Goal: Answer question/provide support: Share knowledge or assist other users

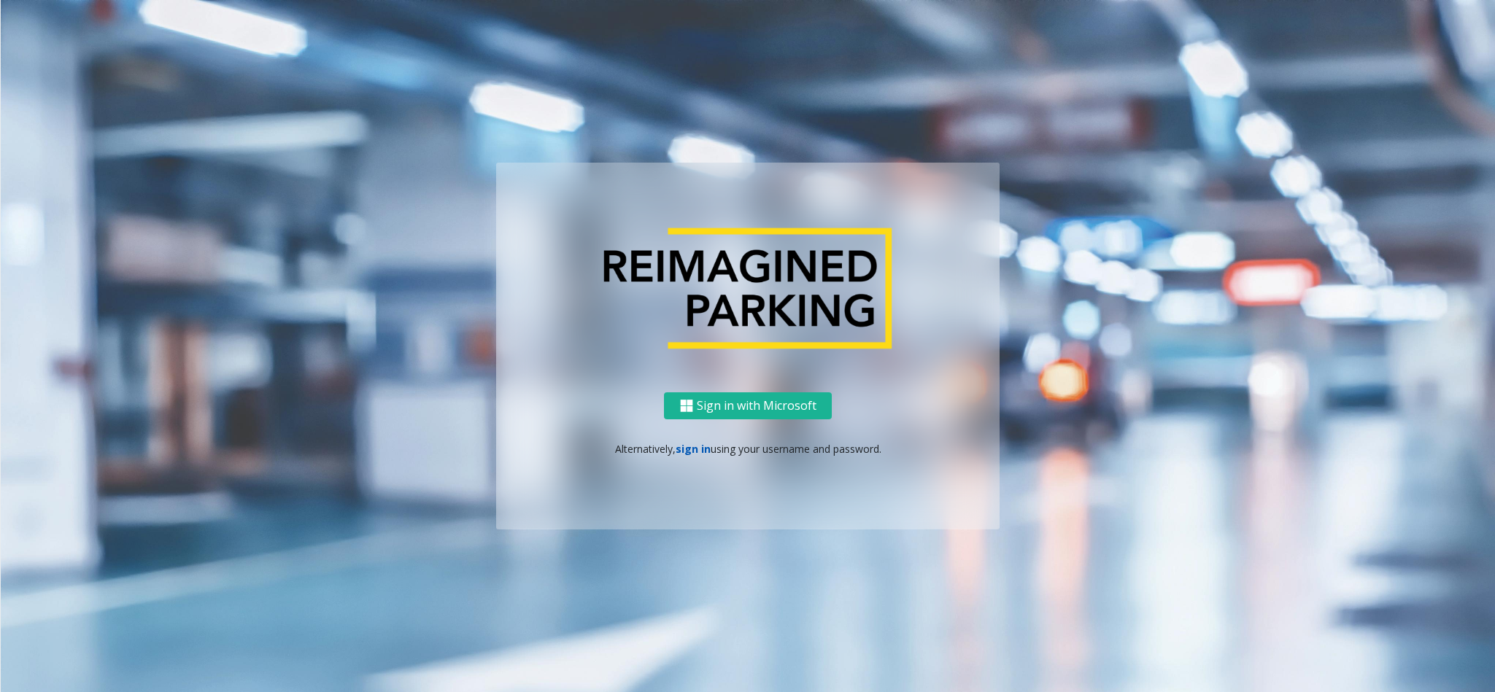
click at [687, 451] on link "sign in" at bounding box center [692, 449] width 35 height 14
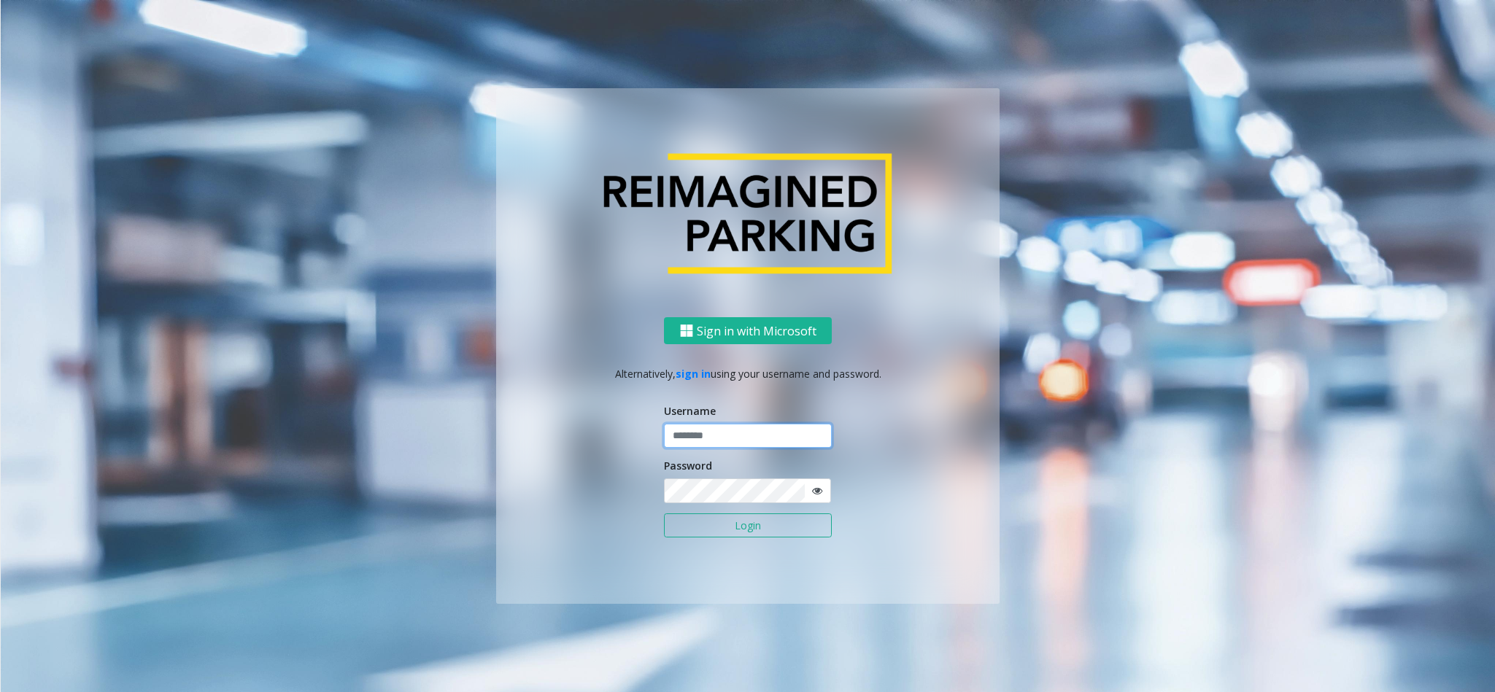
click at [718, 438] on input "text" at bounding box center [748, 436] width 168 height 25
type input "*********"
click at [664, 514] on button "Login" at bounding box center [748, 526] width 168 height 25
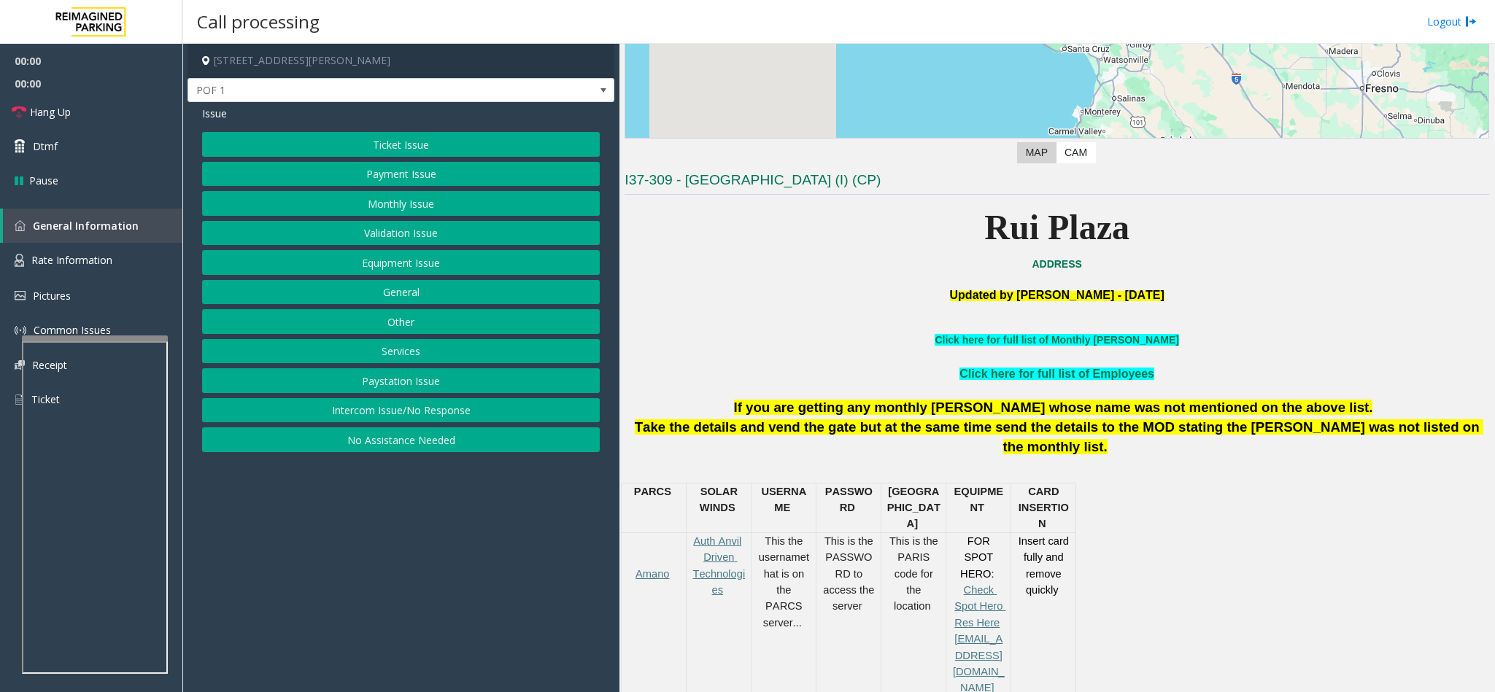
scroll to position [328, 0]
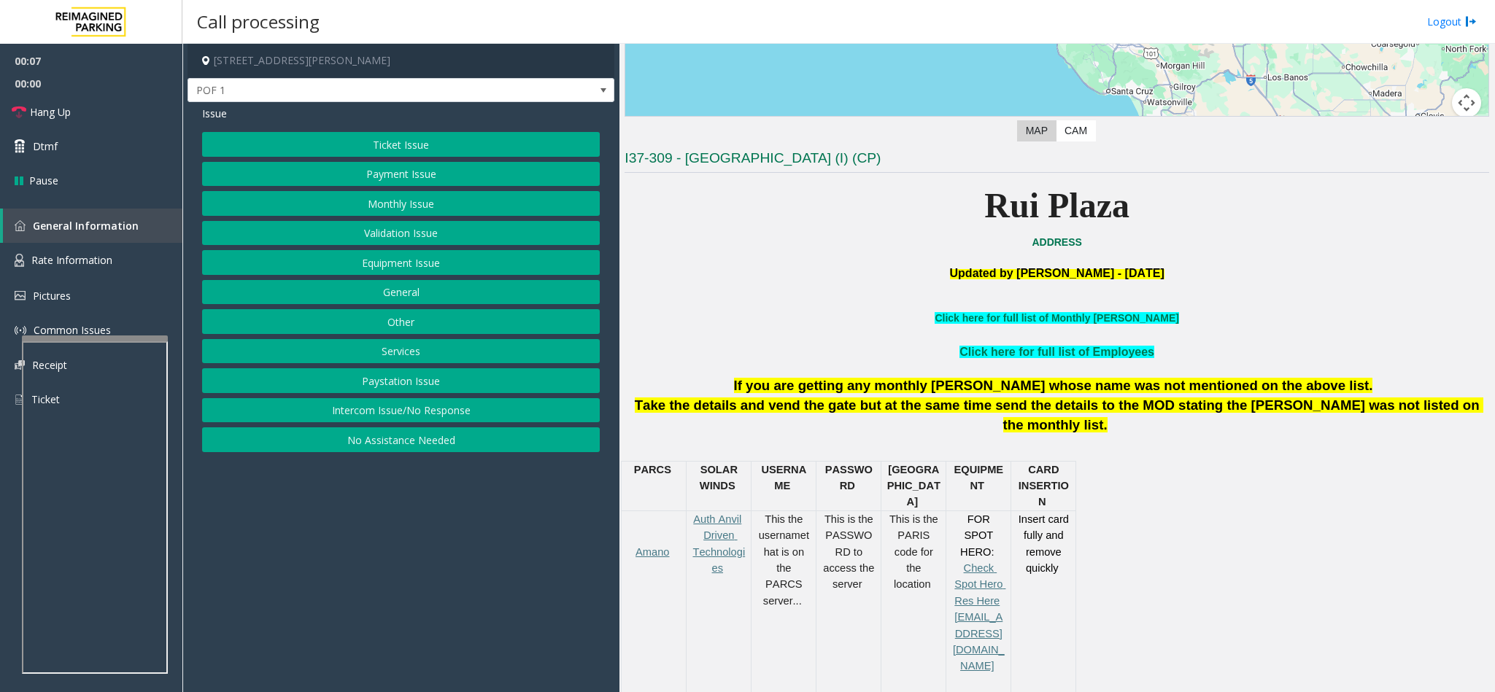
click at [408, 138] on button "Ticket Issue" at bounding box center [401, 144] width 398 height 25
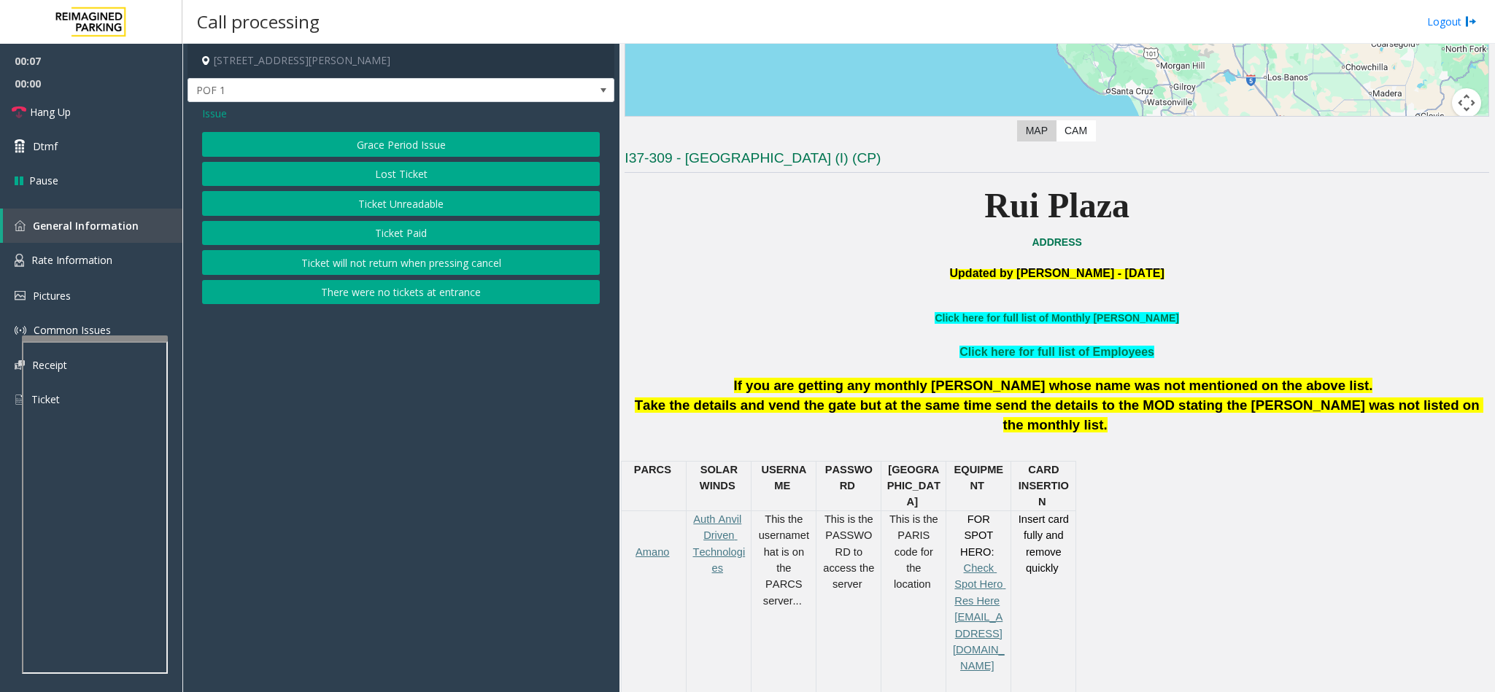
click at [423, 197] on button "Ticket Unreadable" at bounding box center [401, 203] width 398 height 25
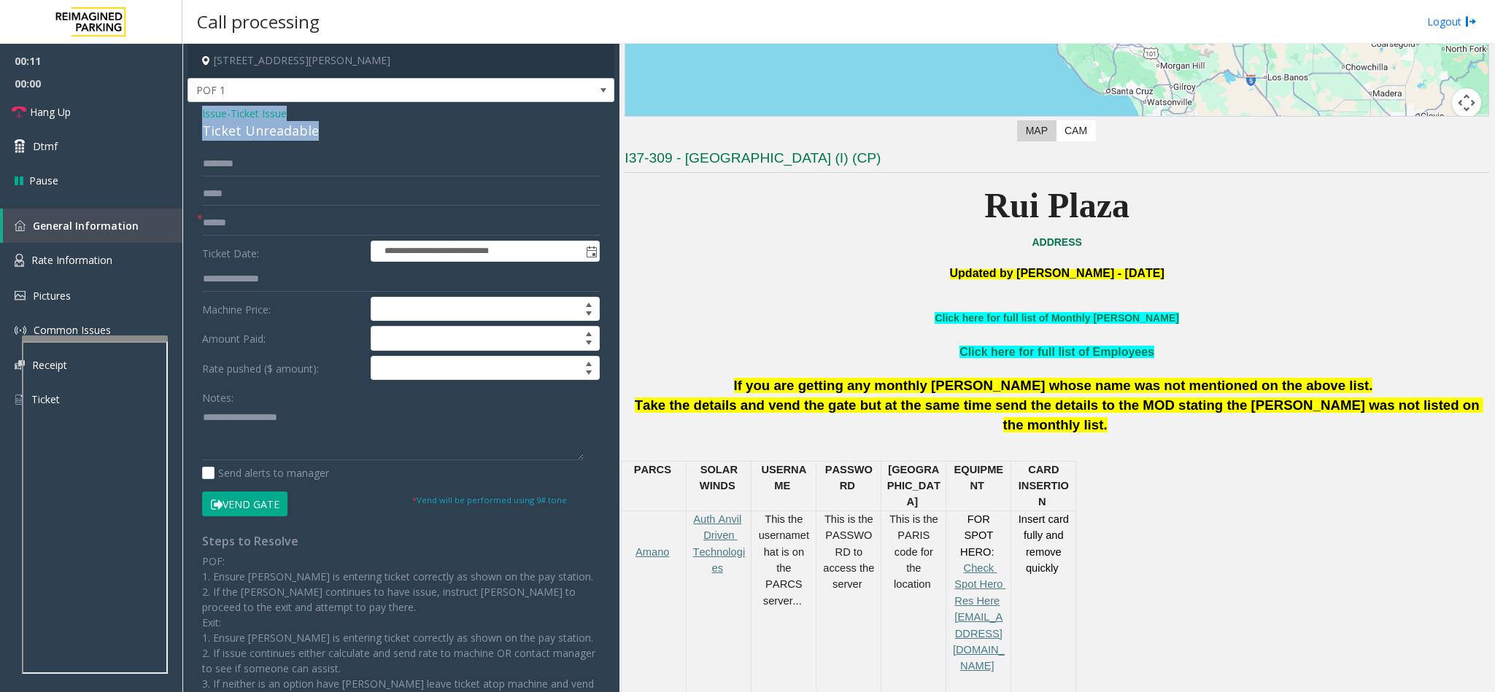
drag, startPoint x: 315, startPoint y: 136, endPoint x: 201, endPoint y: 112, distance: 116.3
click at [202, 112] on div "Issue - Ticket Issue Ticket Unreadable" at bounding box center [401, 123] width 398 height 35
copy div "Issue - Ticket Issue Ticket Unreadable"
paste textarea "**********"
click at [278, 438] on textarea at bounding box center [393, 433] width 382 height 55
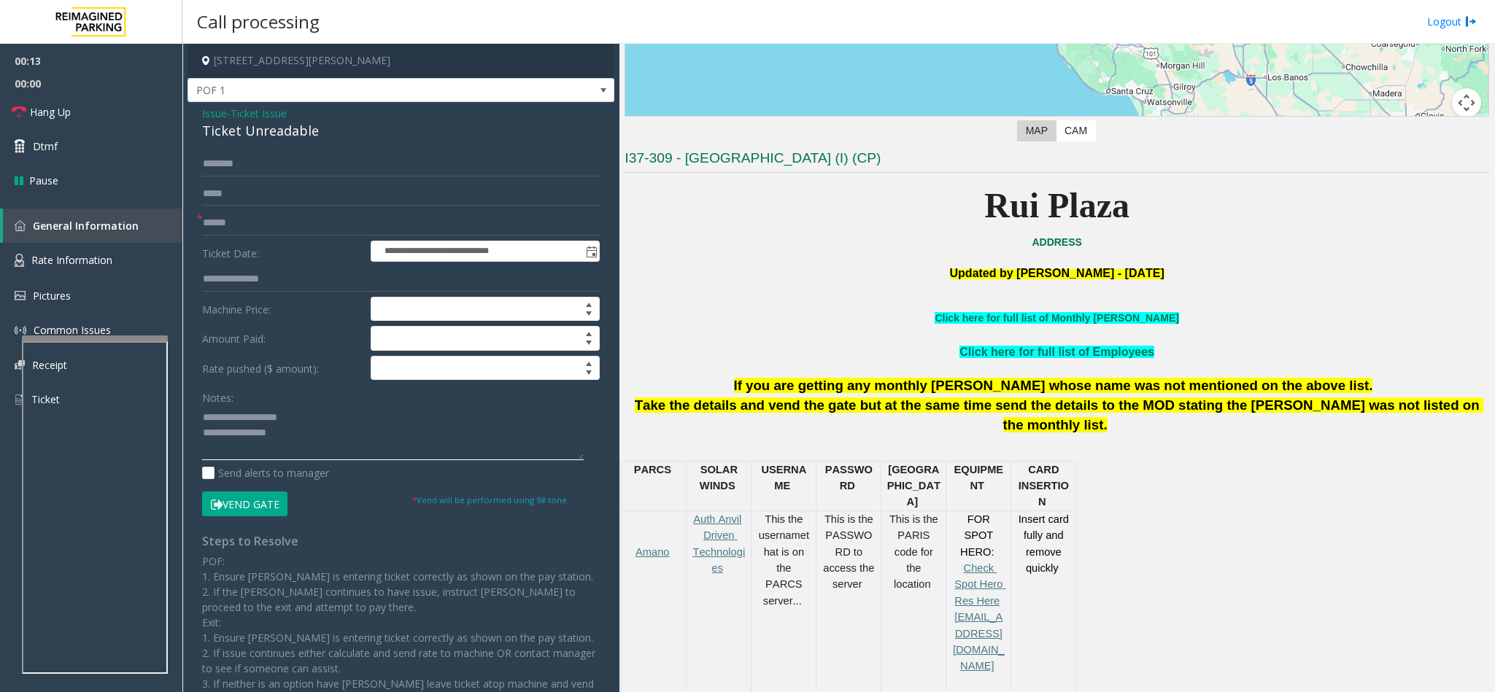
type textarea "**********"
click at [237, 225] on input "text" at bounding box center [401, 223] width 398 height 25
type input "**"
drag, startPoint x: 302, startPoint y: 419, endPoint x: 234, endPoint y: 425, distance: 68.1
click at [234, 425] on textarea at bounding box center [393, 433] width 382 height 55
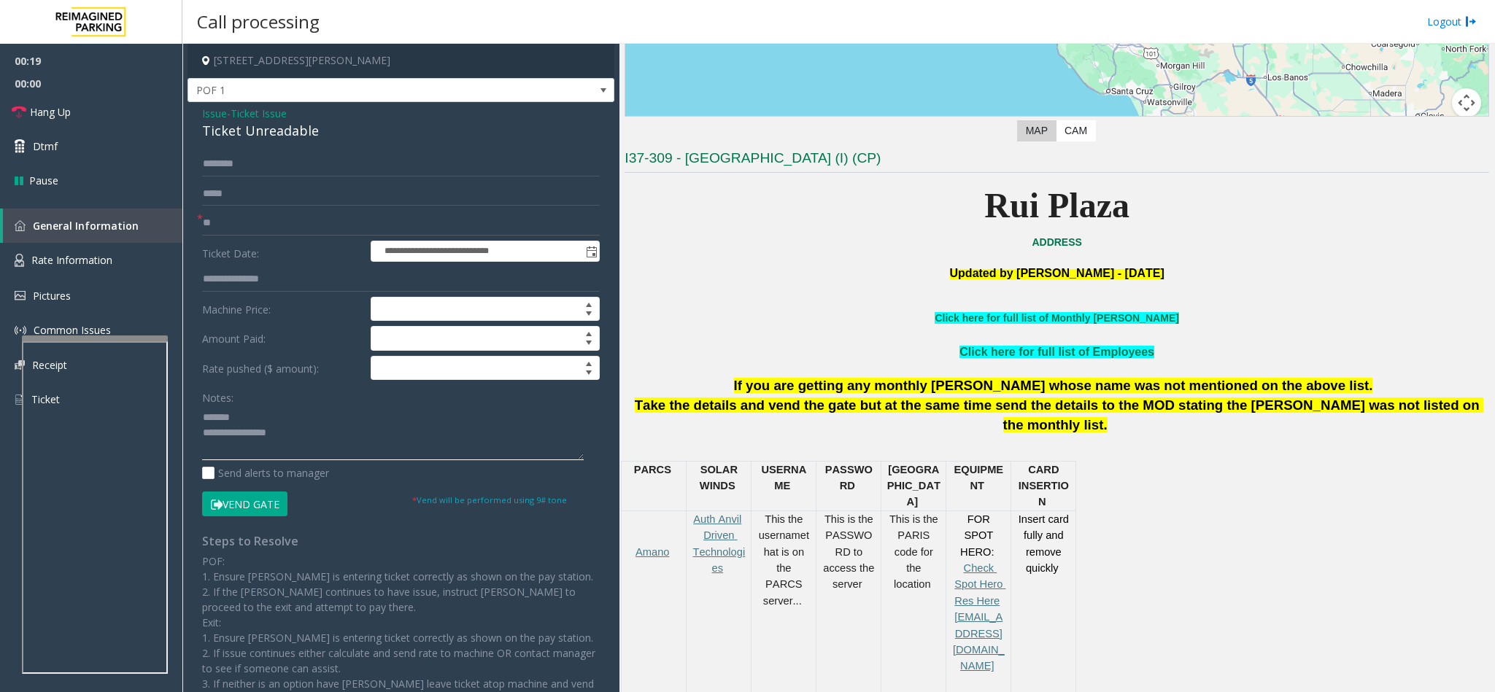
click at [307, 441] on textarea at bounding box center [393, 433] width 382 height 55
type textarea "**********"
click at [75, 121] on link "Hang Up" at bounding box center [91, 112] width 182 height 34
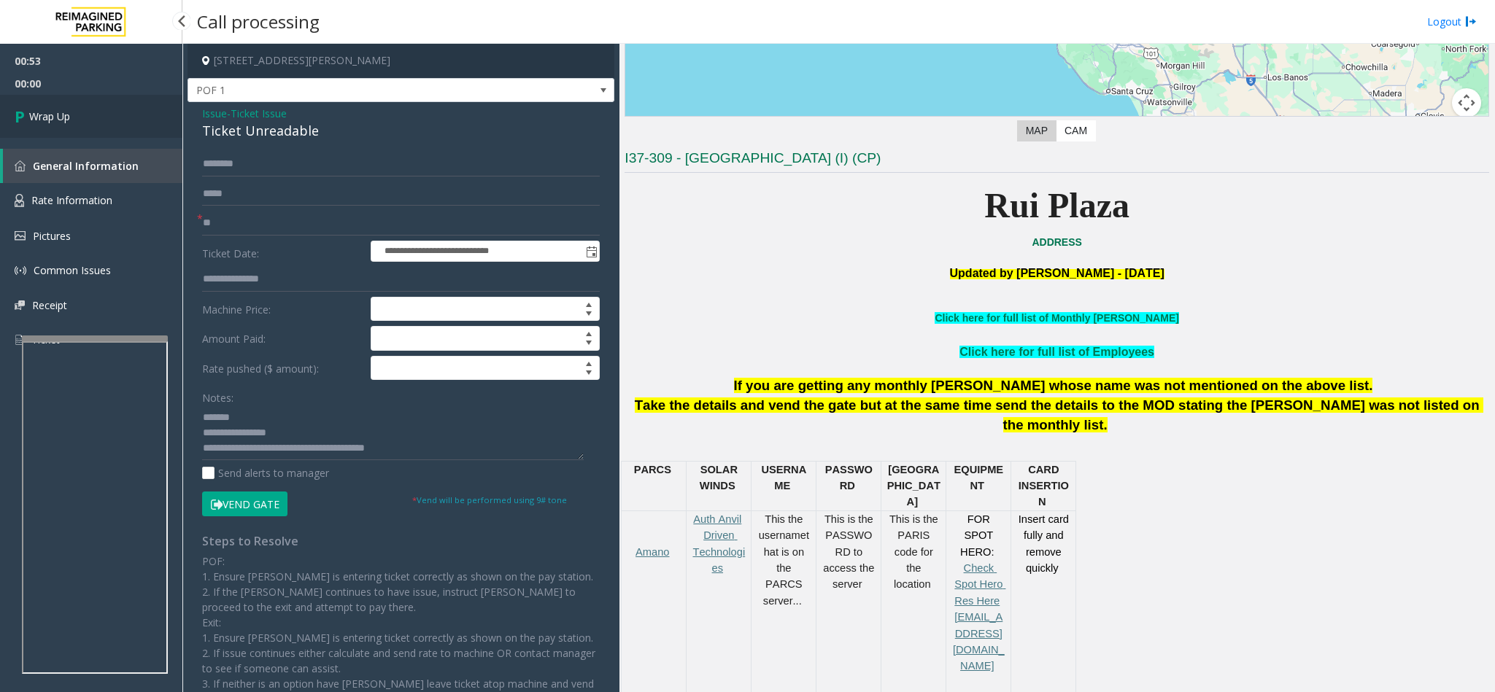
click at [74, 117] on link "Wrap Up" at bounding box center [91, 116] width 182 height 43
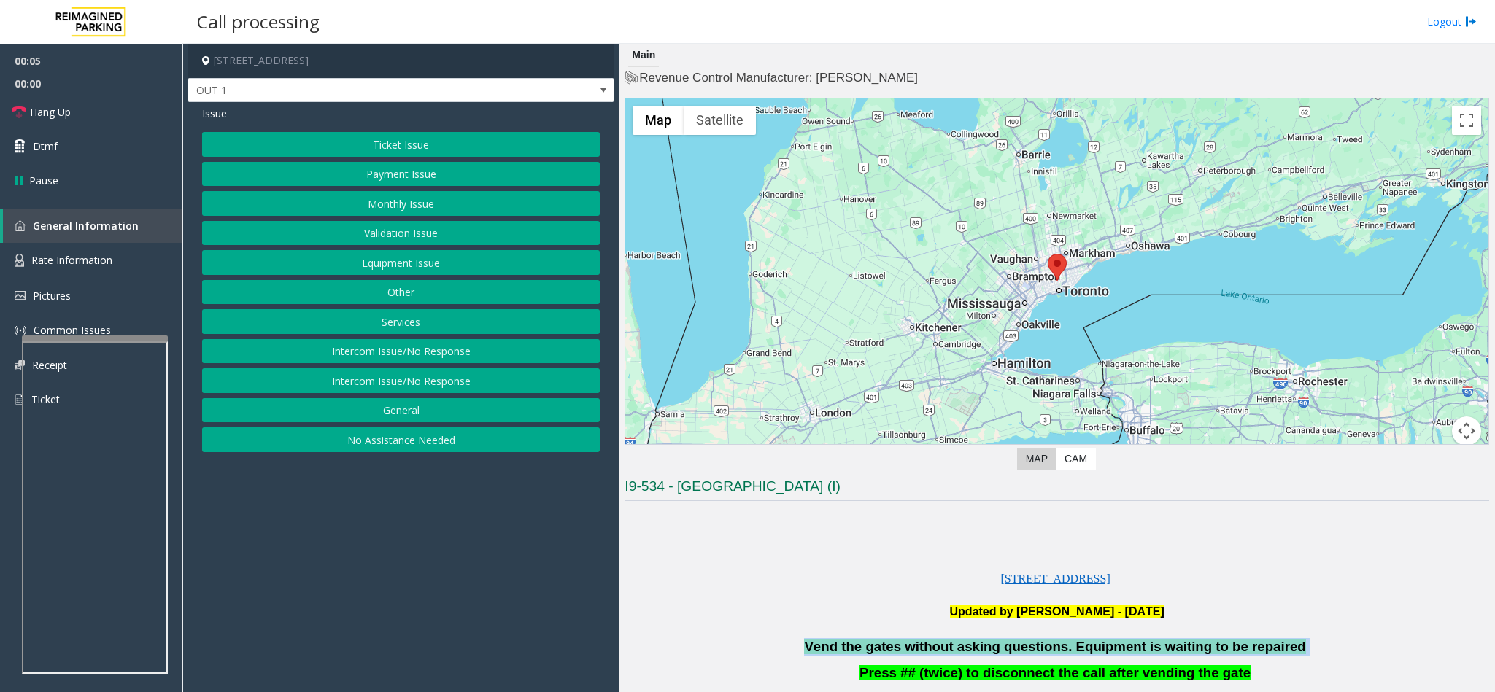
drag, startPoint x: 1270, startPoint y: 652, endPoint x: 823, endPoint y: 648, distance: 447.2
click at [823, 648] on p "Vend the gates without asking questions. Equipment is waiting to be repaired" at bounding box center [1056, 647] width 864 height 18
copy p "Vend the gates without asking questions. Equipment is waiting to be repaired"
click at [418, 136] on button "Ticket Issue" at bounding box center [401, 144] width 398 height 25
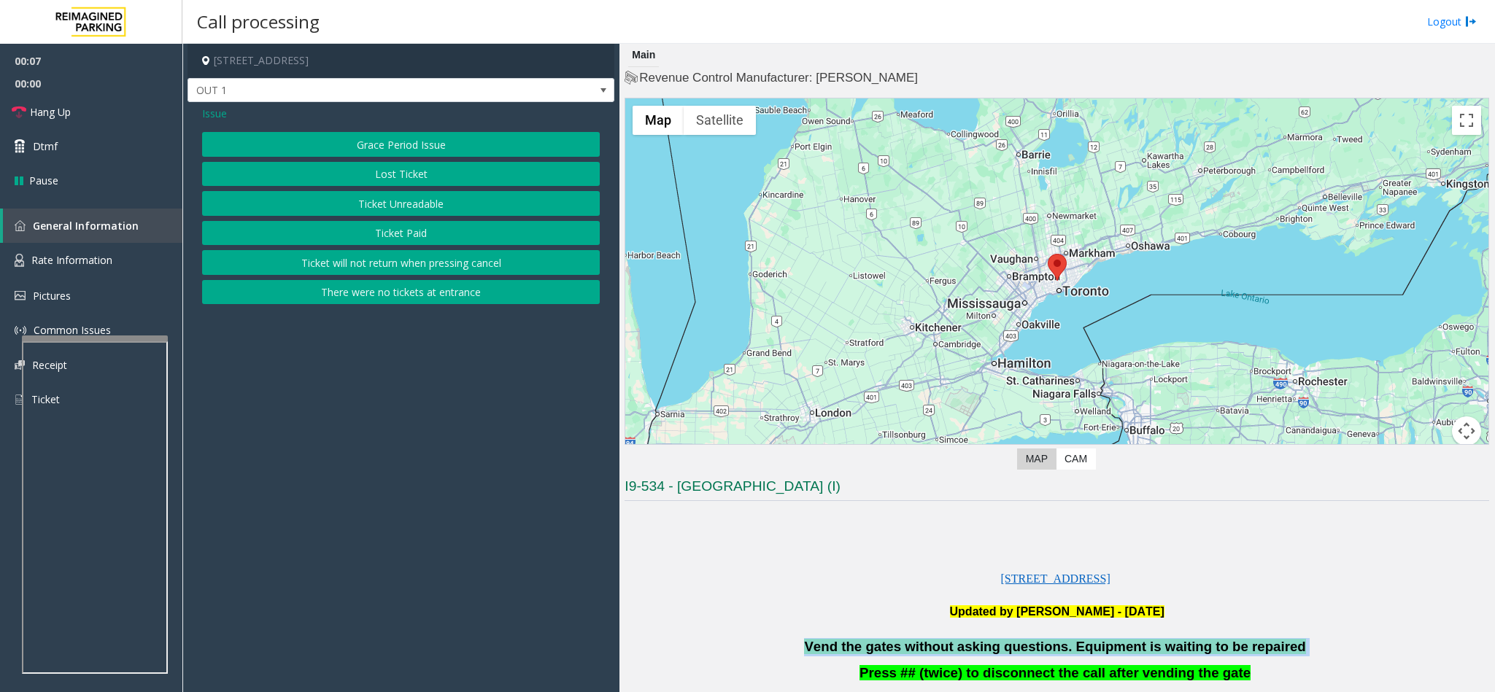
click at [438, 204] on button "Ticket Unreadable" at bounding box center [401, 203] width 398 height 25
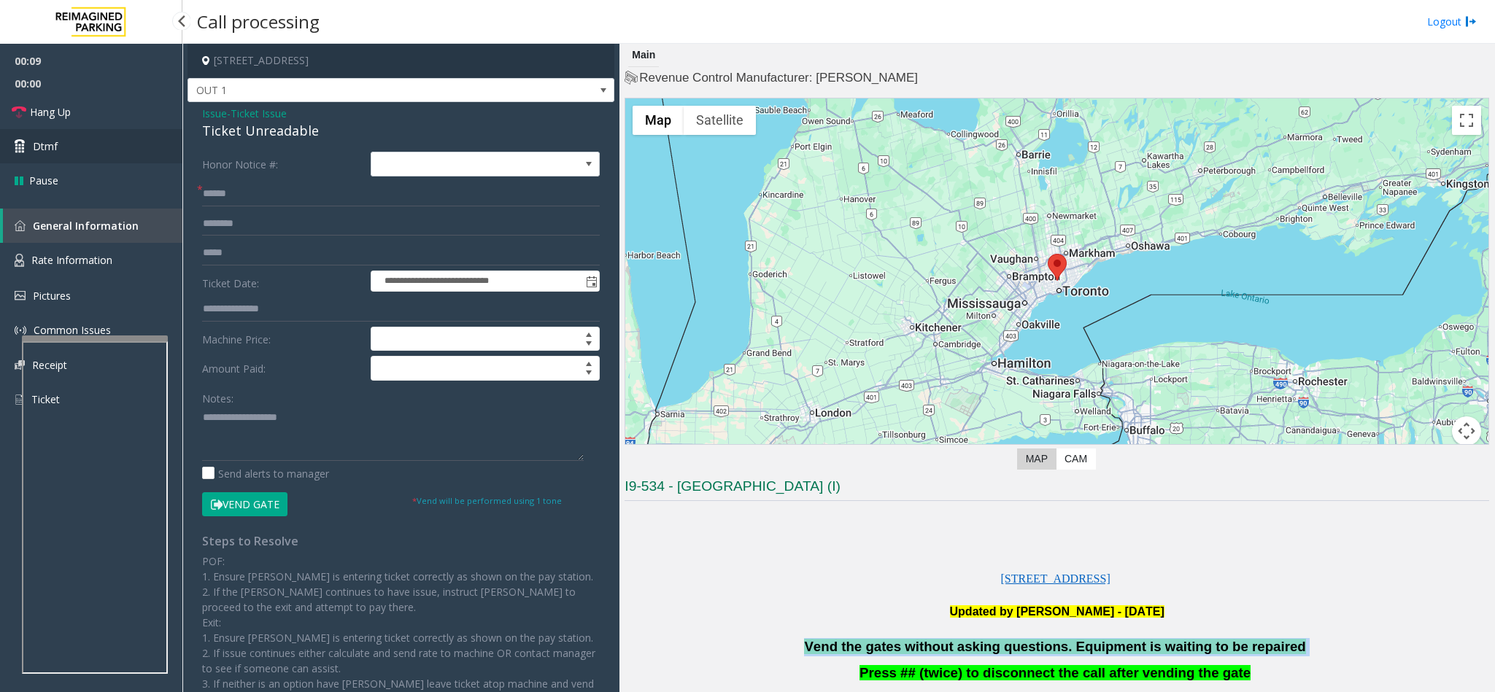
click at [108, 149] on link "Dtmf" at bounding box center [91, 146] width 182 height 34
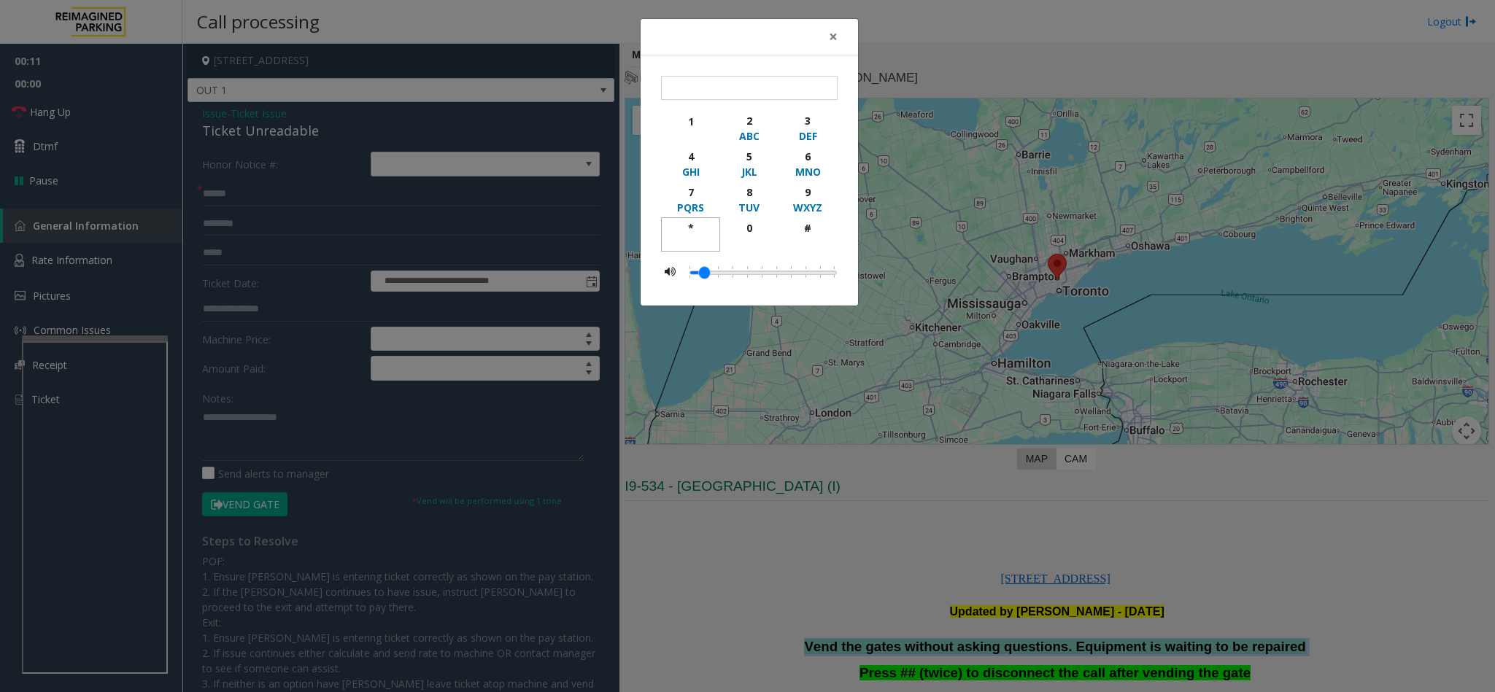
click at [694, 228] on div "*" at bounding box center [690, 227] width 40 height 15
click at [814, 193] on div "9" at bounding box center [808, 192] width 40 height 15
click at [808, 234] on div "#" at bounding box center [808, 227] width 40 height 15
type input "***"
click at [835, 40] on span "×" at bounding box center [833, 36] width 9 height 20
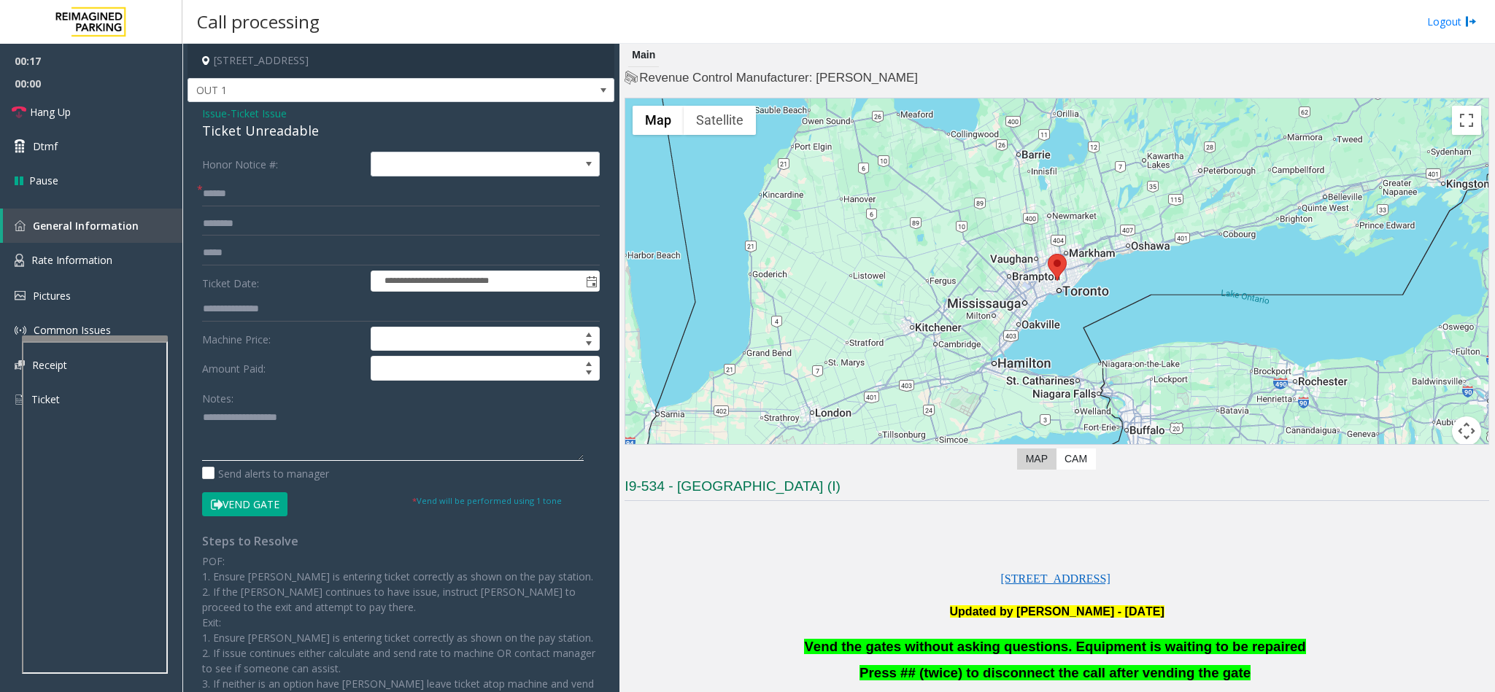
click at [513, 451] on textarea at bounding box center [393, 433] width 382 height 55
paste textarea "**********"
type textarea "**********"
click at [225, 182] on input "text" at bounding box center [401, 194] width 398 height 25
type input "**"
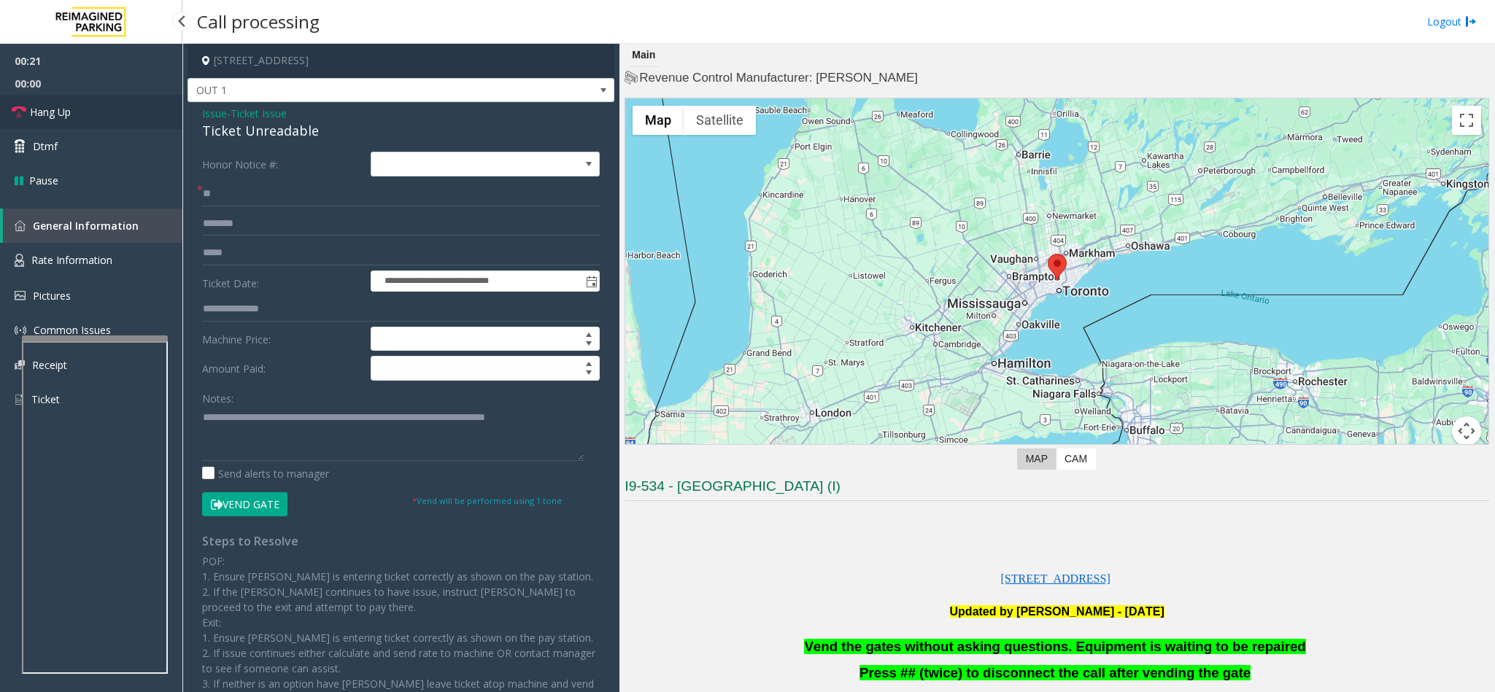
click at [112, 114] on link "Hang Up" at bounding box center [91, 112] width 182 height 34
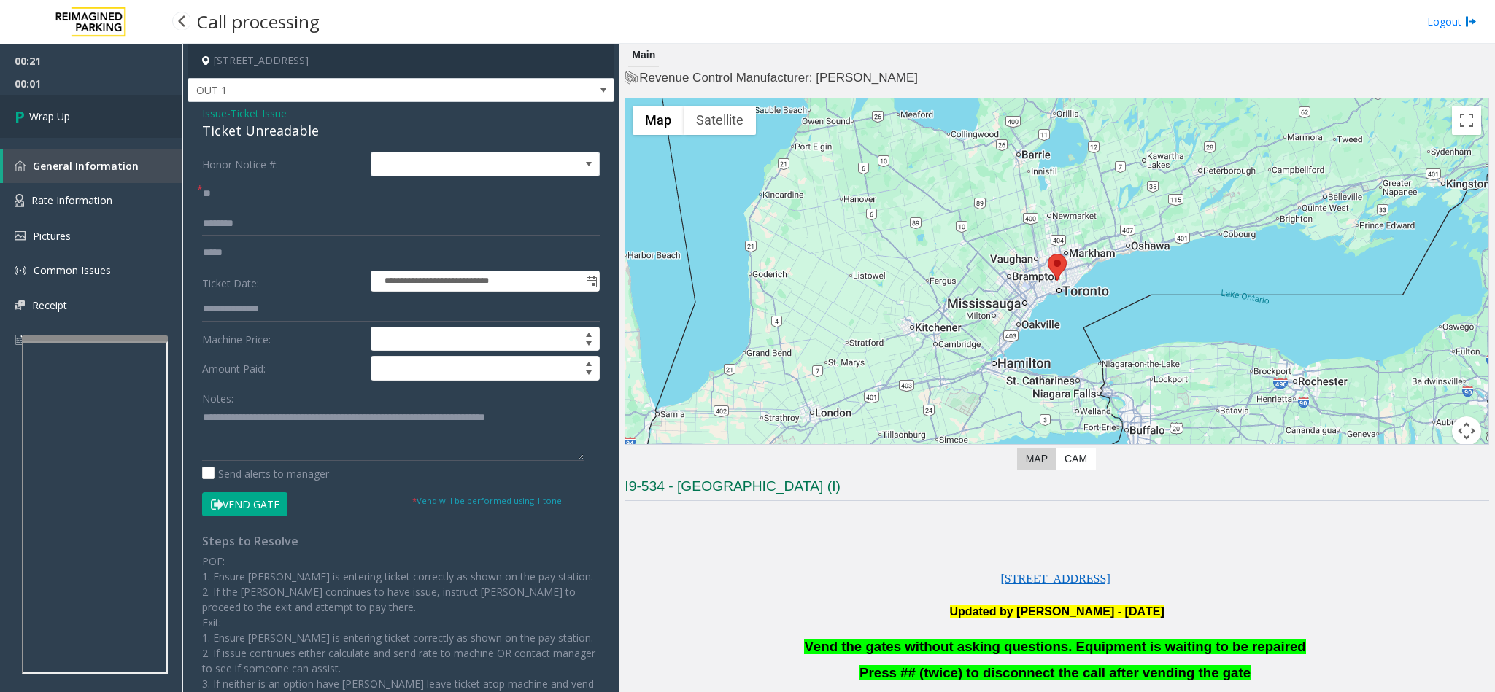
click at [112, 114] on link "Wrap Up" at bounding box center [91, 116] width 182 height 43
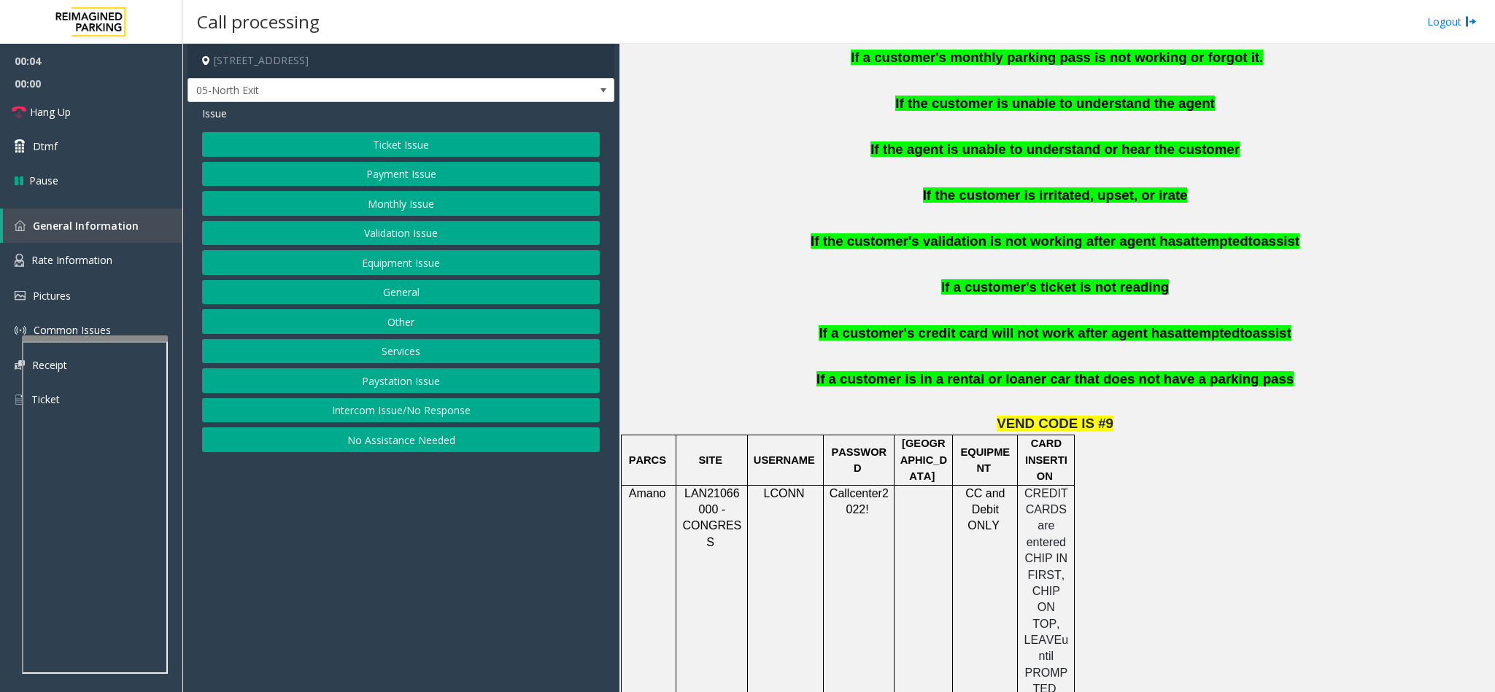
scroll to position [1094, 0]
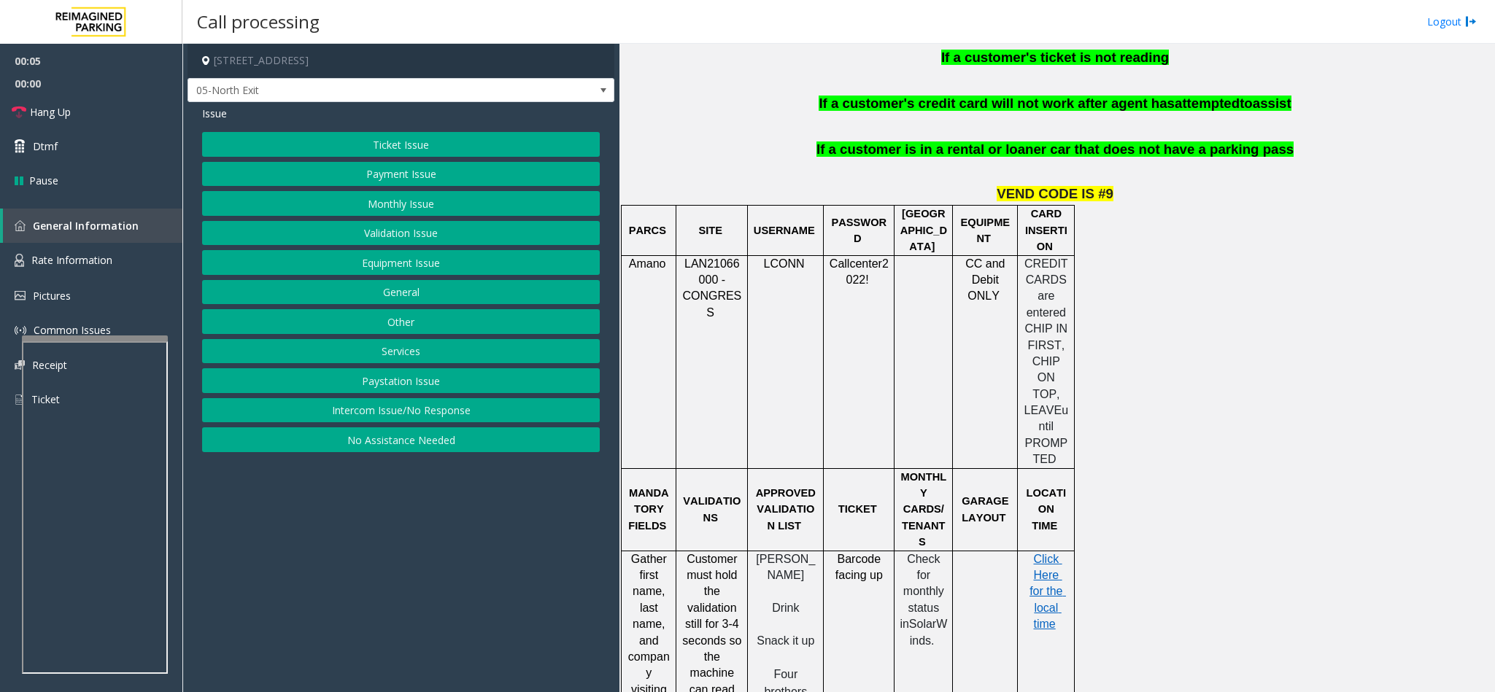
click at [442, 153] on button "Ticket Issue" at bounding box center [401, 144] width 398 height 25
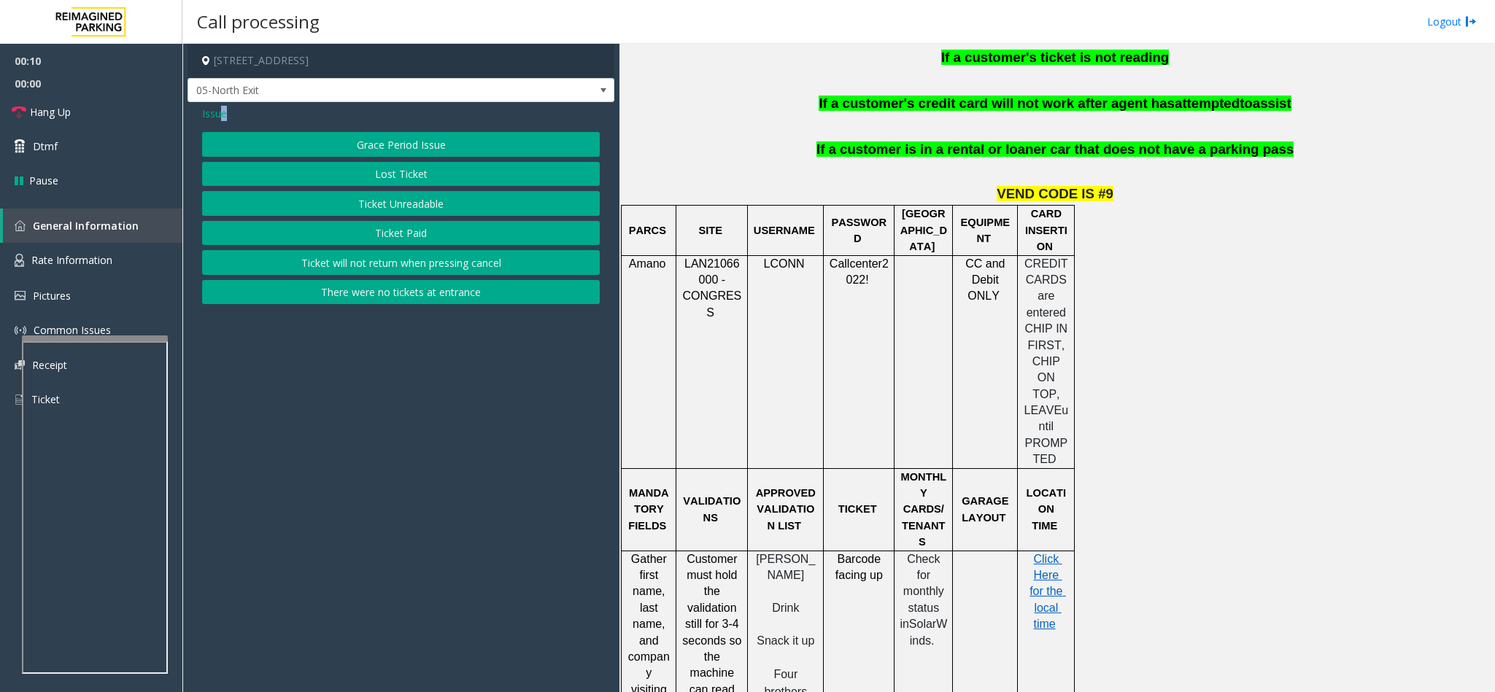
drag, startPoint x: 222, startPoint y: 116, endPoint x: 333, endPoint y: 116, distance: 110.9
click at [333, 116] on div "Issue" at bounding box center [401, 113] width 398 height 15
click at [206, 109] on span "Issue" at bounding box center [214, 113] width 25 height 15
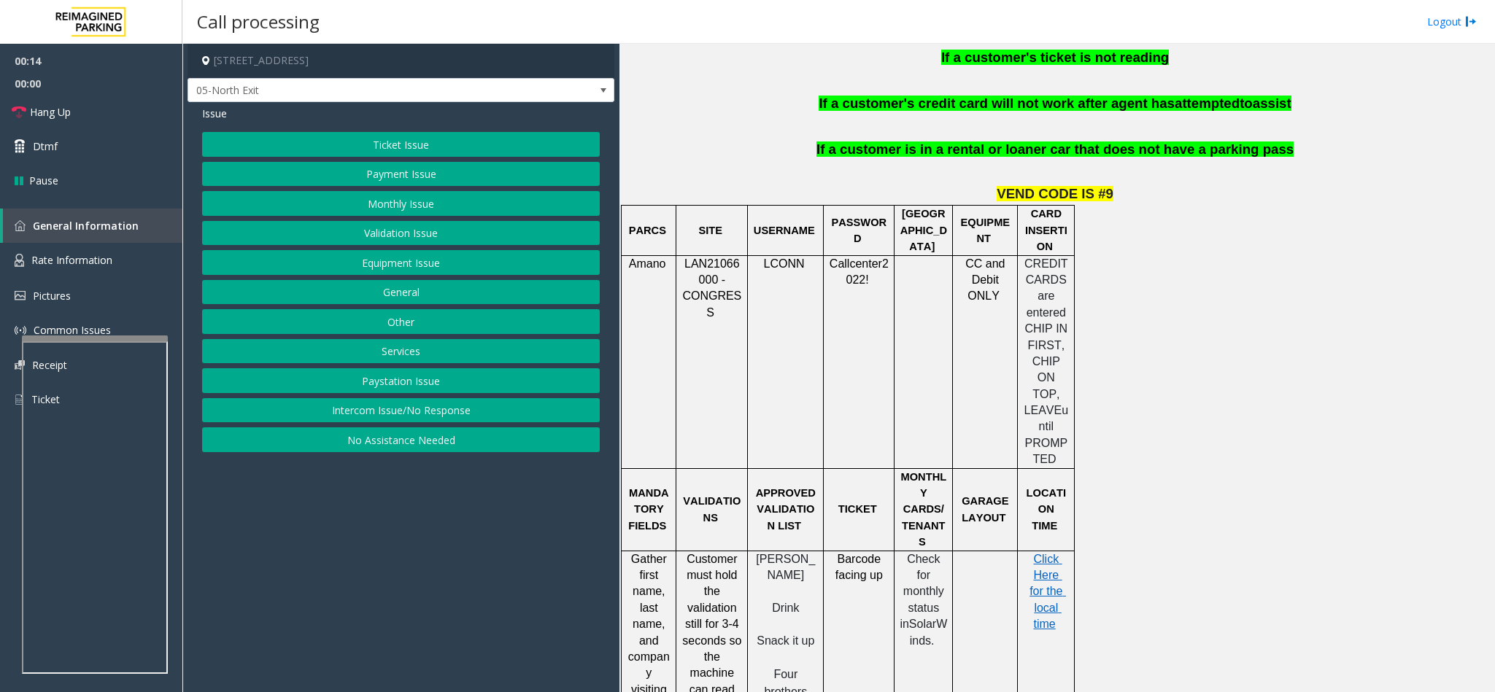
click at [425, 140] on button "Ticket Issue" at bounding box center [401, 144] width 398 height 25
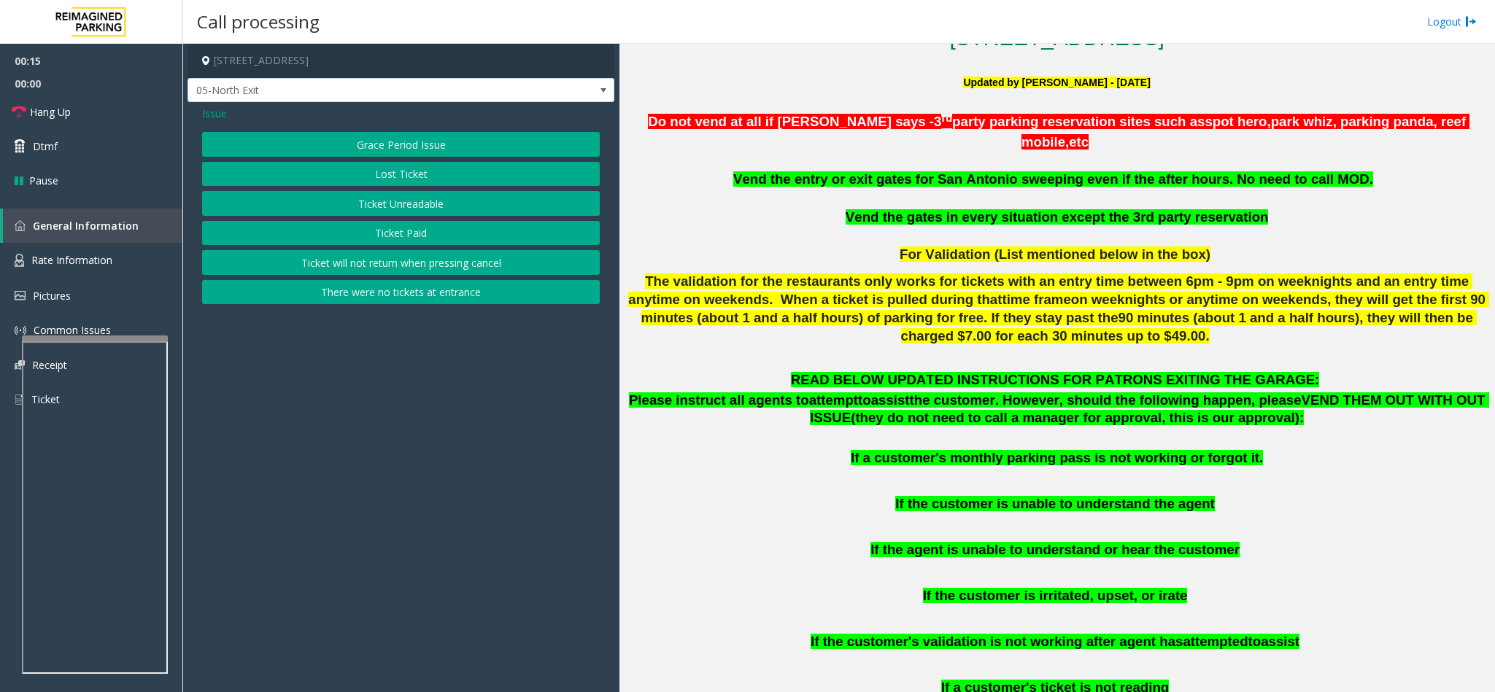
scroll to position [0, 0]
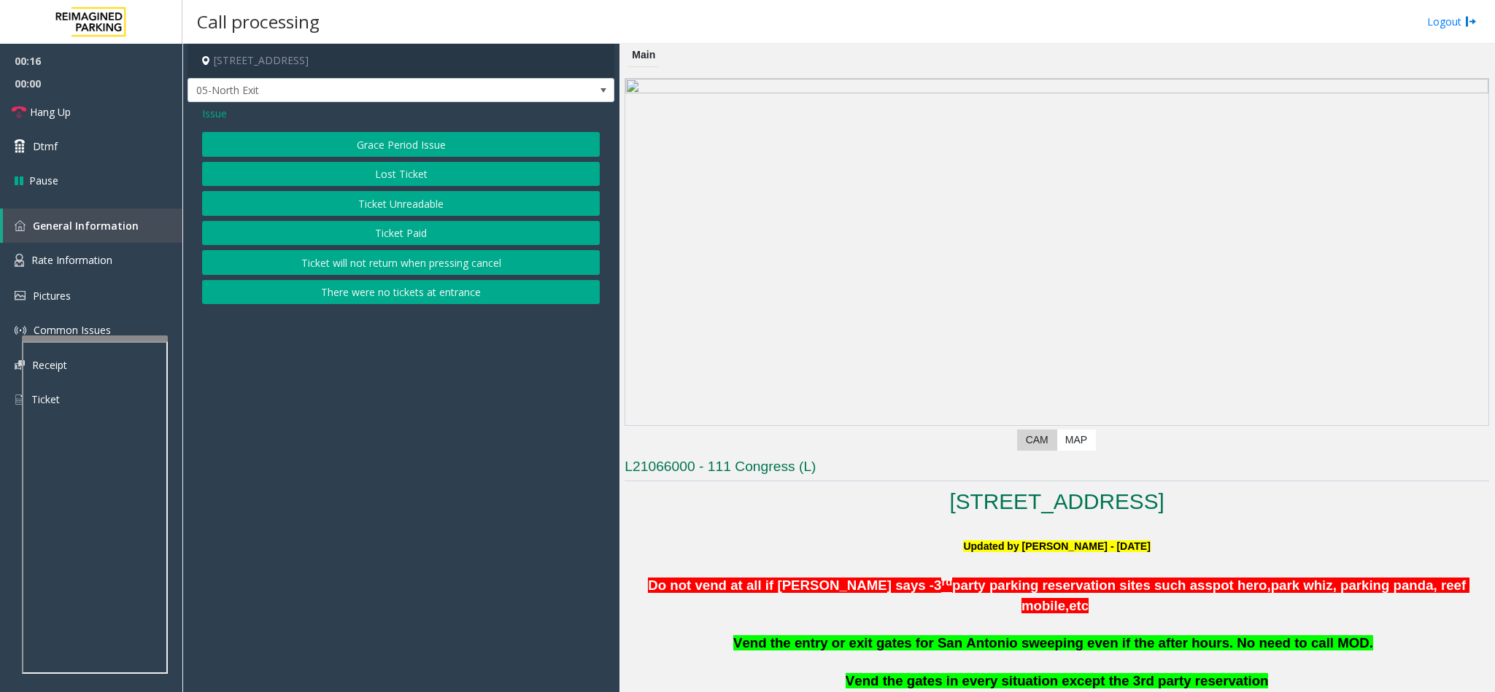
click at [880, 386] on app-dvr-video at bounding box center [1056, 252] width 863 height 346
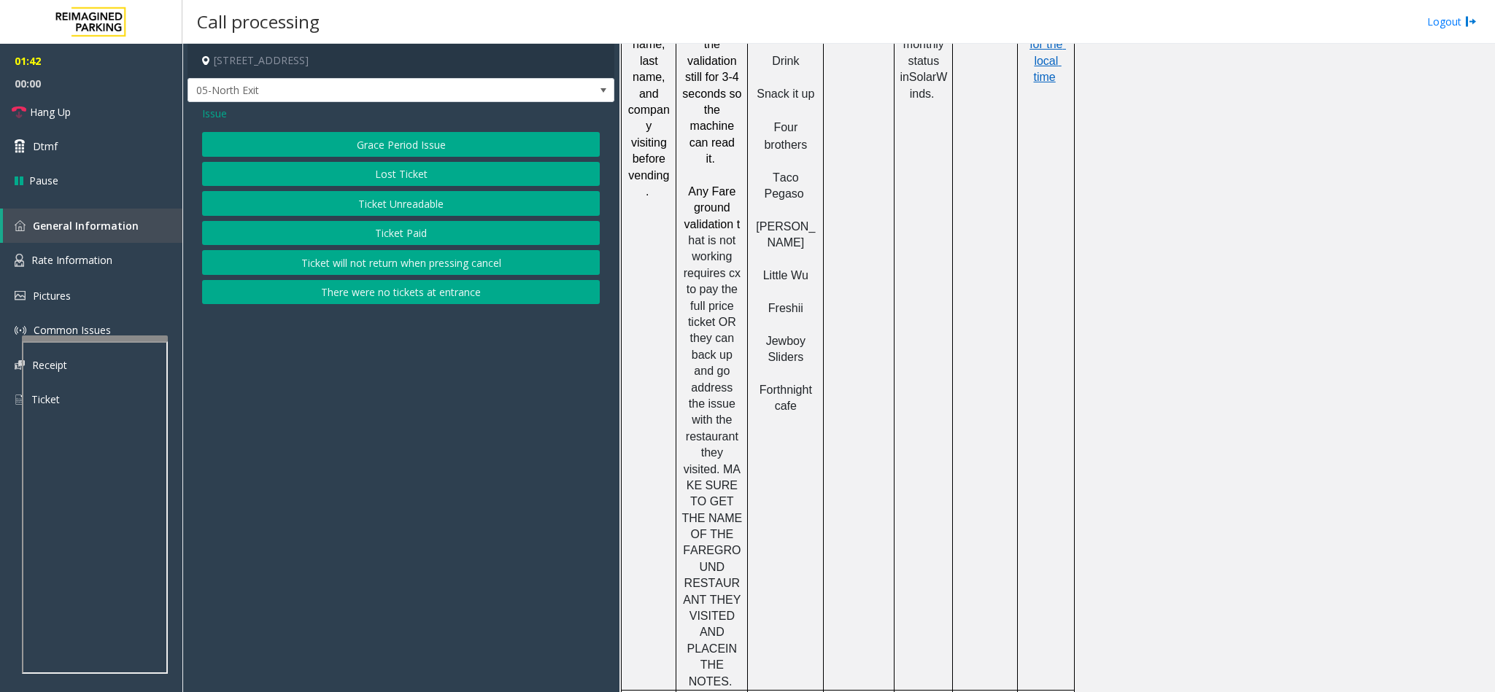
scroll to position [1692, 0]
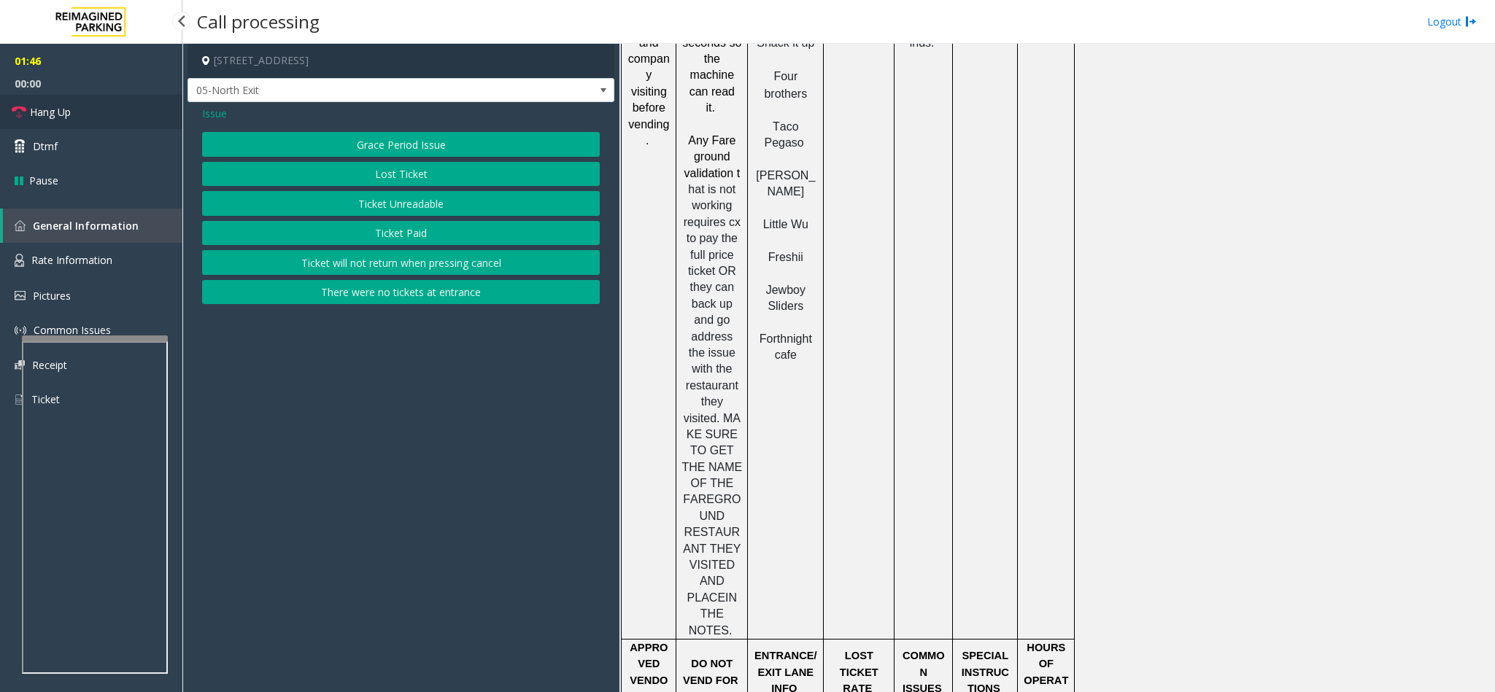
click at [105, 112] on link "Hang Up" at bounding box center [91, 112] width 182 height 34
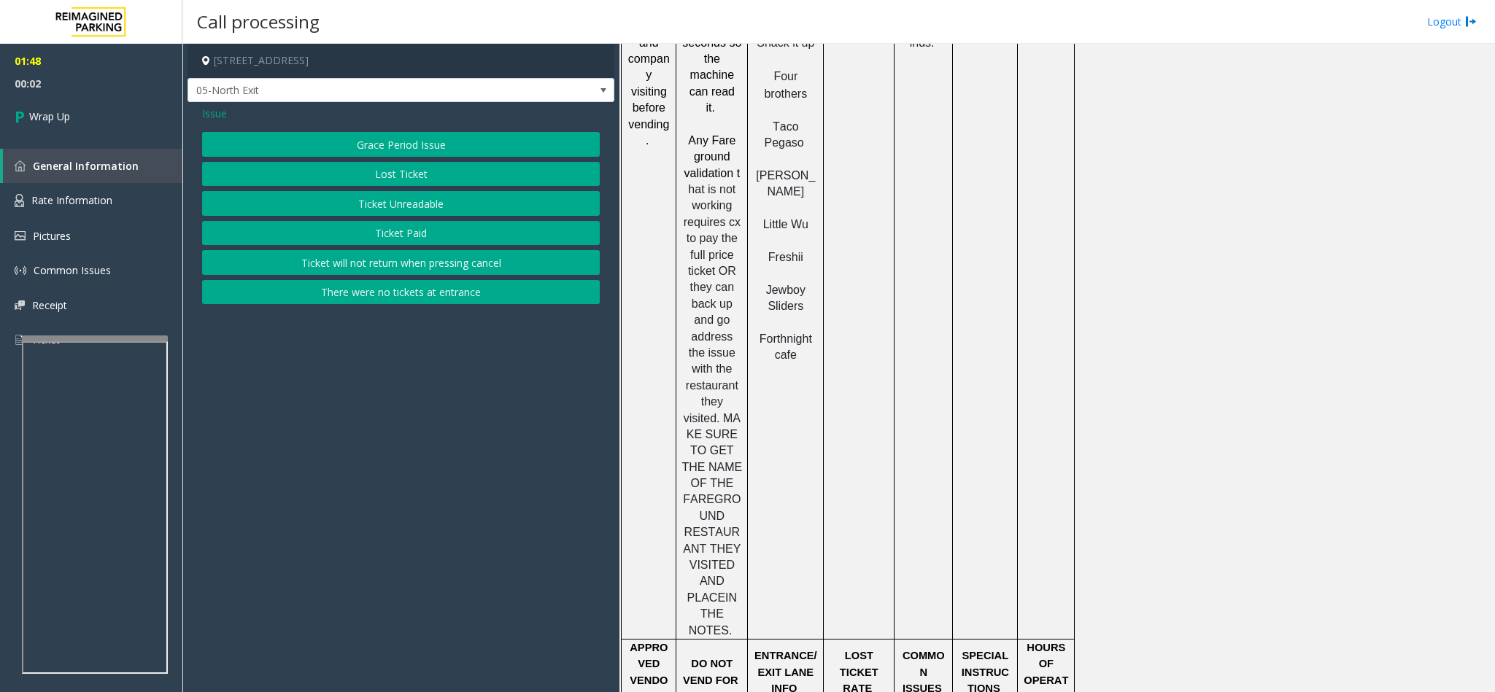
click at [224, 118] on span "Issue" at bounding box center [214, 113] width 25 height 15
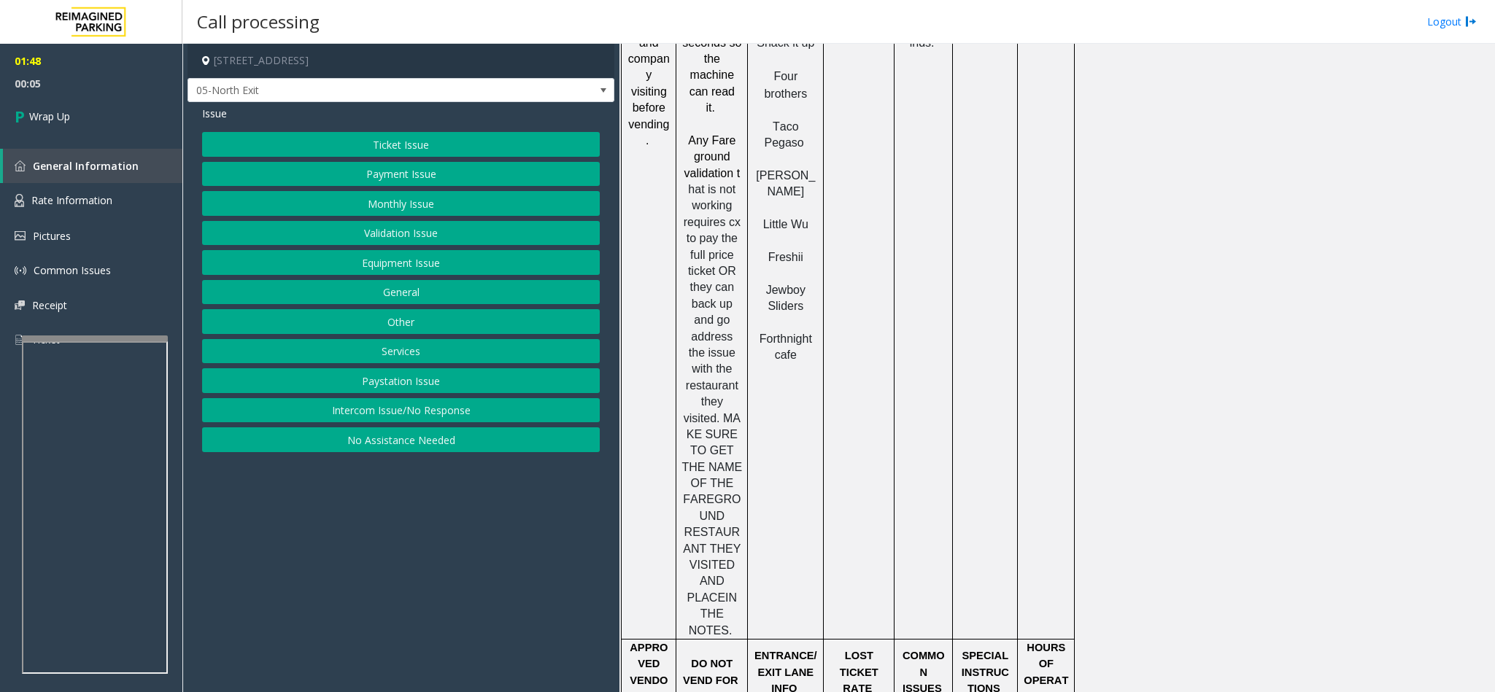
click at [410, 234] on button "Validation Issue" at bounding box center [401, 233] width 398 height 25
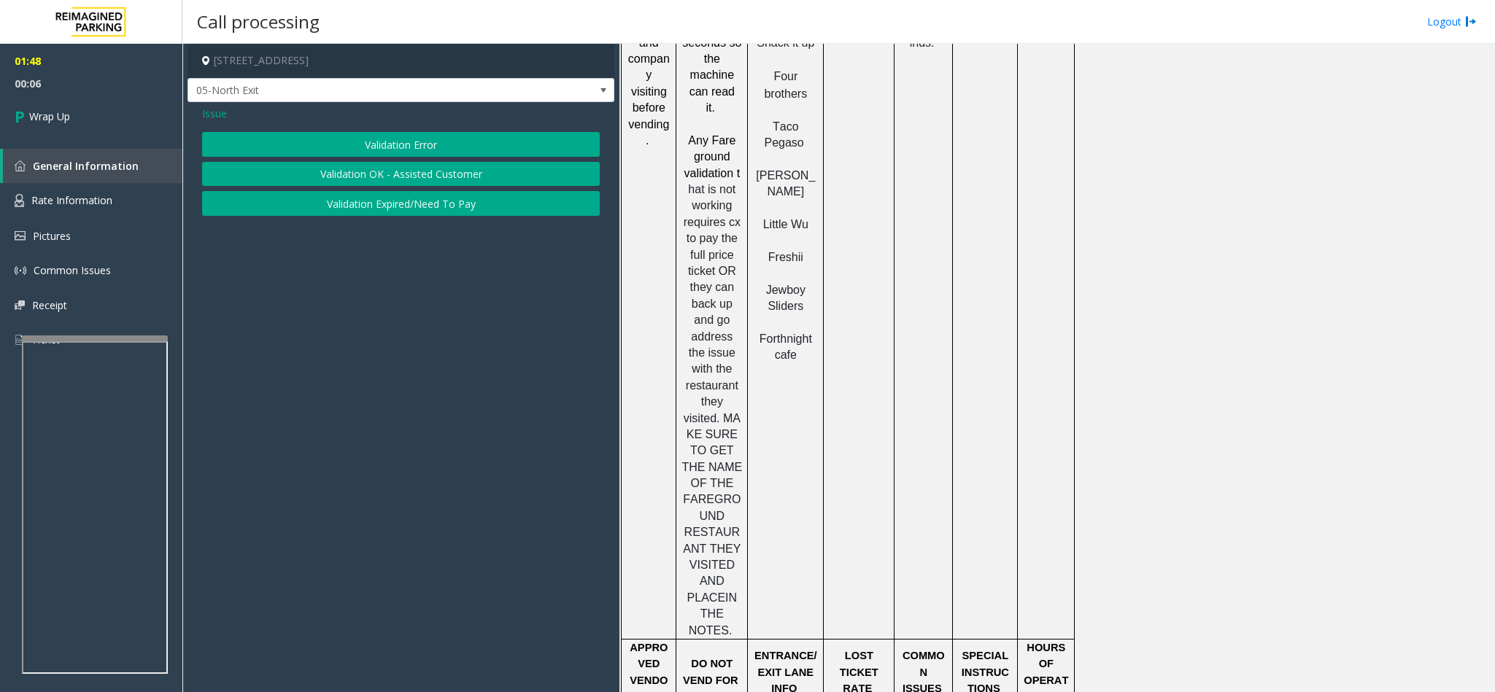
click at [398, 155] on button "Validation Error" at bounding box center [401, 144] width 398 height 25
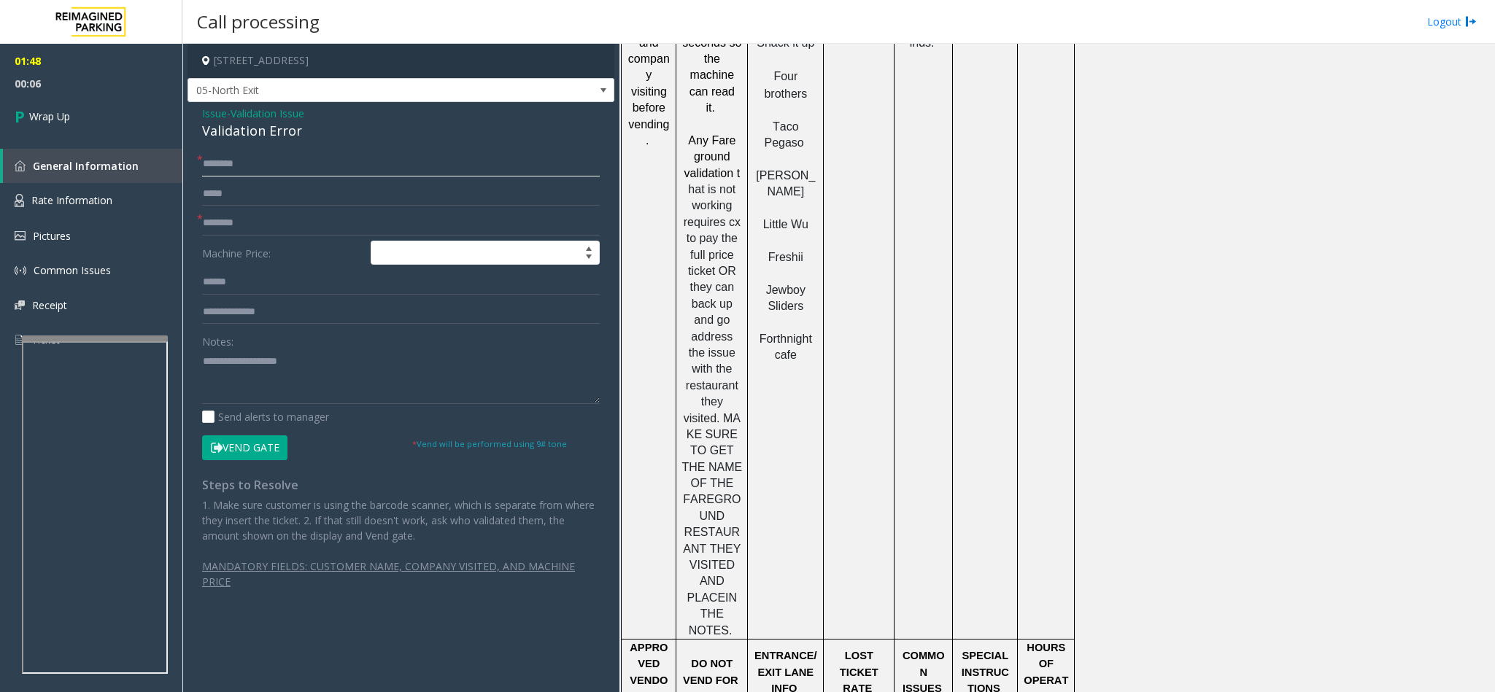
click at [287, 171] on input "text" at bounding box center [401, 164] width 398 height 25
type input "**"
click at [280, 214] on input "*" at bounding box center [401, 223] width 398 height 25
type input "**"
drag, startPoint x: 320, startPoint y: 129, endPoint x: 193, endPoint y: 121, distance: 127.9
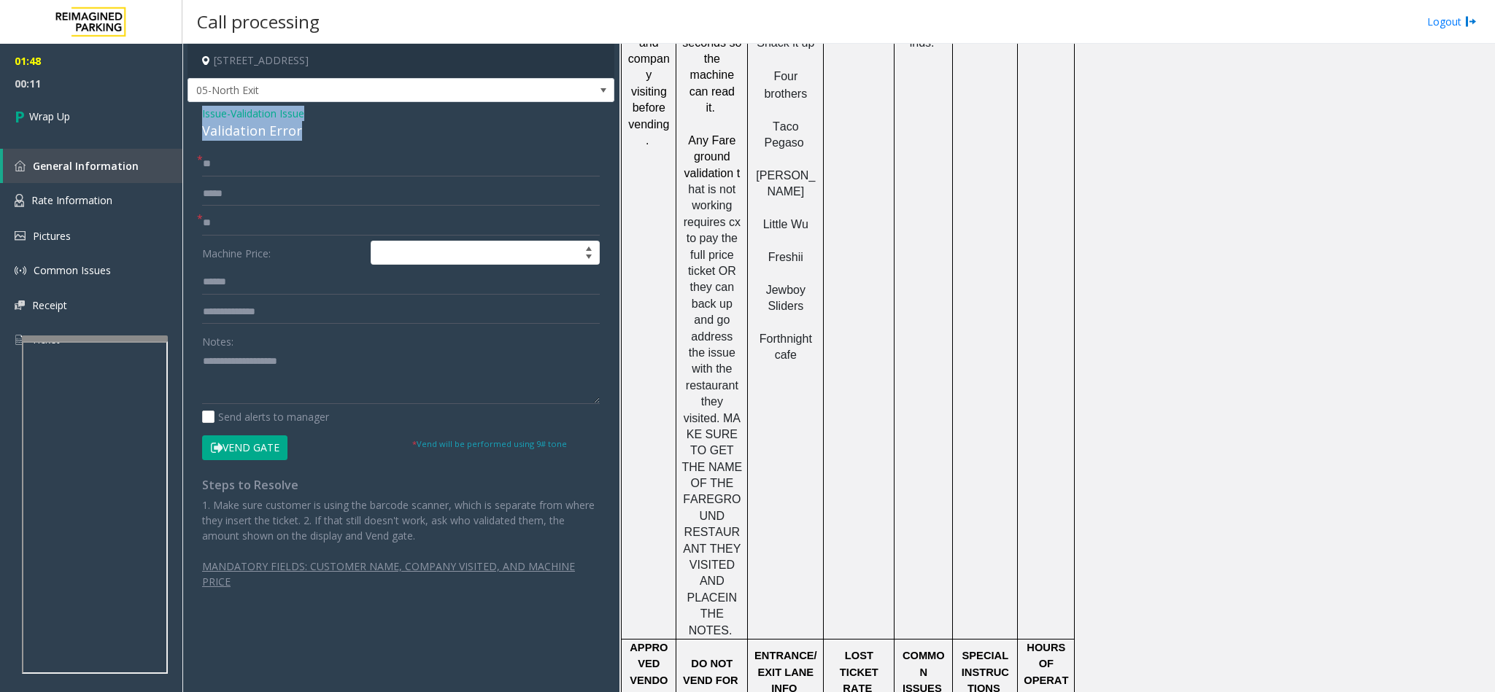
click at [193, 121] on div "Issue - Validation Issue Validation Error * ** * ** Machine Price: Notes: Send …" at bounding box center [400, 360] width 427 height 517
copy div "Issue - Validation Issue Validation Error"
paste textarea "**********"
click at [318, 388] on textarea at bounding box center [401, 376] width 398 height 55
drag, startPoint x: 316, startPoint y: 363, endPoint x: 236, endPoint y: 355, distance: 79.9
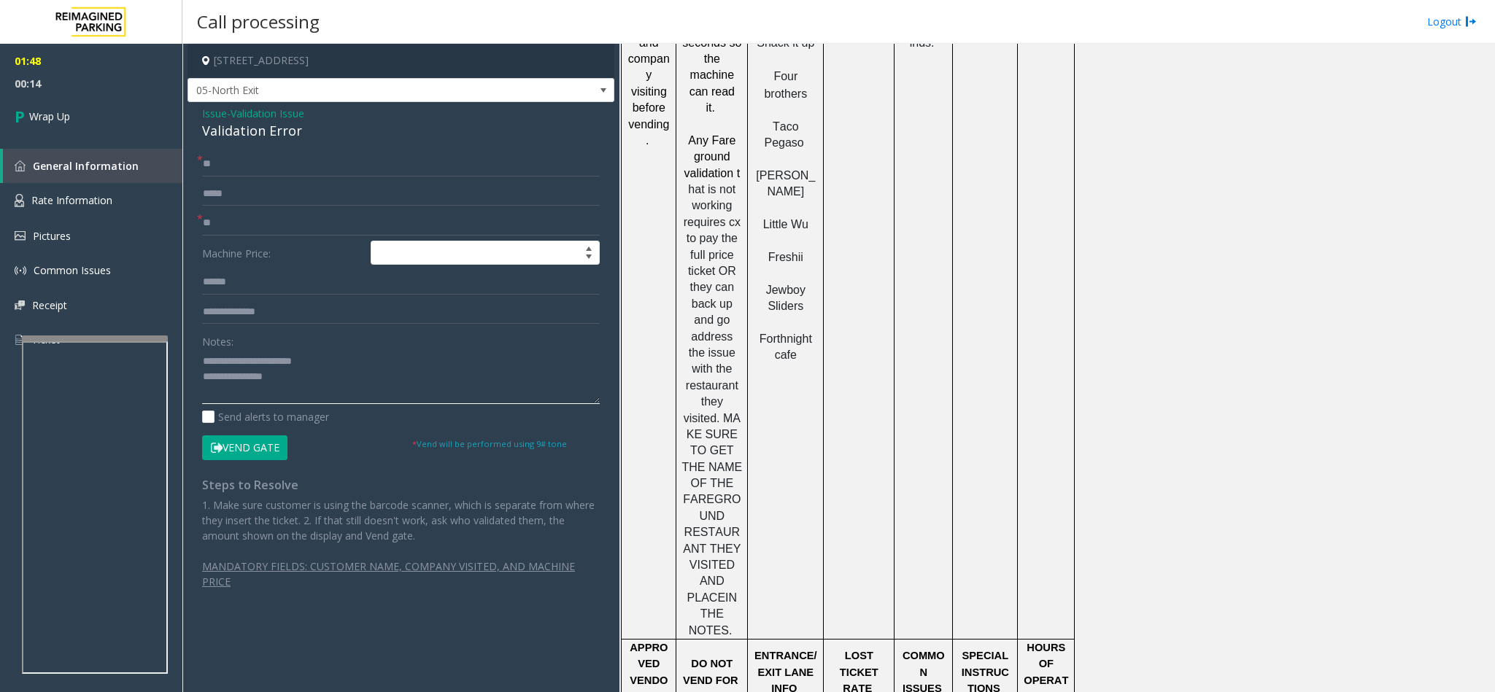
click at [236, 355] on textarea at bounding box center [401, 376] width 398 height 55
click at [309, 379] on textarea at bounding box center [401, 376] width 398 height 55
click at [290, 386] on textarea at bounding box center [401, 376] width 398 height 55
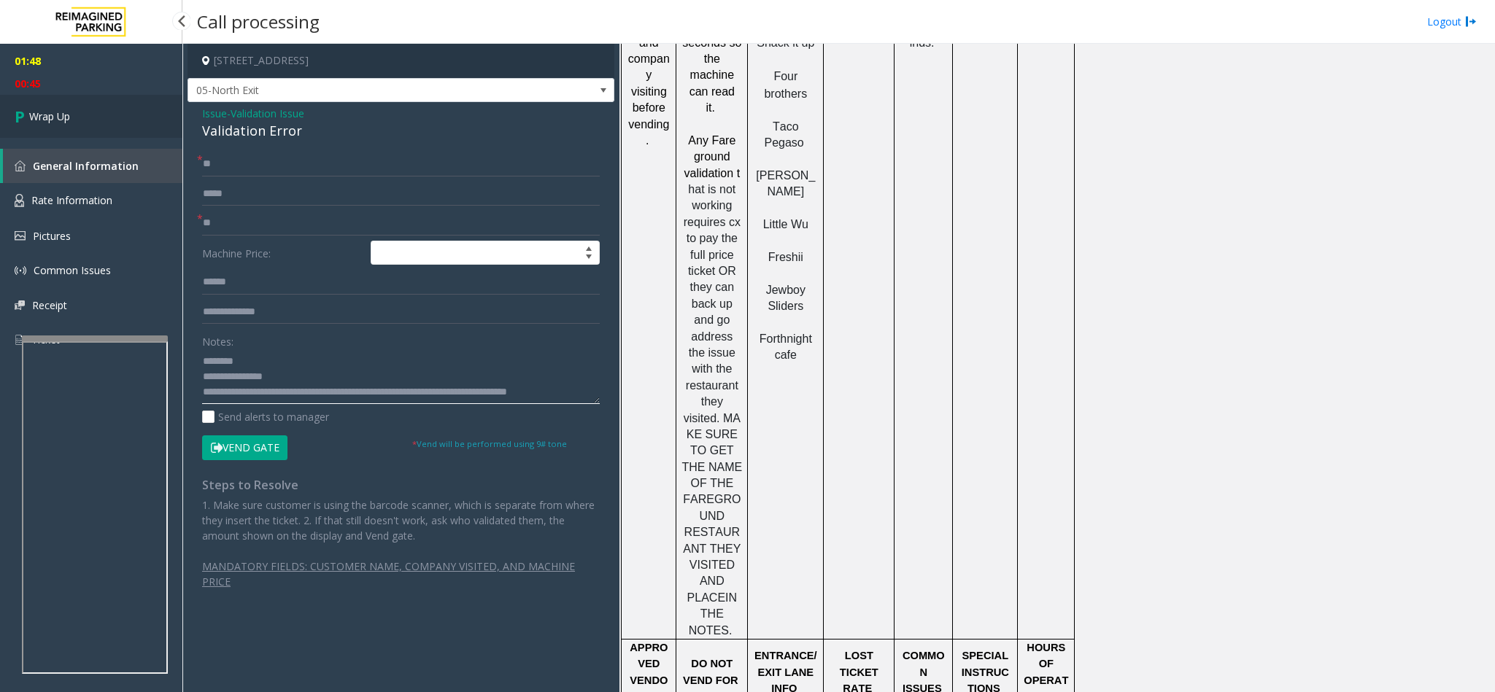
type textarea "**********"
click at [99, 120] on link "Wrap Up" at bounding box center [91, 116] width 182 height 43
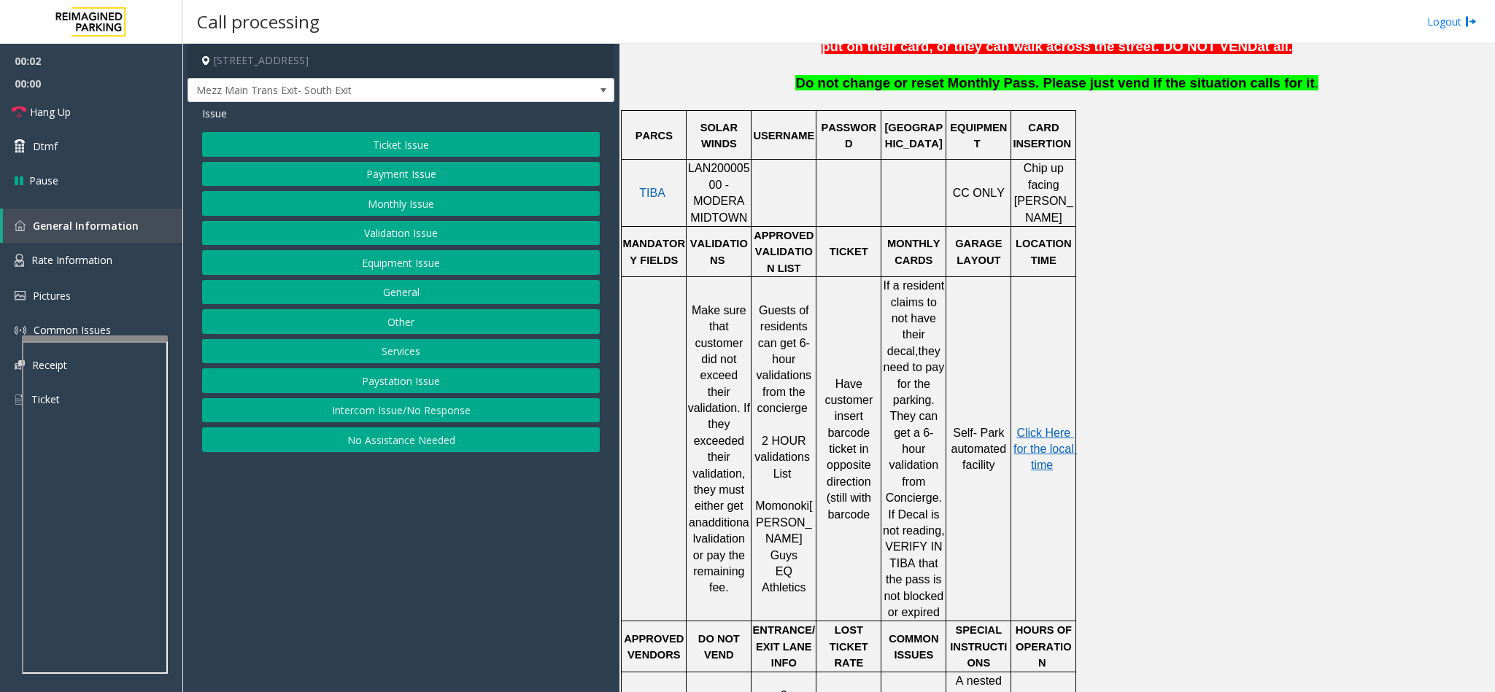
scroll to position [657, 0]
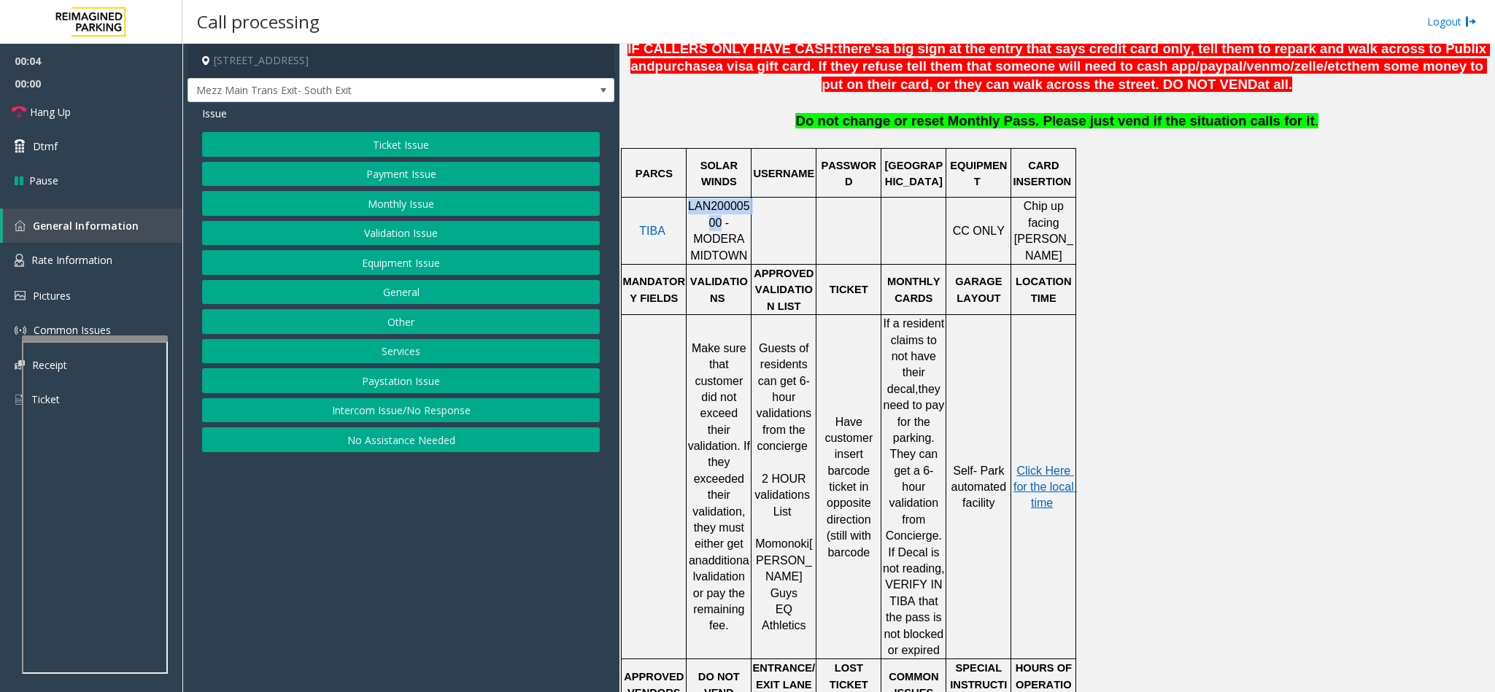
drag, startPoint x: 694, startPoint y: 228, endPoint x: 690, endPoint y: 211, distance: 17.9
click at [690, 211] on span "LAN20000500 - MODERA MIDTOWN" at bounding box center [719, 230] width 62 height 61
copy span "LAN20000500"
click at [452, 147] on button "Ticket Issue" at bounding box center [401, 144] width 398 height 25
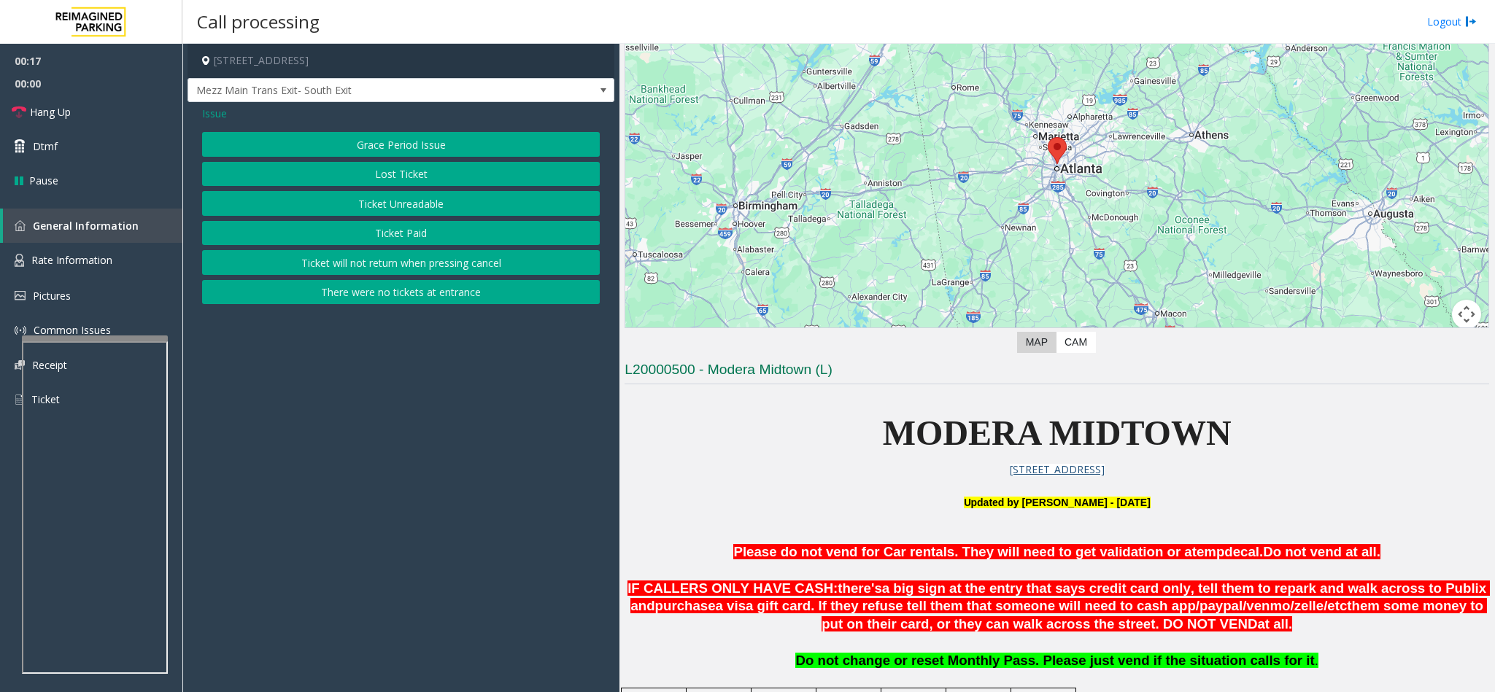
scroll to position [109, 0]
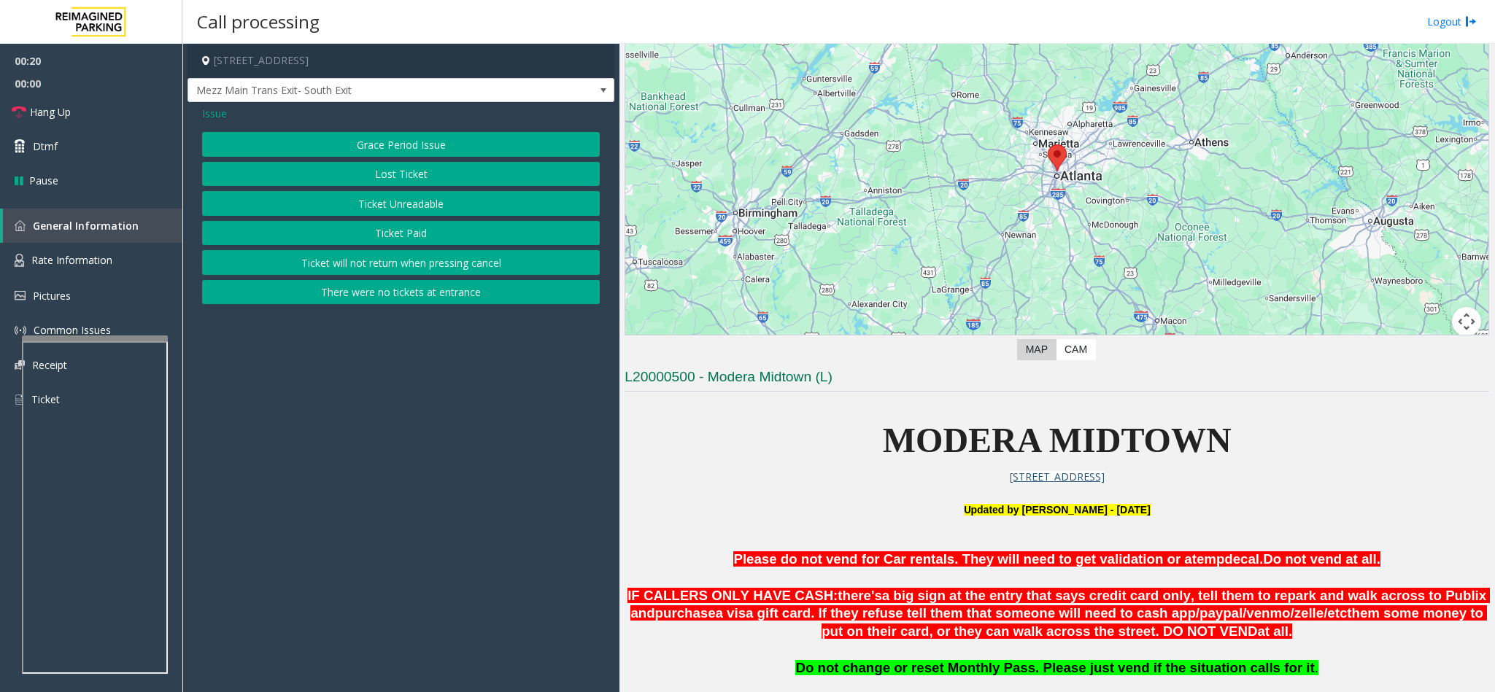
click at [209, 112] on span "Issue" at bounding box center [214, 113] width 25 height 15
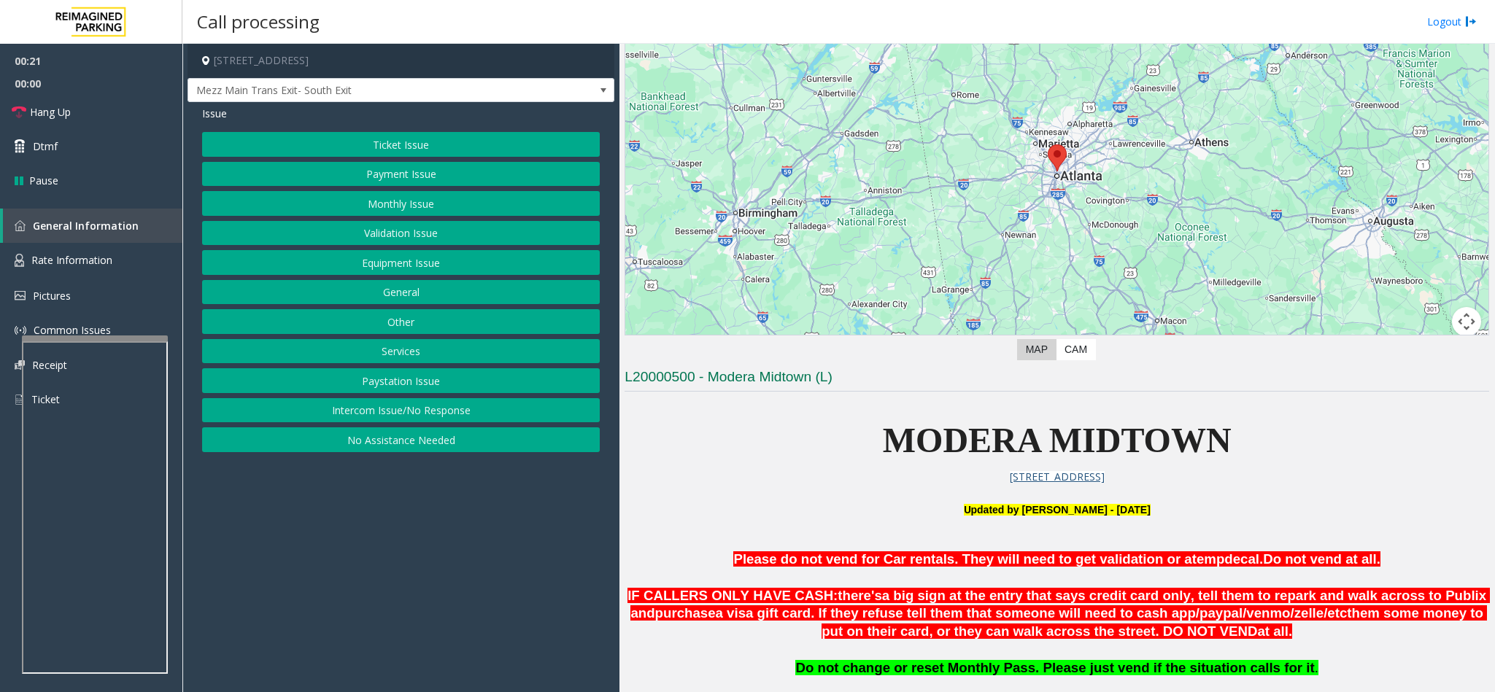
click at [429, 245] on button "Validation Issue" at bounding box center [401, 233] width 398 height 25
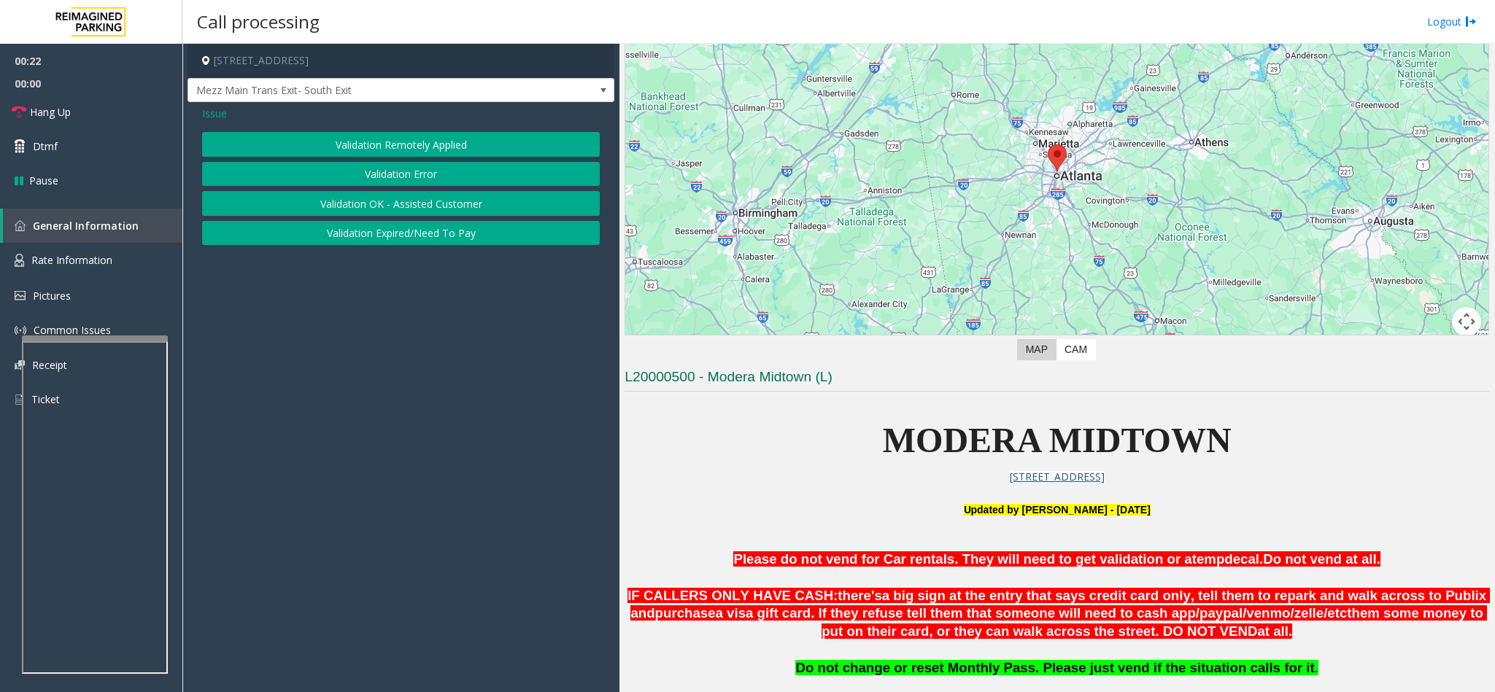
click at [398, 173] on button "Validation Error" at bounding box center [401, 174] width 398 height 25
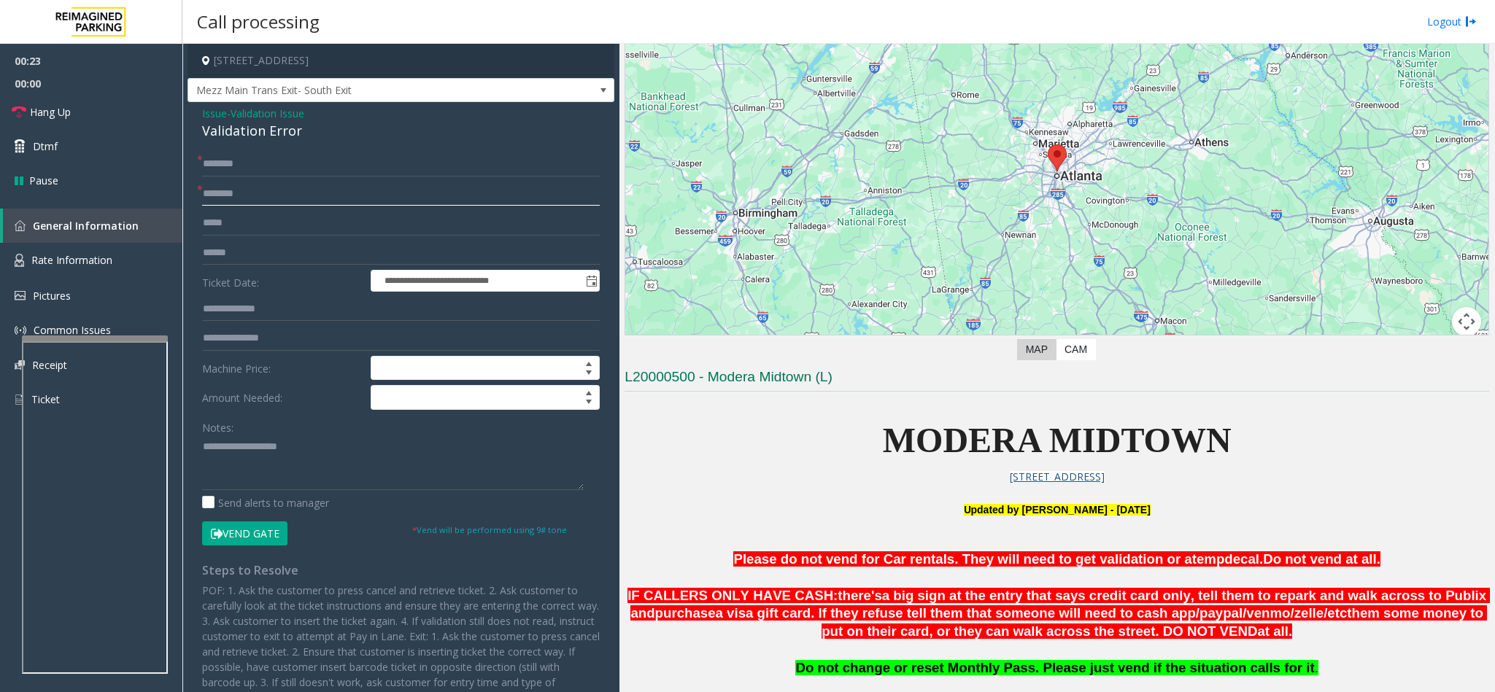
click at [263, 197] on input "text" at bounding box center [401, 194] width 398 height 25
type input "*******"
click at [265, 257] on input "text" at bounding box center [401, 253] width 398 height 25
type input "*******"
click at [258, 311] on input "text" at bounding box center [401, 309] width 398 height 25
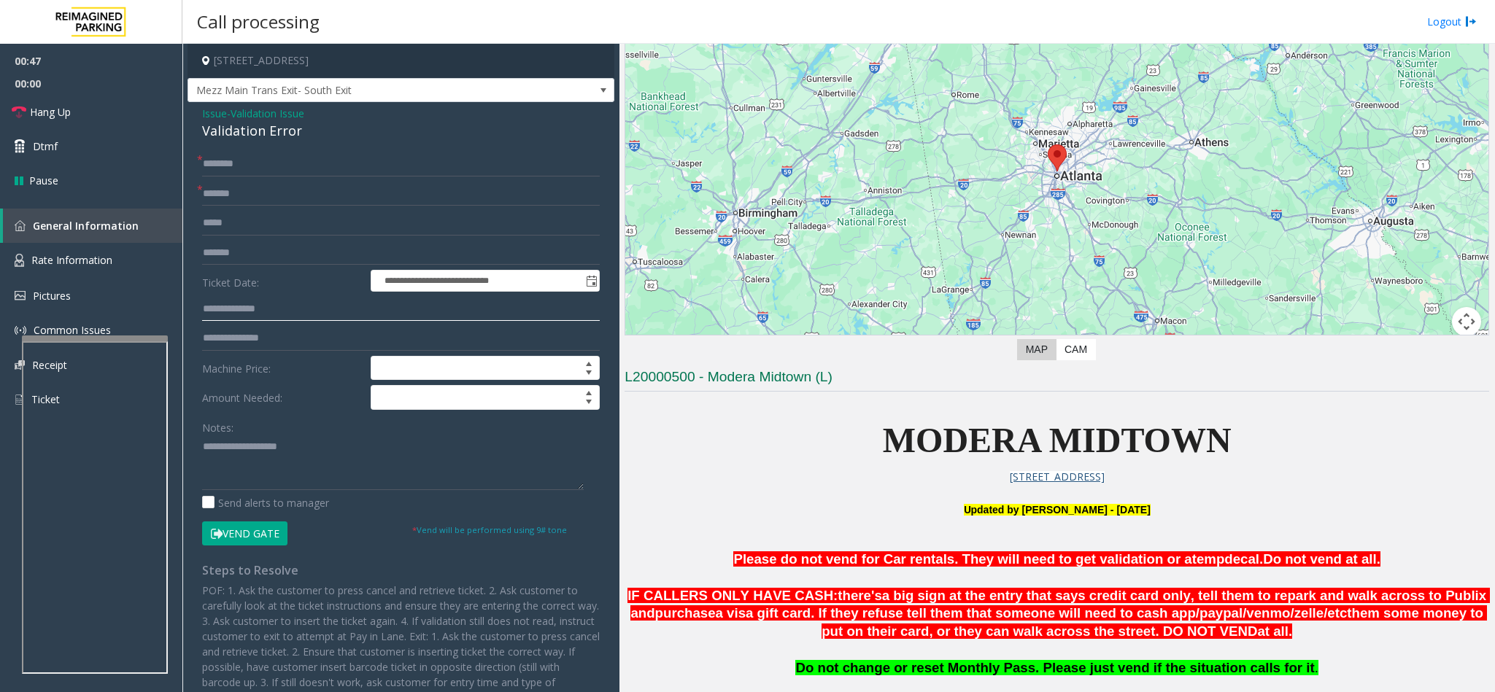
click at [237, 309] on input "text" at bounding box center [401, 309] width 398 height 25
type input "******"
click at [60, 112] on span "Hang Up" at bounding box center [50, 111] width 41 height 15
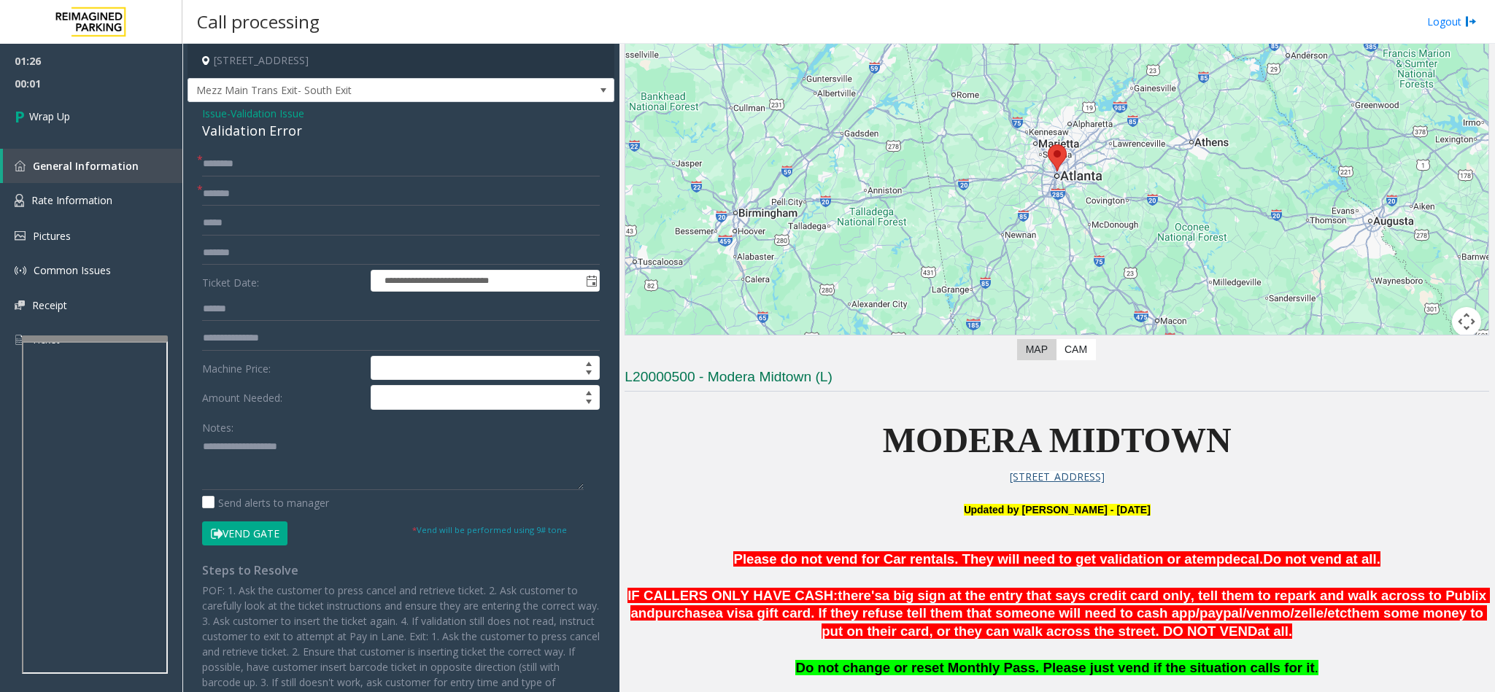
click at [270, 177] on form "**********" at bounding box center [401, 349] width 398 height 394
click at [287, 167] on input "text" at bounding box center [401, 164] width 398 height 25
type input "**"
drag, startPoint x: 311, startPoint y: 129, endPoint x: 199, endPoint y: 108, distance: 114.3
click at [199, 108] on div "**********" at bounding box center [400, 449] width 427 height 694
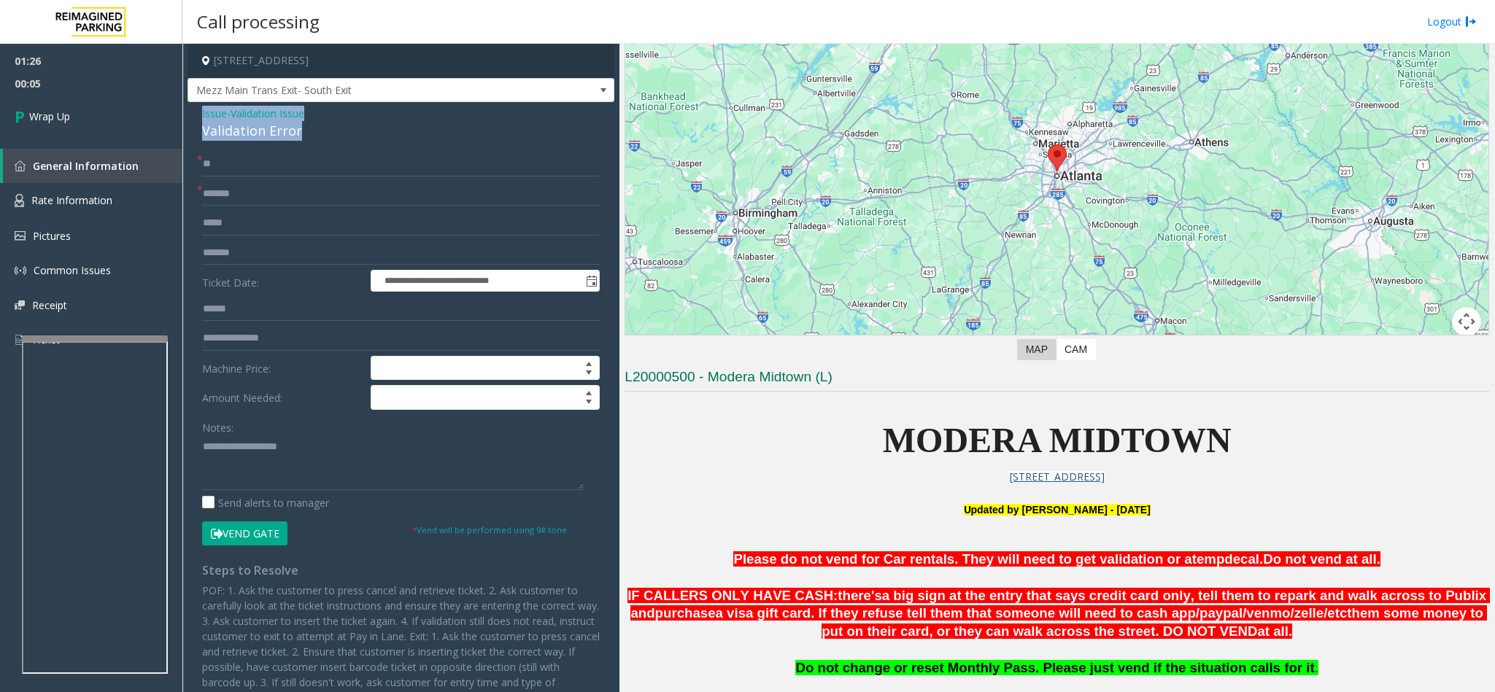
copy div "Issue - Validation Issue Validation Error"
paste textarea "**********"
click at [298, 455] on textarea at bounding box center [393, 462] width 382 height 55
drag, startPoint x: 320, startPoint y: 445, endPoint x: 237, endPoint y: 449, distance: 83.3
click at [237, 449] on textarea at bounding box center [393, 462] width 382 height 55
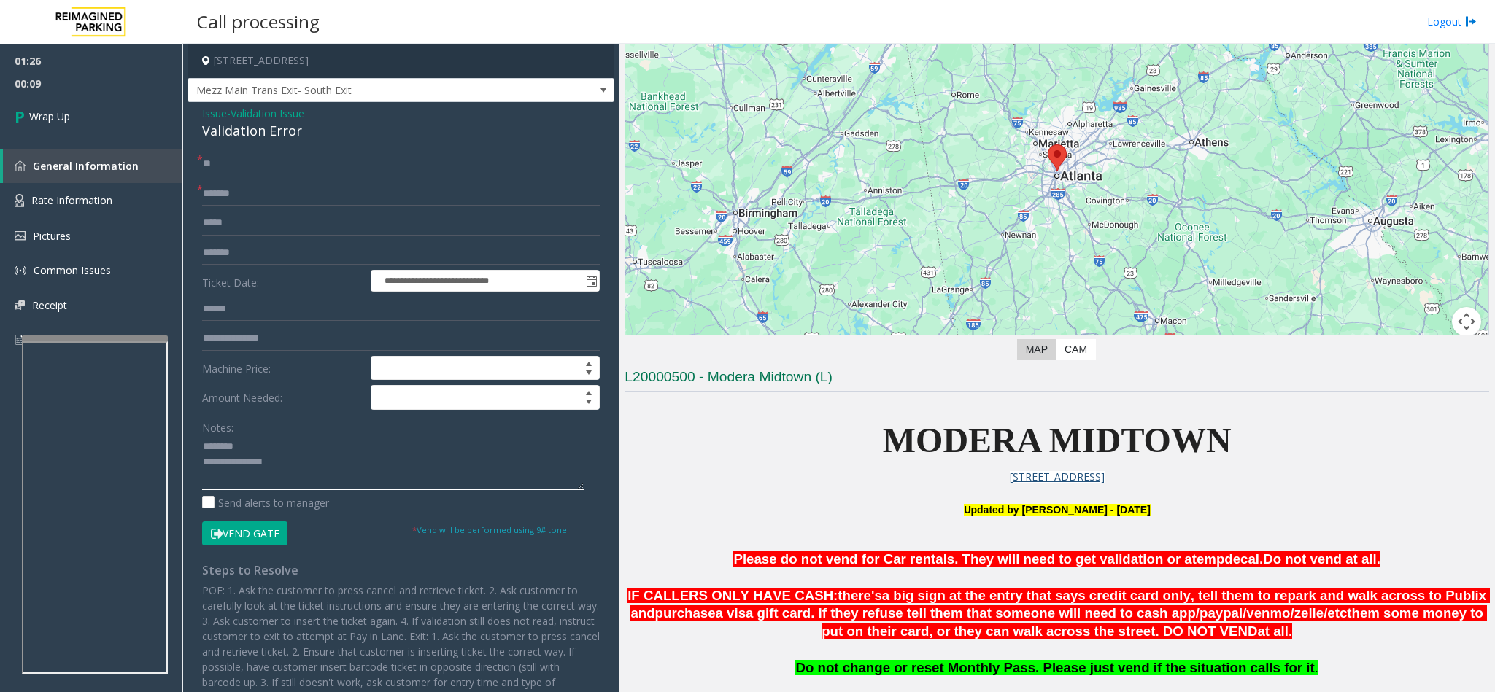
click at [327, 464] on textarea at bounding box center [393, 462] width 382 height 55
type textarea "**********"
click at [63, 109] on span "Wrap Up" at bounding box center [49, 116] width 41 height 15
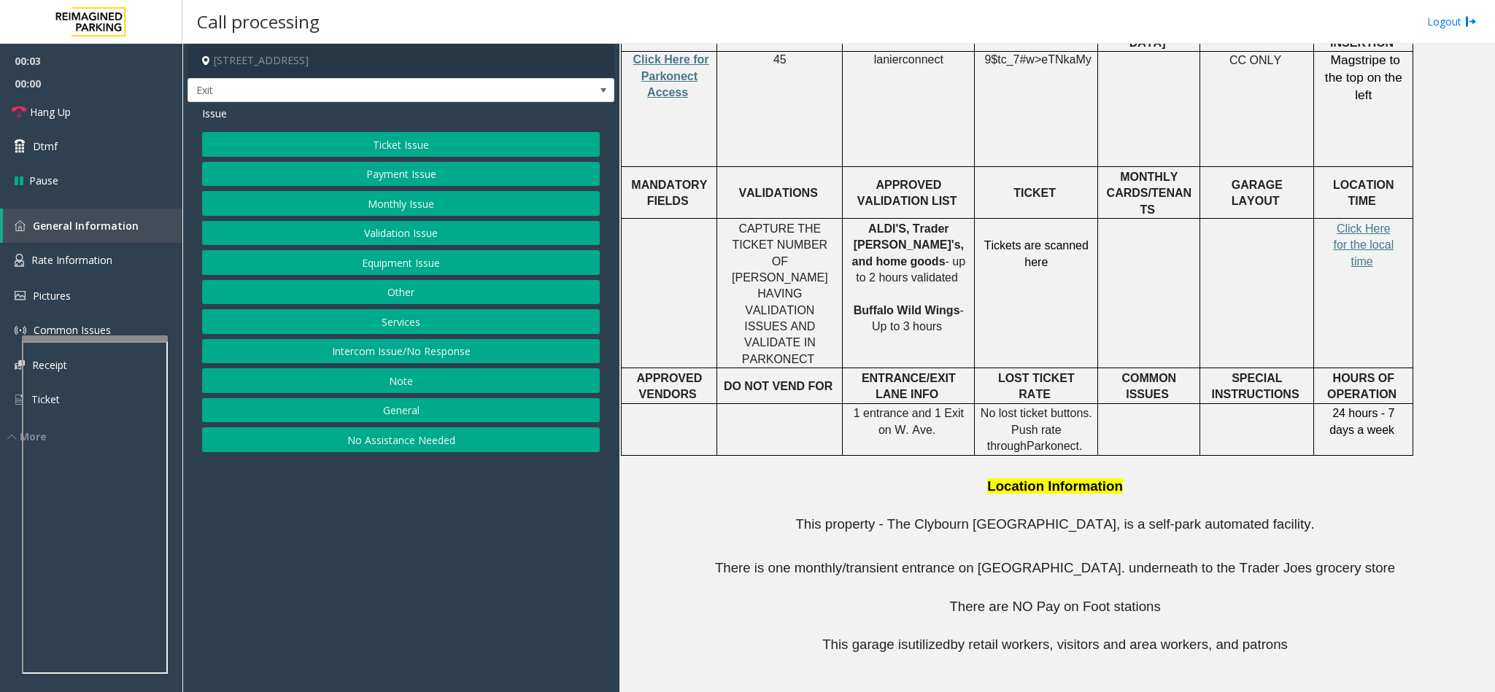
scroll to position [438, 0]
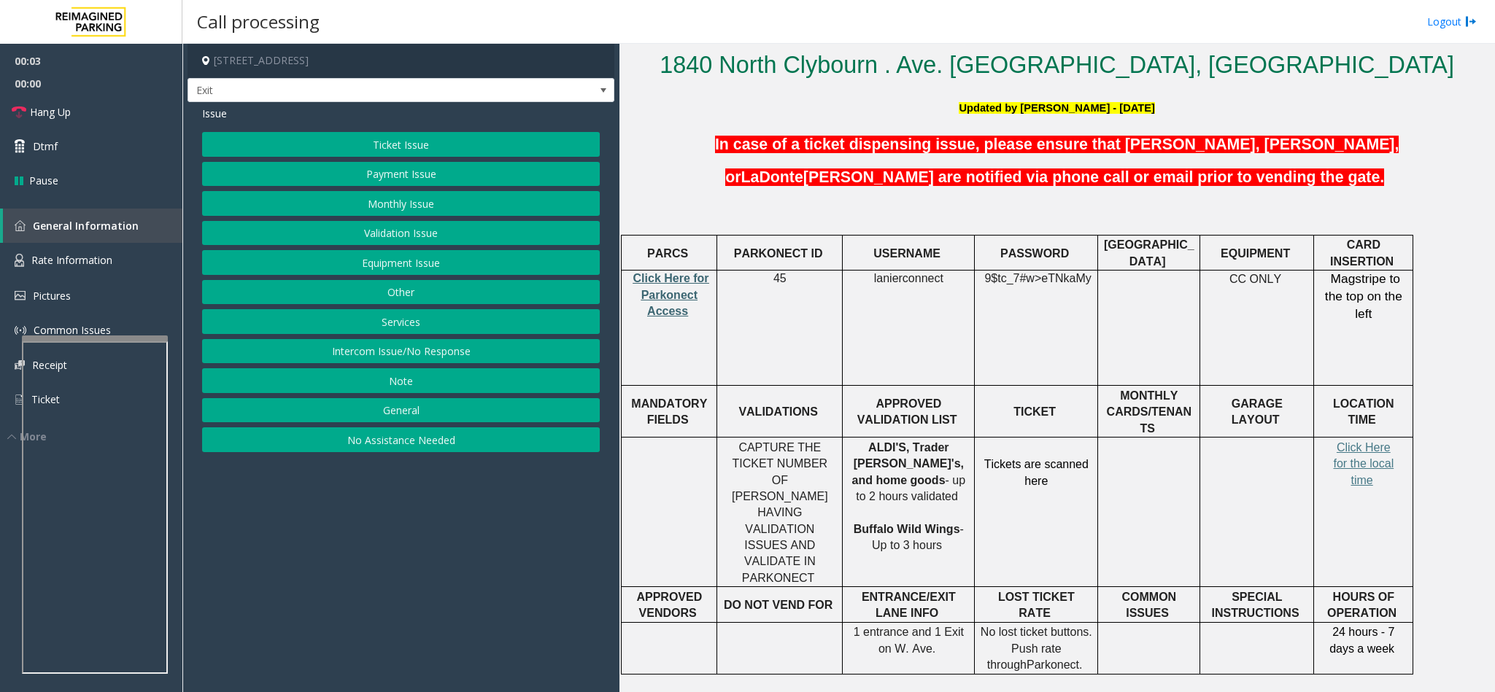
drag, startPoint x: 665, startPoint y: 300, endPoint x: 664, endPoint y: 290, distance: 10.3
click at [665, 300] on p "Click Here for Parkonect Access" at bounding box center [669, 295] width 85 height 49
click at [667, 285] on span "Click Here for Parkonect Access" at bounding box center [671, 294] width 76 height 45
click at [371, 239] on button "Validation Issue" at bounding box center [401, 233] width 398 height 25
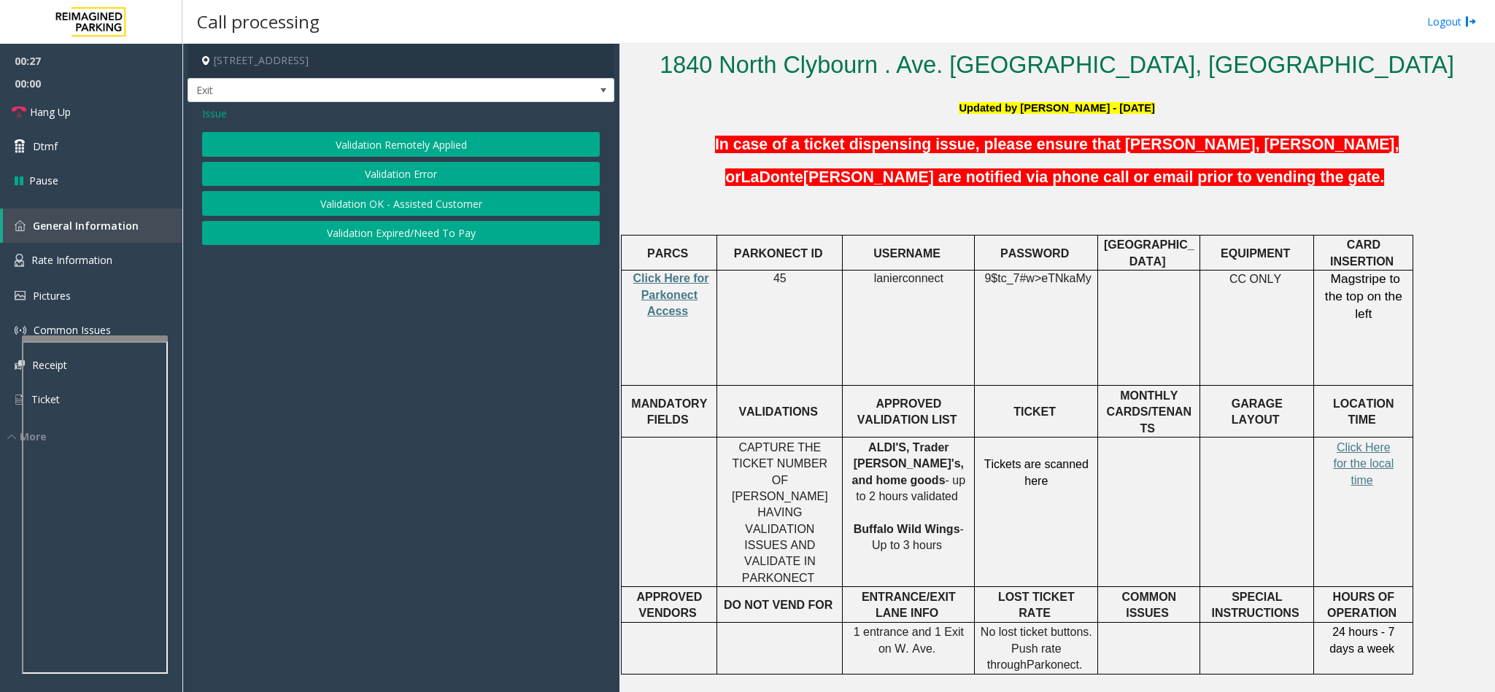
click at [383, 166] on button "Validation Error" at bounding box center [401, 174] width 398 height 25
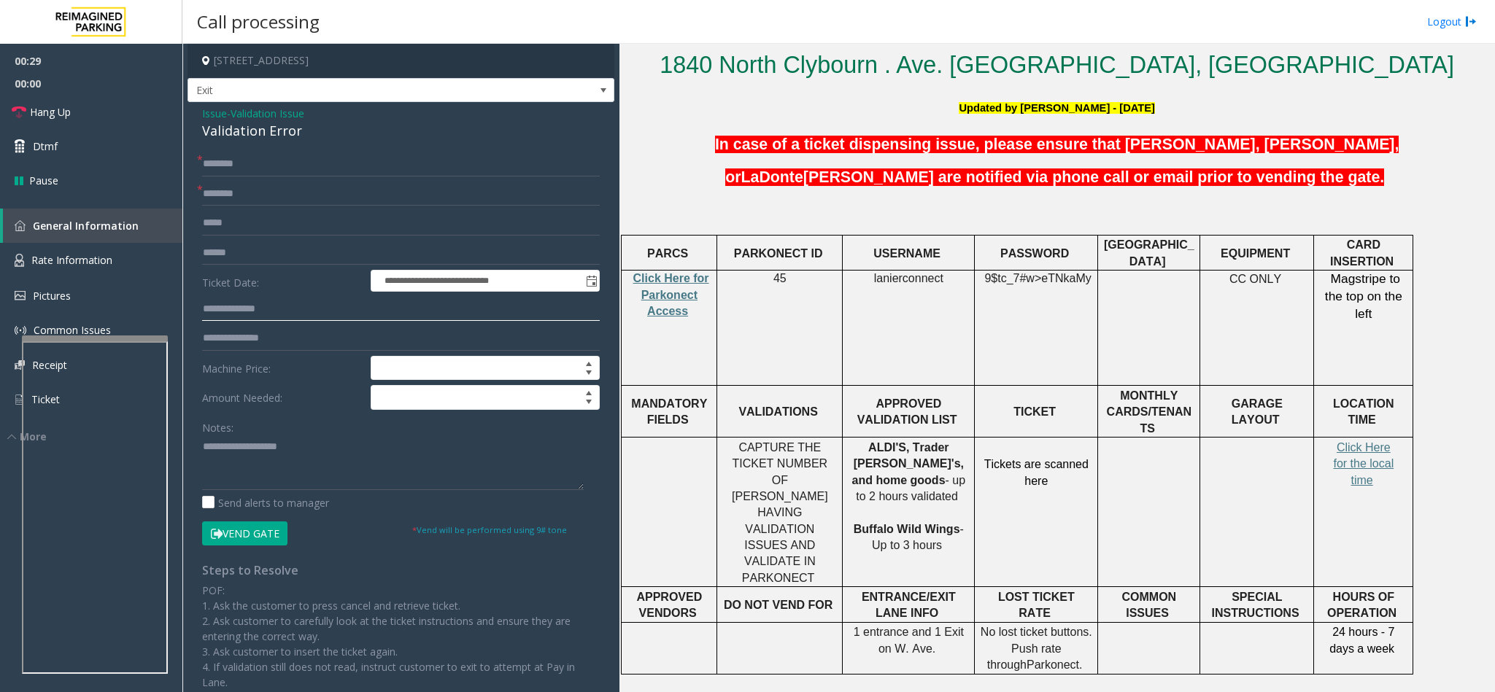
click at [250, 306] on input "text" at bounding box center [401, 309] width 398 height 25
type input "******"
click at [317, 260] on input "text" at bounding box center [401, 253] width 398 height 25
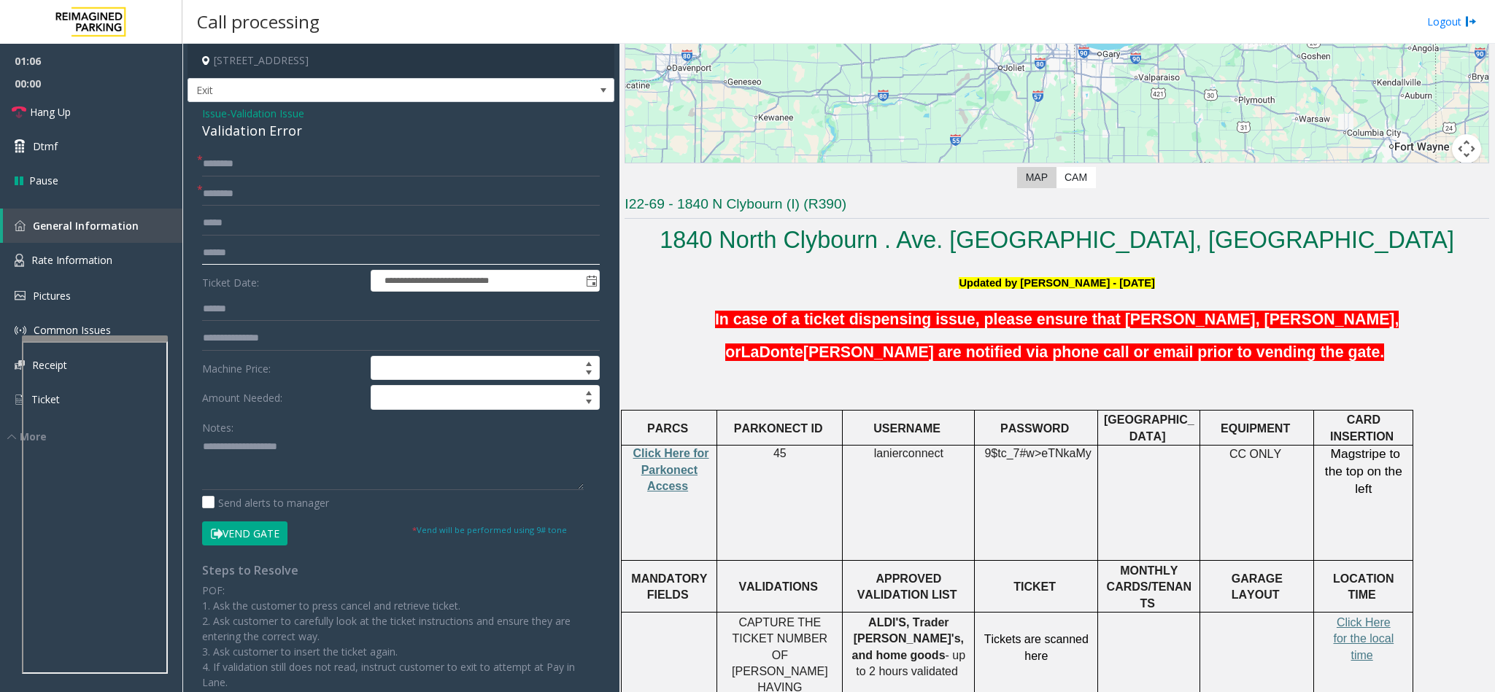
scroll to position [328, 0]
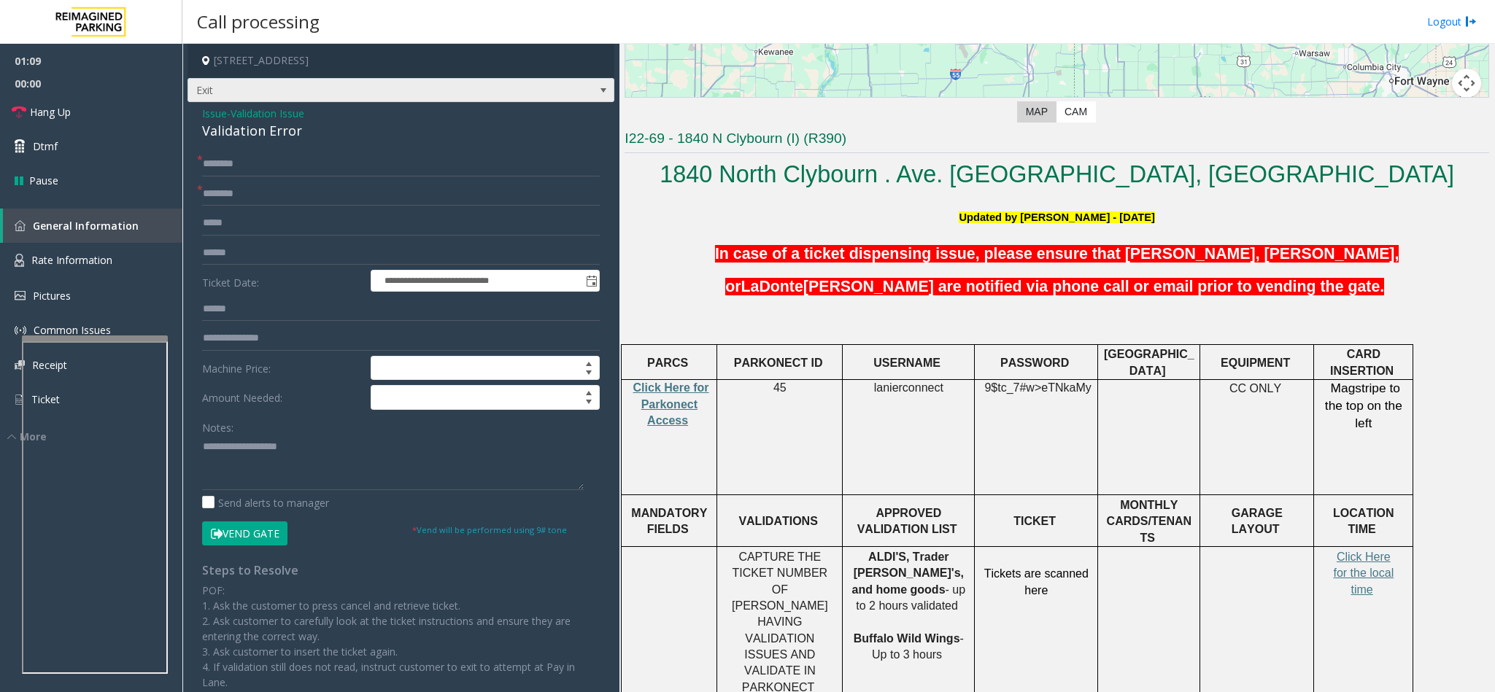
click at [593, 83] on span at bounding box center [603, 90] width 20 height 23
click at [582, 162] on input "text" at bounding box center [401, 164] width 398 height 25
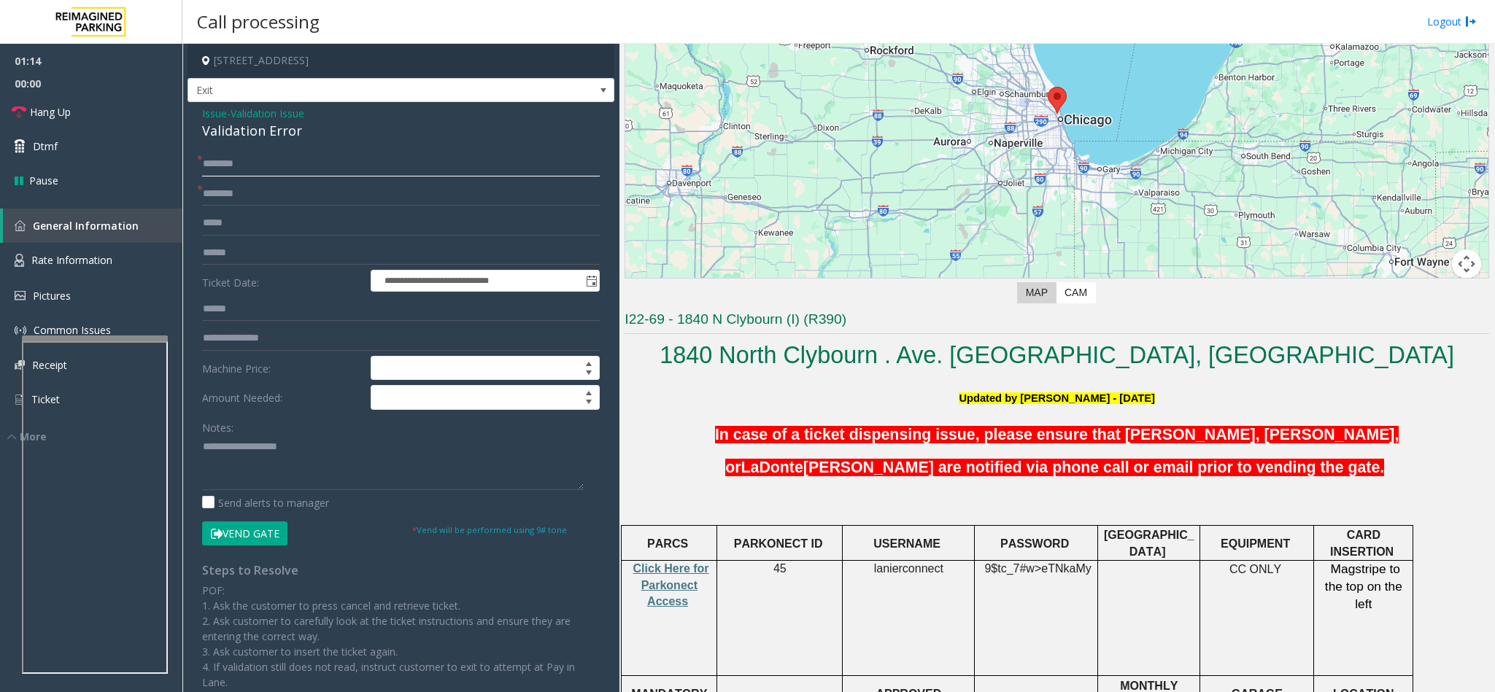
scroll to position [0, 0]
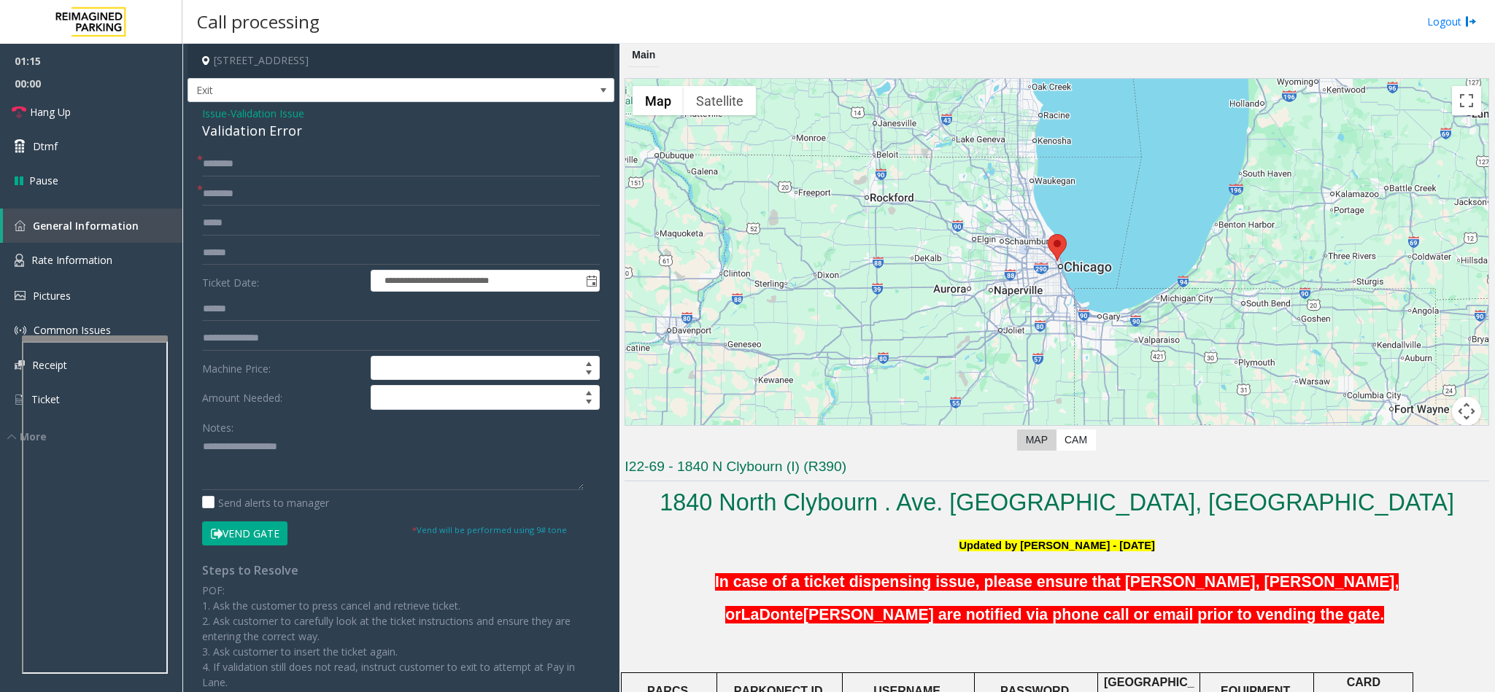
click at [1312, 467] on h3 "I22-69 - 1840 N Clybourn (I) (R390)" at bounding box center [1056, 469] width 864 height 24
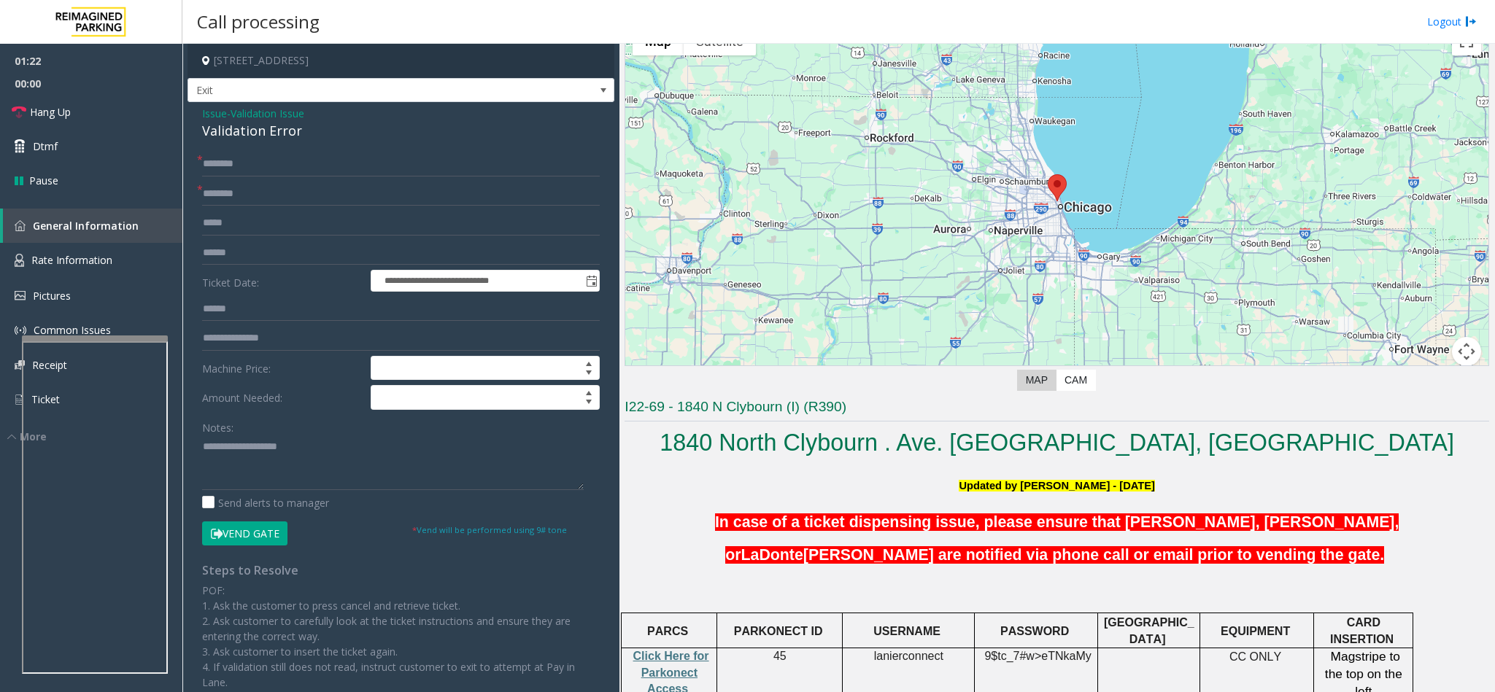
scroll to position [279, 0]
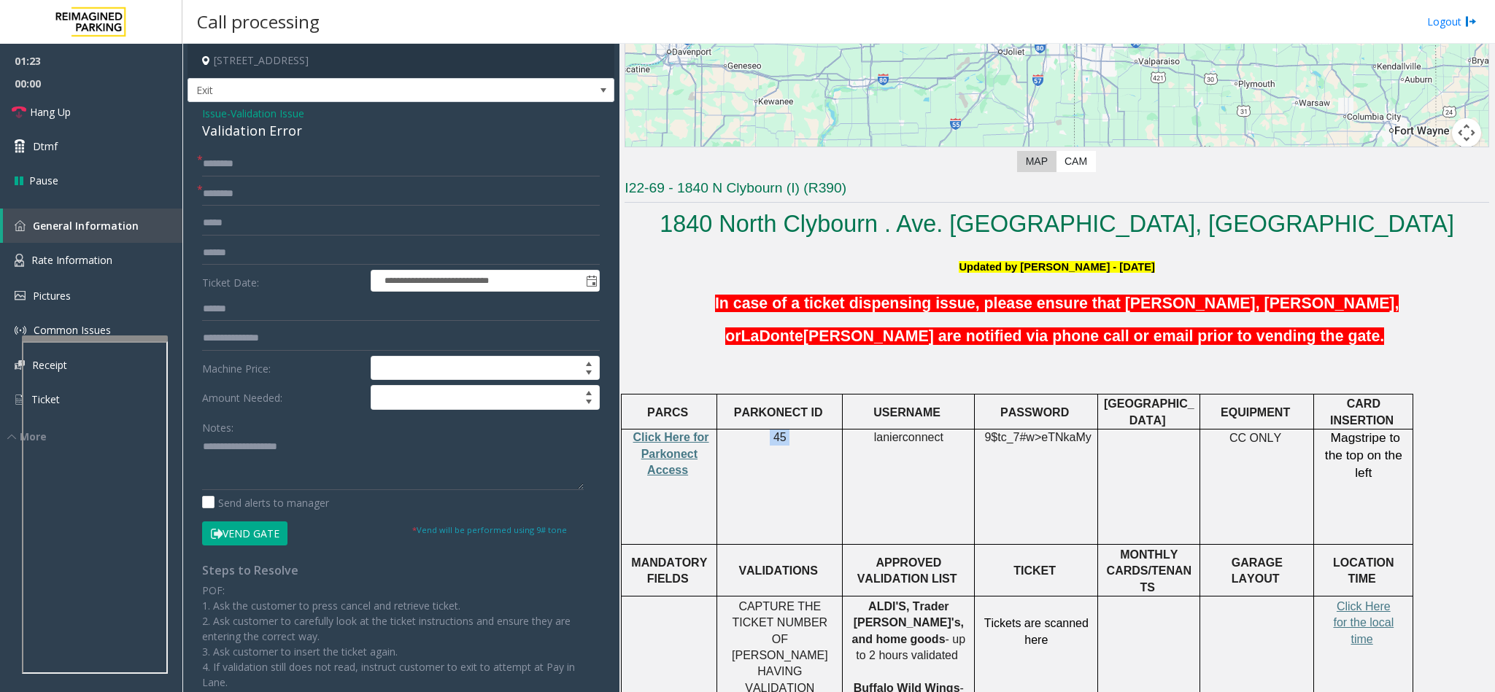
drag, startPoint x: 825, startPoint y: 442, endPoint x: 743, endPoint y: 431, distance: 83.2
click at [743, 431] on p "45" at bounding box center [779, 438] width 115 height 16
copy p "45"
click at [304, 151] on div "**********" at bounding box center [400, 487] width 427 height 771
click at [115, 263] on link "Rate Information" at bounding box center [91, 261] width 182 height 36
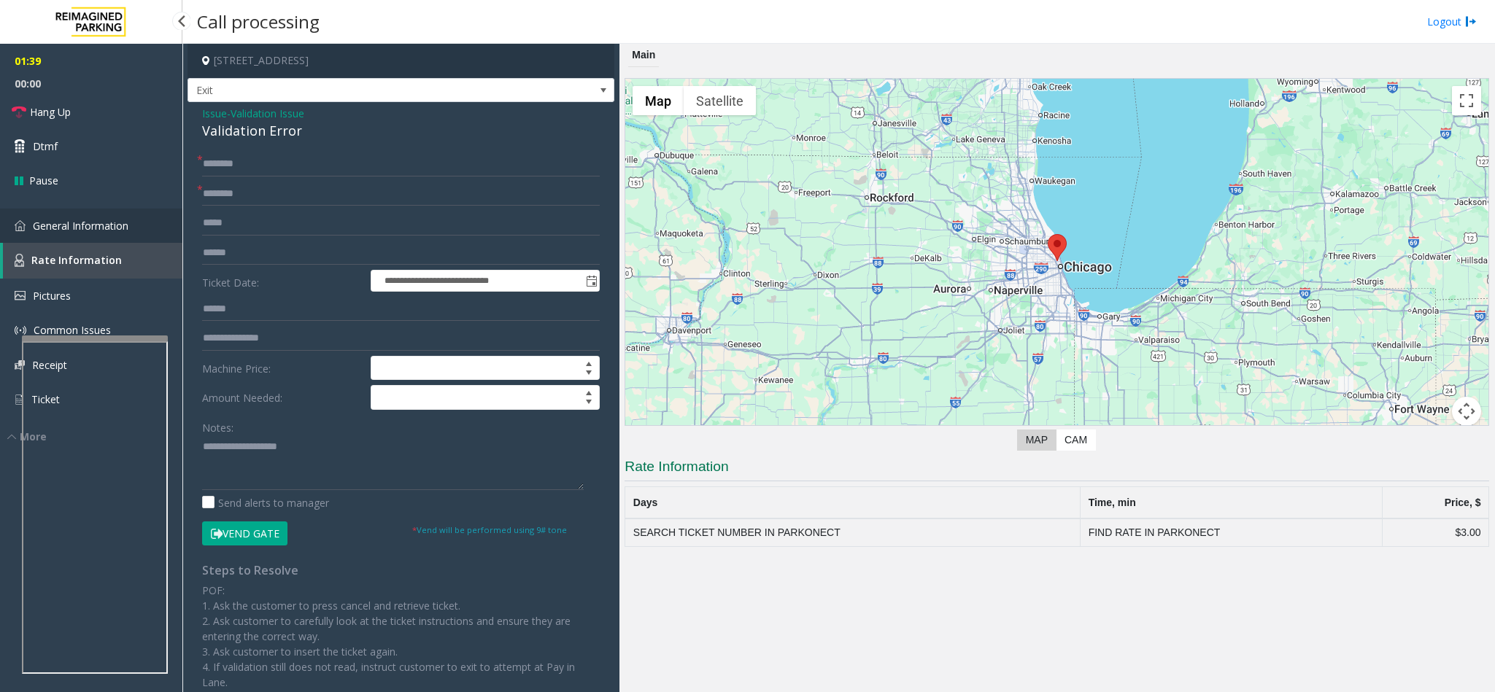
click at [88, 230] on span "General Information" at bounding box center [81, 226] width 96 height 14
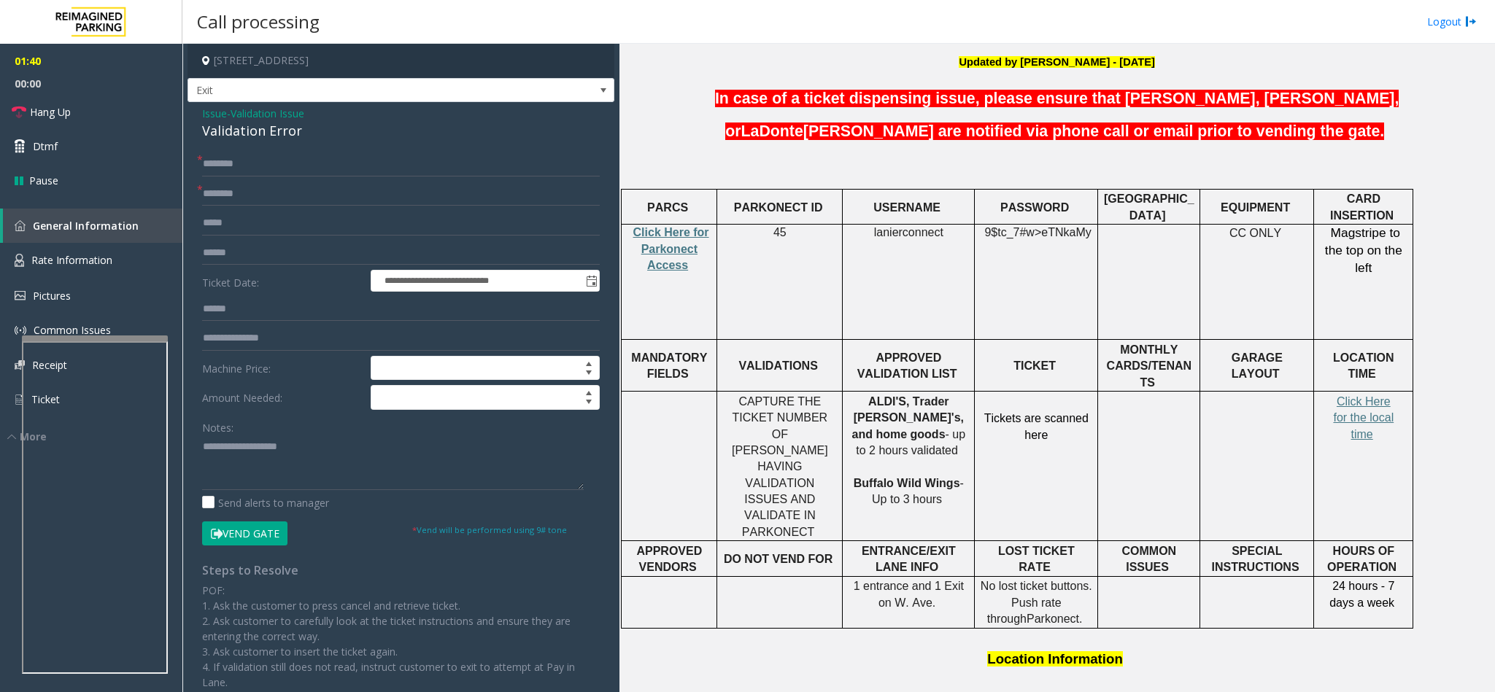
scroll to position [616, 0]
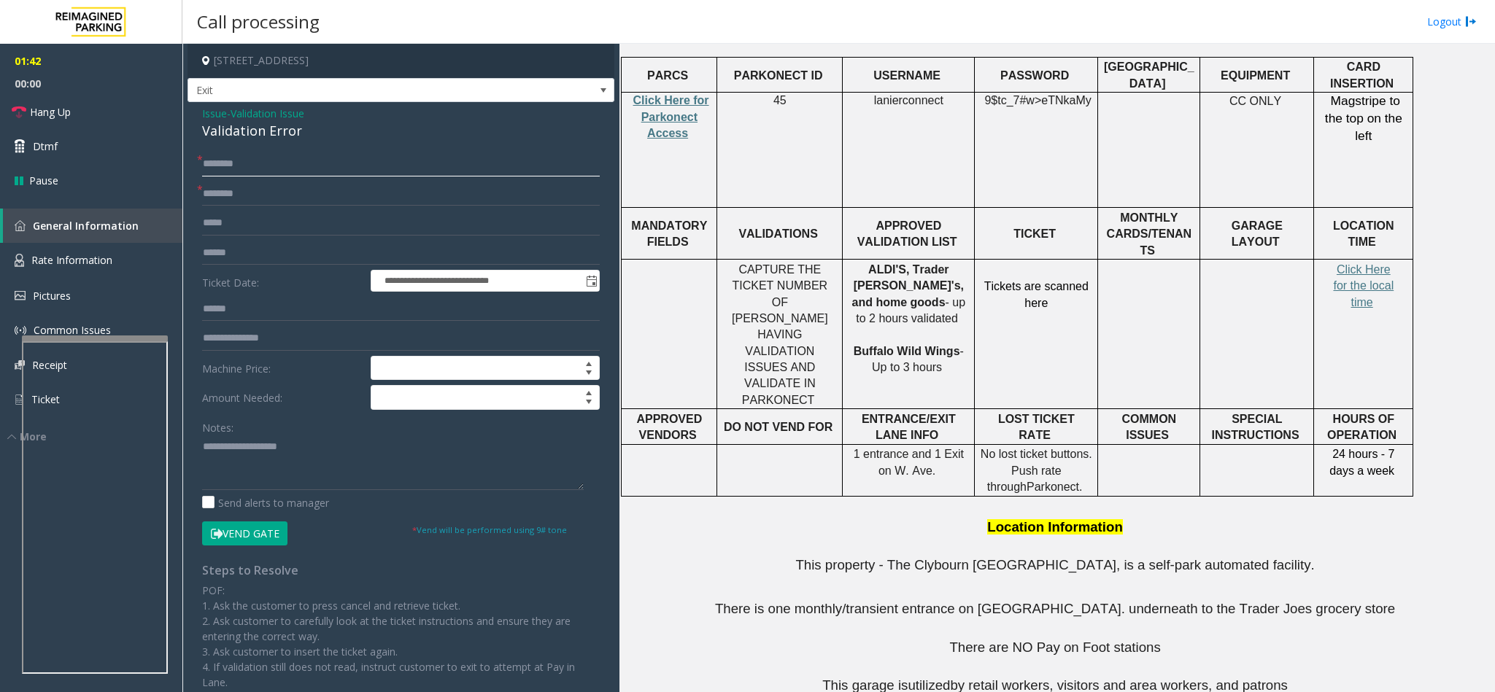
click at [316, 169] on input "text" at bounding box center [401, 164] width 398 height 25
type input "**"
click at [418, 195] on input "*" at bounding box center [401, 194] width 398 height 25
type input "**"
drag, startPoint x: 401, startPoint y: 199, endPoint x: 204, endPoint y: 195, distance: 197.7
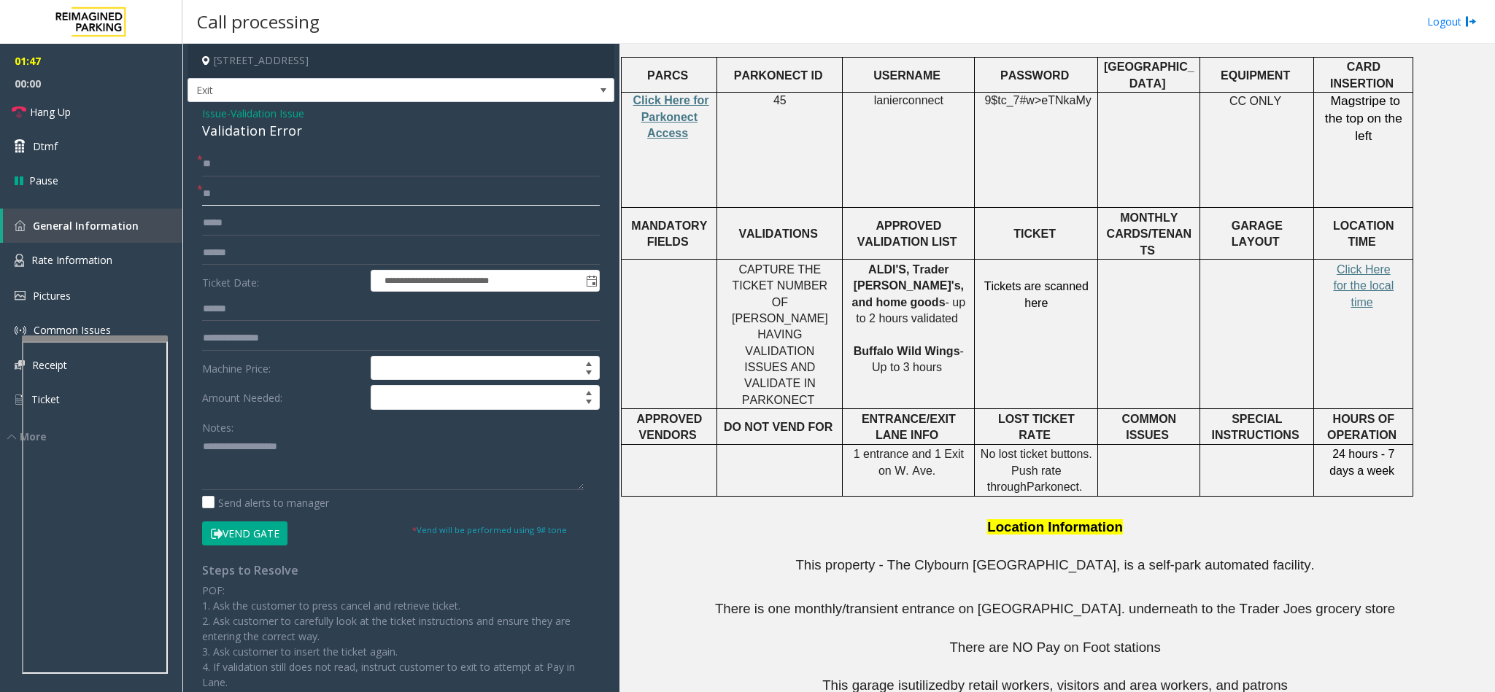
click at [204, 195] on input "**" at bounding box center [401, 194] width 398 height 25
type input "*********"
drag, startPoint x: 945, startPoint y: 103, endPoint x: 875, endPoint y: 97, distance: 70.3
click at [875, 97] on p "lanierconnect" at bounding box center [908, 101] width 121 height 16
copy p "lanierconnect"
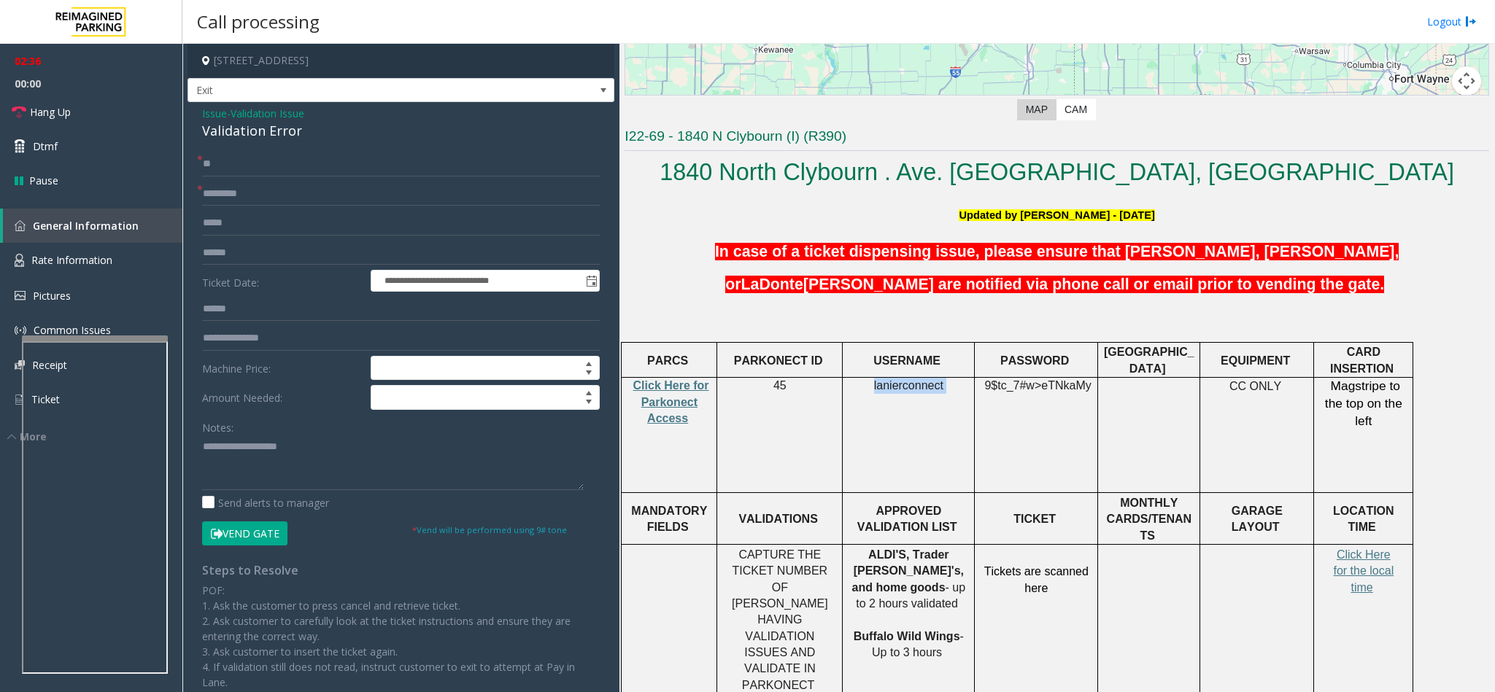
scroll to position [328, 0]
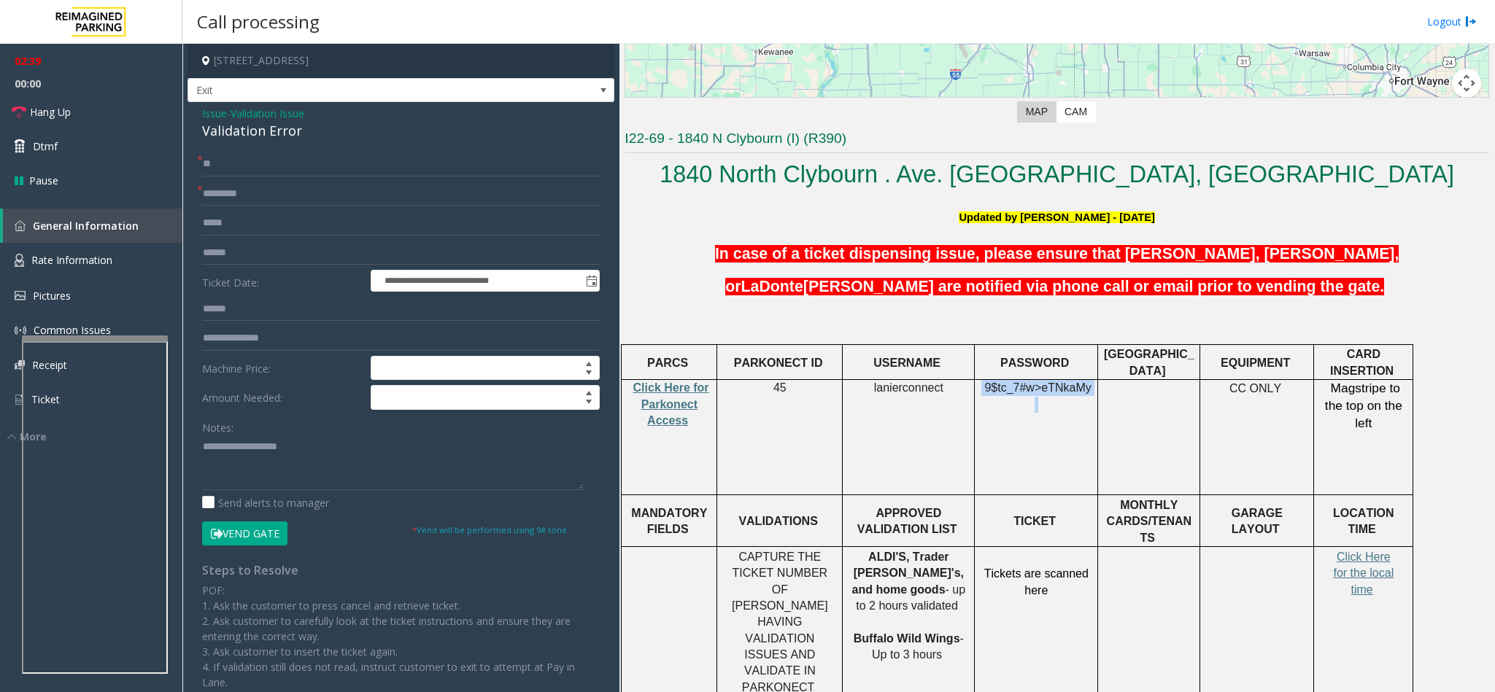
drag, startPoint x: 1088, startPoint y: 390, endPoint x: 979, endPoint y: 397, distance: 109.6
click at [979, 397] on td "9$tc_7#w> eTNkaMy" at bounding box center [1036, 437] width 123 height 115
copy p "9$tc_7#w> eTNkaMy"
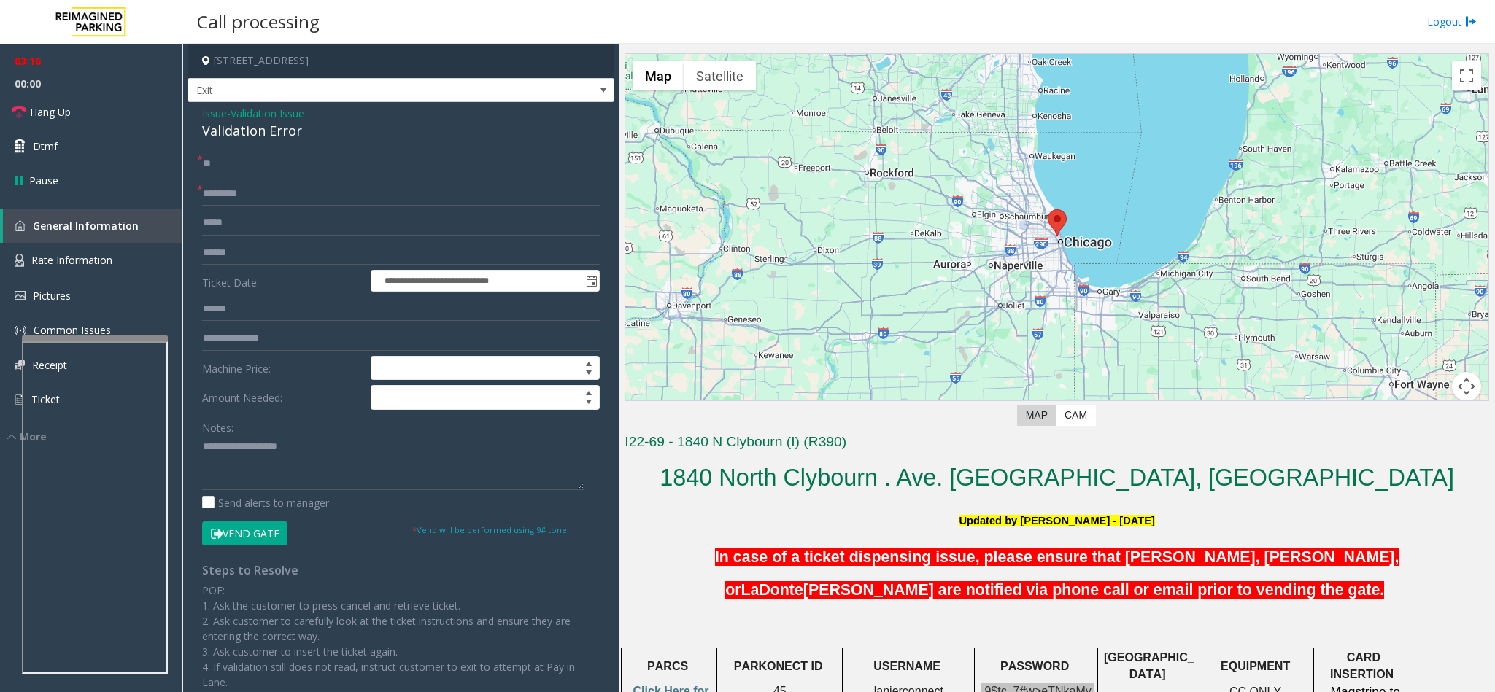
scroll to position [0, 0]
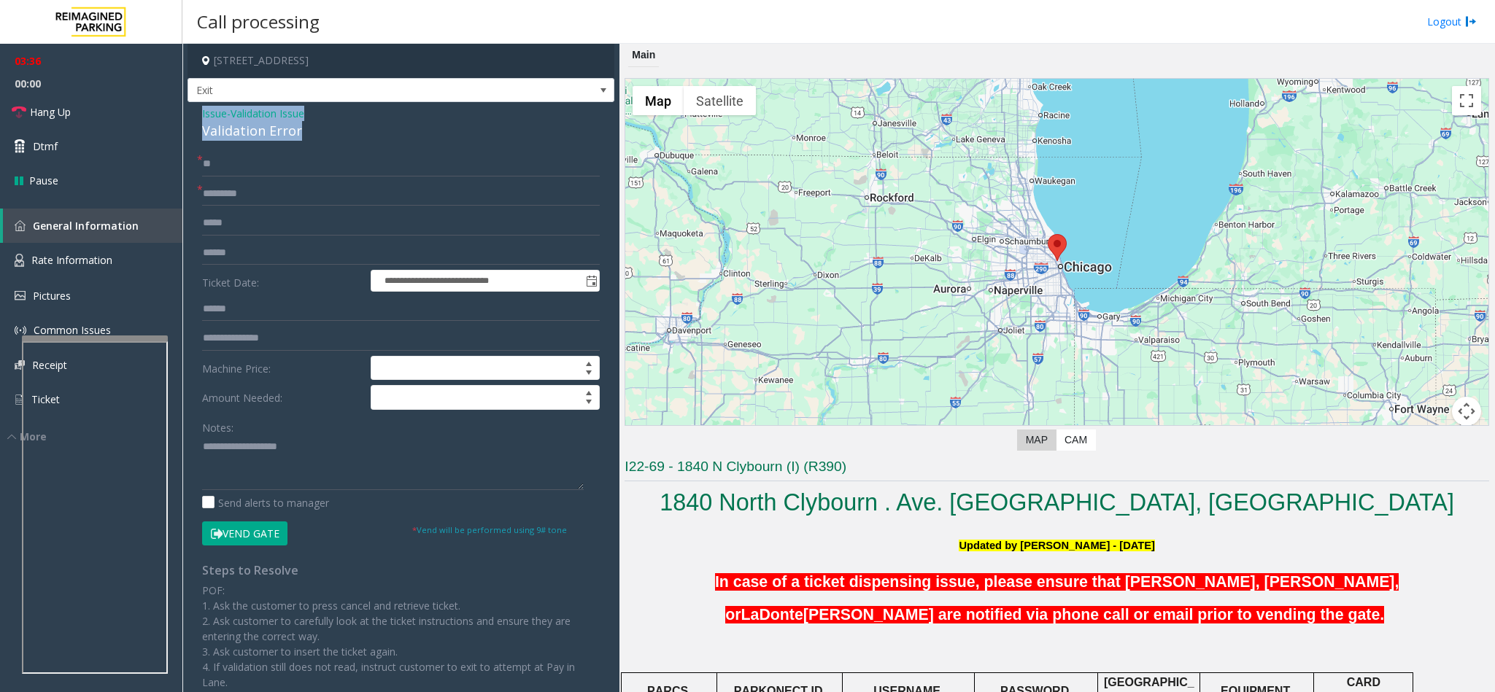
drag, startPoint x: 296, startPoint y: 134, endPoint x: 213, endPoint y: 119, distance: 84.6
click at [189, 119] on div "**********" at bounding box center [400, 487] width 427 height 771
copy div "Issue - Validation Issue Validation Error"
paste textarea "**********"
click at [267, 460] on textarea at bounding box center [393, 462] width 382 height 55
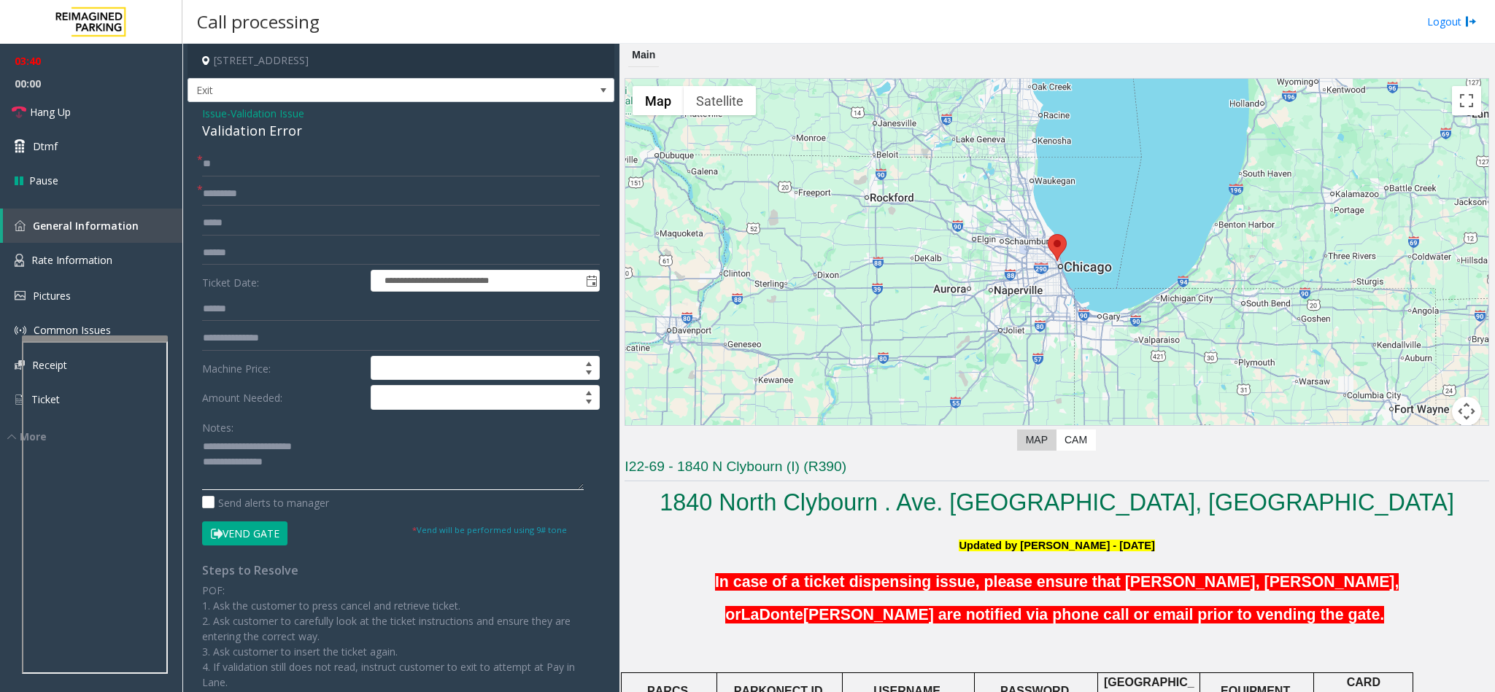
drag, startPoint x: 316, startPoint y: 449, endPoint x: 248, endPoint y: 446, distance: 67.9
click at [239, 445] on textarea at bounding box center [393, 462] width 382 height 55
click at [301, 467] on textarea at bounding box center [393, 462] width 382 height 55
click at [328, 488] on textarea at bounding box center [393, 462] width 382 height 55
click at [42, 118] on span "Hang Up" at bounding box center [50, 111] width 41 height 15
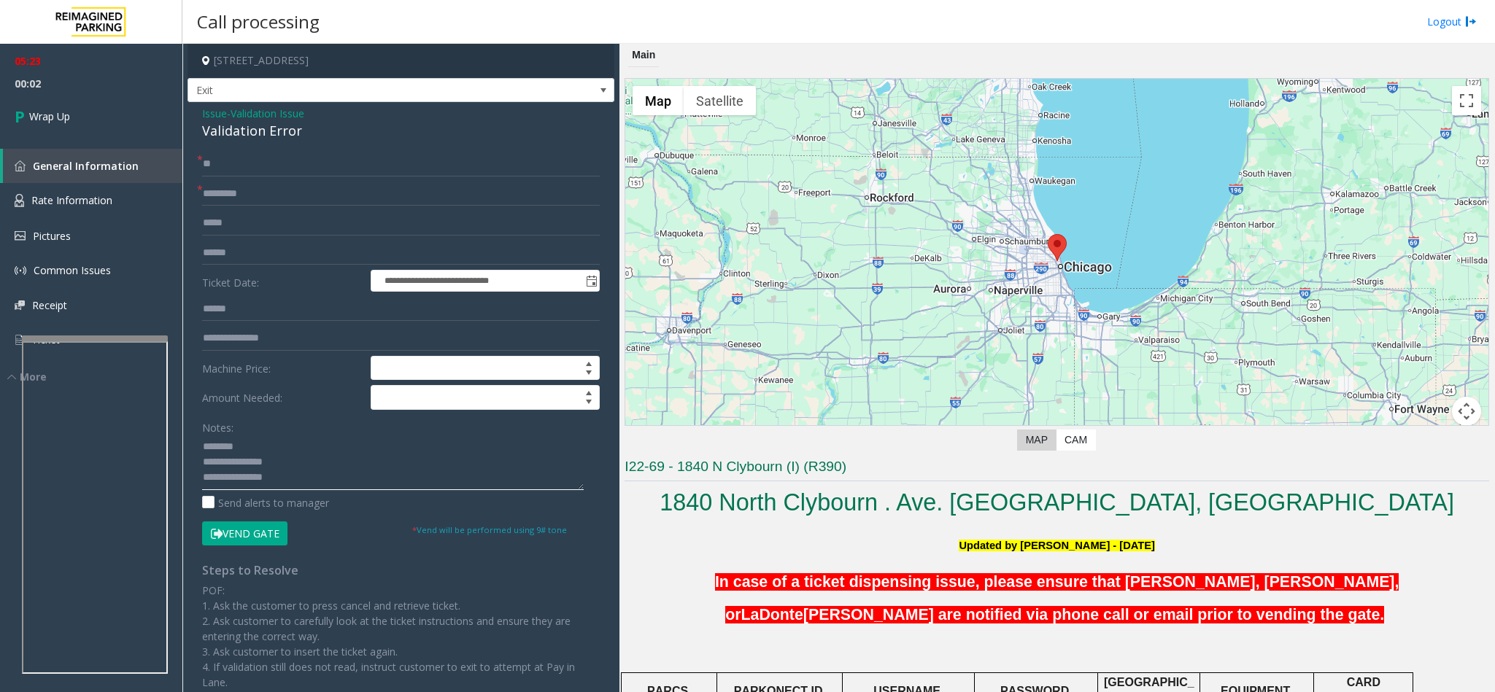
drag, startPoint x: 298, startPoint y: 481, endPoint x: 259, endPoint y: 487, distance: 39.0
click at [259, 487] on textarea at bounding box center [393, 462] width 382 height 55
type textarea "**********"
click at [35, 99] on link "Wrap Up" at bounding box center [91, 116] width 182 height 43
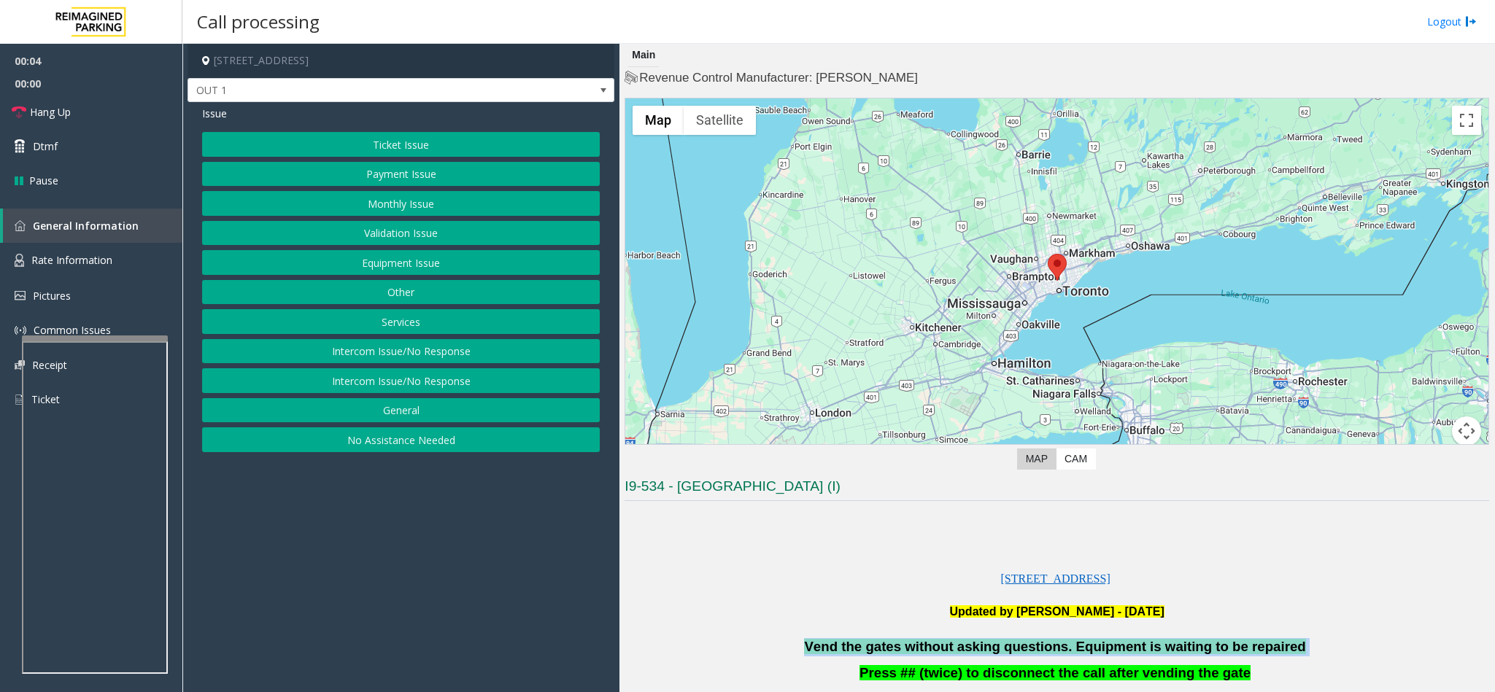
drag, startPoint x: 1285, startPoint y: 644, endPoint x: 828, endPoint y: 627, distance: 457.7
copy div "Vend the gates without asking questions. Equipment is waiting to be repaired"
click at [414, 317] on button "Services" at bounding box center [401, 321] width 398 height 25
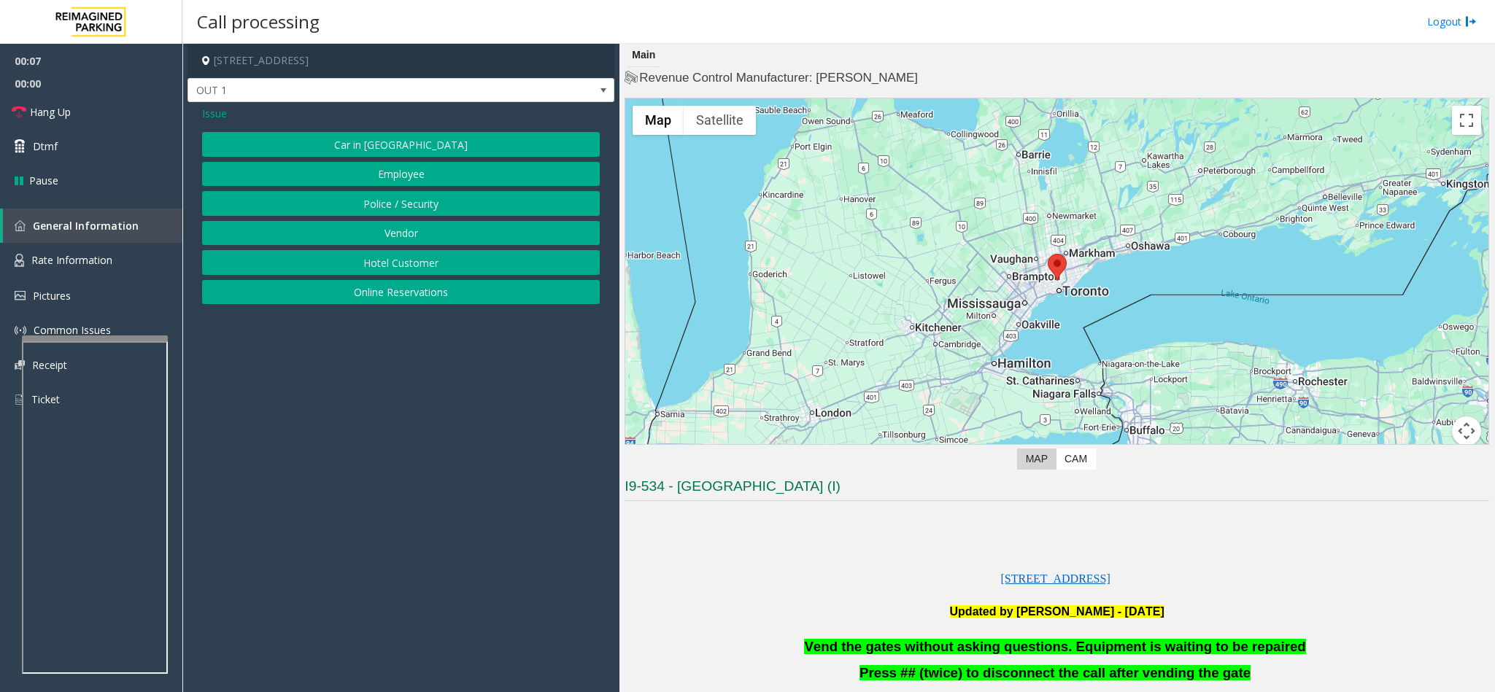
click at [217, 107] on span "Issue" at bounding box center [214, 113] width 25 height 15
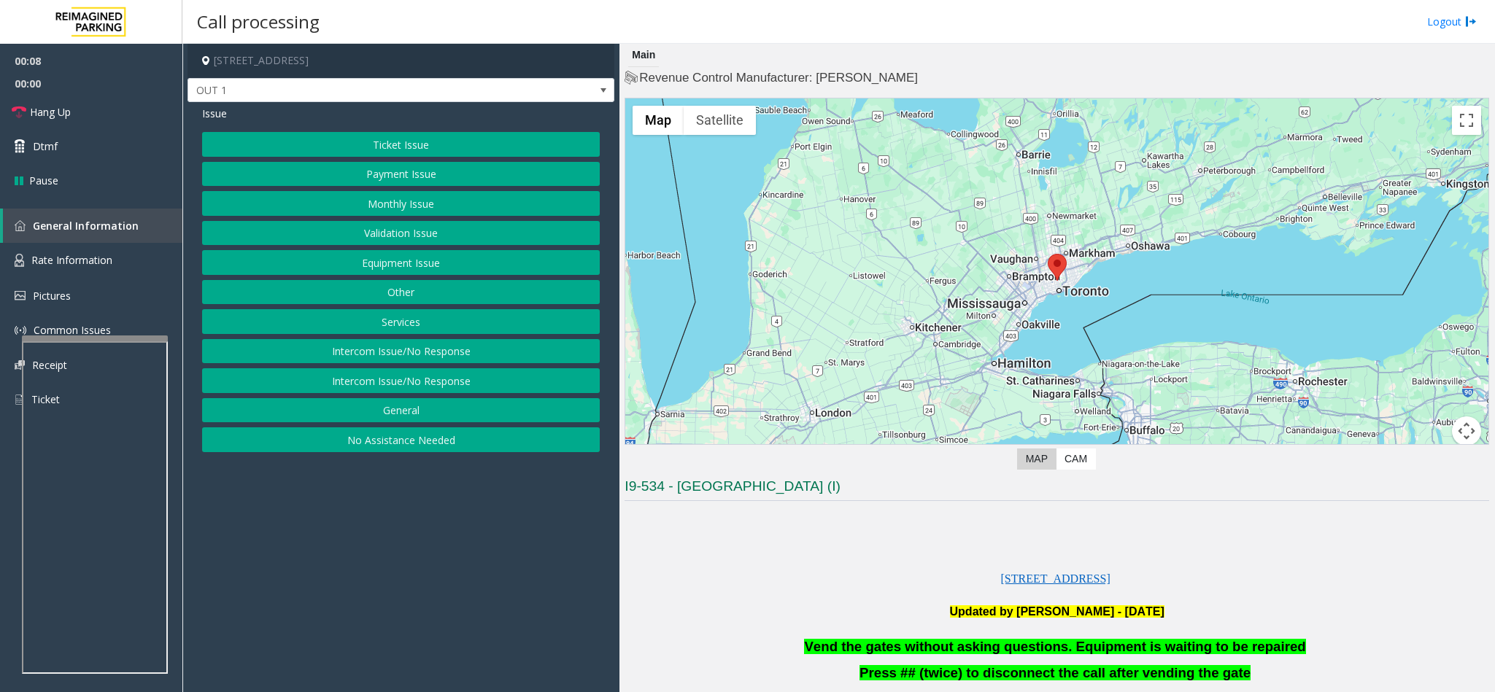
click at [431, 244] on button "Validation Issue" at bounding box center [401, 233] width 398 height 25
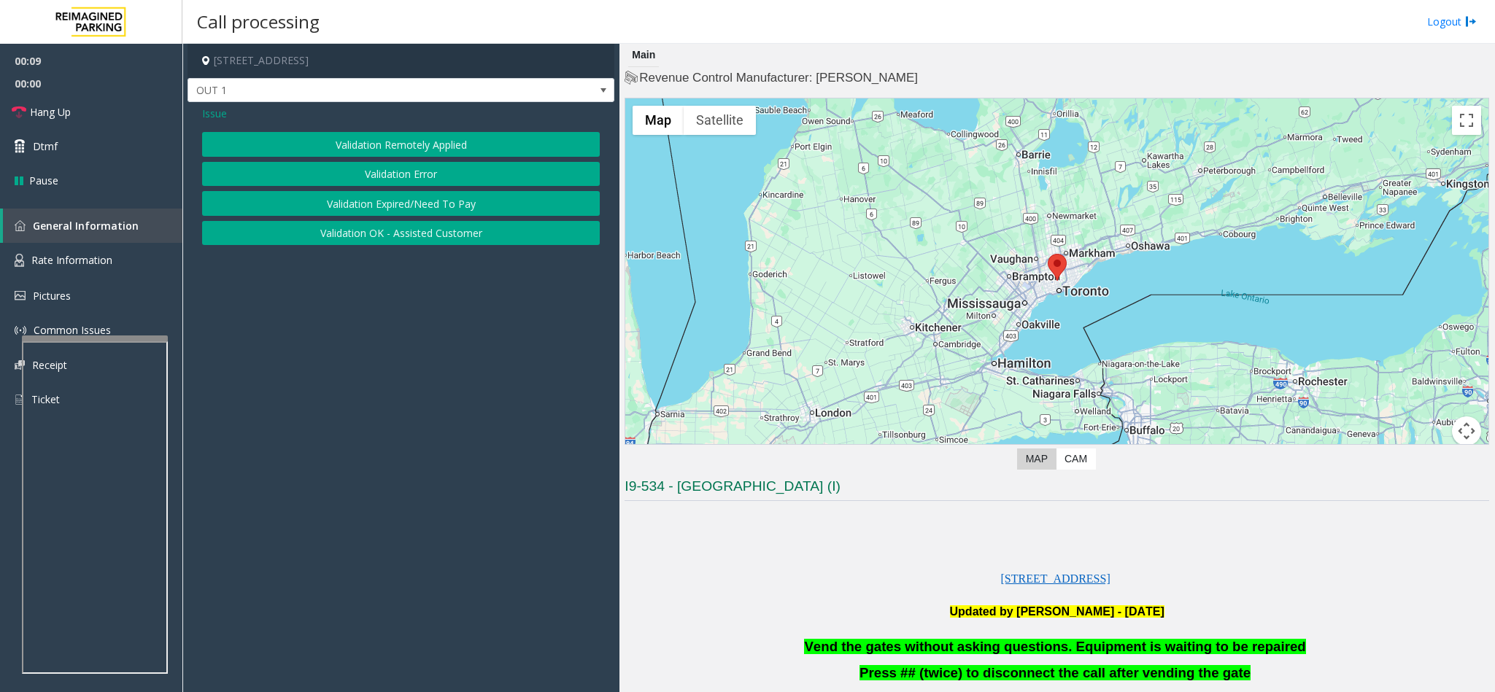
click at [372, 175] on button "Validation Error" at bounding box center [401, 174] width 398 height 25
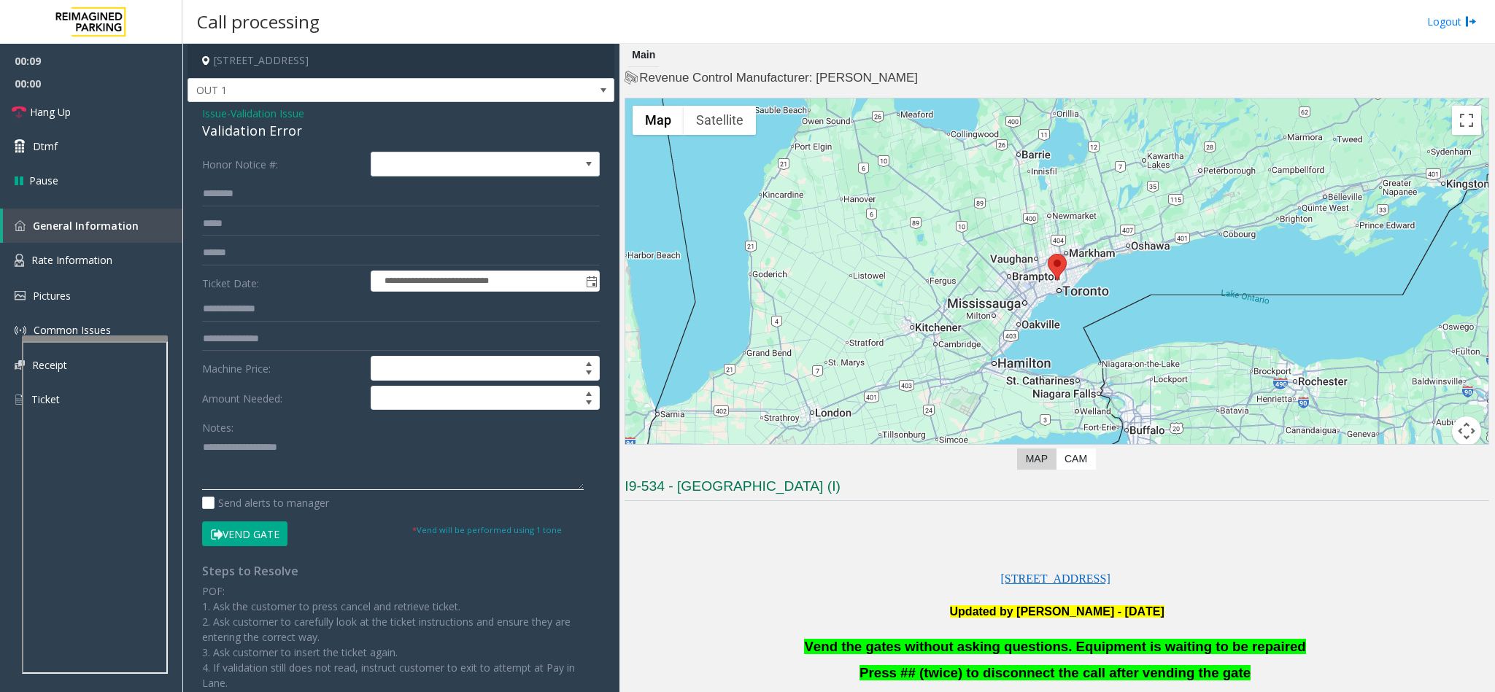
click at [335, 462] on textarea at bounding box center [393, 462] width 382 height 55
paste textarea "**********"
type textarea "**********"
click at [138, 136] on link "Dtmf" at bounding box center [91, 146] width 182 height 34
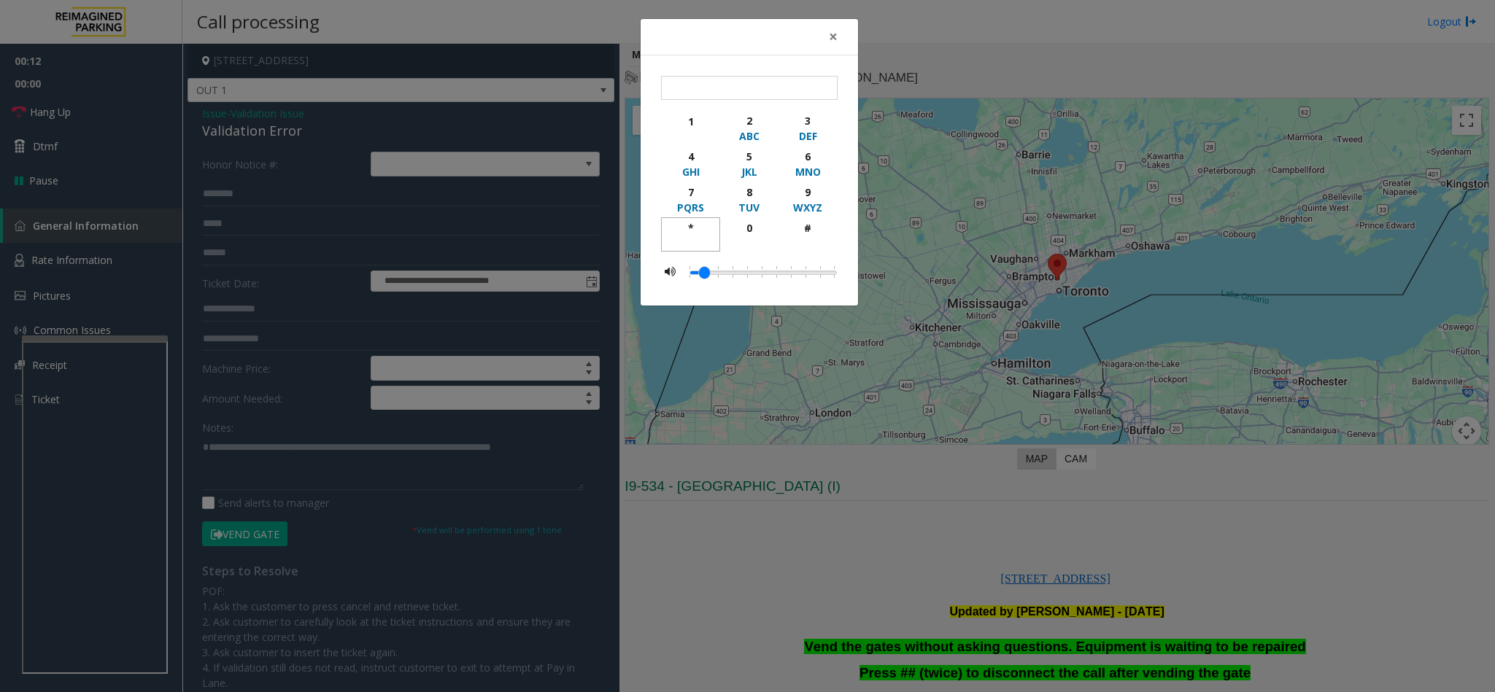
click at [690, 221] on button "*" at bounding box center [690, 234] width 59 height 34
click at [813, 198] on div "9" at bounding box center [808, 192] width 40 height 15
click at [801, 226] on div "#" at bounding box center [808, 227] width 40 height 15
type input "***"
click at [830, 33] on span "×" at bounding box center [833, 36] width 9 height 20
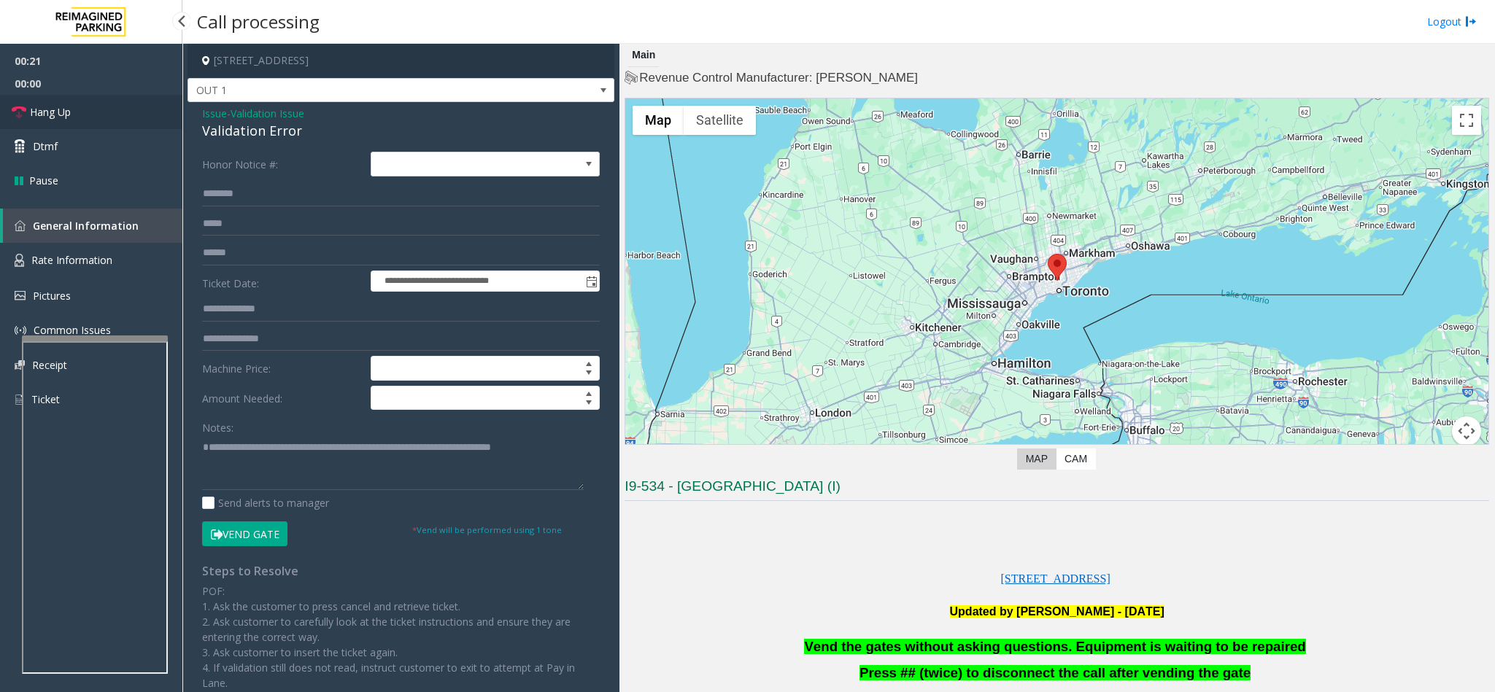
click at [104, 117] on link "Hang Up" at bounding box center [91, 112] width 182 height 34
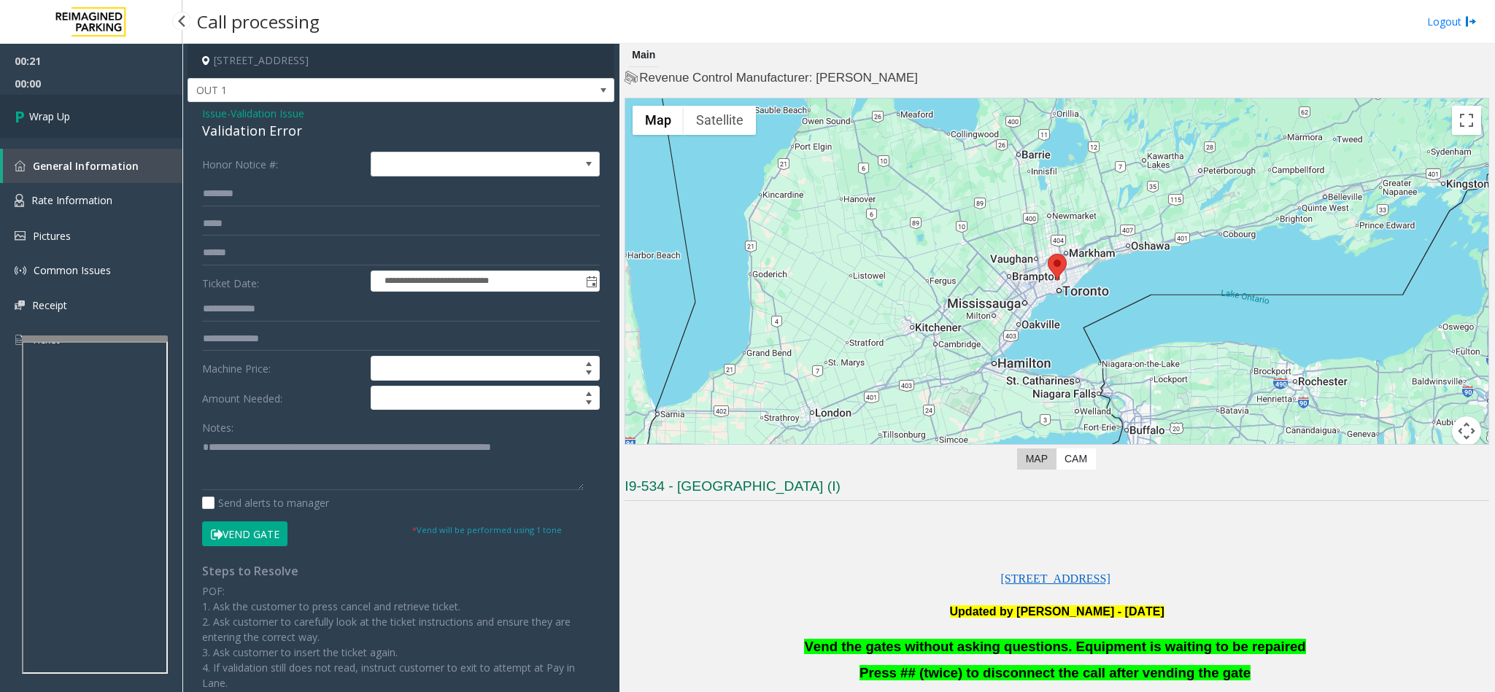
click at [104, 109] on link "Wrap Up" at bounding box center [91, 116] width 182 height 43
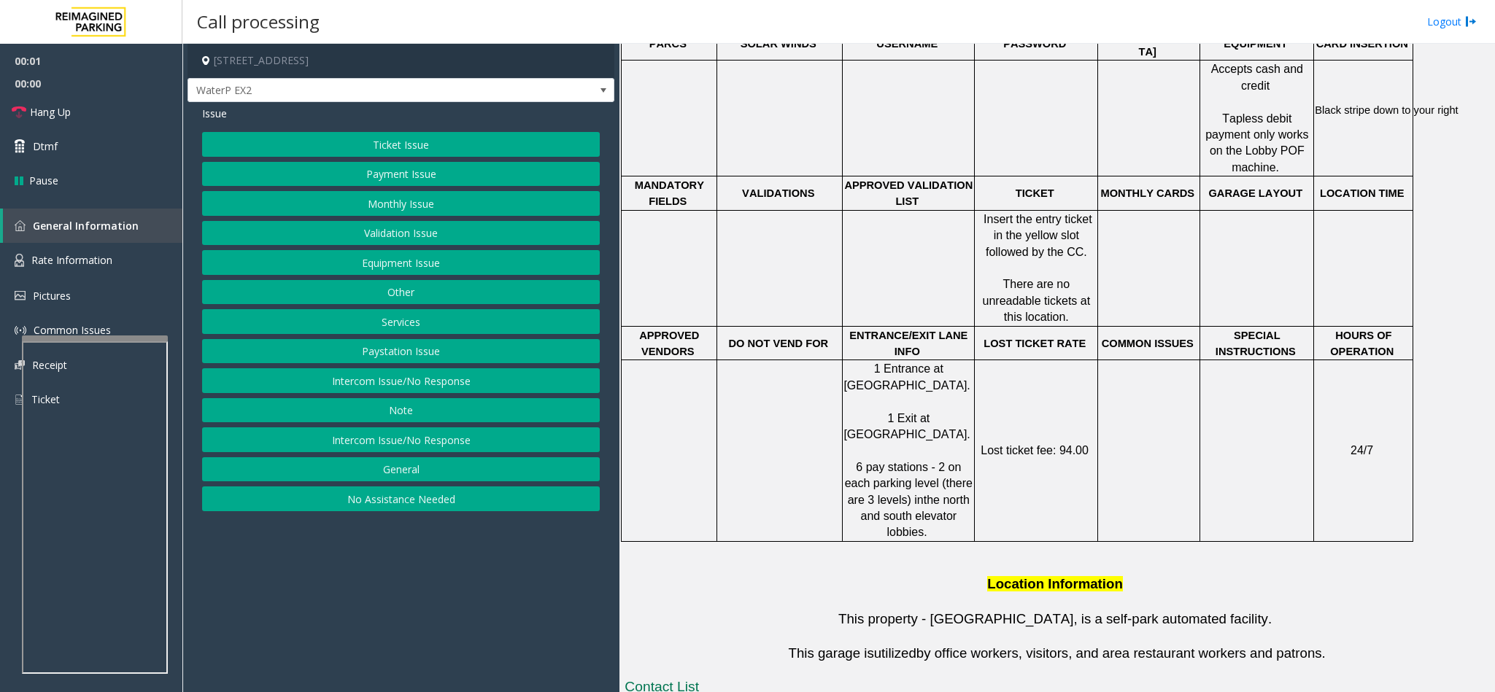
scroll to position [766, 0]
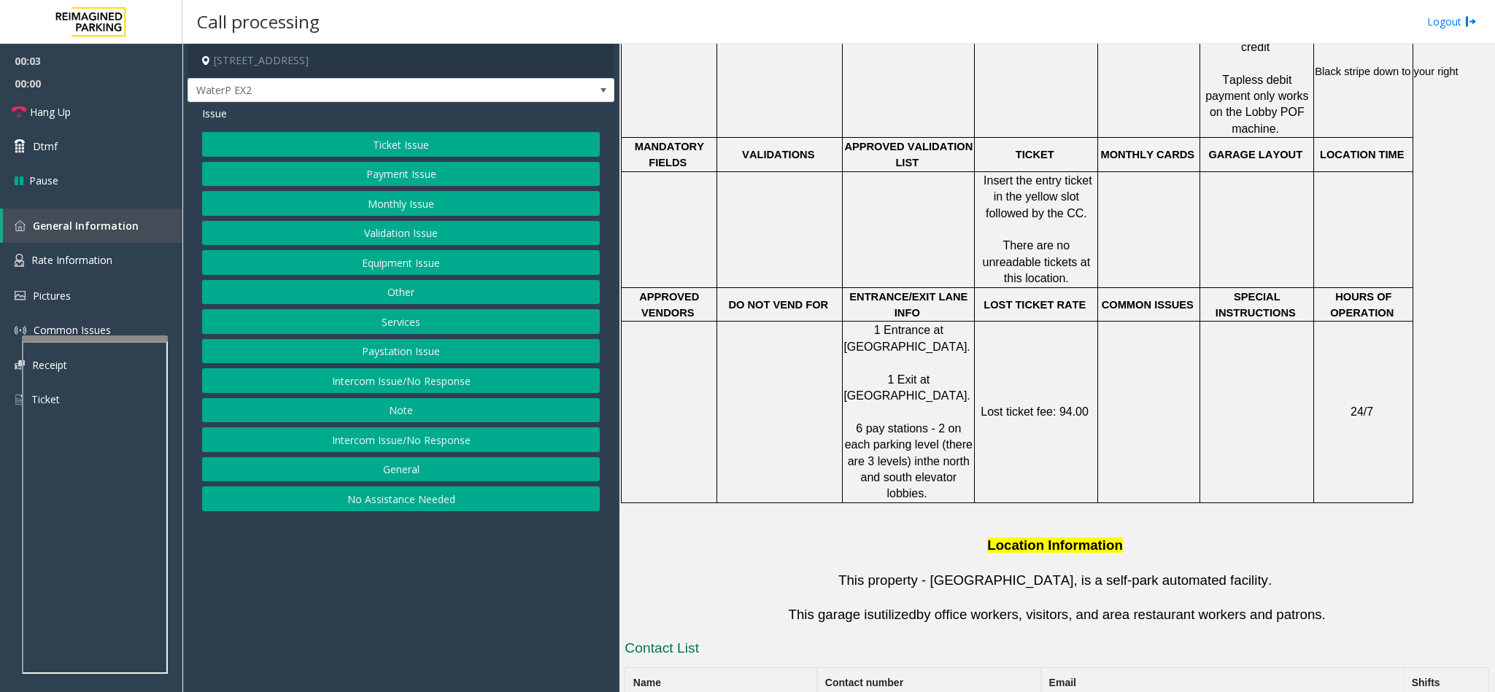
click at [407, 139] on button "Ticket Issue" at bounding box center [401, 144] width 398 height 25
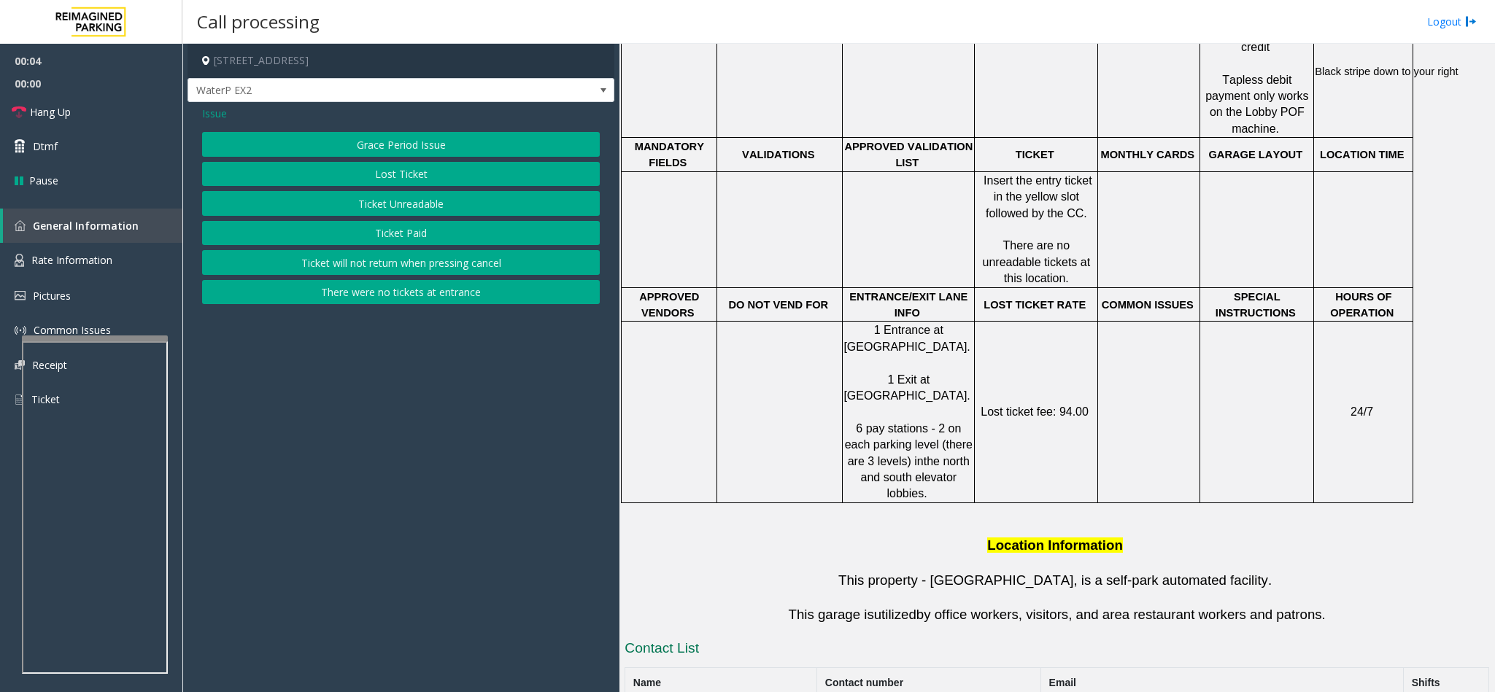
click at [429, 193] on button "Ticket Unreadable" at bounding box center [401, 203] width 398 height 25
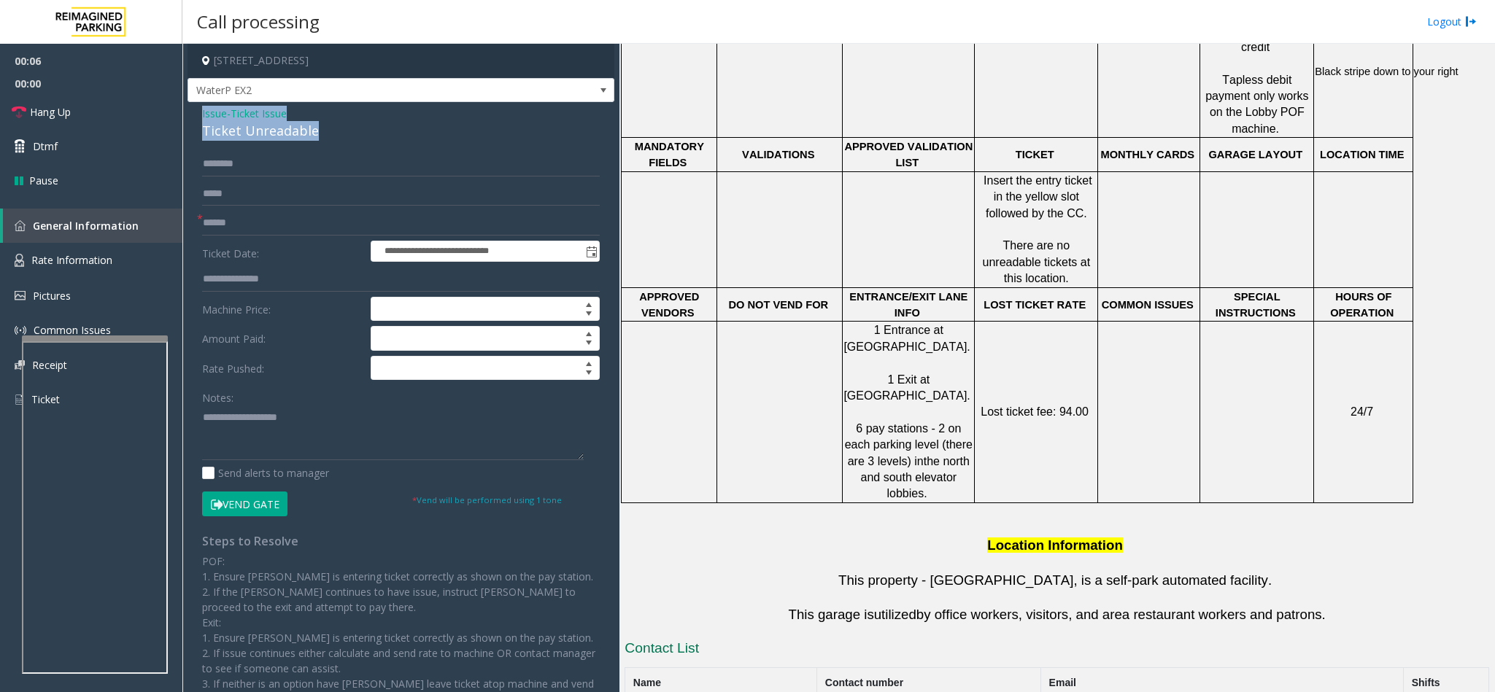
drag, startPoint x: 322, startPoint y: 127, endPoint x: 197, endPoint y: 106, distance: 127.2
click at [197, 106] on div "**********" at bounding box center [400, 434] width 427 height 665
click at [260, 449] on textarea at bounding box center [393, 433] width 382 height 55
paste textarea "**********"
drag, startPoint x: 292, startPoint y: 416, endPoint x: 236, endPoint y: 410, distance: 55.7
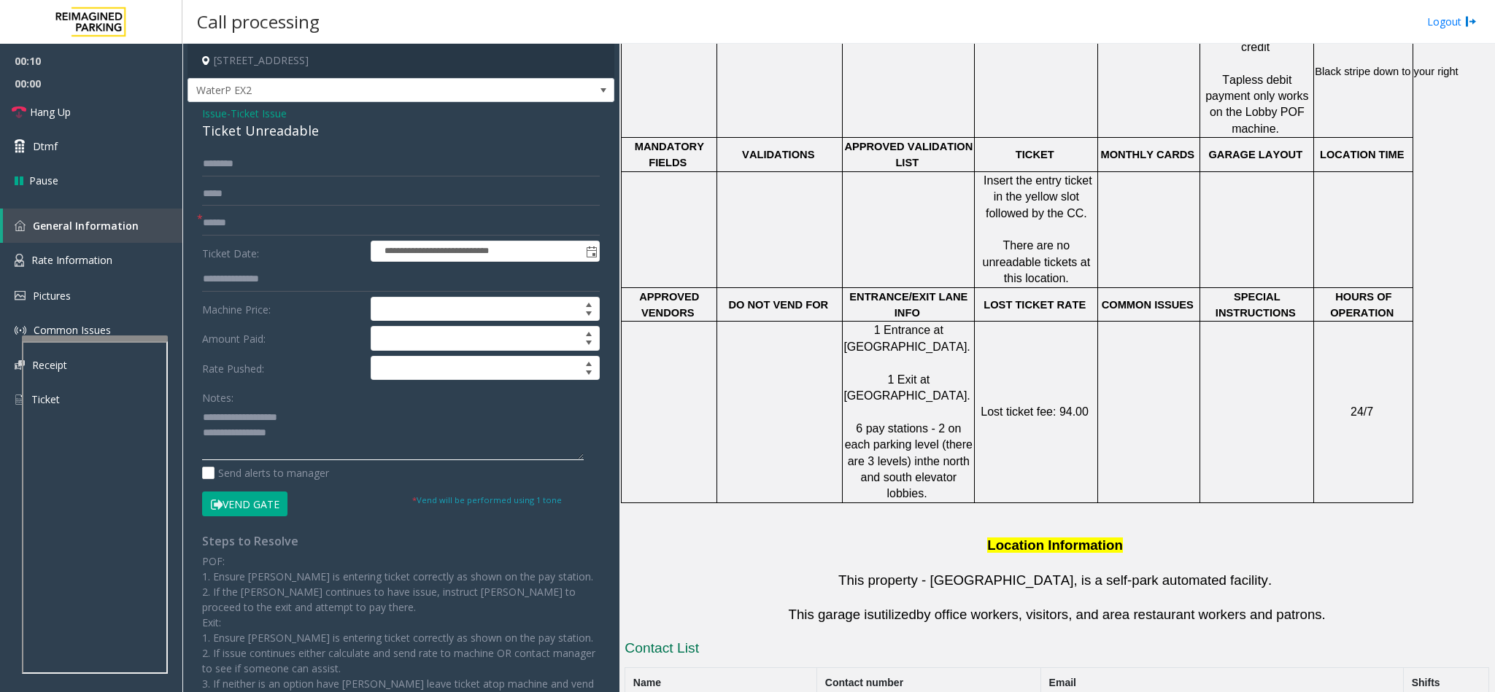
click at [236, 410] on textarea at bounding box center [393, 433] width 382 height 55
click at [304, 438] on textarea at bounding box center [393, 433] width 382 height 55
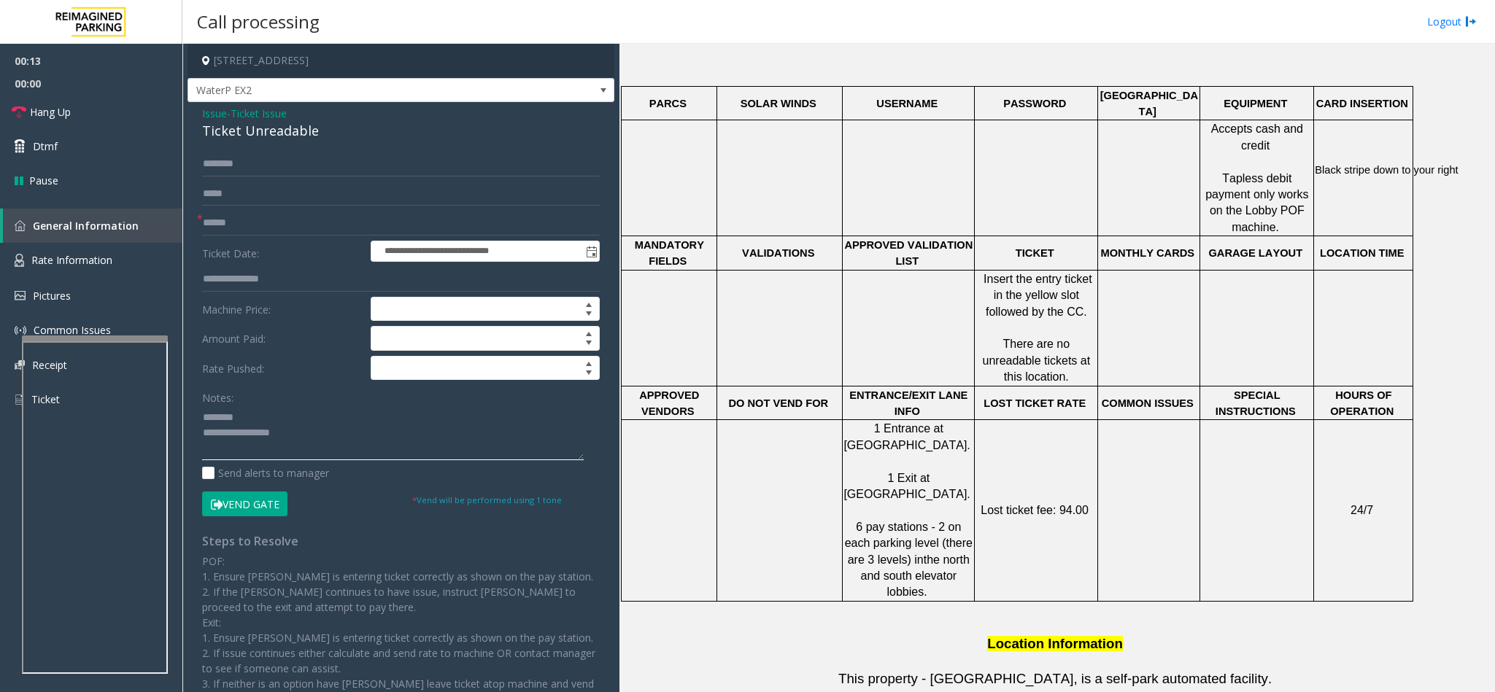
scroll to position [438, 0]
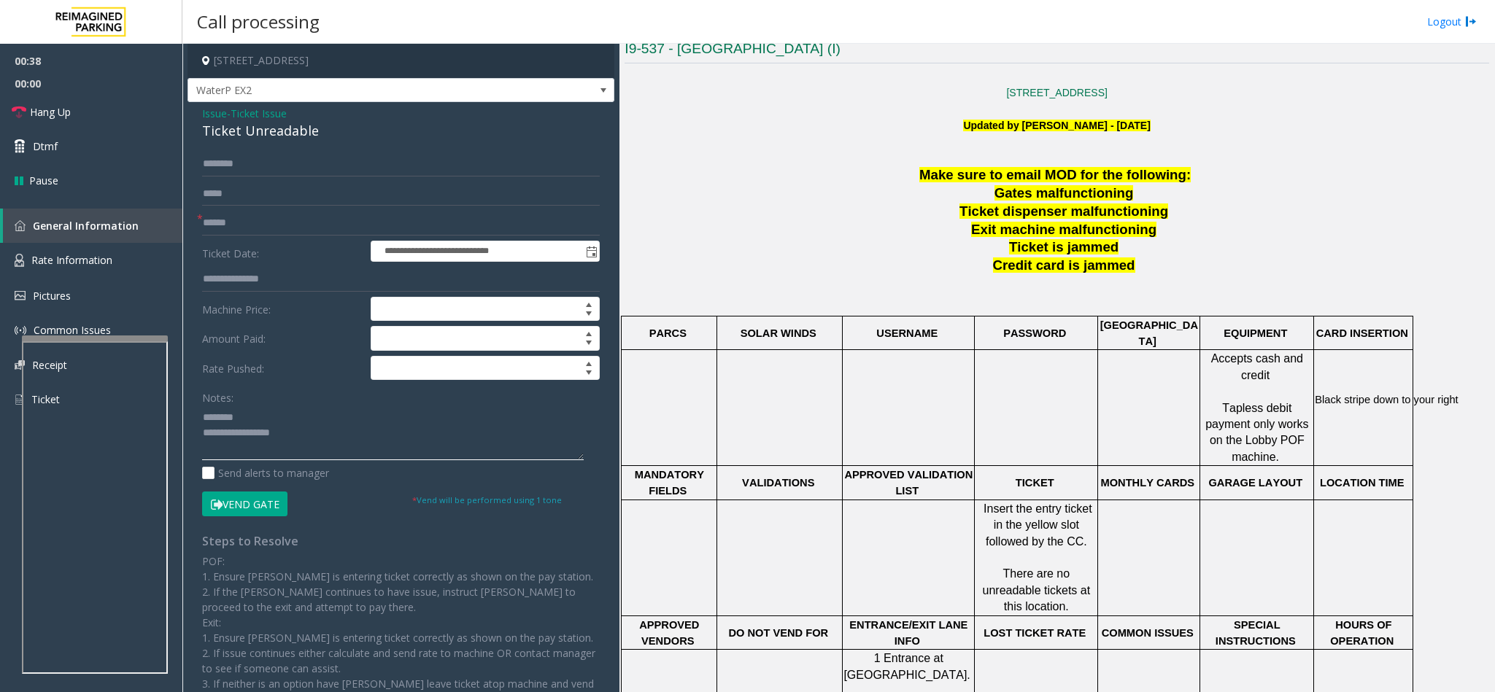
type textarea "**********"
click at [305, 221] on input "text" at bounding box center [401, 223] width 398 height 25
click at [341, 221] on input "text" at bounding box center [401, 223] width 398 height 25
click at [127, 108] on link "Hang Up" at bounding box center [91, 112] width 182 height 34
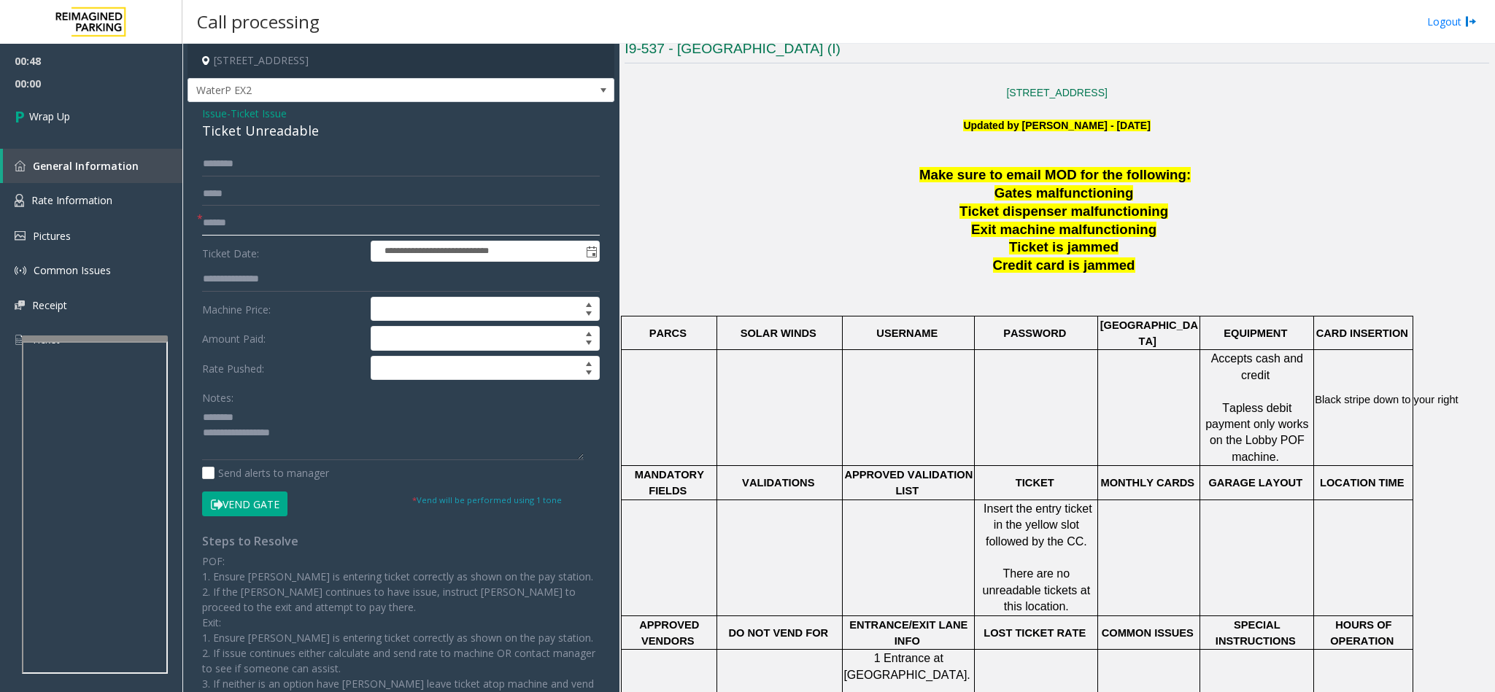
click at [296, 232] on input "text" at bounding box center [401, 223] width 398 height 25
type input "**"
click at [331, 427] on textarea at bounding box center [393, 433] width 382 height 55
type textarea "**********"
click at [93, 115] on link "Wrap Up" at bounding box center [91, 116] width 182 height 43
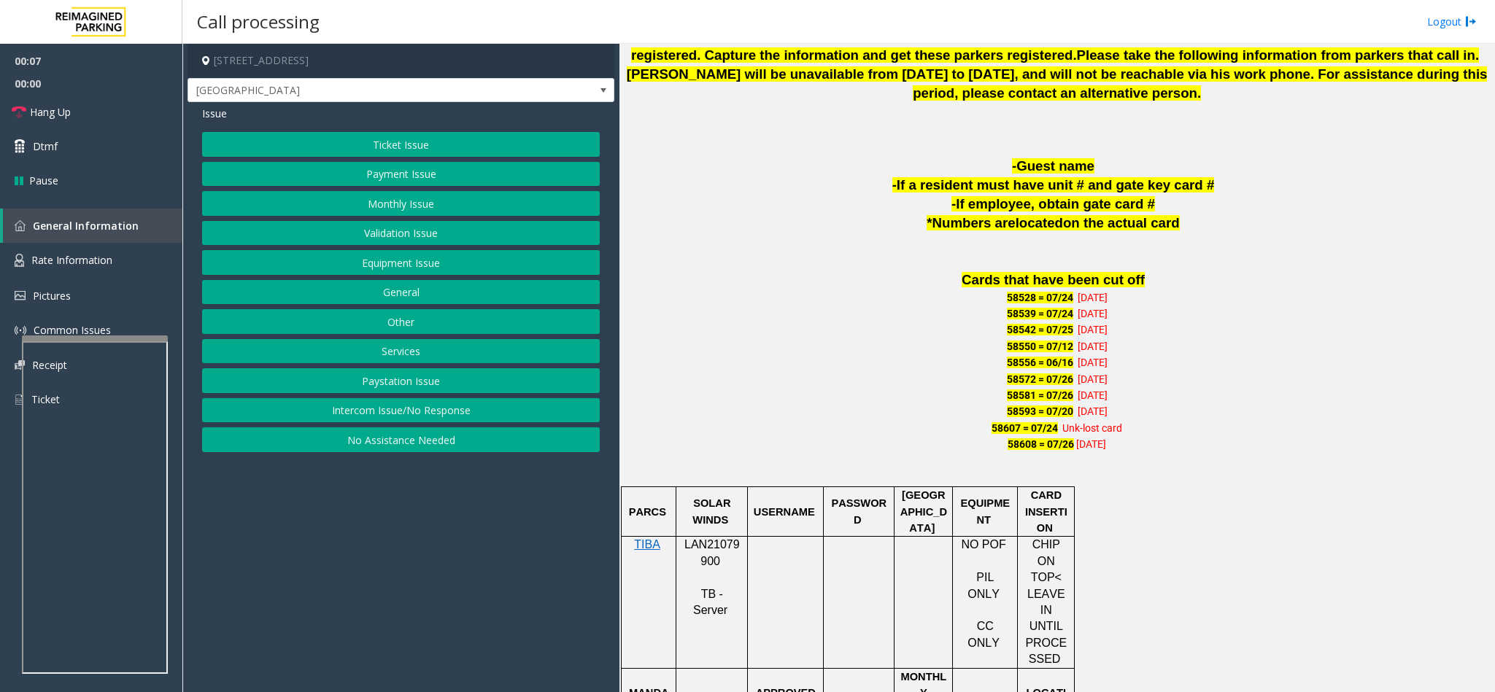
scroll to position [875, 0]
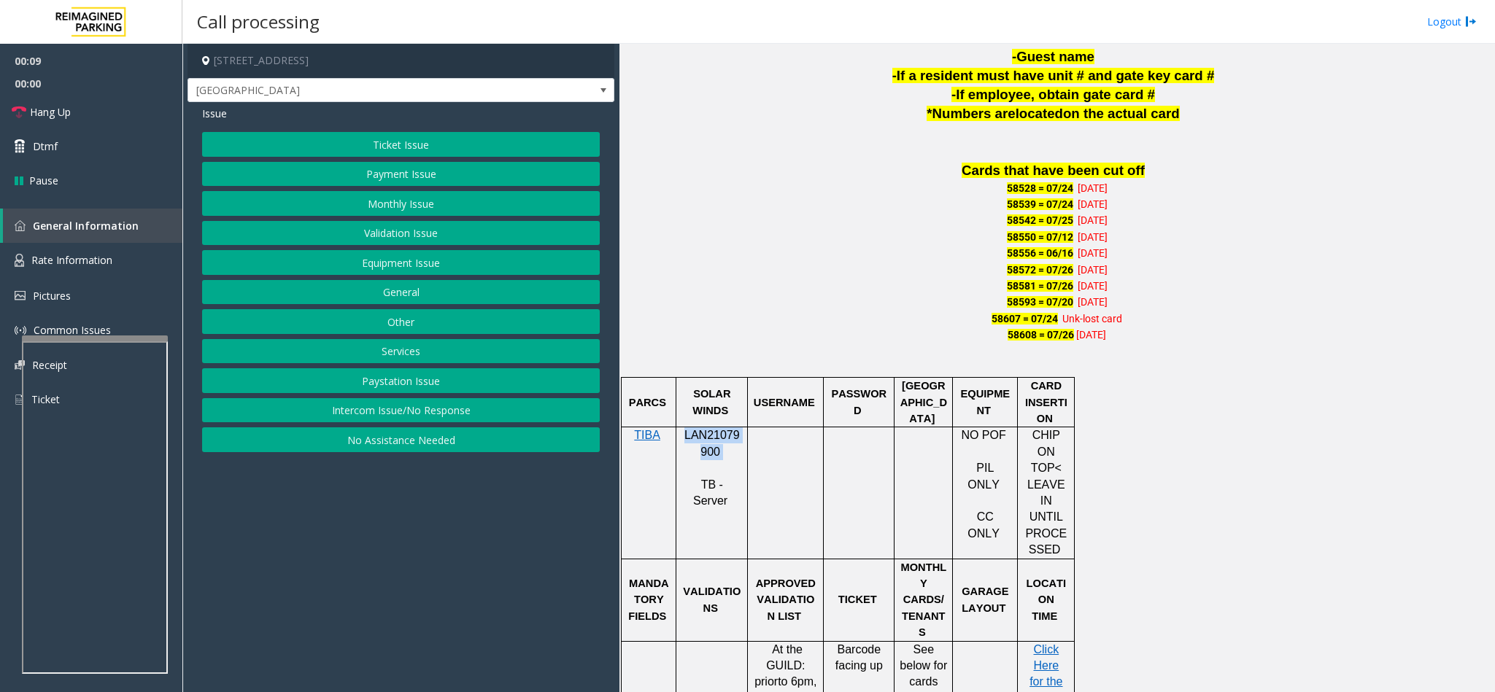
drag, startPoint x: 723, startPoint y: 460, endPoint x: 687, endPoint y: 443, distance: 39.5
click at [687, 443] on p "LAN21079900" at bounding box center [711, 443] width 61 height 33
click at [468, 139] on button "Ticket Issue" at bounding box center [401, 144] width 398 height 25
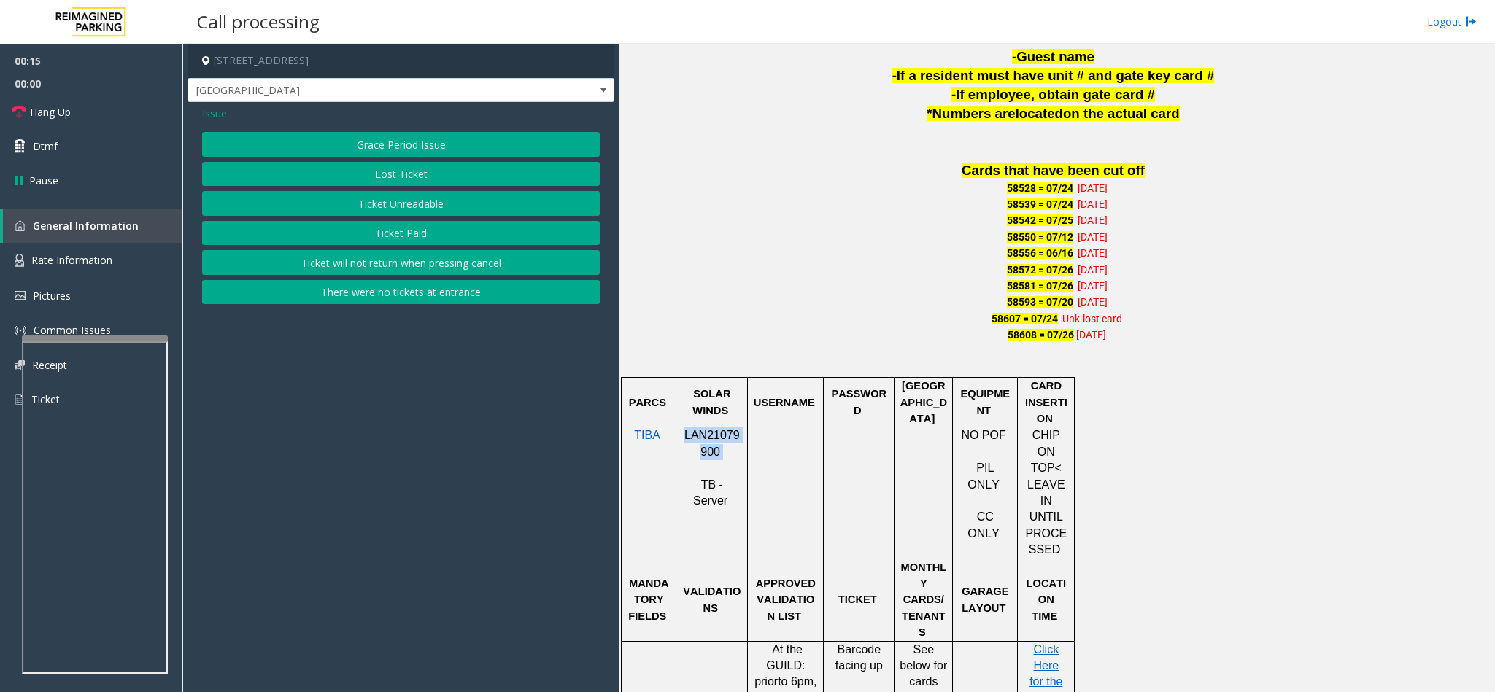
click at [409, 199] on button "Ticket Unreadable" at bounding box center [401, 203] width 398 height 25
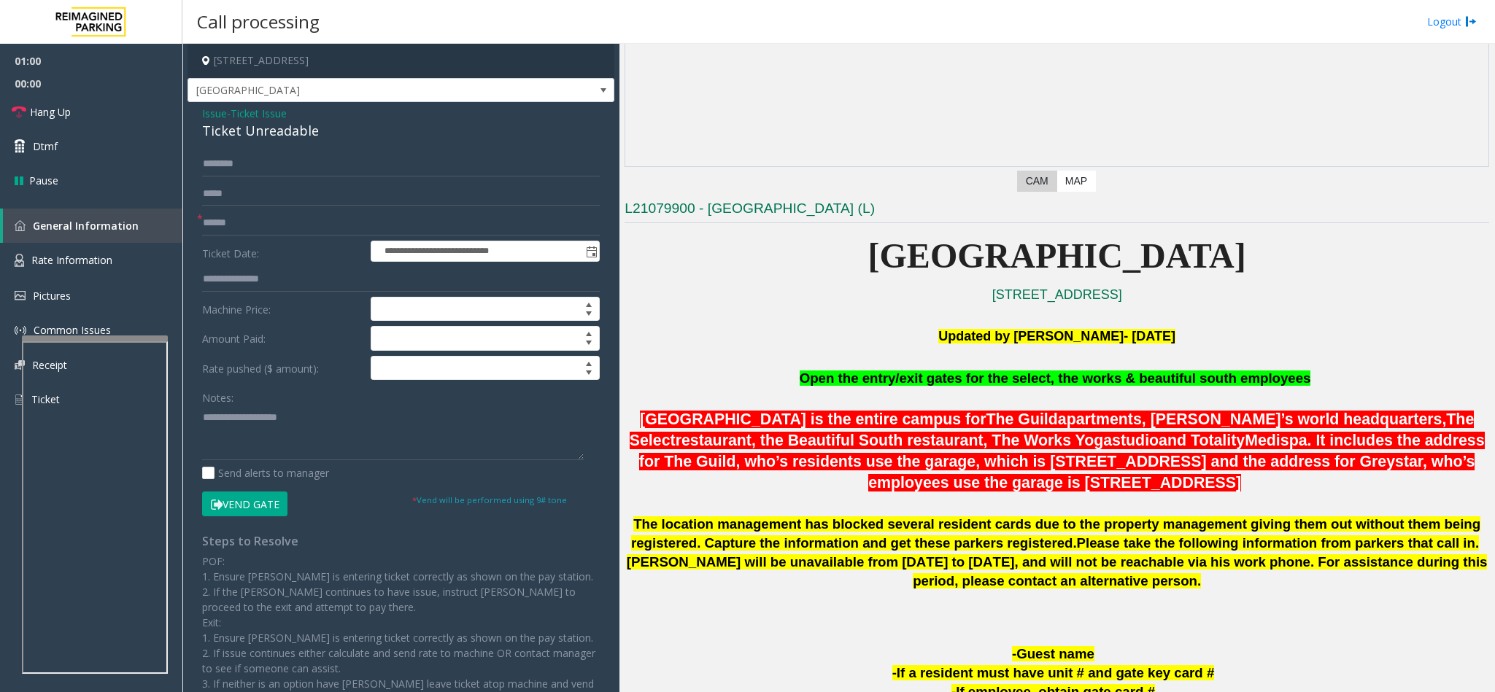
scroll to position [328, 0]
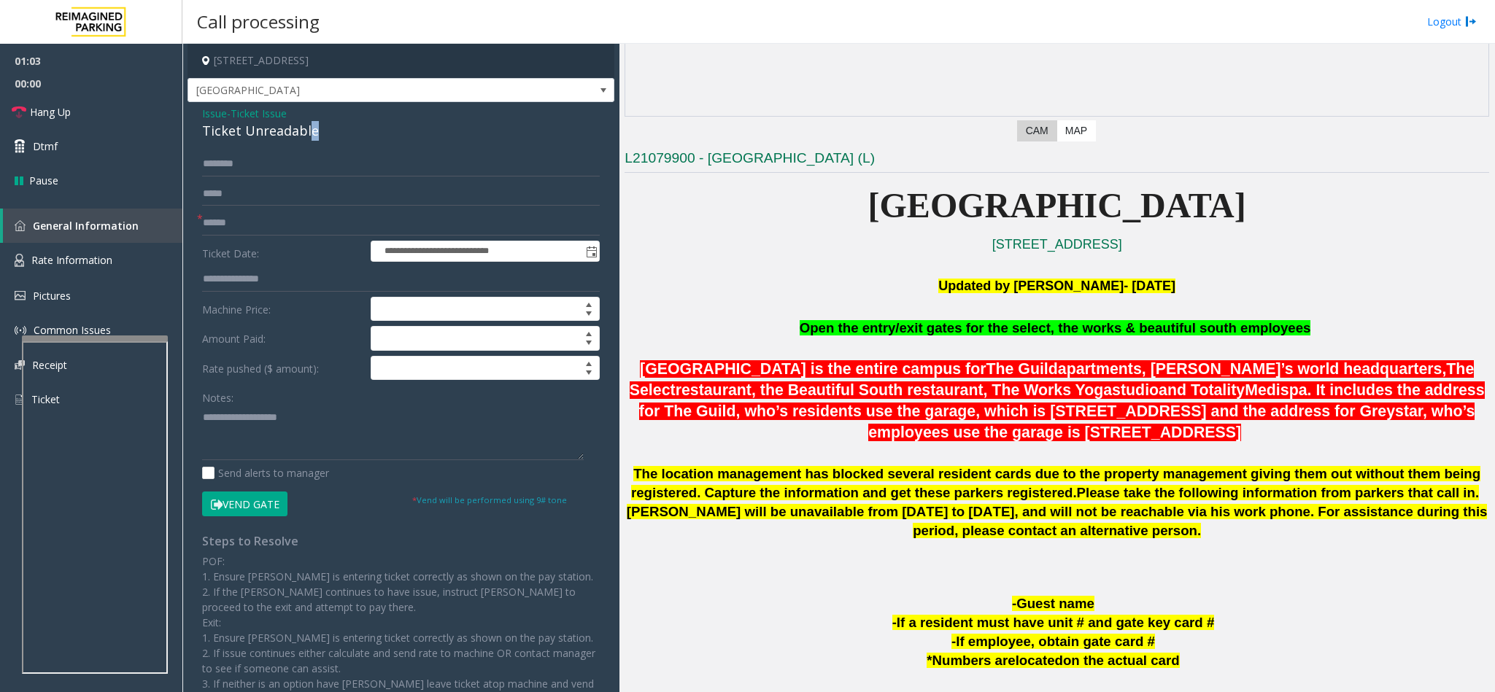
drag, startPoint x: 306, startPoint y: 133, endPoint x: 320, endPoint y: 131, distance: 14.0
click at [320, 131] on div "Ticket Unreadable" at bounding box center [401, 131] width 398 height 20
click at [336, 125] on div "Ticket Unreadable" at bounding box center [401, 131] width 398 height 20
click at [324, 129] on div "Ticket Unreadable" at bounding box center [401, 131] width 398 height 20
drag, startPoint x: 322, startPoint y: 128, endPoint x: 201, endPoint y: 110, distance: 121.6
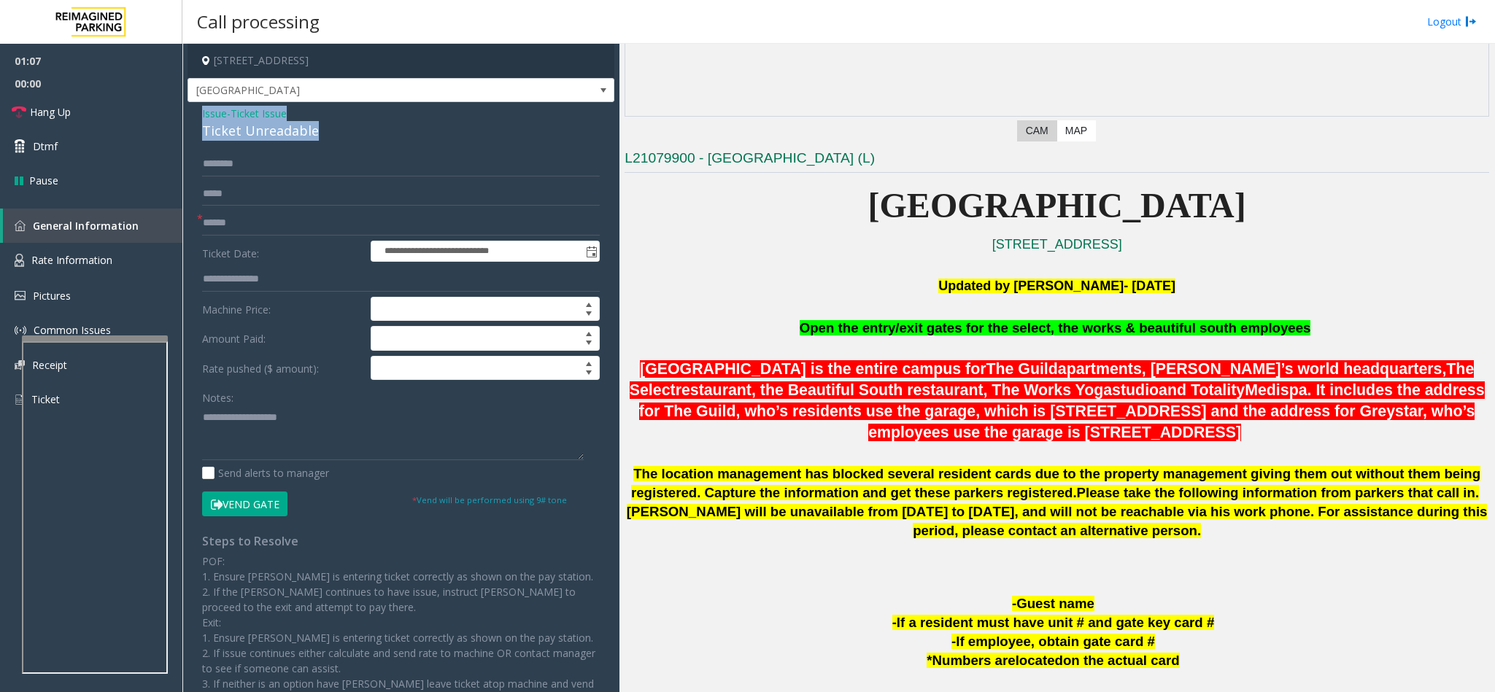
click at [202, 110] on div "Issue - Ticket Issue Ticket Unreadable" at bounding box center [401, 123] width 398 height 35
click at [336, 445] on textarea at bounding box center [393, 433] width 382 height 55
paste textarea "**********"
drag, startPoint x: 301, startPoint y: 422, endPoint x: 234, endPoint y: 422, distance: 66.4
click at [234, 422] on textarea at bounding box center [393, 433] width 382 height 55
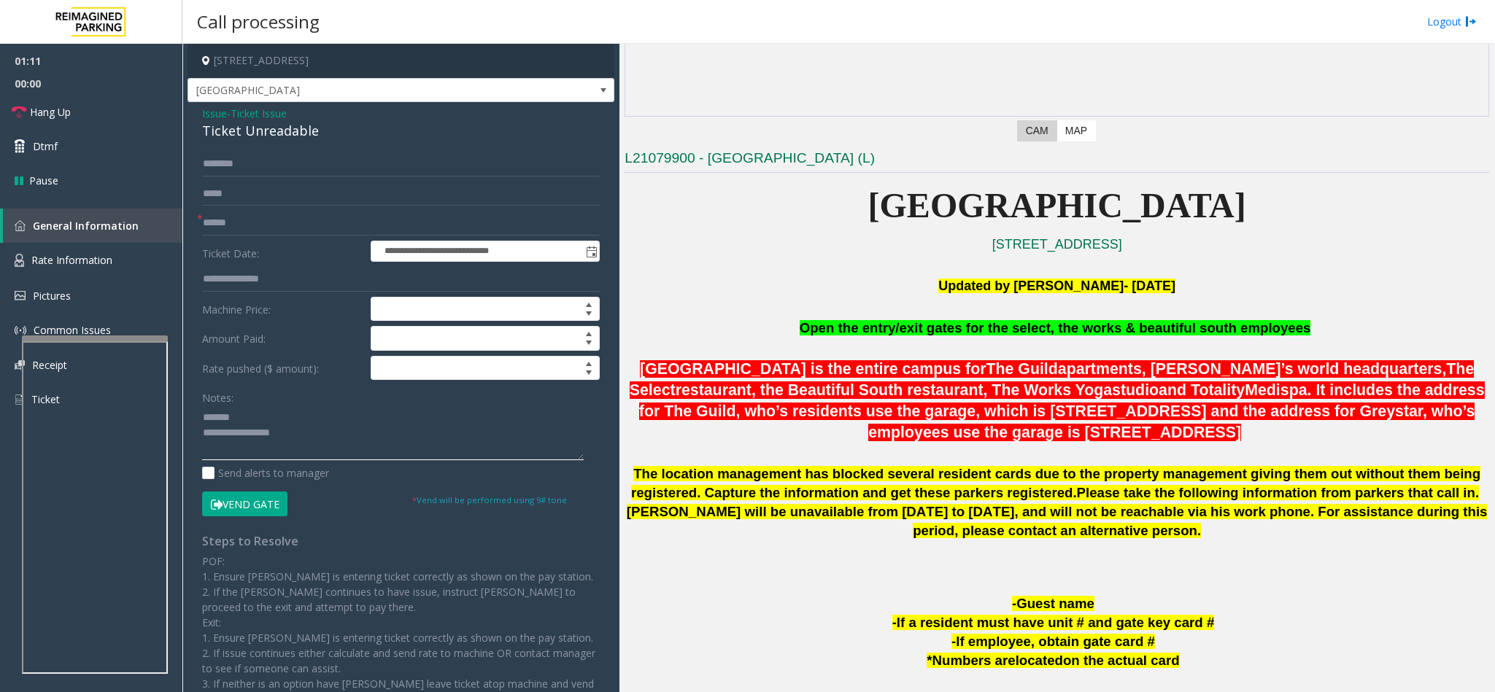
click at [292, 435] on textarea at bounding box center [393, 433] width 382 height 55
type textarea "**********"
click at [55, 107] on span "Hang Up" at bounding box center [50, 111] width 41 height 15
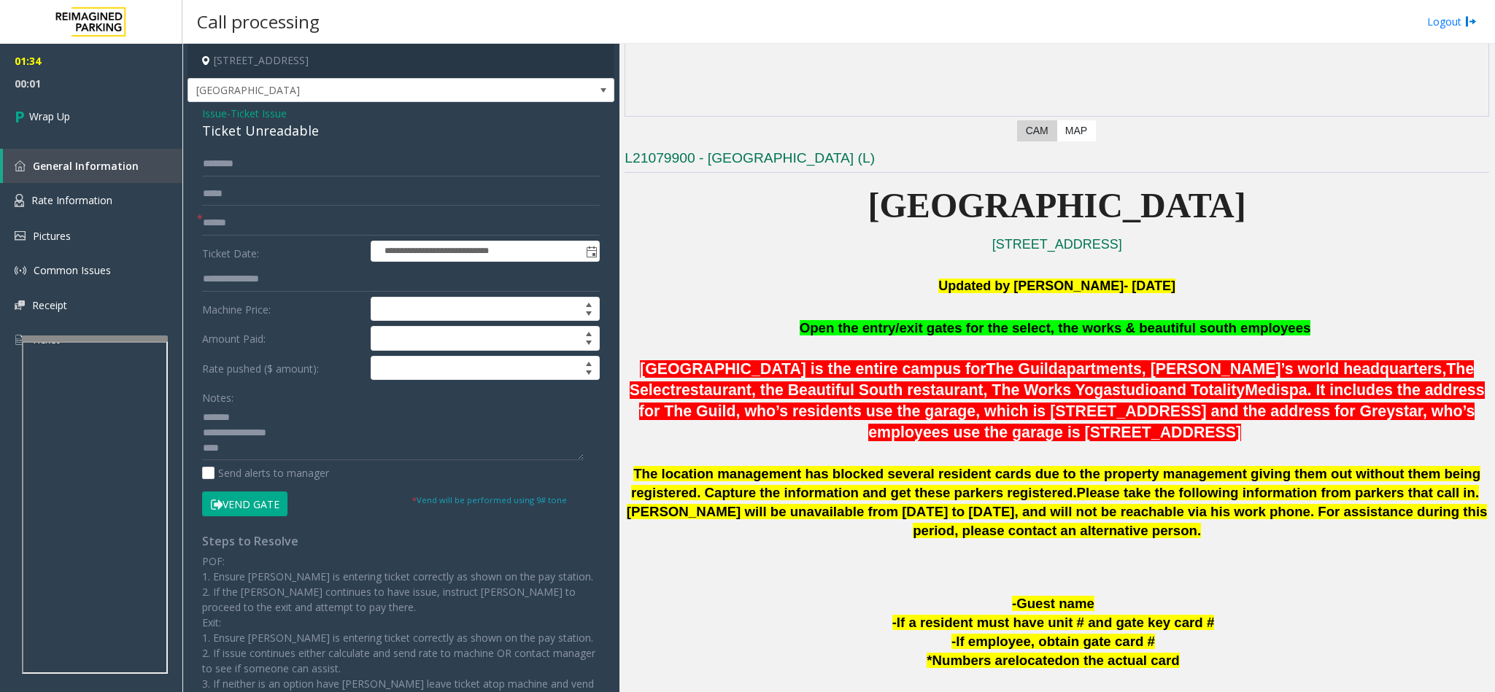
click at [270, 117] on span "Ticket Issue" at bounding box center [259, 113] width 56 height 15
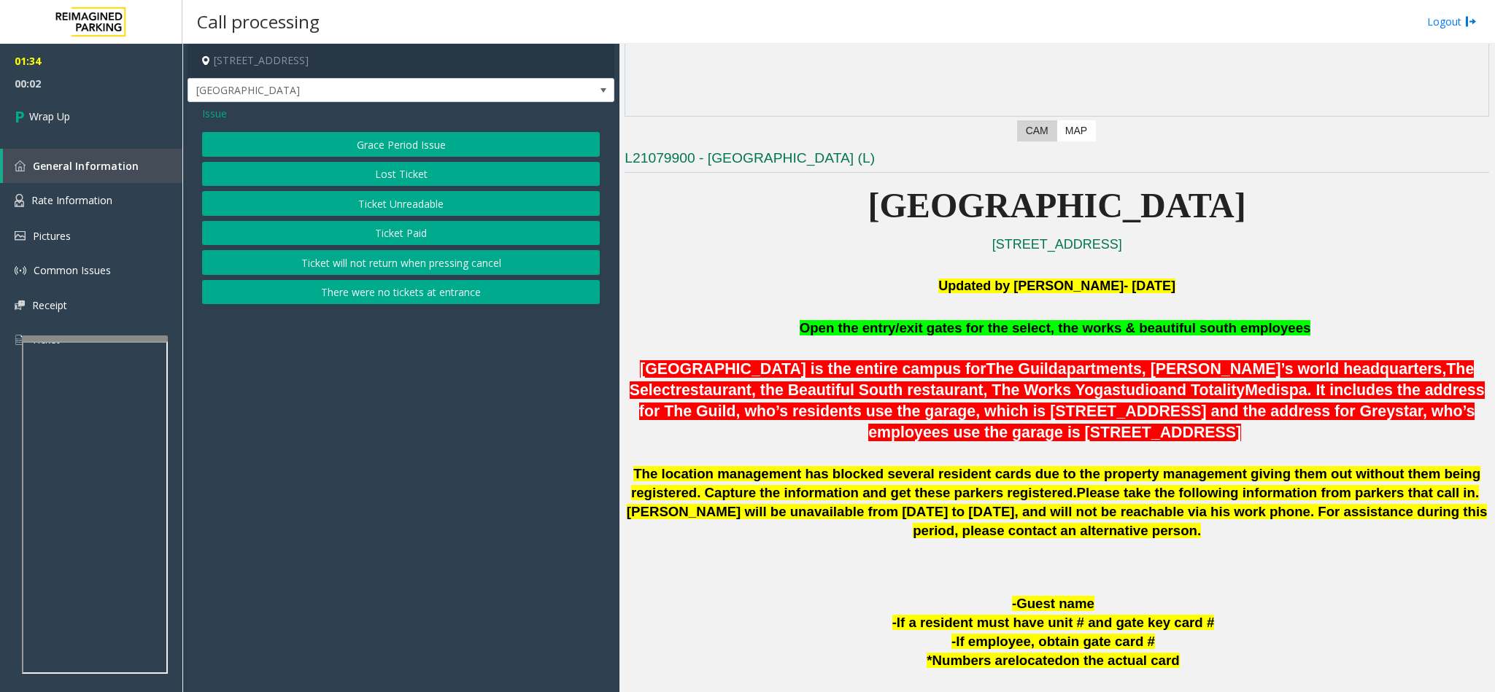
click at [215, 118] on span "Issue" at bounding box center [214, 113] width 25 height 15
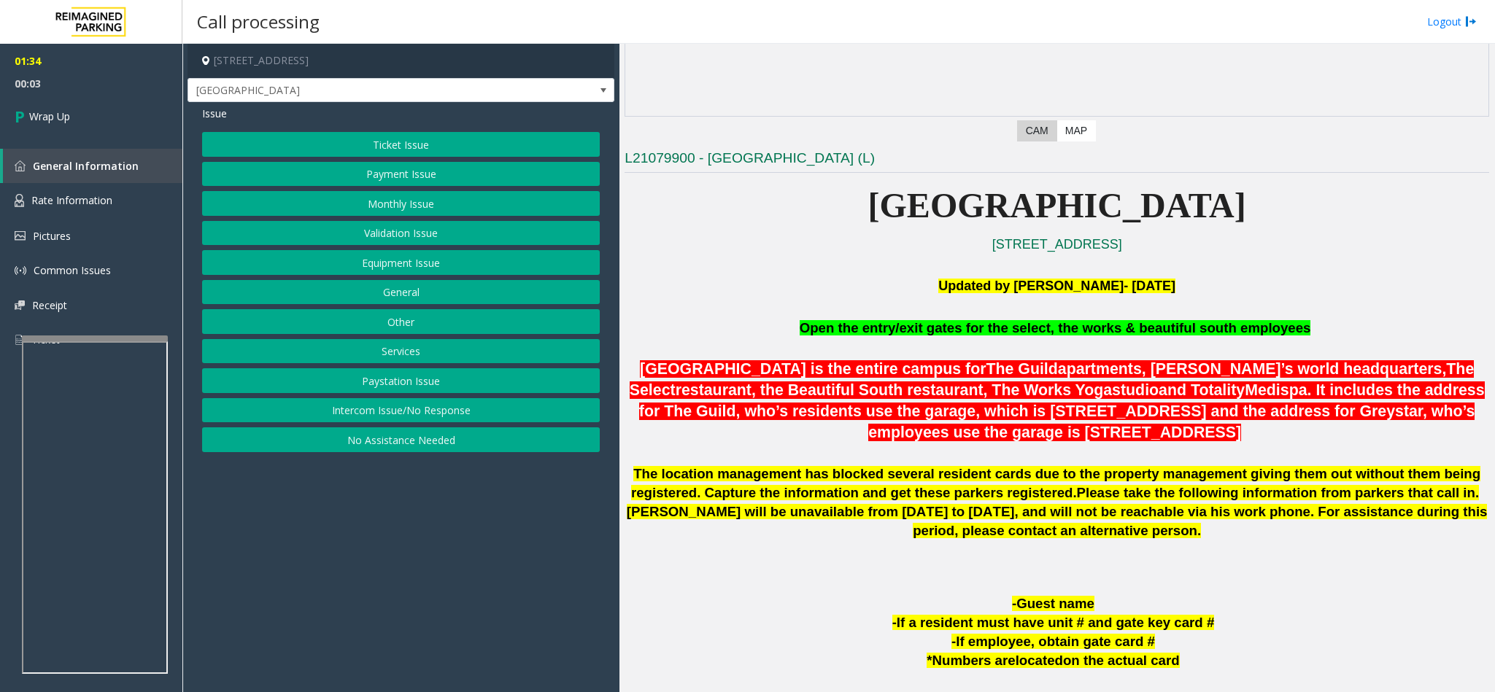
click at [390, 268] on button "Equipment Issue" at bounding box center [401, 262] width 398 height 25
click at [425, 263] on button "Gate / Door Won't Open" at bounding box center [401, 262] width 398 height 25
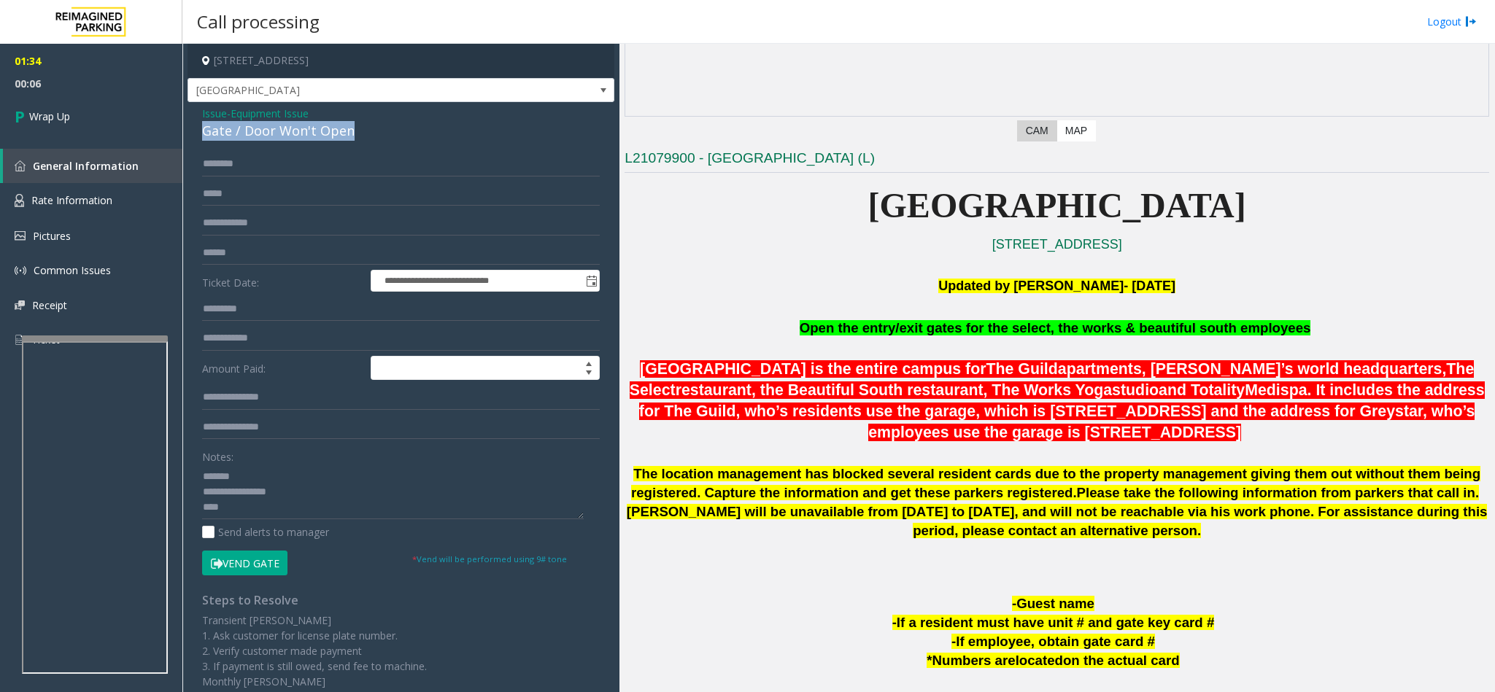
drag, startPoint x: 374, startPoint y: 134, endPoint x: 206, endPoint y: 128, distance: 167.9
click at [206, 128] on div "Gate / Door Won't Open" at bounding box center [401, 131] width 398 height 20
click at [206, 125] on div "Gate / Door Won't Open" at bounding box center [401, 131] width 398 height 20
drag, startPoint x: 360, startPoint y: 132, endPoint x: 200, endPoint y: 112, distance: 161.1
click at [200, 112] on div "**********" at bounding box center [400, 456] width 427 height 709
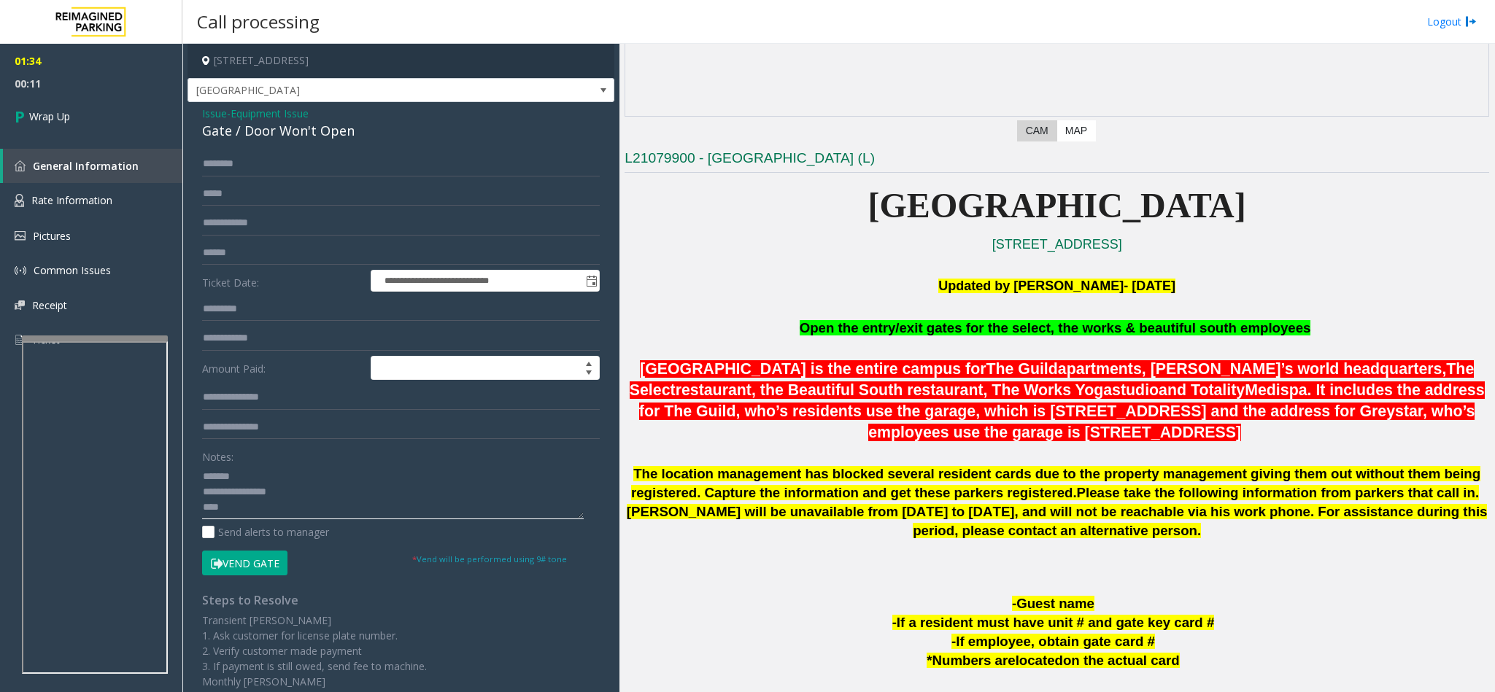
paste textarea "**********"
drag, startPoint x: 333, startPoint y: 512, endPoint x: 201, endPoint y: 460, distance: 141.2
click at [202, 460] on div "Notes:" at bounding box center [401, 481] width 398 height 75
drag, startPoint x: 326, startPoint y: 471, endPoint x: 234, endPoint y: 476, distance: 92.0
click at [234, 476] on textarea at bounding box center [393, 492] width 382 height 55
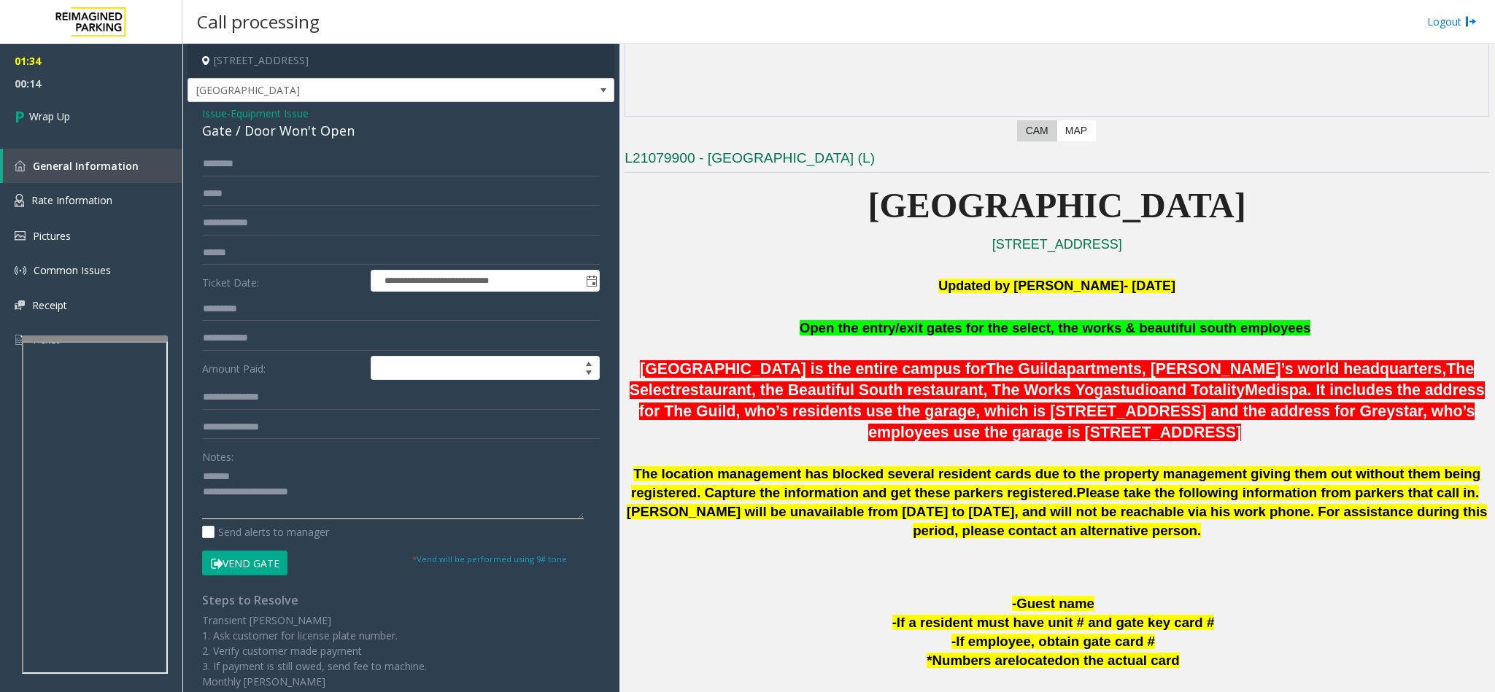
click at [360, 491] on textarea at bounding box center [393, 492] width 382 height 55
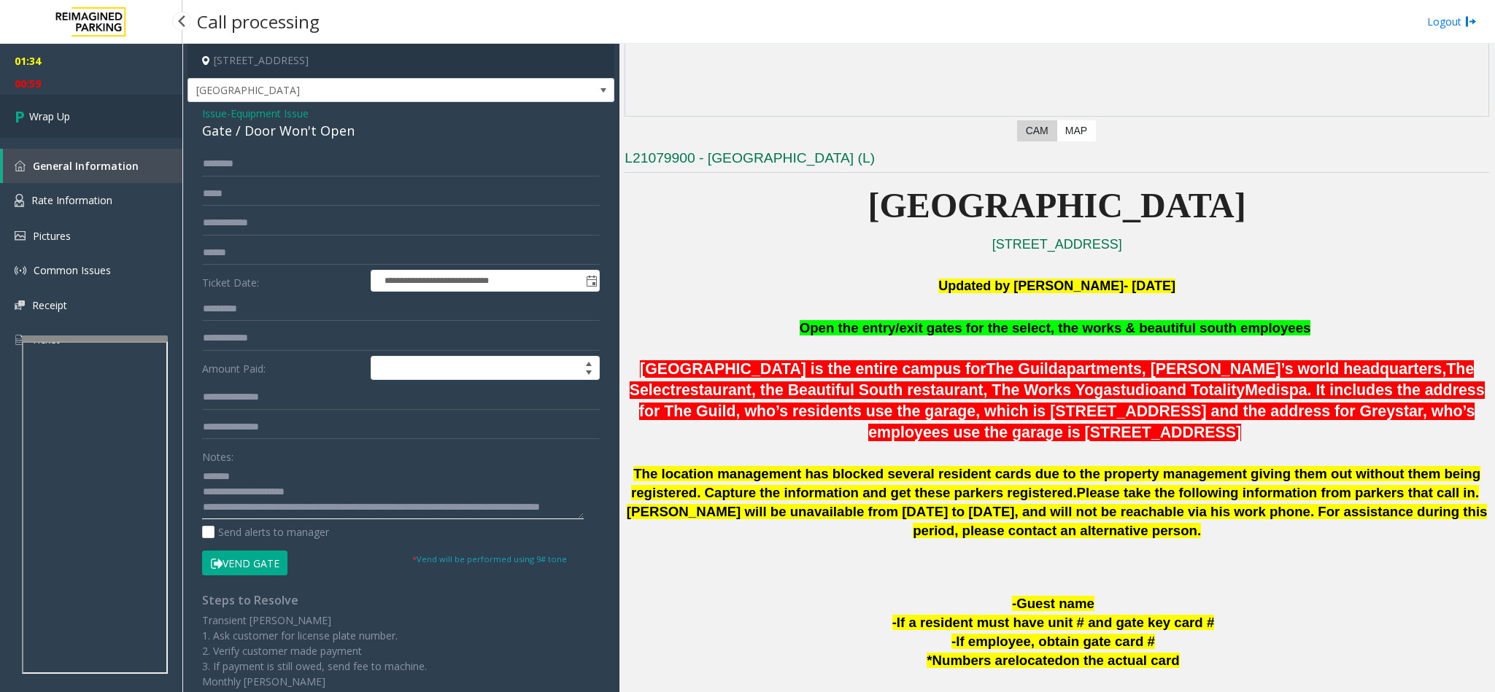
type textarea "**********"
click at [141, 123] on link "Wrap Up" at bounding box center [91, 116] width 182 height 43
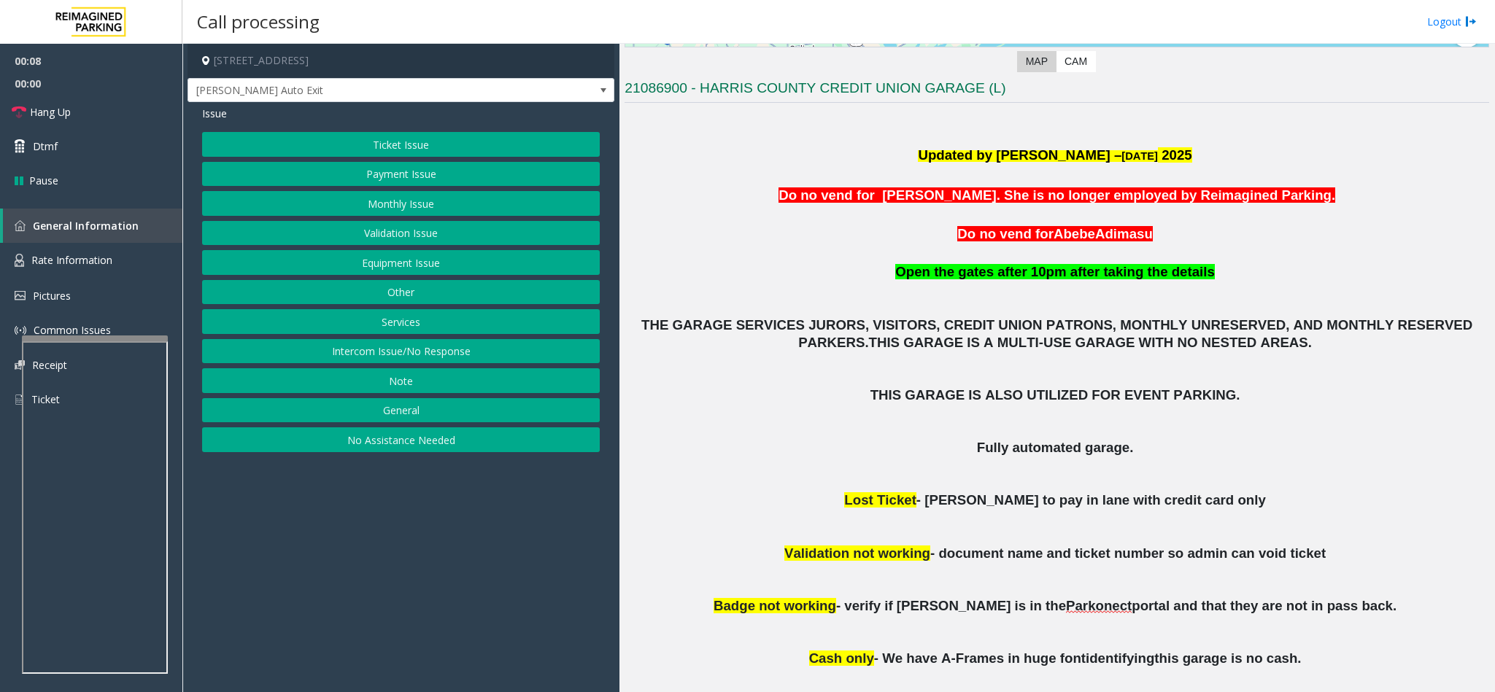
scroll to position [366, 0]
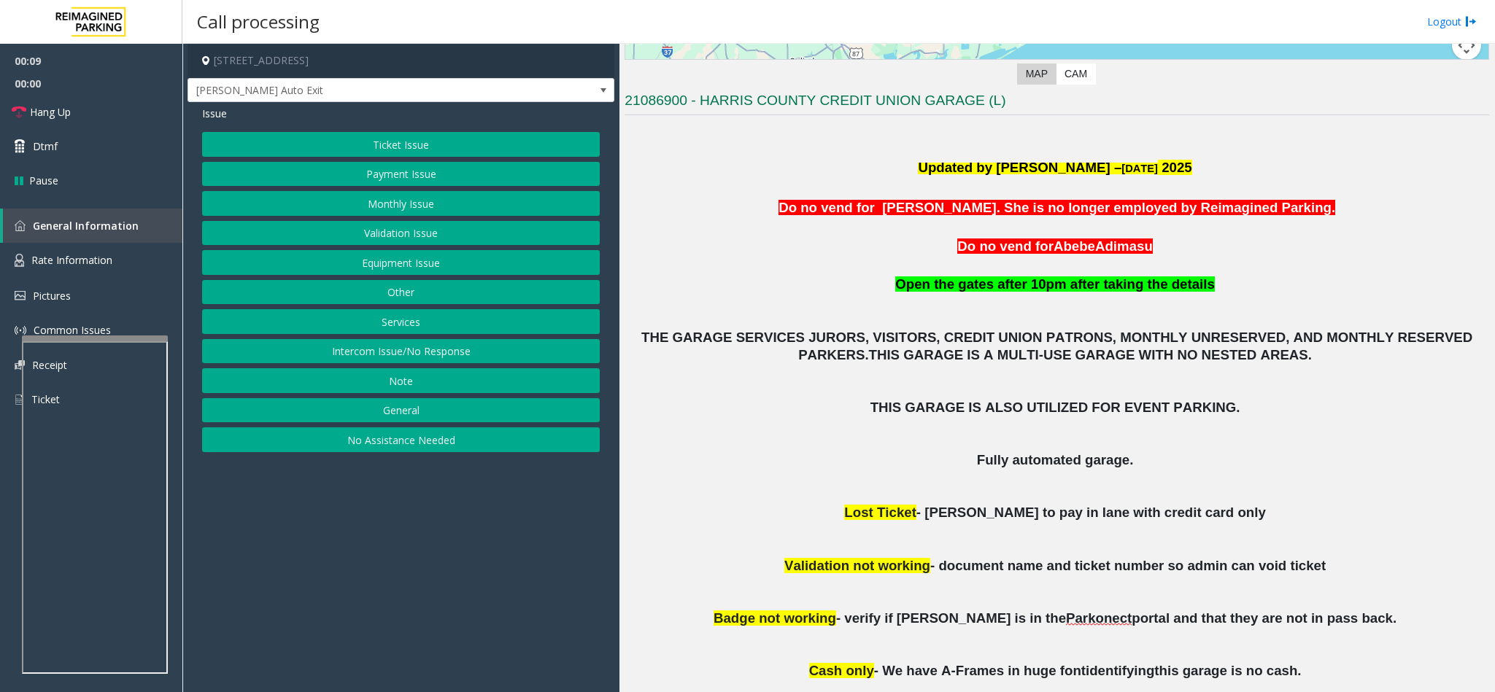
click at [420, 147] on button "Ticket Issue" at bounding box center [401, 144] width 398 height 25
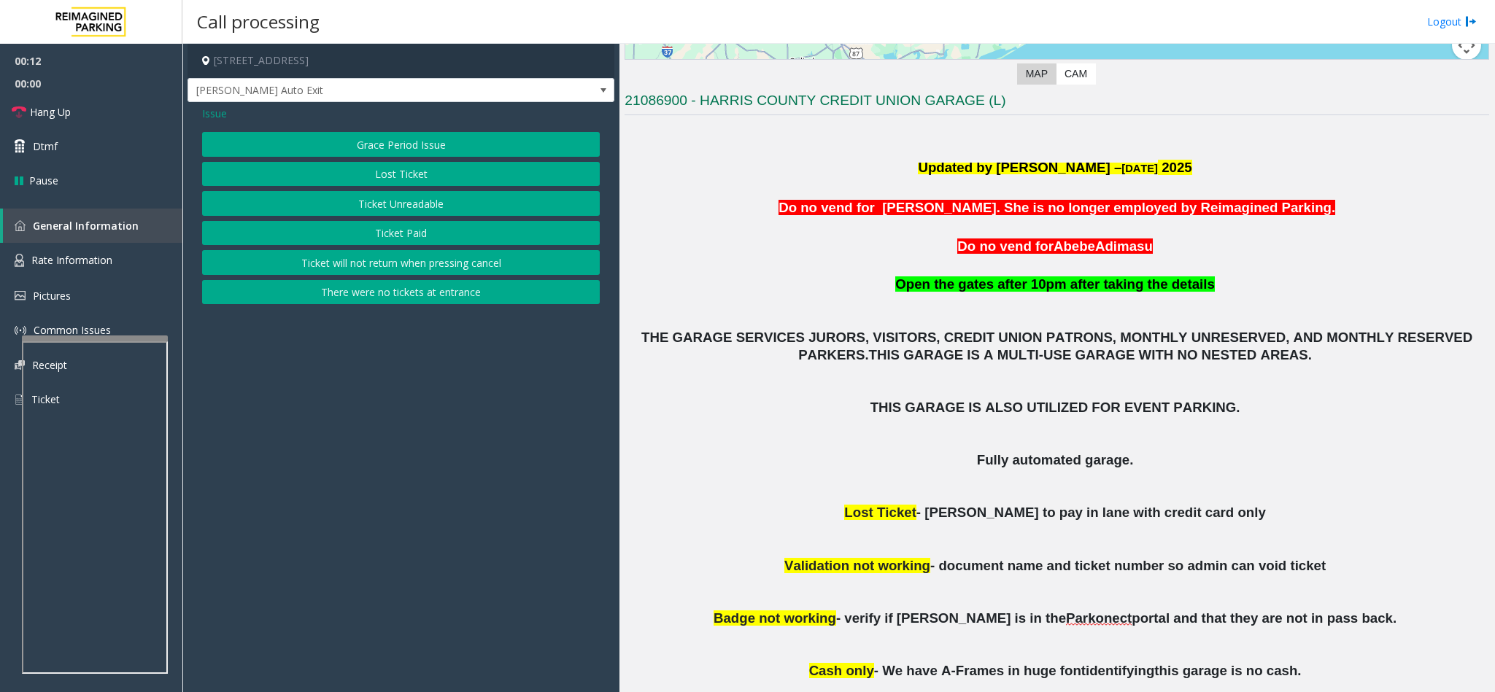
click at [403, 199] on button "Ticket Unreadable" at bounding box center [401, 203] width 398 height 25
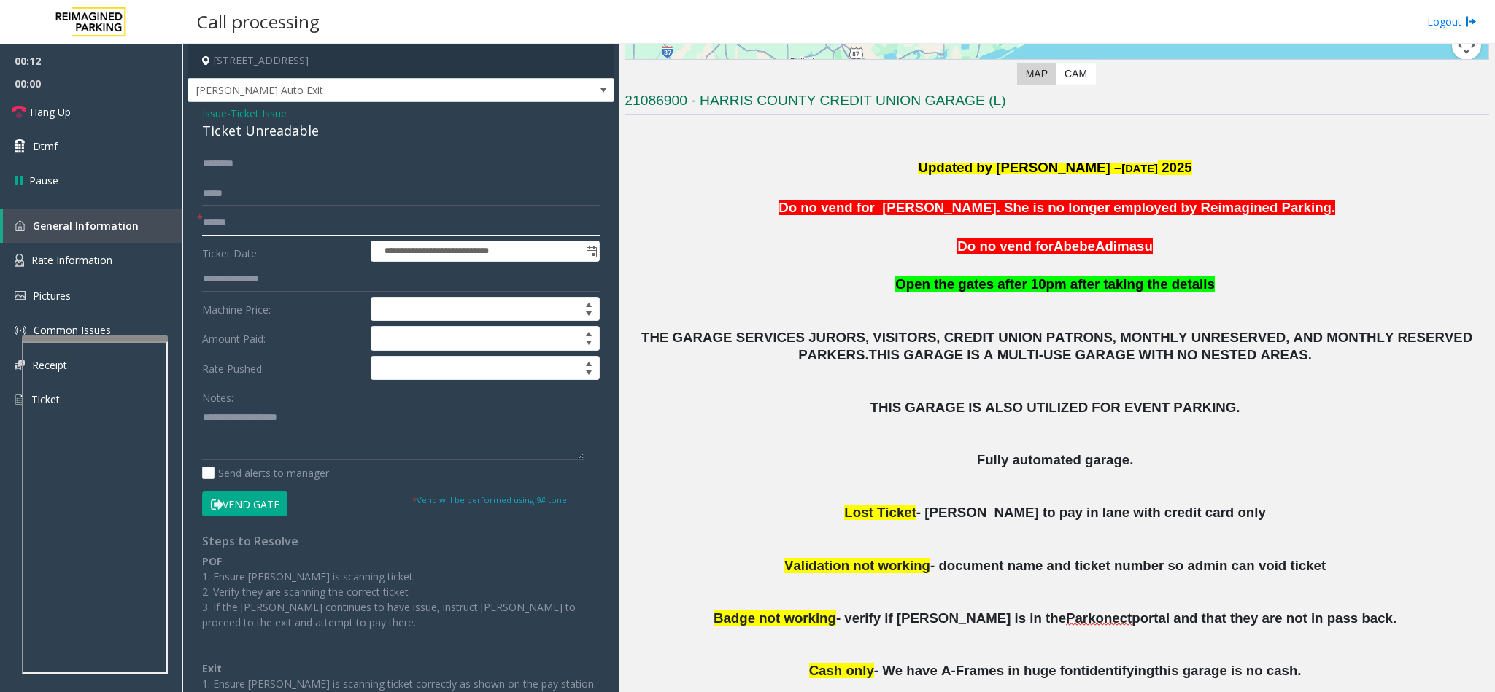
click at [252, 223] on input "text" at bounding box center [401, 223] width 398 height 25
click at [282, 225] on input "text" at bounding box center [401, 223] width 398 height 25
click at [270, 228] on input "text" at bounding box center [401, 223] width 398 height 25
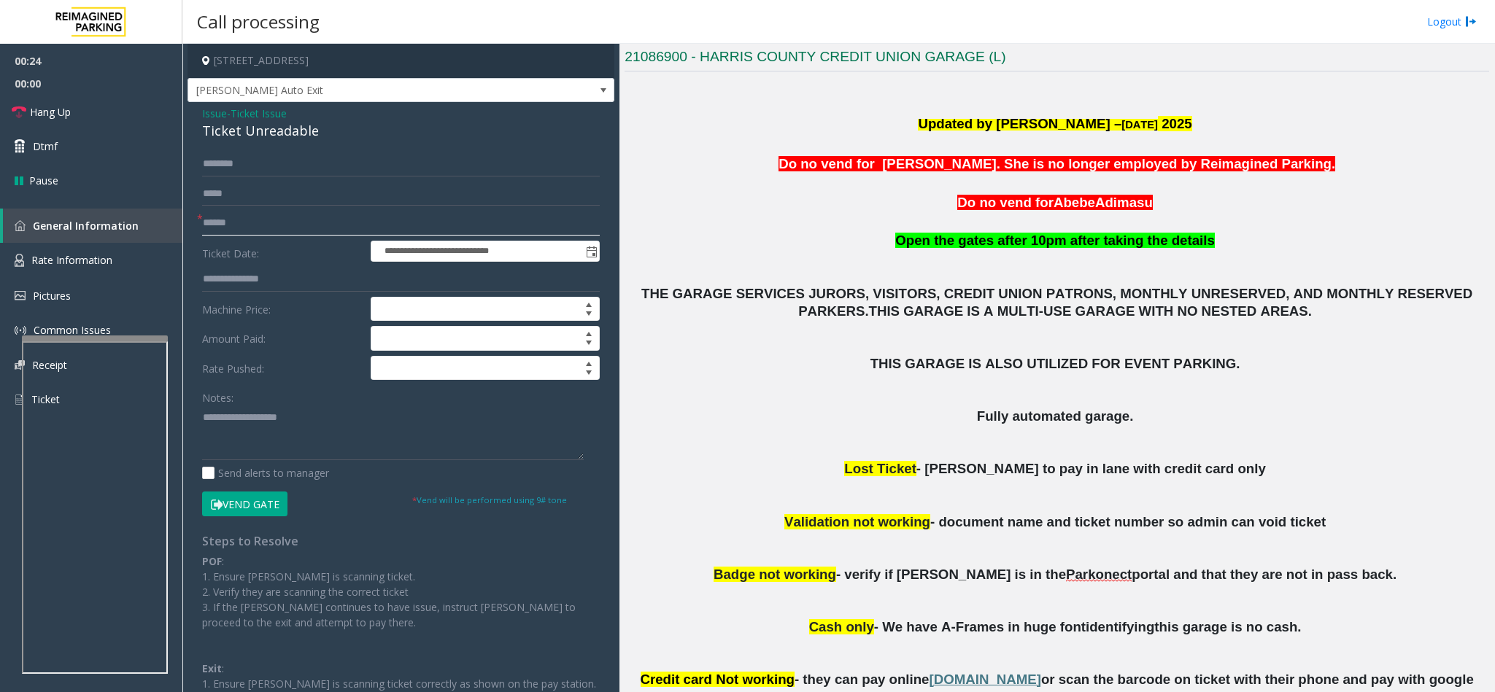
scroll to position [476, 0]
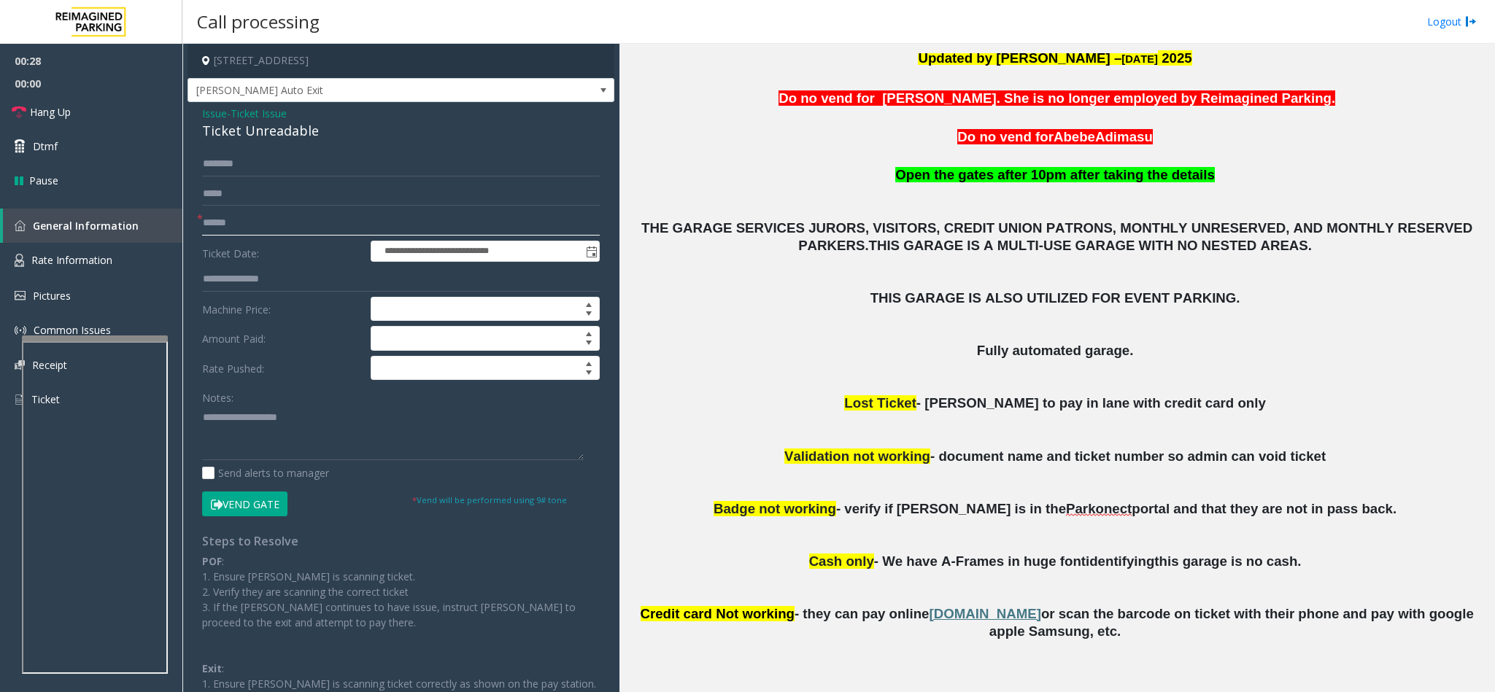
click at [314, 222] on input "text" at bounding box center [401, 223] width 398 height 25
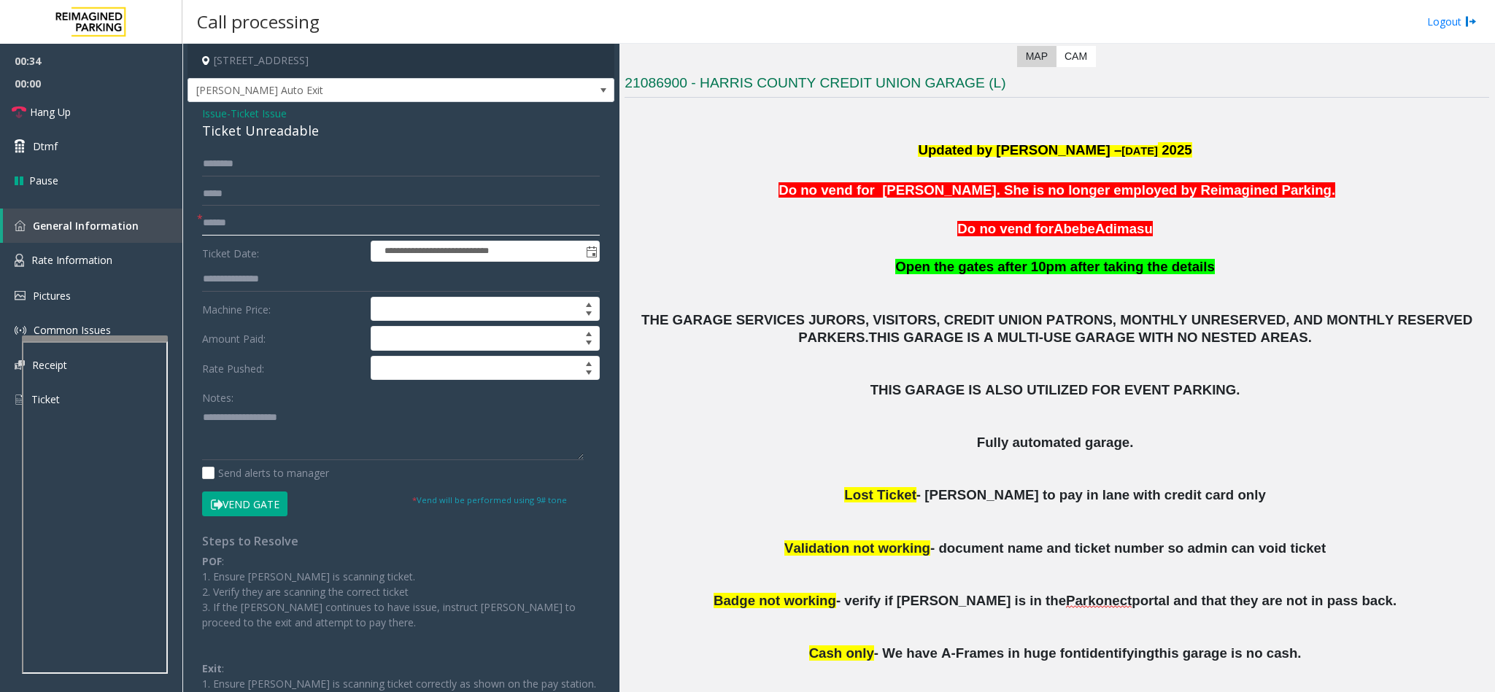
scroll to position [257, 0]
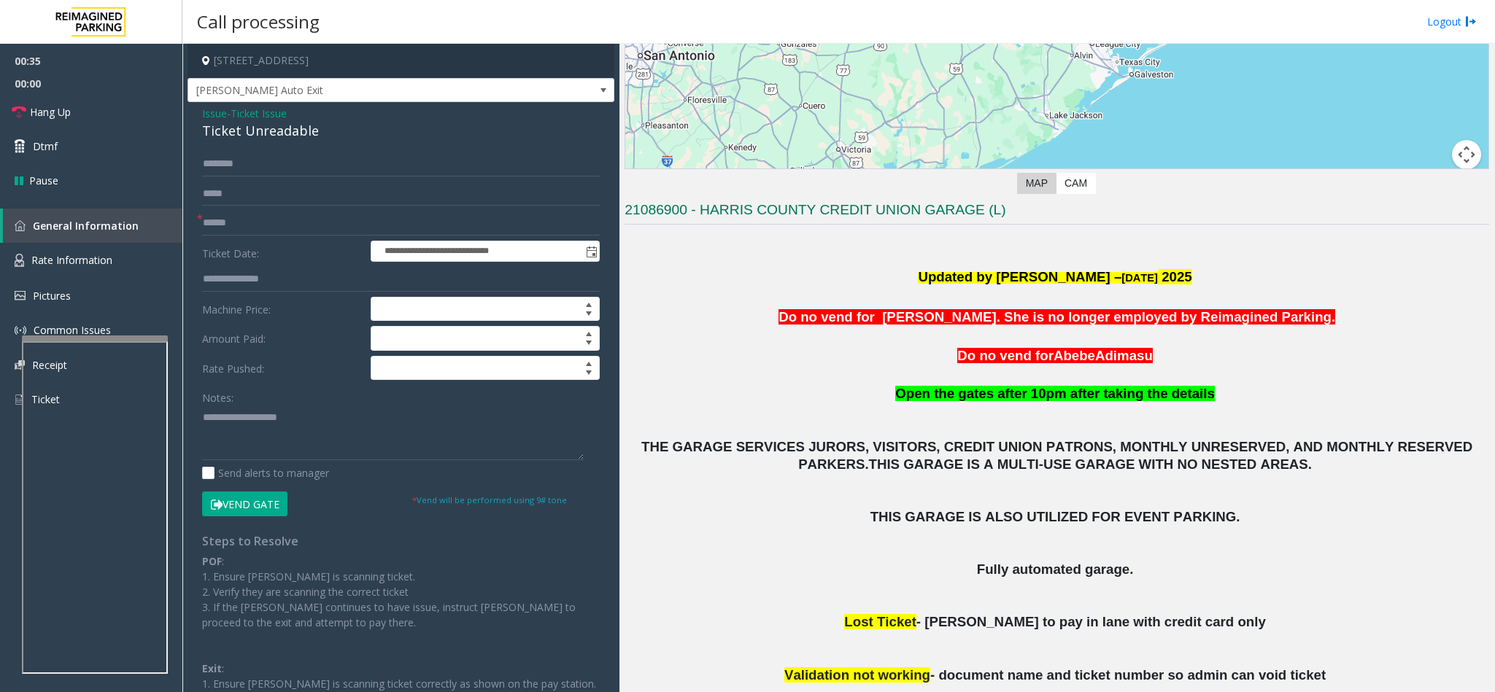
click at [247, 112] on span "Ticket Issue" at bounding box center [259, 113] width 56 height 15
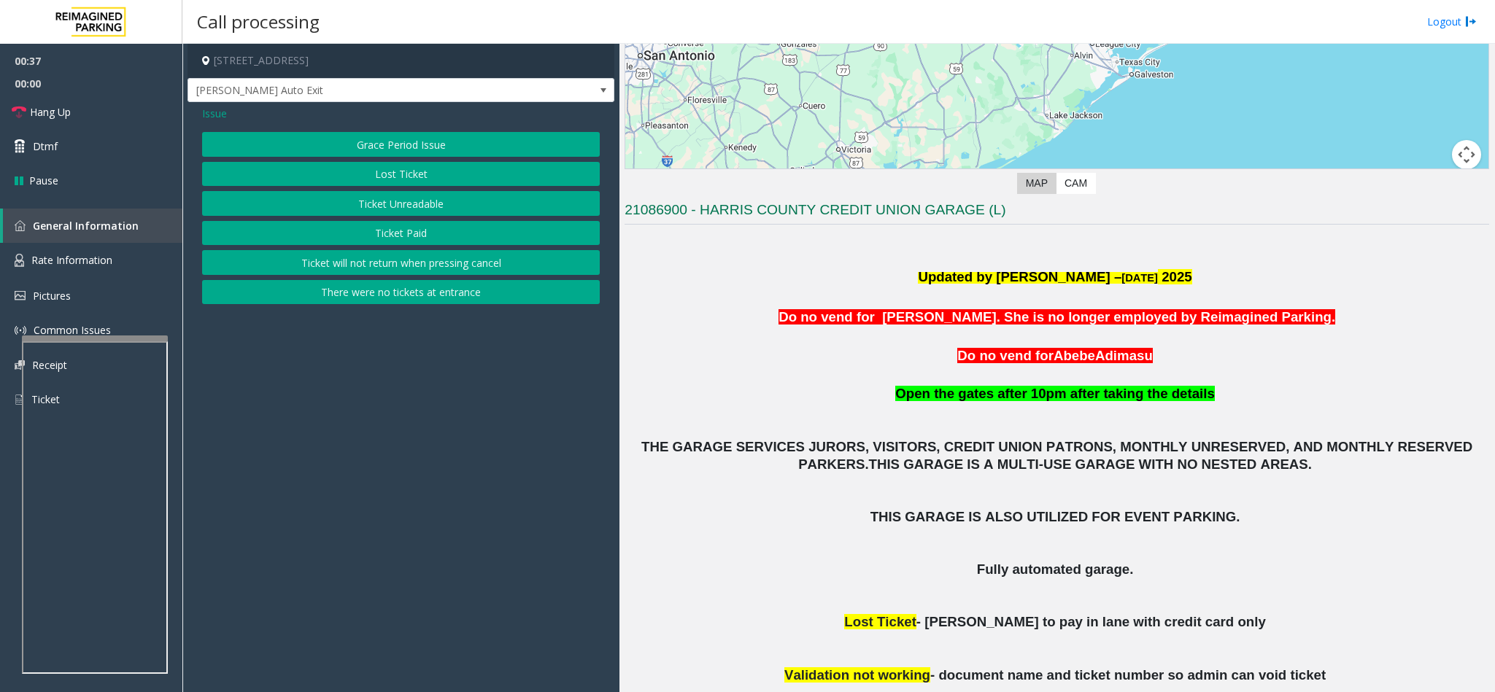
click at [223, 112] on span "Issue" at bounding box center [214, 113] width 25 height 15
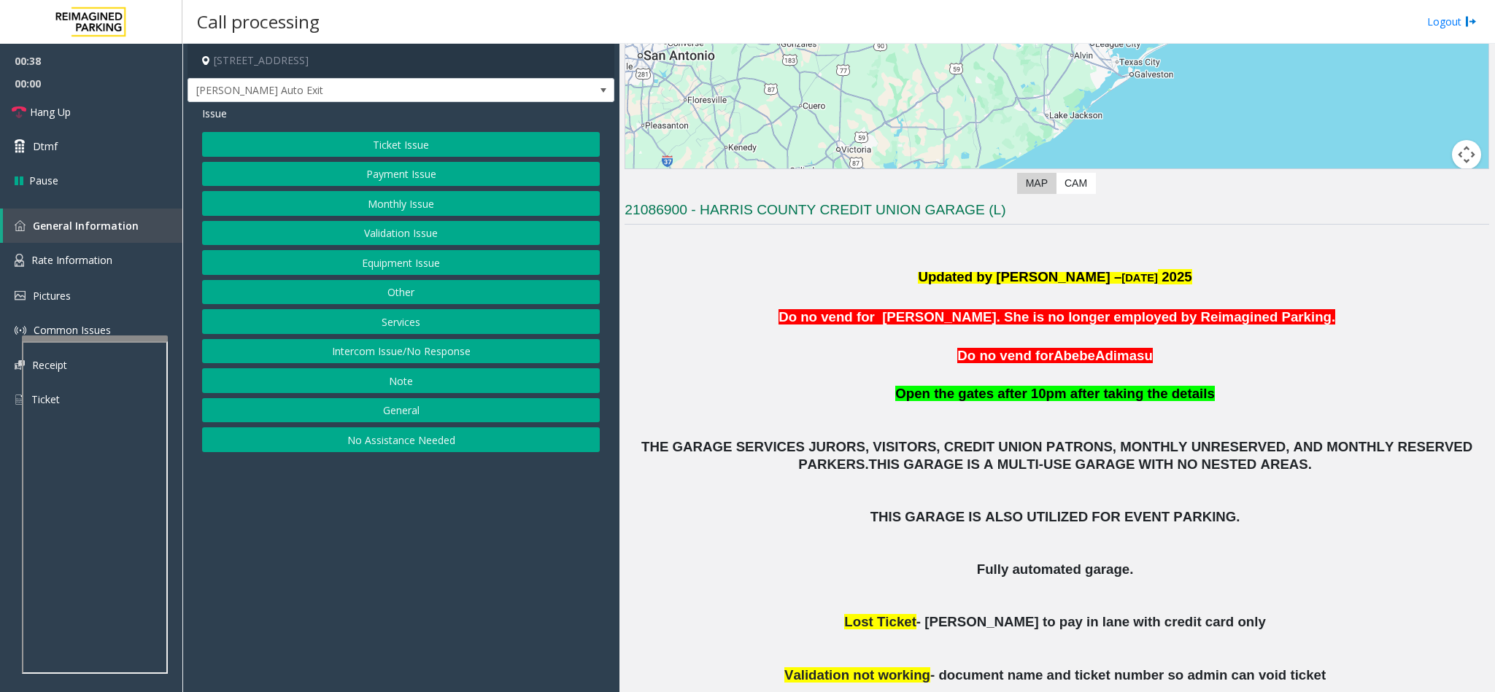
click at [370, 198] on button "Monthly Issue" at bounding box center [401, 203] width 398 height 25
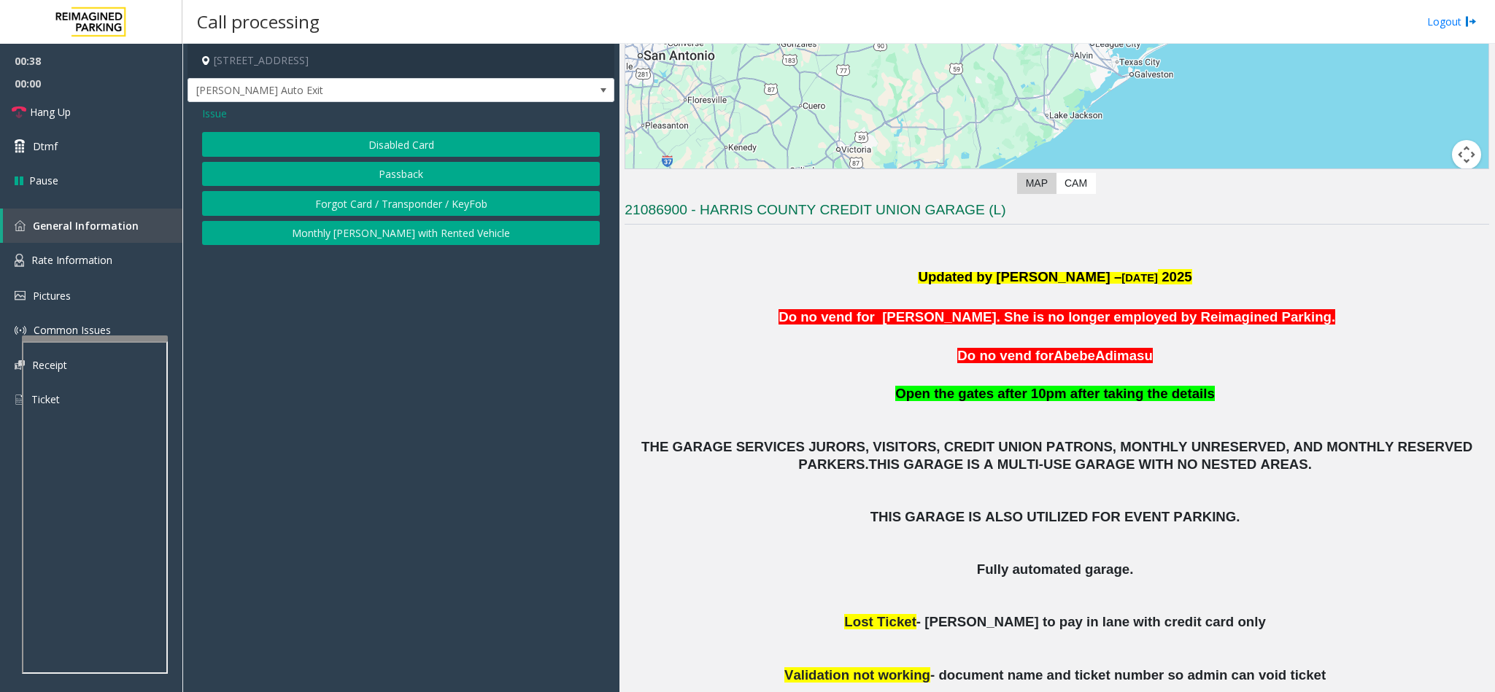
click at [394, 150] on button "Disabled Card" at bounding box center [401, 144] width 398 height 25
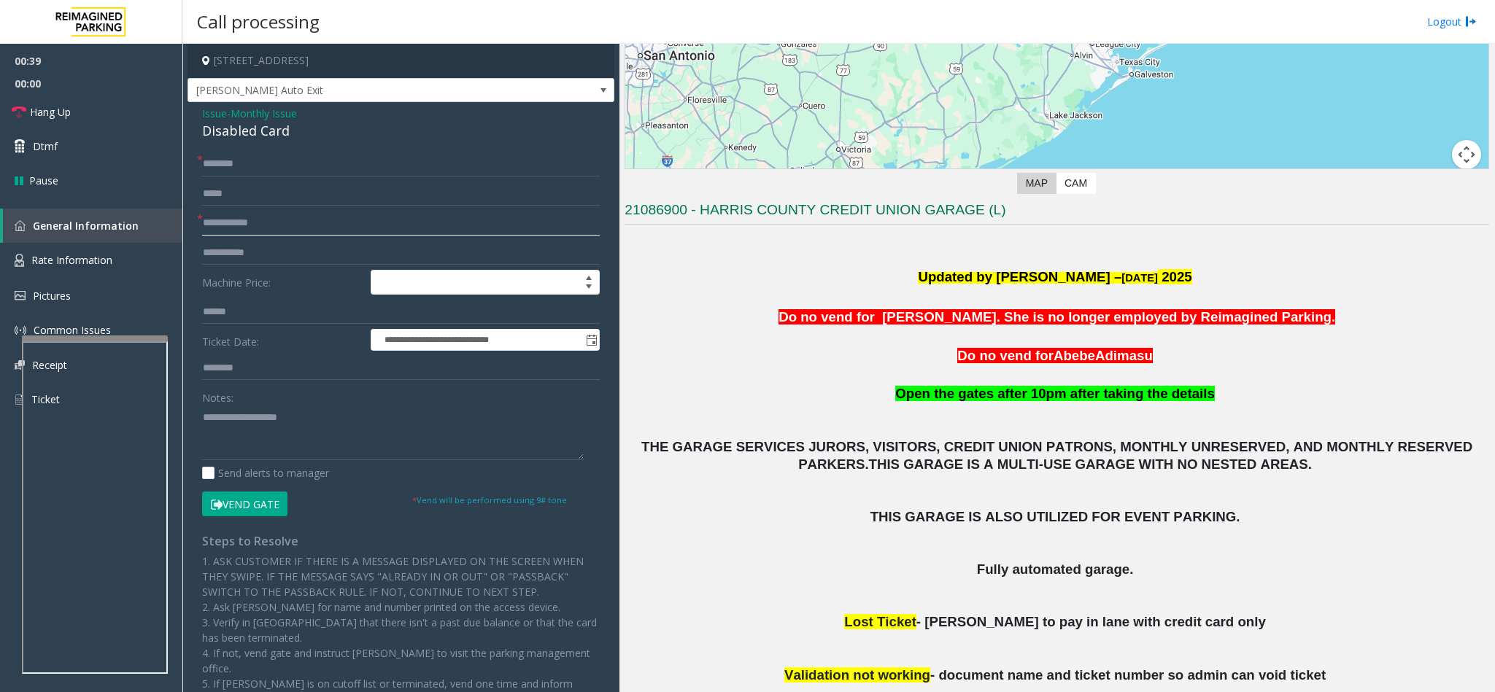
click at [256, 223] on input "text" at bounding box center [401, 223] width 398 height 25
click at [239, 225] on input "text" at bounding box center [401, 223] width 398 height 25
click at [265, 225] on input "text" at bounding box center [401, 223] width 398 height 25
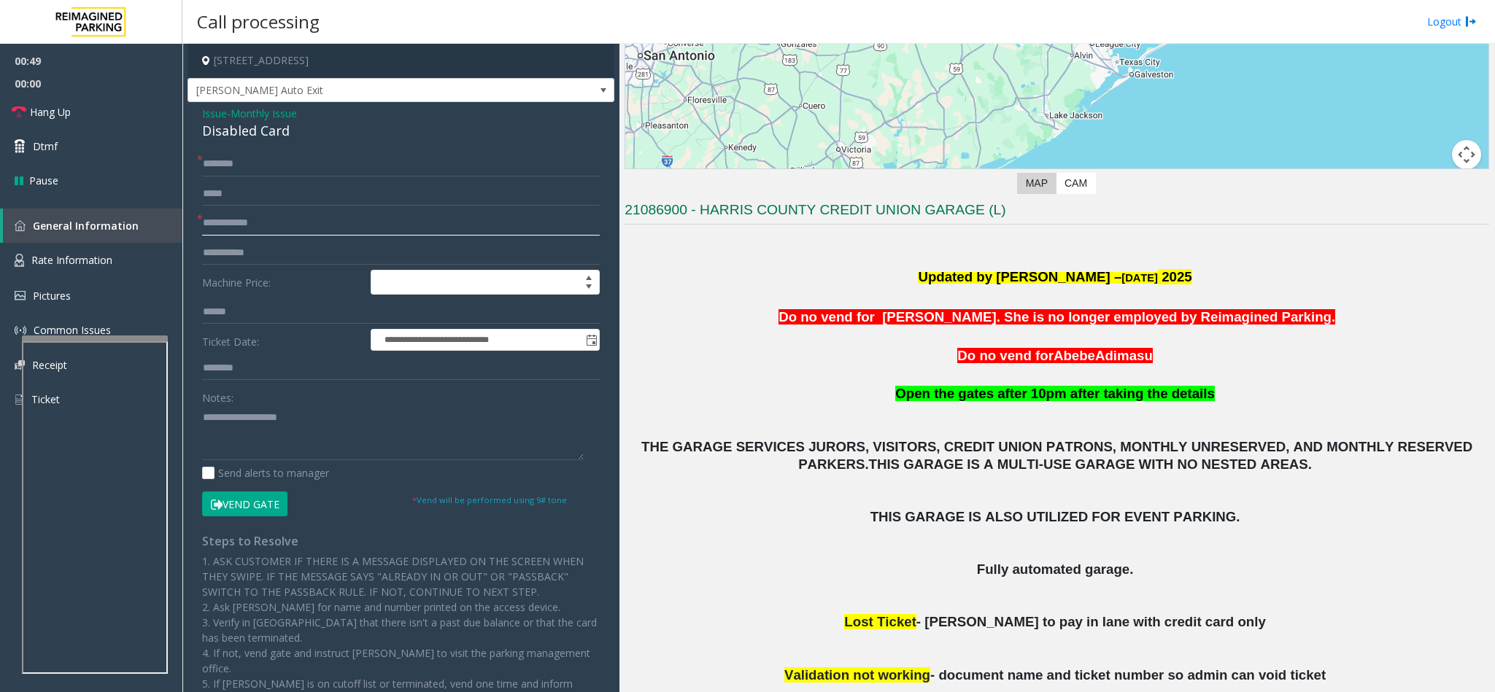
click at [265, 225] on input "text" at bounding box center [401, 223] width 398 height 25
click at [272, 217] on input "text" at bounding box center [401, 223] width 398 height 25
click at [272, 221] on input "text" at bounding box center [401, 223] width 398 height 25
click at [255, 414] on textarea at bounding box center [393, 433] width 382 height 55
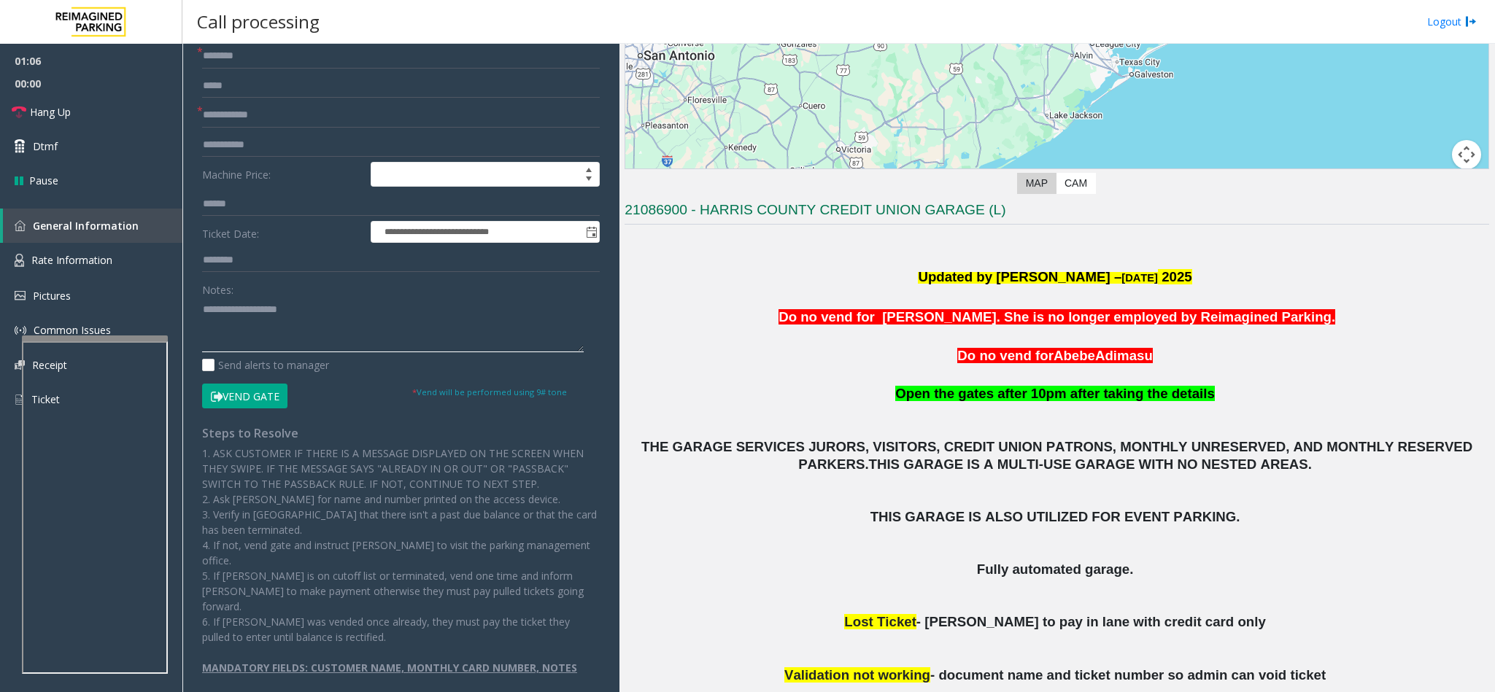
click at [480, 336] on textarea at bounding box center [393, 325] width 382 height 55
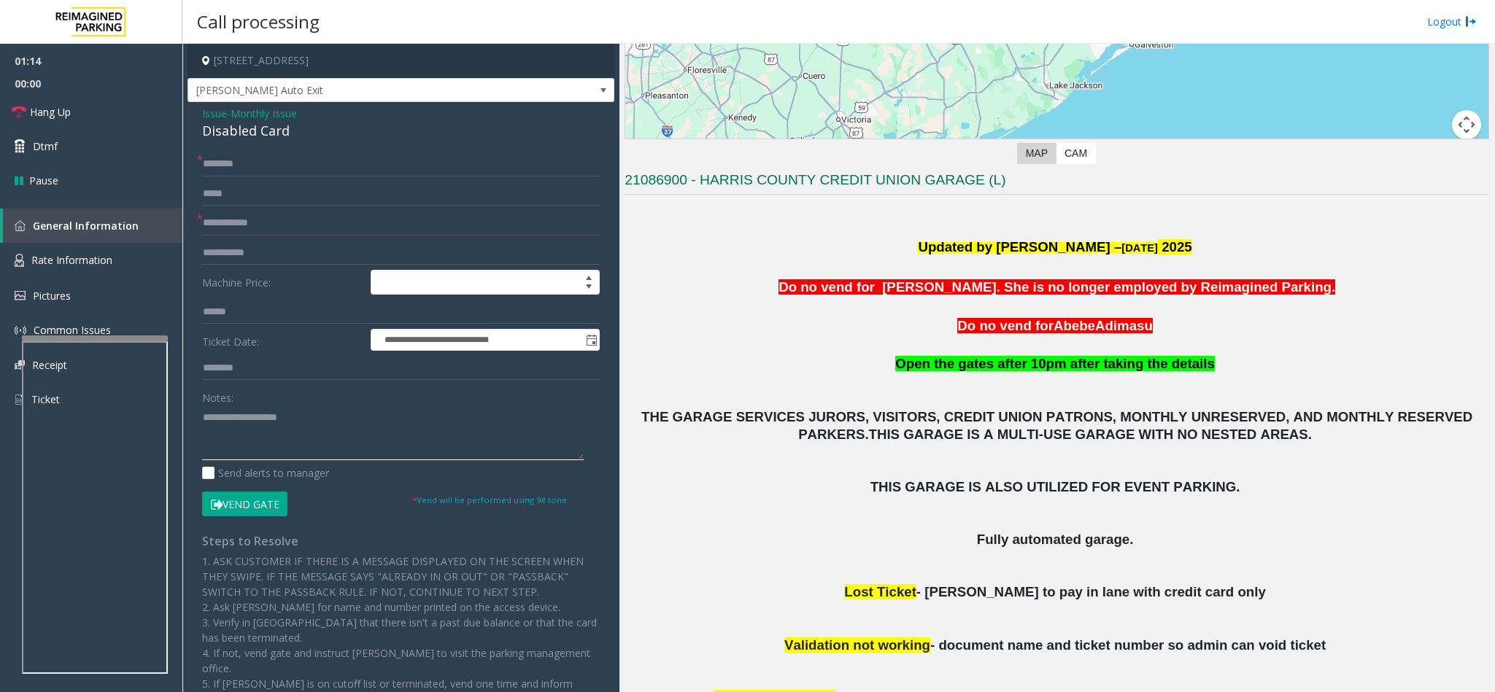
scroll to position [438, 0]
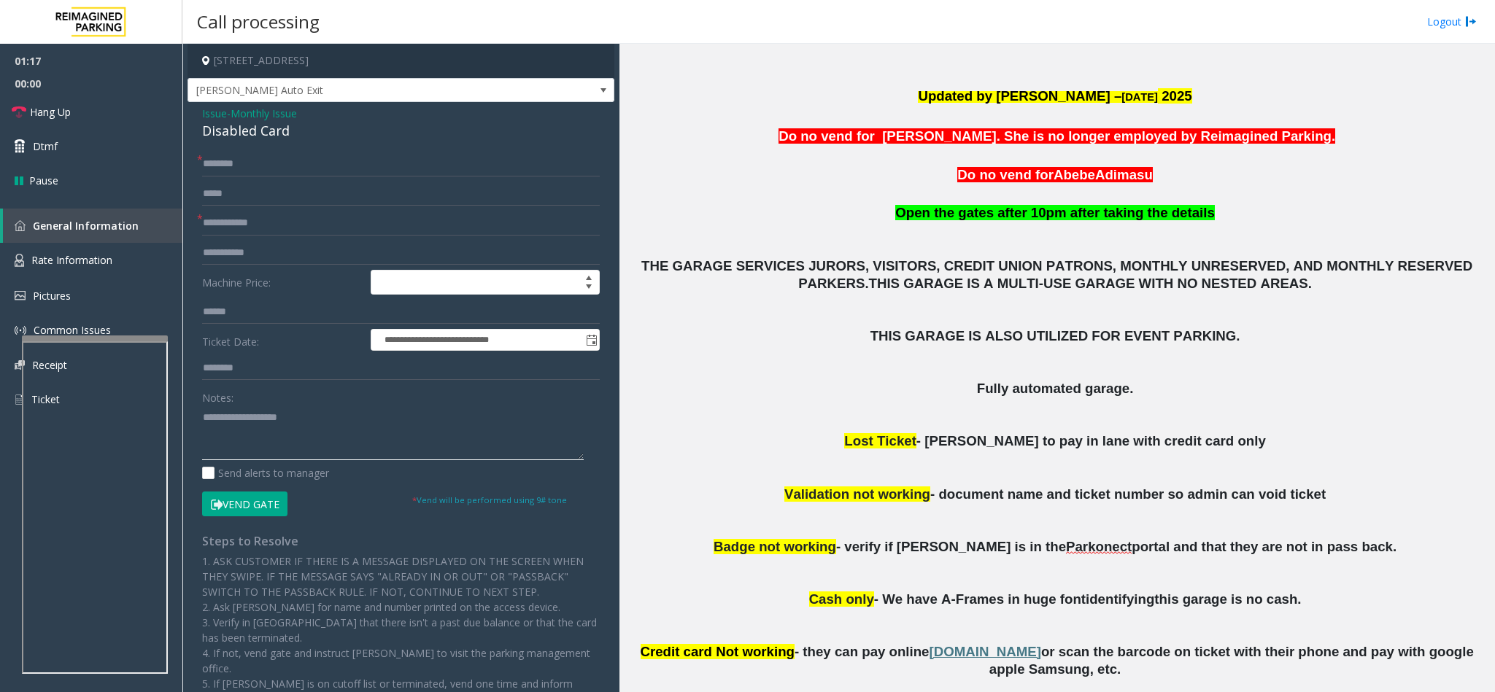
click at [422, 429] on textarea at bounding box center [393, 433] width 382 height 55
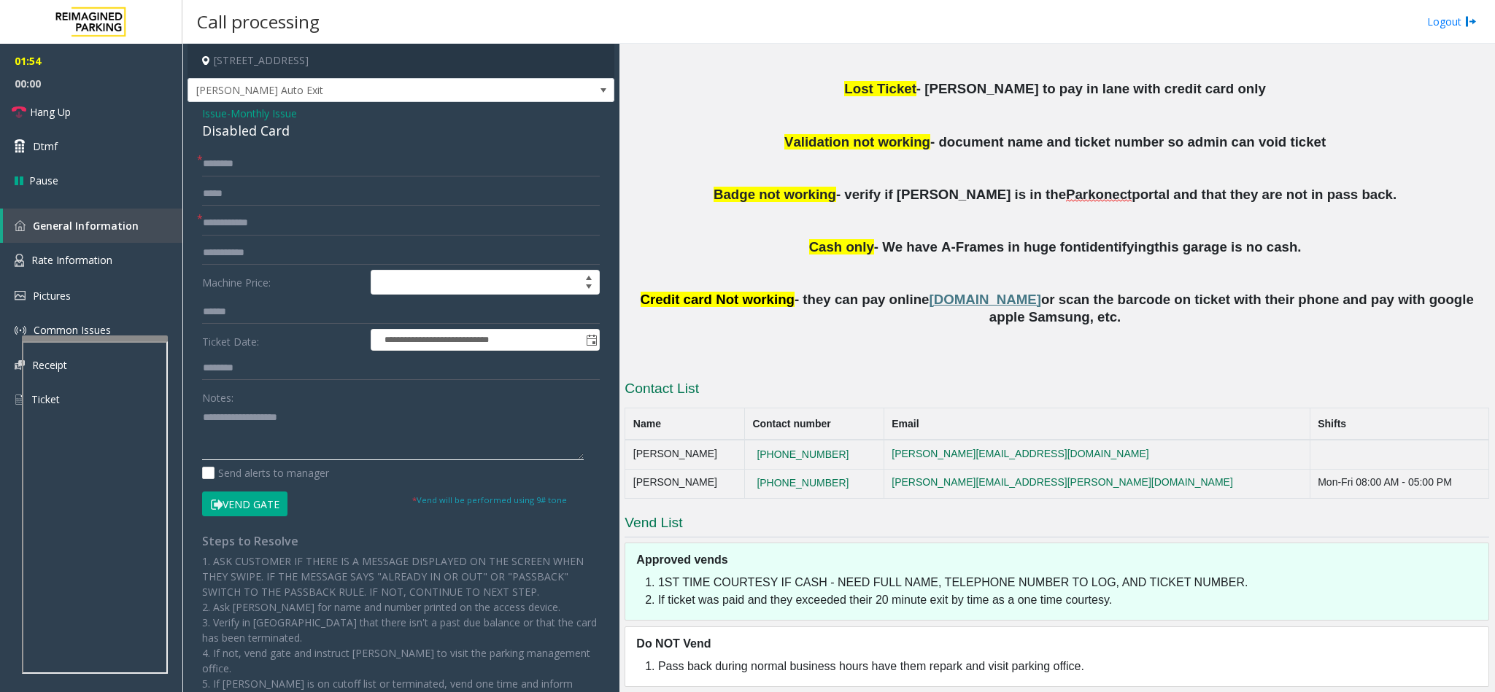
scroll to position [804, 0]
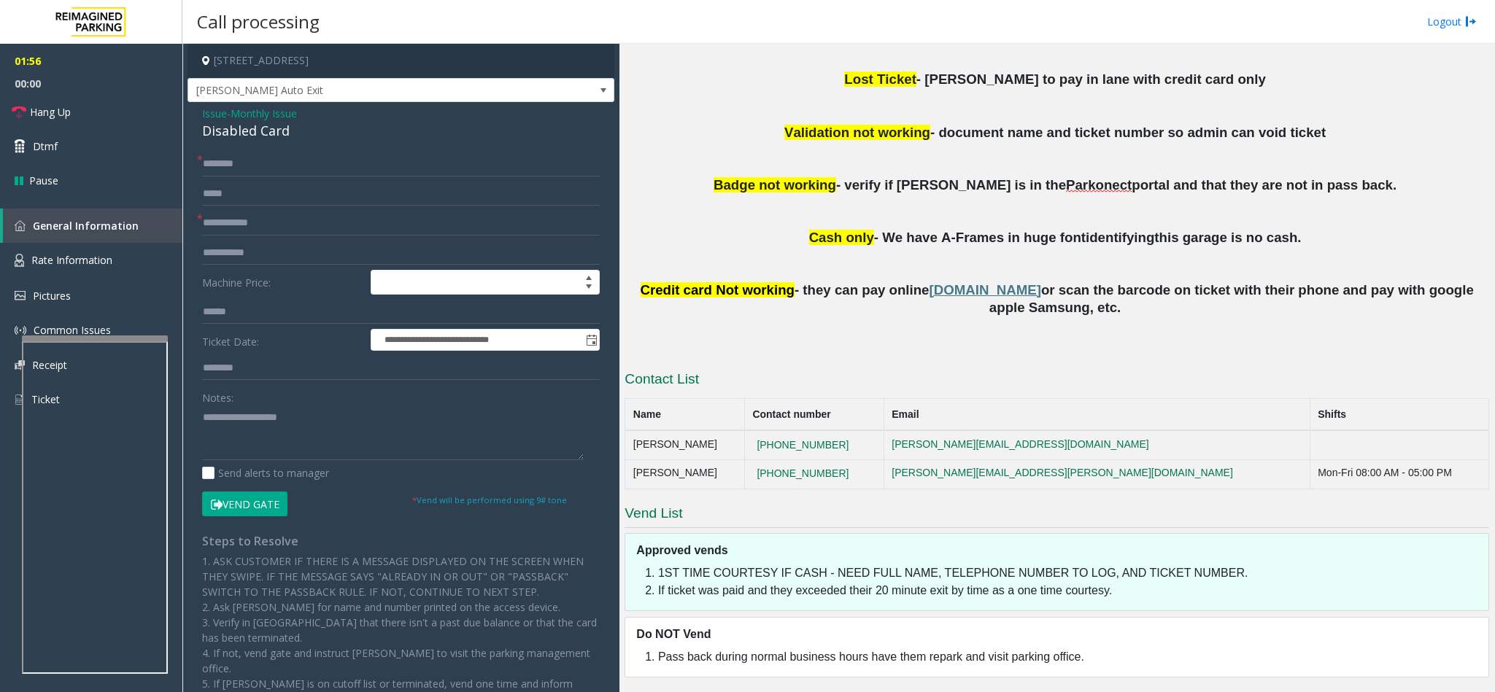
drag, startPoint x: 849, startPoint y: 438, endPoint x: 747, endPoint y: 436, distance: 102.1
click at [747, 436] on tr "[PERSON_NAME] [PHONE_NUMBER] [PERSON_NAME][EMAIL_ADDRESS][DOMAIN_NAME]" at bounding box center [1057, 444] width 864 height 29
drag, startPoint x: 859, startPoint y: 466, endPoint x: 770, endPoint y: 475, distance: 88.7
click at [770, 475] on td "[PHONE_NUMBER]" at bounding box center [813, 474] width 139 height 29
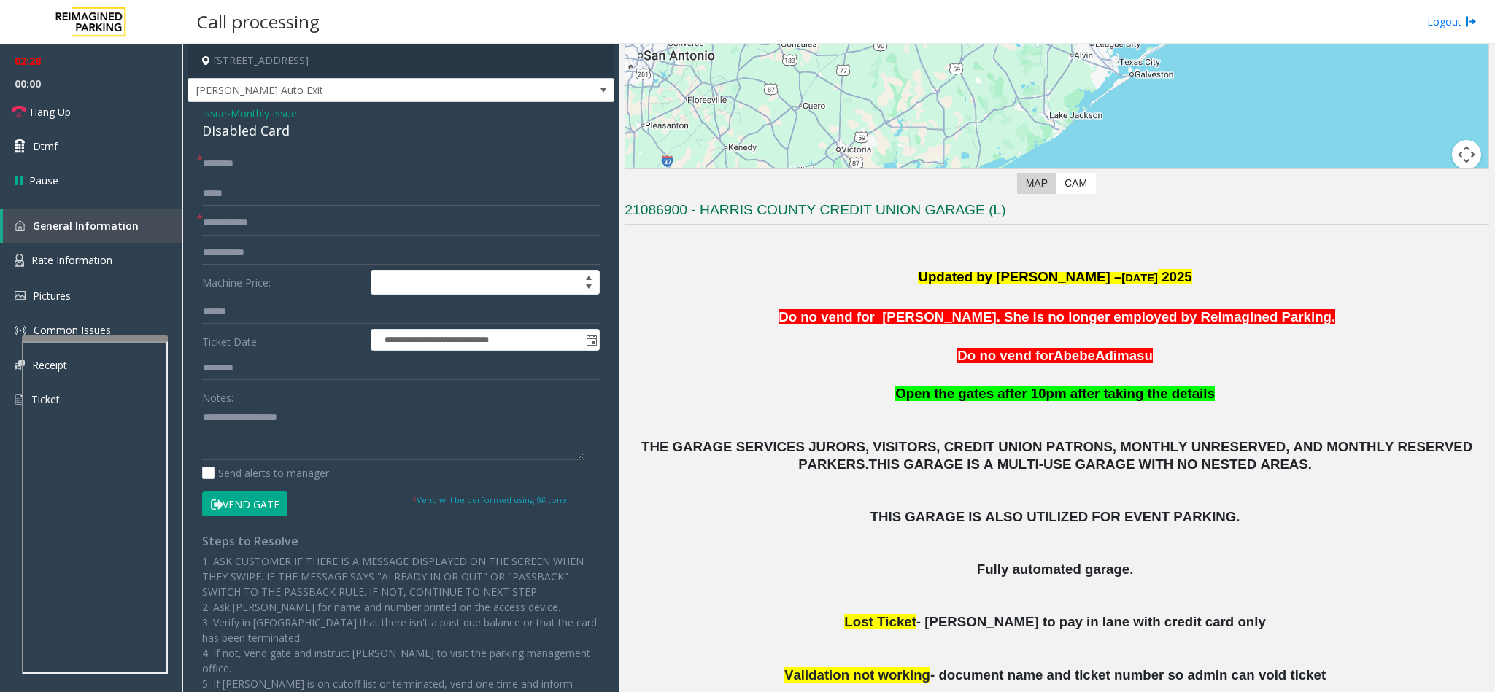
scroll to position [0, 0]
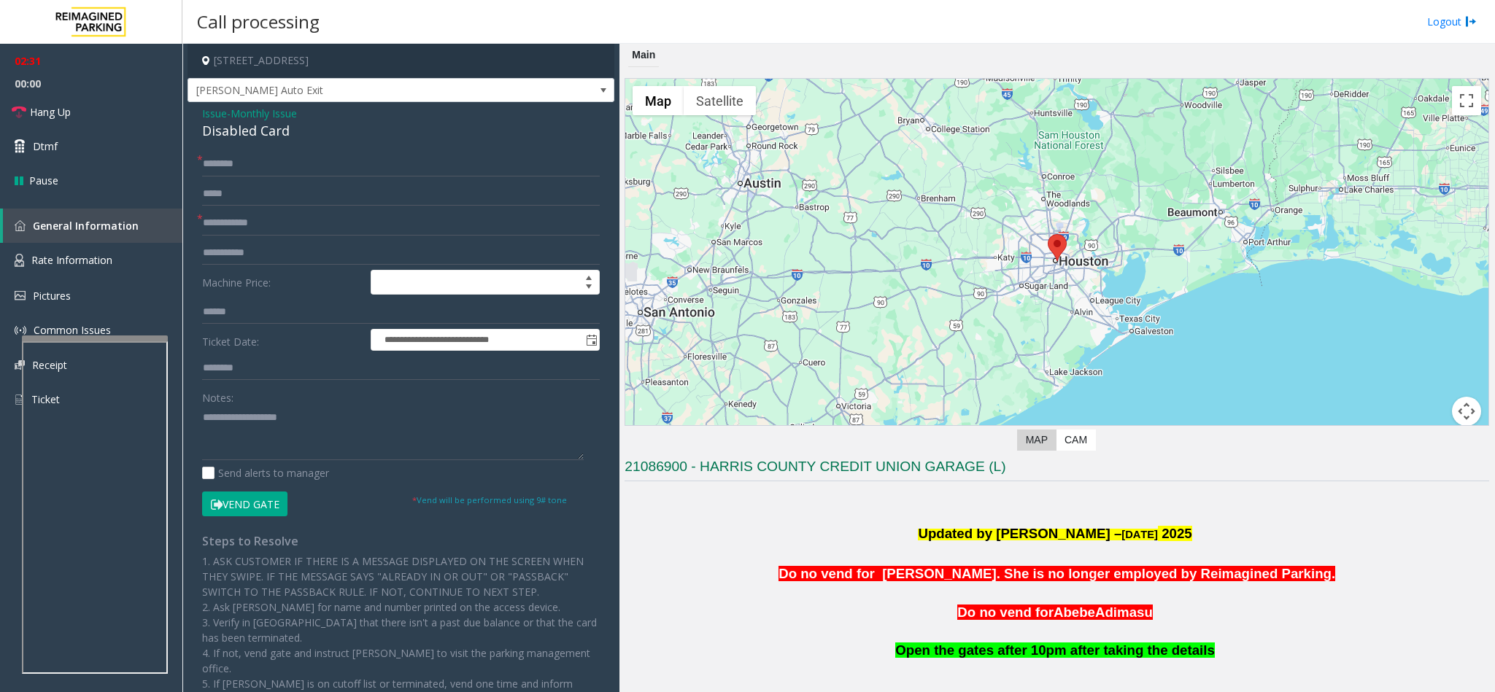
drag, startPoint x: 388, startPoint y: 49, endPoint x: 322, endPoint y: 64, distance: 67.4
click at [322, 64] on h4 "[STREET_ADDRESS]" at bounding box center [400, 61] width 427 height 34
click at [398, 221] on input "text" at bounding box center [401, 223] width 398 height 25
click at [411, 441] on textarea at bounding box center [393, 433] width 382 height 55
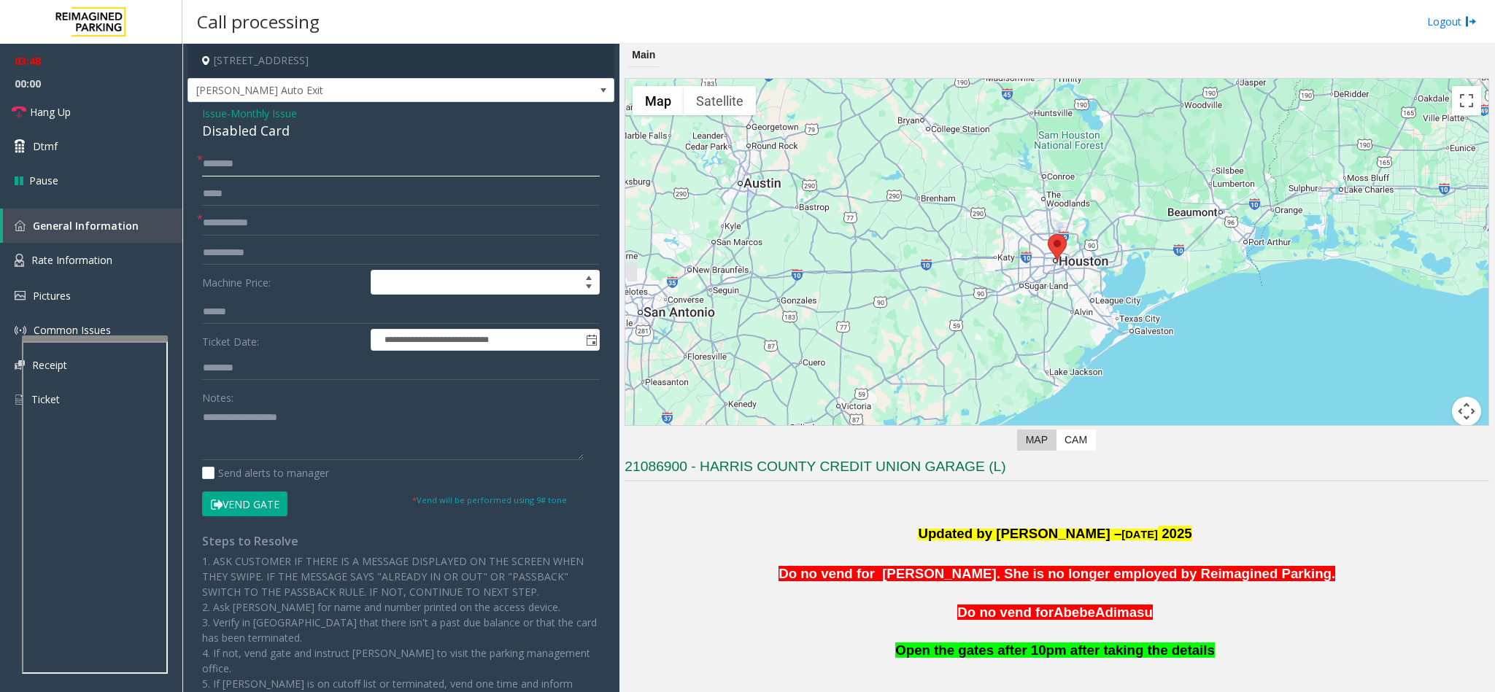
click at [311, 163] on input "text" at bounding box center [401, 164] width 398 height 25
type input "**"
click at [283, 231] on input "text" at bounding box center [401, 223] width 398 height 25
type input "**"
drag, startPoint x: 304, startPoint y: 133, endPoint x: 200, endPoint y: 110, distance: 106.9
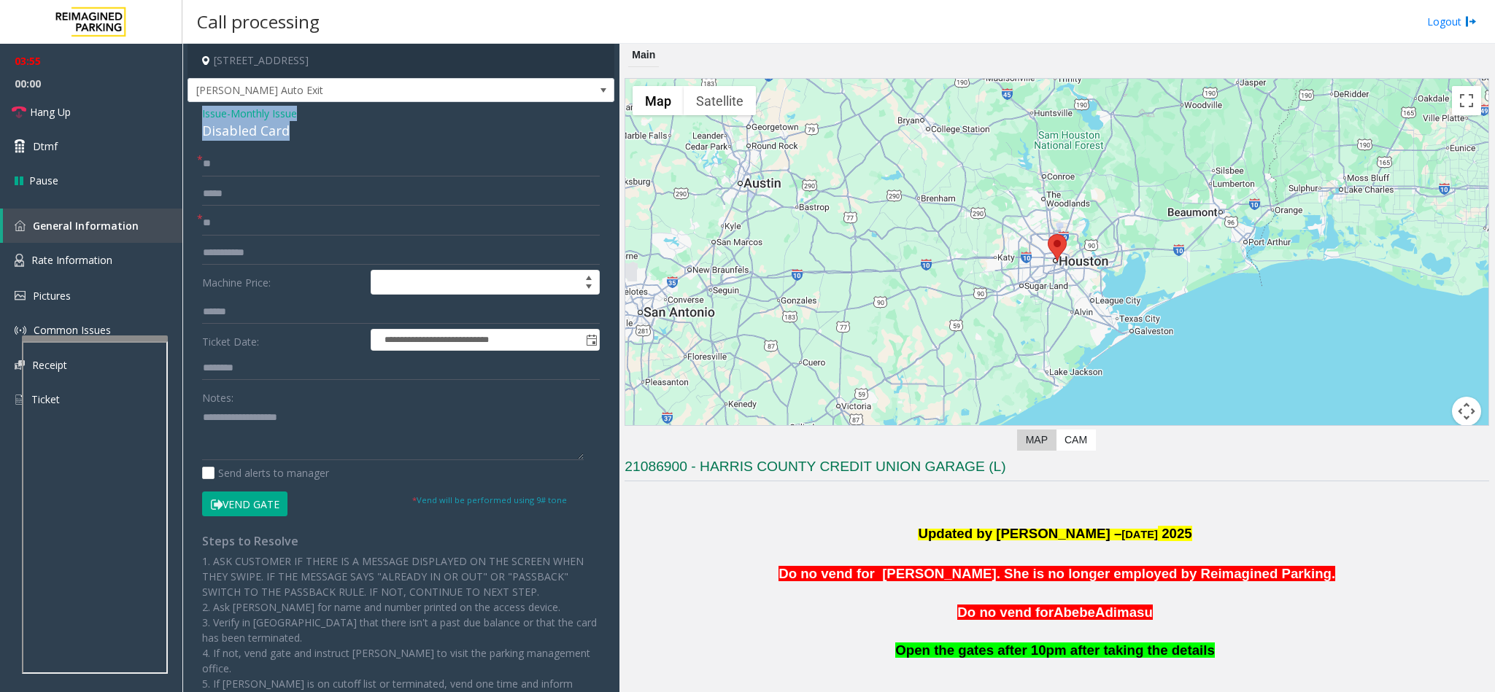
click at [200, 110] on div "**********" at bounding box center [400, 465] width 427 height 727
paste textarea "**********"
click at [291, 433] on textarea at bounding box center [393, 433] width 382 height 55
drag, startPoint x: 301, startPoint y: 414, endPoint x: 235, endPoint y: 414, distance: 65.7
click at [235, 414] on textarea at bounding box center [393, 433] width 382 height 55
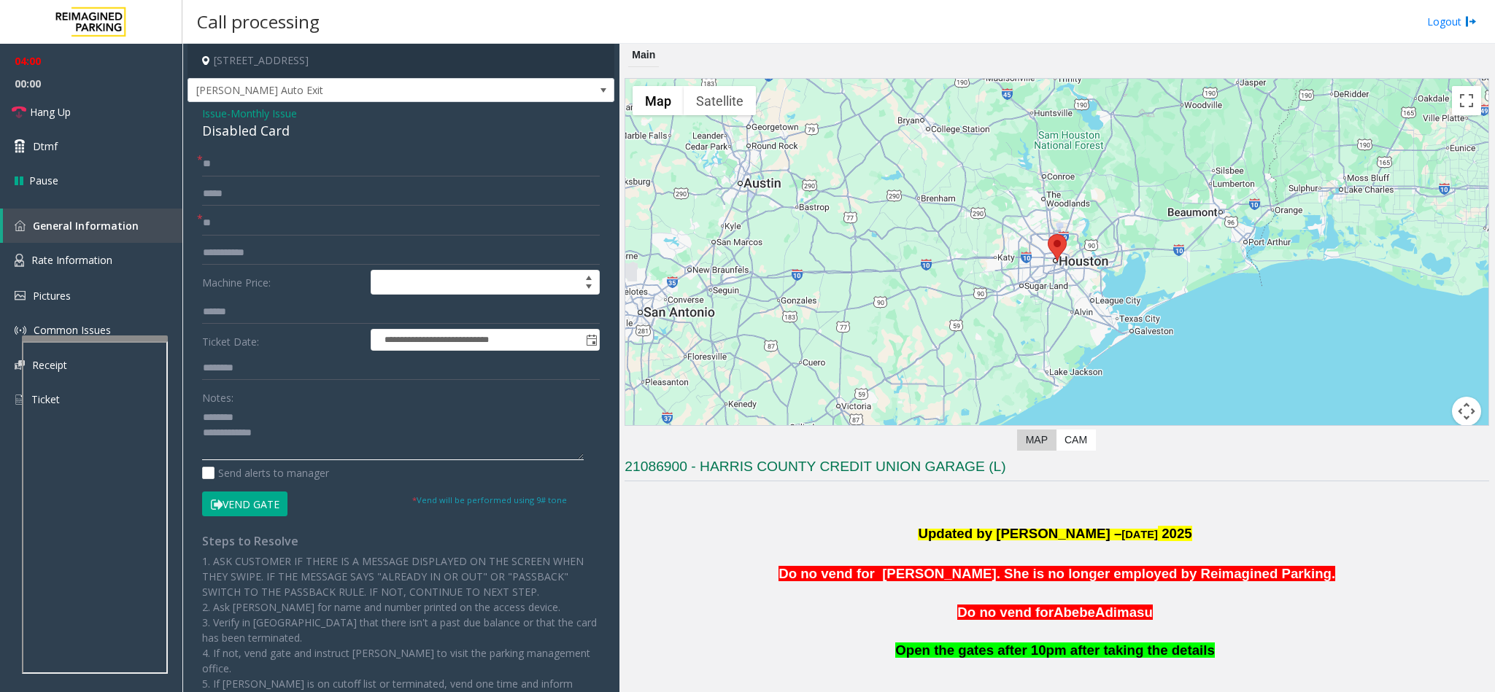
click at [311, 430] on textarea at bounding box center [393, 433] width 382 height 55
click at [62, 104] on span "Hang Up" at bounding box center [50, 111] width 41 height 15
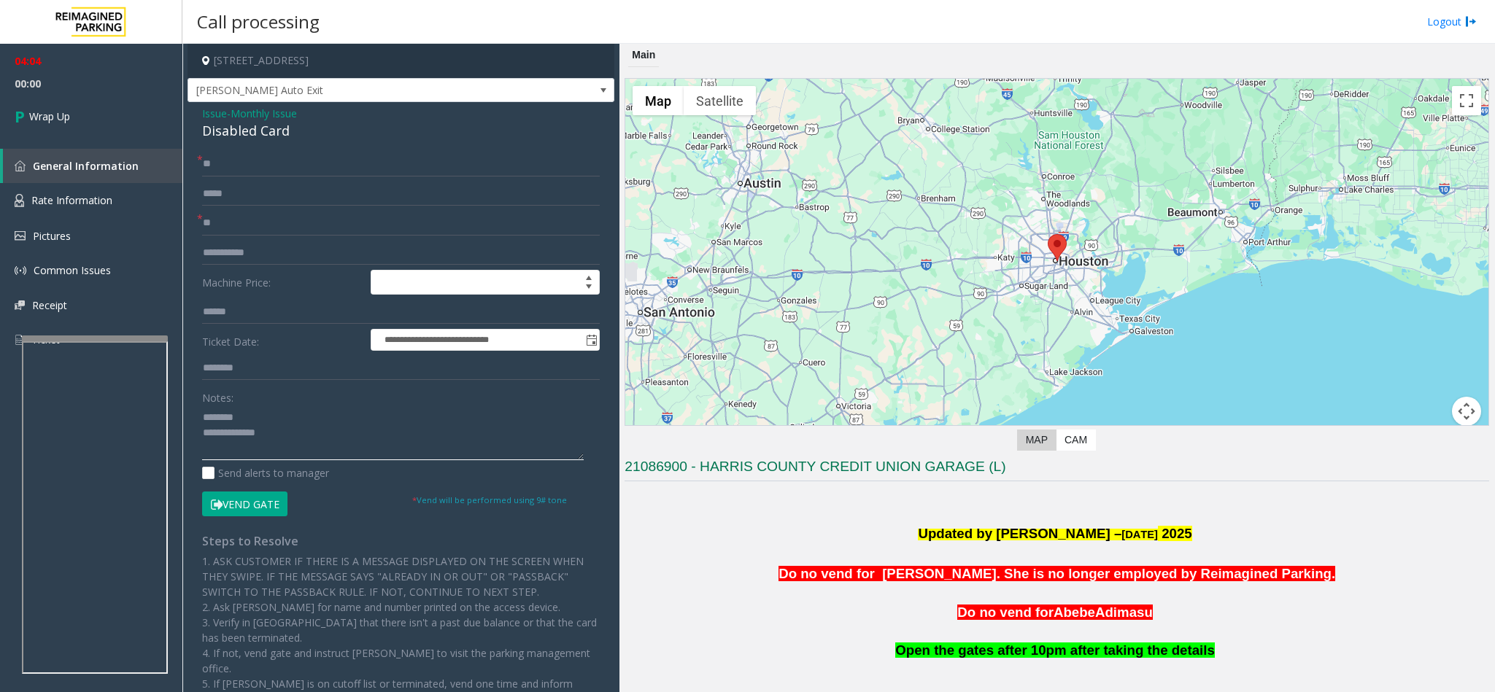
click at [301, 440] on textarea at bounding box center [393, 433] width 382 height 55
type textarea "**********"
click at [252, 114] on span "Monthly Issue" at bounding box center [264, 113] width 66 height 15
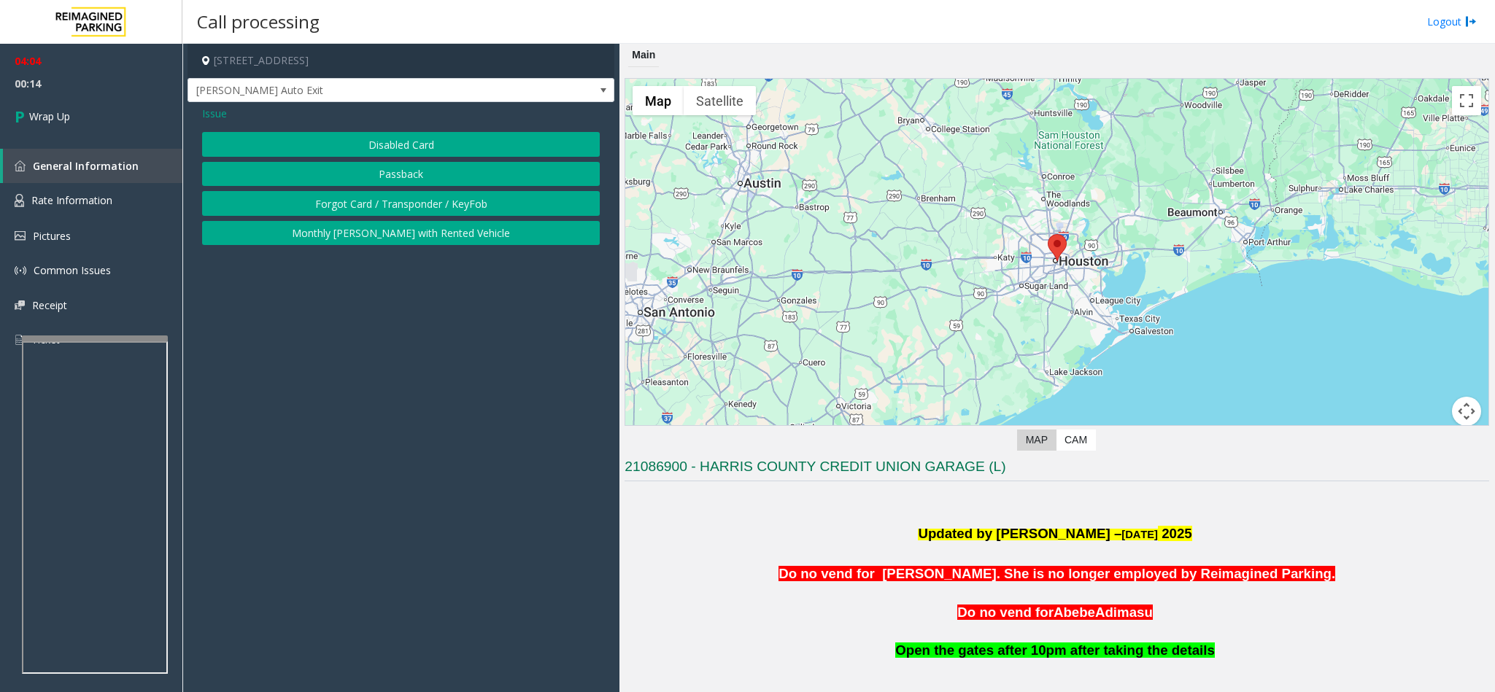
click at [206, 114] on span "Issue" at bounding box center [214, 113] width 25 height 15
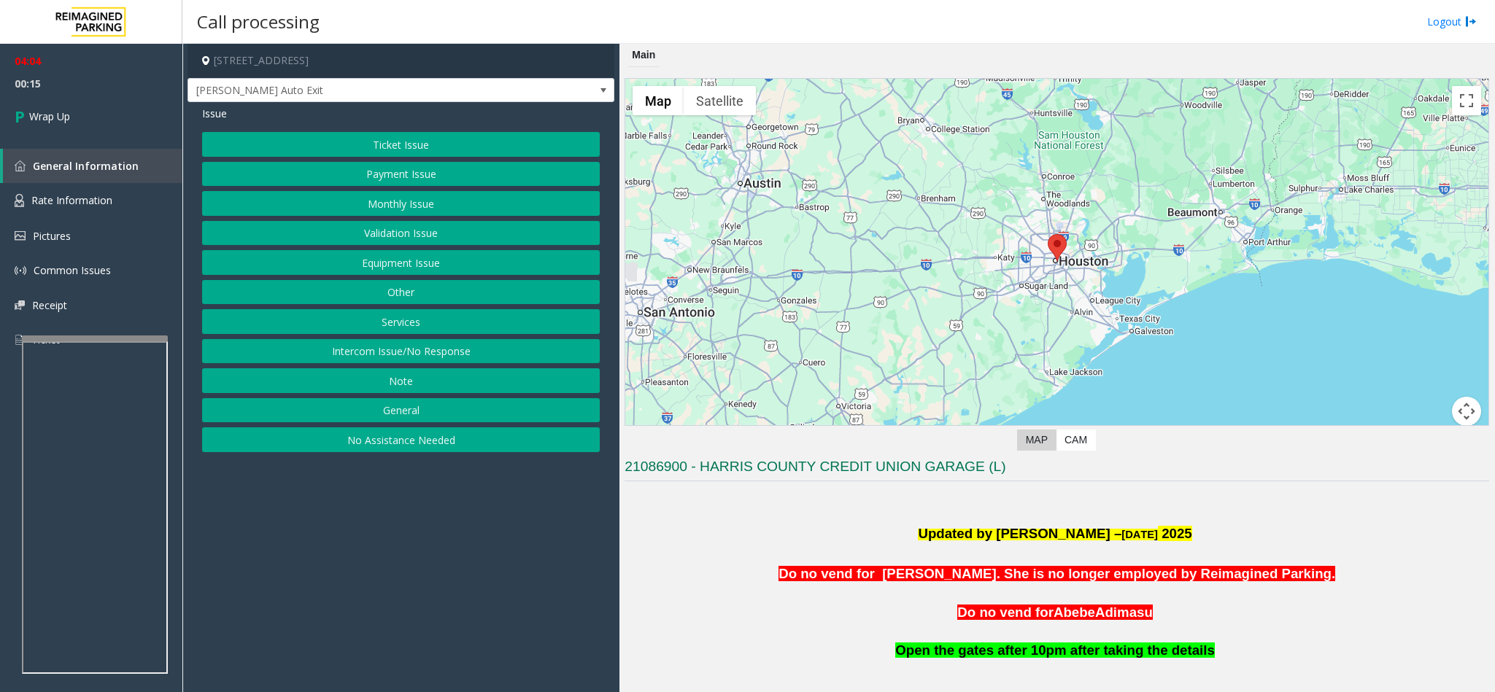
click at [375, 255] on button "Equipment Issue" at bounding box center [401, 262] width 398 height 25
click at [379, 259] on button "Gate / Door Won't Open" at bounding box center [401, 262] width 398 height 25
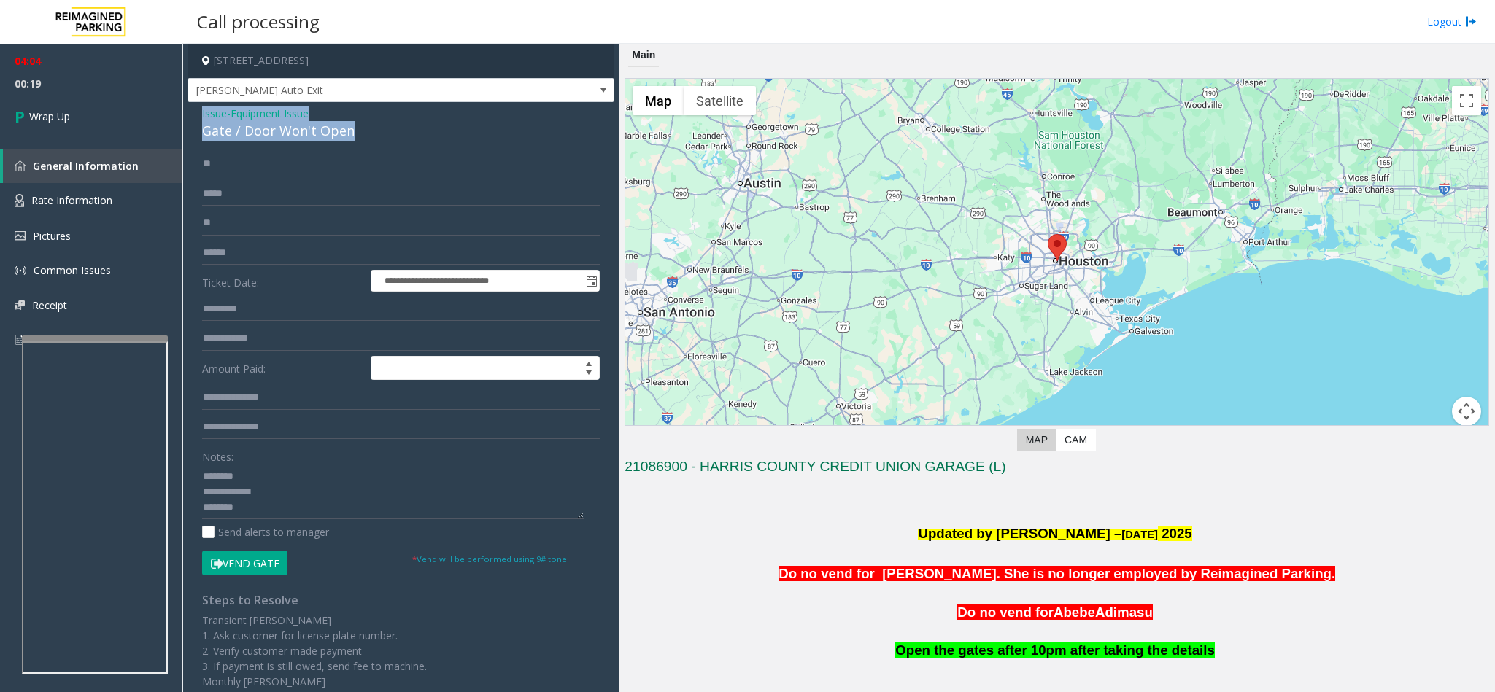
drag, startPoint x: 348, startPoint y: 132, endPoint x: 195, endPoint y: 115, distance: 153.5
click at [195, 115] on div "**********" at bounding box center [400, 464] width 427 height 724
paste textarea "**********"
drag, startPoint x: 276, startPoint y: 515, endPoint x: 188, endPoint y: 469, distance: 98.9
click at [188, 469] on div "**********" at bounding box center [400, 464] width 427 height 724
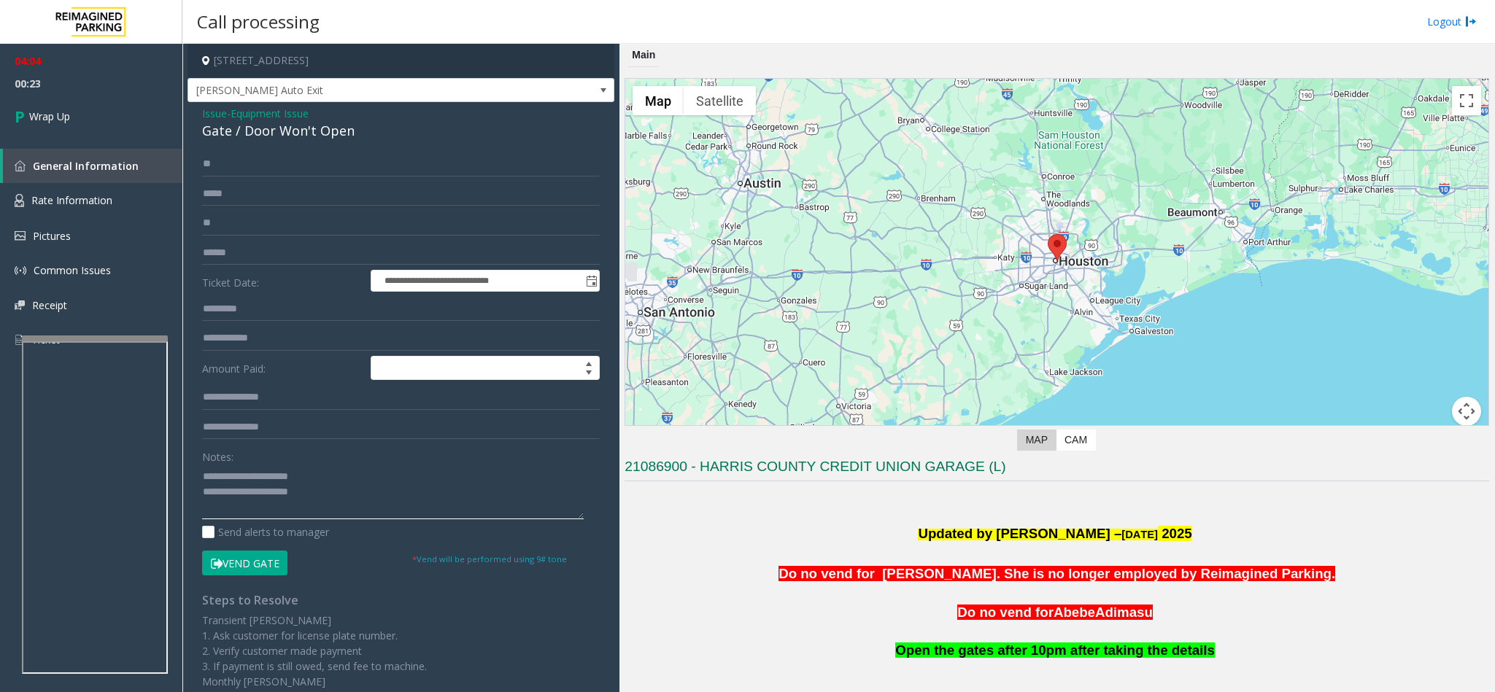
drag, startPoint x: 330, startPoint y: 475, endPoint x: 335, endPoint y: 495, distance: 20.9
click at [307, 473] on textarea at bounding box center [393, 492] width 382 height 55
drag, startPoint x: 333, startPoint y: 492, endPoint x: 235, endPoint y: 478, distance: 98.8
click at [235, 478] on textarea at bounding box center [393, 492] width 382 height 55
drag, startPoint x: 355, startPoint y: 129, endPoint x: 204, endPoint y: 130, distance: 151.0
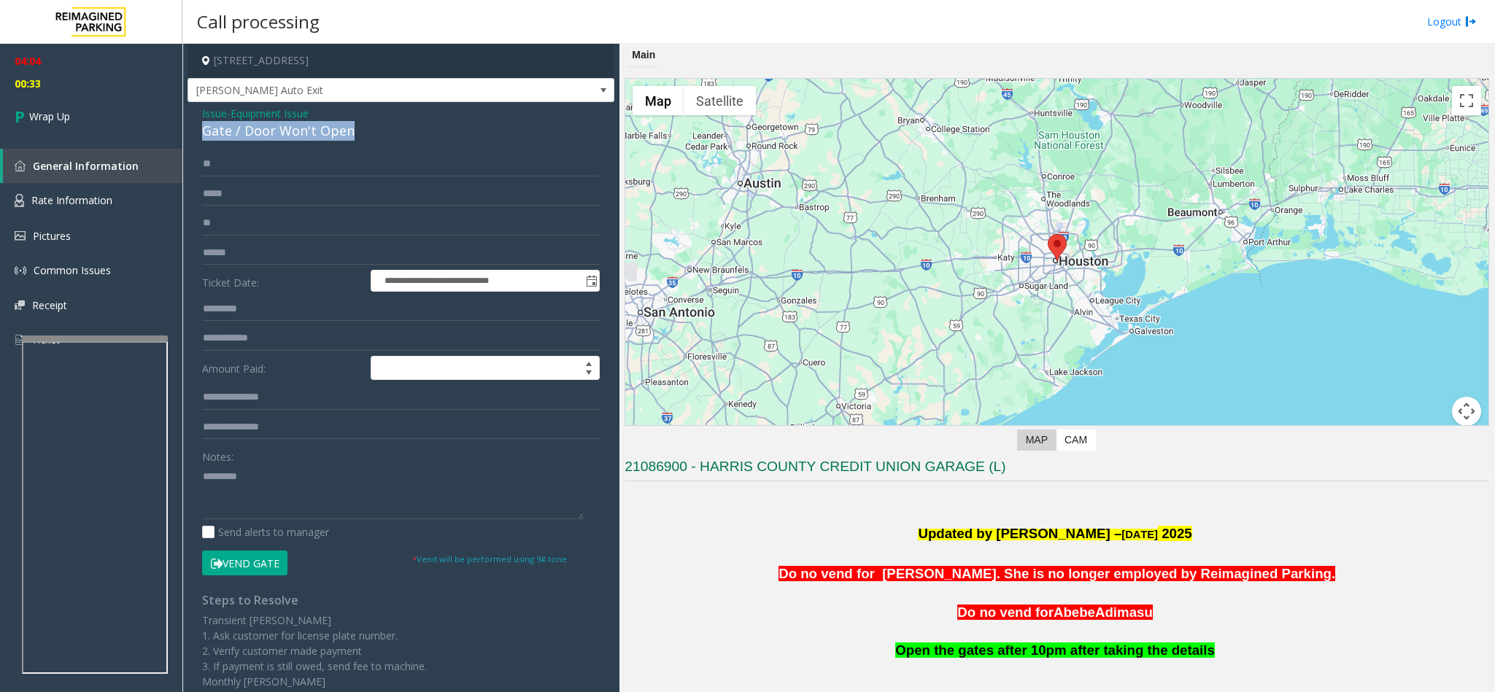
click at [204, 130] on div "Gate / Door Won't Open" at bounding box center [401, 131] width 398 height 20
click at [239, 460] on div "Notes:" at bounding box center [401, 481] width 398 height 75
paste textarea "**********"
click at [258, 481] on textarea at bounding box center [393, 492] width 382 height 55
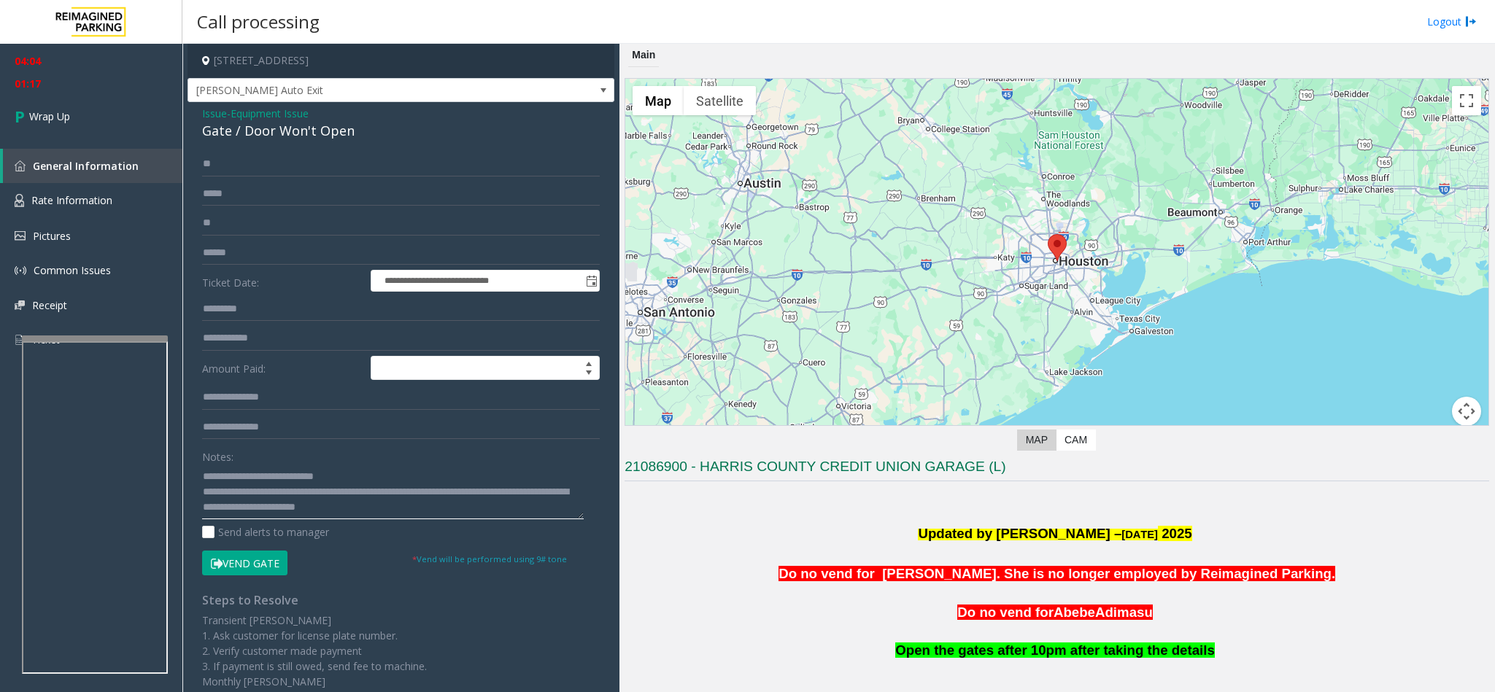
click at [451, 489] on textarea at bounding box center [393, 492] width 382 height 55
type textarea "**********"
click at [75, 106] on link "Wrap Up" at bounding box center [91, 116] width 182 height 43
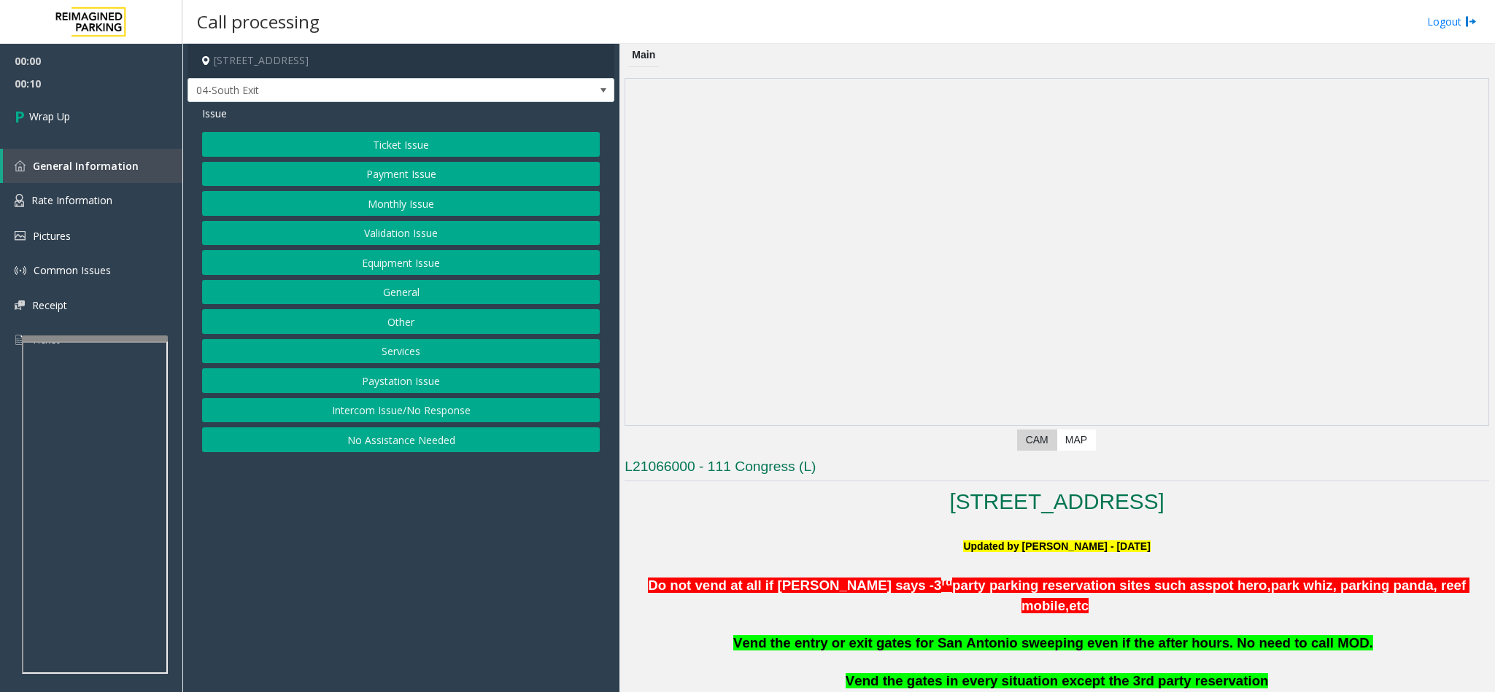
click at [443, 414] on button "Intercom Issue/No Response" at bounding box center [401, 410] width 398 height 25
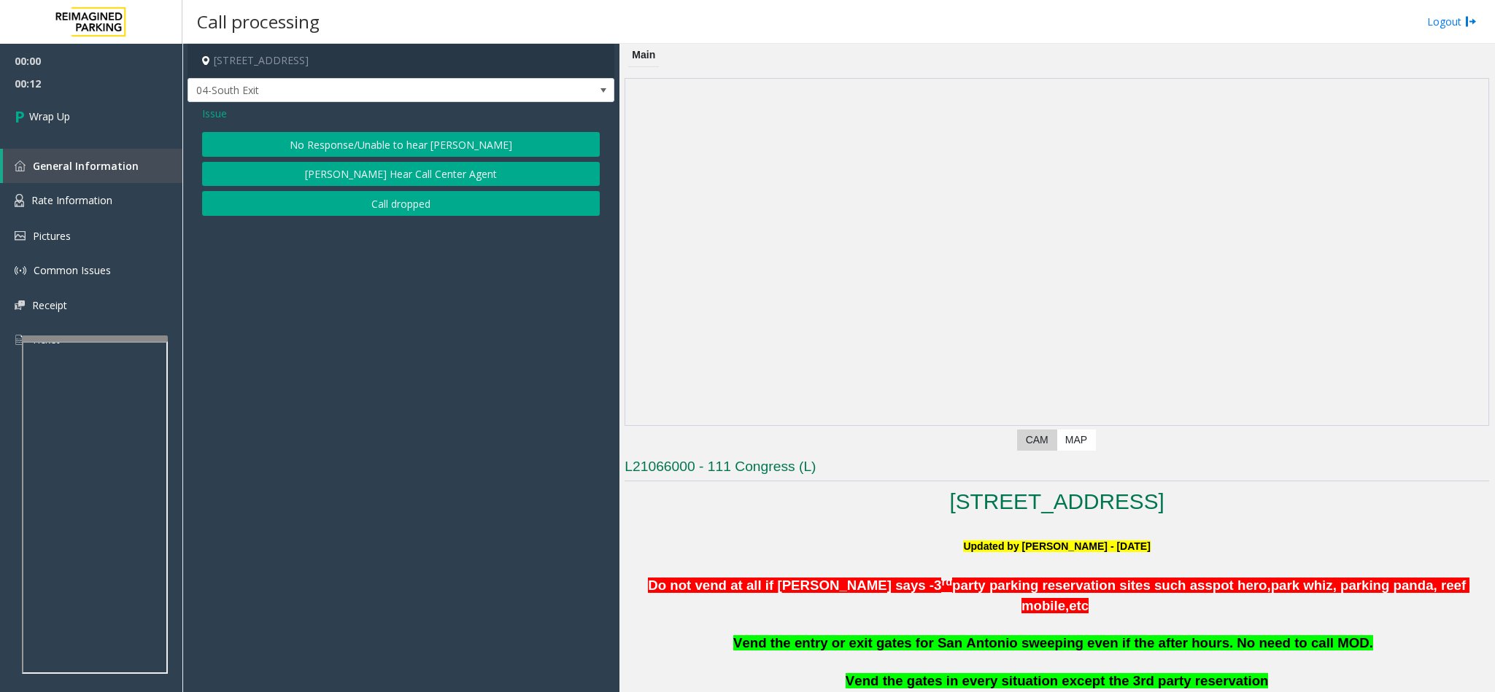
click at [382, 201] on button "Call dropped" at bounding box center [401, 203] width 398 height 25
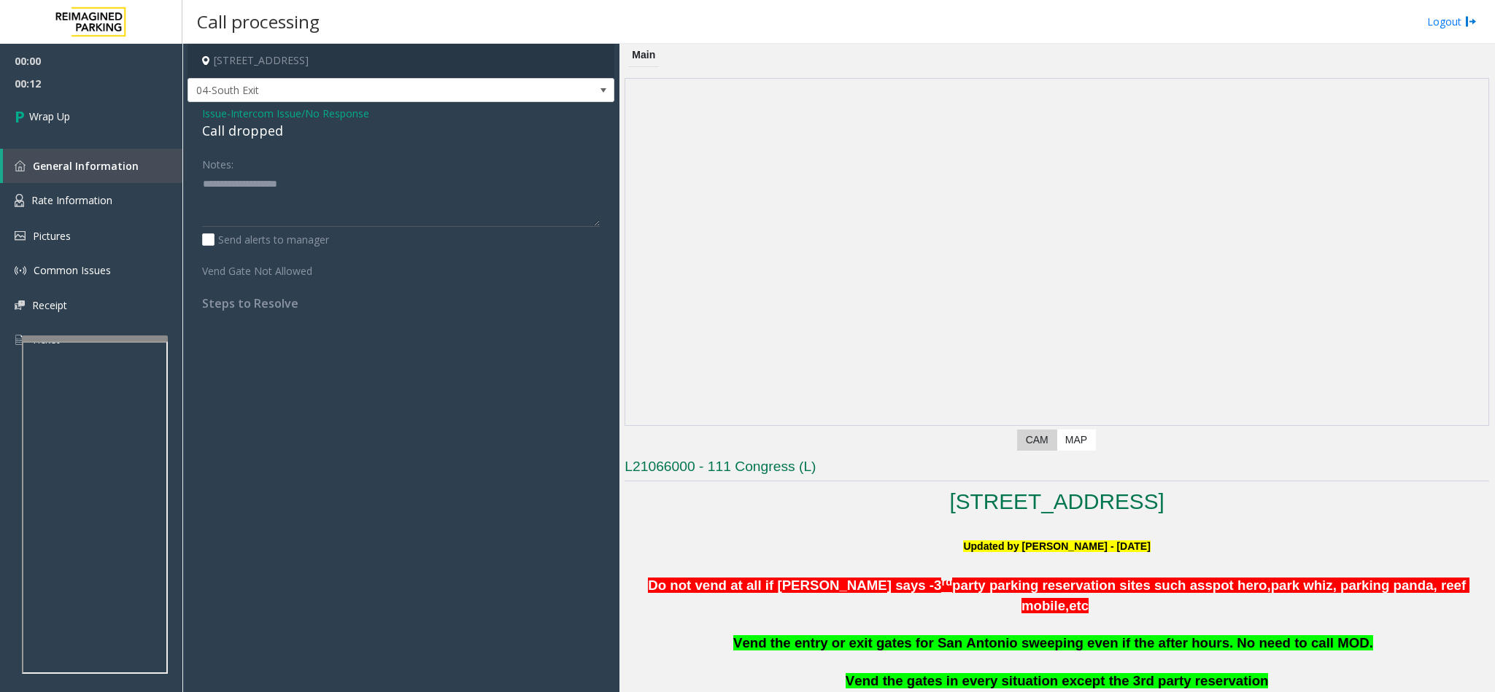
click at [214, 139] on div "Call dropped" at bounding box center [401, 131] width 398 height 20
type textarea "**********"
click at [79, 106] on link "Wrap Up" at bounding box center [91, 116] width 182 height 43
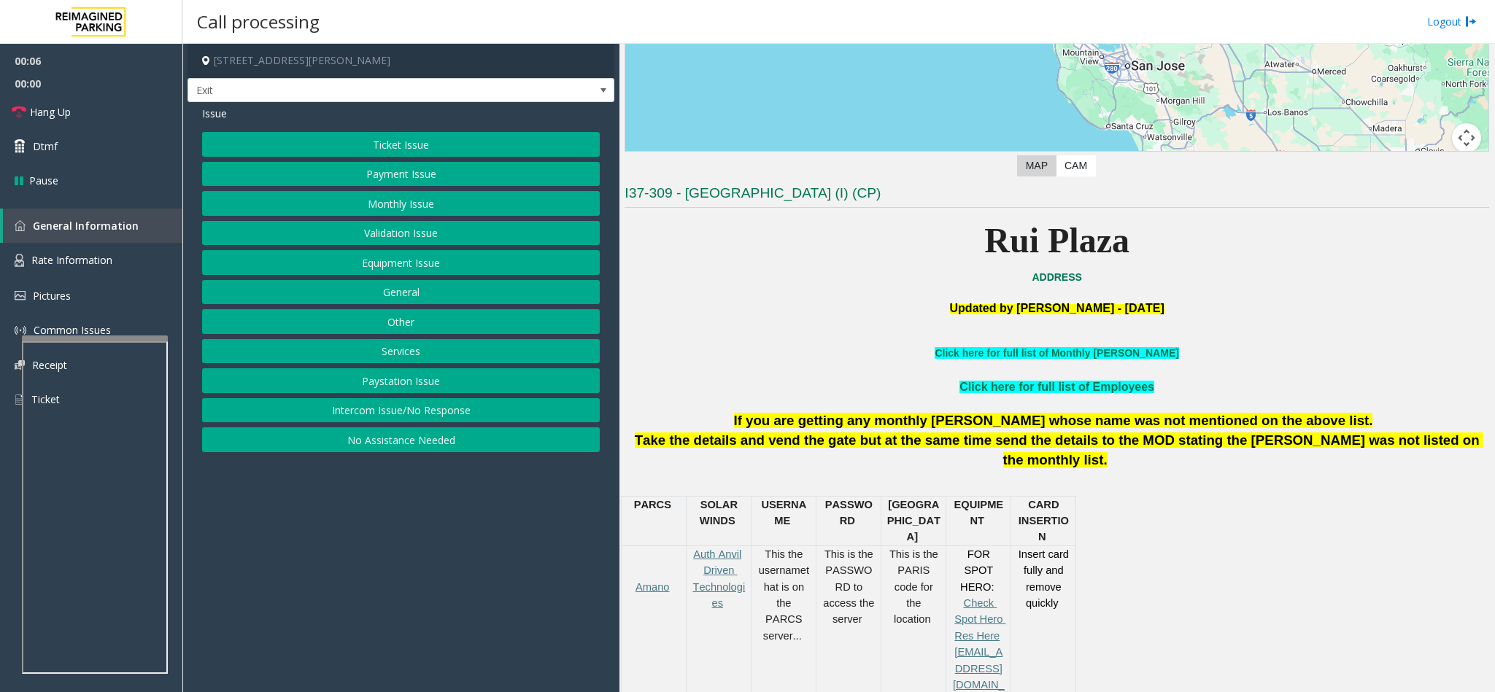
scroll to position [438, 0]
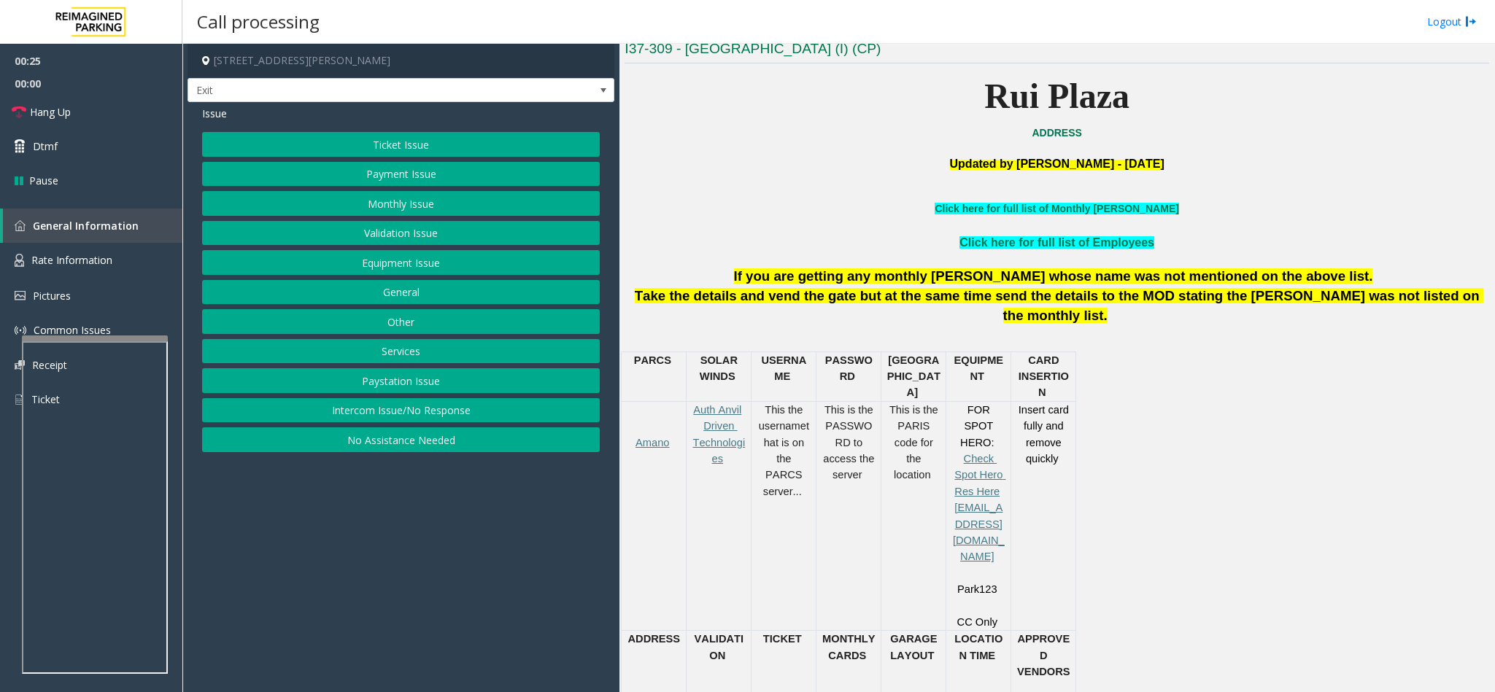
click at [438, 176] on button "Payment Issue" at bounding box center [401, 174] width 398 height 25
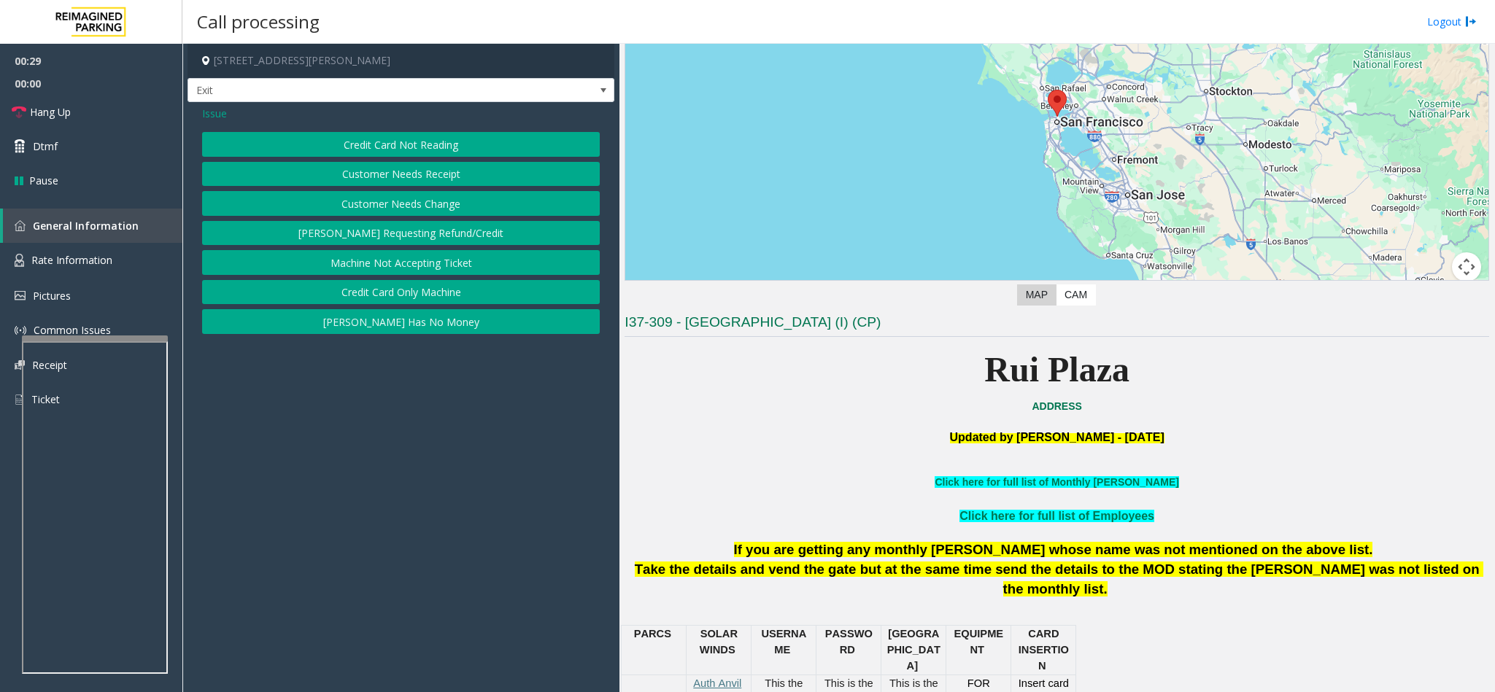
scroll to position [109, 0]
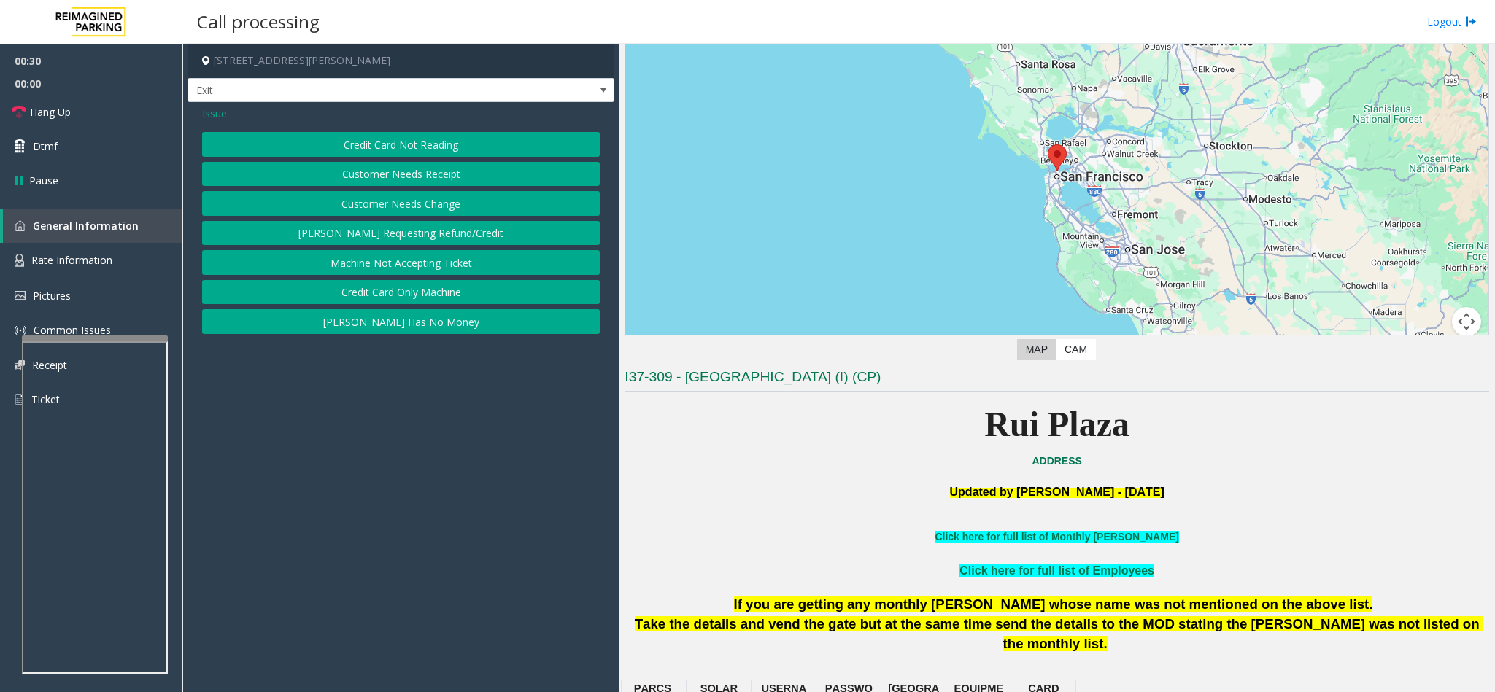
click at [222, 110] on span "Issue" at bounding box center [214, 113] width 25 height 15
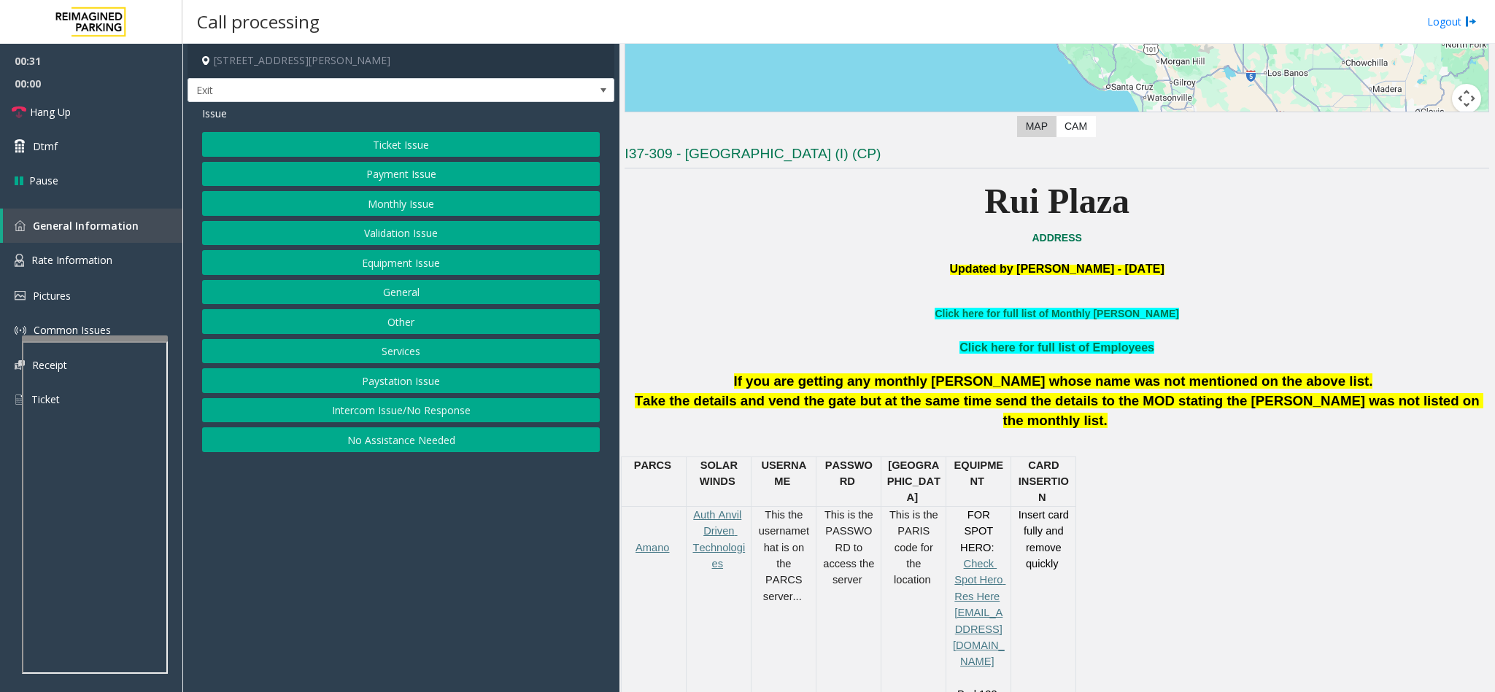
scroll to position [657, 0]
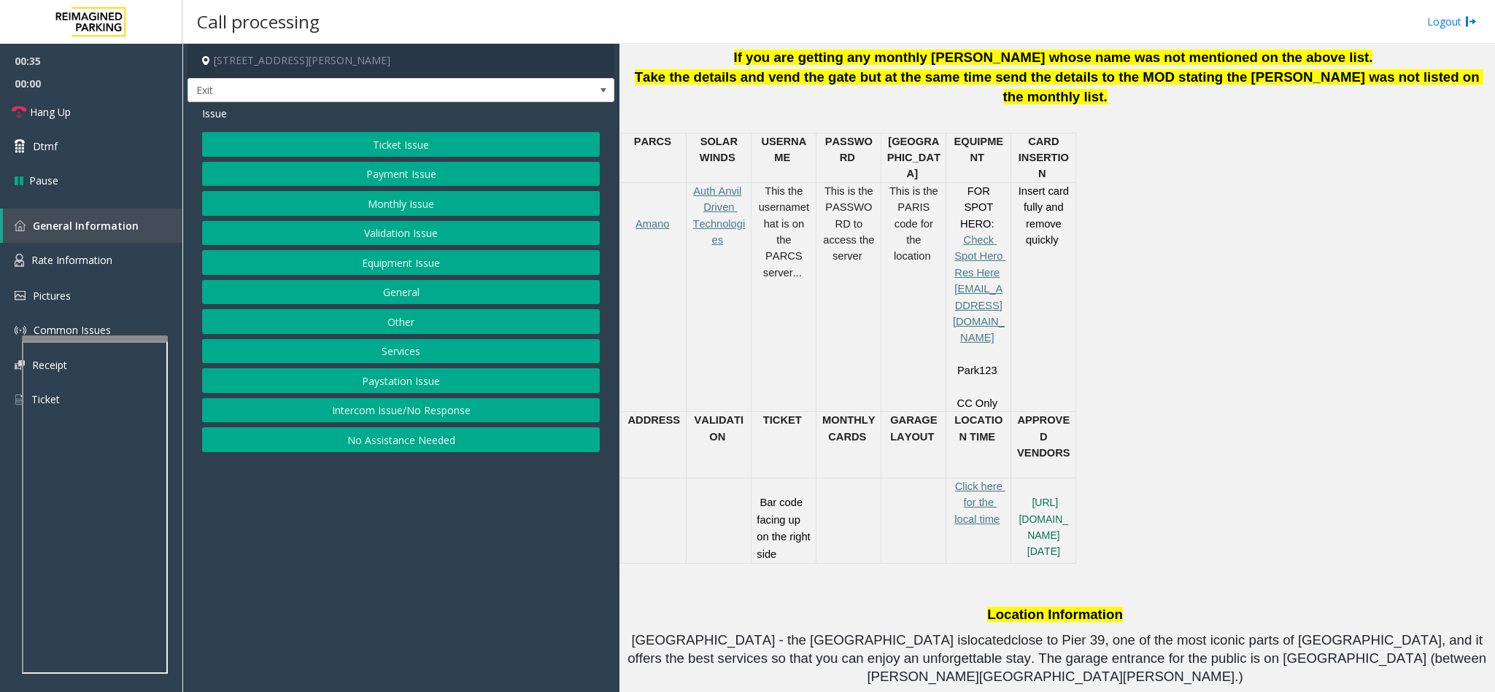
click at [516, 147] on button "Ticket Issue" at bounding box center [401, 144] width 398 height 25
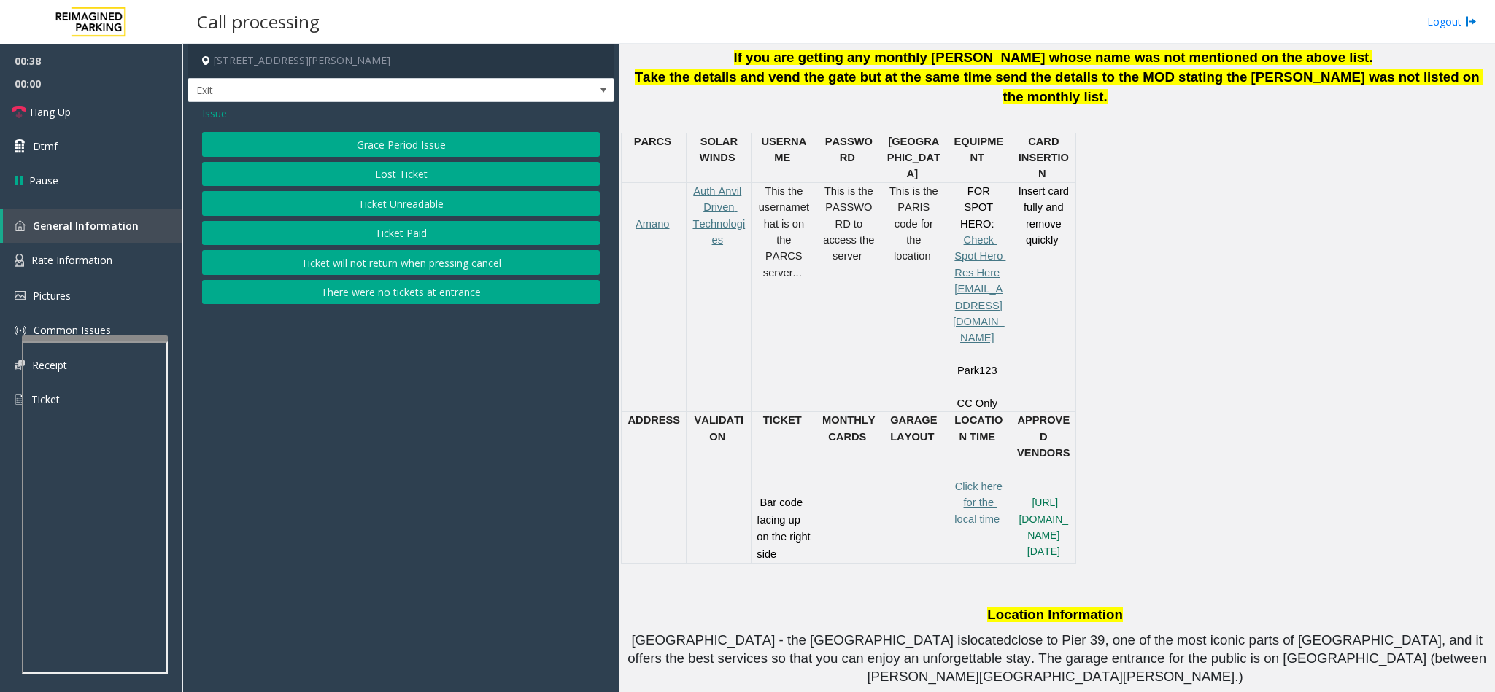
click at [416, 206] on button "Ticket Unreadable" at bounding box center [401, 203] width 398 height 25
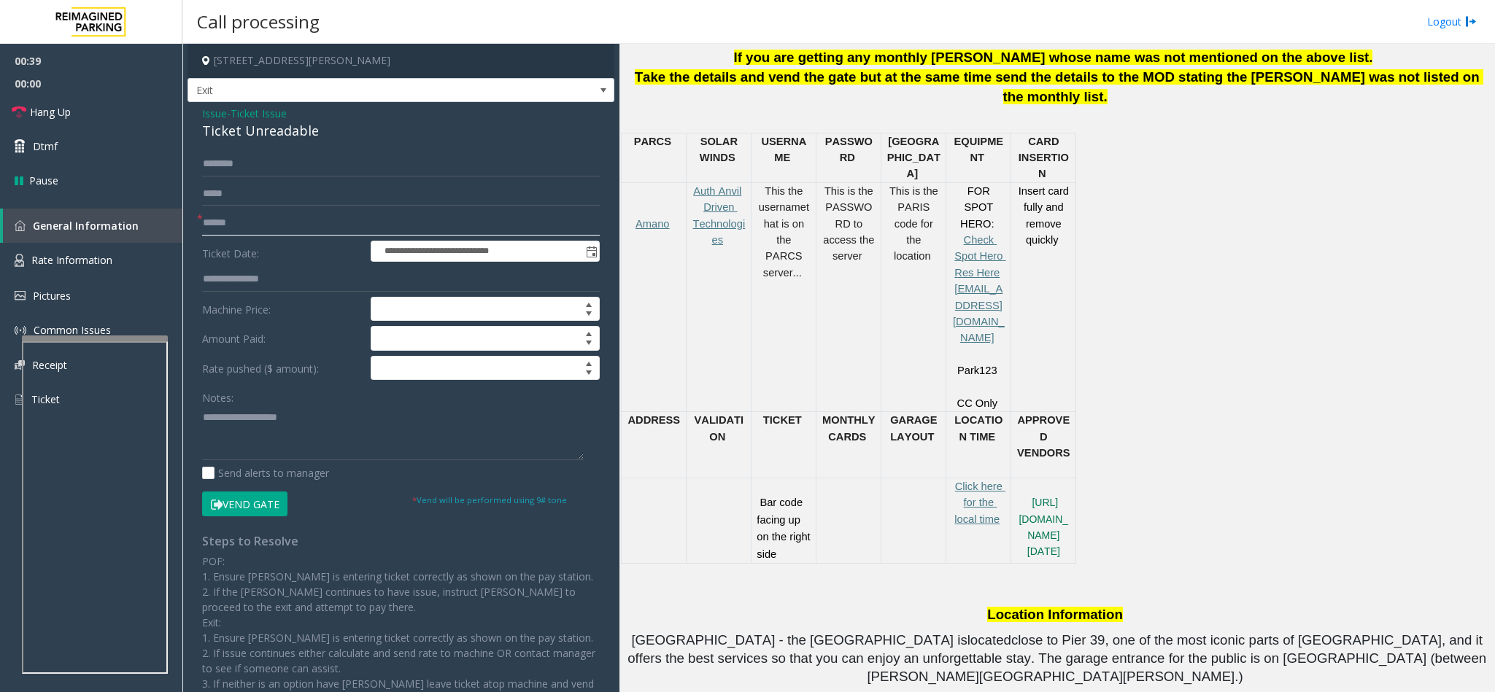
click at [270, 219] on input "text" at bounding box center [401, 223] width 398 height 25
drag, startPoint x: 322, startPoint y: 129, endPoint x: 198, endPoint y: 105, distance: 127.0
click at [198, 105] on div "**********" at bounding box center [400, 434] width 427 height 665
paste textarea "**********"
click at [303, 414] on textarea at bounding box center [393, 433] width 382 height 55
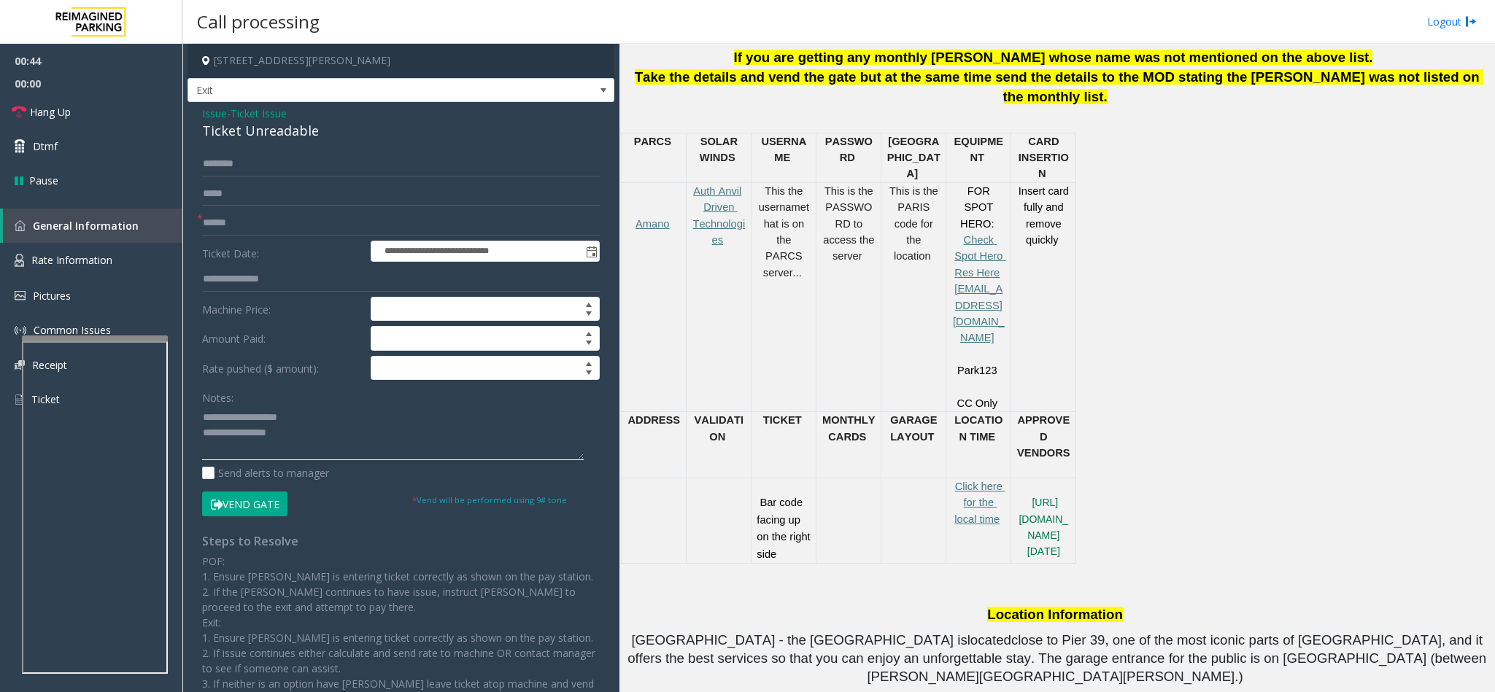
drag, startPoint x: 300, startPoint y: 417, endPoint x: 235, endPoint y: 416, distance: 64.9
click at [235, 416] on textarea at bounding box center [393, 433] width 382 height 55
click at [306, 433] on textarea at bounding box center [393, 433] width 382 height 55
type textarea "**********"
click at [311, 224] on input "text" at bounding box center [401, 223] width 398 height 25
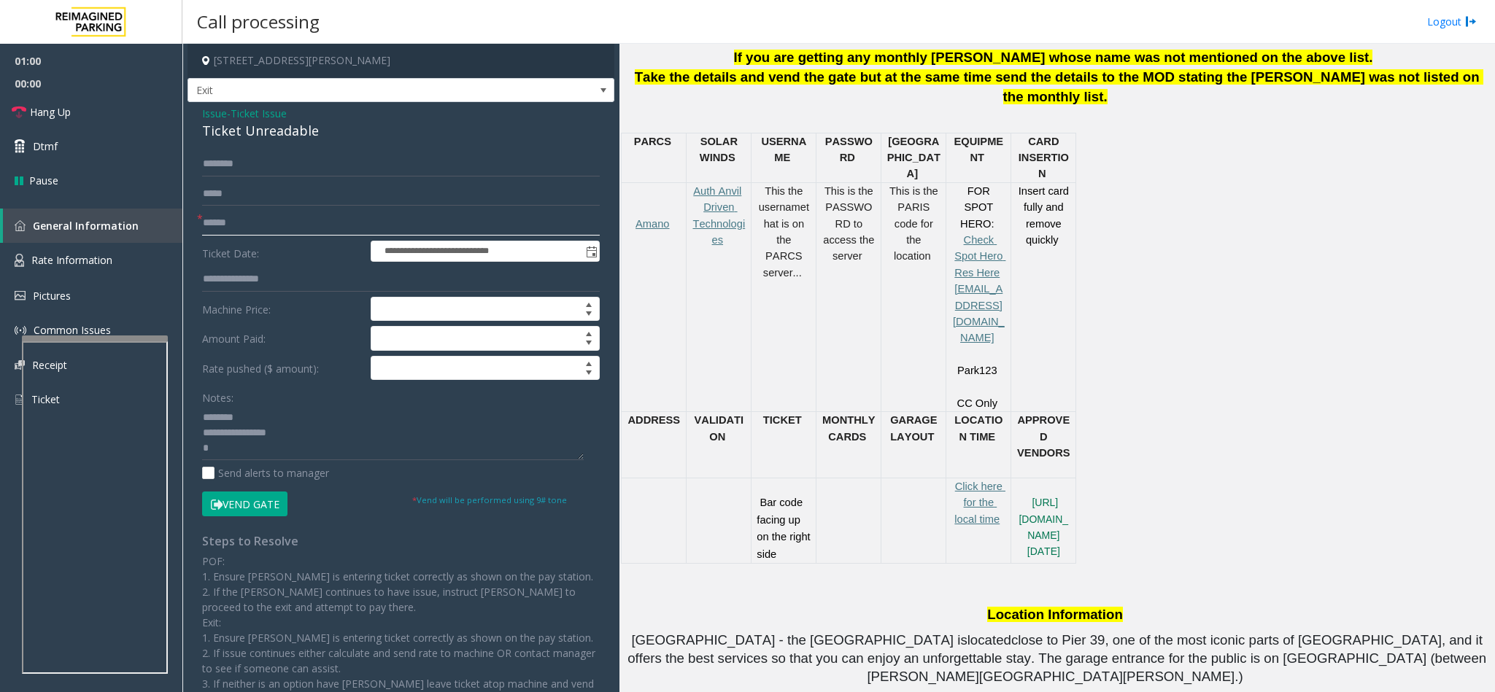
type input "******"
click at [269, 460] on textarea at bounding box center [393, 433] width 382 height 55
click at [246, 521] on div "**********" at bounding box center [400, 452] width 419 height 601
click at [250, 502] on button "Vend Gate" at bounding box center [244, 504] width 85 height 25
click at [246, 457] on textarea at bounding box center [393, 433] width 382 height 55
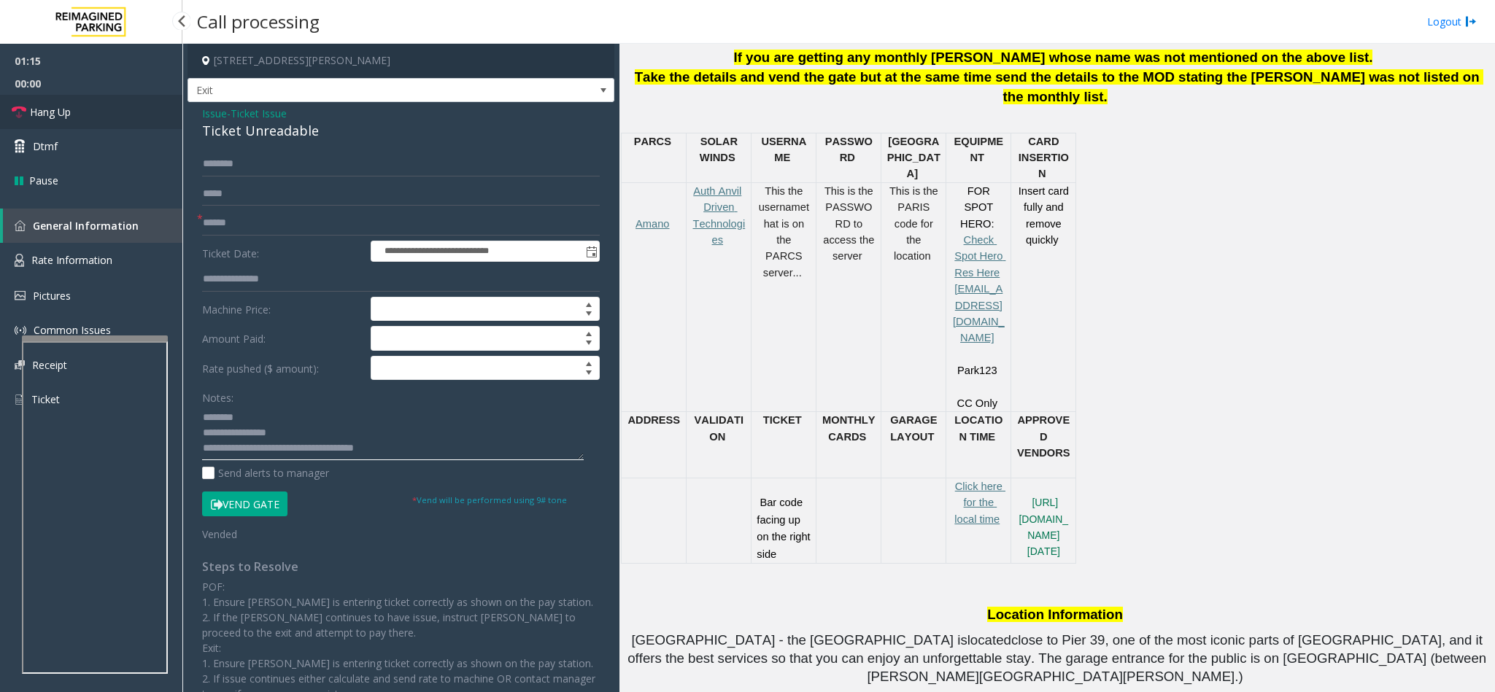
type textarea "**********"
click at [90, 99] on link "Hang Up" at bounding box center [91, 112] width 182 height 34
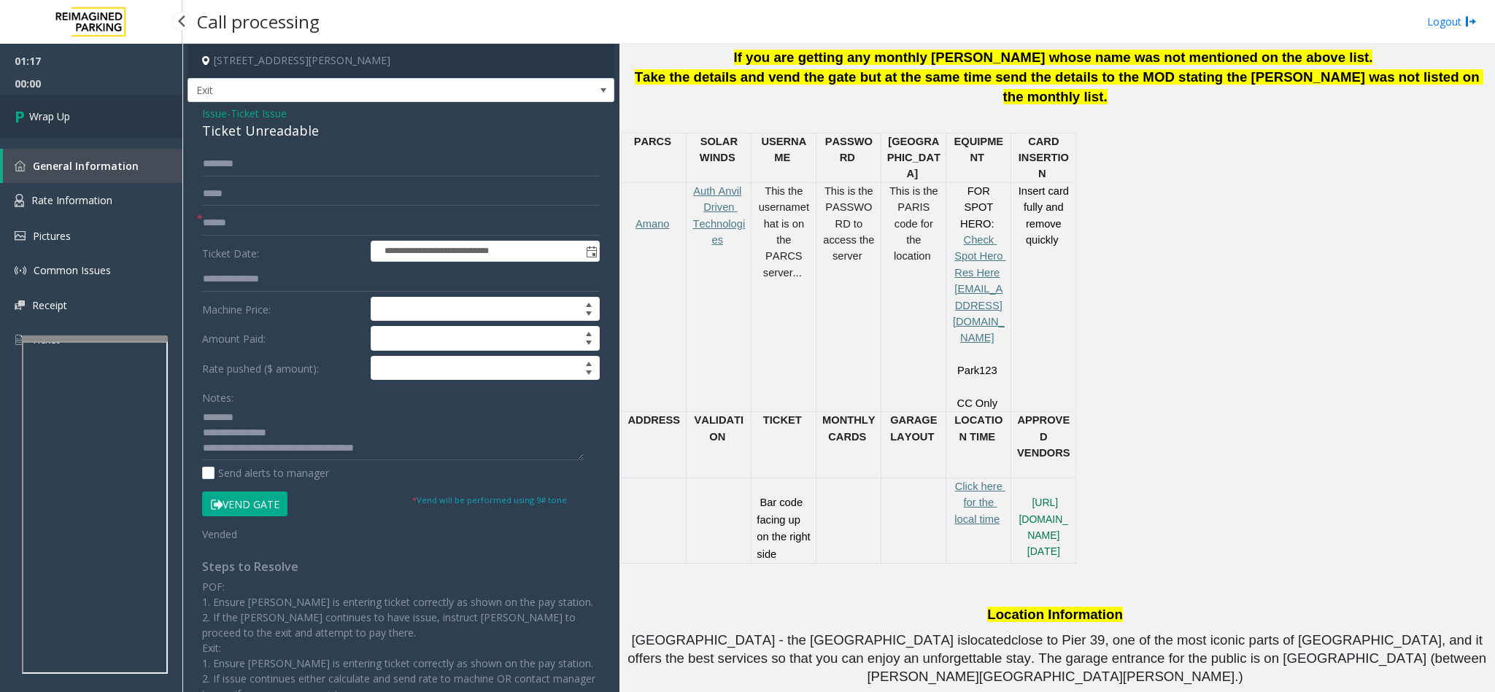
click at [120, 105] on link "Wrap Up" at bounding box center [91, 116] width 182 height 43
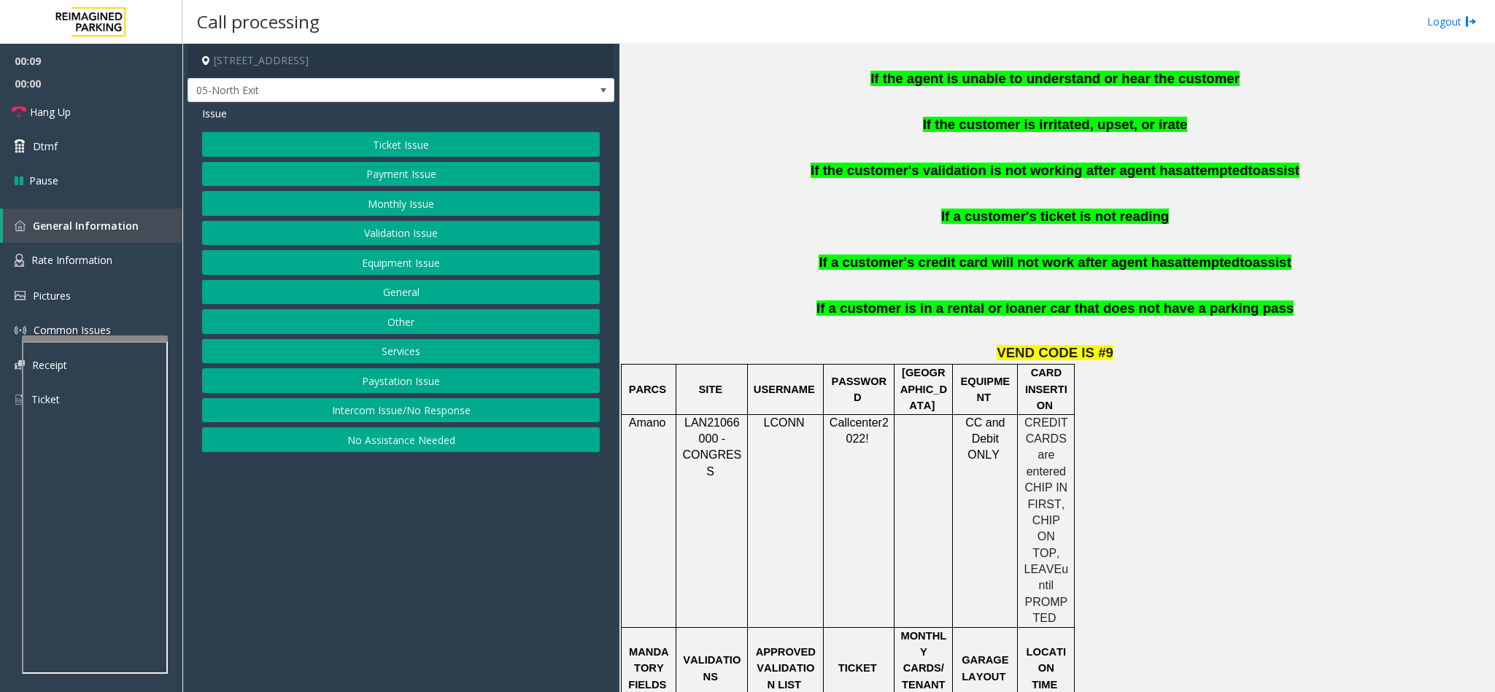
scroll to position [985, 0]
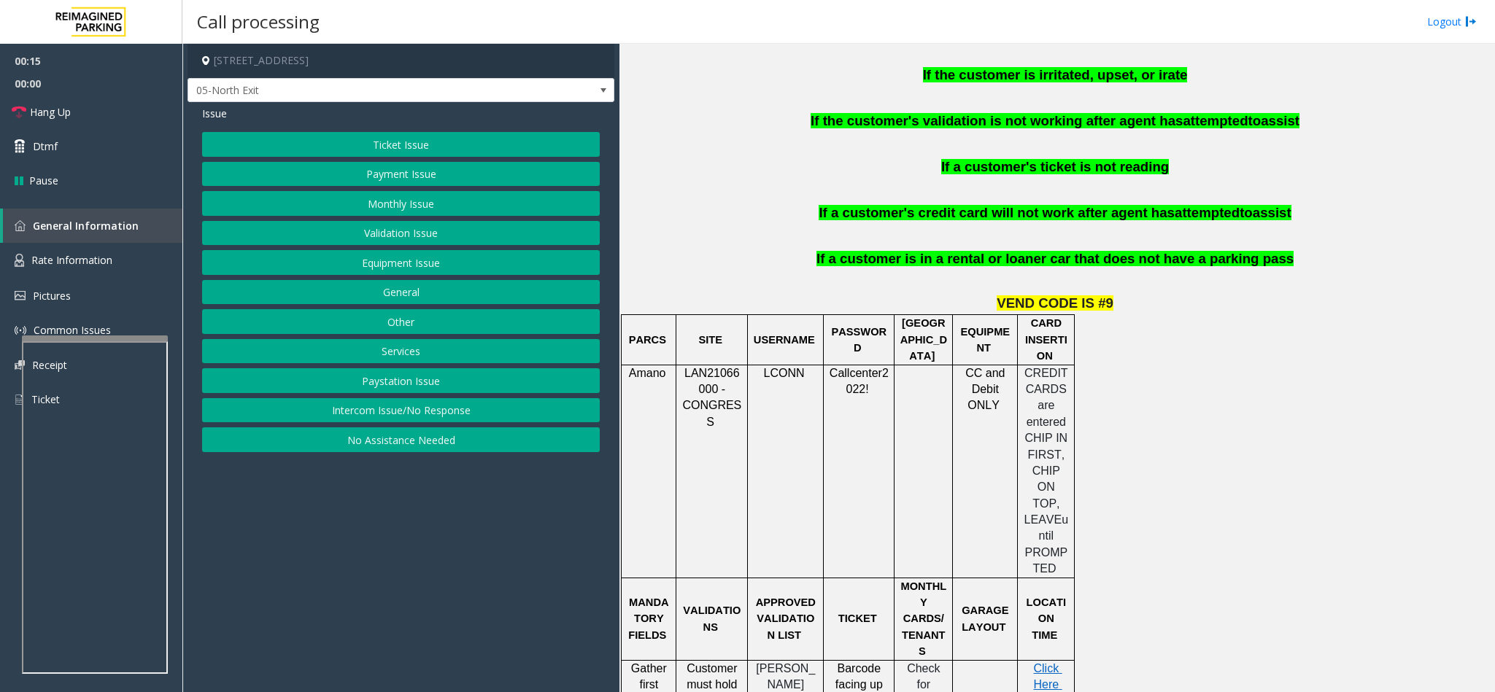
click at [432, 174] on button "Payment Issue" at bounding box center [401, 174] width 398 height 25
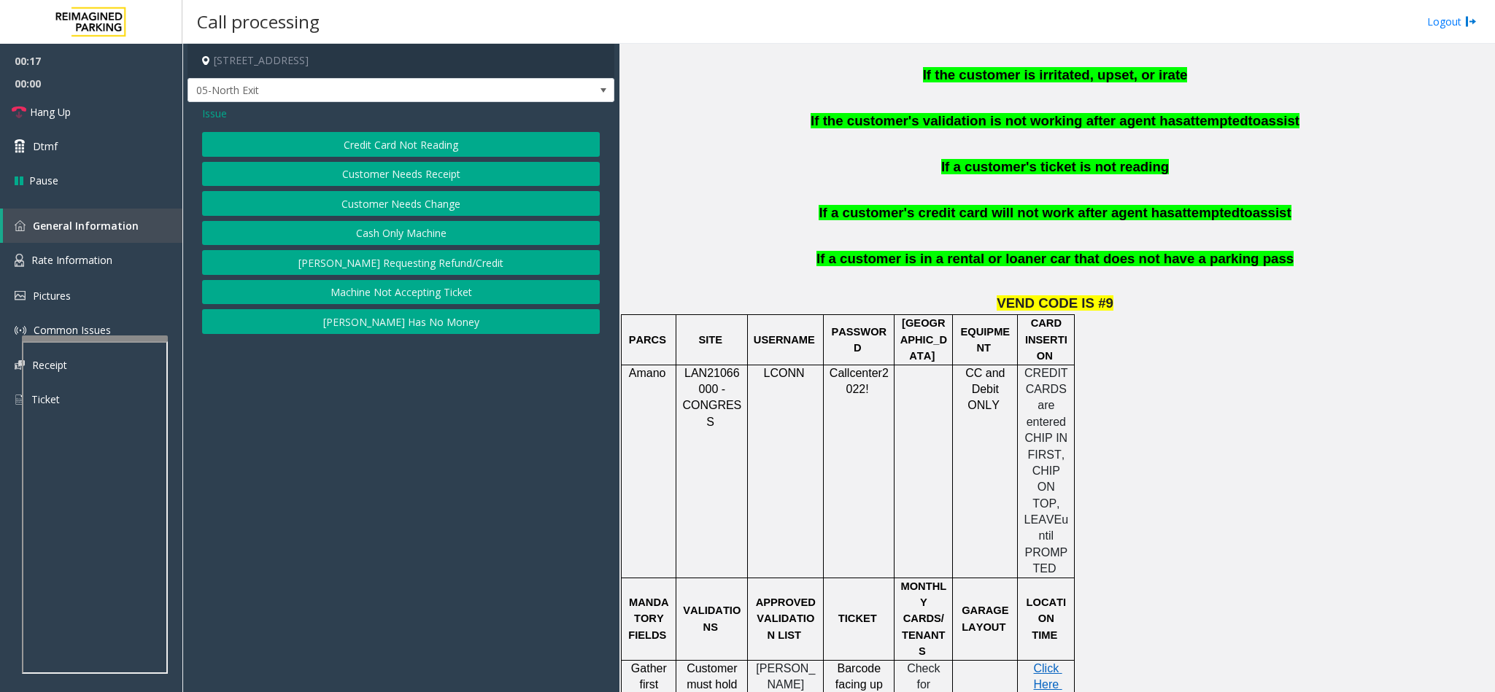
click at [425, 143] on button "Credit Card Not Reading" at bounding box center [401, 144] width 398 height 25
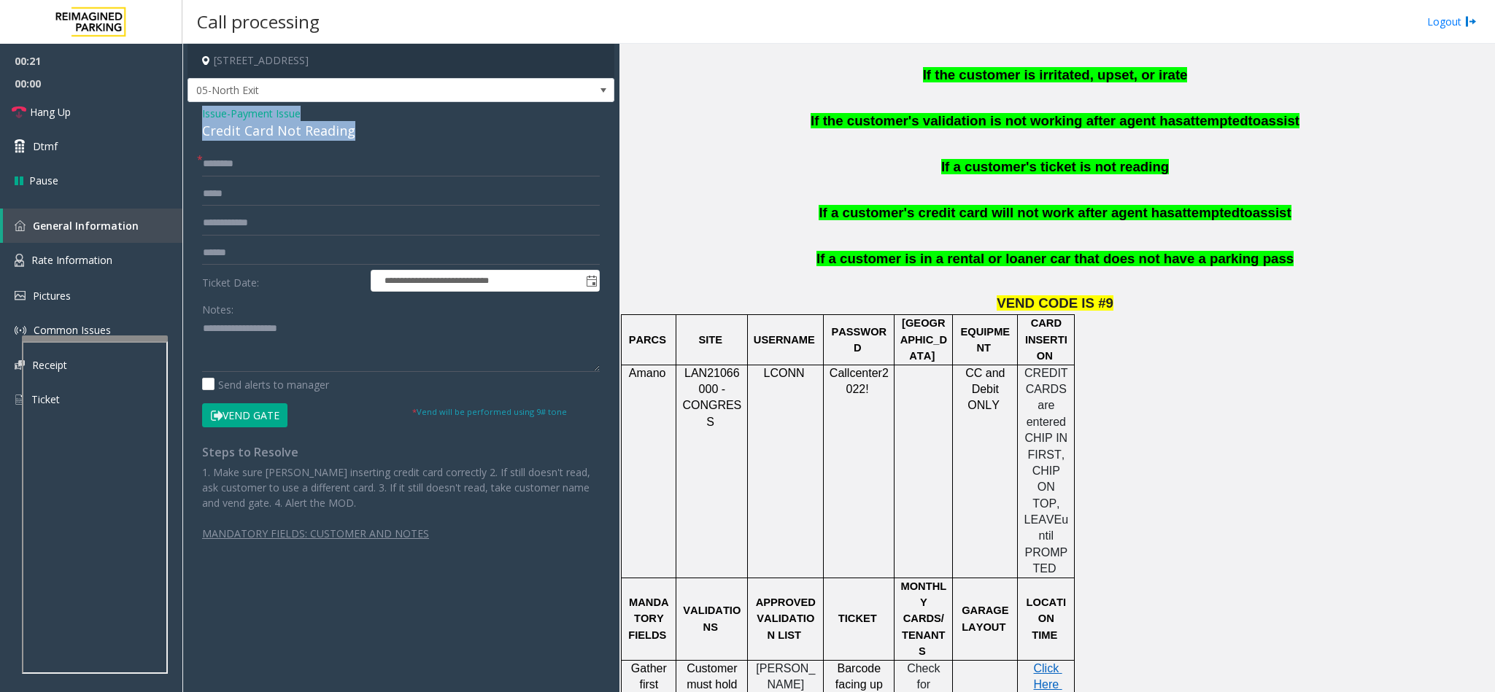
drag, startPoint x: 348, startPoint y: 136, endPoint x: 201, endPoint y: 112, distance: 148.6
click at [202, 112] on div "Issue - Payment Issue Credit Card Not Reading" at bounding box center [401, 123] width 398 height 35
click at [303, 371] on textarea at bounding box center [401, 344] width 398 height 55
paste textarea "**********"
click at [307, 330] on textarea at bounding box center [401, 344] width 398 height 55
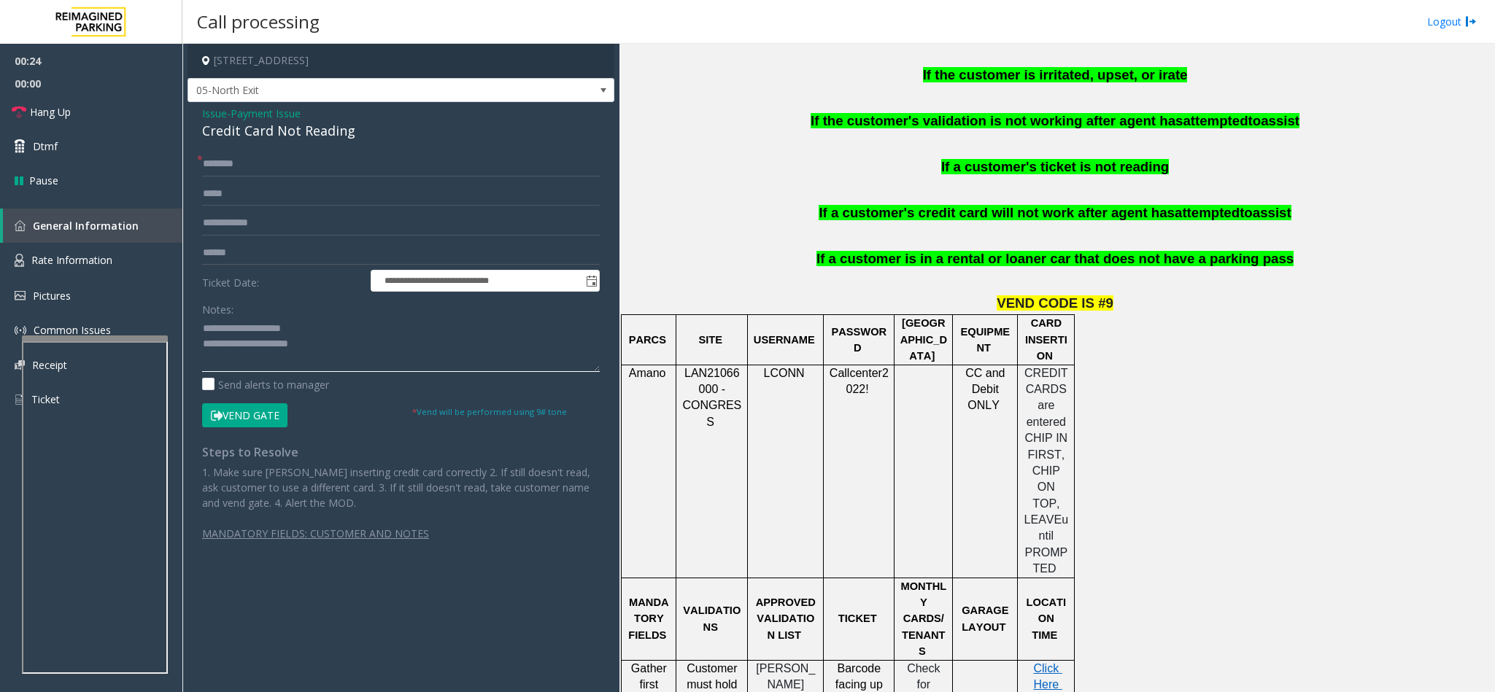
drag, startPoint x: 307, startPoint y: 330, endPoint x: 237, endPoint y: 328, distance: 70.1
click at [234, 329] on textarea at bounding box center [401, 344] width 398 height 55
click at [375, 331] on textarea at bounding box center [401, 344] width 398 height 55
type textarea "**********"
click at [294, 175] on input "text" at bounding box center [401, 164] width 398 height 25
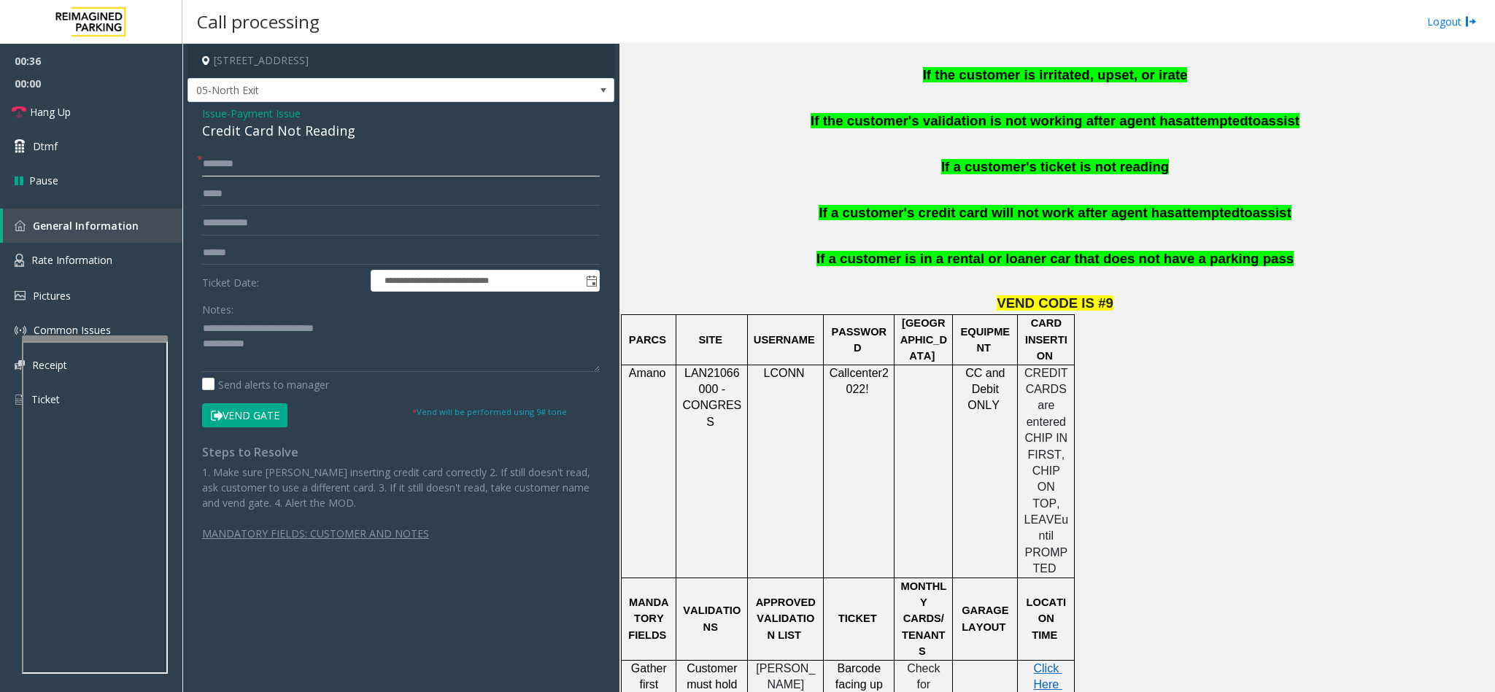
click at [281, 167] on input "text" at bounding box center [401, 164] width 398 height 25
type input "*******"
click at [305, 234] on input "text" at bounding box center [401, 223] width 398 height 25
click at [279, 222] on input "text" at bounding box center [401, 223] width 398 height 25
click at [283, 257] on input "text" at bounding box center [401, 253] width 398 height 25
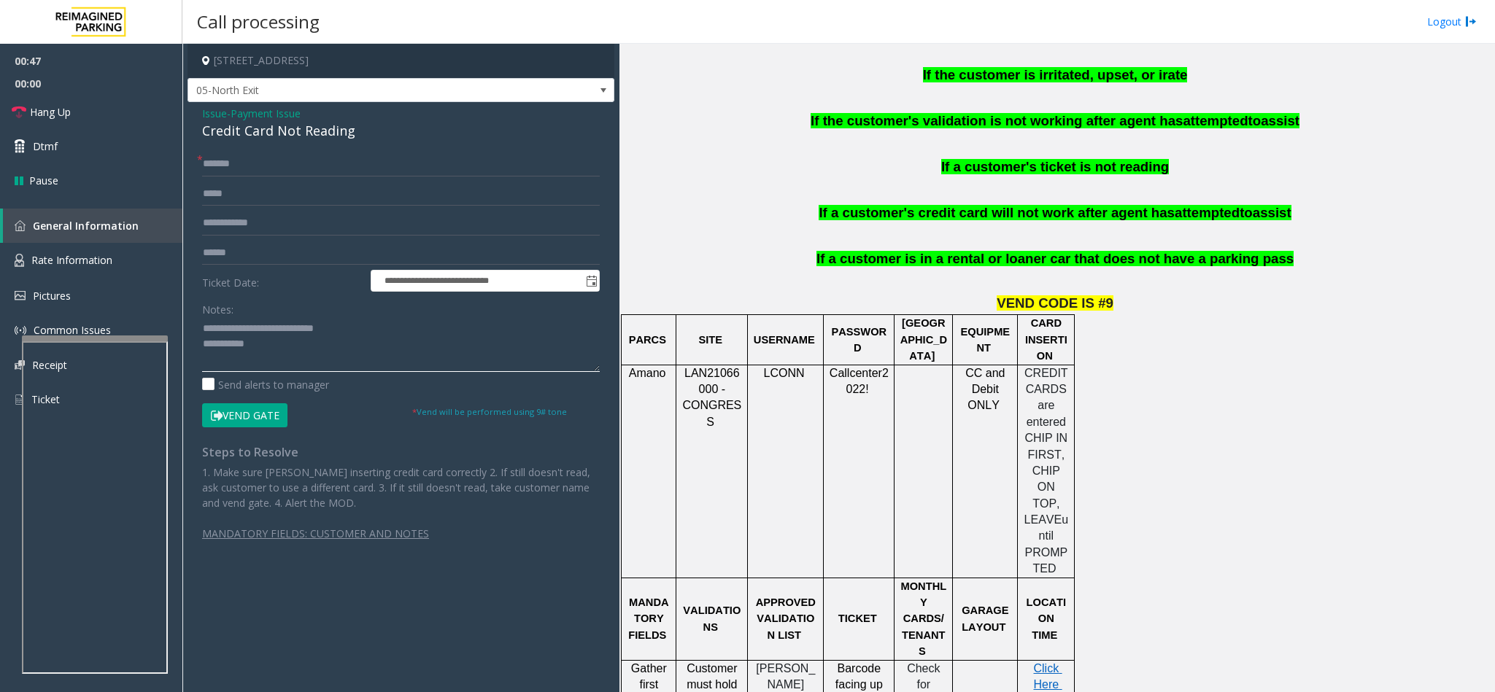
click at [283, 350] on textarea at bounding box center [401, 344] width 398 height 55
click at [348, 348] on textarea at bounding box center [401, 344] width 398 height 55
click at [431, 352] on textarea at bounding box center [401, 344] width 398 height 55
type textarea "**********"
click at [316, 237] on form "**********" at bounding box center [401, 290] width 398 height 276
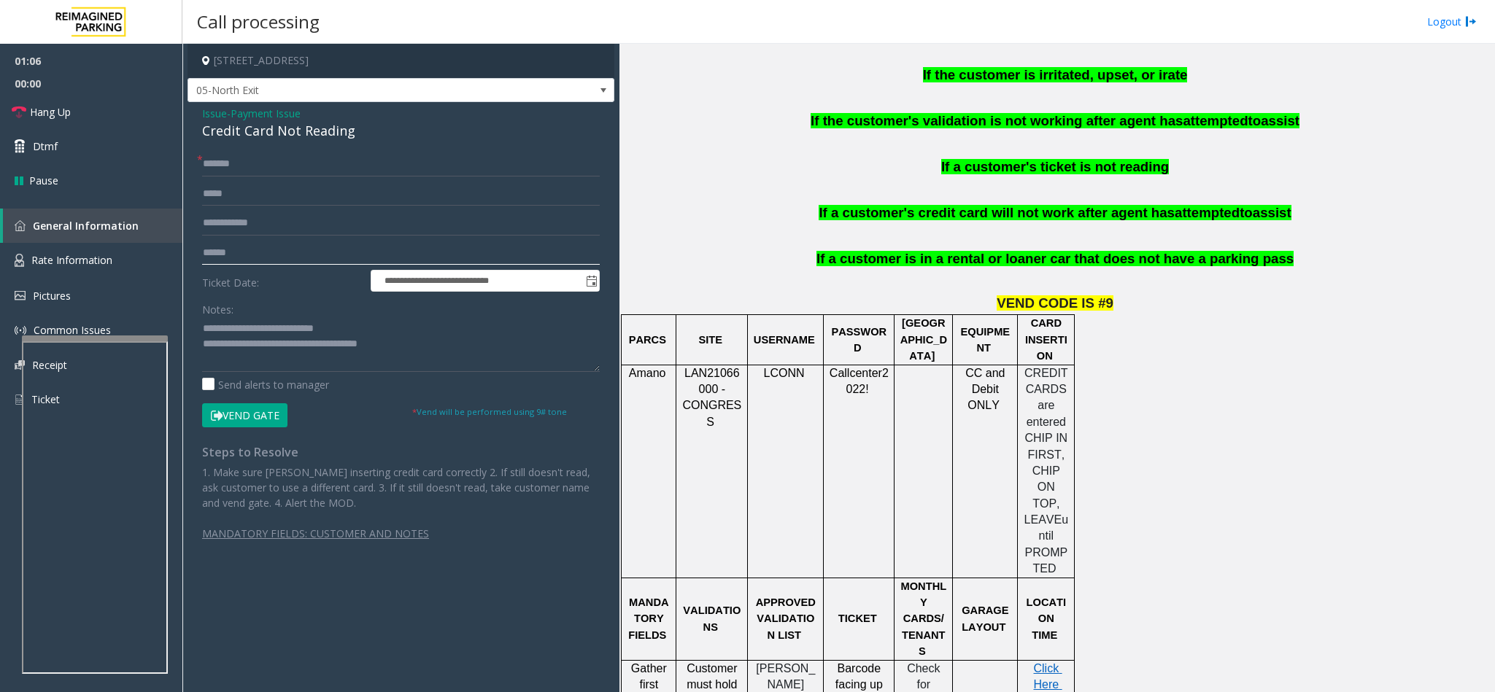
click at [313, 244] on input "text" at bounding box center [401, 253] width 398 height 25
type input "******"
click at [246, 414] on button "Vend Gate" at bounding box center [244, 415] width 85 height 25
click at [83, 92] on span "00:00" at bounding box center [91, 83] width 182 height 23
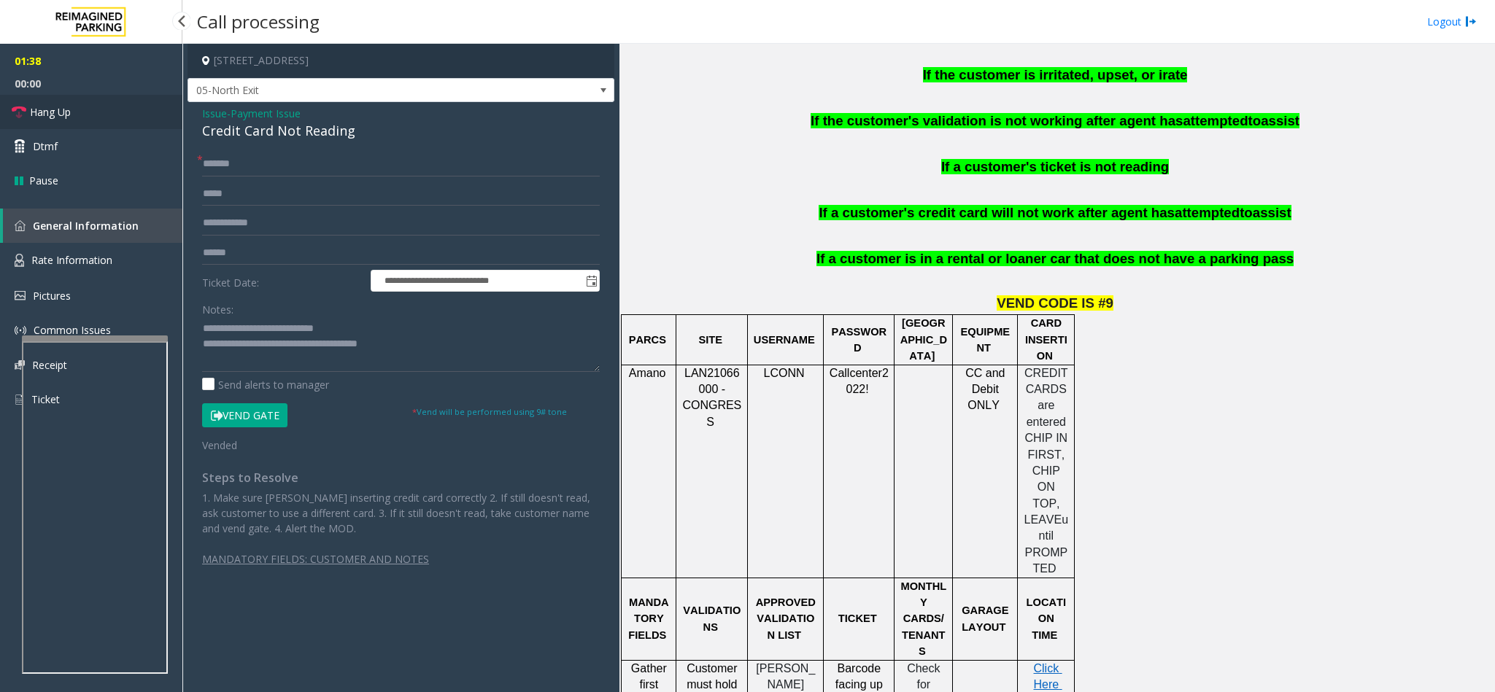
click at [86, 106] on link "Hang Up" at bounding box center [91, 112] width 182 height 34
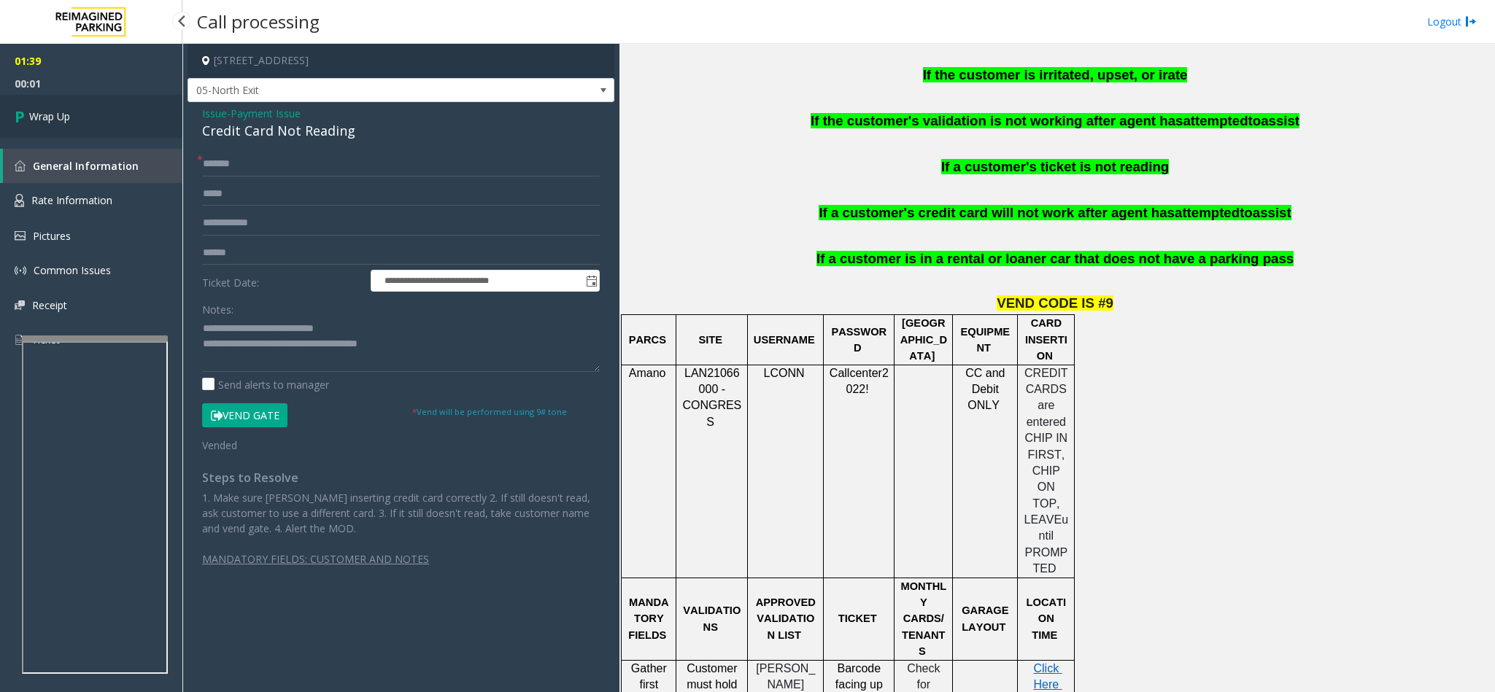
click at [93, 105] on link "Wrap Up" at bounding box center [91, 116] width 182 height 43
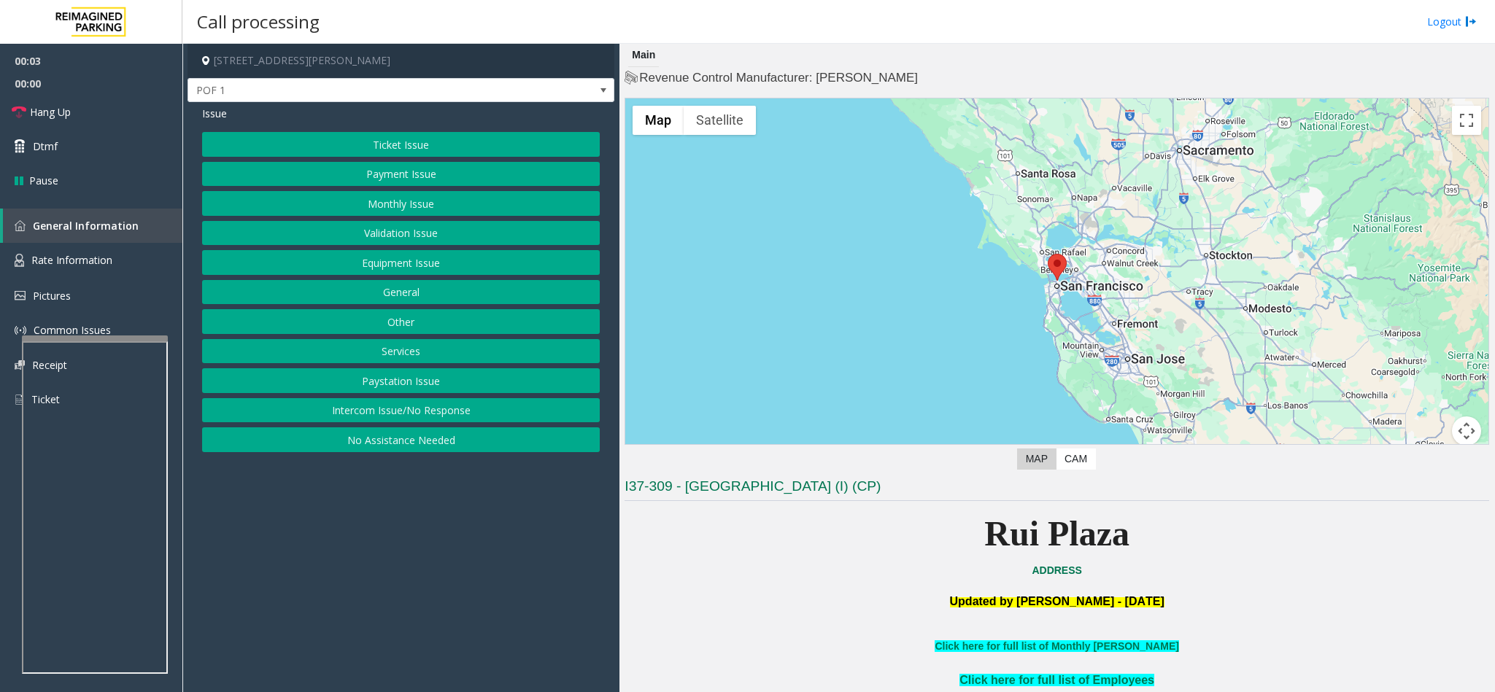
click at [434, 145] on button "Ticket Issue" at bounding box center [401, 144] width 398 height 25
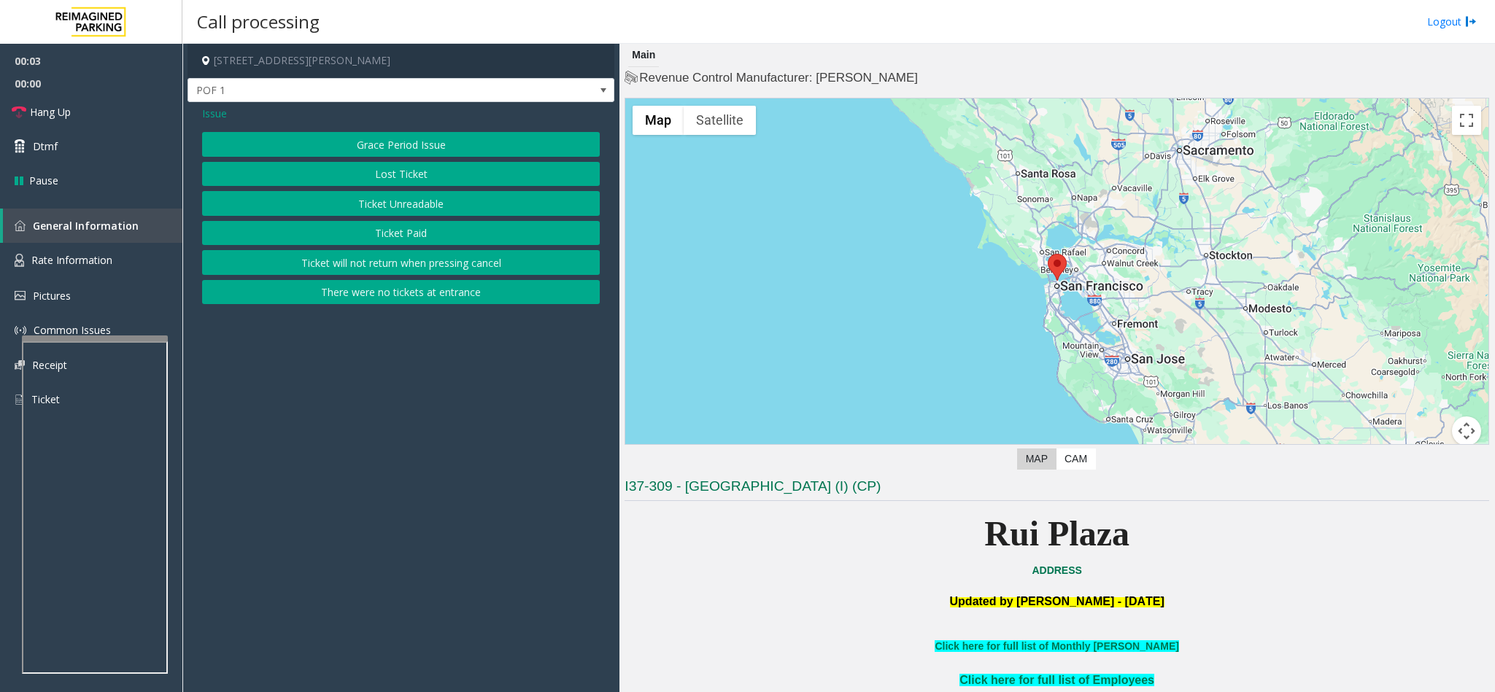
click at [421, 210] on button "Ticket Unreadable" at bounding box center [401, 203] width 398 height 25
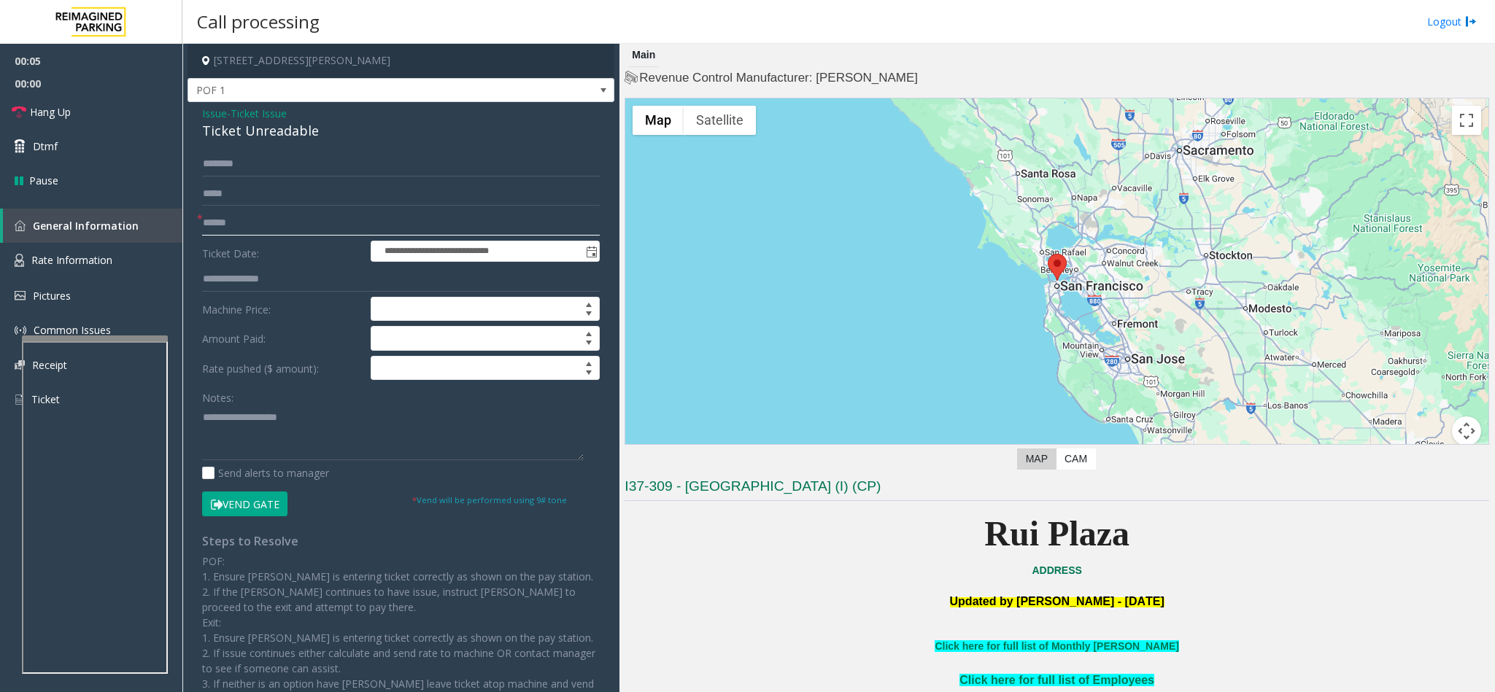
click at [265, 225] on input "text" at bounding box center [401, 223] width 398 height 25
type input "**"
drag, startPoint x: 311, startPoint y: 131, endPoint x: 195, endPoint y: 107, distance: 118.5
click at [187, 109] on div "**********" at bounding box center [400, 434] width 427 height 665
click at [322, 449] on textarea at bounding box center [393, 433] width 382 height 55
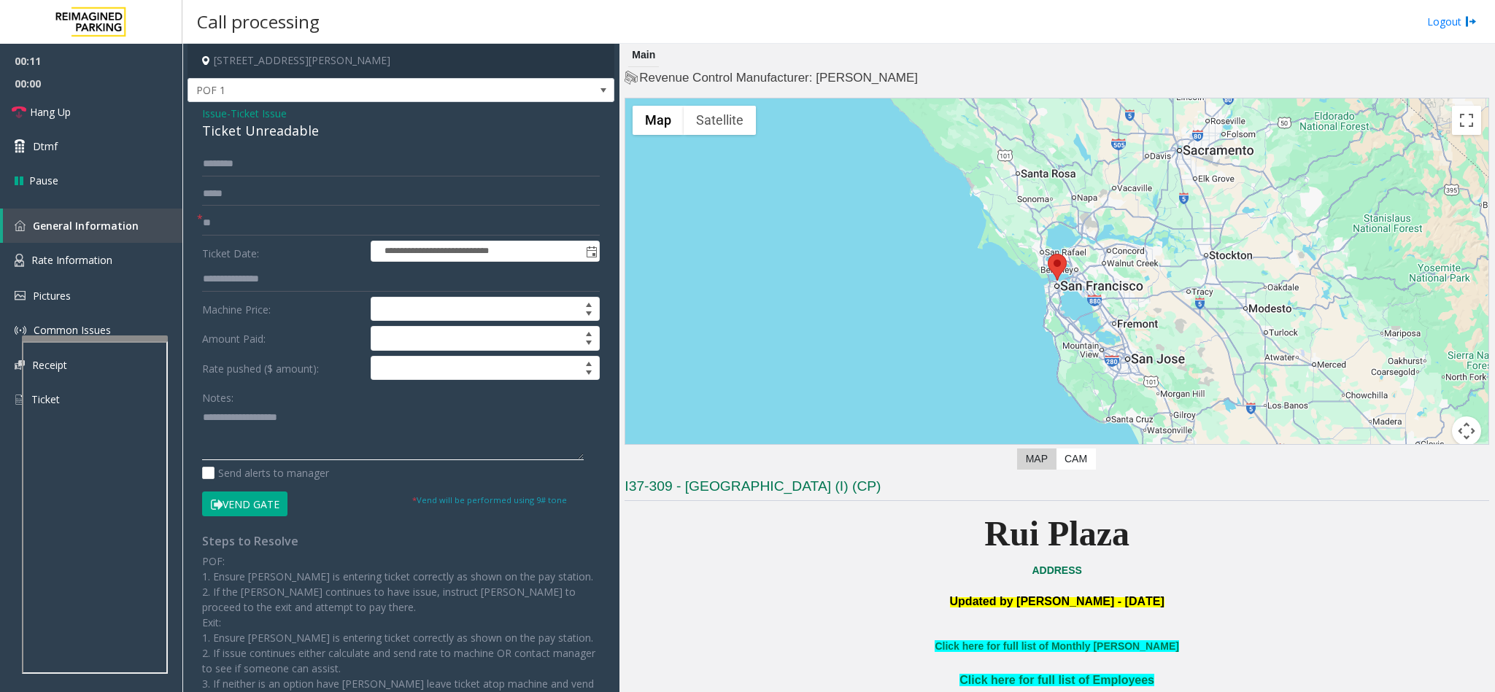
paste textarea "**********"
drag, startPoint x: 307, startPoint y: 425, endPoint x: 237, endPoint y: 420, distance: 70.2
click at [237, 420] on textarea at bounding box center [393, 433] width 382 height 55
click at [307, 441] on textarea at bounding box center [393, 433] width 382 height 55
click at [37, 120] on link "Hang Up" at bounding box center [91, 112] width 182 height 34
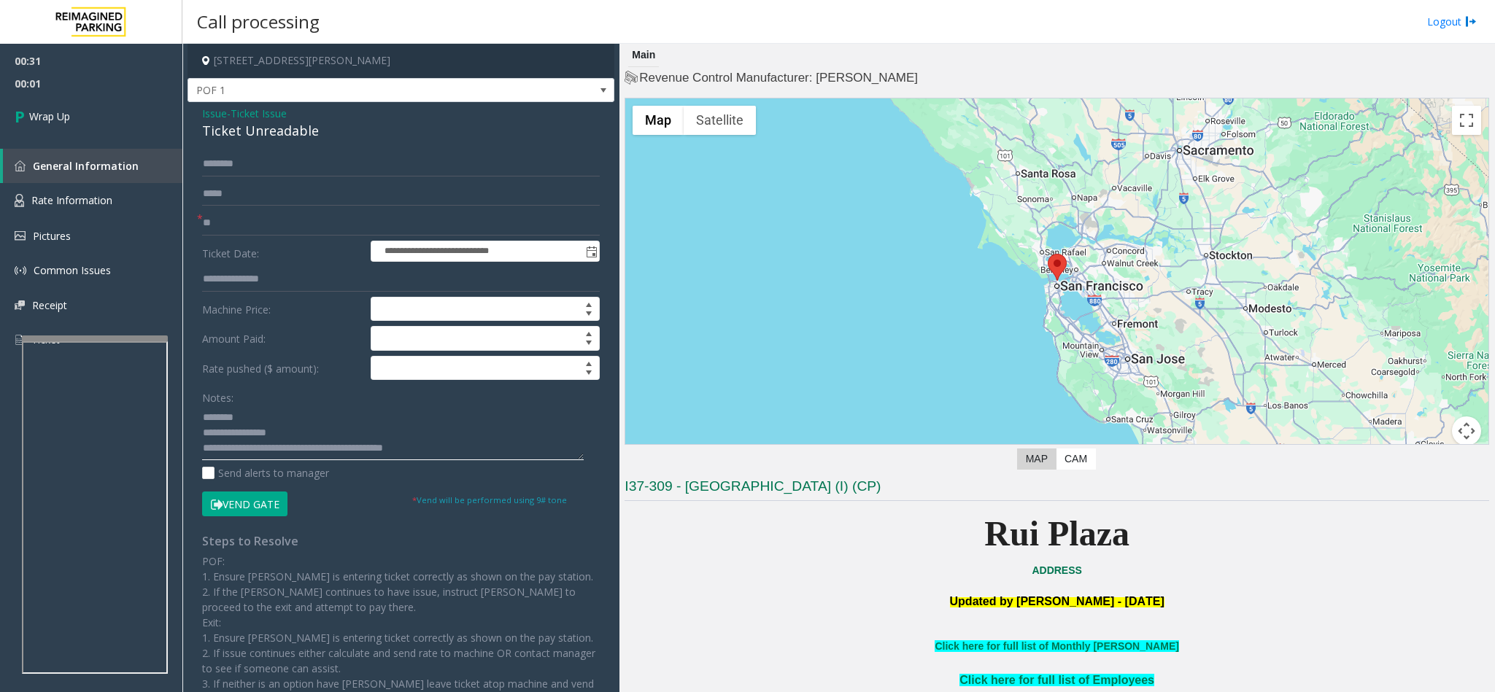
click at [333, 452] on textarea at bounding box center [393, 433] width 382 height 55
type textarea "**********"
click at [88, 108] on link "Wrap Up" at bounding box center [91, 116] width 182 height 43
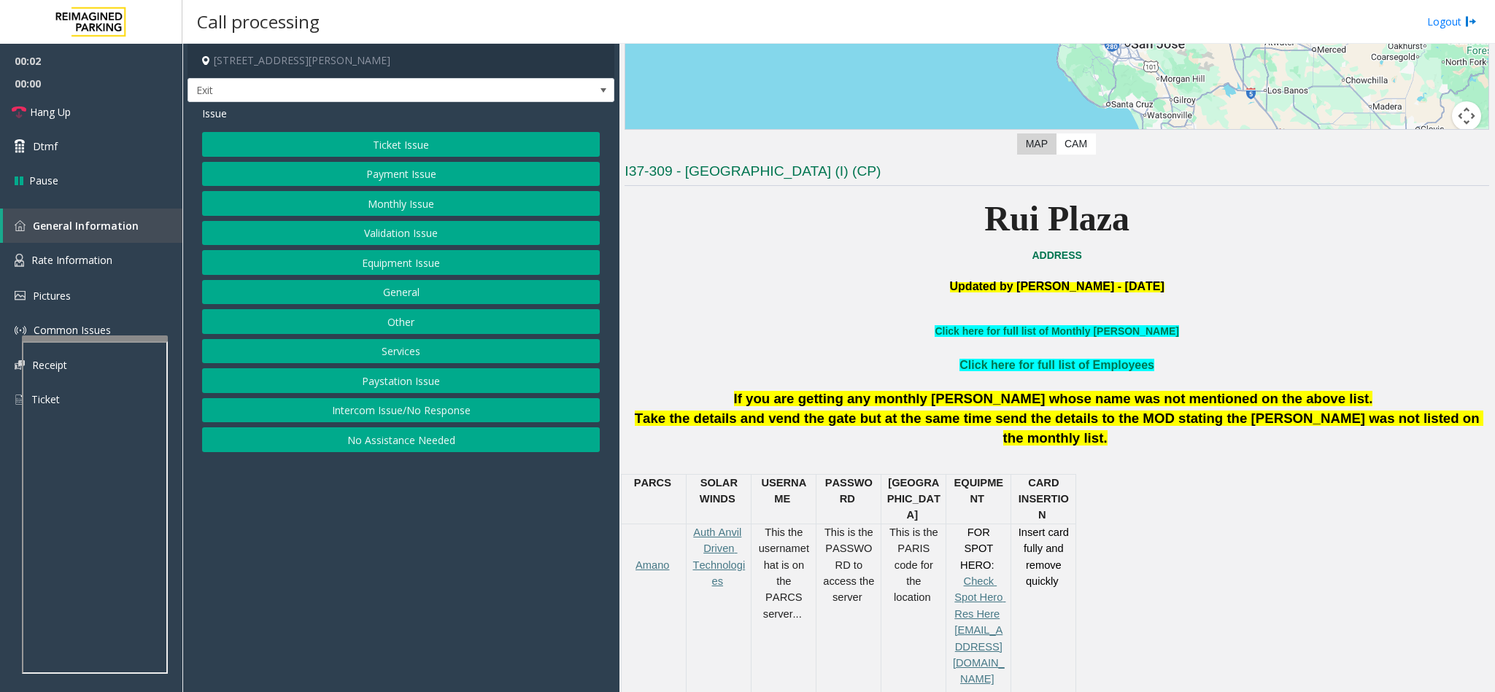
scroll to position [328, 0]
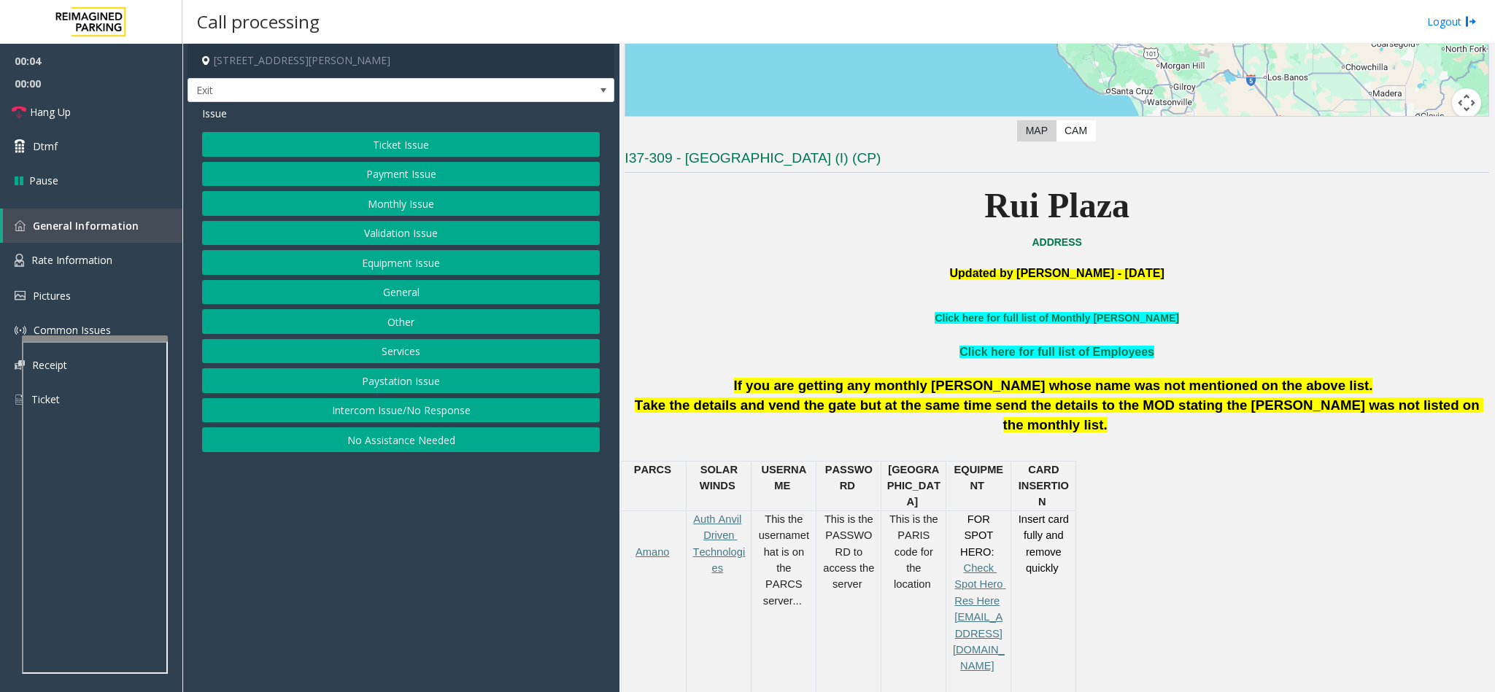
click at [487, 136] on button "Ticket Issue" at bounding box center [401, 144] width 398 height 25
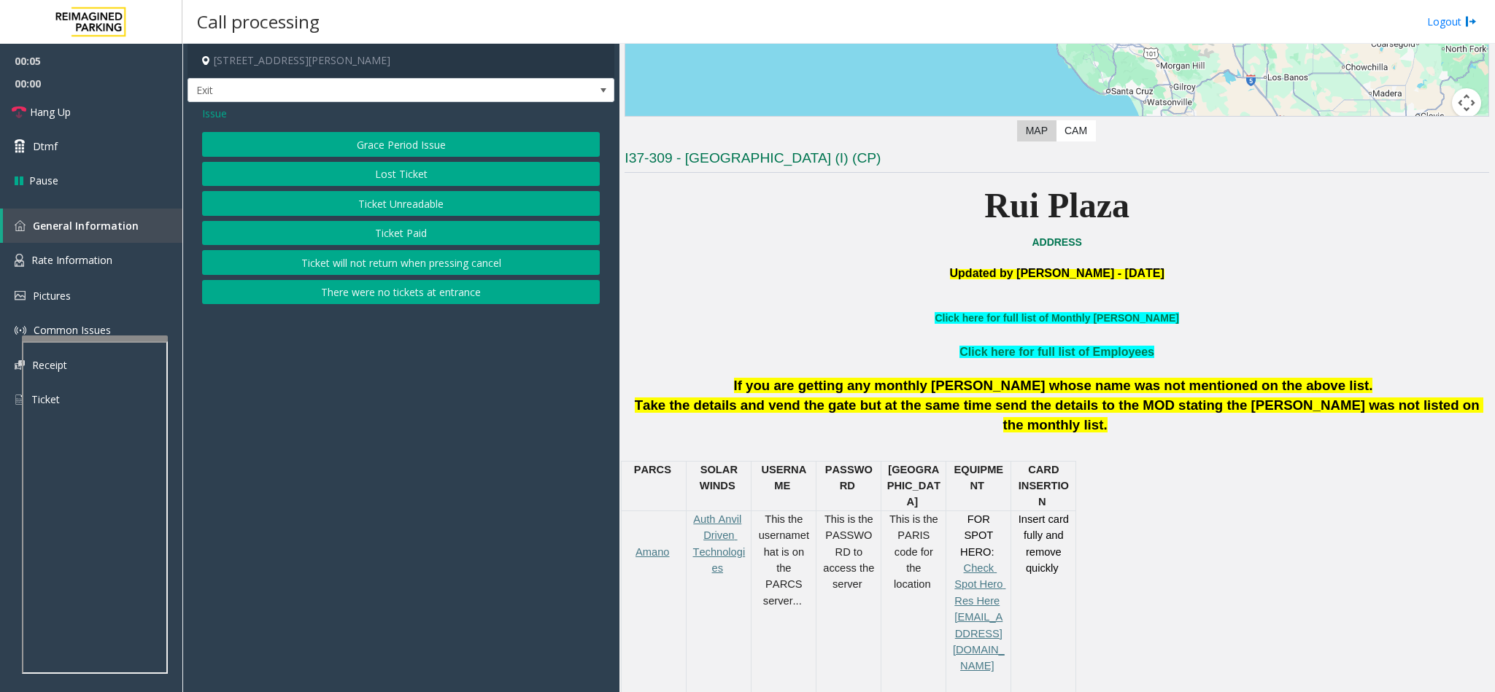
click at [467, 209] on button "Ticket Unreadable" at bounding box center [401, 203] width 398 height 25
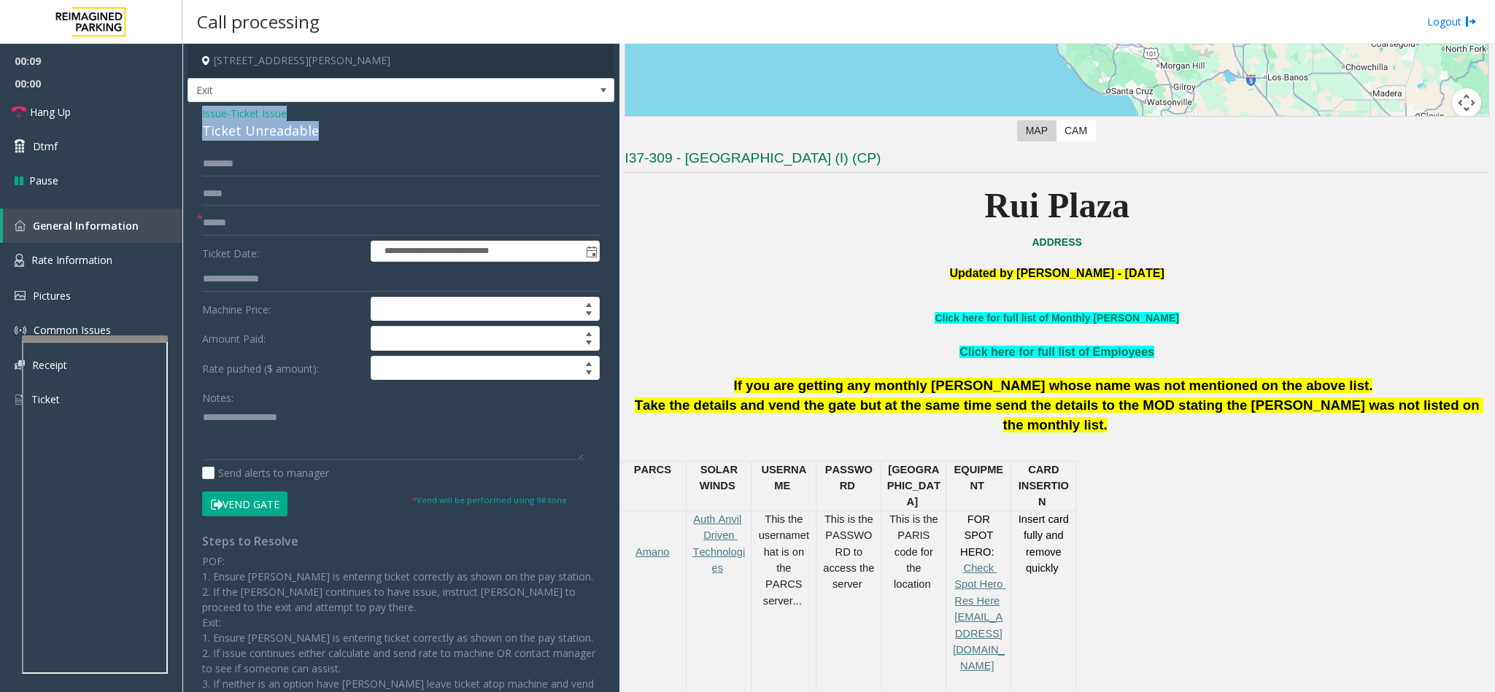
drag, startPoint x: 313, startPoint y: 140, endPoint x: 195, endPoint y: 112, distance: 121.4
click at [195, 112] on div "**********" at bounding box center [400, 434] width 427 height 665
click at [359, 427] on textarea at bounding box center [393, 433] width 382 height 55
paste textarea "**********"
drag, startPoint x: 294, startPoint y: 414, endPoint x: 236, endPoint y: 418, distance: 57.7
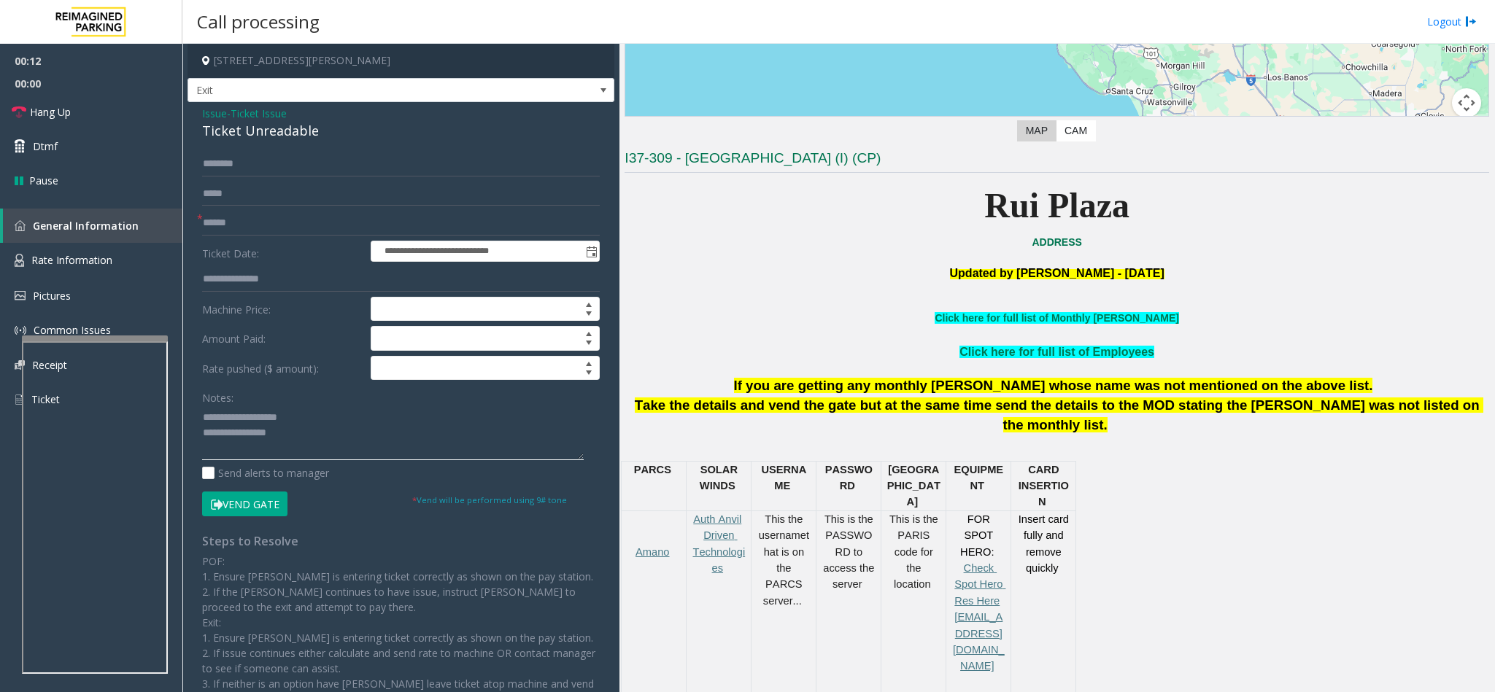
click at [236, 418] on textarea at bounding box center [393, 433] width 382 height 55
click at [423, 449] on textarea at bounding box center [393, 433] width 382 height 55
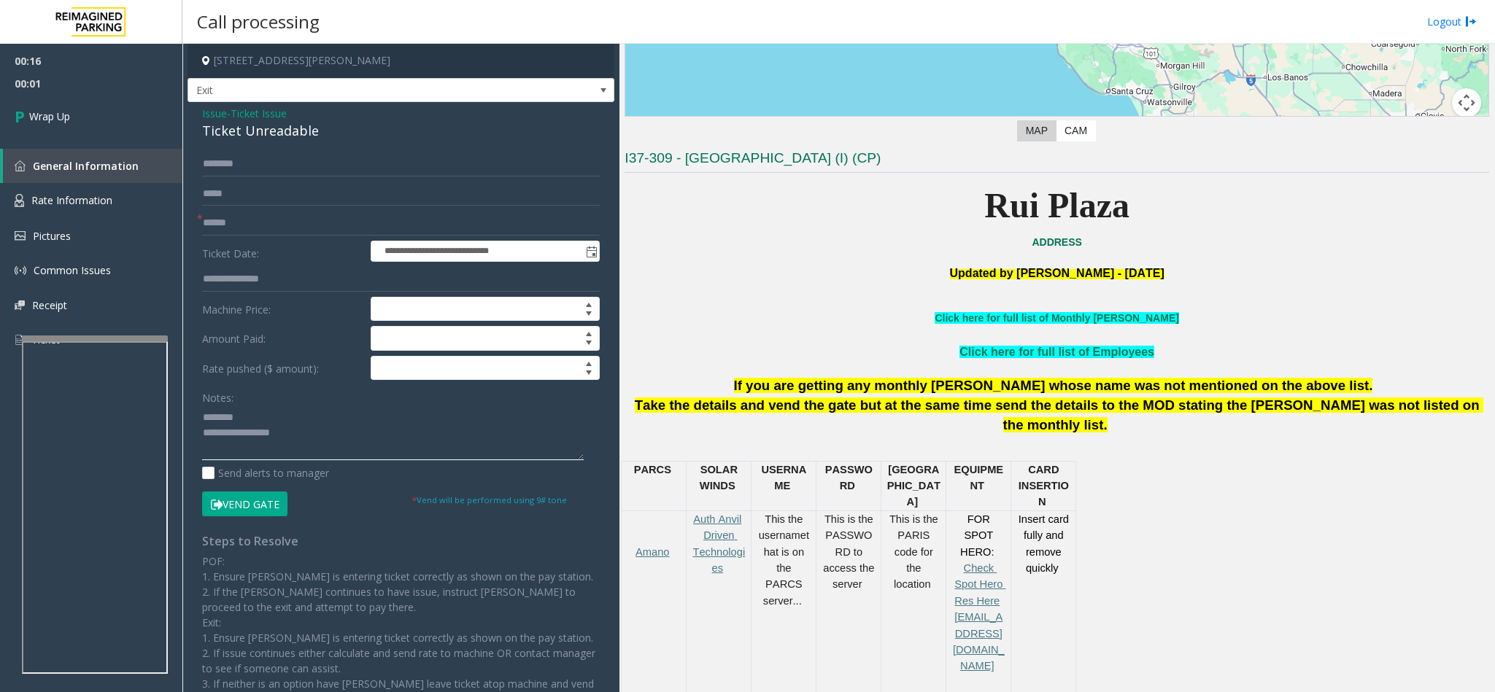
type textarea "**********"
click at [248, 231] on input "text" at bounding box center [401, 223] width 398 height 25
type input "**"
click at [363, 427] on textarea at bounding box center [393, 433] width 382 height 55
click at [375, 455] on textarea at bounding box center [393, 433] width 382 height 55
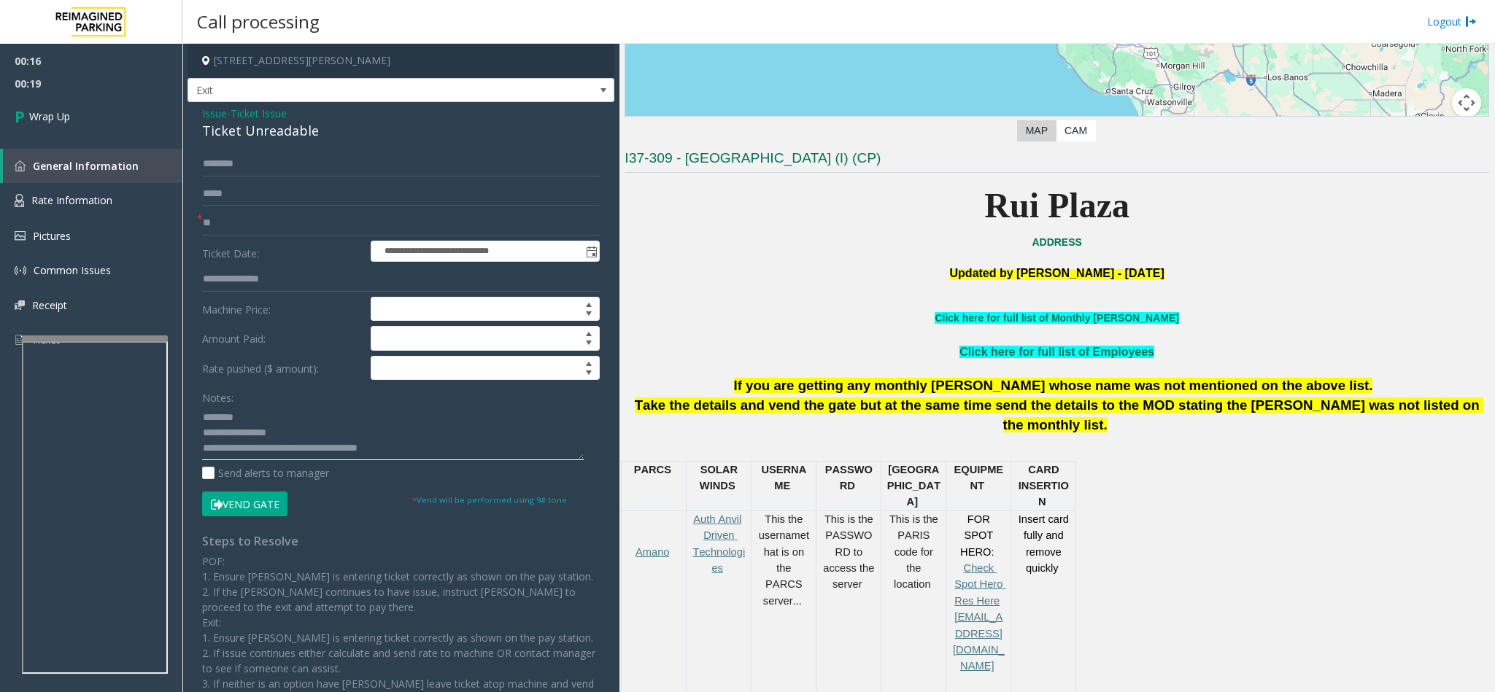
type textarea "**********"
click at [266, 105] on div "**********" at bounding box center [400, 434] width 427 height 665
click at [266, 108] on span "Ticket Issue" at bounding box center [259, 113] width 56 height 15
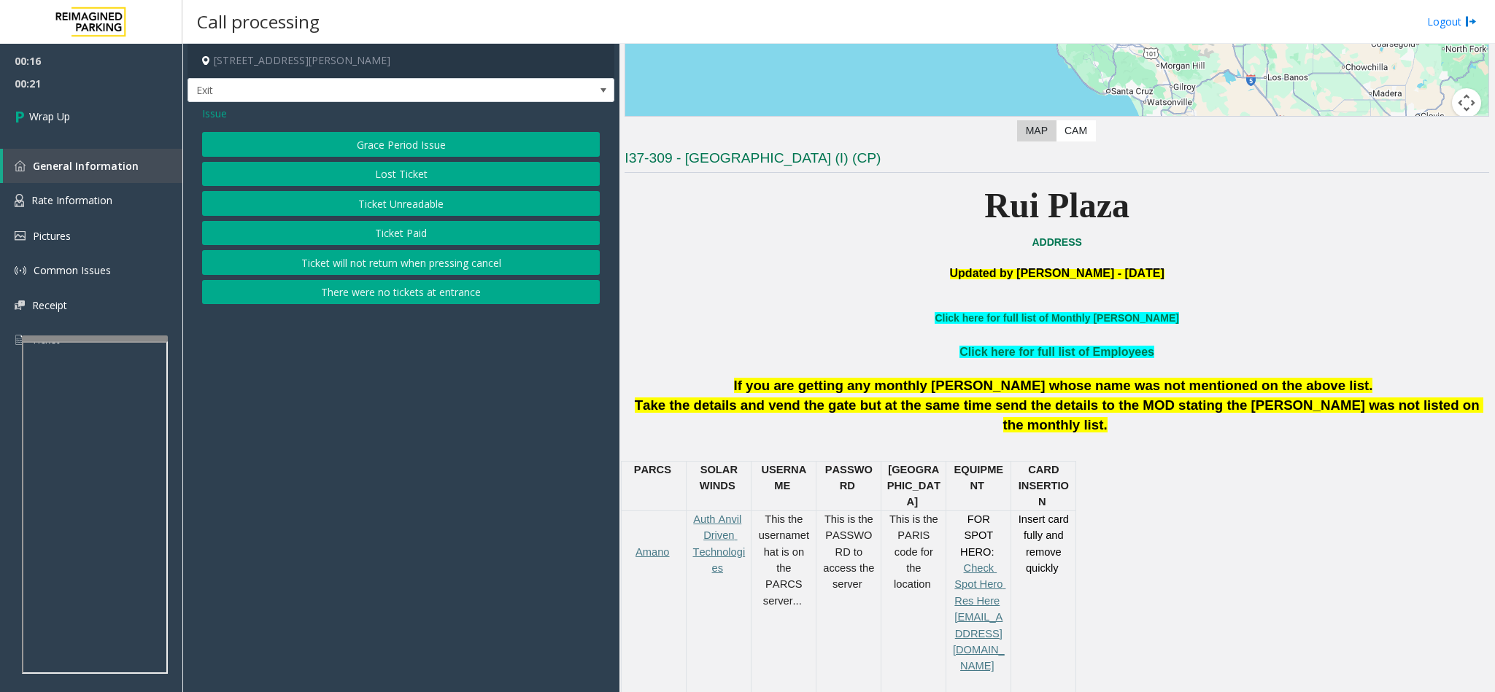
click at [221, 110] on span "Issue" at bounding box center [214, 113] width 25 height 15
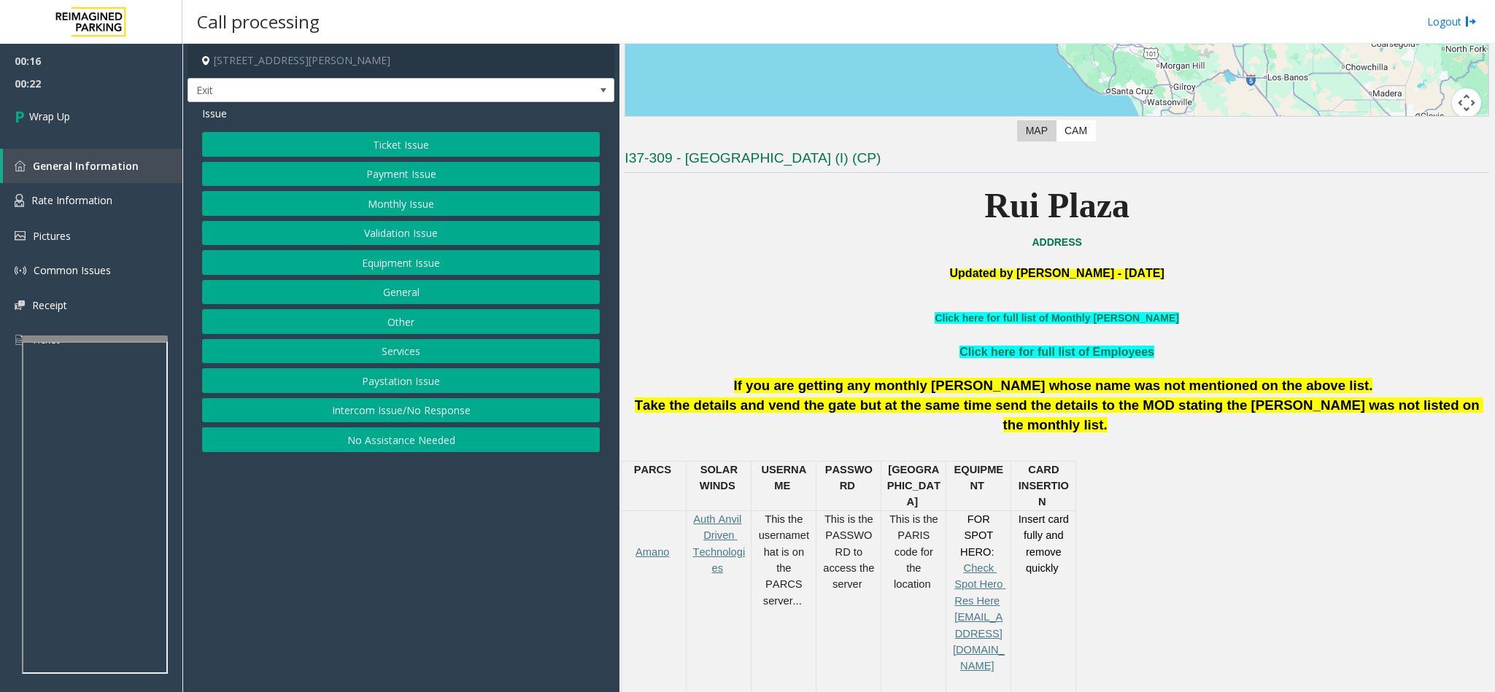
click at [384, 417] on button "Intercom Issue/No Response" at bounding box center [401, 410] width 398 height 25
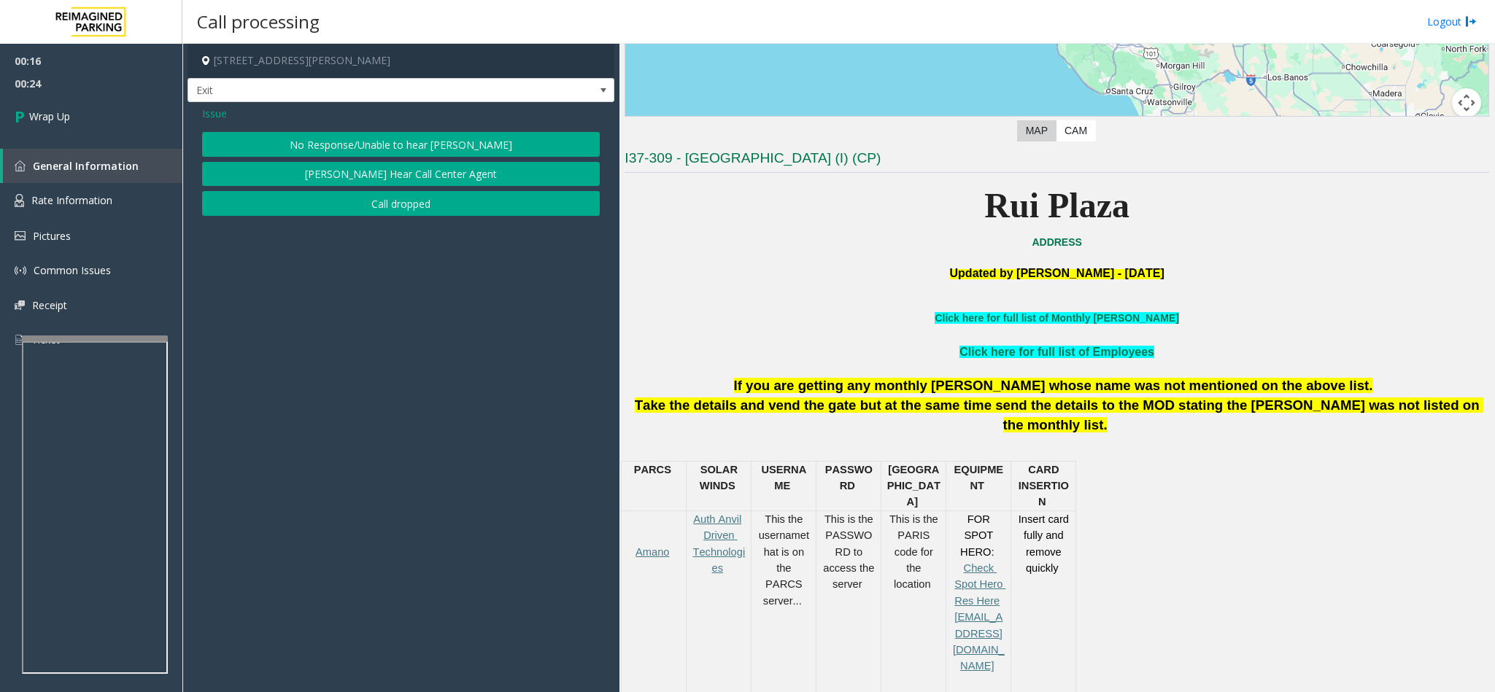
click at [377, 139] on button "No Response/Unable to hear [PERSON_NAME]" at bounding box center [401, 144] width 398 height 25
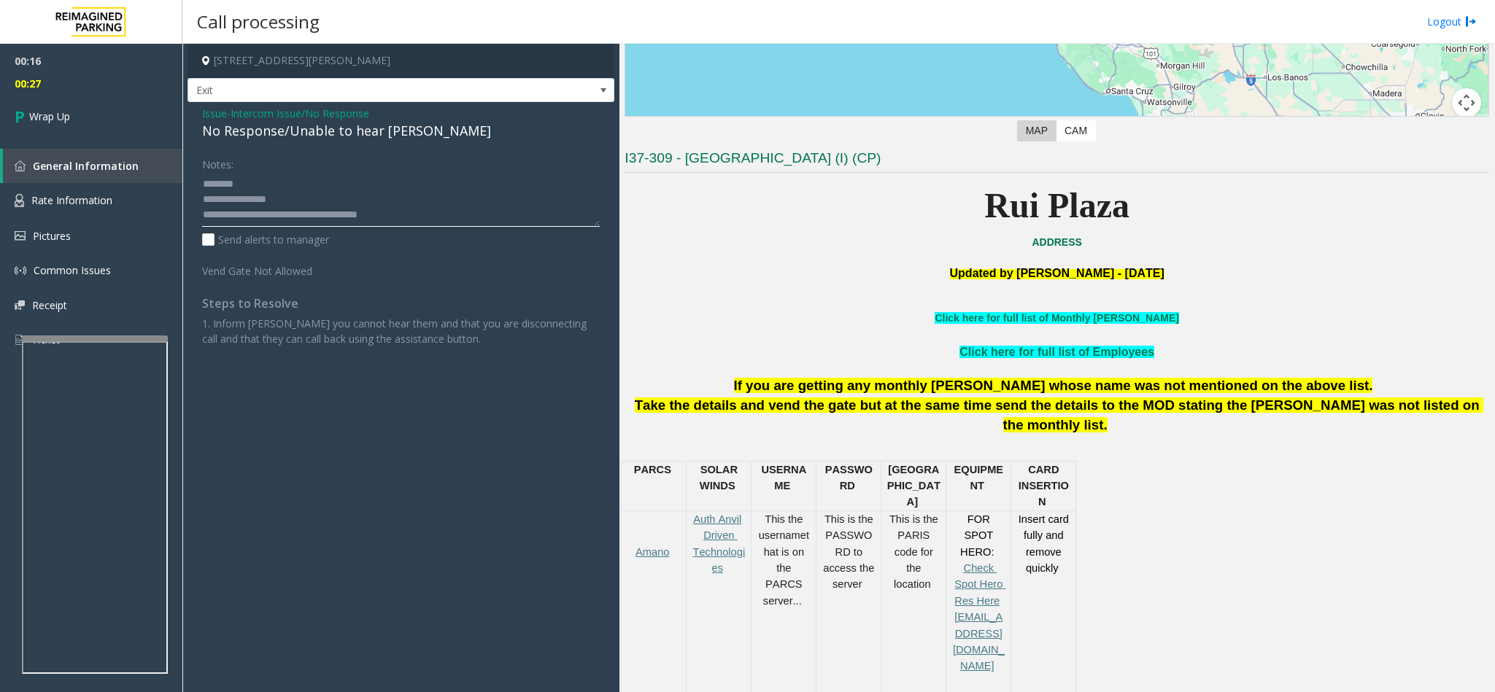
drag, startPoint x: 417, startPoint y: 214, endPoint x: 195, endPoint y: 180, distance: 223.7
click at [195, 180] on div "Notes: Send alerts to manager Vend Gate Not Allowed Steps to Resolve 1. Inform …" at bounding box center [400, 249] width 419 height 195
click at [293, 108] on span "Intercom Issue/No Response" at bounding box center [300, 113] width 139 height 15
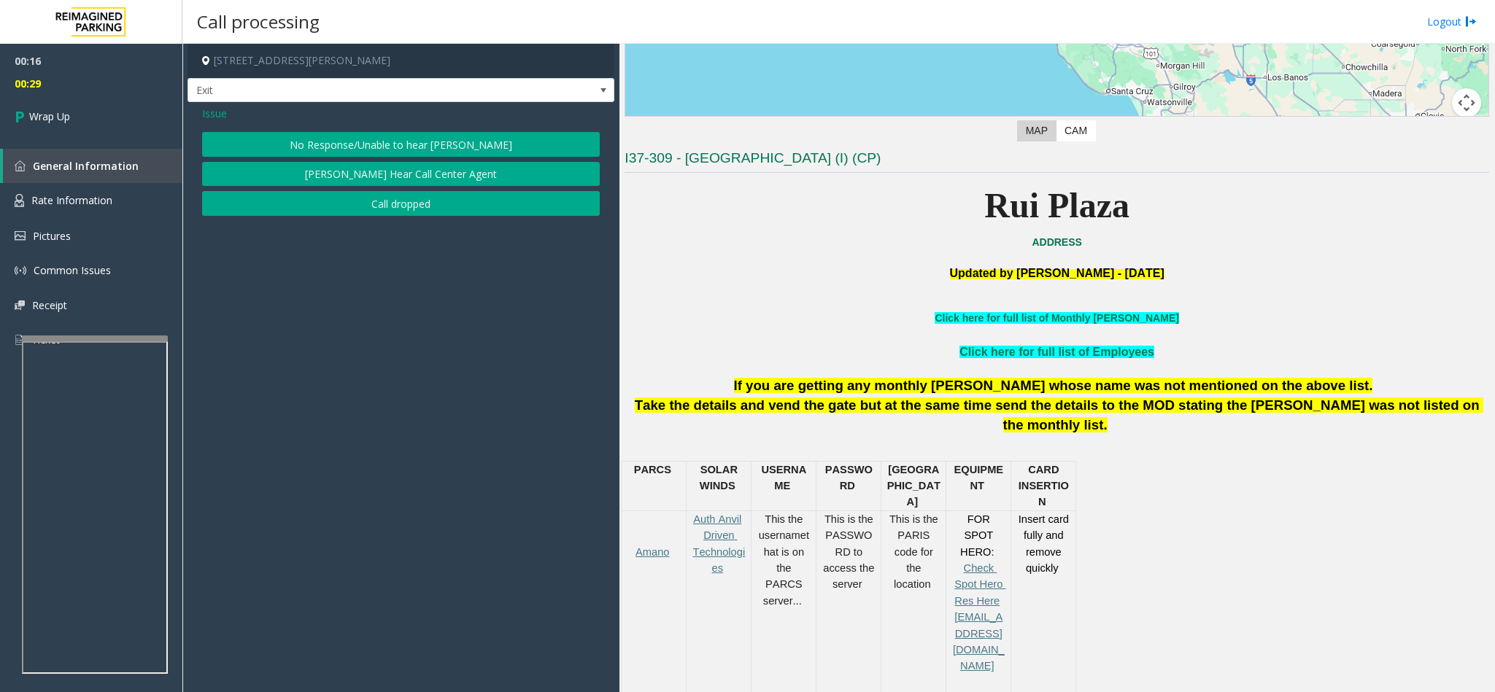
click at [390, 206] on button "Call dropped" at bounding box center [401, 203] width 398 height 25
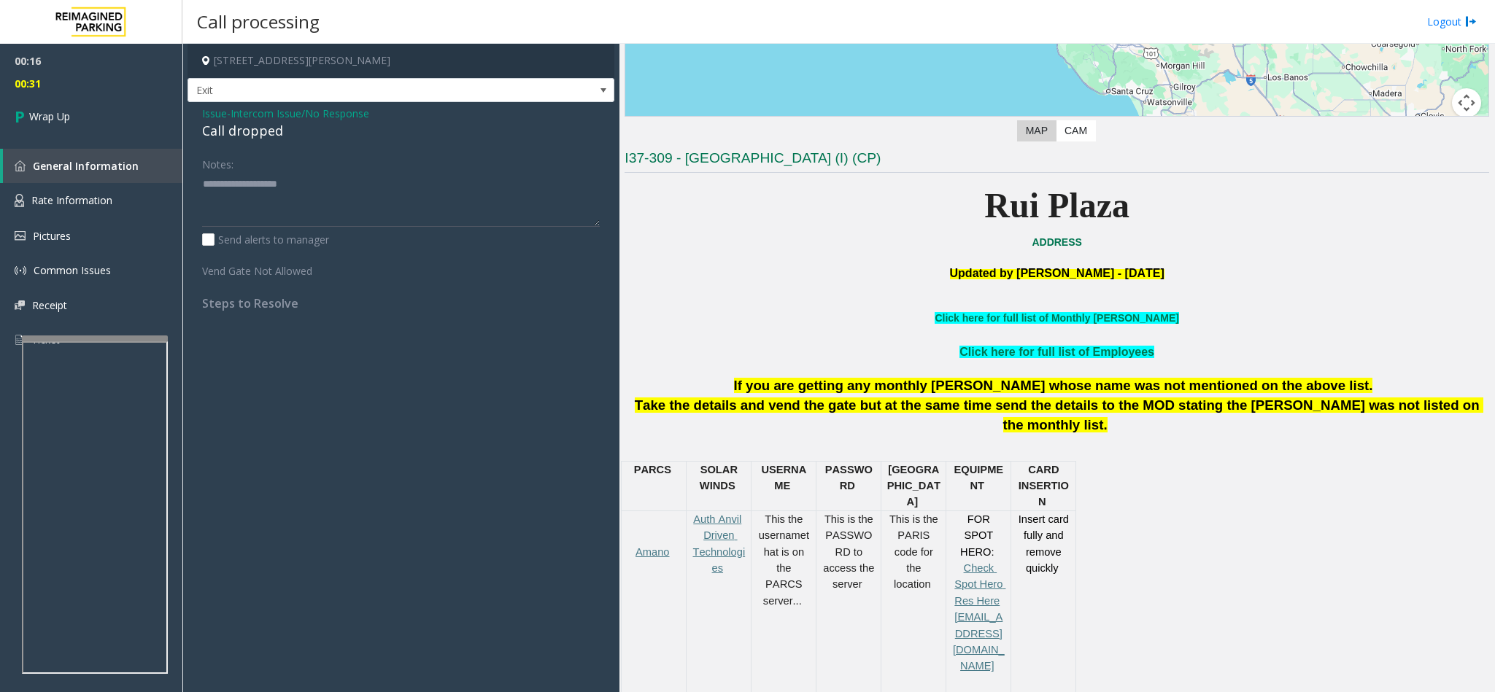
click at [269, 136] on div "Call dropped" at bounding box center [401, 131] width 398 height 20
type textarea "**********"
click at [105, 99] on link "Wrap Up" at bounding box center [91, 116] width 182 height 43
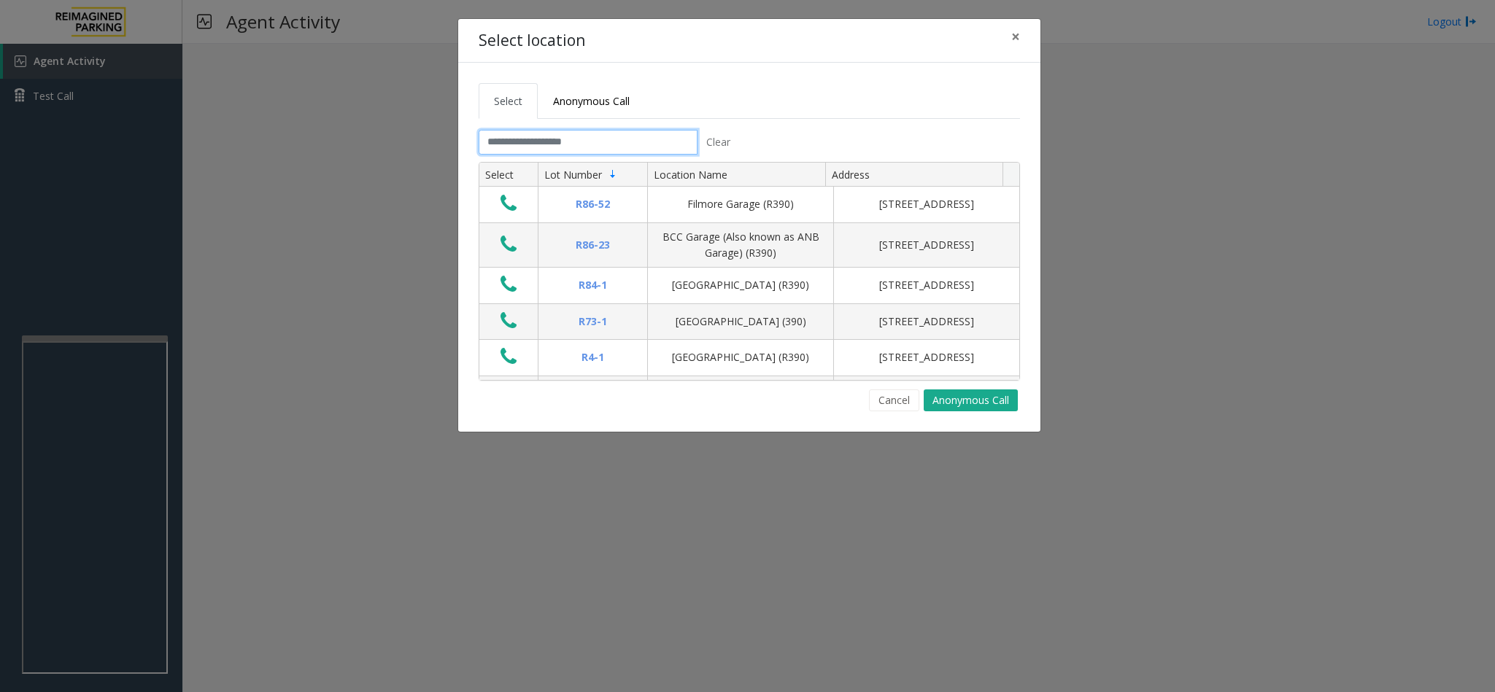
click at [554, 152] on input "text" at bounding box center [588, 142] width 219 height 25
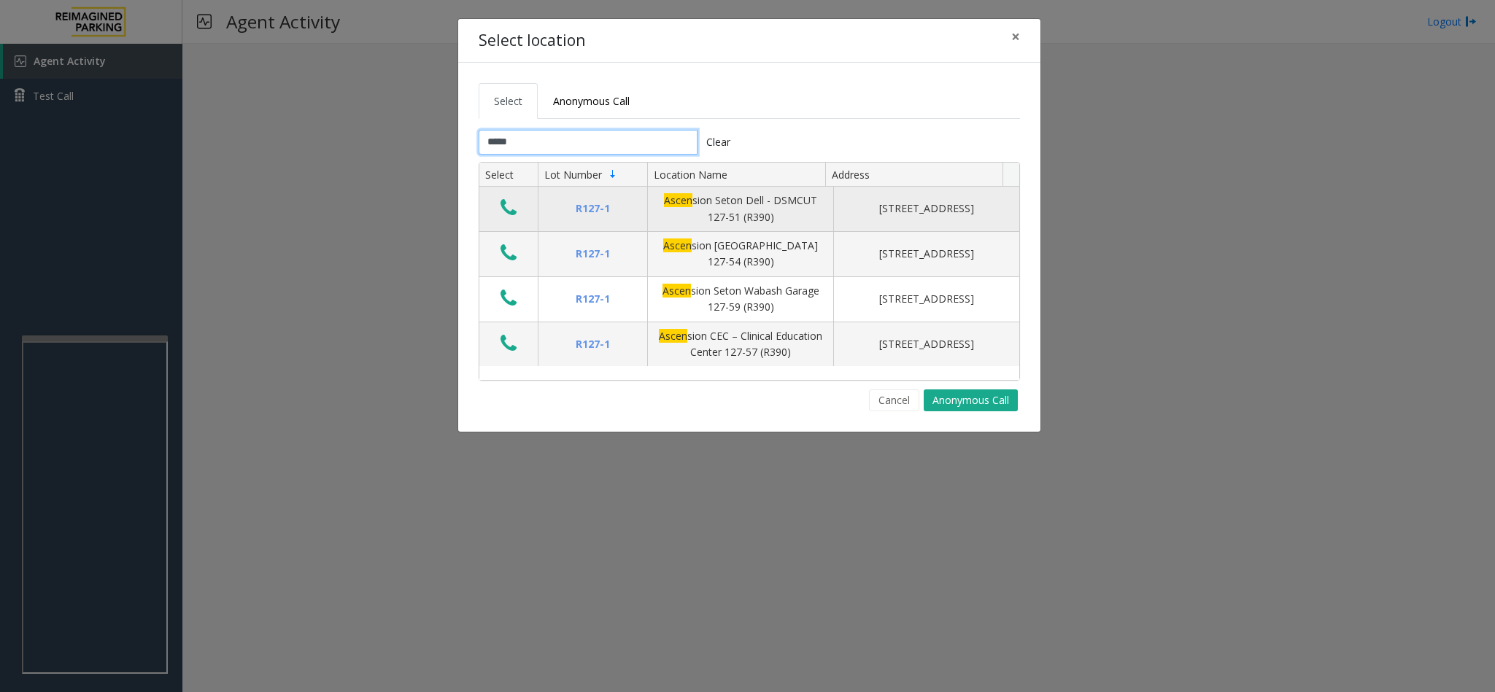
type input "*****"
click at [511, 211] on icon "Data table" at bounding box center [508, 208] width 16 height 20
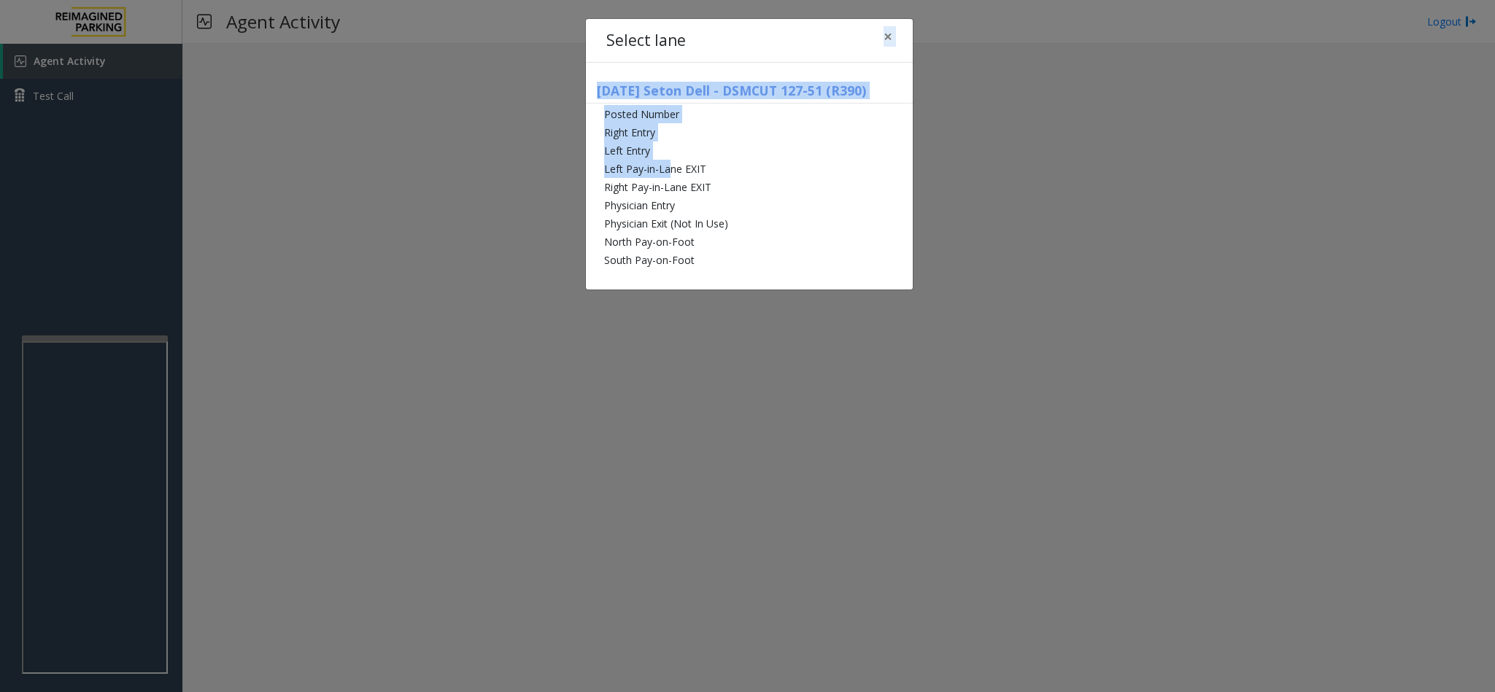
drag, startPoint x: 668, startPoint y: 165, endPoint x: 723, endPoint y: 53, distance: 124.3
click at [723, 53] on div "Select lane × [DATE] Seton Dell - DSMCUT 127-51 (R390) Posted Number Right Entr…" at bounding box center [749, 154] width 328 height 273
click at [723, 53] on div "Select lane ×" at bounding box center [749, 41] width 327 height 44
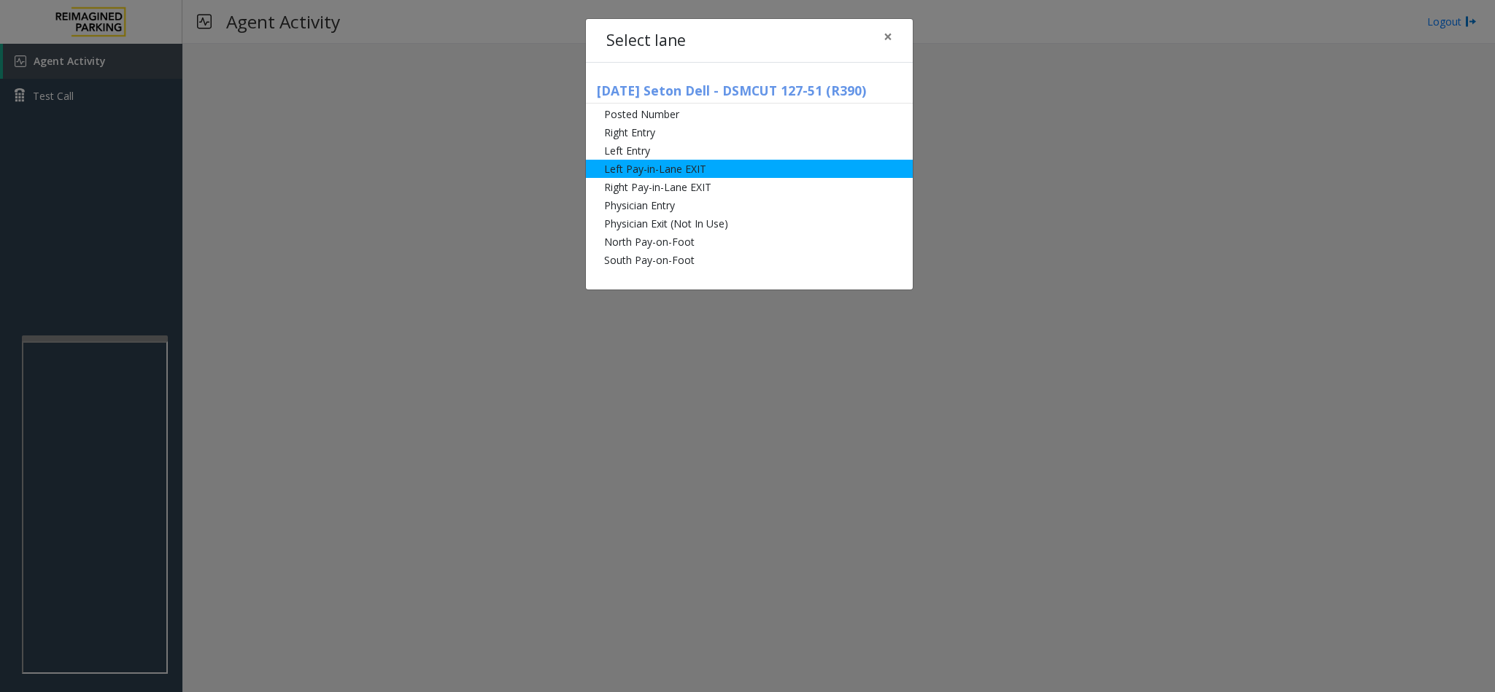
click at [692, 173] on li "Left Pay-in-Lane EXIT" at bounding box center [749, 169] width 327 height 18
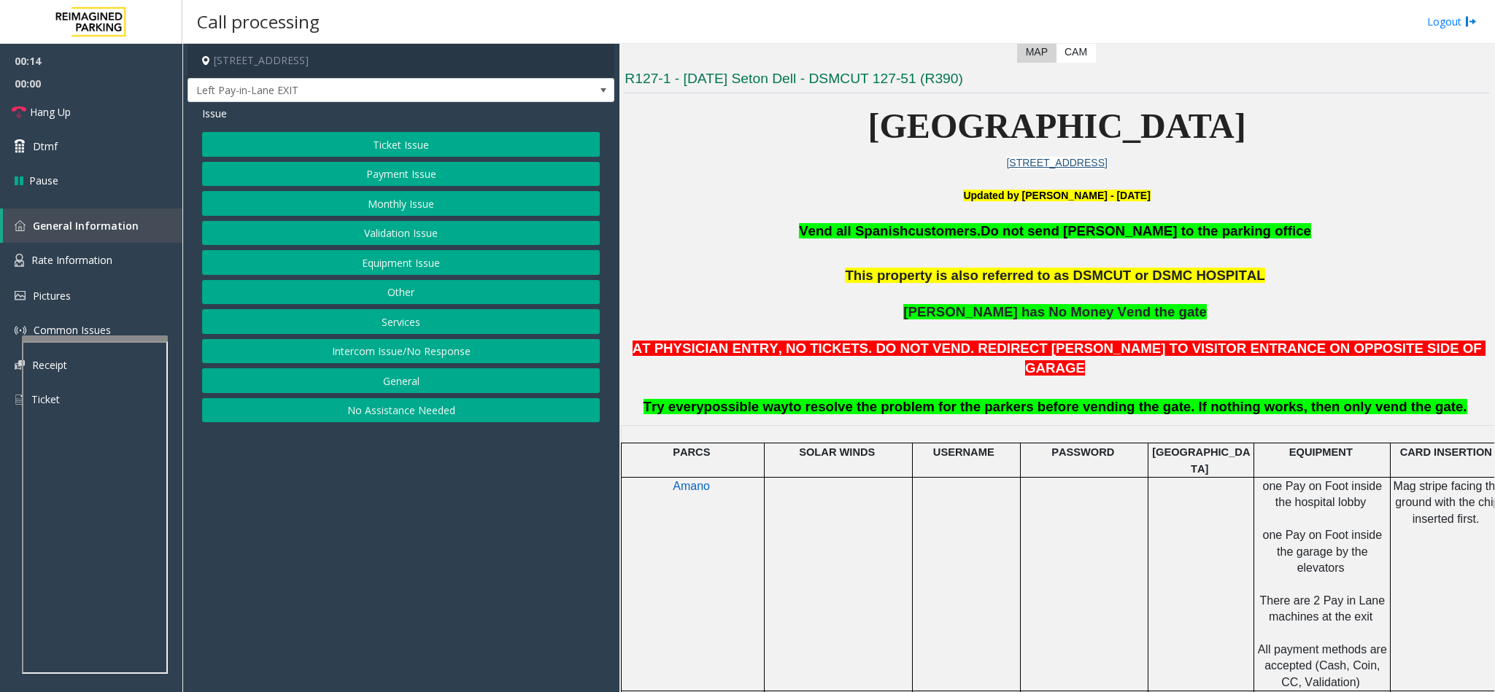
scroll to position [328, 0]
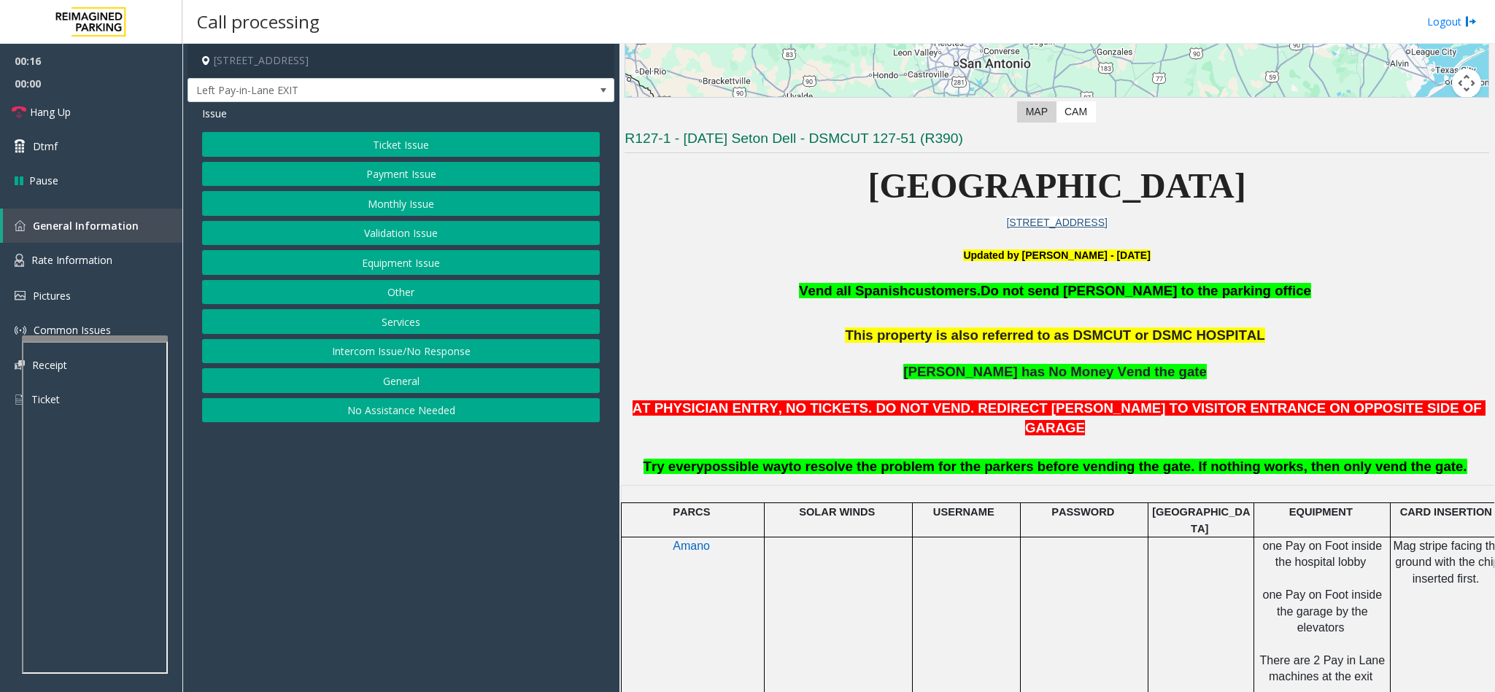
click at [425, 234] on button "Validation Issue" at bounding box center [401, 233] width 398 height 25
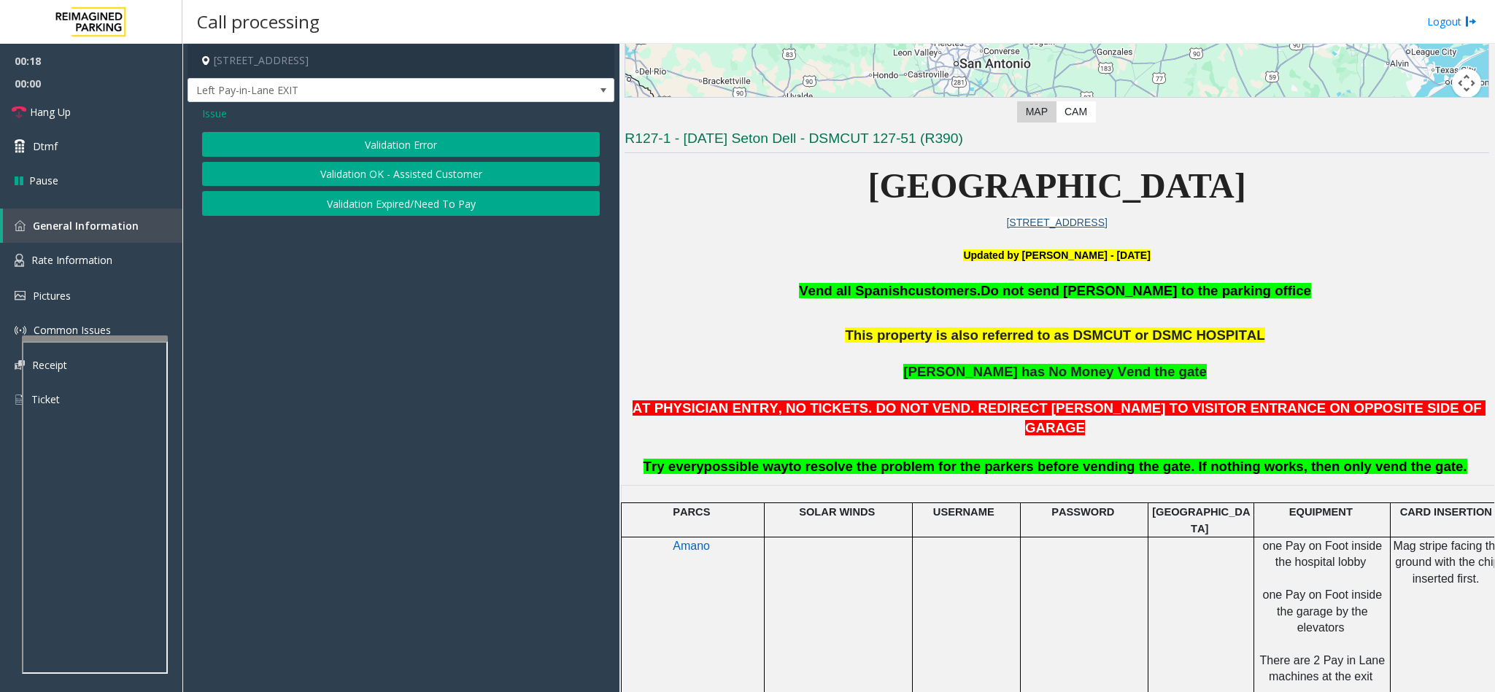
click at [407, 136] on button "Validation Error" at bounding box center [401, 144] width 398 height 25
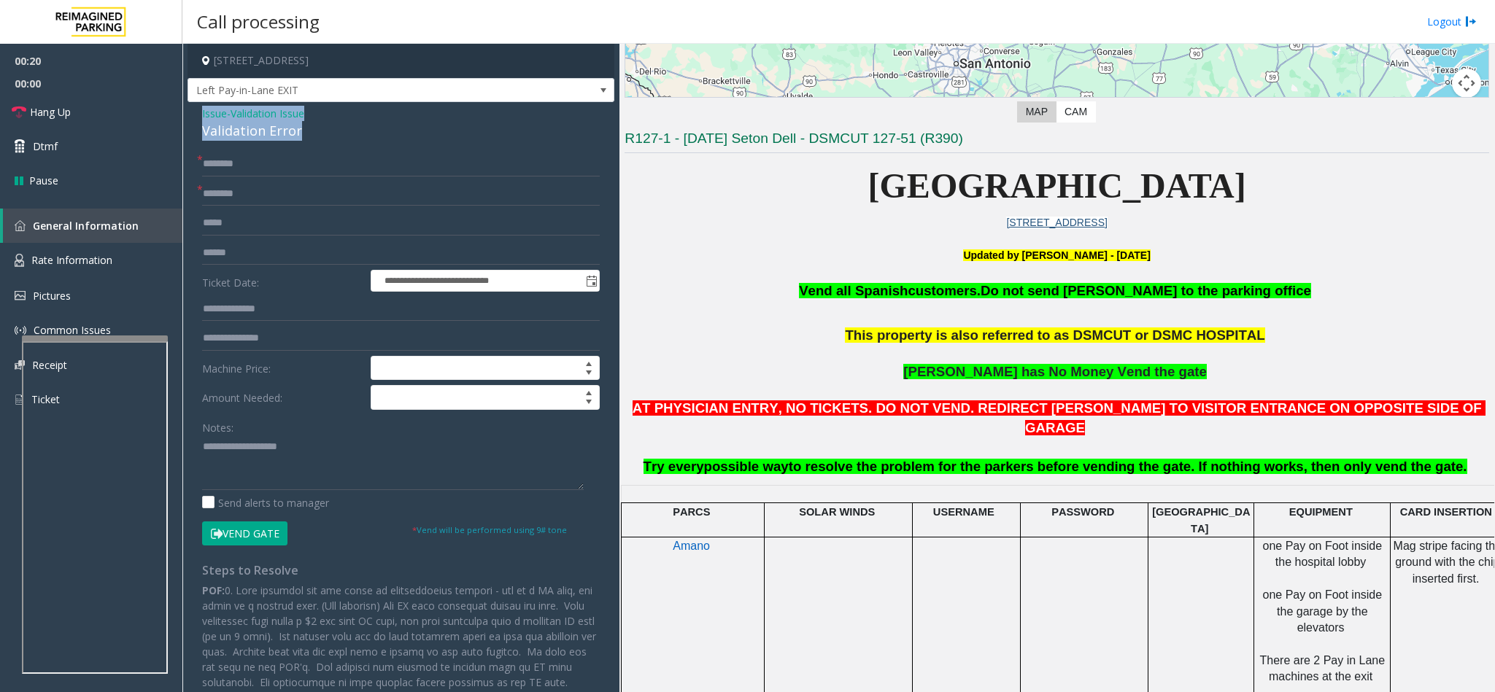
drag, startPoint x: 305, startPoint y: 123, endPoint x: 182, endPoint y: 109, distance: 124.0
click at [182, 109] on div "**********" at bounding box center [838, 368] width 1312 height 649
paste textarea "**********"
click at [325, 451] on textarea at bounding box center [393, 462] width 382 height 55
drag, startPoint x: 325, startPoint y: 451, endPoint x: 235, endPoint y: 446, distance: 89.8
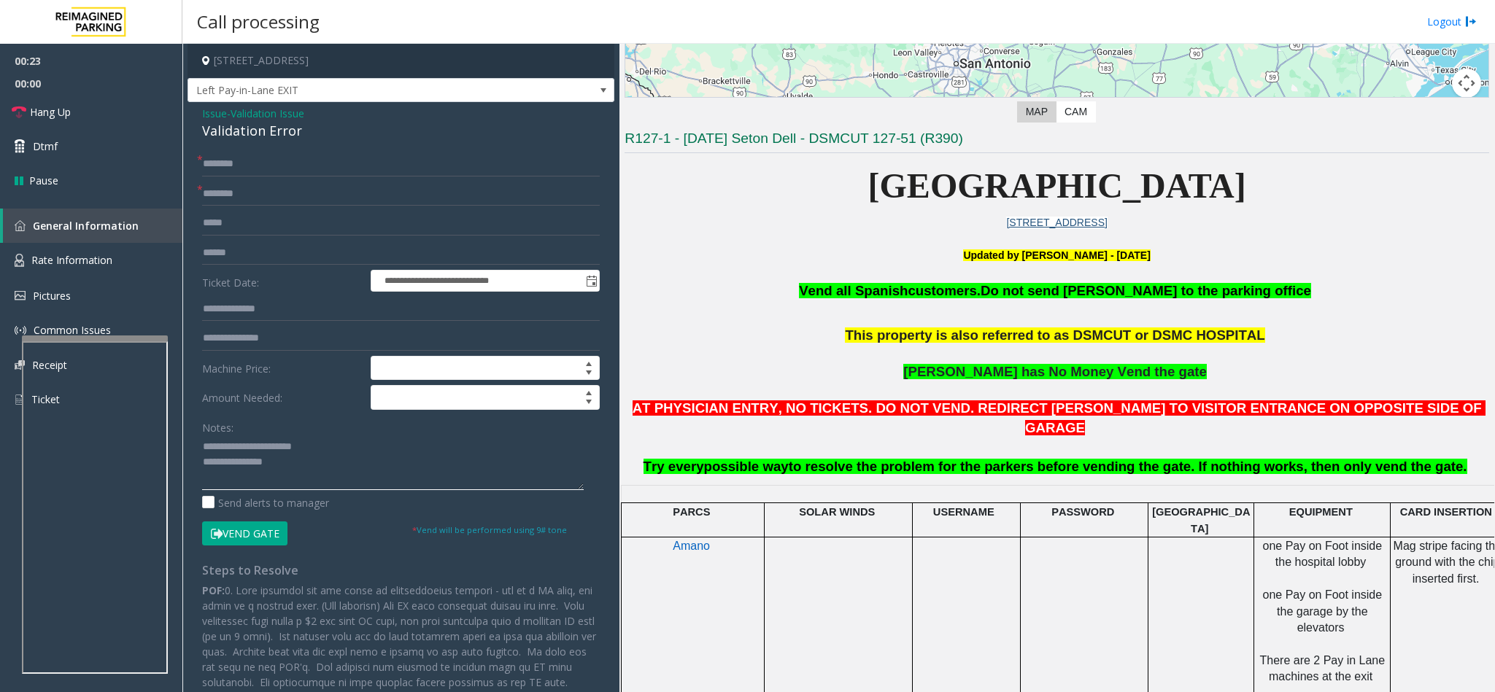
click at [235, 446] on textarea at bounding box center [393, 462] width 382 height 55
click at [325, 467] on textarea at bounding box center [393, 462] width 382 height 55
type textarea "**********"
click at [289, 152] on input "text" at bounding box center [401, 164] width 398 height 25
click at [241, 246] on input "text" at bounding box center [401, 253] width 398 height 25
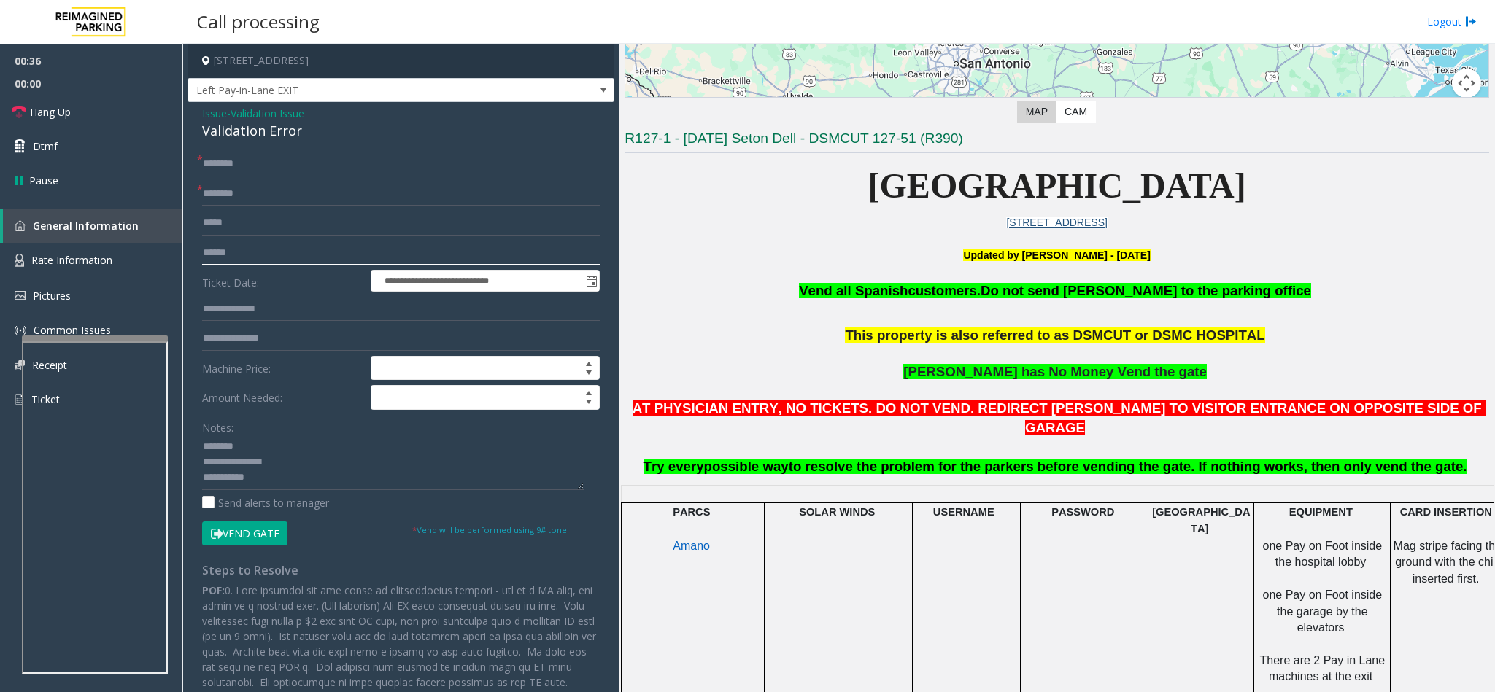
type input "******"
click at [341, 314] on input "text" at bounding box center [401, 309] width 398 height 25
click at [336, 309] on input "text" at bounding box center [401, 309] width 398 height 25
drag, startPoint x: 271, startPoint y: 311, endPoint x: 289, endPoint y: 315, distance: 17.9
click at [276, 311] on input "text" at bounding box center [401, 309] width 398 height 25
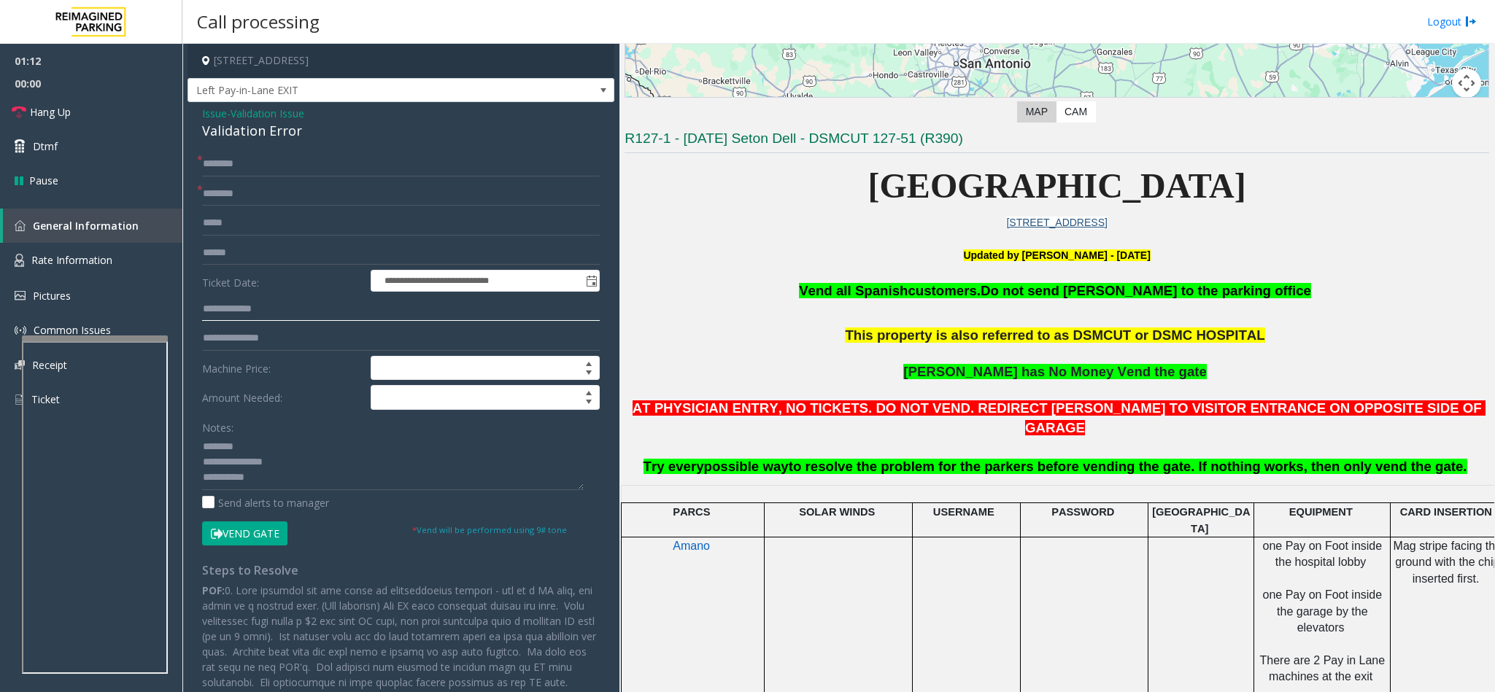
click at [298, 313] on input "**********" at bounding box center [401, 309] width 398 height 25
type input "**********"
click at [268, 188] on input "text" at bounding box center [401, 194] width 398 height 25
click at [305, 480] on textarea at bounding box center [393, 462] width 382 height 55
click at [271, 189] on input "text" at bounding box center [401, 194] width 398 height 25
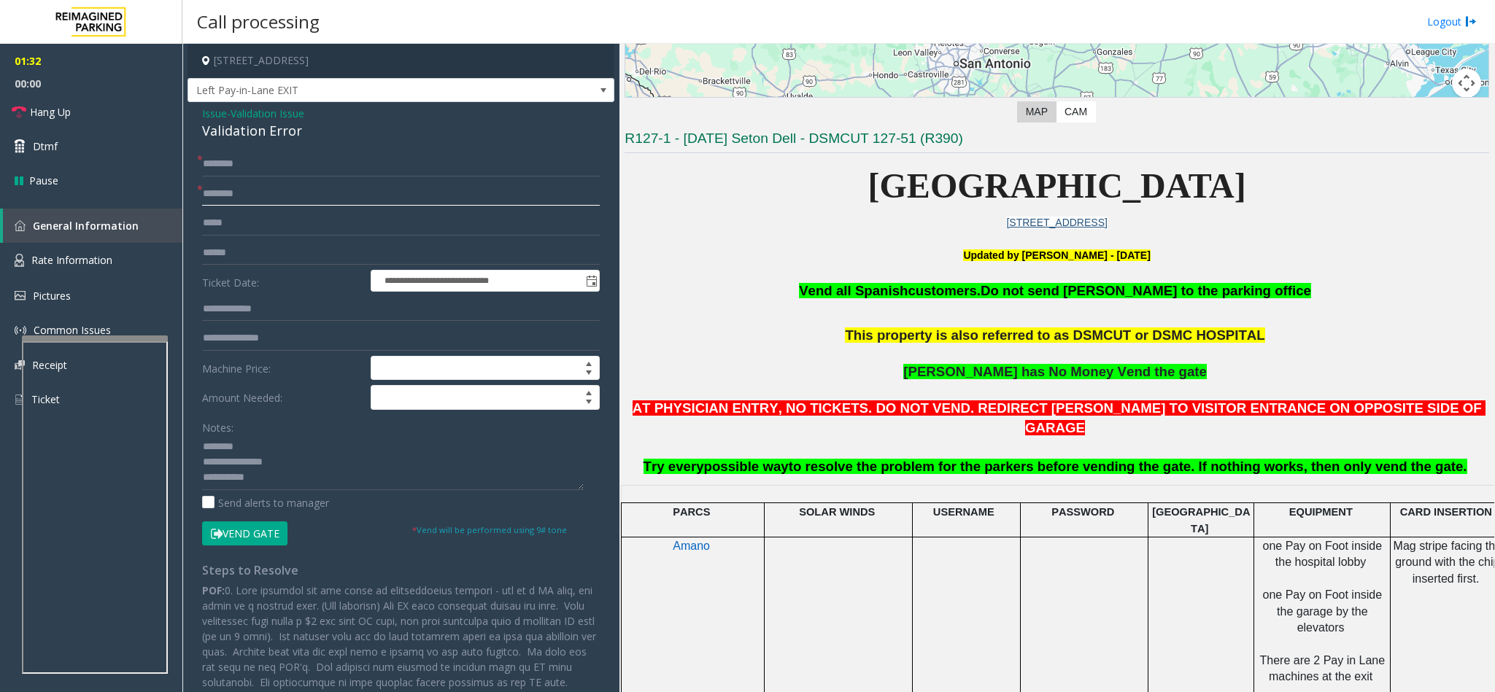
click at [290, 195] on input "text" at bounding box center [401, 194] width 398 height 25
type input "**********"
click at [252, 163] on input "text" at bounding box center [401, 164] width 398 height 25
click at [250, 164] on input "text" at bounding box center [401, 164] width 398 height 25
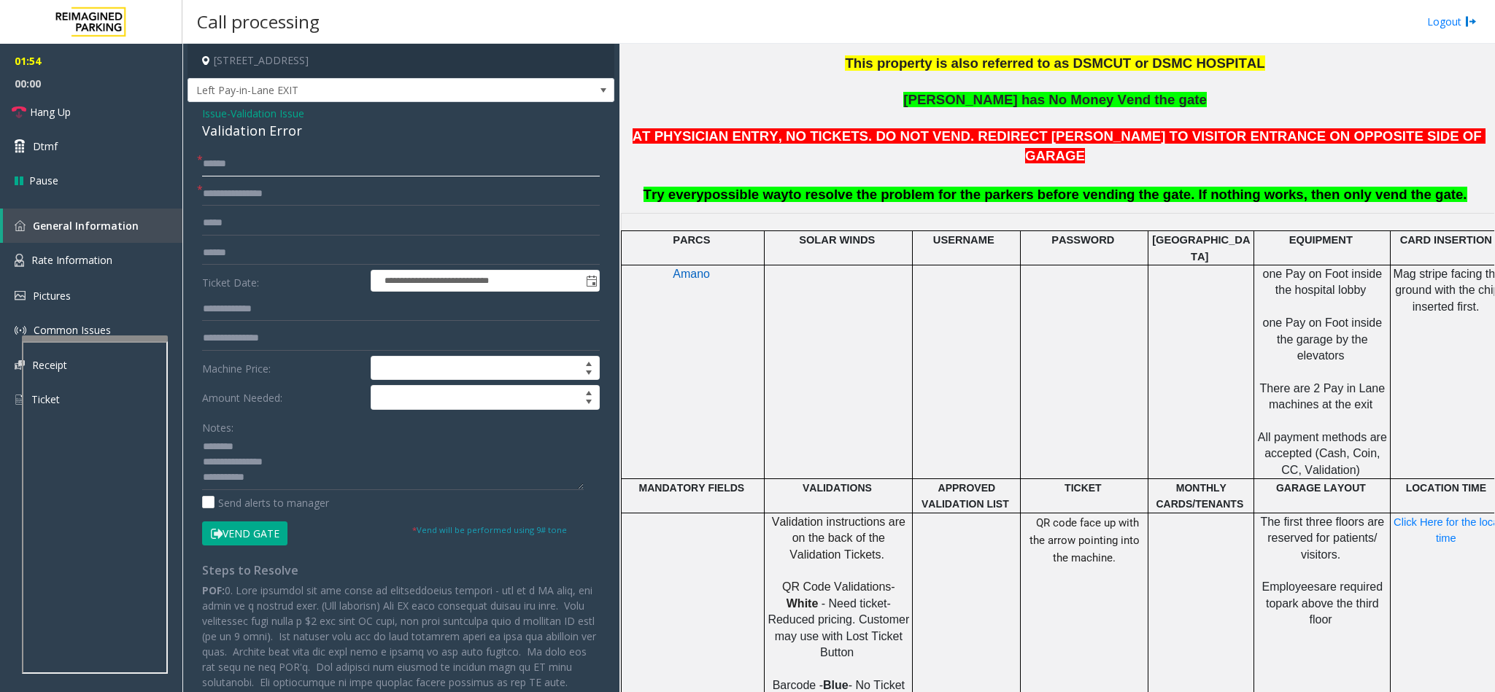
scroll to position [657, 0]
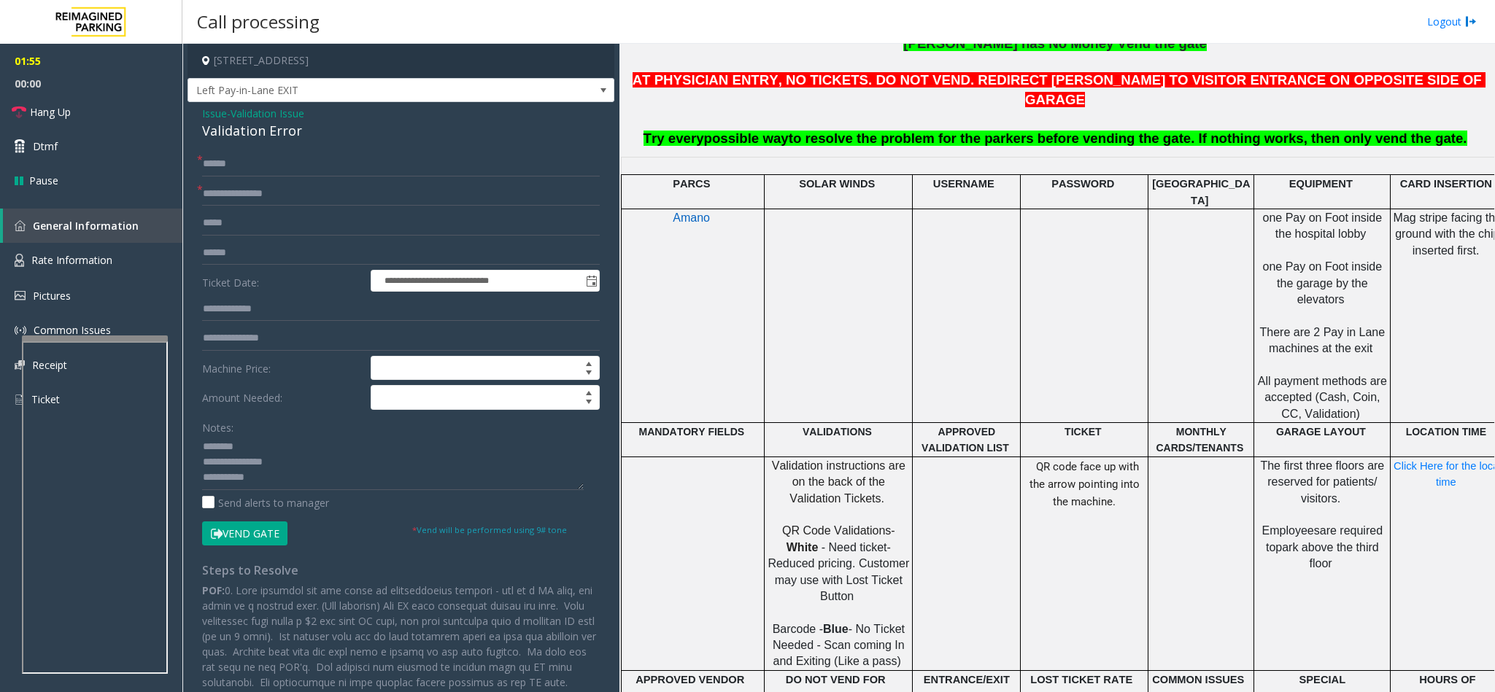
click at [1423, 460] on span "Click Here for the local time" at bounding box center [1448, 474] width 111 height 28
click at [314, 155] on input "******" at bounding box center [401, 164] width 398 height 25
type input "******"
click at [1444, 460] on span "Click Here for the local time" at bounding box center [1448, 474] width 111 height 28
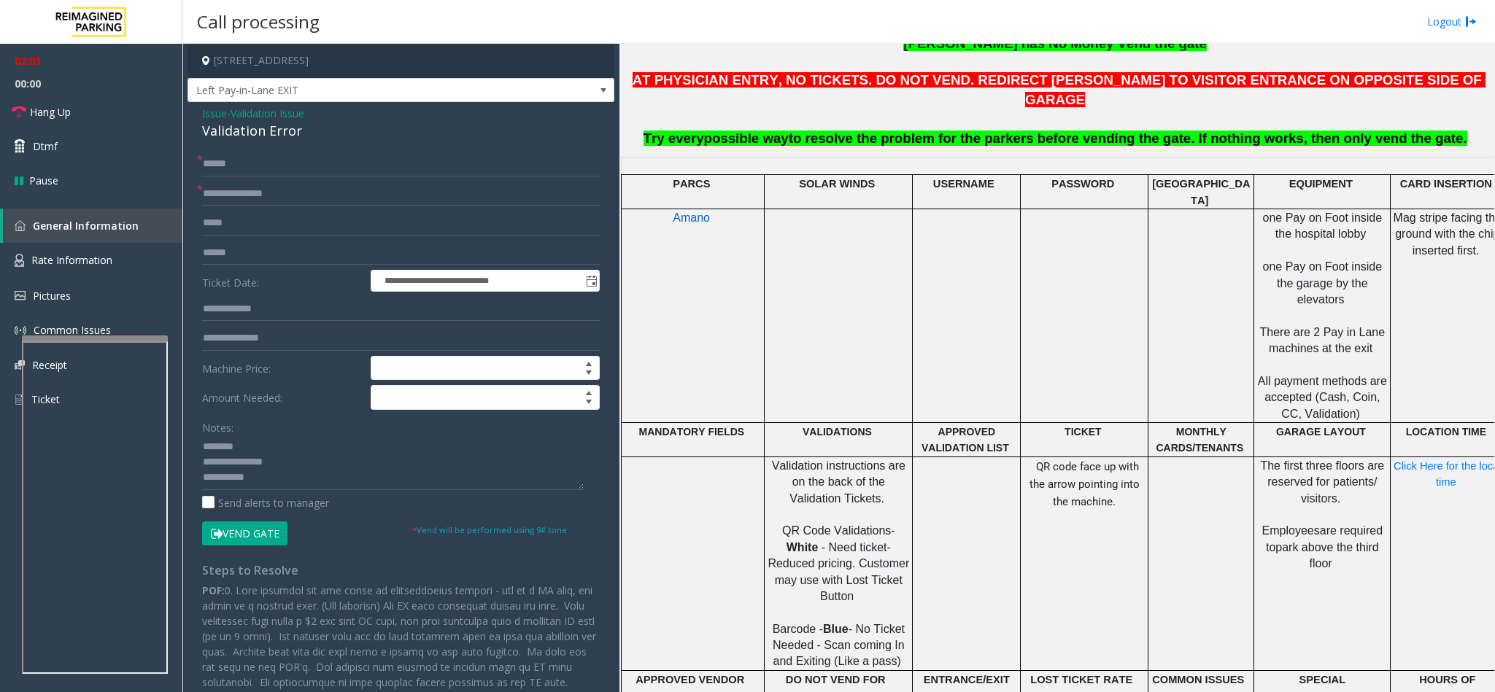
click at [1432, 458] on p "Click Here for the local time" at bounding box center [1447, 474] width 112 height 33
drag, startPoint x: 379, startPoint y: 53, endPoint x: 325, endPoint y: 60, distance: 55.2
click at [325, 60] on h4 "[STREET_ADDRESS]" at bounding box center [400, 61] width 427 height 34
click at [274, 477] on textarea at bounding box center [393, 462] width 382 height 55
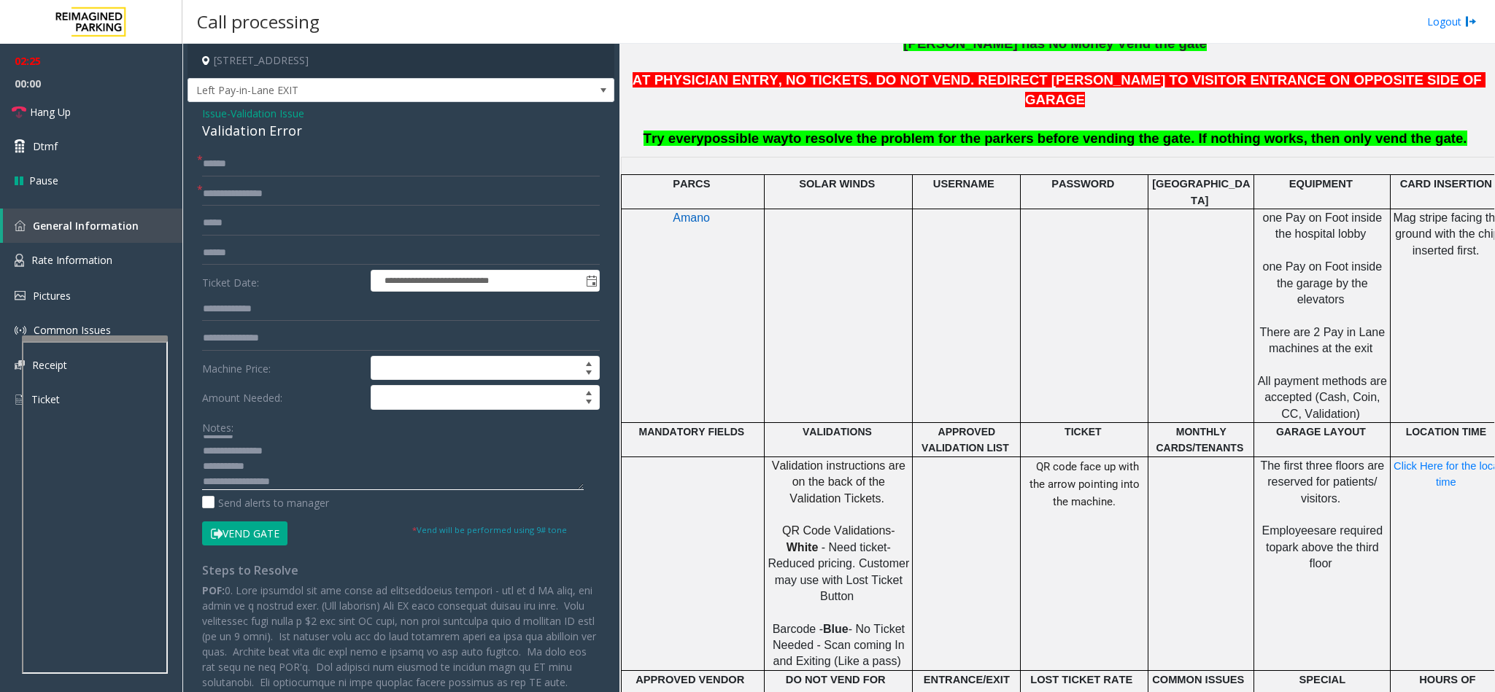
click at [276, 473] on textarea at bounding box center [393, 462] width 382 height 55
type textarea "**********"
click at [252, 541] on button "Vend Gate" at bounding box center [244, 534] width 85 height 25
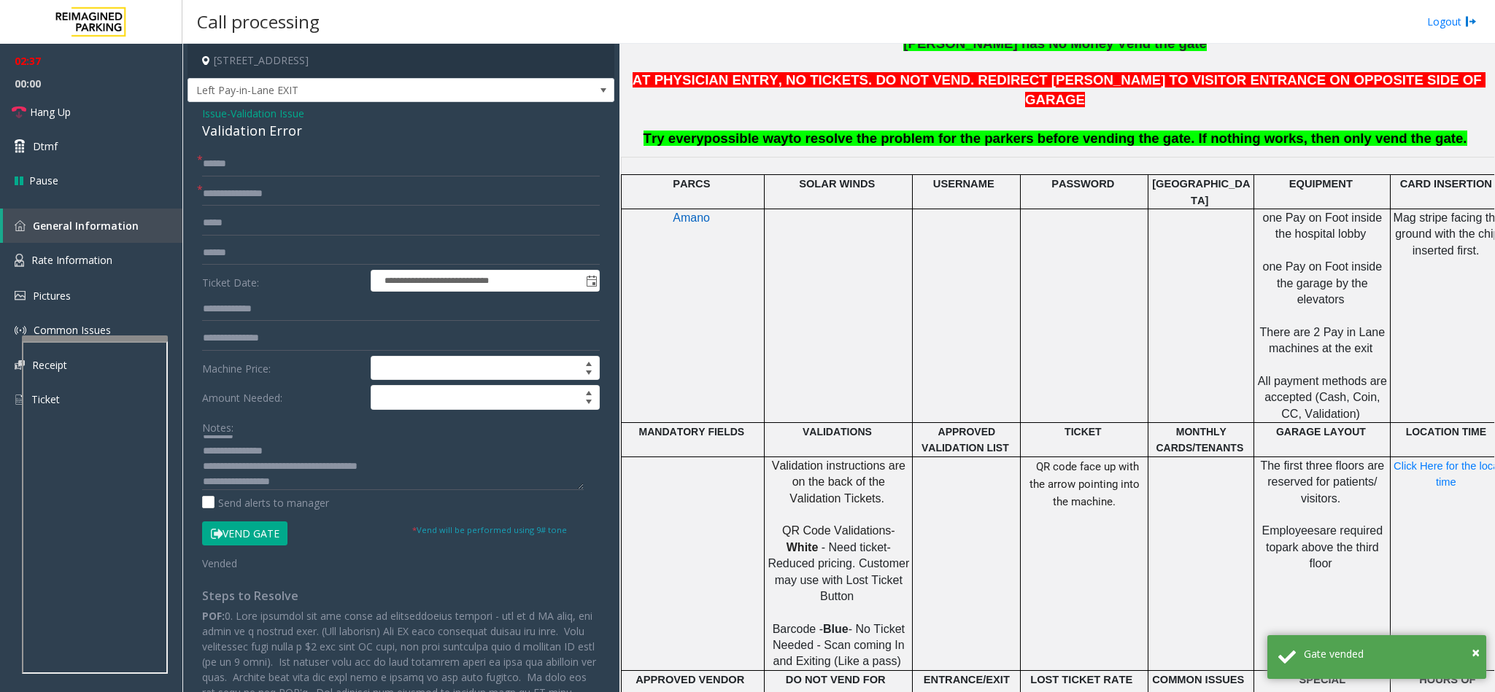
scroll to position [15, 0]
click at [101, 110] on link "Hang Up" at bounding box center [91, 112] width 182 height 34
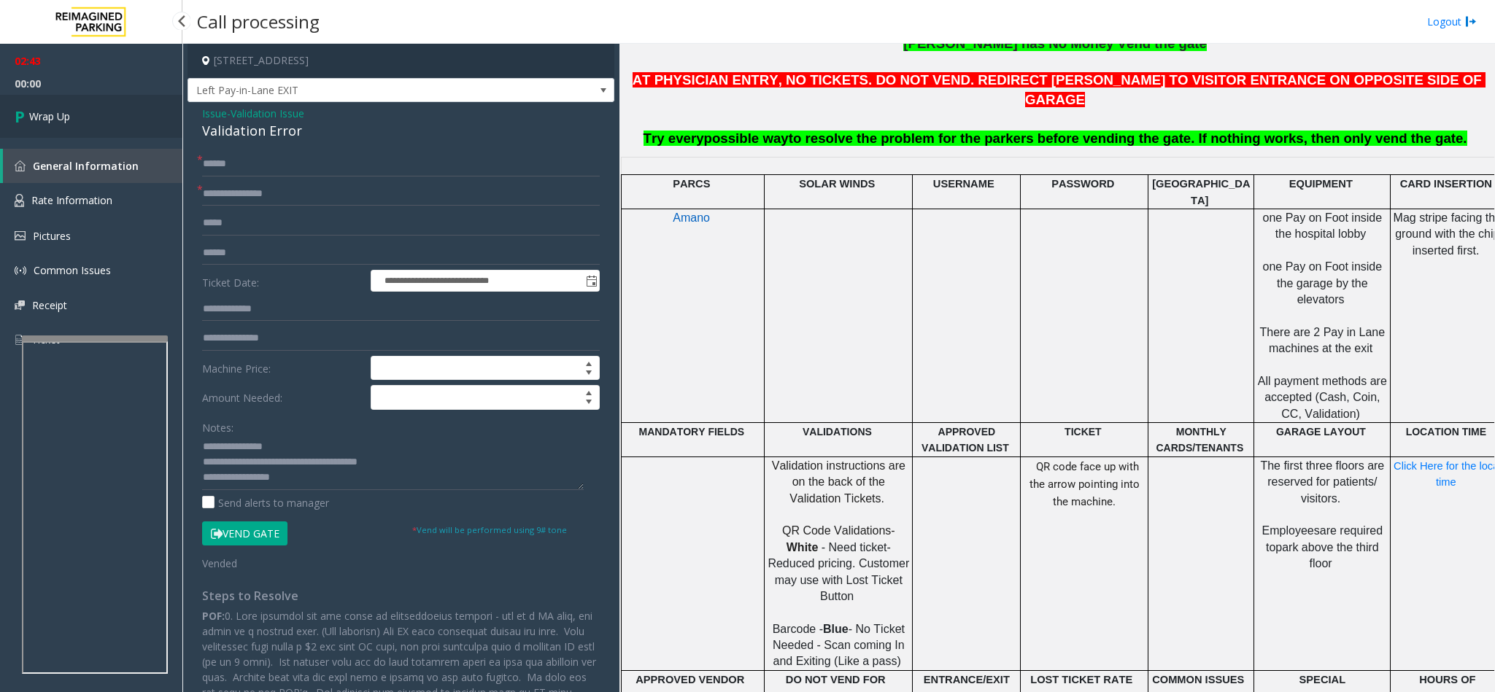
click at [101, 110] on link "Wrap Up" at bounding box center [91, 116] width 182 height 43
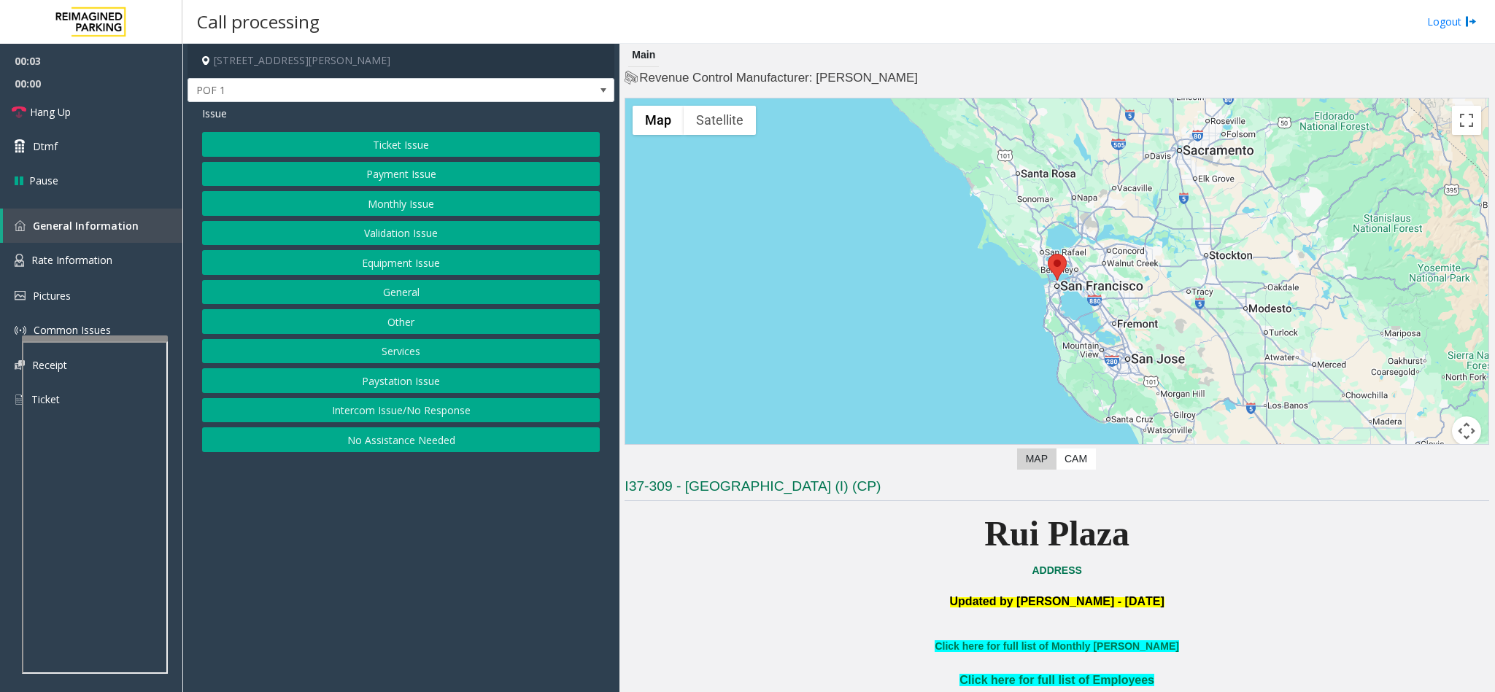
click at [387, 147] on button "Ticket Issue" at bounding box center [401, 144] width 398 height 25
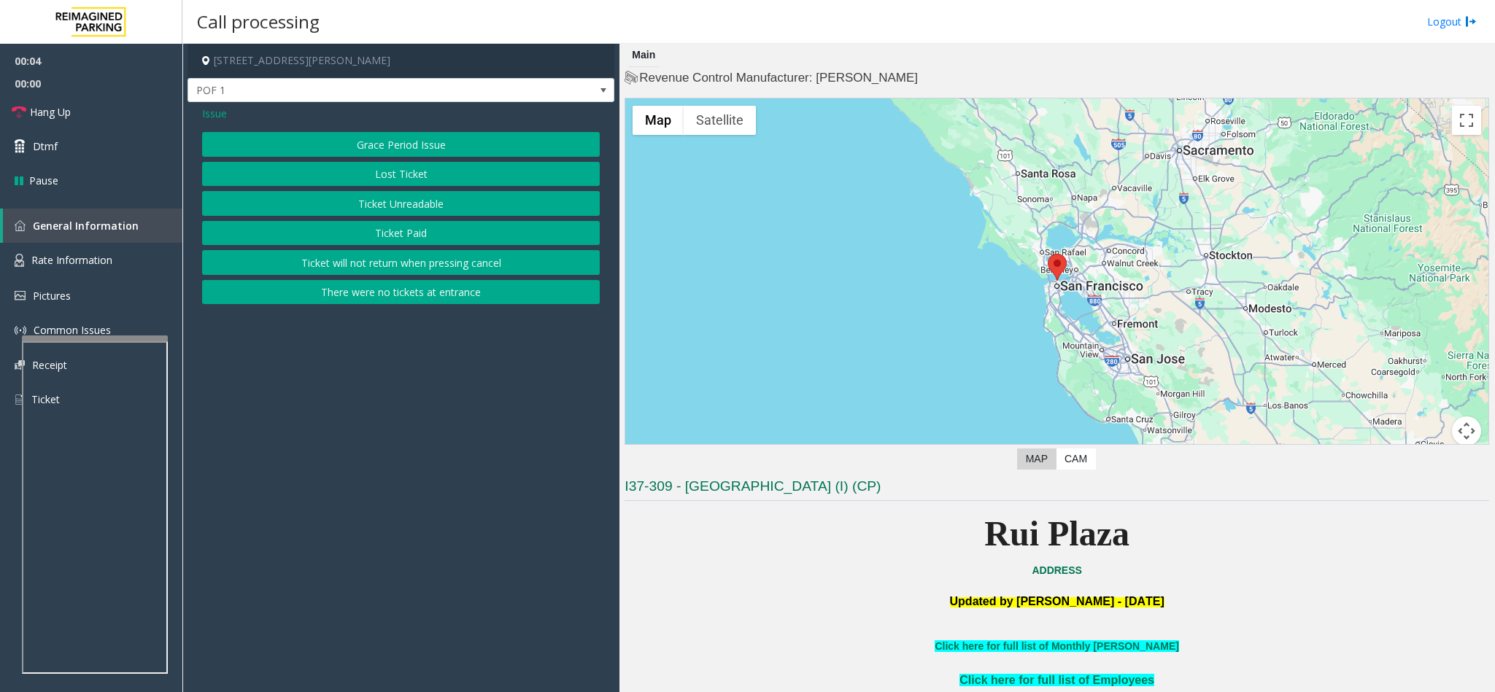
click at [414, 200] on button "Ticket Unreadable" at bounding box center [401, 203] width 398 height 25
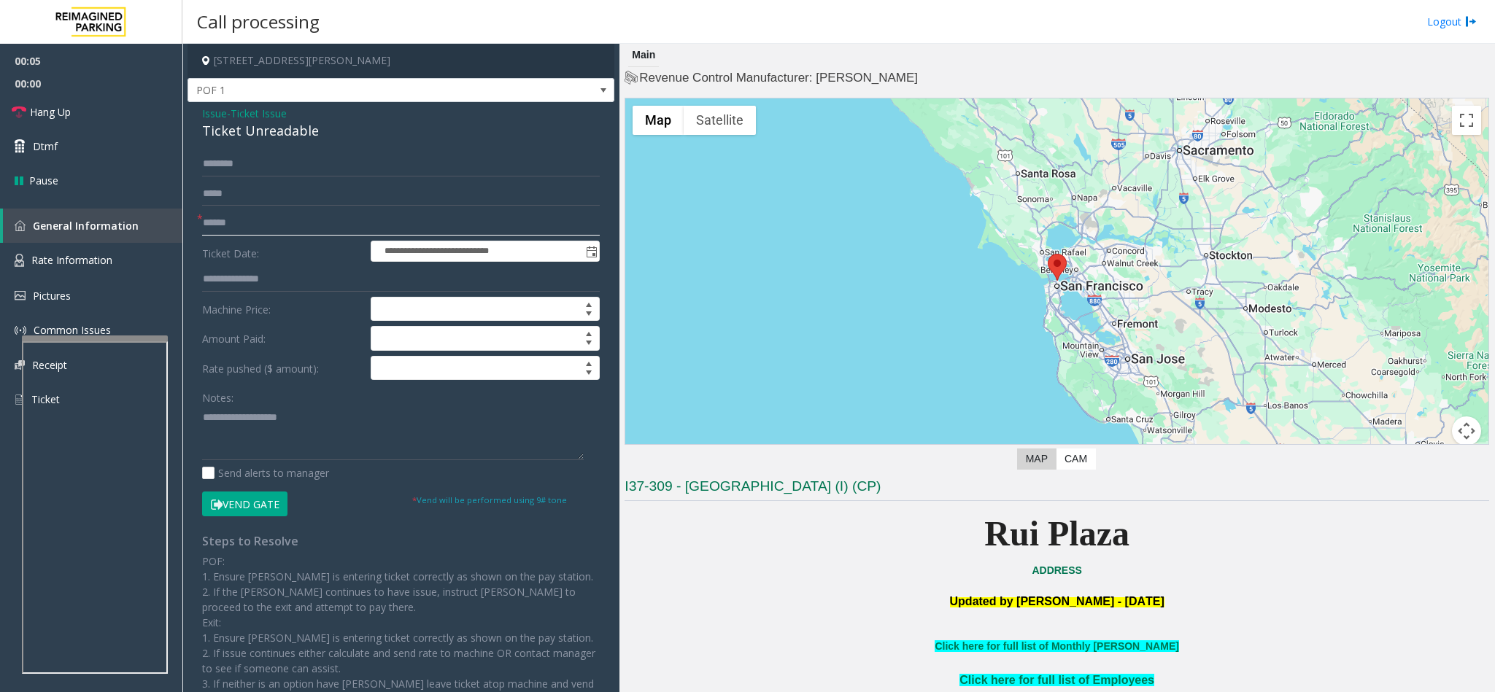
click at [279, 232] on input "text" at bounding box center [401, 223] width 398 height 25
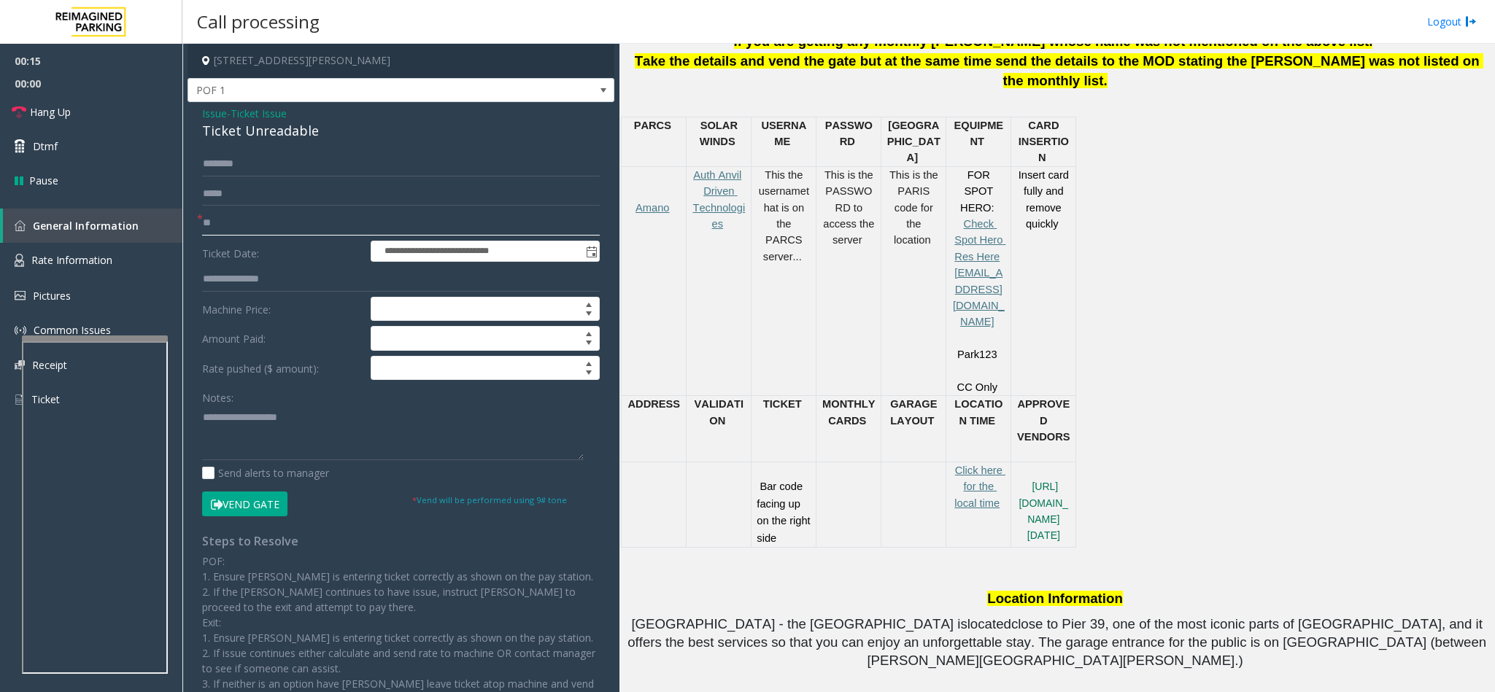
scroll to position [766, 0]
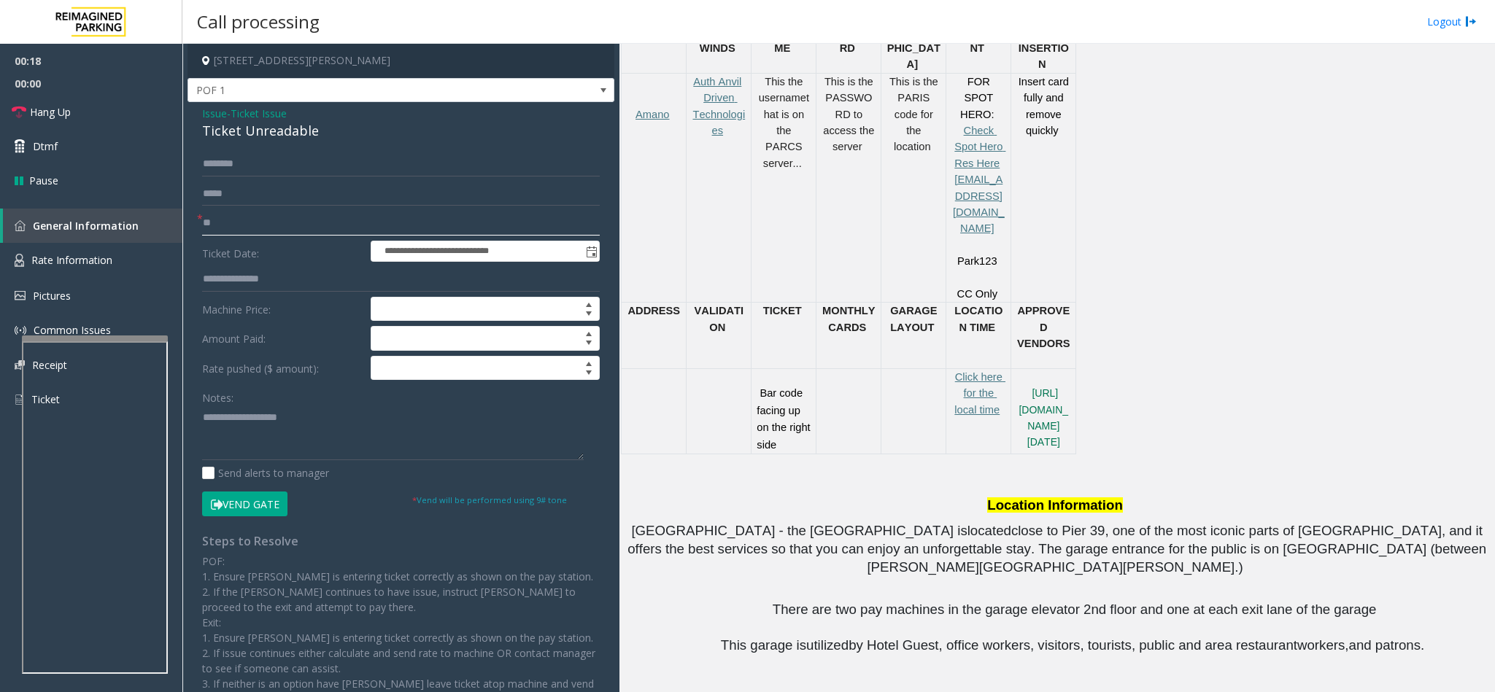
type input "**"
drag, startPoint x: 313, startPoint y: 127, endPoint x: 190, endPoint y: 117, distance: 123.0
click at [190, 117] on div "**********" at bounding box center [400, 434] width 427 height 665
paste textarea "**********"
click at [300, 442] on textarea at bounding box center [393, 433] width 382 height 55
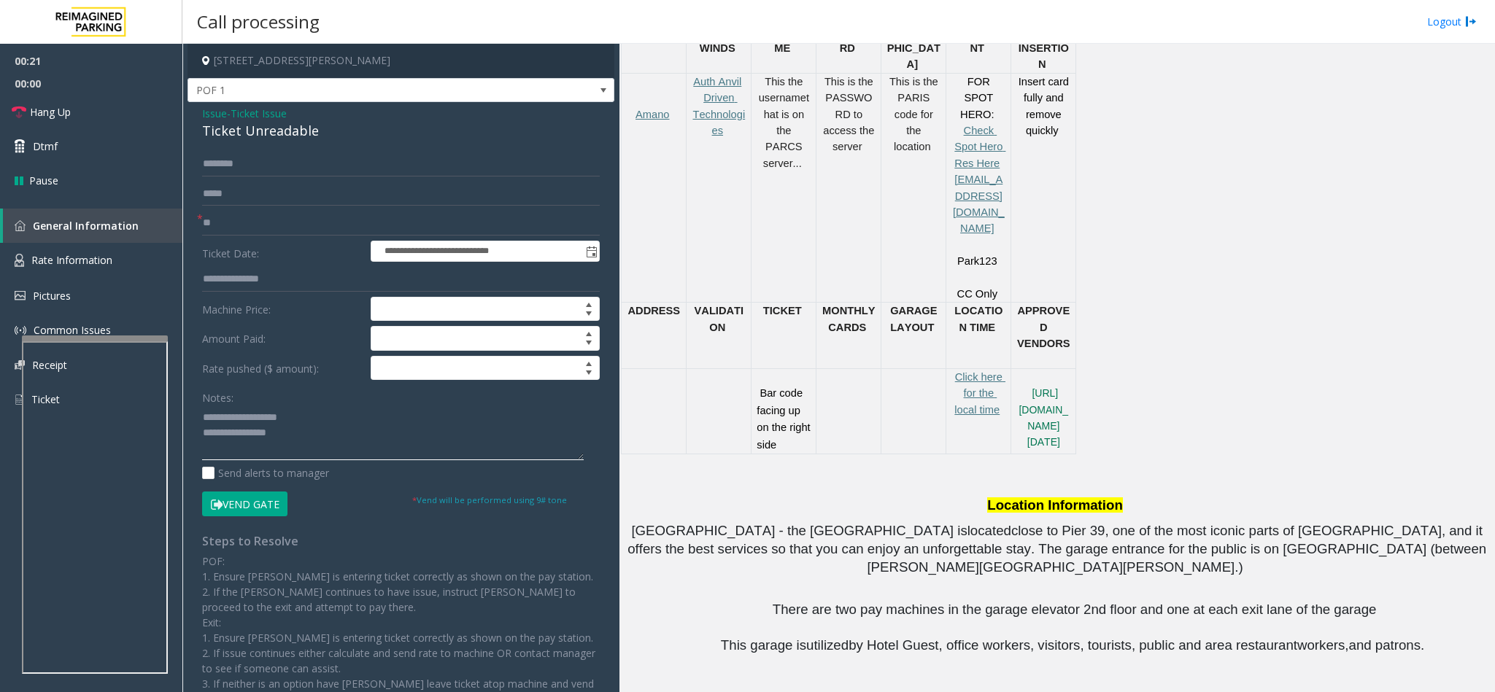
drag, startPoint x: 282, startPoint y: 419, endPoint x: 241, endPoint y: 422, distance: 41.7
click at [241, 422] on textarea at bounding box center [393, 433] width 382 height 55
drag, startPoint x: 239, startPoint y: 423, endPoint x: 305, endPoint y: 416, distance: 66.8
click at [305, 416] on textarea at bounding box center [393, 433] width 382 height 55
click at [357, 441] on textarea at bounding box center [393, 433] width 382 height 55
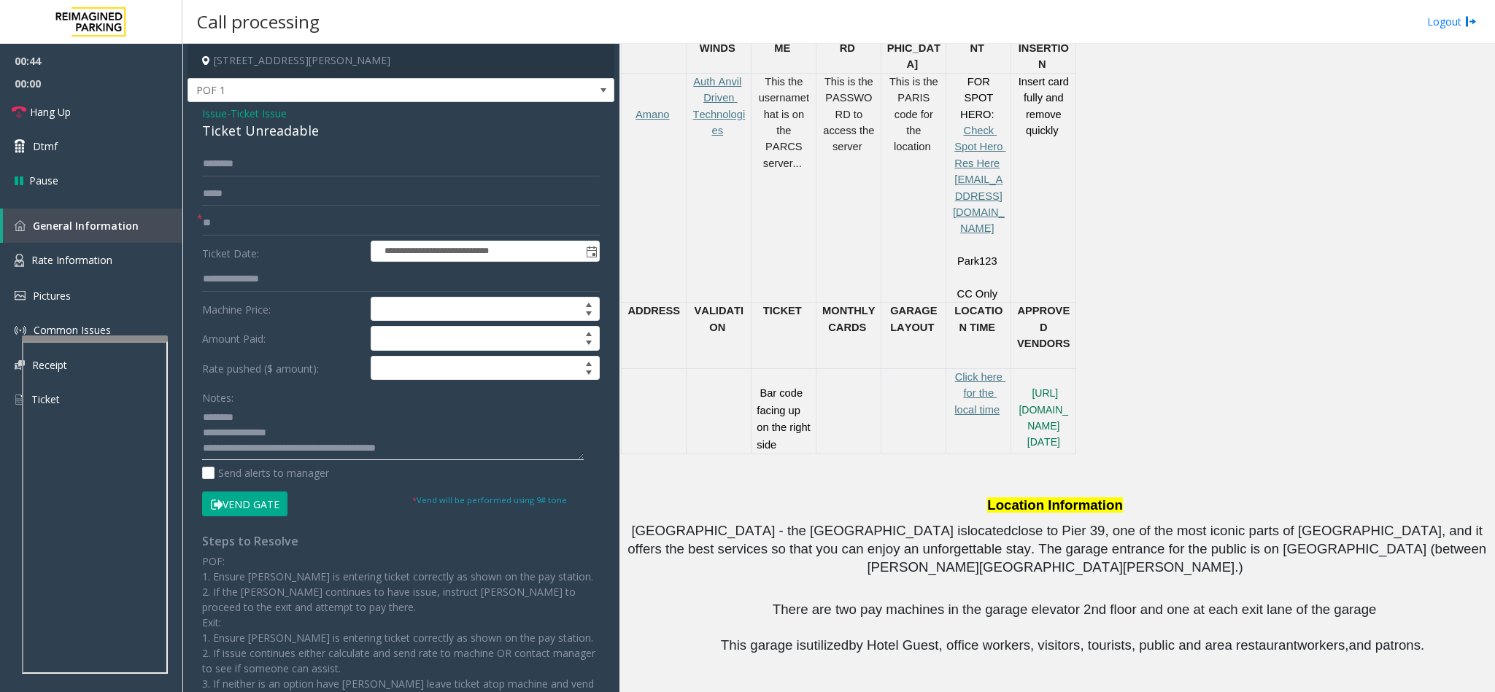
click at [372, 453] on textarea at bounding box center [393, 433] width 382 height 55
type textarea "**********"
click at [68, 112] on span "Hang Up" at bounding box center [50, 111] width 41 height 15
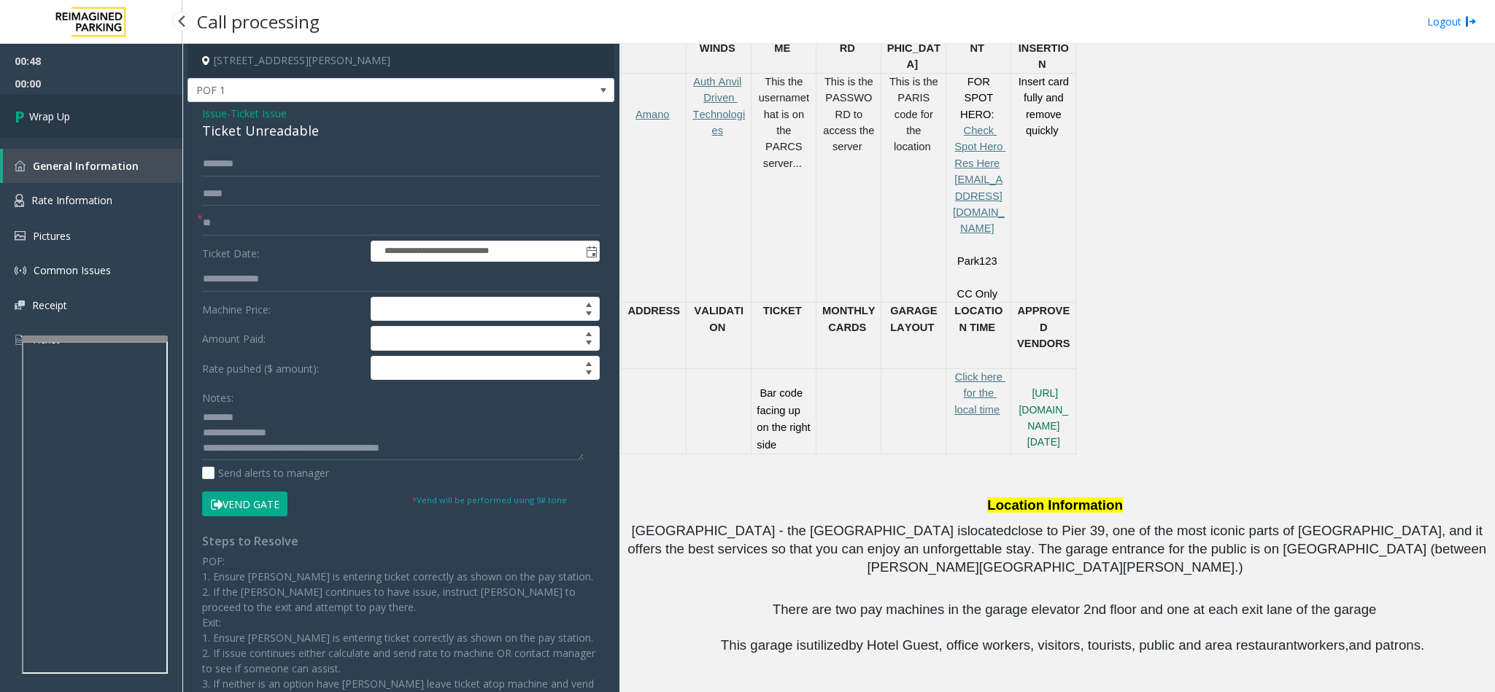
click at [104, 110] on link "Wrap Up" at bounding box center [91, 116] width 182 height 43
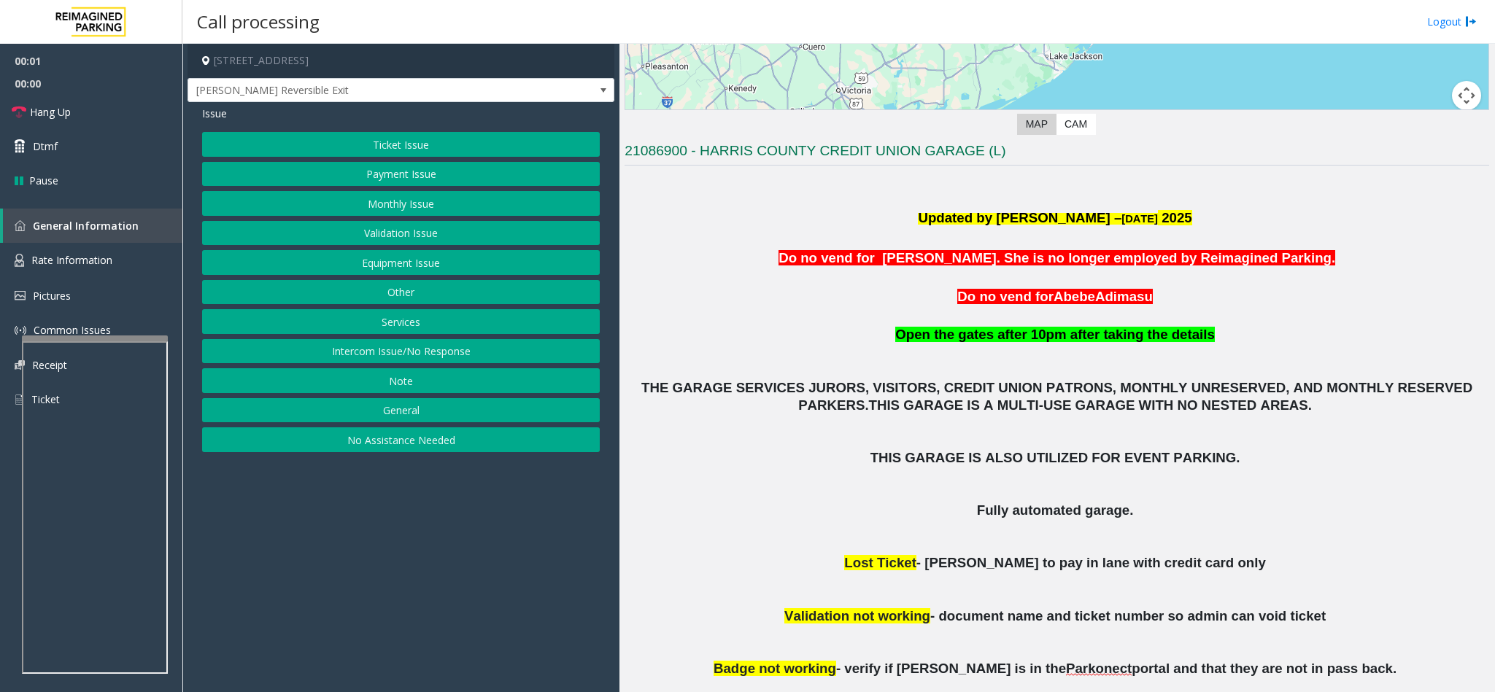
scroll to position [328, 0]
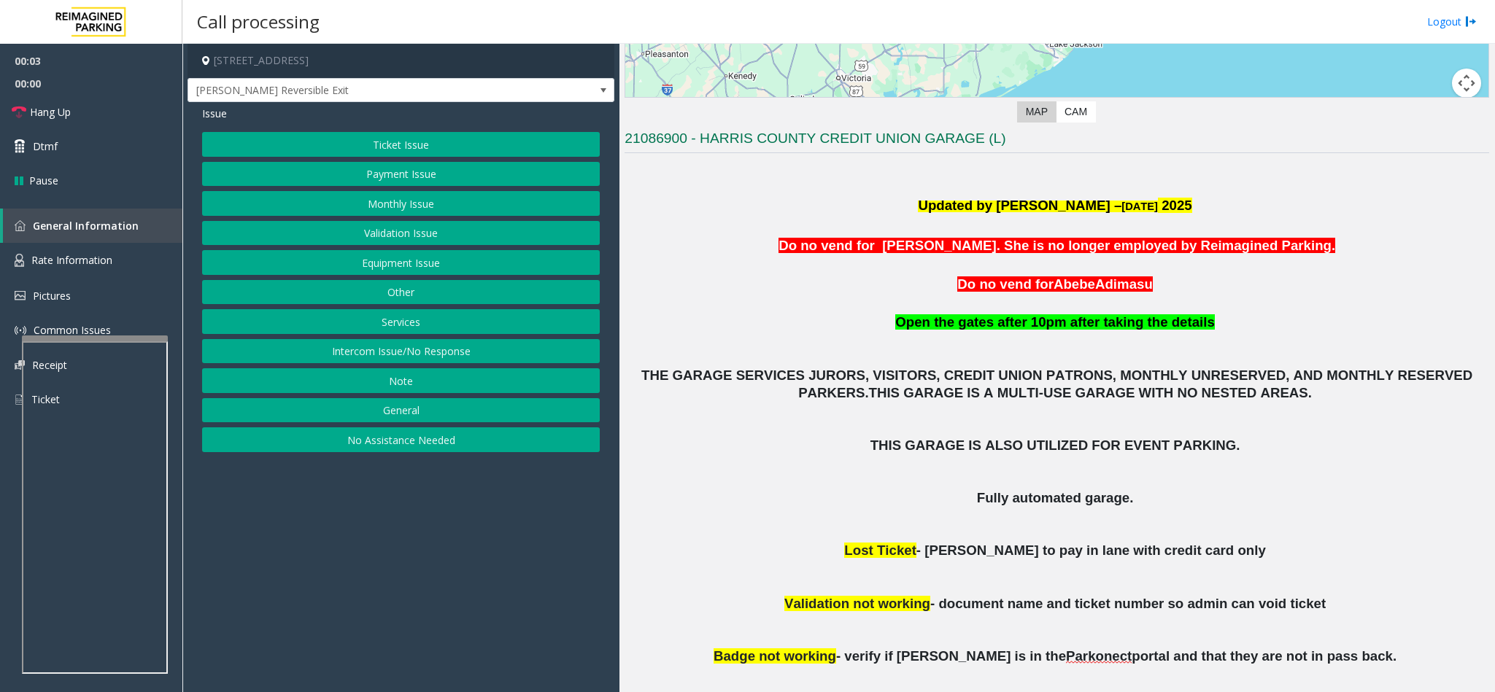
click at [374, 143] on button "Ticket Issue" at bounding box center [401, 144] width 398 height 25
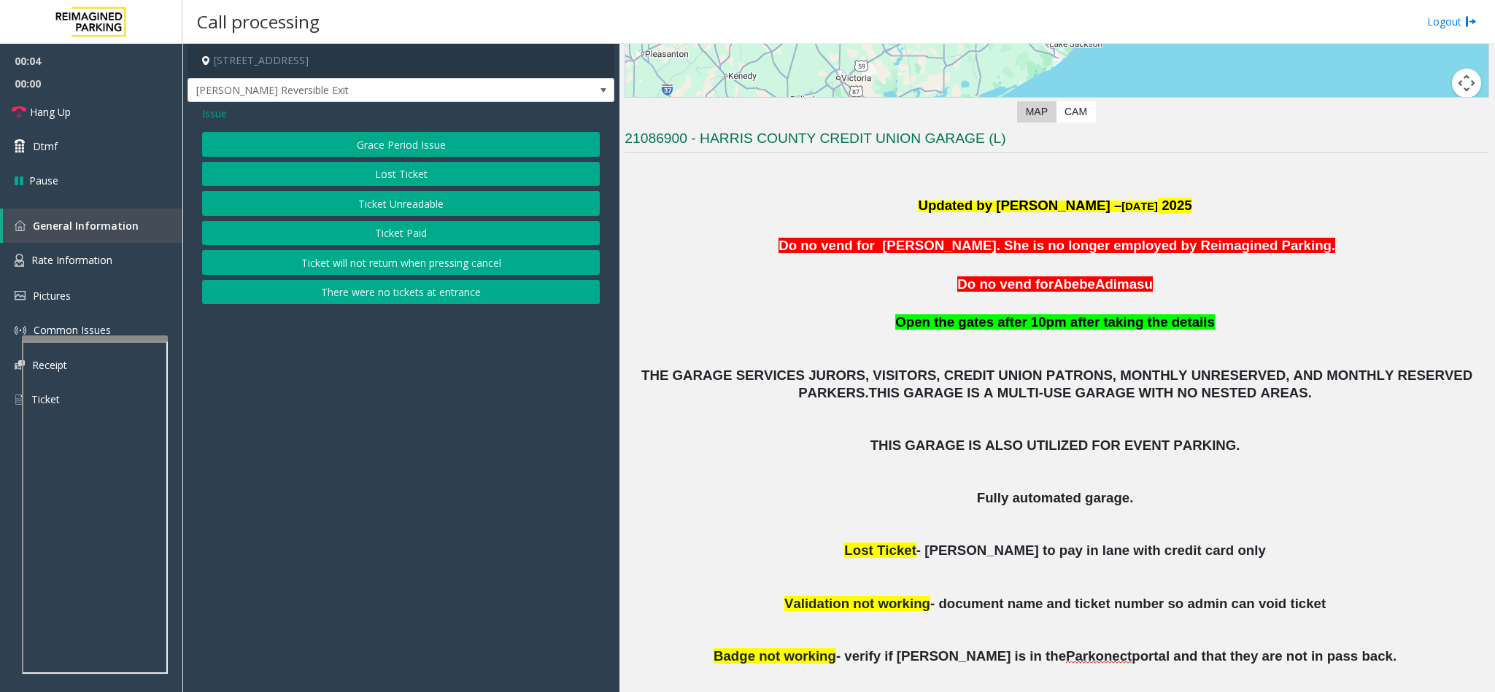
click at [400, 200] on button "Ticket Unreadable" at bounding box center [401, 203] width 398 height 25
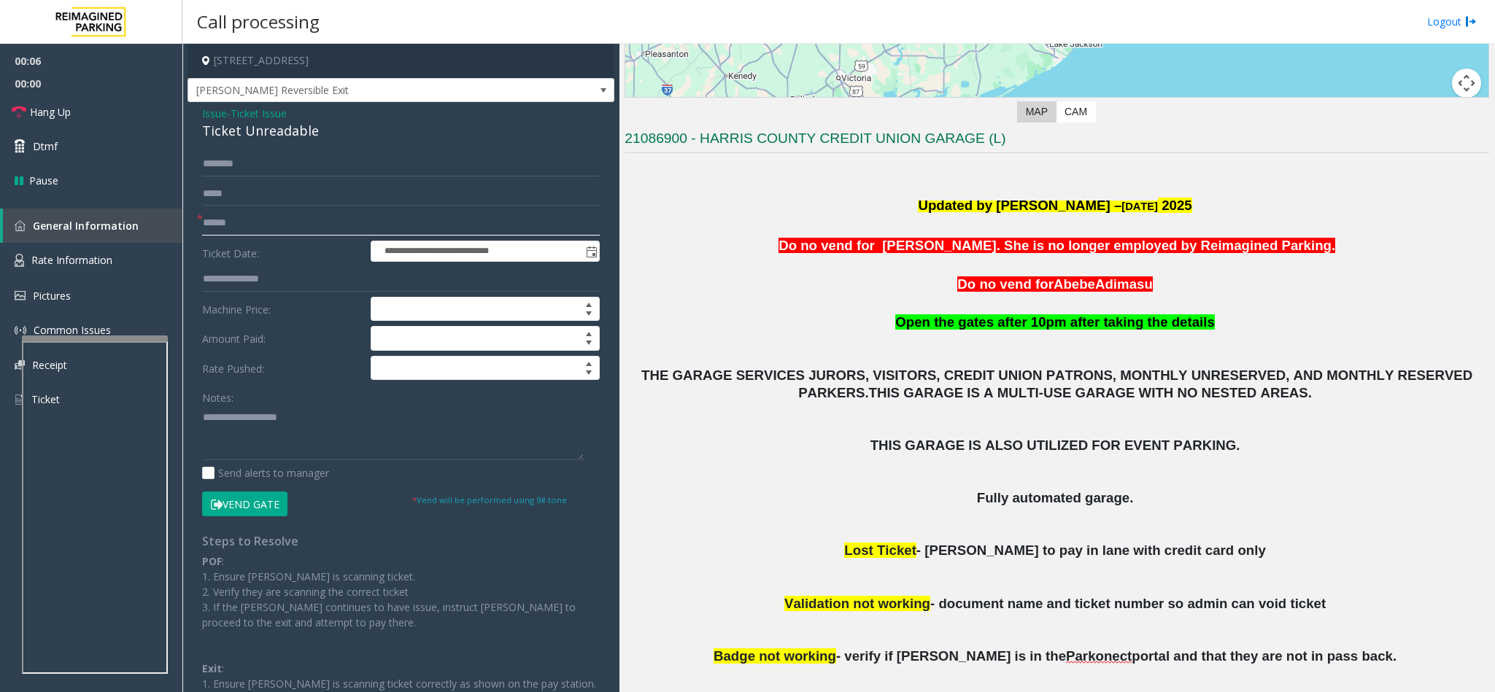
click at [296, 226] on input "text" at bounding box center [401, 223] width 398 height 25
drag, startPoint x: 317, startPoint y: 136, endPoint x: 201, endPoint y: 120, distance: 117.0
click at [202, 120] on div "Issue - Ticket Issue Ticket Unreadable" at bounding box center [401, 123] width 398 height 35
paste textarea "**********"
click at [300, 427] on textarea at bounding box center [393, 433] width 382 height 55
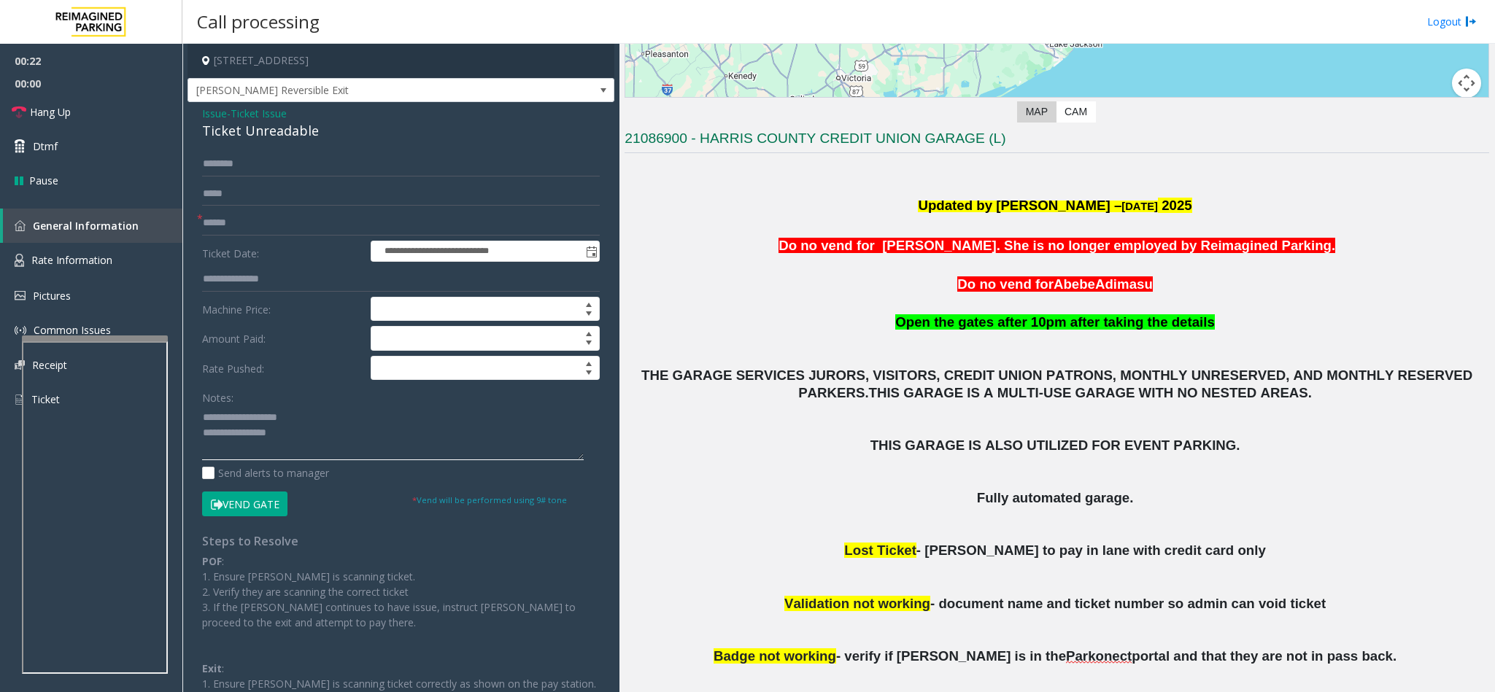
drag, startPoint x: 301, startPoint y: 427, endPoint x: 239, endPoint y: 422, distance: 62.2
click at [239, 422] on textarea at bounding box center [393, 433] width 382 height 55
click at [344, 425] on textarea at bounding box center [393, 433] width 382 height 55
type textarea "**********"
click at [266, 223] on input "text" at bounding box center [401, 223] width 398 height 25
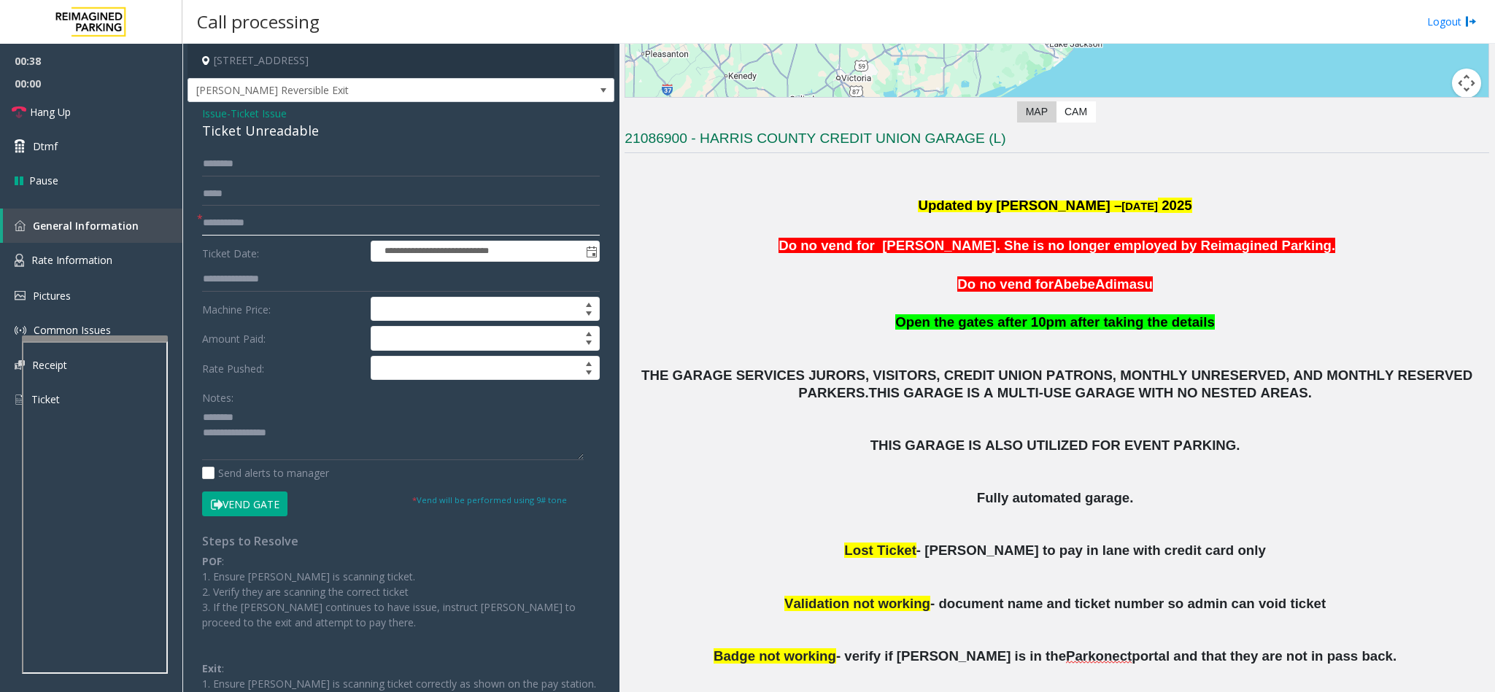
type input "**********"
click at [309, 446] on textarea at bounding box center [393, 433] width 382 height 55
click at [246, 500] on button "Vend Gate" at bounding box center [244, 504] width 85 height 25
click at [252, 460] on textarea at bounding box center [393, 433] width 382 height 55
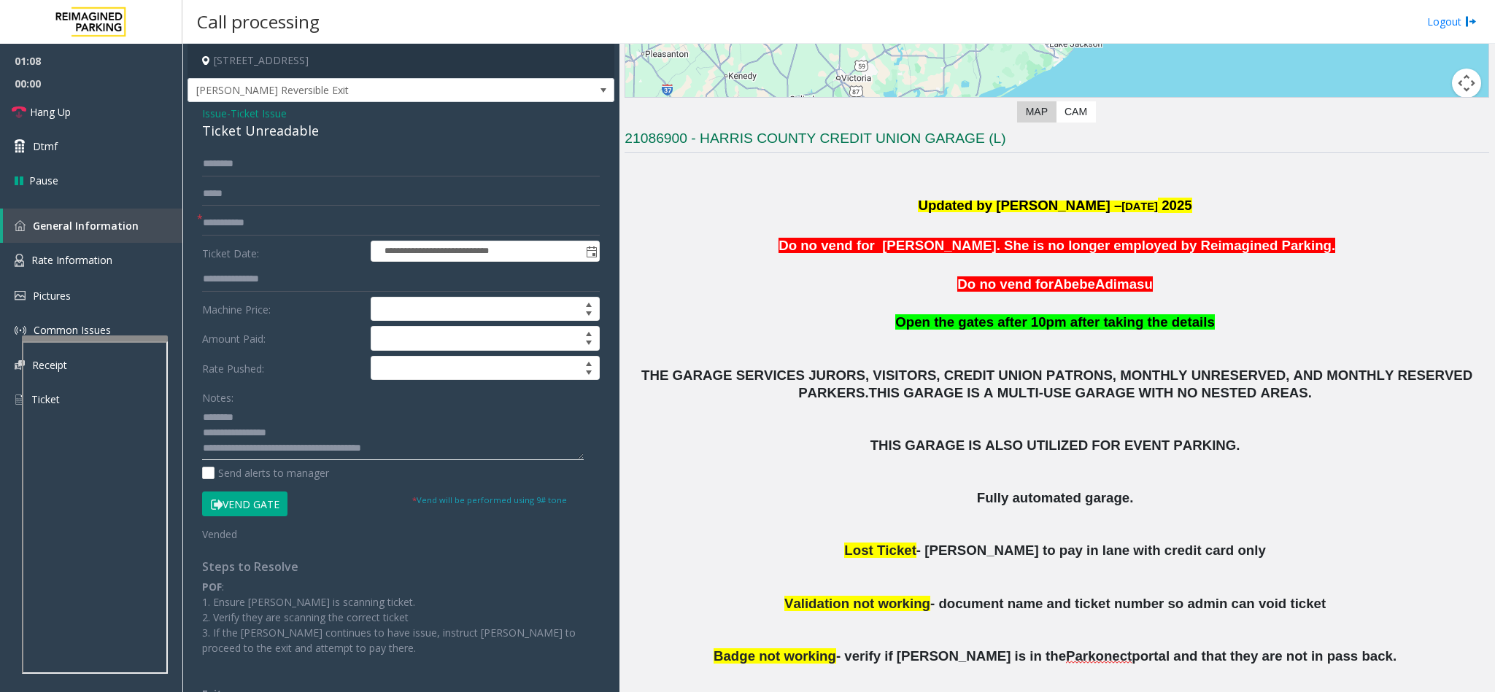
click at [440, 438] on textarea at bounding box center [393, 433] width 382 height 55
click at [430, 447] on textarea at bounding box center [393, 433] width 382 height 55
click at [423, 452] on textarea at bounding box center [393, 433] width 382 height 55
click at [423, 447] on textarea at bounding box center [393, 433] width 382 height 55
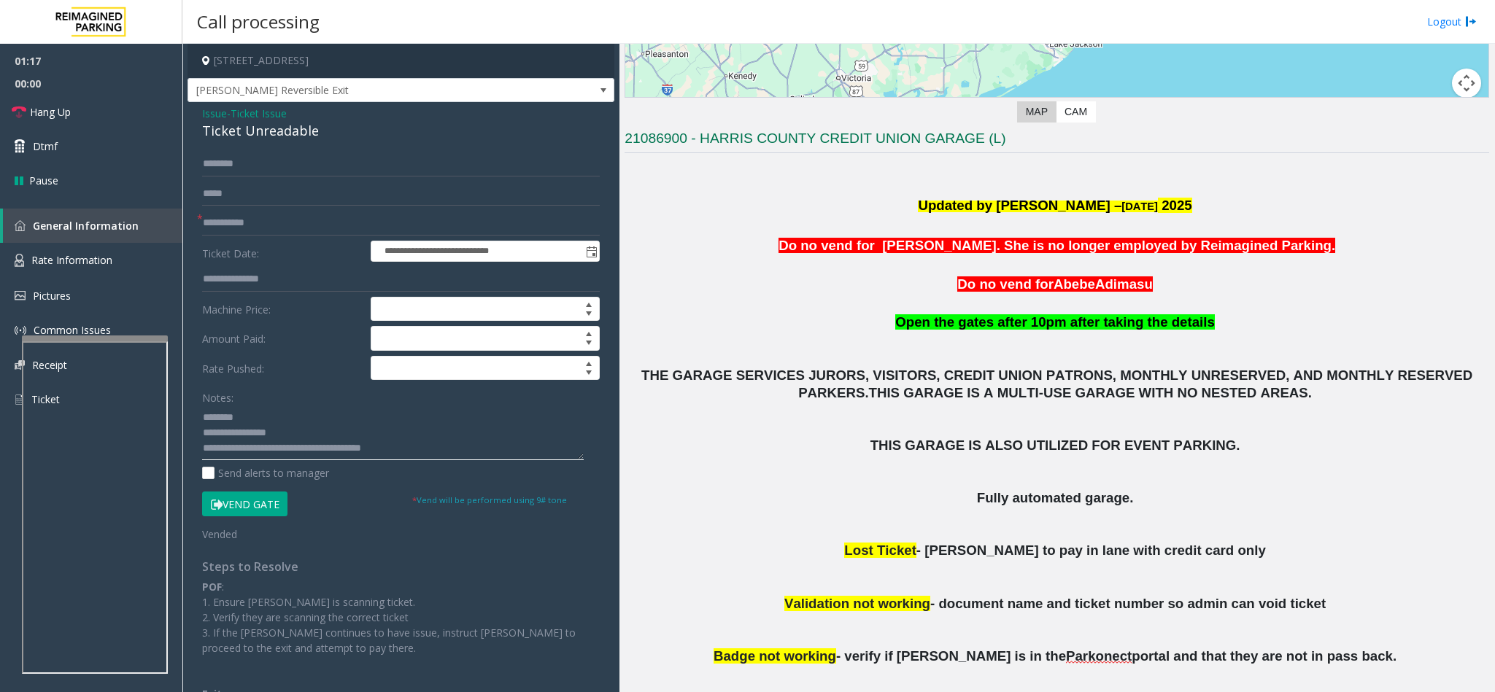
click at [427, 458] on textarea at bounding box center [393, 433] width 382 height 55
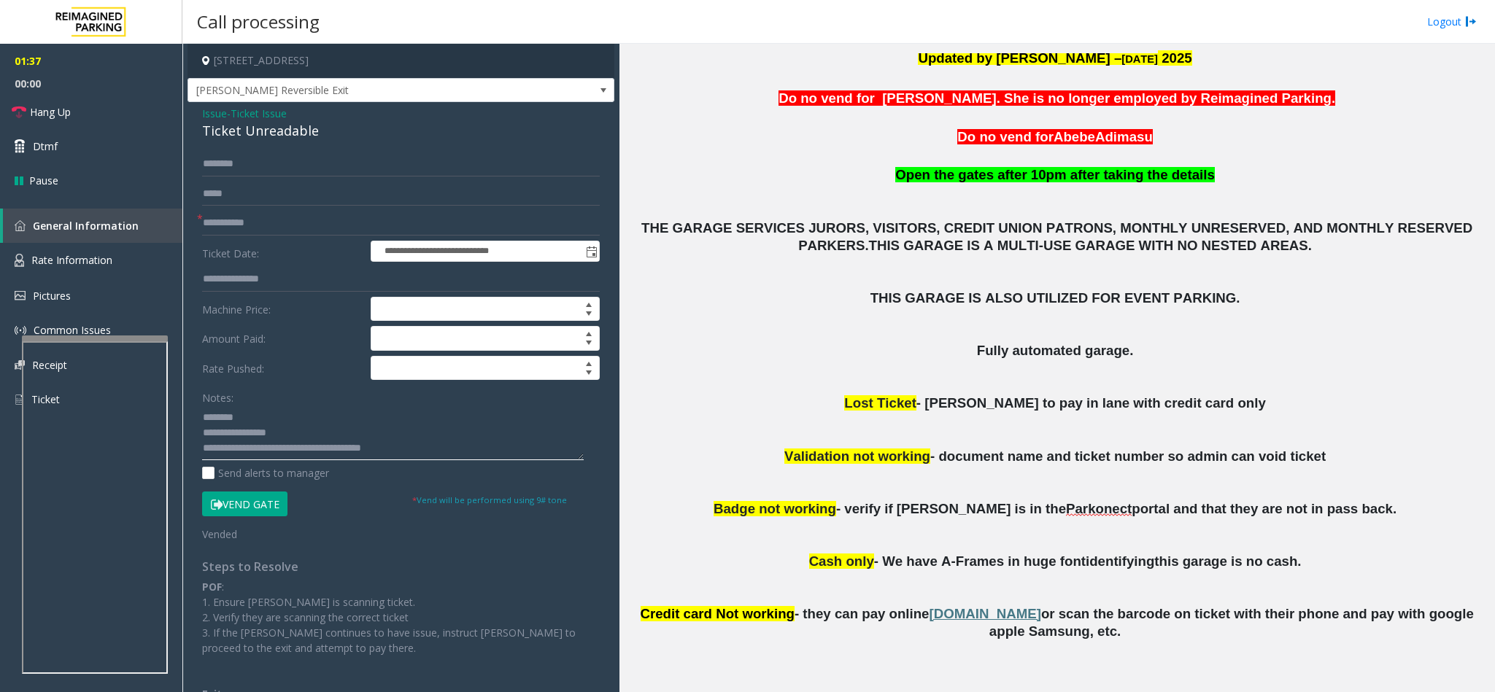
scroll to position [366, 0]
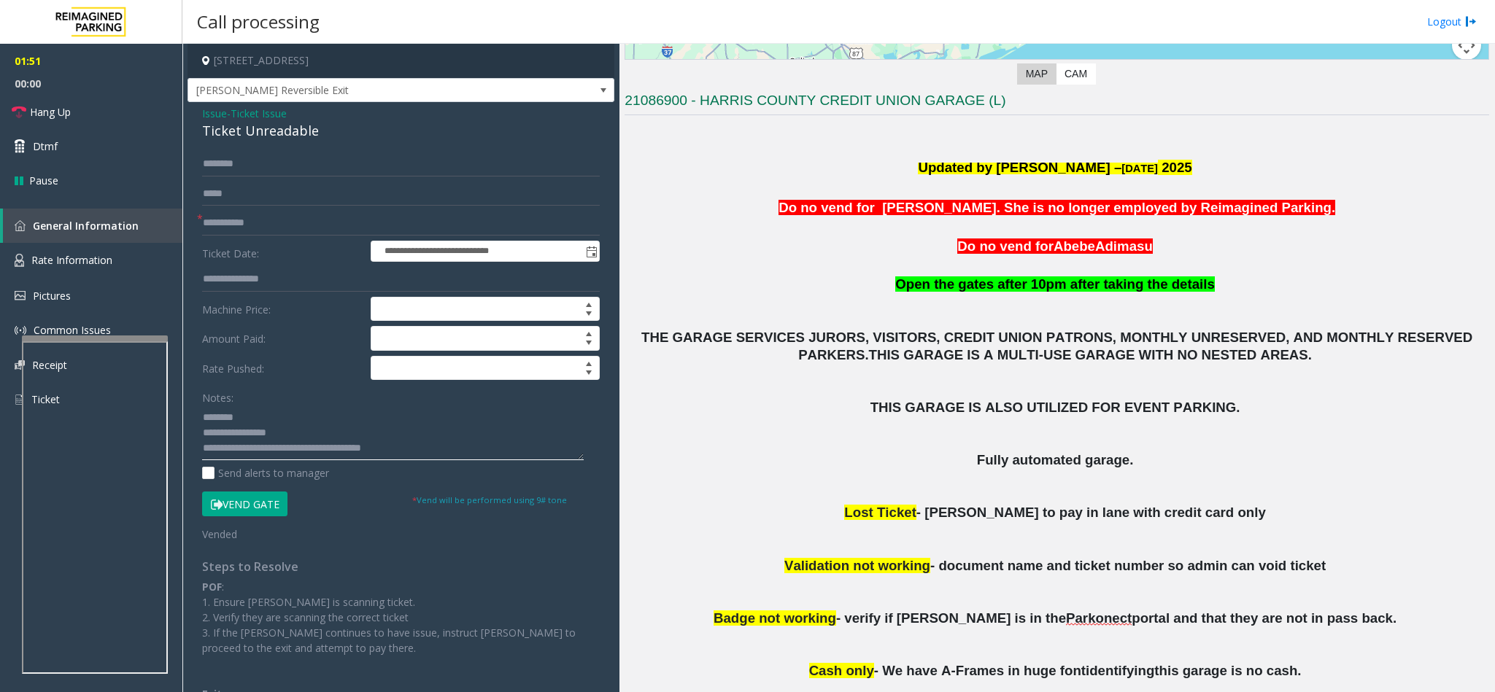
type textarea "**********"
click at [435, 155] on input "text" at bounding box center [401, 164] width 398 height 25
click at [304, 158] on input "*****" at bounding box center [401, 164] width 398 height 25
click at [346, 165] on input "*****" at bounding box center [401, 164] width 398 height 25
click at [351, 163] on input "*****" at bounding box center [401, 164] width 398 height 25
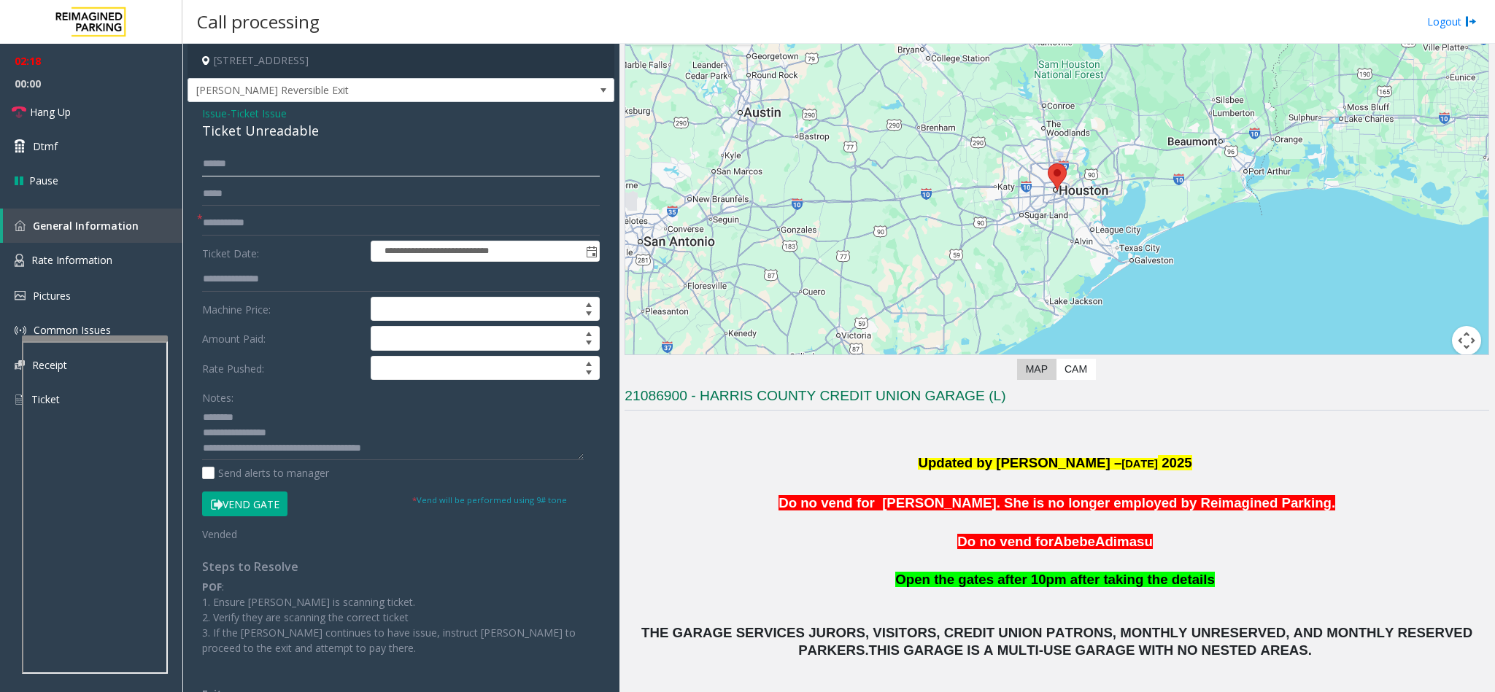
scroll to position [0, 0]
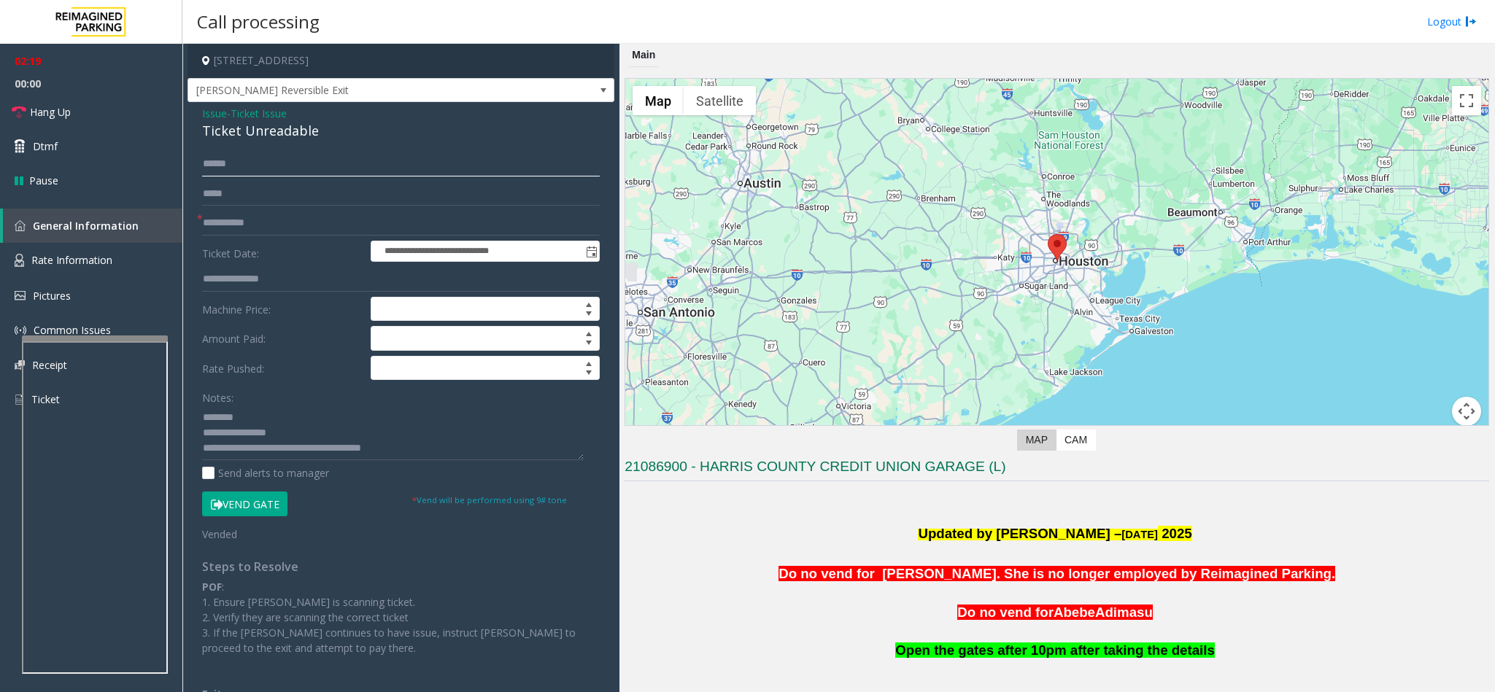
type input "*****"
click at [118, 140] on link "Dtmf" at bounding box center [91, 146] width 182 height 34
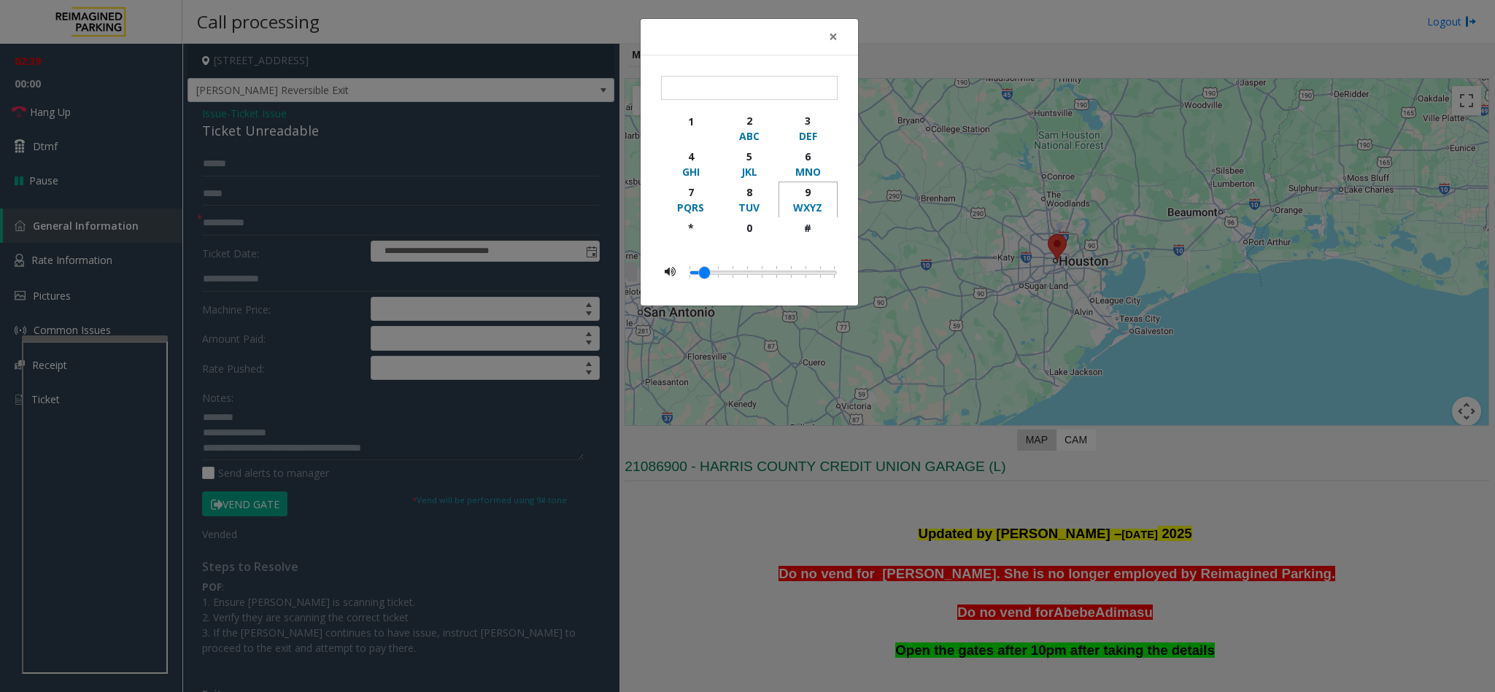
click at [810, 197] on div "9" at bounding box center [808, 192] width 40 height 15
click at [806, 228] on div "#" at bounding box center [808, 227] width 40 height 15
type input "**"
click at [826, 37] on button "×" at bounding box center [832, 37] width 29 height 36
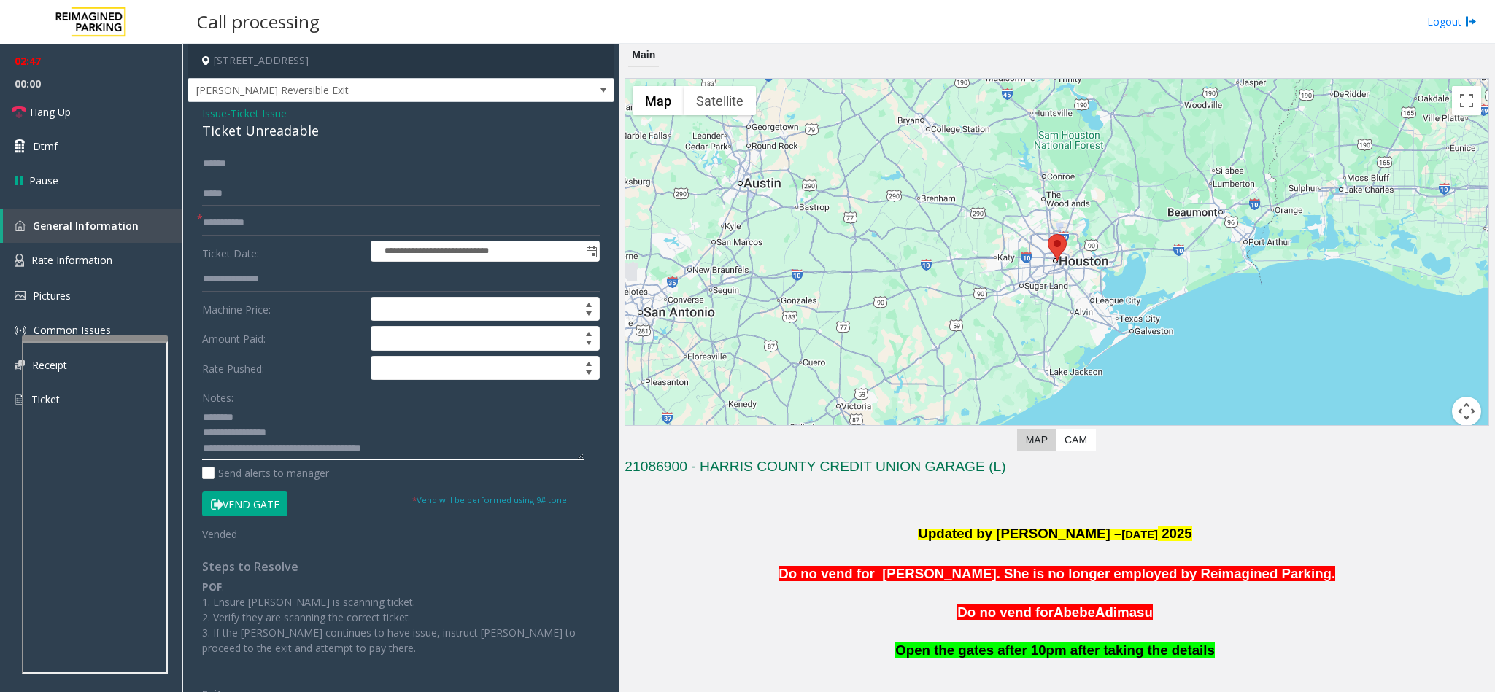
click at [425, 458] on textarea at bounding box center [393, 433] width 382 height 55
click at [449, 452] on textarea at bounding box center [393, 433] width 382 height 55
click at [69, 108] on span "Hang Up" at bounding box center [50, 111] width 41 height 15
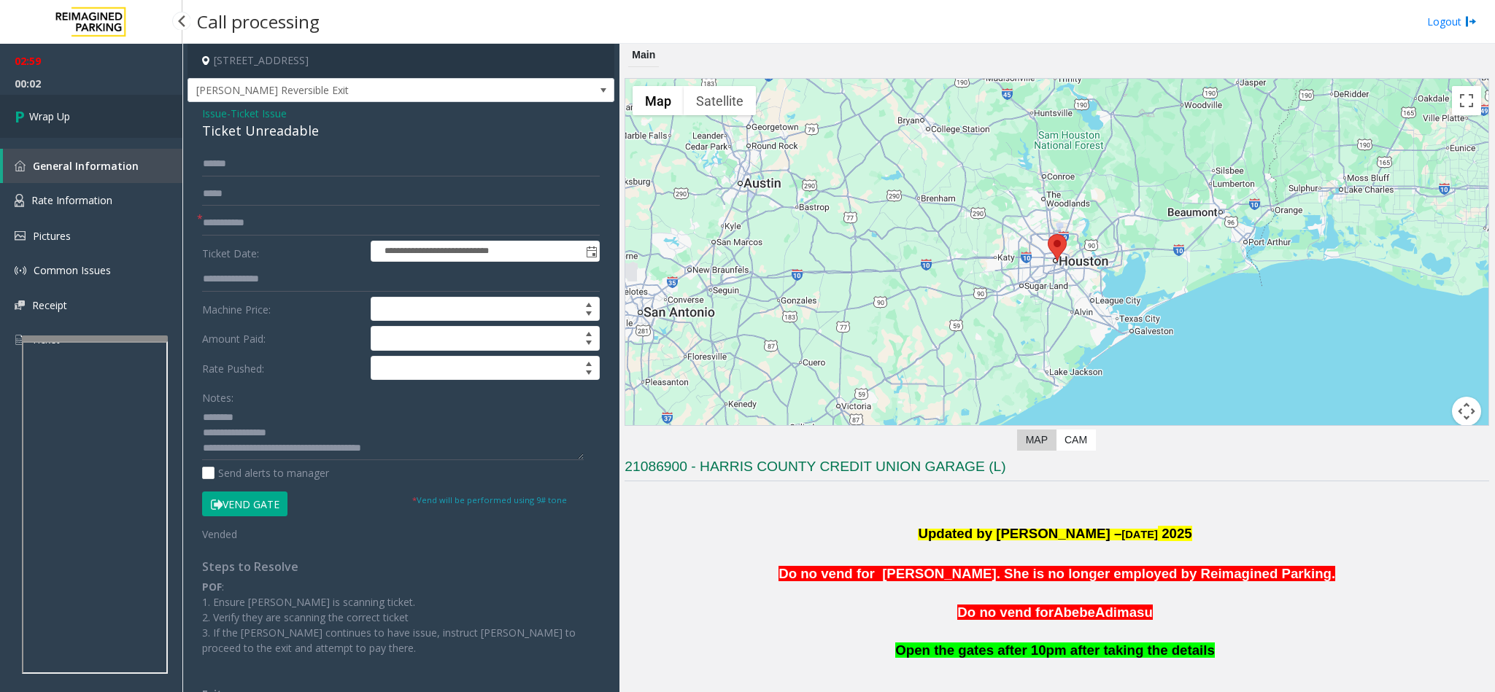
click at [93, 108] on link "Wrap Up" at bounding box center [91, 116] width 182 height 43
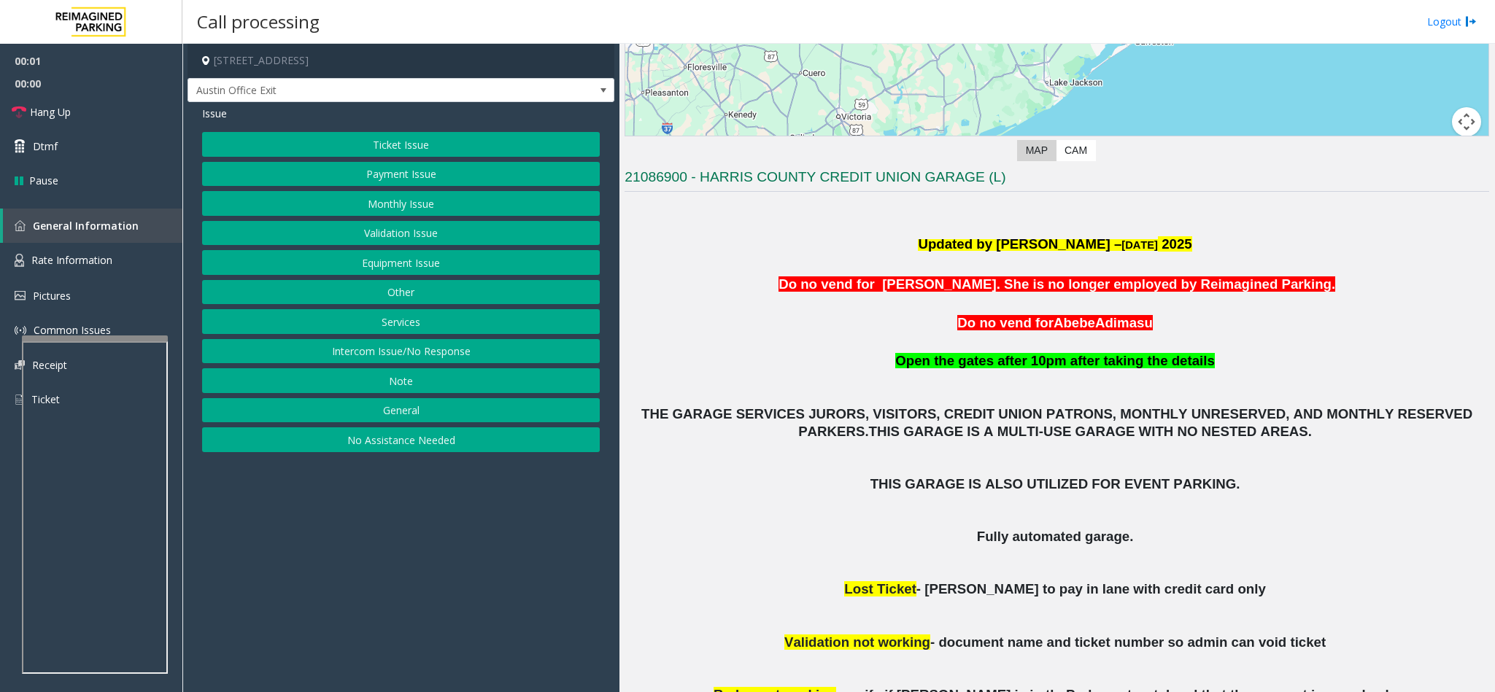
scroll to position [328, 0]
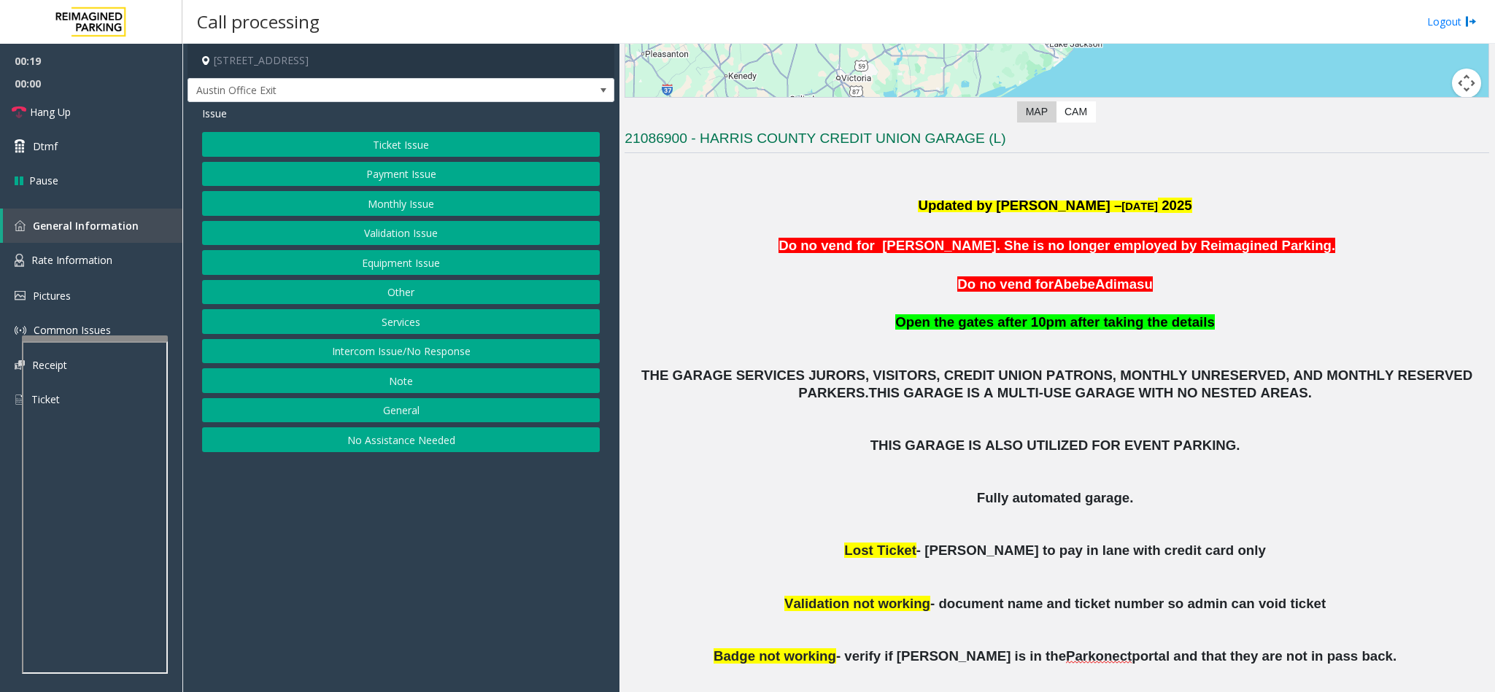
click at [441, 142] on button "Ticket Issue" at bounding box center [401, 144] width 398 height 25
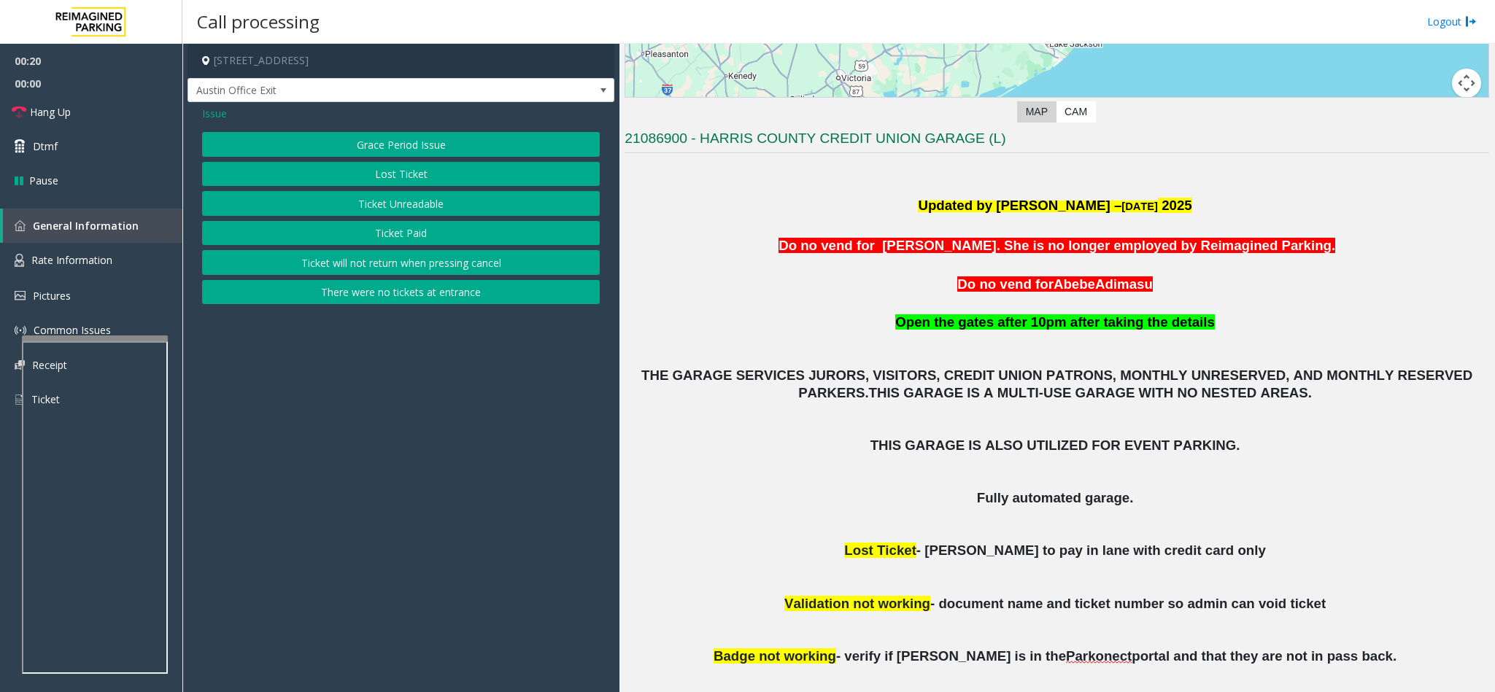
click at [417, 206] on button "Ticket Unreadable" at bounding box center [401, 203] width 398 height 25
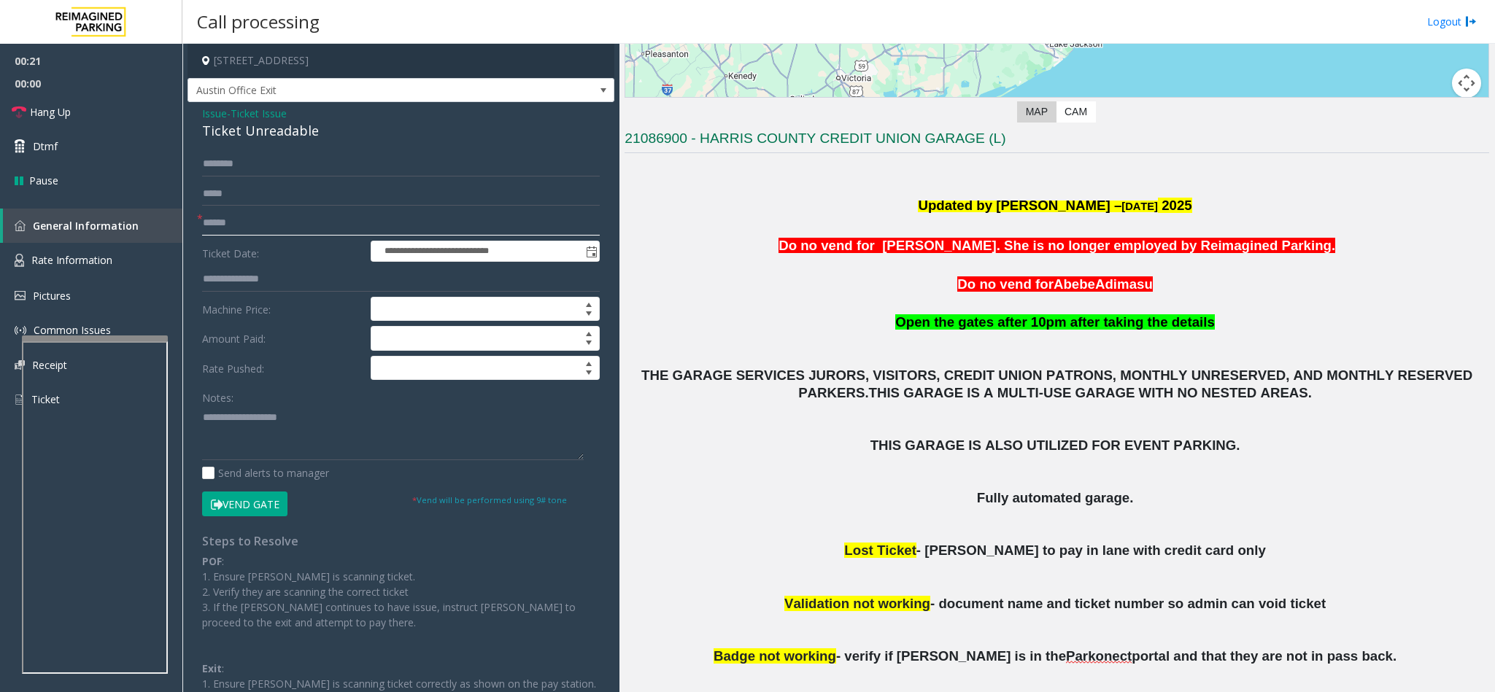
click at [287, 228] on input "text" at bounding box center [401, 223] width 398 height 25
type input "*"
type input "******"
click at [295, 160] on input "text" at bounding box center [401, 164] width 398 height 25
type input "******"
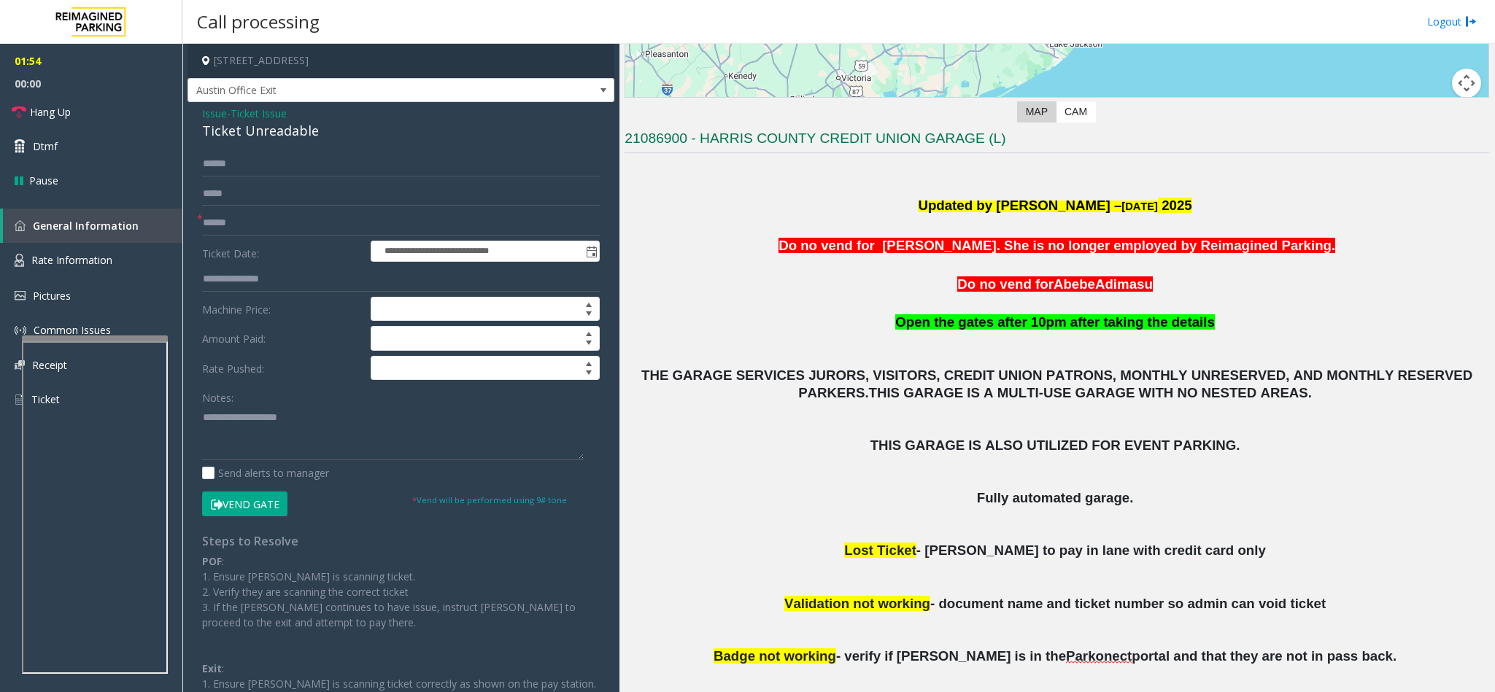
click at [269, 508] on button "Vend Gate" at bounding box center [244, 504] width 85 height 25
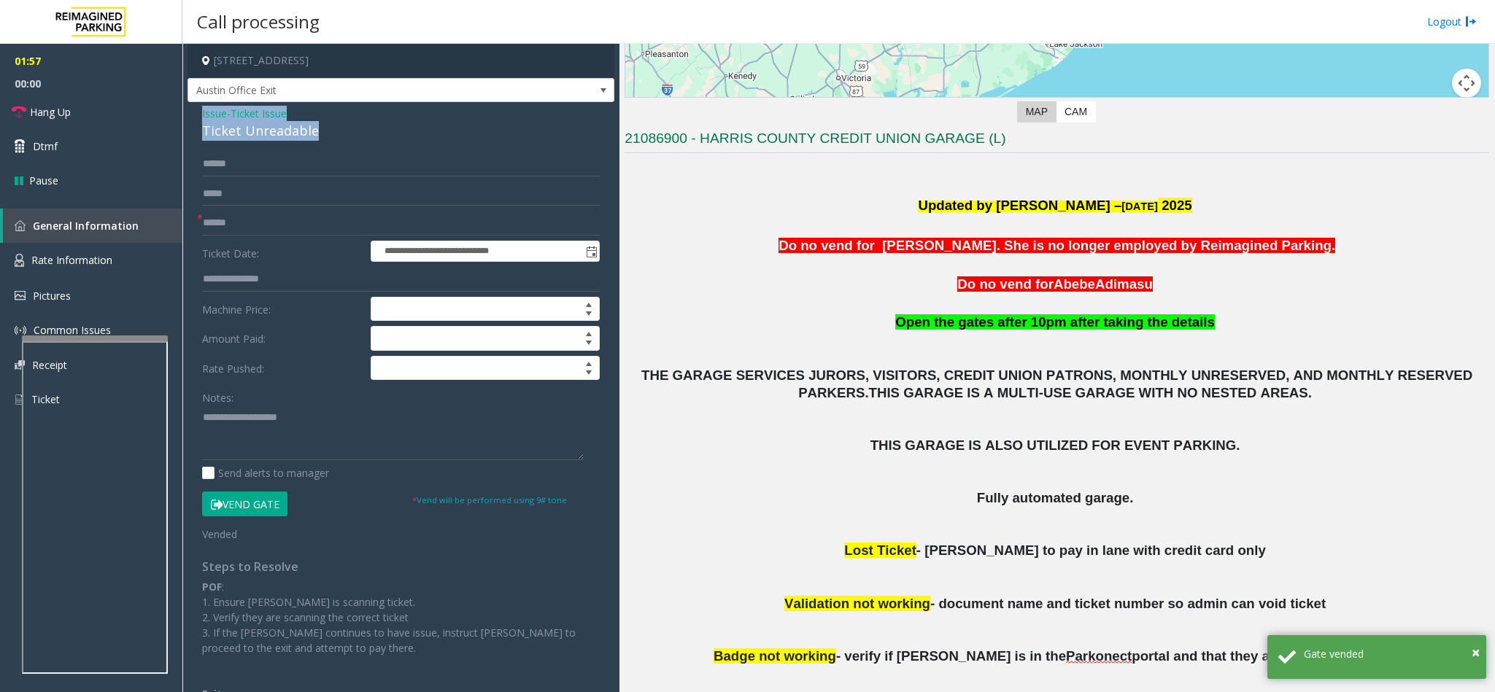
drag, startPoint x: 318, startPoint y: 133, endPoint x: 200, endPoint y: 112, distance: 120.1
click at [200, 112] on div "**********" at bounding box center [400, 493] width 427 height 783
paste textarea "**********"
click at [298, 434] on textarea at bounding box center [393, 433] width 382 height 55
drag, startPoint x: 295, startPoint y: 416, endPoint x: 235, endPoint y: 421, distance: 60.8
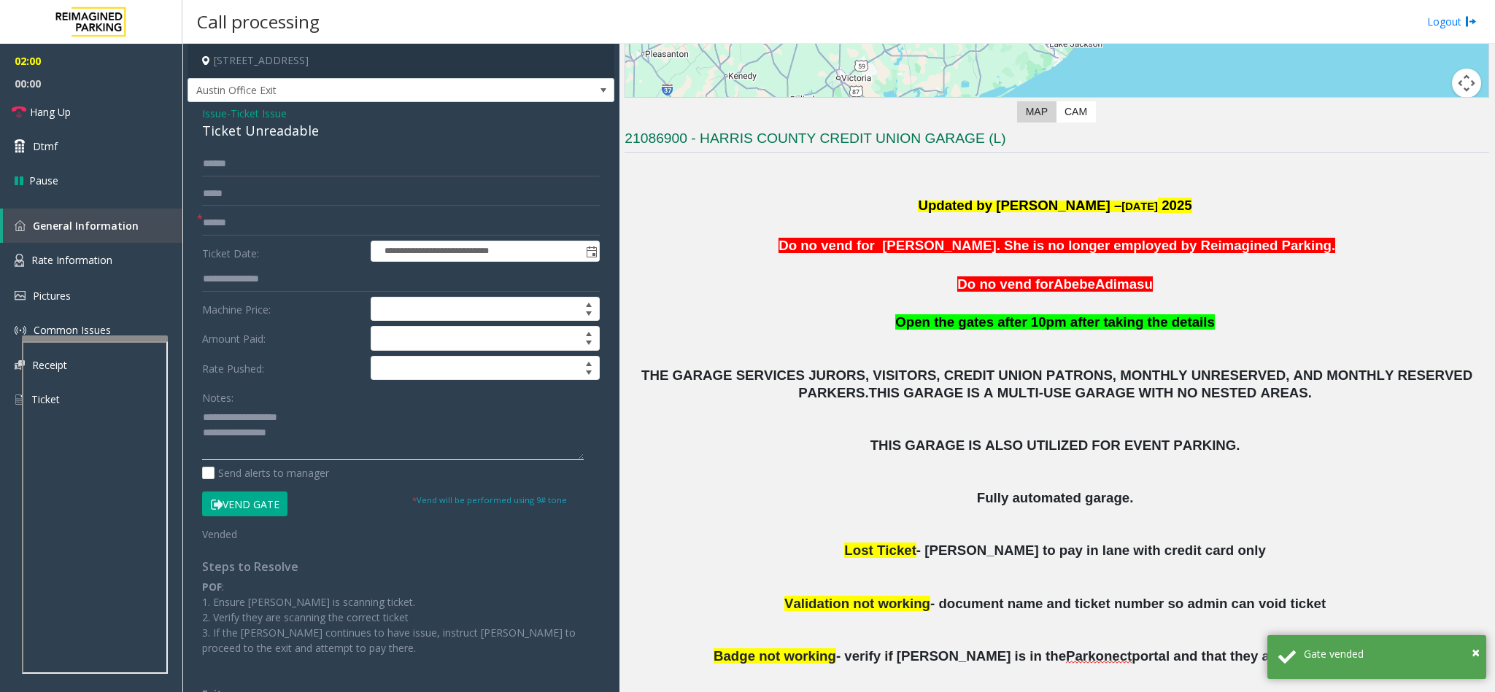
click at [235, 421] on textarea at bounding box center [393, 433] width 382 height 55
click at [304, 436] on textarea at bounding box center [393, 433] width 382 height 55
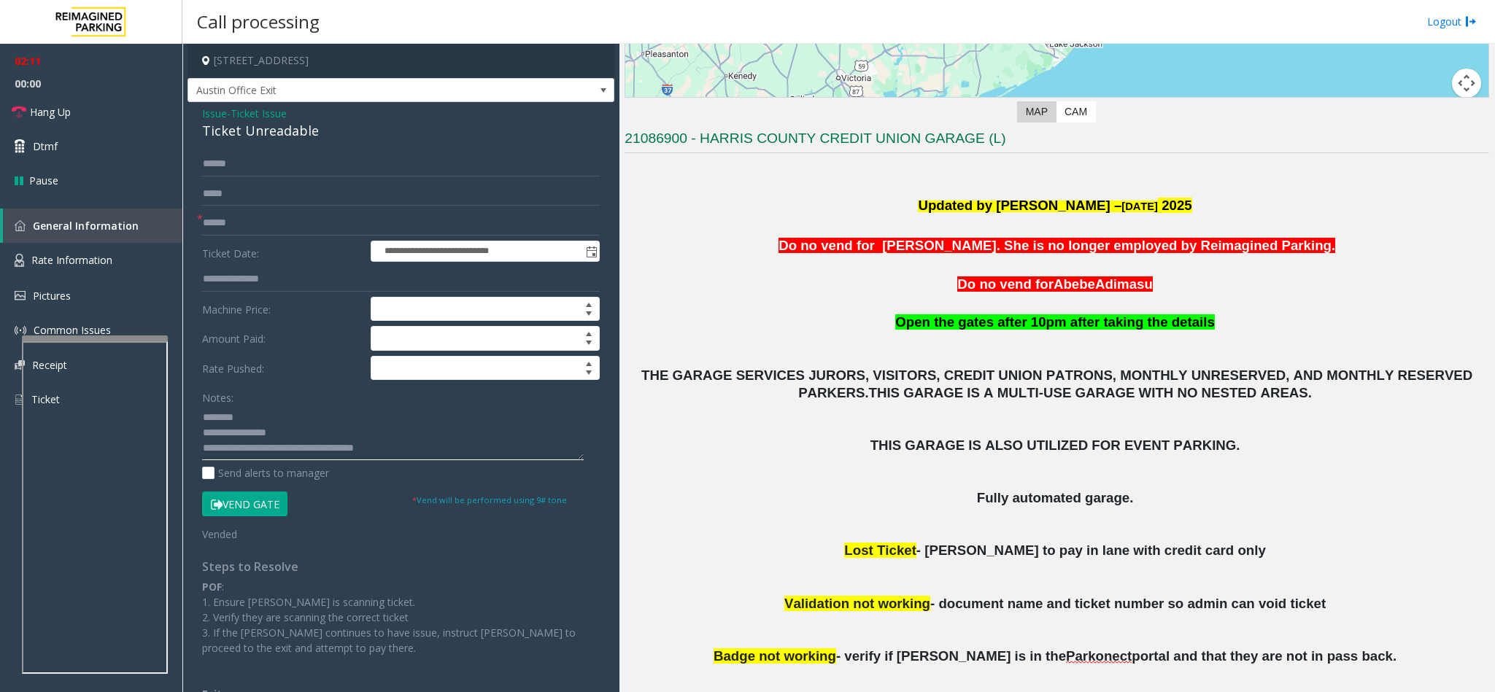
click at [303, 451] on textarea at bounding box center [393, 433] width 382 height 55
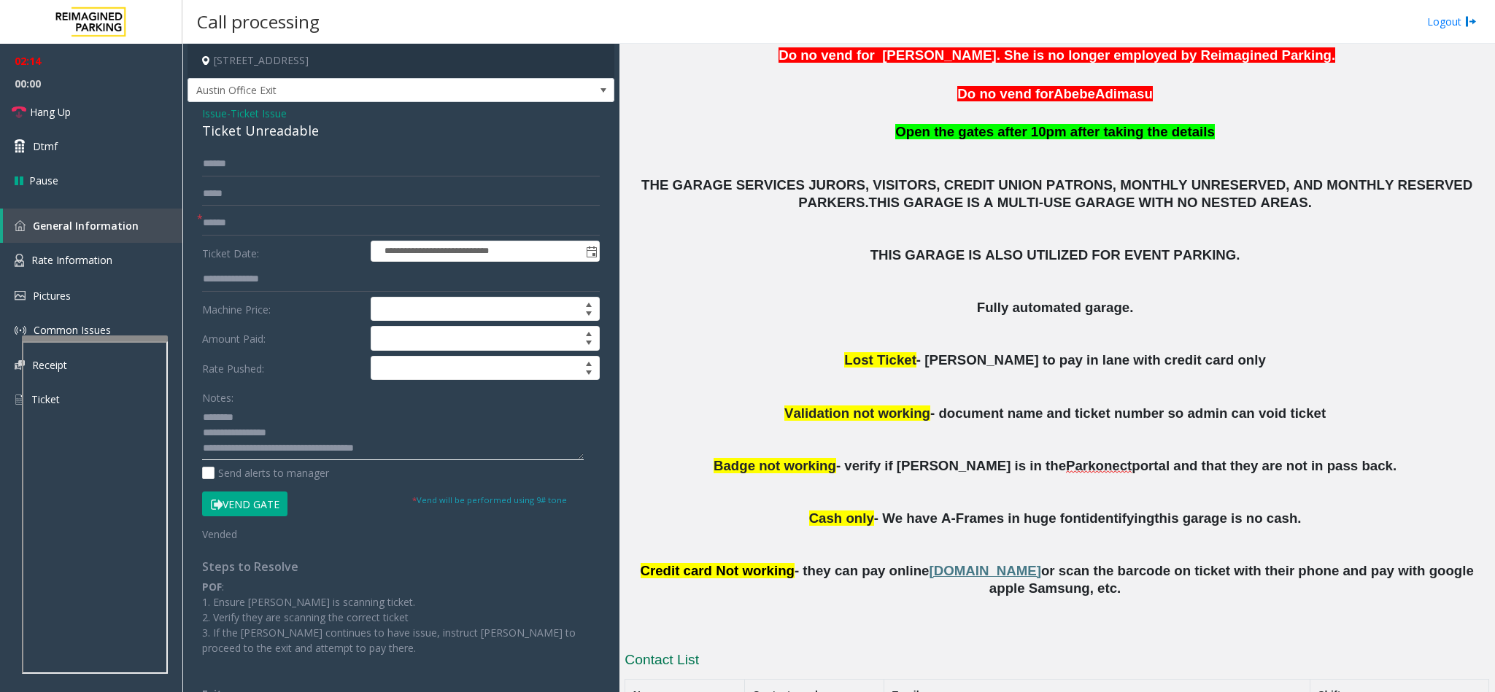
scroll to position [547, 0]
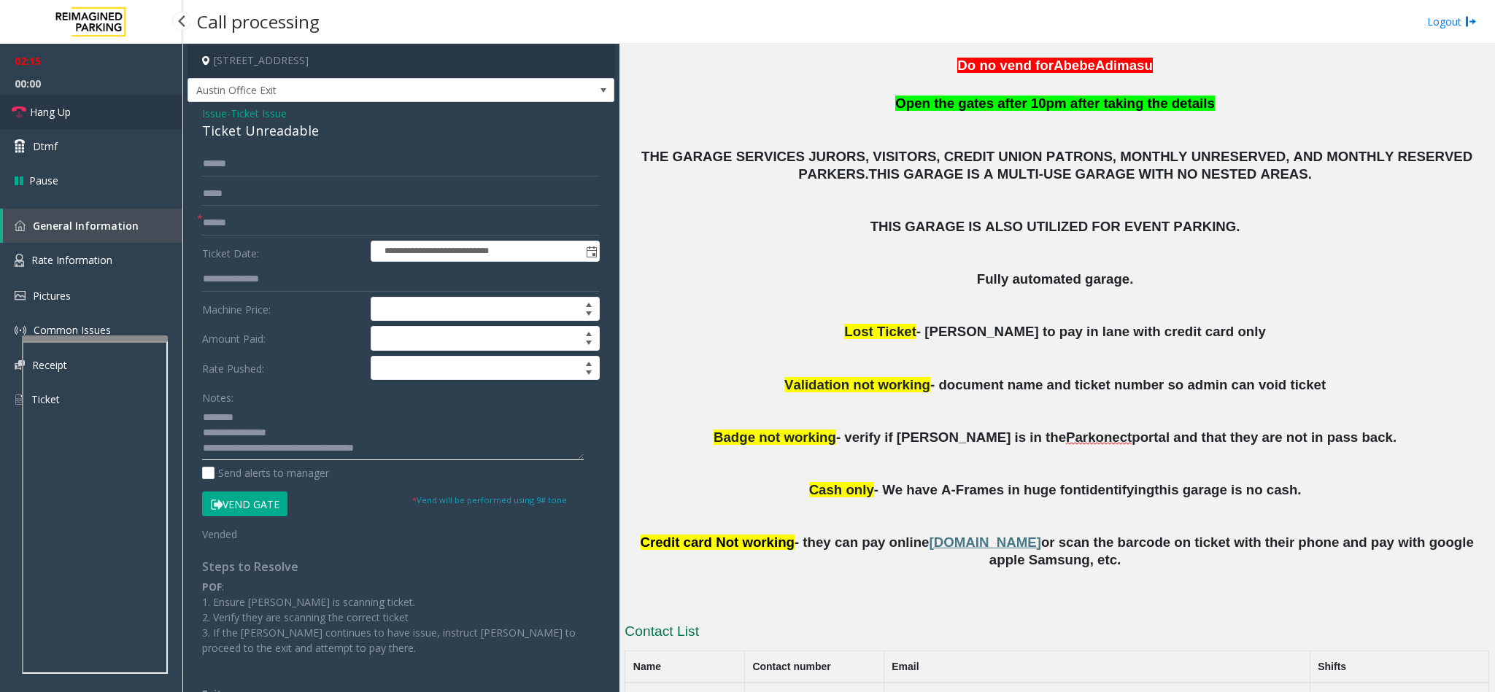
type textarea "**********"
click at [101, 114] on link "Hang Up" at bounding box center [91, 112] width 182 height 34
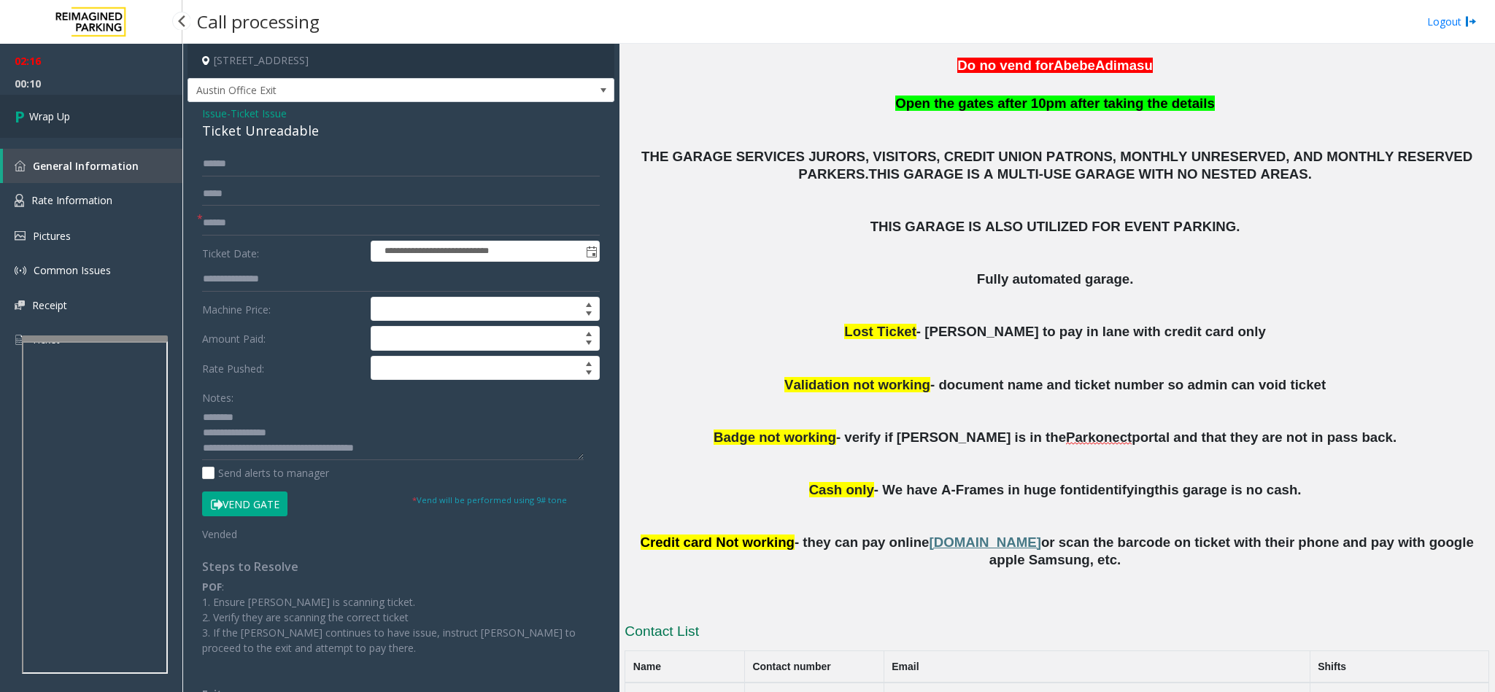
click at [80, 106] on link "Wrap Up" at bounding box center [91, 116] width 182 height 43
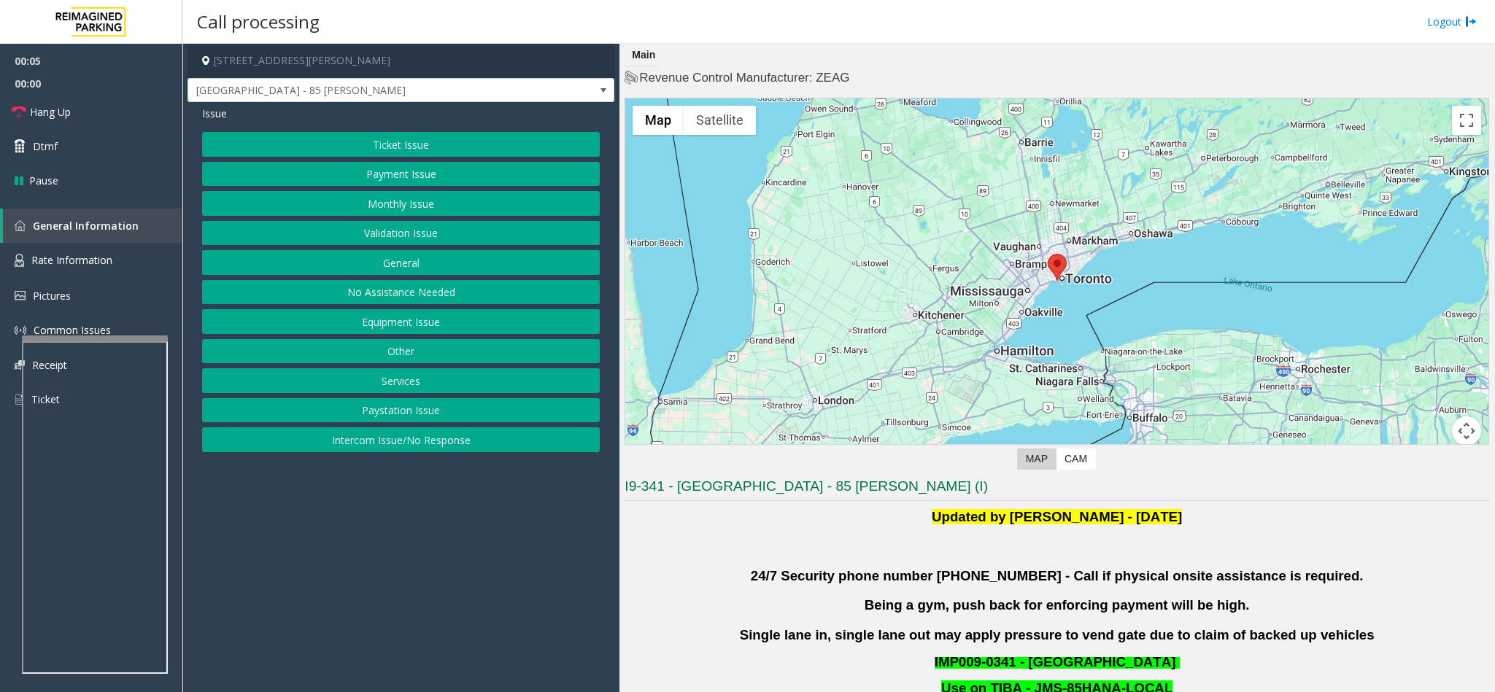
click at [418, 233] on button "Validation Issue" at bounding box center [401, 233] width 398 height 25
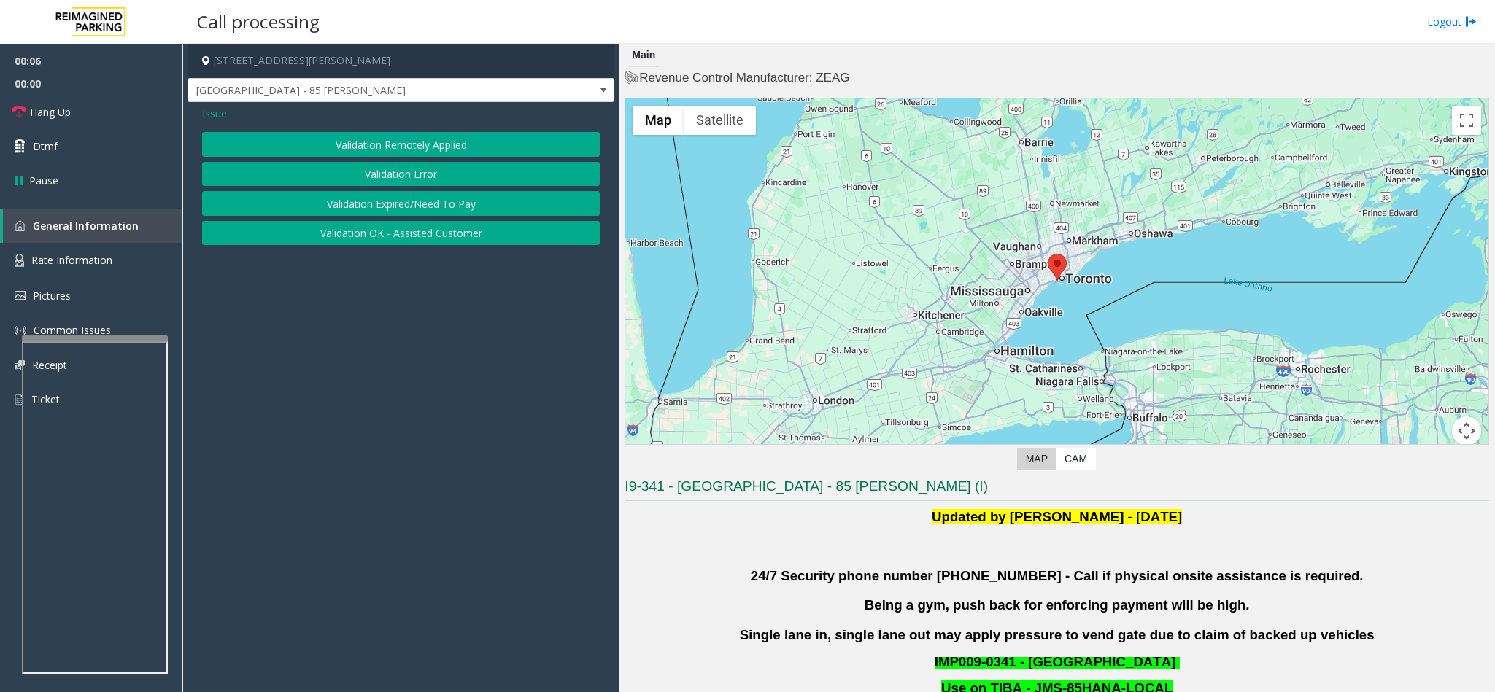
click at [392, 174] on button "Validation Error" at bounding box center [401, 174] width 398 height 25
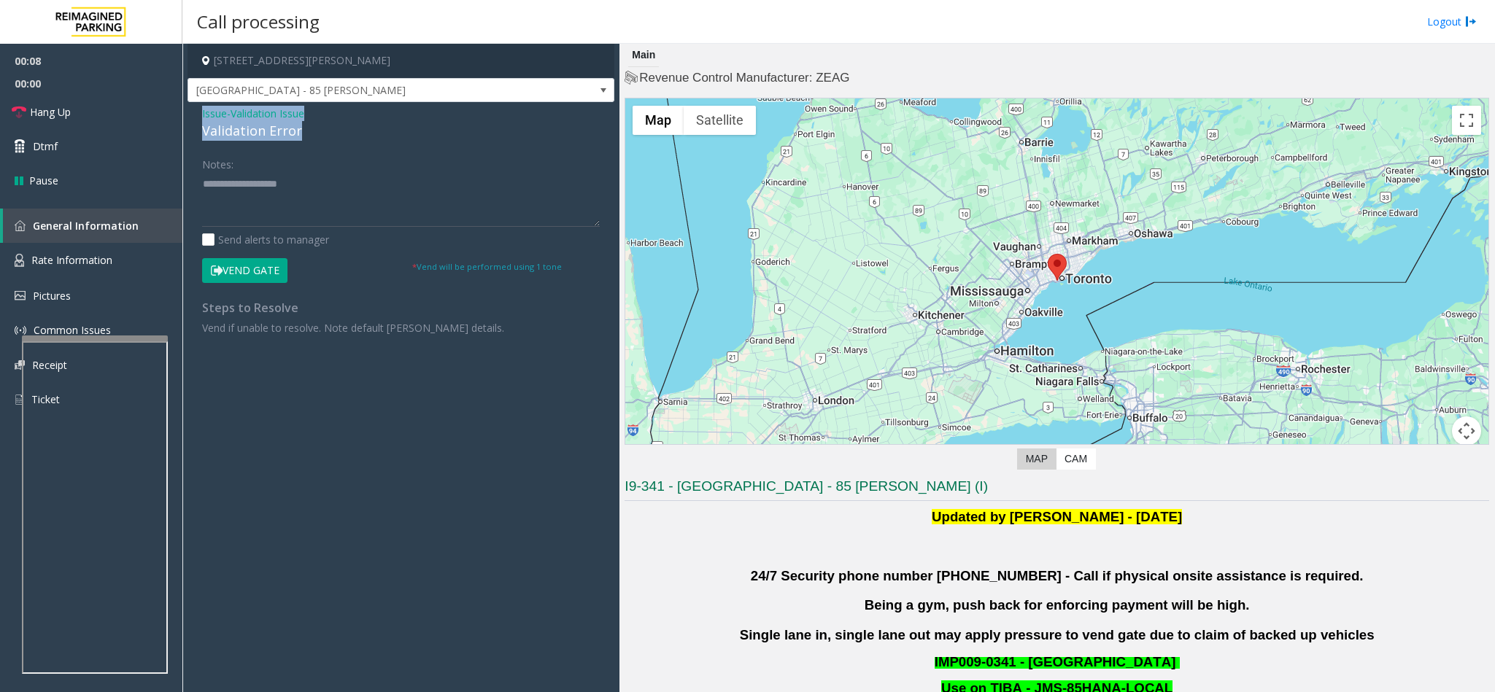
drag, startPoint x: 301, startPoint y: 133, endPoint x: 202, endPoint y: 110, distance: 101.2
click at [202, 110] on div "Issue - Validation Issue Validation Error" at bounding box center [401, 123] width 398 height 35
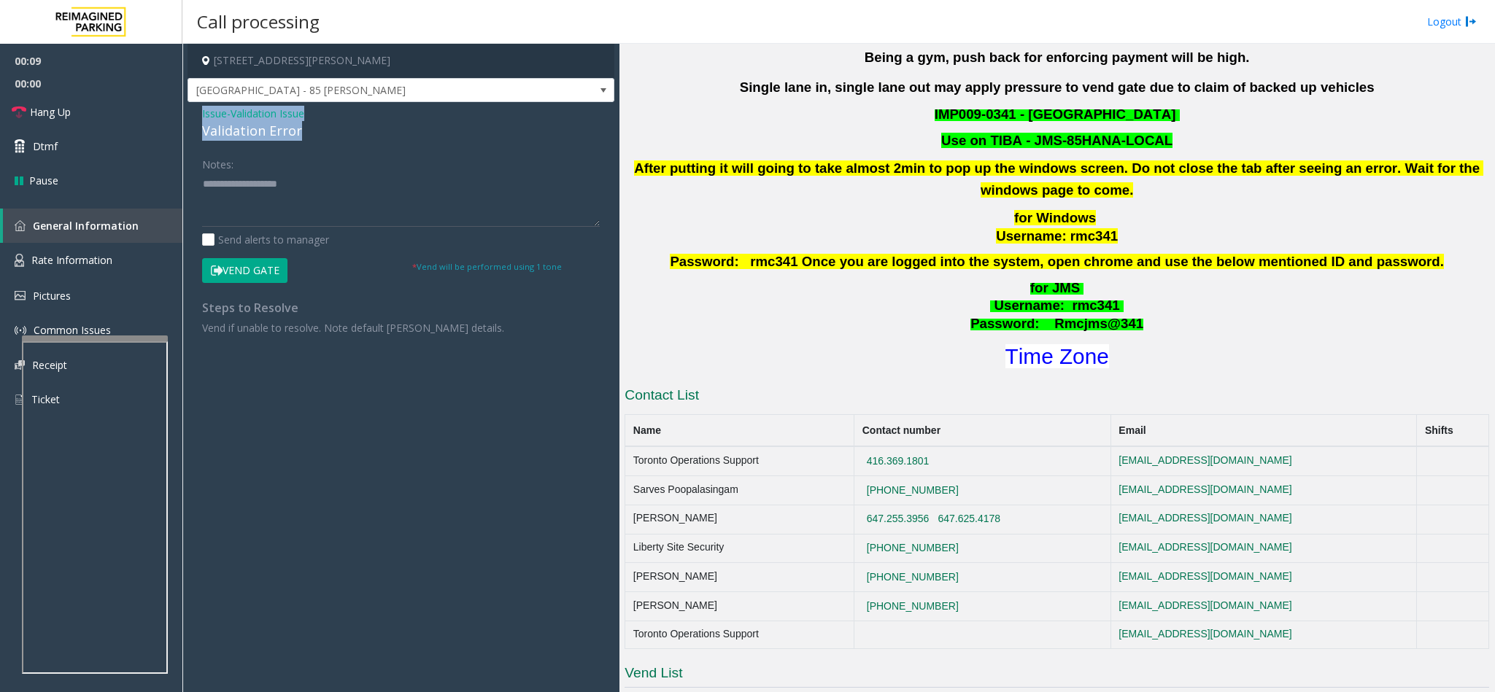
scroll to position [219, 0]
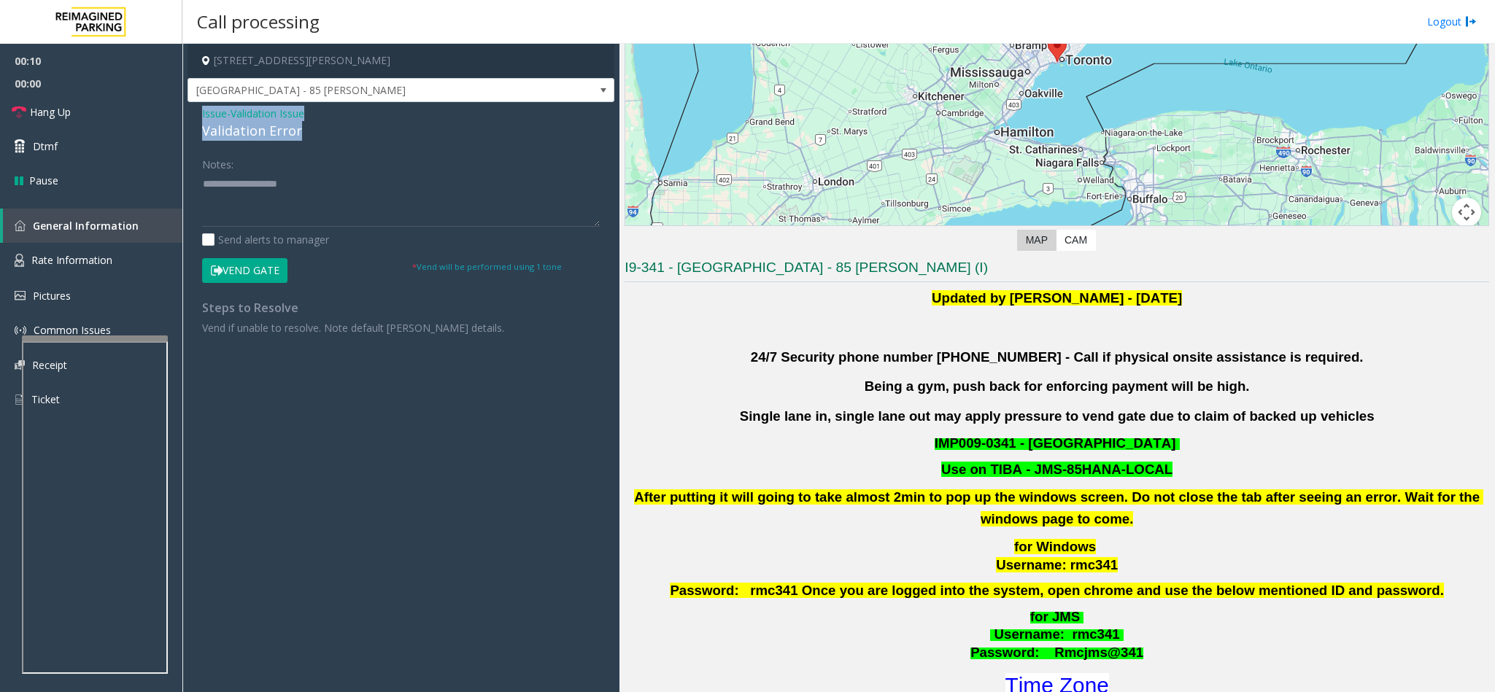
click at [259, 108] on span "Validation Issue" at bounding box center [268, 113] width 74 height 15
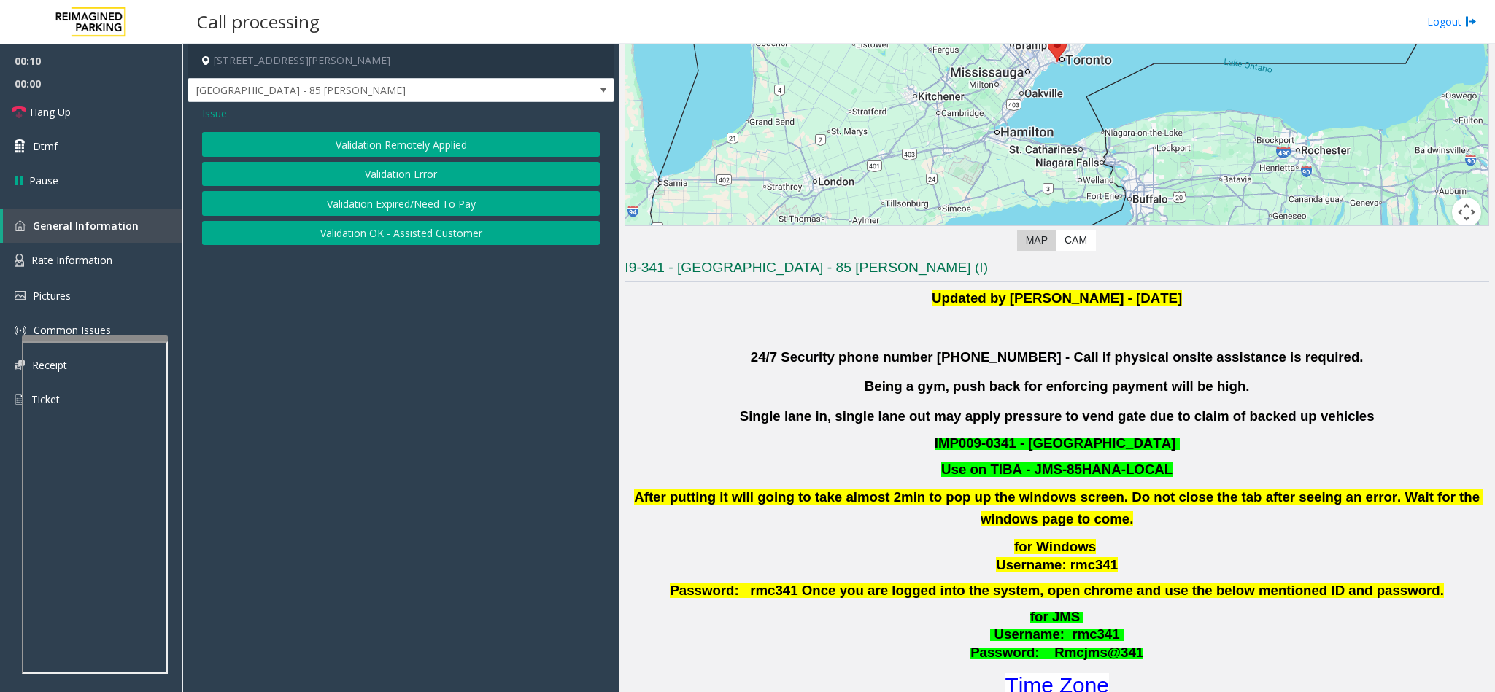
click at [222, 109] on span "Issue" at bounding box center [214, 113] width 25 height 15
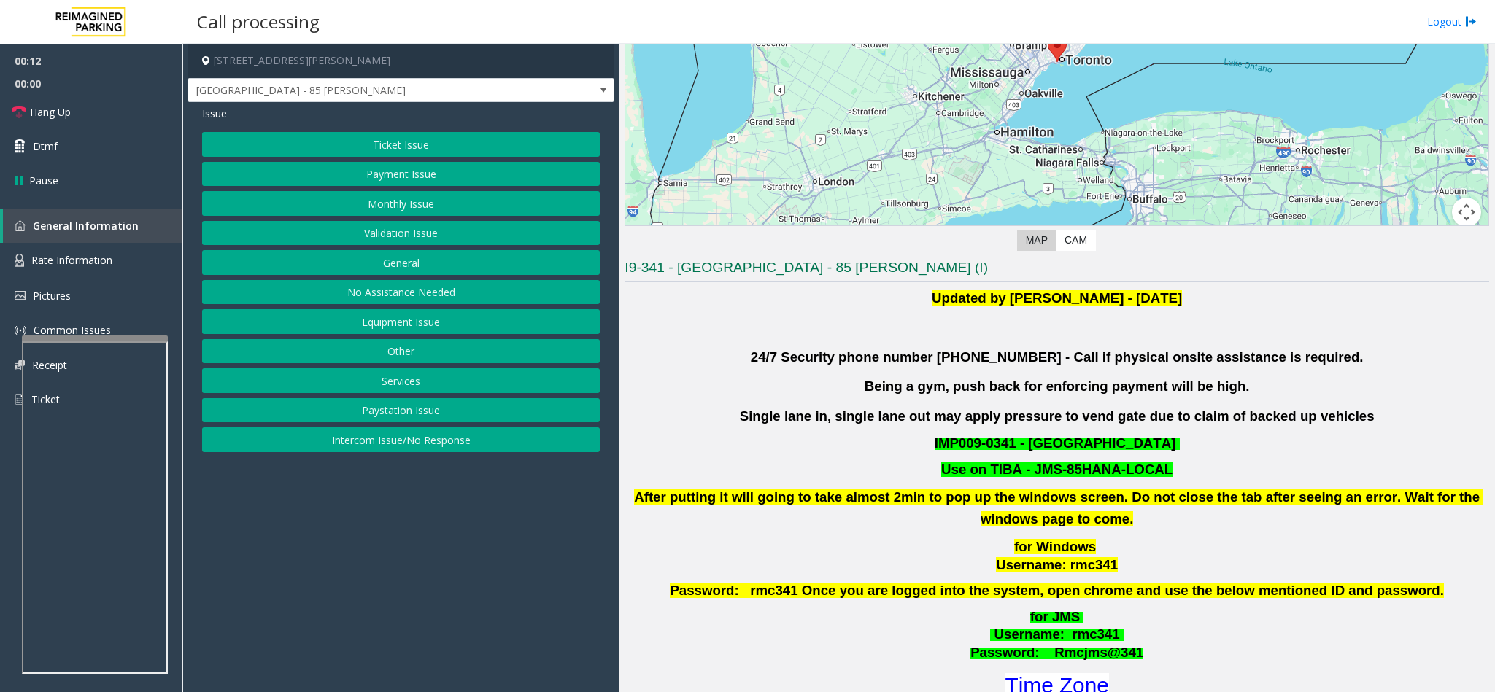
click at [411, 179] on button "Payment Issue" at bounding box center [401, 174] width 398 height 25
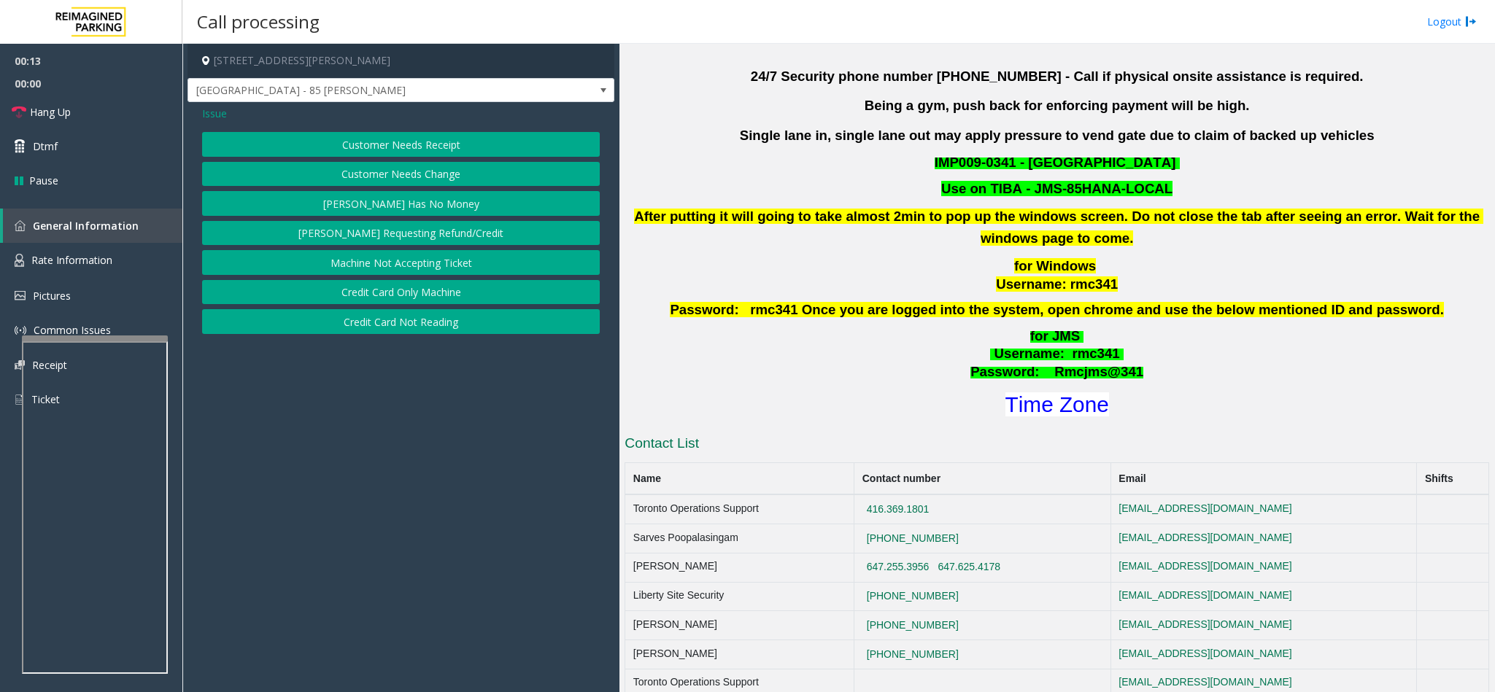
scroll to position [160, 0]
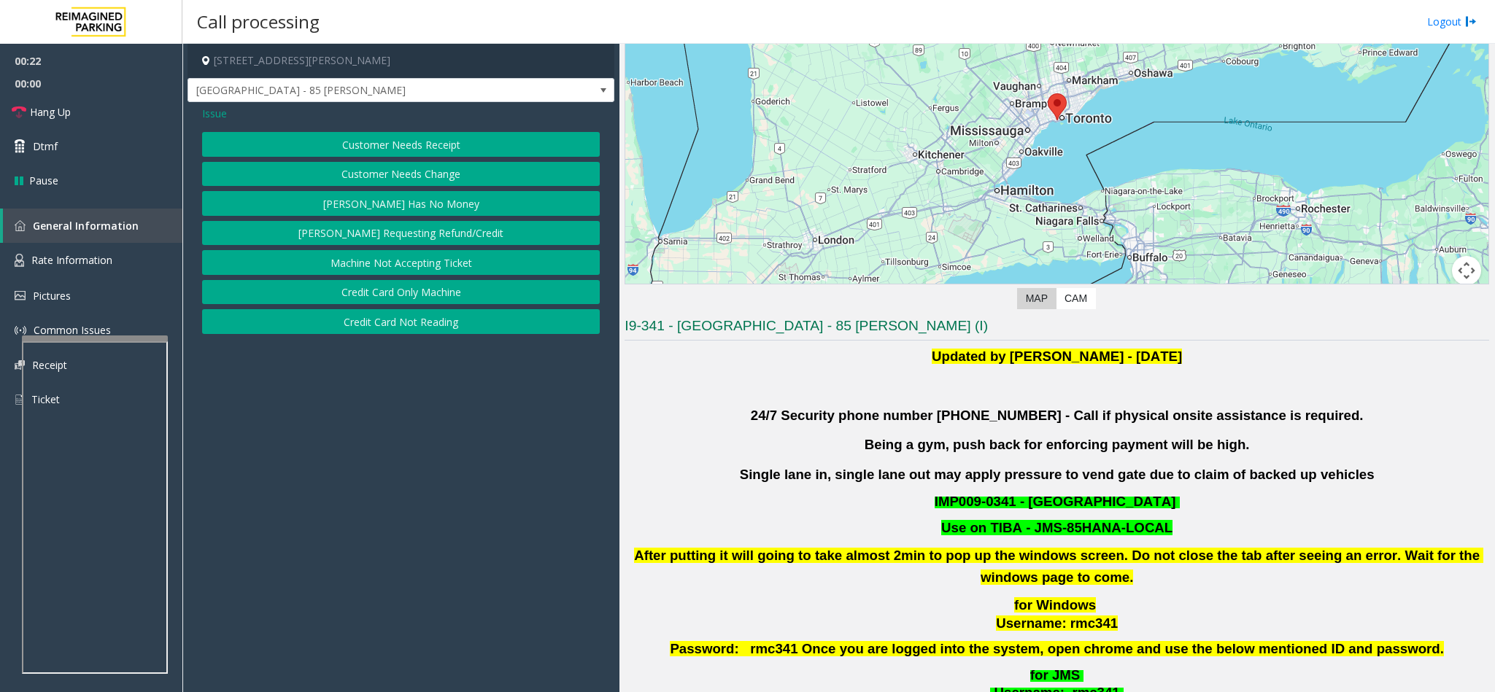
click at [457, 287] on button "Credit Card Only Machine" at bounding box center [401, 292] width 398 height 25
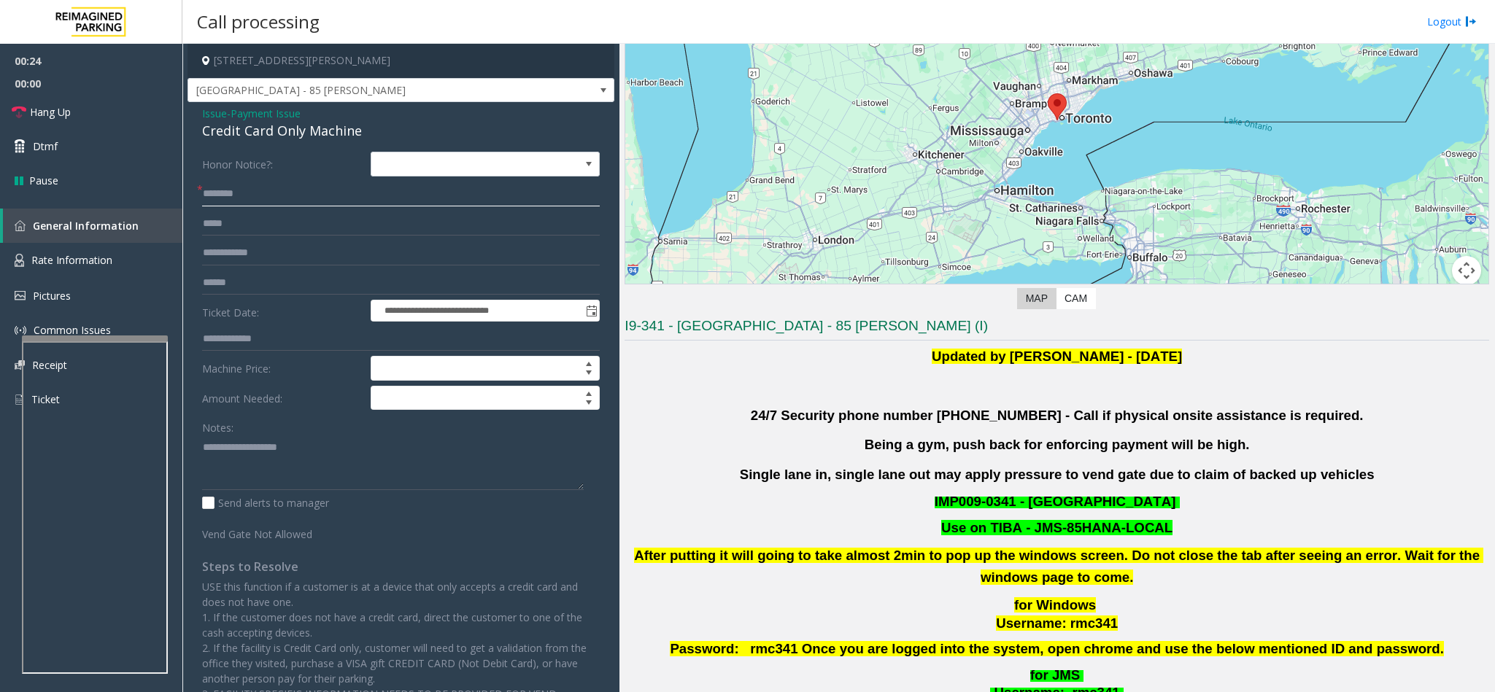
click at [309, 198] on input "text" at bounding box center [401, 194] width 398 height 25
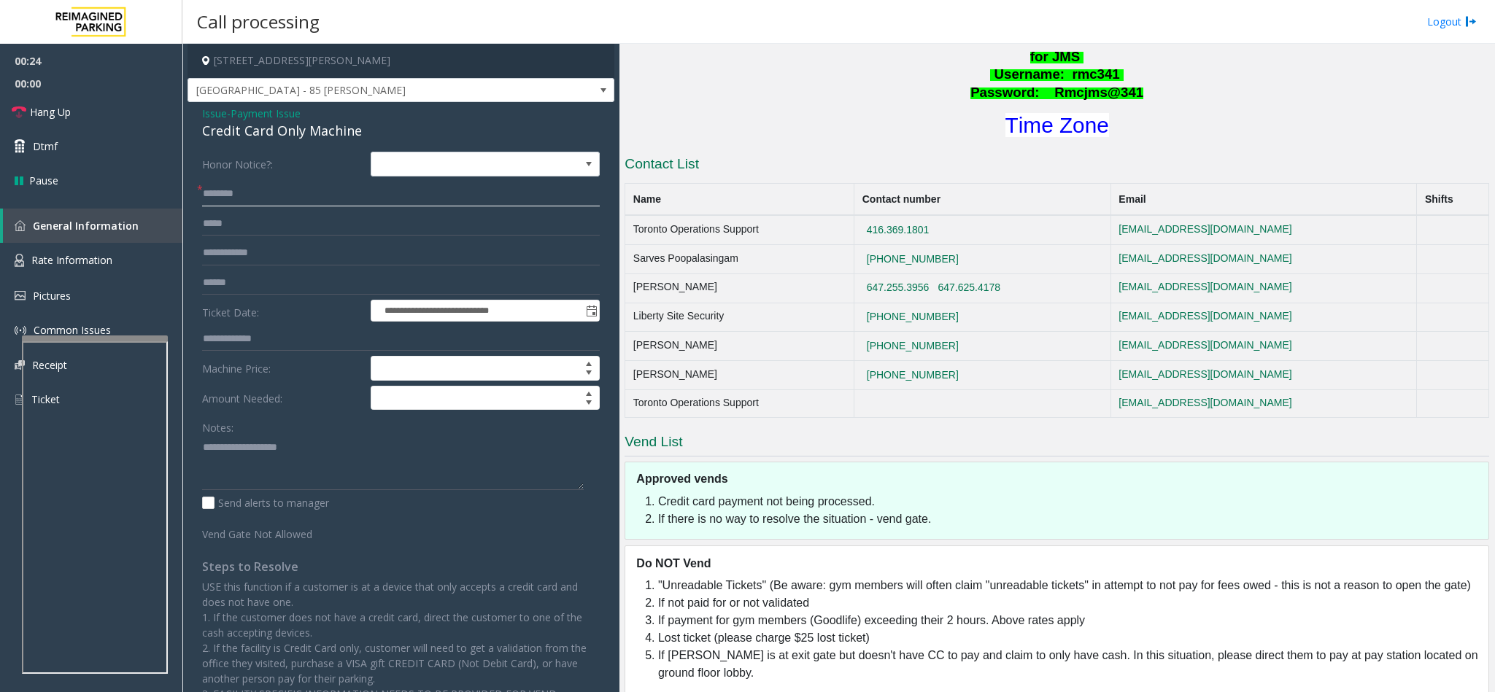
scroll to position [817, 0]
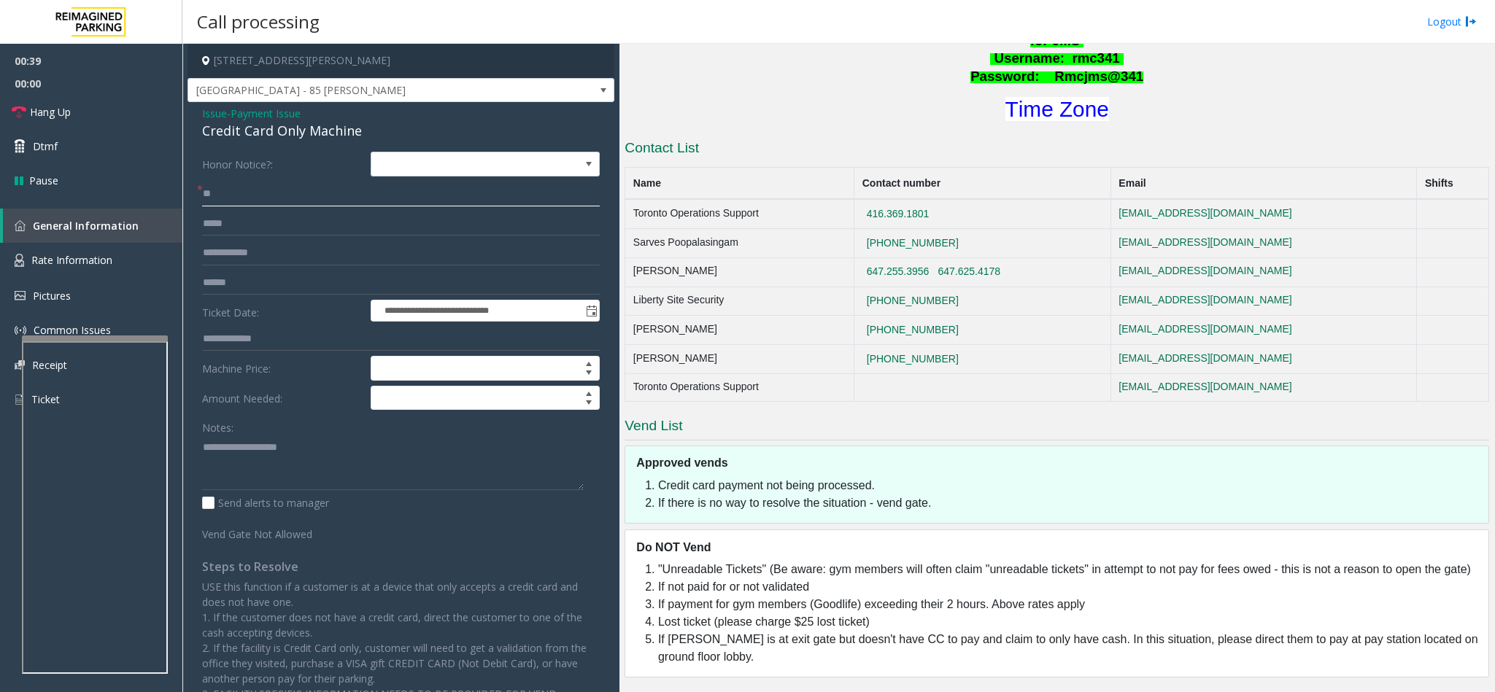
type input "**"
drag, startPoint x: 360, startPoint y: 129, endPoint x: 201, endPoint y: 115, distance: 159.0
click at [202, 115] on div "Issue - Payment Issue Credit Card Only Machine" at bounding box center [401, 123] width 398 height 35
paste textarea "**********"
click at [270, 465] on textarea at bounding box center [393, 462] width 382 height 55
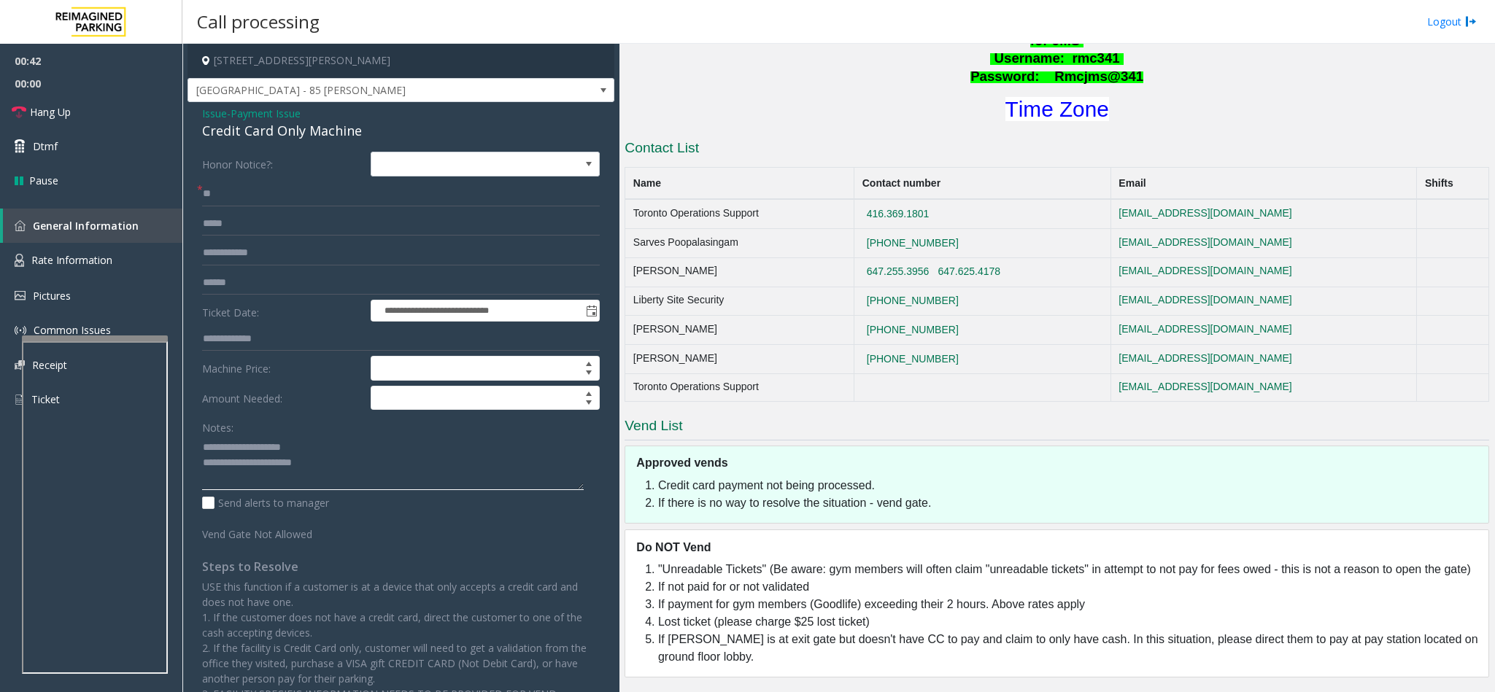
drag, startPoint x: 311, startPoint y: 453, endPoint x: 244, endPoint y: 446, distance: 68.2
click at [241, 446] on textarea at bounding box center [393, 462] width 382 height 55
click at [342, 464] on textarea at bounding box center [393, 462] width 382 height 55
type textarea "**********"
drag, startPoint x: 249, startPoint y: 191, endPoint x: 182, endPoint y: 193, distance: 67.1
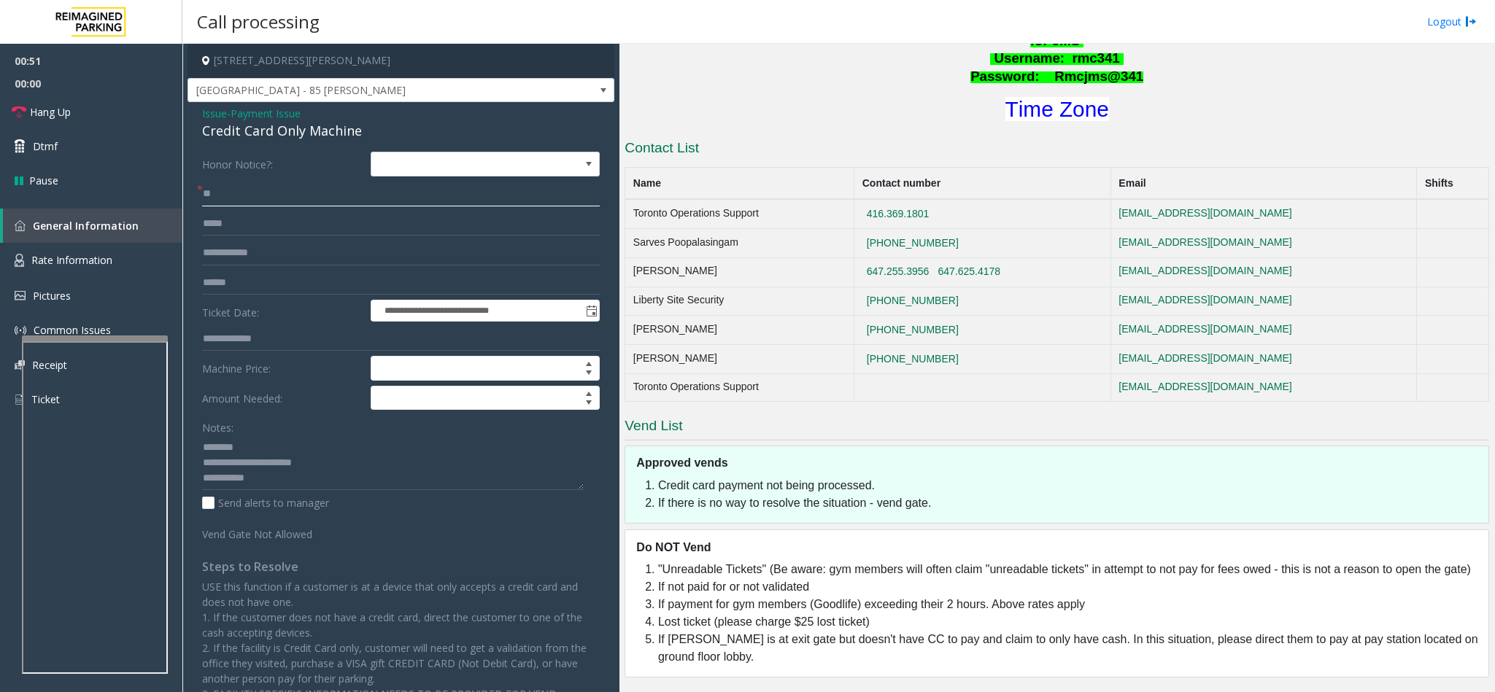
click at [182, 193] on app-call-processing-form "**********" at bounding box center [400, 368] width 437 height 649
type input "****"
click at [263, 289] on input "text" at bounding box center [401, 283] width 398 height 25
click at [285, 484] on textarea at bounding box center [393, 462] width 382 height 55
click at [254, 279] on input "text" at bounding box center [401, 283] width 398 height 25
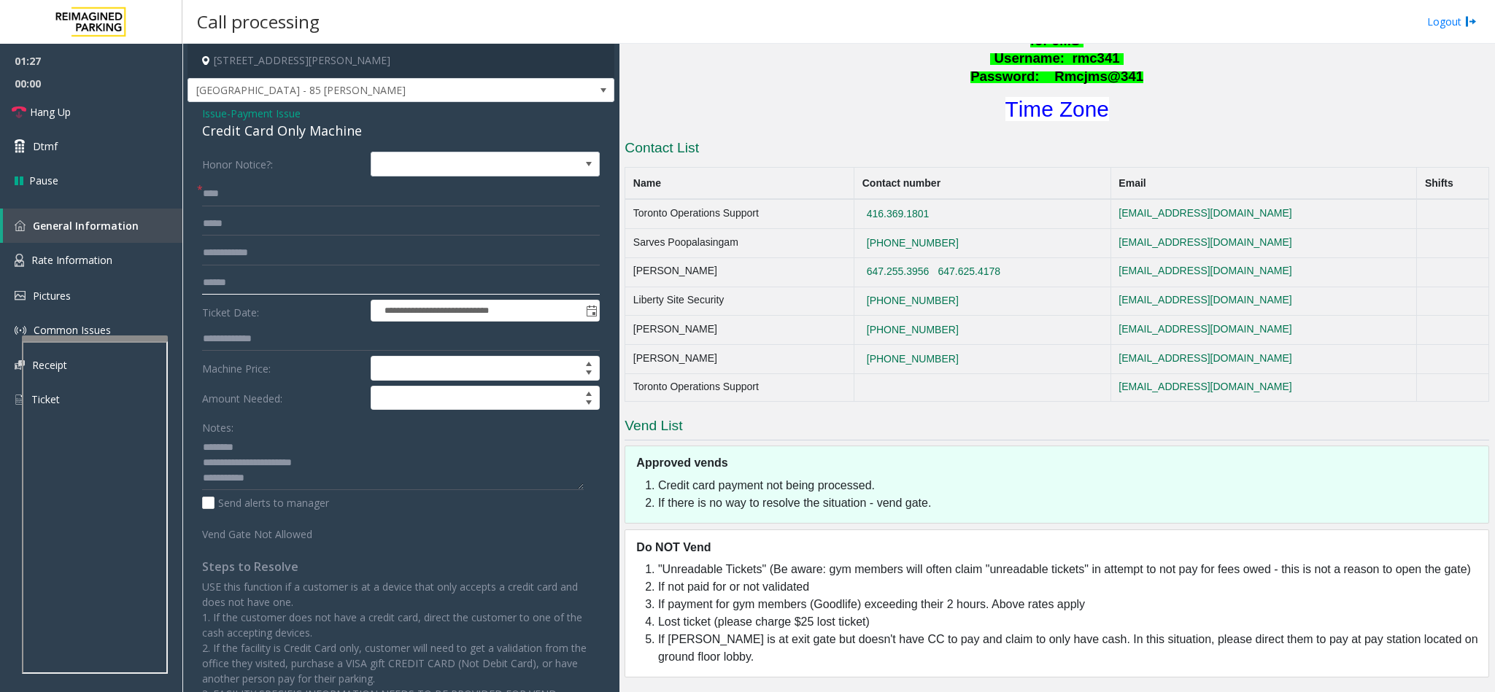
type input "******"
click at [260, 112] on span "Payment Issue" at bounding box center [266, 113] width 70 height 15
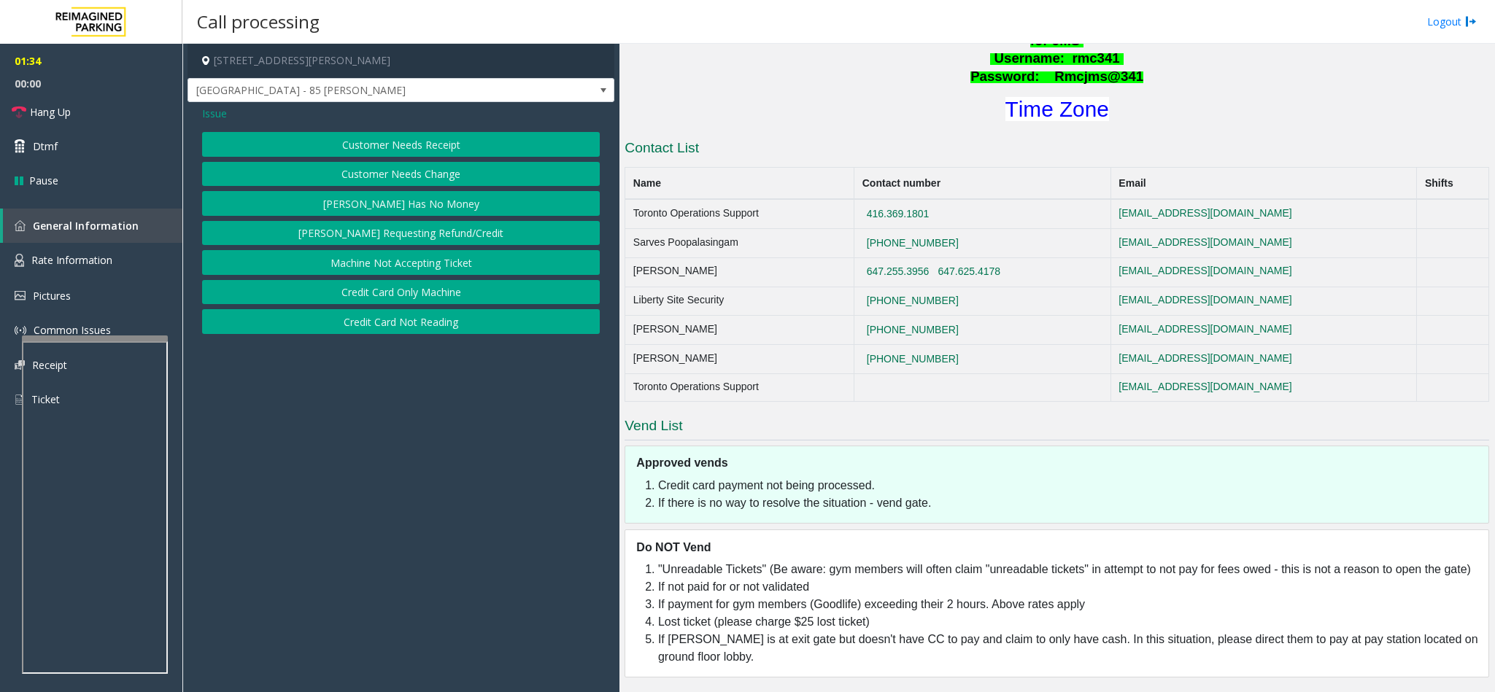
click at [409, 328] on button "Credit Card Not Reading" at bounding box center [401, 321] width 398 height 25
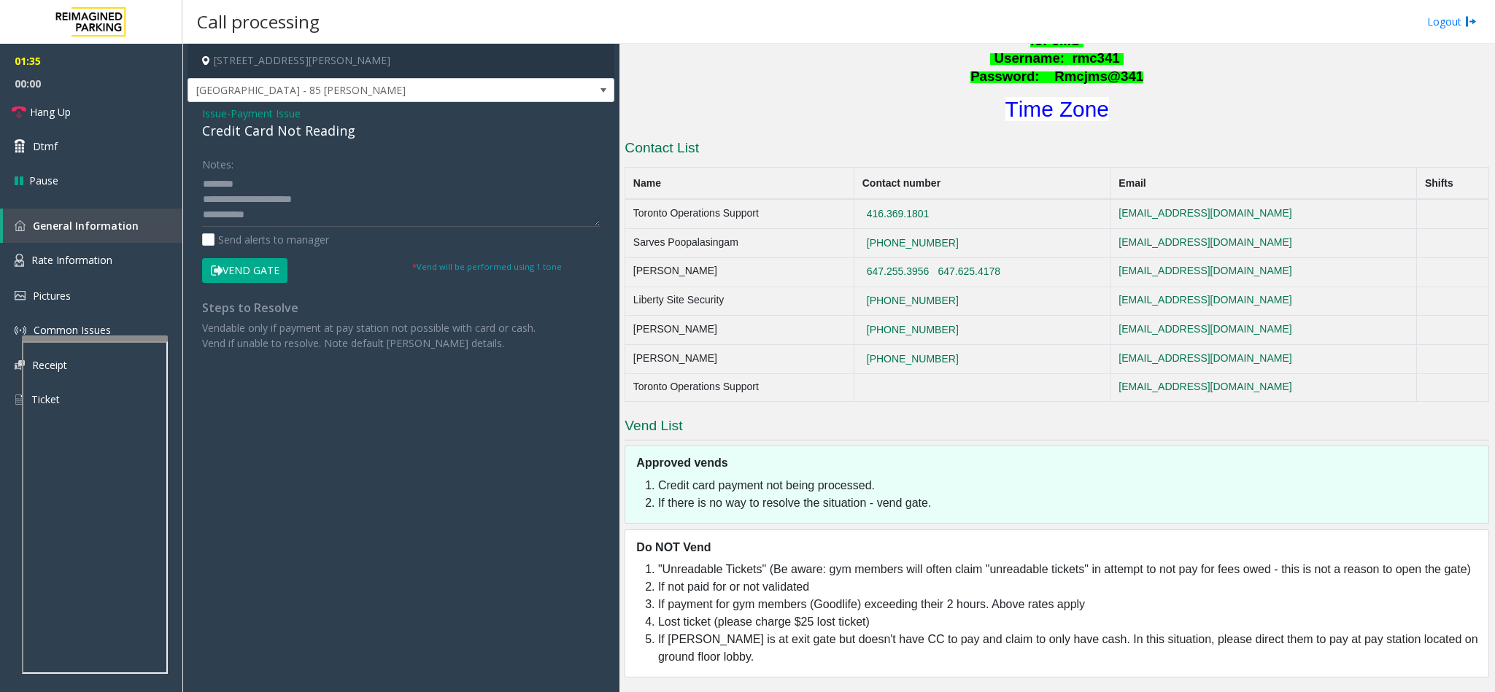
click at [245, 279] on button "Vend Gate" at bounding box center [244, 270] width 85 height 25
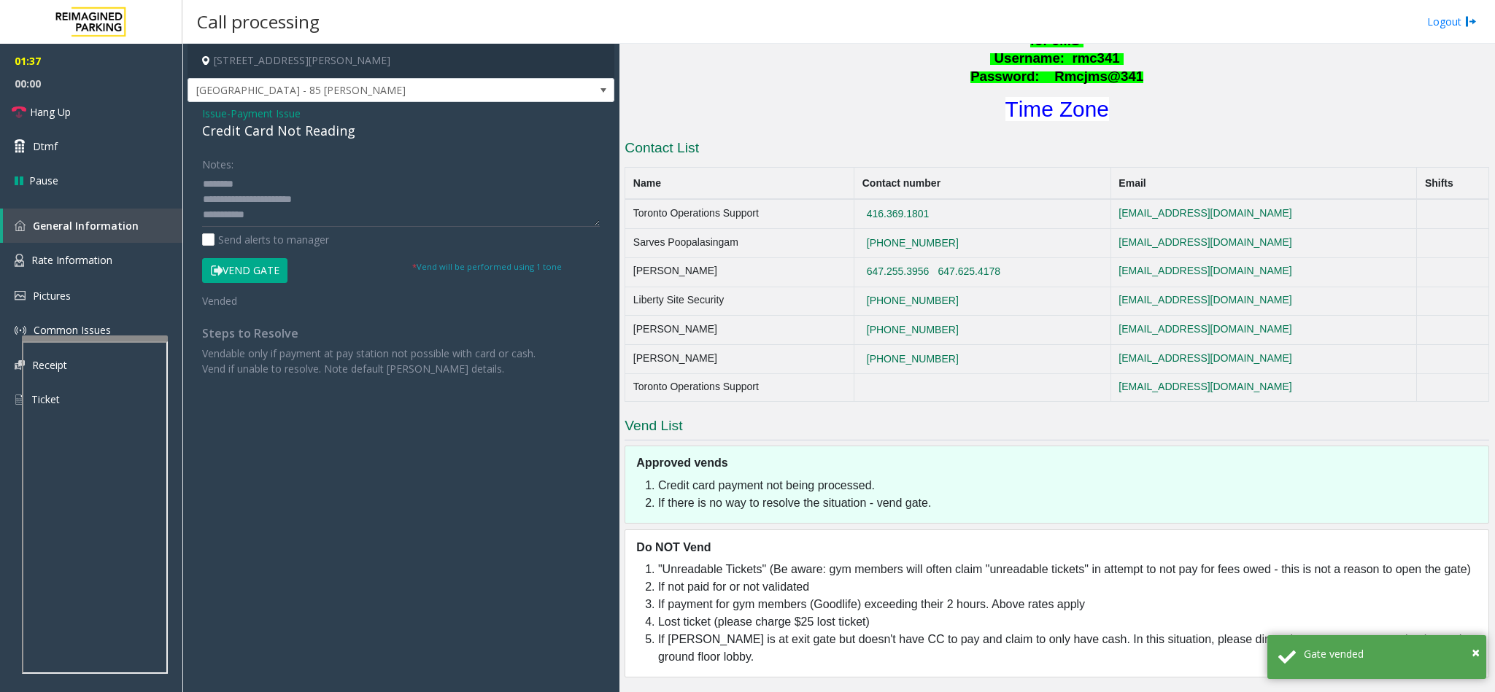
click at [320, 138] on div "Credit Card Not Reading" at bounding box center [401, 131] width 398 height 20
click at [279, 199] on textarea at bounding box center [401, 199] width 398 height 55
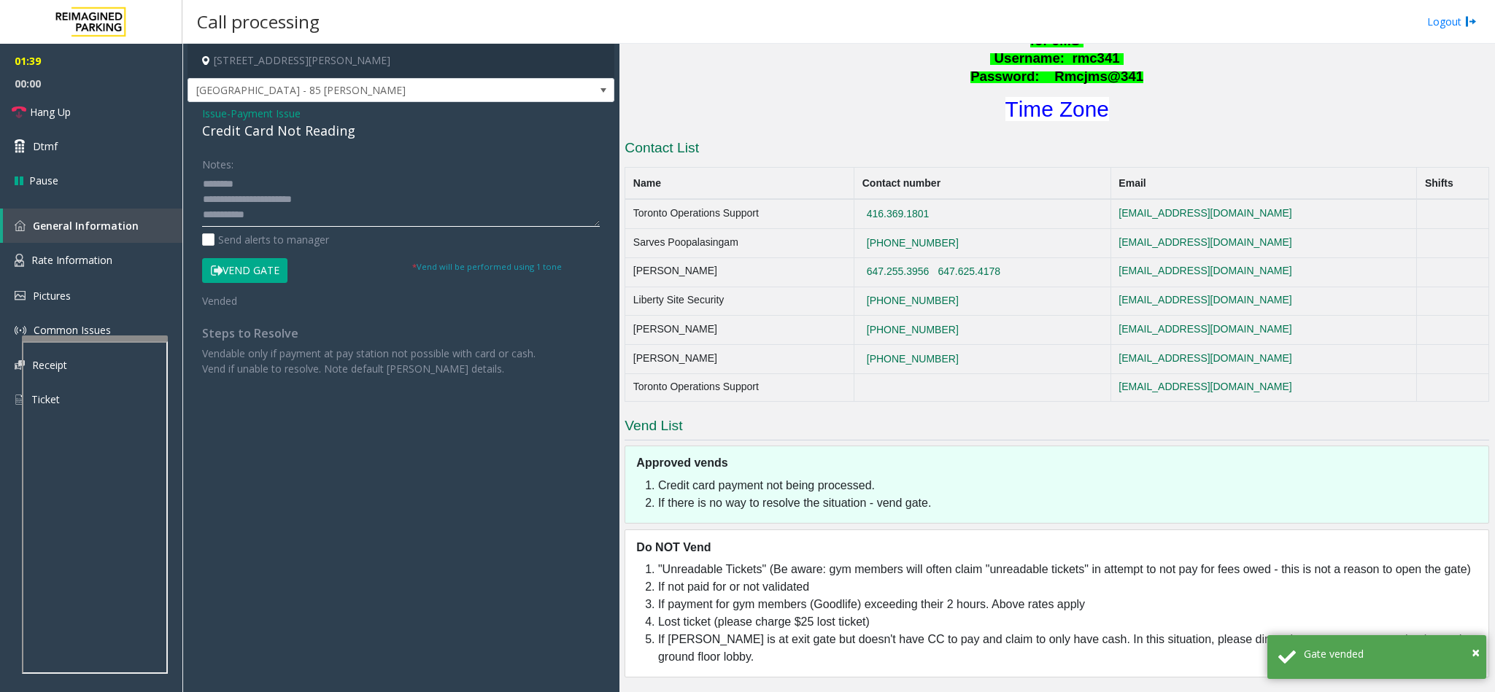
click at [279, 199] on textarea at bounding box center [401, 199] width 398 height 55
paste textarea
click at [302, 224] on textarea at bounding box center [401, 199] width 398 height 55
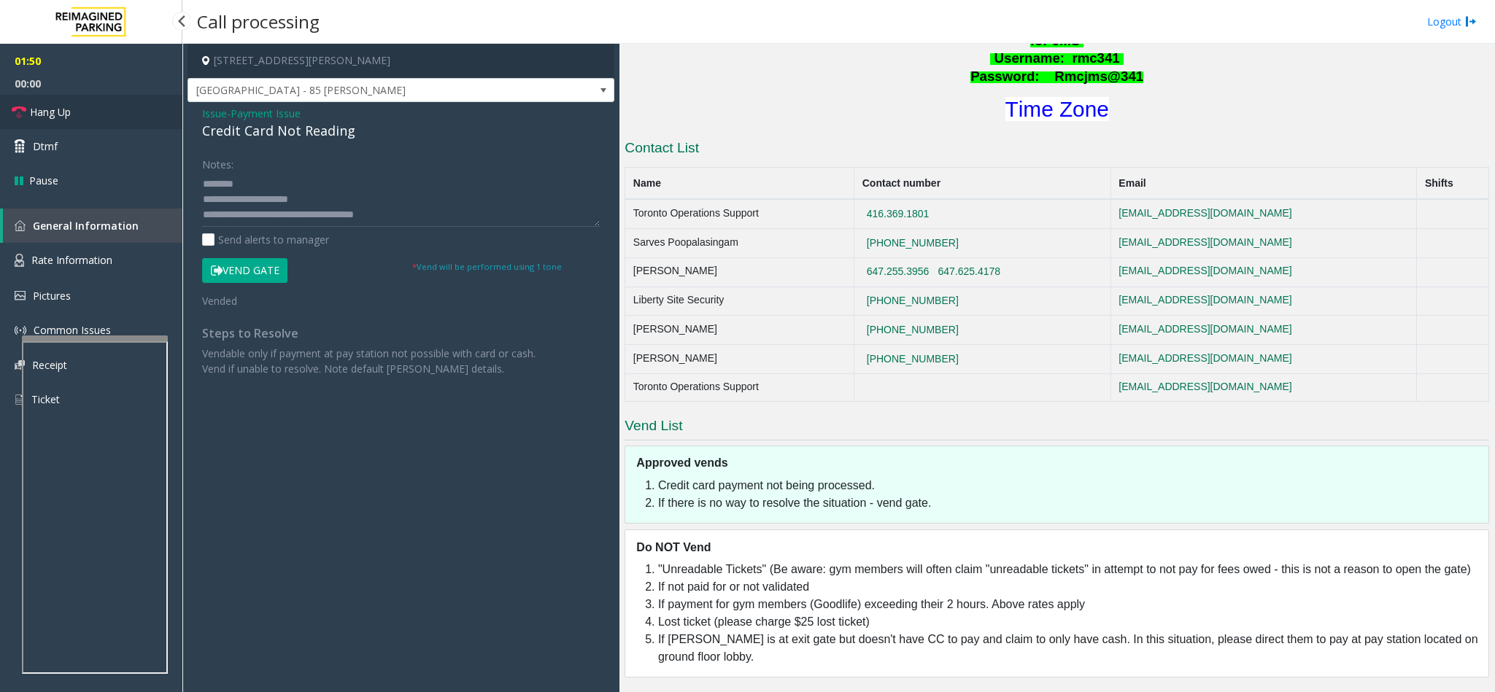
click at [66, 125] on link "Hang Up" at bounding box center [91, 112] width 182 height 34
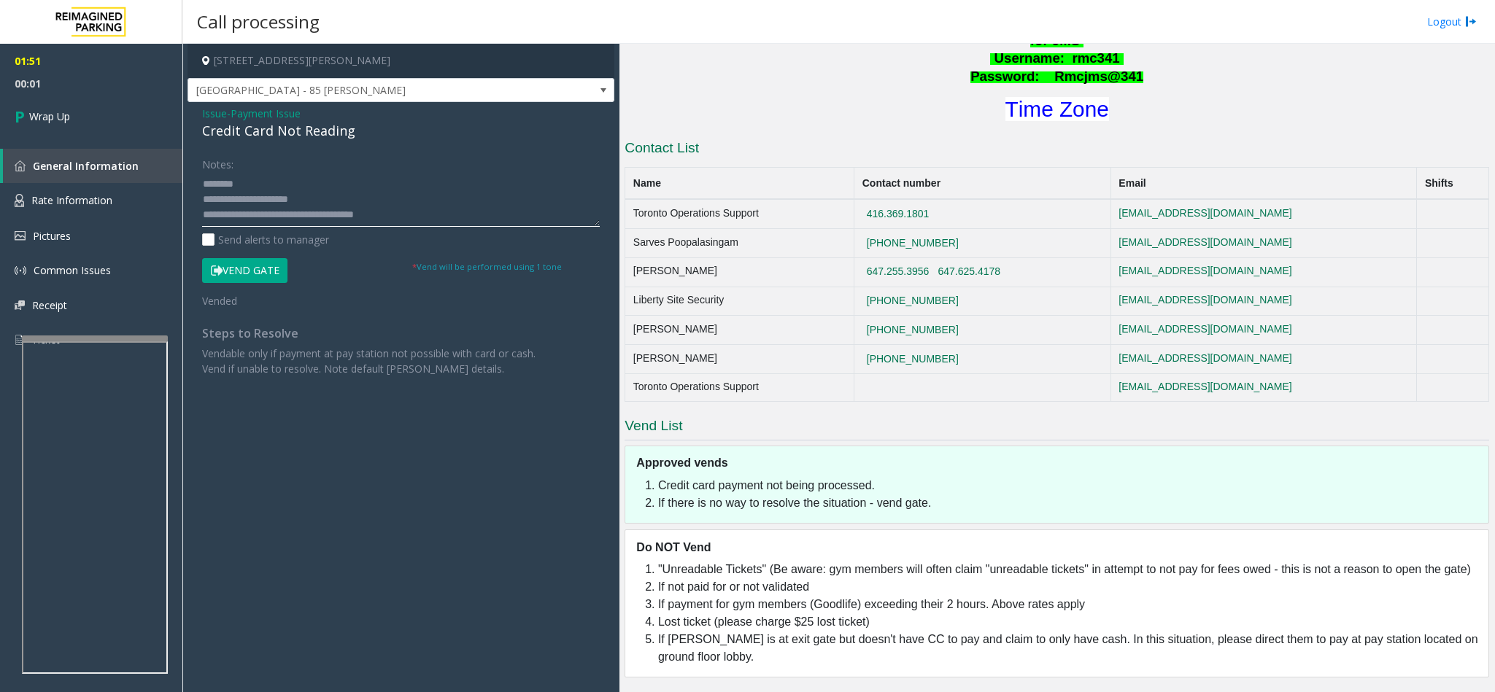
click at [375, 217] on textarea at bounding box center [401, 199] width 398 height 55
type textarea "**********"
click at [38, 121] on span "Wrap Up" at bounding box center [49, 116] width 41 height 15
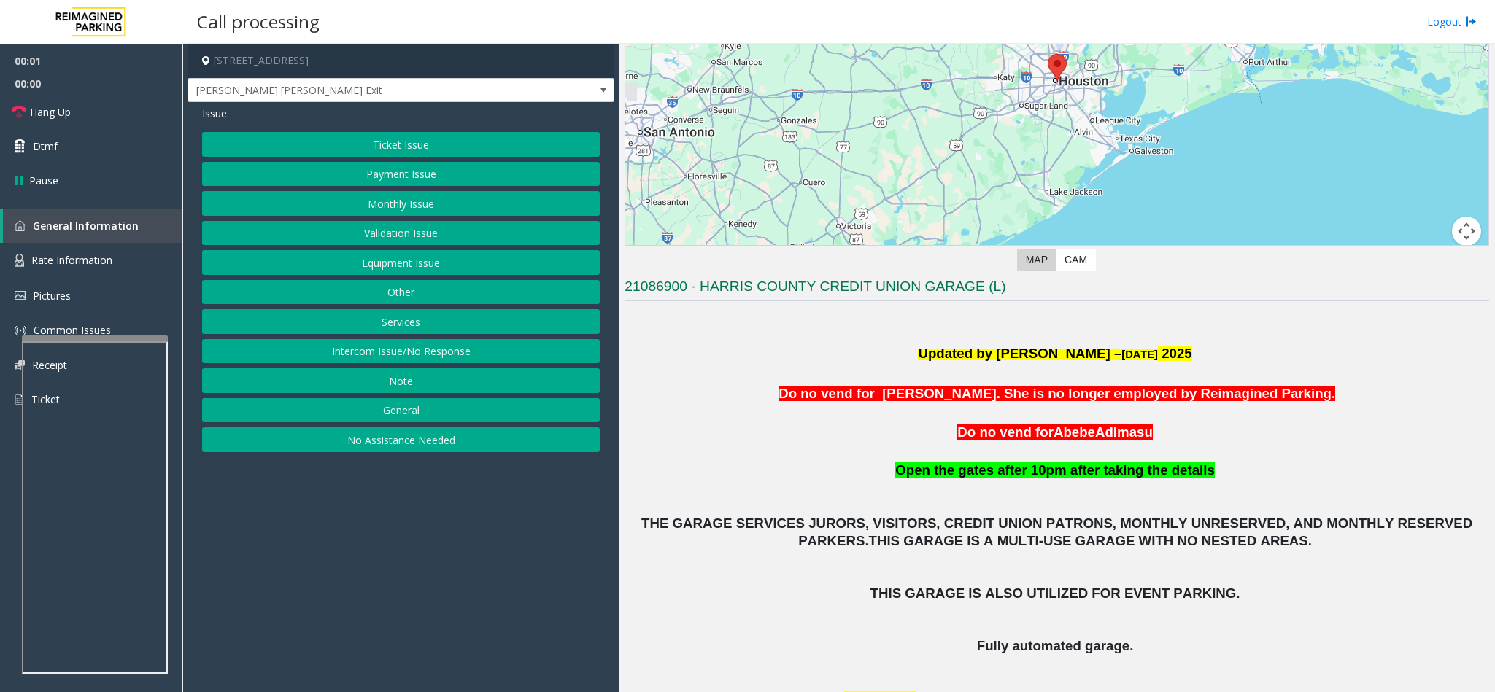
scroll to position [219, 0]
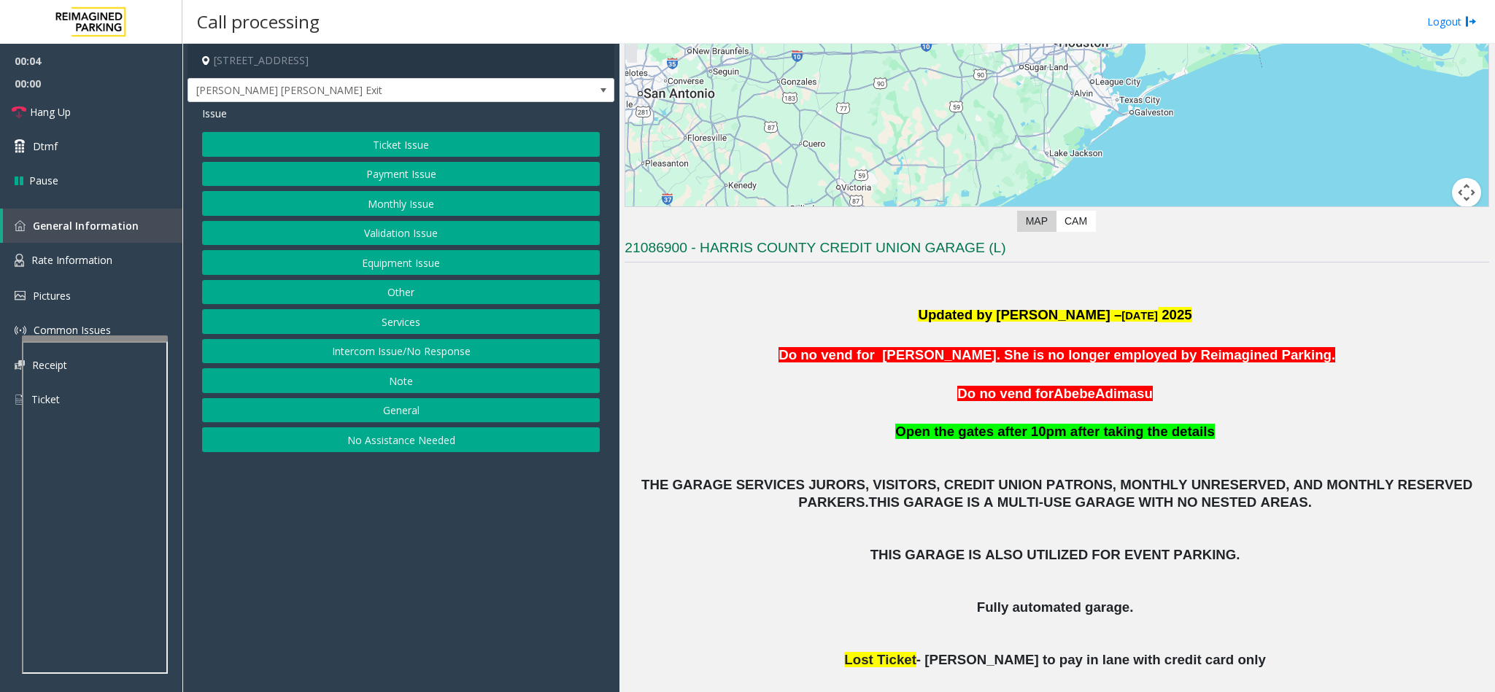
click at [423, 143] on button "Ticket Issue" at bounding box center [401, 144] width 398 height 25
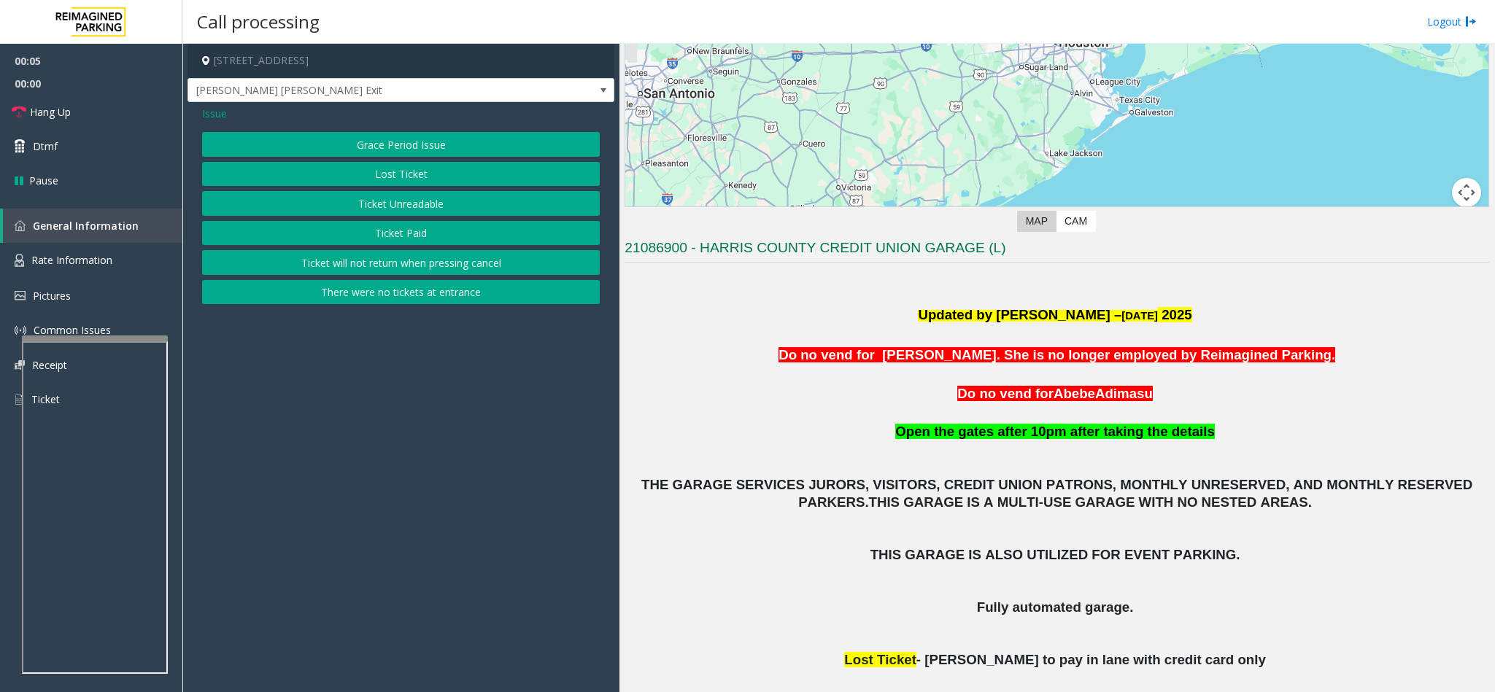
click at [421, 199] on button "Ticket Unreadable" at bounding box center [401, 203] width 398 height 25
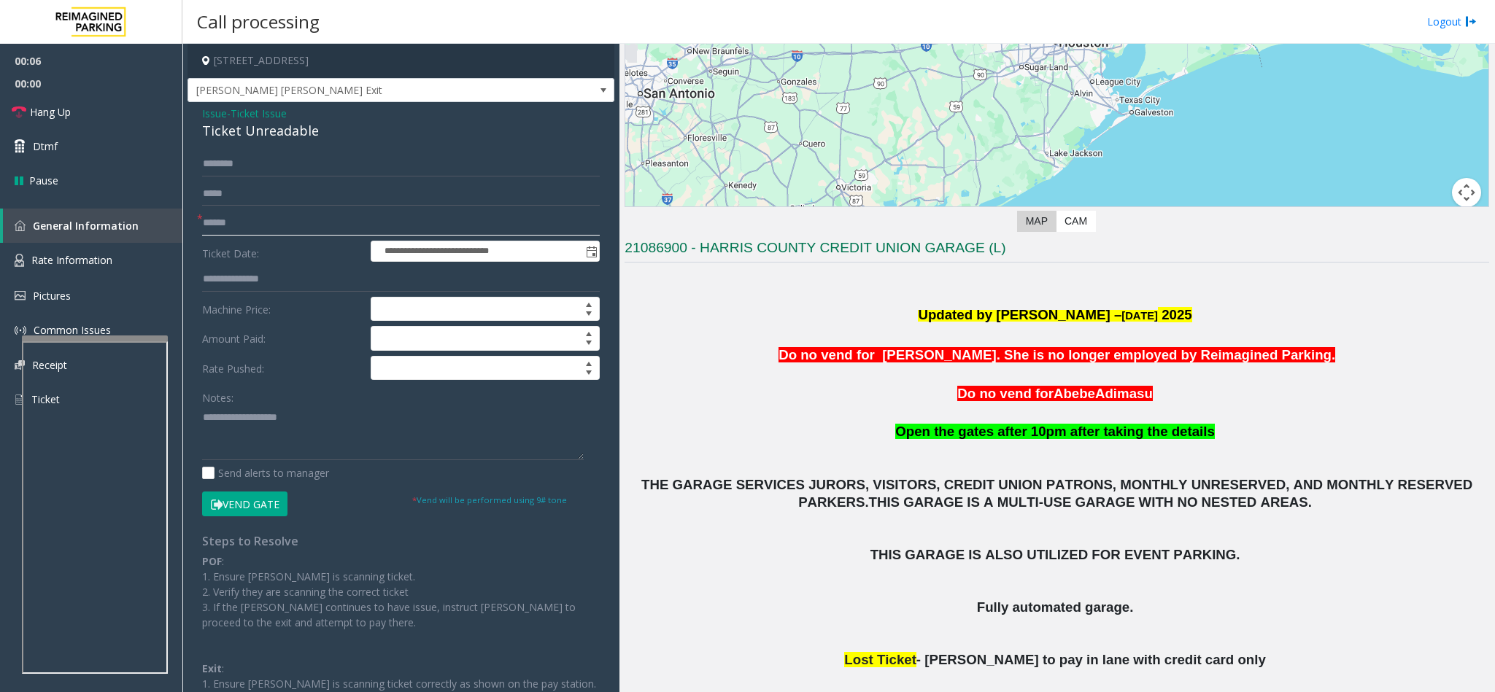
click at [324, 233] on input "text" at bounding box center [401, 223] width 398 height 25
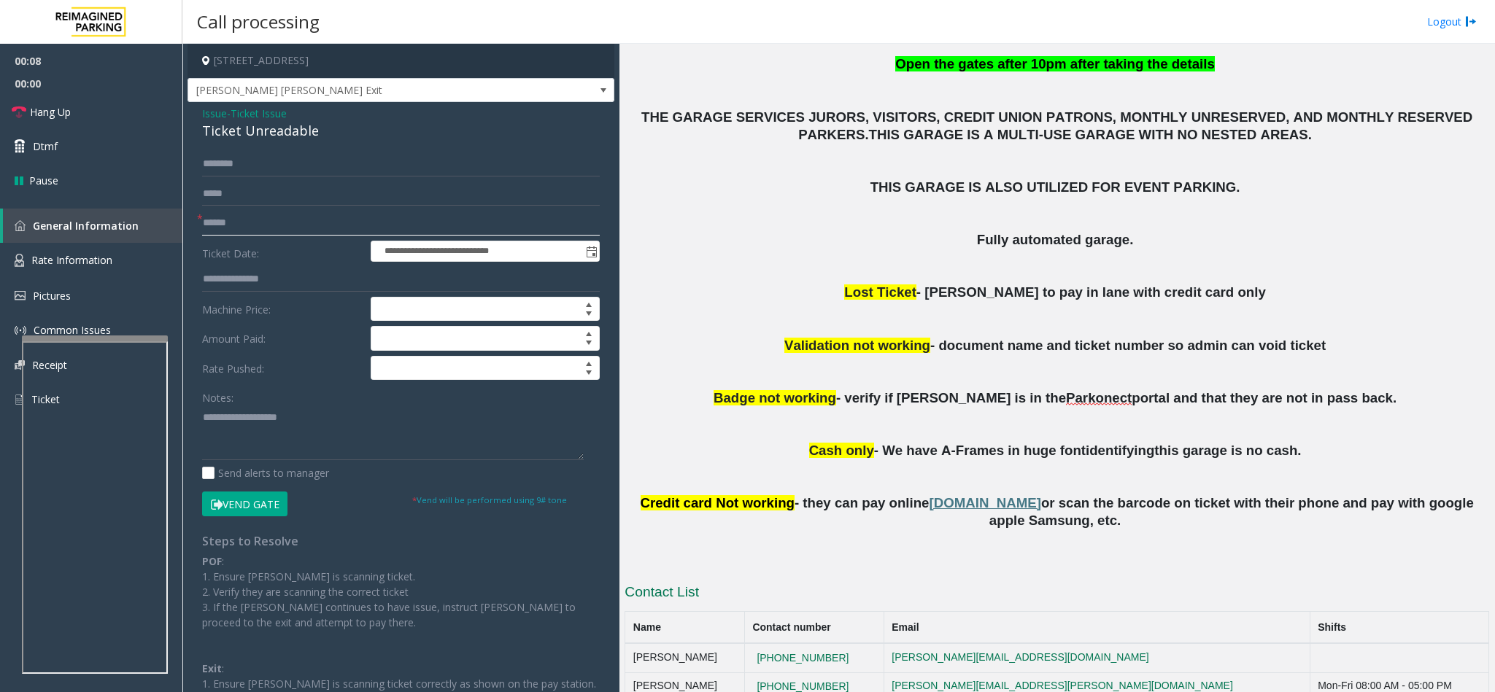
scroll to position [547, 0]
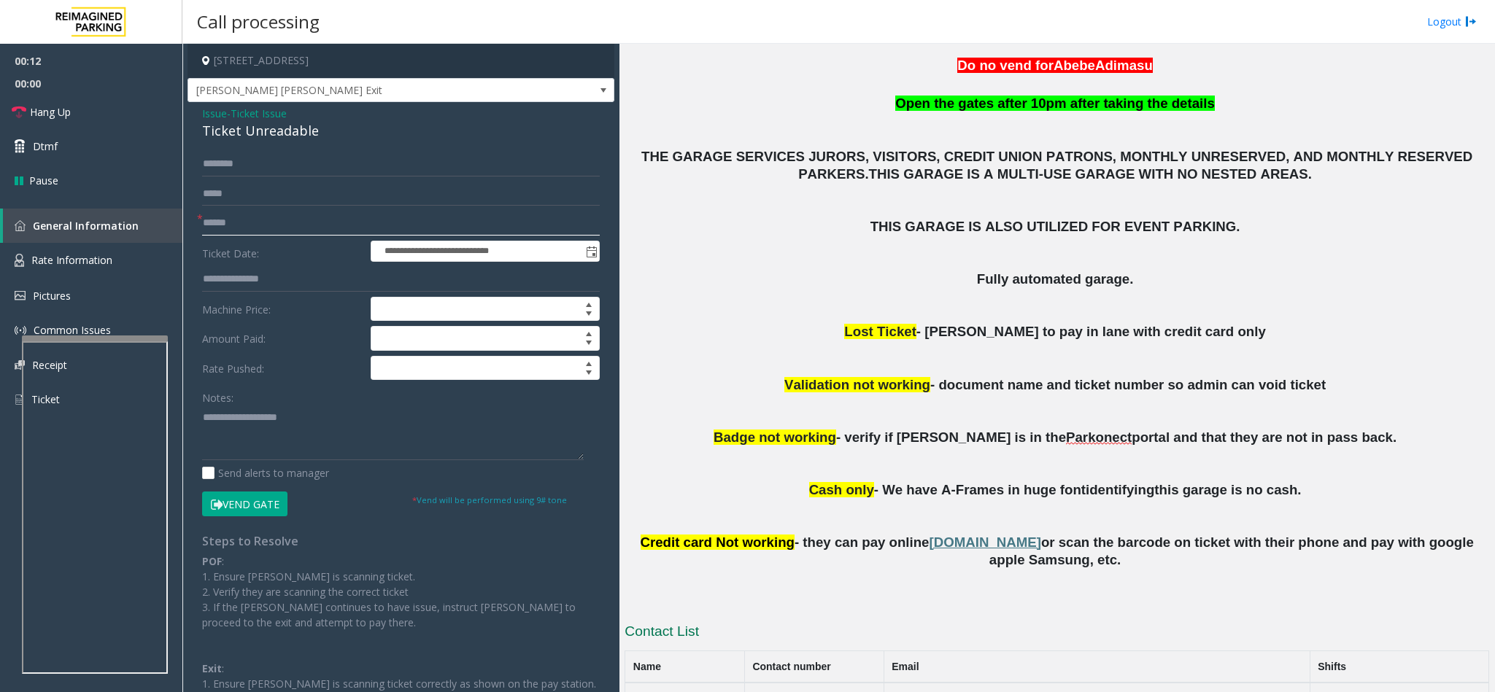
click at [364, 220] on input "text" at bounding box center [401, 223] width 398 height 25
drag, startPoint x: 320, startPoint y: 130, endPoint x: 195, endPoint y: 117, distance: 125.4
click at [195, 117] on div "**********" at bounding box center [400, 480] width 427 height 757
drag, startPoint x: 256, startPoint y: 432, endPoint x: 260, endPoint y: 440, distance: 9.1
click at [260, 440] on textarea at bounding box center [393, 433] width 382 height 55
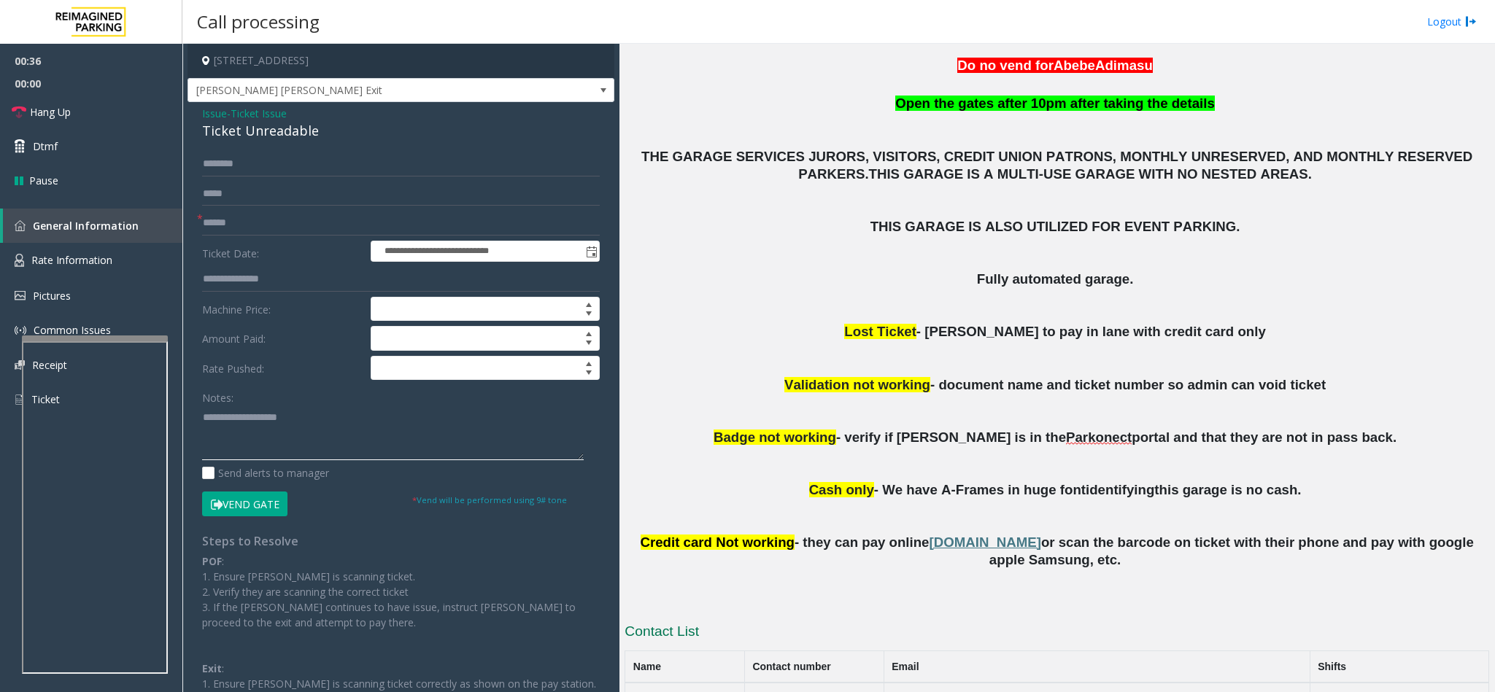
paste textarea "**********"
click at [221, 228] on input "text" at bounding box center [401, 223] width 398 height 25
drag, startPoint x: 298, startPoint y: 423, endPoint x: 236, endPoint y: 421, distance: 62.0
click at [236, 421] on textarea at bounding box center [393, 433] width 382 height 55
click at [302, 443] on textarea at bounding box center [393, 433] width 382 height 55
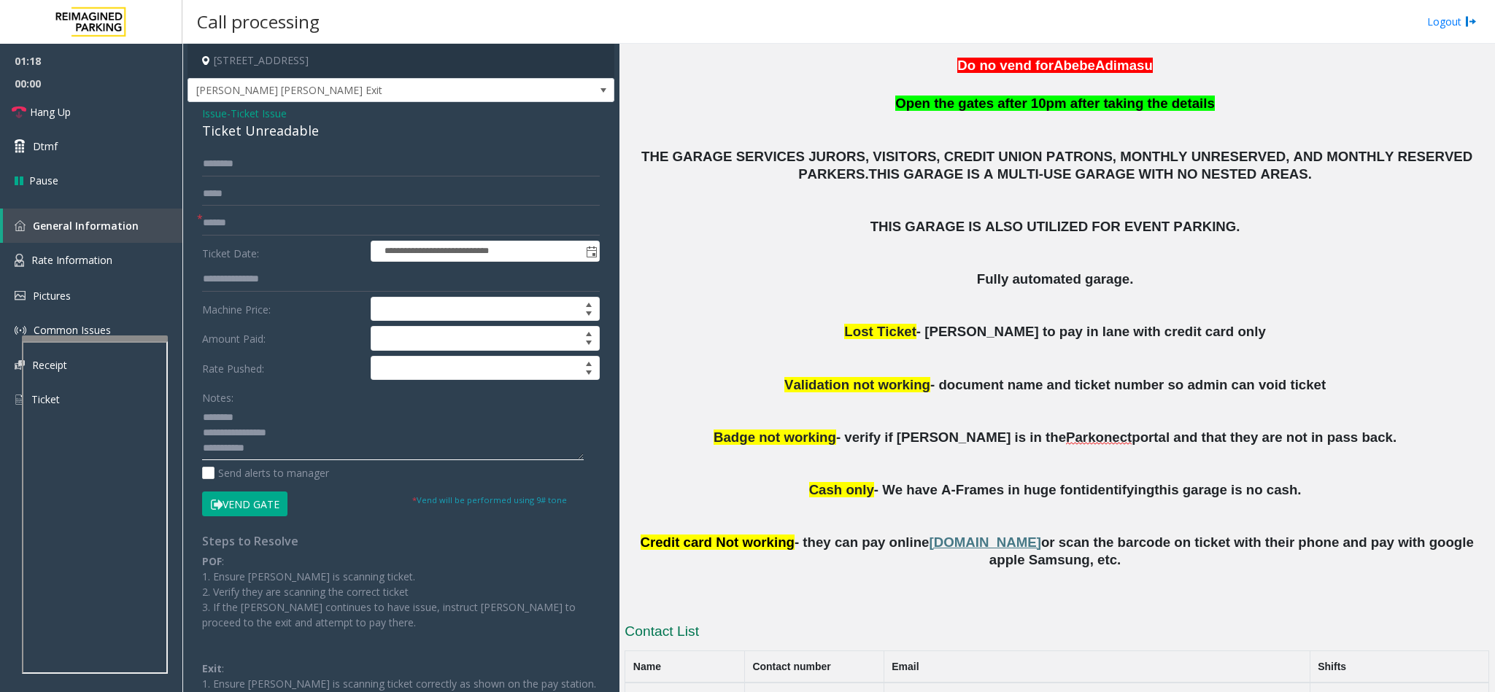
type textarea "**********"
click at [348, 222] on input "text" at bounding box center [401, 223] width 398 height 25
type input "**********"
click at [255, 506] on button "Vend Gate" at bounding box center [244, 504] width 85 height 25
click at [290, 456] on textarea at bounding box center [393, 433] width 382 height 55
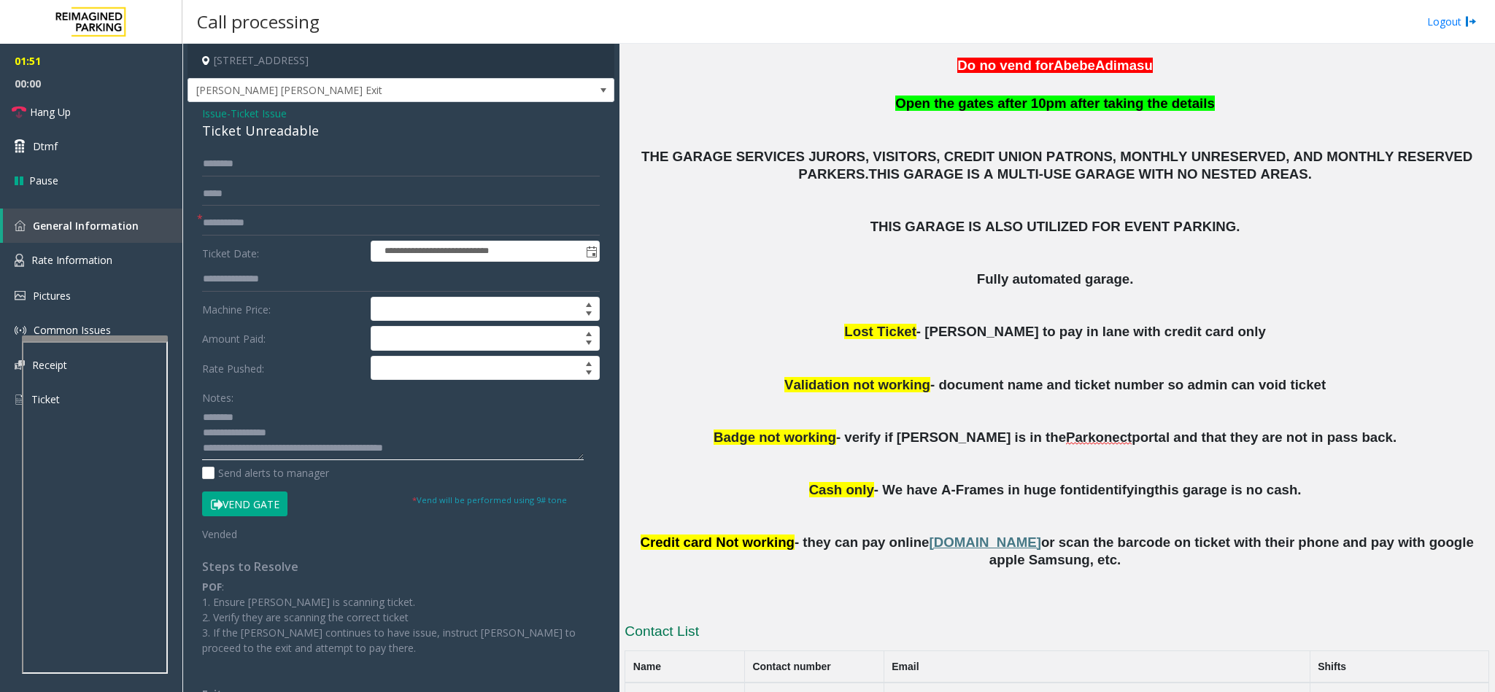
click at [379, 446] on textarea at bounding box center [393, 433] width 382 height 55
type textarea "**********"
click at [83, 116] on link "Hang Up" at bounding box center [91, 112] width 182 height 34
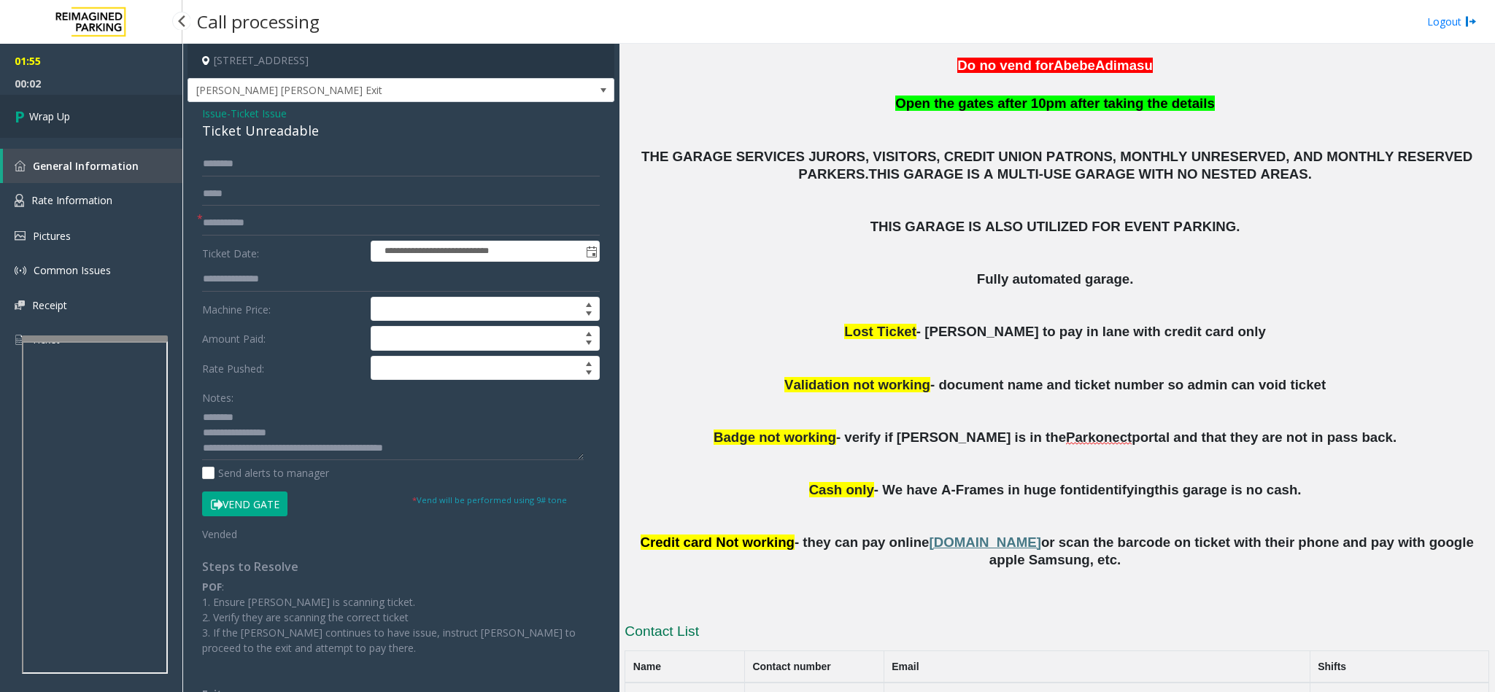
click at [84, 115] on link "Wrap Up" at bounding box center [91, 116] width 182 height 43
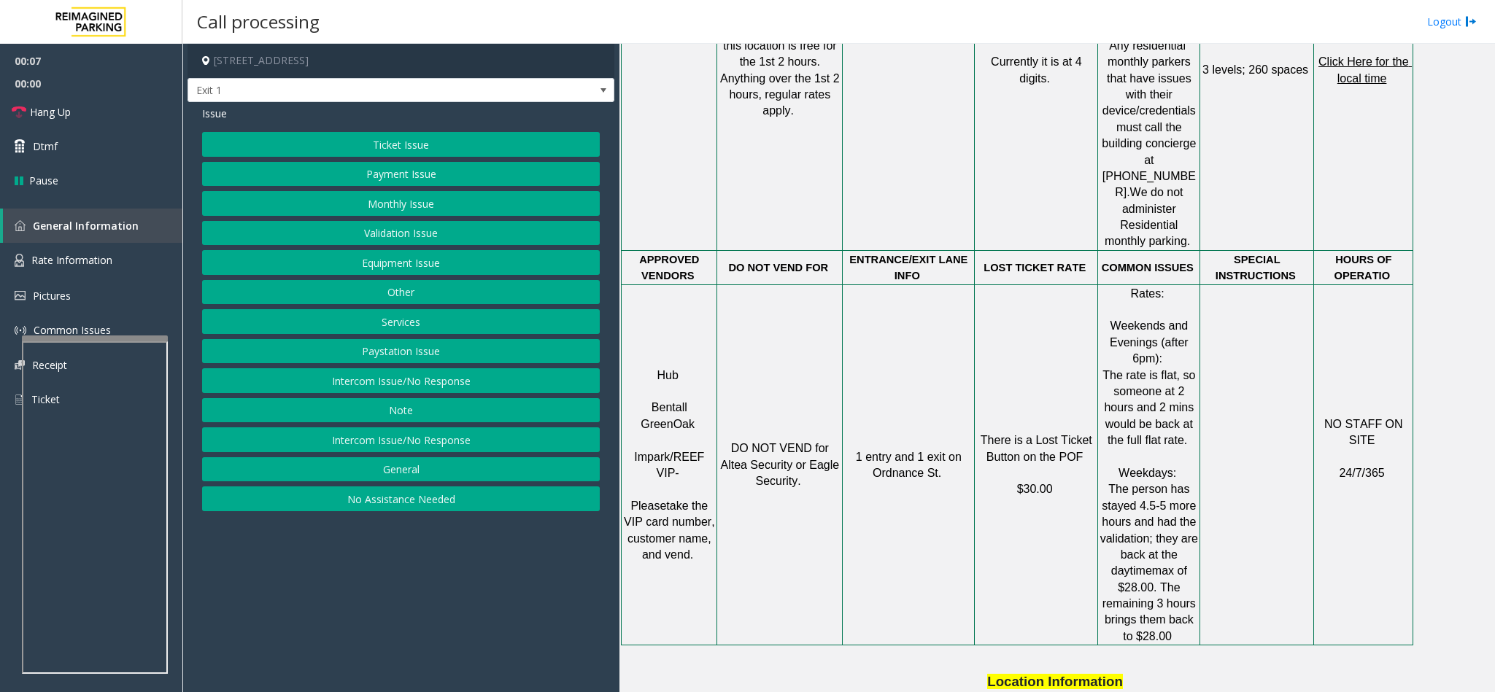
scroll to position [1422, 0]
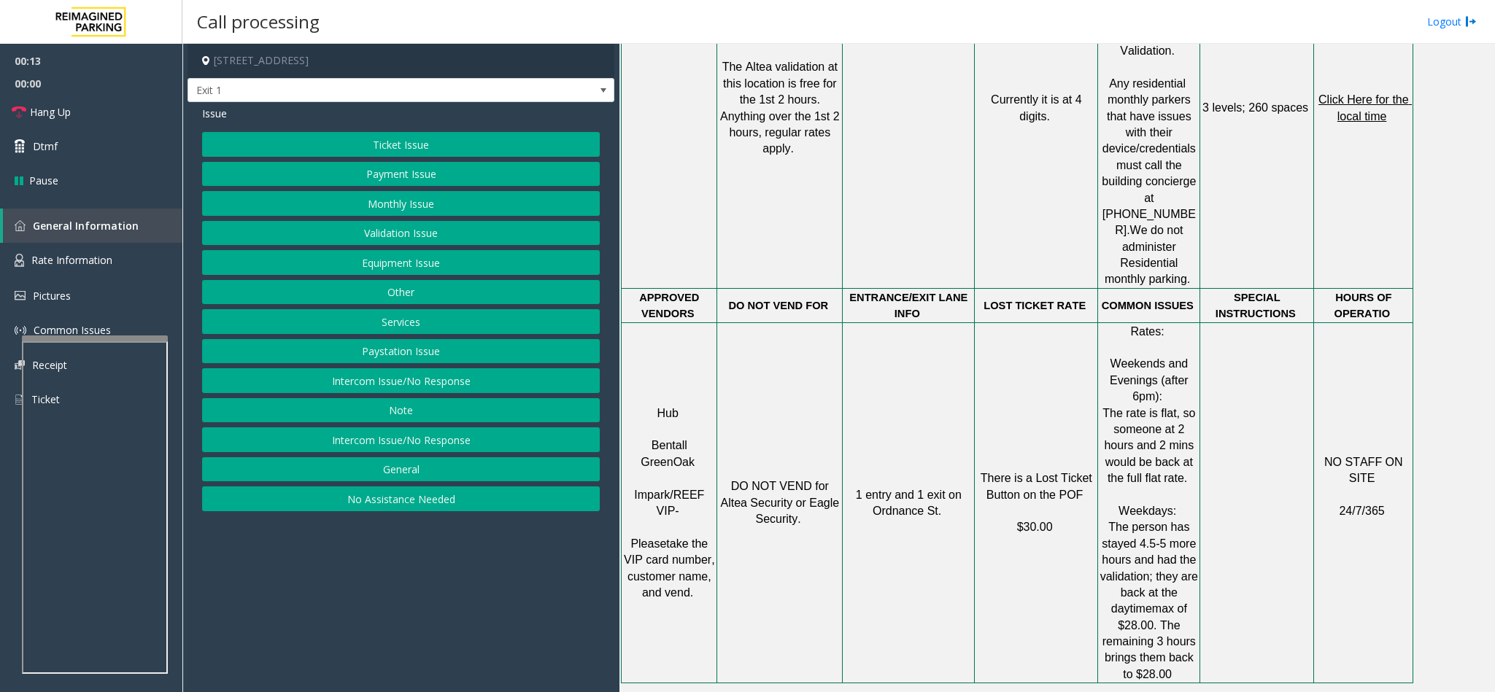
click at [400, 143] on button "Ticket Issue" at bounding box center [401, 144] width 398 height 25
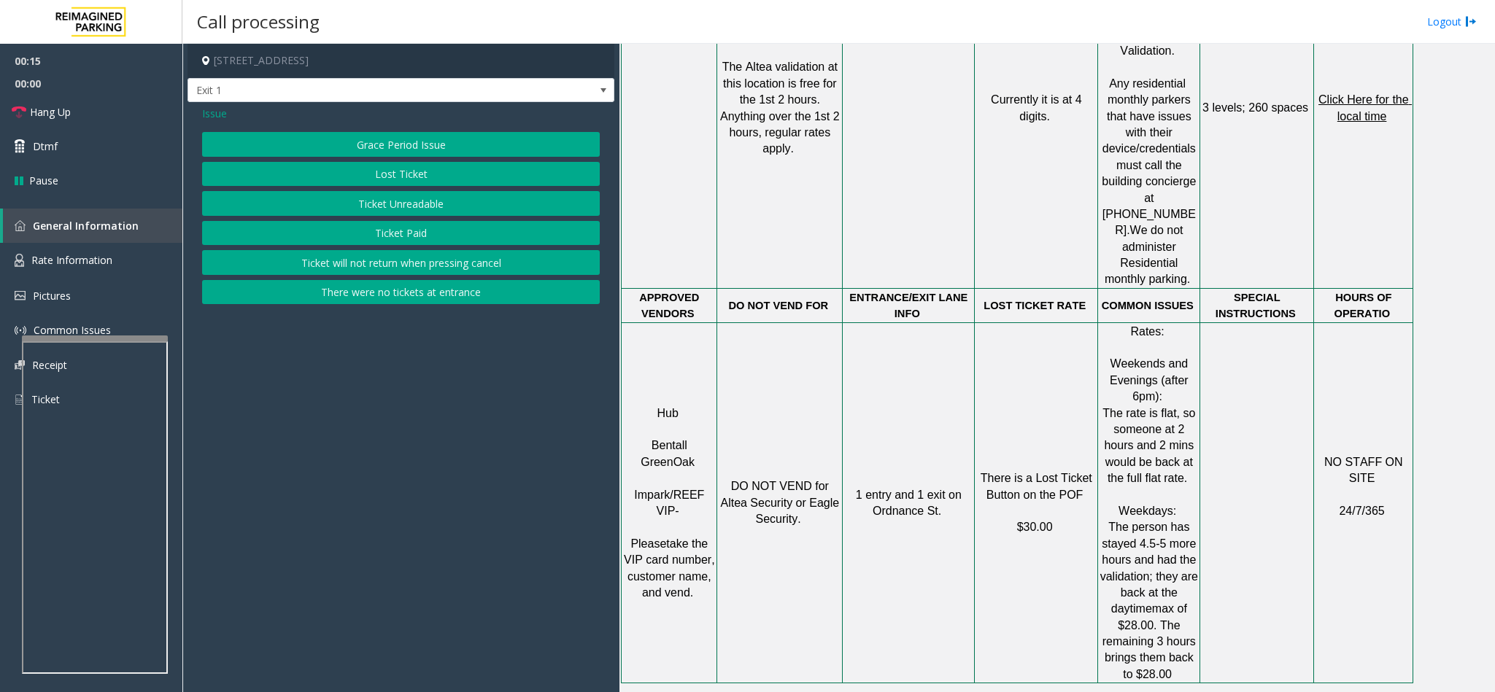
click at [425, 173] on button "Lost Ticket" at bounding box center [401, 174] width 398 height 25
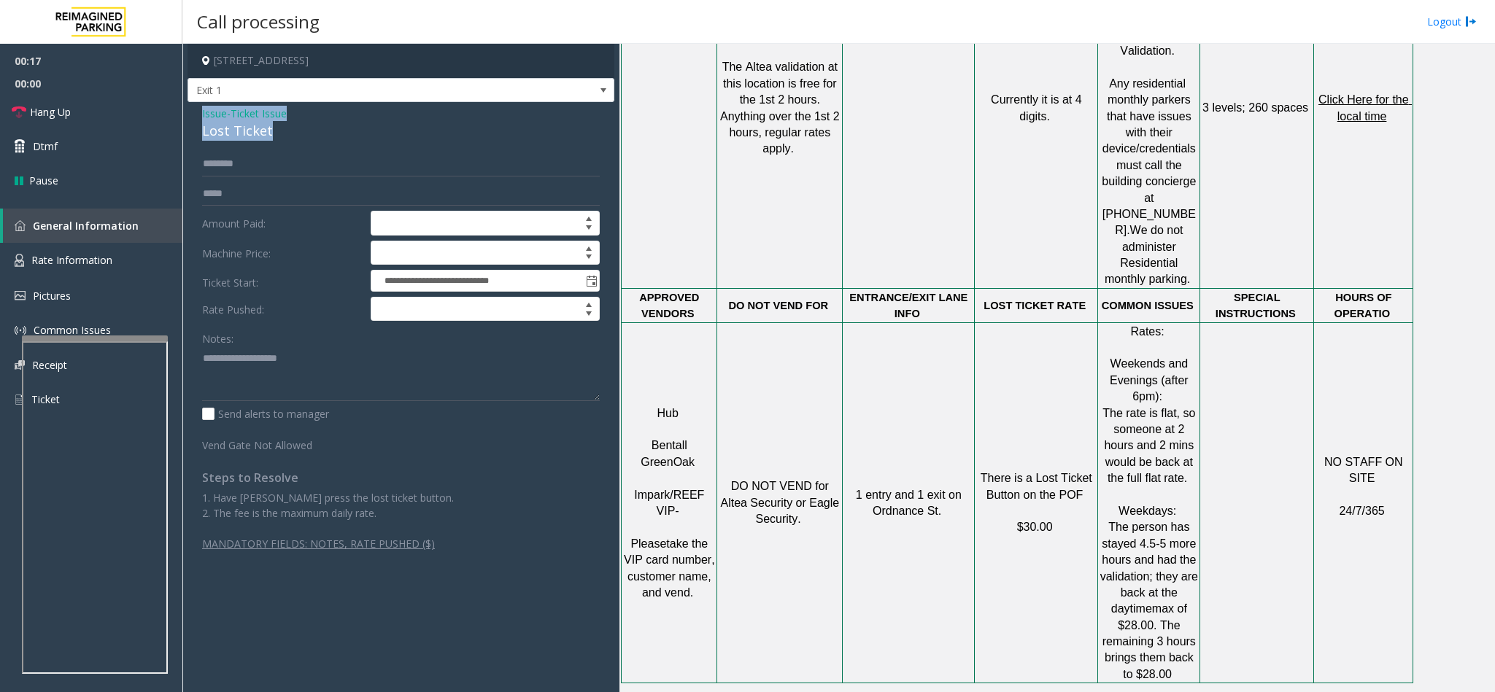
drag, startPoint x: 269, startPoint y: 131, endPoint x: 195, endPoint y: 108, distance: 77.3
click at [195, 108] on div "**********" at bounding box center [400, 334] width 427 height 464
paste textarea "**********"
click at [284, 379] on textarea at bounding box center [401, 373] width 398 height 55
drag, startPoint x: 298, startPoint y: 366, endPoint x: 243, endPoint y: 365, distance: 55.4
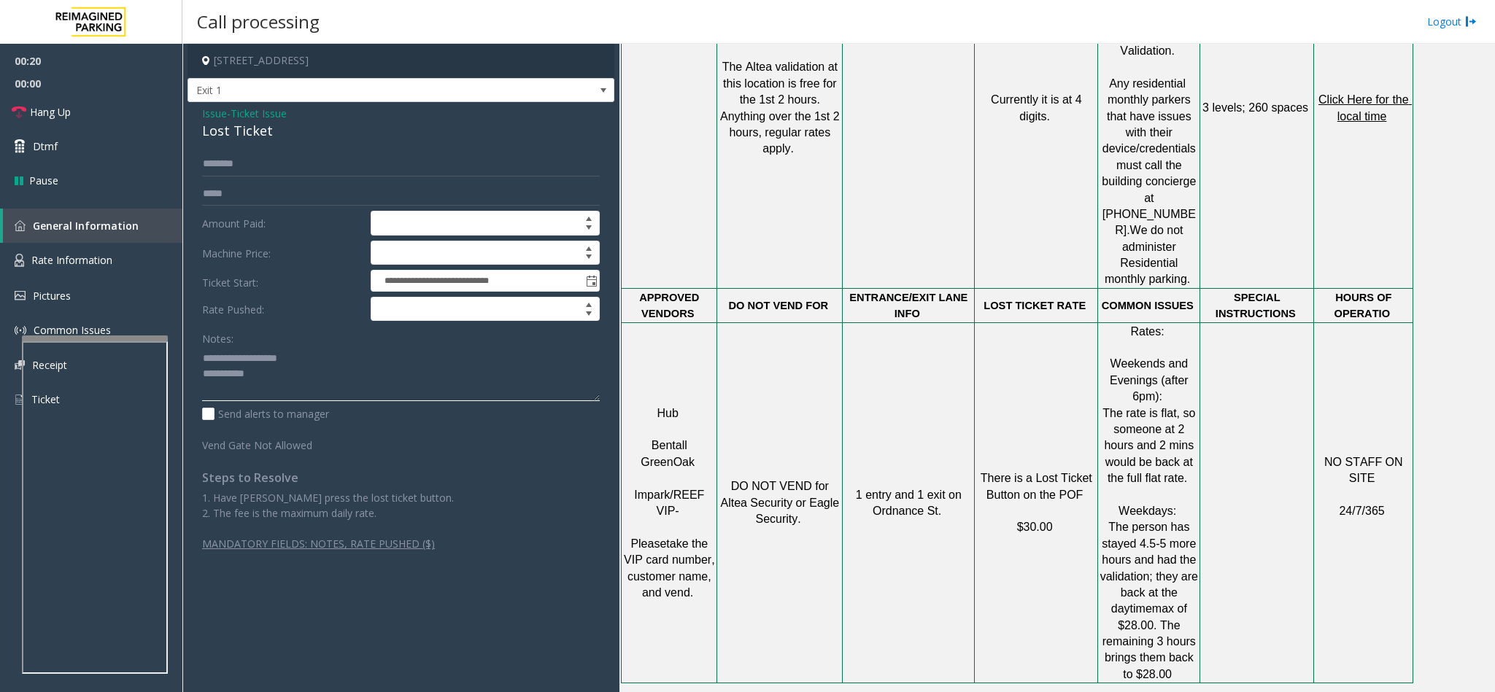
click at [241, 365] on textarea at bounding box center [401, 373] width 398 height 55
click at [338, 379] on textarea at bounding box center [401, 373] width 398 height 55
click at [37, 107] on span "Hang Up" at bounding box center [50, 111] width 41 height 15
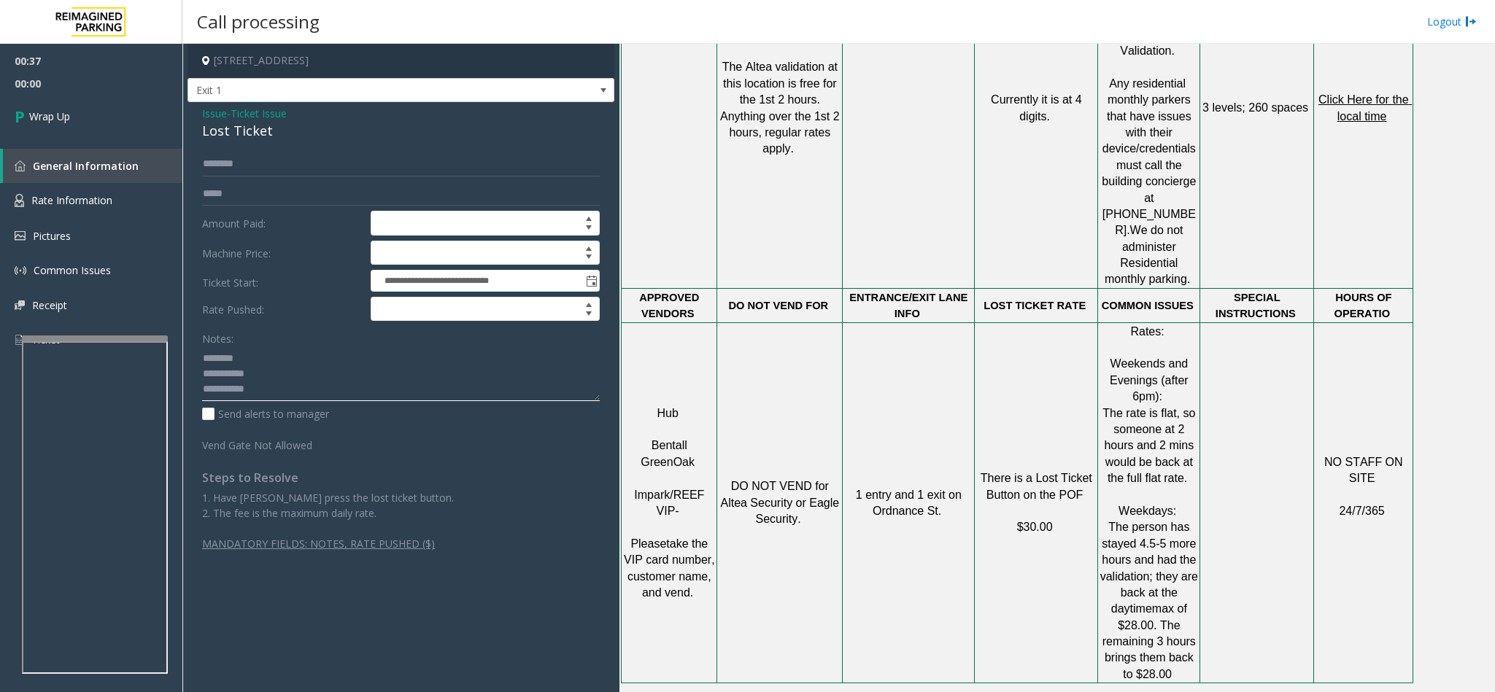
click at [282, 397] on textarea at bounding box center [401, 373] width 398 height 55
type textarea "**********"
click at [117, 110] on link "Wrap Up" at bounding box center [91, 116] width 182 height 43
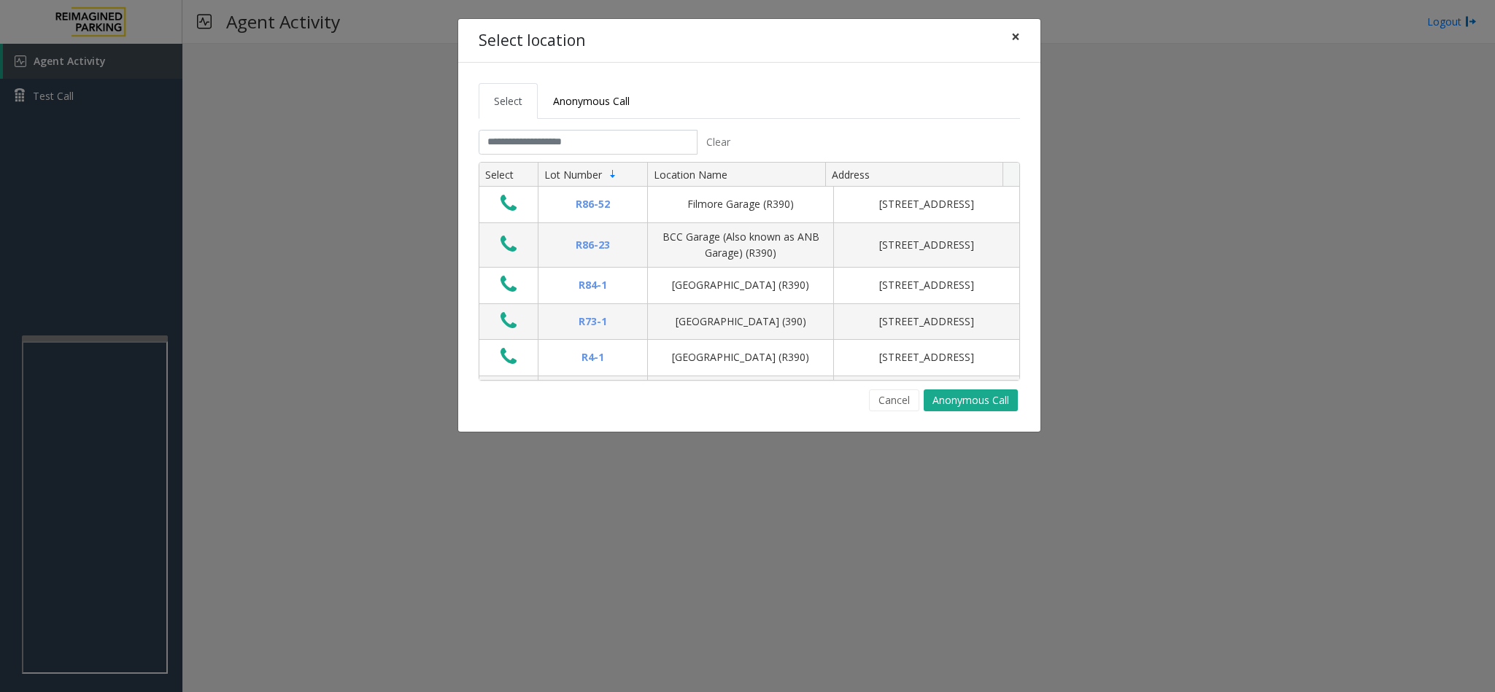
click at [1005, 38] on button "×" at bounding box center [1015, 37] width 29 height 36
click at [633, 139] on input "text" at bounding box center [588, 142] width 219 height 25
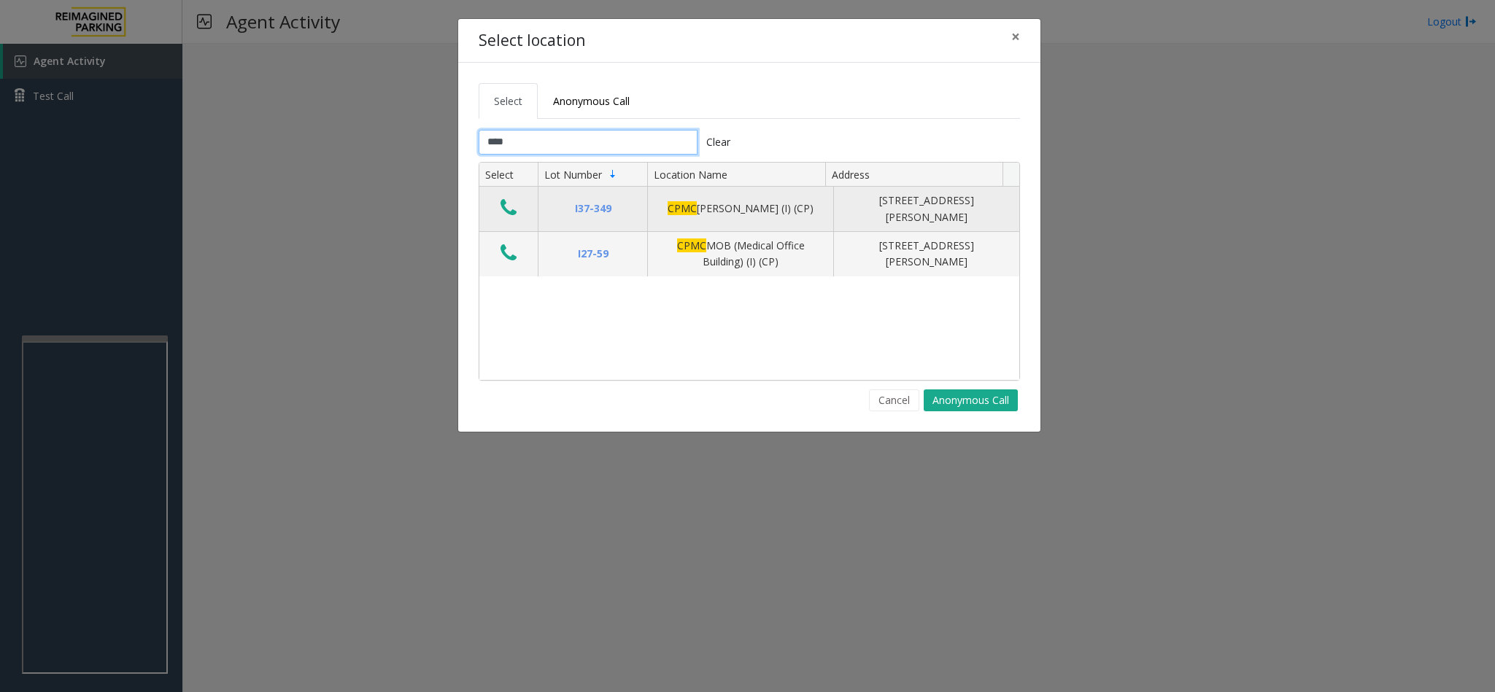
type input "****"
click at [506, 210] on icon "Data table" at bounding box center [508, 208] width 16 height 20
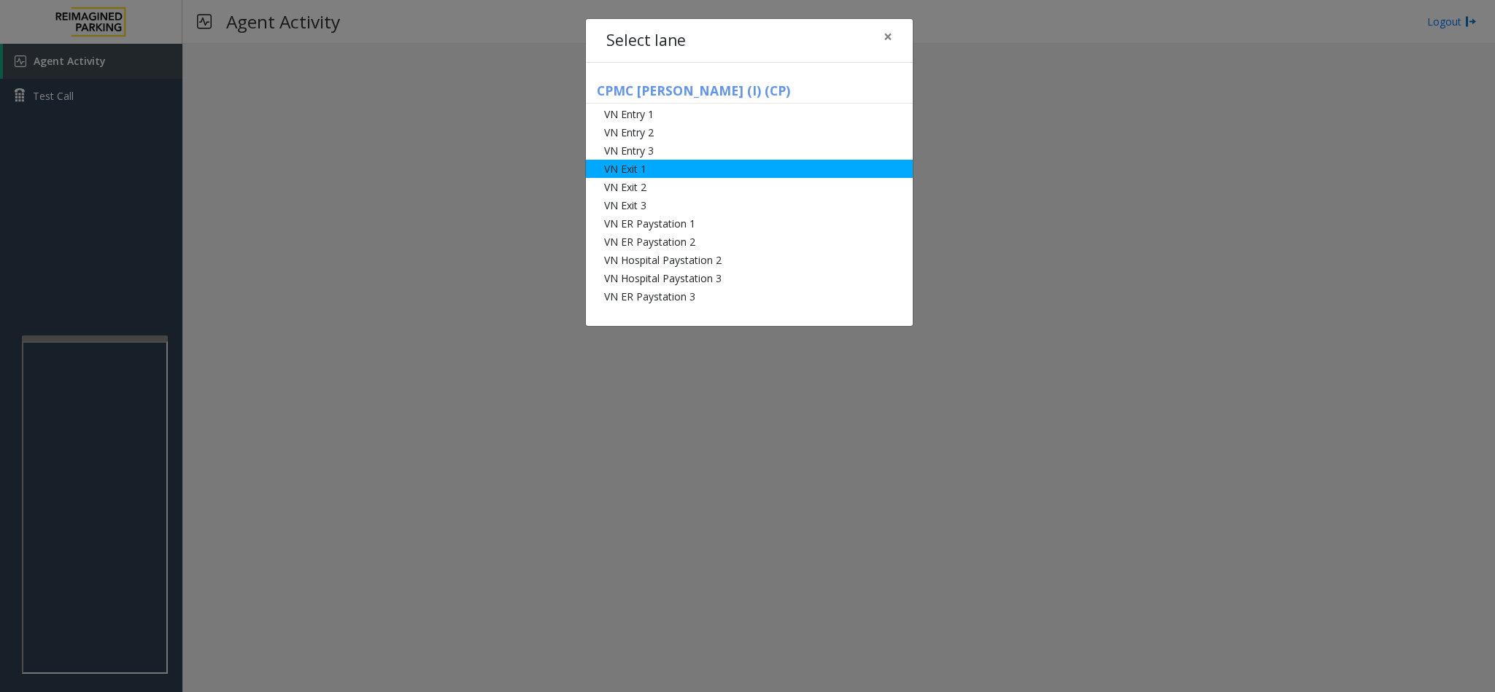
click at [646, 165] on li "VN Exit 1" at bounding box center [749, 169] width 327 height 18
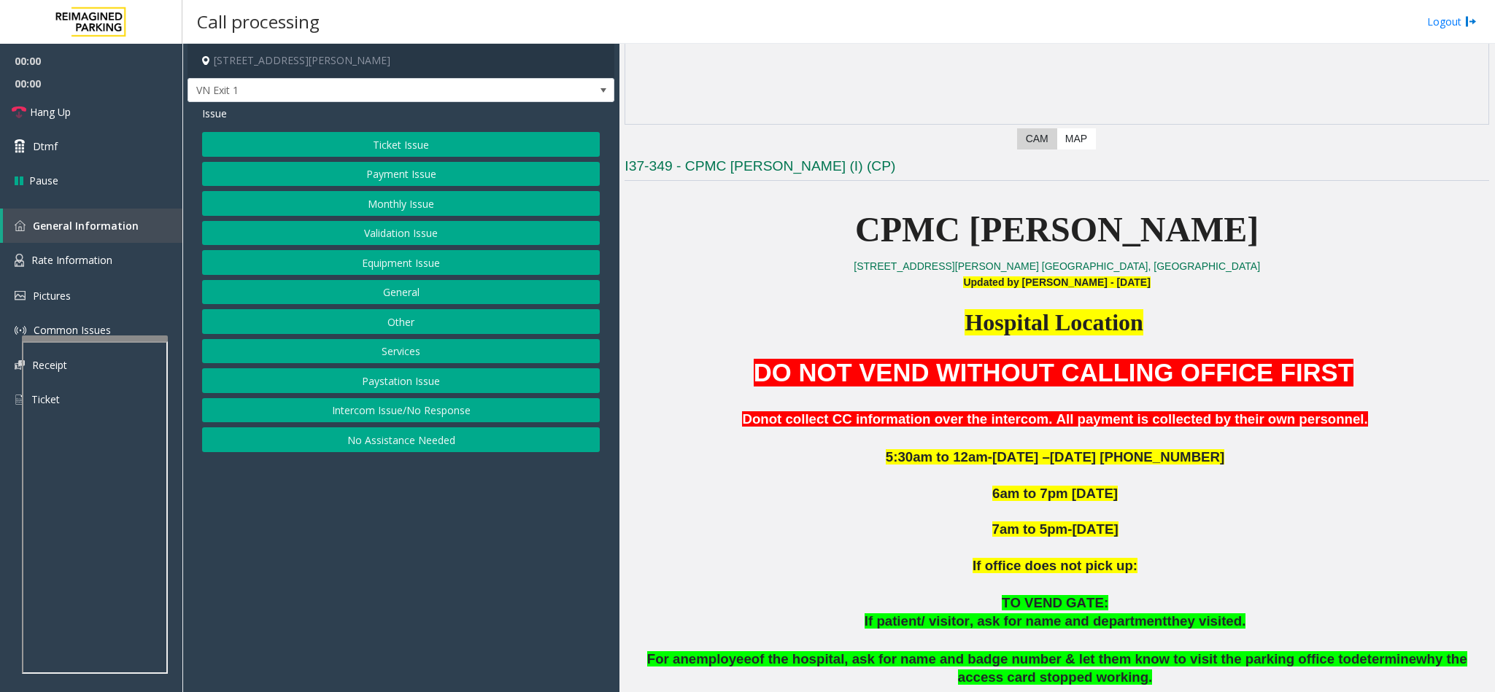
scroll to position [328, 0]
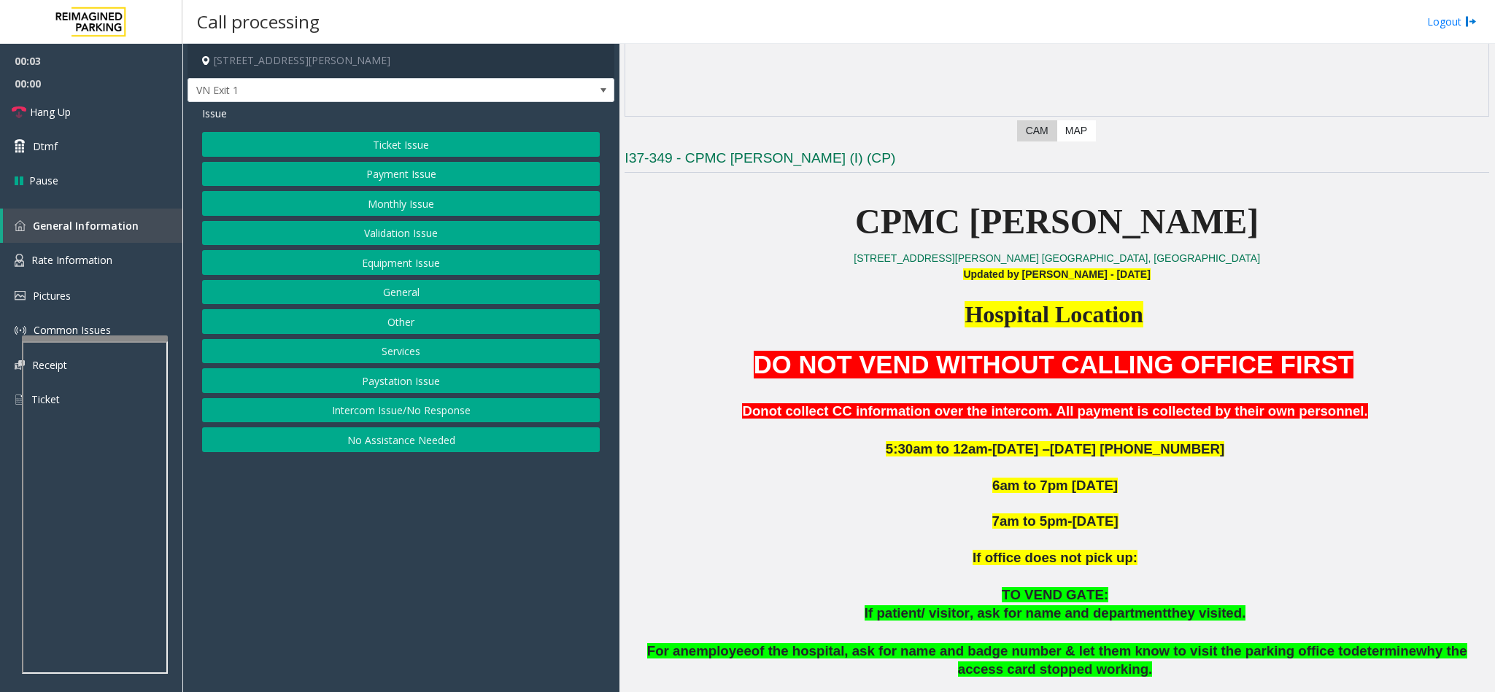
click at [425, 131] on div "Issue Ticket Issue Payment Issue Monthly Issue Validation Issue Equipment Issue…" at bounding box center [400, 280] width 427 height 357
click at [421, 140] on button "Ticket Issue" at bounding box center [401, 144] width 398 height 25
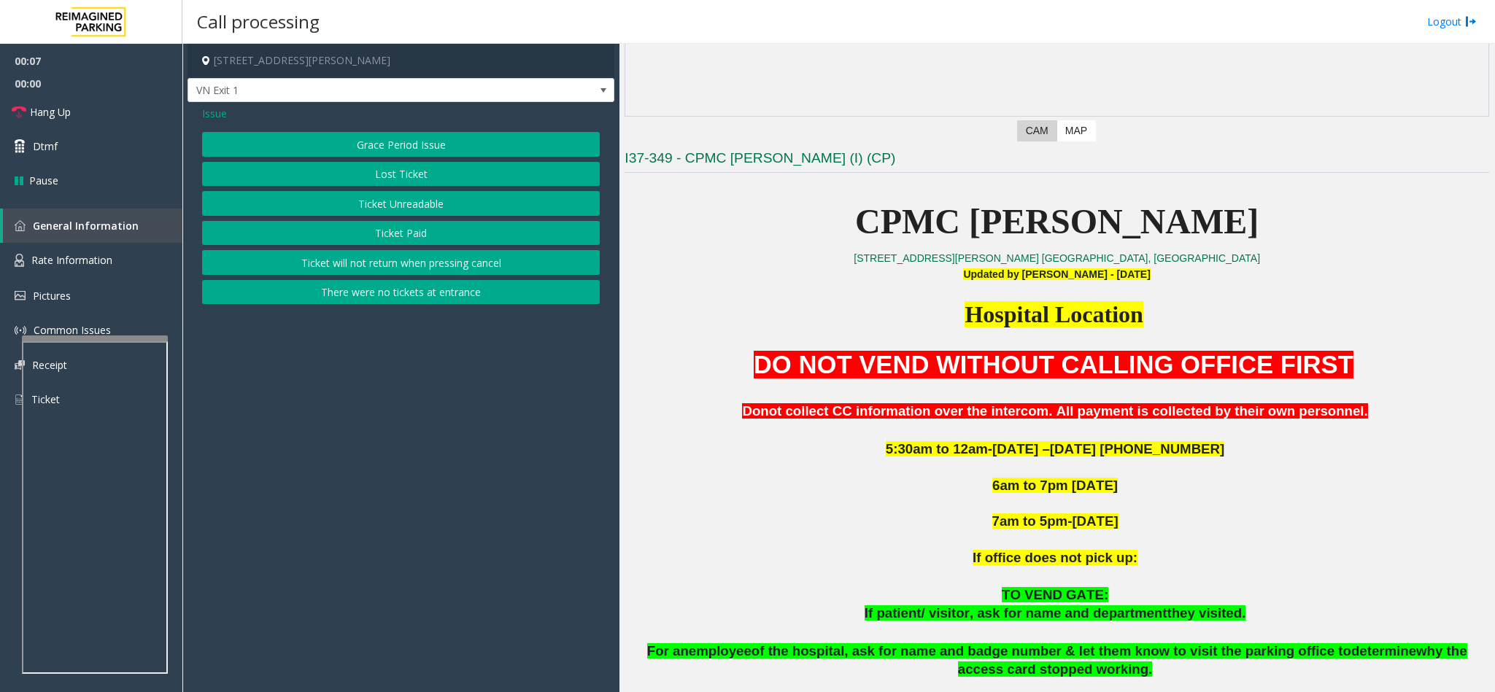
click at [438, 235] on button "Ticket Paid" at bounding box center [401, 233] width 398 height 25
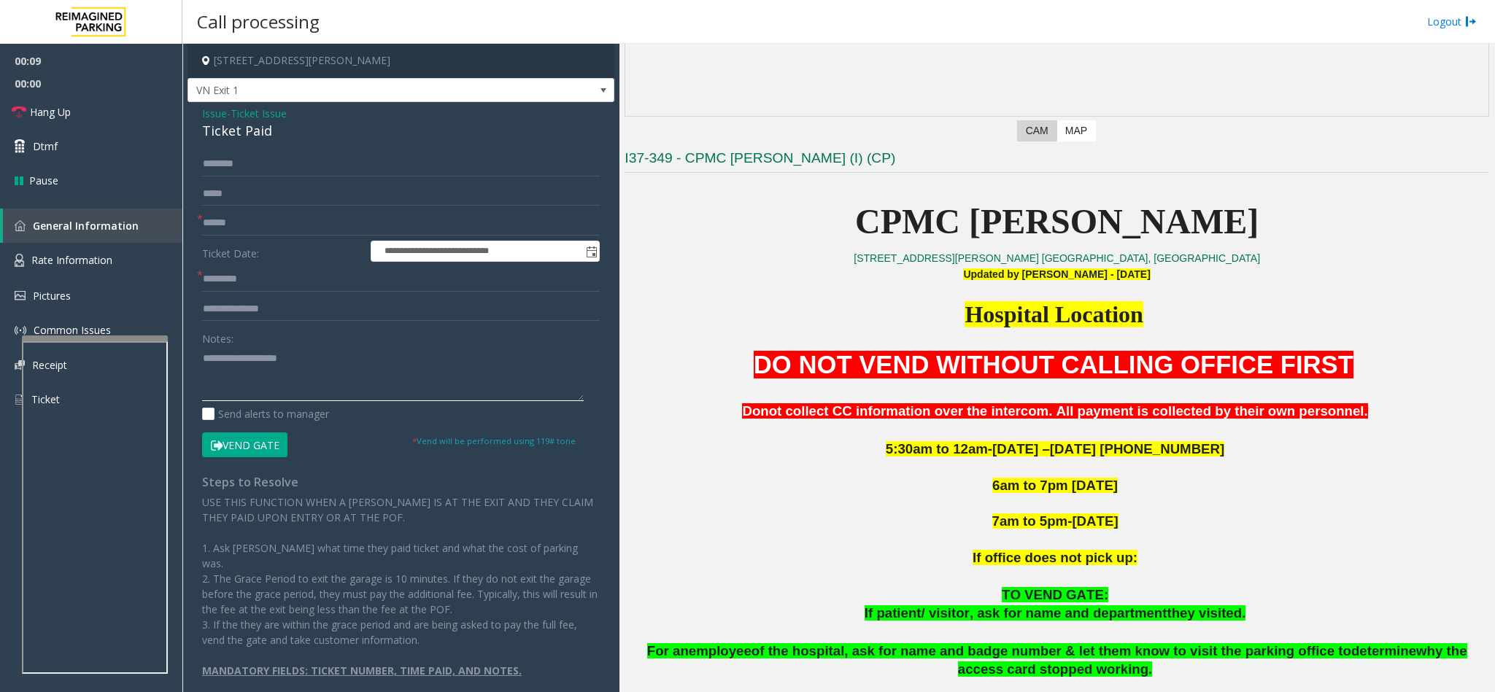
click at [293, 375] on textarea at bounding box center [393, 373] width 382 height 55
type textarea "**"
click at [276, 219] on input "text" at bounding box center [401, 223] width 398 height 25
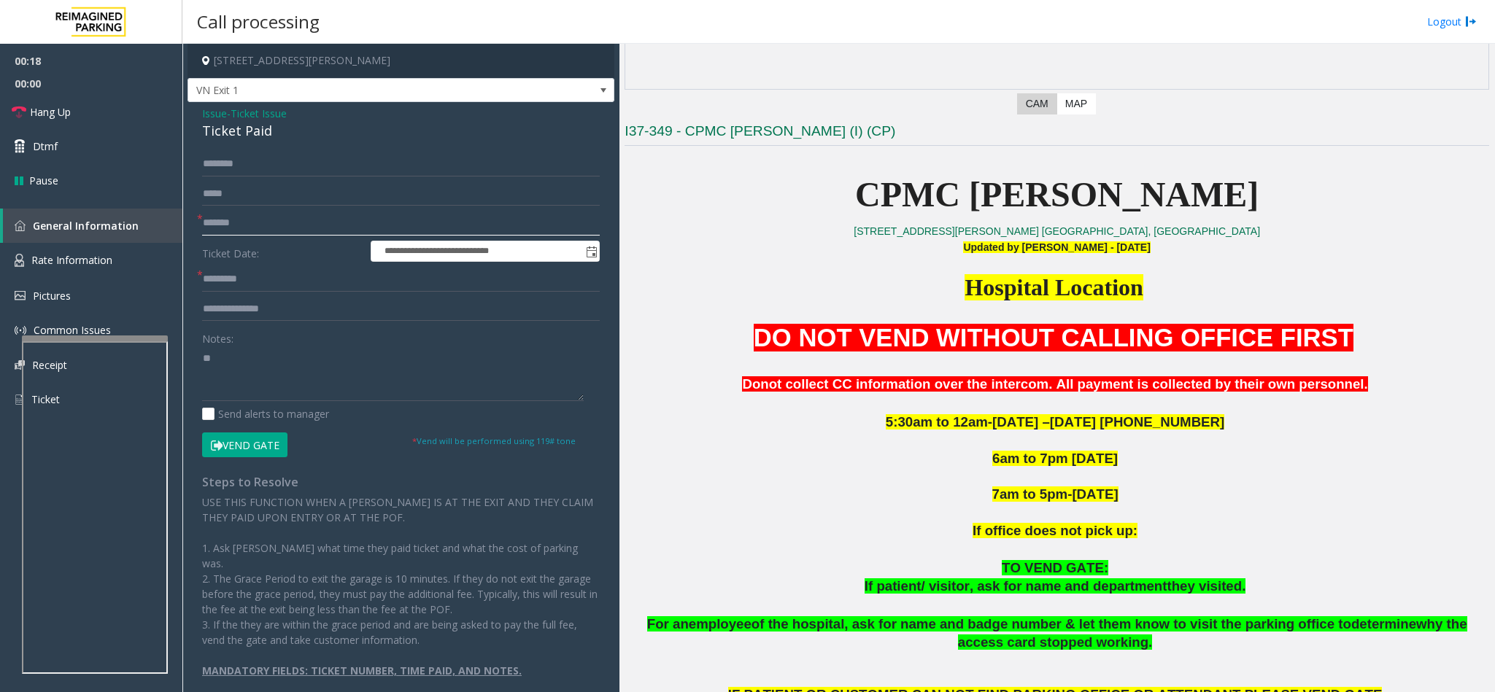
scroll to position [438, 0]
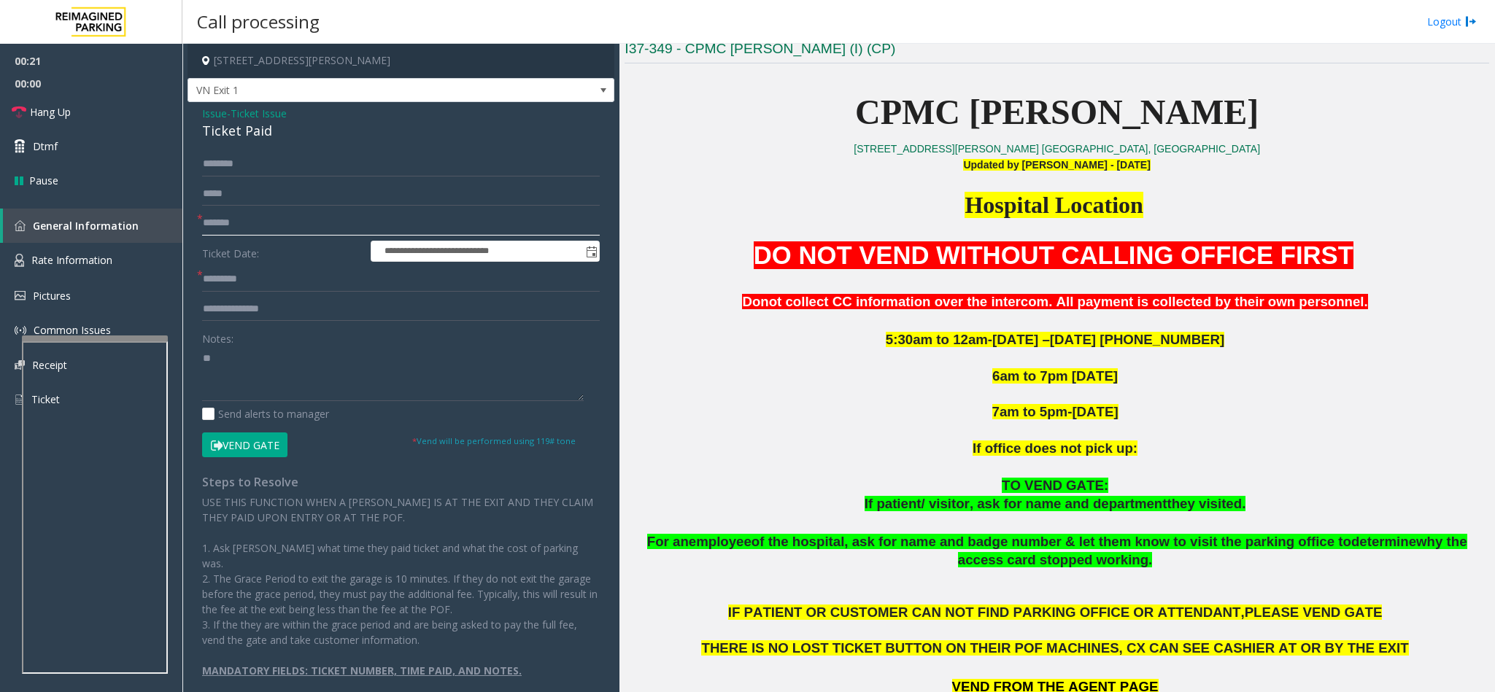
type input "*******"
click at [318, 315] on input "text" at bounding box center [401, 309] width 398 height 25
click at [327, 309] on input "text" at bounding box center [401, 309] width 398 height 25
type input "**********"
click at [287, 368] on textarea at bounding box center [393, 373] width 382 height 55
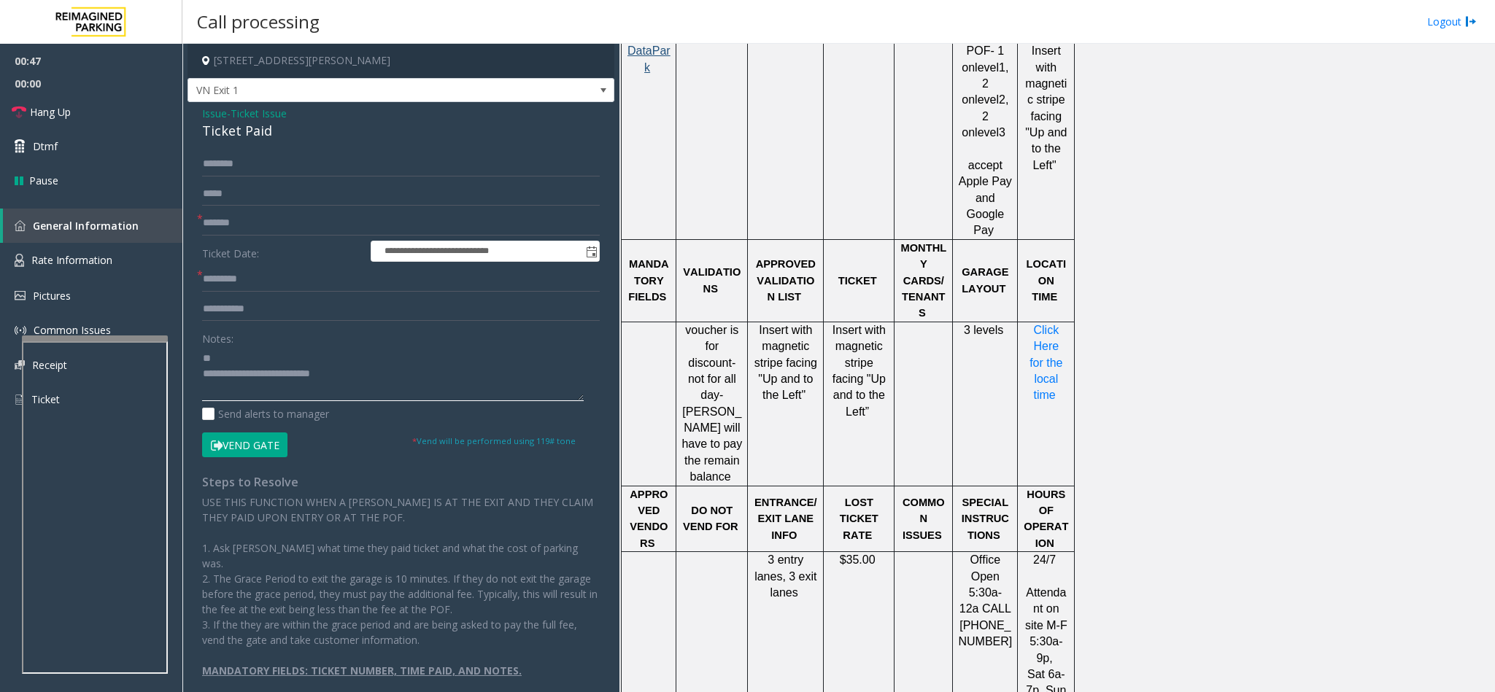
scroll to position [1094, 0]
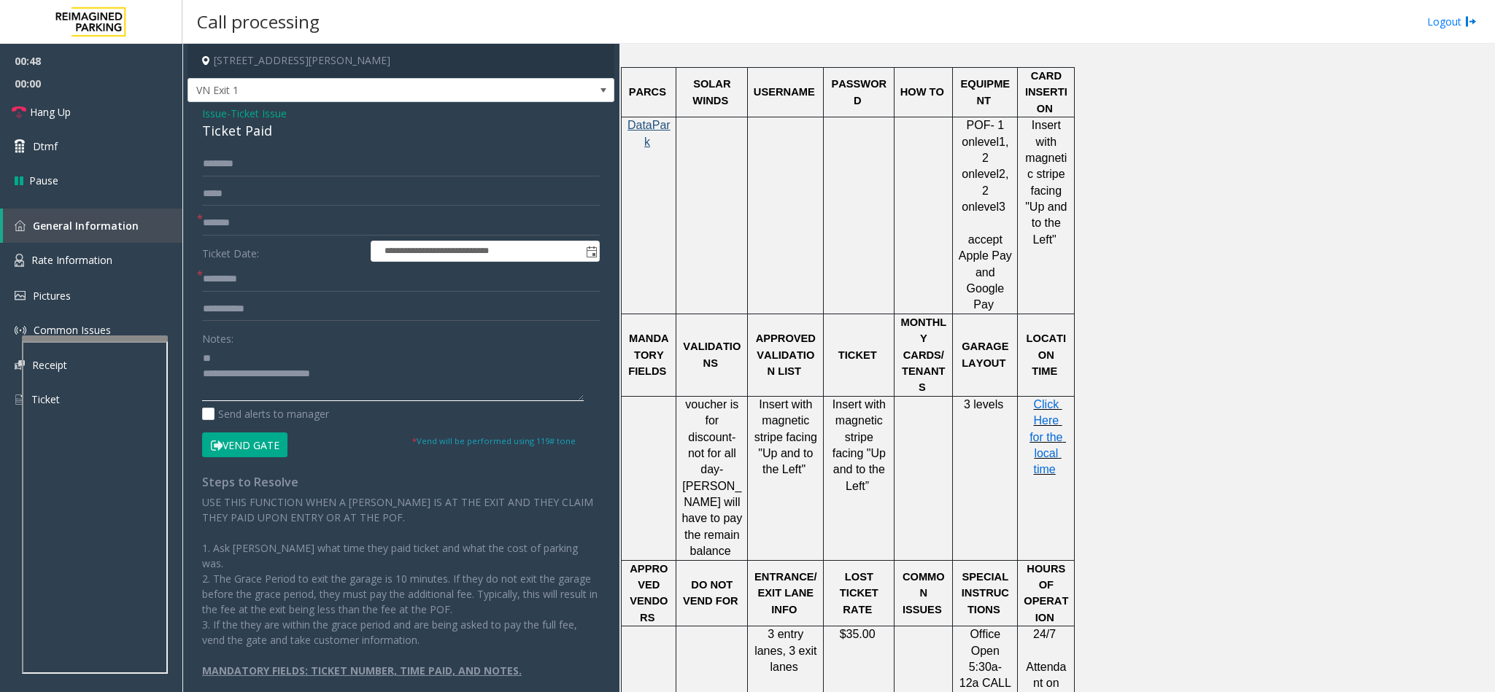
type textarea "**********"
click at [1053, 407] on span "Click Here for the local time" at bounding box center [1047, 437] width 36 height 78
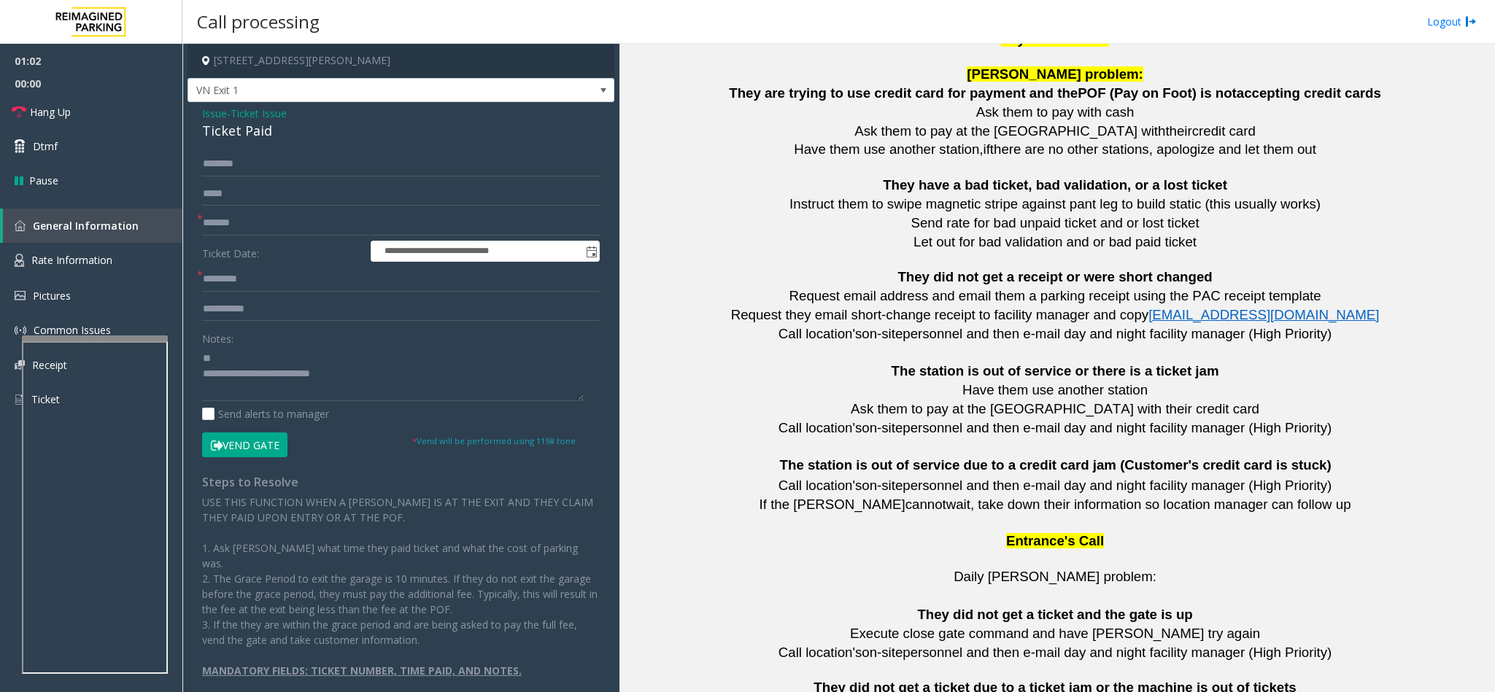
scroll to position [2097, 0]
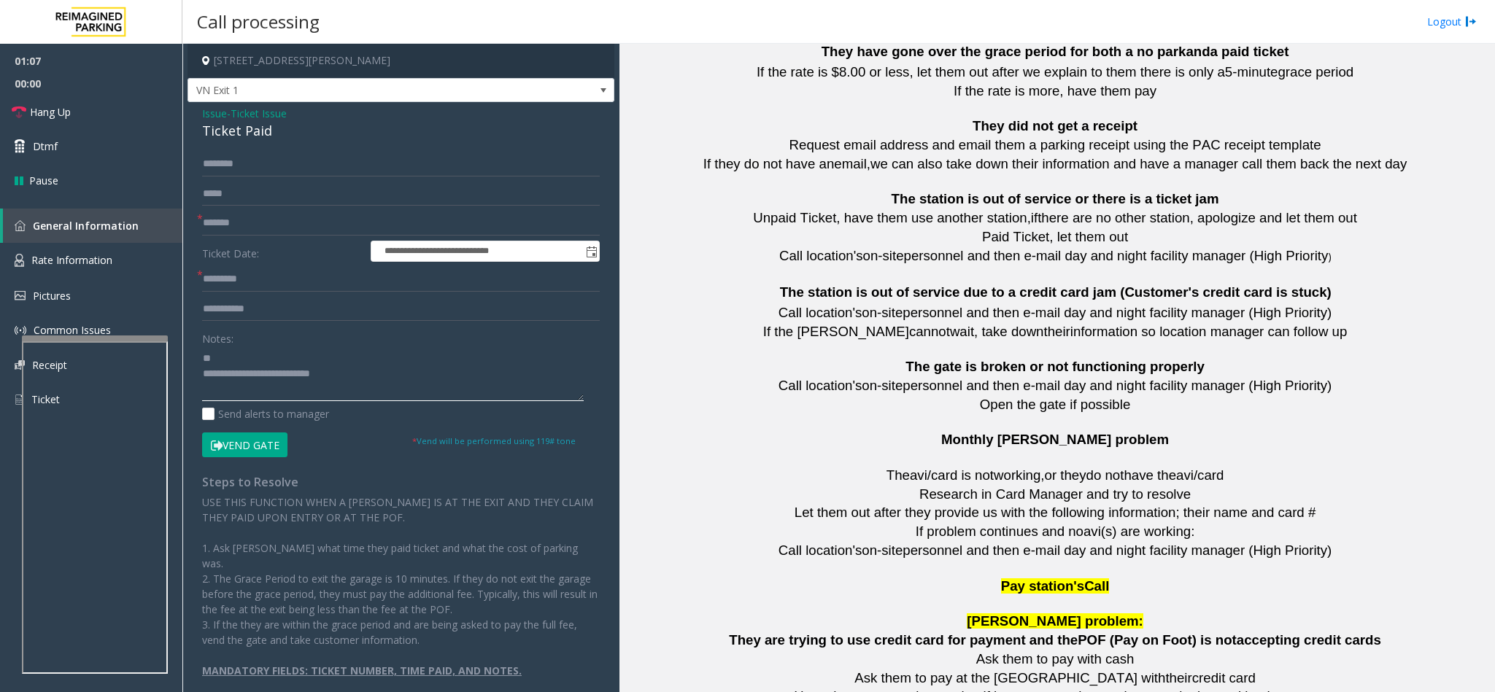
click at [361, 375] on textarea at bounding box center [393, 373] width 382 height 55
click at [355, 166] on input "text" at bounding box center [401, 164] width 398 height 25
click at [284, 158] on input "text" at bounding box center [401, 164] width 398 height 25
drag, startPoint x: 245, startPoint y: 160, endPoint x: 256, endPoint y: 155, distance: 11.8
click at [246, 160] on input "******" at bounding box center [401, 164] width 398 height 25
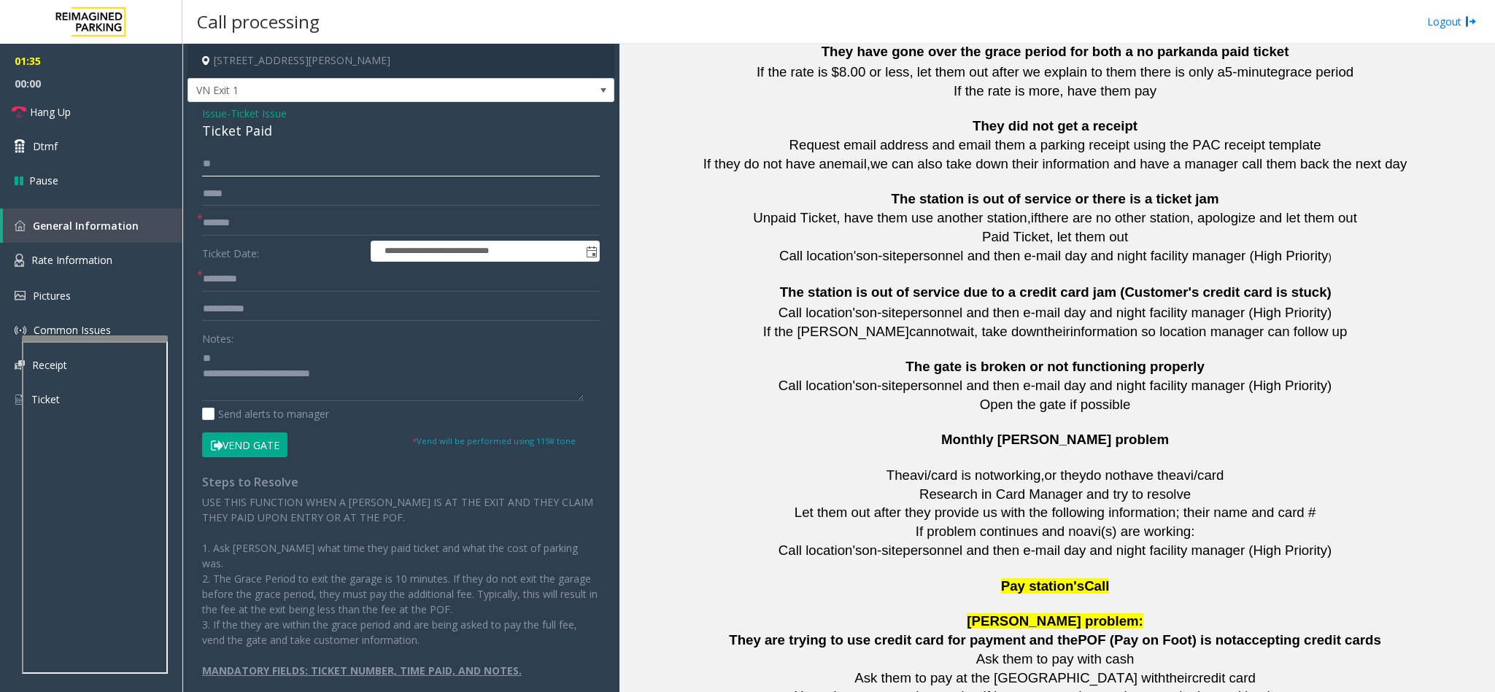
type input "*"
type input "******"
click at [202, 355] on textarea at bounding box center [393, 373] width 382 height 55
click at [210, 362] on textarea at bounding box center [393, 373] width 382 height 55
drag, startPoint x: 278, startPoint y: 131, endPoint x: 193, endPoint y: 121, distance: 85.2
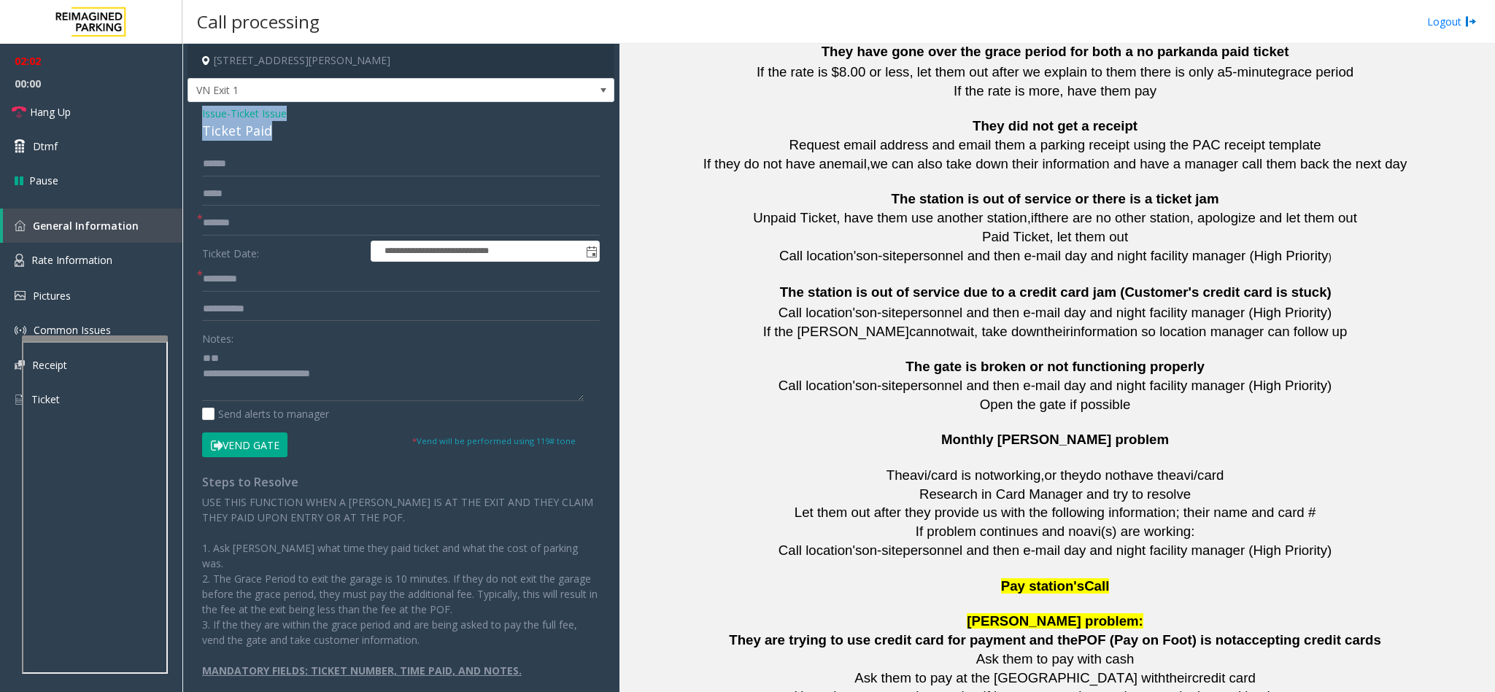
click at [193, 121] on div "**********" at bounding box center [400, 405] width 427 height 606
paste textarea "**********"
click at [210, 355] on textarea at bounding box center [393, 373] width 382 height 55
drag, startPoint x: 298, startPoint y: 355, endPoint x: 235, endPoint y: 355, distance: 63.5
click at [235, 355] on textarea at bounding box center [393, 373] width 382 height 55
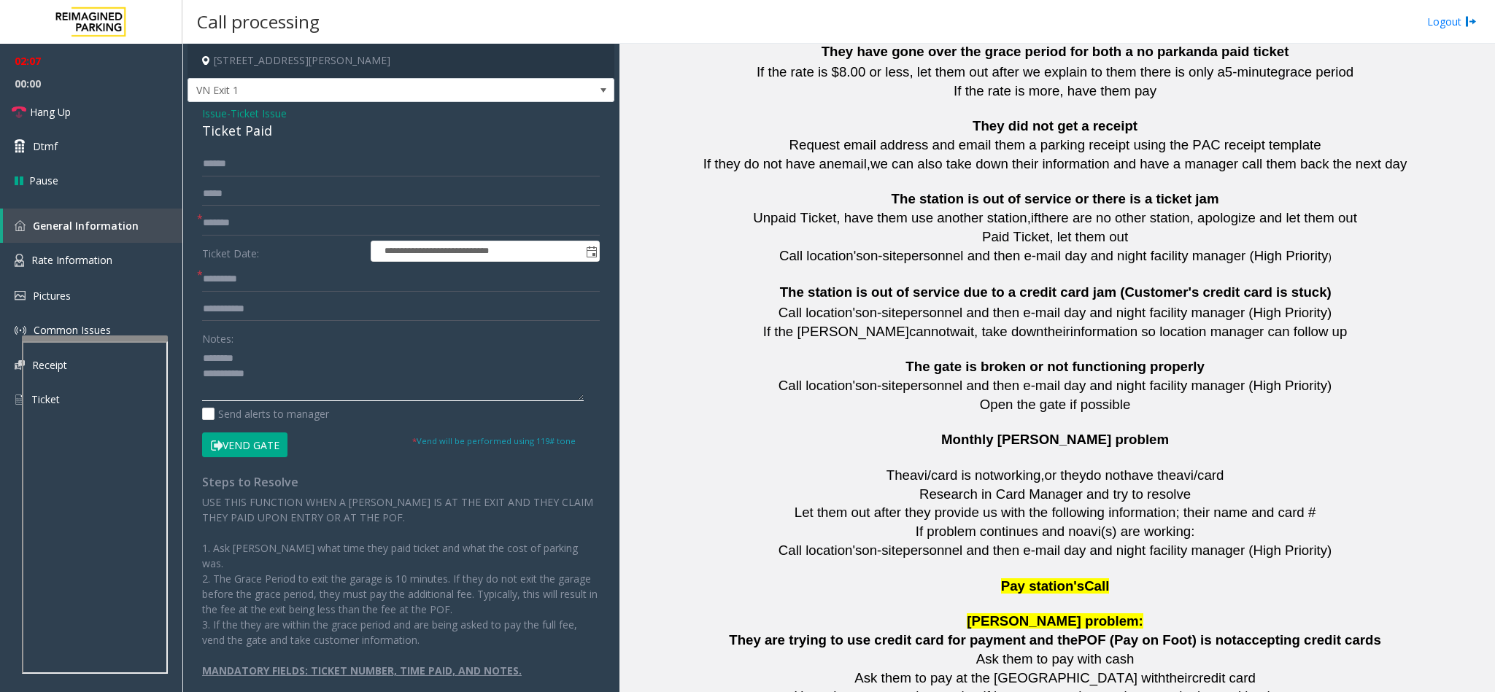
click at [322, 384] on textarea at bounding box center [393, 373] width 382 height 55
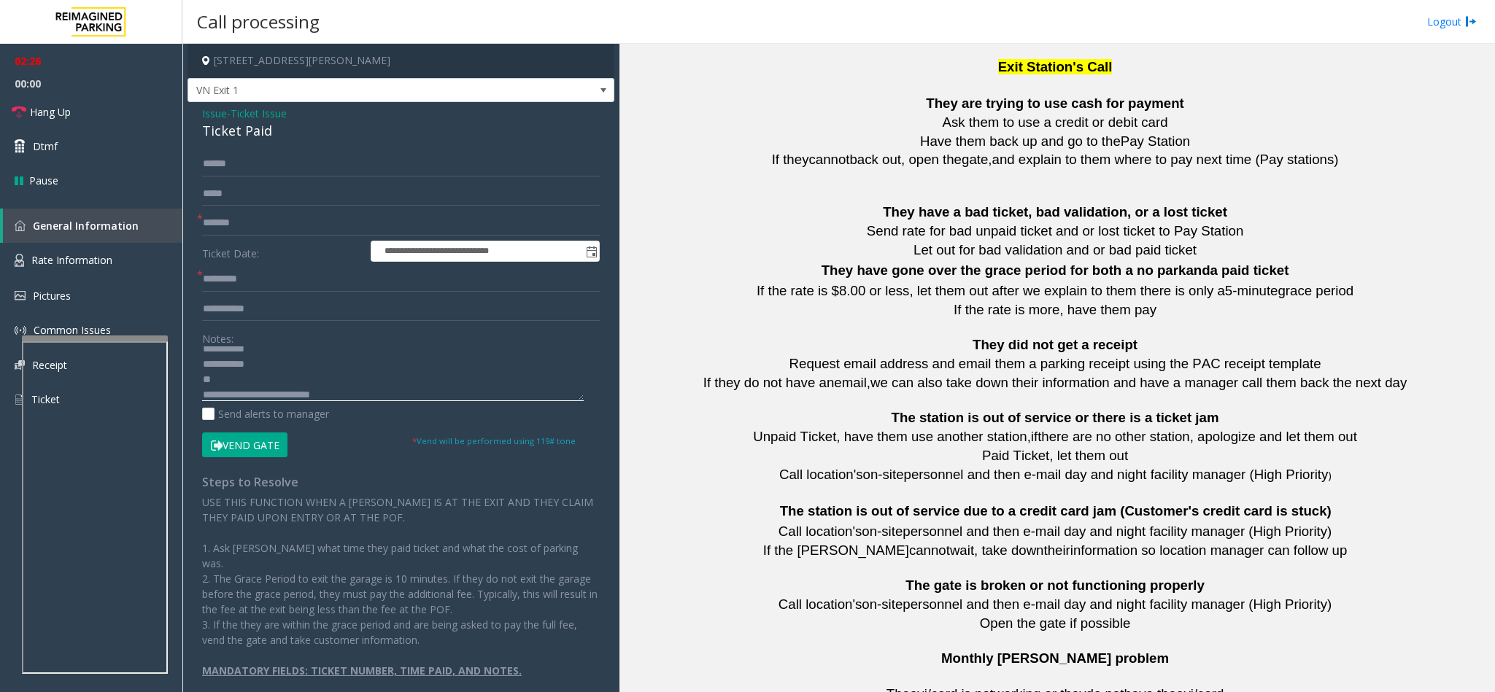
scroll to position [31, 0]
click at [373, 390] on textarea at bounding box center [393, 373] width 382 height 55
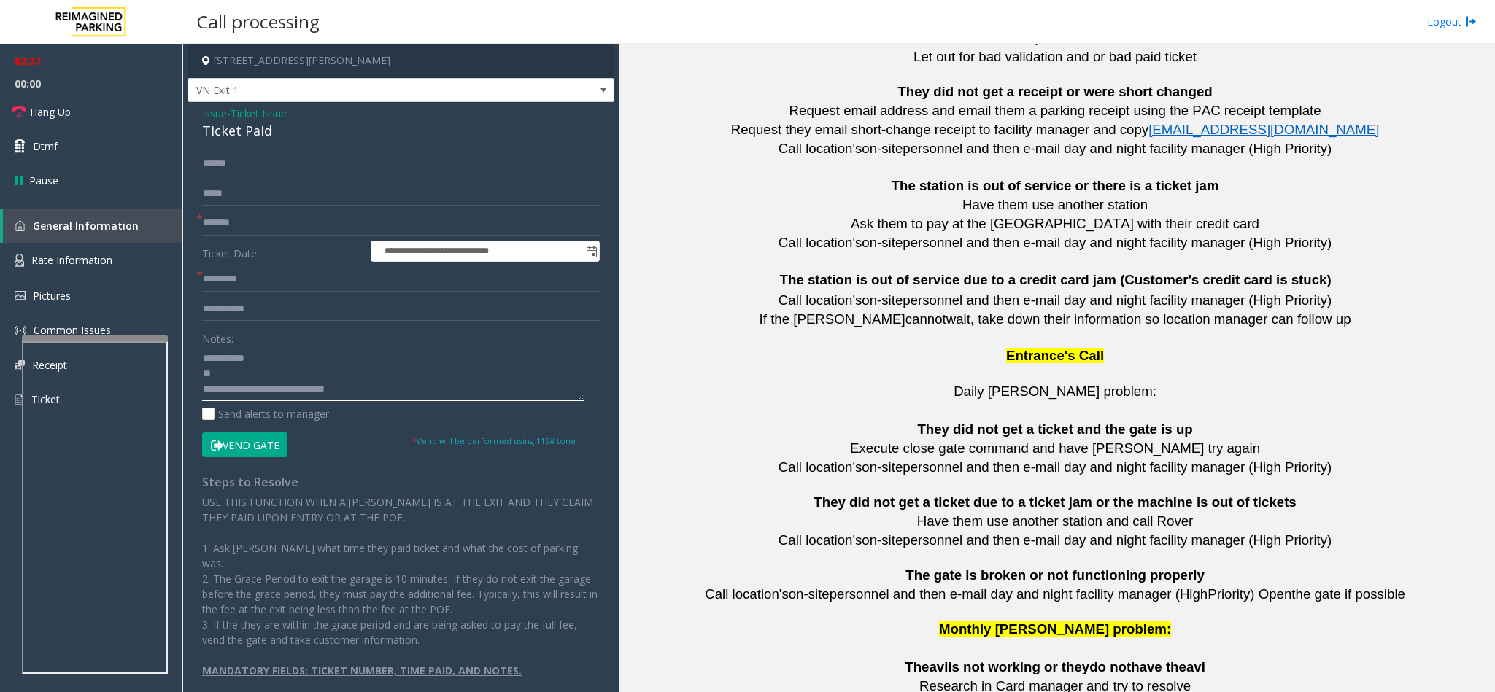
scroll to position [3191, 0]
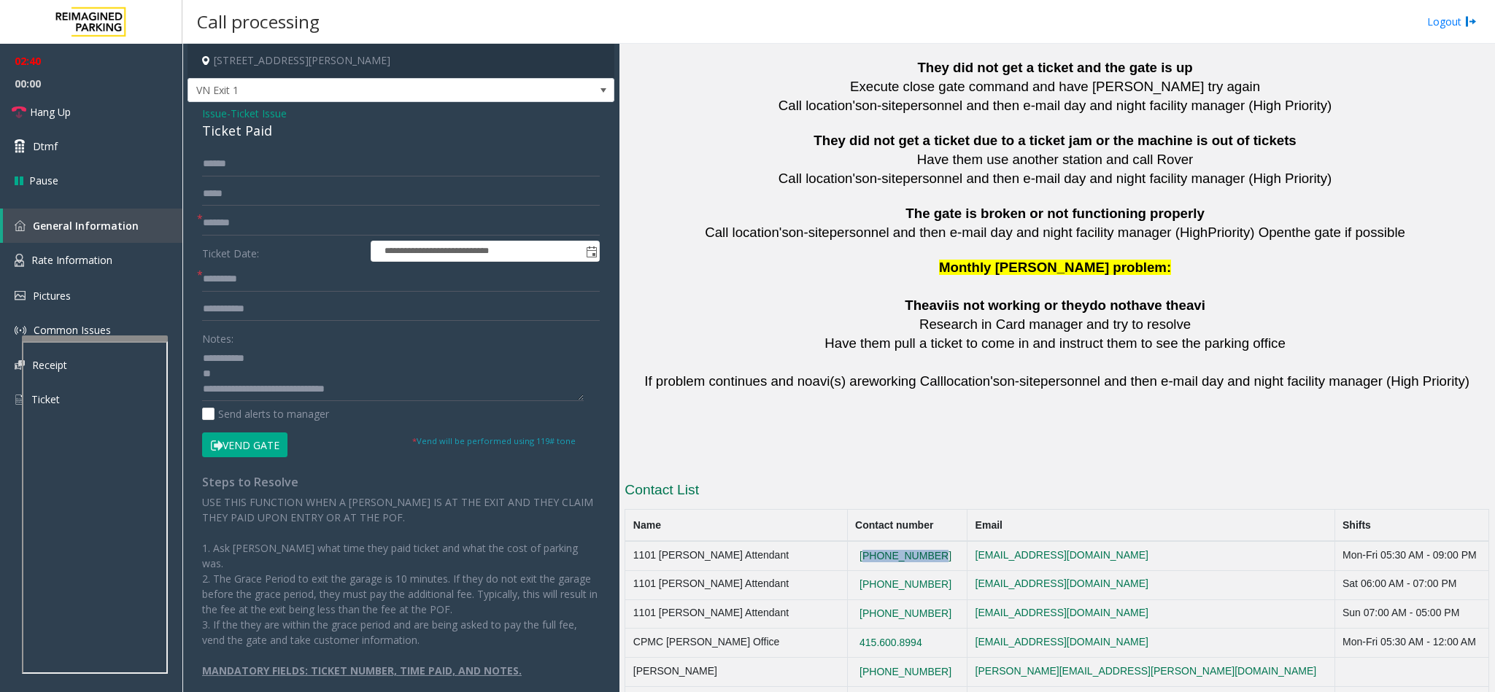
drag, startPoint x: 931, startPoint y: 517, endPoint x: 860, endPoint y: 521, distance: 70.9
click at [860, 541] on td "[PHONE_NUMBER]" at bounding box center [907, 555] width 120 height 29
click at [271, 388] on textarea at bounding box center [393, 373] width 382 height 55
click at [451, 392] on textarea at bounding box center [393, 373] width 382 height 55
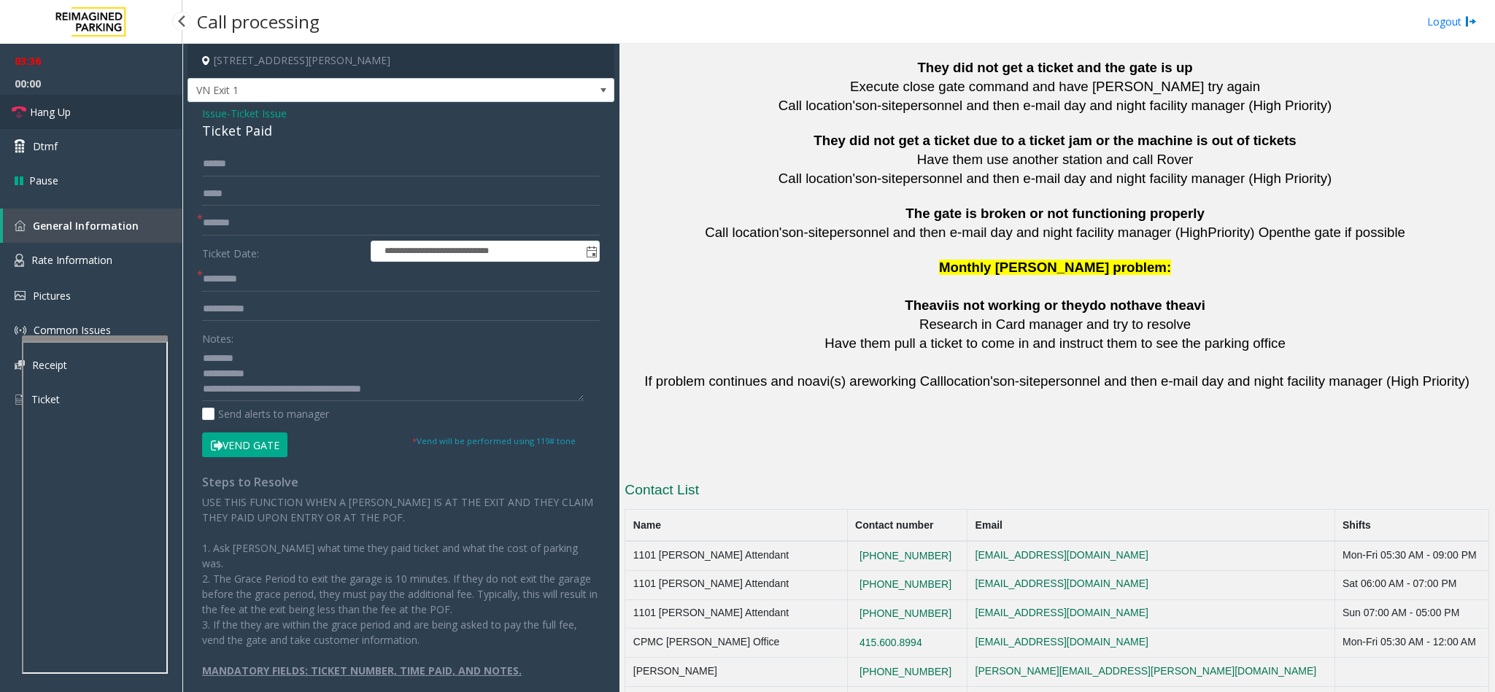
click at [84, 105] on link "Hang Up" at bounding box center [91, 112] width 182 height 34
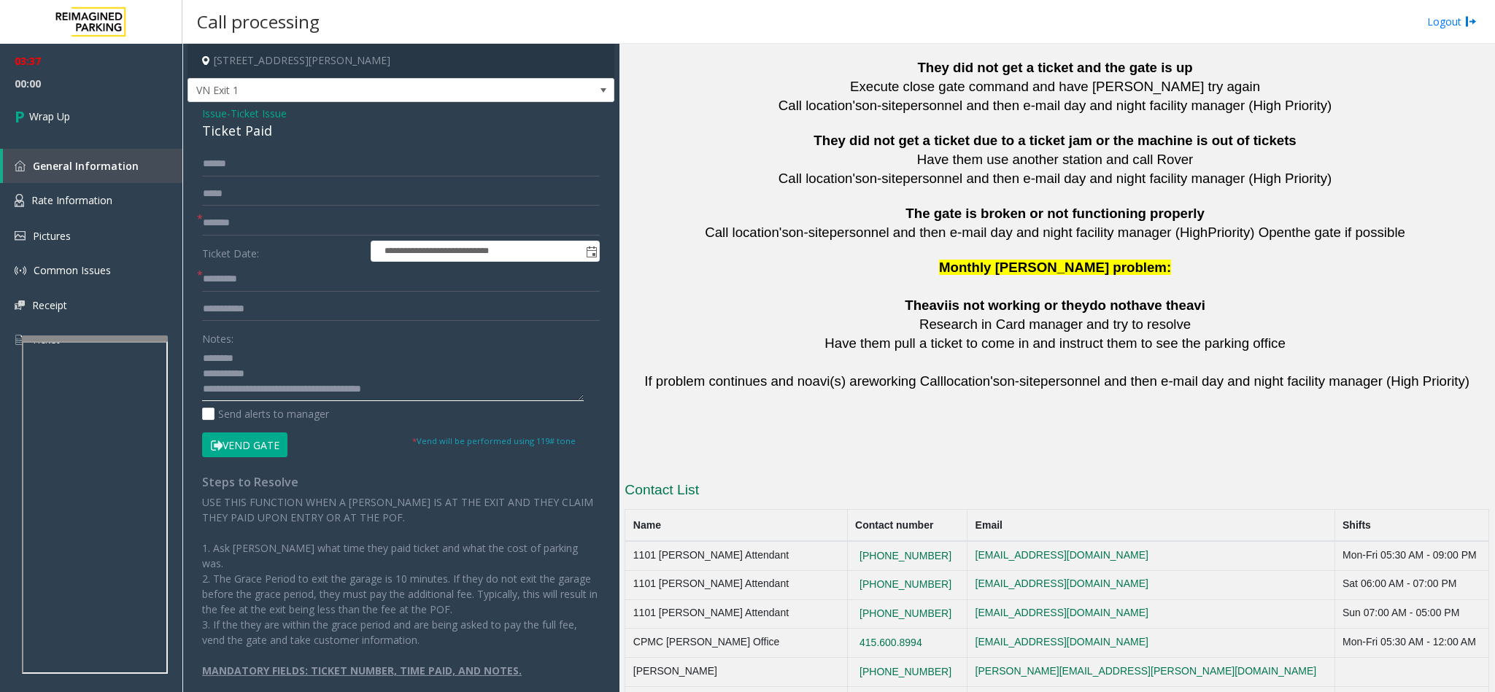
click at [465, 379] on textarea at bounding box center [393, 373] width 382 height 55
click at [438, 390] on textarea at bounding box center [393, 373] width 382 height 55
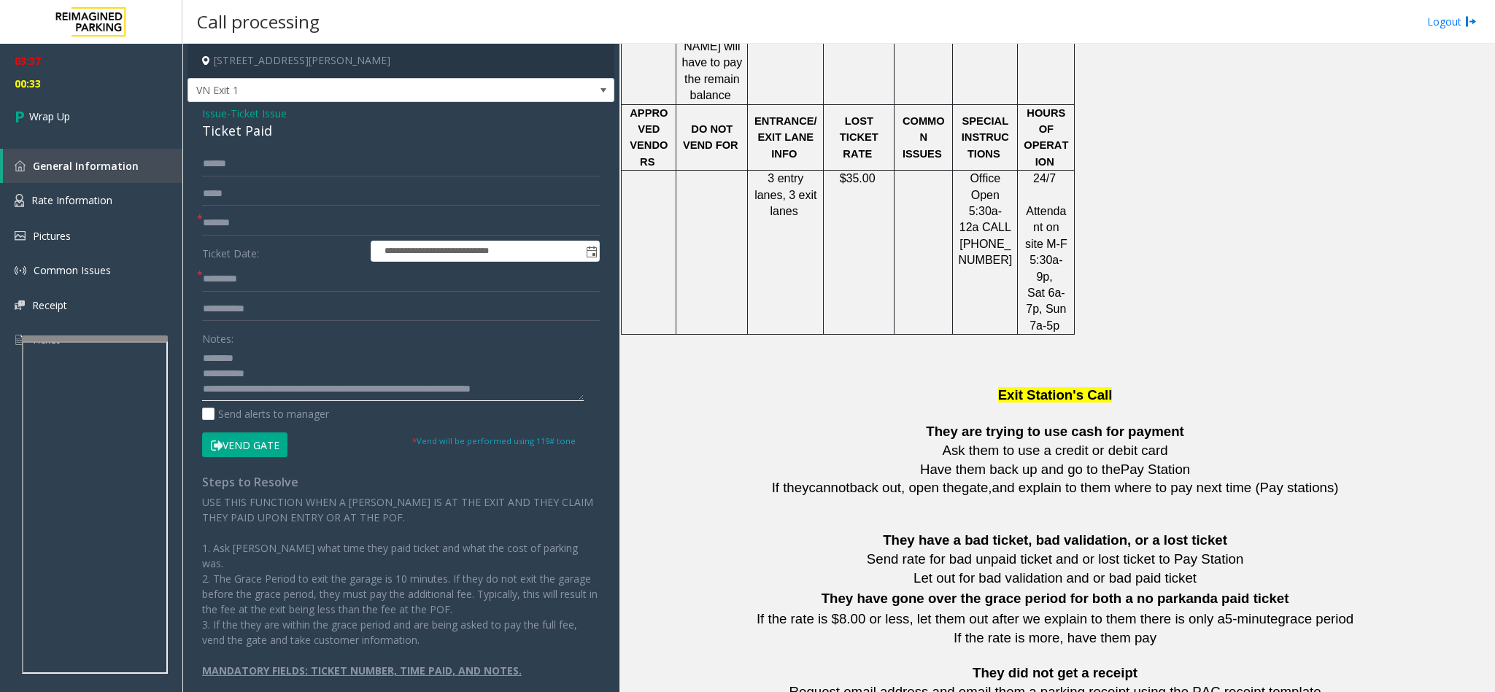
scroll to position [11, 0]
click at [501, 374] on textarea at bounding box center [393, 373] width 382 height 55
drag, startPoint x: 501, startPoint y: 374, endPoint x: 508, endPoint y: 377, distance: 7.9
click at [508, 377] on textarea at bounding box center [393, 373] width 382 height 55
click at [536, 377] on textarea at bounding box center [393, 373] width 382 height 55
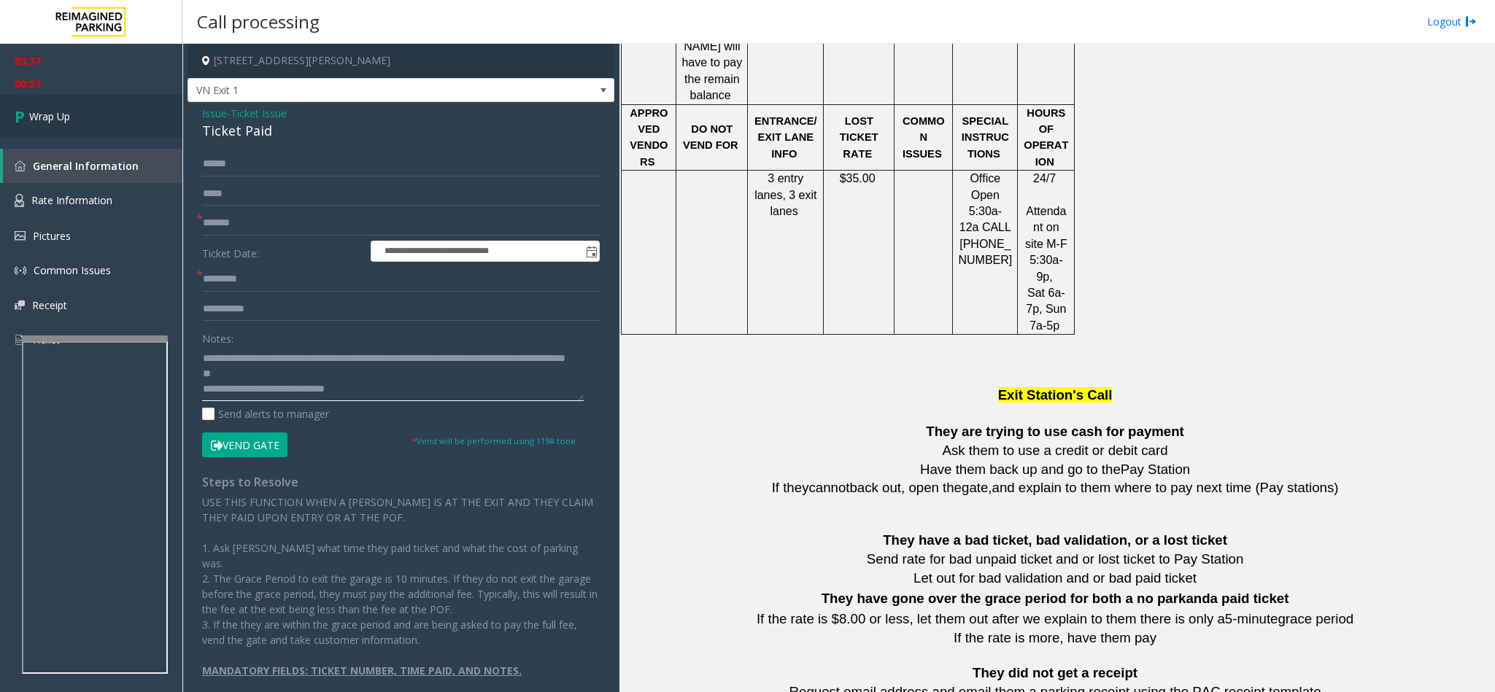
scroll to position [46, 0]
type textarea "**********"
click at [53, 110] on span "Wrap Up" at bounding box center [49, 116] width 41 height 15
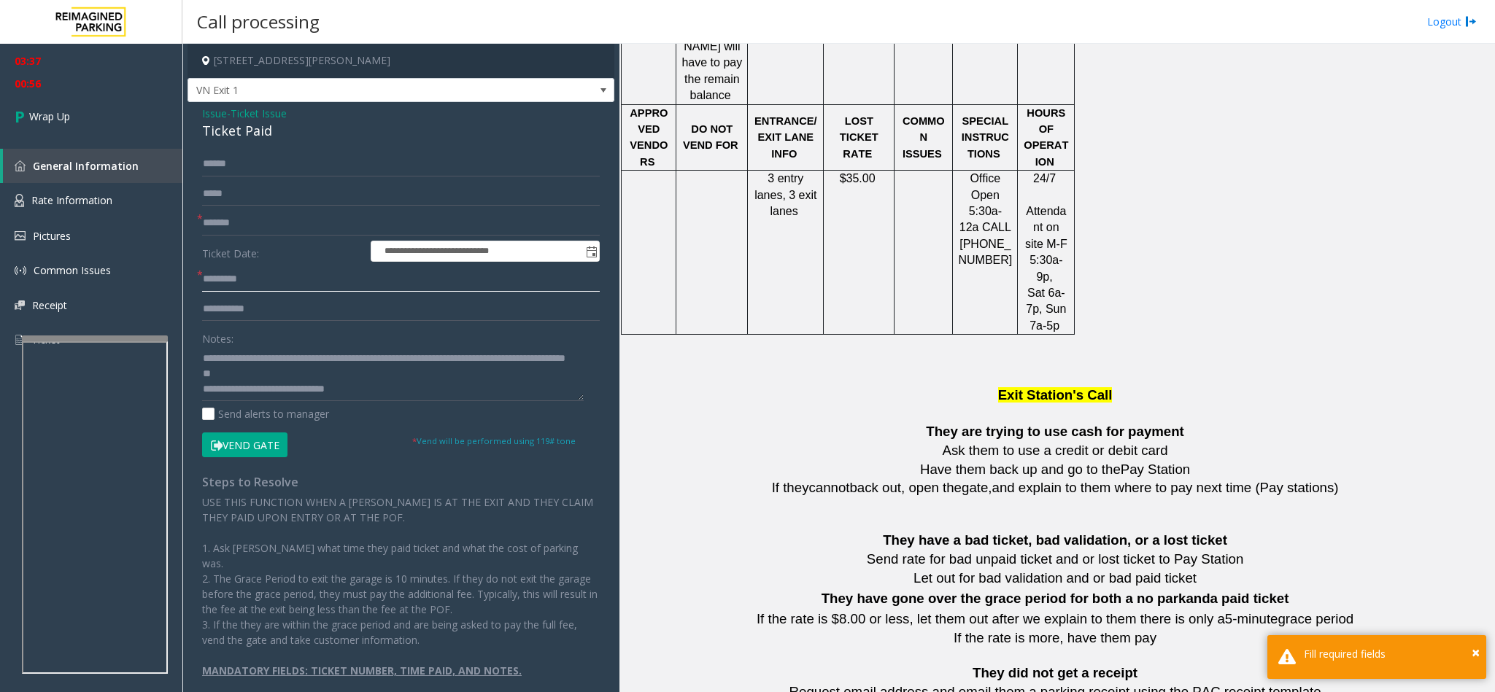
click at [268, 289] on input "text" at bounding box center [401, 279] width 398 height 25
type input "**"
click at [71, 112] on link "Wrap Up" at bounding box center [91, 116] width 182 height 43
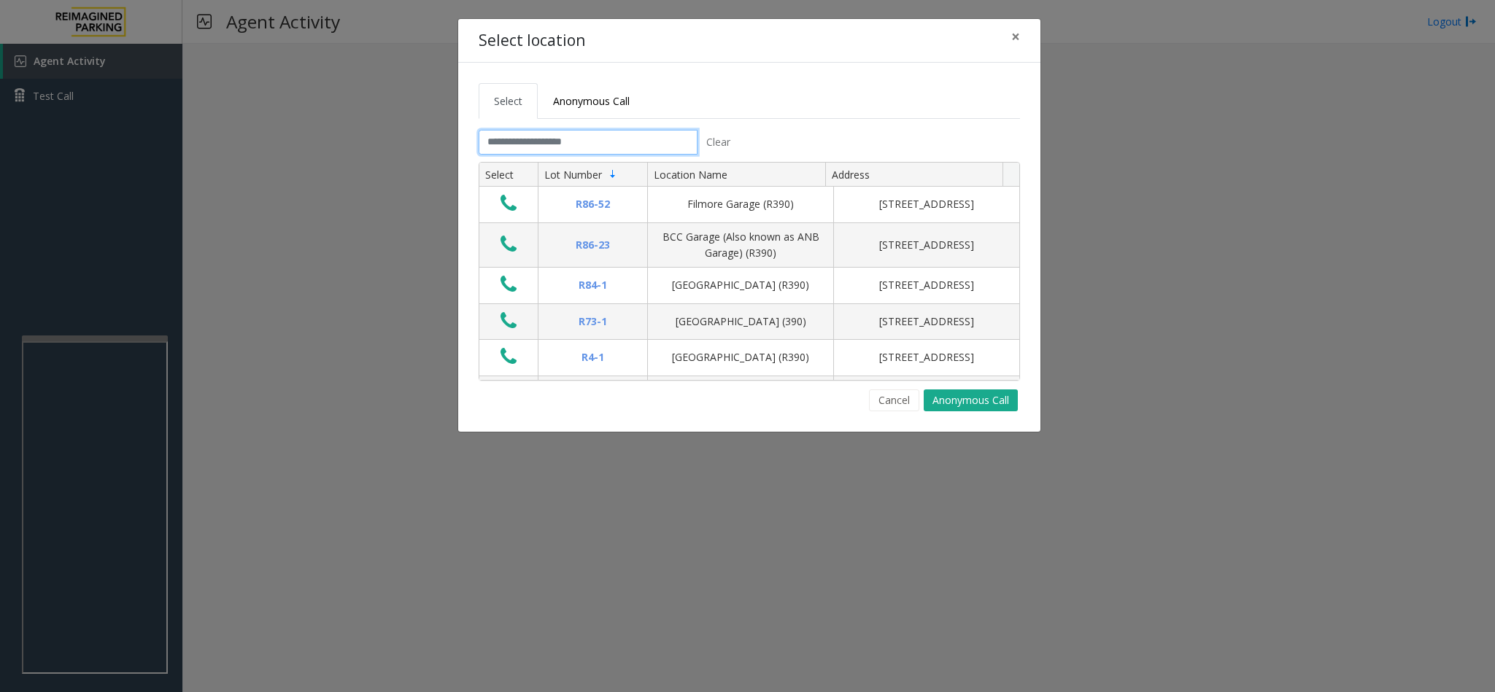
click at [646, 147] on input "text" at bounding box center [588, 142] width 219 height 25
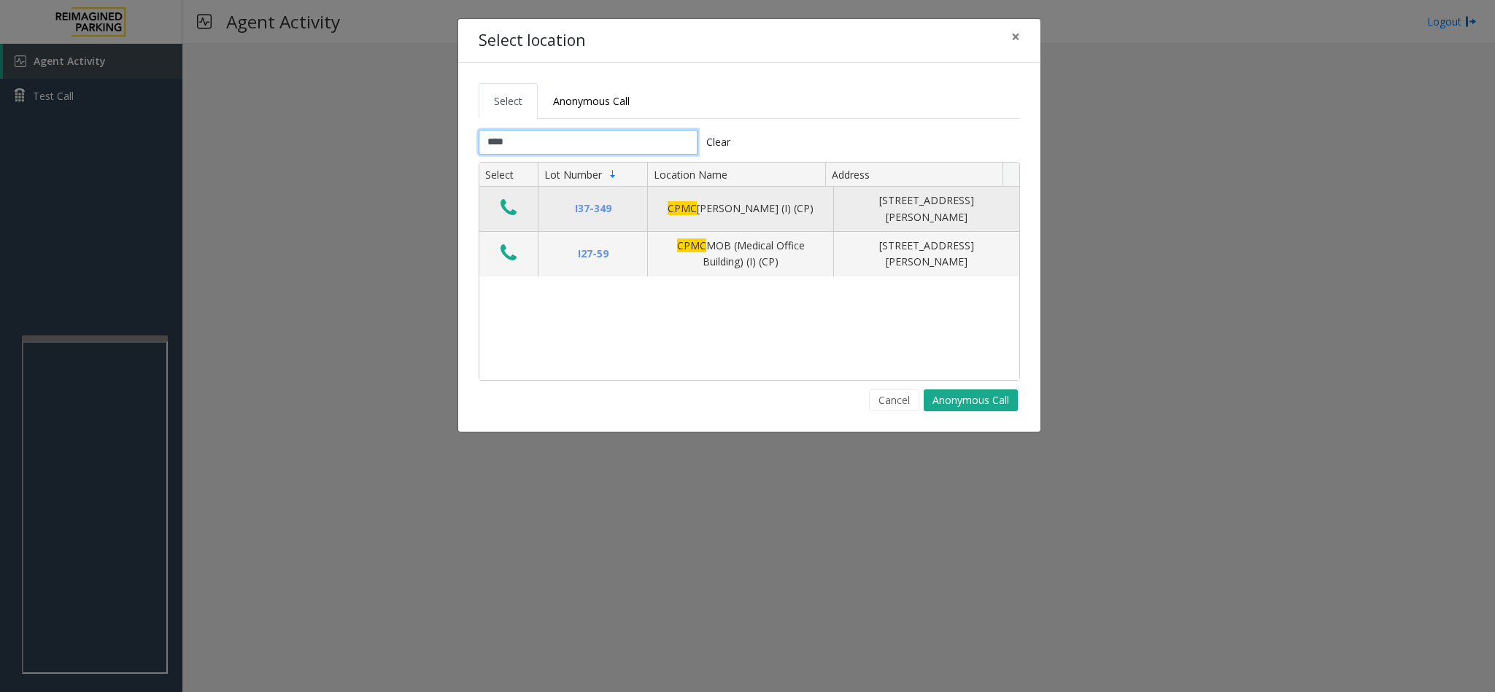
type input "****"
click at [510, 214] on icon "Data table" at bounding box center [508, 208] width 16 height 20
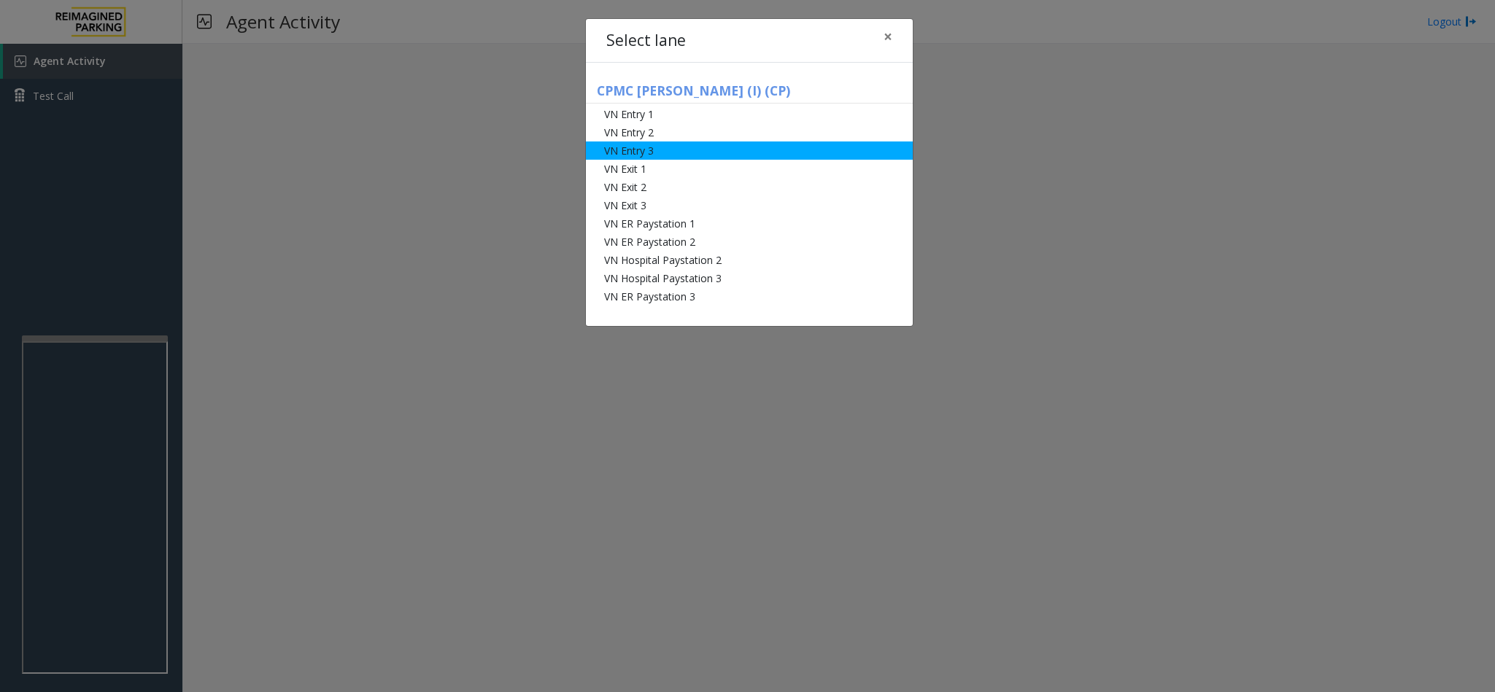
click at [641, 154] on li "VN Entry 3" at bounding box center [749, 151] width 327 height 18
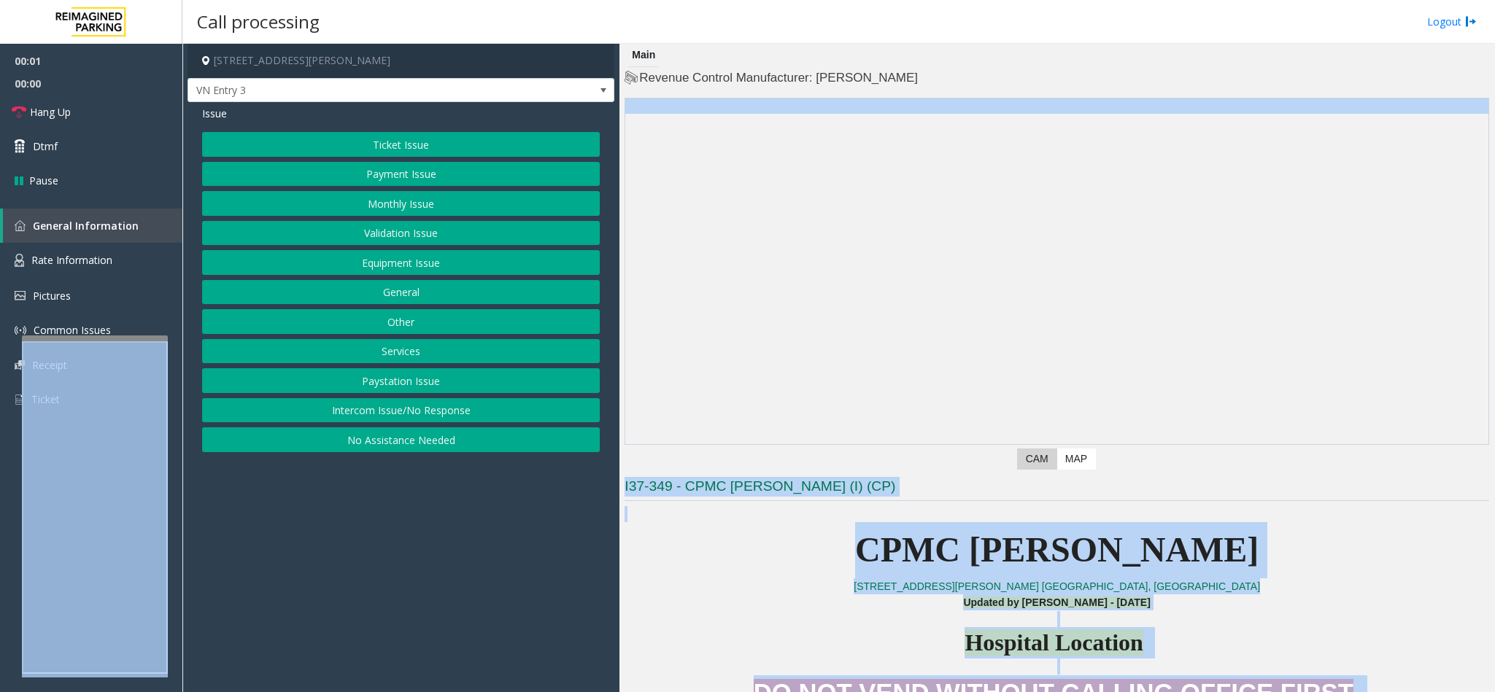
click at [640, 155] on body "00:01 00:00 Hang Up Dtmf Pause General Information Rate Information Pictures Co…" at bounding box center [747, 346] width 1495 height 692
click at [712, 243] on app-dvr-video at bounding box center [1056, 271] width 863 height 346
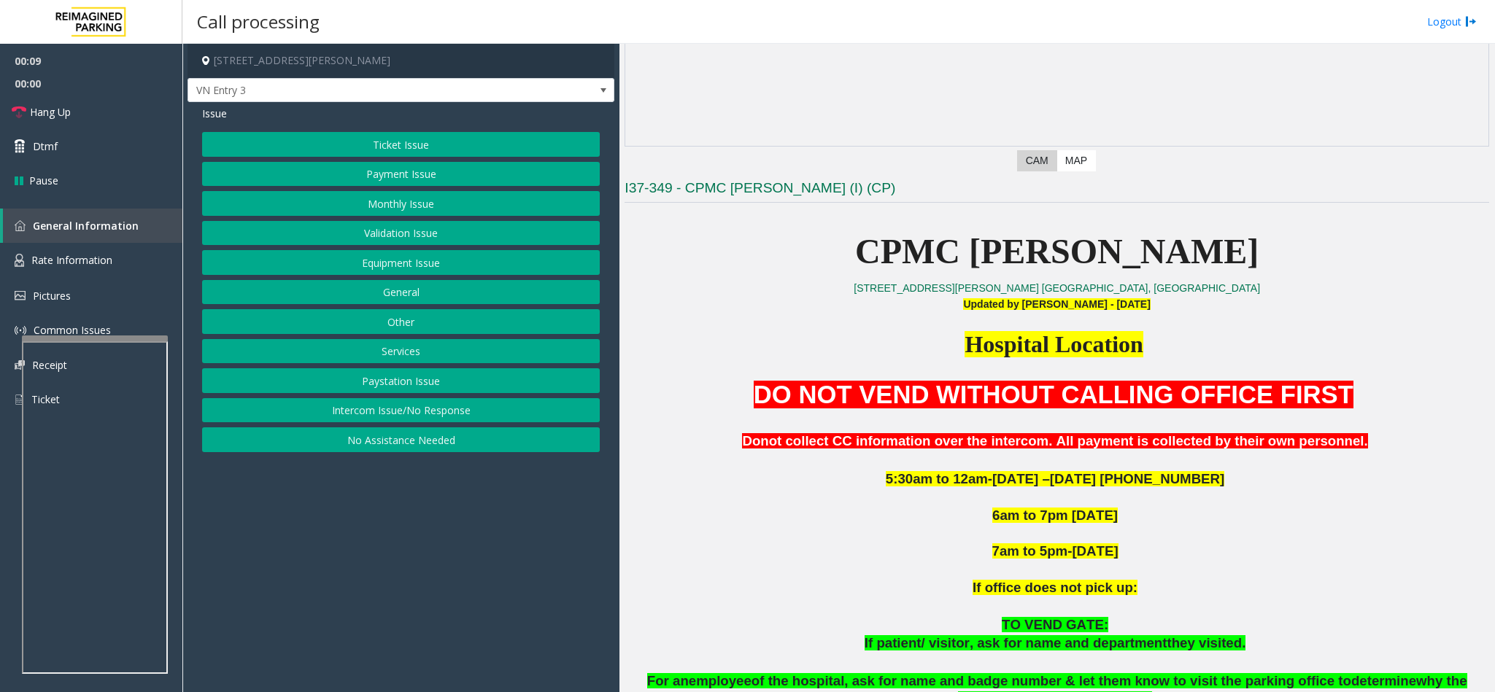
scroll to position [328, 0]
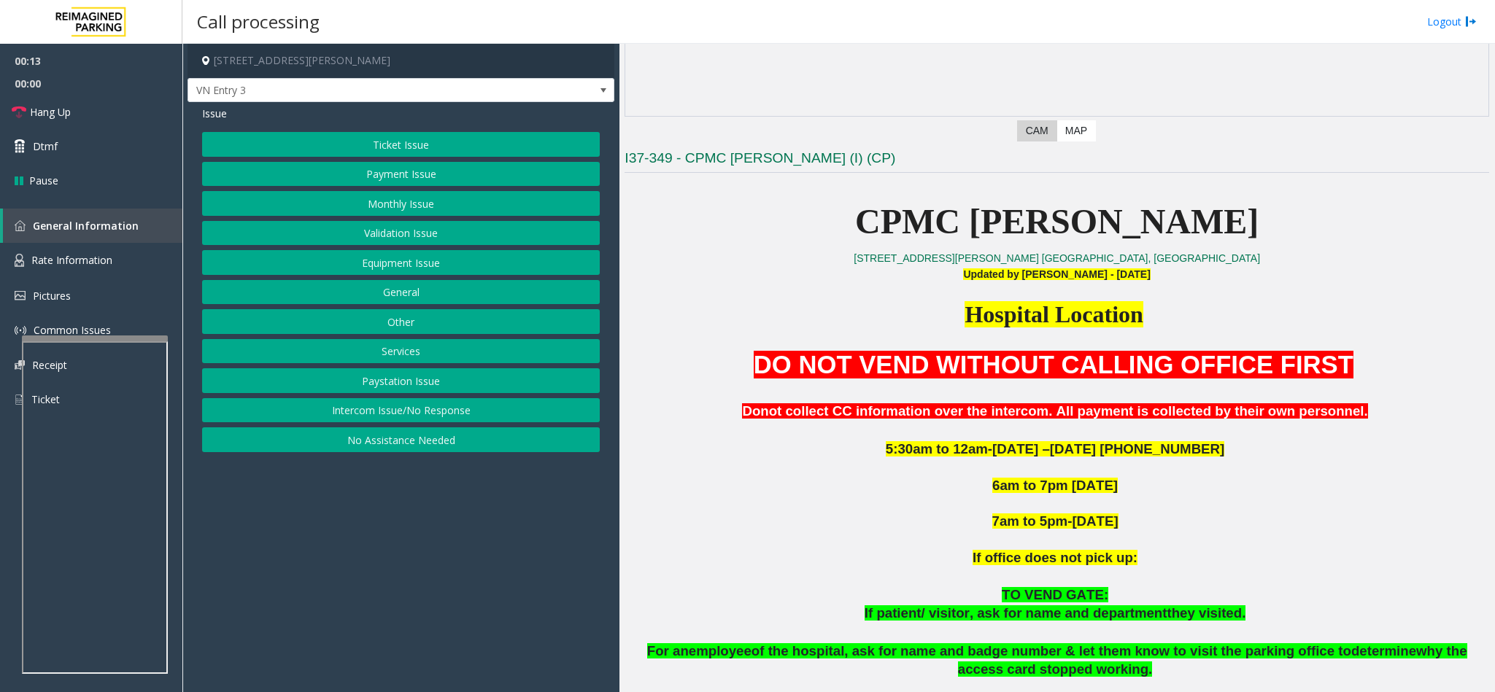
click at [435, 125] on div "Issue Ticket Issue Payment Issue Monthly Issue Validation Issue Equipment Issue…" at bounding box center [400, 280] width 427 height 357
click at [66, 98] on link "Hang Up" at bounding box center [91, 112] width 182 height 34
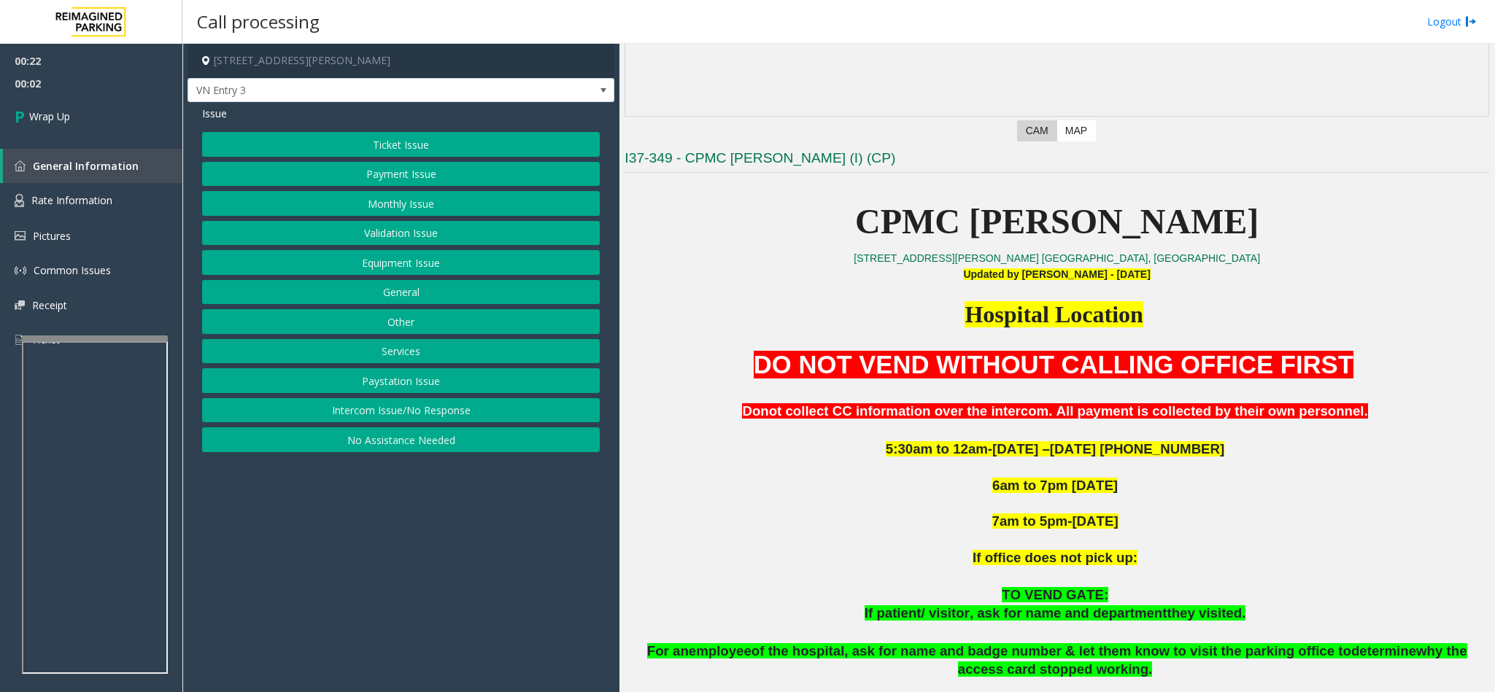
click at [414, 270] on button "Equipment Issue" at bounding box center [401, 262] width 398 height 25
click at [409, 267] on button "Gate / Door Won't Open" at bounding box center [401, 262] width 398 height 25
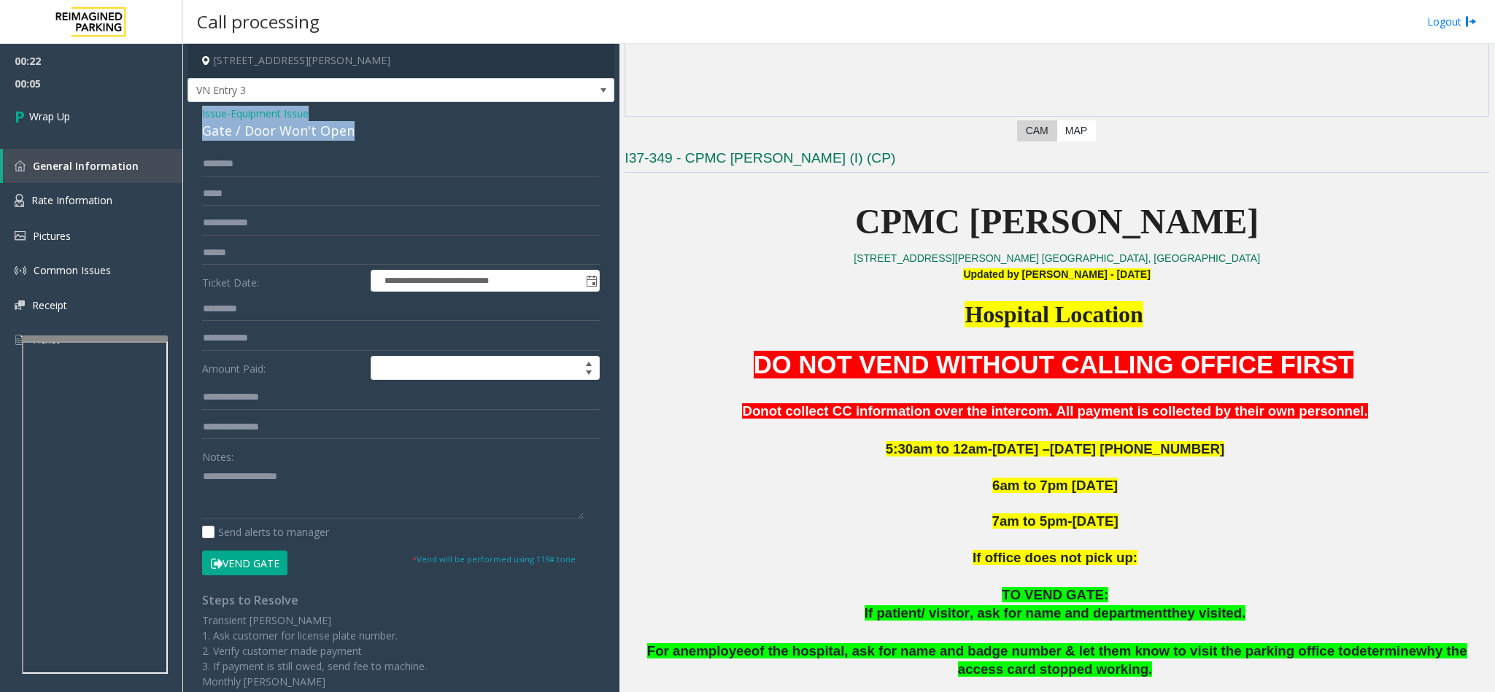
drag, startPoint x: 364, startPoint y: 130, endPoint x: 195, endPoint y: 114, distance: 170.0
click at [195, 114] on div "**********" at bounding box center [400, 456] width 427 height 709
click at [291, 475] on textarea at bounding box center [393, 492] width 382 height 55
paste textarea "**********"
drag, startPoint x: 320, startPoint y: 473, endPoint x: 243, endPoint y: 479, distance: 76.9
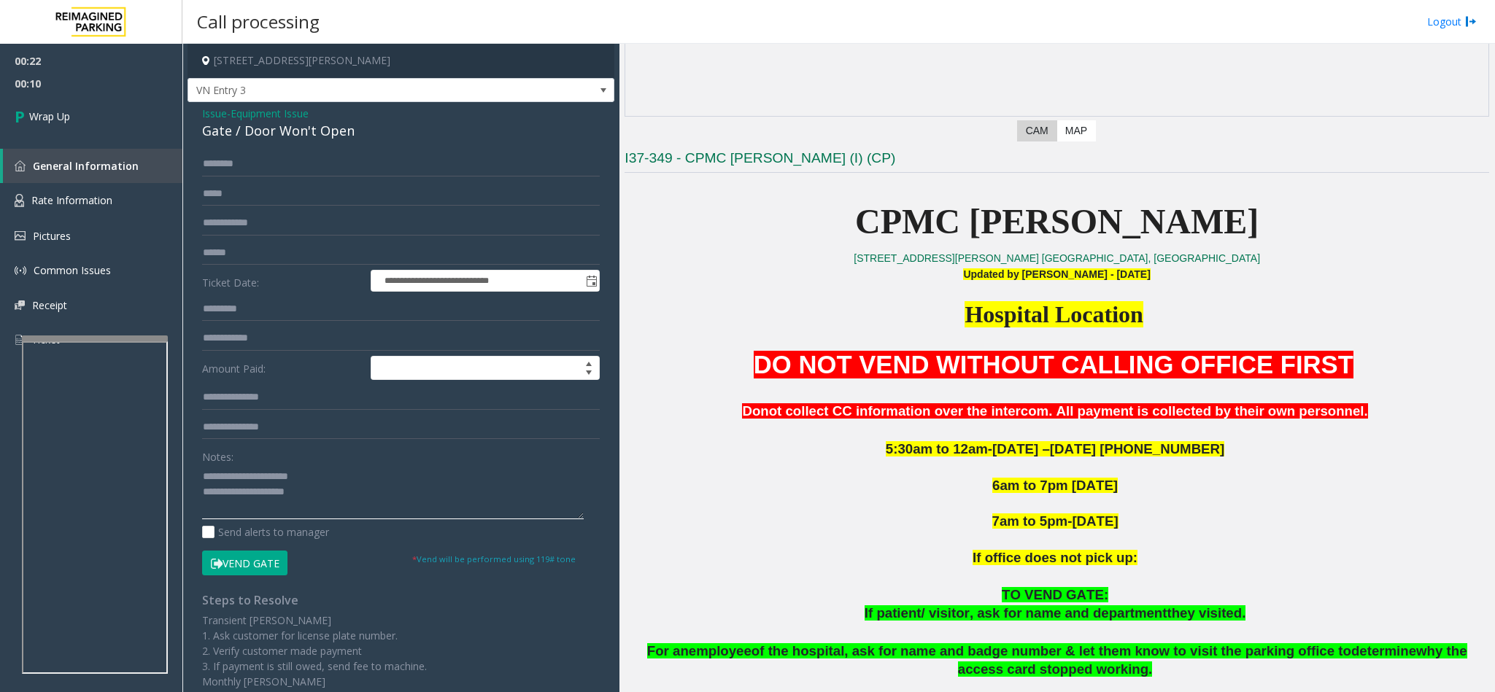
click at [234, 484] on textarea at bounding box center [393, 492] width 382 height 55
click at [384, 486] on textarea at bounding box center [393, 492] width 382 height 55
drag, startPoint x: 384, startPoint y: 495, endPoint x: 427, endPoint y: 455, distance: 59.4
click at [387, 497] on textarea at bounding box center [393, 492] width 382 height 55
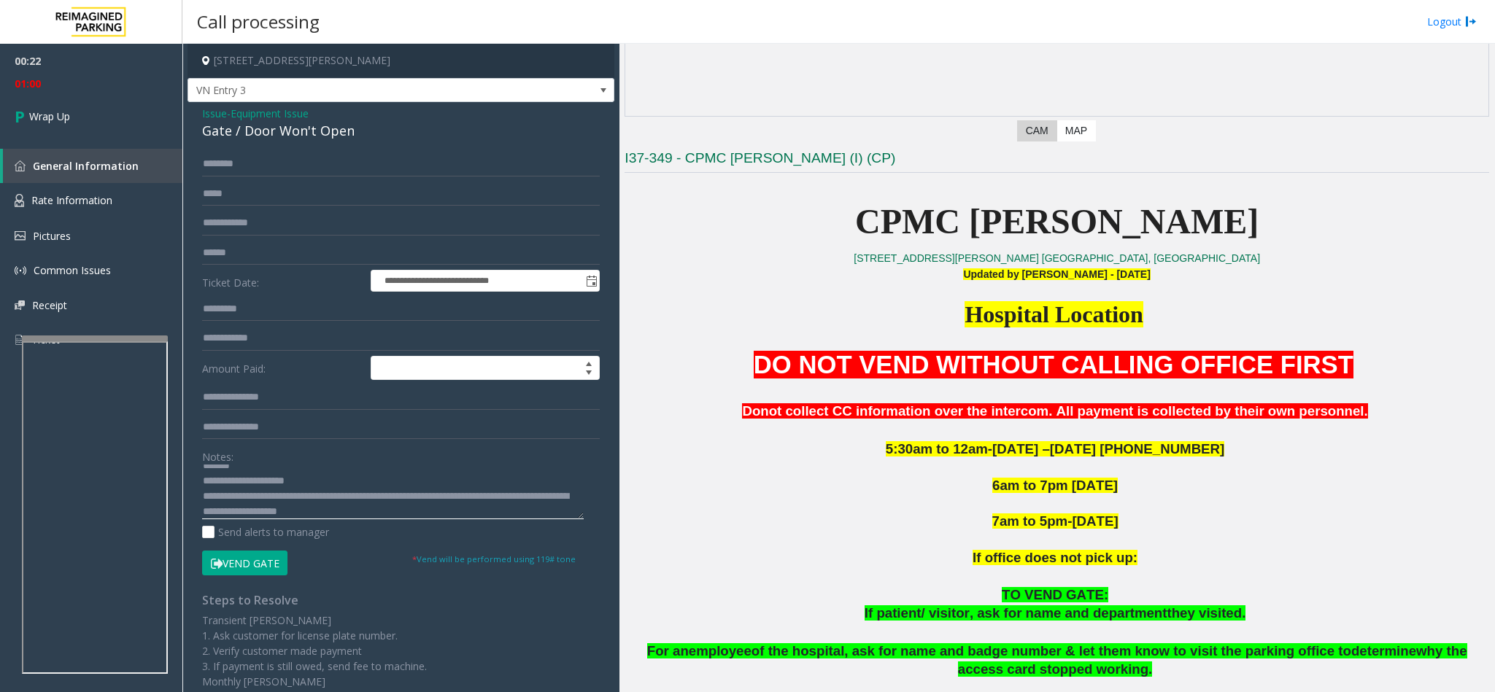
click at [508, 493] on textarea at bounding box center [393, 492] width 382 height 55
click at [292, 495] on textarea at bounding box center [393, 492] width 382 height 55
drag, startPoint x: 225, startPoint y: 516, endPoint x: 221, endPoint y: 506, distance: 11.8
click at [223, 508] on textarea at bounding box center [393, 492] width 382 height 55
click at [220, 508] on textarea at bounding box center [393, 492] width 382 height 55
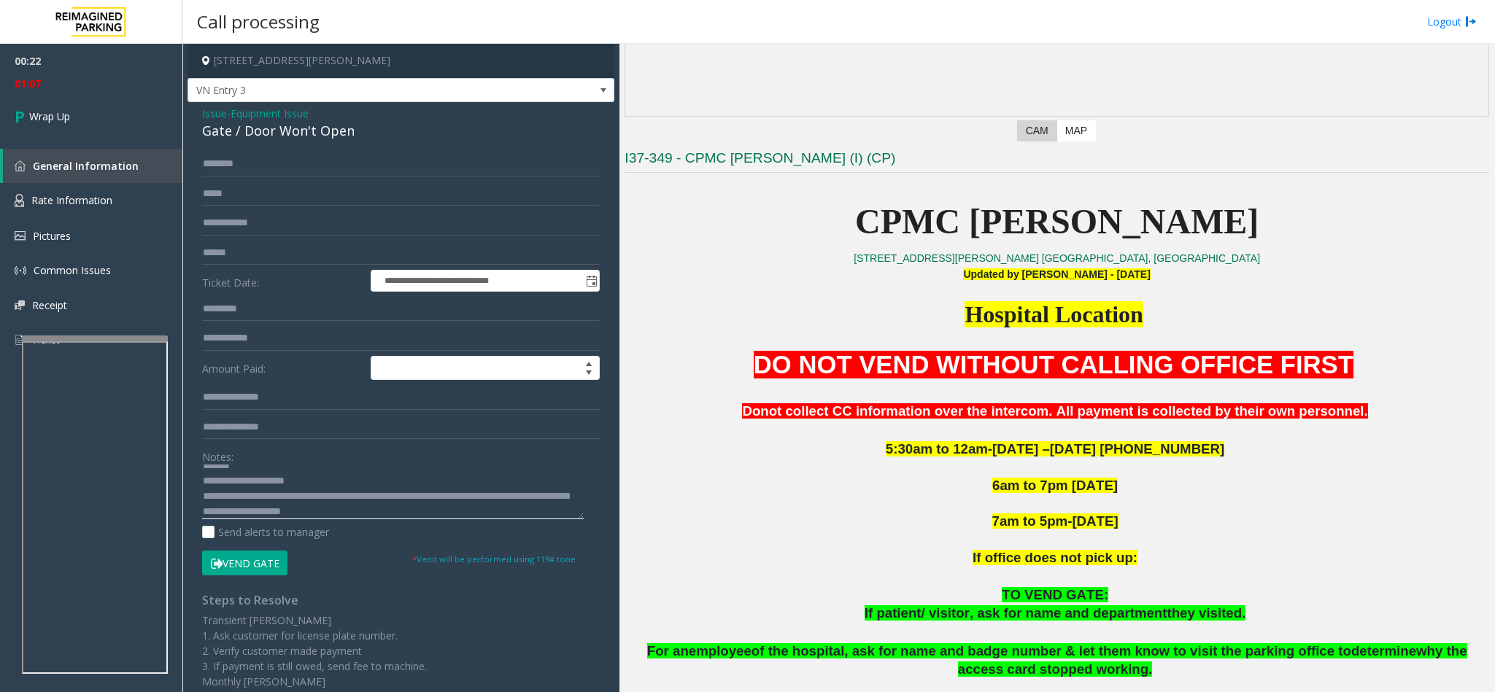
click at [220, 508] on textarea at bounding box center [393, 492] width 382 height 55
type textarea "**********"
click at [99, 105] on link "Wrap Up" at bounding box center [91, 116] width 182 height 43
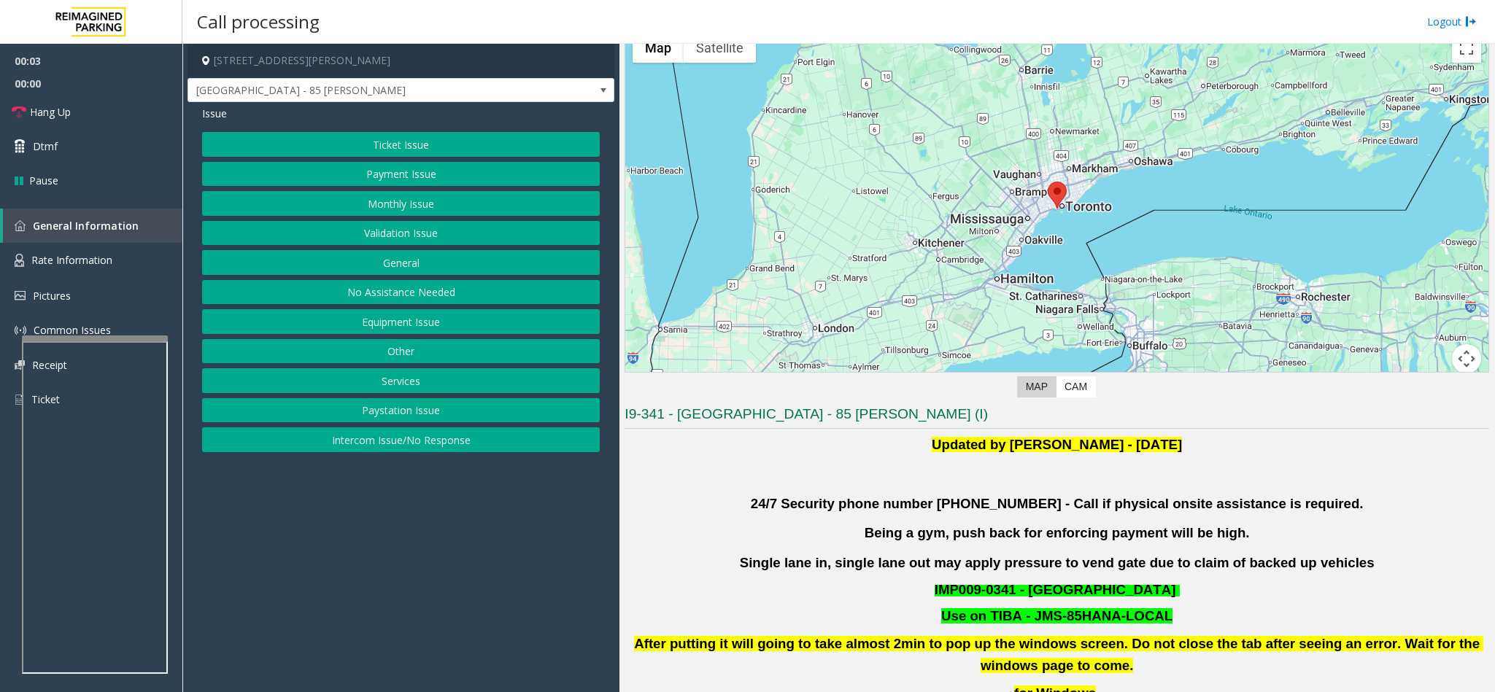
scroll to position [109, 0]
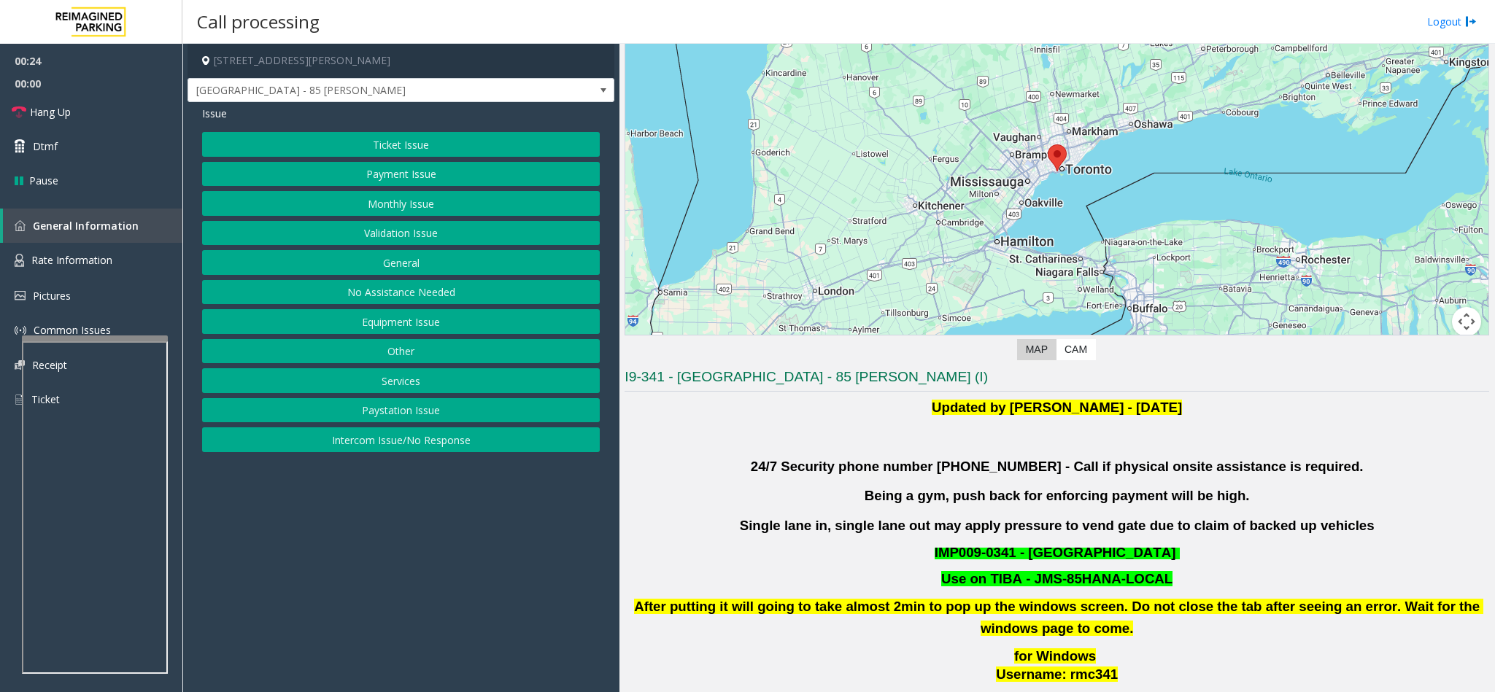
click at [473, 144] on button "Ticket Issue" at bounding box center [401, 144] width 398 height 25
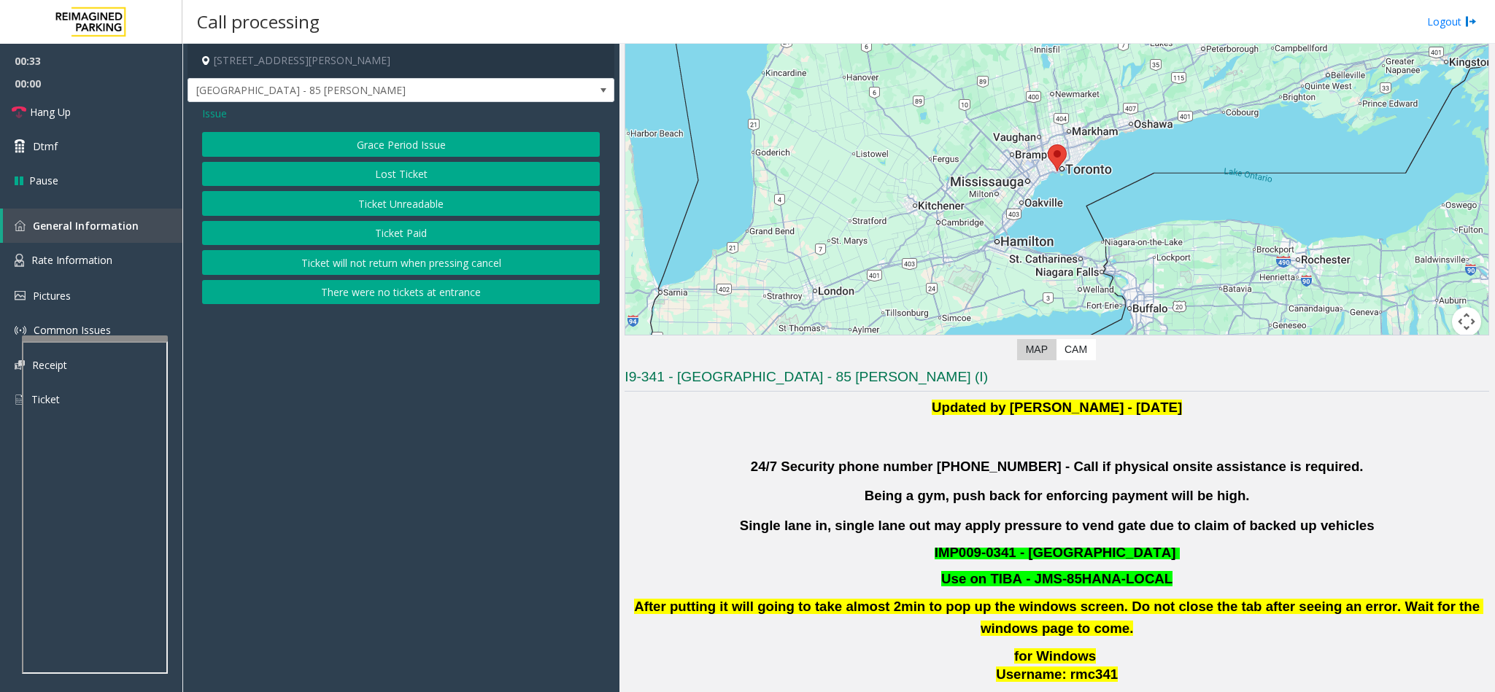
click at [376, 204] on button "Ticket Unreadable" at bounding box center [401, 203] width 398 height 25
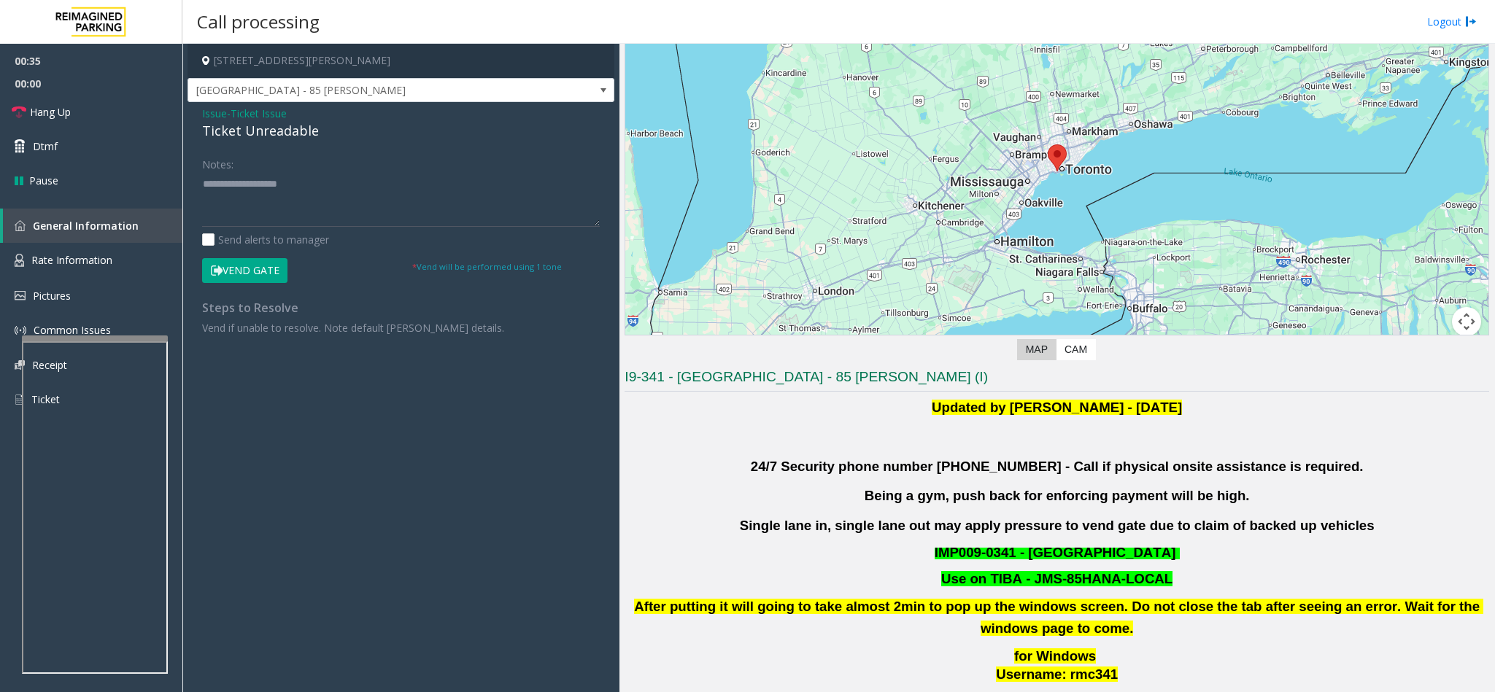
click at [280, 112] on span "Ticket Issue" at bounding box center [259, 113] width 56 height 15
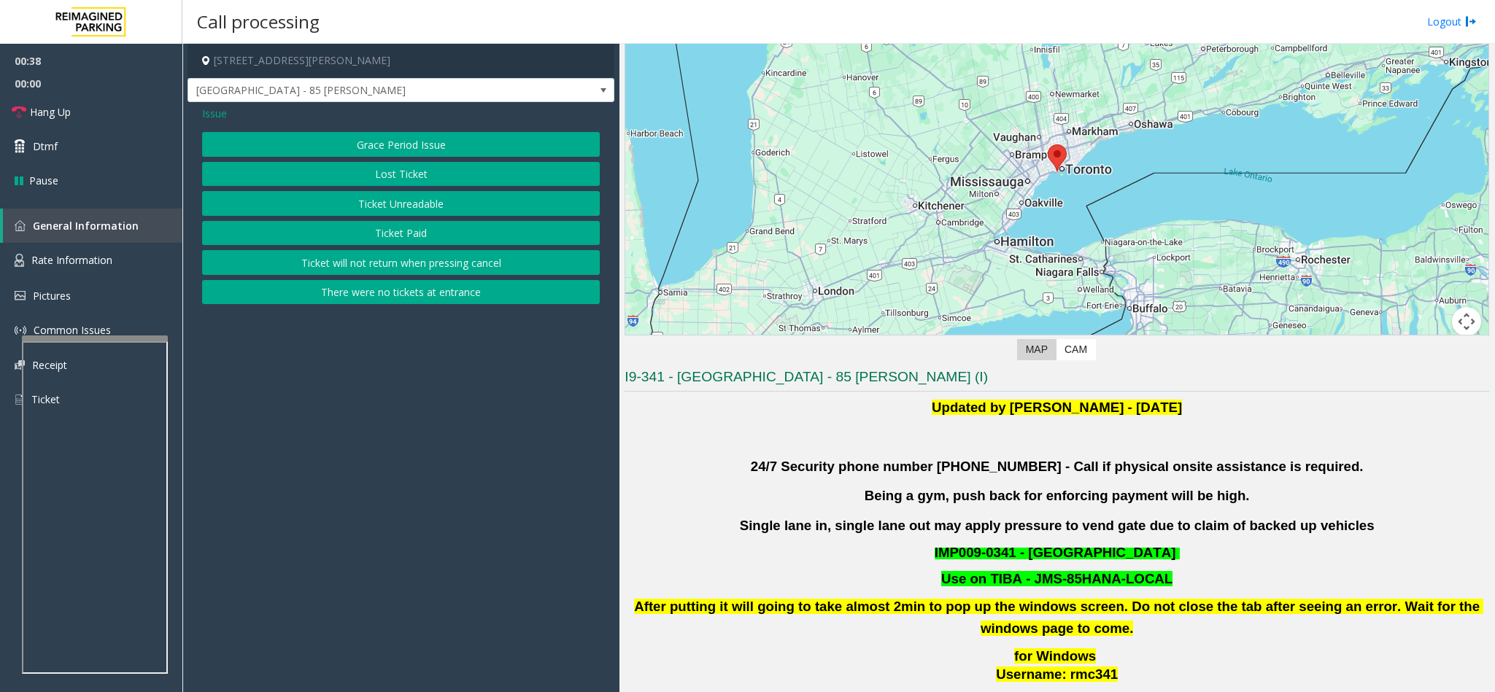
click at [418, 199] on button "Ticket Unreadable" at bounding box center [401, 203] width 398 height 25
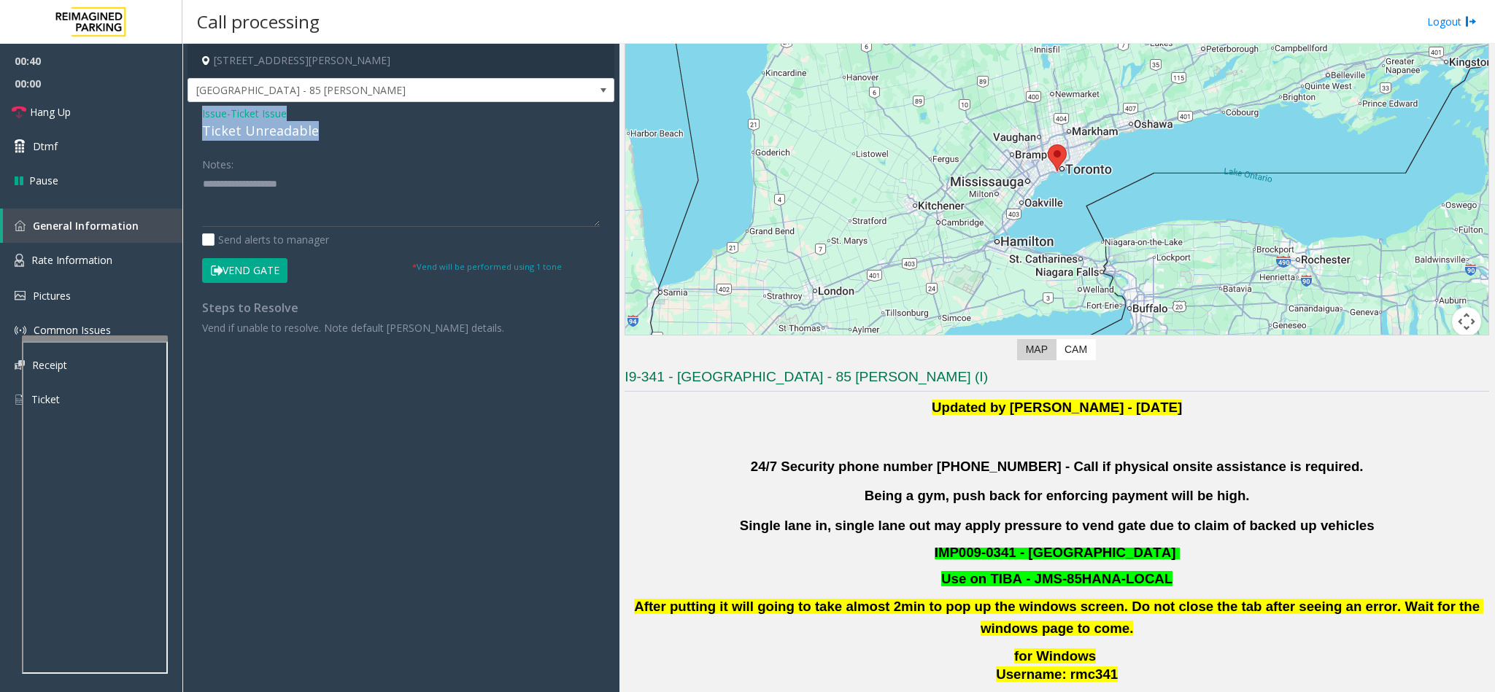
drag, startPoint x: 322, startPoint y: 131, endPoint x: 201, endPoint y: 116, distance: 121.3
click at [202, 116] on div "Issue - Ticket Issue Ticket Unreadable" at bounding box center [401, 123] width 398 height 35
paste textarea "**********"
click at [287, 212] on textarea at bounding box center [401, 199] width 398 height 55
drag, startPoint x: 306, startPoint y: 187, endPoint x: 234, endPoint y: 187, distance: 72.2
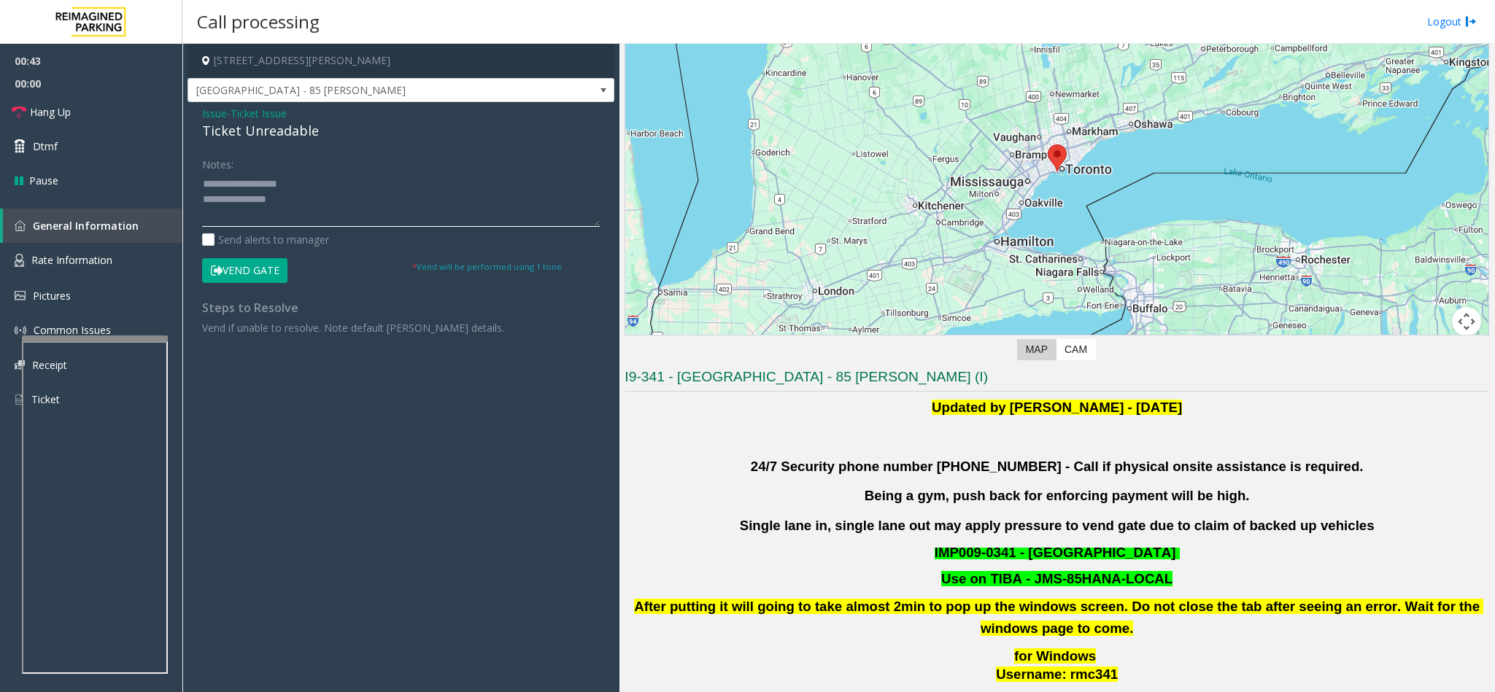
click at [234, 187] on textarea at bounding box center [401, 199] width 398 height 55
click at [327, 199] on textarea at bounding box center [401, 199] width 398 height 55
click at [430, 206] on textarea at bounding box center [401, 199] width 398 height 55
click at [95, 123] on link "Hang Up" at bounding box center [91, 112] width 182 height 34
click at [280, 217] on textarea at bounding box center [401, 199] width 398 height 55
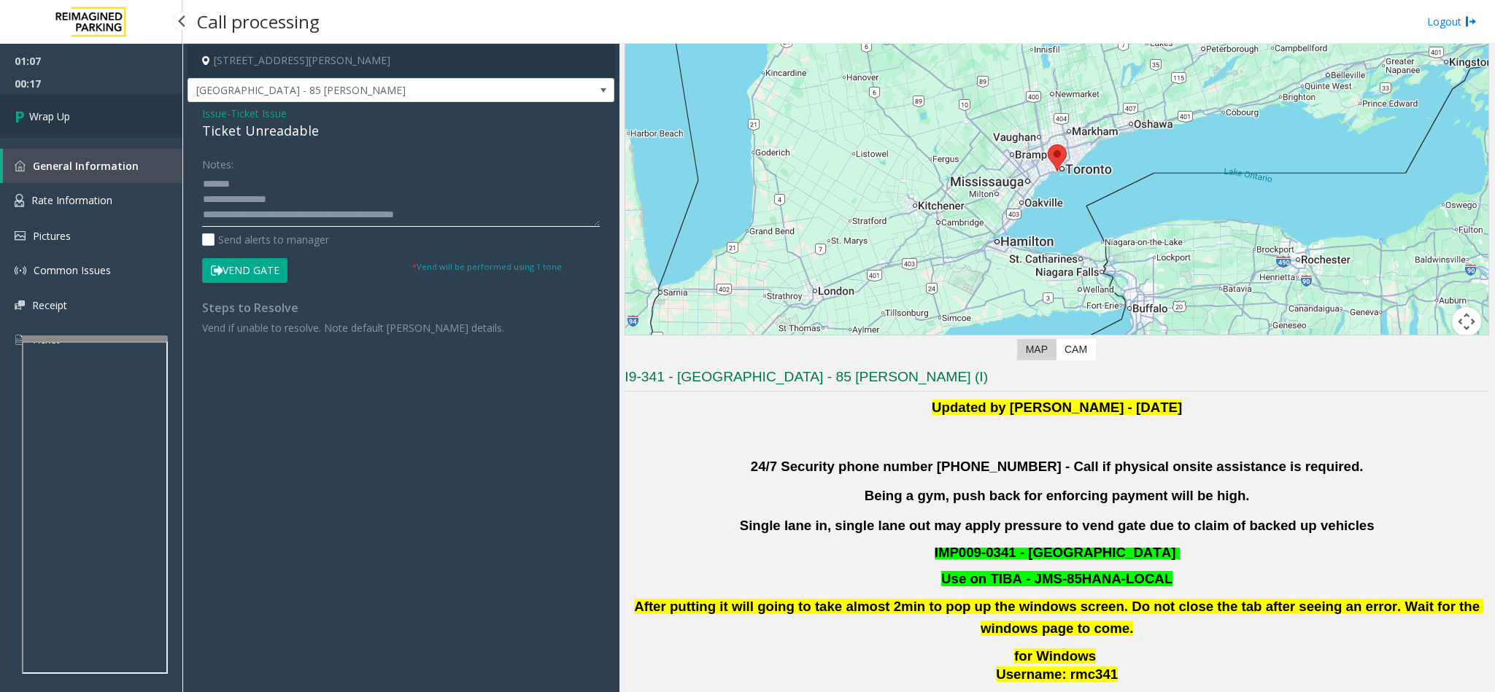
type textarea "**********"
click at [86, 101] on link "Wrap Up" at bounding box center [91, 116] width 182 height 43
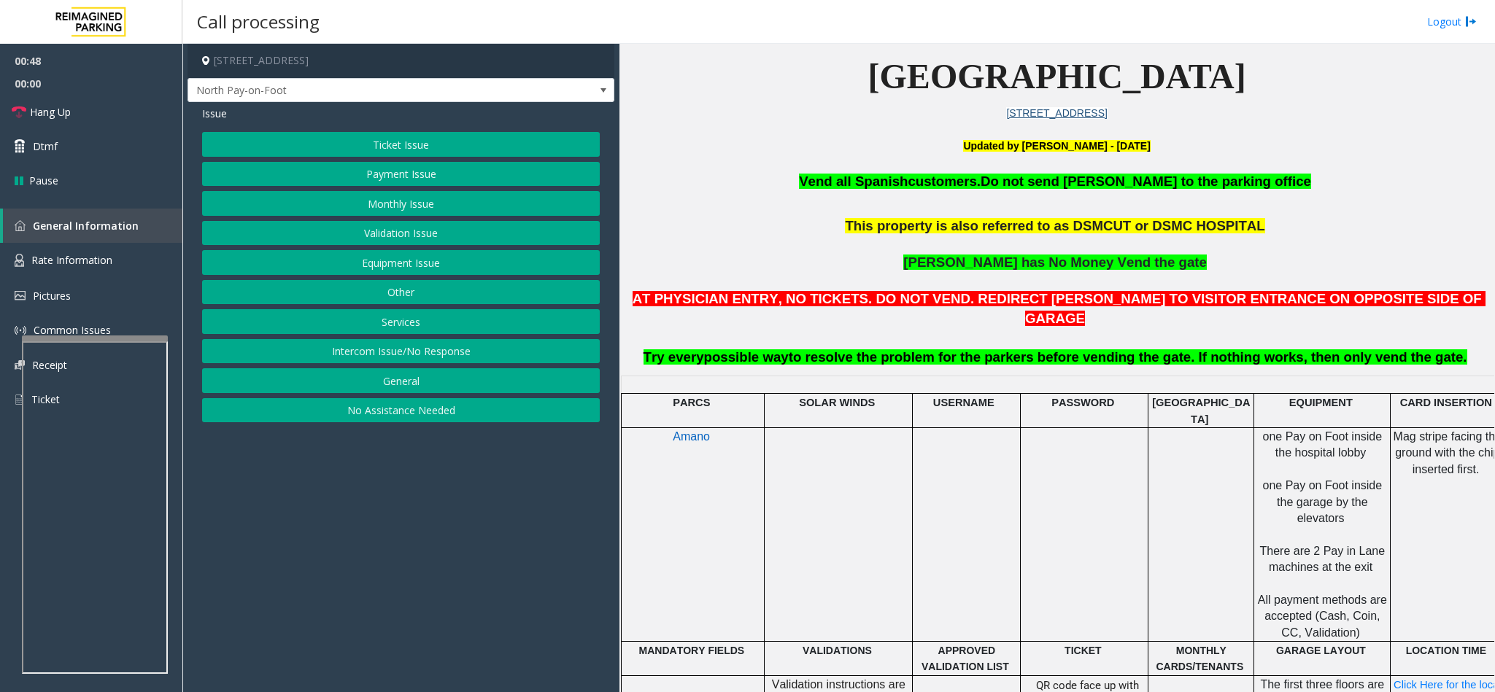
scroll to position [328, 0]
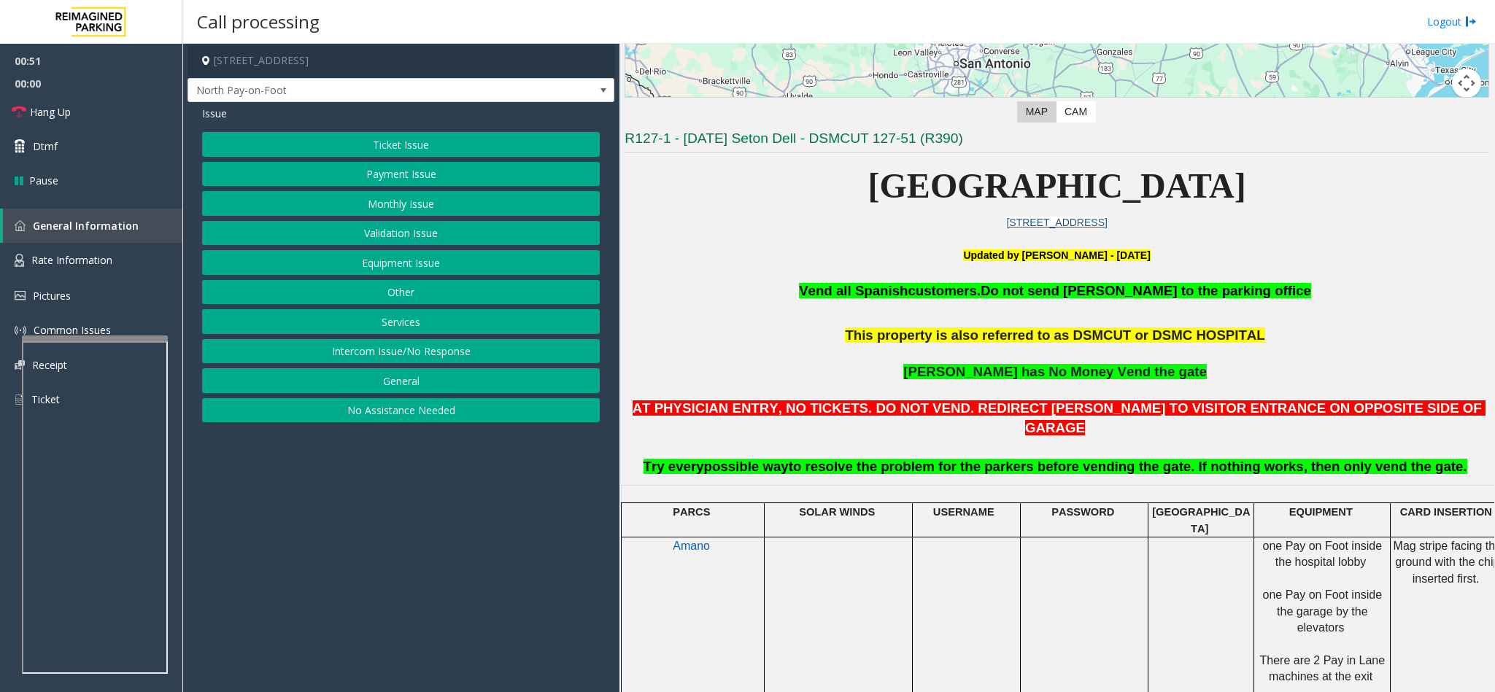
drag, startPoint x: 456, startPoint y: 149, endPoint x: 431, endPoint y: 171, distance: 33.6
click at [431, 171] on div "Ticket Issue Payment Issue Monthly Issue Validation Issue Equipment Issue Other…" at bounding box center [401, 277] width 398 height 290
click at [431, 171] on button "Payment Issue" at bounding box center [401, 174] width 398 height 25
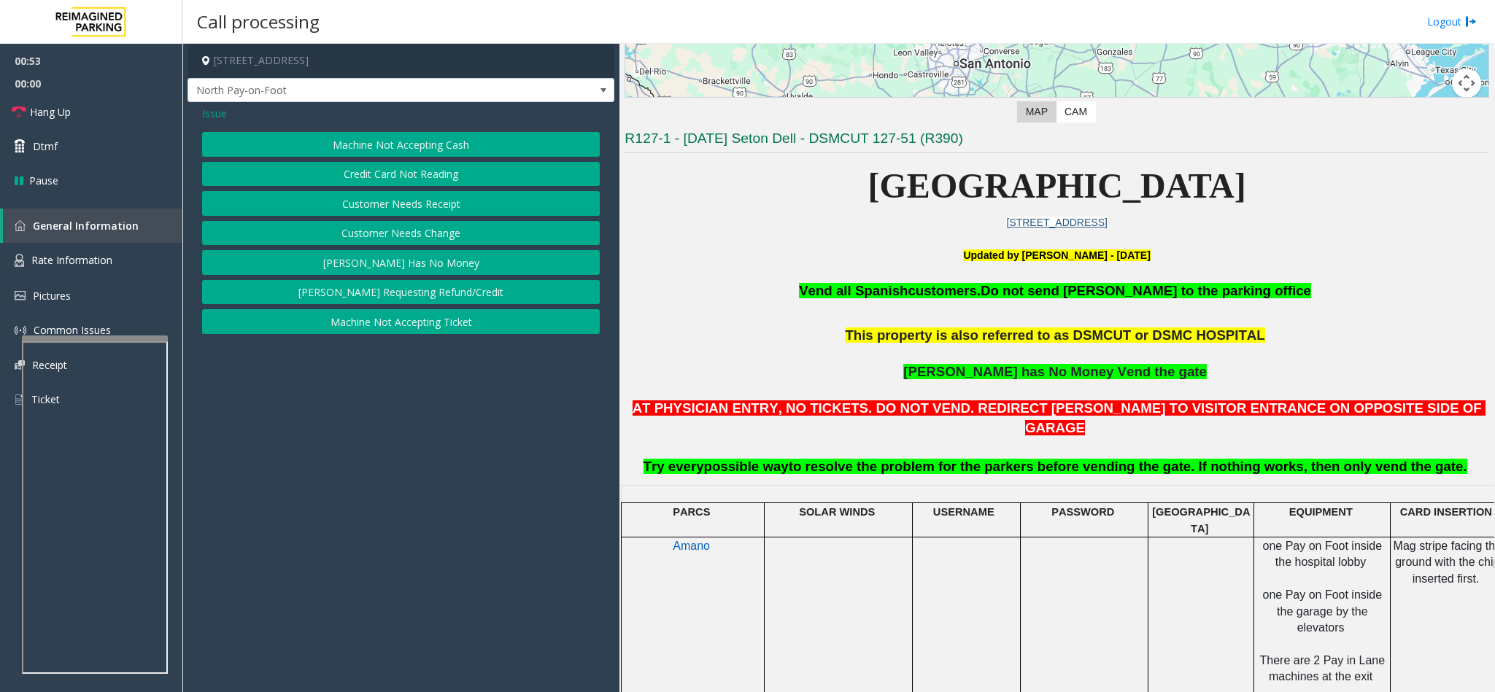
click at [432, 176] on button "Credit Card Not Reading" at bounding box center [401, 174] width 398 height 25
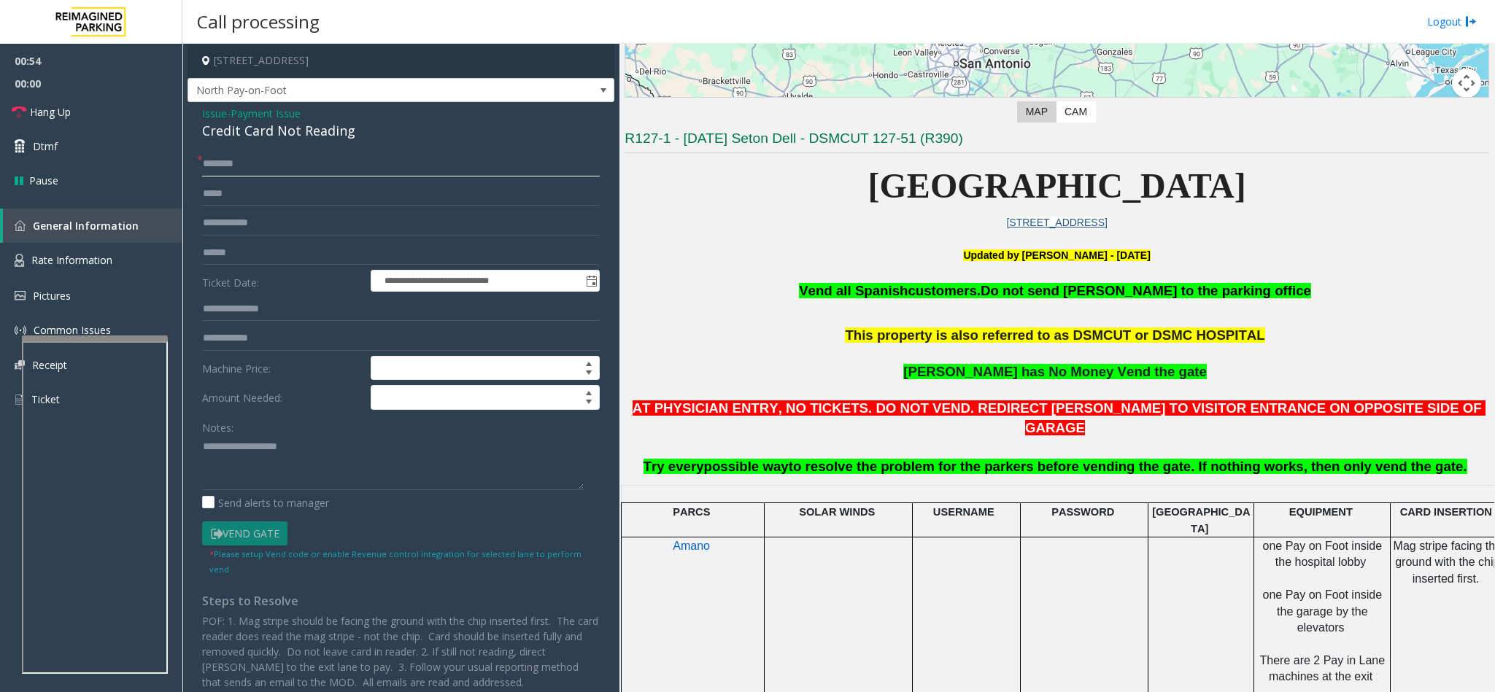
click at [337, 160] on input "text" at bounding box center [401, 164] width 398 height 25
type input "**"
drag, startPoint x: 349, startPoint y: 133, endPoint x: 201, endPoint y: 112, distance: 148.9
click at [200, 112] on div "**********" at bounding box center [400, 464] width 427 height 725
click at [305, 462] on textarea at bounding box center [393, 462] width 382 height 55
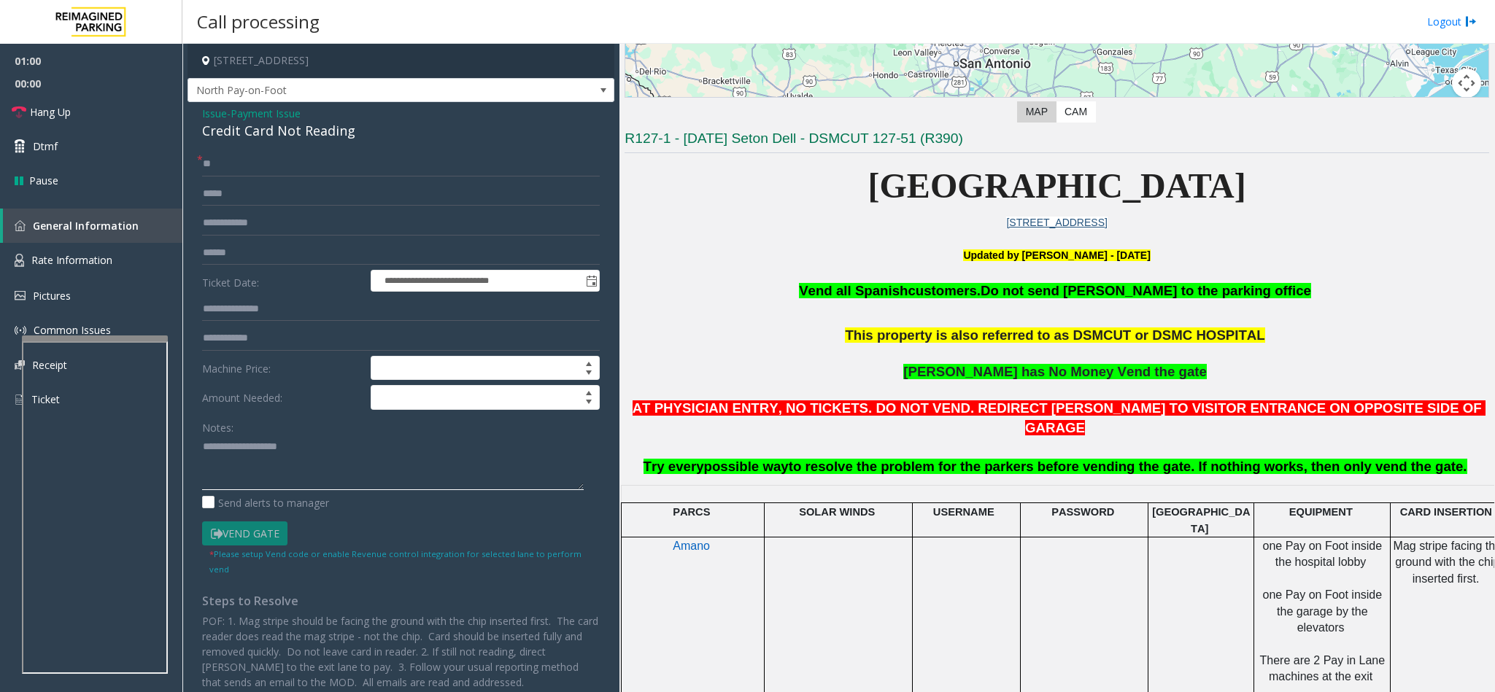
paste textarea "**********"
drag, startPoint x: 311, startPoint y: 445, endPoint x: 237, endPoint y: 446, distance: 74.4
click at [237, 446] on textarea at bounding box center [393, 462] width 382 height 55
click at [82, 107] on link "Hang Up" at bounding box center [91, 112] width 182 height 34
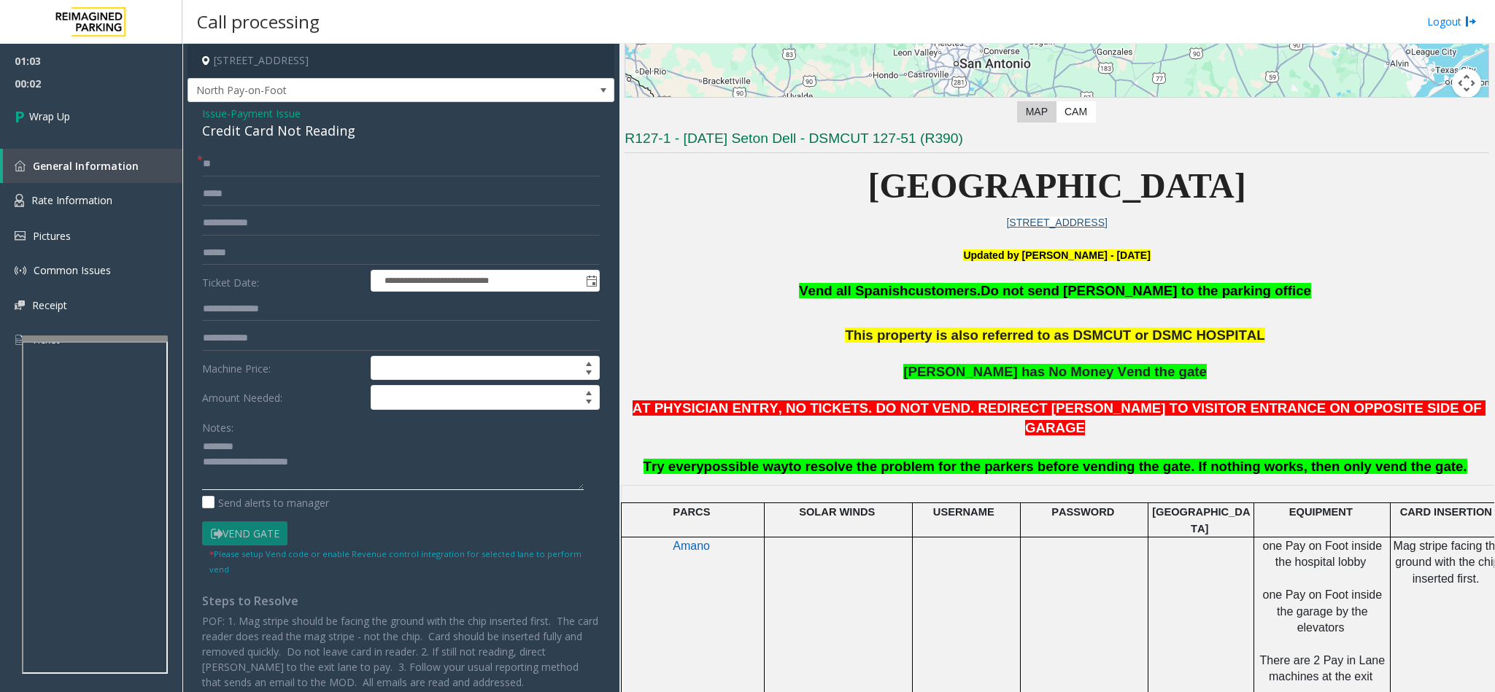
click at [377, 467] on textarea at bounding box center [393, 462] width 382 height 55
type textarea "**********"
click at [50, 107] on link "Wrap Up" at bounding box center [91, 116] width 182 height 43
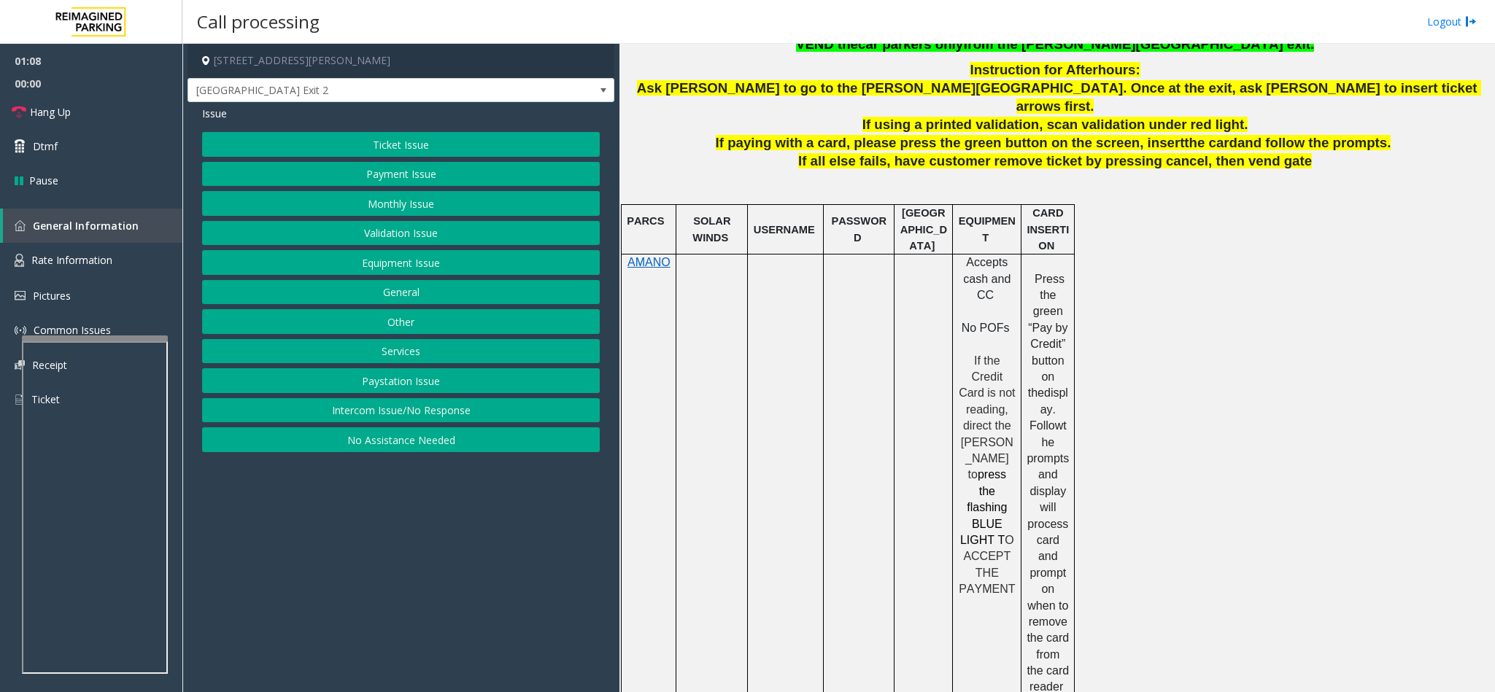
scroll to position [1242, 0]
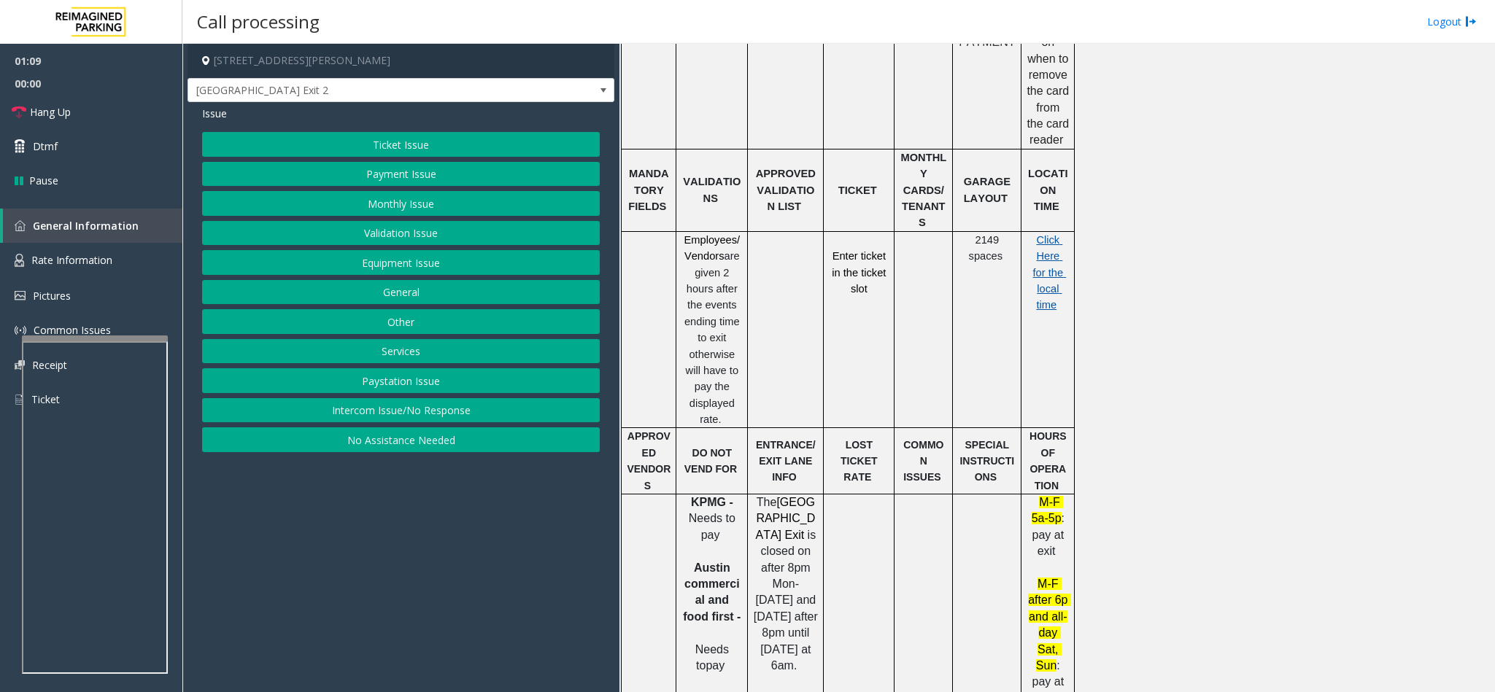
click at [1060, 234] on span "Click Here for the local time" at bounding box center [1050, 272] width 34 height 77
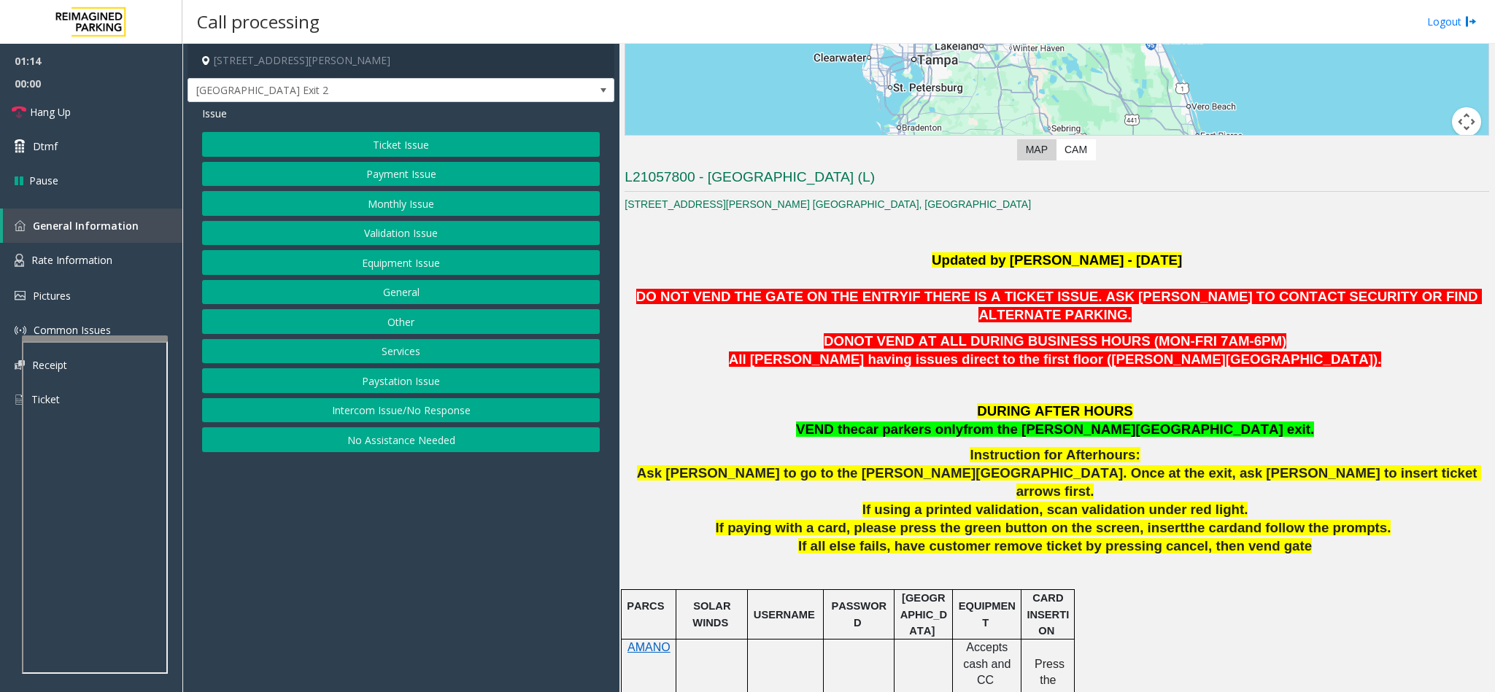
scroll to position [257, 0]
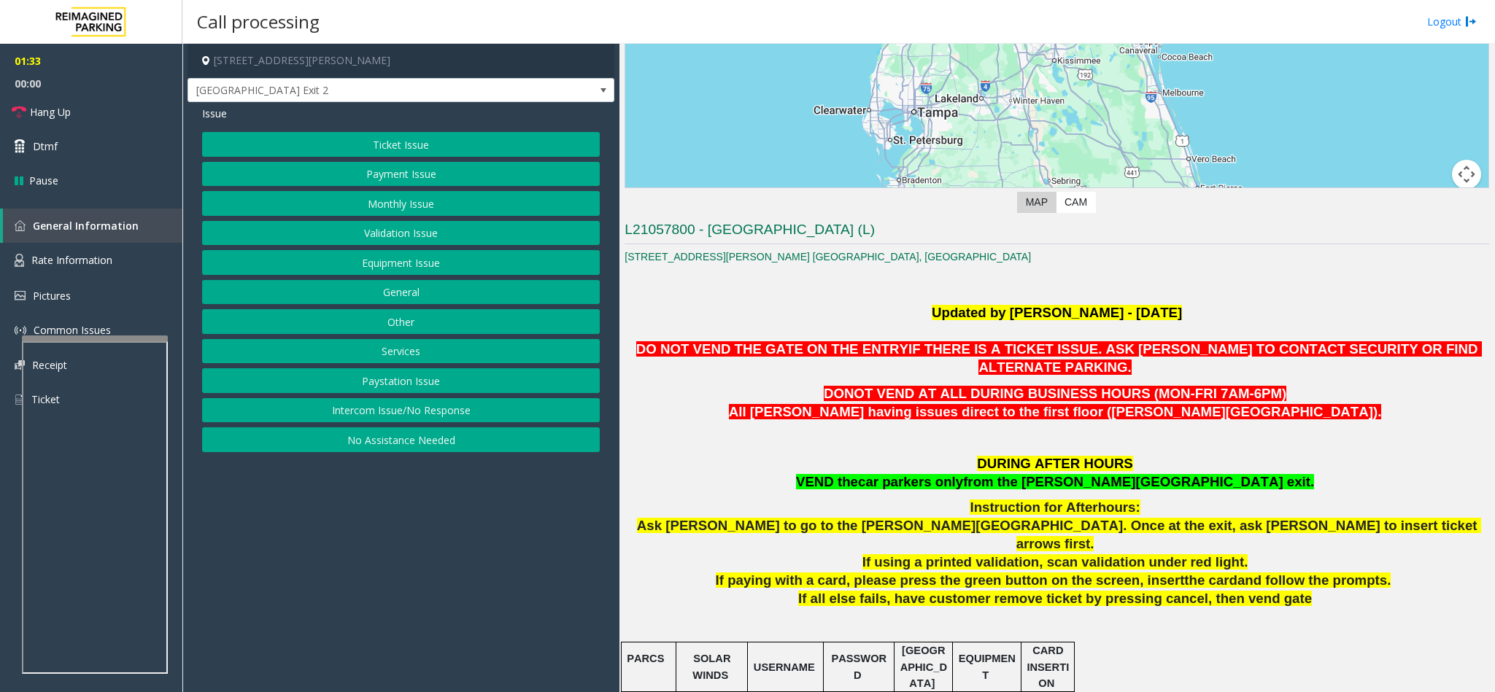
click at [403, 156] on button "Ticket Issue" at bounding box center [401, 144] width 398 height 25
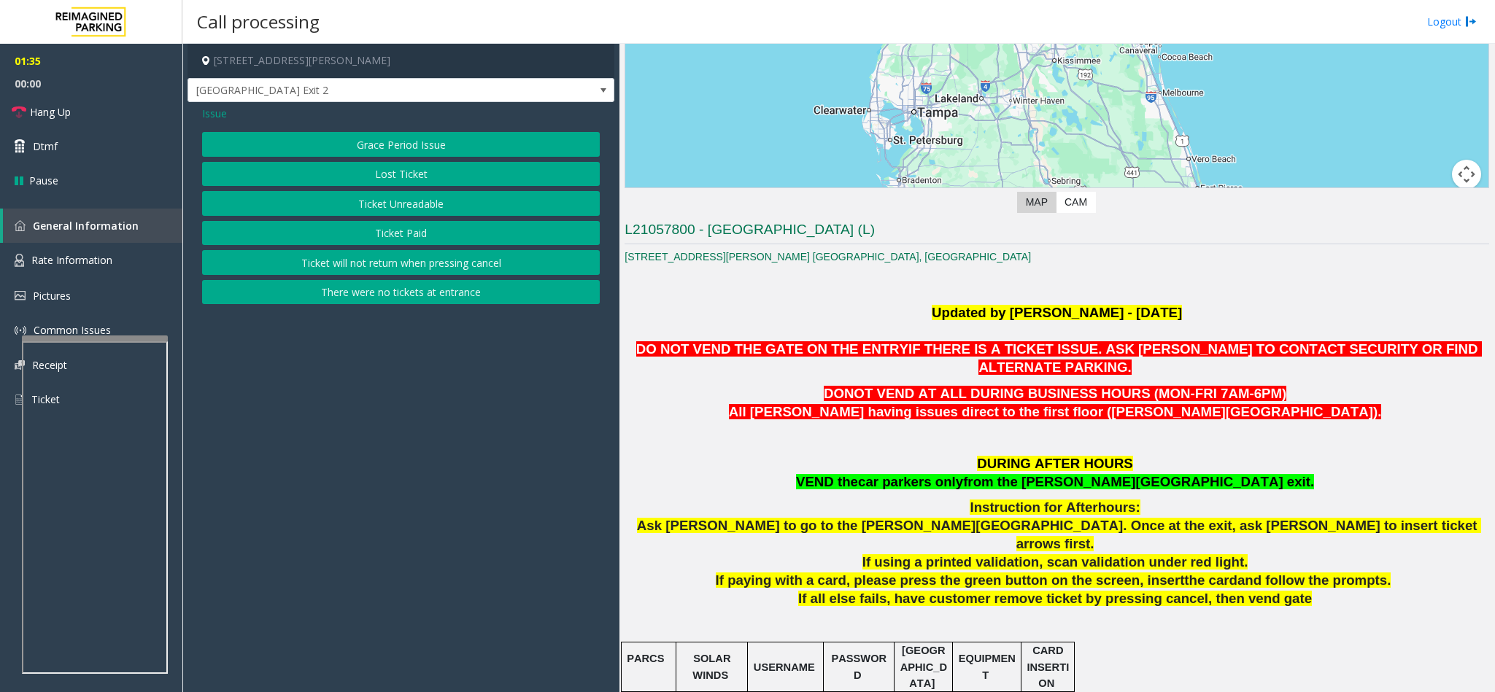
click at [411, 241] on button "Ticket Paid" at bounding box center [401, 233] width 398 height 25
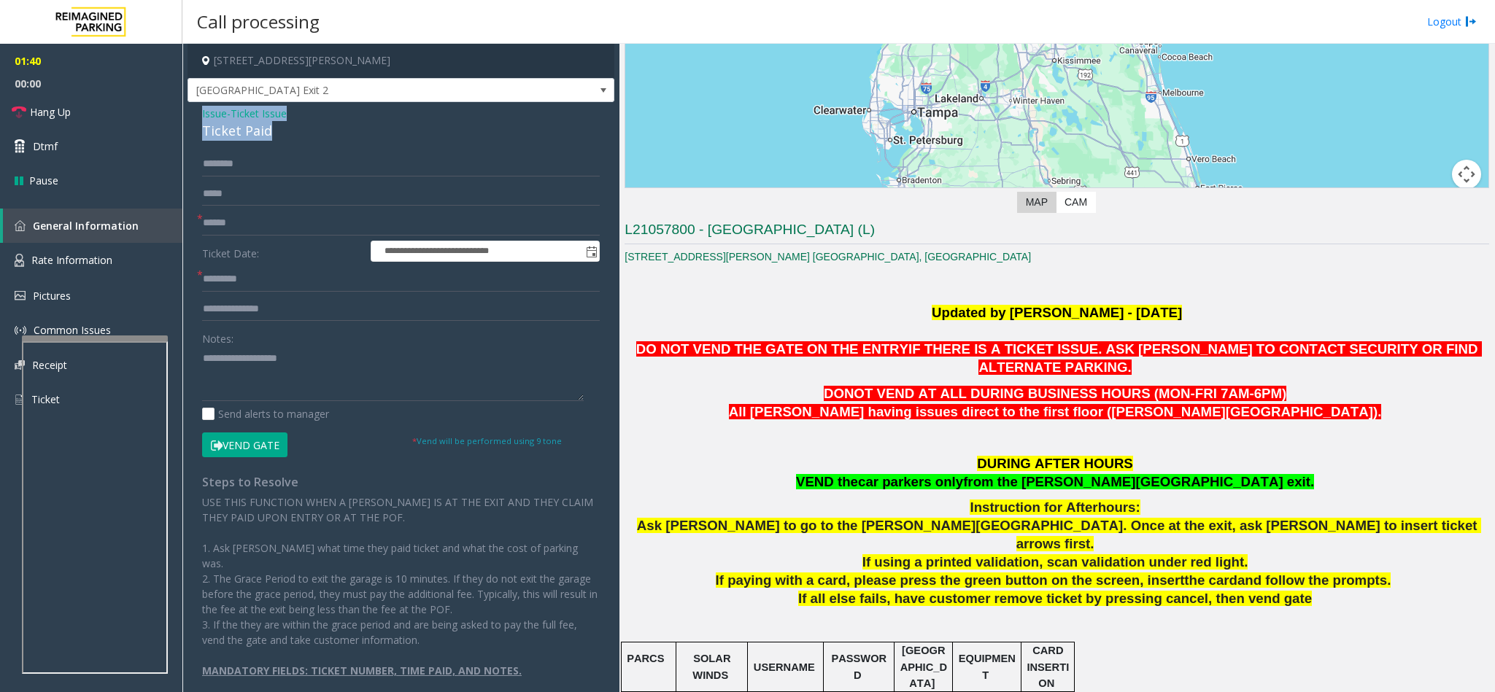
drag, startPoint x: 267, startPoint y: 136, endPoint x: 199, endPoint y: 112, distance: 72.0
click at [199, 112] on div "**********" at bounding box center [400, 405] width 427 height 606
paste textarea "**********"
click at [331, 394] on textarea at bounding box center [393, 373] width 382 height 55
drag, startPoint x: 307, startPoint y: 361, endPoint x: 234, endPoint y: 357, distance: 73.0
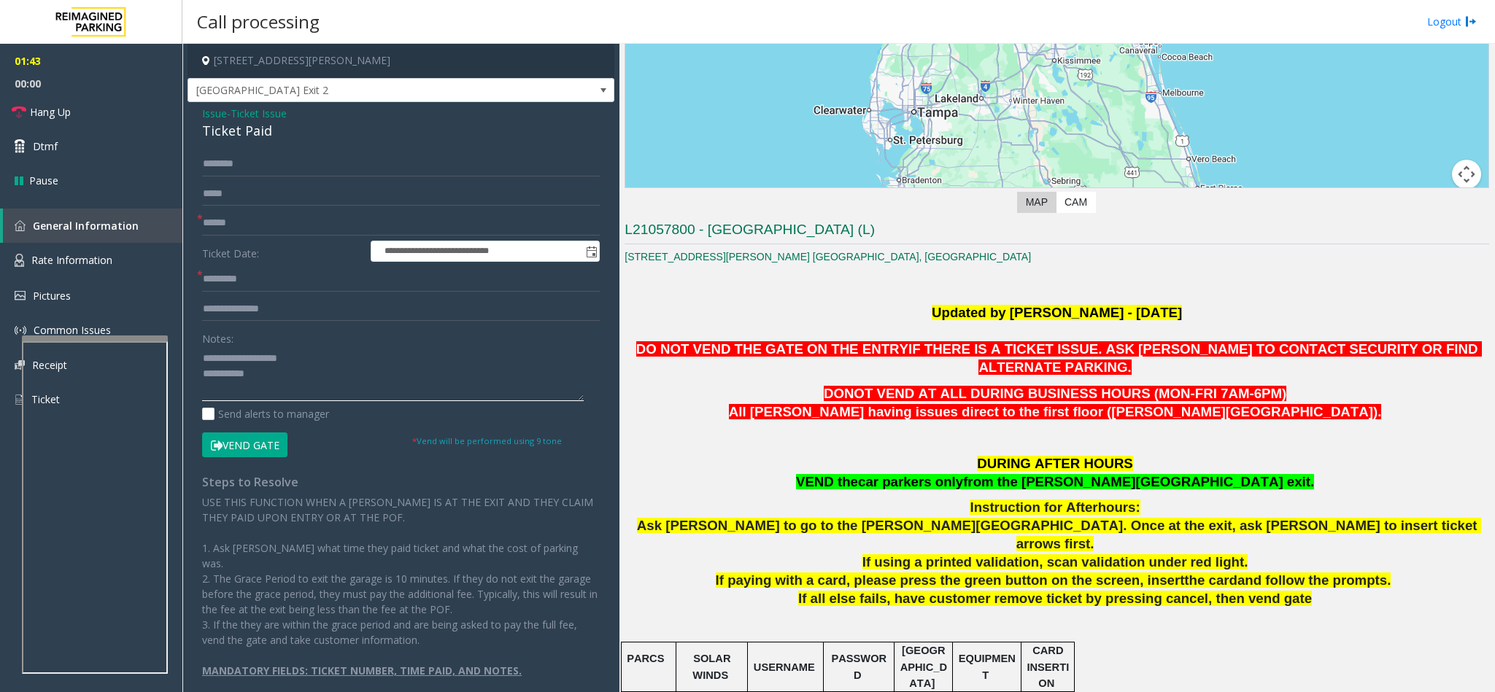
click at [234, 357] on textarea at bounding box center [393, 373] width 382 height 55
click at [291, 368] on textarea at bounding box center [393, 373] width 382 height 55
click at [292, 374] on textarea at bounding box center [393, 373] width 382 height 55
type textarea "**********"
click at [282, 230] on input "text" at bounding box center [401, 223] width 398 height 25
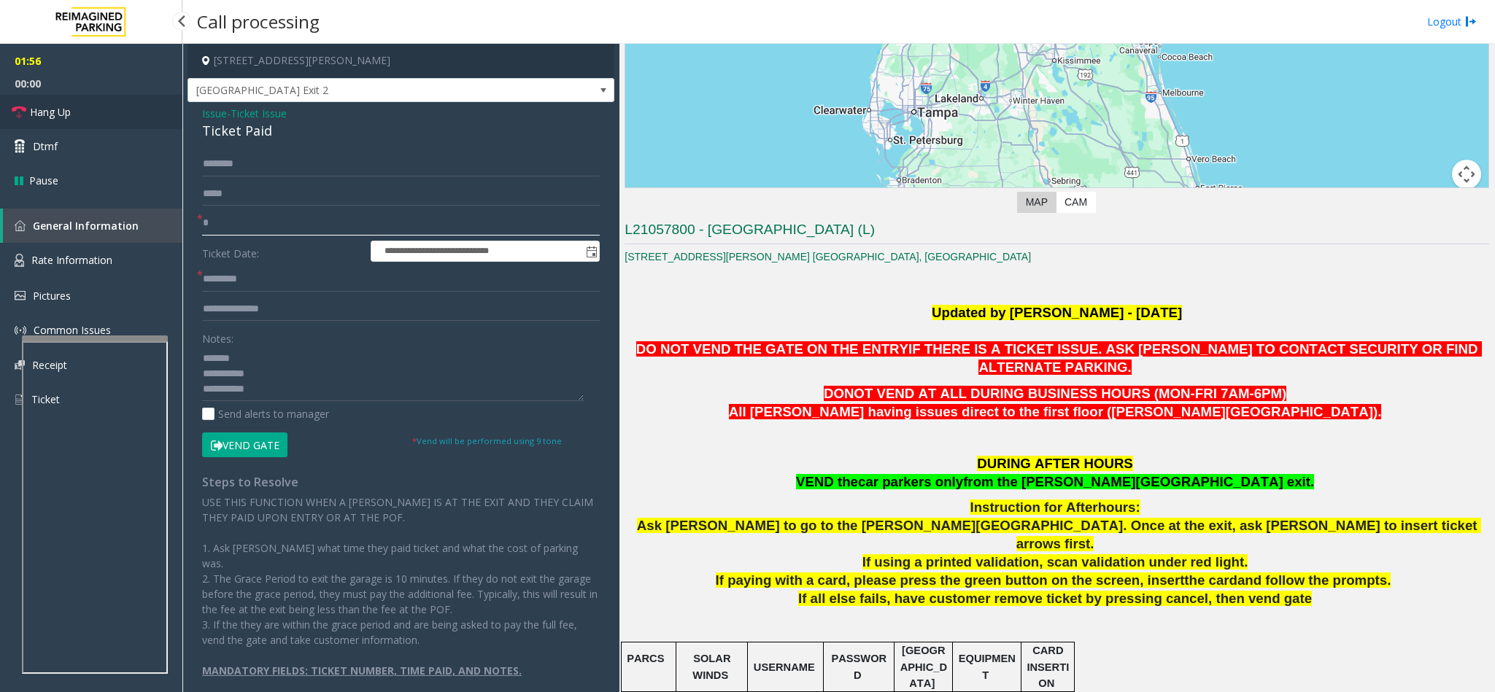
type input "*"
click at [44, 108] on span "Hang Up" at bounding box center [50, 111] width 41 height 15
click at [257, 268] on input "text" at bounding box center [401, 279] width 398 height 25
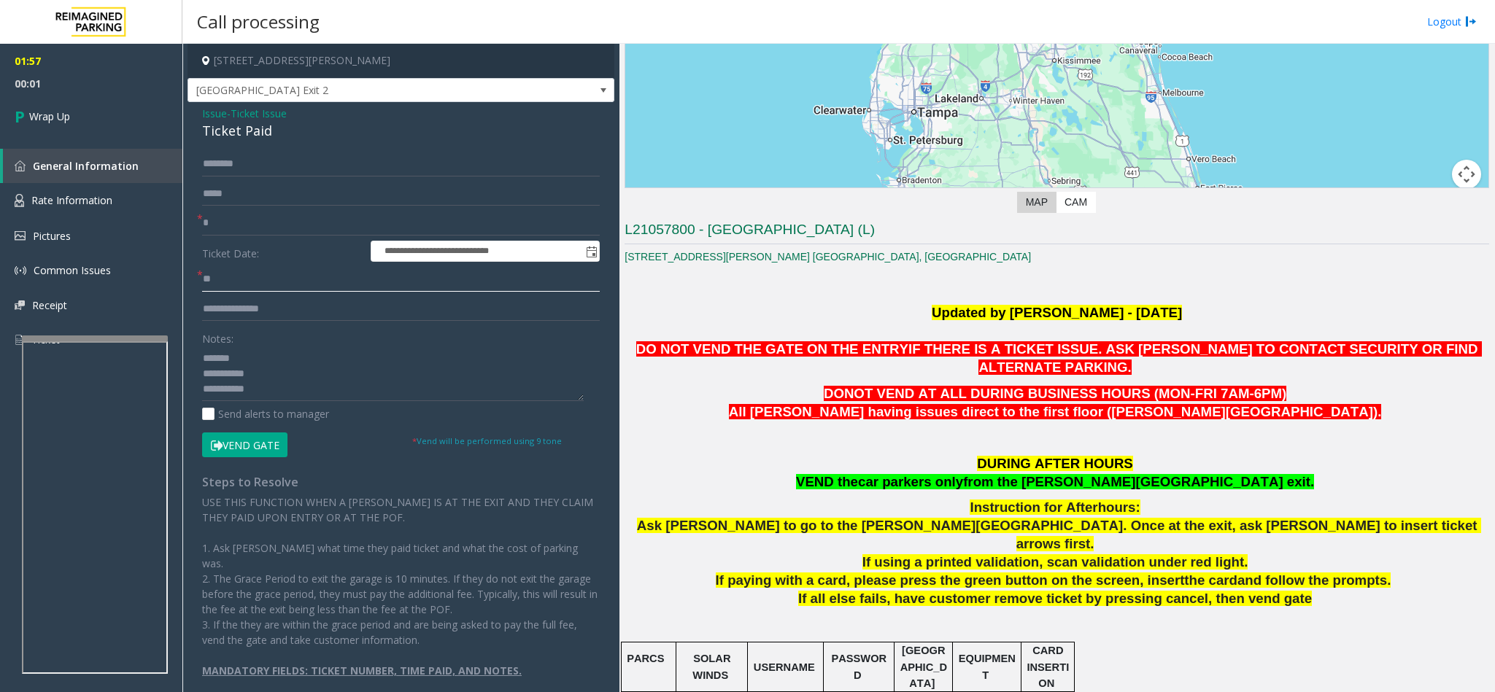
type input "**"
click at [324, 397] on textarea at bounding box center [393, 373] width 382 height 55
click at [388, 387] on textarea at bounding box center [393, 373] width 382 height 55
type textarea "**********"
click at [239, 226] on input "*" at bounding box center [401, 223] width 398 height 25
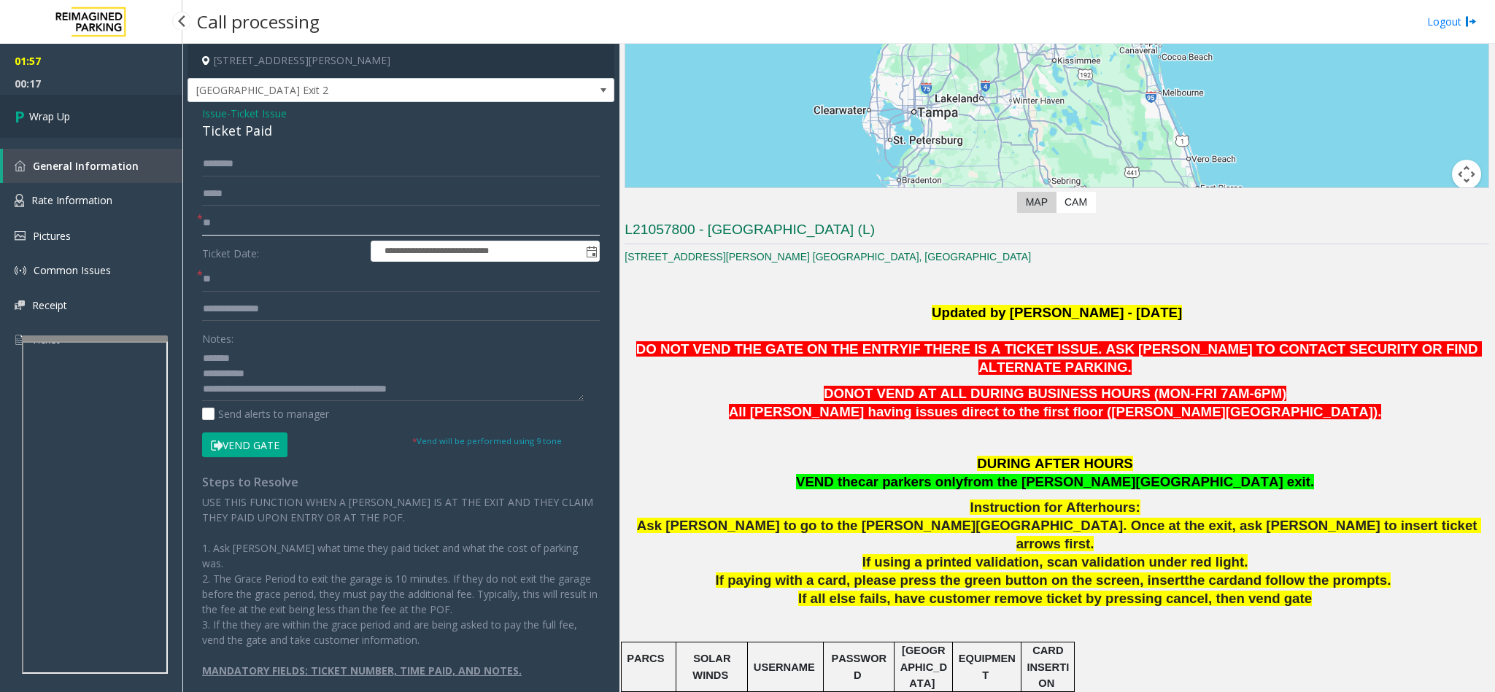
type input "**"
click at [88, 104] on link "Wrap Up" at bounding box center [91, 116] width 182 height 43
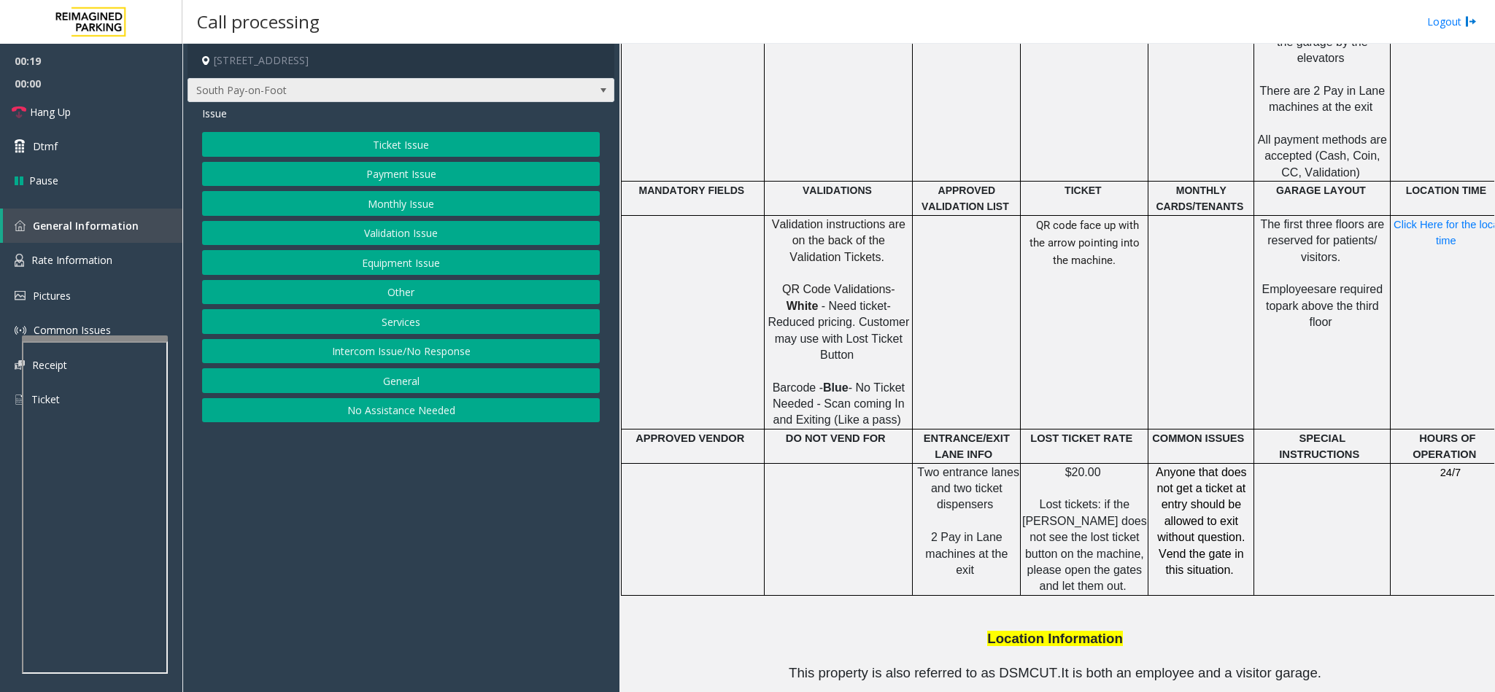
scroll to position [438, 0]
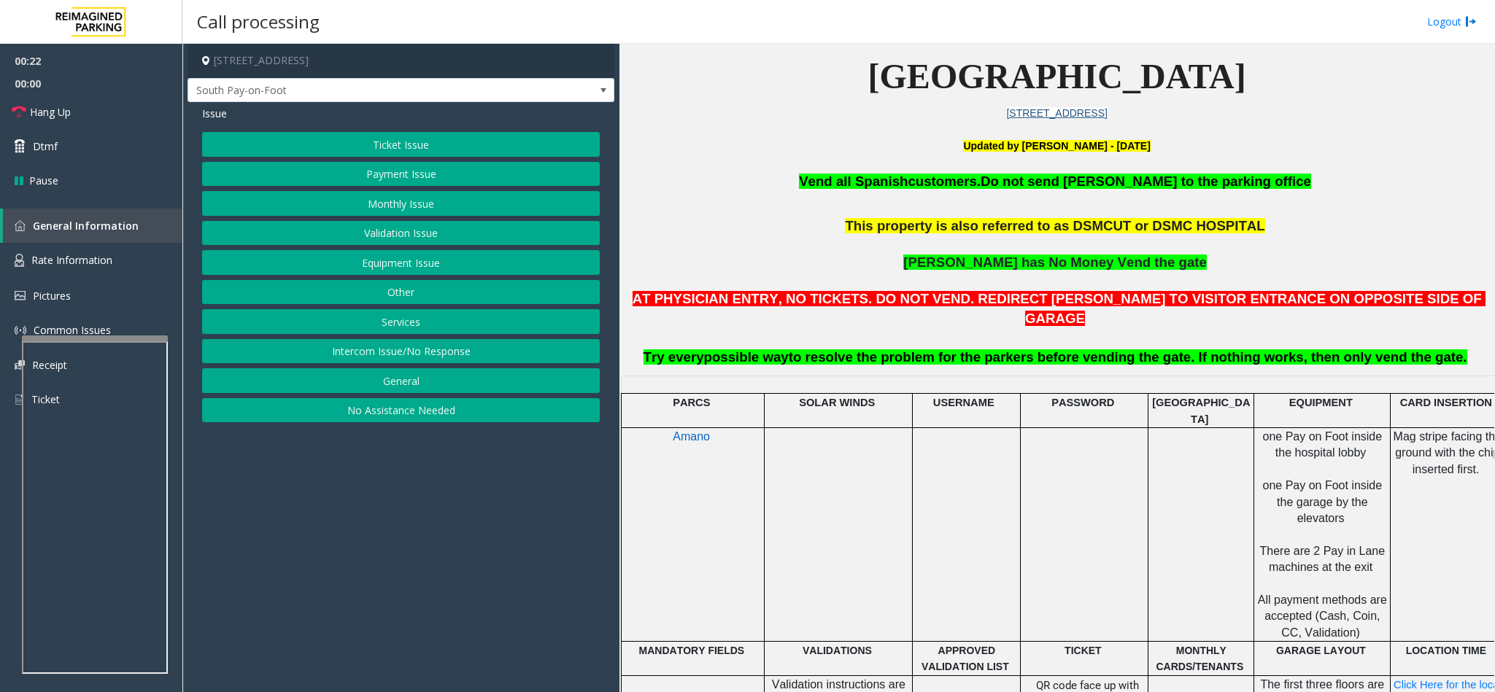
drag, startPoint x: 420, startPoint y: 141, endPoint x: 427, endPoint y: 123, distance: 19.4
click at [427, 123] on div "Issue Ticket Issue Payment Issue Monthly Issue Validation Issue Equipment Issue…" at bounding box center [400, 266] width 427 height 328
click at [405, 257] on button "Equipment Issue" at bounding box center [401, 262] width 398 height 25
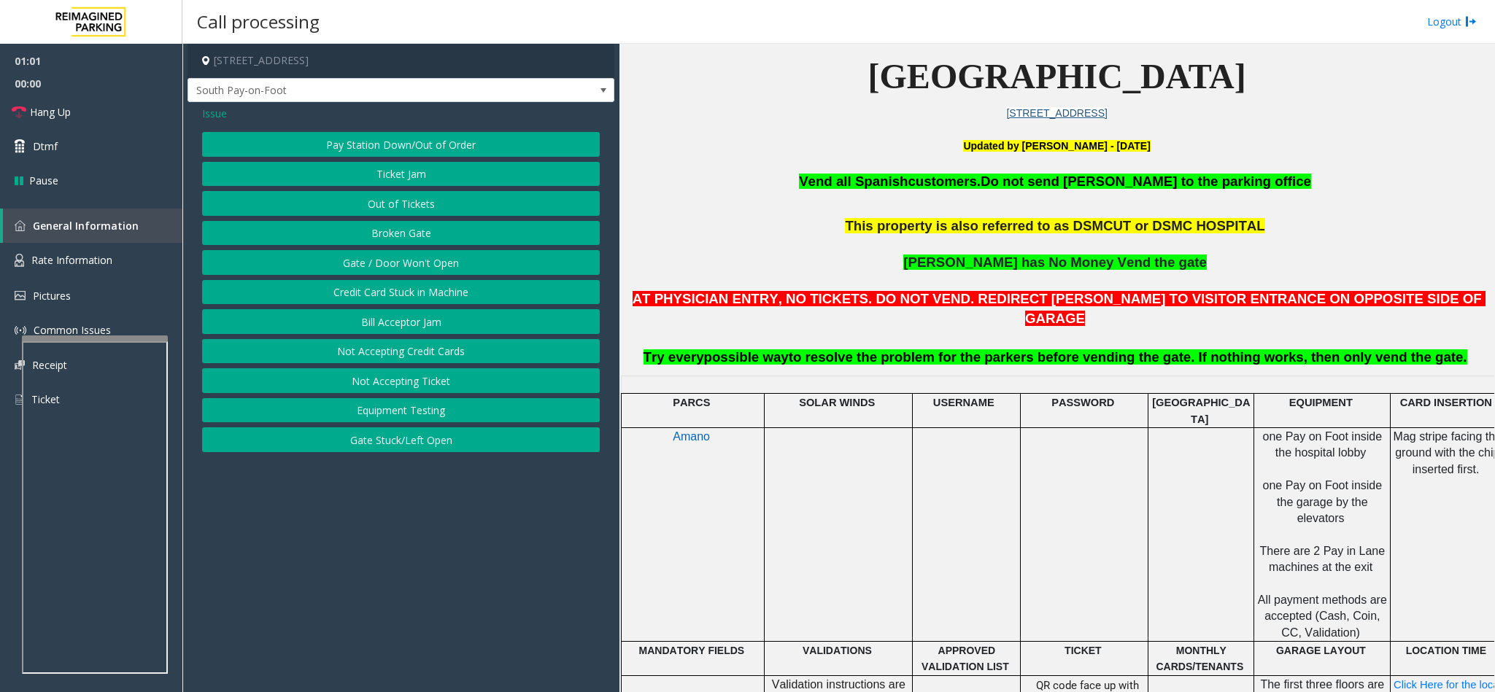
click at [430, 171] on button "Ticket Jam" at bounding box center [401, 174] width 398 height 25
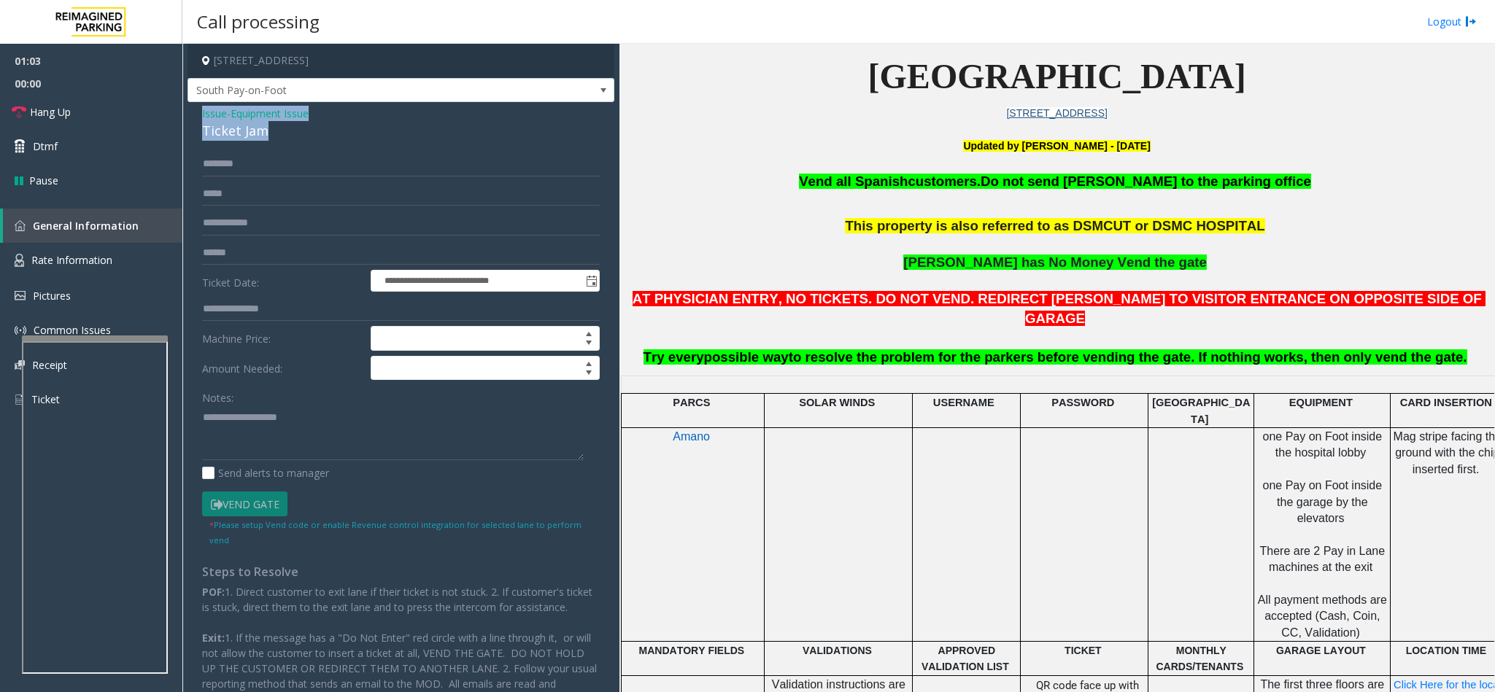
drag, startPoint x: 278, startPoint y: 131, endPoint x: 198, endPoint y: 112, distance: 82.5
click at [198, 112] on div "**********" at bounding box center [400, 427] width 427 height 650
paste textarea "**********"
click at [304, 420] on textarea at bounding box center [393, 433] width 382 height 55
drag, startPoint x: 322, startPoint y: 419, endPoint x: 241, endPoint y: 417, distance: 80.3
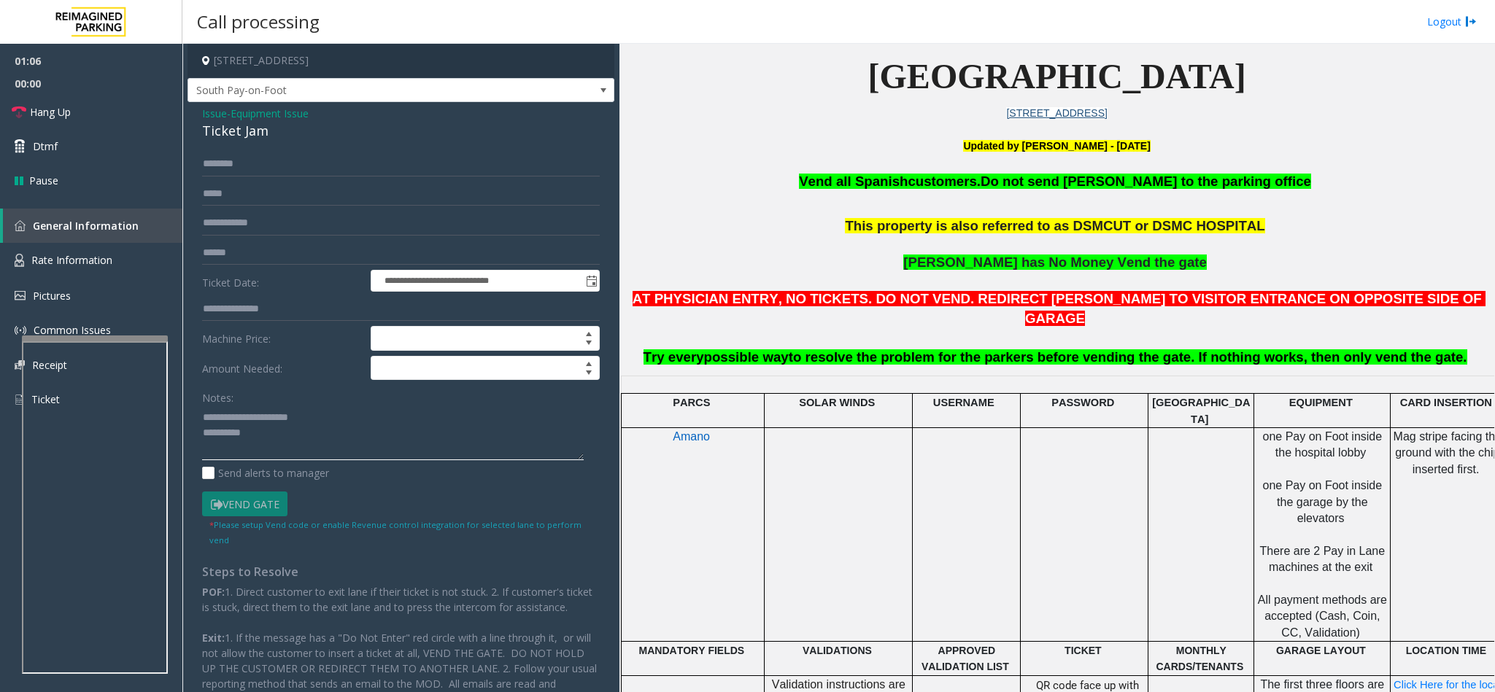
click at [241, 417] on textarea at bounding box center [393, 433] width 382 height 55
click at [349, 430] on textarea at bounding box center [393, 433] width 382 height 55
click at [267, 410] on textarea at bounding box center [393, 433] width 382 height 55
click at [309, 440] on textarea at bounding box center [393, 433] width 382 height 55
click at [58, 121] on link "Hang Up" at bounding box center [91, 112] width 182 height 34
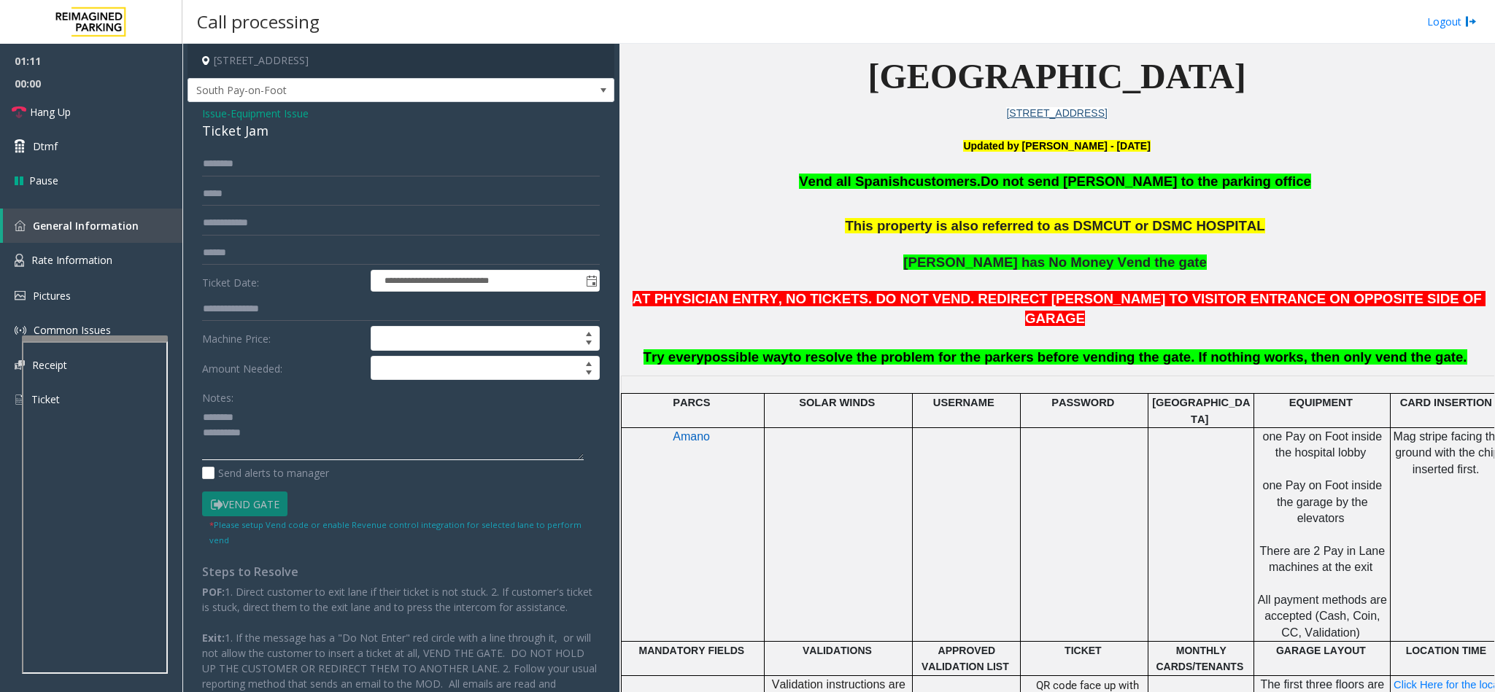
click at [333, 438] on textarea at bounding box center [393, 433] width 382 height 55
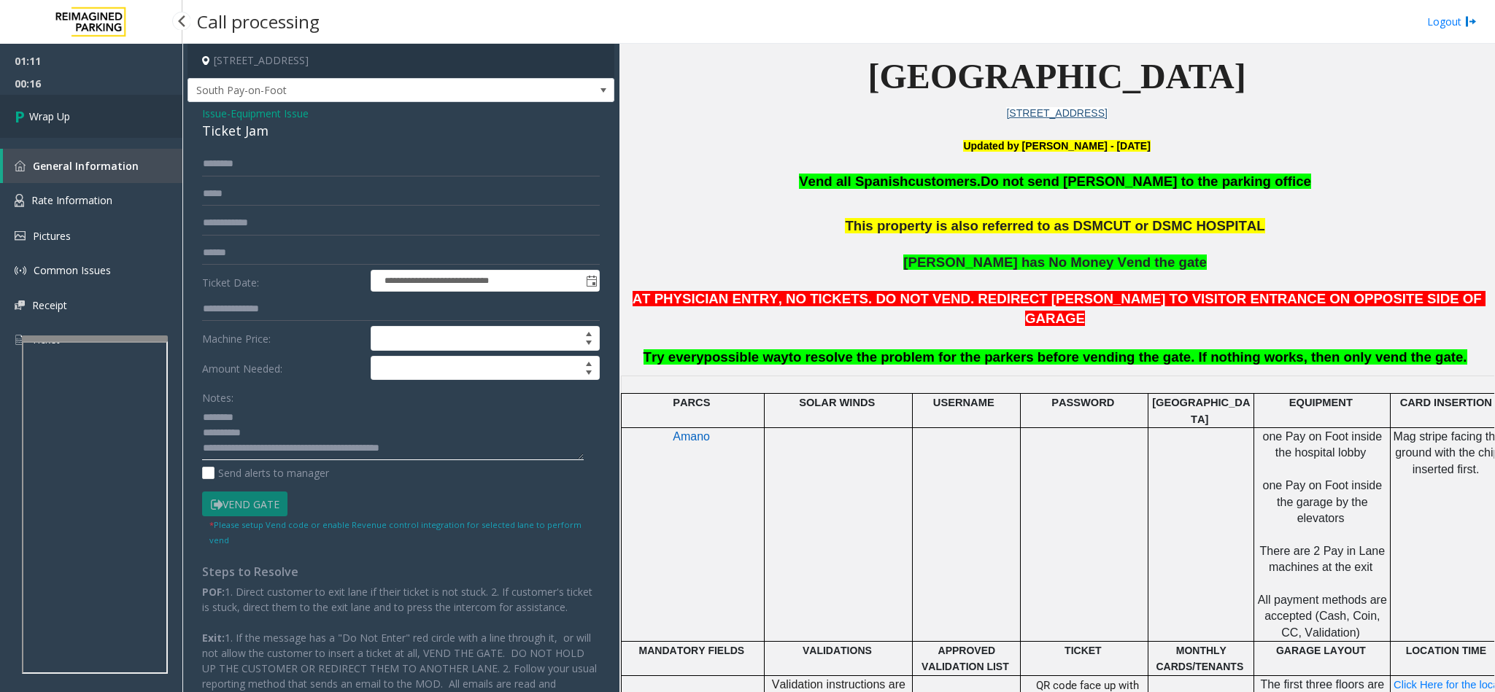
type textarea "**********"
click at [69, 104] on link "Wrap Up" at bounding box center [91, 116] width 182 height 43
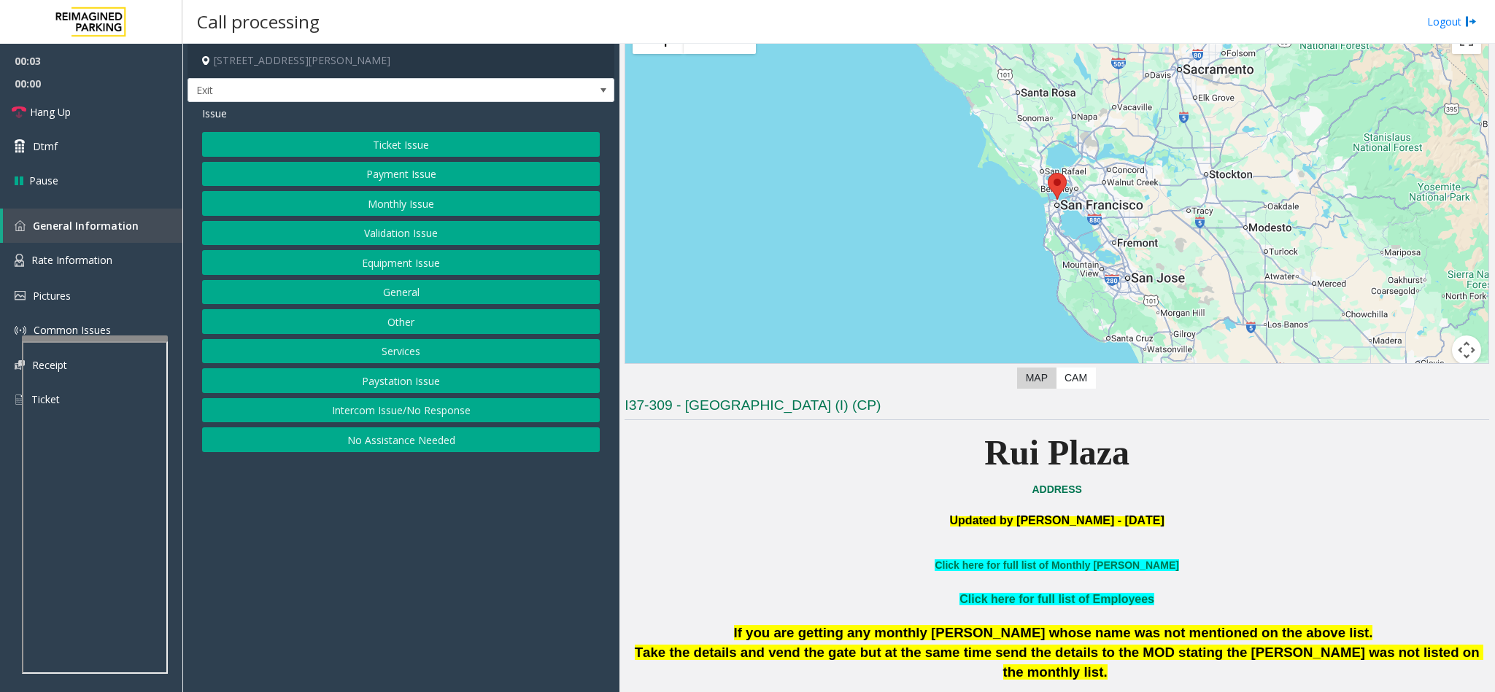
scroll to position [219, 0]
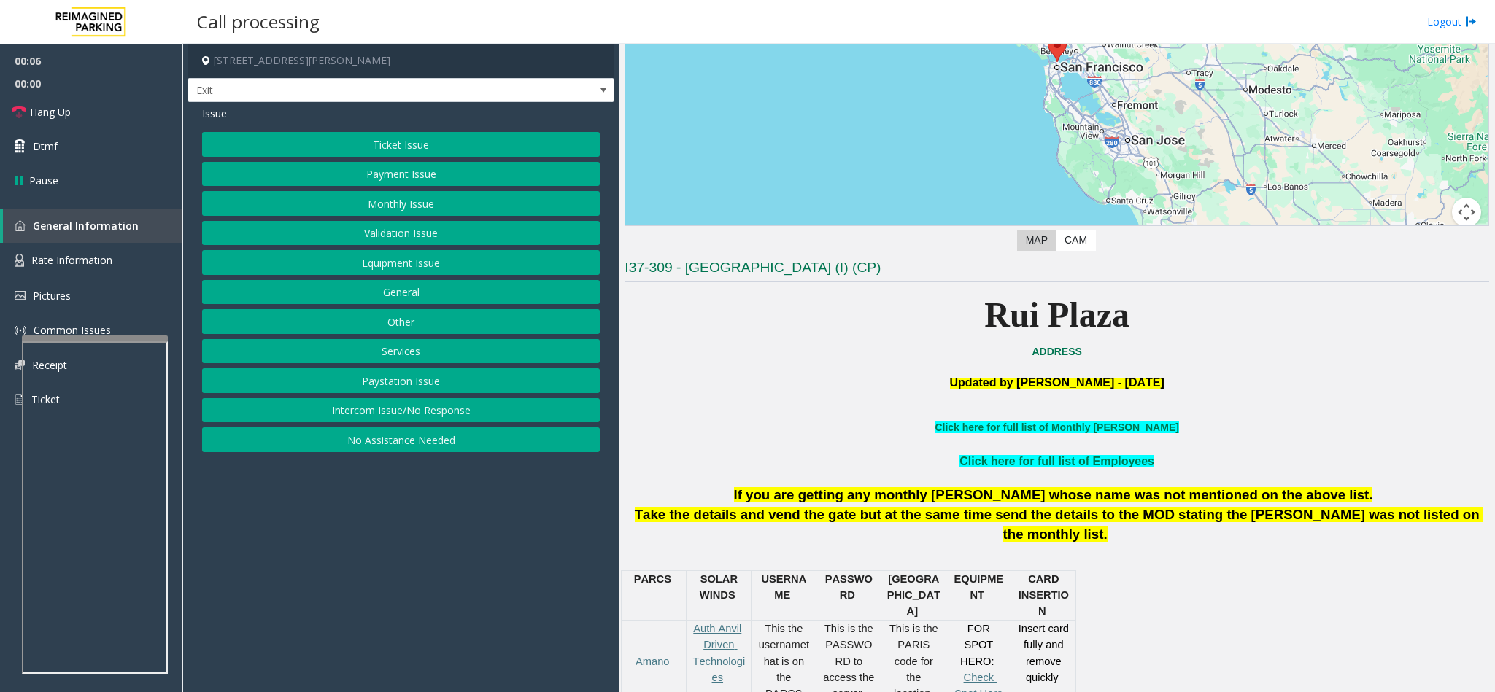
click at [438, 141] on button "Ticket Issue" at bounding box center [401, 144] width 398 height 25
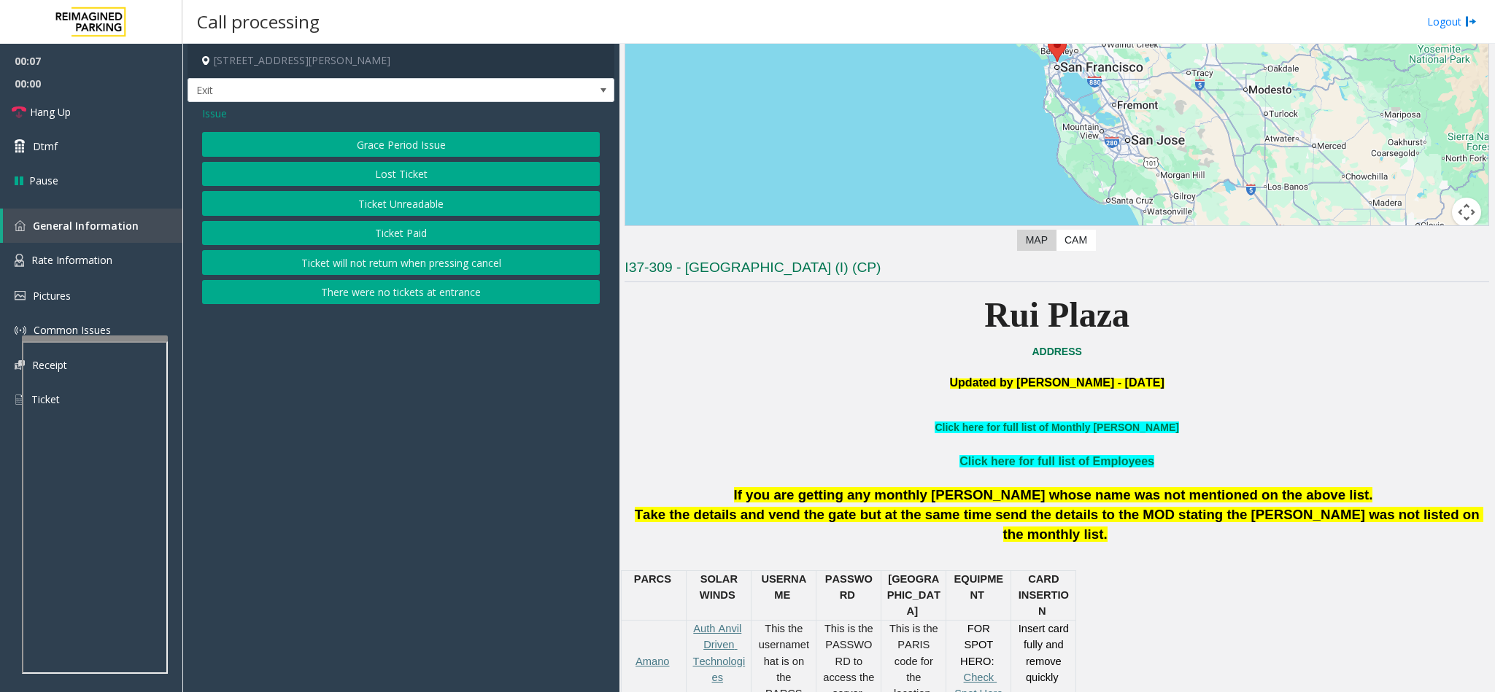
click at [399, 204] on button "Ticket Unreadable" at bounding box center [401, 203] width 398 height 25
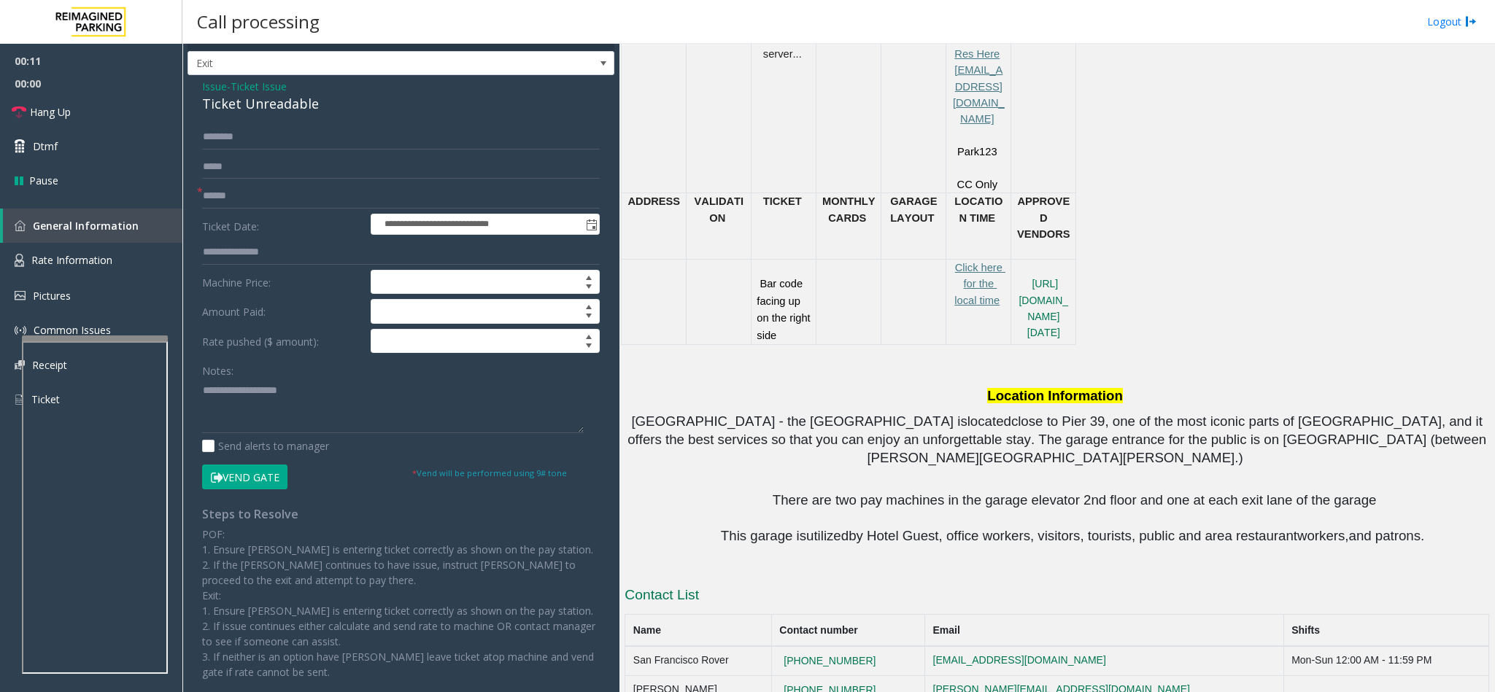
scroll to position [0, 0]
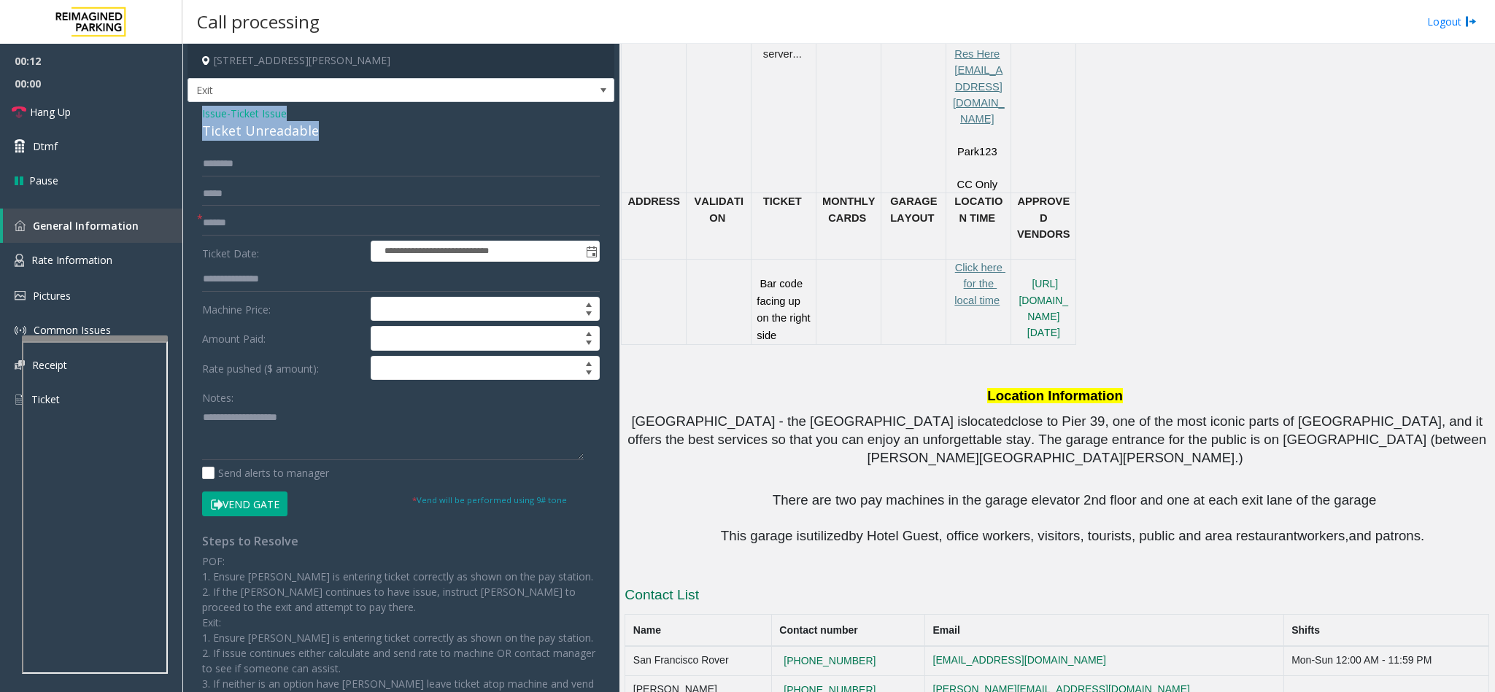
drag, startPoint x: 318, startPoint y: 125, endPoint x: 188, endPoint y: 117, distance: 130.1
click at [188, 117] on div "**********" at bounding box center [400, 434] width 427 height 665
paste textarea "**********"
click at [322, 440] on textarea at bounding box center [393, 433] width 382 height 55
drag, startPoint x: 309, startPoint y: 419, endPoint x: 237, endPoint y: 418, distance: 72.2
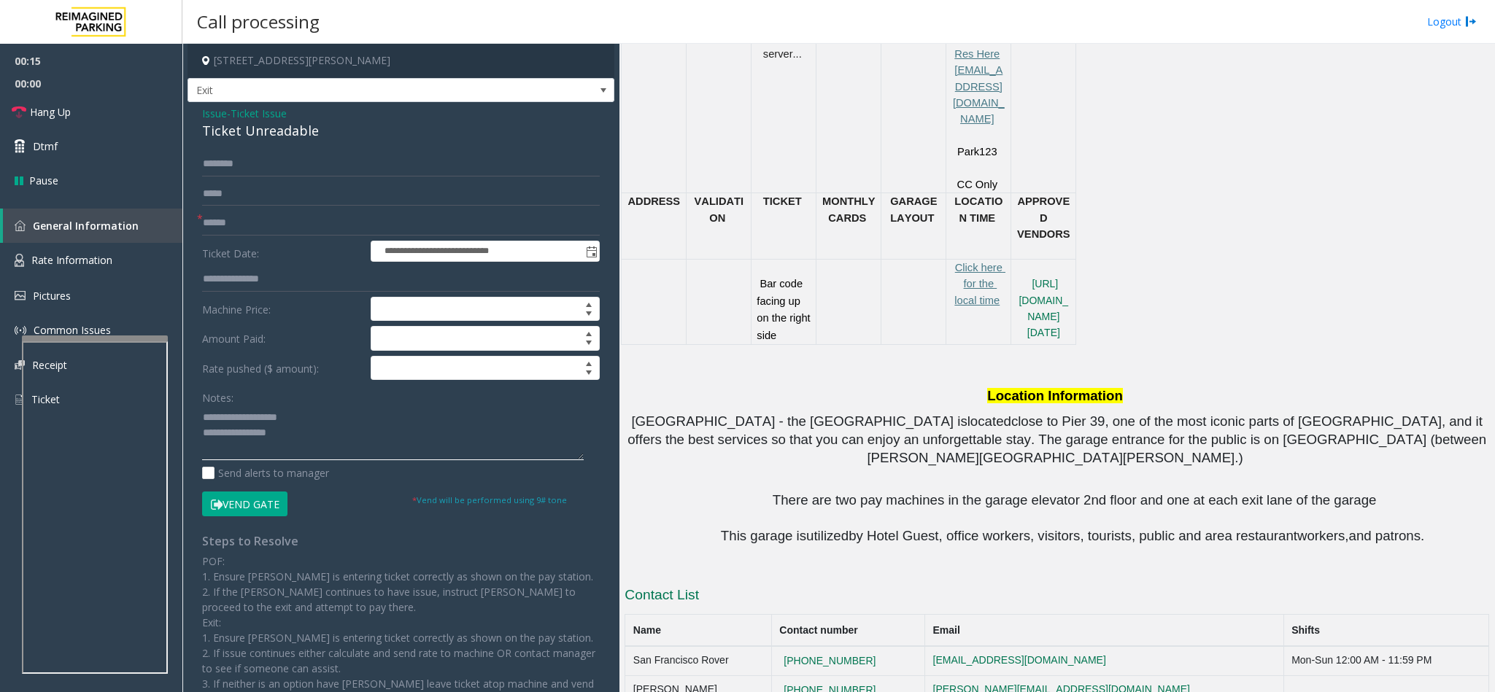
click at [237, 418] on textarea at bounding box center [393, 433] width 382 height 55
click at [327, 449] on textarea at bounding box center [393, 433] width 382 height 55
type textarea "**********"
click at [283, 226] on input "text" at bounding box center [401, 223] width 398 height 25
type input "******"
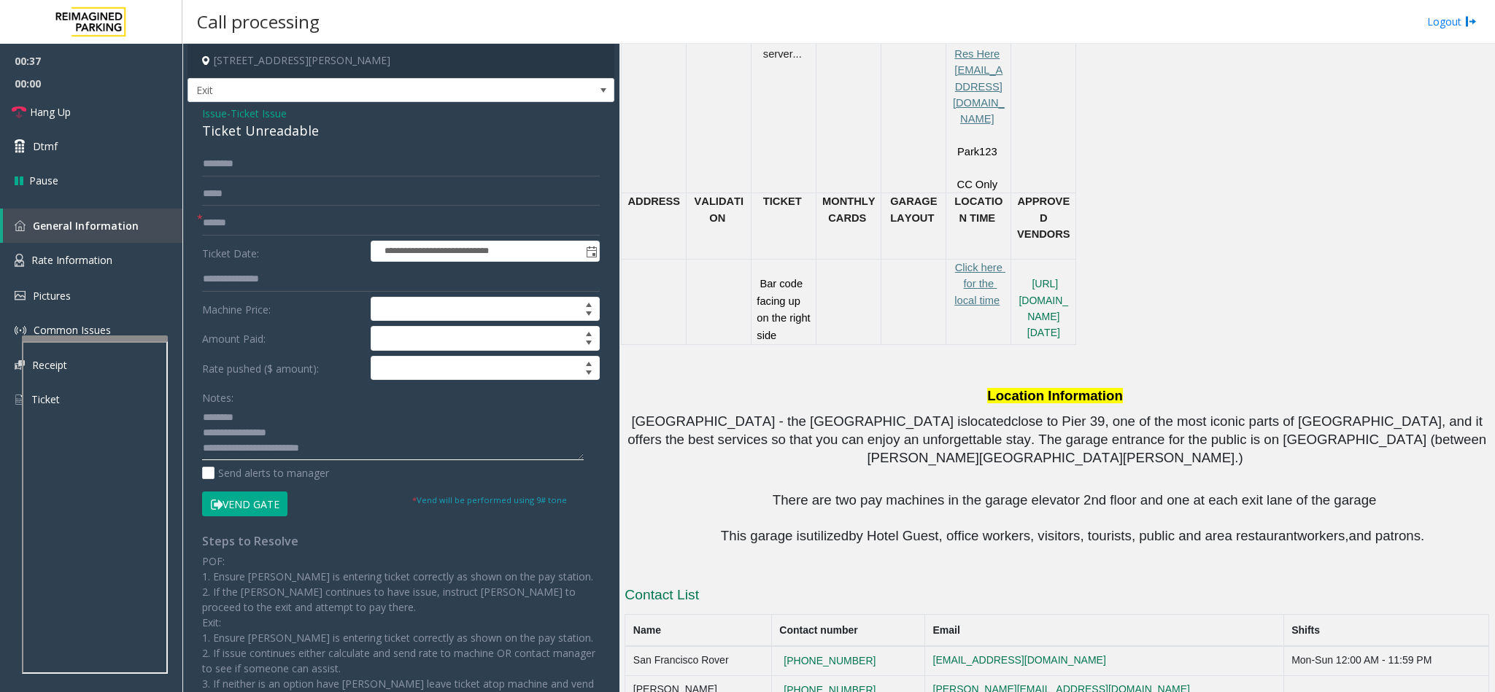
click at [362, 446] on textarea at bounding box center [393, 433] width 382 height 55
type textarea "**********"
click at [278, 512] on button "Vend Gate" at bounding box center [244, 504] width 85 height 25
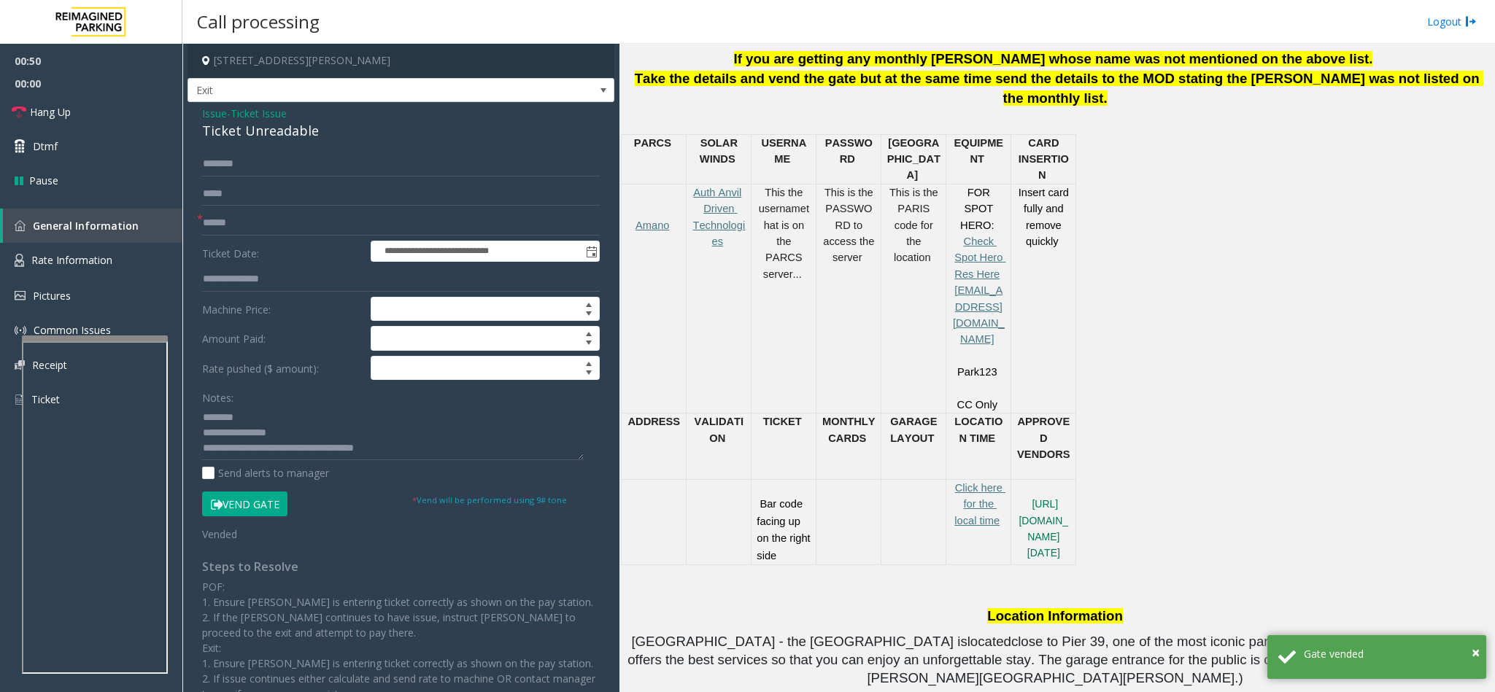
scroll to position [657, 0]
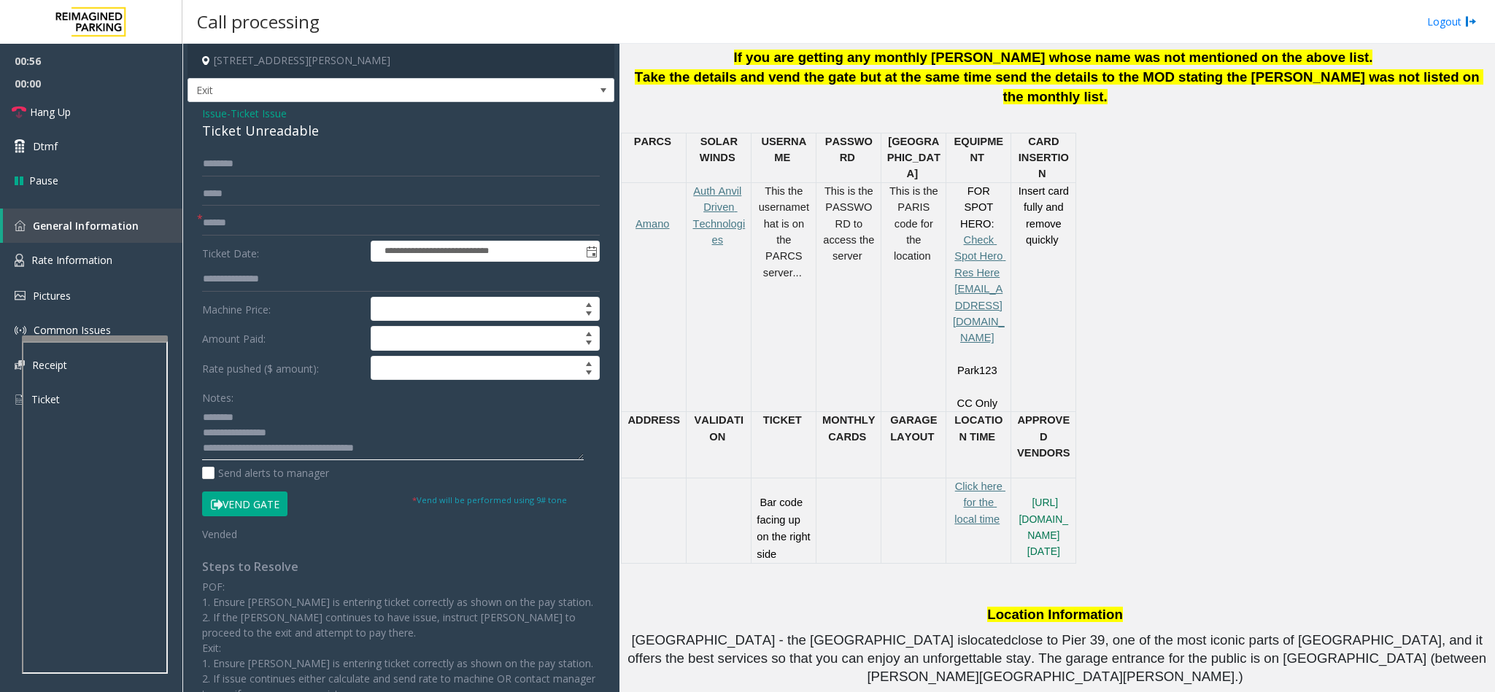
click at [418, 452] on textarea at bounding box center [393, 433] width 382 height 55
click at [49, 114] on span "Hang Up" at bounding box center [50, 111] width 41 height 15
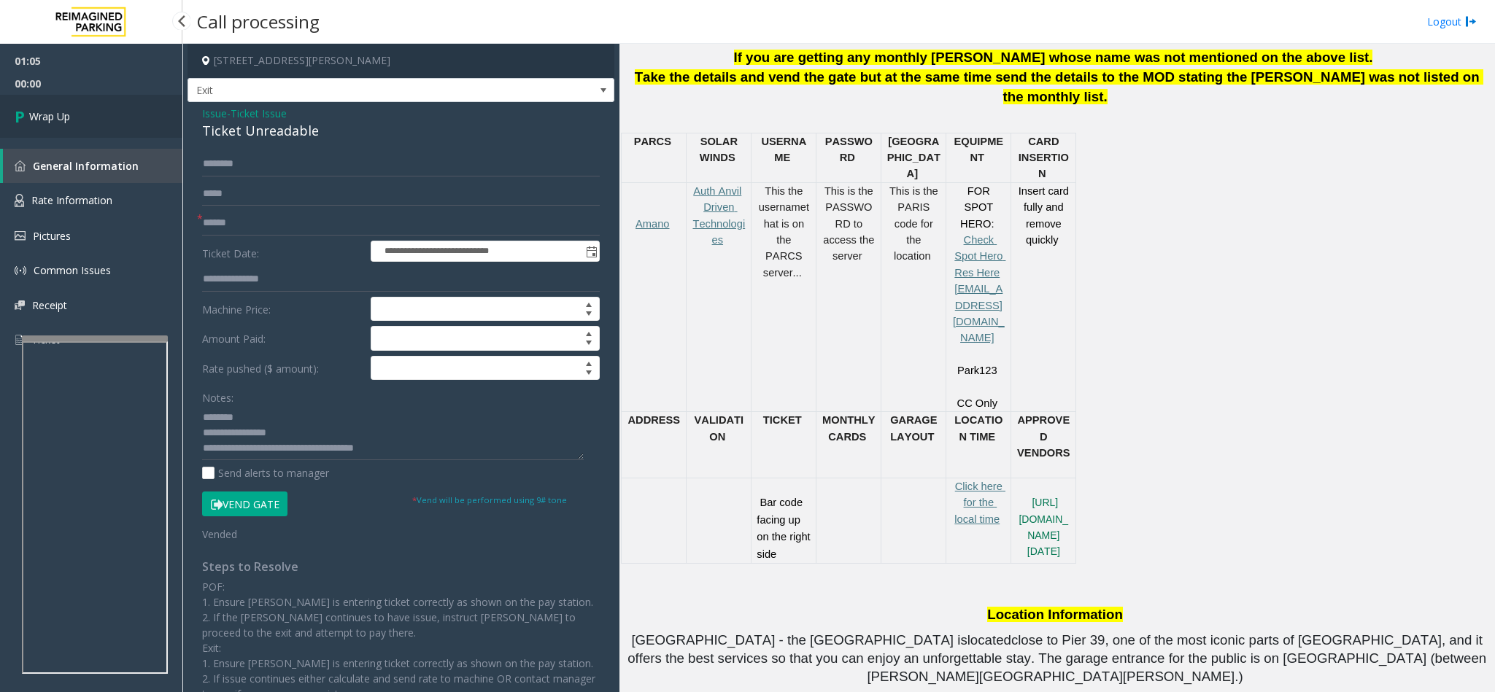
click at [90, 112] on link "Wrap Up" at bounding box center [91, 116] width 182 height 43
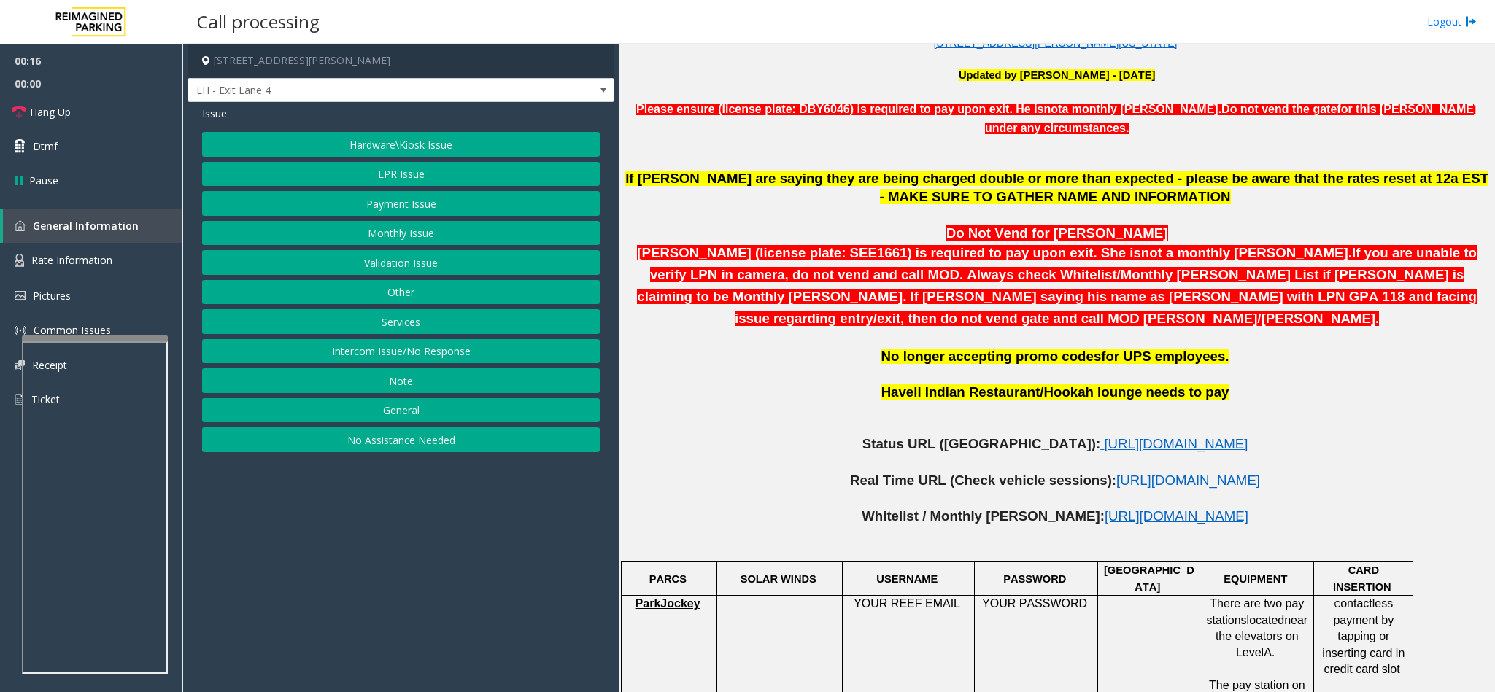
scroll to position [547, 0]
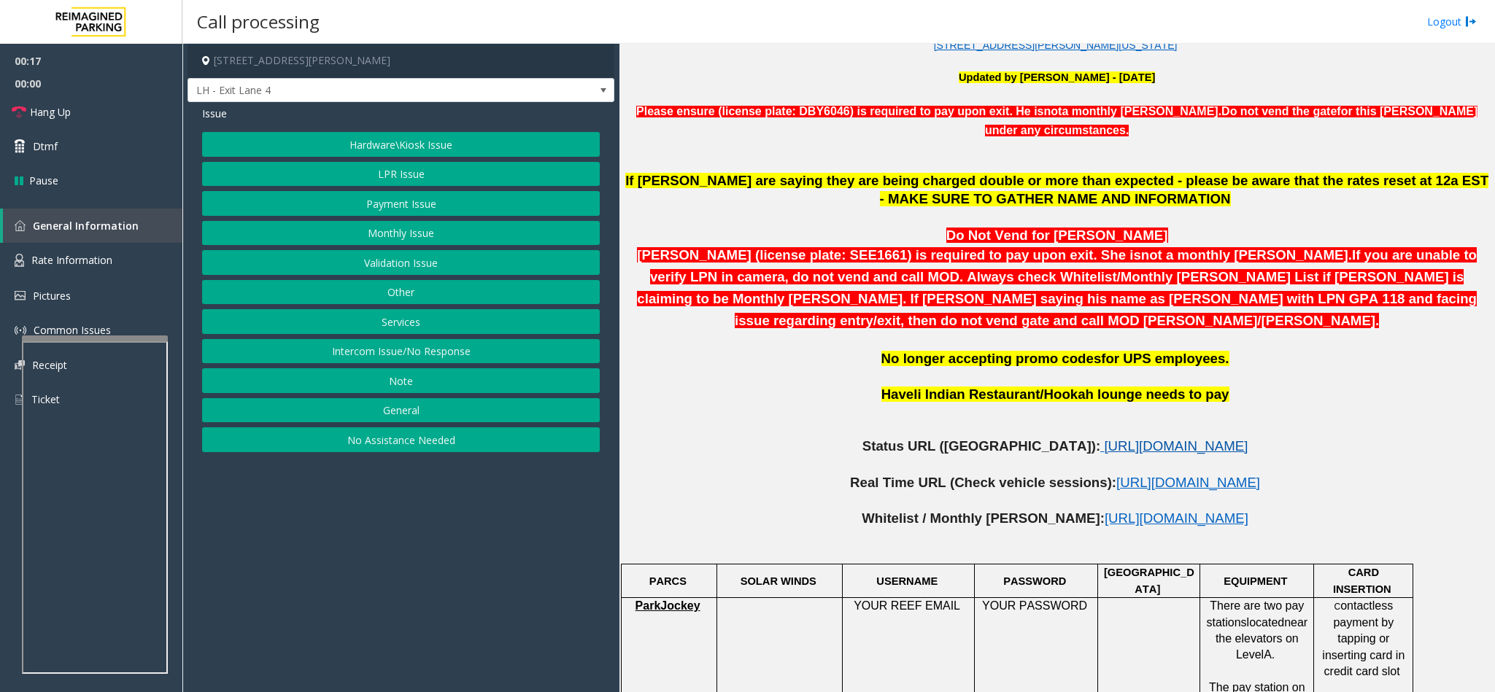
click at [1104, 438] on span "[URL][DOMAIN_NAME]" at bounding box center [1176, 445] width 144 height 15
click at [425, 182] on button "LPR Issue" at bounding box center [401, 174] width 398 height 25
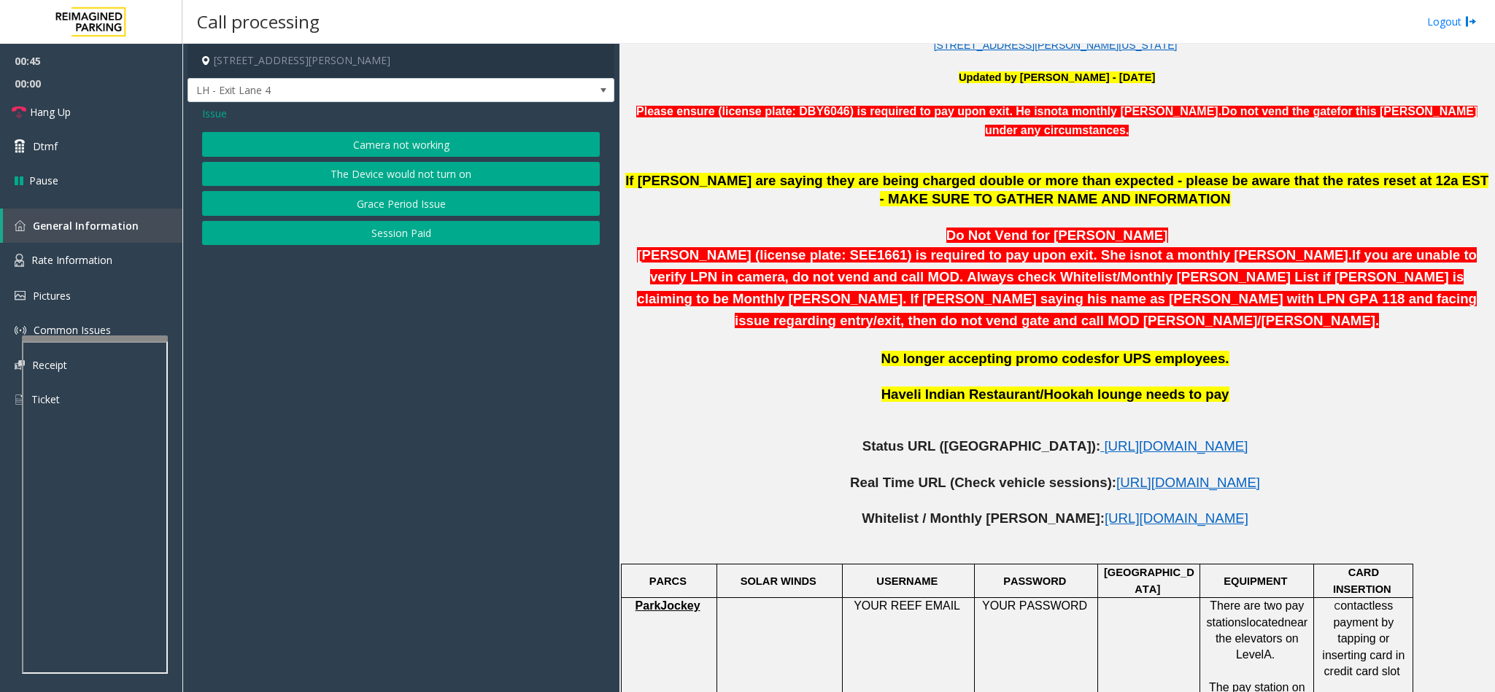
click at [443, 150] on button "Camera not working" at bounding box center [401, 144] width 398 height 25
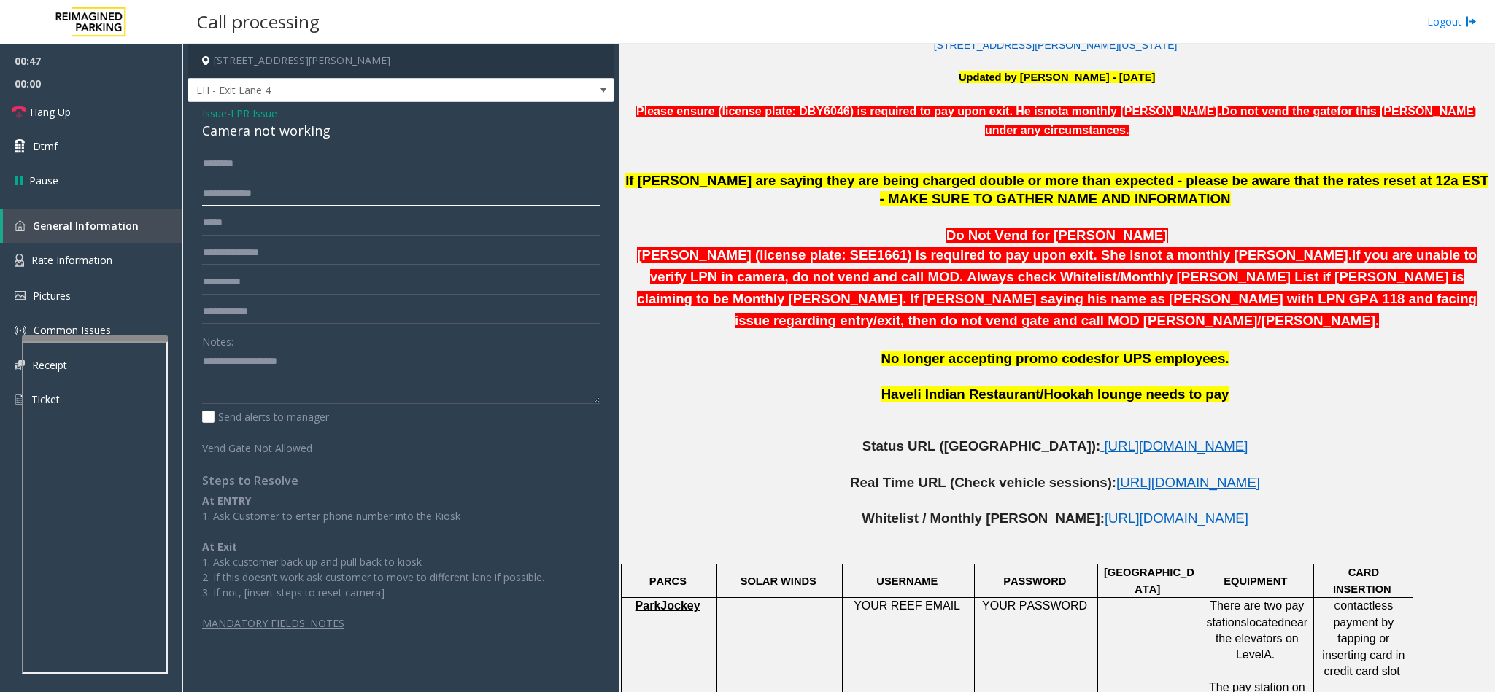
click at [337, 193] on input "text" at bounding box center [401, 194] width 398 height 25
click at [335, 195] on input "text" at bounding box center [401, 194] width 398 height 25
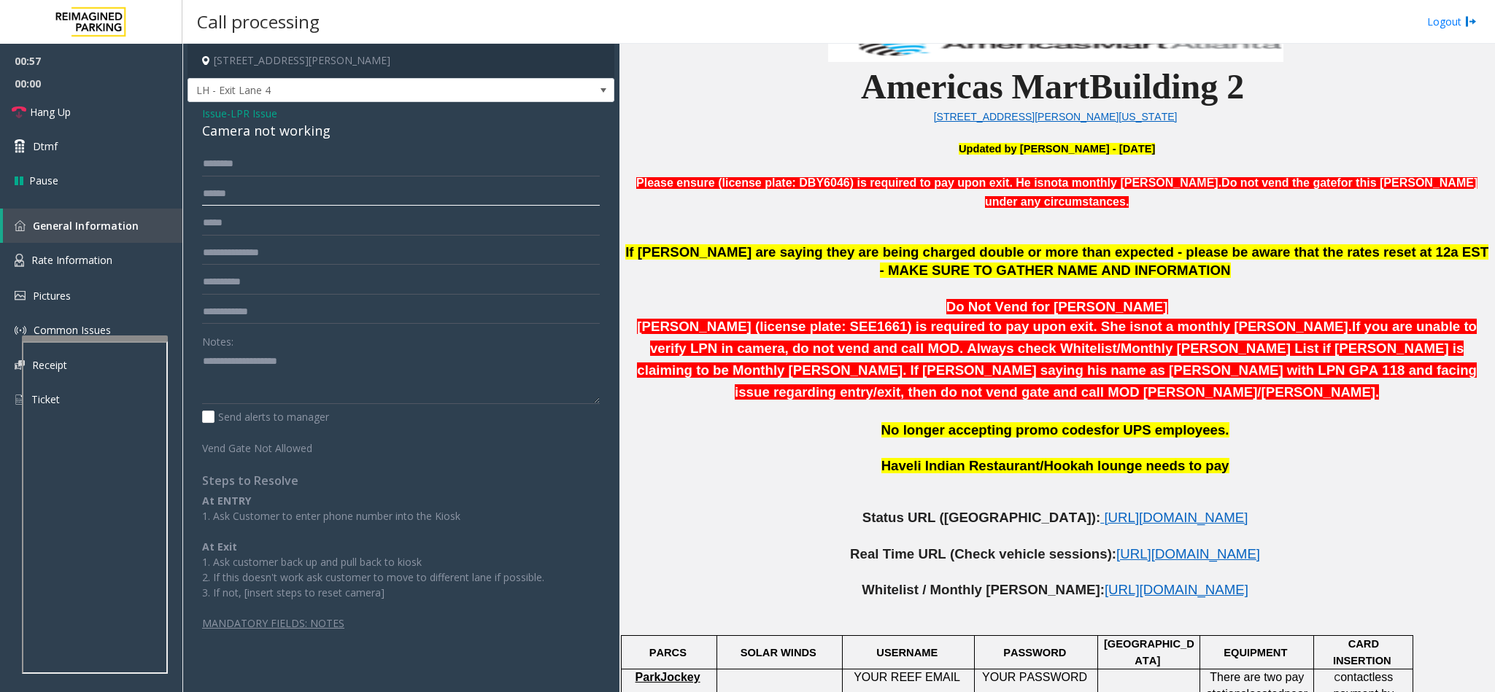
scroll to position [438, 0]
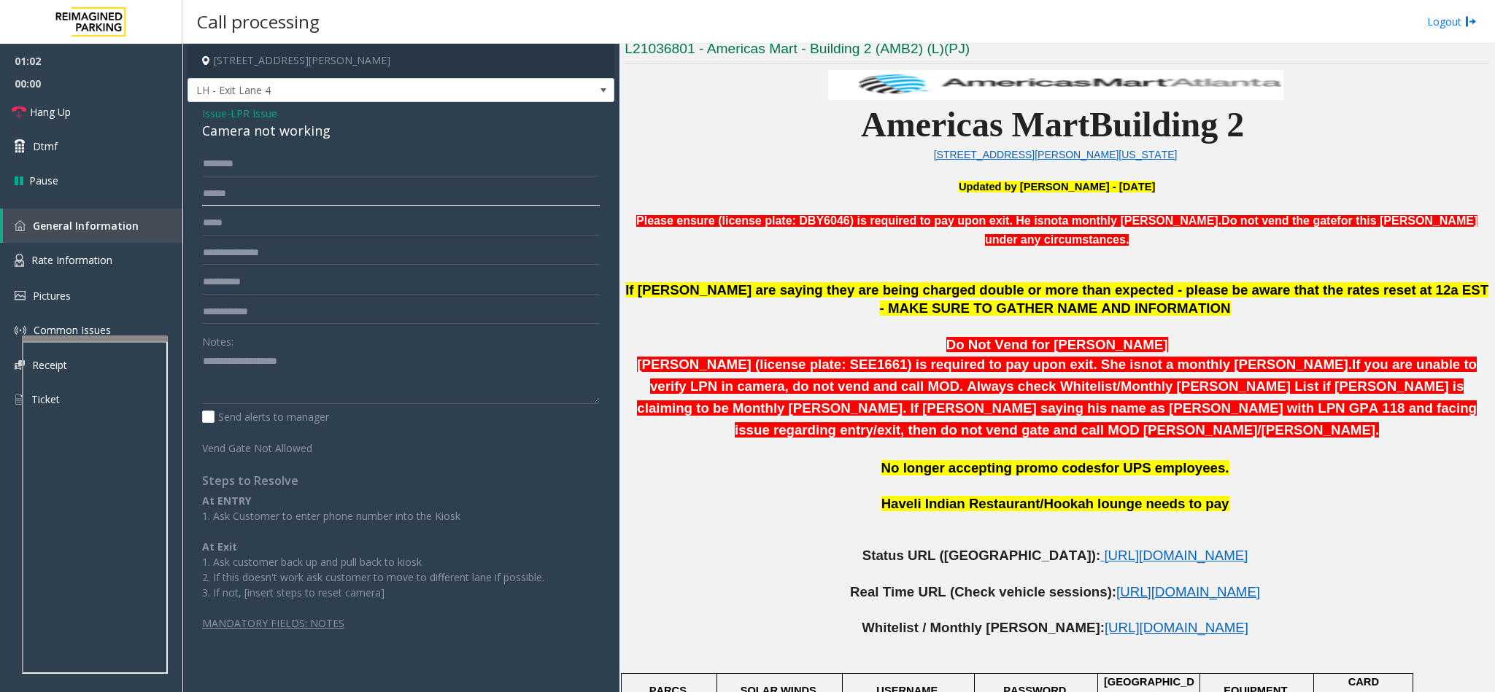
click at [211, 199] on input "******" at bounding box center [401, 194] width 398 height 25
type input "******"
click at [93, 106] on link "Hang Up" at bounding box center [91, 112] width 182 height 34
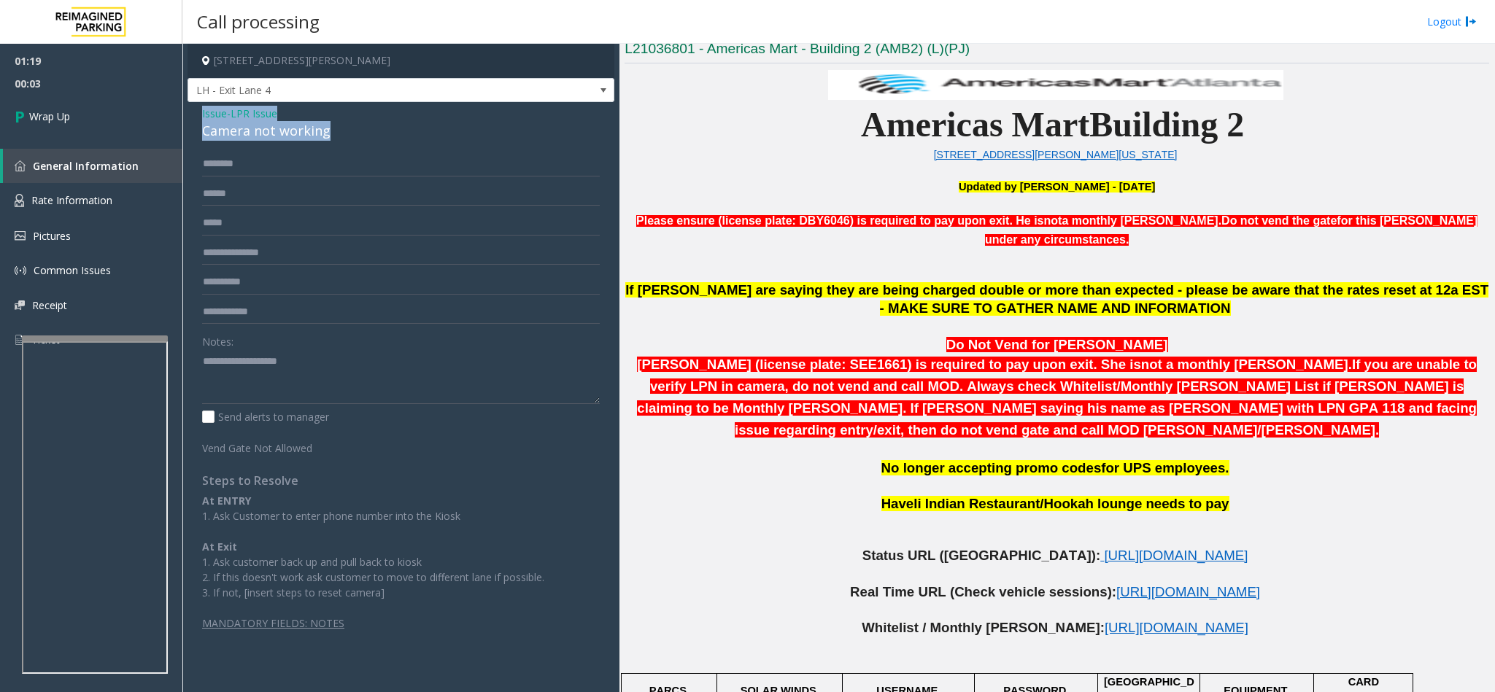
drag, startPoint x: 329, startPoint y: 139, endPoint x: 209, endPoint y: 105, distance: 125.0
click at [198, 110] on div "Issue - LPR Issue Camera not working ****** Notes: Send alerts to manager Vend …" at bounding box center [400, 373] width 427 height 543
paste textarea "**********"
click at [295, 379] on textarea at bounding box center [401, 376] width 398 height 55
drag, startPoint x: 291, startPoint y: 361, endPoint x: 234, endPoint y: 361, distance: 56.9
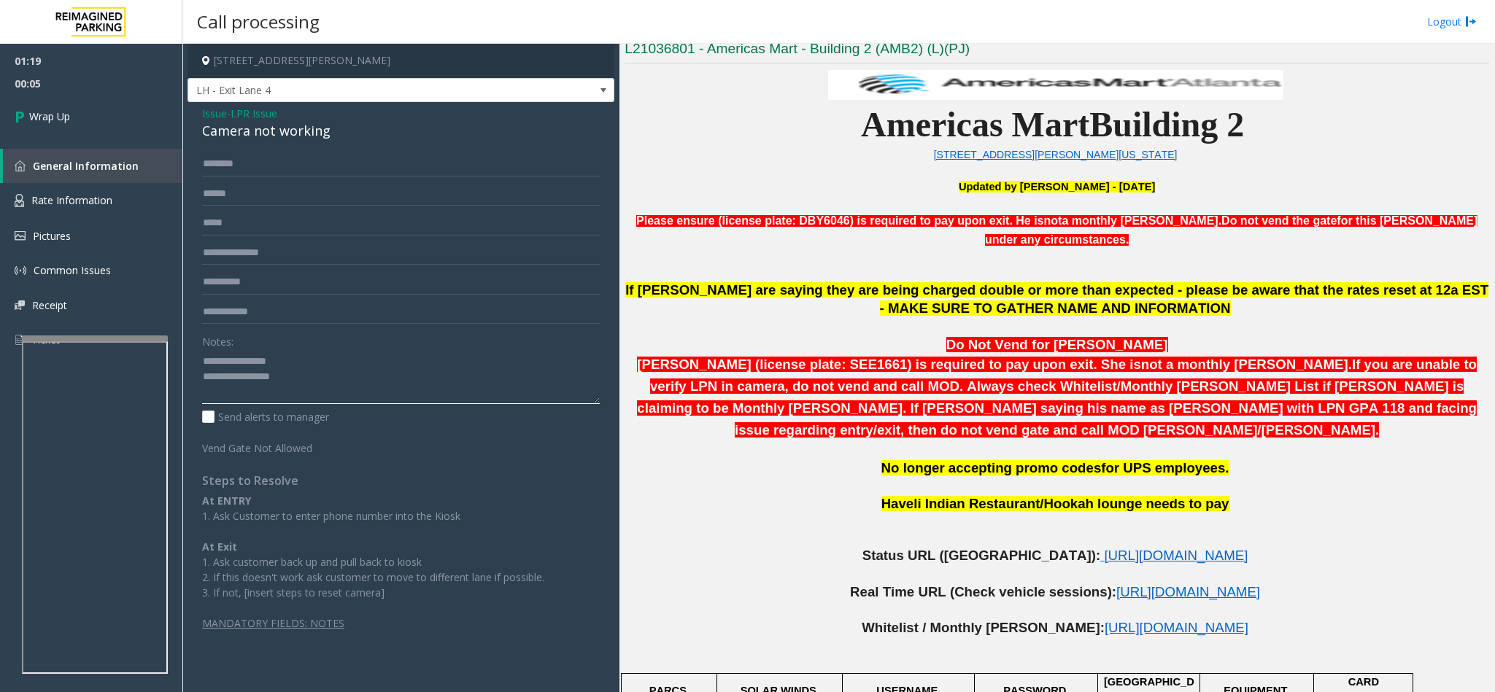
click at [234, 361] on textarea at bounding box center [401, 376] width 398 height 55
click at [301, 379] on textarea at bounding box center [401, 376] width 398 height 55
type textarea "**********"
click at [99, 106] on link "Wrap Up" at bounding box center [91, 116] width 182 height 43
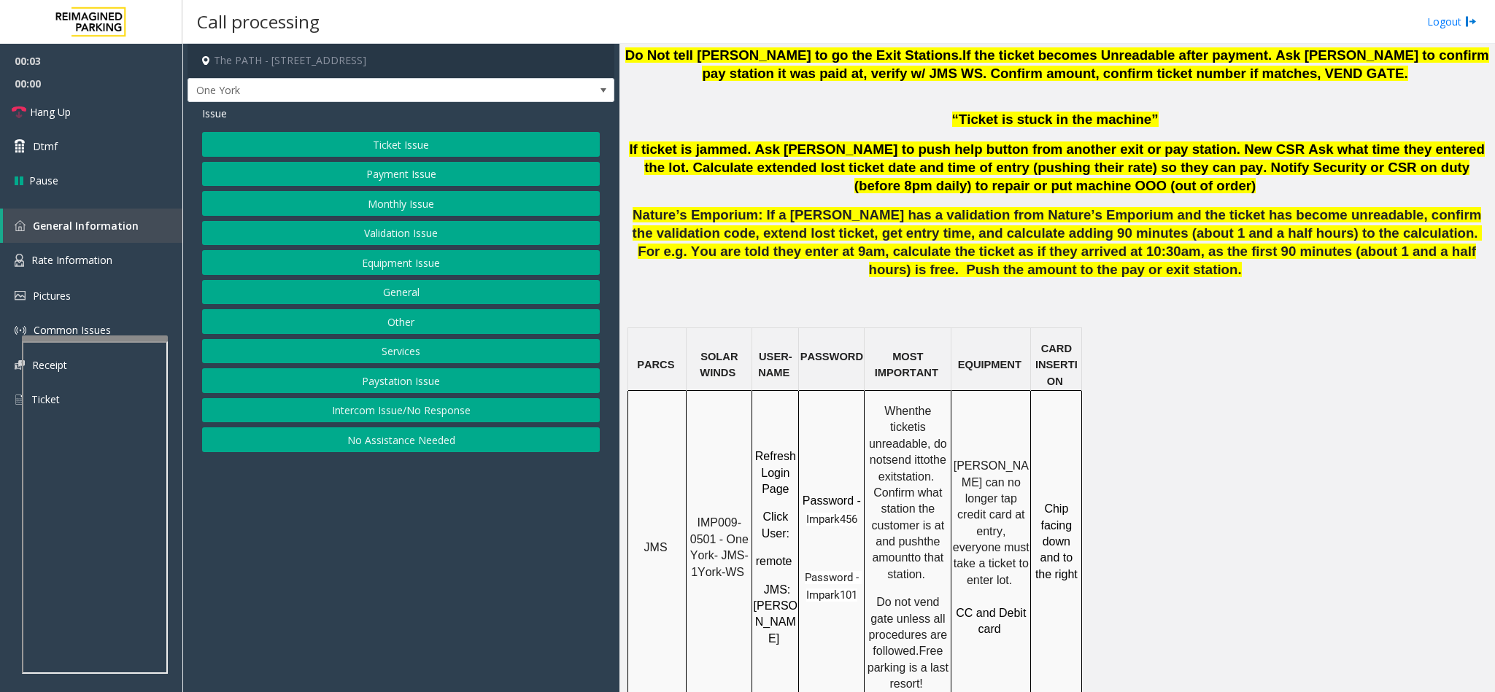
scroll to position [985, 0]
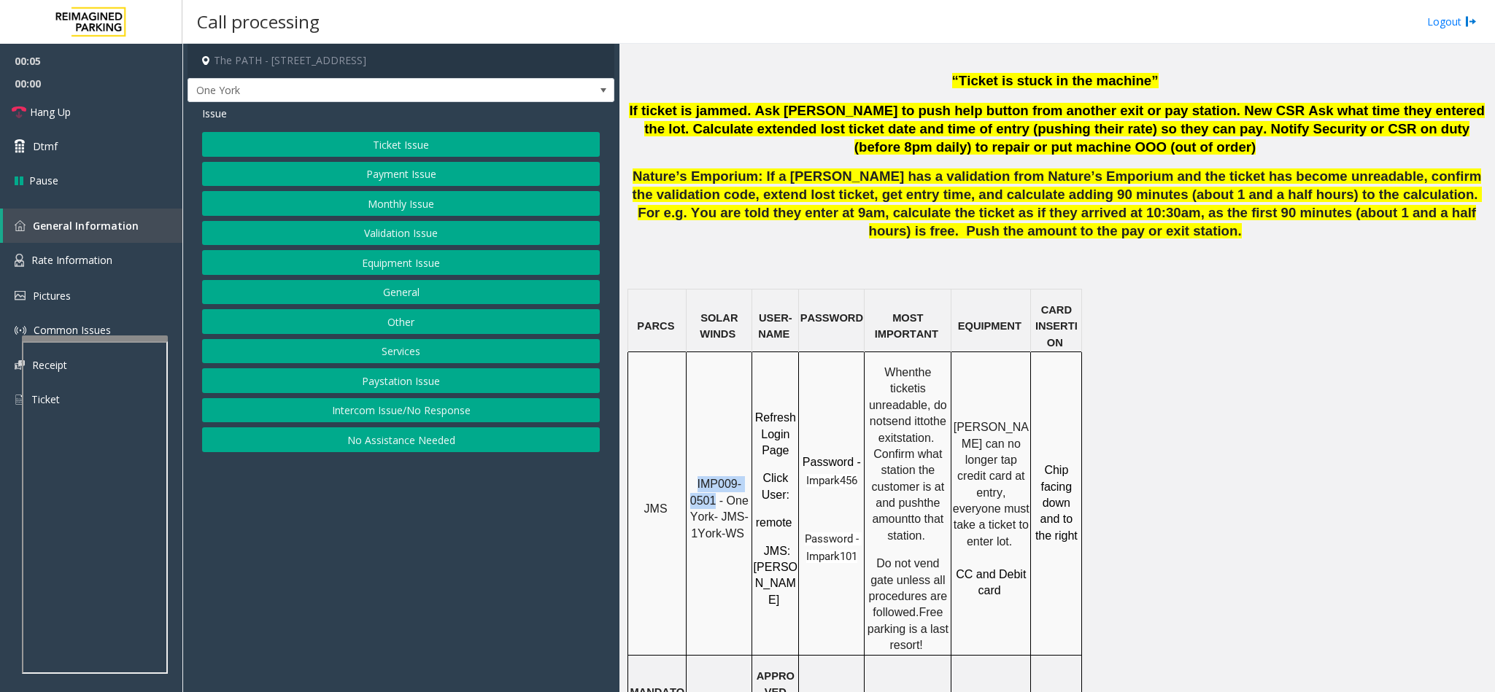
drag, startPoint x: 718, startPoint y: 451, endPoint x: 696, endPoint y: 430, distance: 30.4
click at [696, 476] on p "IMP009-0501 - One York- JMS-1York-WS" at bounding box center [718, 509] width 63 height 66
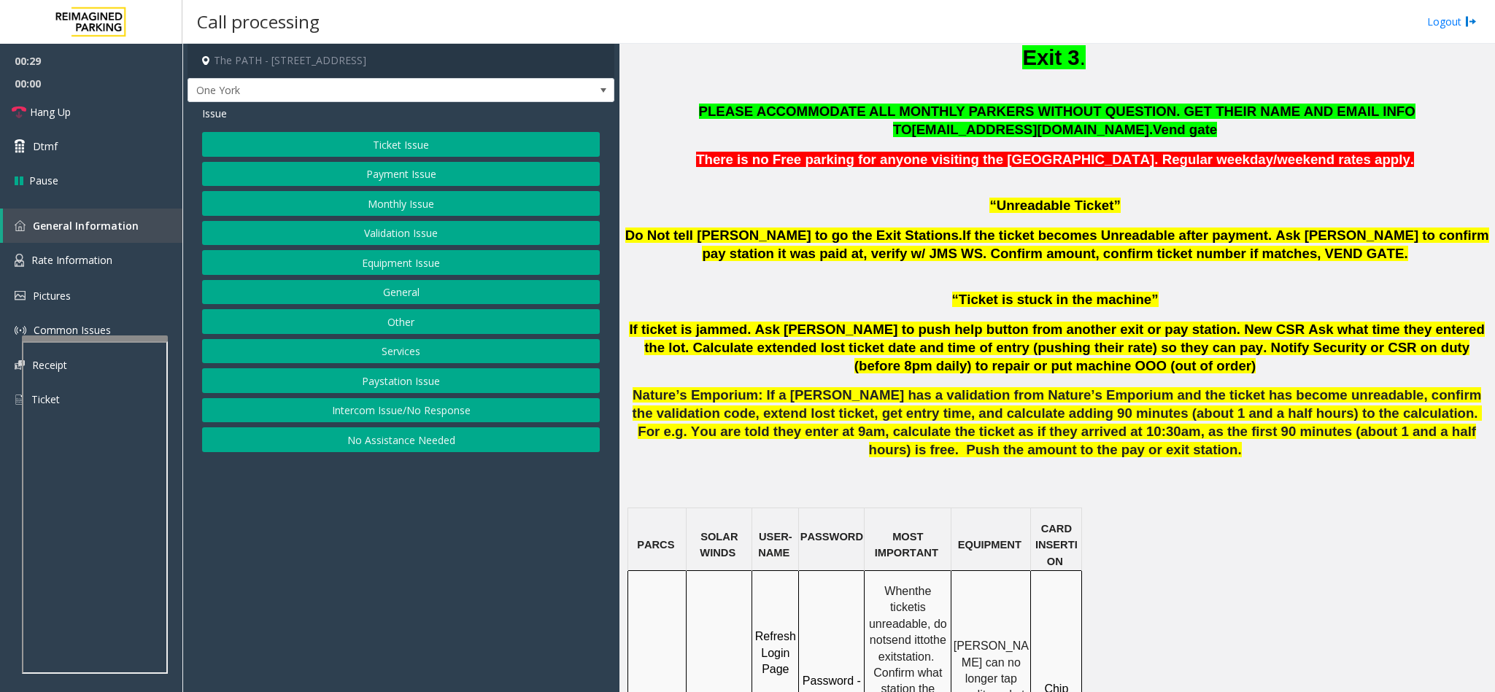
scroll to position [547, 0]
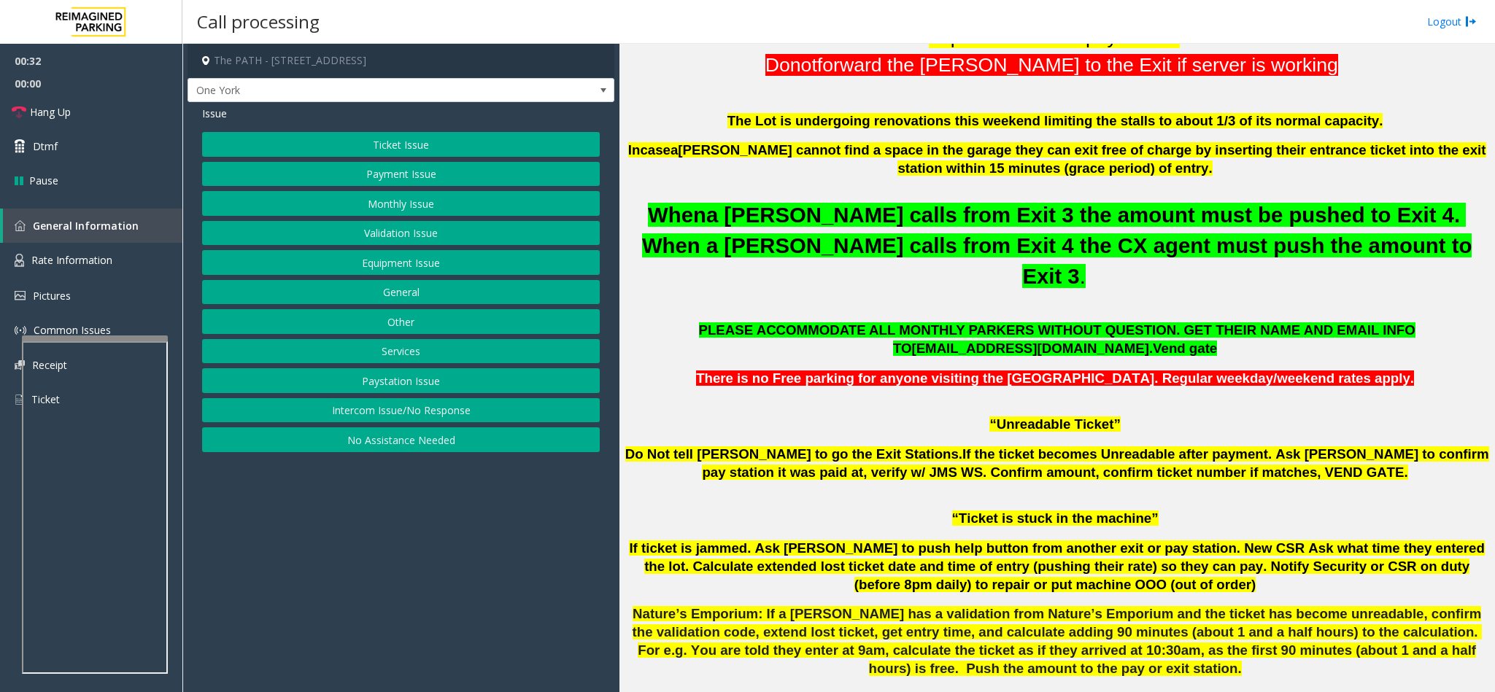
click at [460, 143] on button "Ticket Issue" at bounding box center [401, 144] width 398 height 25
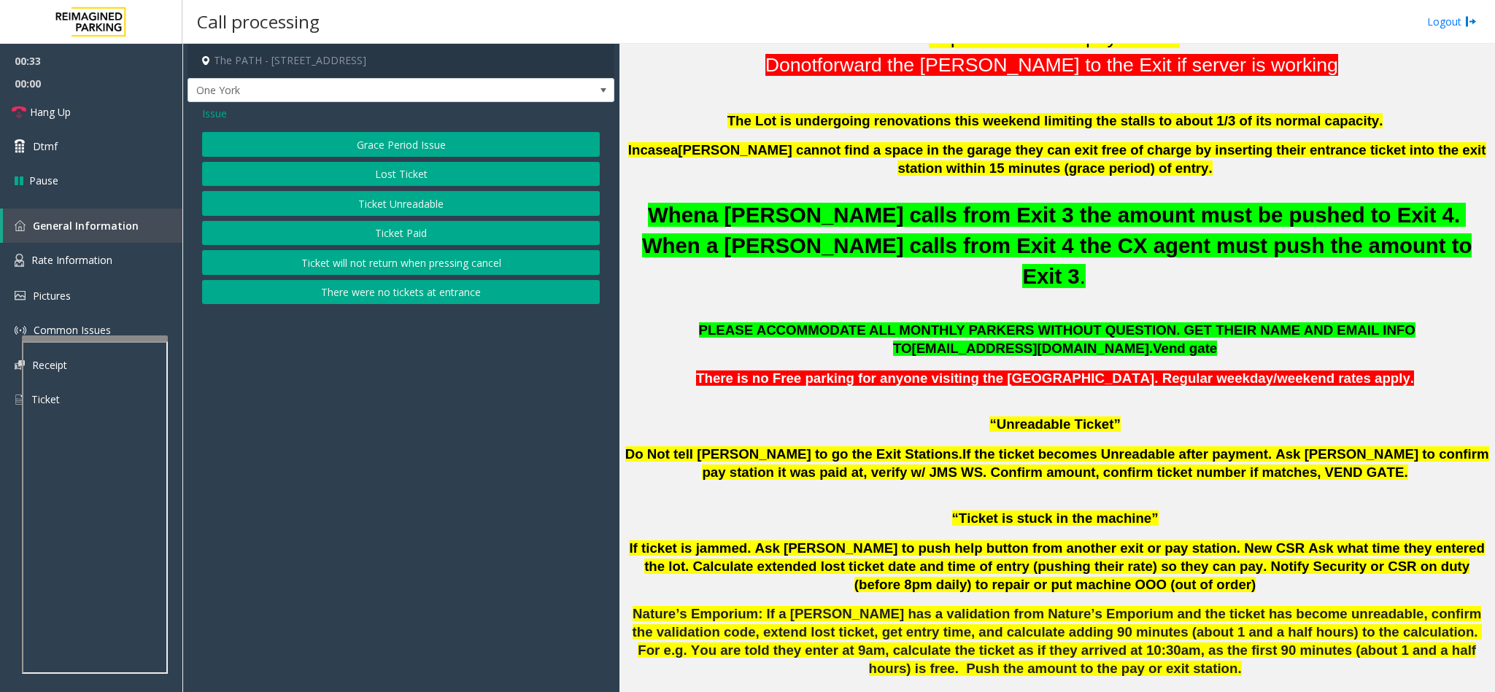
click at [414, 206] on button "Ticket Unreadable" at bounding box center [401, 203] width 398 height 25
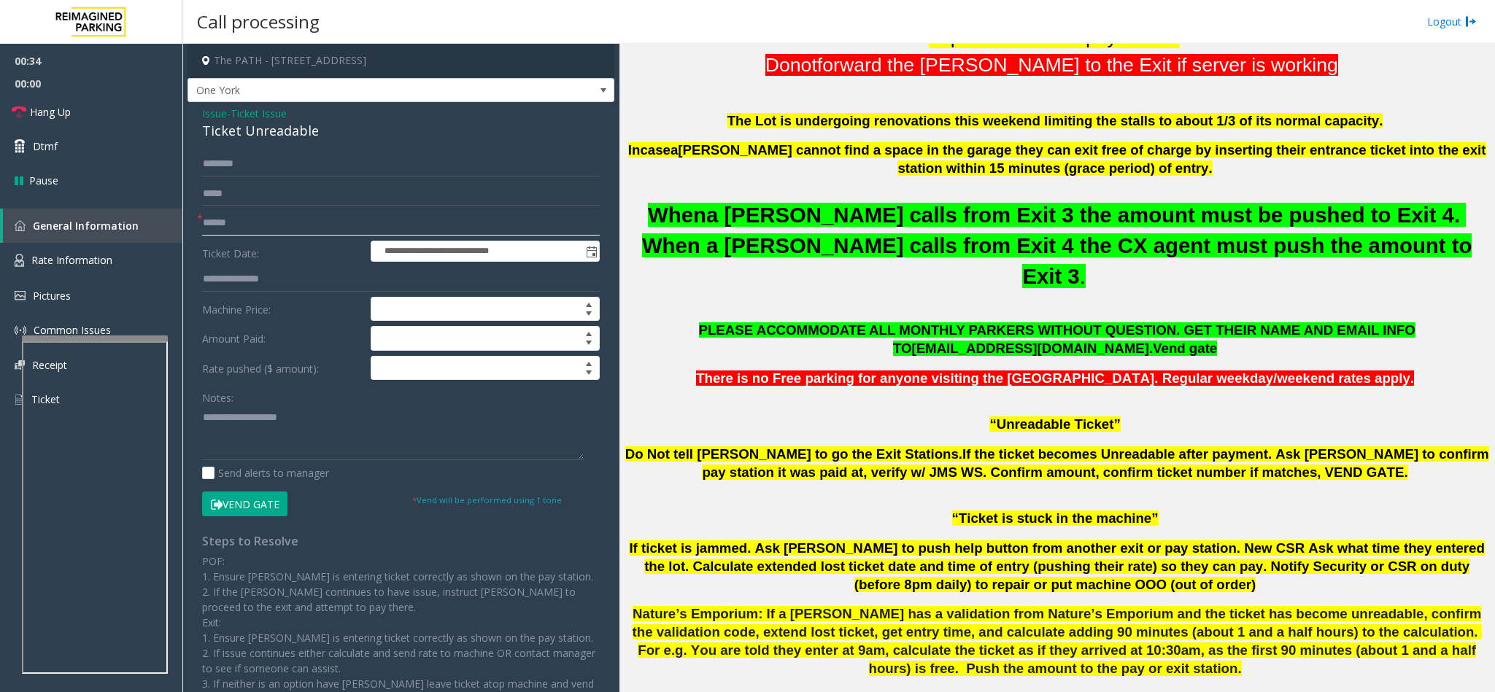
click at [260, 224] on input "text" at bounding box center [401, 223] width 398 height 25
type input "********"
click at [283, 221] on input "********" at bounding box center [401, 223] width 398 height 25
click at [278, 503] on button "Vend Gate" at bounding box center [244, 504] width 85 height 25
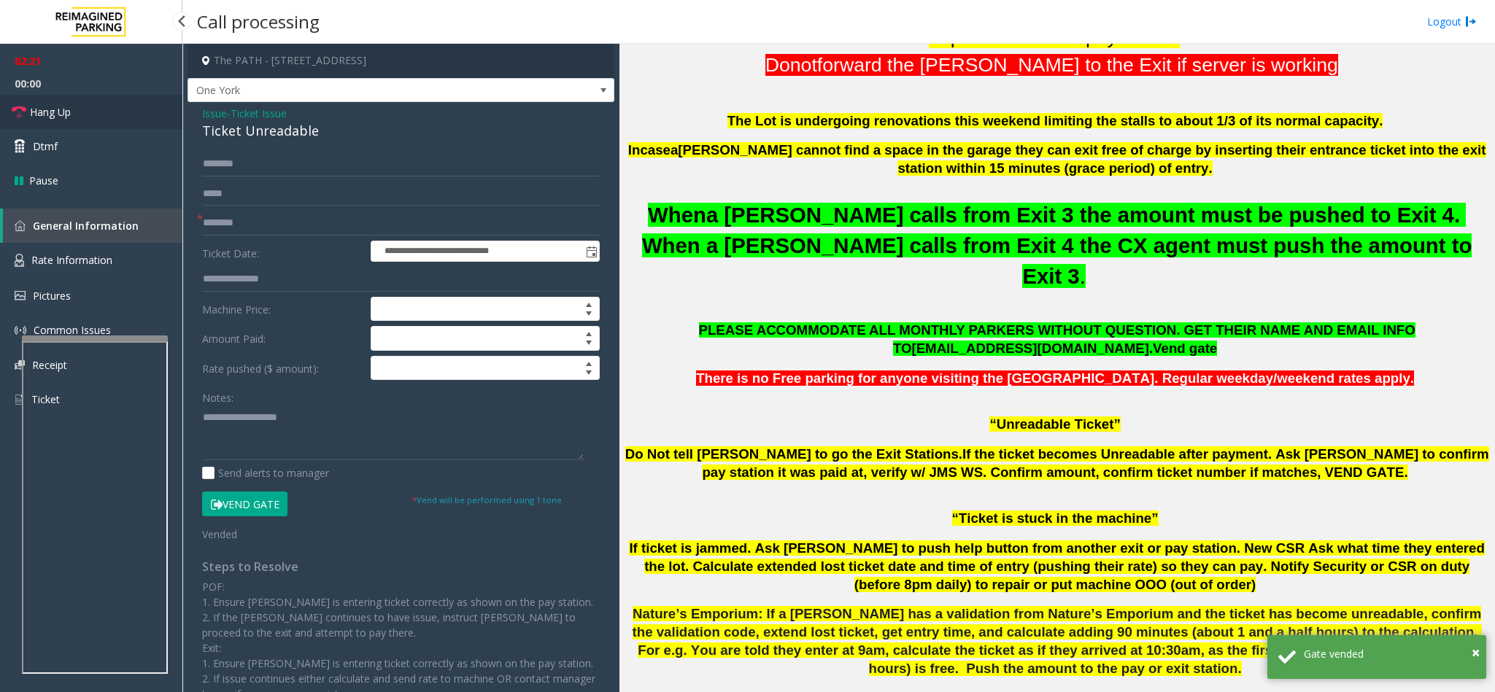
click at [83, 101] on link "Hang Up" at bounding box center [91, 112] width 182 height 34
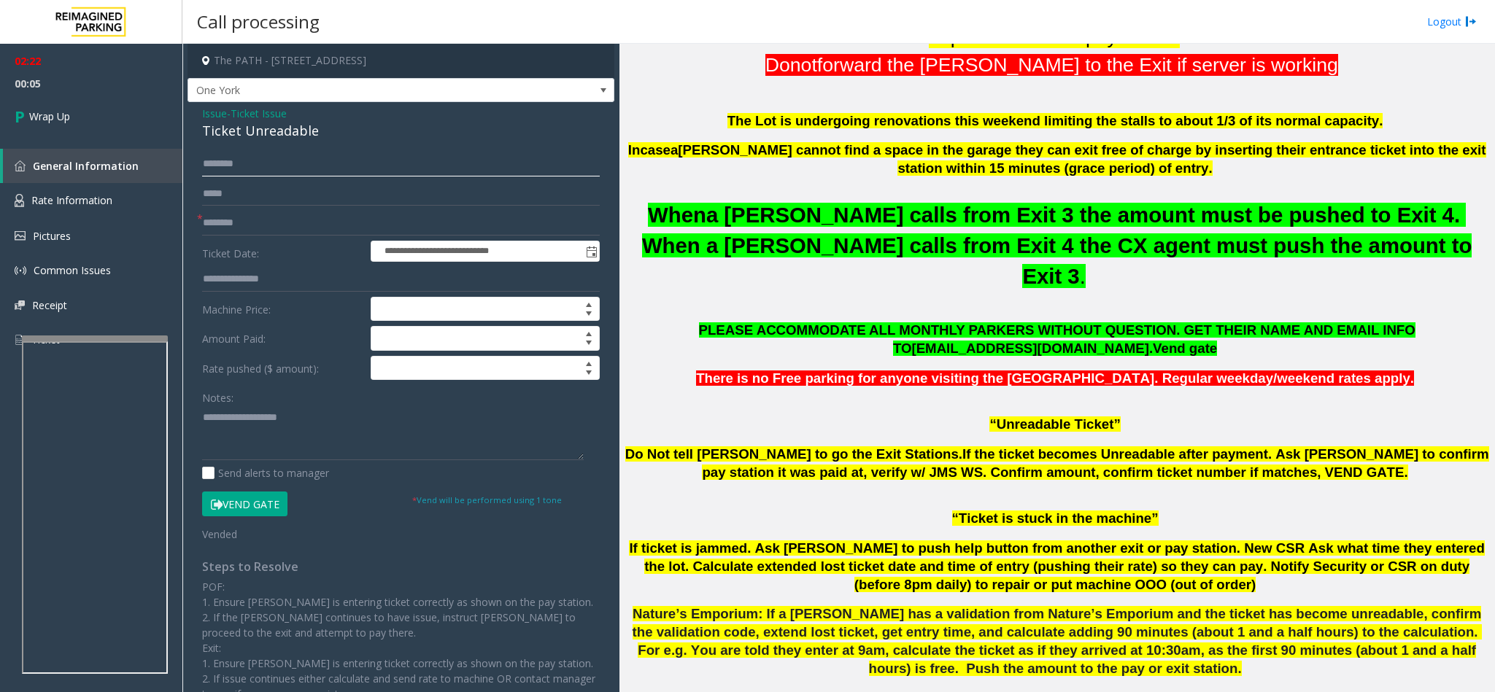
click at [342, 156] on input "text" at bounding box center [401, 164] width 398 height 25
type input "*****"
drag, startPoint x: 320, startPoint y: 134, endPoint x: 199, endPoint y: 116, distance: 121.7
click at [199, 116] on div "**********" at bounding box center [400, 447] width 427 height 691
paste textarea "**********"
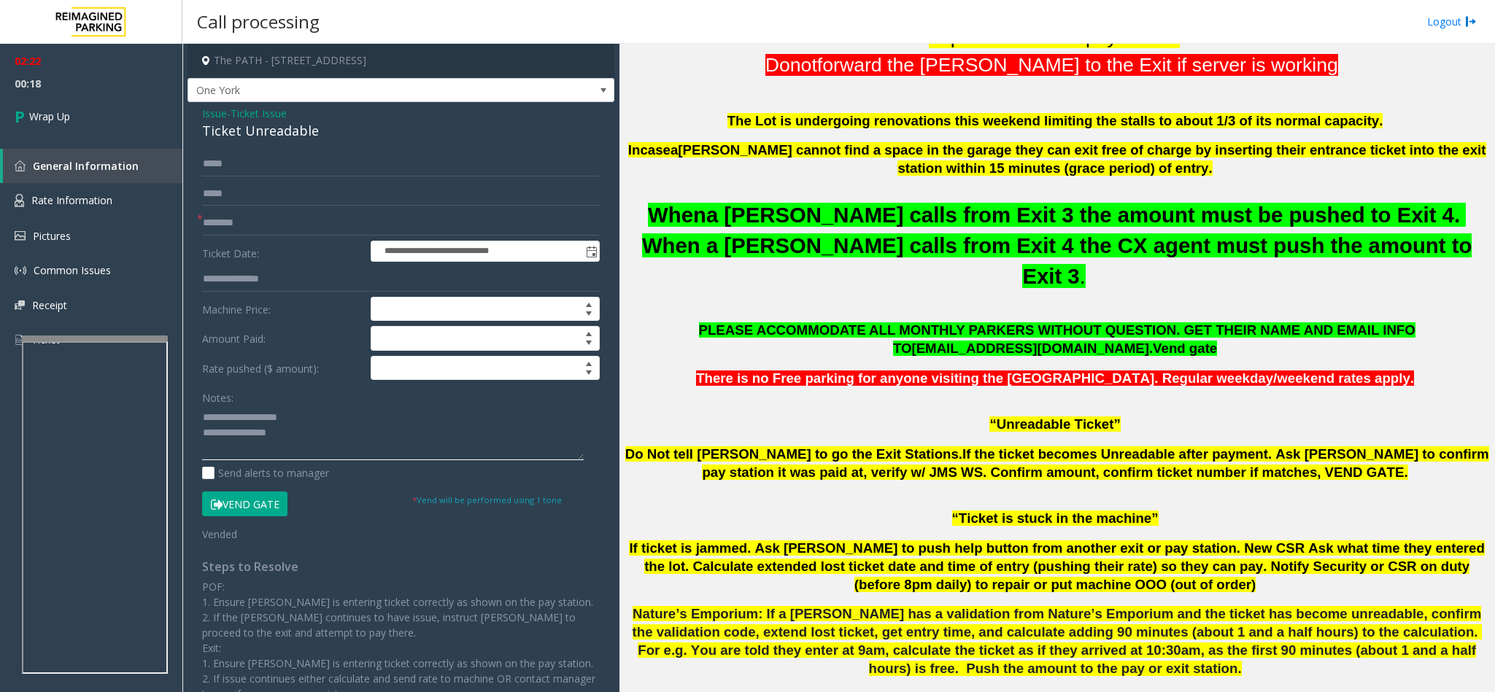
click at [302, 425] on textarea at bounding box center [393, 433] width 382 height 55
drag, startPoint x: 302, startPoint y: 418, endPoint x: 234, endPoint y: 418, distance: 67.8
click at [234, 418] on textarea at bounding box center [393, 433] width 382 height 55
click at [317, 443] on textarea at bounding box center [393, 433] width 382 height 55
type textarea "**********"
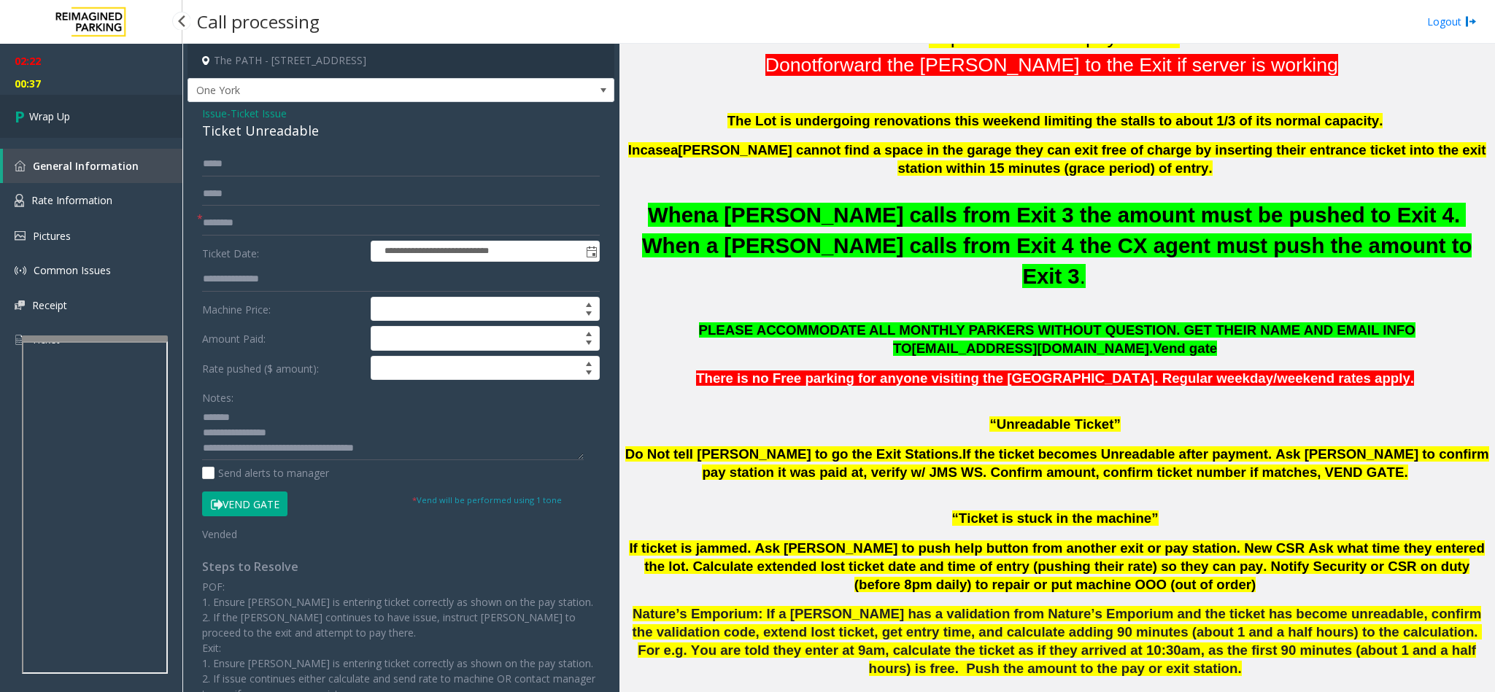
click at [98, 125] on link "Wrap Up" at bounding box center [91, 116] width 182 height 43
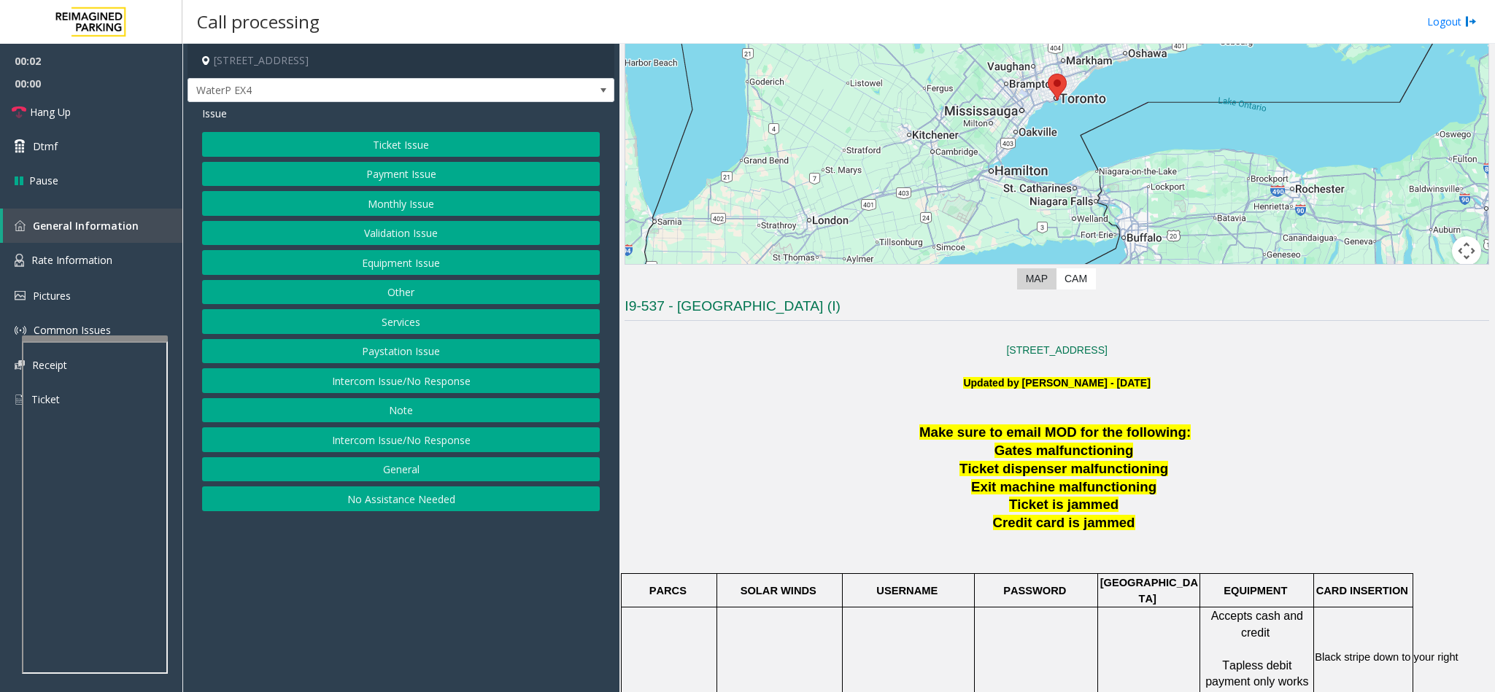
scroll to position [219, 0]
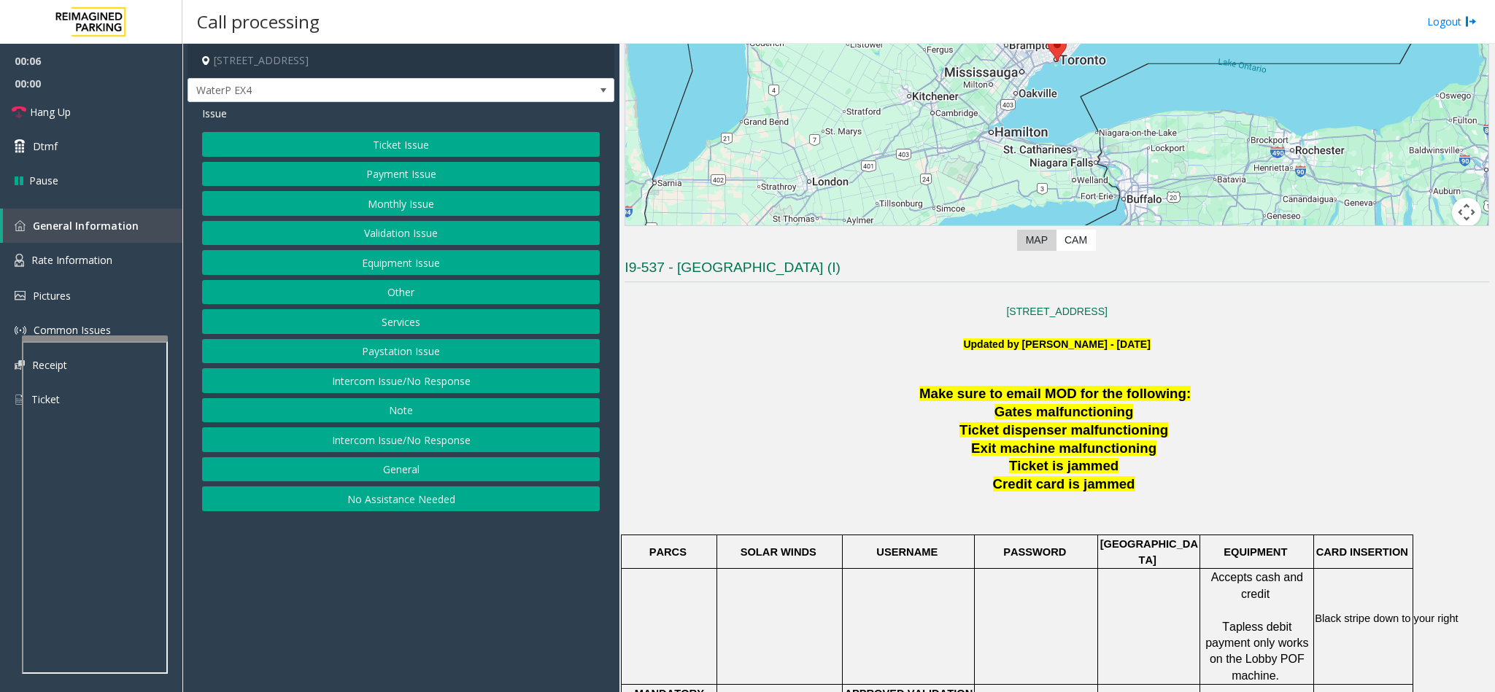
click at [403, 382] on button "Intercom Issue/No Response" at bounding box center [401, 380] width 398 height 25
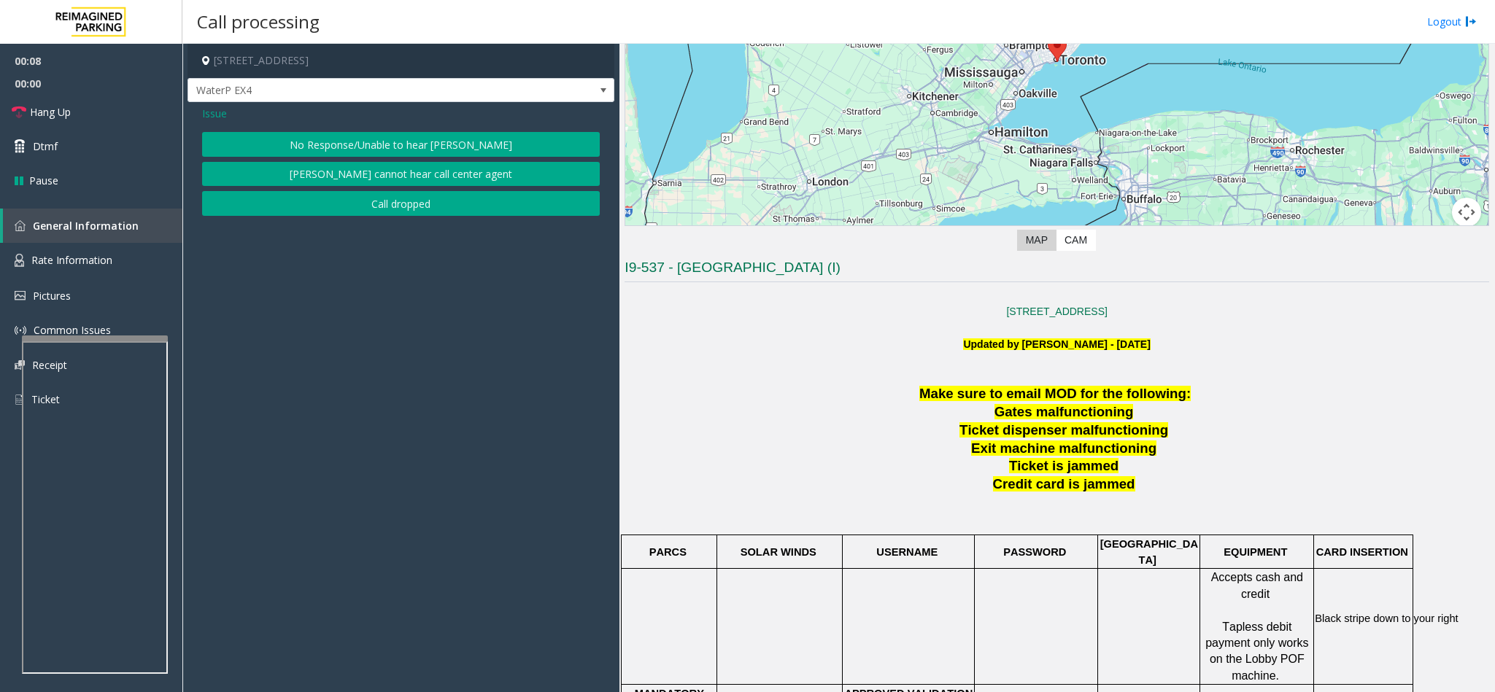
click at [363, 140] on button "No Response/Unable to hear [PERSON_NAME]" at bounding box center [401, 144] width 398 height 25
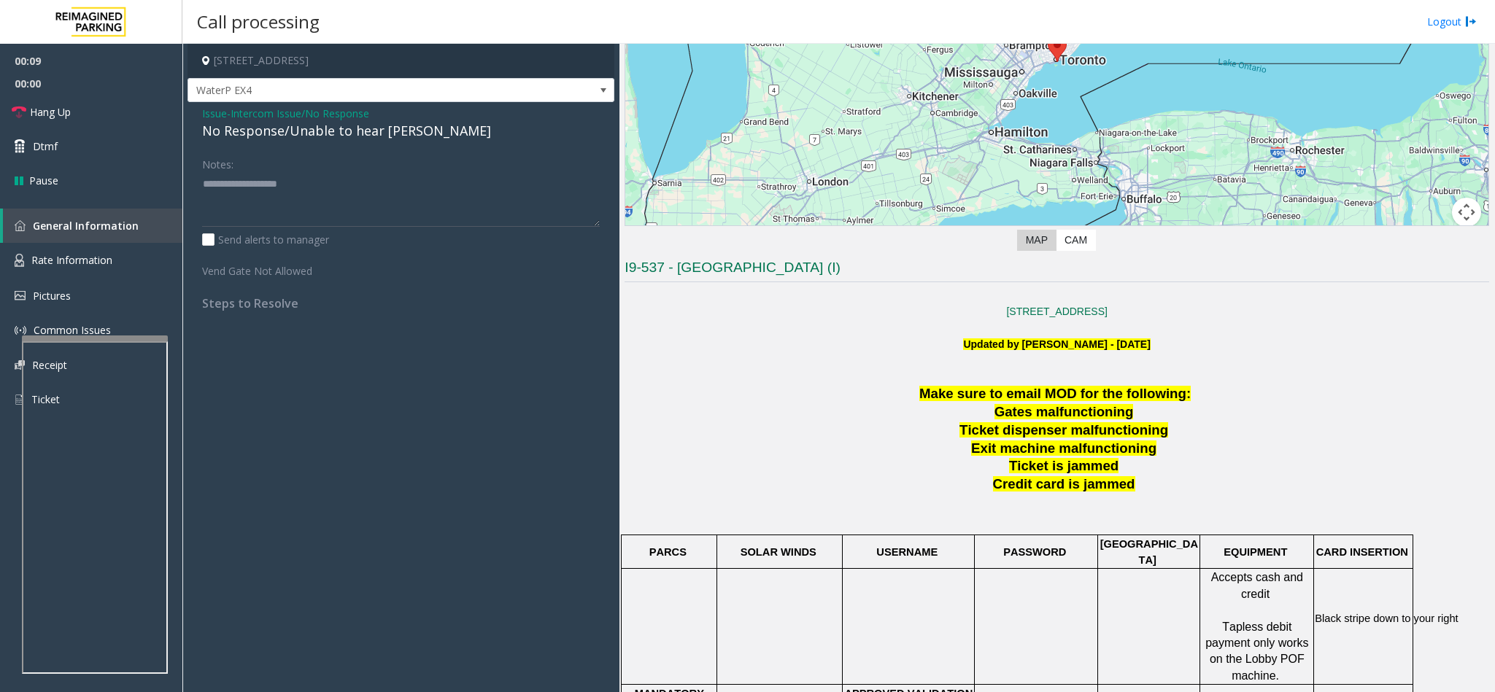
click at [339, 127] on div "No Response/Unable to hear [PERSON_NAME]" at bounding box center [401, 131] width 398 height 20
click at [339, 128] on div "No Response/Unable to hear [PERSON_NAME]" at bounding box center [401, 131] width 398 height 20
type textarea "**********"
click at [73, 112] on link "Hang Up" at bounding box center [91, 112] width 182 height 34
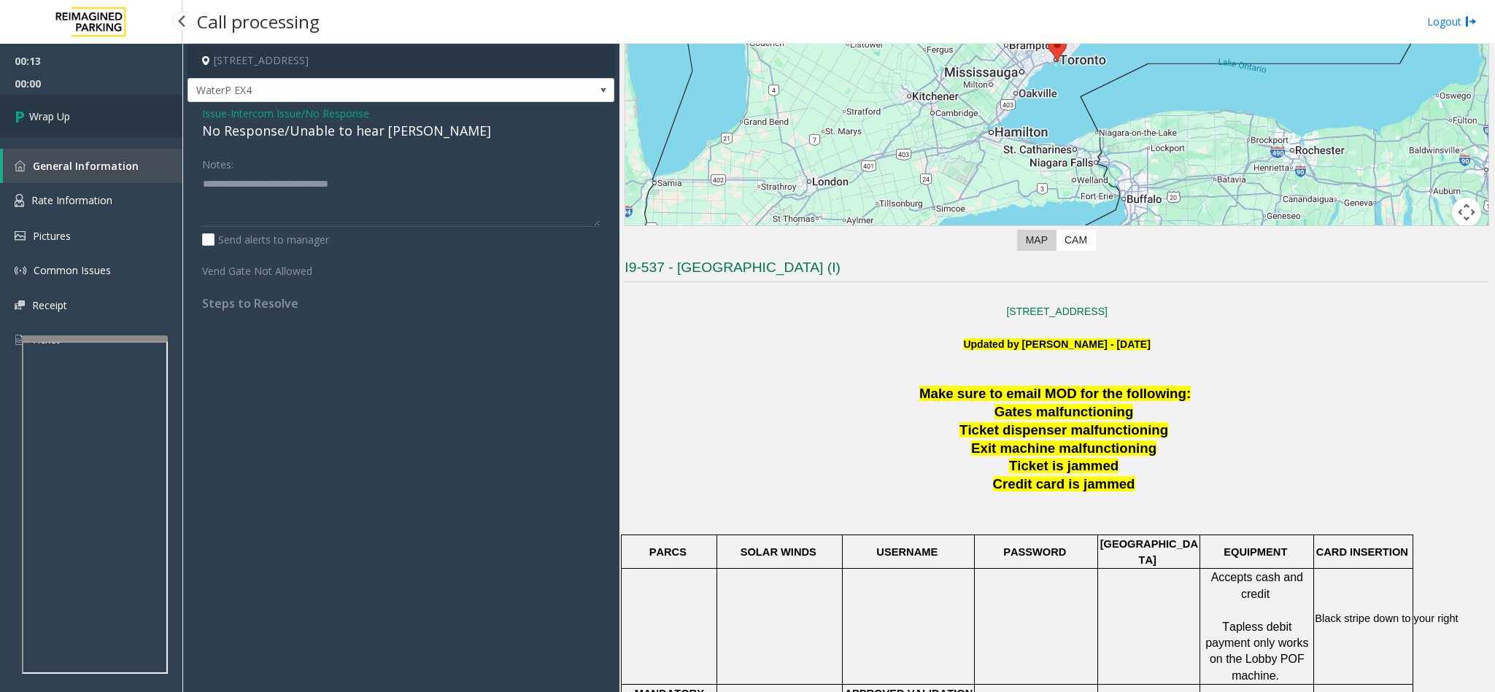
click at [73, 112] on link "Wrap Up" at bounding box center [91, 116] width 182 height 43
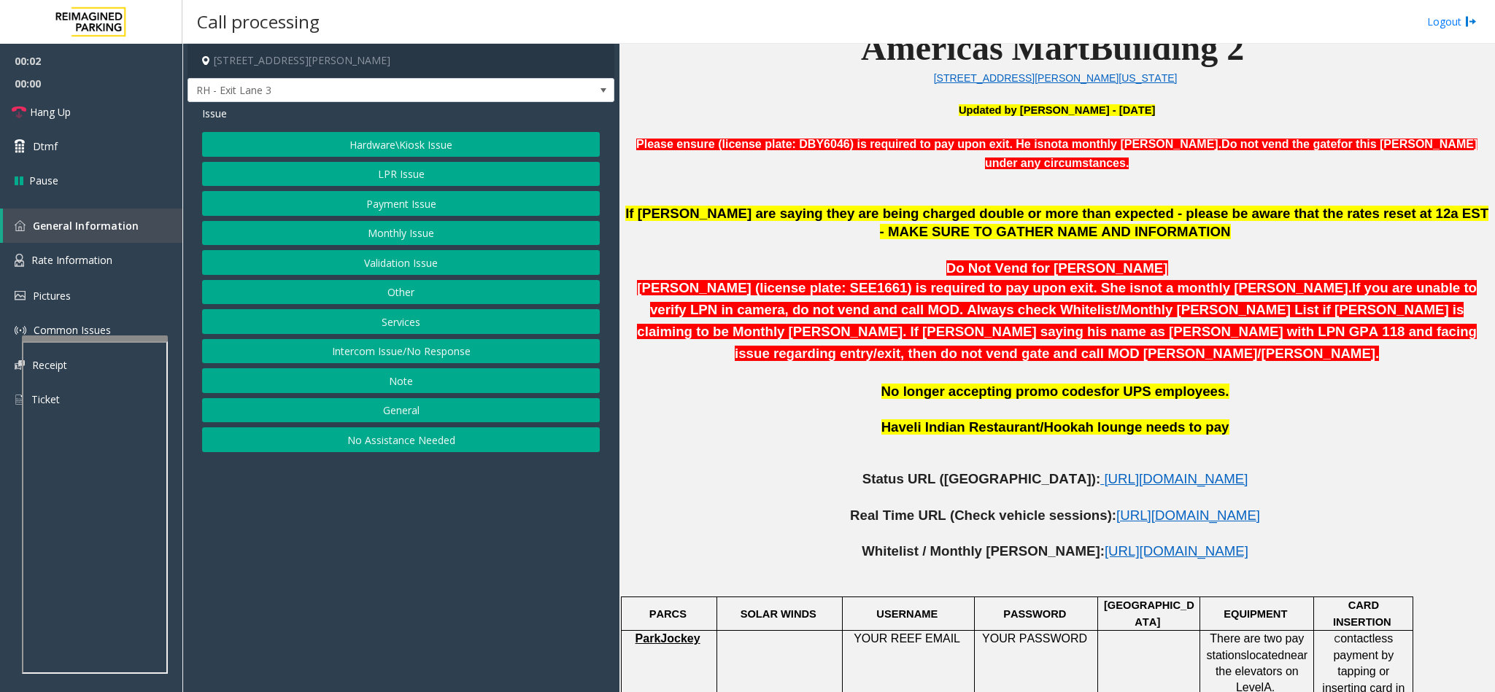
scroll to position [657, 0]
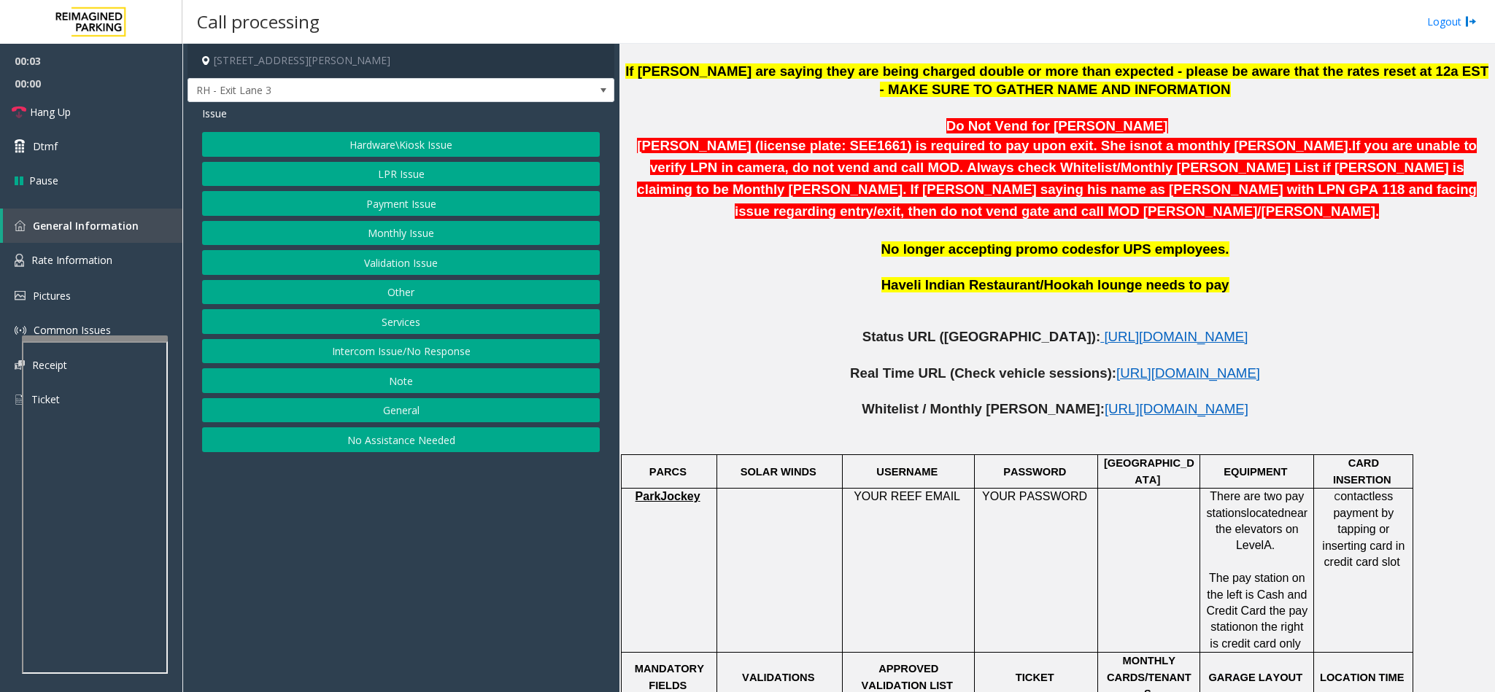
click at [1072, 346] on p at bounding box center [1056, 355] width 864 height 18
click at [1104, 329] on span "[URL][DOMAIN_NAME]" at bounding box center [1176, 336] width 144 height 15
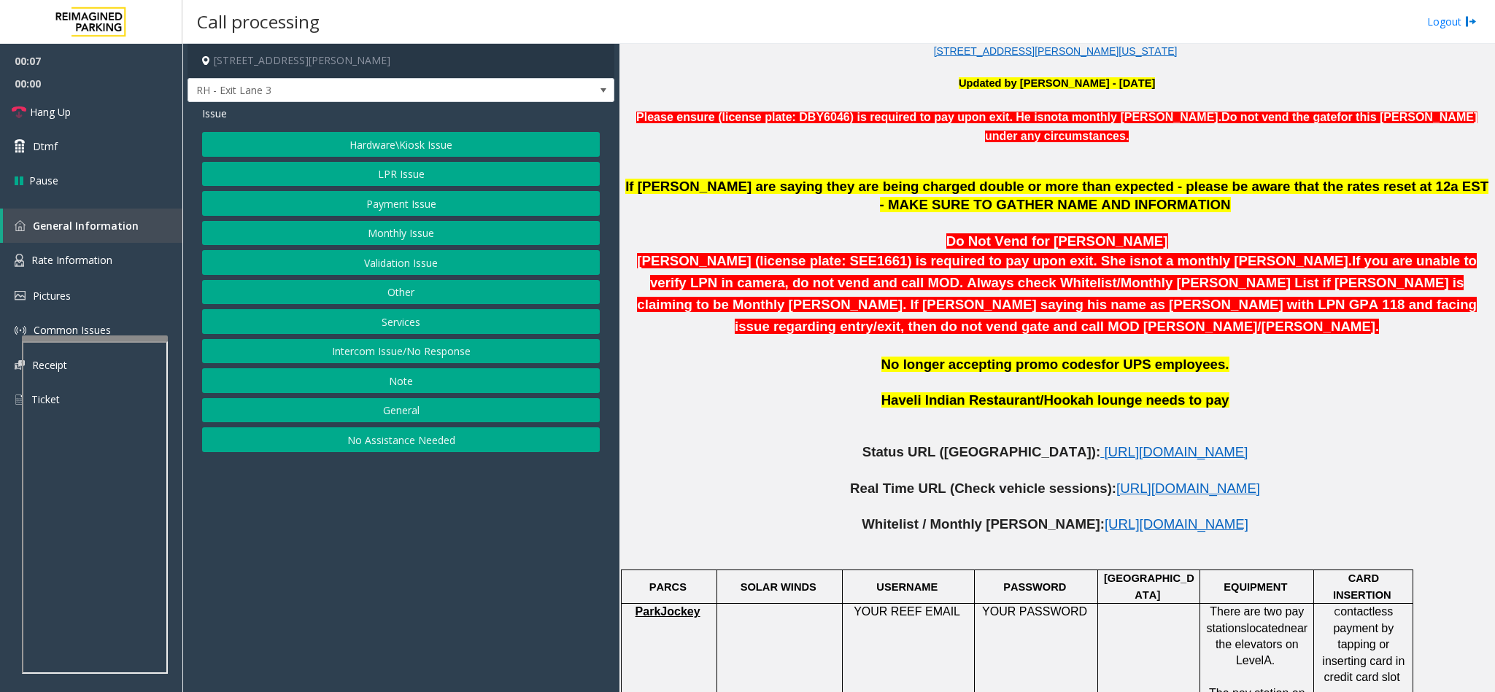
scroll to position [219, 0]
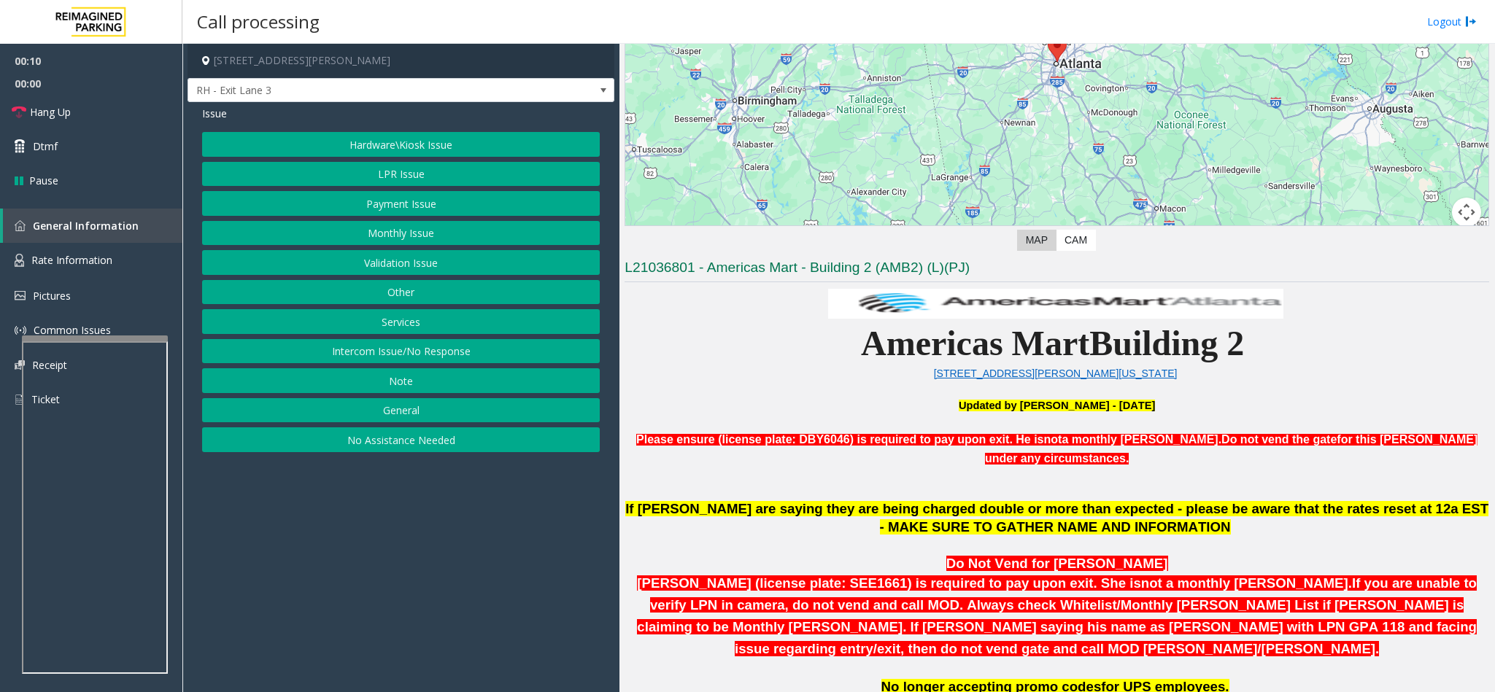
click at [414, 355] on button "Intercom Issue/No Response" at bounding box center [401, 351] width 398 height 25
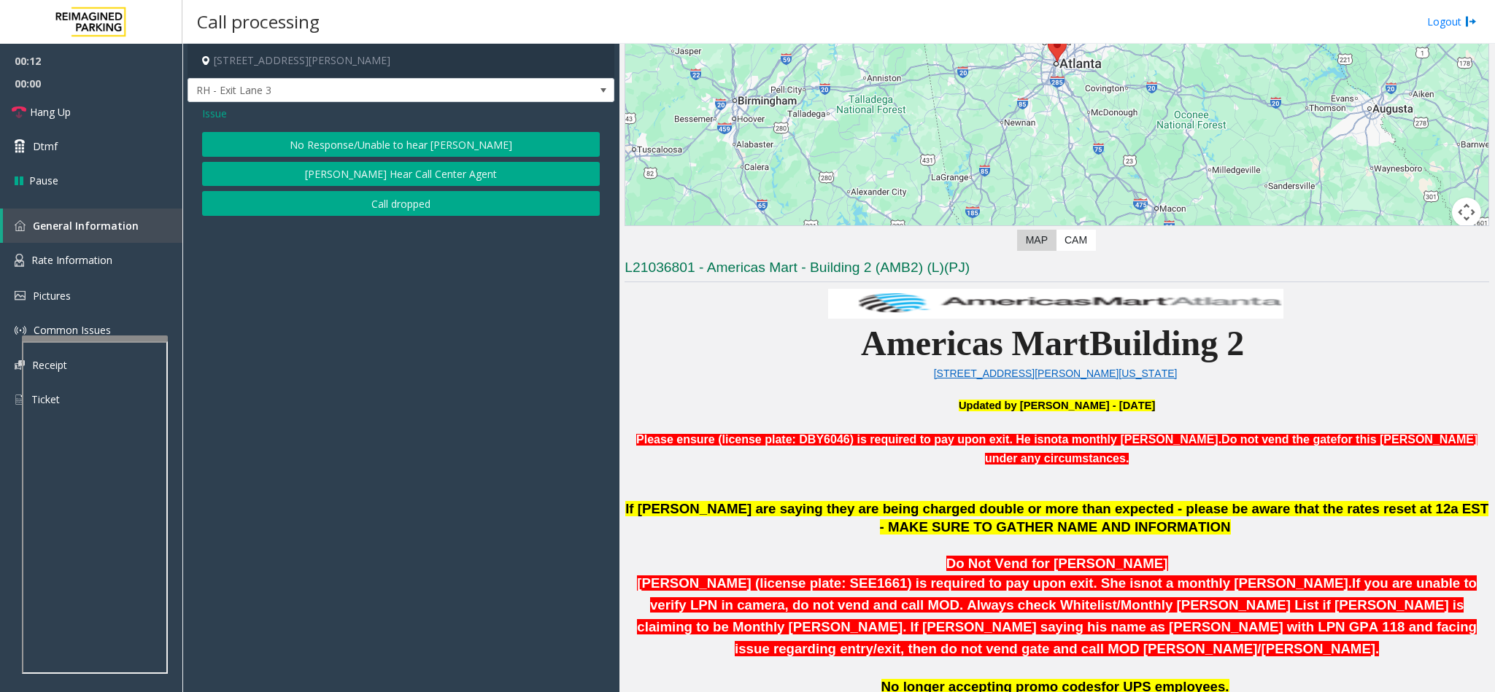
click at [419, 139] on button "No Response/Unable to hear [PERSON_NAME]" at bounding box center [401, 144] width 398 height 25
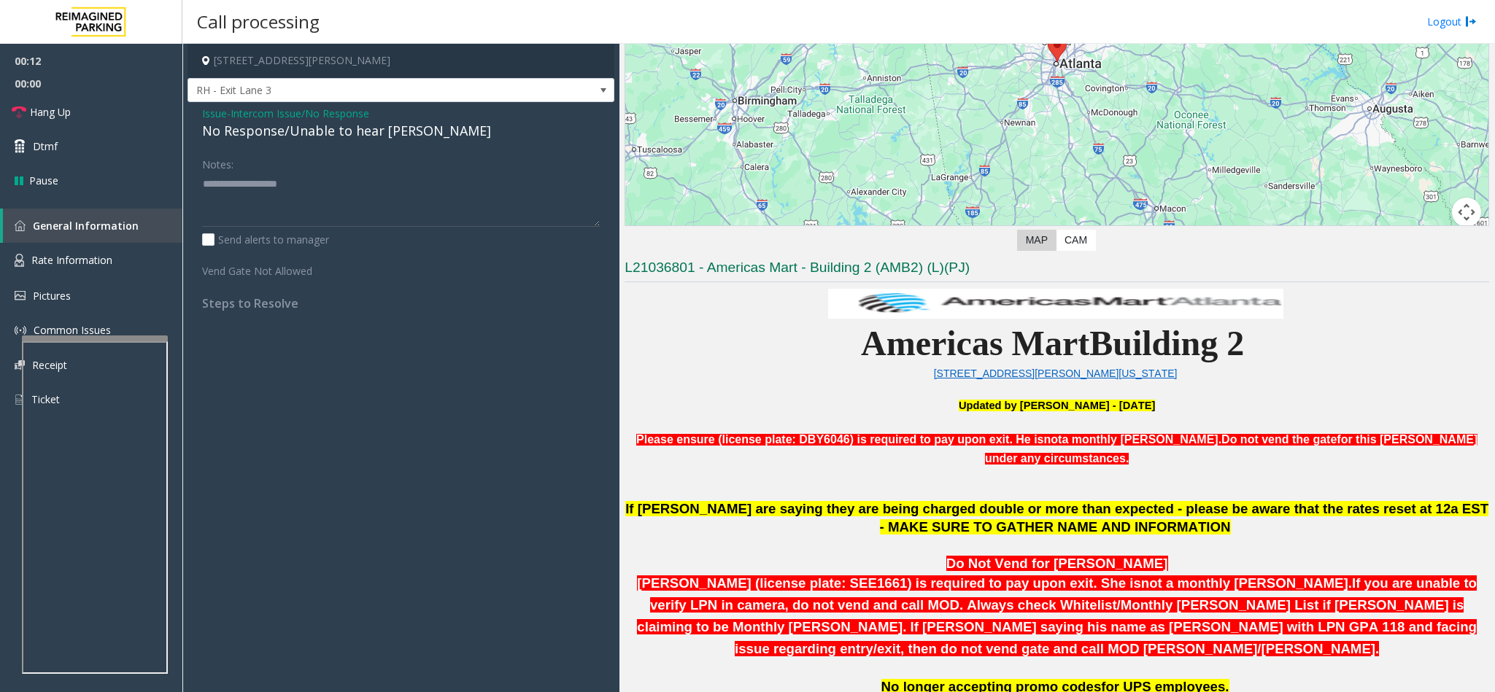
click at [355, 136] on div "No Response/Unable to hear [PERSON_NAME]" at bounding box center [401, 131] width 398 height 20
type textarea "**********"
click at [84, 106] on link "Hang Up" at bounding box center [91, 112] width 182 height 34
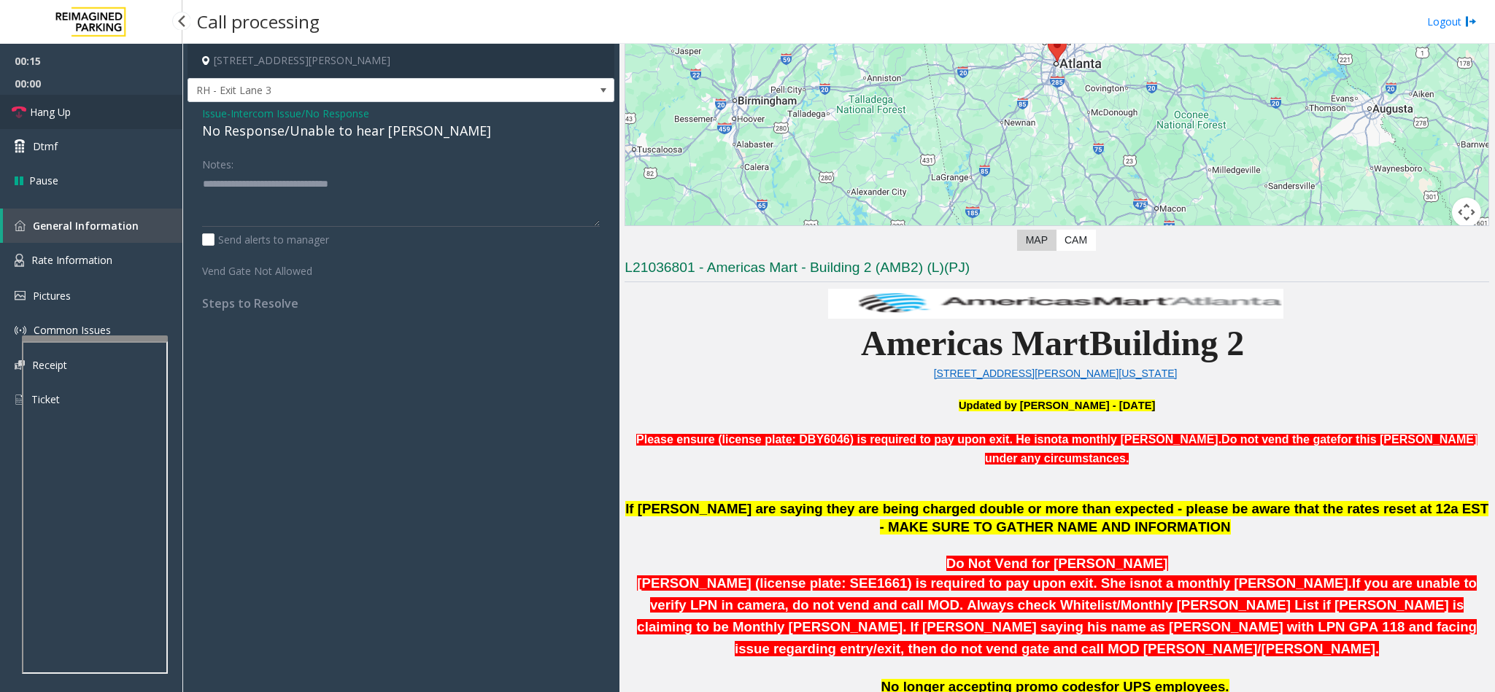
click at [84, 106] on link "Hang Up" at bounding box center [91, 112] width 182 height 34
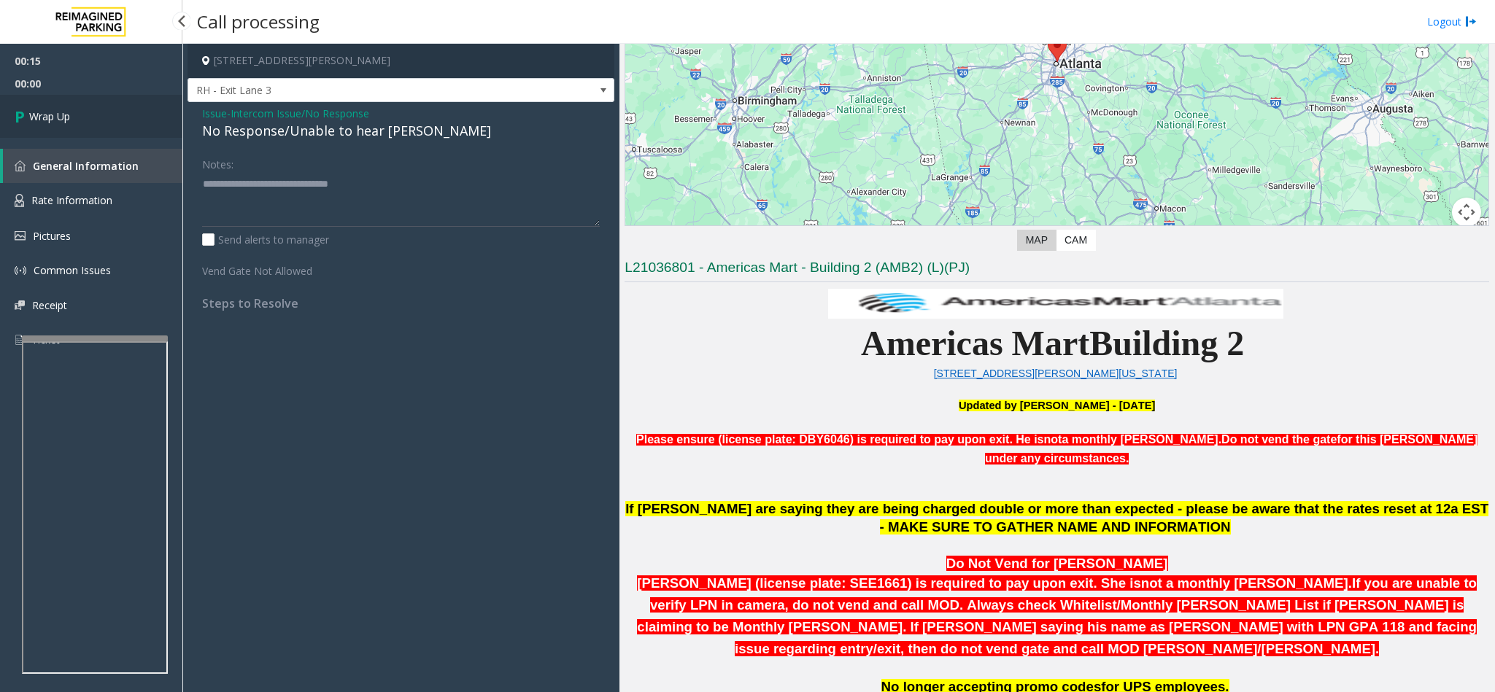
click at [98, 106] on link "Wrap Up" at bounding box center [91, 116] width 182 height 43
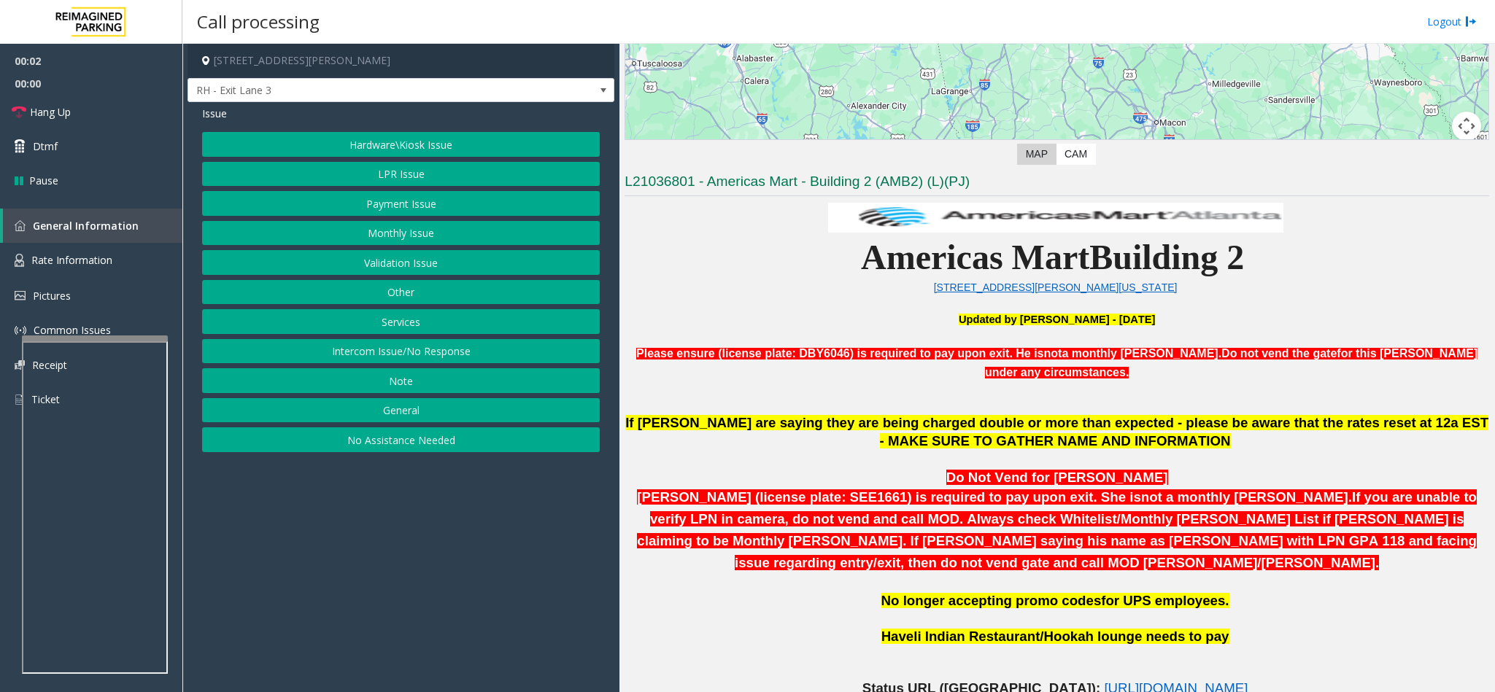
scroll to position [328, 0]
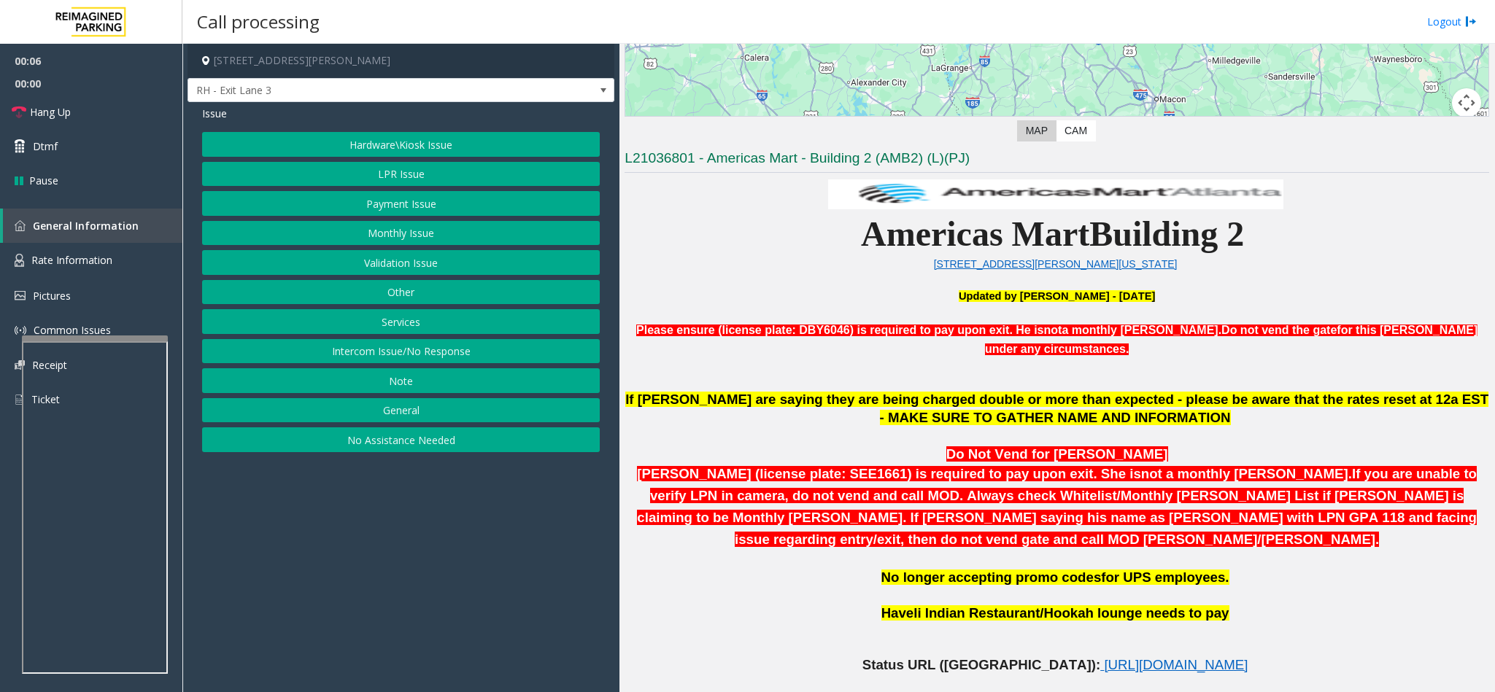
click at [429, 348] on button "Intercom Issue/No Response" at bounding box center [401, 351] width 398 height 25
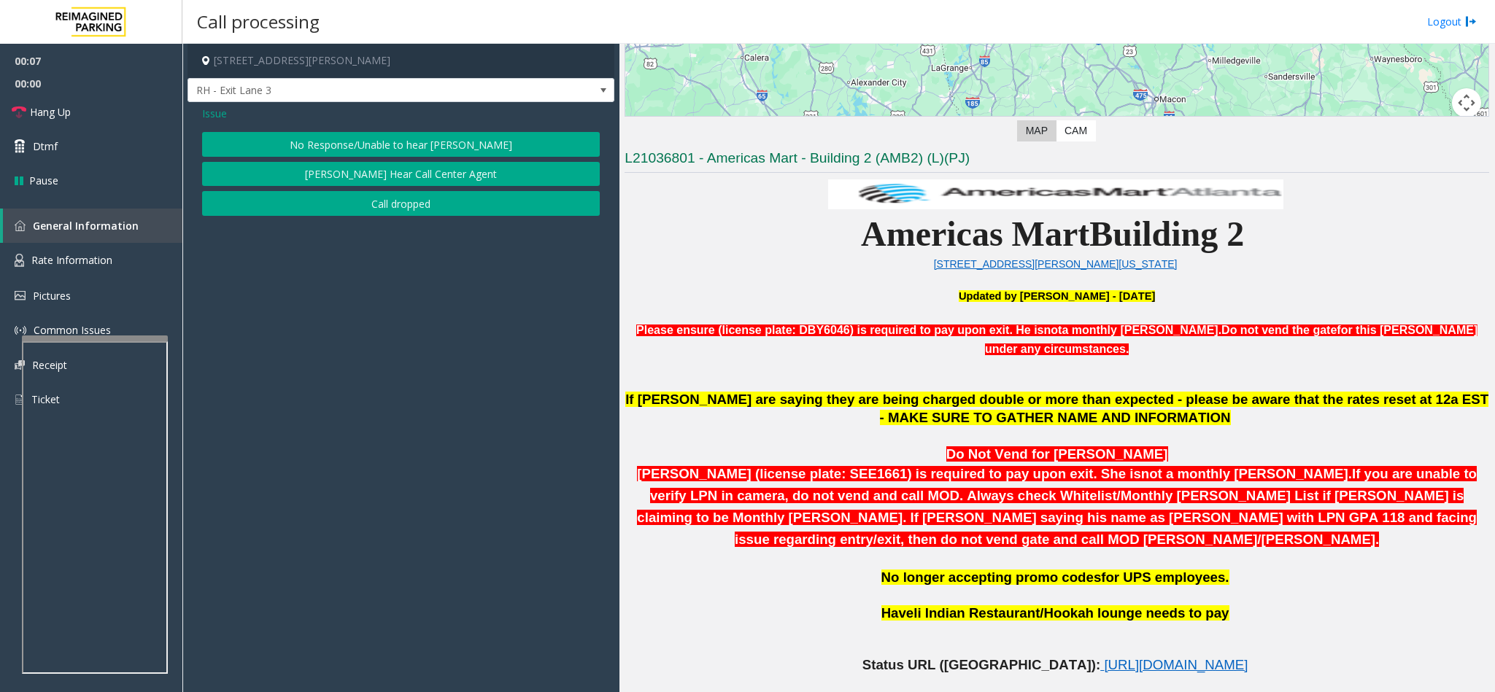
click at [364, 141] on button "No Response/Unable to hear [PERSON_NAME]" at bounding box center [401, 144] width 398 height 25
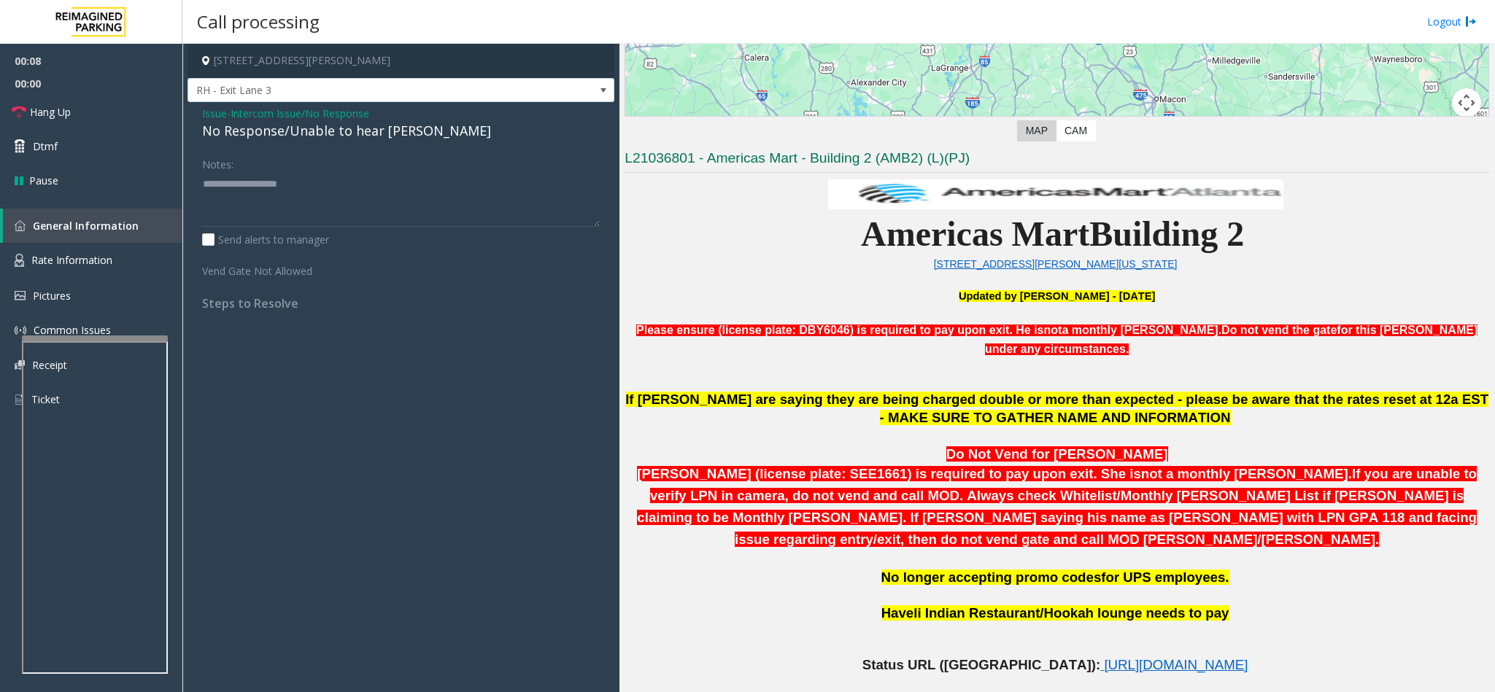
click at [313, 138] on div "No Response/Unable to hear [PERSON_NAME]" at bounding box center [401, 131] width 398 height 20
drag, startPoint x: 344, startPoint y: 119, endPoint x: 414, endPoint y: 134, distance: 71.0
click at [414, 134] on div "Issue - Intercom Issue/No Response No Response/Unable to hear [PERSON_NAME]" at bounding box center [401, 123] width 398 height 35
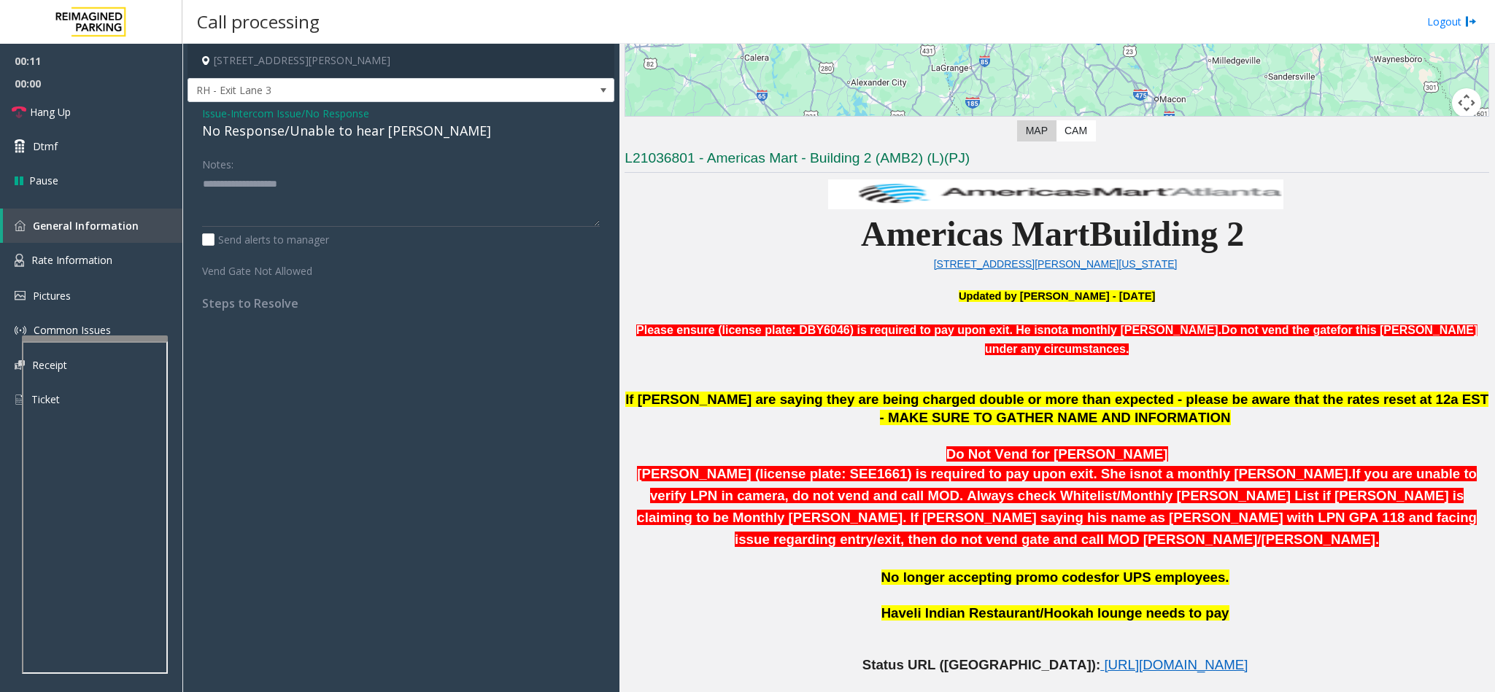
click at [458, 139] on div "No Response/Unable to hear [PERSON_NAME]" at bounding box center [401, 131] width 398 height 20
click at [410, 131] on div "No Response/Unable to hear [PERSON_NAME]" at bounding box center [401, 131] width 398 height 20
type textarea "**********"
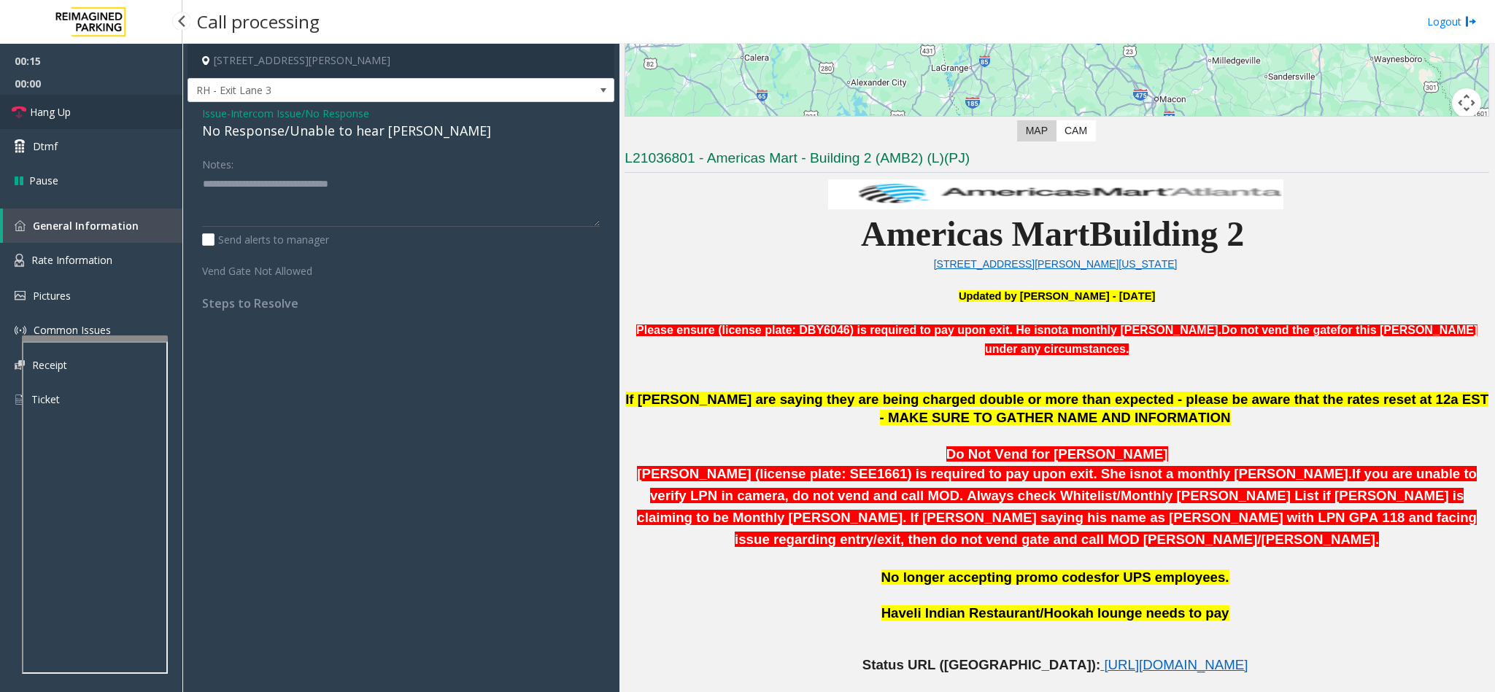
click at [95, 115] on link "Hang Up" at bounding box center [91, 112] width 182 height 34
click at [92, 112] on link "Hang Up" at bounding box center [91, 112] width 182 height 34
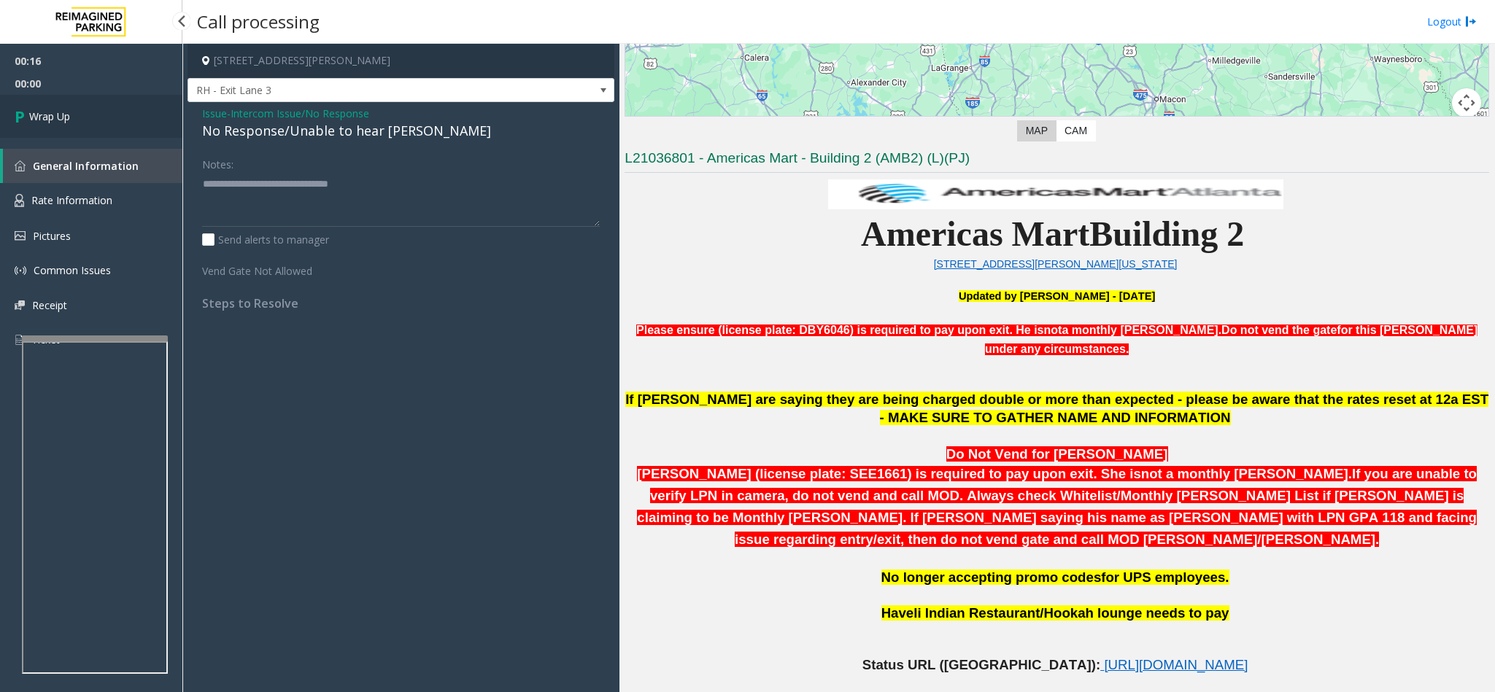
click at [92, 112] on link "Wrap Up" at bounding box center [91, 116] width 182 height 43
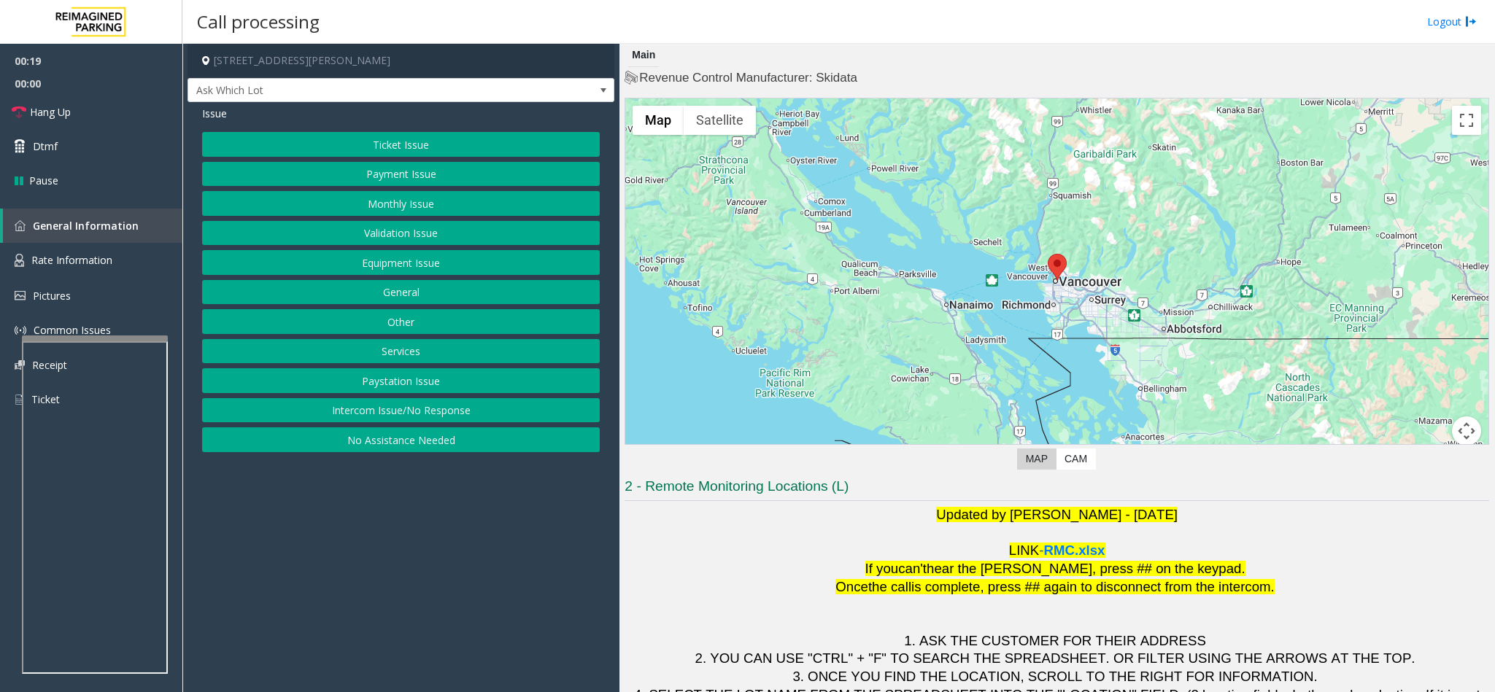
click at [455, 138] on button "Ticket Issue" at bounding box center [401, 144] width 398 height 25
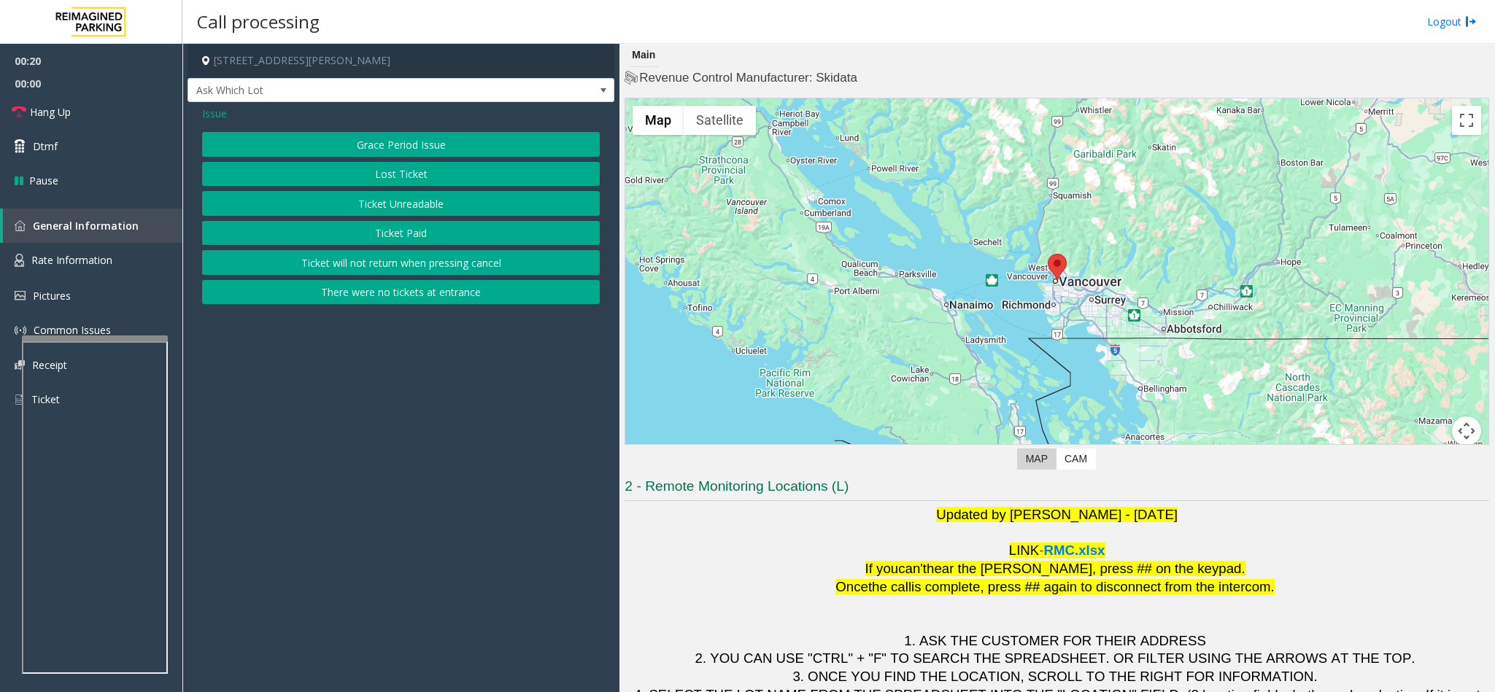
click at [440, 201] on button "Ticket Unreadable" at bounding box center [401, 203] width 398 height 25
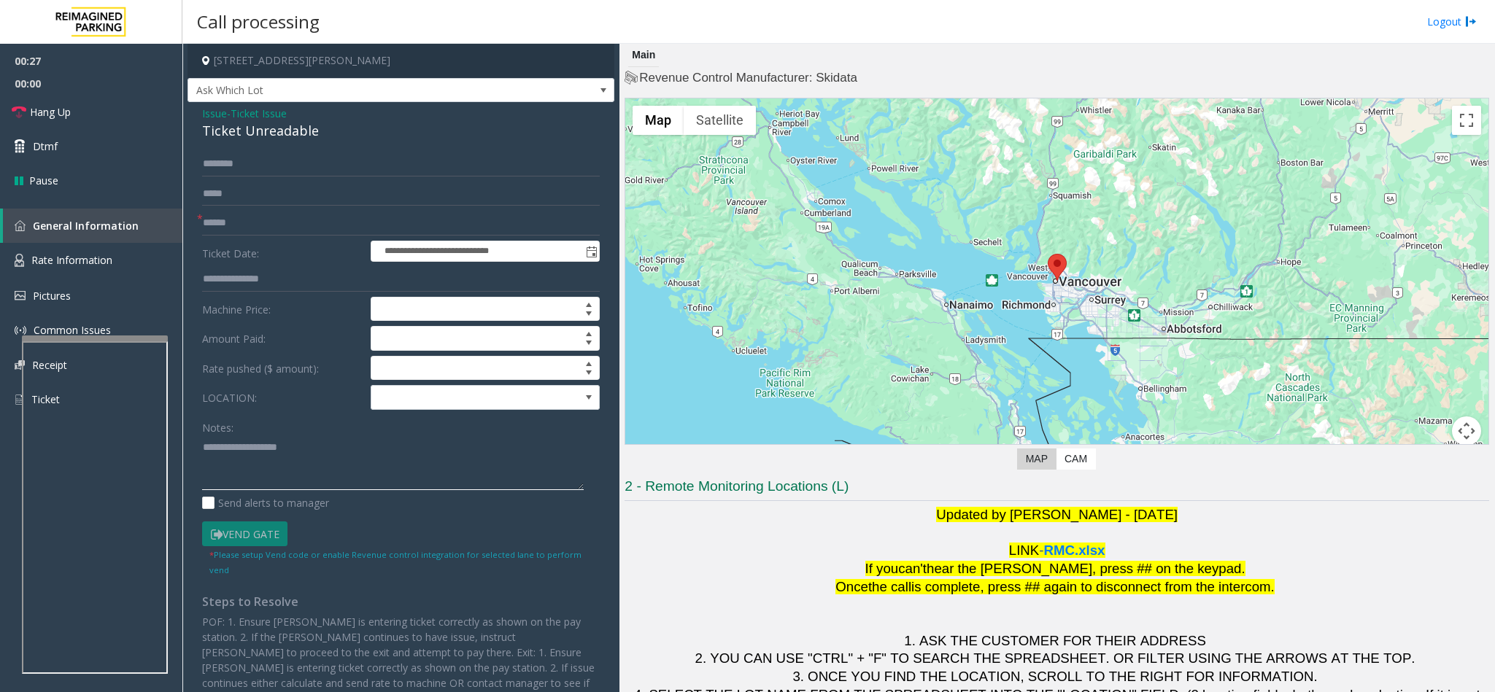
drag, startPoint x: 283, startPoint y: 473, endPoint x: 524, endPoint y: 429, distance: 244.8
click at [287, 471] on textarea at bounding box center [393, 462] width 382 height 55
type textarea "*********"
click at [311, 164] on input "text" at bounding box center [401, 164] width 398 height 25
click at [287, 171] on input "*****" at bounding box center [401, 164] width 398 height 25
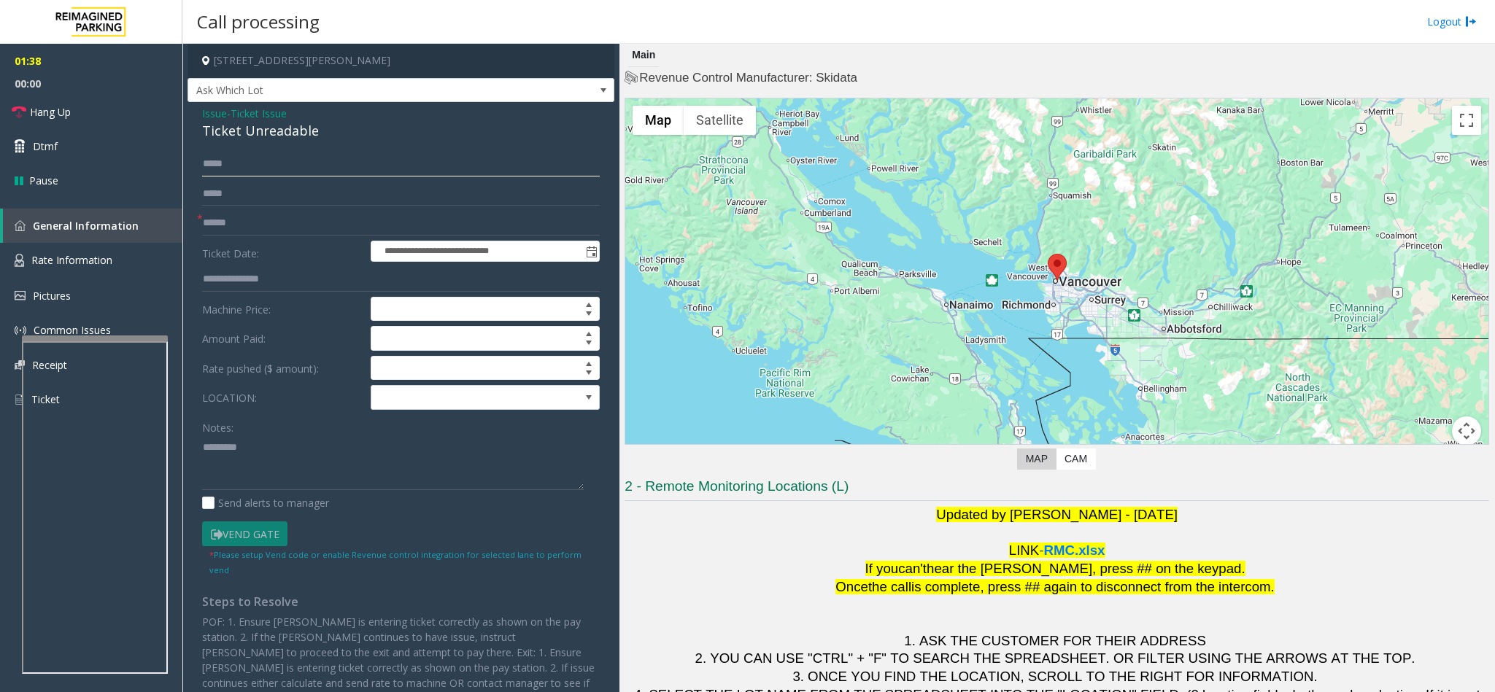
click at [209, 167] on input "*****" at bounding box center [401, 164] width 398 height 25
type input "*****"
click at [202, 449] on textarea at bounding box center [393, 462] width 382 height 55
click at [224, 449] on textarea at bounding box center [393, 462] width 382 height 55
type textarea "*********"
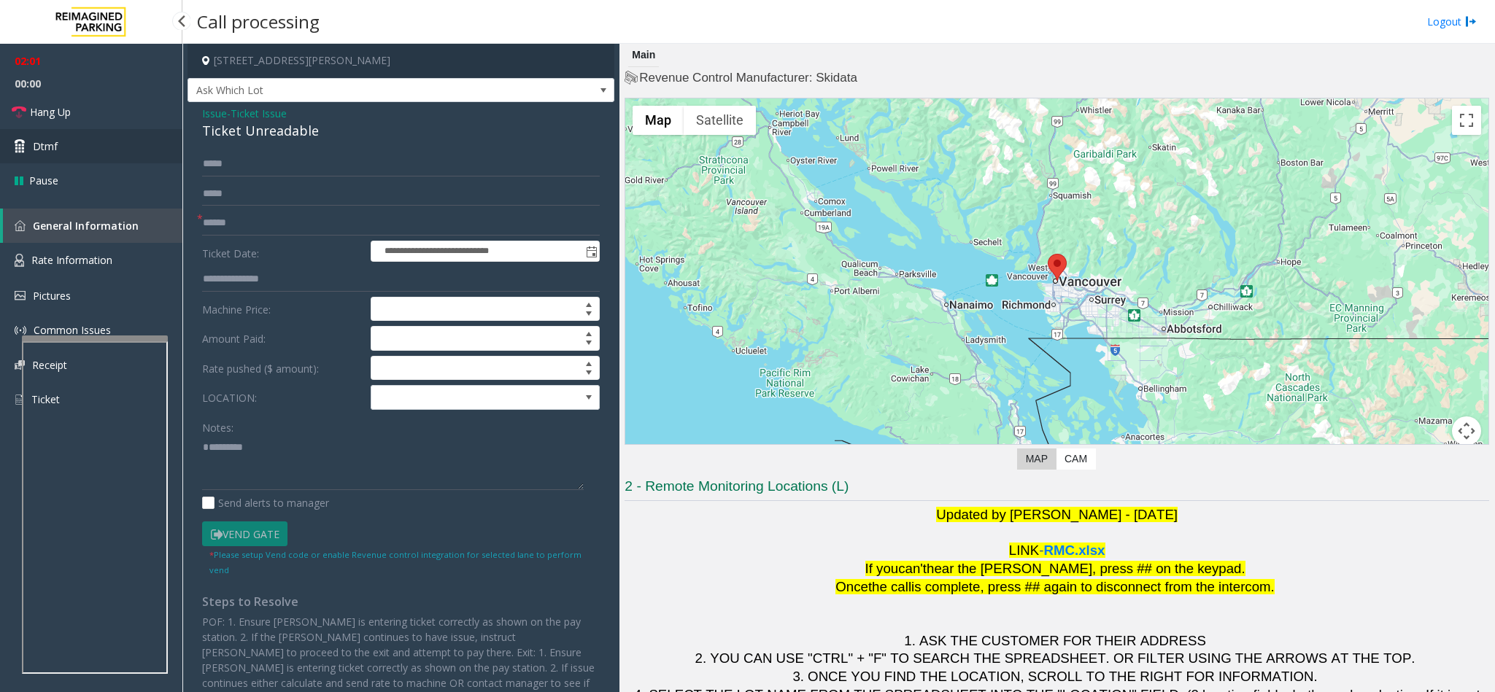
click at [101, 136] on link "Dtmf" at bounding box center [91, 146] width 182 height 34
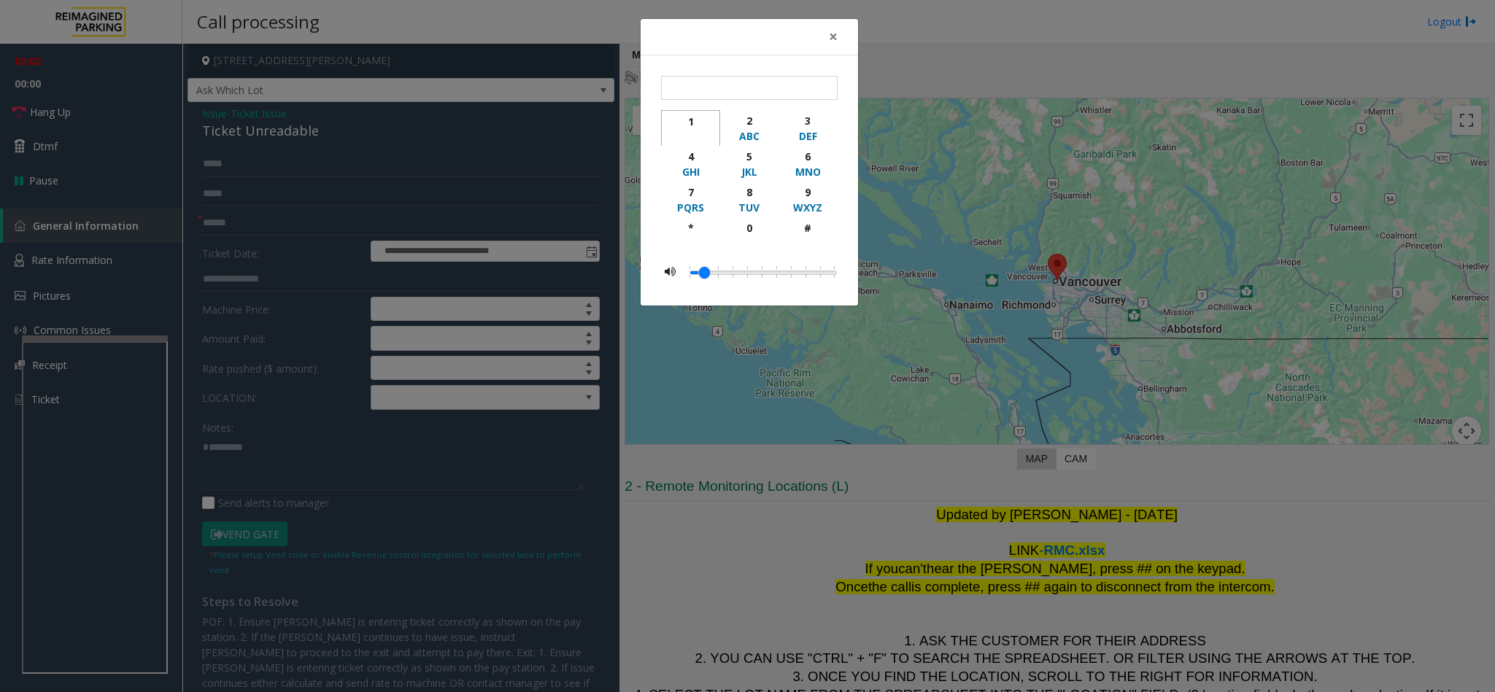
click at [686, 128] on div "1" at bounding box center [690, 121] width 40 height 15
type input "*"
click at [832, 33] on span "×" at bounding box center [833, 36] width 9 height 20
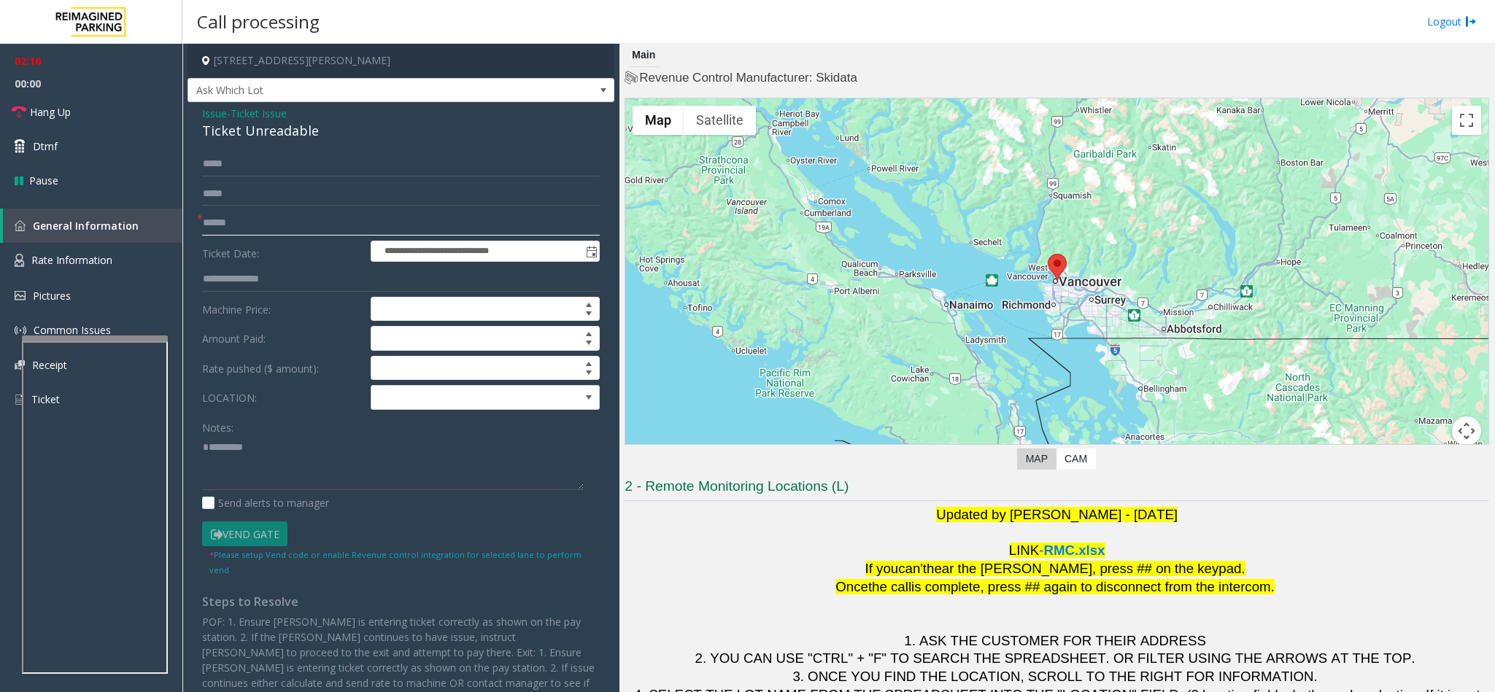
click at [243, 220] on input "text" at bounding box center [401, 223] width 398 height 25
type input "**"
click at [309, 130] on div "Ticket Unreadable" at bounding box center [401, 131] width 398 height 20
click at [269, 112] on span "Ticket Issue" at bounding box center [259, 113] width 56 height 15
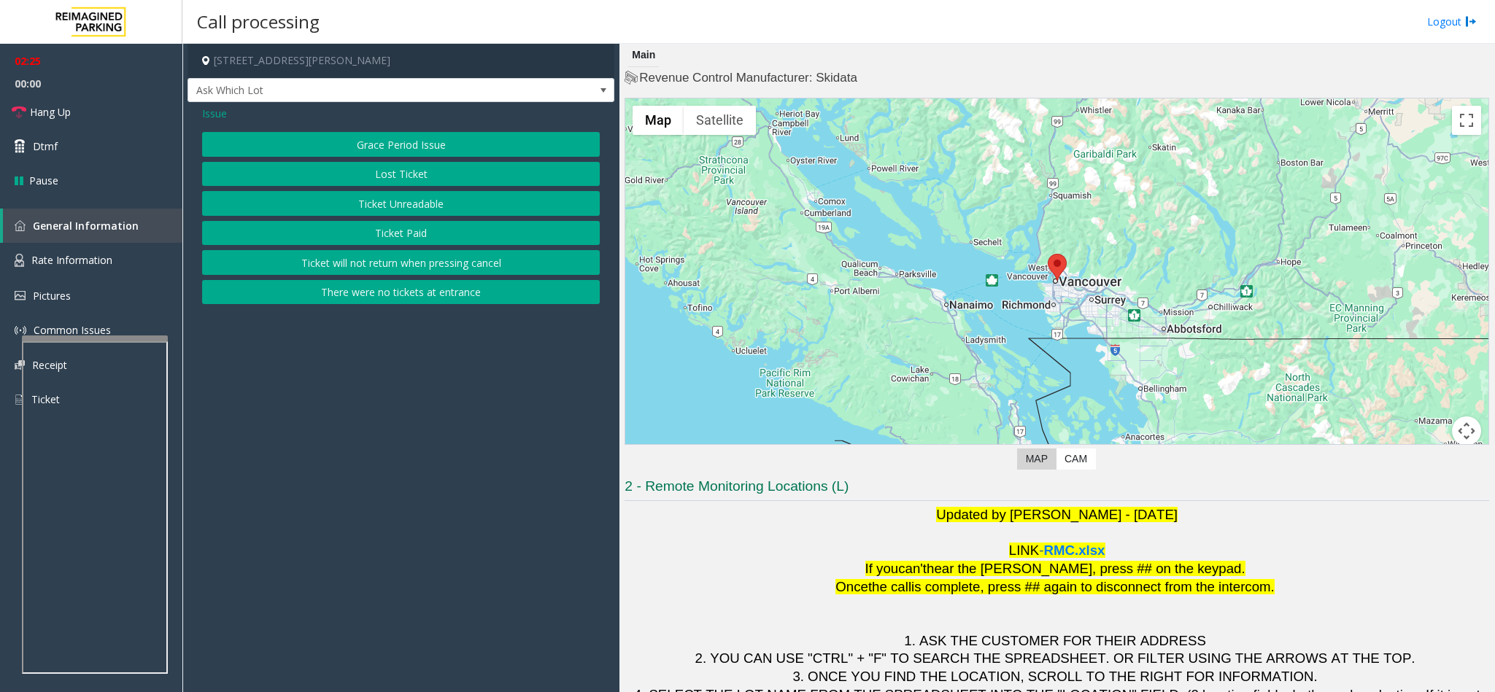
click at [211, 109] on span "Issue" at bounding box center [214, 113] width 25 height 15
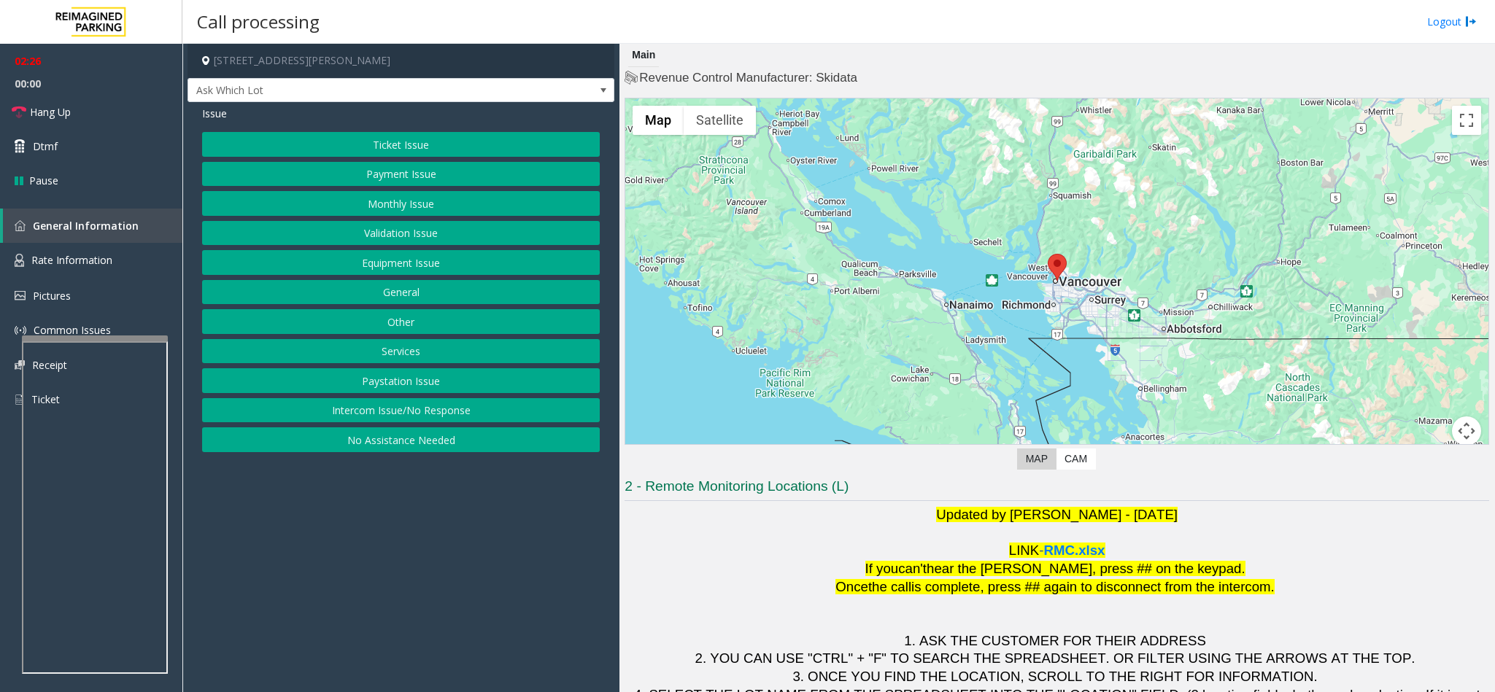
click at [421, 353] on button "Services" at bounding box center [401, 351] width 398 height 25
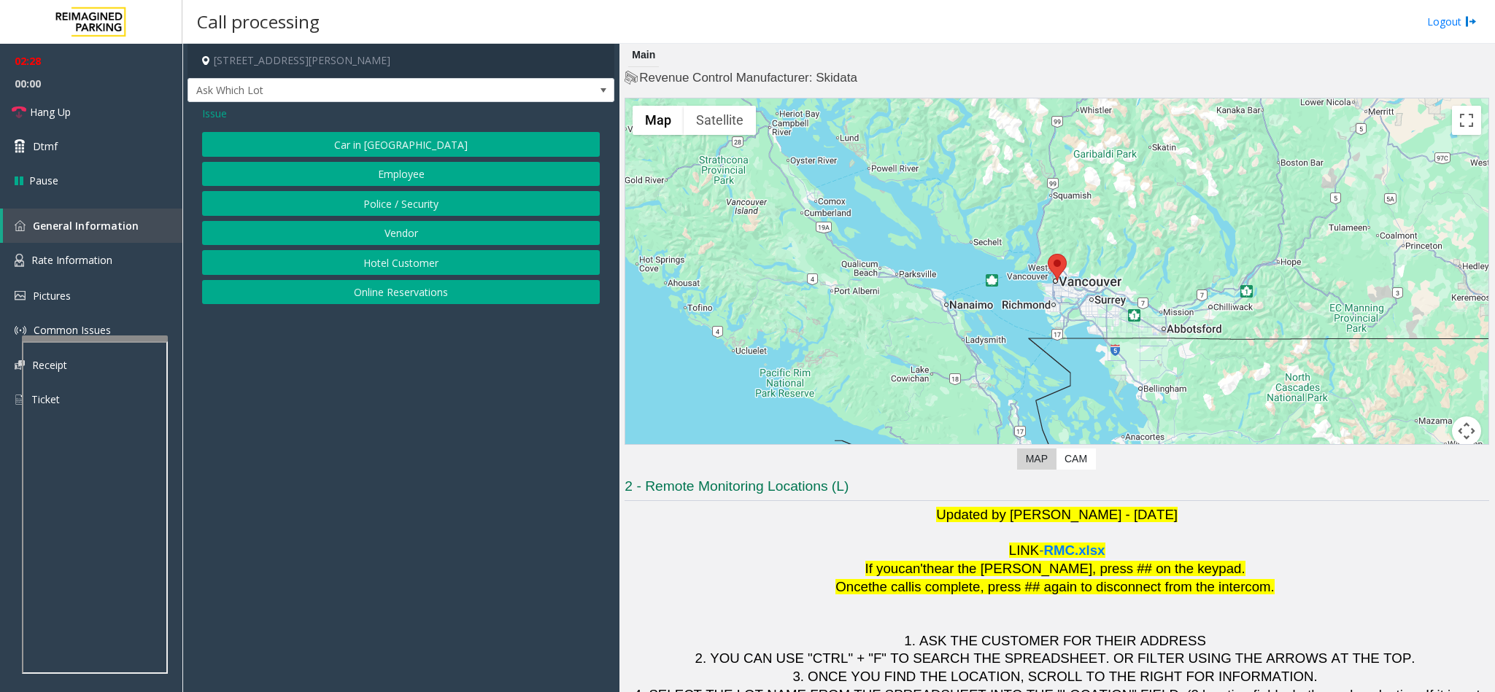
click at [410, 285] on button "Online Reservations" at bounding box center [401, 292] width 398 height 25
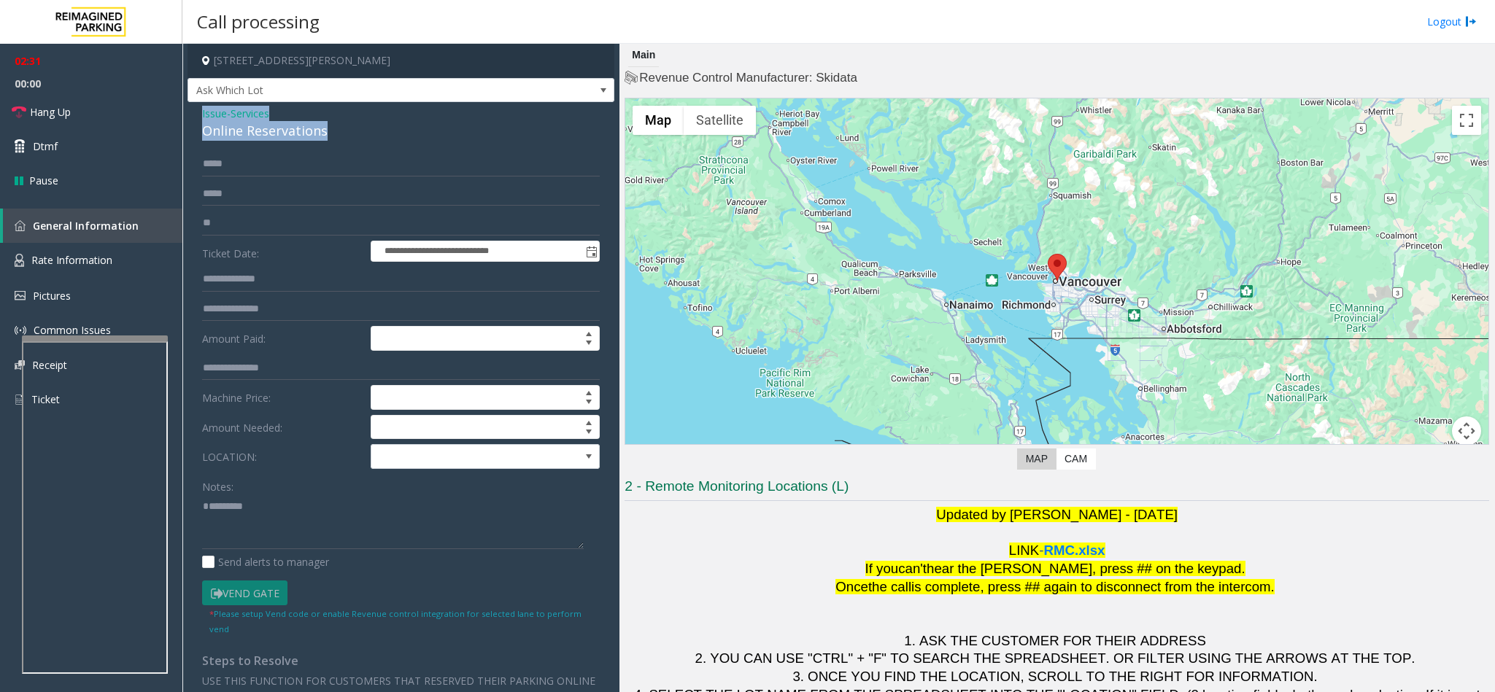
drag, startPoint x: 342, startPoint y: 131, endPoint x: 191, endPoint y: 112, distance: 152.3
click at [191, 112] on div "**********" at bounding box center [400, 494] width 427 height 785
click at [212, 495] on label "Notes:" at bounding box center [217, 484] width 31 height 20
click at [206, 502] on textarea at bounding box center [393, 522] width 382 height 55
paste textarea "**********"
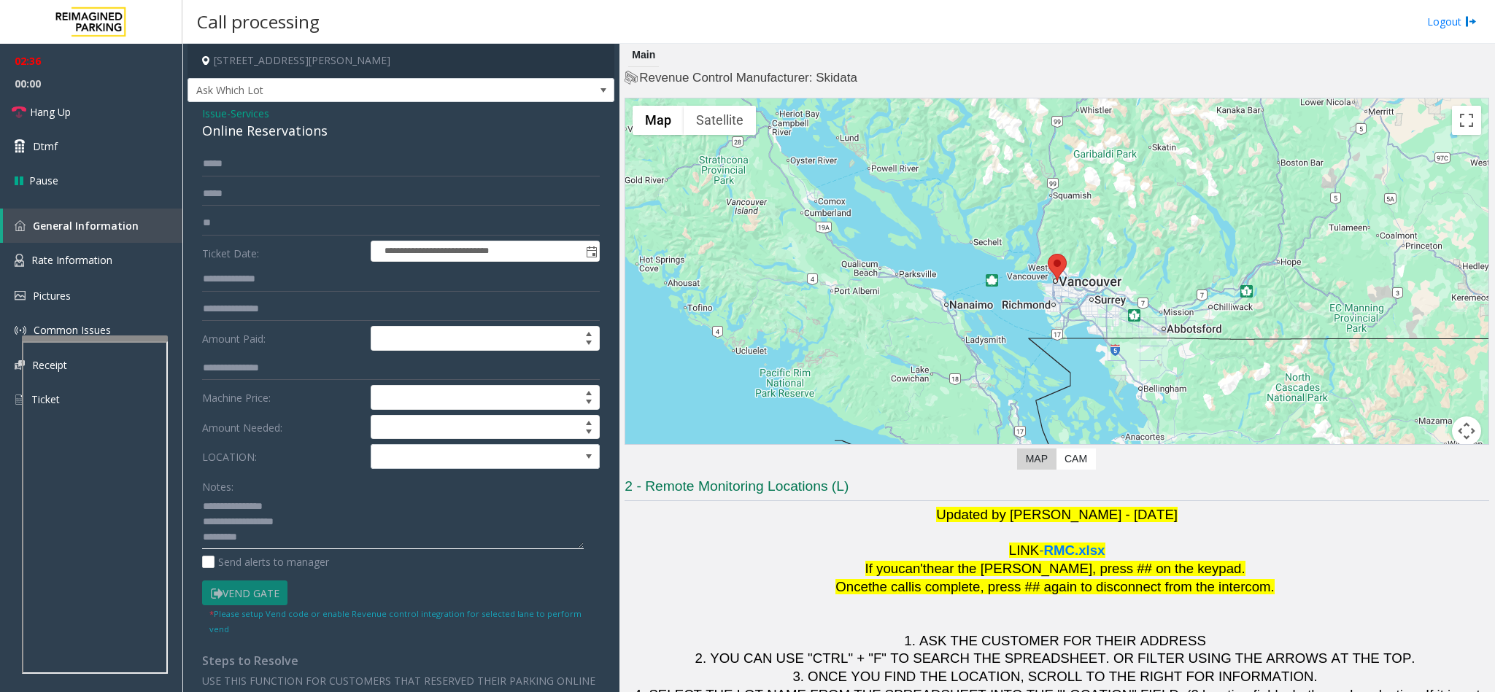
drag, startPoint x: 283, startPoint y: 508, endPoint x: 236, endPoint y: 508, distance: 46.7
click at [236, 508] on textarea at bounding box center [393, 522] width 382 height 55
click at [342, 525] on textarea at bounding box center [393, 522] width 382 height 55
click at [131, 104] on link "Hang Up" at bounding box center [91, 112] width 182 height 34
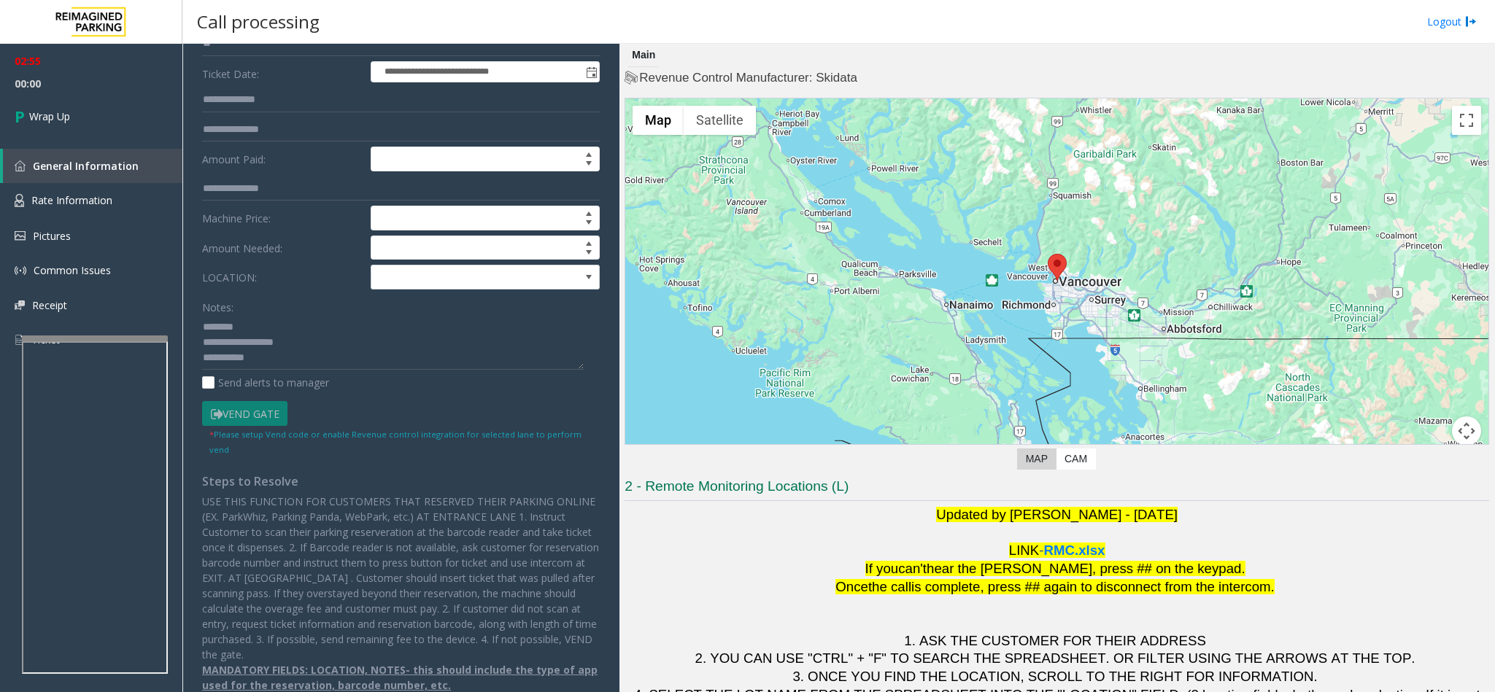
scroll to position [198, 0]
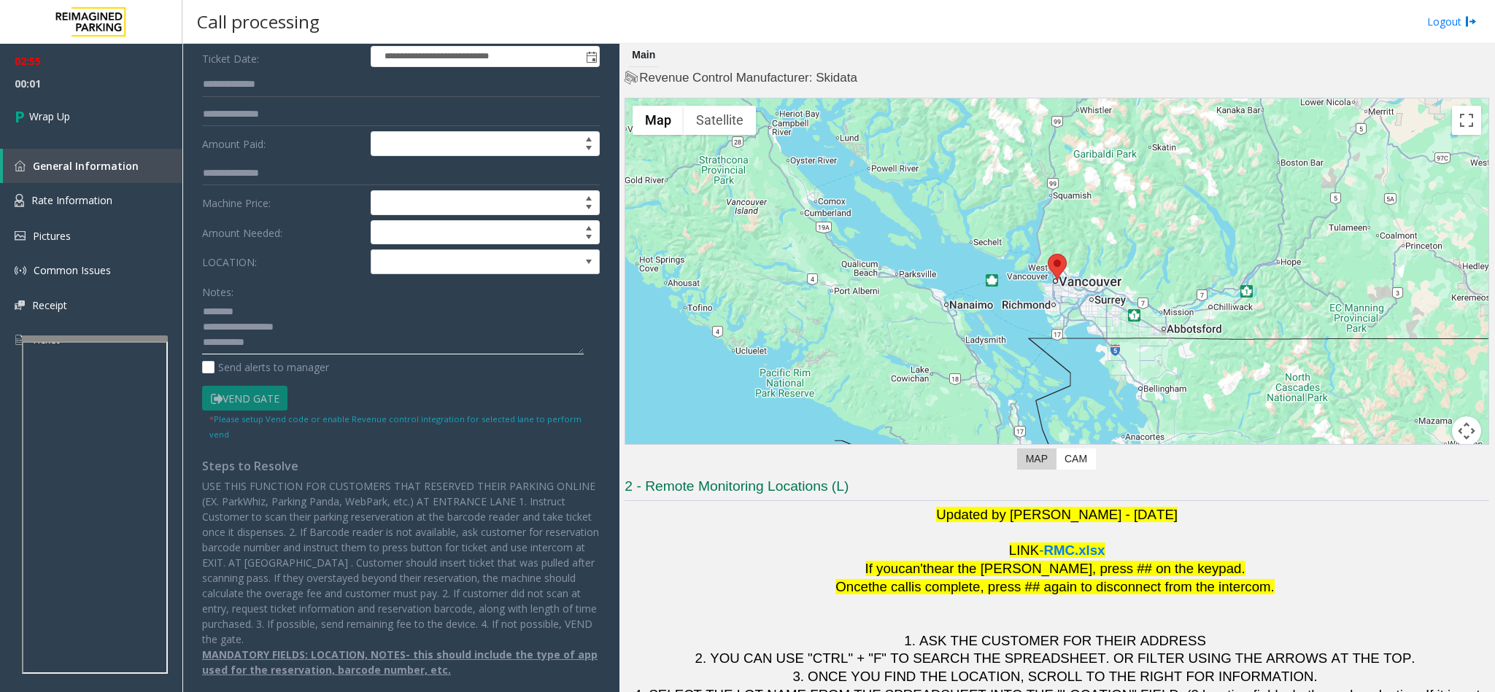
click at [302, 335] on textarea at bounding box center [393, 327] width 382 height 55
click at [204, 340] on textarea at bounding box center [393, 327] width 382 height 55
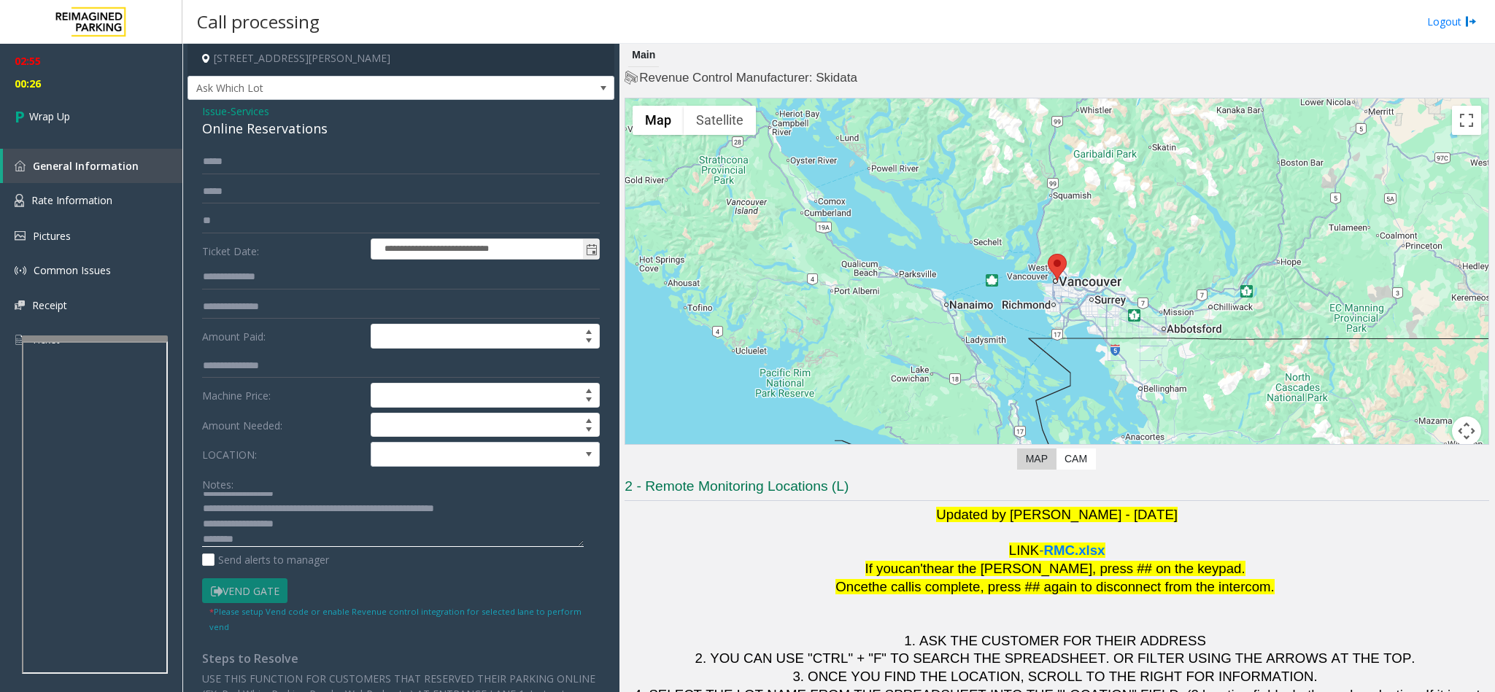
scroll to position [0, 0]
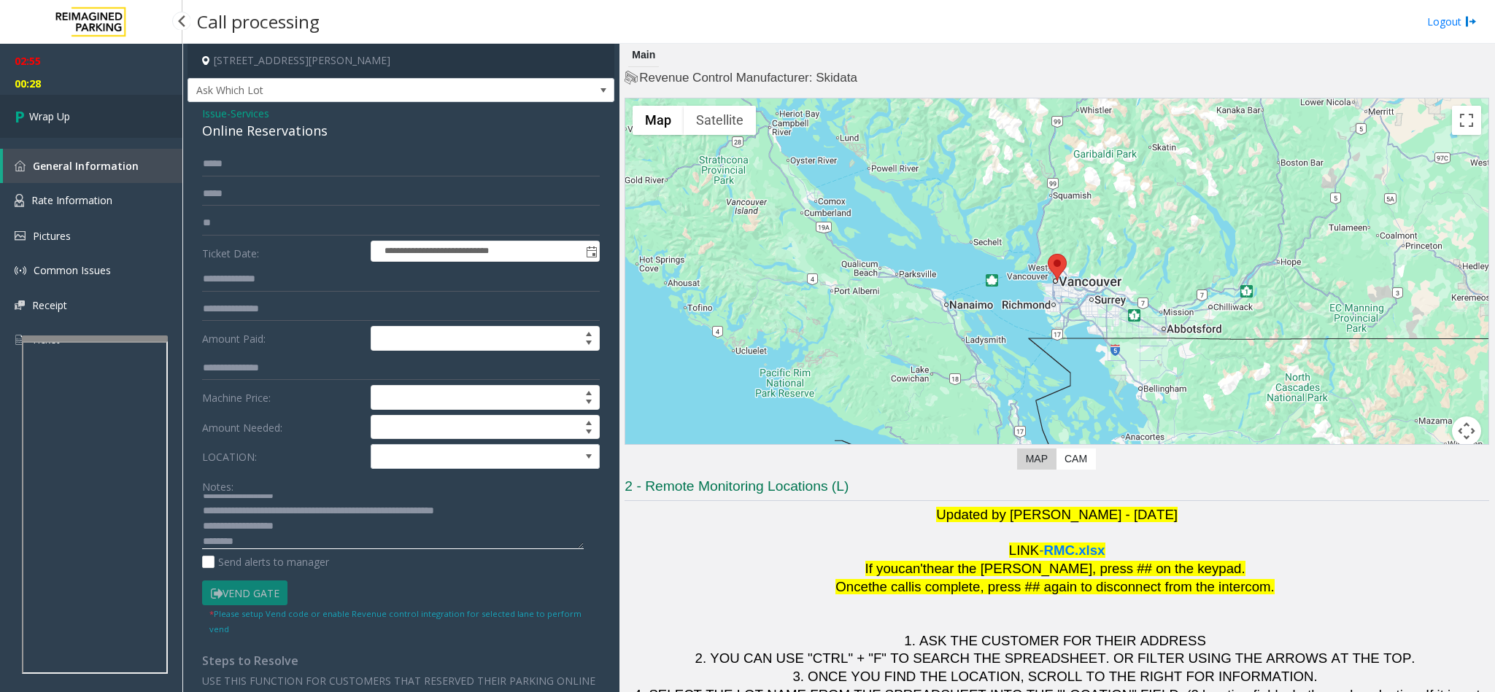
type textarea "**********"
click at [83, 101] on link "Wrap Up" at bounding box center [91, 116] width 182 height 43
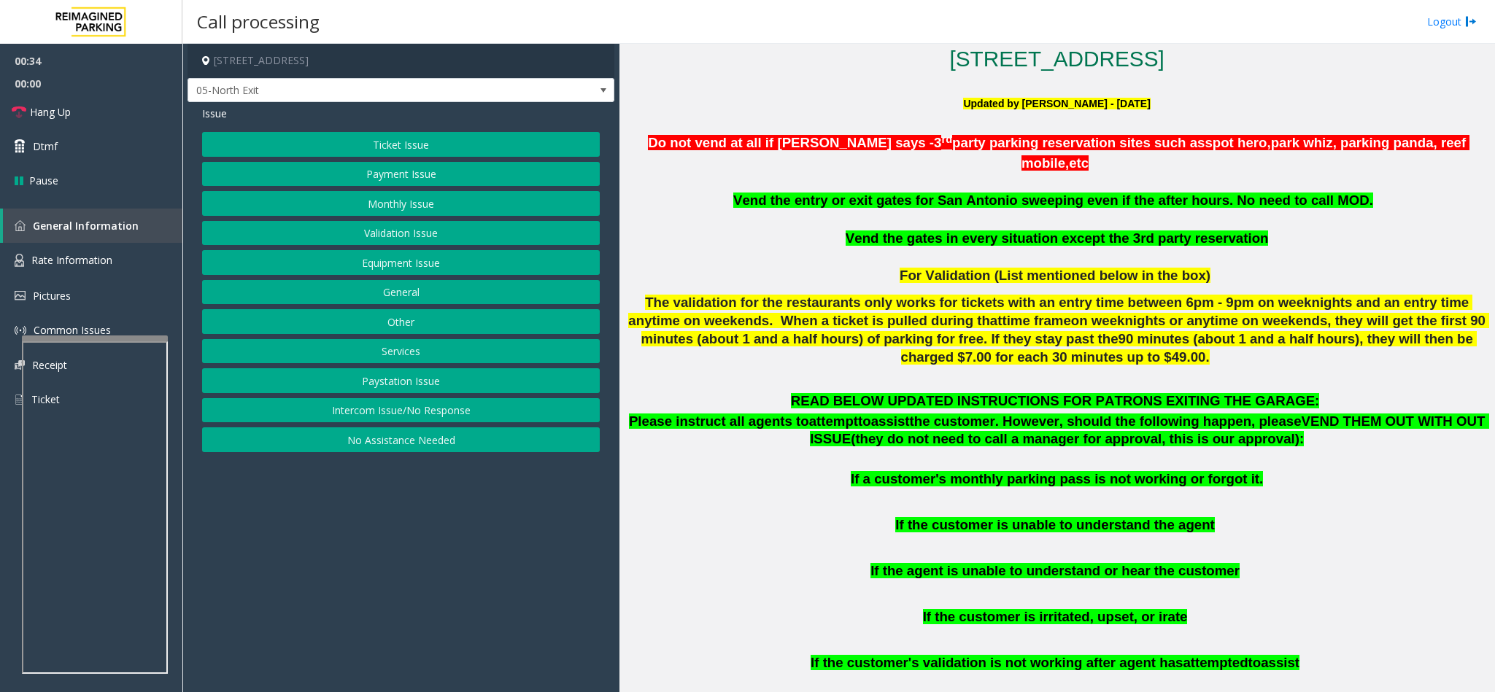
scroll to position [438, 0]
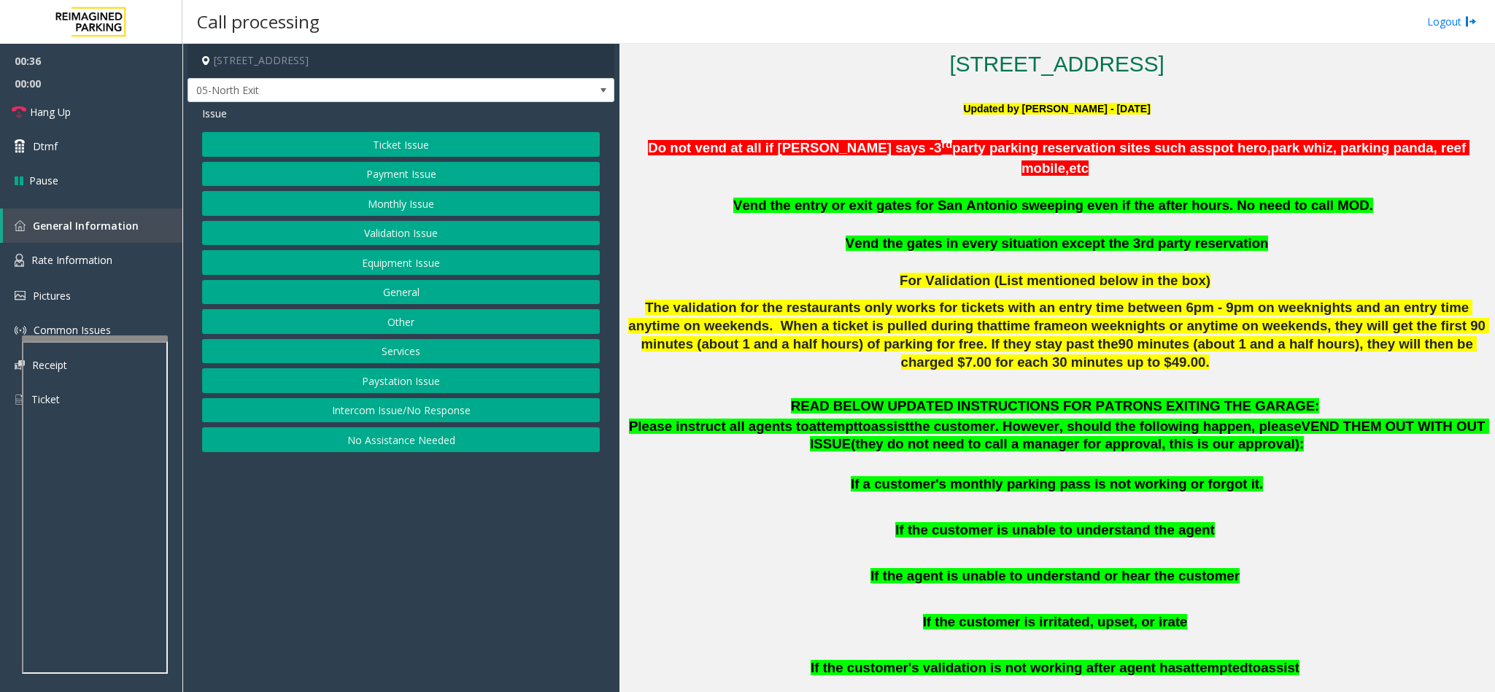
click at [427, 167] on button "Payment Issue" at bounding box center [401, 174] width 398 height 25
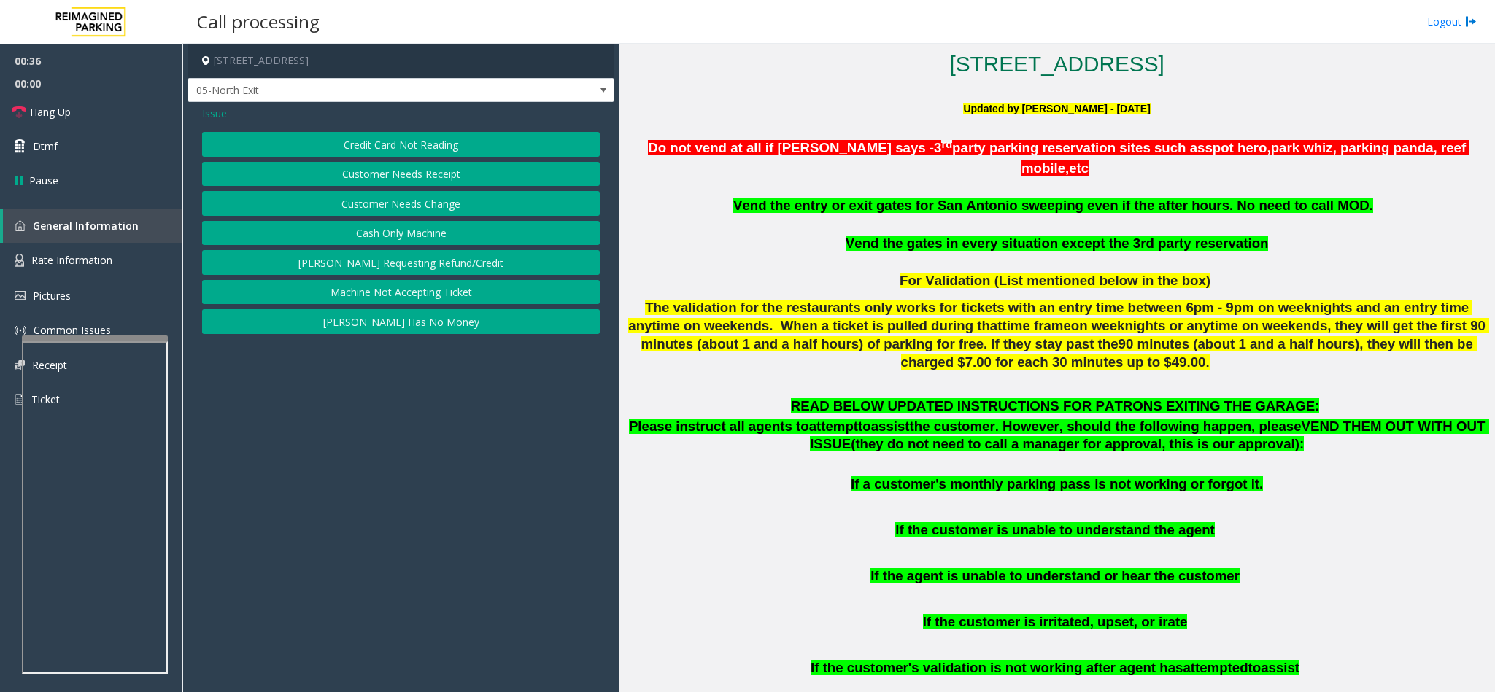
click at [456, 143] on button "Credit Card Not Reading" at bounding box center [401, 144] width 398 height 25
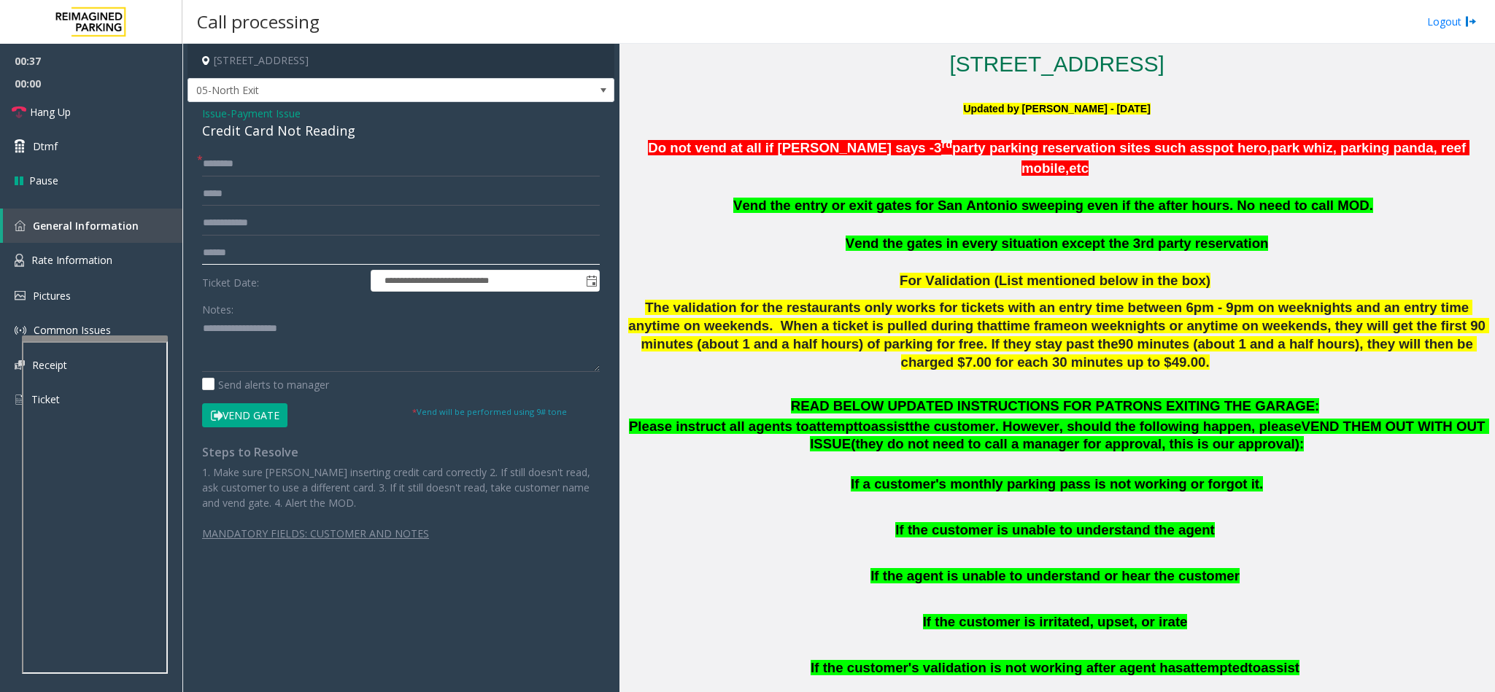
click at [271, 259] on input "text" at bounding box center [401, 253] width 398 height 25
click at [346, 150] on div "**********" at bounding box center [400, 336] width 427 height 469
click at [336, 162] on input "text" at bounding box center [401, 164] width 398 height 25
click at [282, 243] on input "text" at bounding box center [401, 253] width 398 height 25
type input "**********"
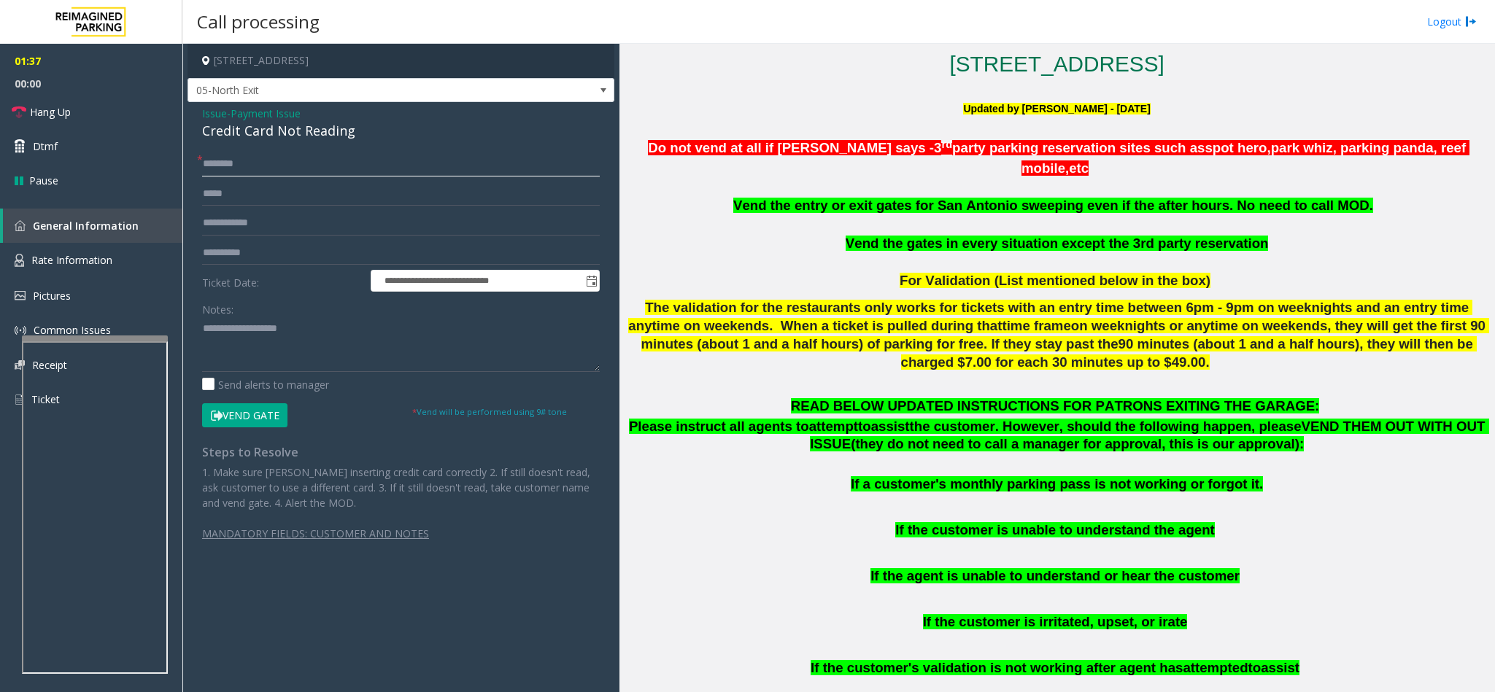
click at [361, 156] on input "text" at bounding box center [401, 164] width 398 height 25
drag, startPoint x: 359, startPoint y: 132, endPoint x: 202, endPoint y: 109, distance: 158.5
click at [202, 109] on div "Issue - Payment Issue Credit Card Not Reading" at bounding box center [401, 123] width 398 height 35
paste textarea "**********"
click at [257, 352] on textarea at bounding box center [401, 344] width 398 height 55
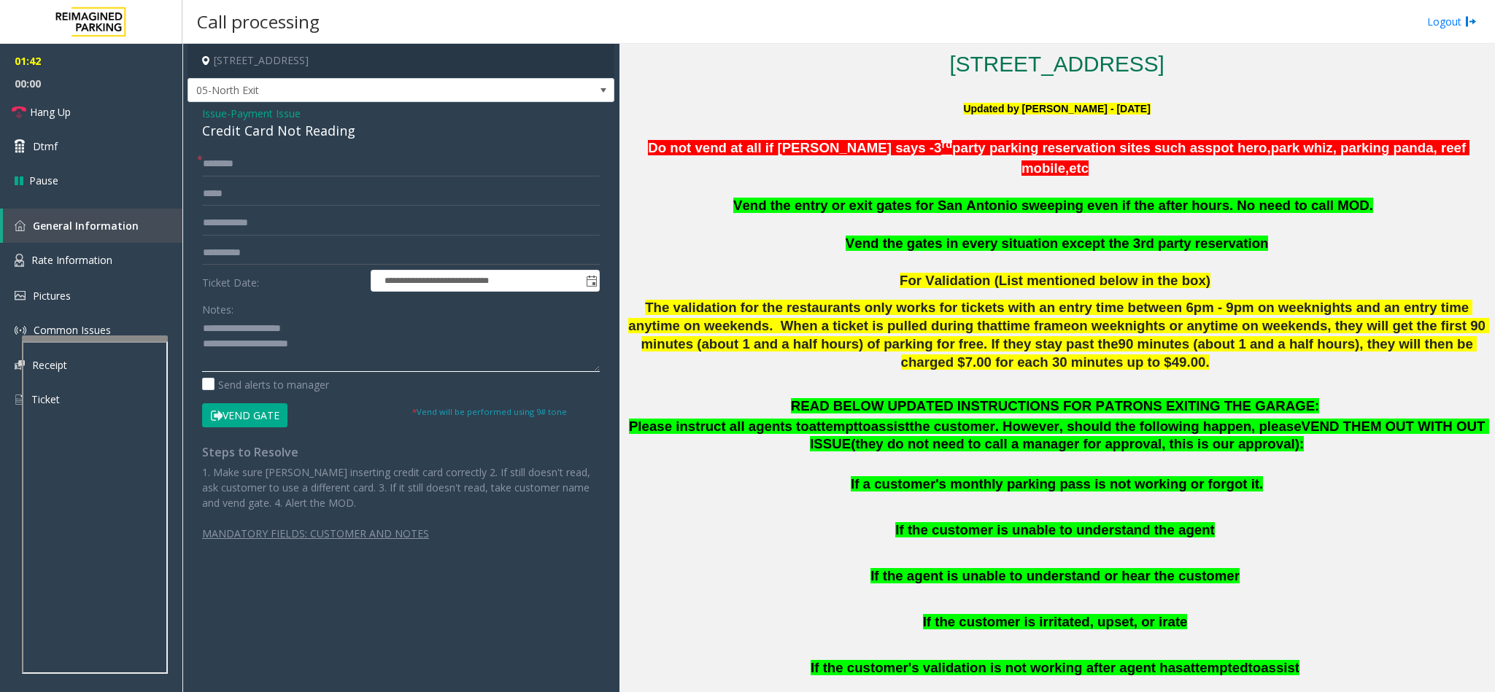
drag, startPoint x: 326, startPoint y: 331, endPoint x: 239, endPoint y: 328, distance: 86.9
click at [239, 328] on textarea at bounding box center [401, 344] width 398 height 55
type textarea "**********"
click at [278, 171] on input "text" at bounding box center [401, 164] width 398 height 25
type input "*****"
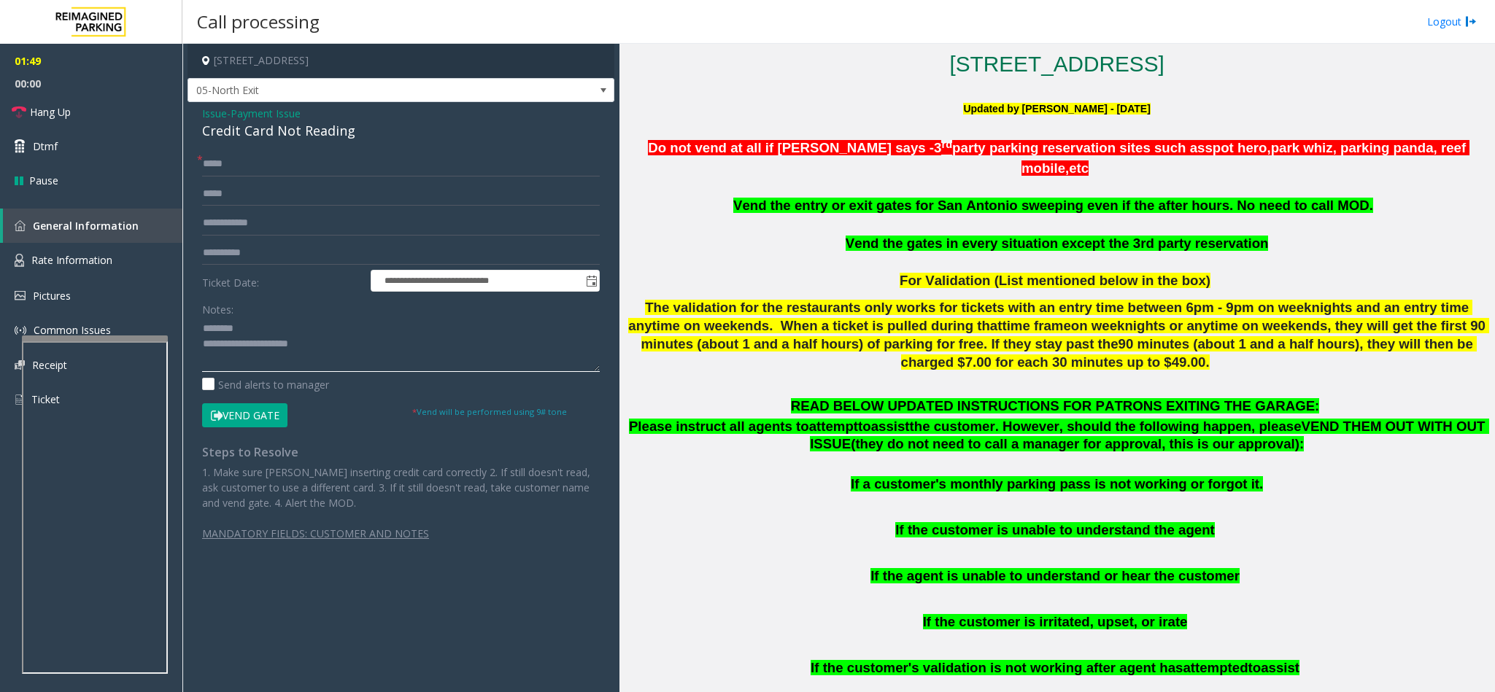
click at [333, 357] on textarea at bounding box center [401, 344] width 398 height 55
click at [282, 409] on button "Vend Gate" at bounding box center [244, 415] width 85 height 25
click at [278, 363] on textarea at bounding box center [401, 344] width 398 height 55
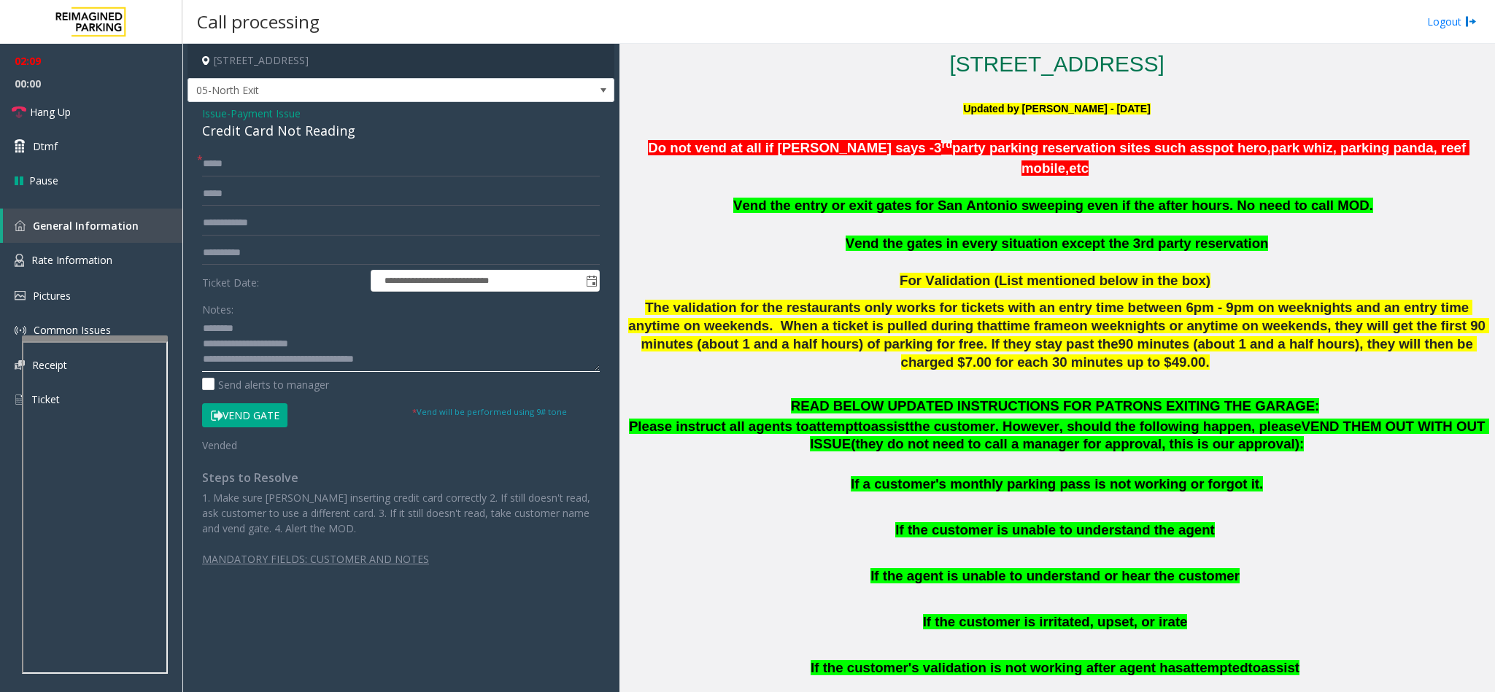
click at [304, 368] on textarea at bounding box center [401, 344] width 398 height 55
type textarea "**********"
click at [90, 107] on link "Hang Up" at bounding box center [91, 112] width 182 height 34
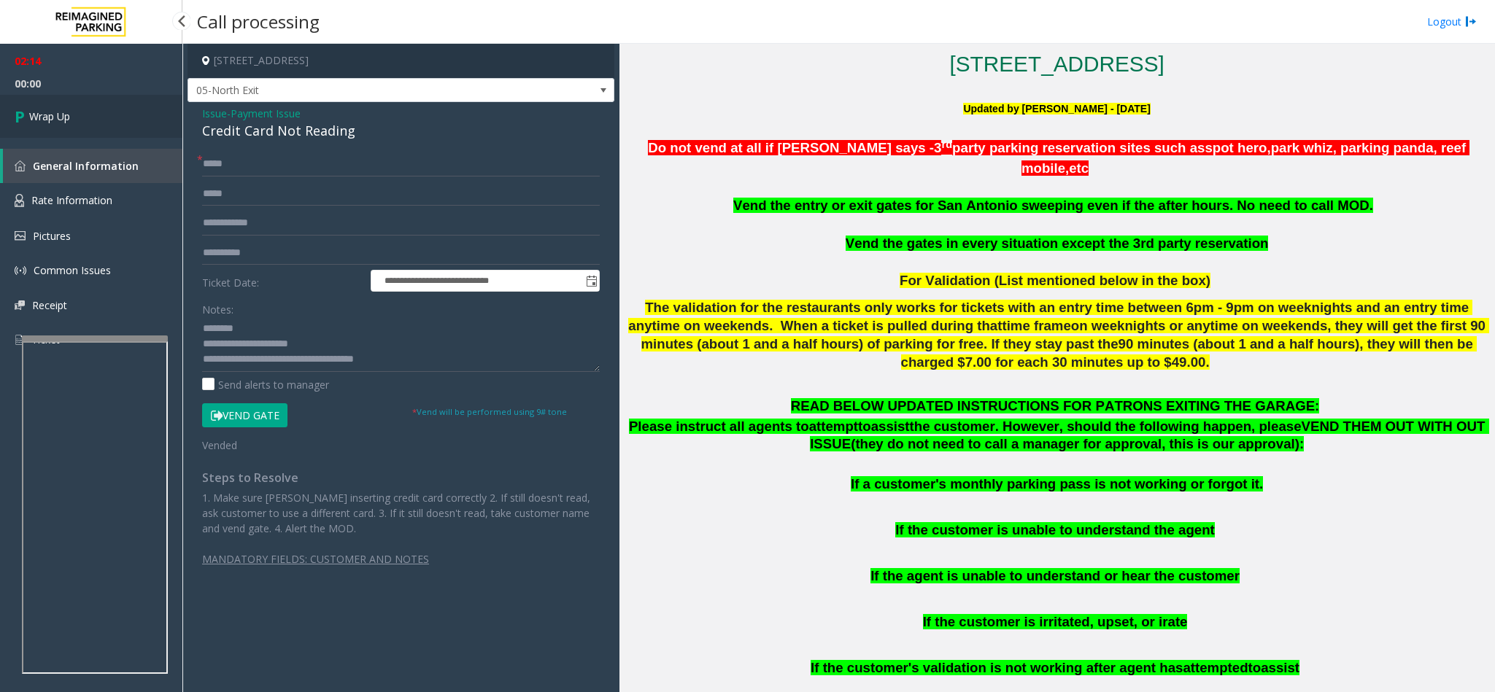
click at [90, 107] on link "Wrap Up" at bounding box center [91, 116] width 182 height 43
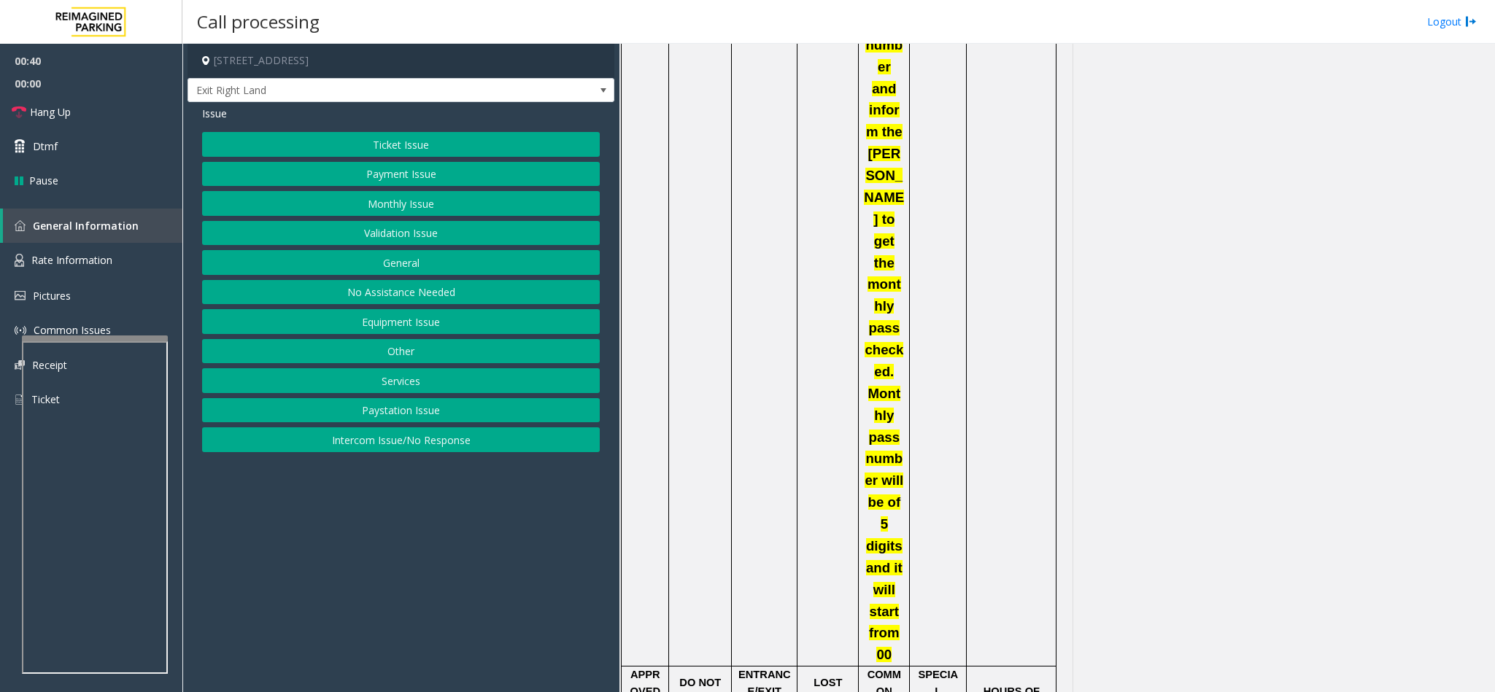
scroll to position [2079, 0]
click at [417, 138] on button "Ticket Issue" at bounding box center [401, 144] width 398 height 25
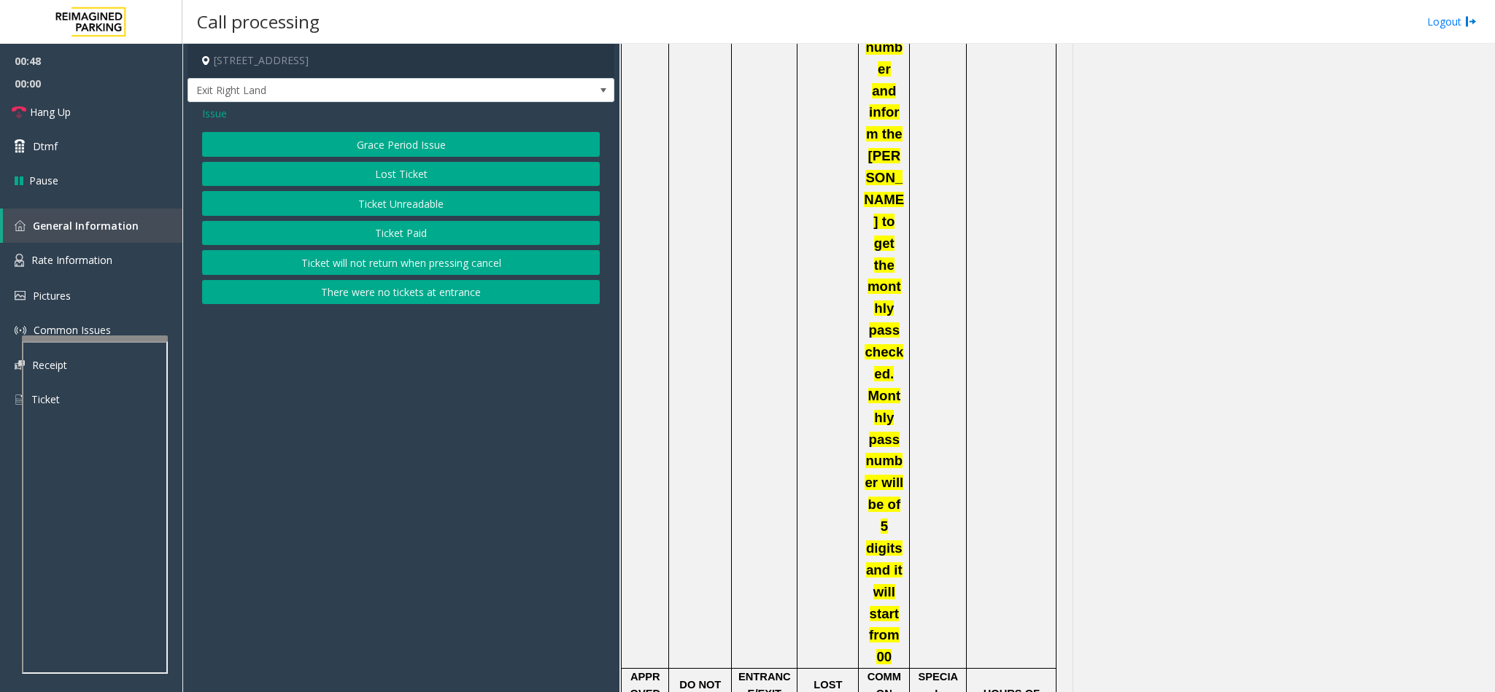
click at [418, 176] on button "Lost Ticket" at bounding box center [401, 174] width 398 height 25
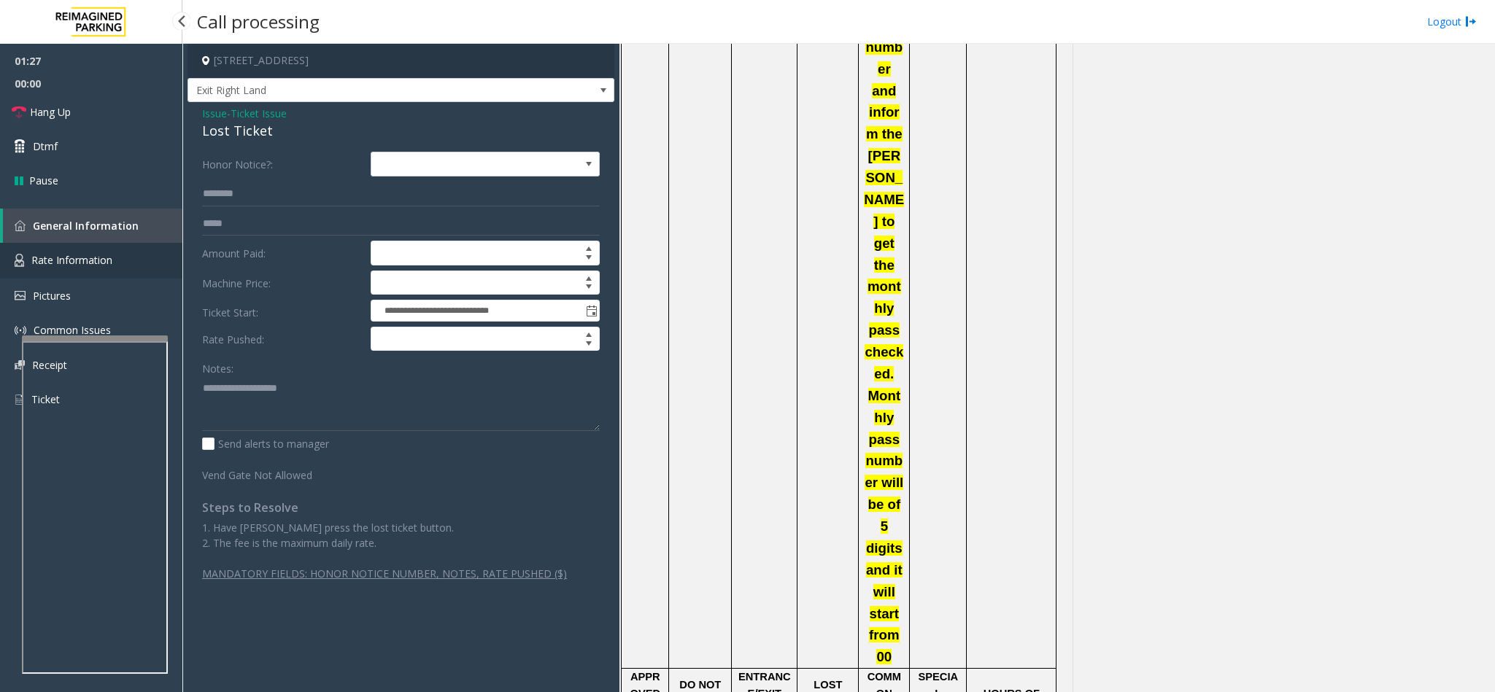
click at [92, 253] on span "Rate Information" at bounding box center [71, 260] width 81 height 14
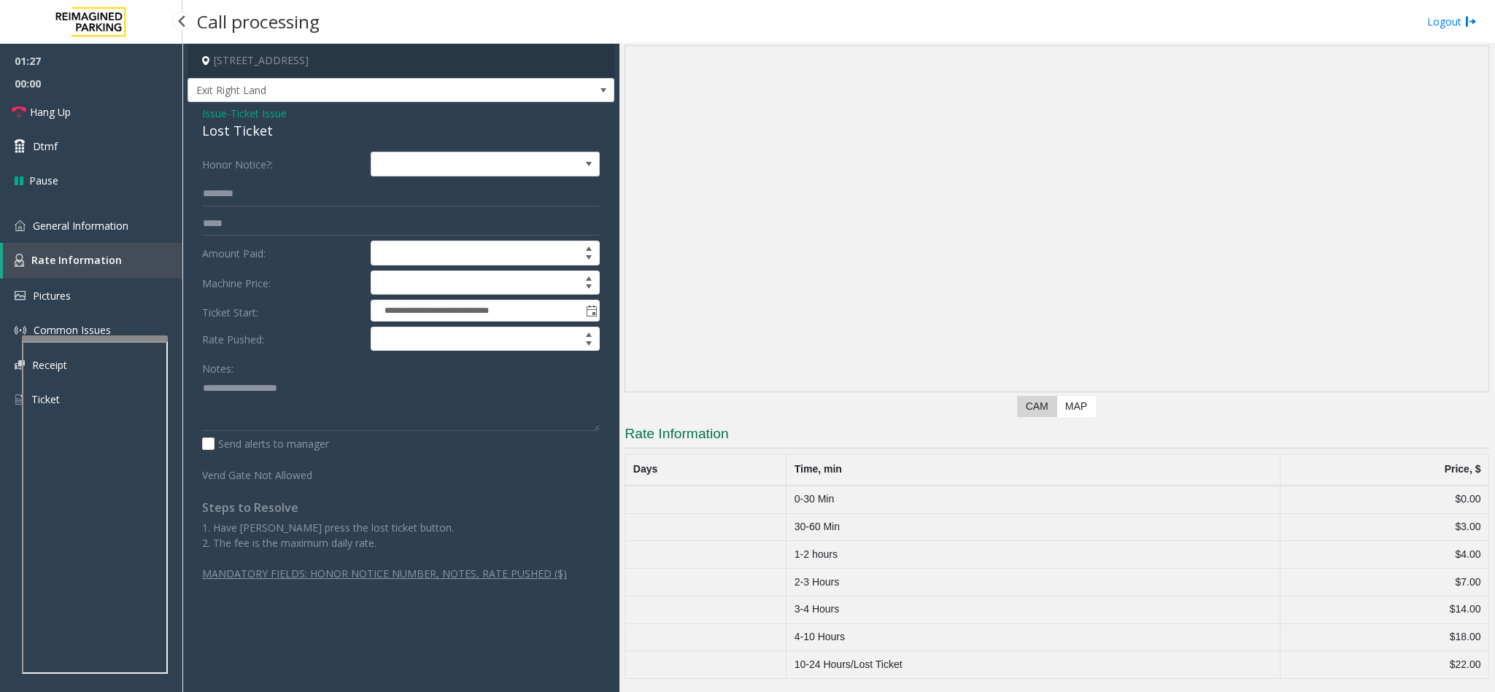
scroll to position [55, 0]
click at [97, 235] on link "General Information" at bounding box center [91, 226] width 182 height 34
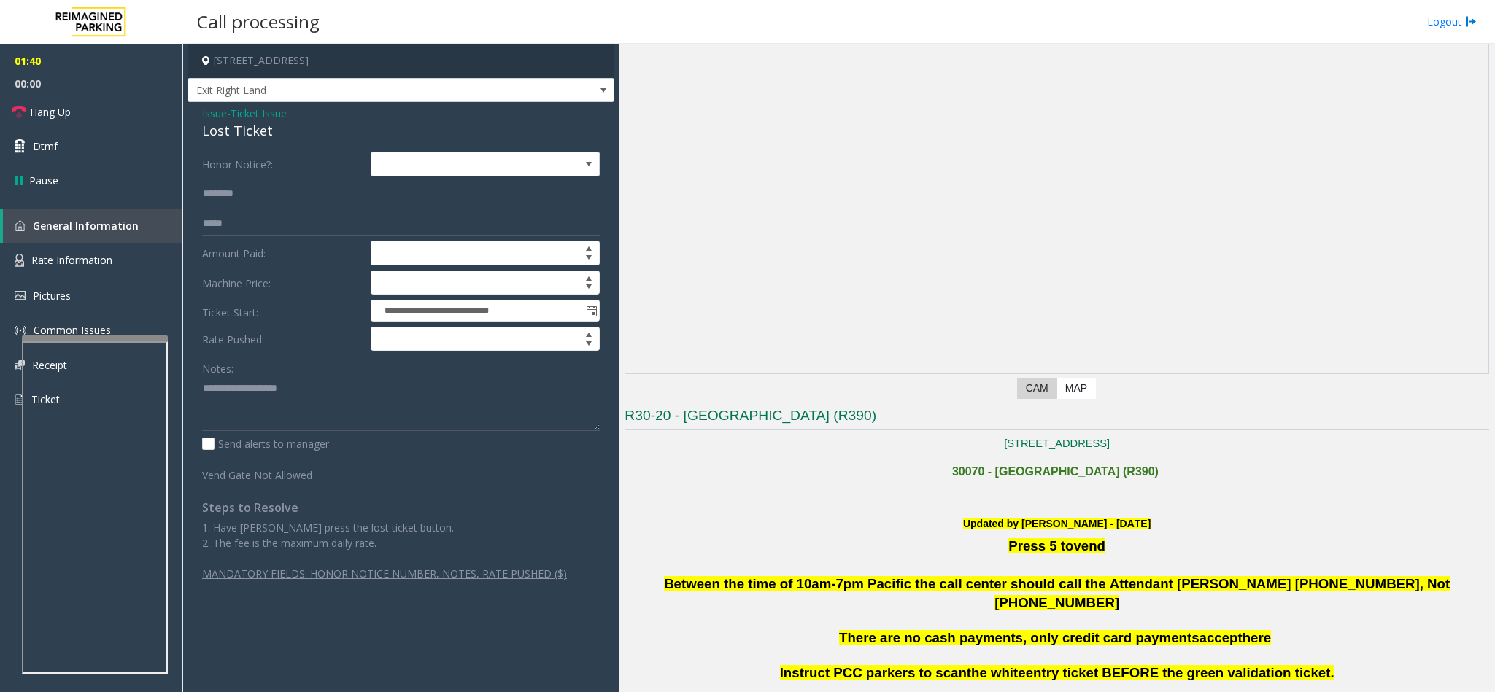
scroll to position [109, 0]
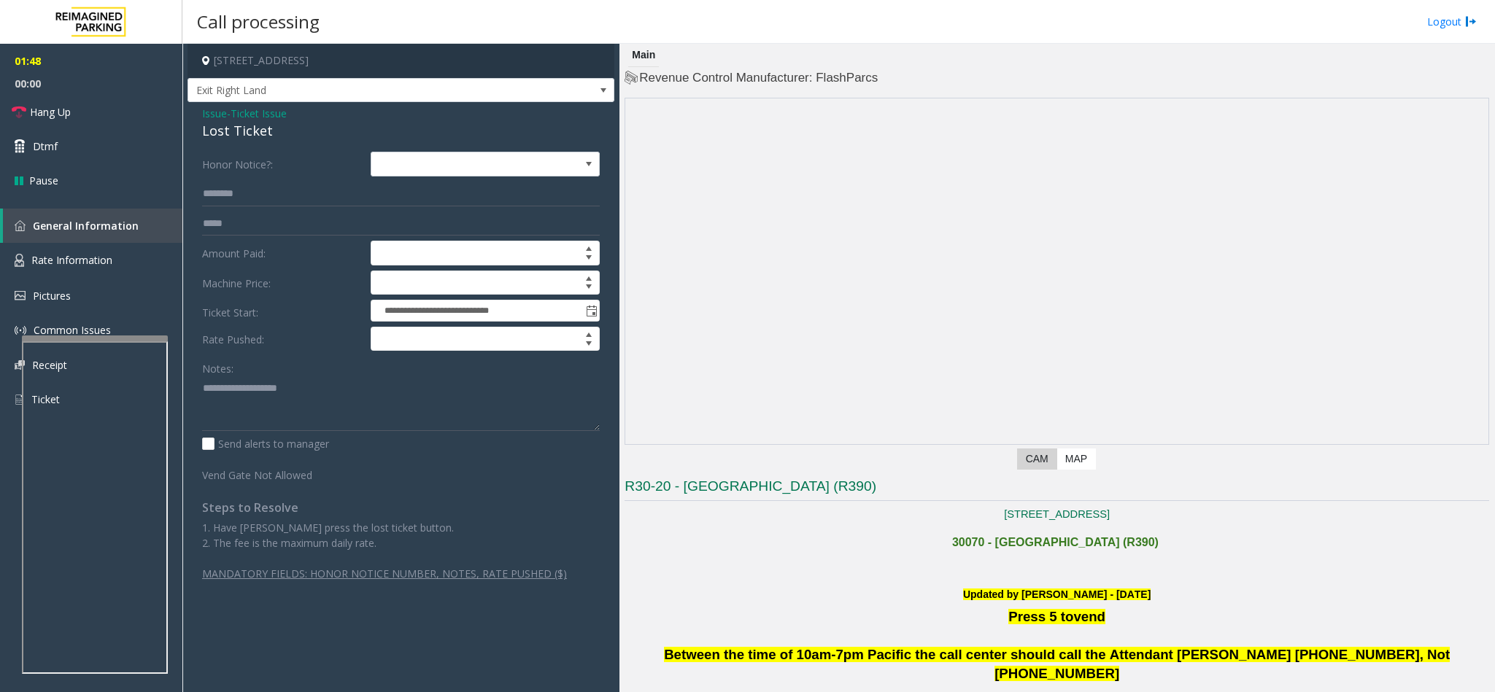
scroll to position [109, 0]
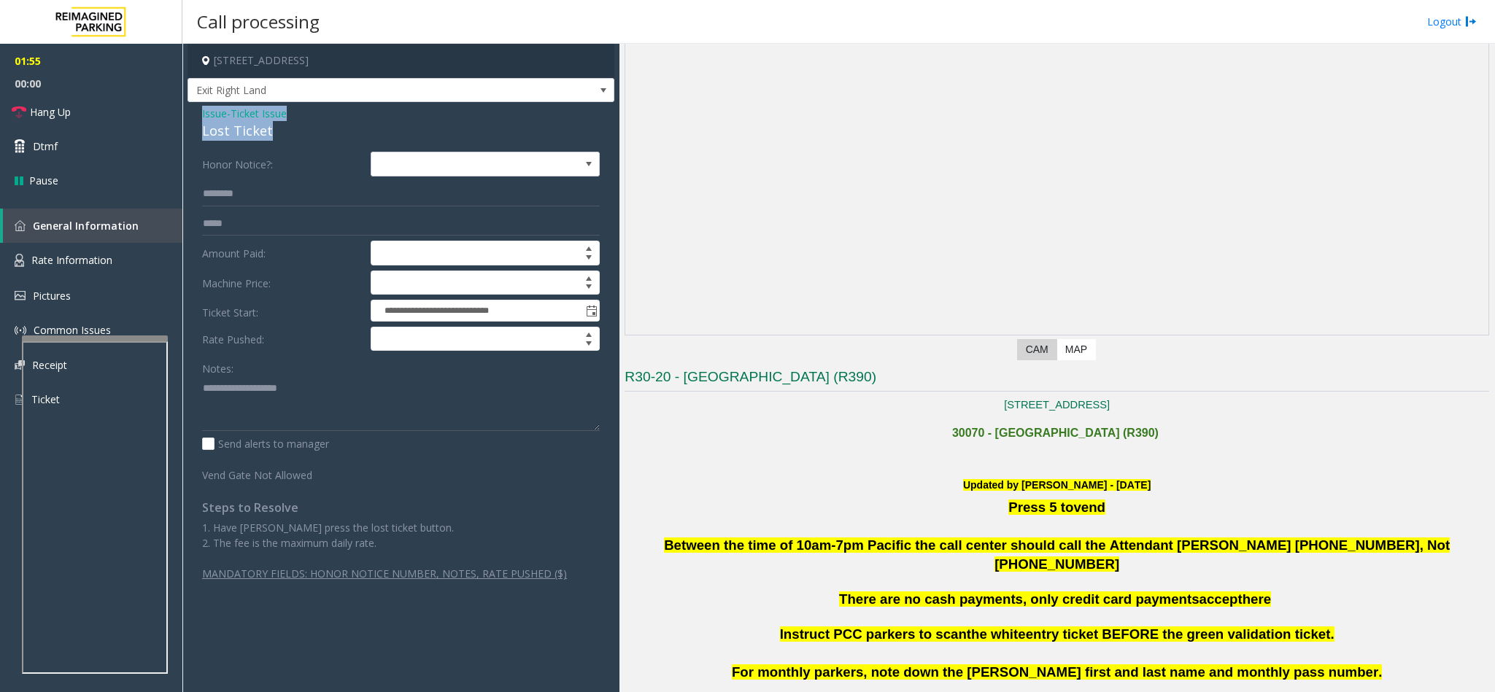
drag, startPoint x: 267, startPoint y: 131, endPoint x: 191, endPoint y: 109, distance: 79.0
click at [191, 109] on div "**********" at bounding box center [400, 349] width 427 height 494
copy div "Issue - Ticket Issue Lost Ticket"
paste textarea "**********"
click at [330, 383] on textarea at bounding box center [401, 403] width 398 height 55
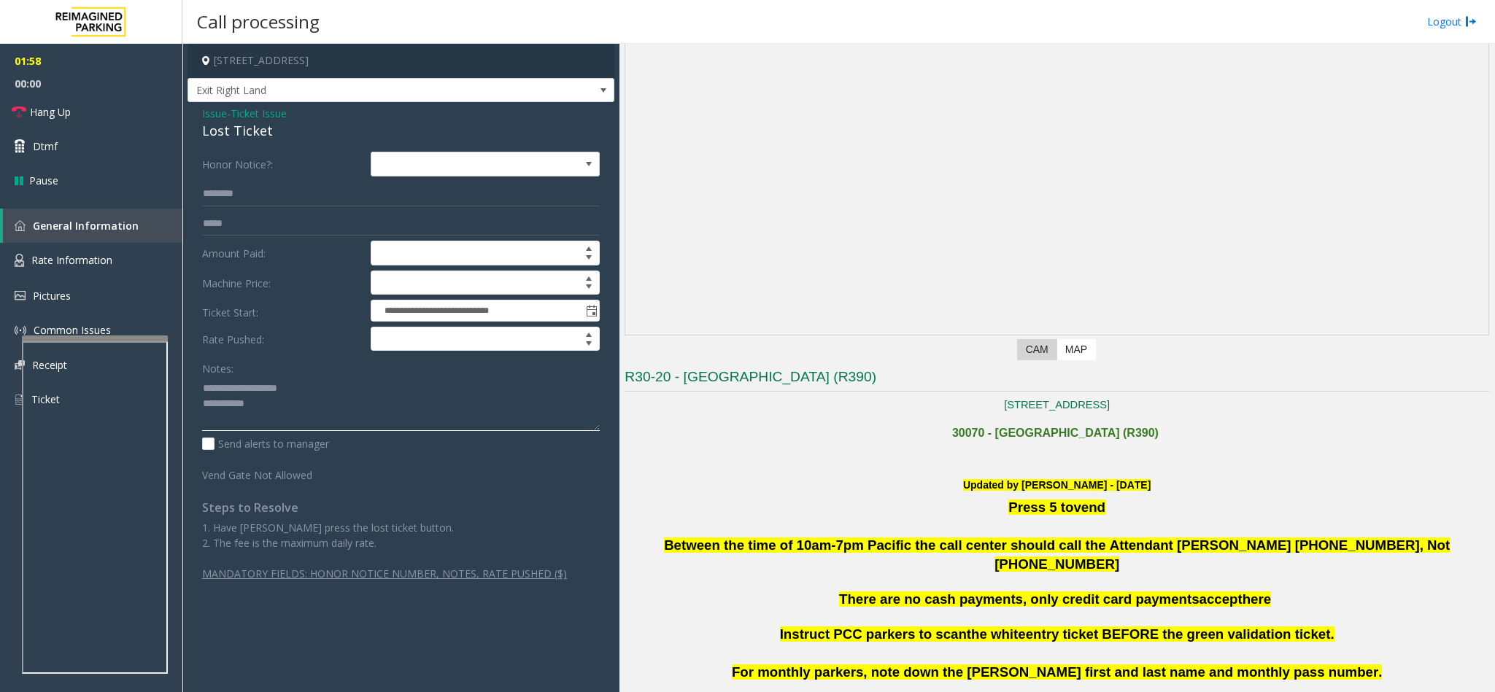
drag, startPoint x: 317, startPoint y: 397, endPoint x: 237, endPoint y: 395, distance: 80.3
click at [237, 395] on textarea at bounding box center [401, 403] width 398 height 55
type textarea "**********"
click at [274, 197] on input "text" at bounding box center [401, 194] width 398 height 25
type input "****"
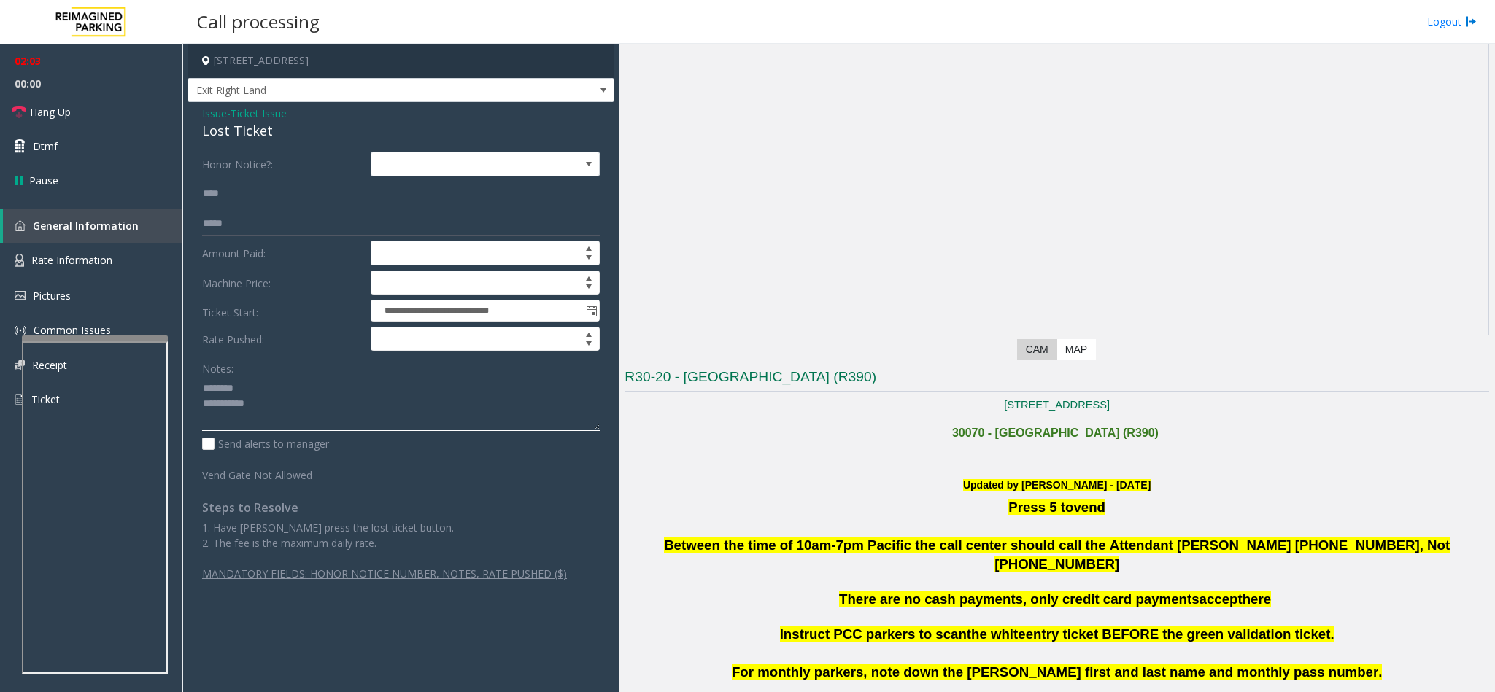
click at [292, 414] on textarea at bounding box center [401, 403] width 398 height 55
type textarea "**********"
click at [272, 112] on span "Ticket Issue" at bounding box center [259, 113] width 56 height 15
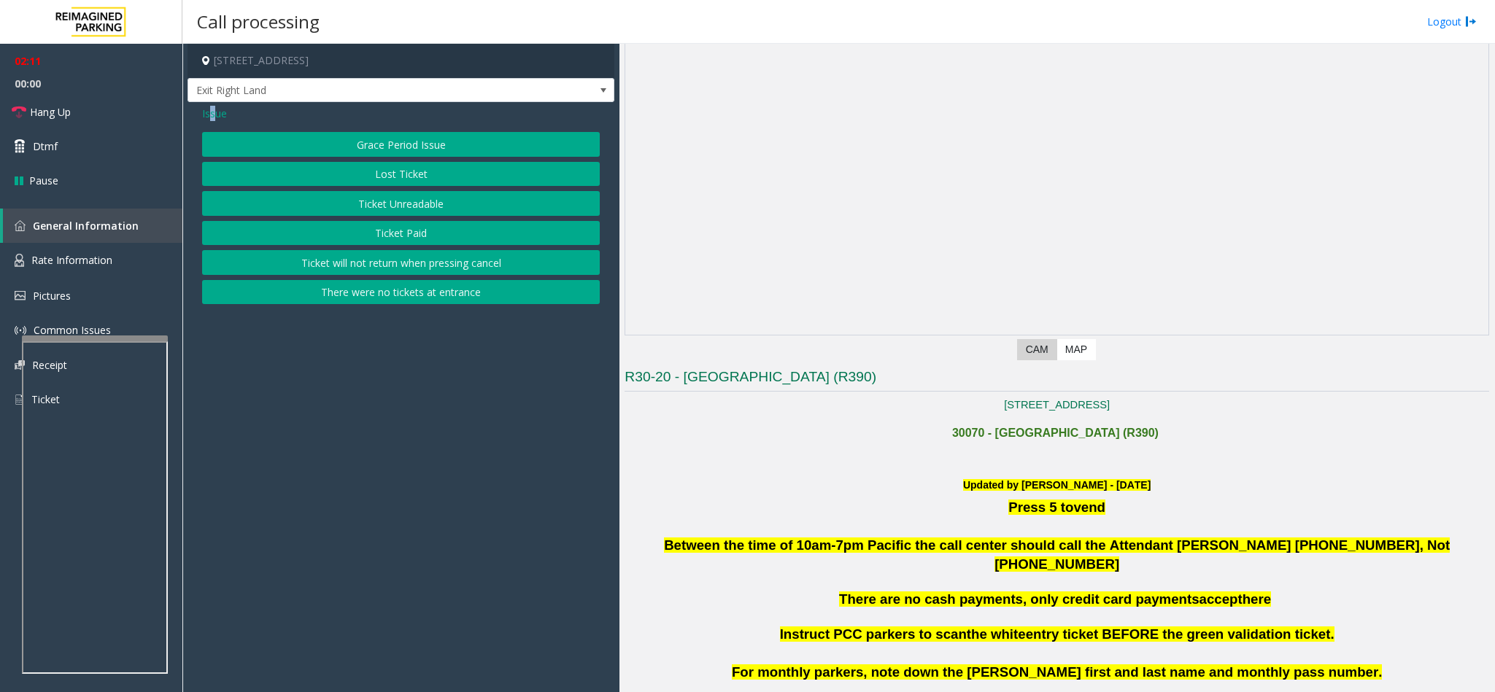
click at [212, 112] on span "Issue" at bounding box center [214, 113] width 25 height 15
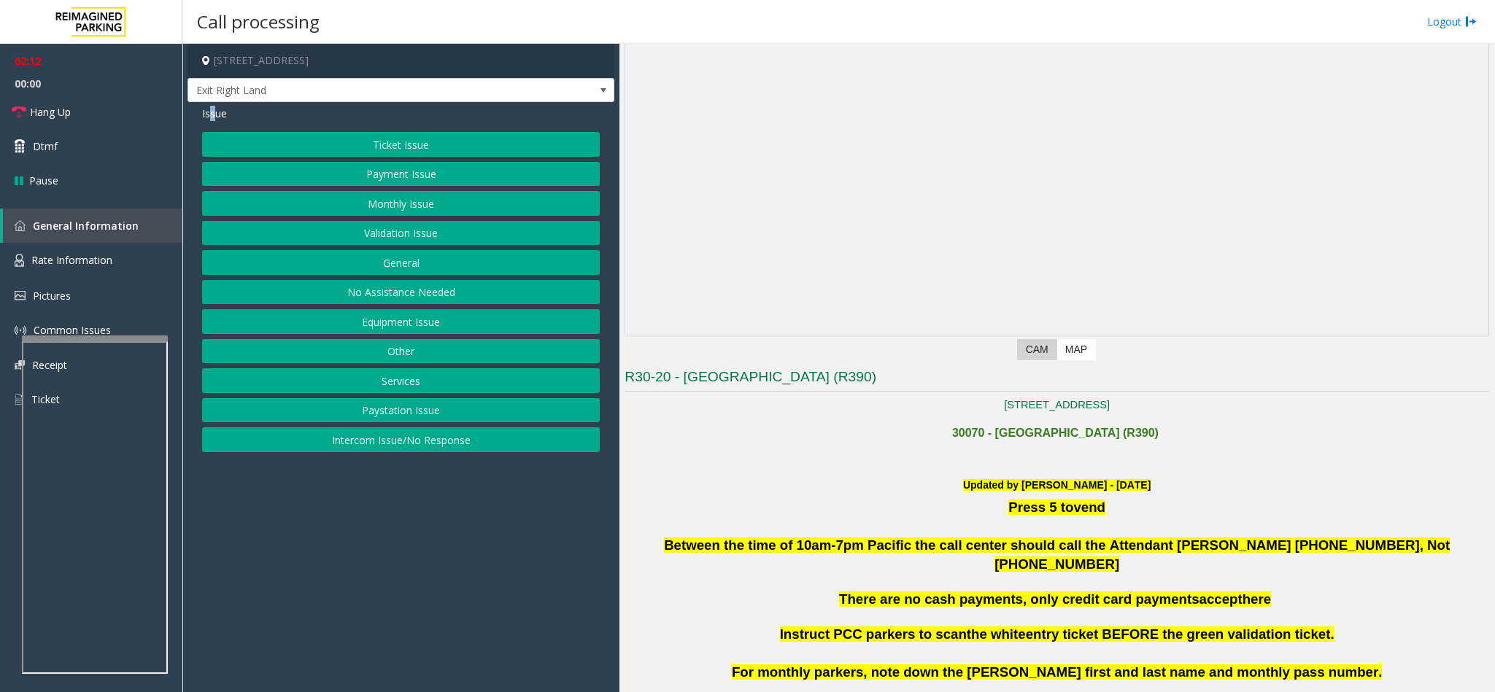
click at [372, 140] on button "Ticket Issue" at bounding box center [401, 144] width 398 height 25
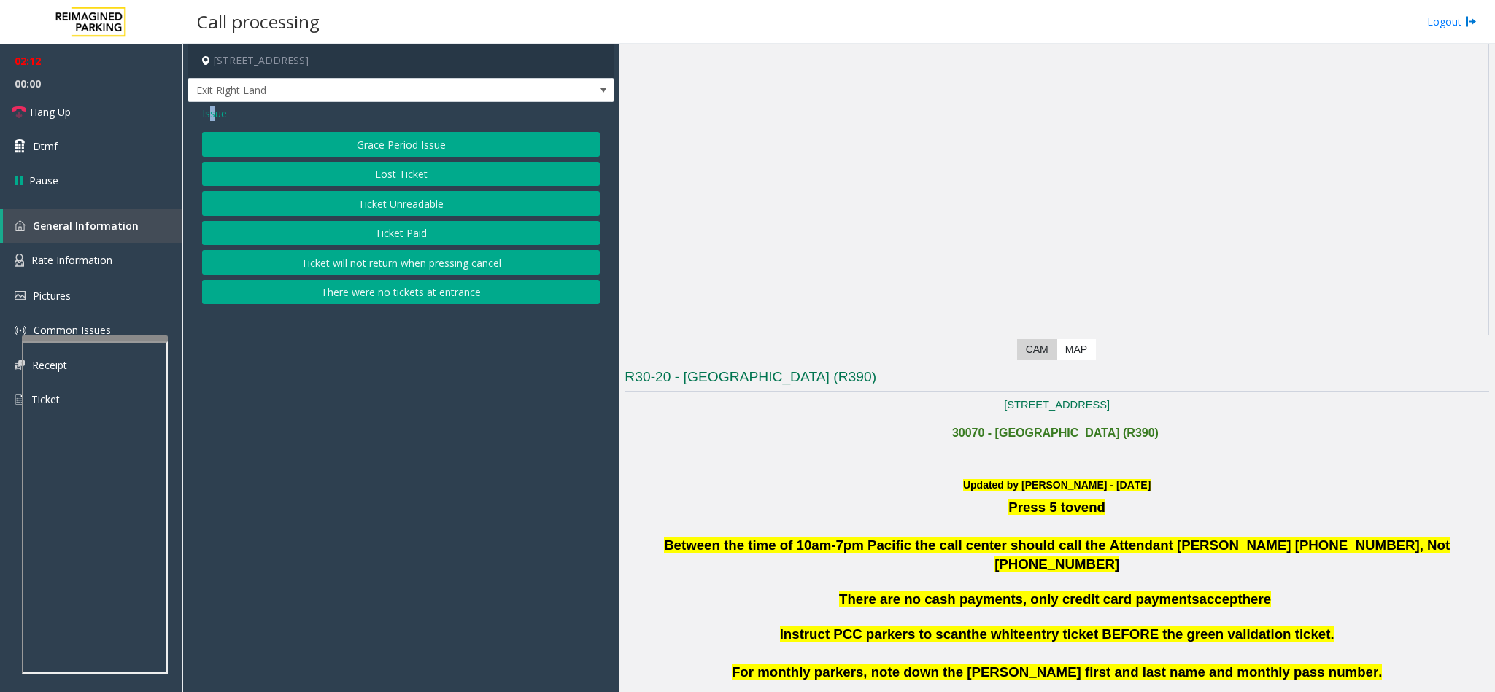
click at [394, 200] on button "Ticket Unreadable" at bounding box center [401, 203] width 398 height 25
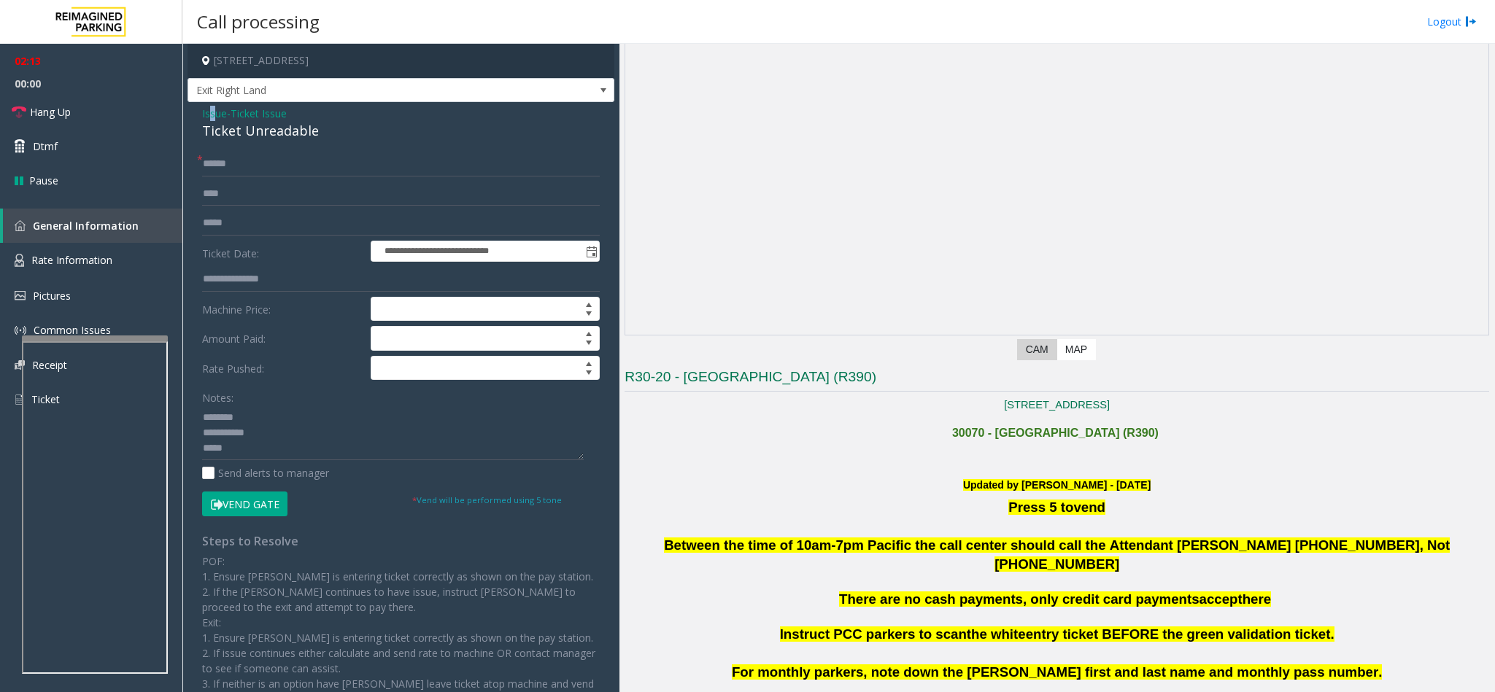
click at [243, 502] on button "Vend Gate" at bounding box center [244, 504] width 85 height 25
click at [276, 116] on span "Ticket Issue" at bounding box center [259, 113] width 56 height 15
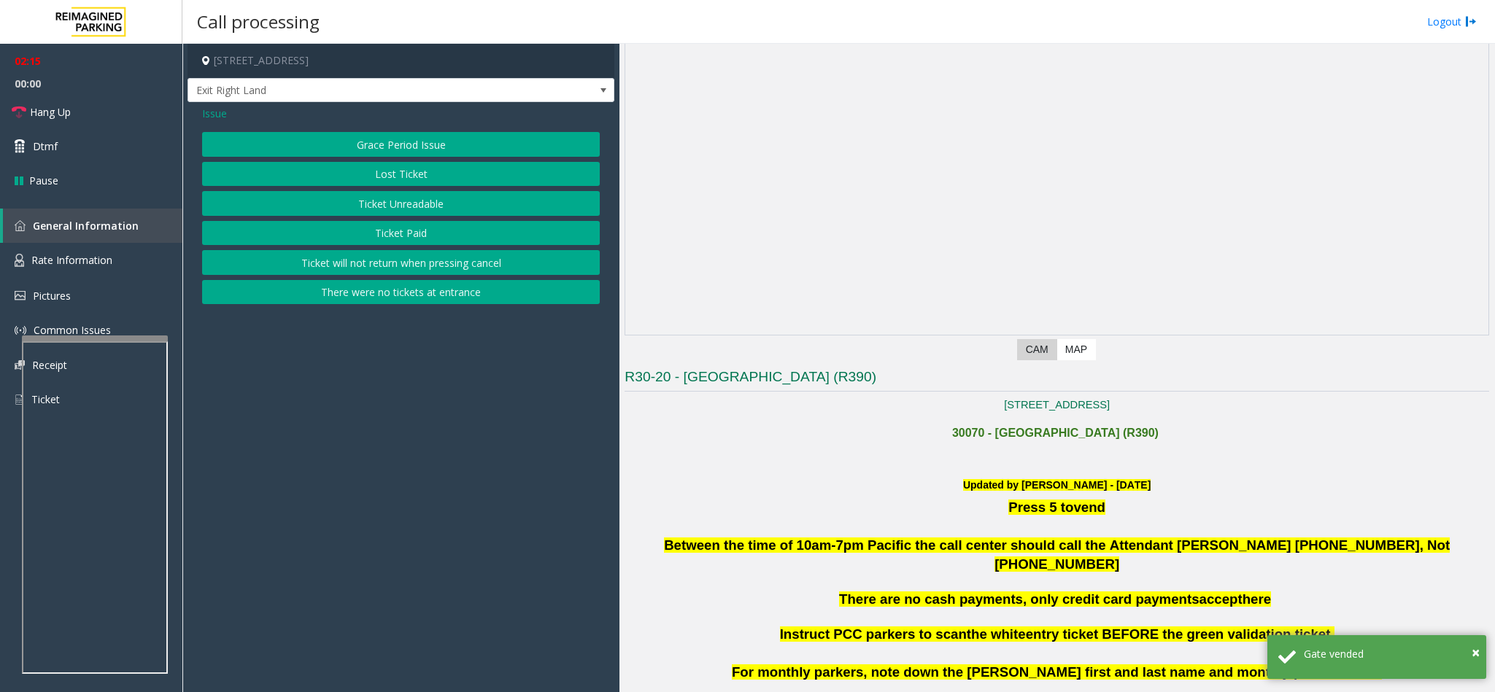
click at [379, 178] on button "Lost Ticket" at bounding box center [401, 174] width 398 height 25
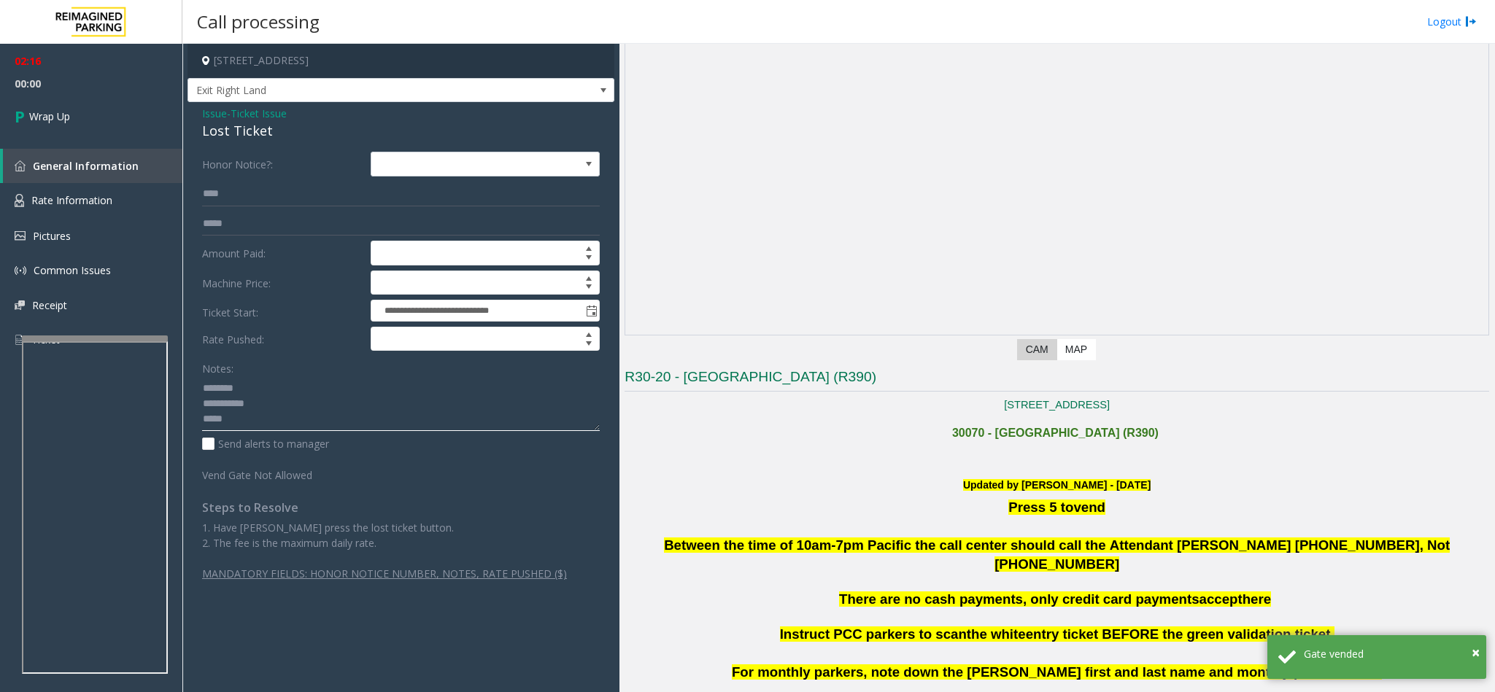
click at [252, 423] on textarea at bounding box center [401, 403] width 398 height 55
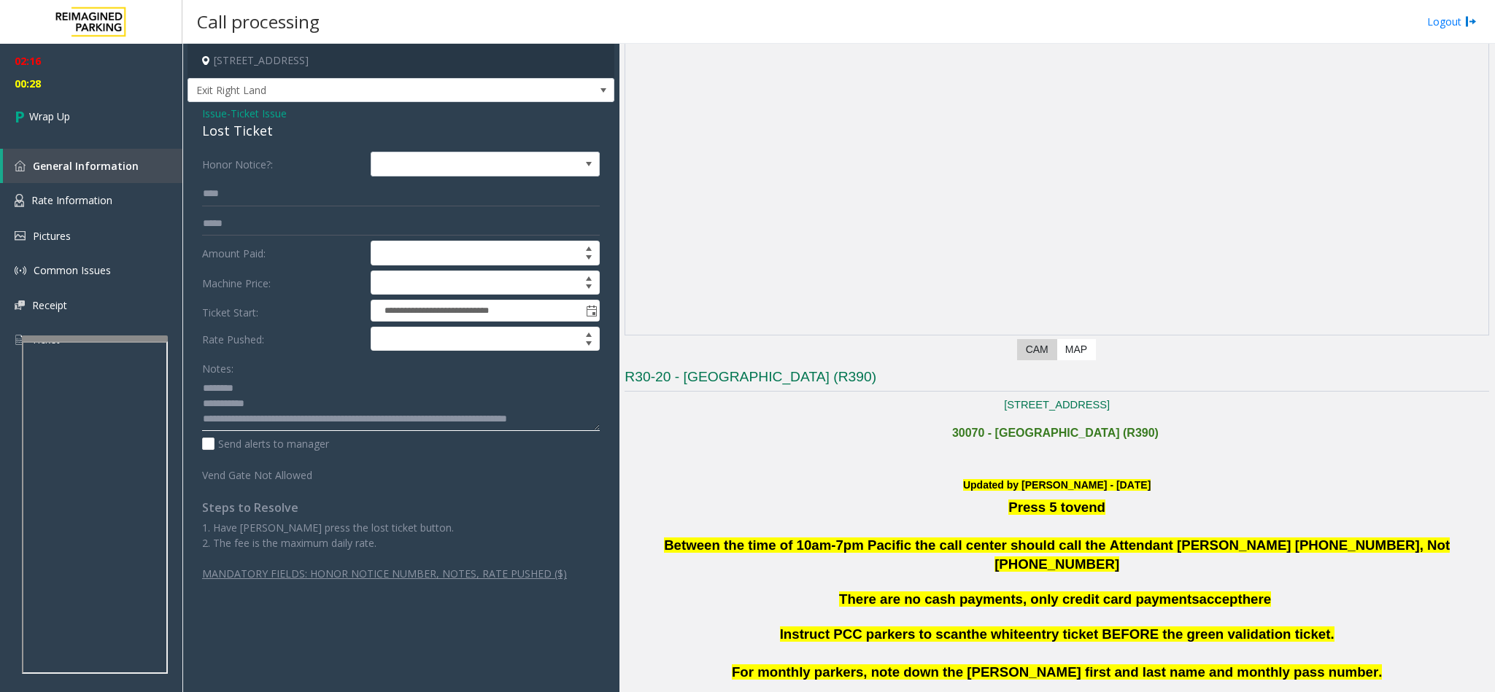
scroll to position [11, 0]
click at [206, 423] on textarea at bounding box center [401, 403] width 398 height 55
drag, startPoint x: 210, startPoint y: 420, endPoint x: 530, endPoint y: 414, distance: 320.3
click at [530, 411] on textarea at bounding box center [401, 403] width 398 height 55
click at [215, 427] on textarea at bounding box center [401, 403] width 398 height 55
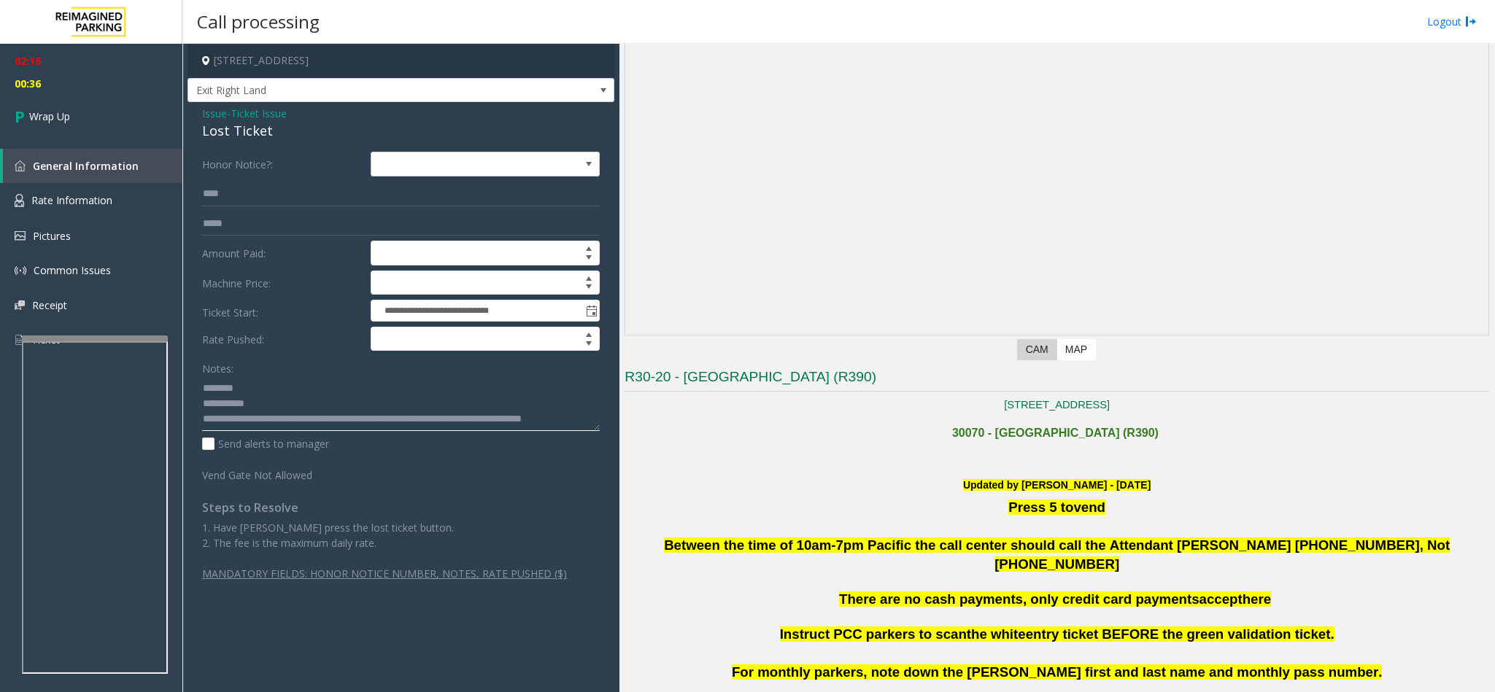
scroll to position [0, 0]
type textarea "**********"
click at [263, 107] on span "Ticket Issue" at bounding box center [259, 113] width 56 height 15
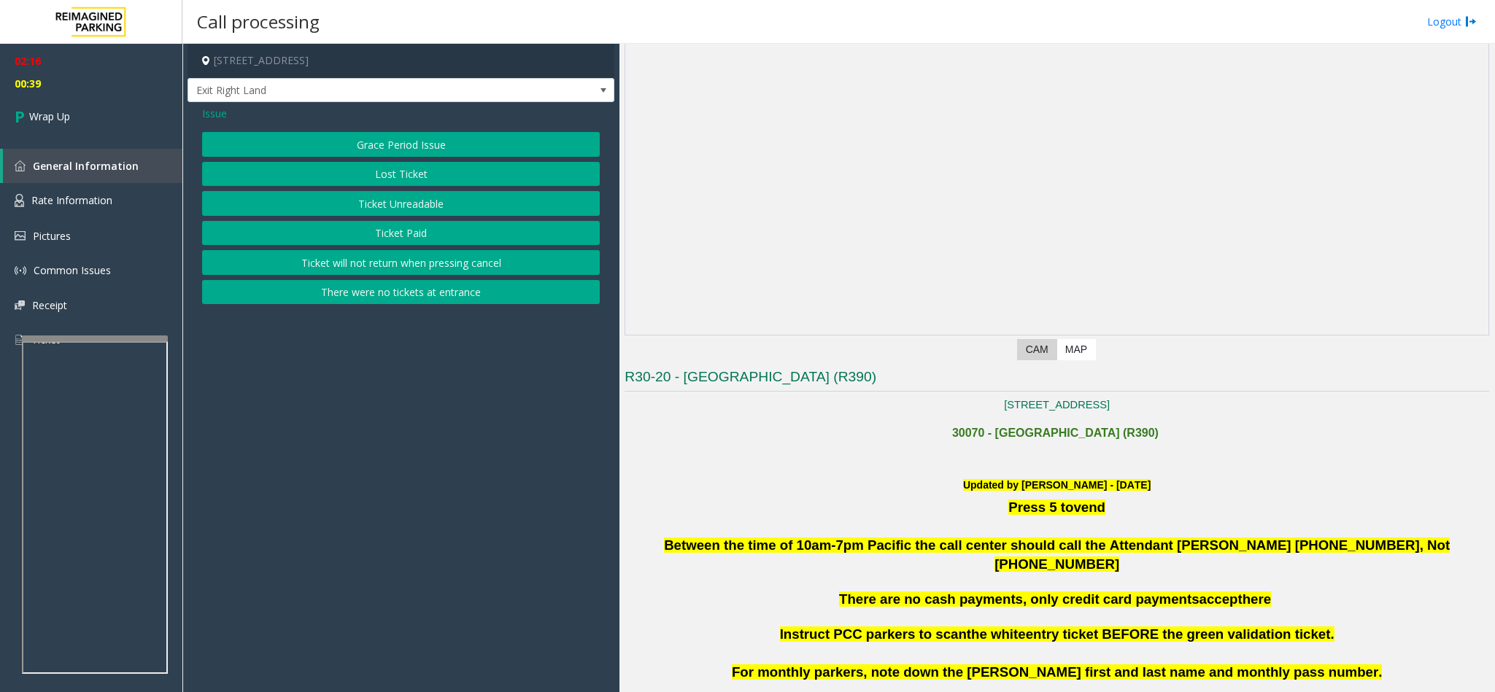
click at [395, 147] on button "Grace Period Issue" at bounding box center [401, 144] width 398 height 25
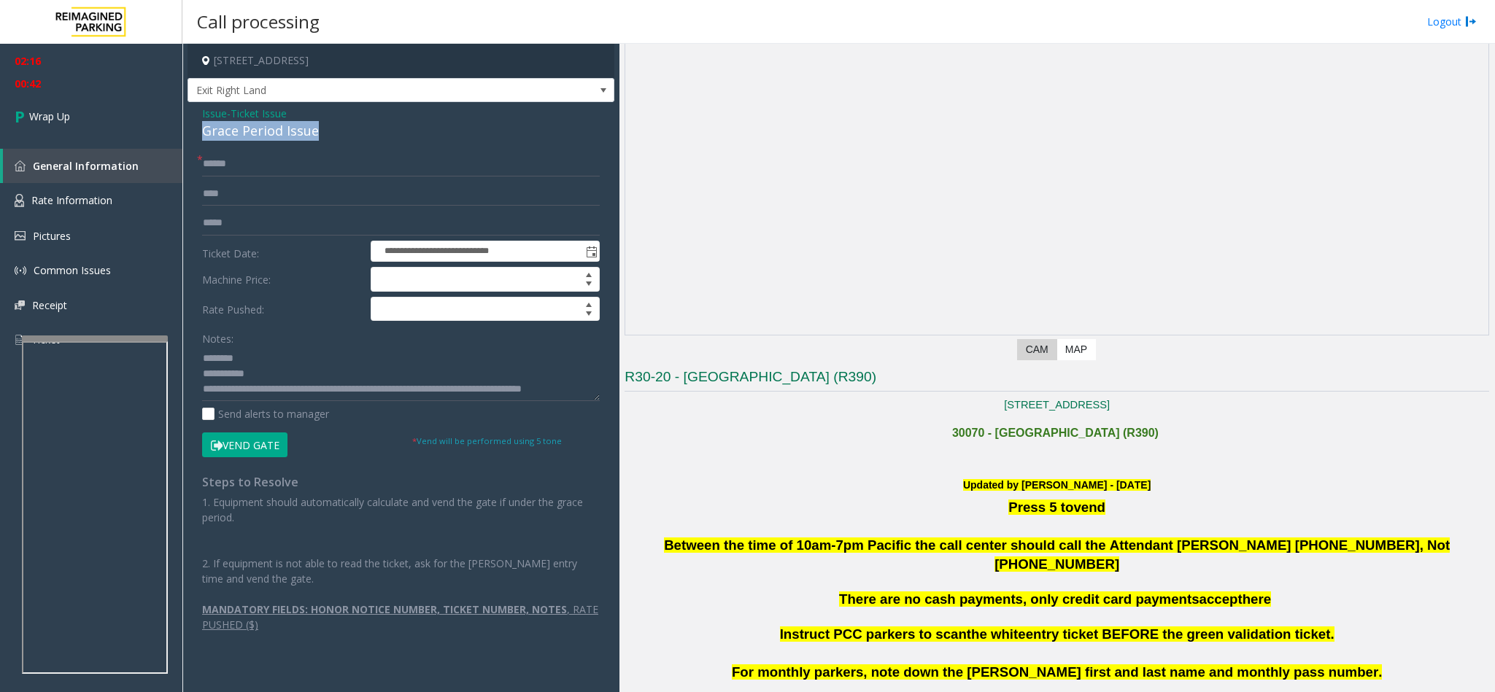
drag, startPoint x: 326, startPoint y: 133, endPoint x: 195, endPoint y: 136, distance: 131.3
click at [195, 136] on div "**********" at bounding box center [400, 374] width 427 height 545
copy div "Grace Period Issue"
click at [256, 372] on textarea at bounding box center [401, 373] width 398 height 55
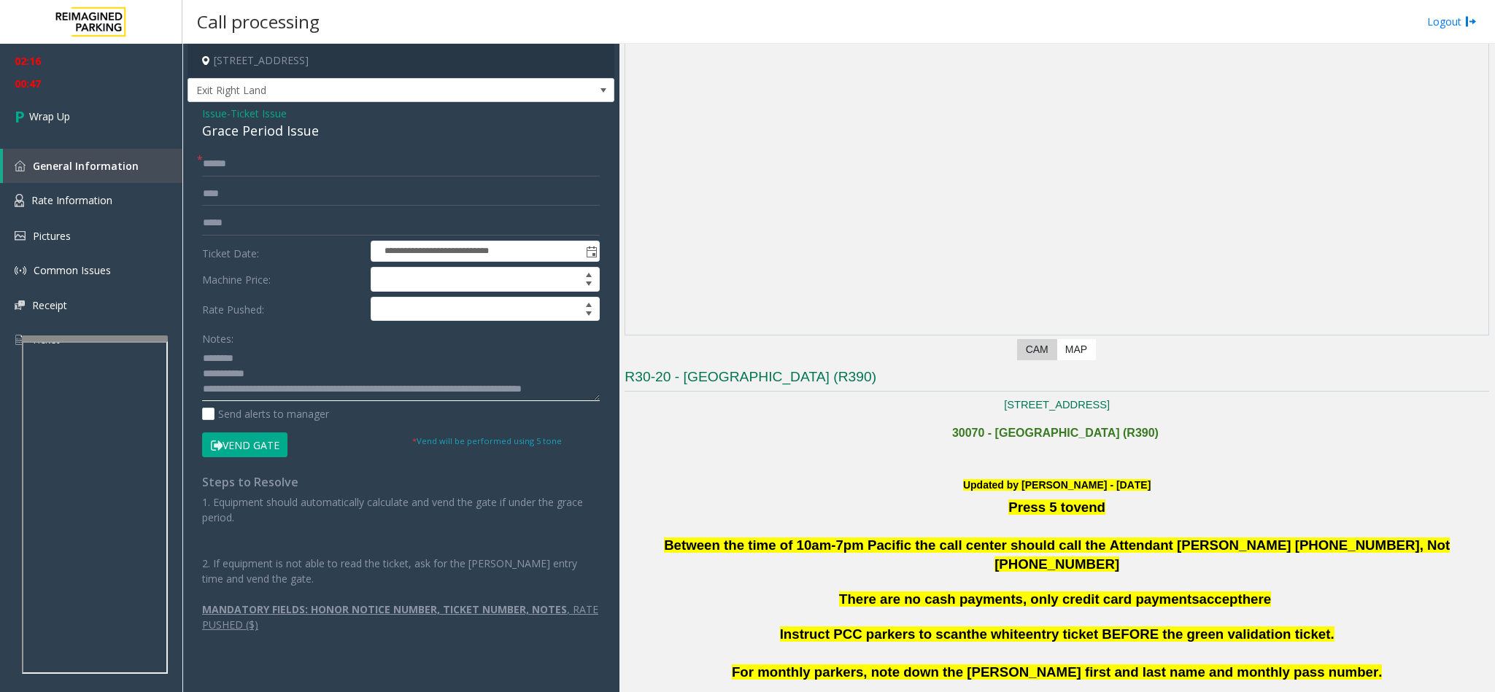
drag, startPoint x: 261, startPoint y: 371, endPoint x: 202, endPoint y: 374, distance: 59.2
click at [202, 374] on textarea at bounding box center [401, 373] width 398 height 55
paste textarea "*******"
type textarea "**********"
click at [233, 169] on input "text" at bounding box center [401, 164] width 398 height 25
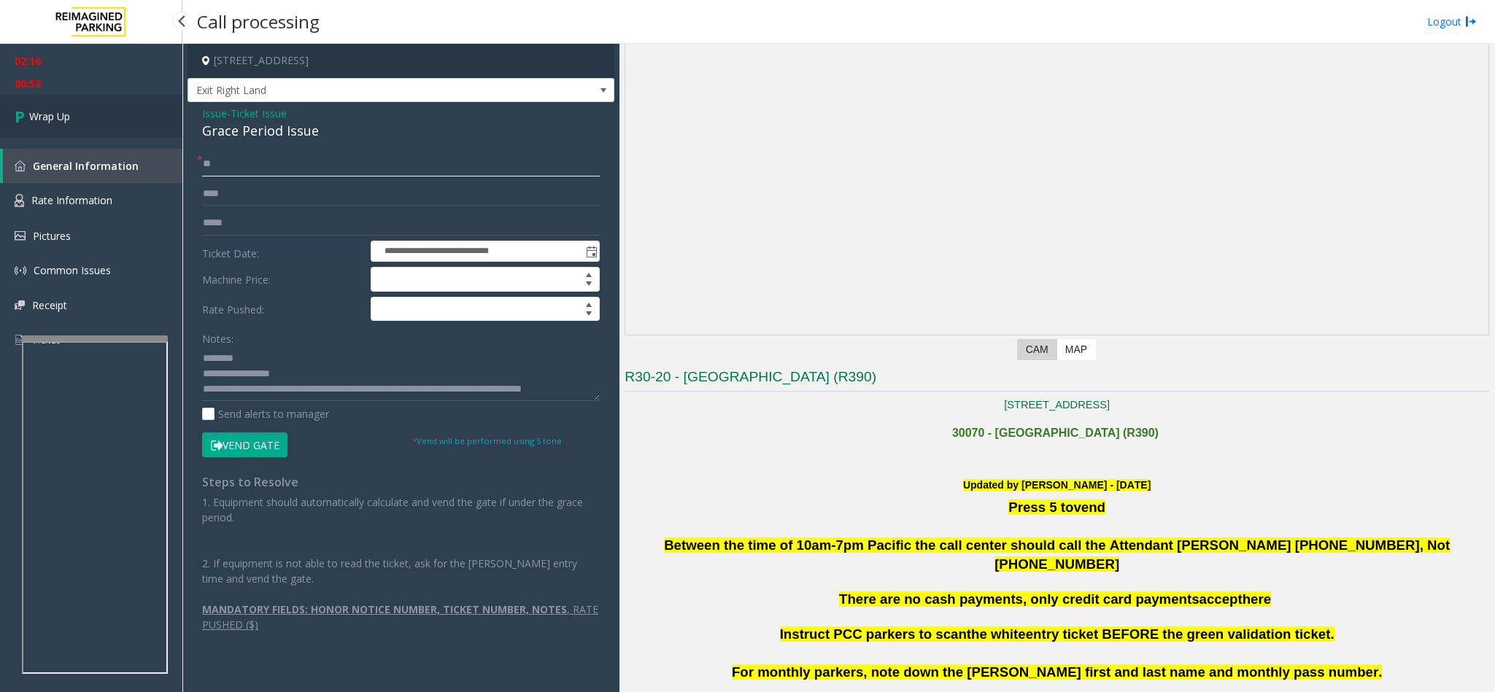
type input "**"
click at [55, 109] on span "Wrap Up" at bounding box center [49, 116] width 41 height 15
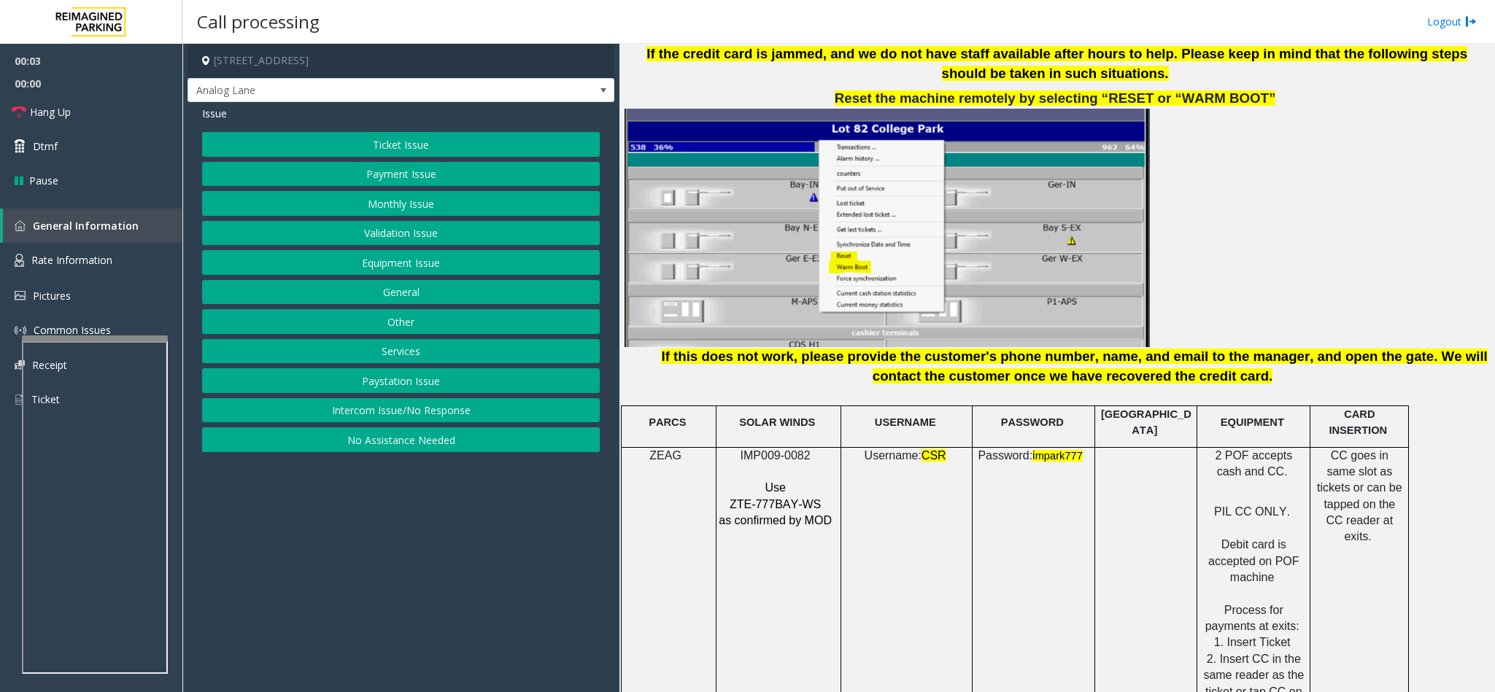
scroll to position [1860, 0]
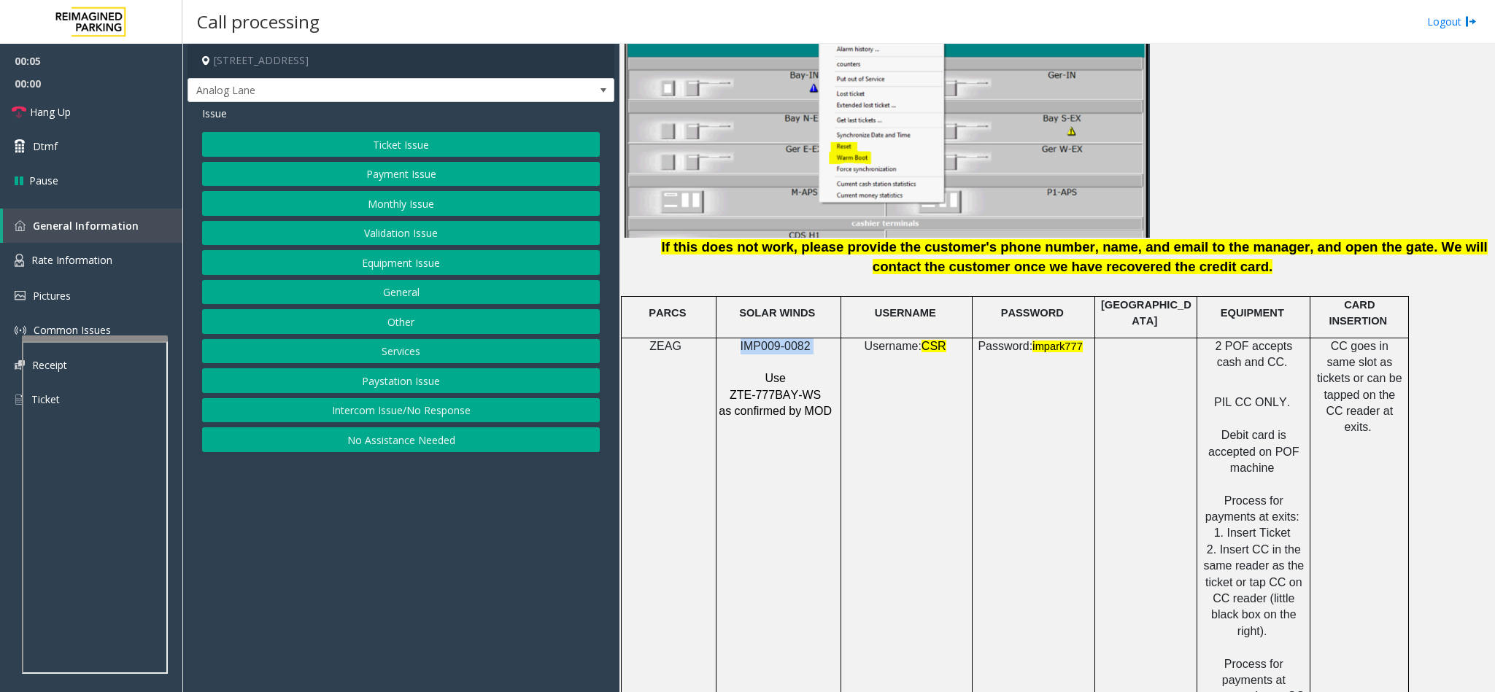
drag, startPoint x: 818, startPoint y: 320, endPoint x: 737, endPoint y: 318, distance: 81.0
click at [737, 338] on p "IMP009-0082" at bounding box center [776, 346] width 117 height 16
copy p "IMP009-0082"
click at [482, 419] on button "Intercom Issue/No Response" at bounding box center [401, 410] width 398 height 25
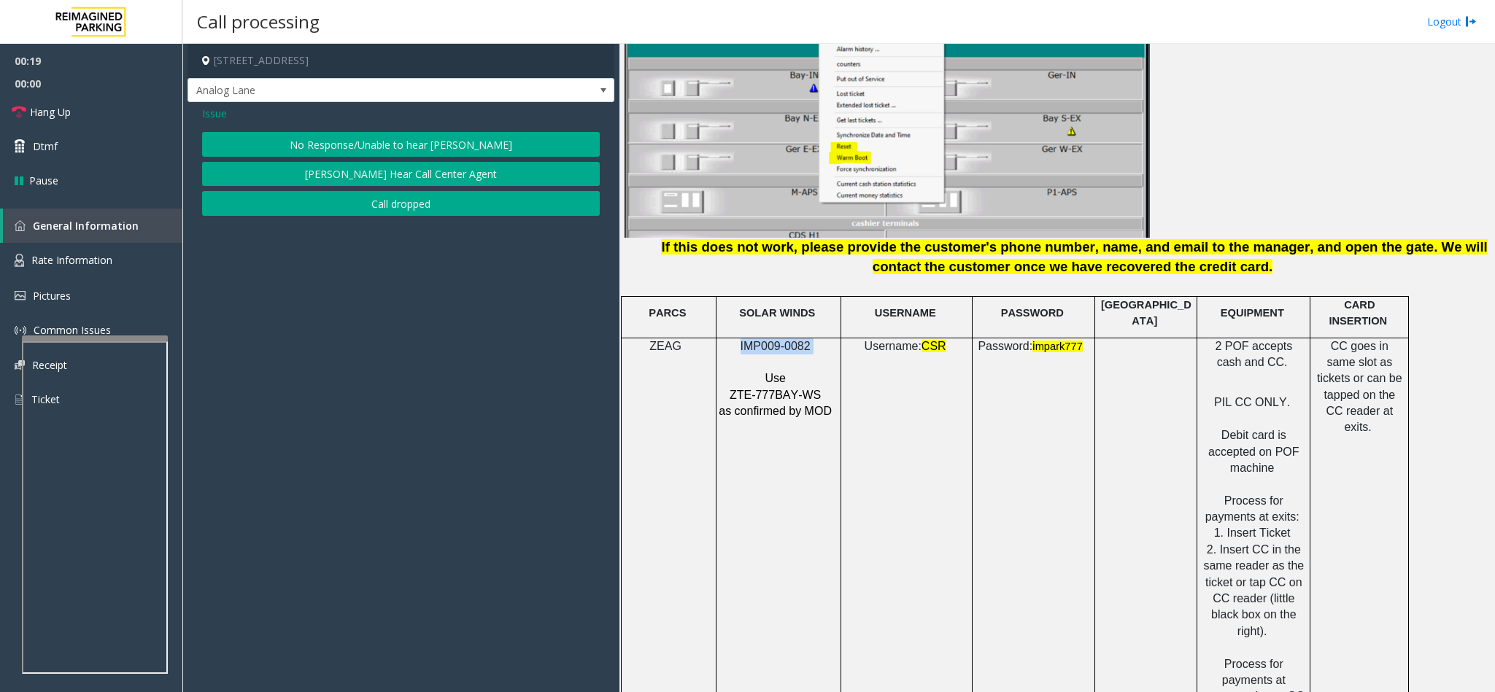
click at [383, 145] on button "No Response/Unable to hear [PERSON_NAME]" at bounding box center [401, 144] width 398 height 25
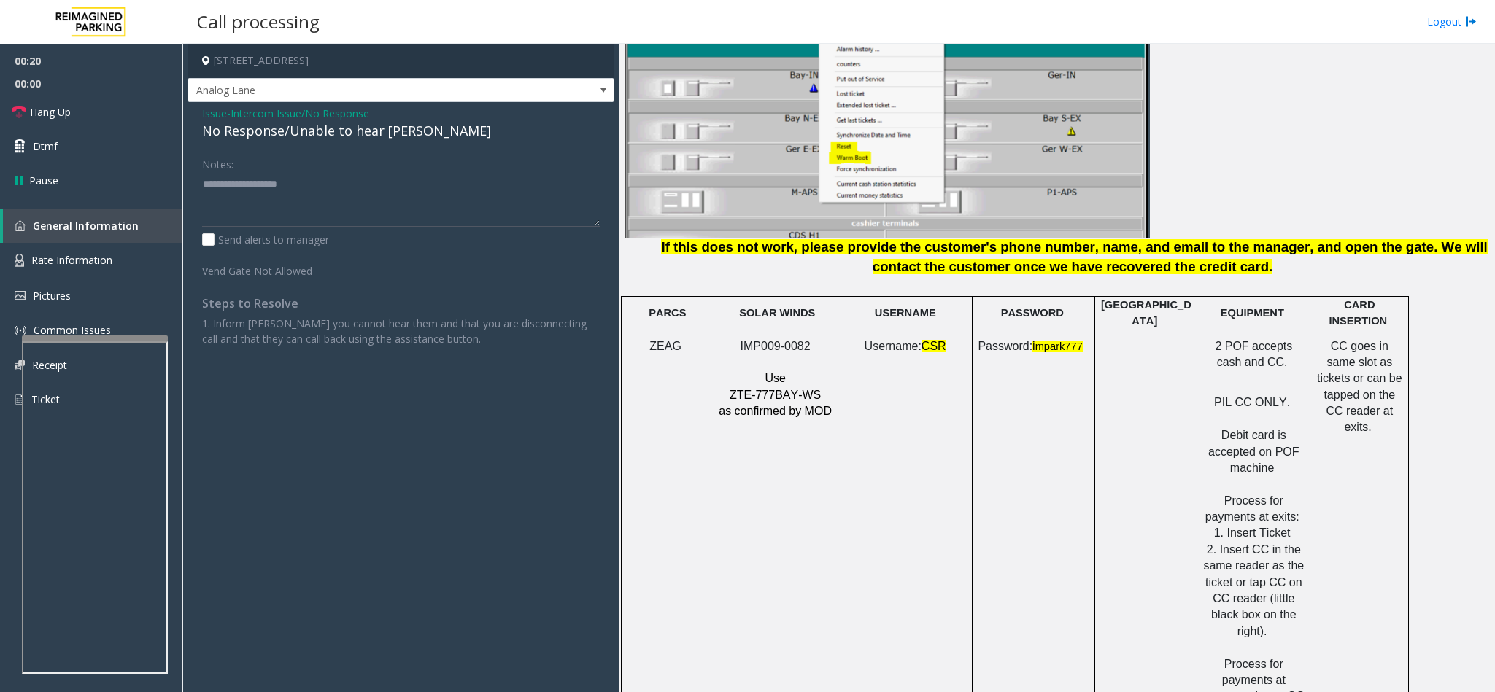
click at [365, 138] on div "No Response/Unable to hear [PERSON_NAME]" at bounding box center [401, 131] width 398 height 20
click at [366, 134] on div "No Response/Unable to hear [PERSON_NAME]" at bounding box center [401, 131] width 398 height 20
click at [384, 131] on div "No Response/Unable to hear [PERSON_NAME]" at bounding box center [401, 131] width 398 height 20
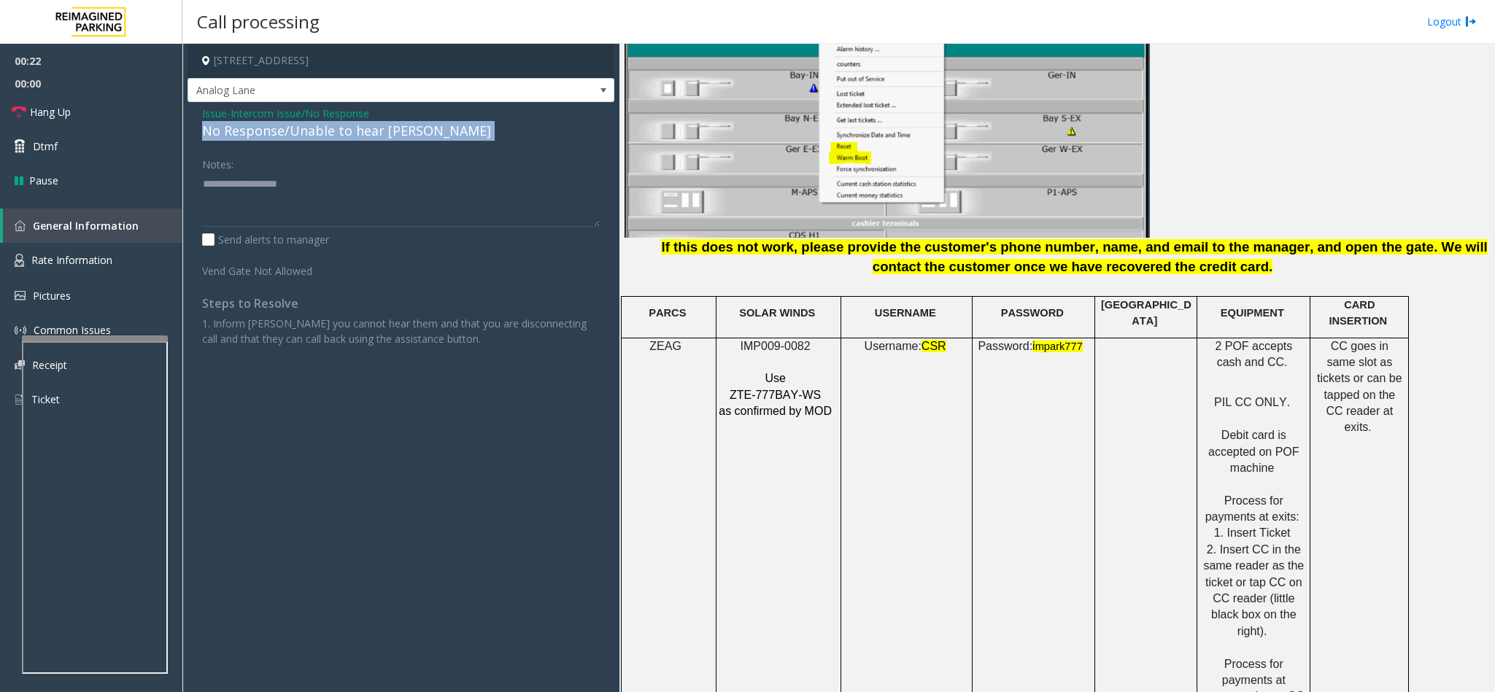
click at [384, 131] on div "No Response/Unable to hear [PERSON_NAME]" at bounding box center [401, 131] width 398 height 20
click at [466, 193] on textarea at bounding box center [401, 199] width 398 height 55
type textarea "**********"
click at [320, 110] on span "Intercom Issue/No Response" at bounding box center [300, 113] width 139 height 15
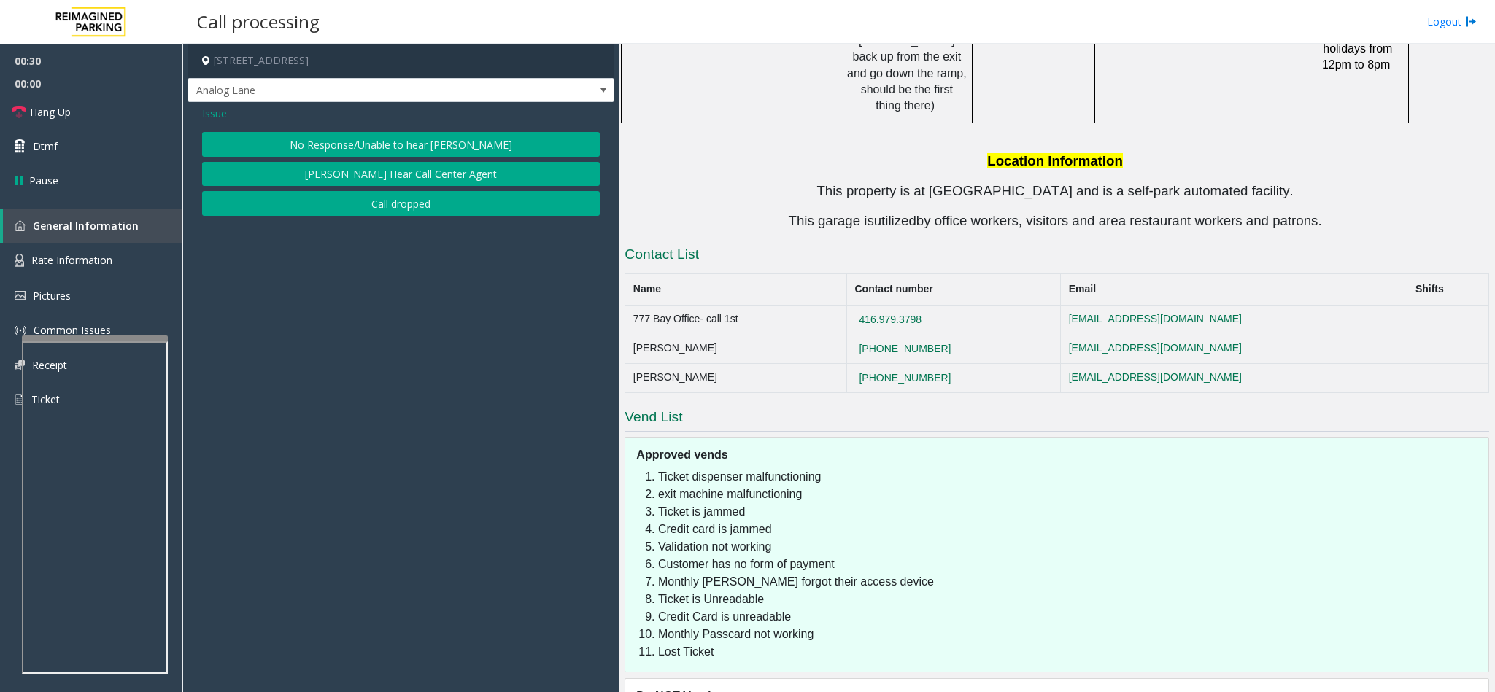
scroll to position [2803, 0]
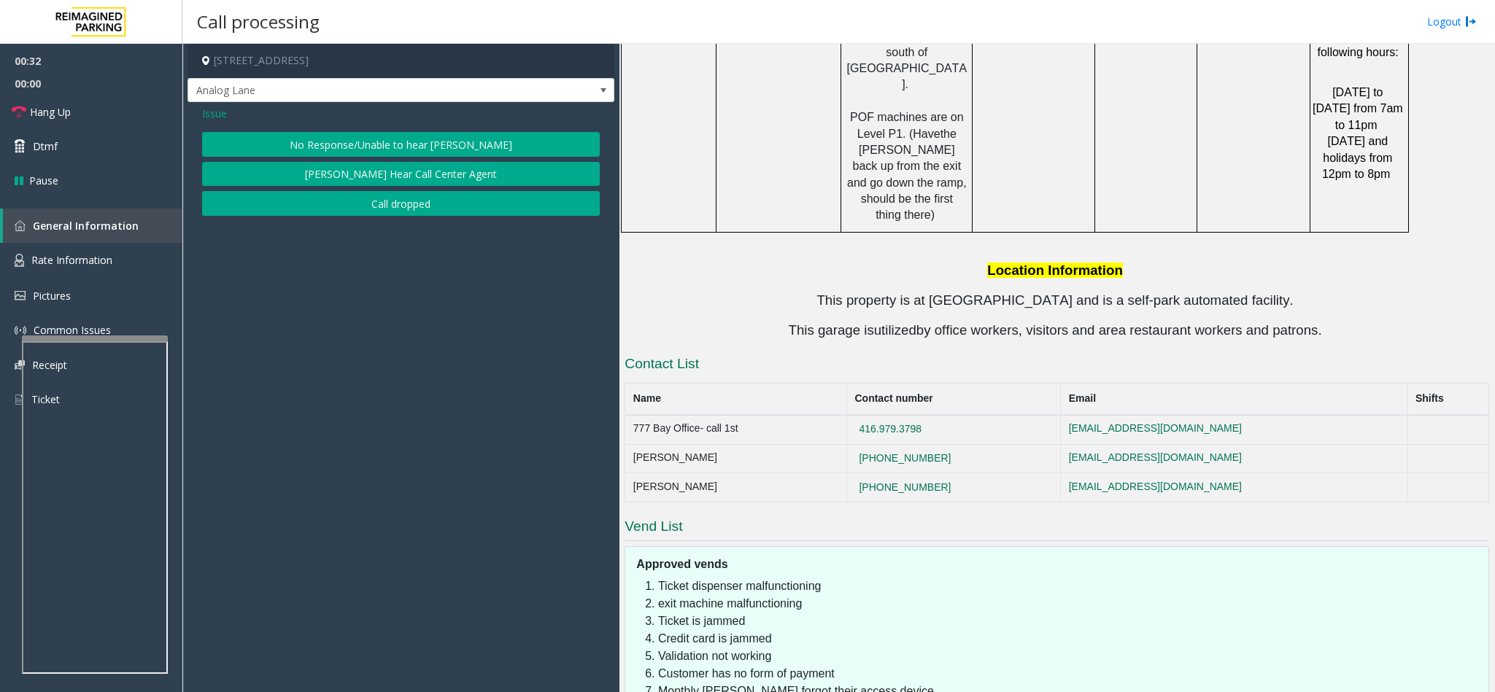
click at [414, 145] on button "No Response/Unable to hear [PERSON_NAME]" at bounding box center [401, 144] width 398 height 25
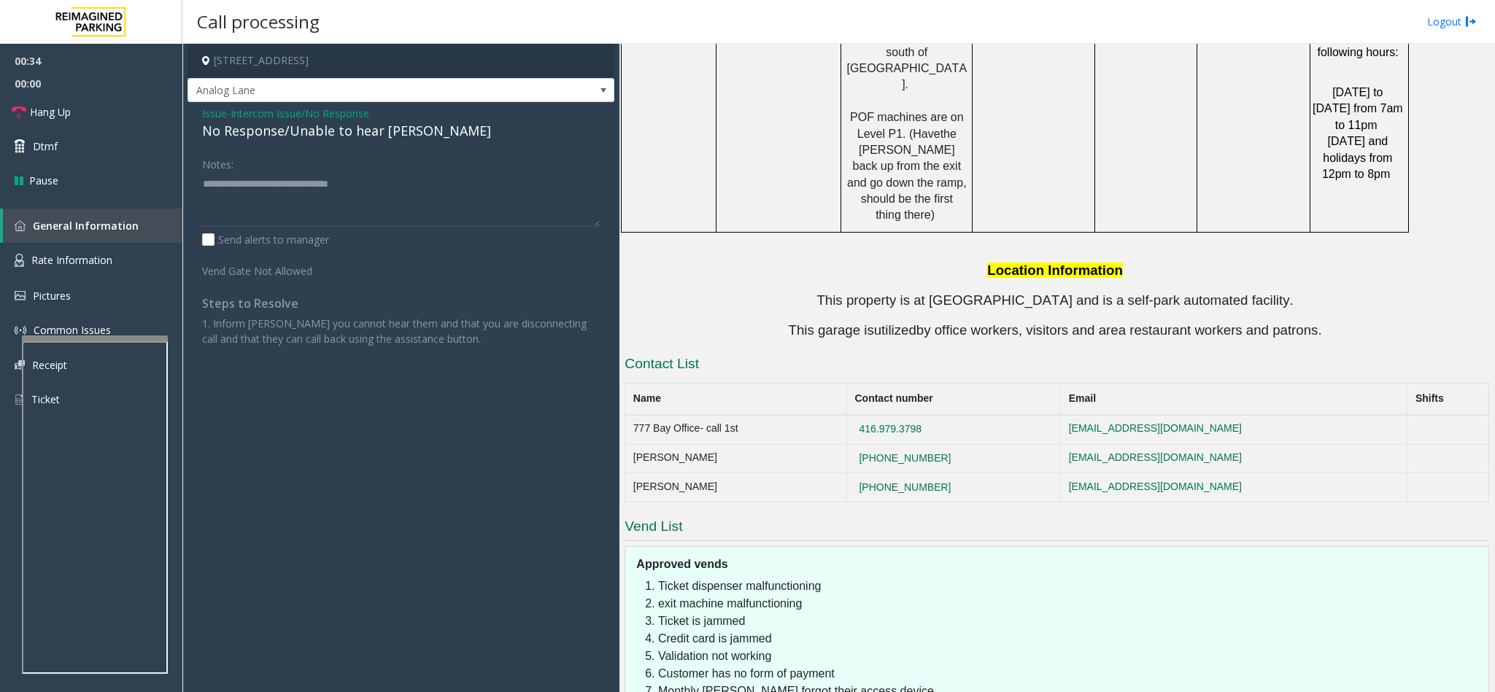
click at [333, 109] on span "Intercom Issue/No Response" at bounding box center [300, 113] width 139 height 15
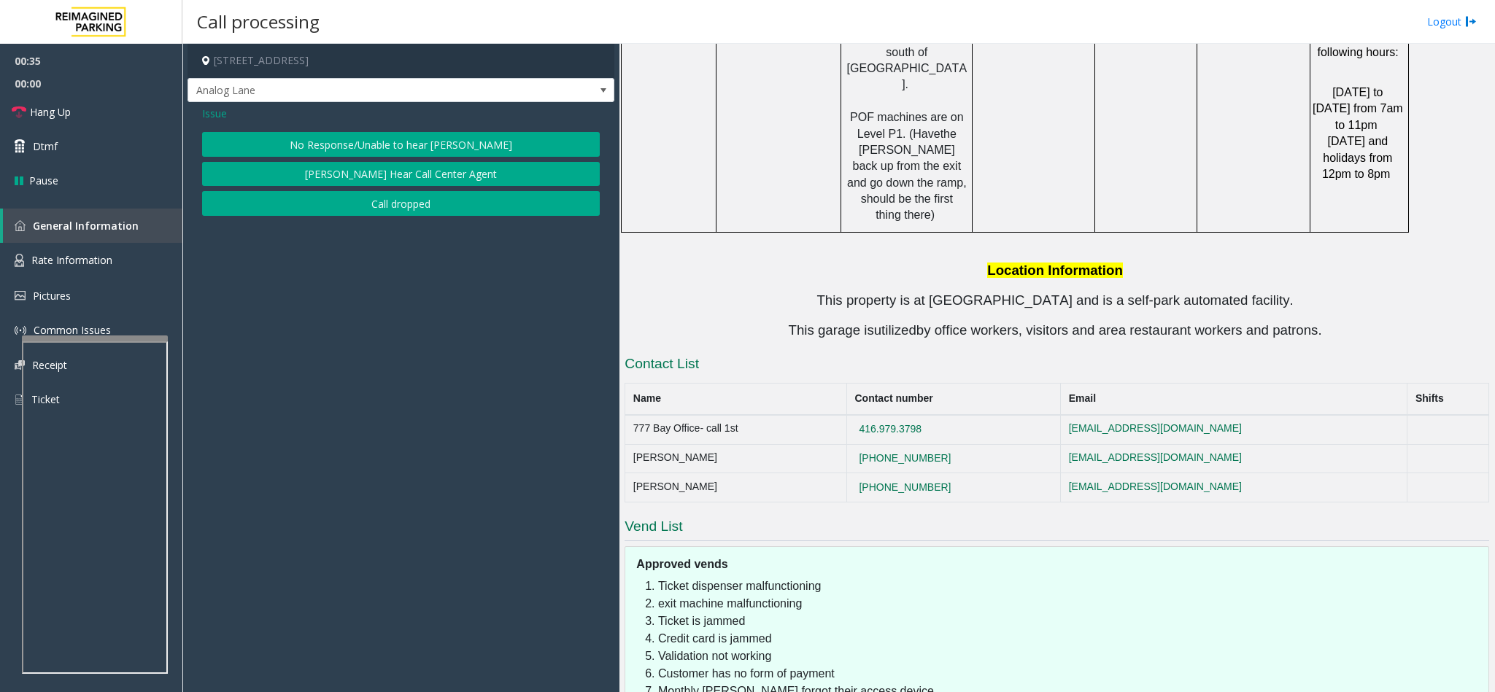
click at [226, 110] on span "Issue" at bounding box center [214, 113] width 25 height 15
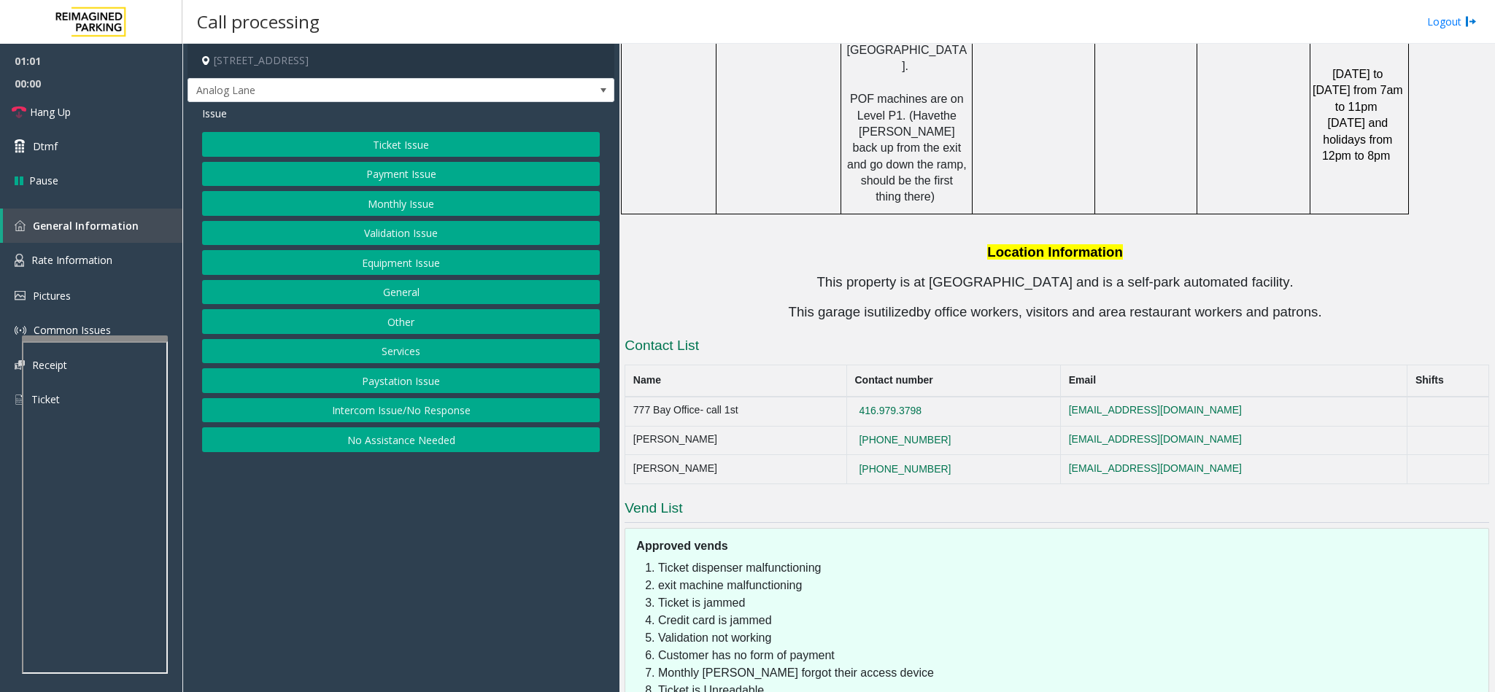
scroll to position [2913, 0]
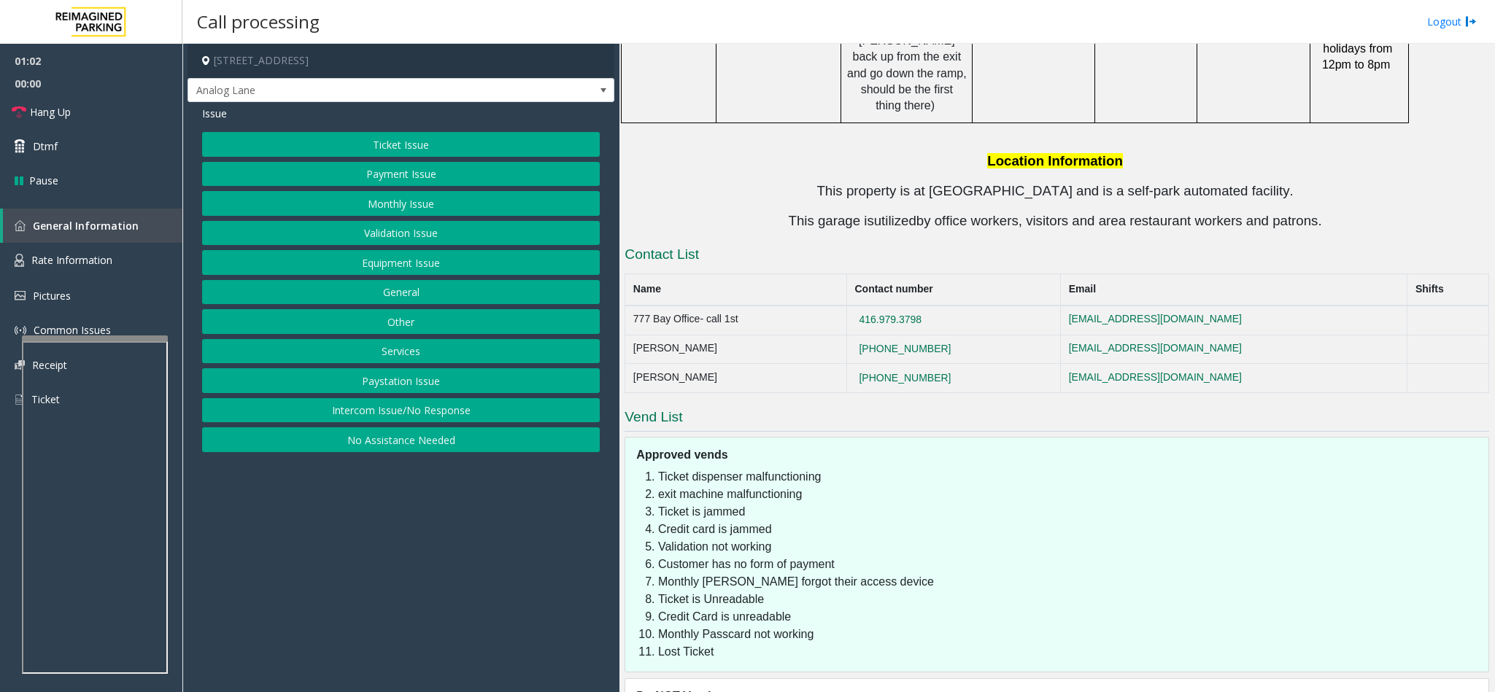
drag, startPoint x: 994, startPoint y: 222, endPoint x: 848, endPoint y: 217, distance: 146.7
click at [848, 306] on tr "777 Bay Office- call 1st 416.979.3798 none@none.com" at bounding box center [1057, 320] width 864 height 29
copy tr "416.979.3798"
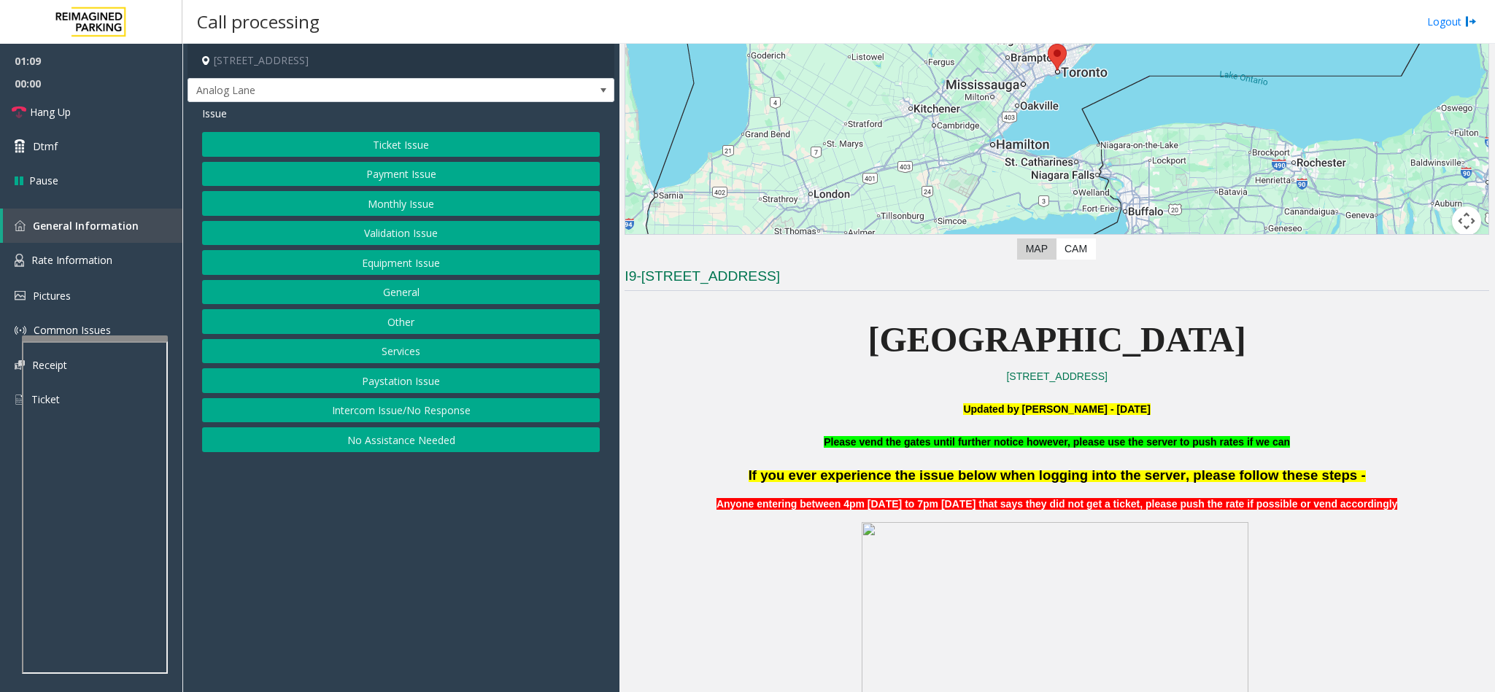
scroll to position [219, 0]
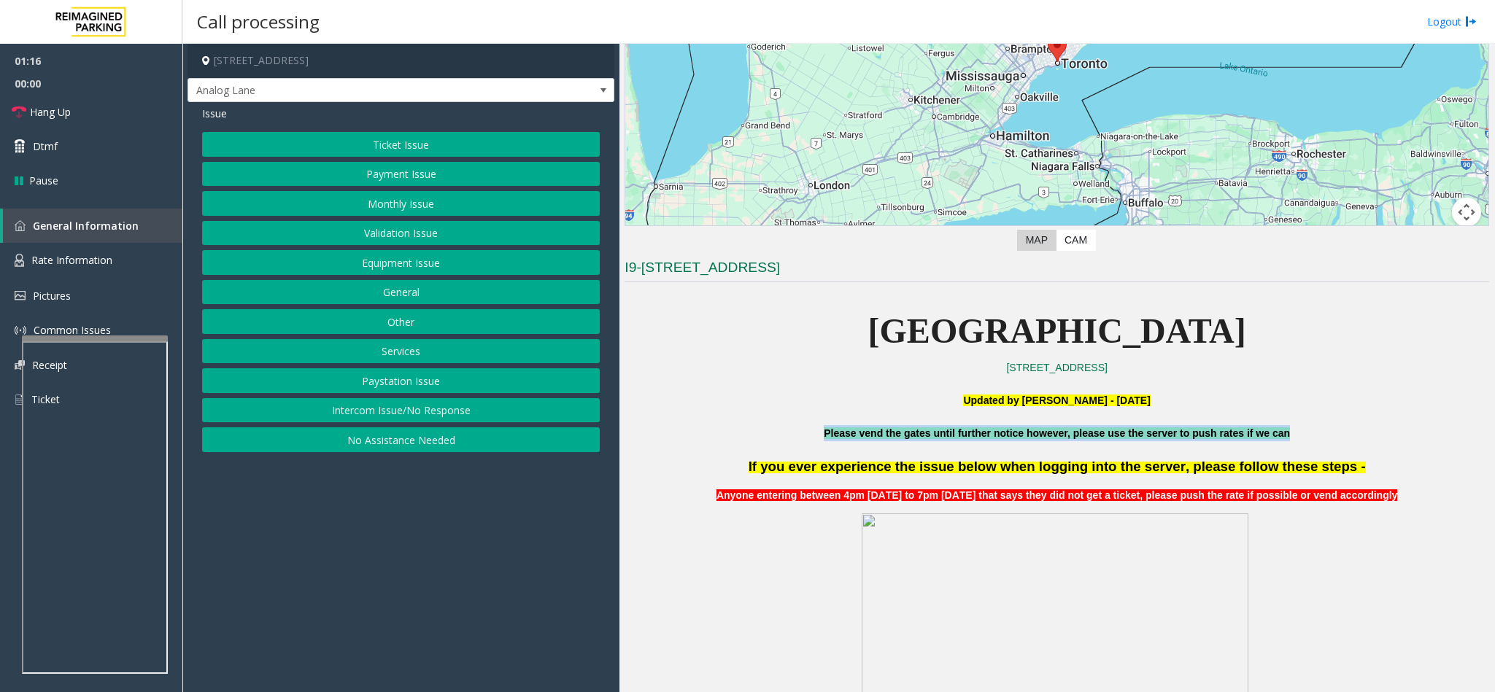
drag, startPoint x: 810, startPoint y: 425, endPoint x: 1303, endPoint y: 442, distance: 493.4
click at [73, 115] on link "Hang Up" at bounding box center [91, 112] width 182 height 34
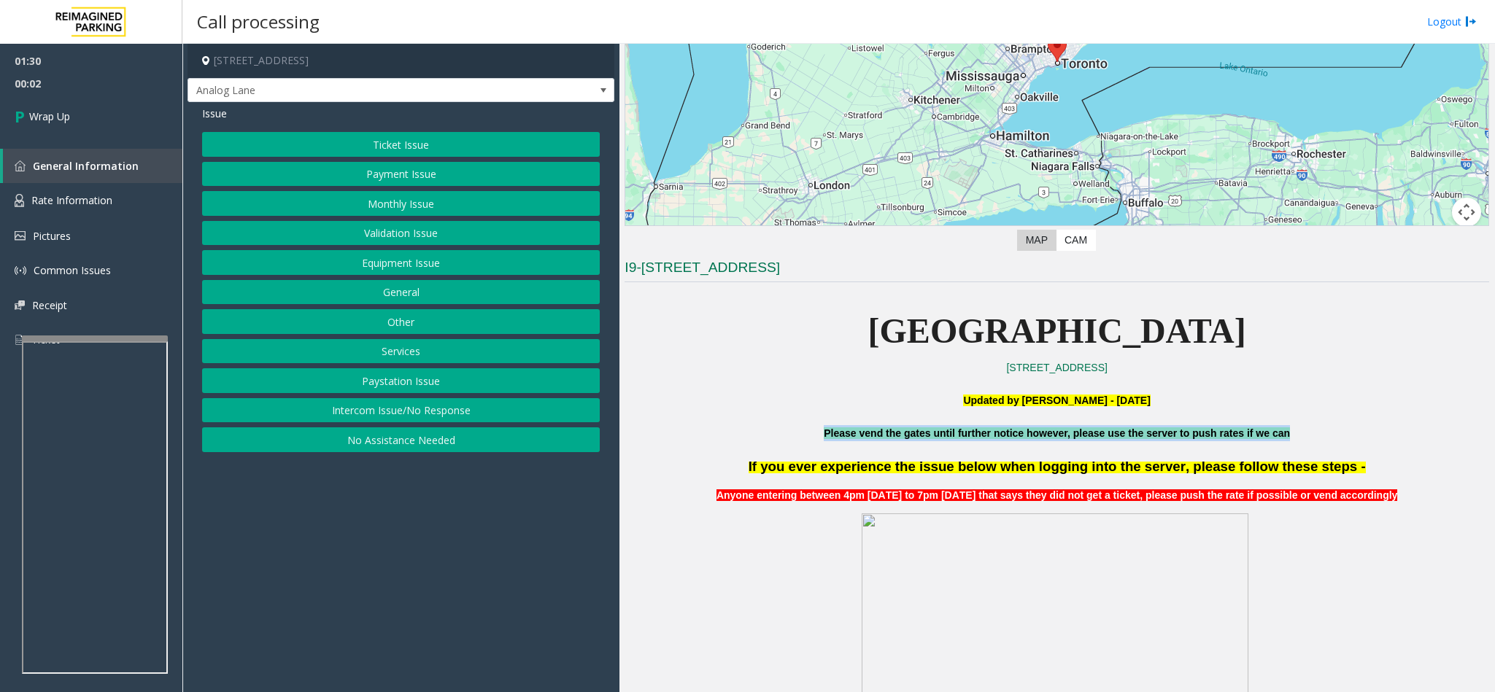
click at [419, 270] on button "Equipment Issue" at bounding box center [401, 262] width 398 height 25
click at [433, 263] on button "Gate / Door Won't Open" at bounding box center [401, 262] width 398 height 25
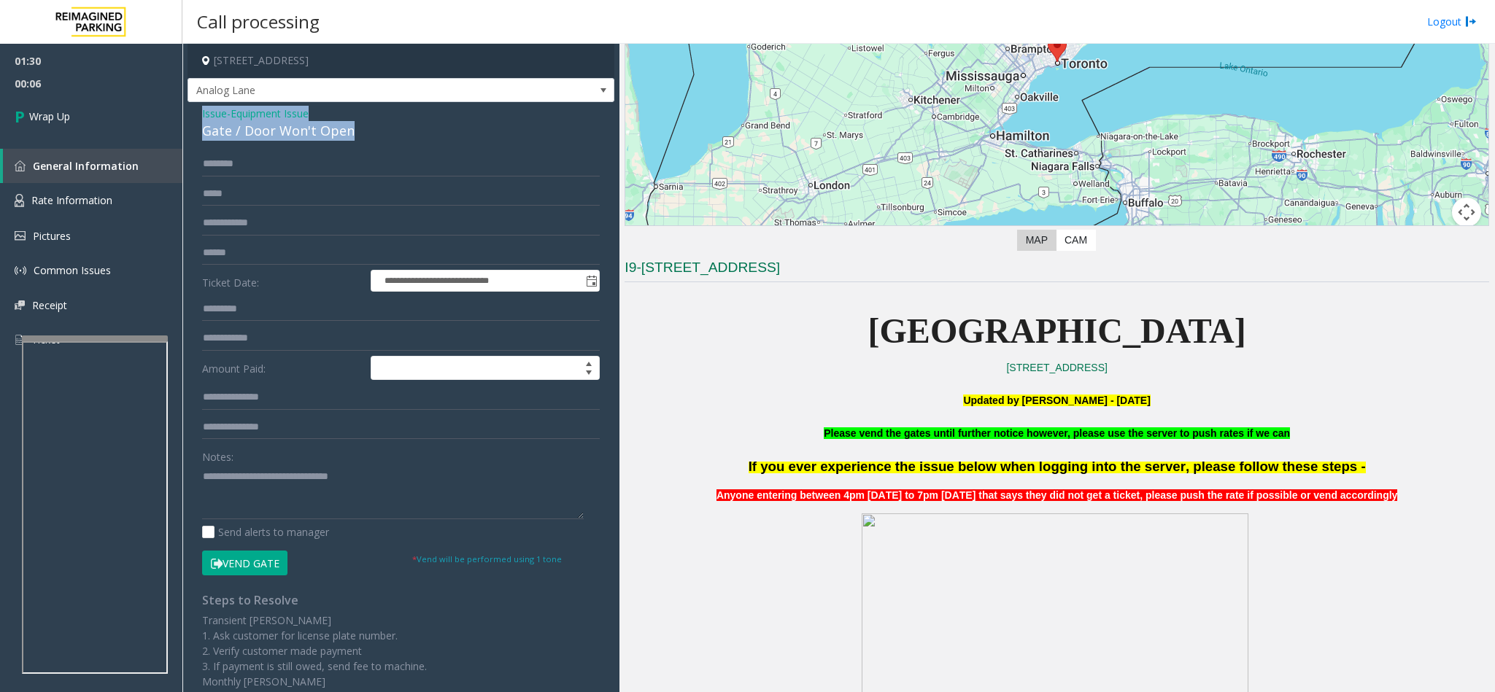
drag, startPoint x: 353, startPoint y: 134, endPoint x: 191, endPoint y: 119, distance: 162.7
click at [191, 119] on div "**********" at bounding box center [400, 456] width 427 height 709
copy div "Issue - Equipment Issue Gate / Door Won't Open"
paste textarea "**********"
drag, startPoint x: 392, startPoint y: 477, endPoint x: 182, endPoint y: 473, distance: 210.1
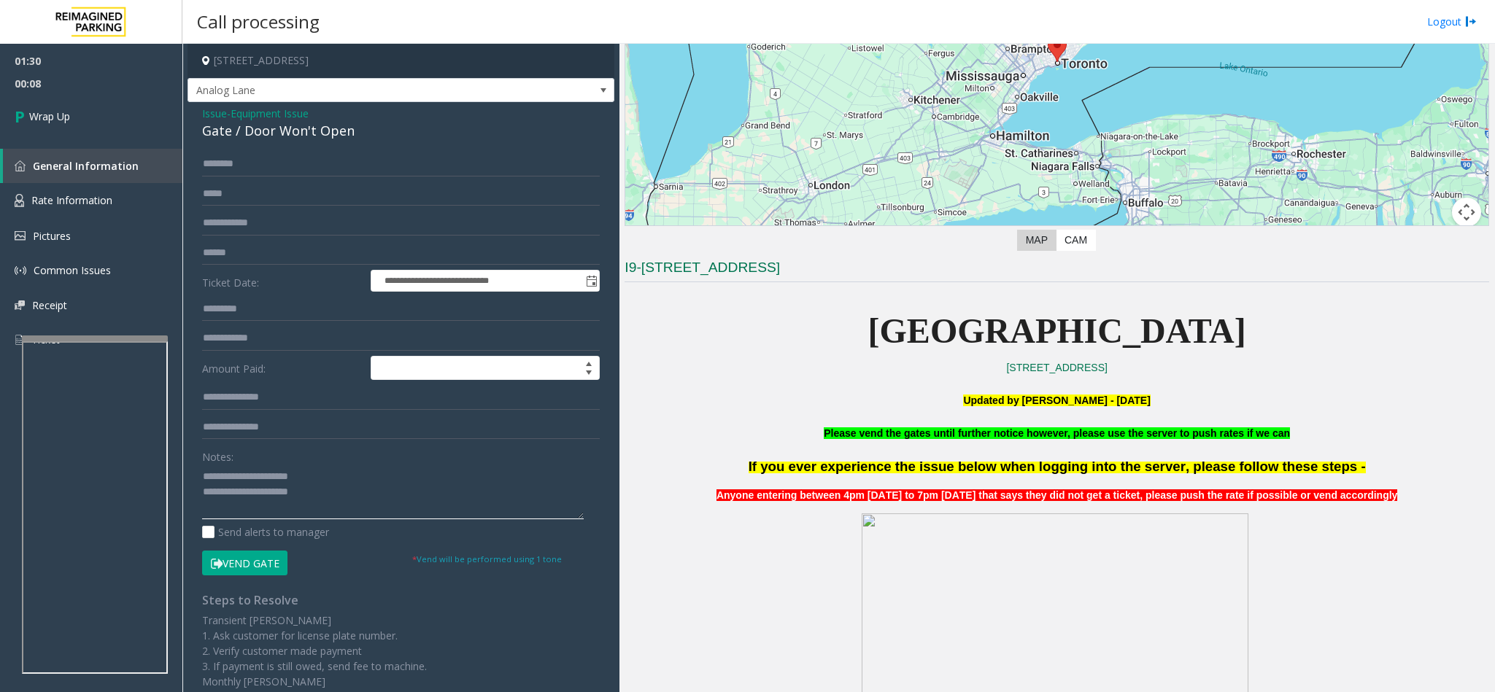
click at [182, 473] on div "**********" at bounding box center [838, 368] width 1312 height 649
drag, startPoint x: 327, startPoint y: 471, endPoint x: 237, endPoint y: 479, distance: 90.1
click at [237, 479] on textarea at bounding box center [393, 492] width 382 height 55
click at [338, 492] on textarea at bounding box center [393, 492] width 382 height 55
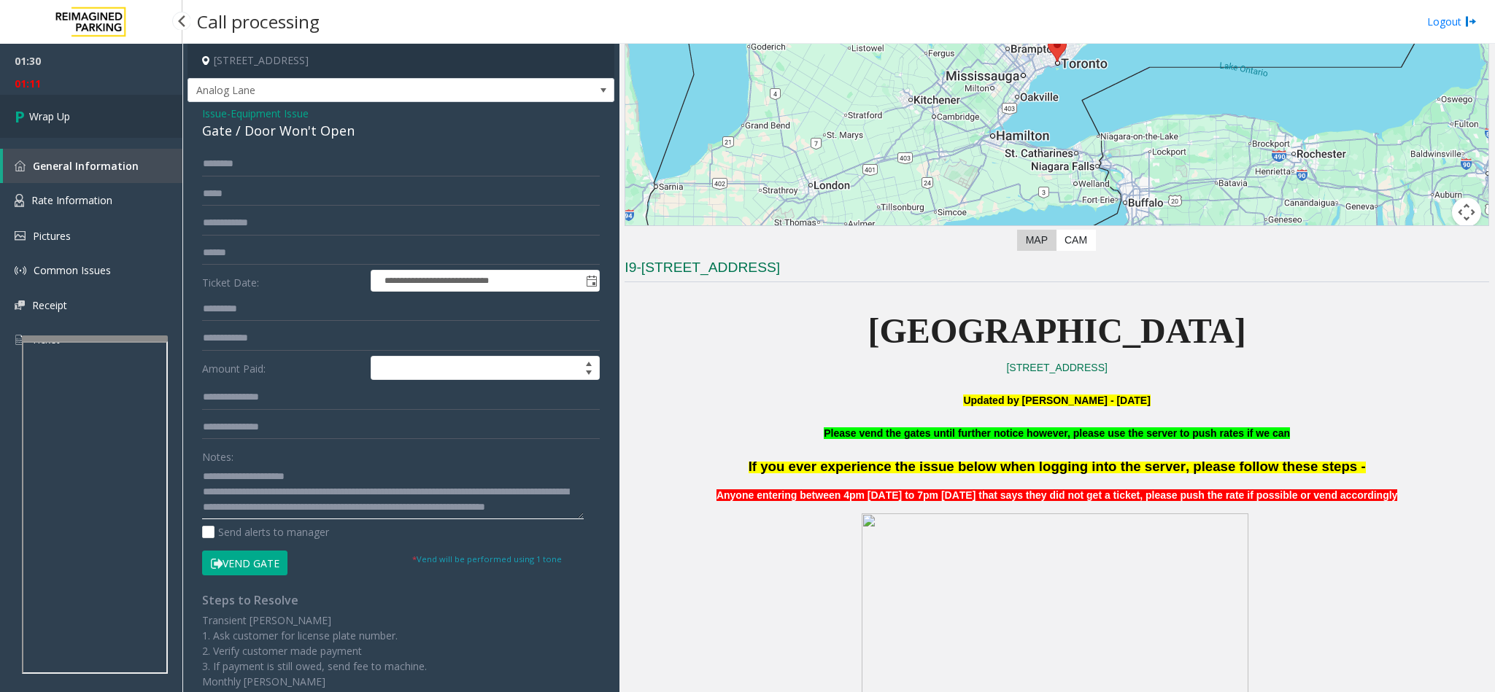
type textarea "**********"
click at [88, 112] on link "Wrap Up" at bounding box center [91, 116] width 182 height 43
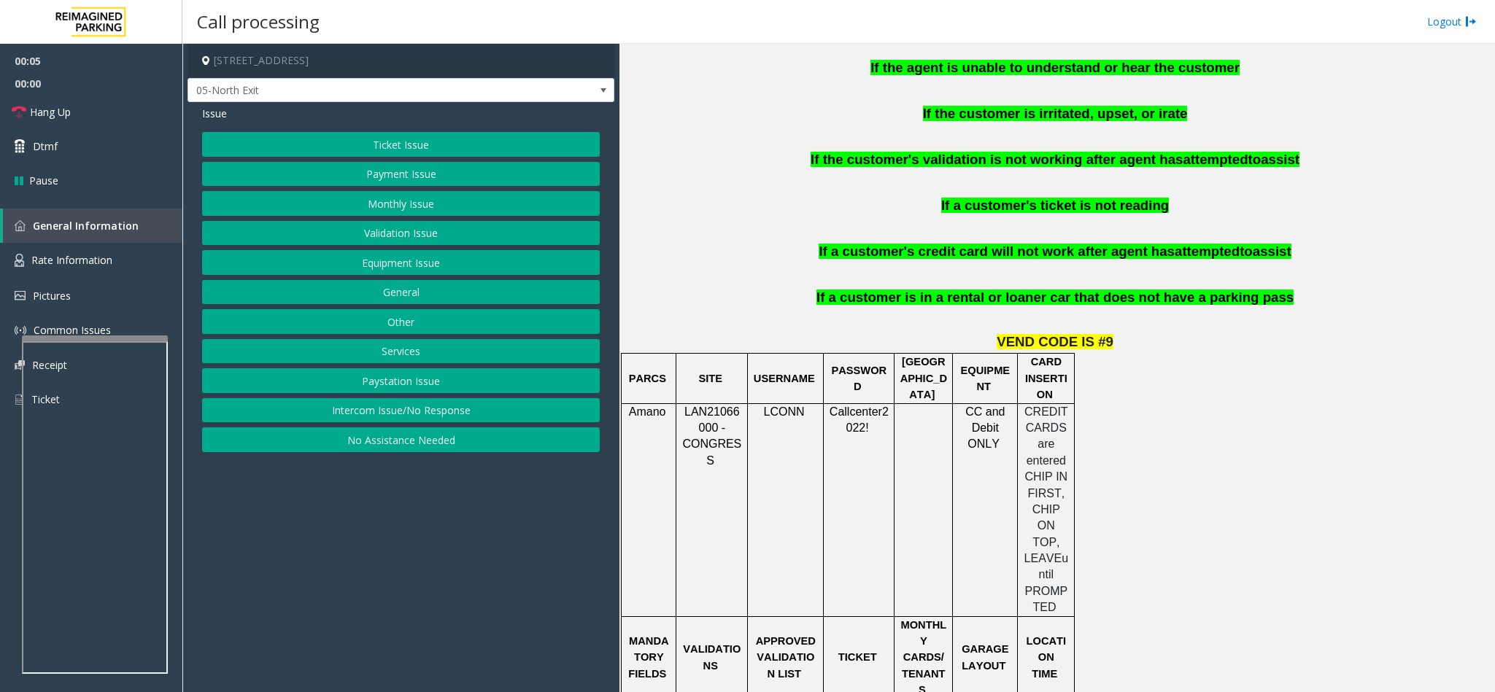
scroll to position [985, 0]
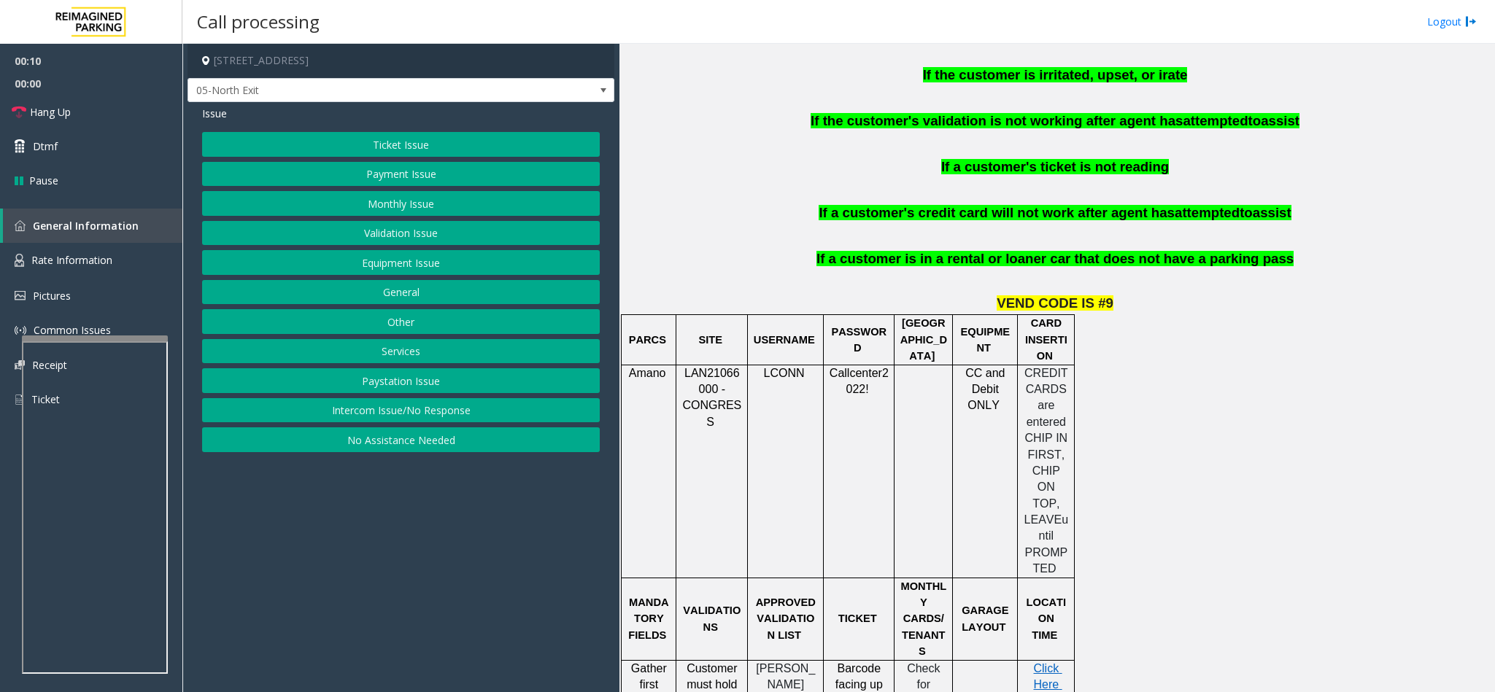
click at [419, 171] on button "Payment Issue" at bounding box center [401, 174] width 398 height 25
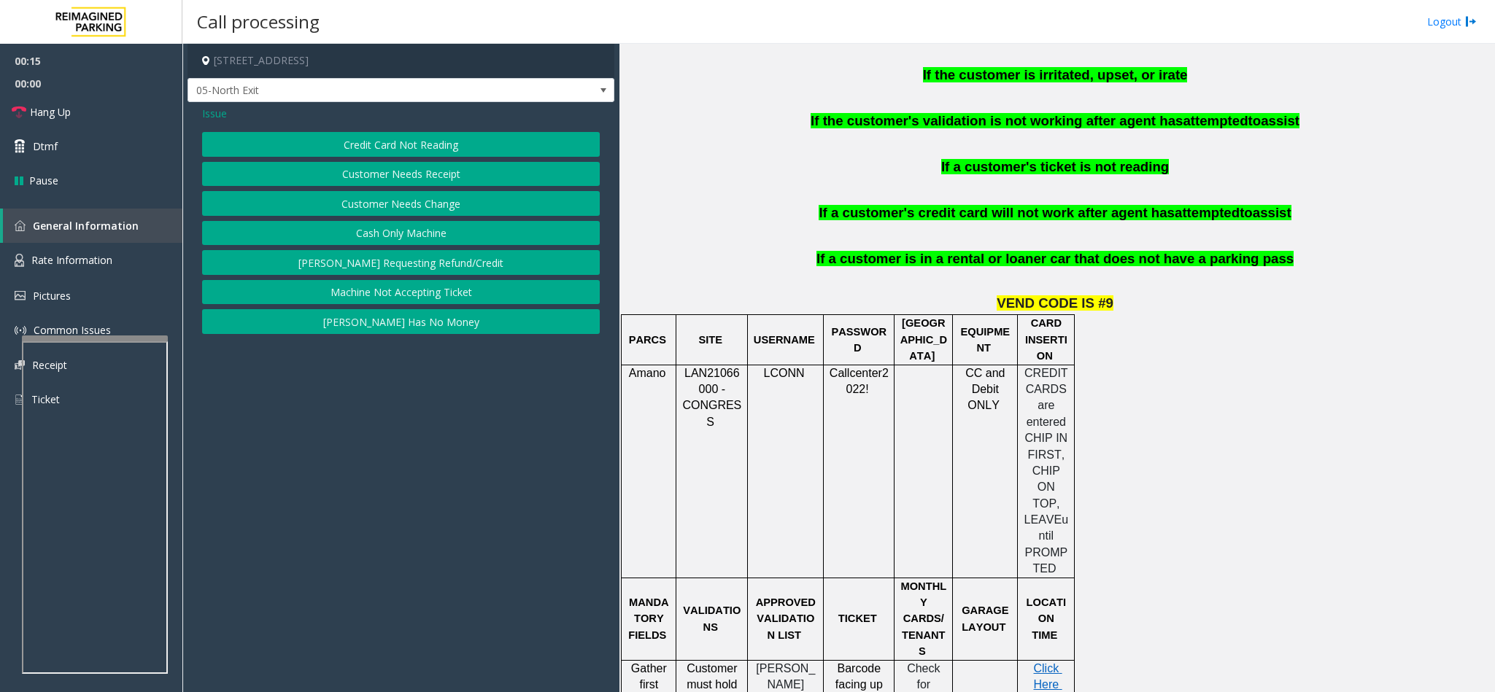
drag, startPoint x: 443, startPoint y: 123, endPoint x: 440, endPoint y: 132, distance: 9.9
click at [441, 130] on div "Issue Credit Card Not Reading Customer Needs Receipt Customer Needs Change Cash…" at bounding box center [400, 221] width 427 height 239
click at [440, 132] on button "Credit Card Not Reading" at bounding box center [401, 144] width 398 height 25
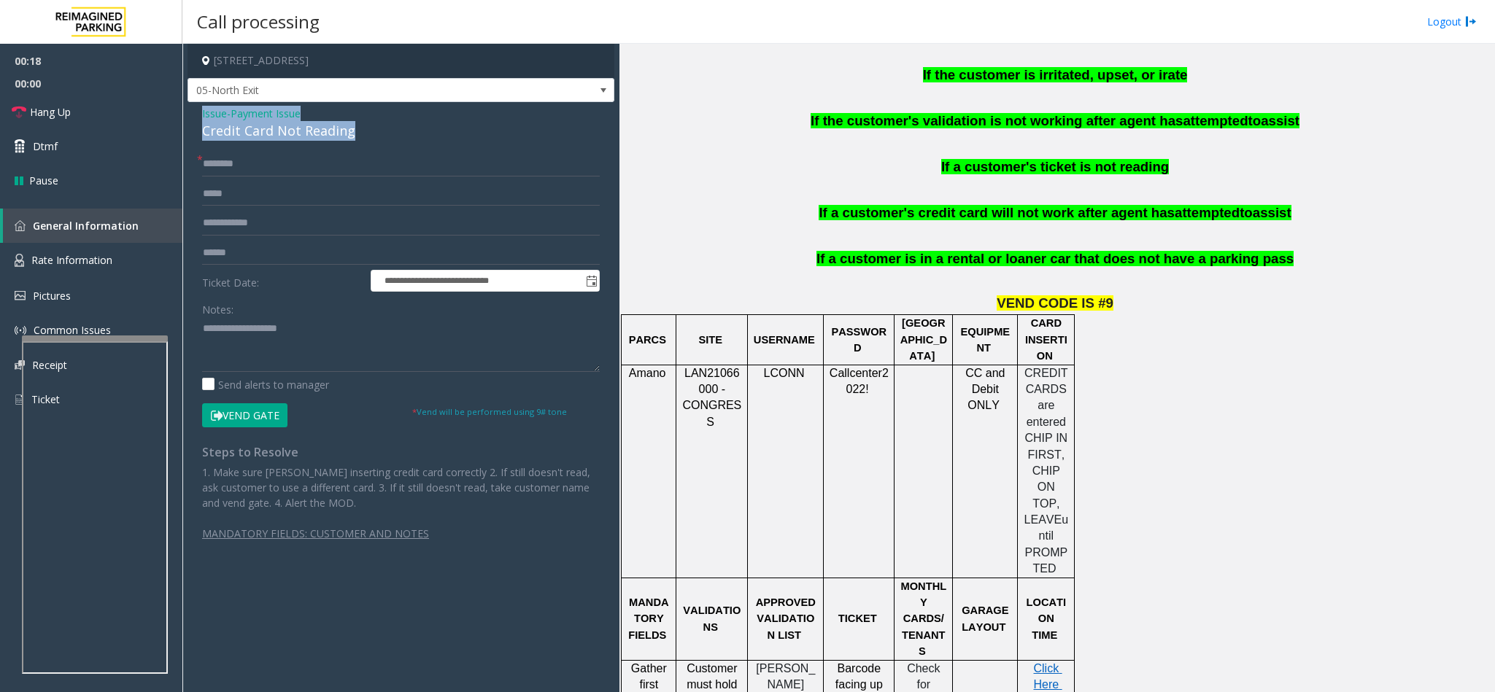
drag, startPoint x: 368, startPoint y: 136, endPoint x: 197, endPoint y: 112, distance: 173.2
click at [191, 112] on div "**********" at bounding box center [400, 336] width 427 height 469
copy div "Issue - Payment Issue Credit Card Not Reading"
click at [326, 352] on textarea at bounding box center [401, 344] width 398 height 55
paste textarea "**********"
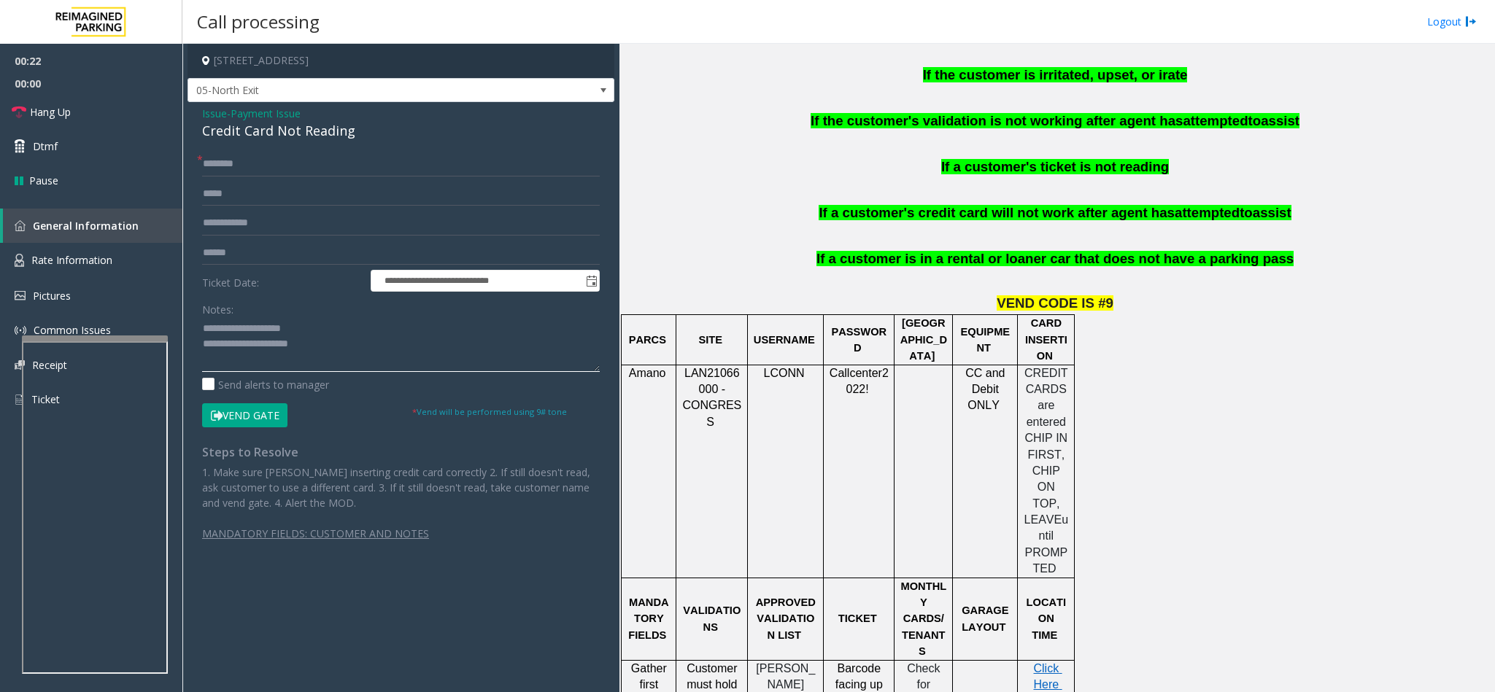
drag, startPoint x: 306, startPoint y: 331, endPoint x: 239, endPoint y: 327, distance: 68.0
click at [239, 327] on textarea at bounding box center [401, 344] width 398 height 55
click at [348, 353] on textarea at bounding box center [401, 344] width 398 height 55
type textarea "**********"
drag, startPoint x: 352, startPoint y: 136, endPoint x: 198, endPoint y: 109, distance: 156.9
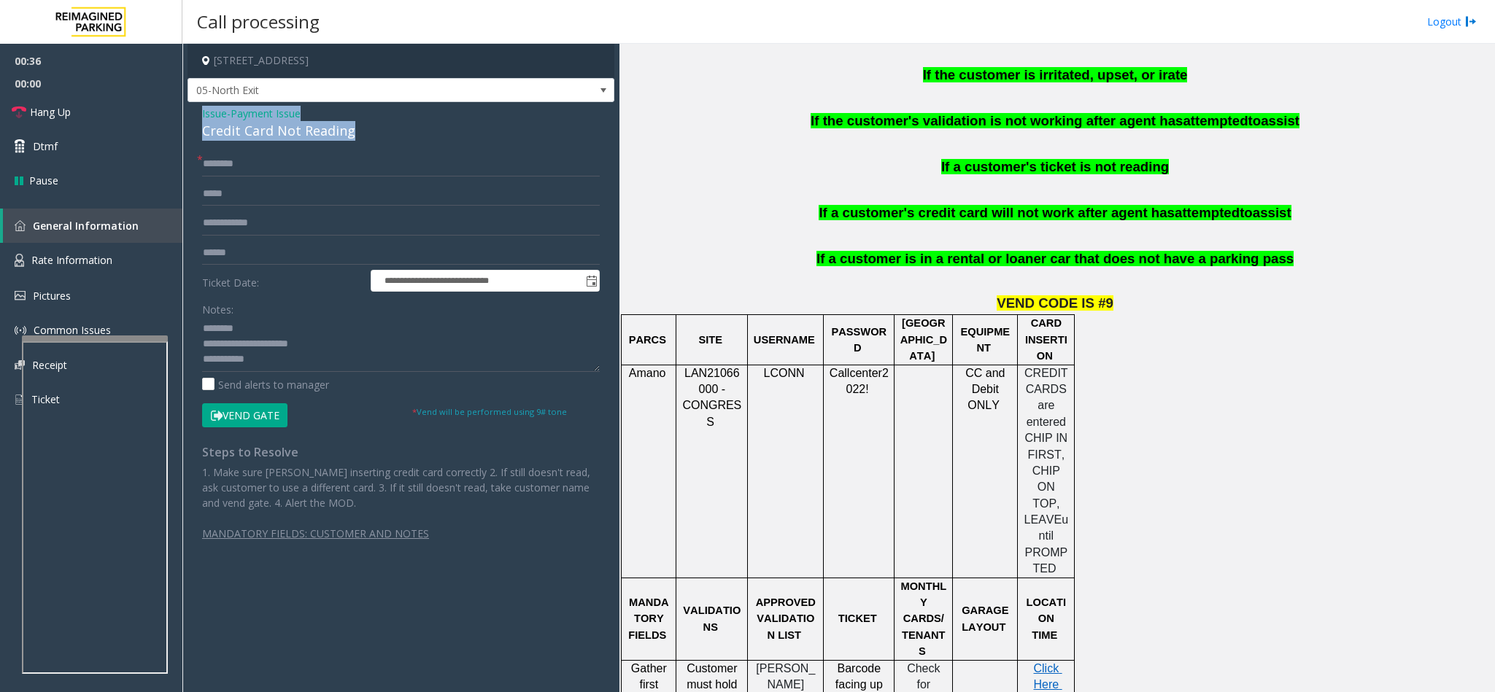
click at [198, 109] on div "**********" at bounding box center [400, 336] width 427 height 469
click at [303, 362] on textarea at bounding box center [401, 344] width 398 height 55
click at [331, 158] on input "text" at bounding box center [401, 164] width 398 height 25
click at [241, 263] on input "text" at bounding box center [401, 253] width 398 height 25
click at [281, 360] on textarea at bounding box center [401, 344] width 398 height 55
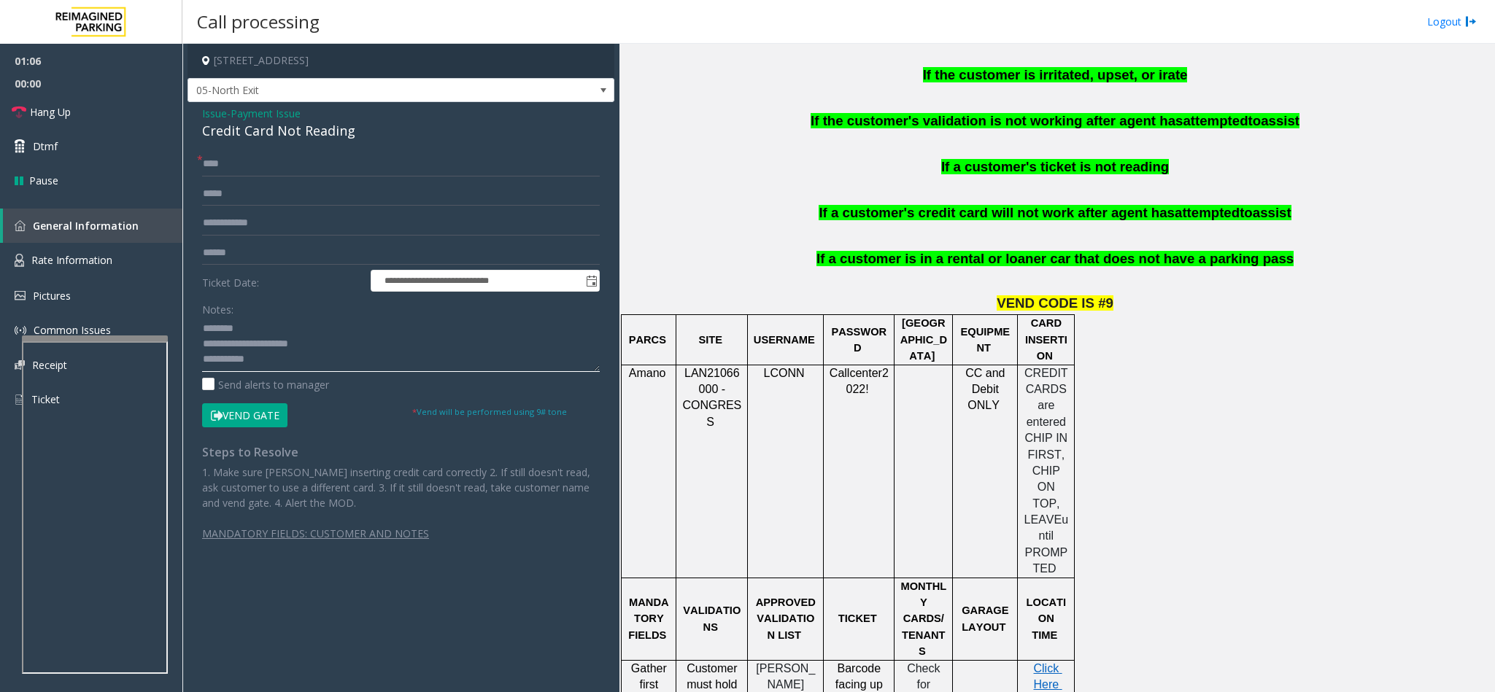
click at [298, 359] on textarea at bounding box center [401, 344] width 398 height 55
click at [270, 171] on input "****" at bounding box center [401, 164] width 398 height 25
drag, startPoint x: 221, startPoint y: 166, endPoint x: 195, endPoint y: 165, distance: 25.6
click at [195, 165] on div "**********" at bounding box center [400, 354] width 419 height 405
type input "***"
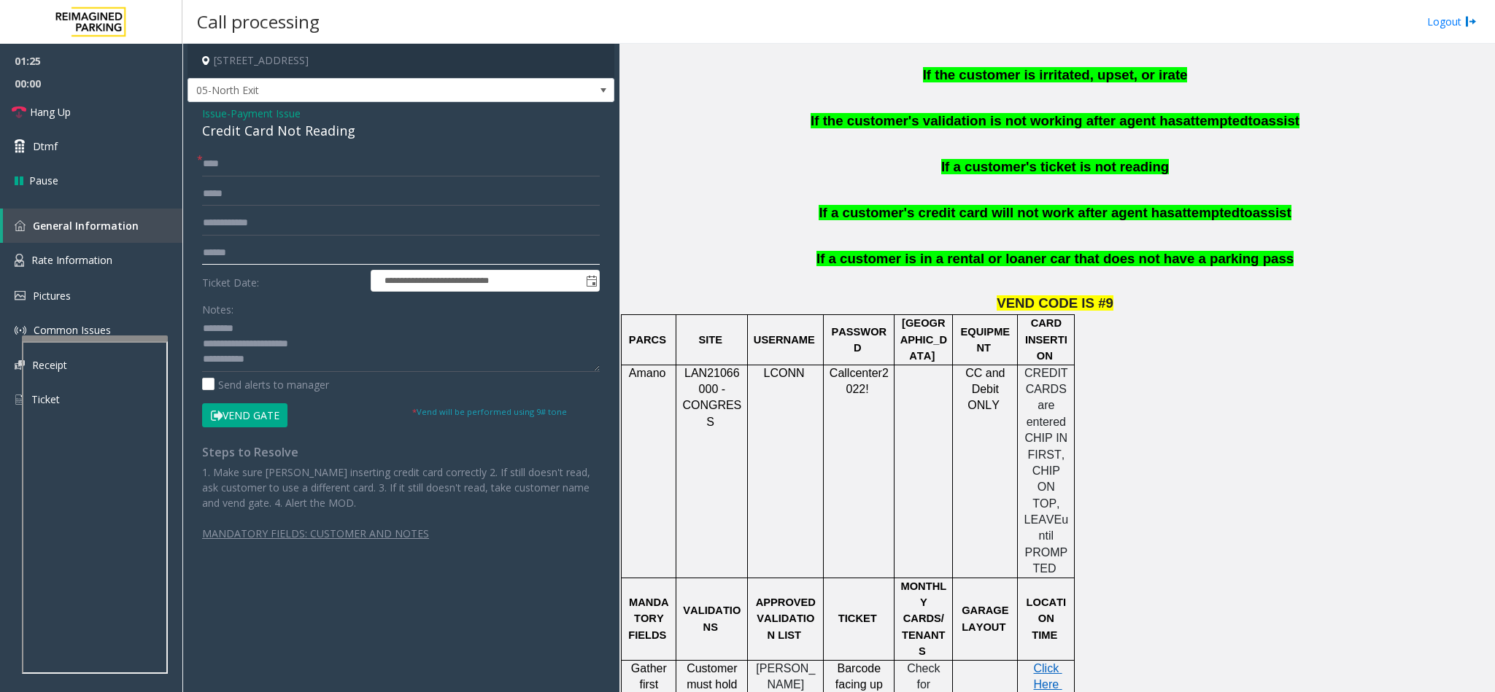
click at [249, 258] on input "text" at bounding box center [401, 253] width 398 height 25
click at [290, 363] on textarea at bounding box center [401, 344] width 398 height 55
type textarea "**********"
click at [237, 255] on input "text" at bounding box center [401, 253] width 398 height 25
type input "******"
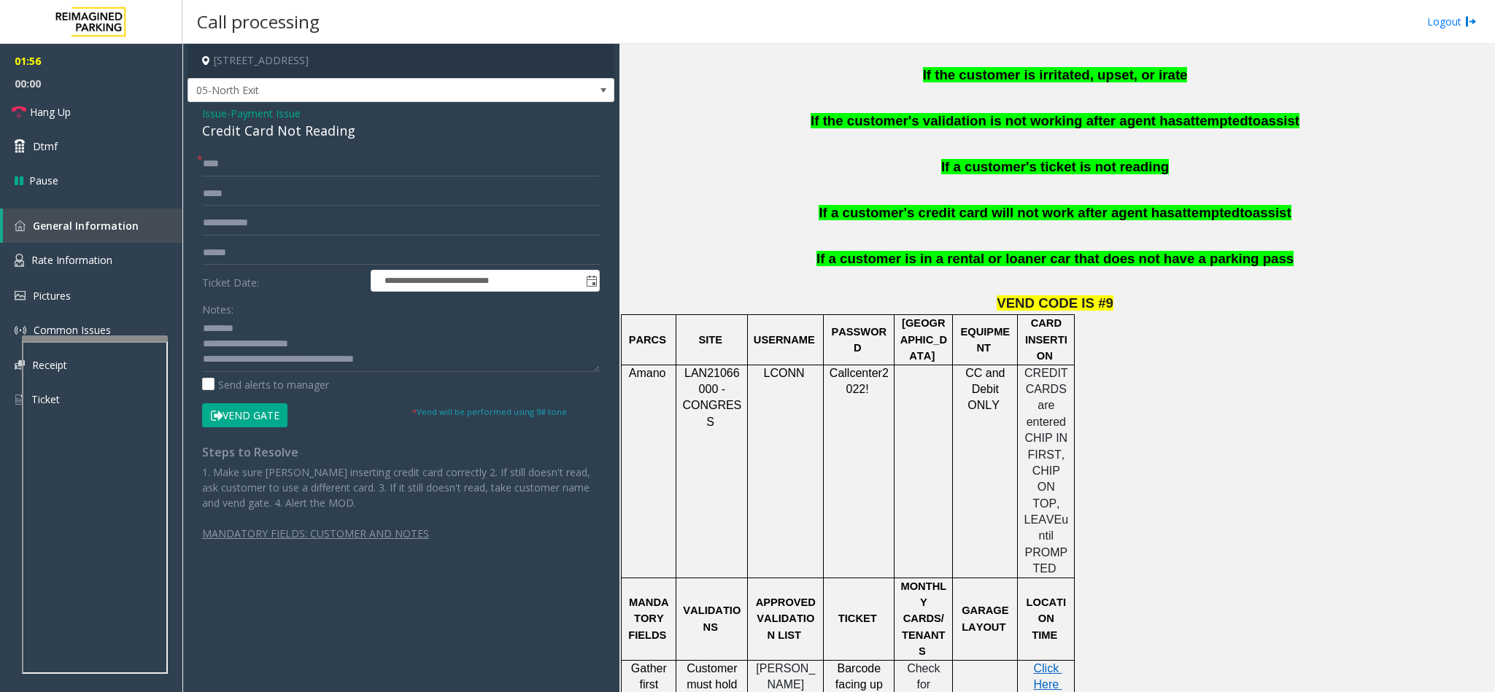
click at [265, 414] on button "Vend Gate" at bounding box center [244, 415] width 85 height 25
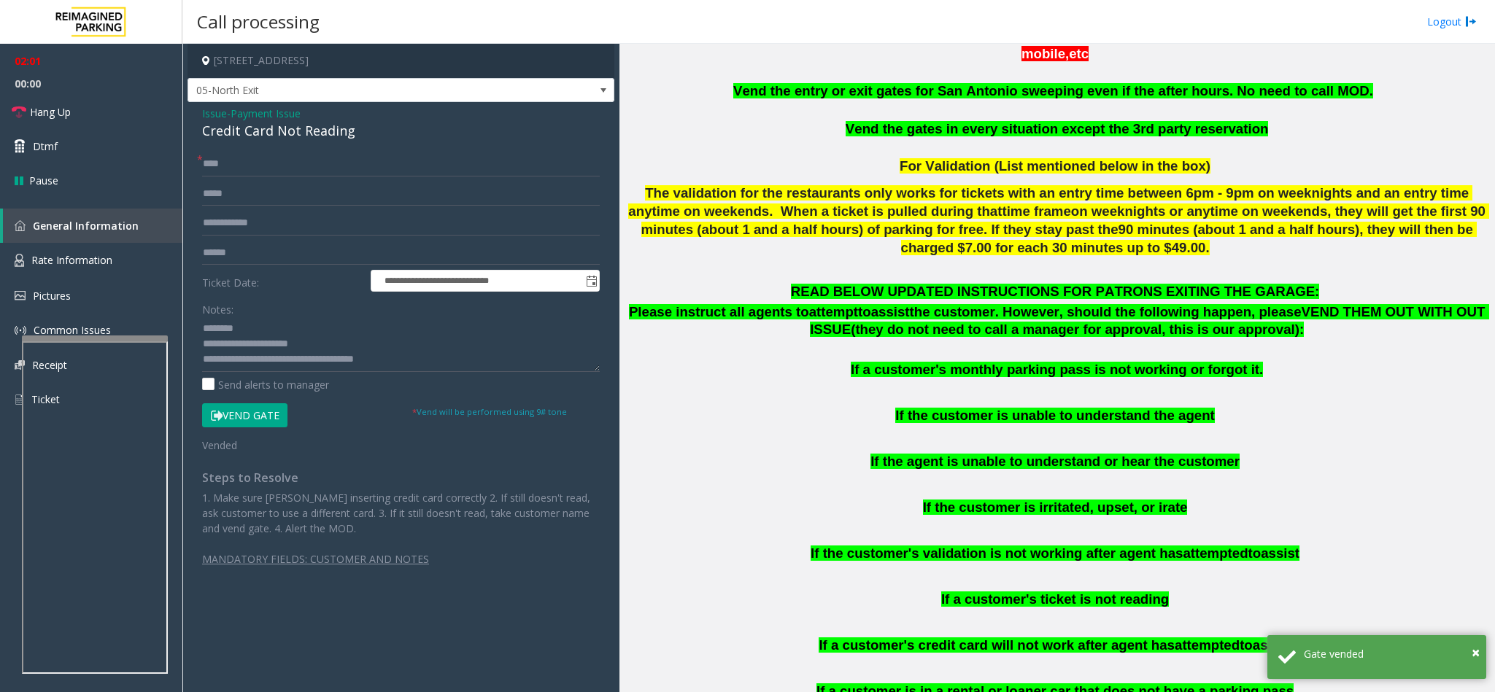
scroll to position [547, 0]
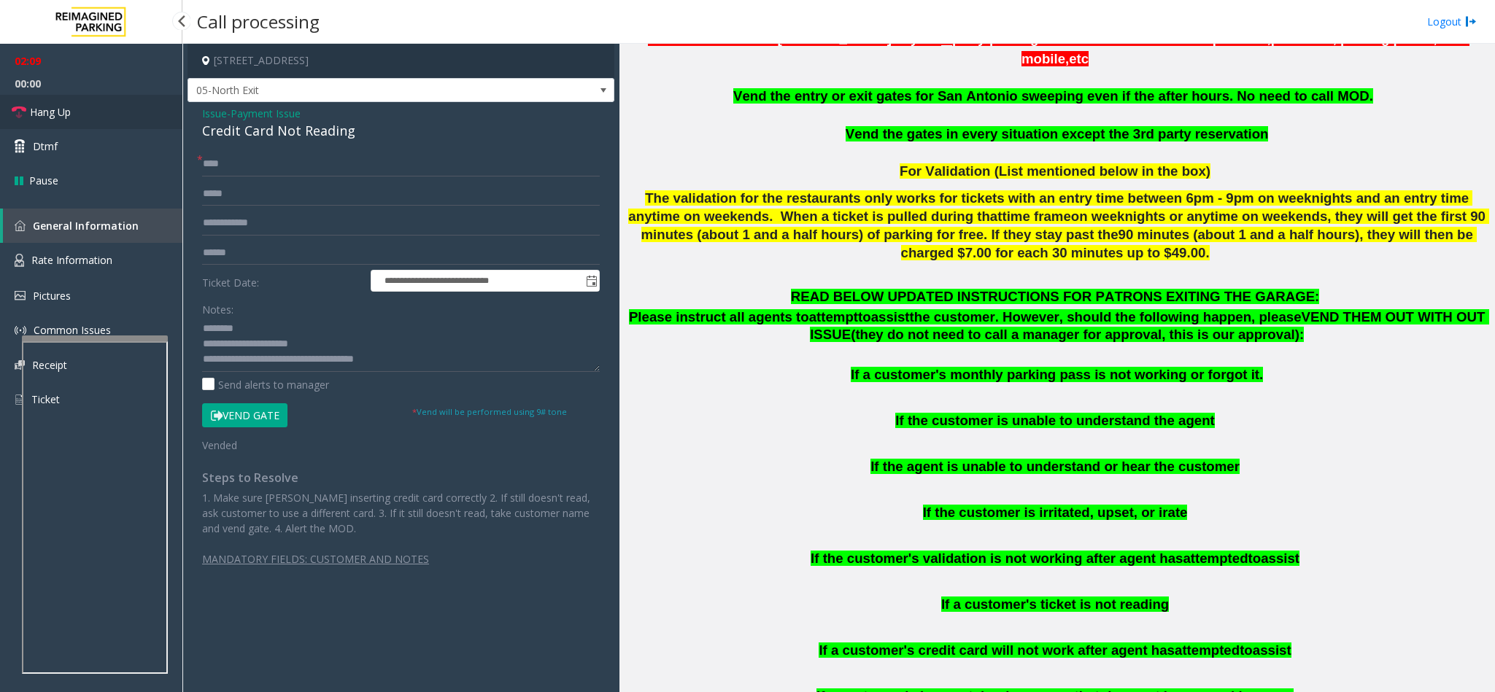
click at [82, 110] on link "Hang Up" at bounding box center [91, 112] width 182 height 34
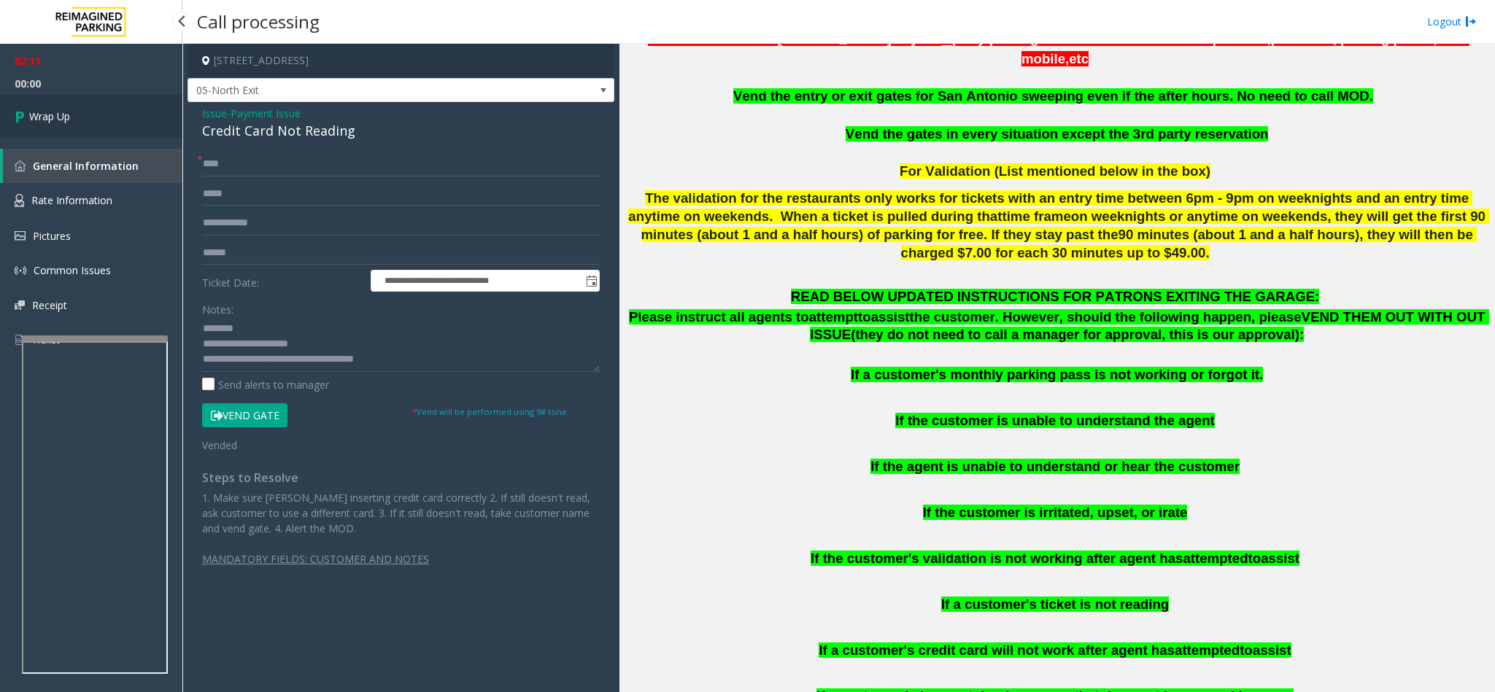
click at [82, 110] on link "Wrap Up" at bounding box center [91, 116] width 182 height 43
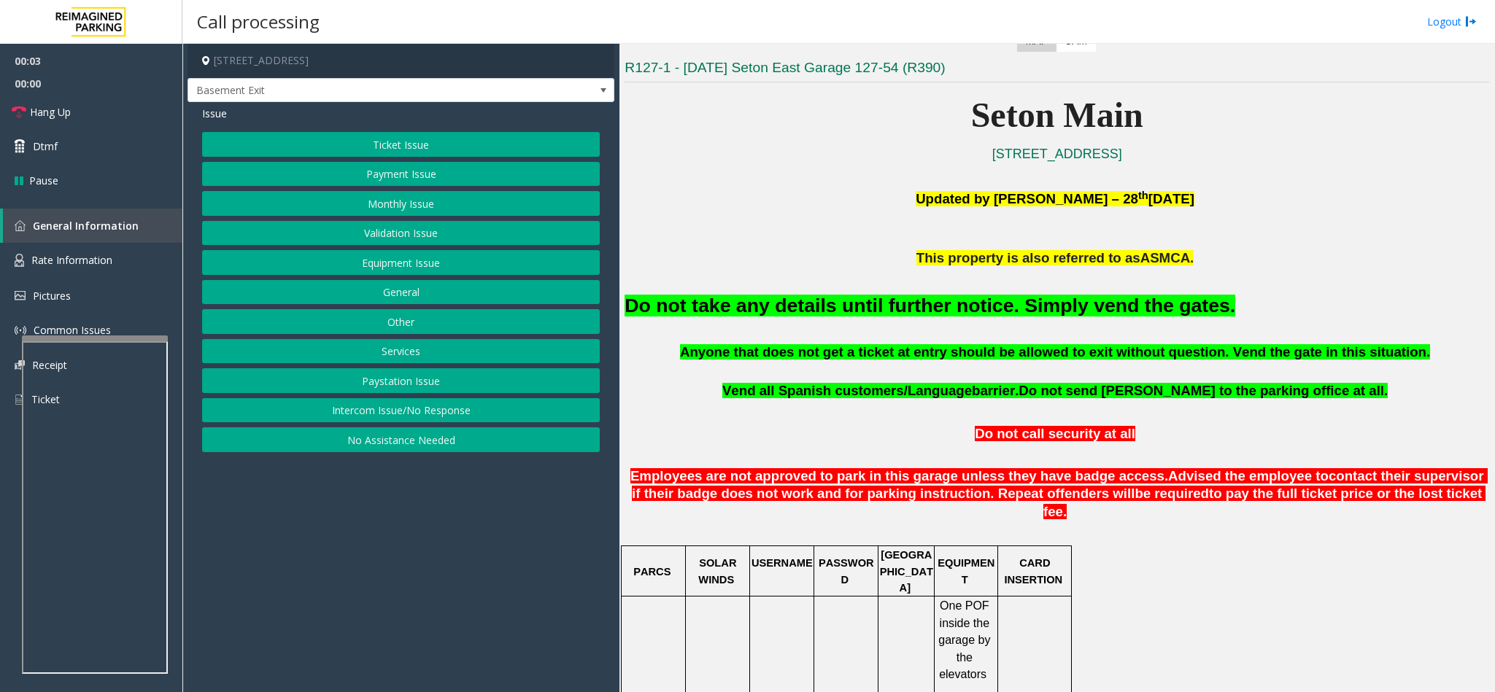
scroll to position [438, 0]
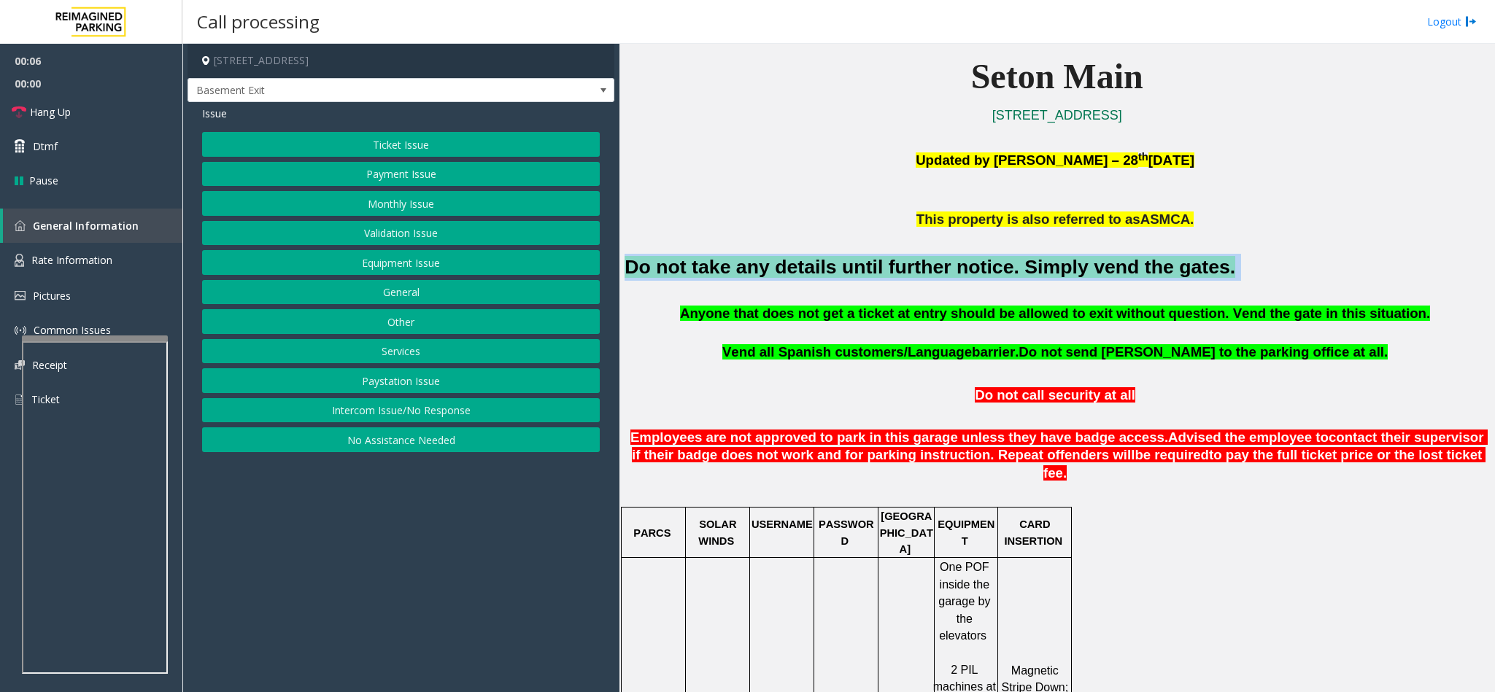
drag, startPoint x: 1180, startPoint y: 267, endPoint x: 622, endPoint y: 266, distance: 558.0
click at [619, 270] on div "Main ← Move left → Move right ↑ Move up ↓ Move down + Zoom in - Zoom out Home J…" at bounding box center [1056, 368] width 875 height 649
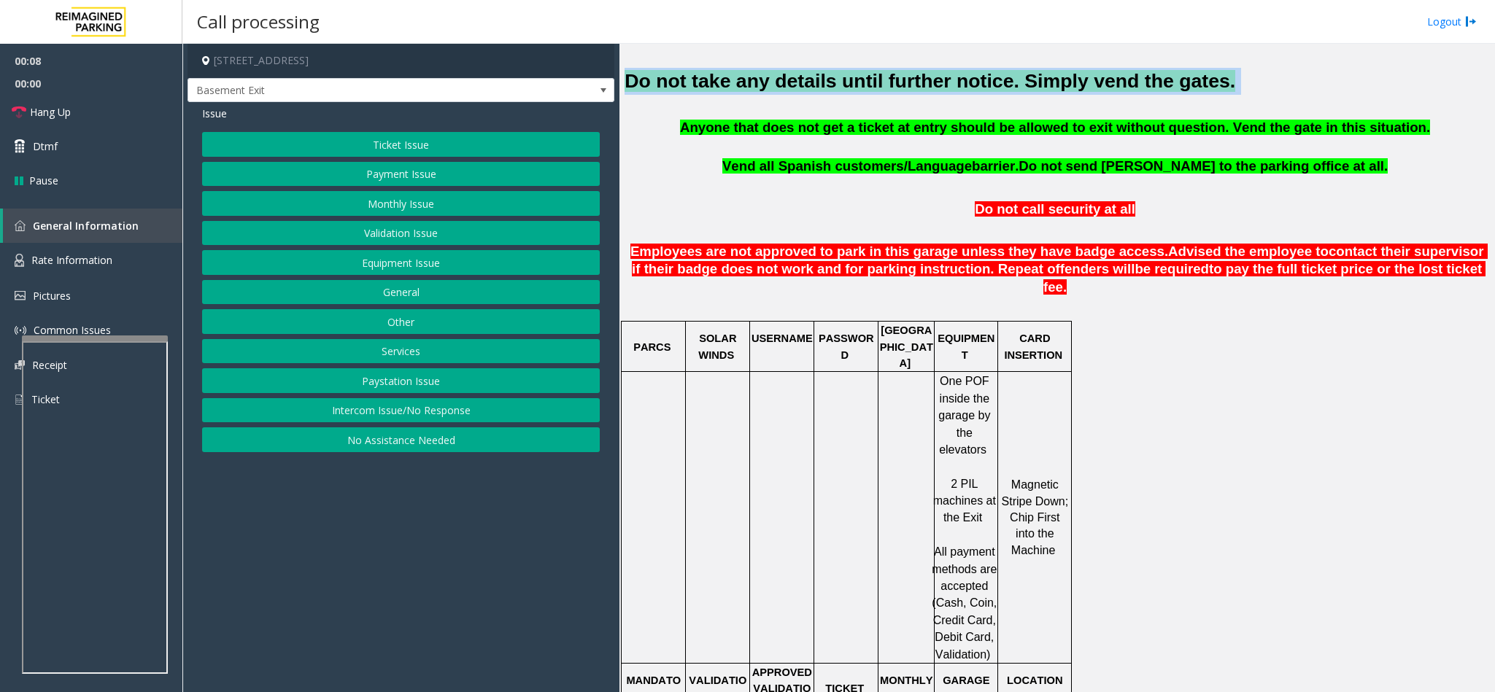
scroll to position [328, 0]
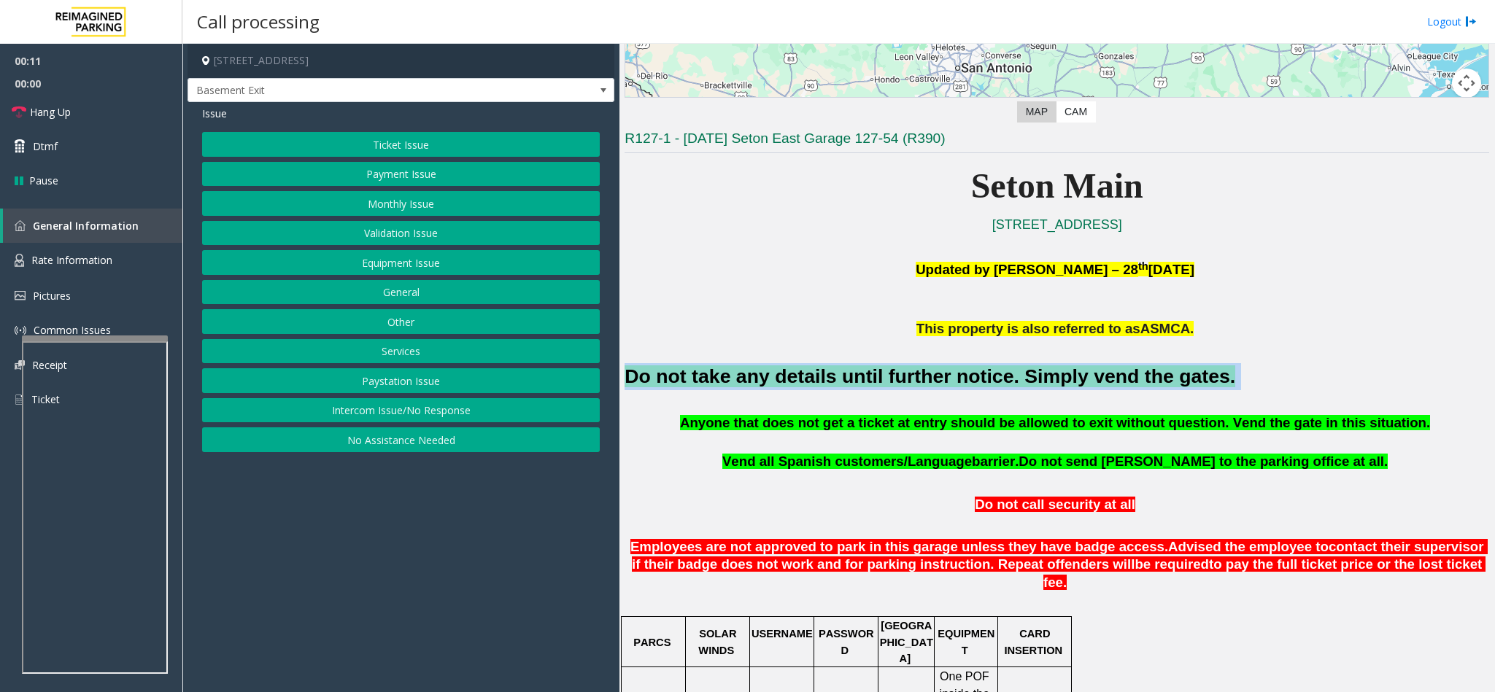
click at [1064, 382] on font "Do not take any details until further notice. Simply vend the gates." at bounding box center [929, 376] width 611 height 22
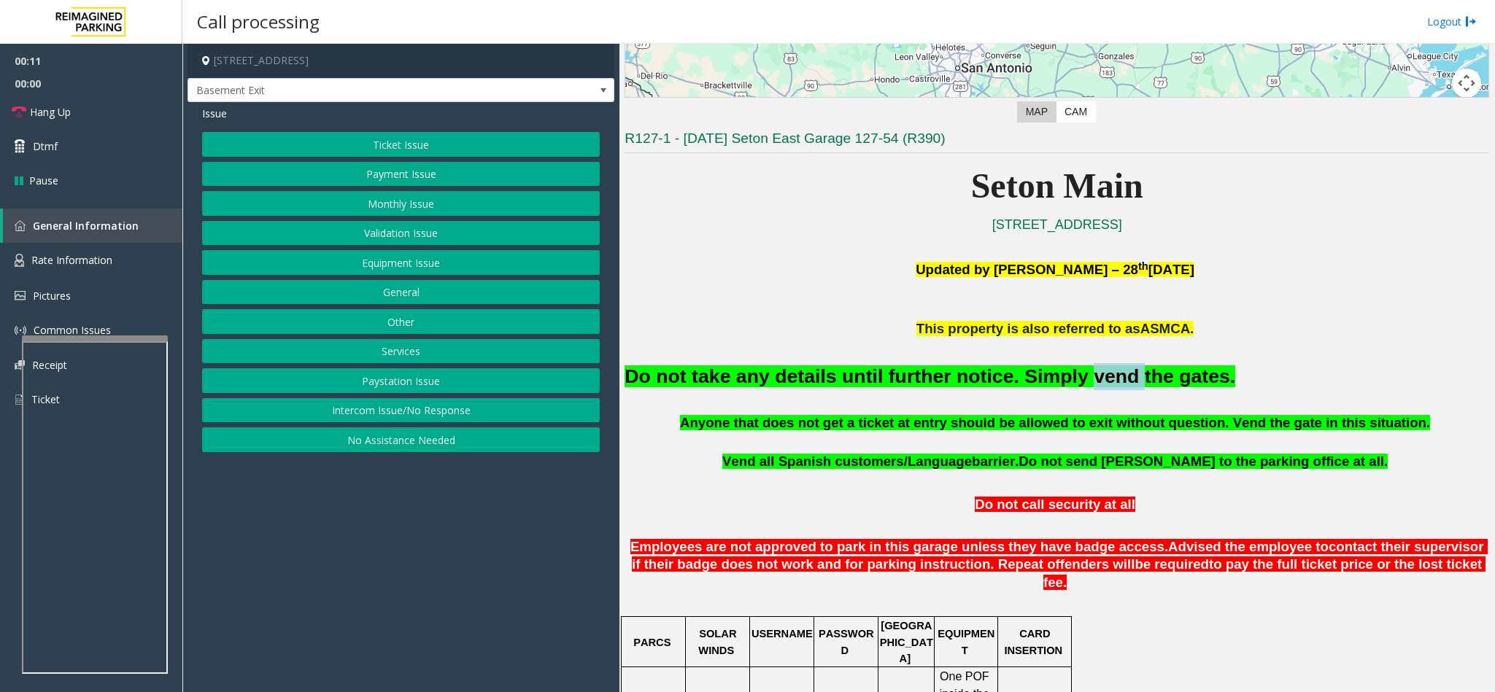
click at [1064, 382] on font "Do not take any details until further notice. Simply vend the gates." at bounding box center [929, 376] width 611 height 22
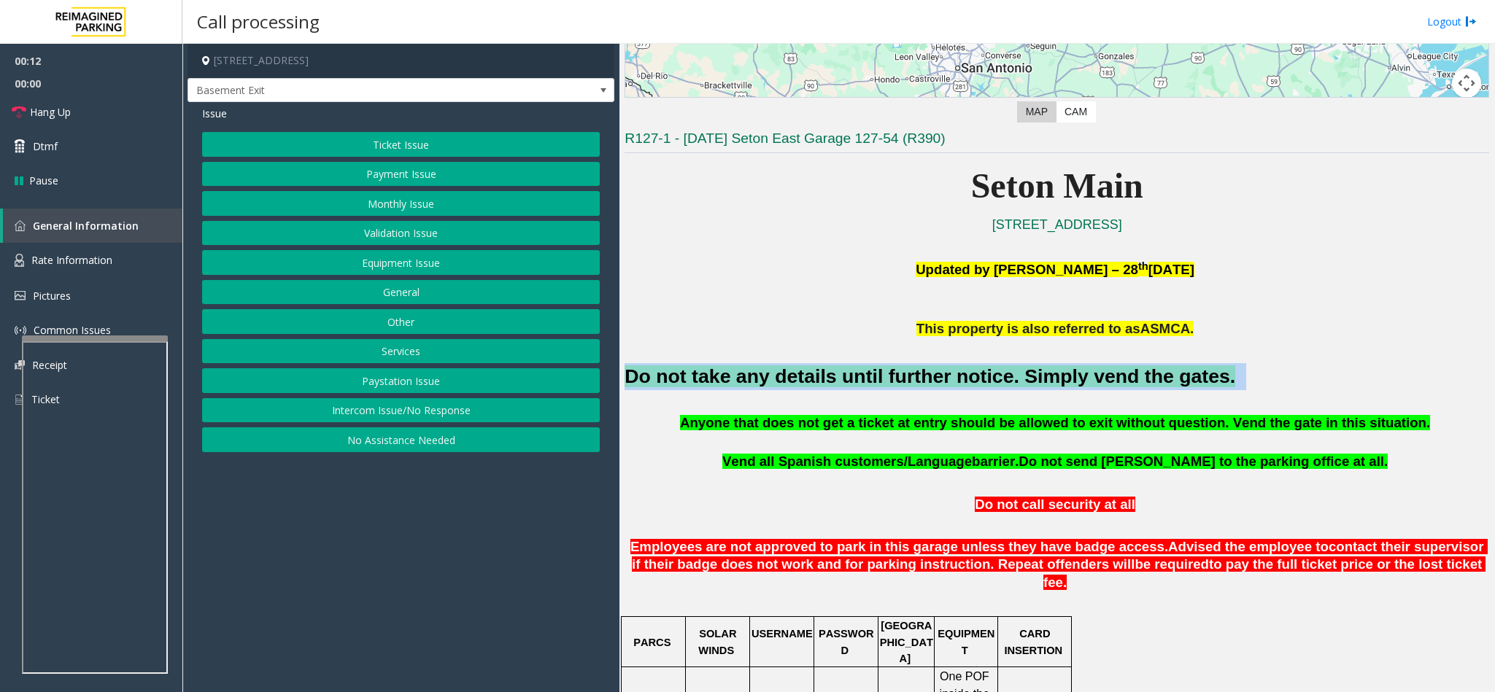
click at [1064, 382] on font "Do not take any details until further notice. Simply vend the gates." at bounding box center [929, 376] width 611 height 22
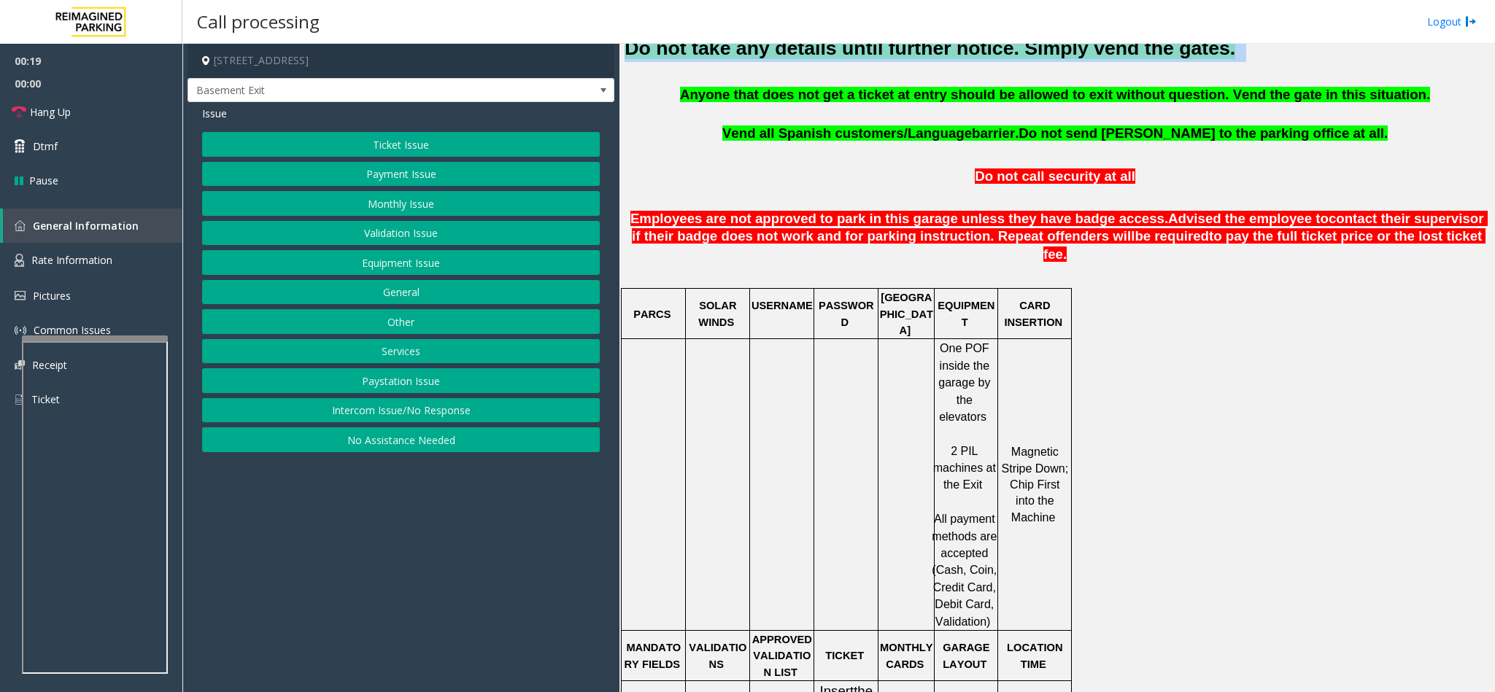
scroll to position [766, 0]
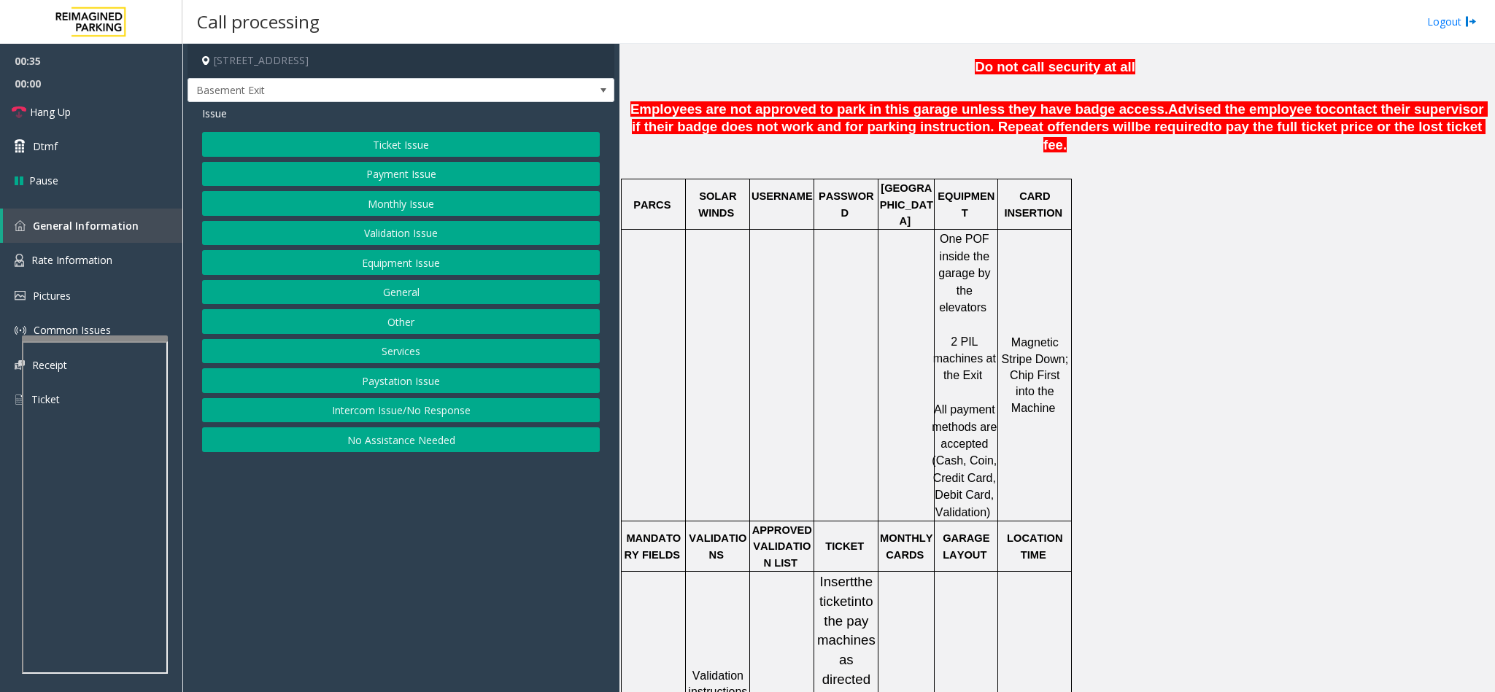
click at [434, 143] on button "Ticket Issue" at bounding box center [401, 144] width 398 height 25
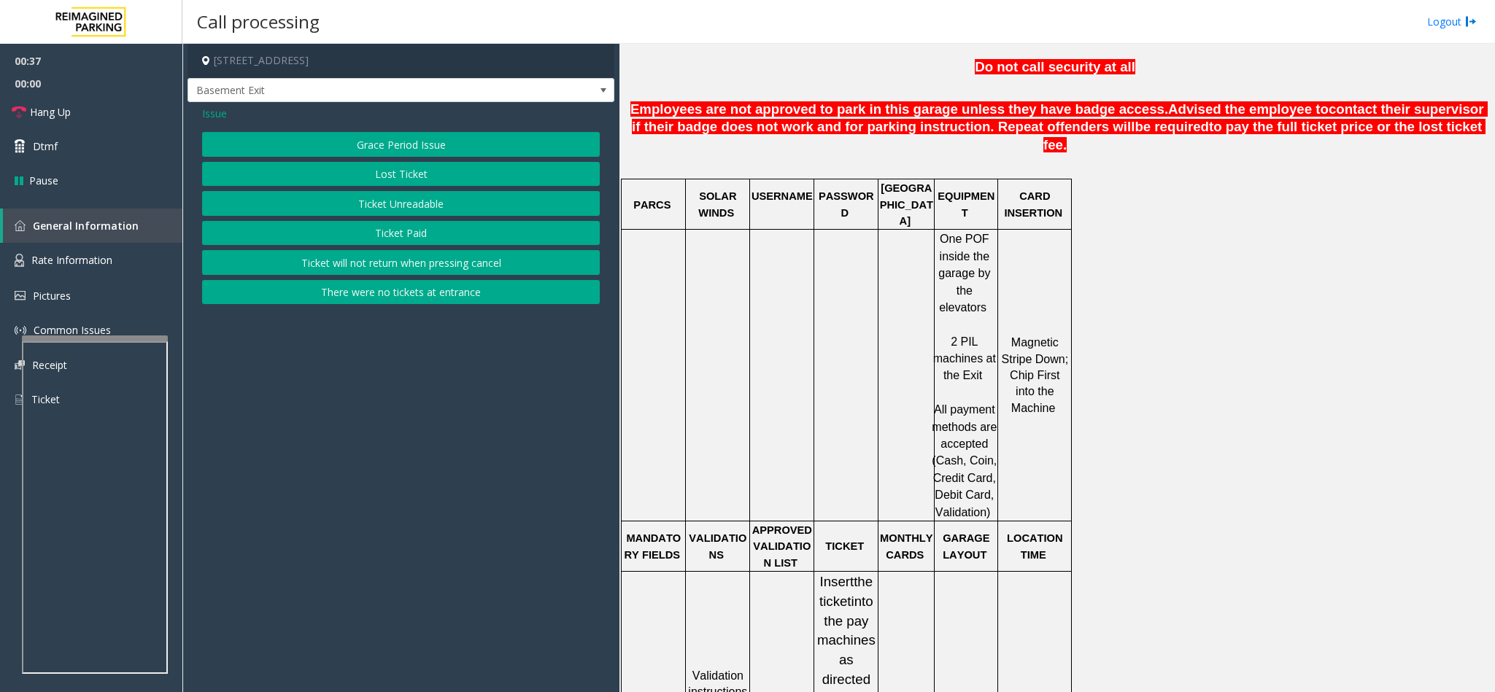
click at [213, 108] on span "Issue" at bounding box center [214, 113] width 25 height 15
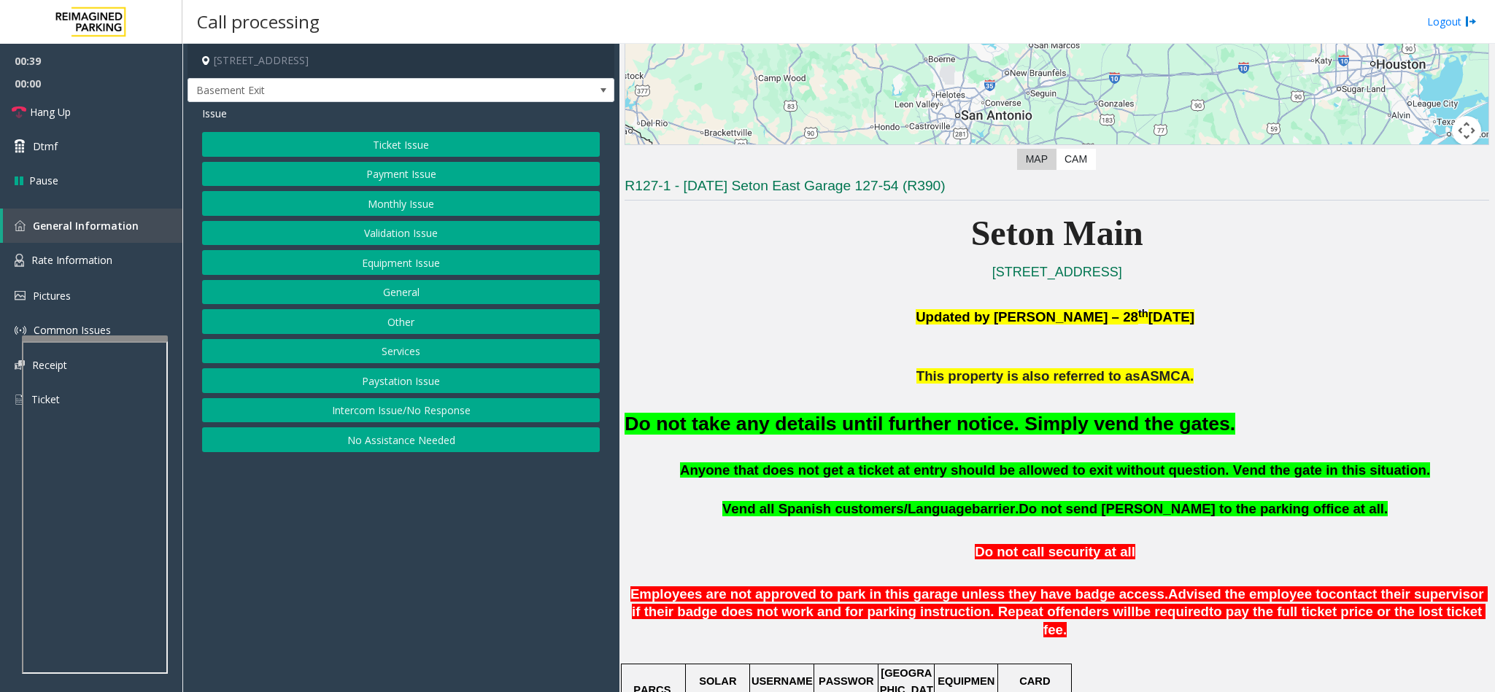
scroll to position [219, 0]
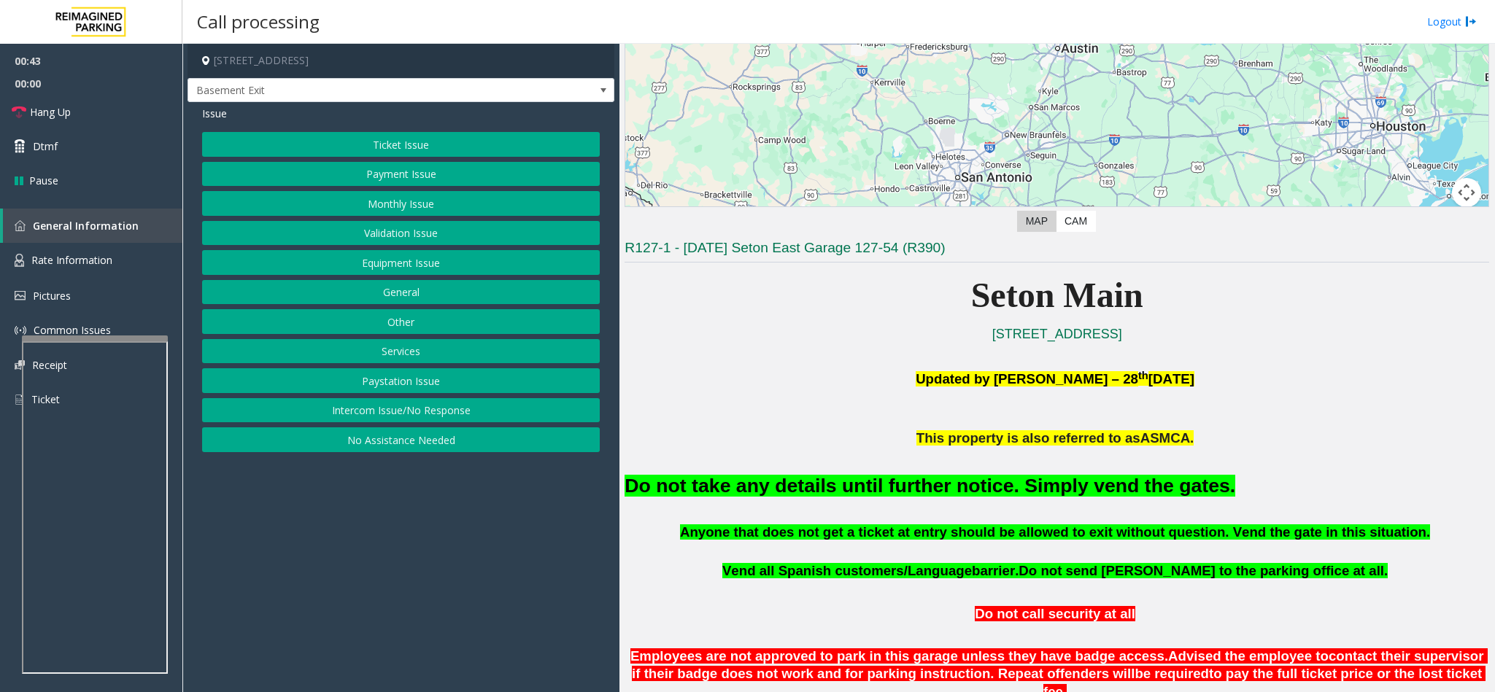
click at [419, 149] on button "Ticket Issue" at bounding box center [401, 144] width 398 height 25
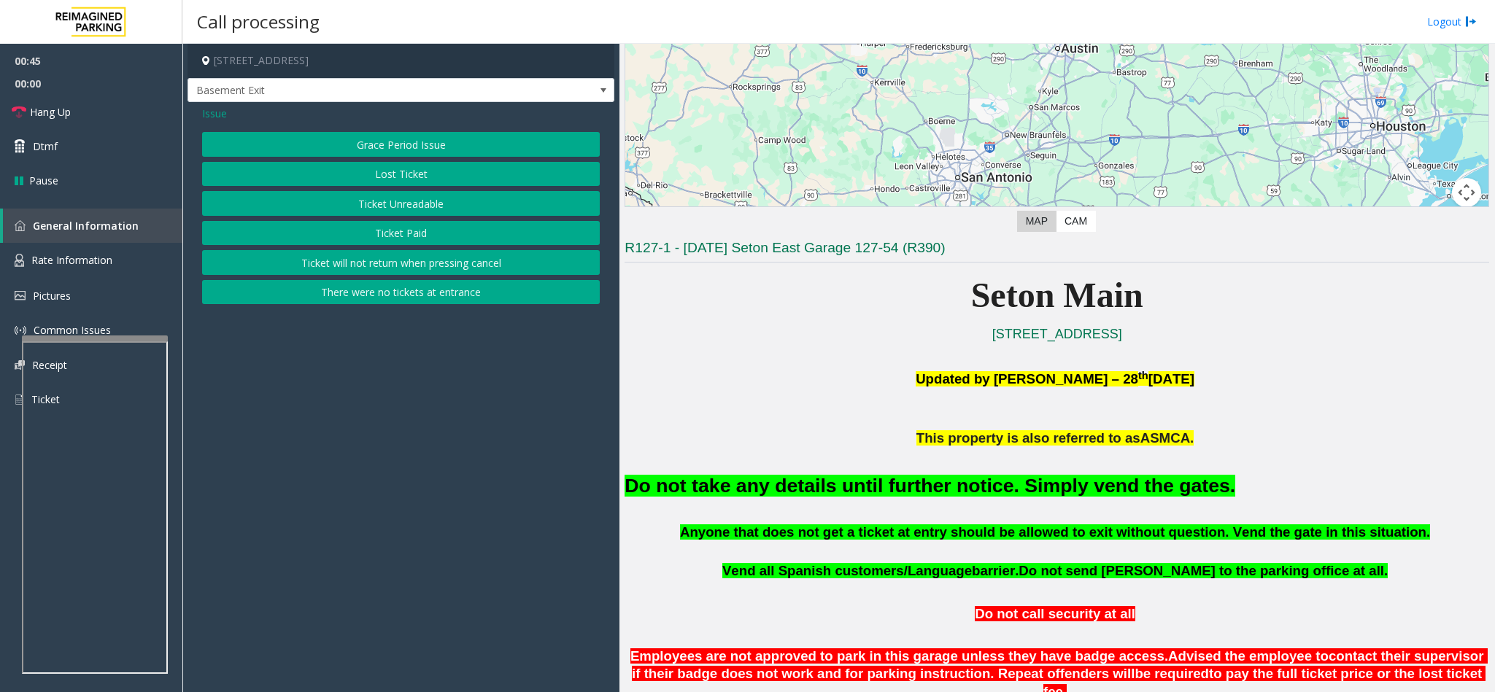
click at [214, 109] on span "Issue" at bounding box center [214, 113] width 25 height 15
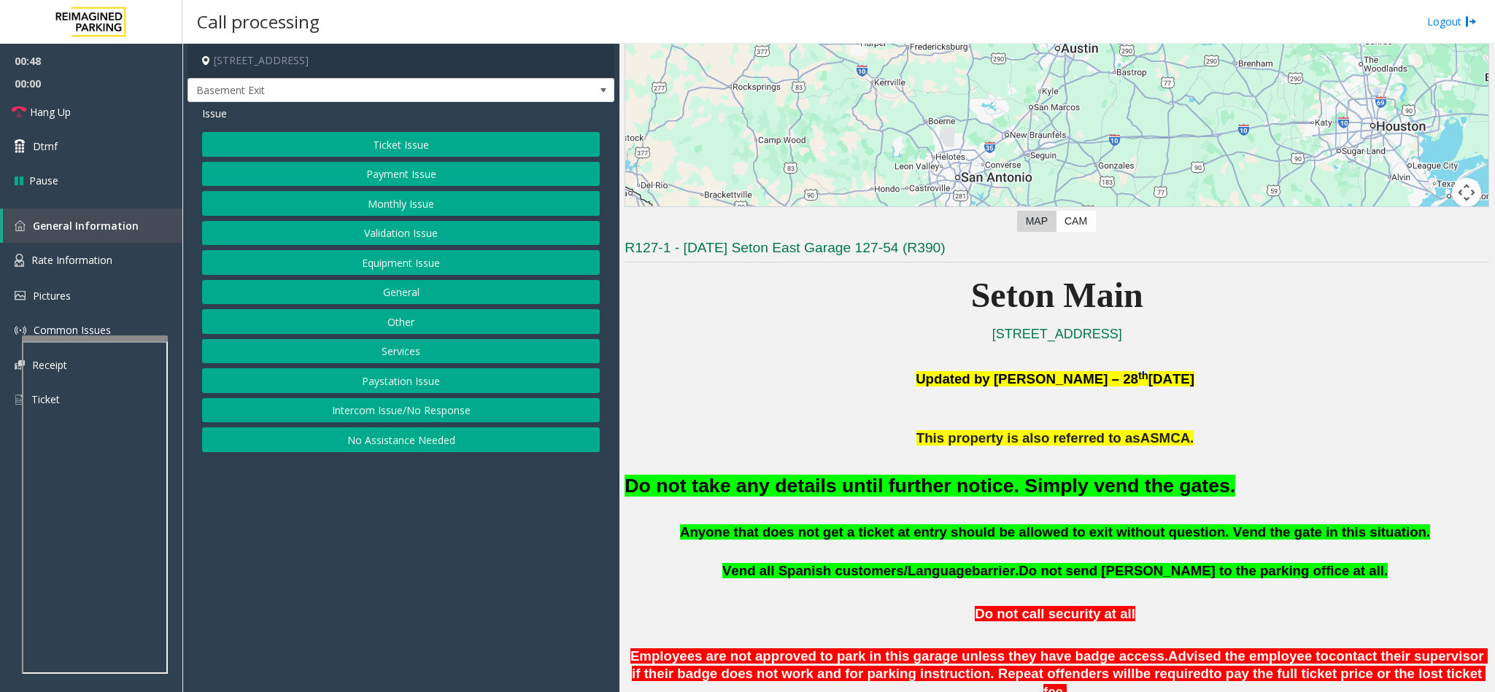
click at [399, 166] on button "Payment Issue" at bounding box center [401, 174] width 398 height 25
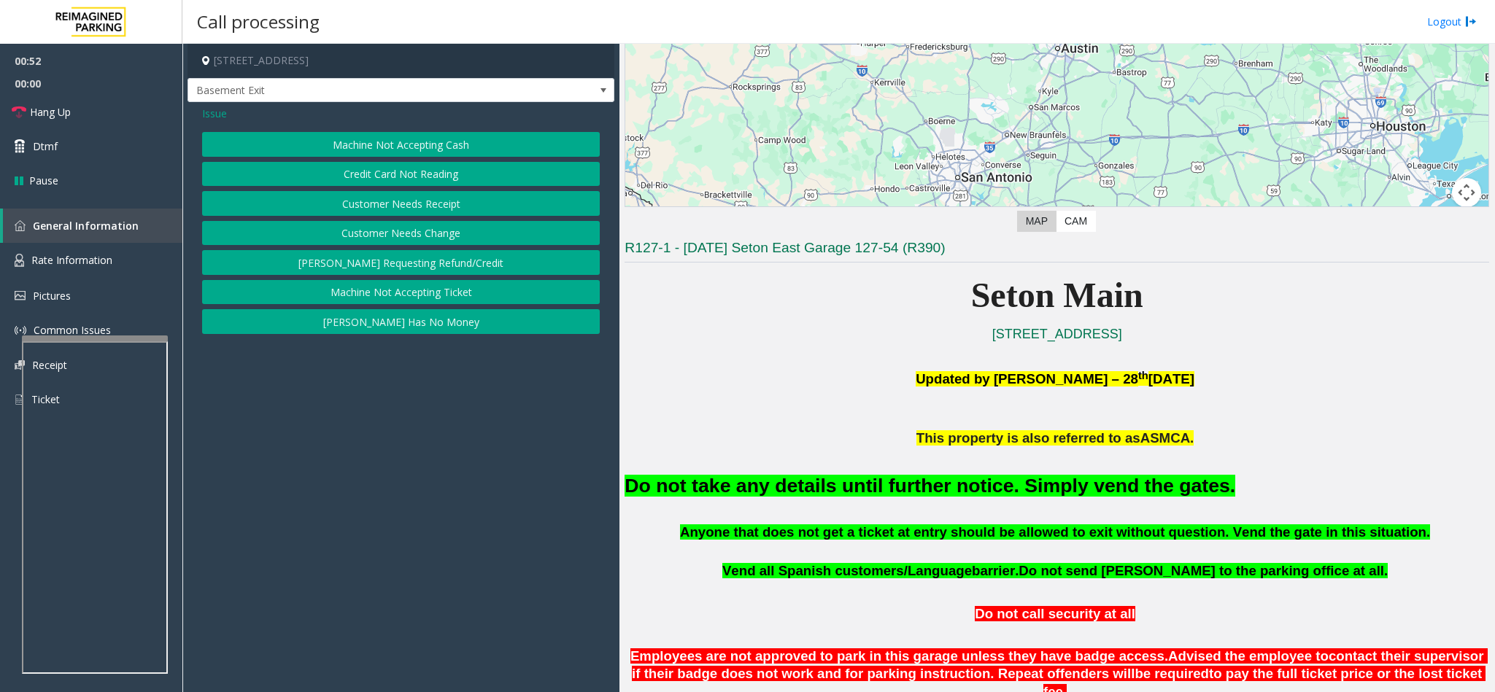
click at [405, 140] on button "Machine Not Accepting Cash" at bounding box center [401, 144] width 398 height 25
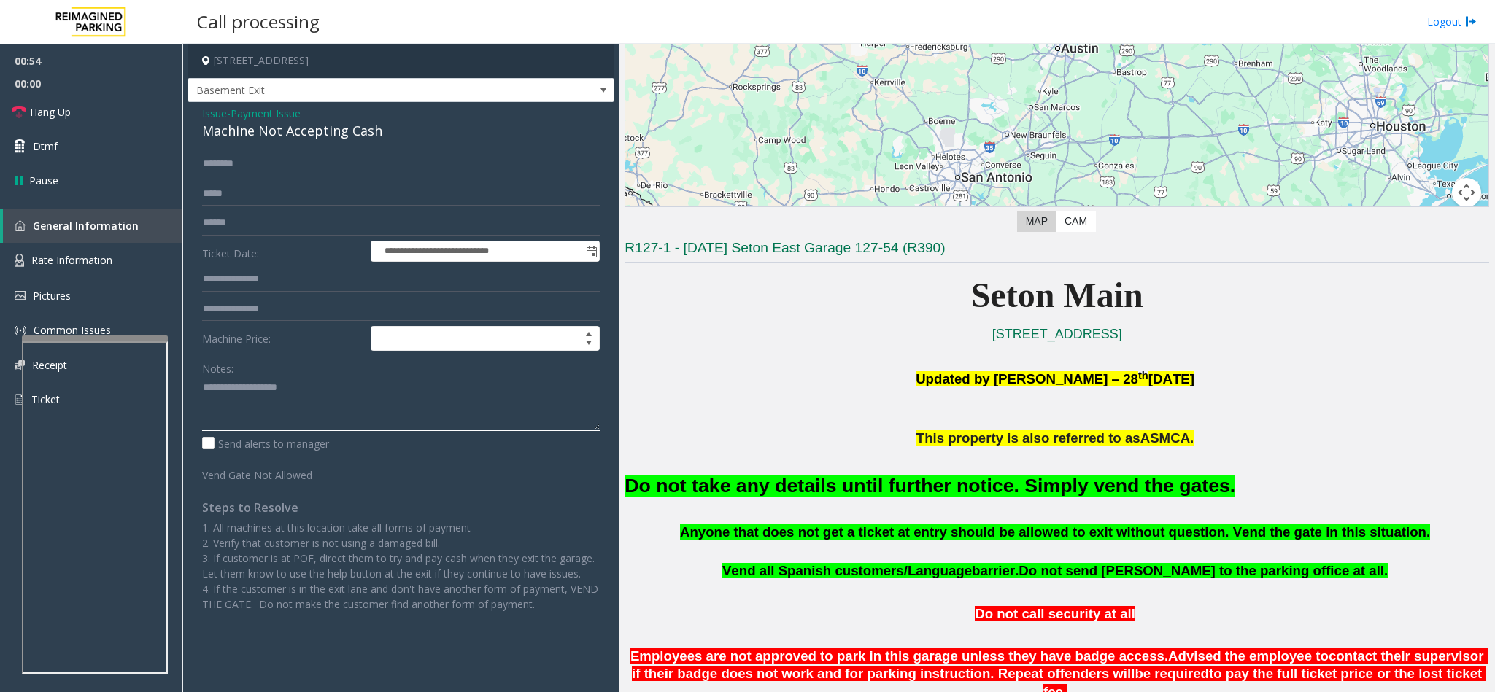
click at [291, 418] on textarea at bounding box center [401, 403] width 398 height 55
click at [266, 106] on span "Payment Issue" at bounding box center [266, 113] width 70 height 15
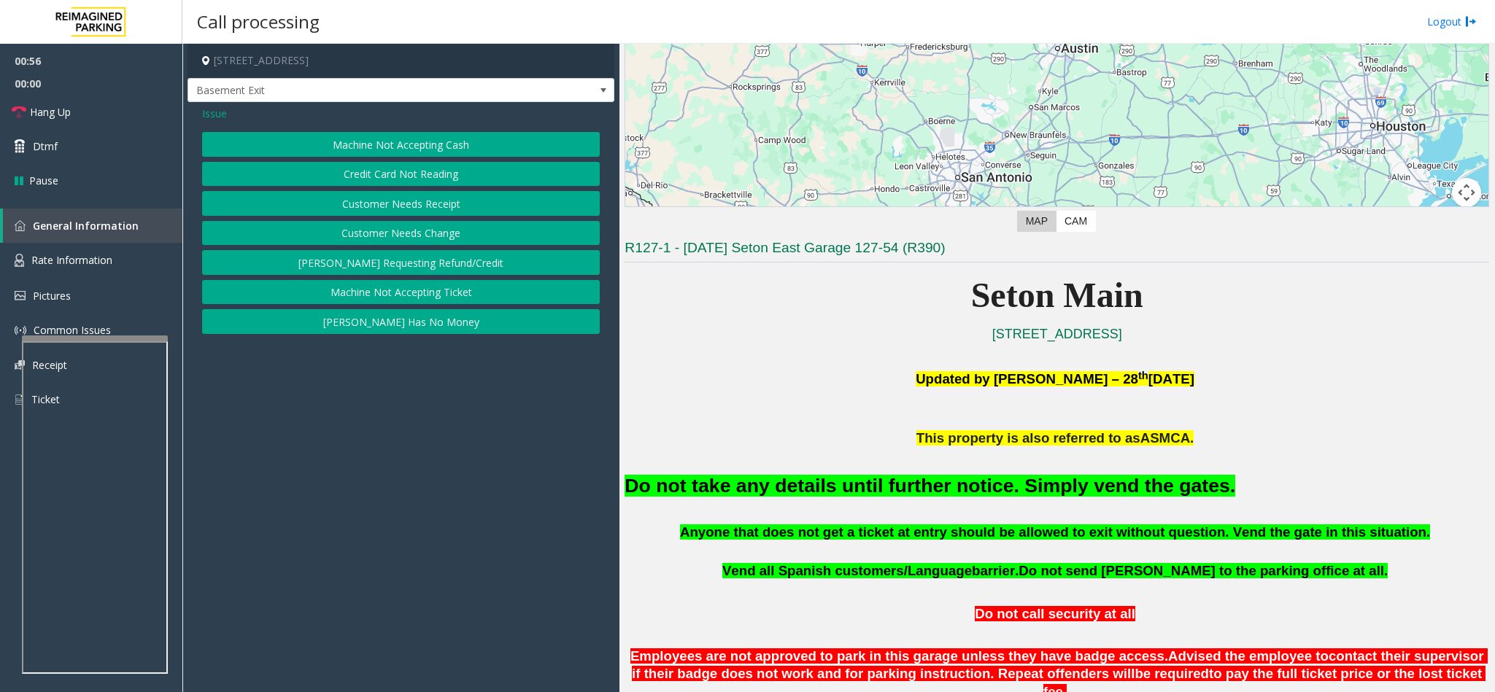
click at [221, 114] on span "Issue" at bounding box center [214, 113] width 25 height 15
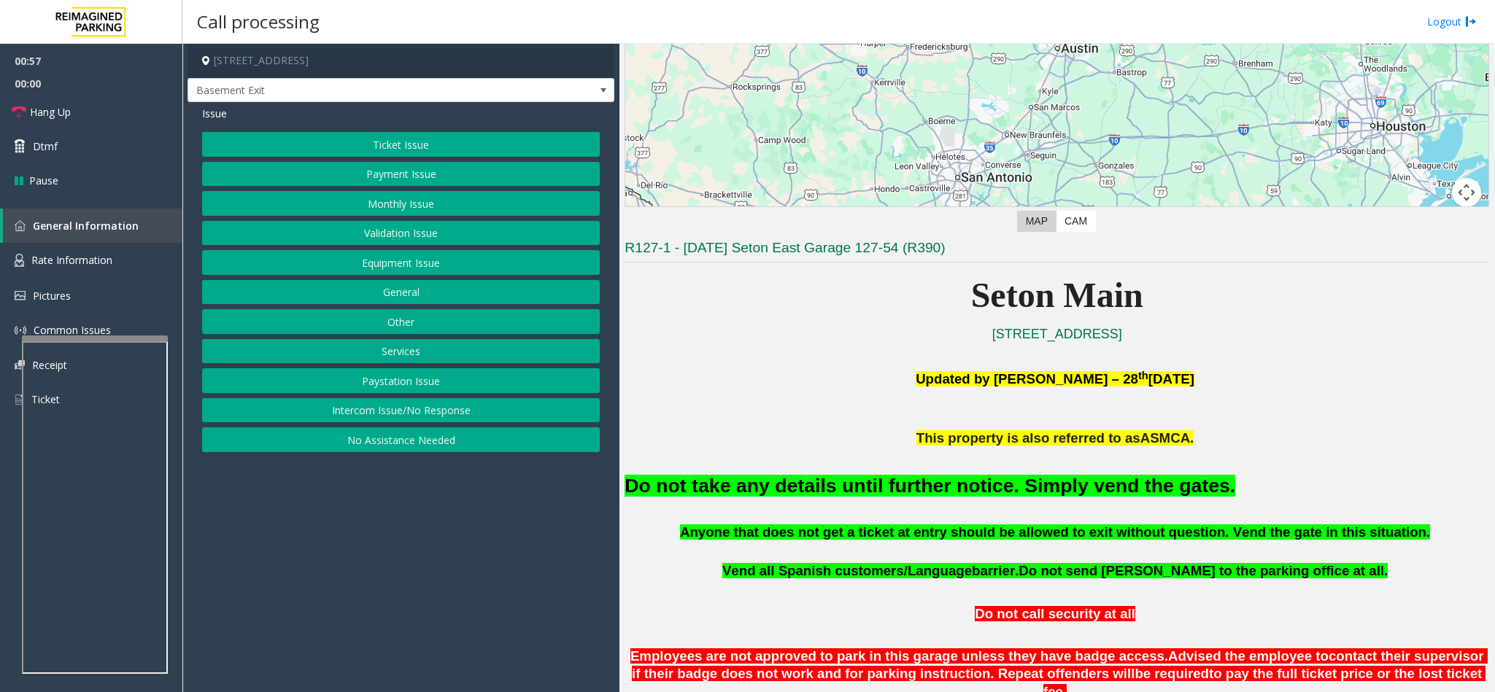
click at [396, 143] on button "Ticket Issue" at bounding box center [401, 144] width 398 height 25
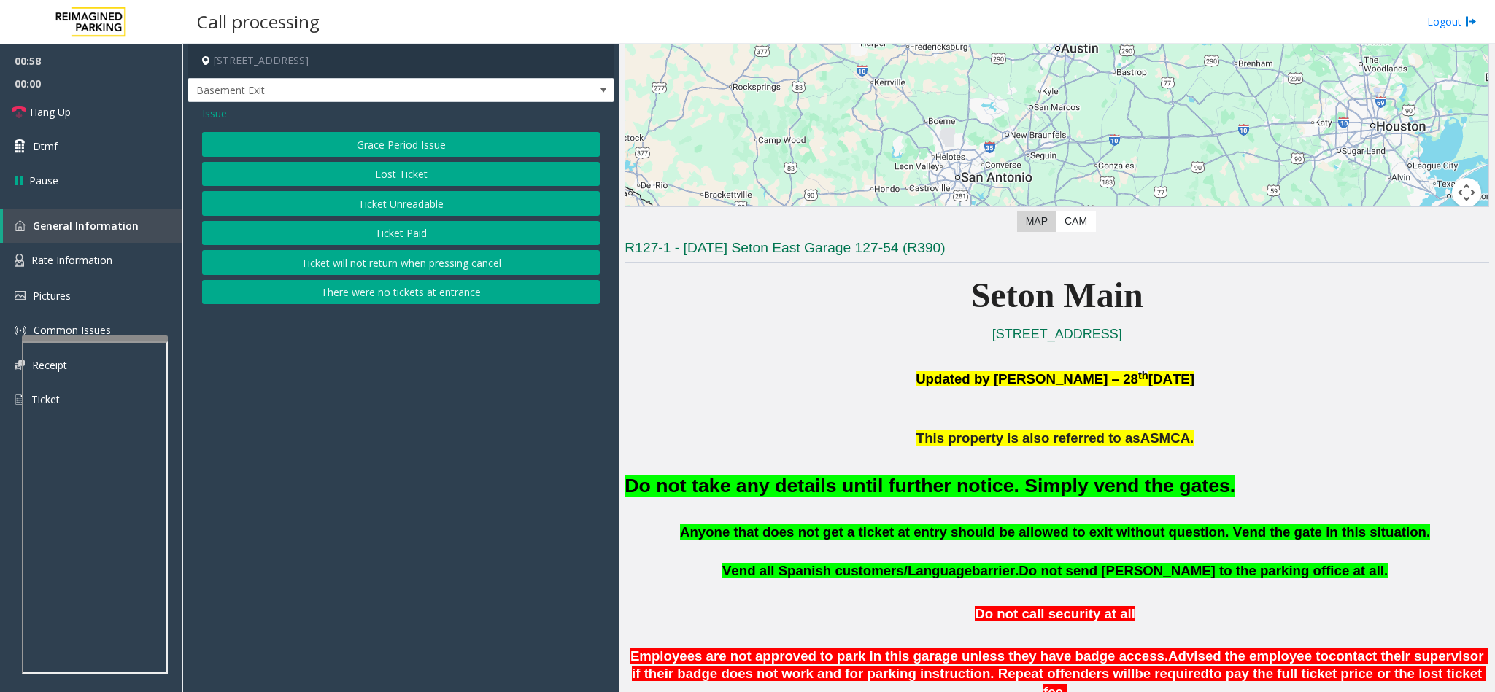
click at [392, 193] on button "Ticket Unreadable" at bounding box center [401, 203] width 398 height 25
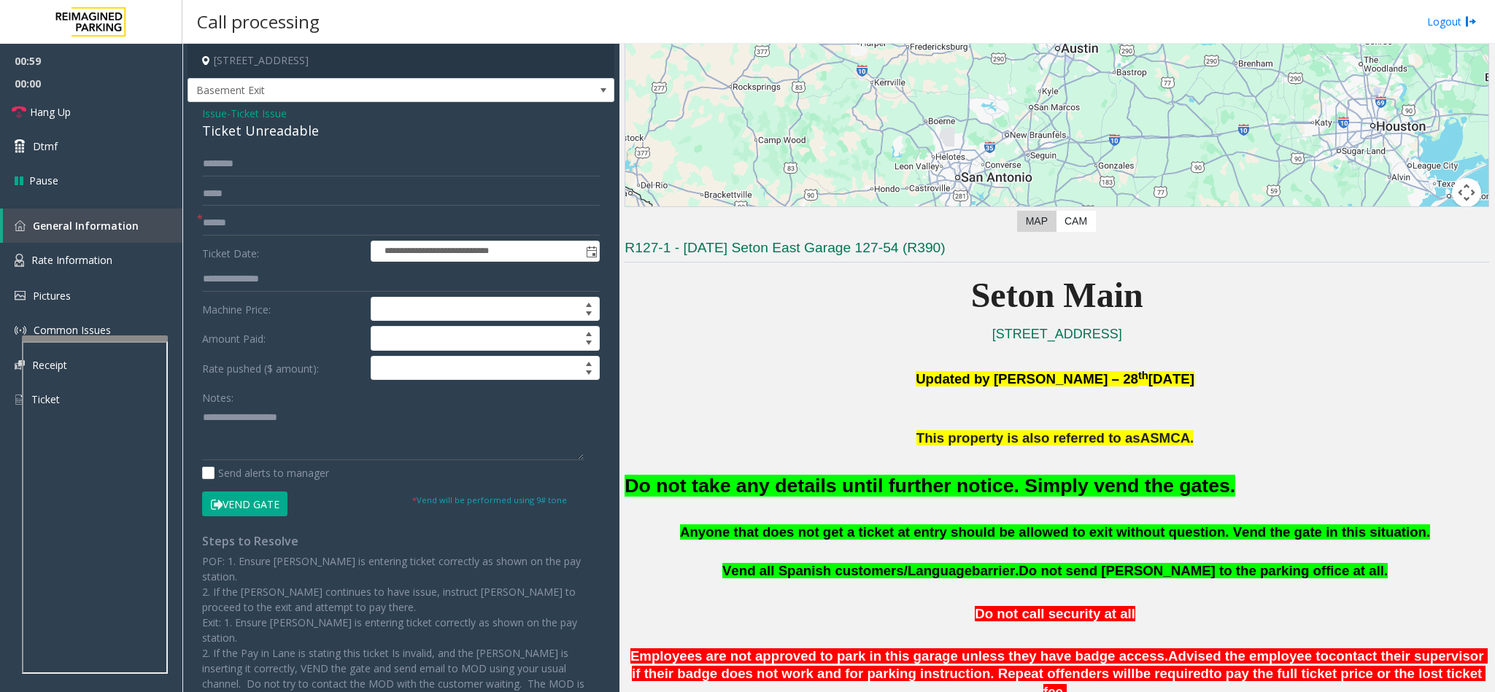
click at [278, 514] on button "Vend Gate" at bounding box center [244, 504] width 85 height 25
click at [279, 115] on span "Ticket Issue" at bounding box center [259, 113] width 56 height 15
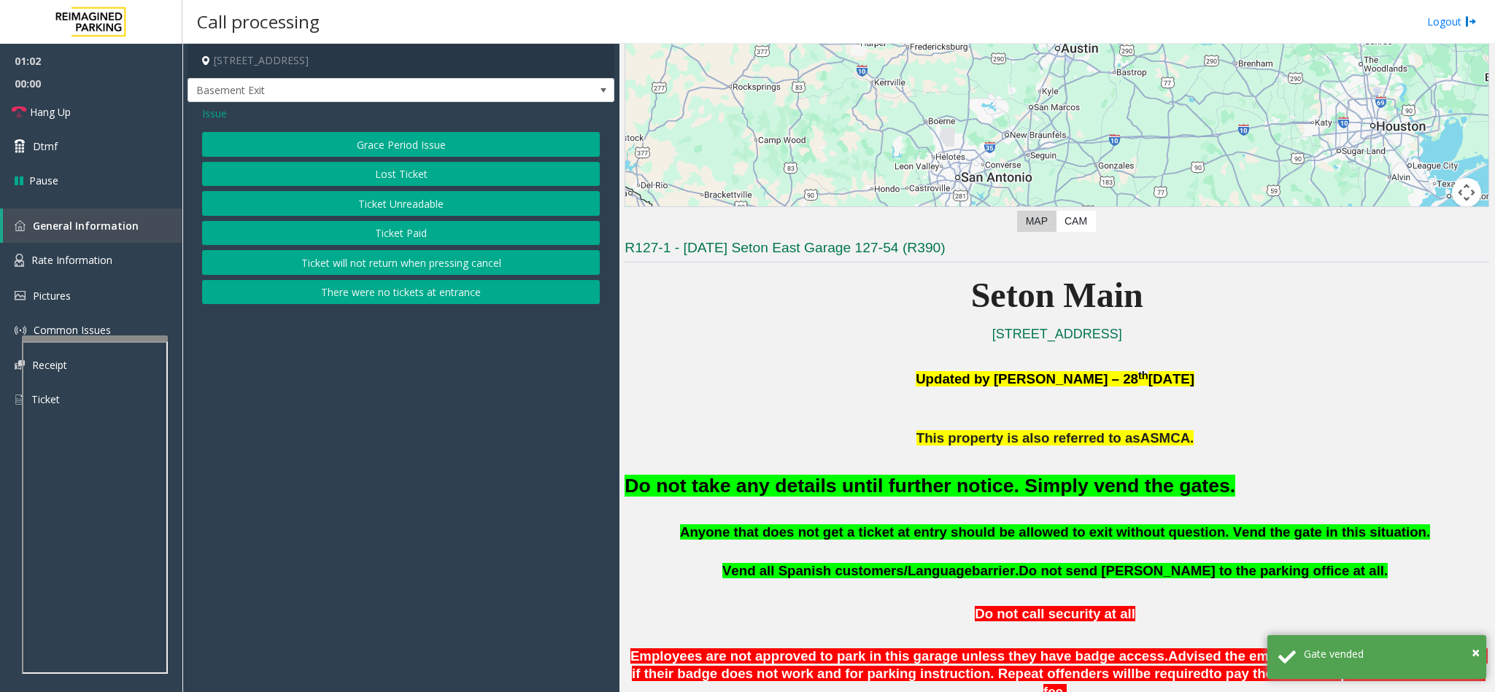
click at [222, 110] on span "Issue" at bounding box center [214, 113] width 25 height 15
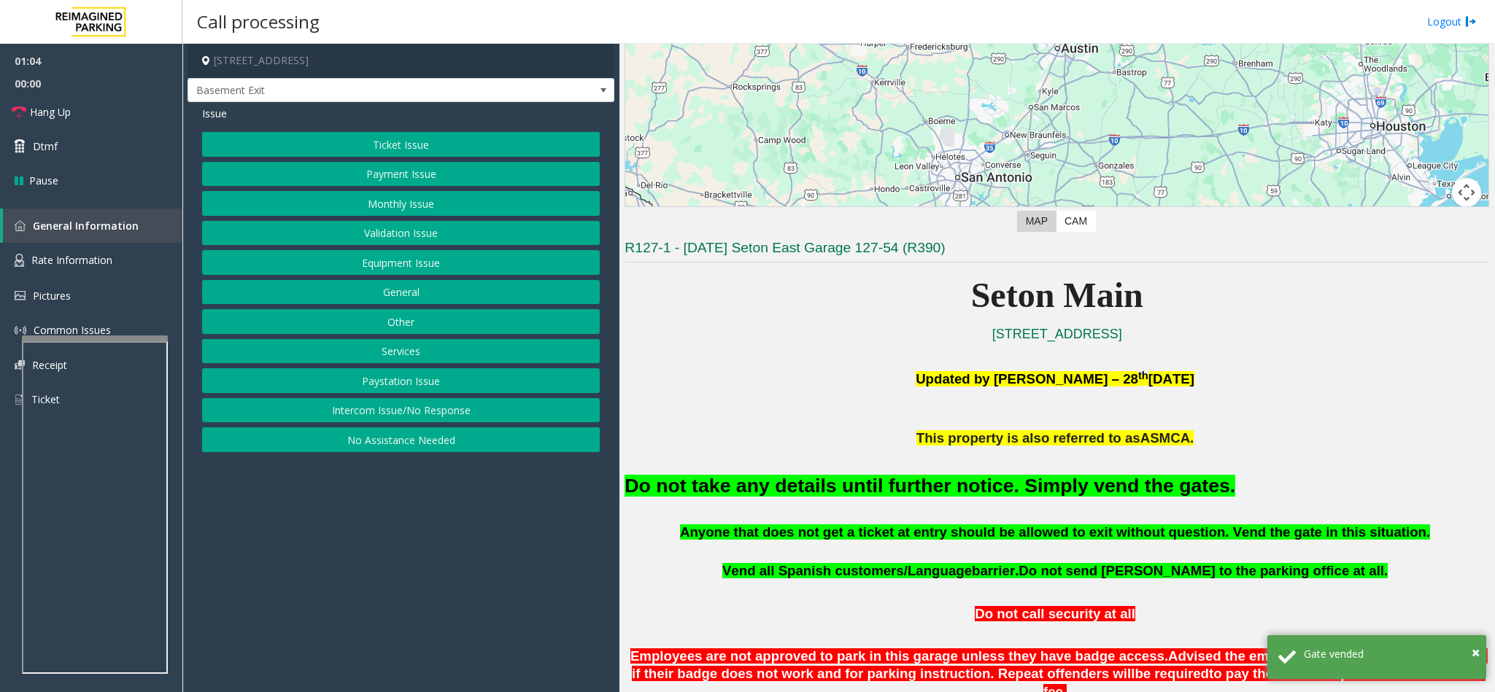
click at [418, 269] on button "Equipment Issue" at bounding box center [401, 262] width 398 height 25
click at [414, 261] on button "Gate / Door Won't Open" at bounding box center [401, 262] width 398 height 25
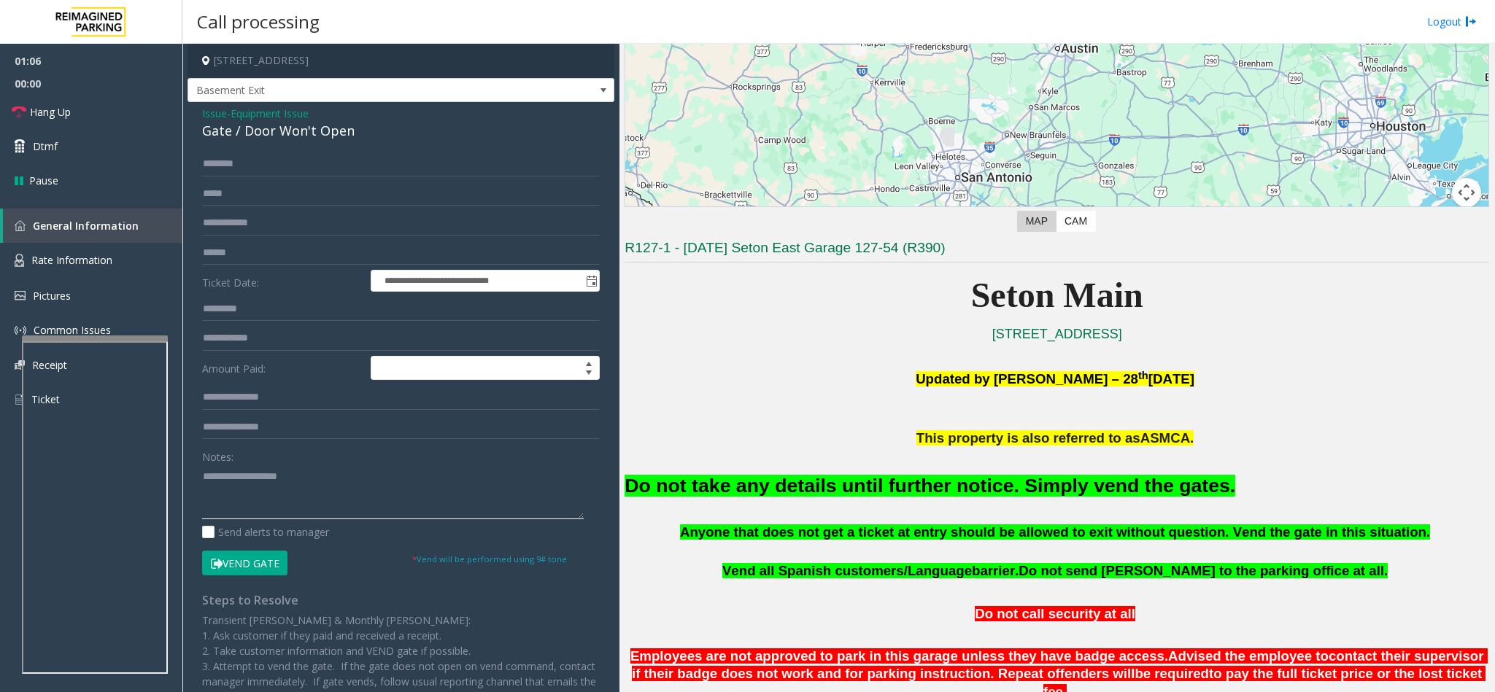
paste textarea "**********"
click at [330, 506] on textarea at bounding box center [393, 492] width 382 height 55
type textarea "**********"
click at [80, 108] on link "Hang Up" at bounding box center [91, 112] width 182 height 34
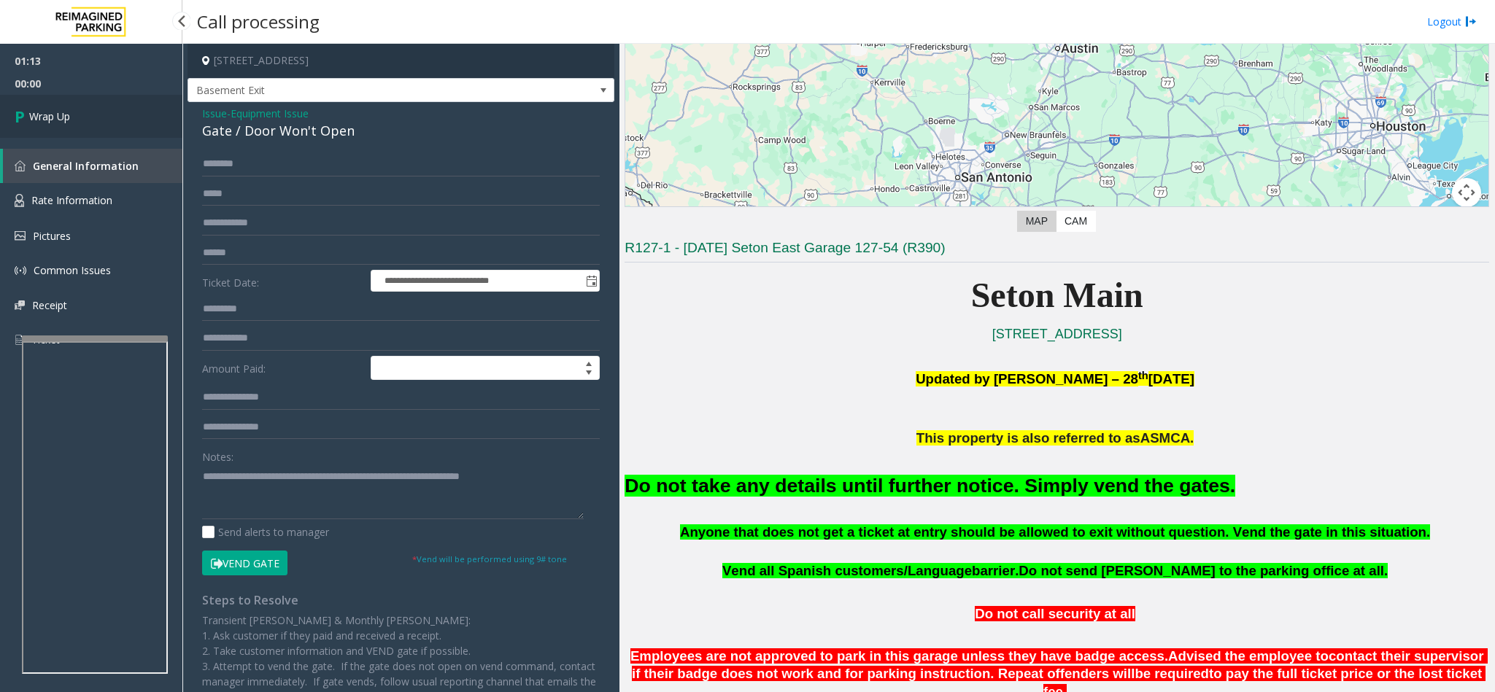
click at [80, 108] on link "Wrap Up" at bounding box center [91, 116] width 182 height 43
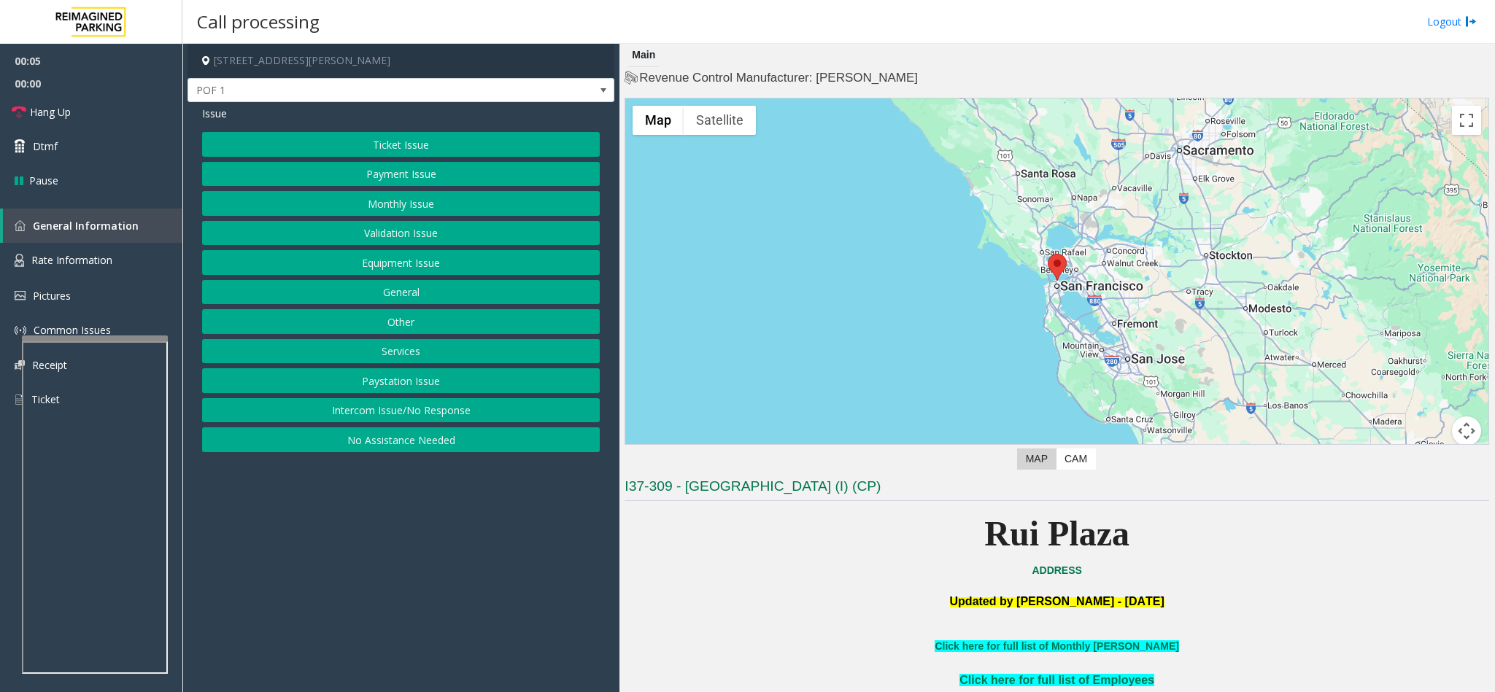
click at [417, 132] on button "Ticket Issue" at bounding box center [401, 144] width 398 height 25
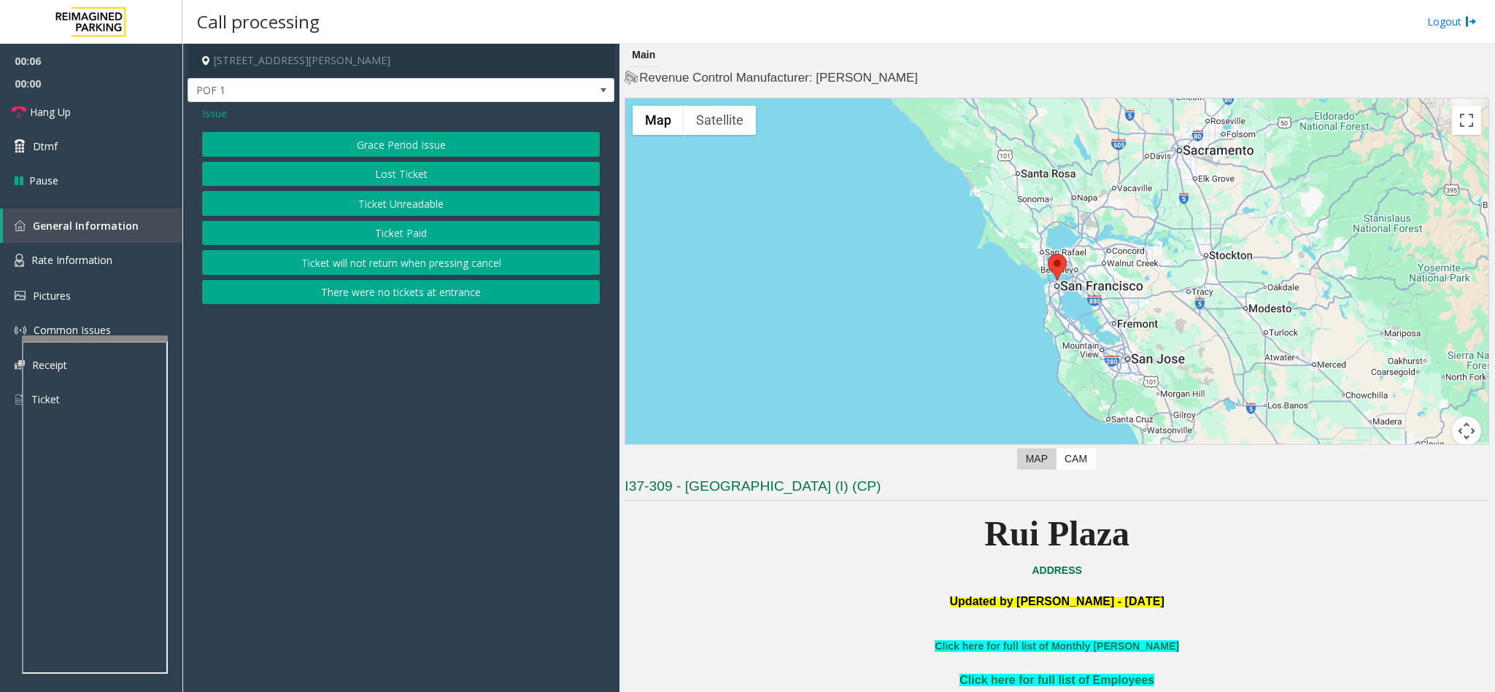
click at [396, 197] on button "Ticket Unreadable" at bounding box center [401, 203] width 398 height 25
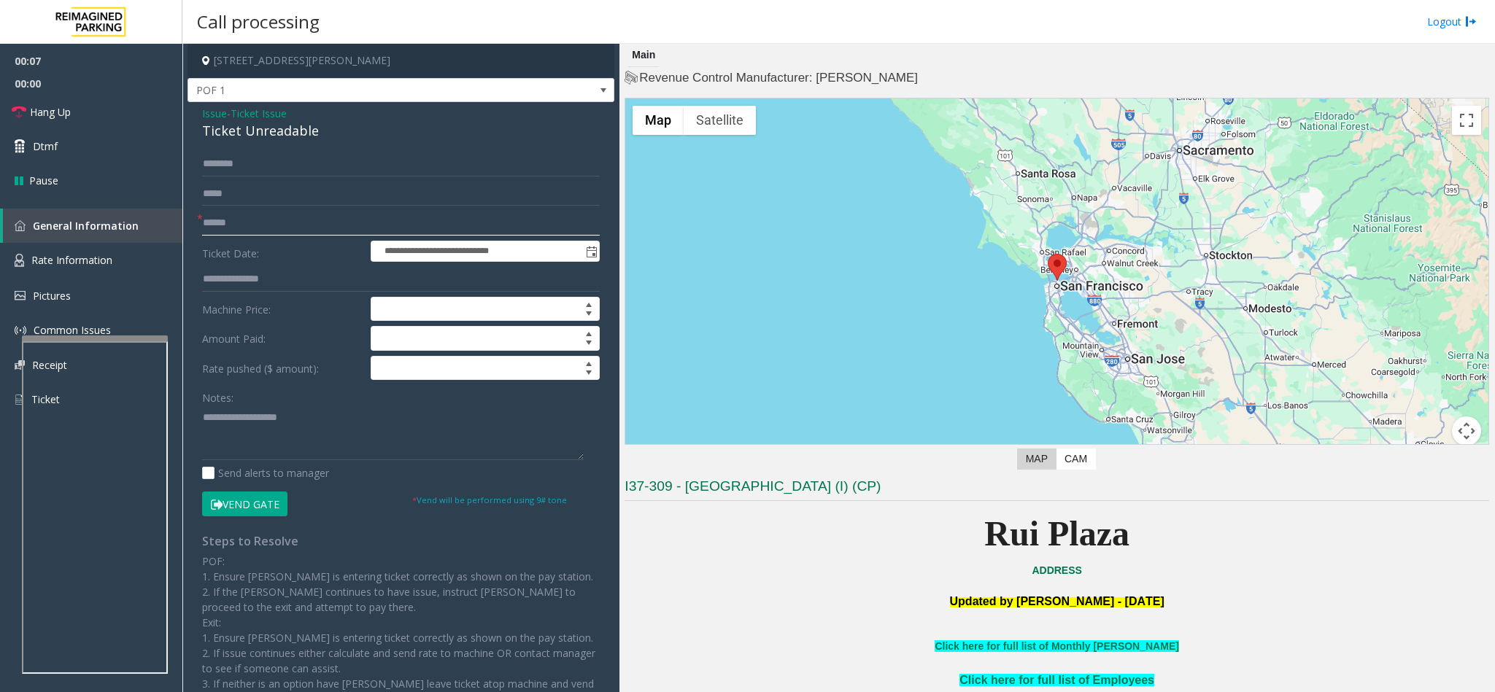
click at [245, 234] on input "text" at bounding box center [401, 223] width 398 height 25
type input "**"
drag, startPoint x: 315, startPoint y: 131, endPoint x: 193, endPoint y: 119, distance: 122.5
click at [193, 119] on div "**********" at bounding box center [400, 434] width 427 height 665
copy div "Issue - Ticket Issue Ticket Unreadable"
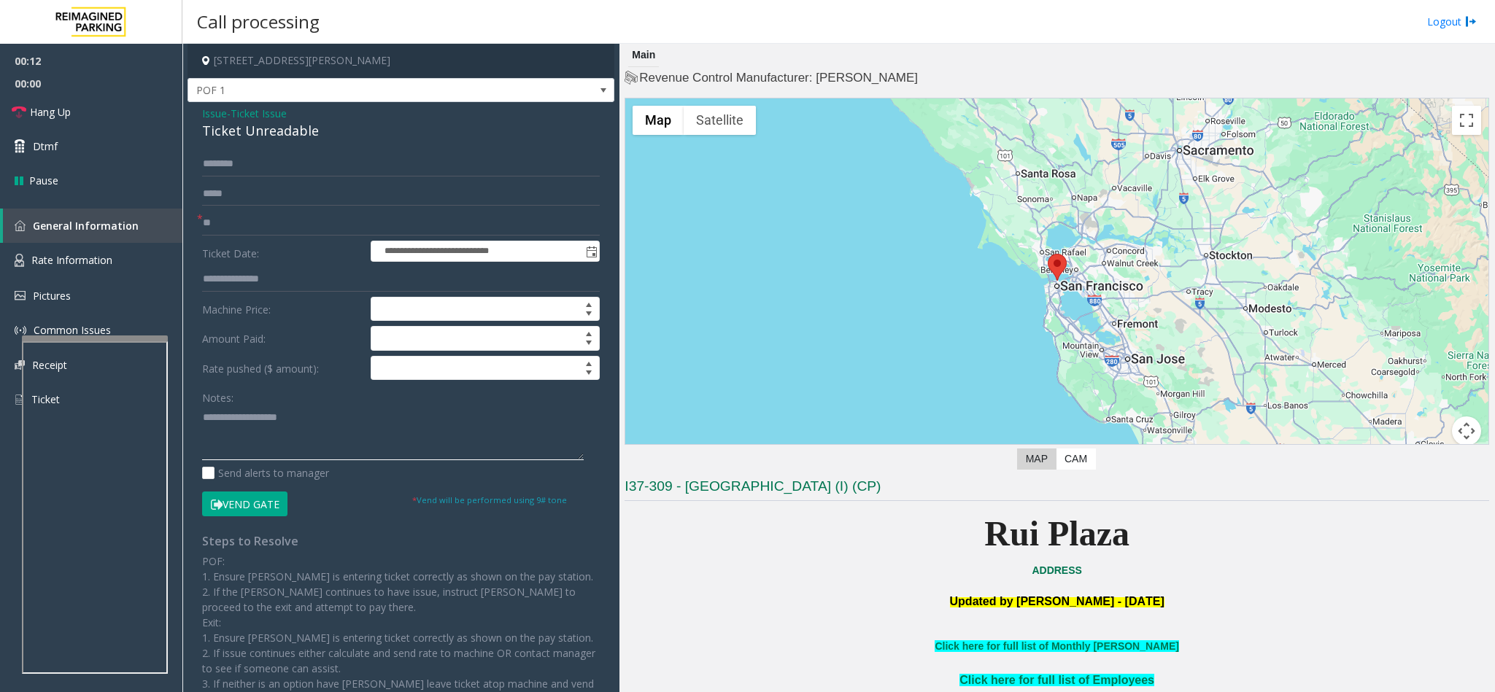
paste textarea "**********"
click at [331, 431] on textarea at bounding box center [393, 433] width 382 height 55
drag, startPoint x: 309, startPoint y: 423, endPoint x: 237, endPoint y: 416, distance: 71.9
click at [237, 416] on textarea at bounding box center [393, 433] width 382 height 55
click at [320, 430] on textarea at bounding box center [393, 433] width 382 height 55
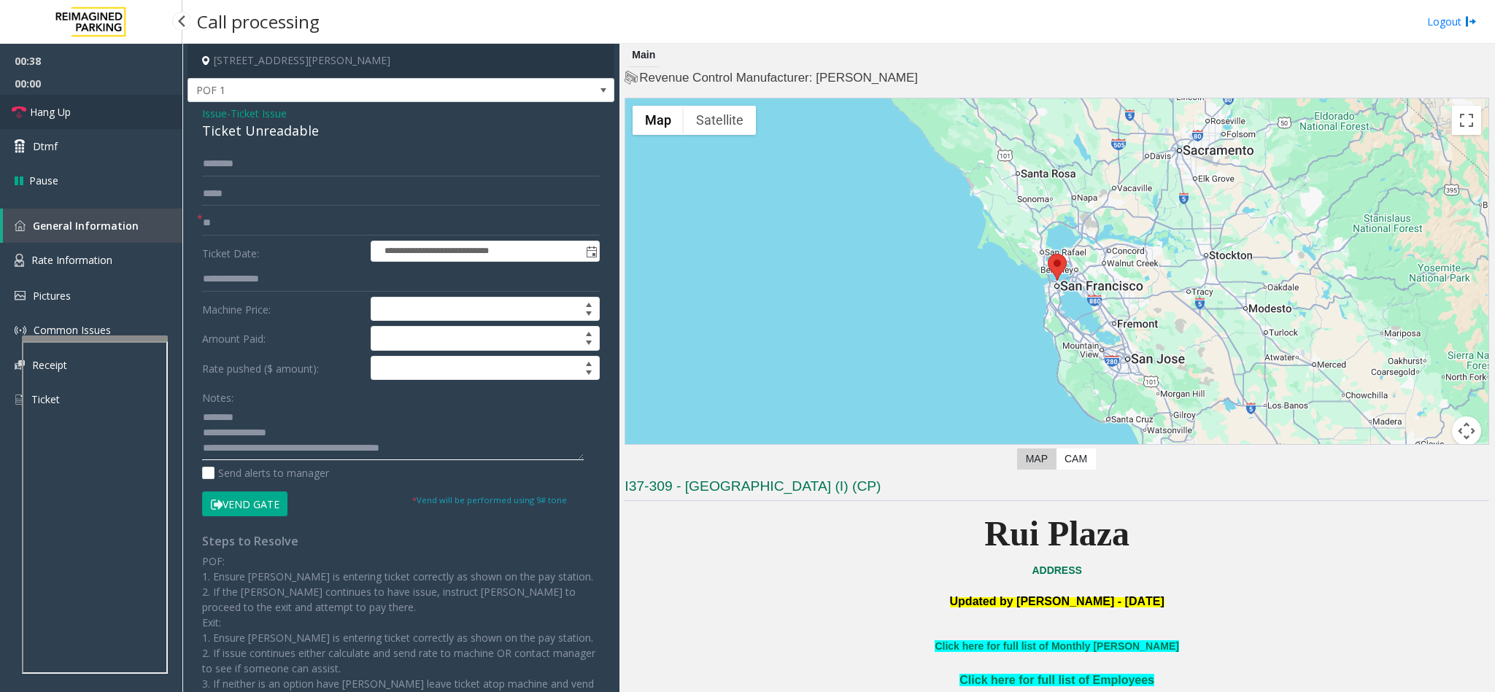
type textarea "**********"
click at [42, 108] on span "Hang Up" at bounding box center [50, 111] width 41 height 15
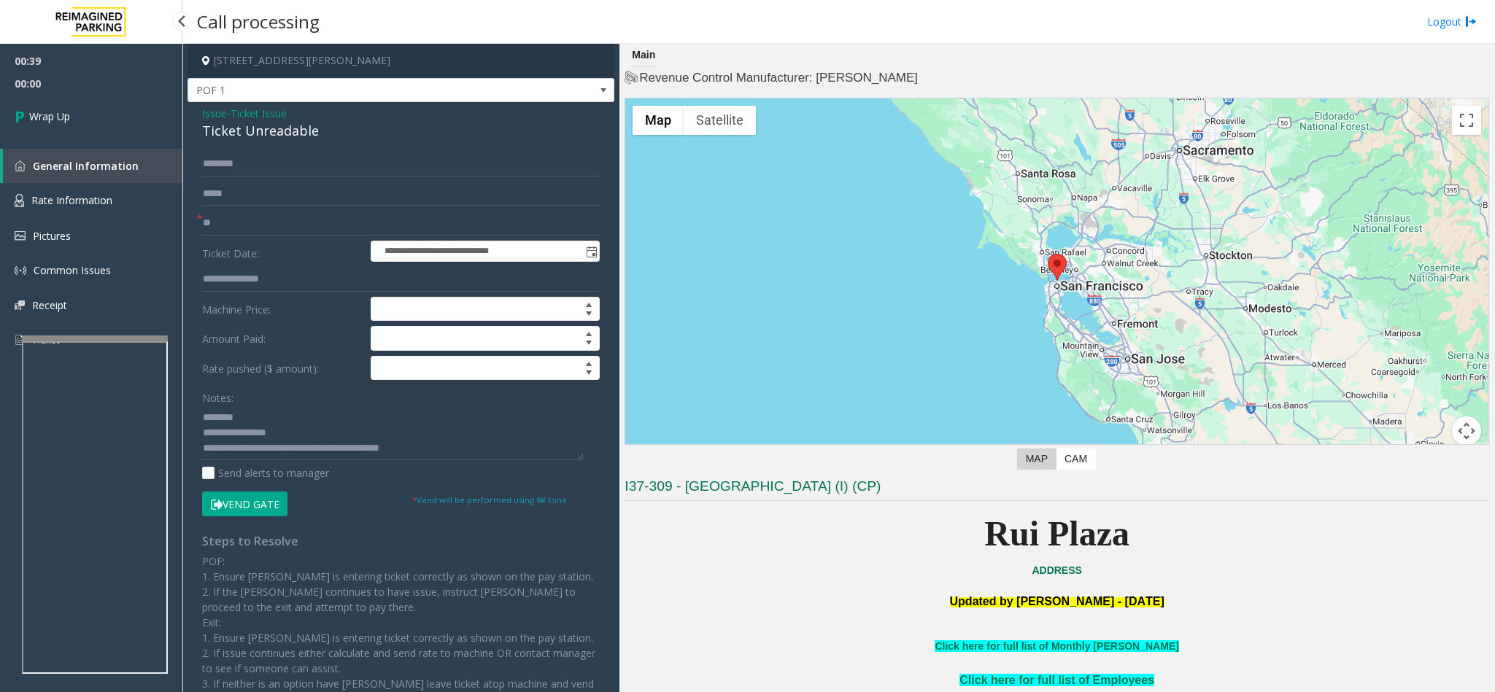
click at [42, 109] on span "Wrap Up" at bounding box center [49, 116] width 41 height 15
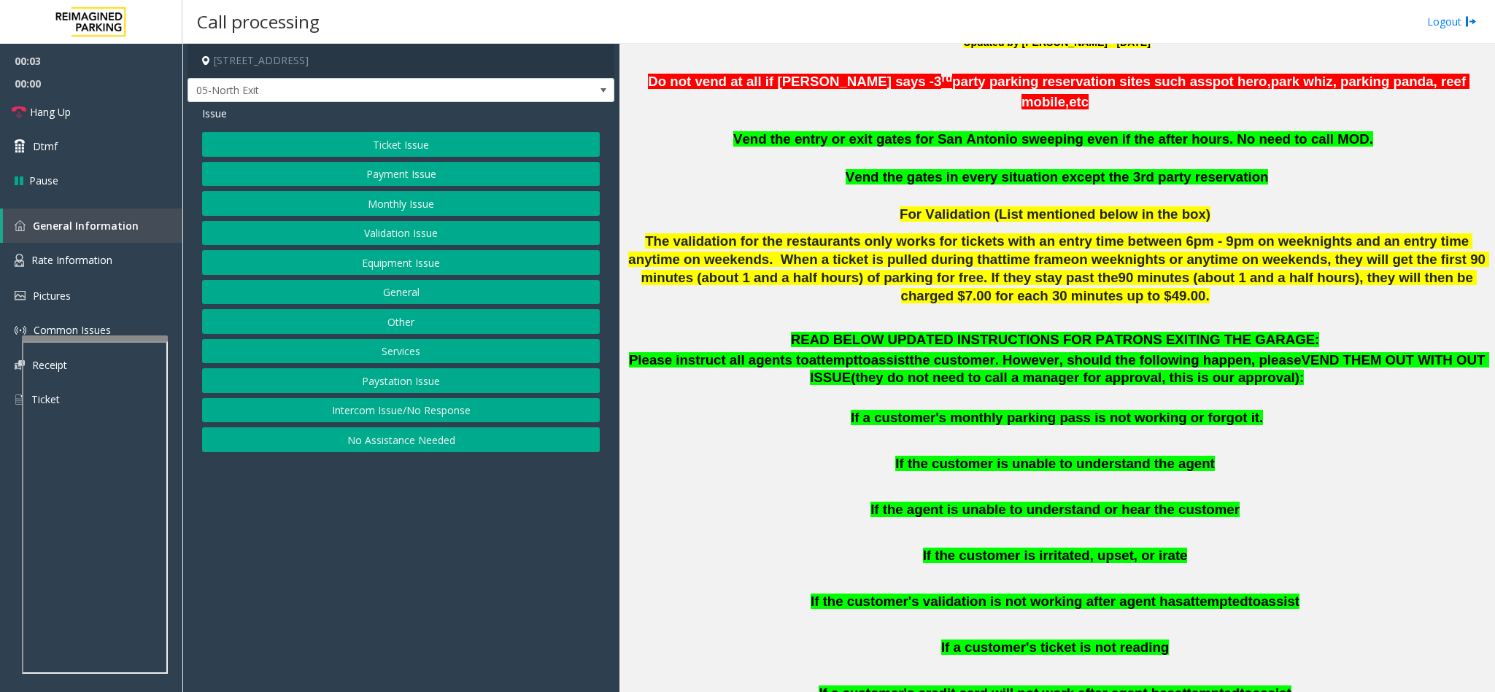
scroll to position [657, 0]
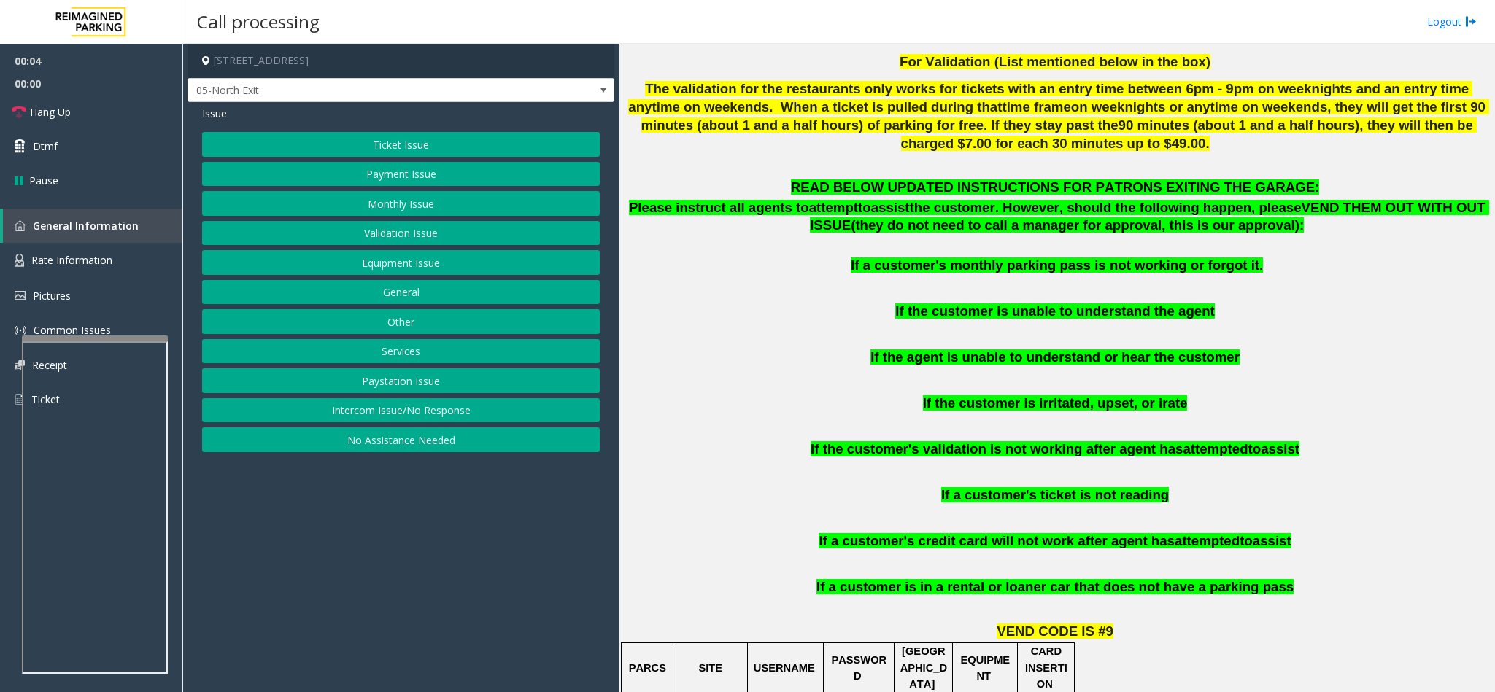
click at [427, 153] on button "Ticket Issue" at bounding box center [401, 144] width 398 height 25
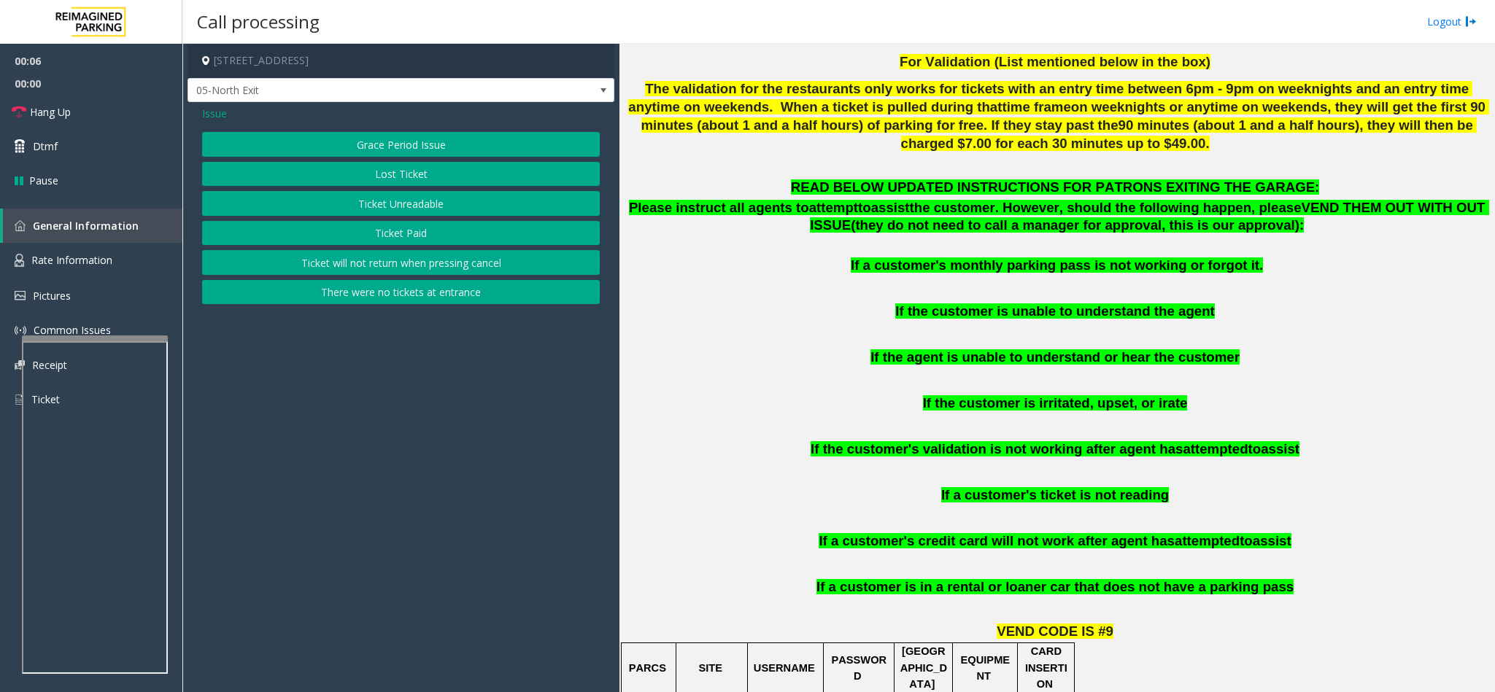
click at [221, 116] on span "Issue" at bounding box center [214, 113] width 25 height 15
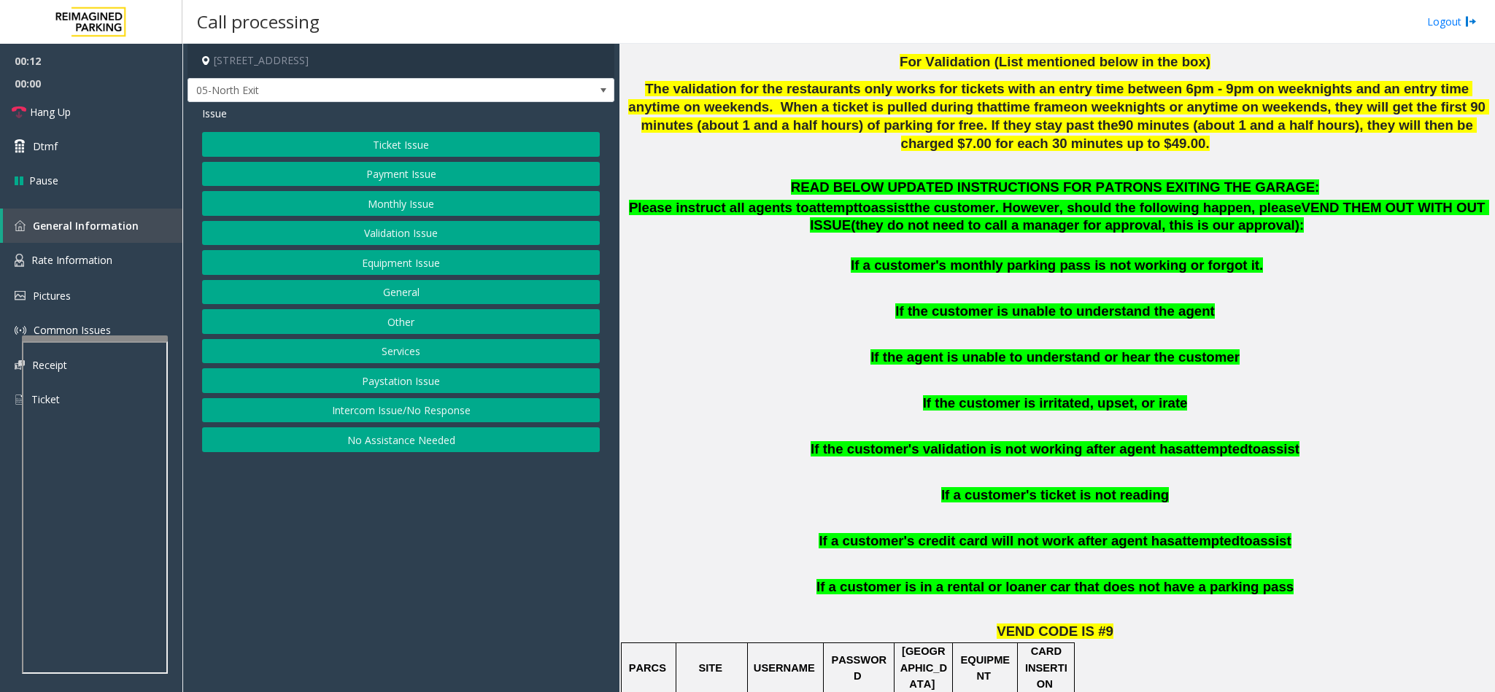
click at [443, 171] on button "Payment Issue" at bounding box center [401, 174] width 398 height 25
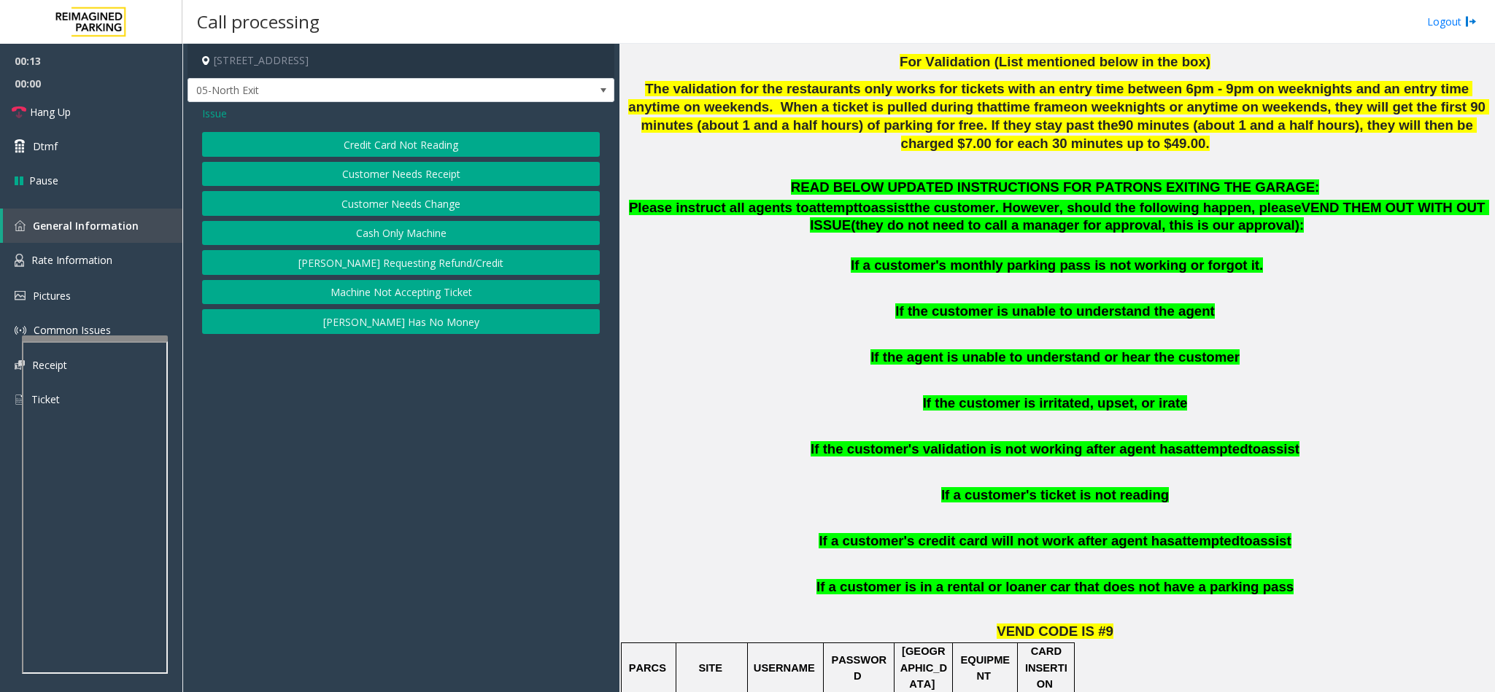
click at [401, 139] on button "Credit Card Not Reading" at bounding box center [401, 144] width 398 height 25
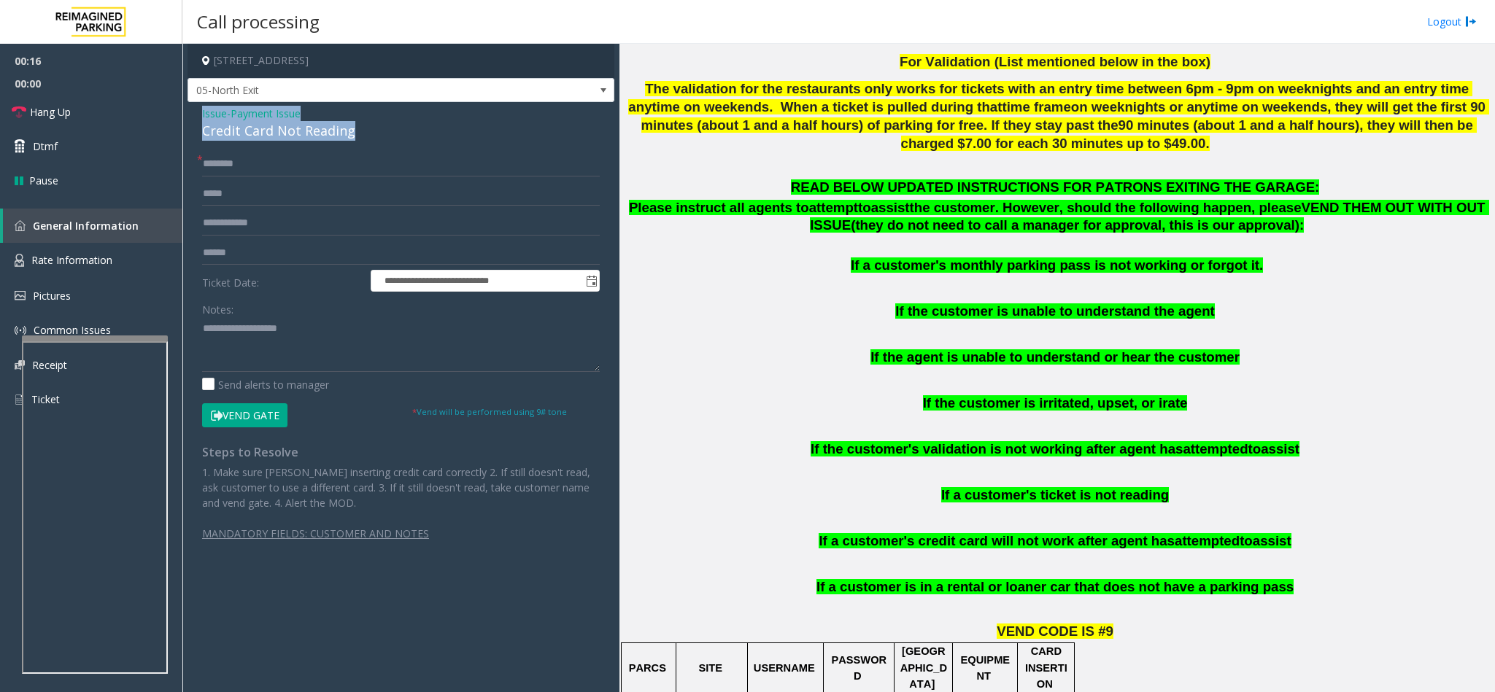
drag, startPoint x: 357, startPoint y: 133, endPoint x: 190, endPoint y: 110, distance: 168.7
click at [190, 110] on div "**********" at bounding box center [400, 336] width 427 height 469
copy div "Issue - Payment Issue Credit Card Not Reading"
paste textarea "**********"
click at [342, 322] on textarea at bounding box center [401, 344] width 398 height 55
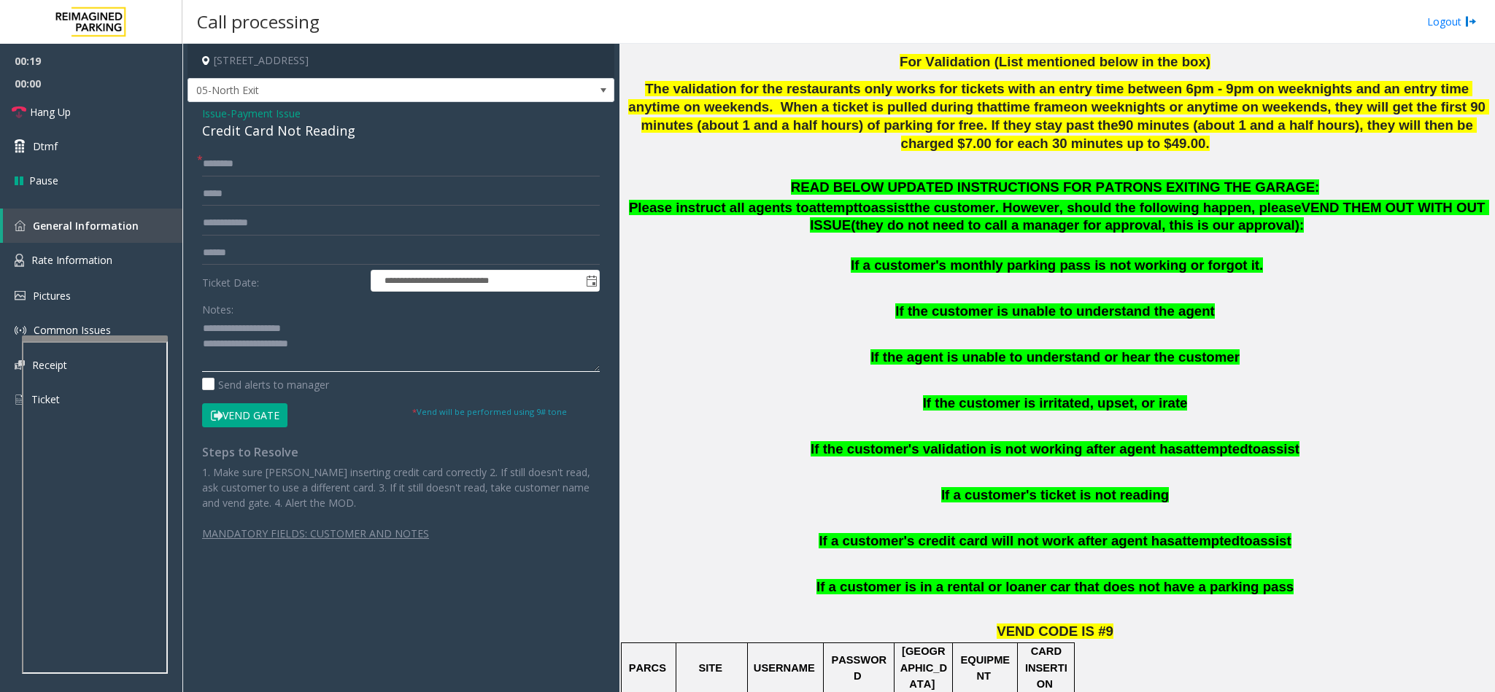
drag, startPoint x: 320, startPoint y: 333, endPoint x: 236, endPoint y: 328, distance: 84.0
click at [236, 328] on textarea at bounding box center [401, 344] width 398 height 55
click at [359, 346] on textarea at bounding box center [401, 344] width 398 height 55
type textarea "**********"
click at [237, 260] on input "text" at bounding box center [401, 253] width 398 height 25
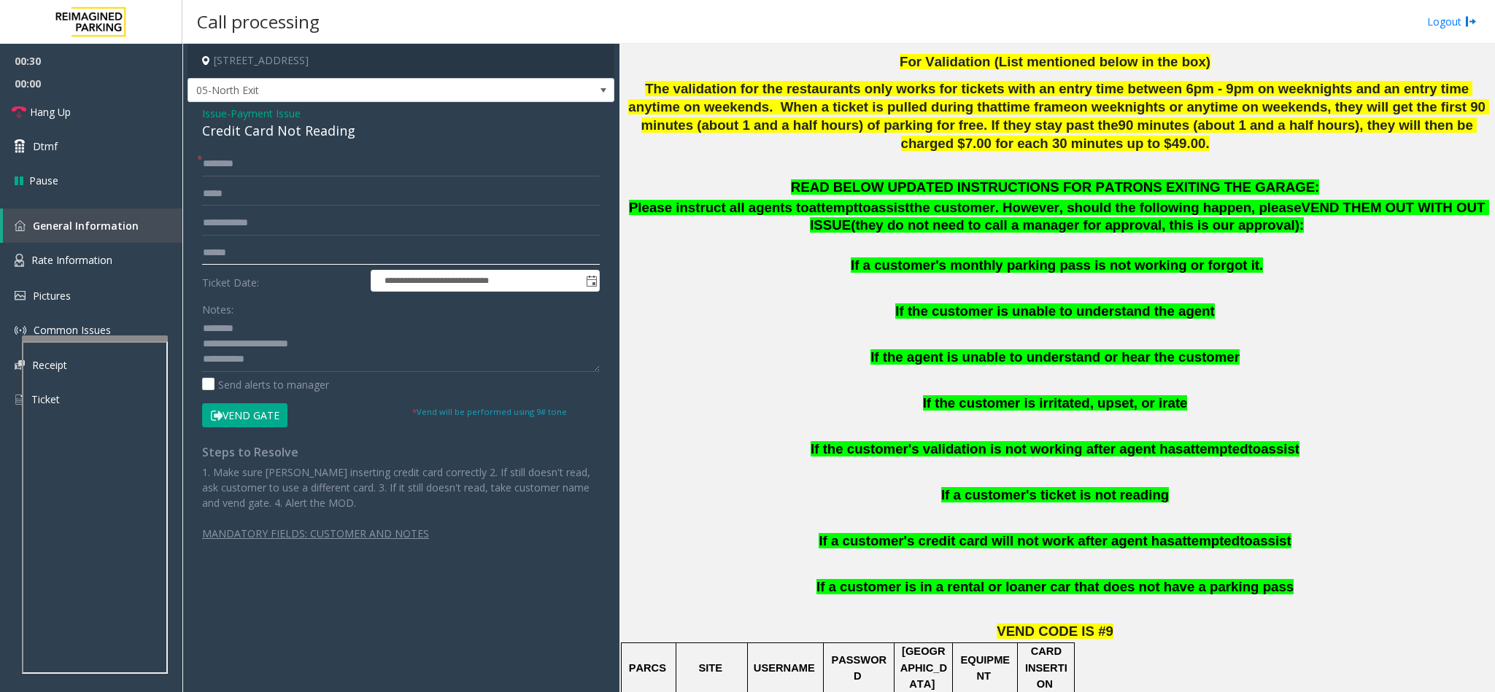
click at [271, 246] on input "text" at bounding box center [401, 253] width 398 height 25
type input "******"
click at [266, 160] on input "text" at bounding box center [401, 164] width 398 height 25
type input "***"
click at [315, 363] on textarea at bounding box center [401, 344] width 398 height 55
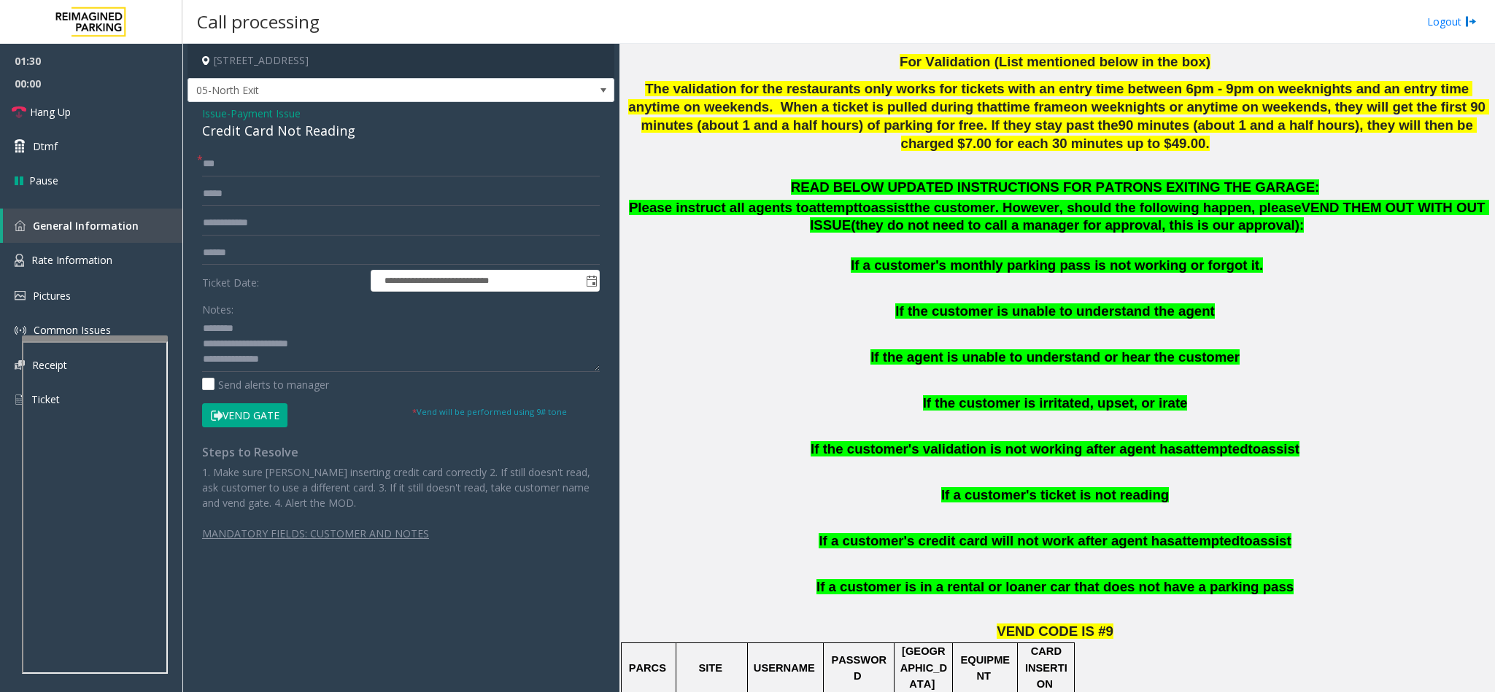
click at [239, 419] on button "Vend Gate" at bounding box center [244, 415] width 85 height 25
click at [294, 353] on textarea at bounding box center [401, 344] width 398 height 55
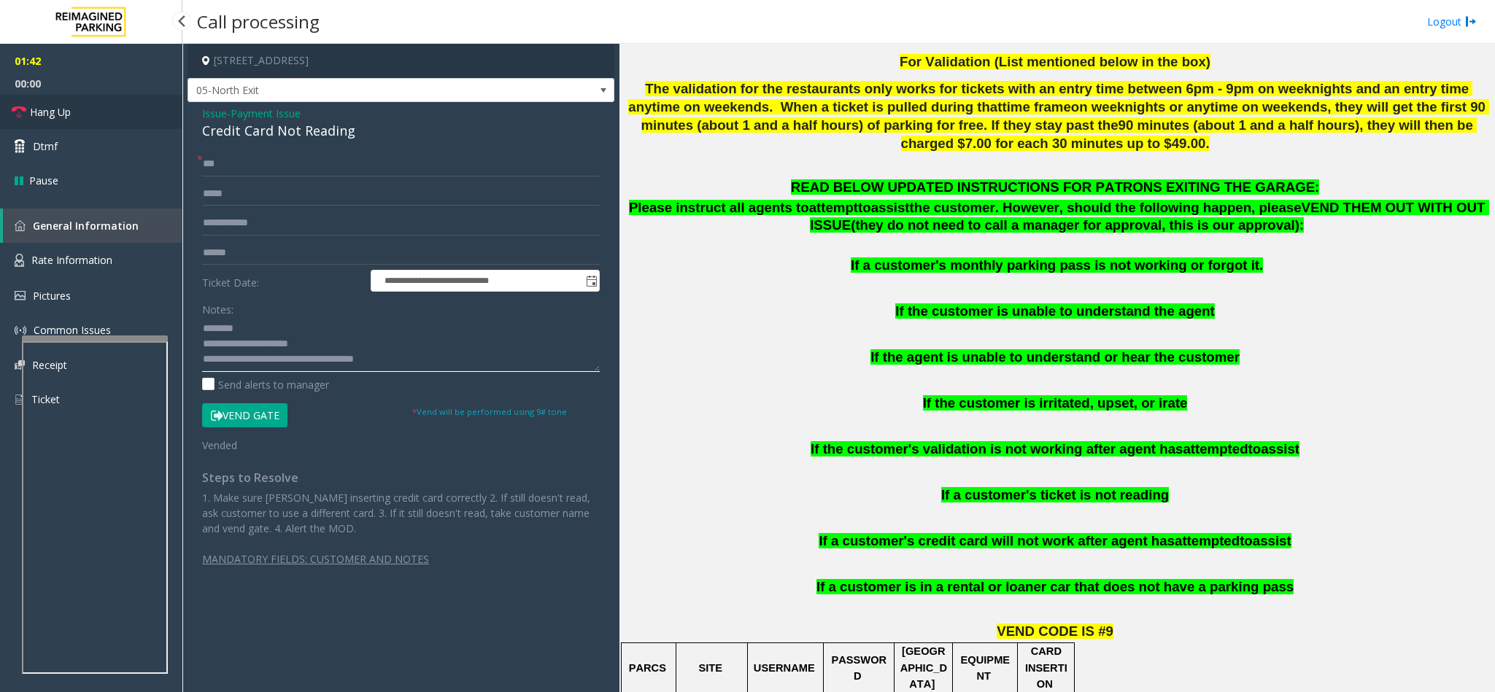
type textarea "**********"
click at [72, 112] on link "Hang Up" at bounding box center [91, 112] width 182 height 34
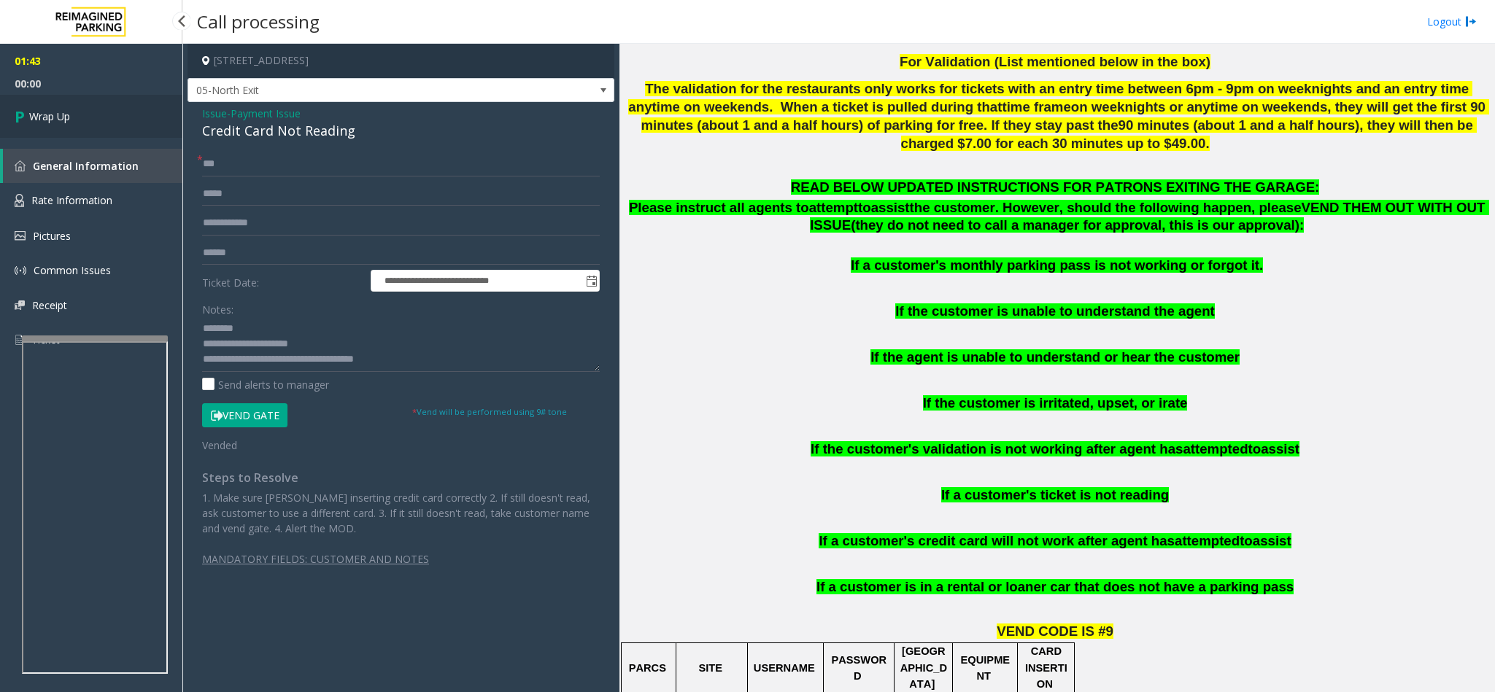
click at [72, 112] on link "Wrap Up" at bounding box center [91, 116] width 182 height 43
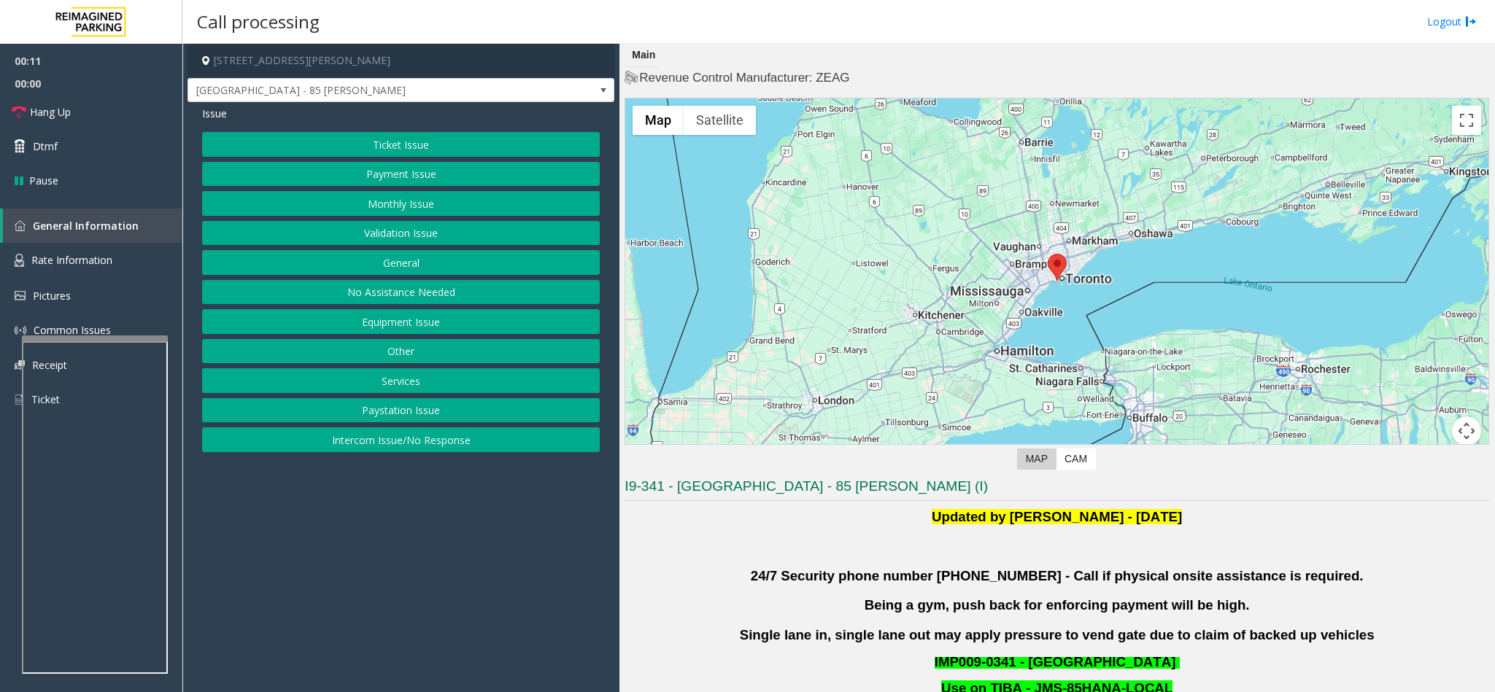
click at [444, 445] on button "Intercom Issue/No Response" at bounding box center [401, 439] width 398 height 25
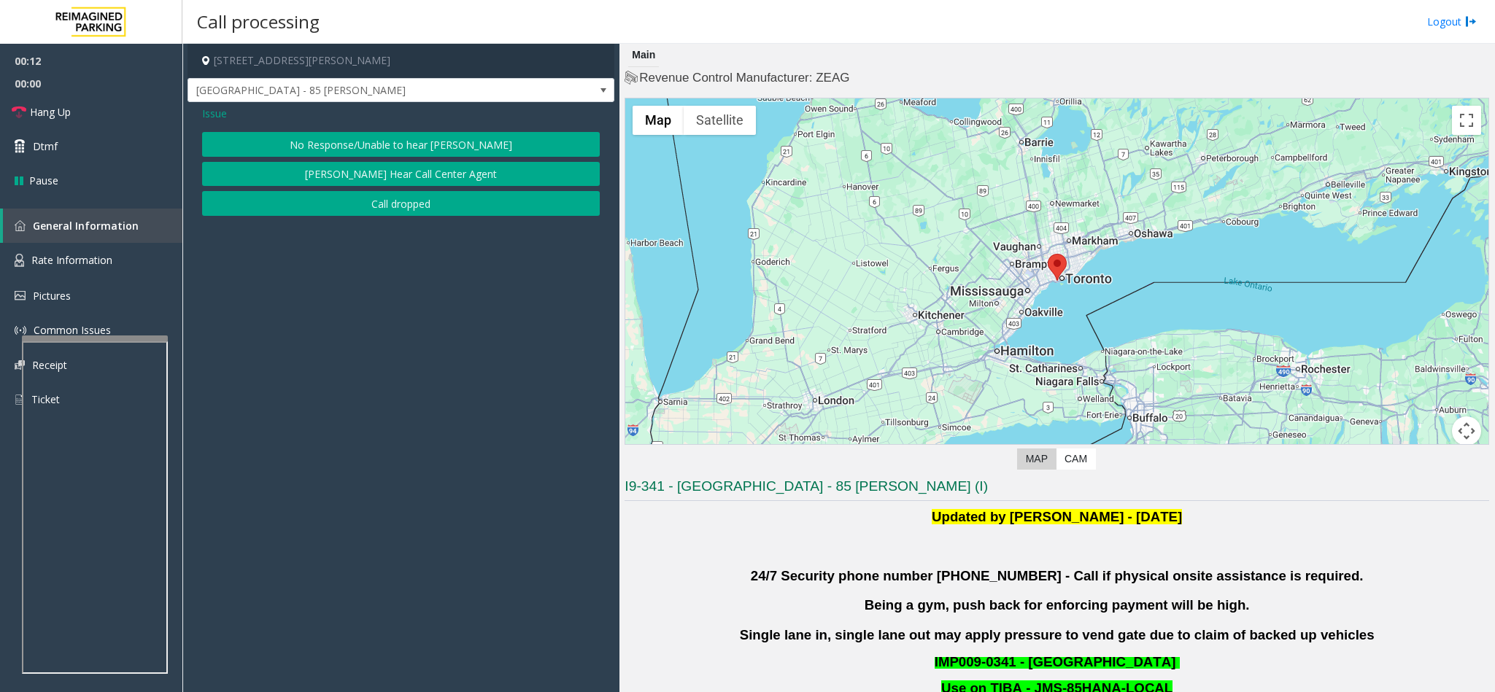
click at [447, 139] on button "No Response/Unable to hear [PERSON_NAME]" at bounding box center [401, 144] width 398 height 25
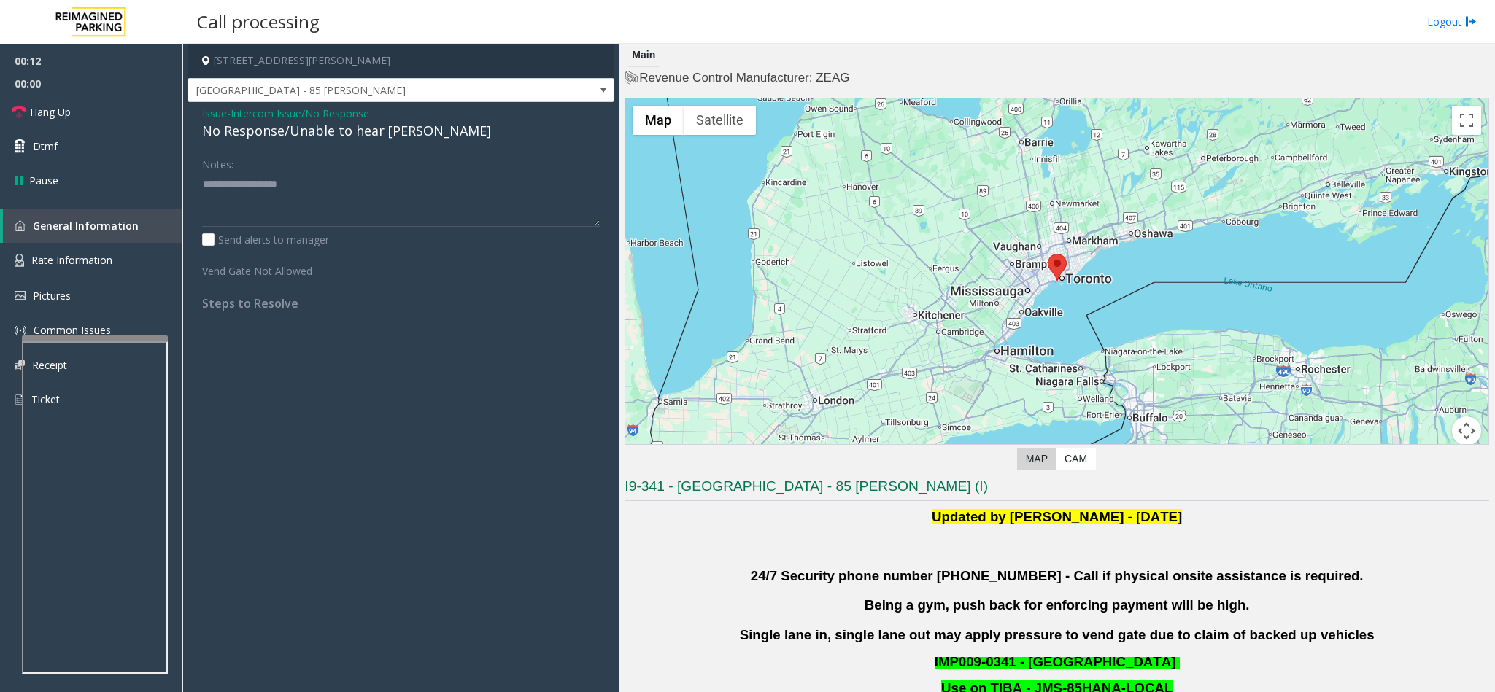
click at [403, 136] on div "No Response/Unable to hear [PERSON_NAME]" at bounding box center [401, 131] width 398 height 20
type textarea "**********"
click at [93, 112] on link "Hang Up" at bounding box center [91, 112] width 182 height 34
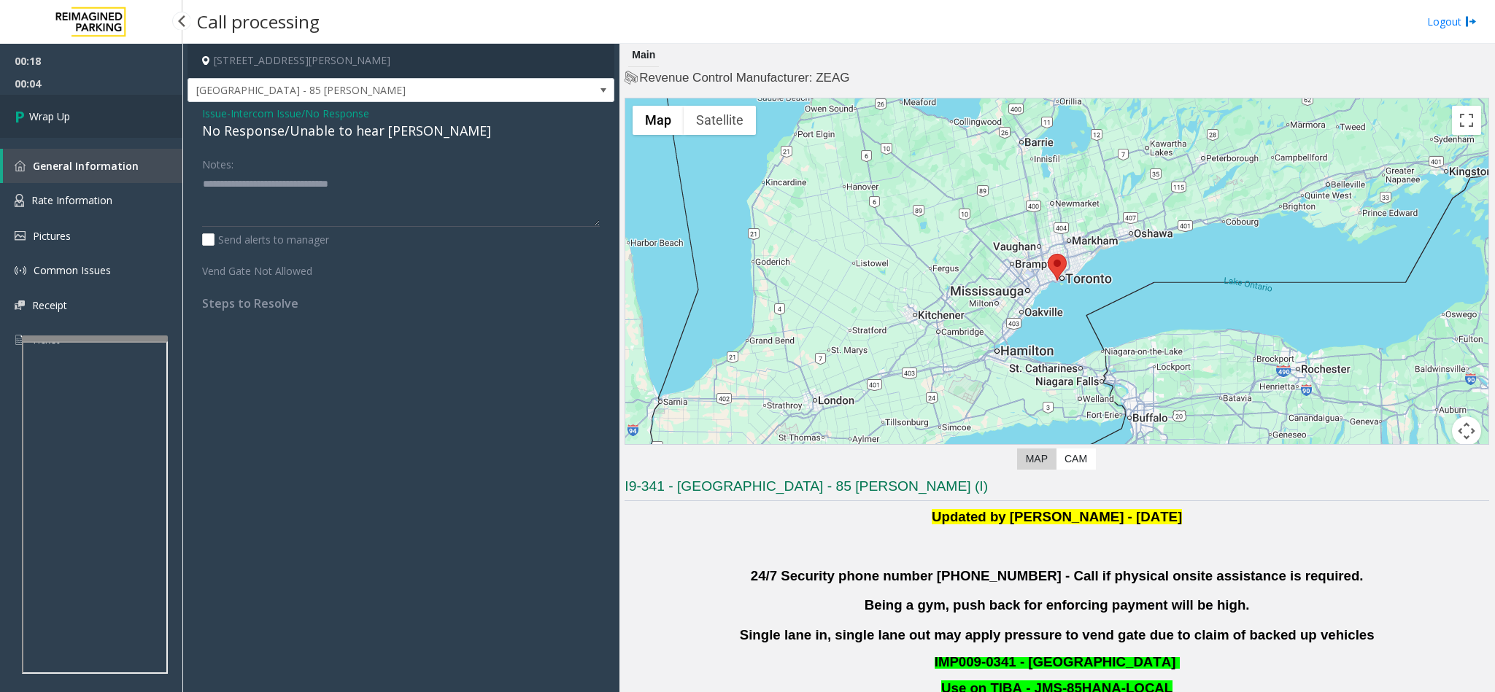
click at [96, 125] on link "Wrap Up" at bounding box center [91, 116] width 182 height 43
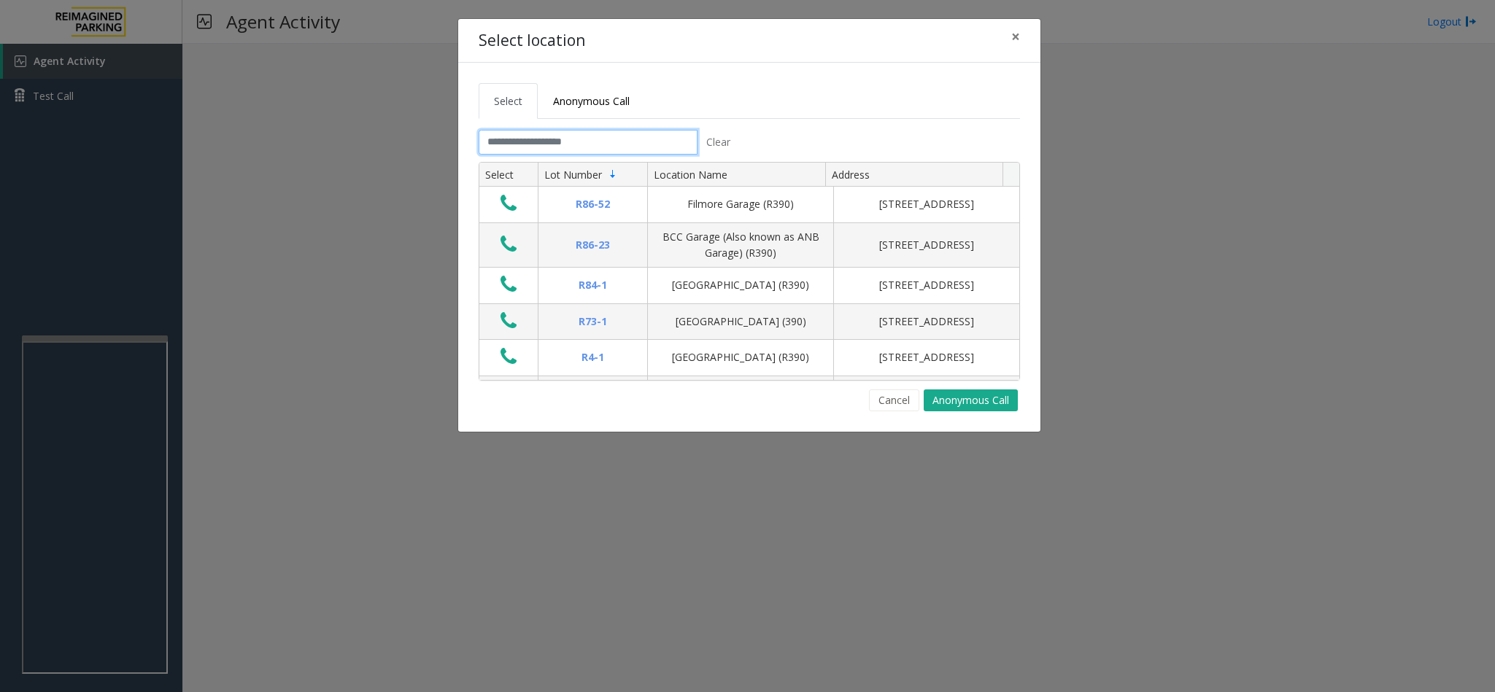
click at [613, 150] on input "text" at bounding box center [588, 142] width 219 height 25
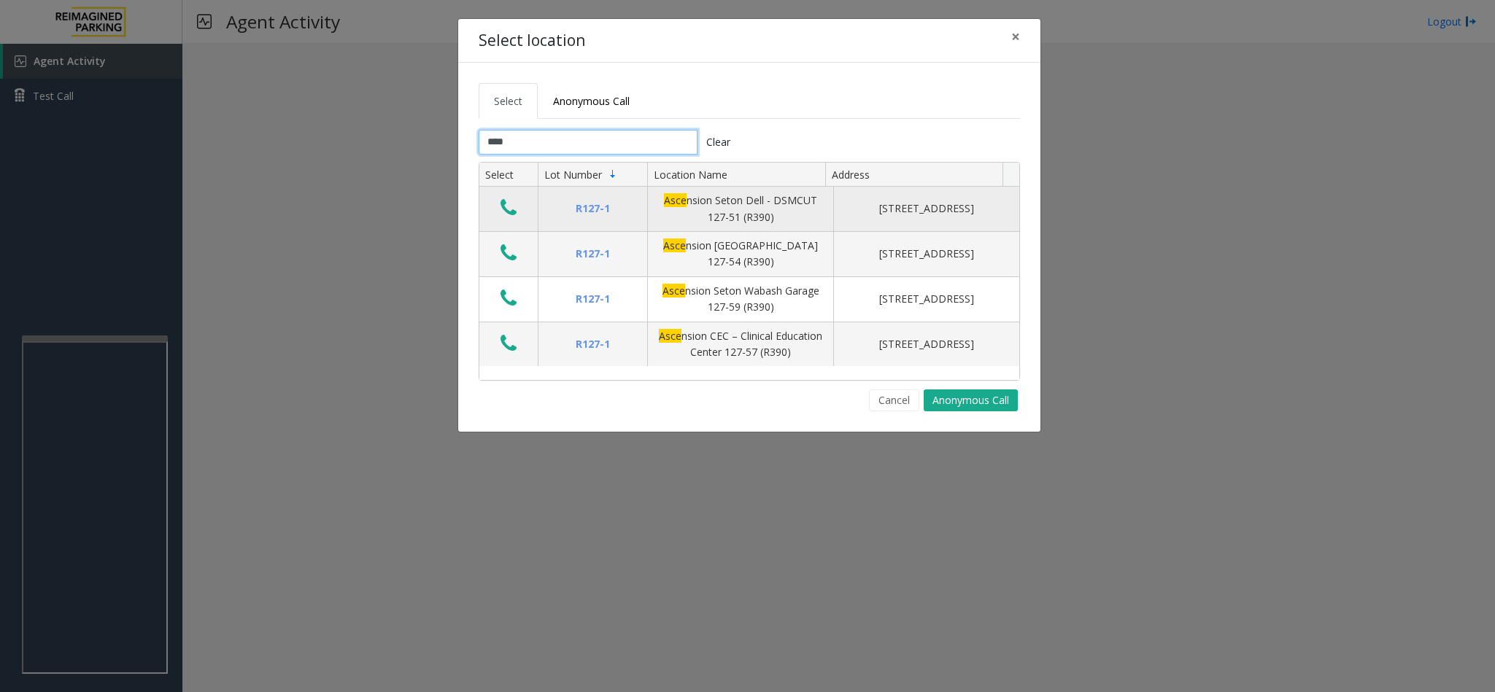
type input "****"
click at [504, 210] on icon "Data table" at bounding box center [508, 208] width 16 height 20
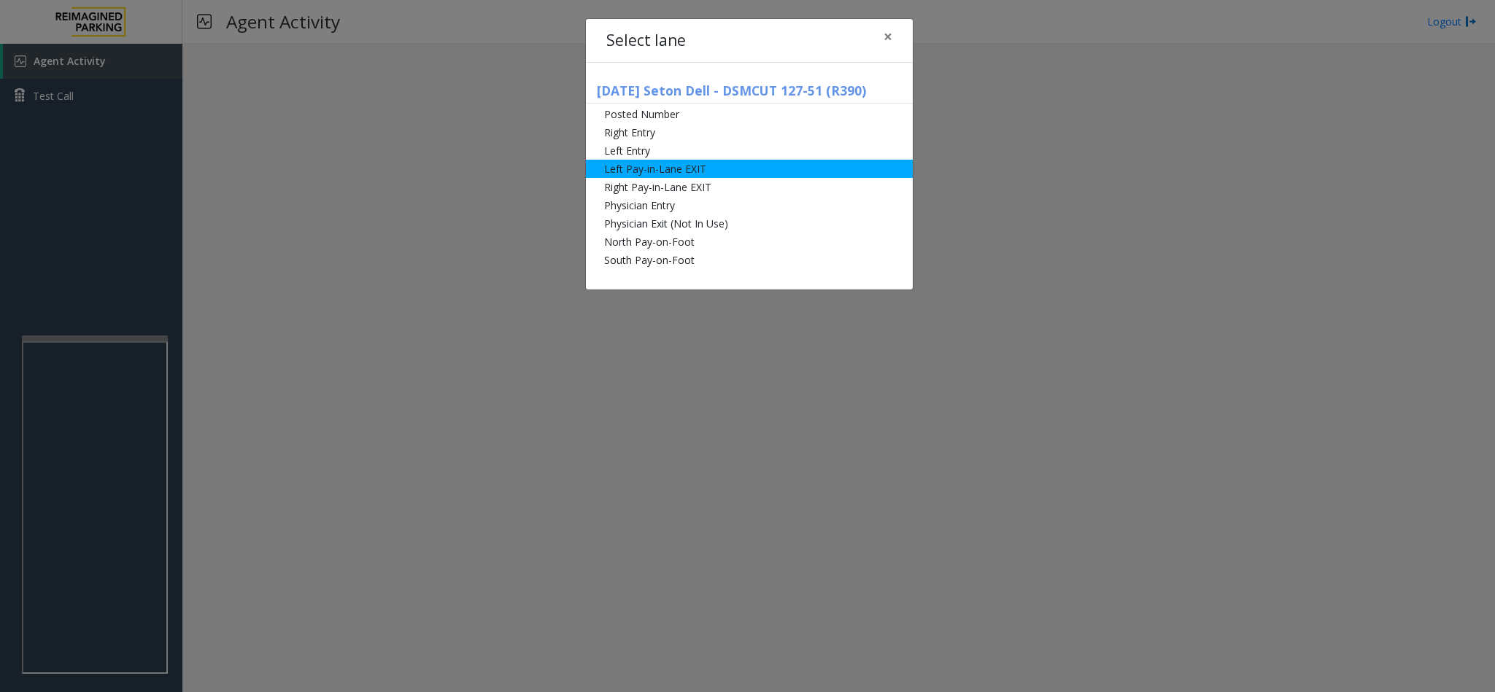
click at [705, 165] on li "Left Pay-in-Lane EXIT" at bounding box center [749, 169] width 327 height 18
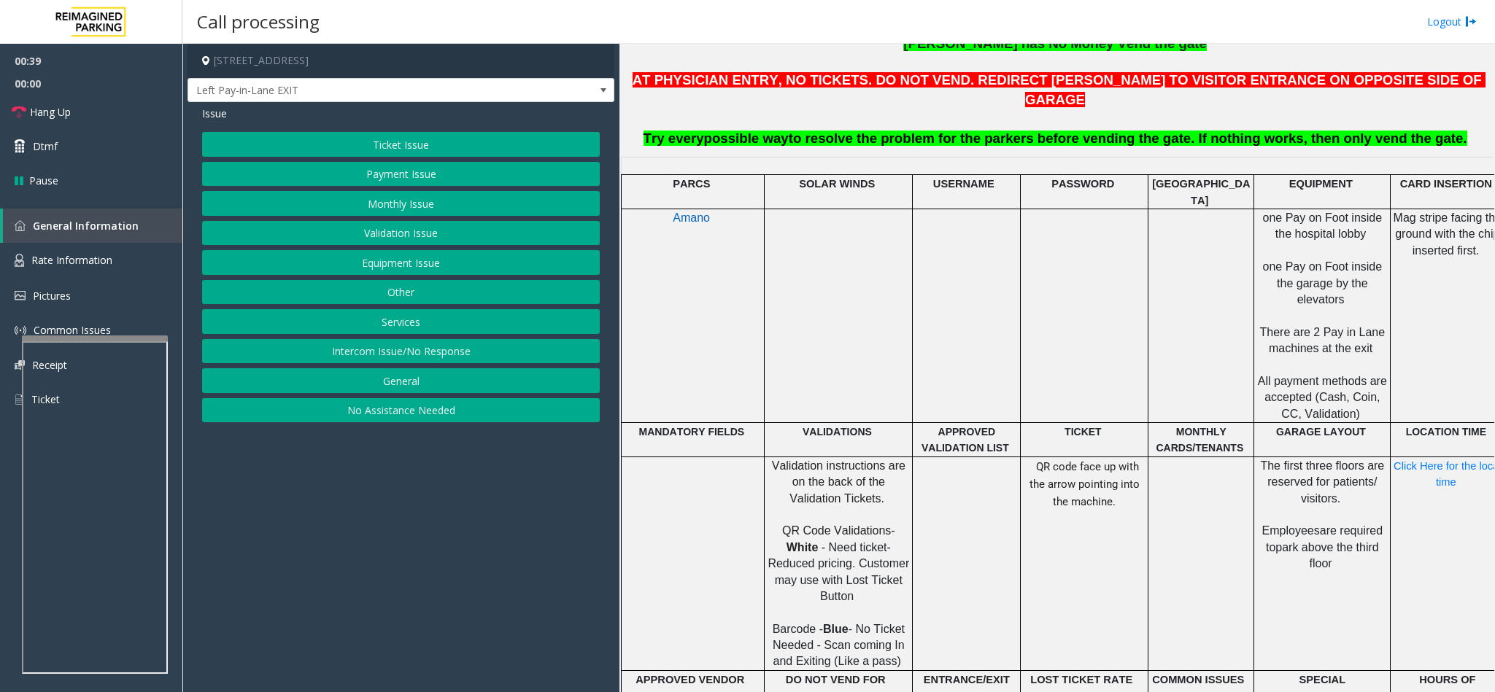
scroll to position [438, 0]
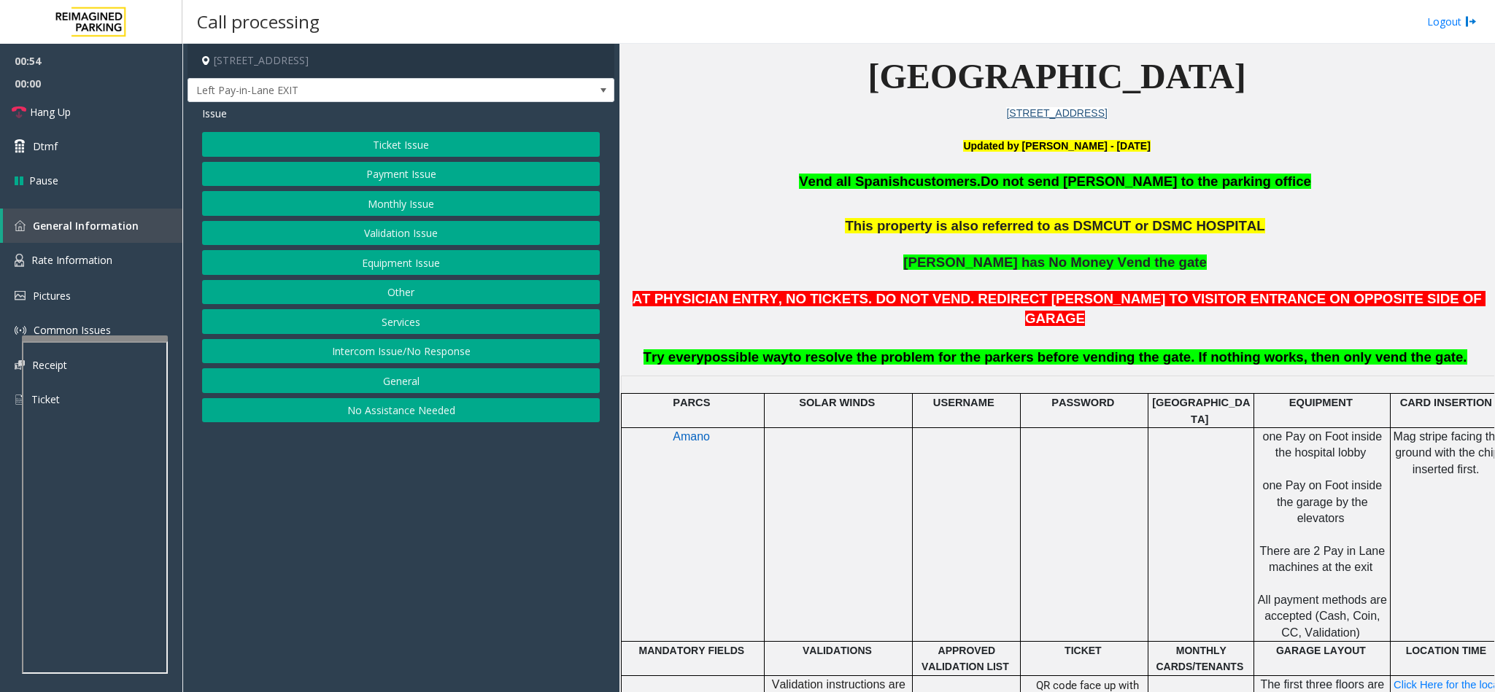
click at [411, 364] on button "Intercom Issue/No Response" at bounding box center [401, 351] width 398 height 25
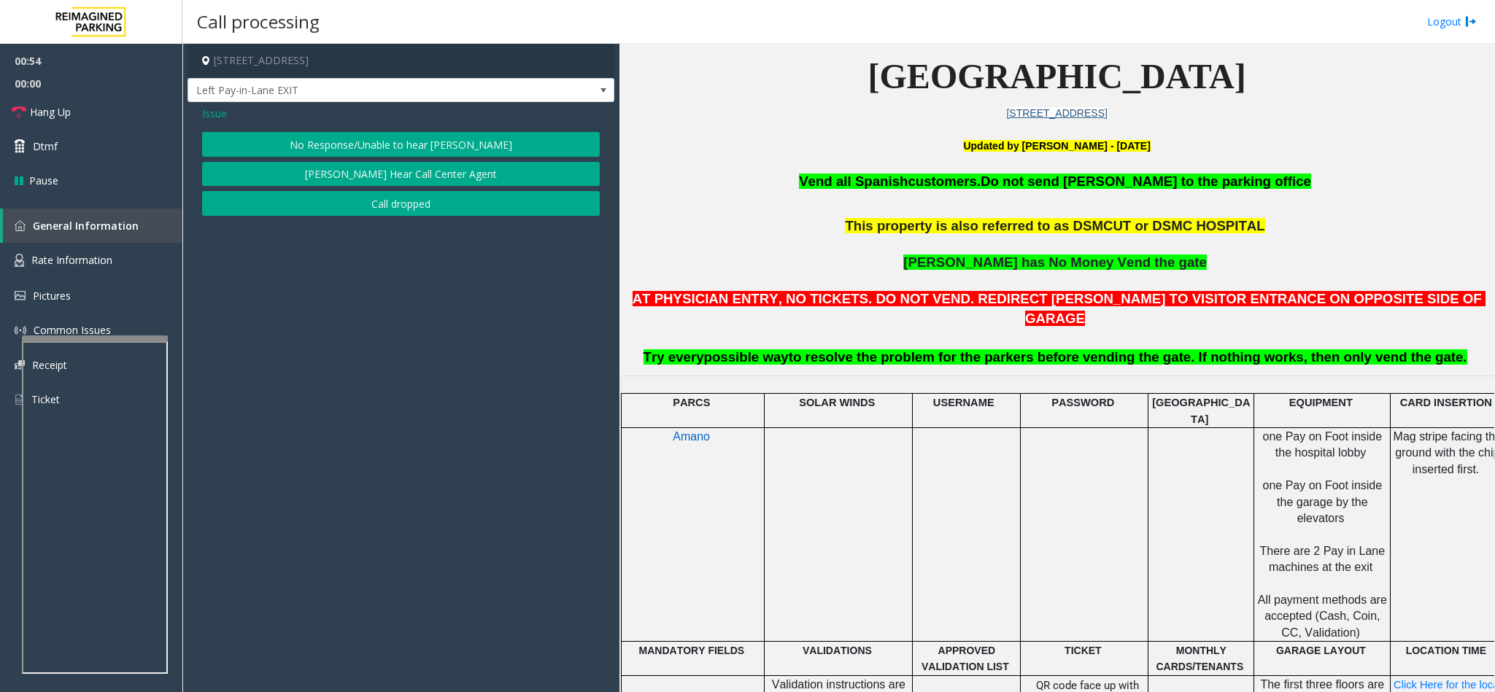
click at [357, 145] on button "No Response/Unable to hear [PERSON_NAME]" at bounding box center [401, 144] width 398 height 25
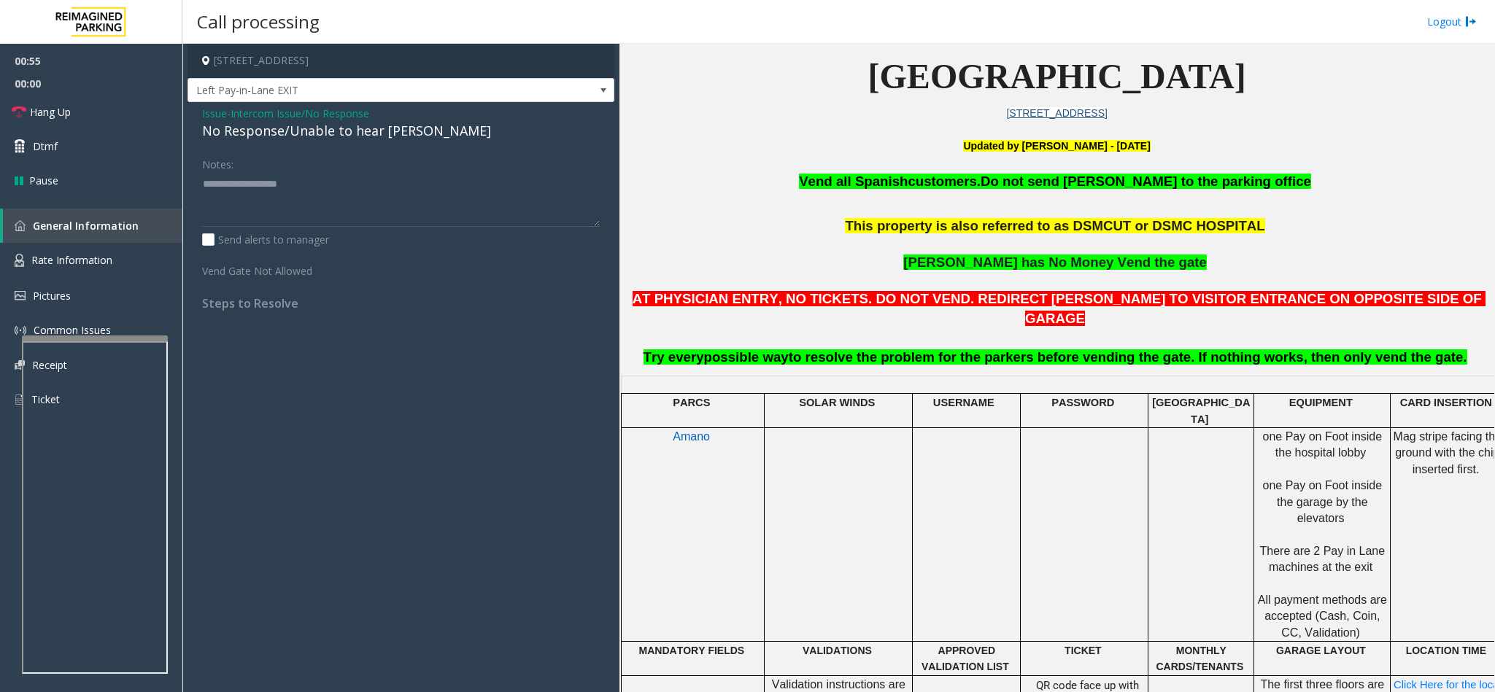
click at [315, 136] on div "No Response/Unable to hear [PERSON_NAME]" at bounding box center [401, 131] width 398 height 20
click at [317, 110] on span "Intercom Issue/No Response" at bounding box center [300, 113] width 139 height 15
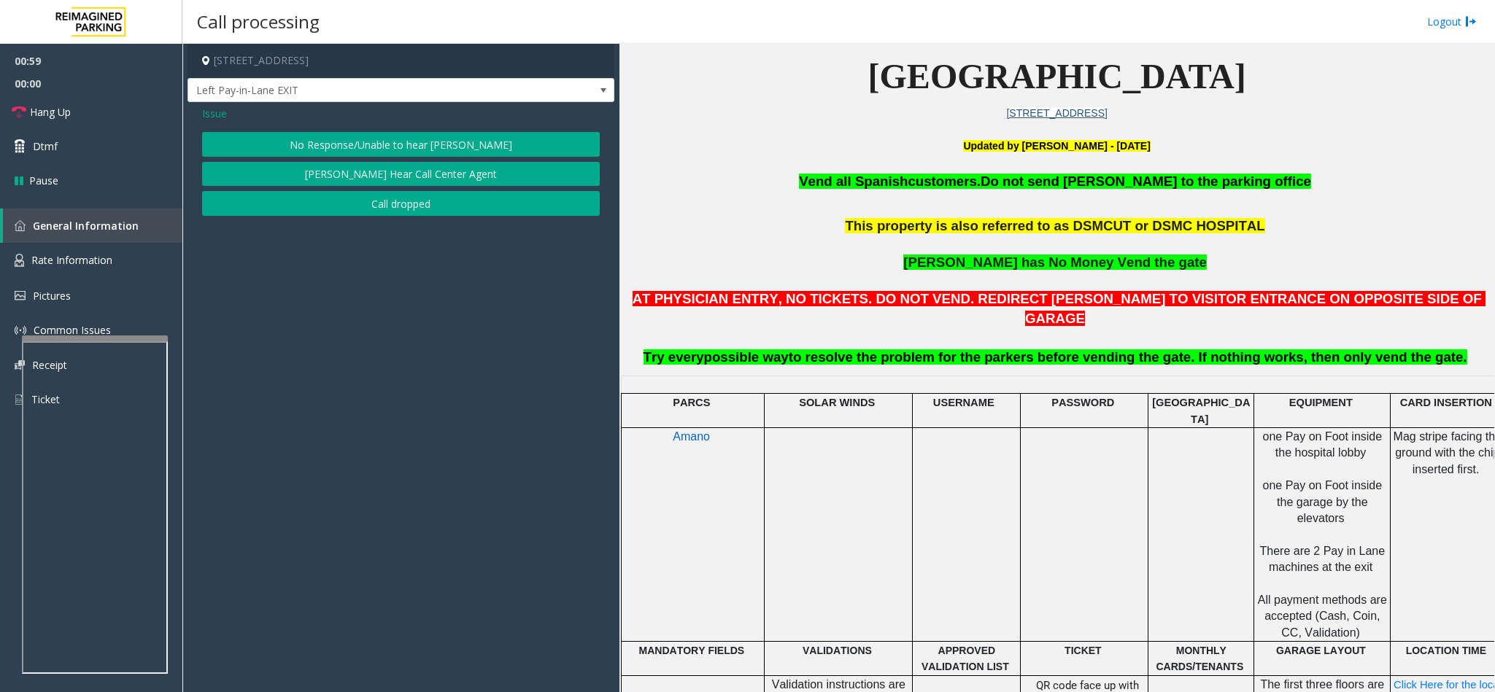
click at [211, 114] on span "Issue" at bounding box center [214, 113] width 25 height 15
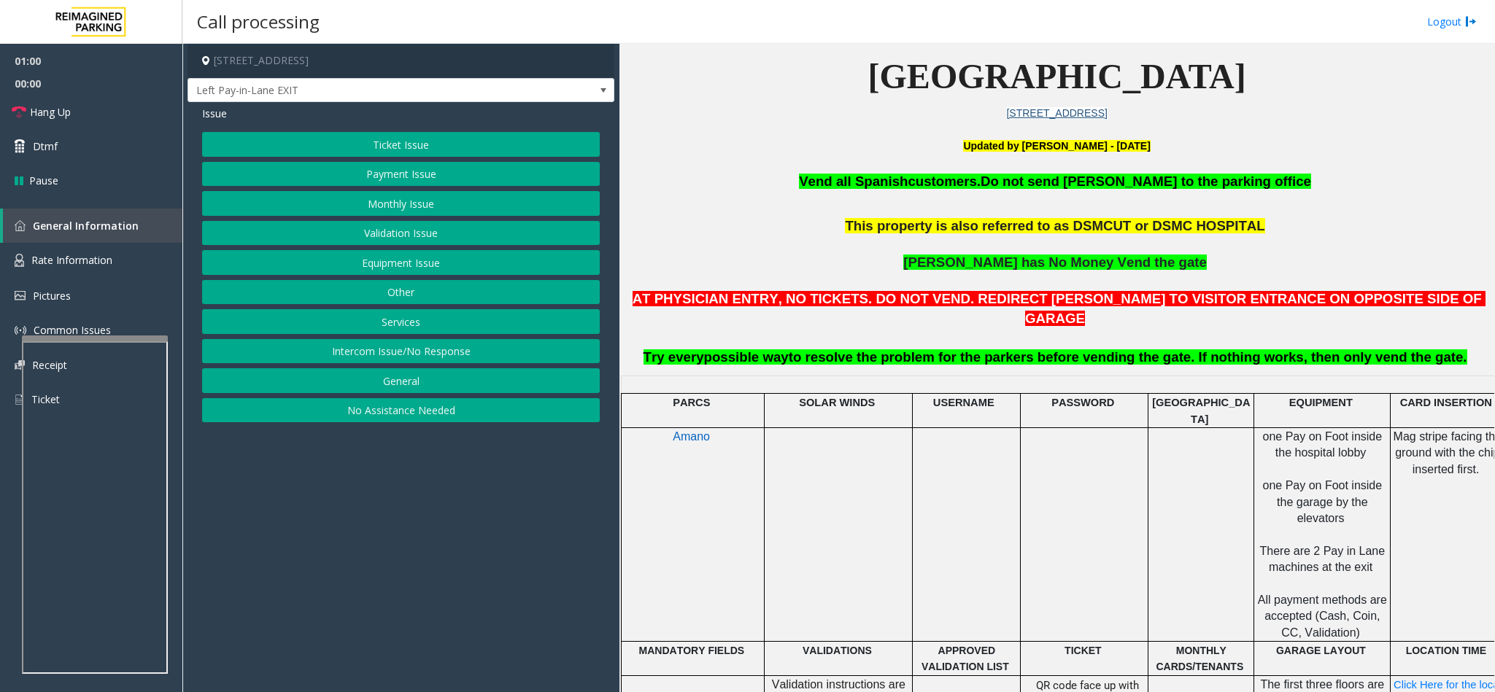
click at [410, 184] on button "Payment Issue" at bounding box center [401, 174] width 398 height 25
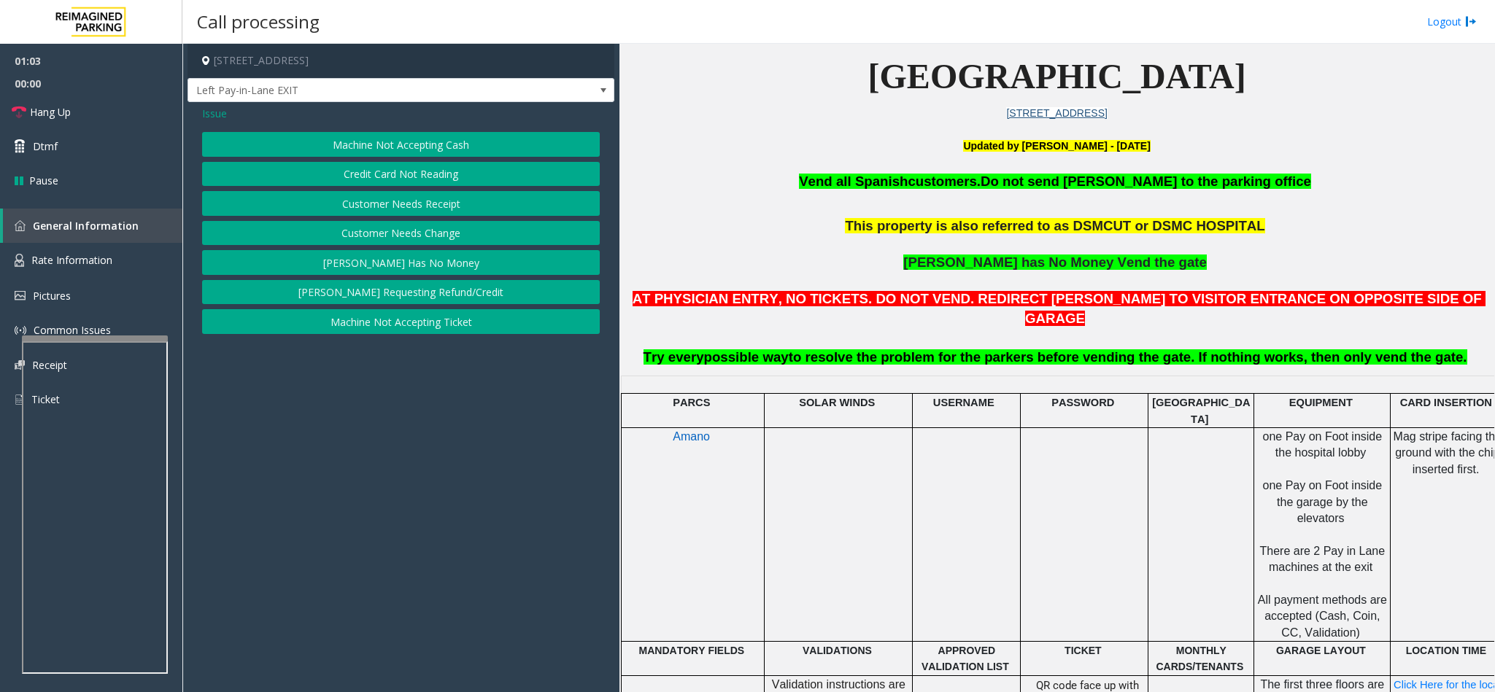
click at [430, 258] on button "[PERSON_NAME] Has No Money" at bounding box center [401, 262] width 398 height 25
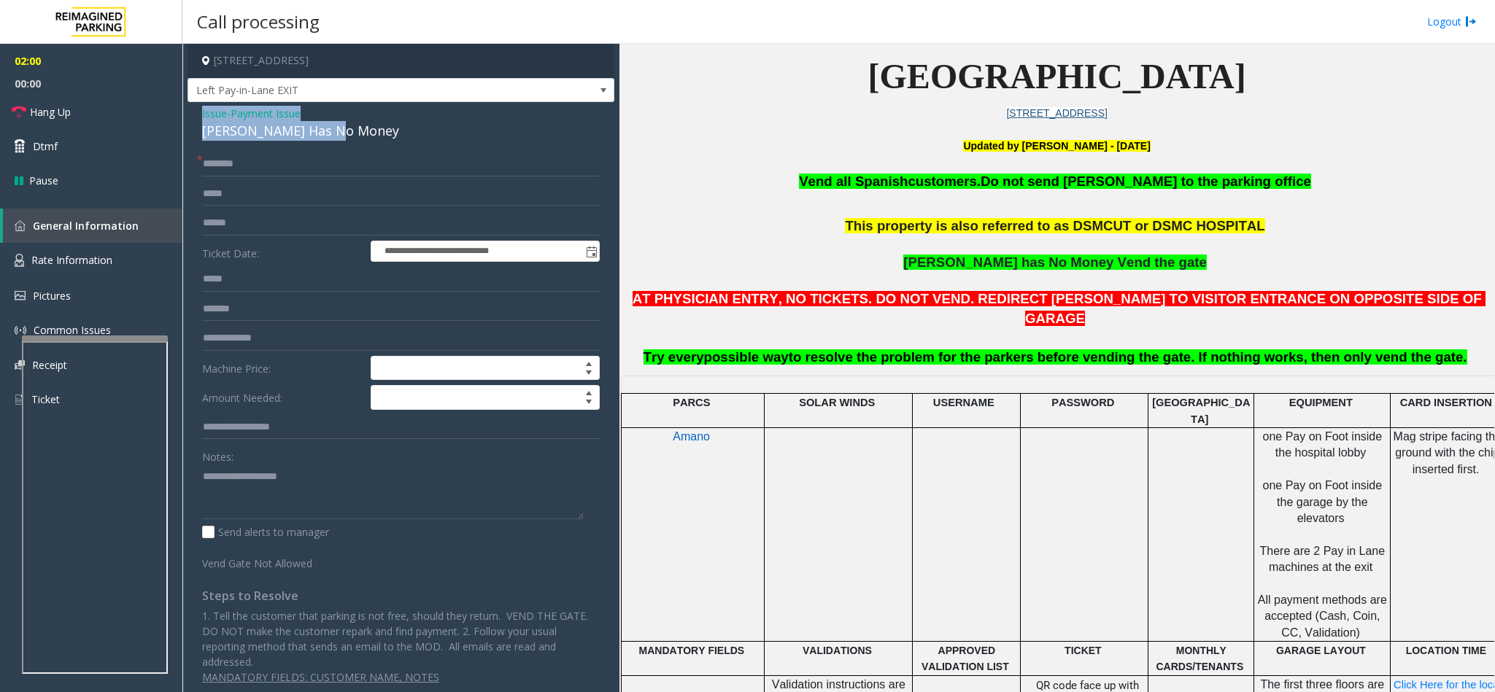
drag, startPoint x: 344, startPoint y: 138, endPoint x: 197, endPoint y: 115, distance: 149.2
click at [197, 115] on div "**********" at bounding box center [400, 400] width 427 height 597
copy div "Issue - Payment Issue Parker Has No Money"
click at [282, 491] on textarea at bounding box center [393, 492] width 382 height 55
paste textarea "**********"
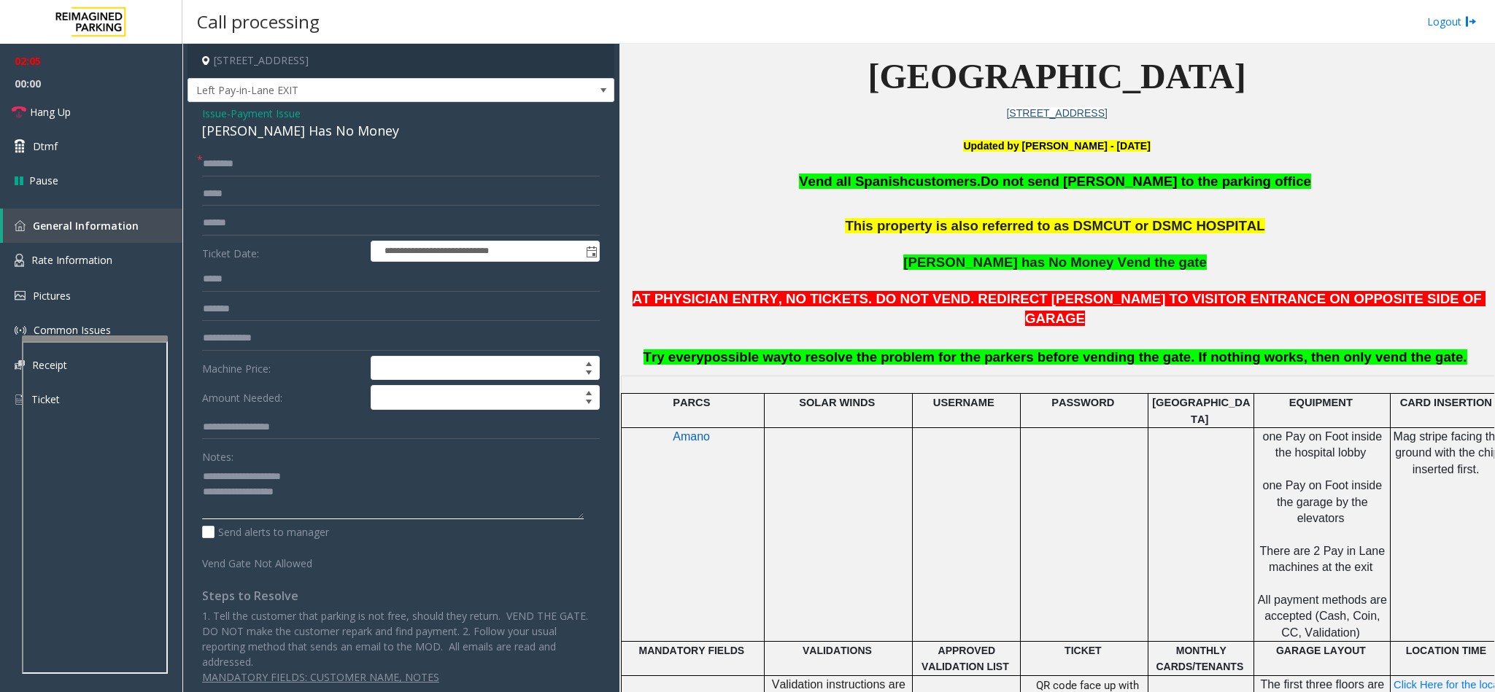
drag, startPoint x: 304, startPoint y: 482, endPoint x: 234, endPoint y: 477, distance: 70.2
click at [234, 477] on textarea at bounding box center [393, 492] width 382 height 55
click at [328, 488] on textarea at bounding box center [393, 492] width 382 height 55
click at [59, 97] on link "Hang Up" at bounding box center [91, 112] width 182 height 34
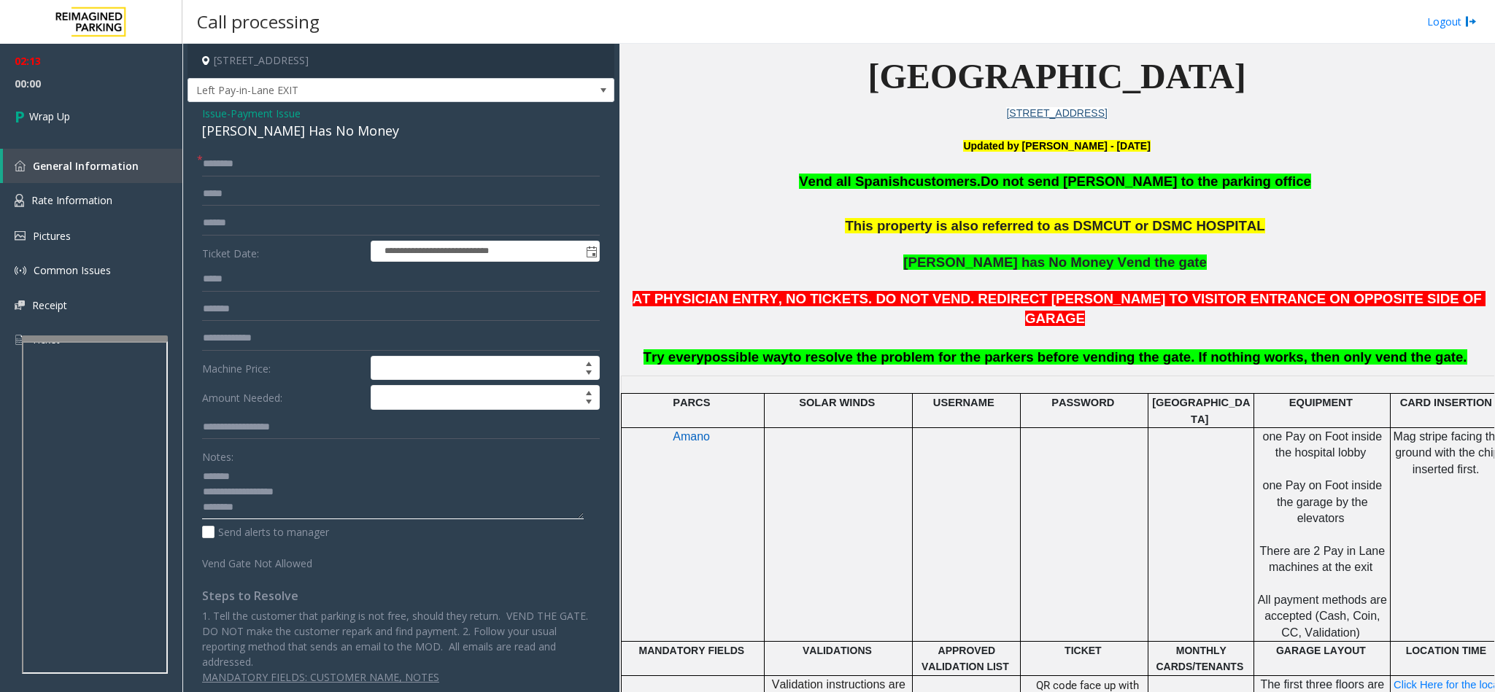
click at [320, 519] on textarea at bounding box center [393, 492] width 382 height 55
click at [405, 513] on textarea at bounding box center [393, 492] width 382 height 55
type textarea "**********"
click at [266, 151] on div "**********" at bounding box center [400, 400] width 427 height 597
click at [266, 155] on input "text" at bounding box center [401, 164] width 398 height 25
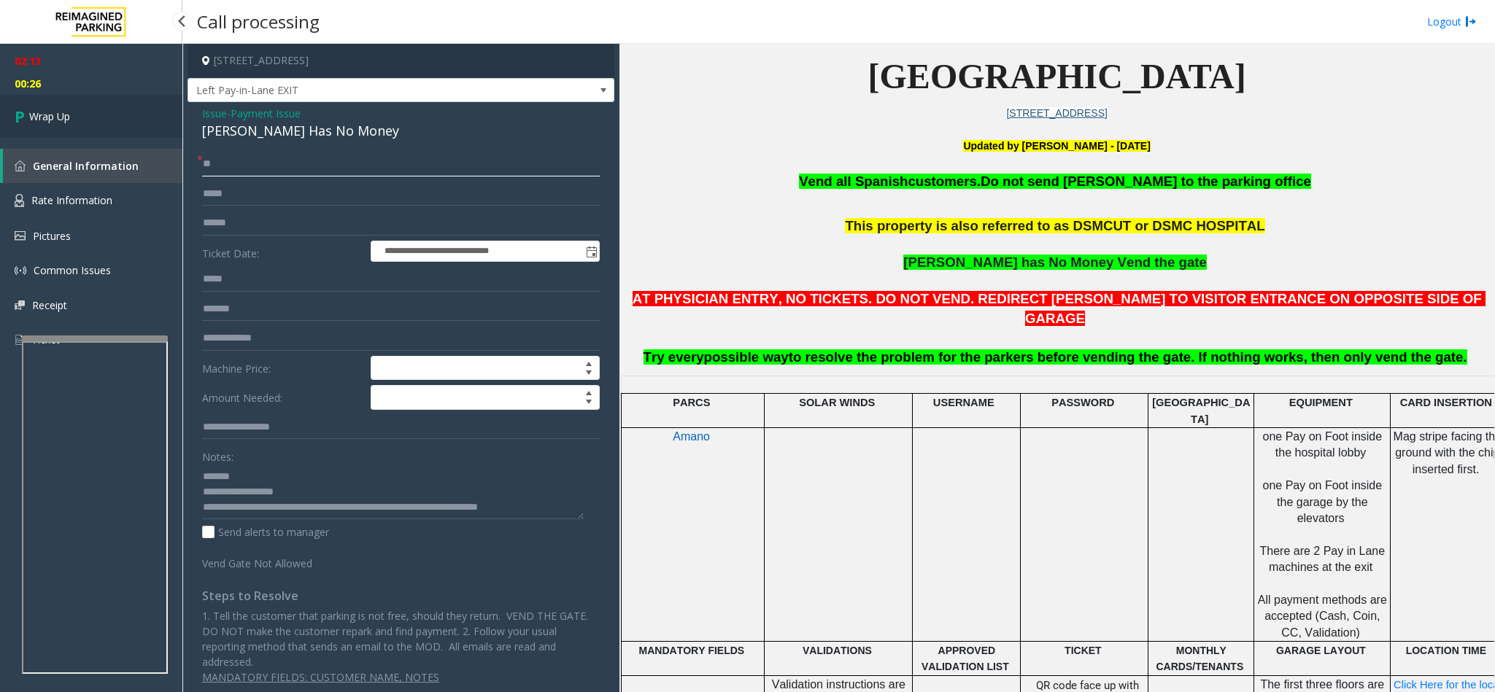
type input "**"
click at [29, 109] on span "Wrap Up" at bounding box center [49, 116] width 41 height 15
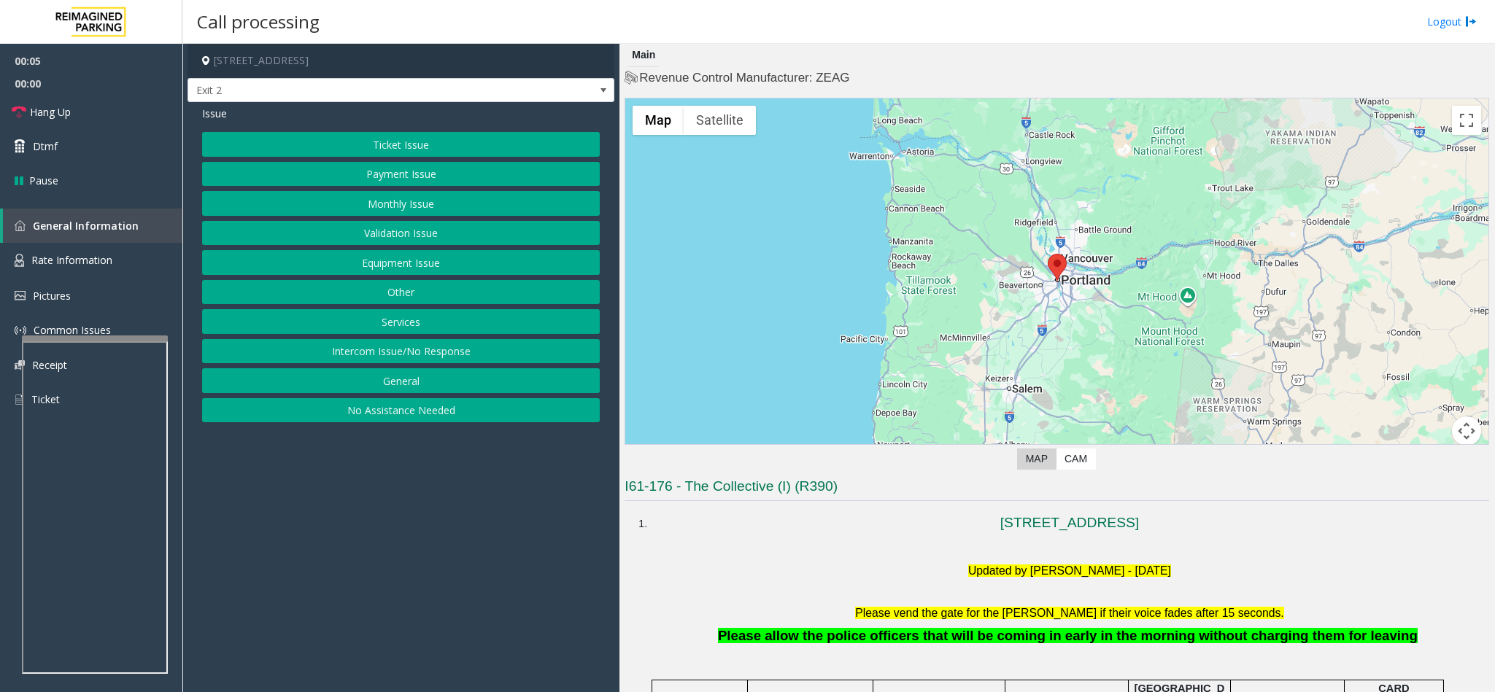
click at [376, 355] on button "Intercom Issue/No Response" at bounding box center [401, 351] width 398 height 25
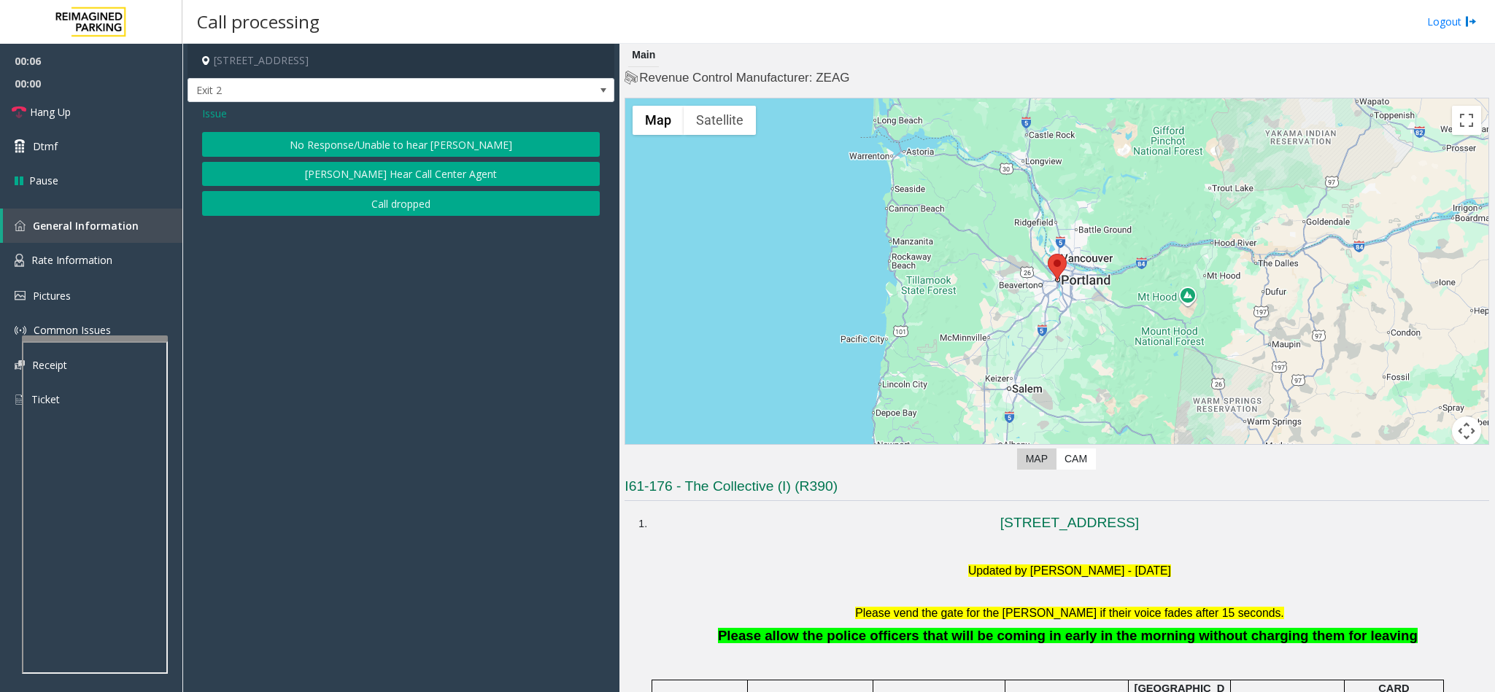
click at [392, 140] on button "No Response/Unable to hear [PERSON_NAME]" at bounding box center [401, 144] width 398 height 25
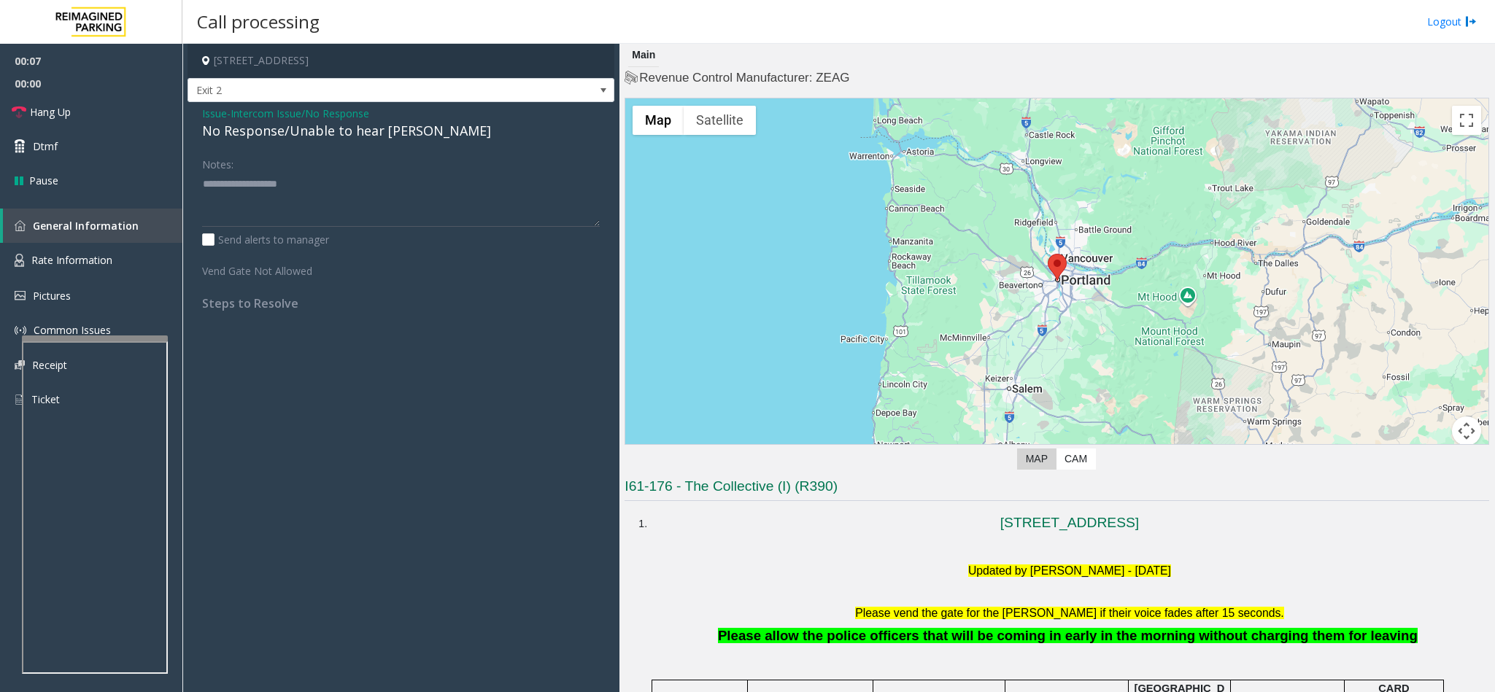
click at [366, 123] on div "No Response/Unable to hear [PERSON_NAME]" at bounding box center [401, 131] width 398 height 20
click at [365, 131] on div "No Response/Unable to hear [PERSON_NAME]" at bounding box center [401, 131] width 398 height 20
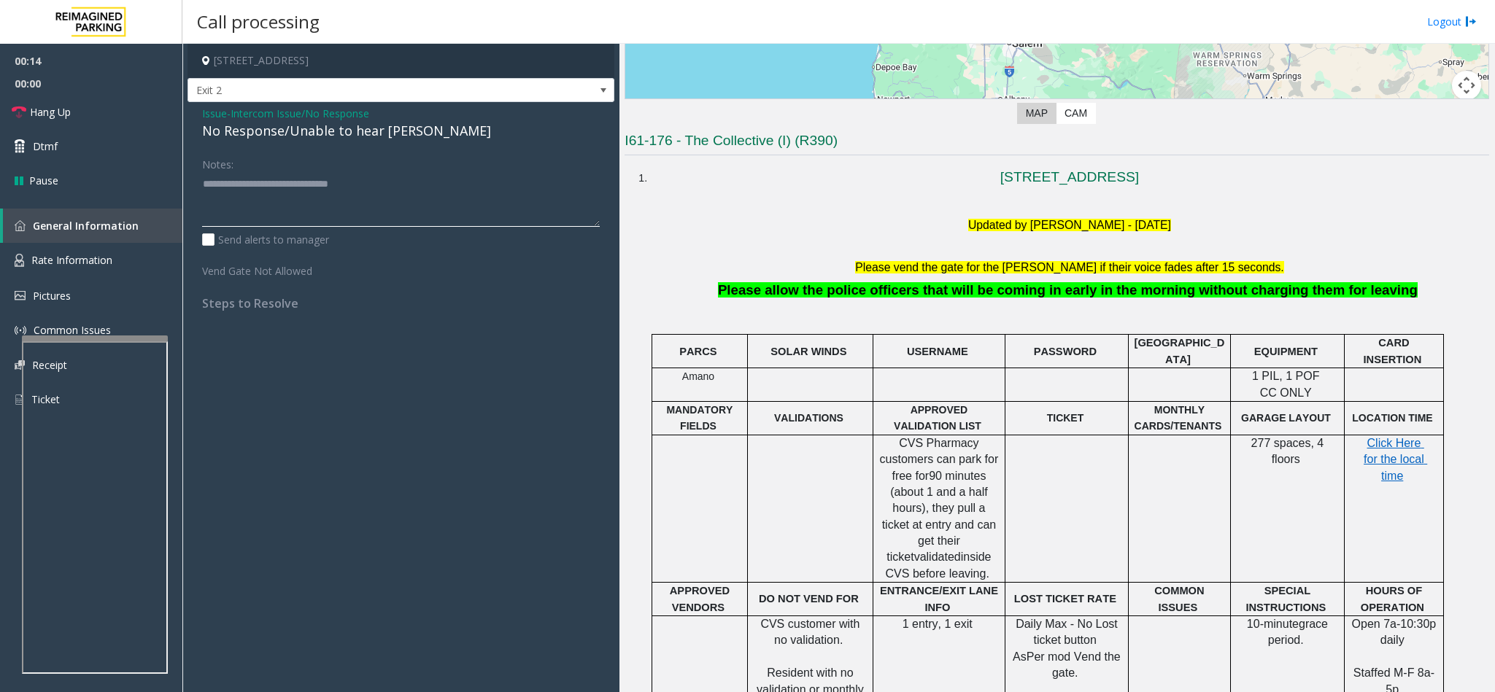
scroll to position [328, 0]
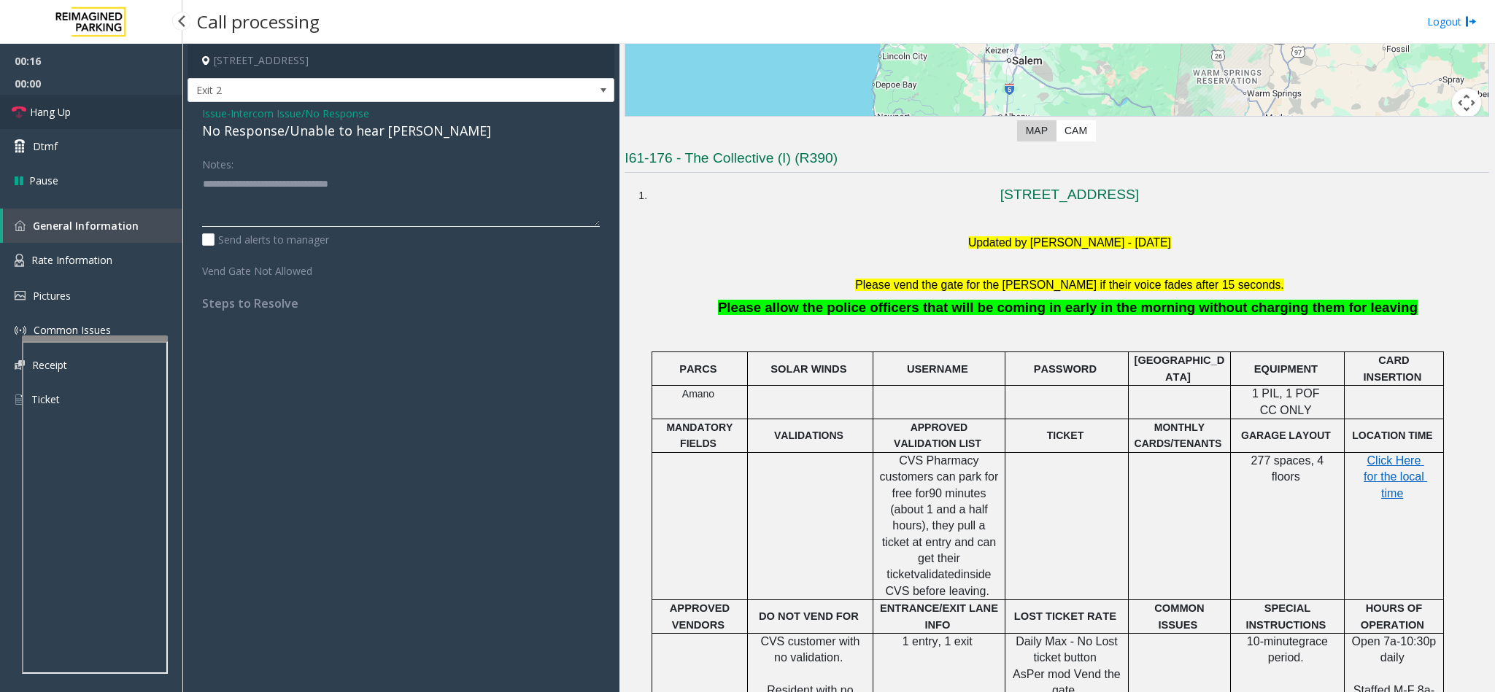
type textarea "**********"
click at [110, 115] on link "Hang Up" at bounding box center [91, 112] width 182 height 34
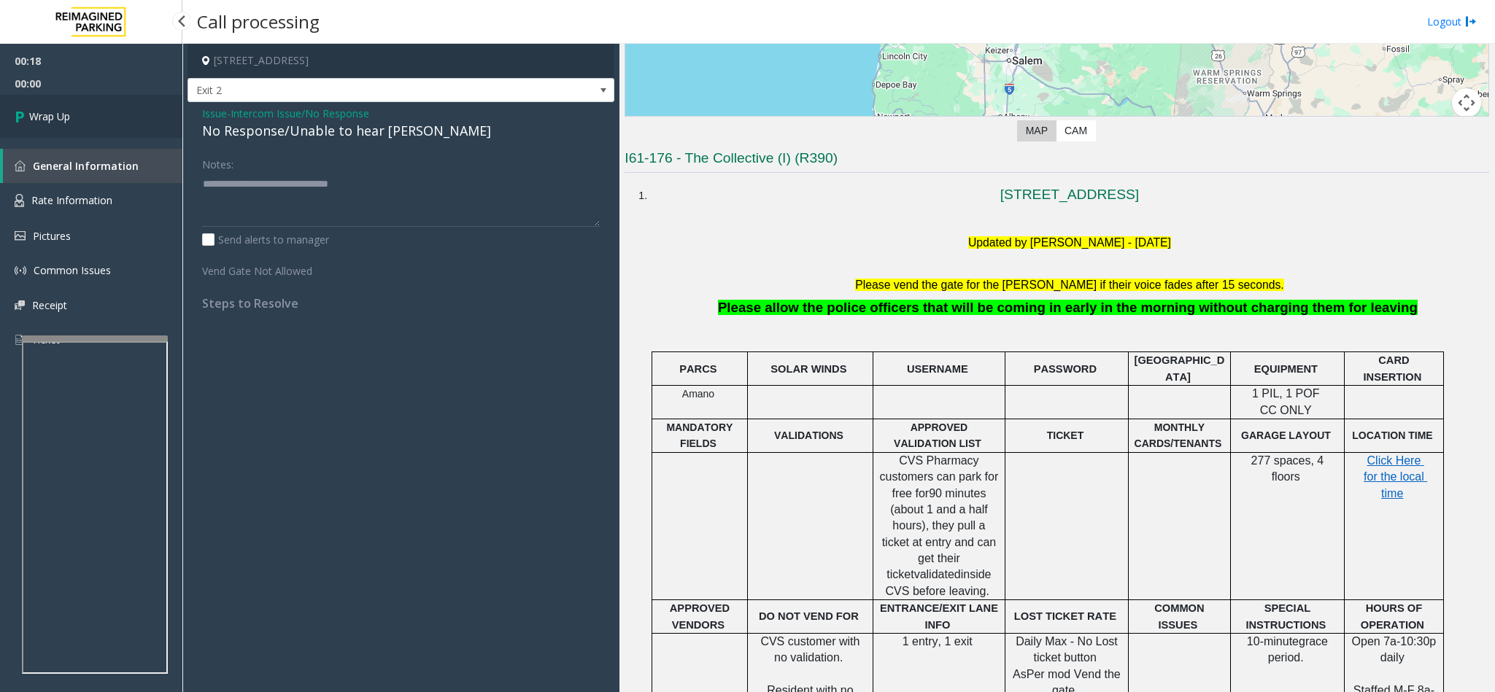
click at [110, 115] on link "Wrap Up" at bounding box center [91, 116] width 182 height 43
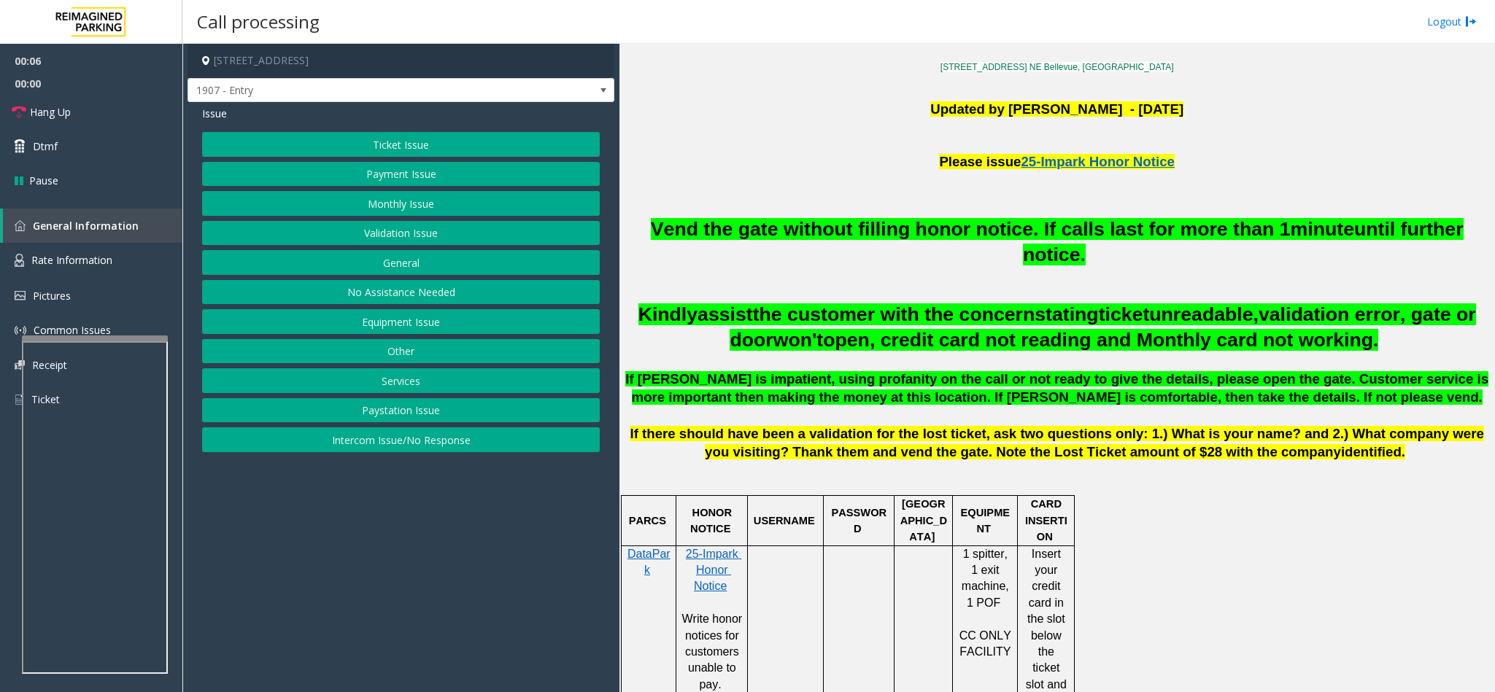
scroll to position [438, 0]
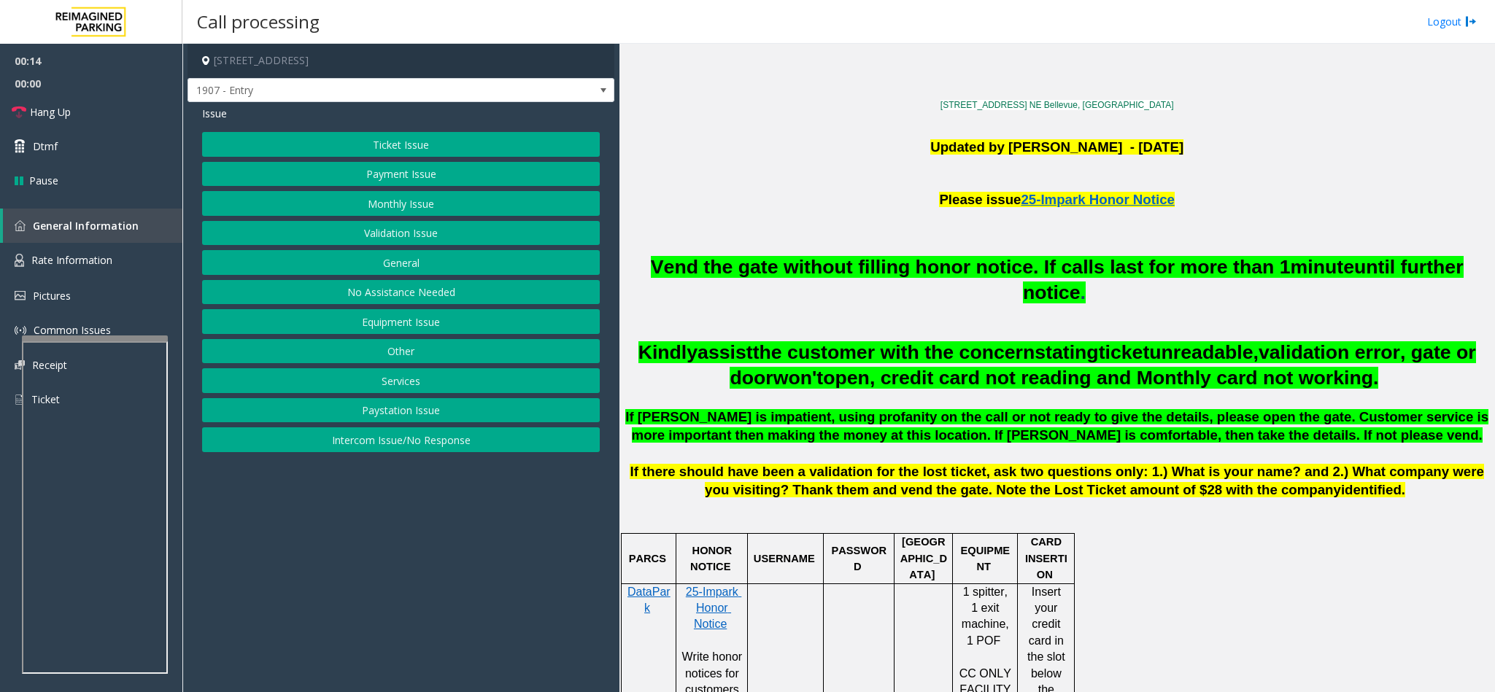
click at [408, 327] on button "Equipment Issue" at bounding box center [401, 321] width 398 height 25
click at [587, 96] on span "1907 - Entry" at bounding box center [400, 90] width 427 height 25
drag, startPoint x: 1235, startPoint y: 546, endPoint x: 1239, endPoint y: 533, distance: 13.6
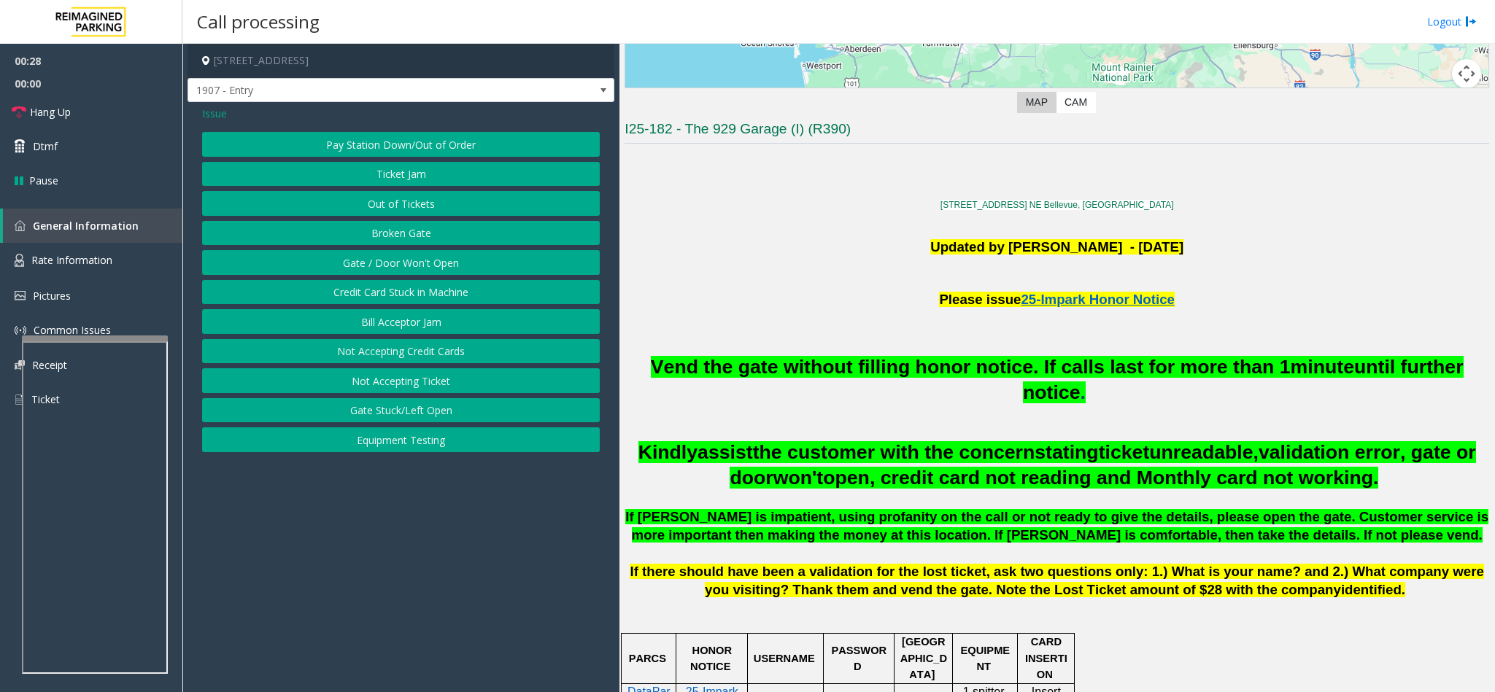
scroll to position [328, 0]
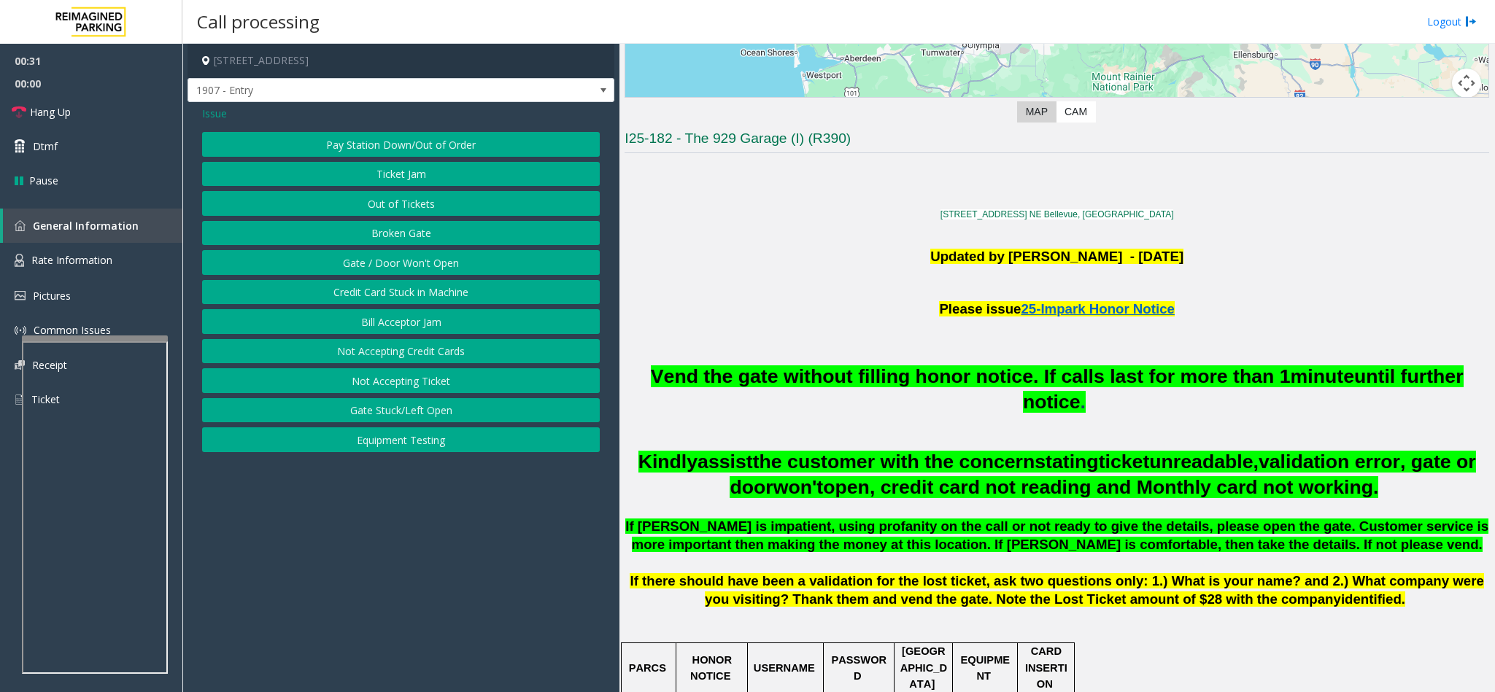
click at [471, 206] on button "Out of Tickets" at bounding box center [401, 203] width 398 height 25
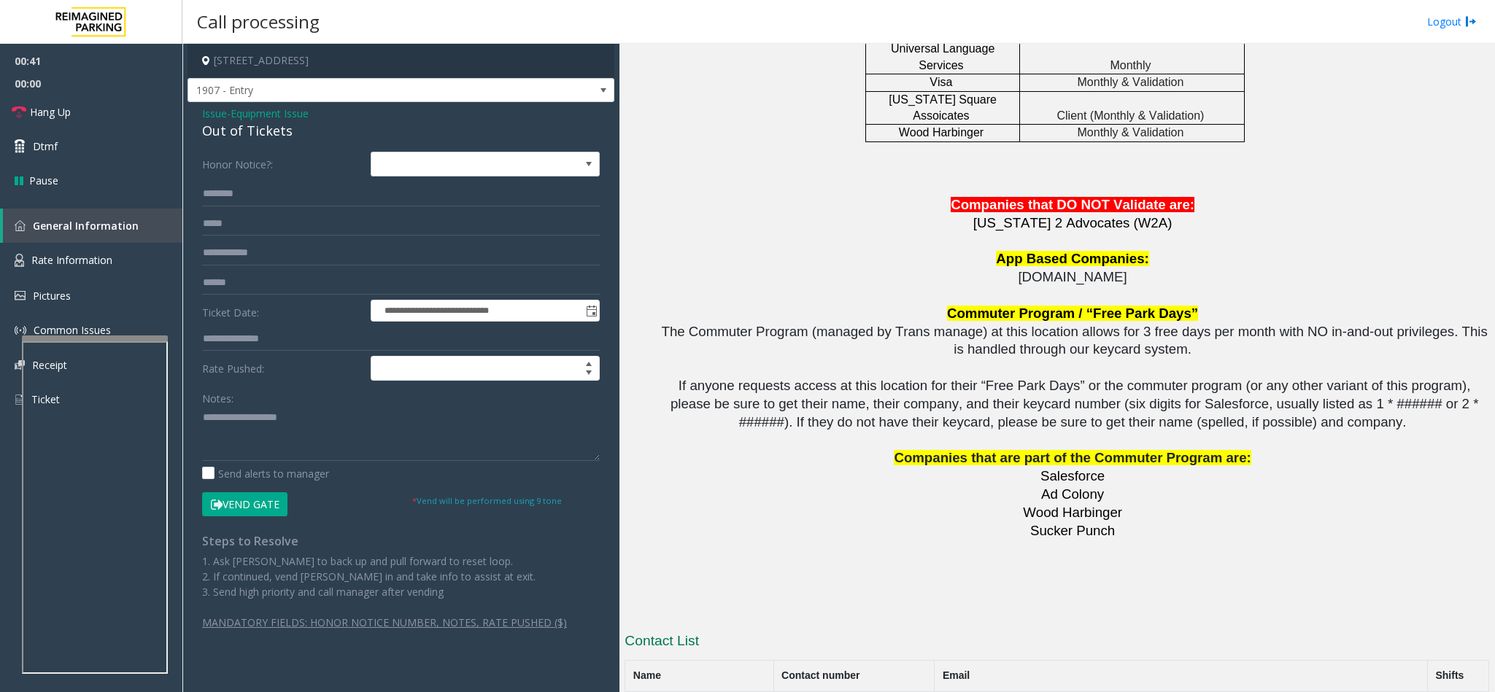
scroll to position [2281, 0]
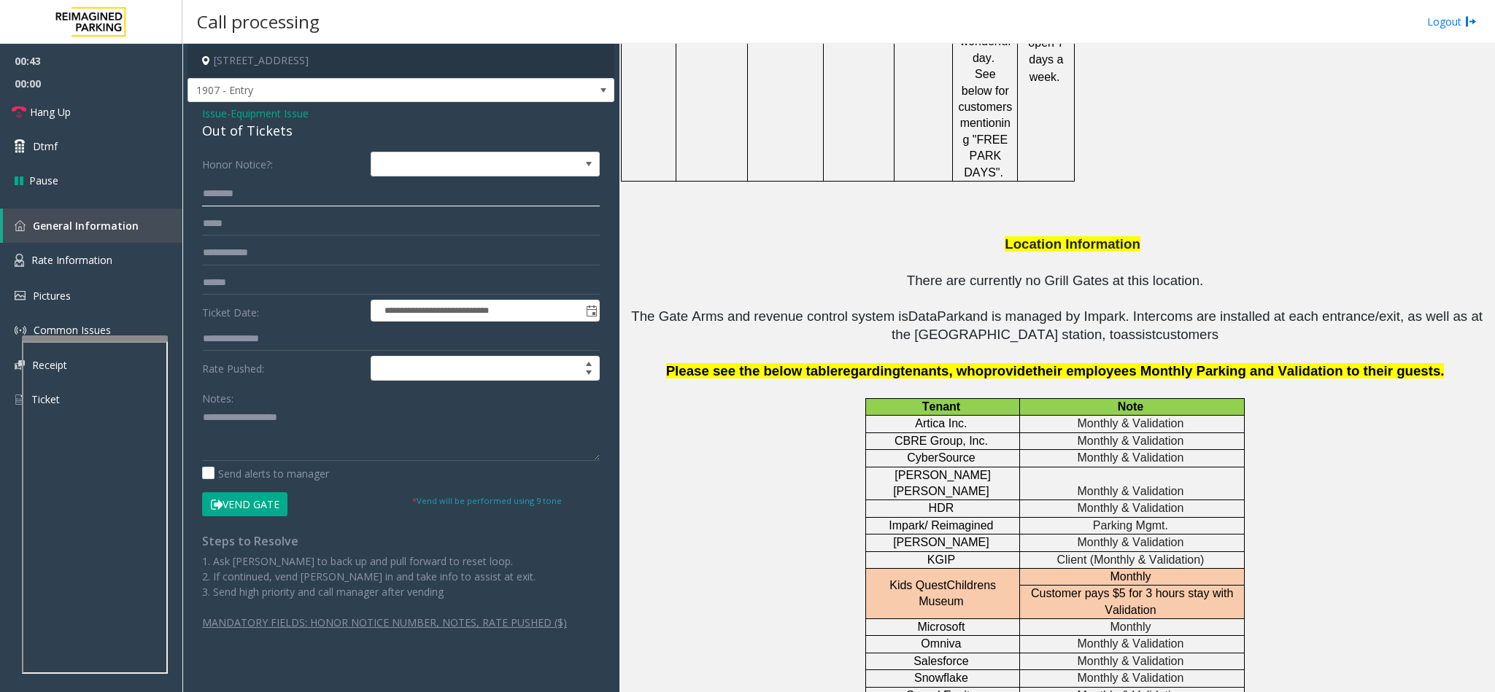
click at [274, 202] on input "text" at bounding box center [401, 194] width 398 height 25
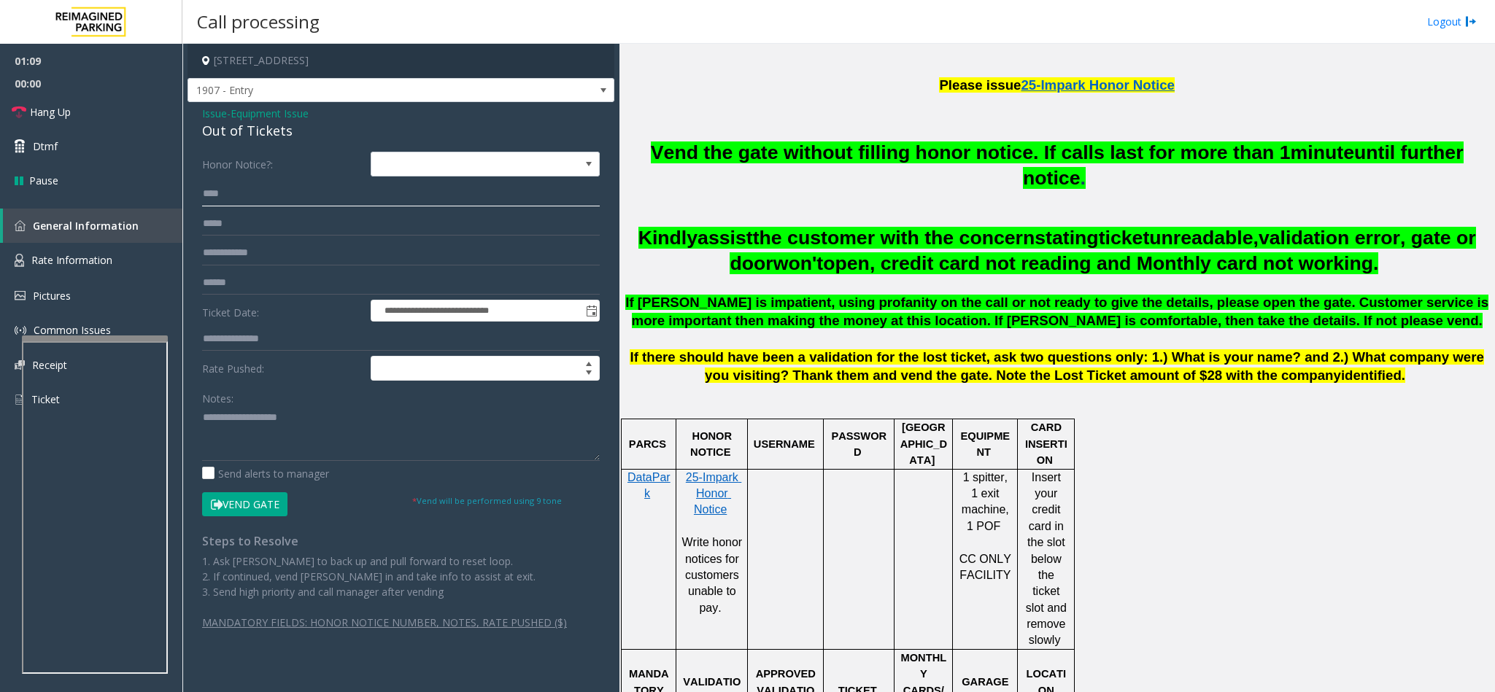
scroll to position [421, 0]
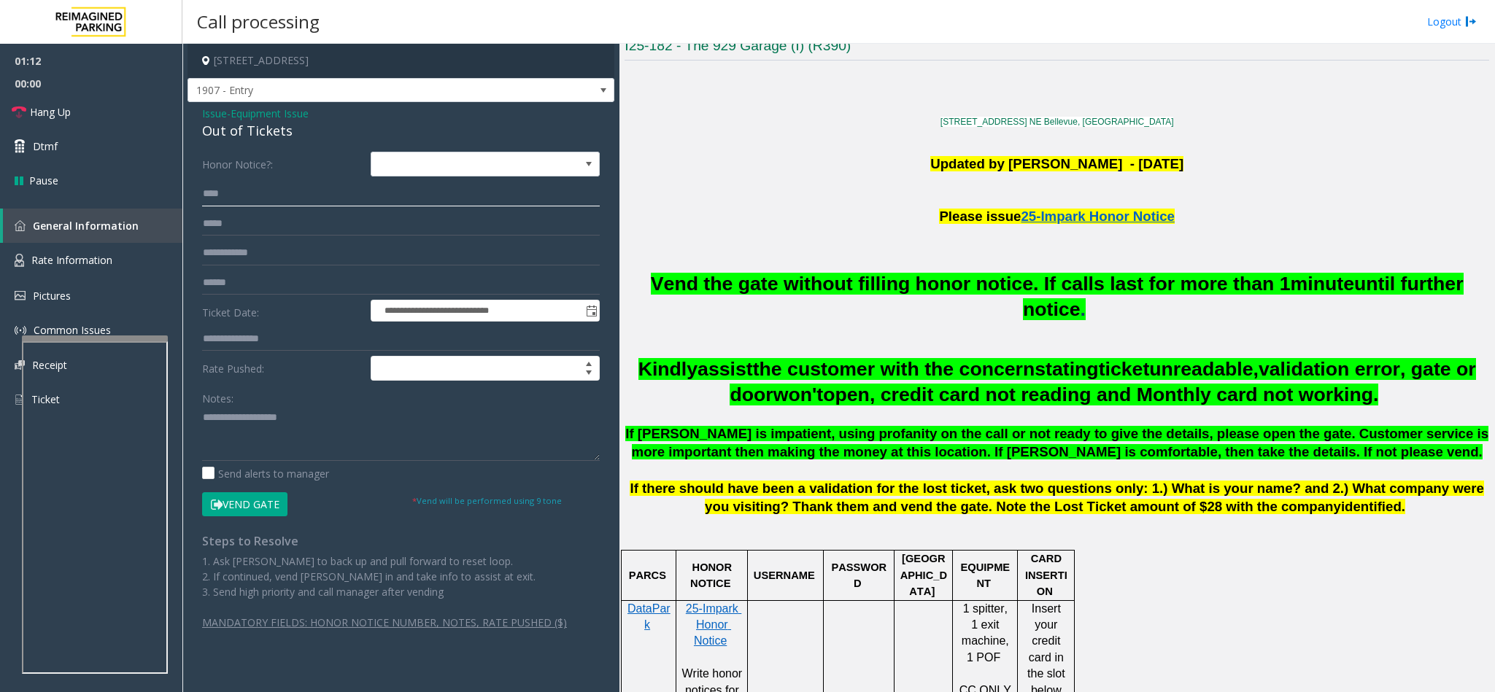
click at [294, 200] on input "***" at bounding box center [401, 194] width 398 height 25
click at [295, 198] on input "***" at bounding box center [401, 194] width 398 height 25
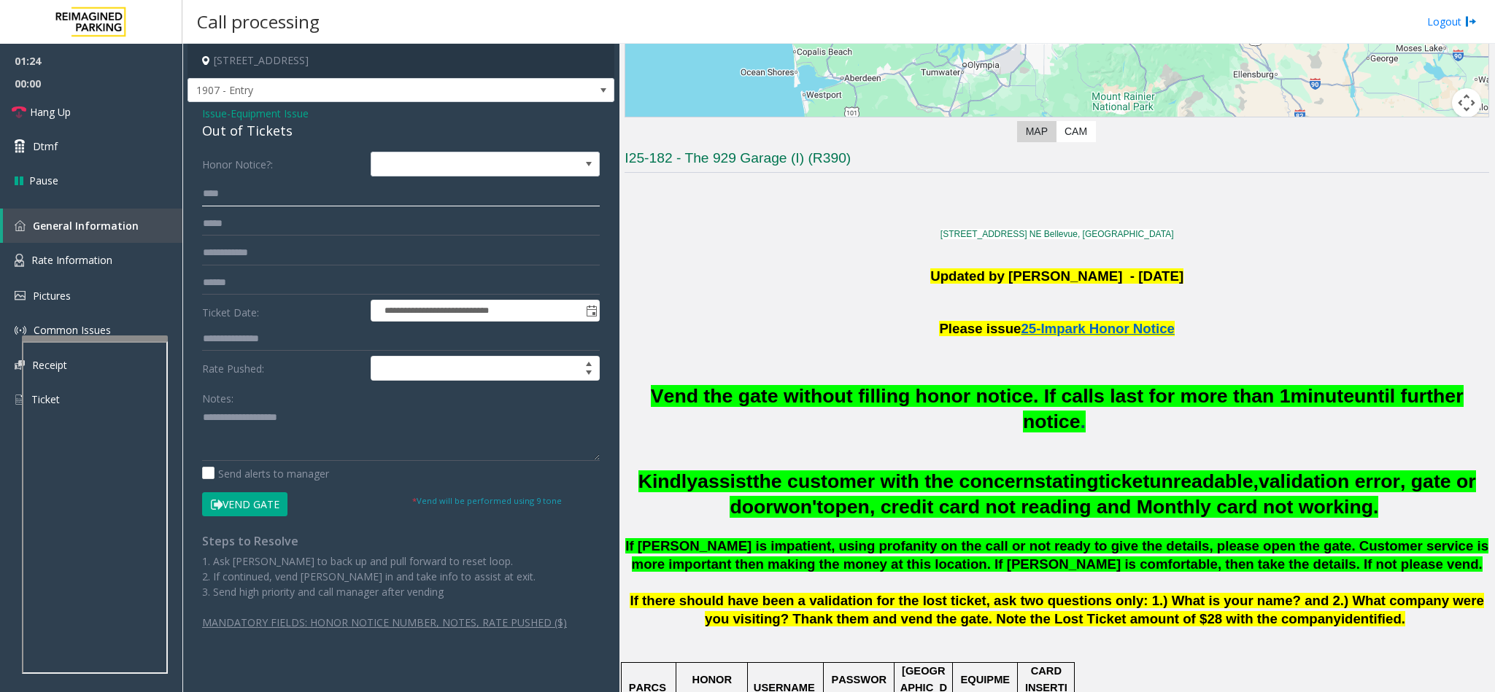
scroll to position [328, 0]
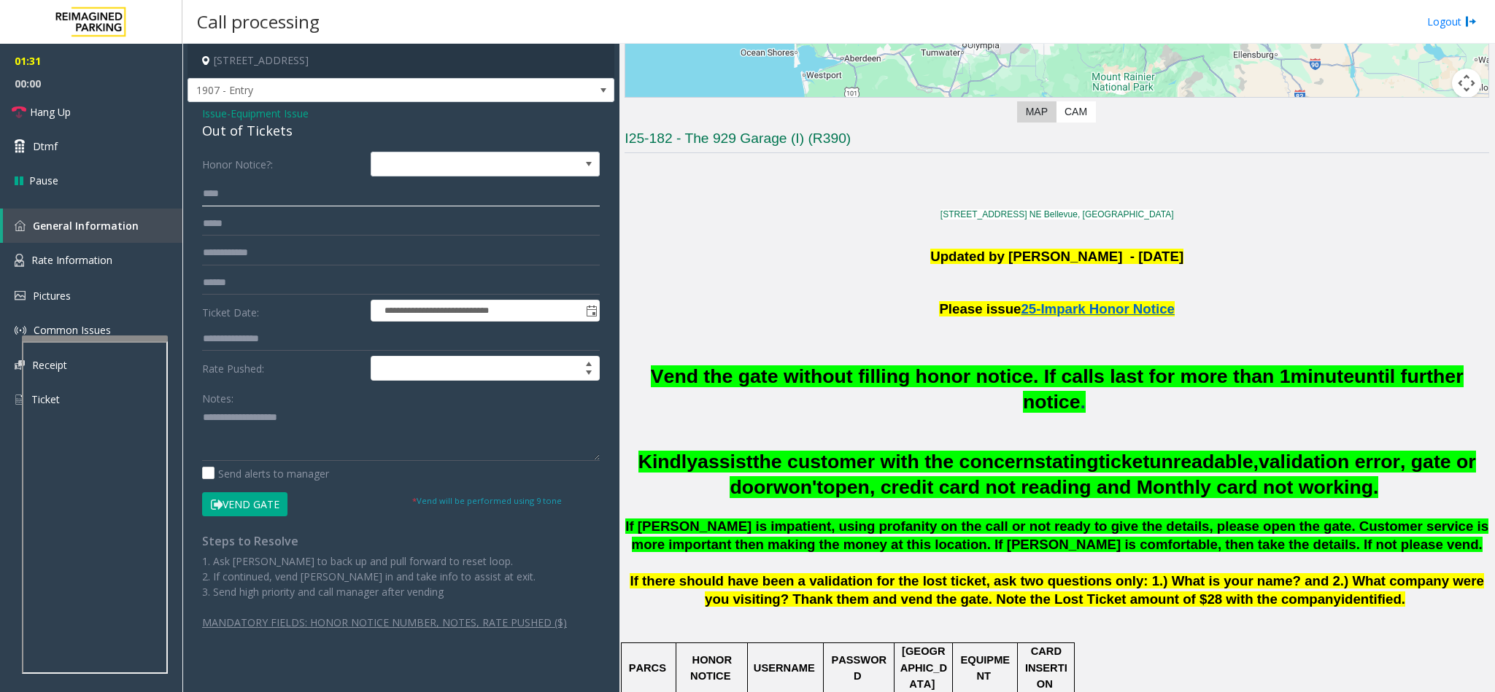
type input "***"
click at [285, 115] on span "Equipment Issue" at bounding box center [270, 113] width 78 height 15
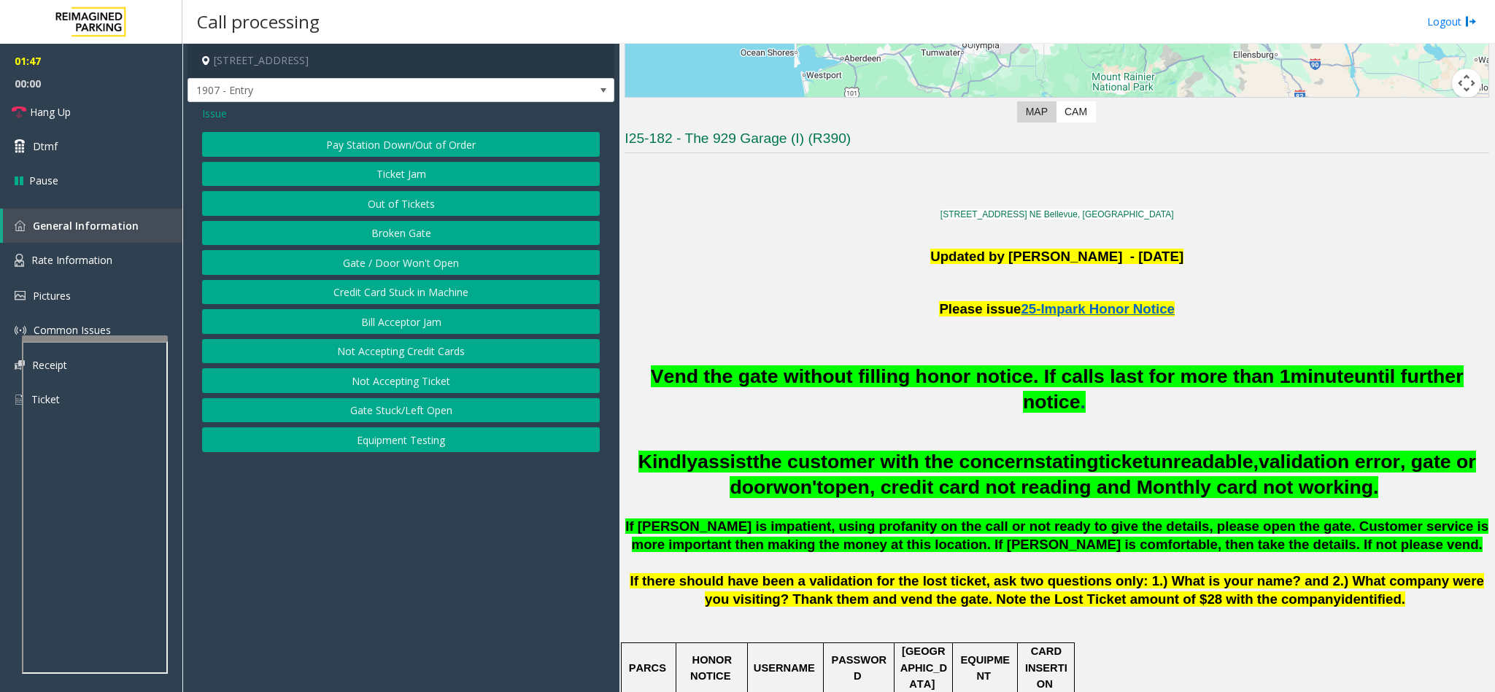
drag, startPoint x: 420, startPoint y: 271, endPoint x: 429, endPoint y: 208, distance: 64.1
click at [429, 208] on div "Pay Station Down/Out of Order Ticket Jam Out of Tickets Broken Gate Gate / Door…" at bounding box center [401, 292] width 398 height 320
click at [429, 208] on button "Out of Tickets" at bounding box center [401, 203] width 398 height 25
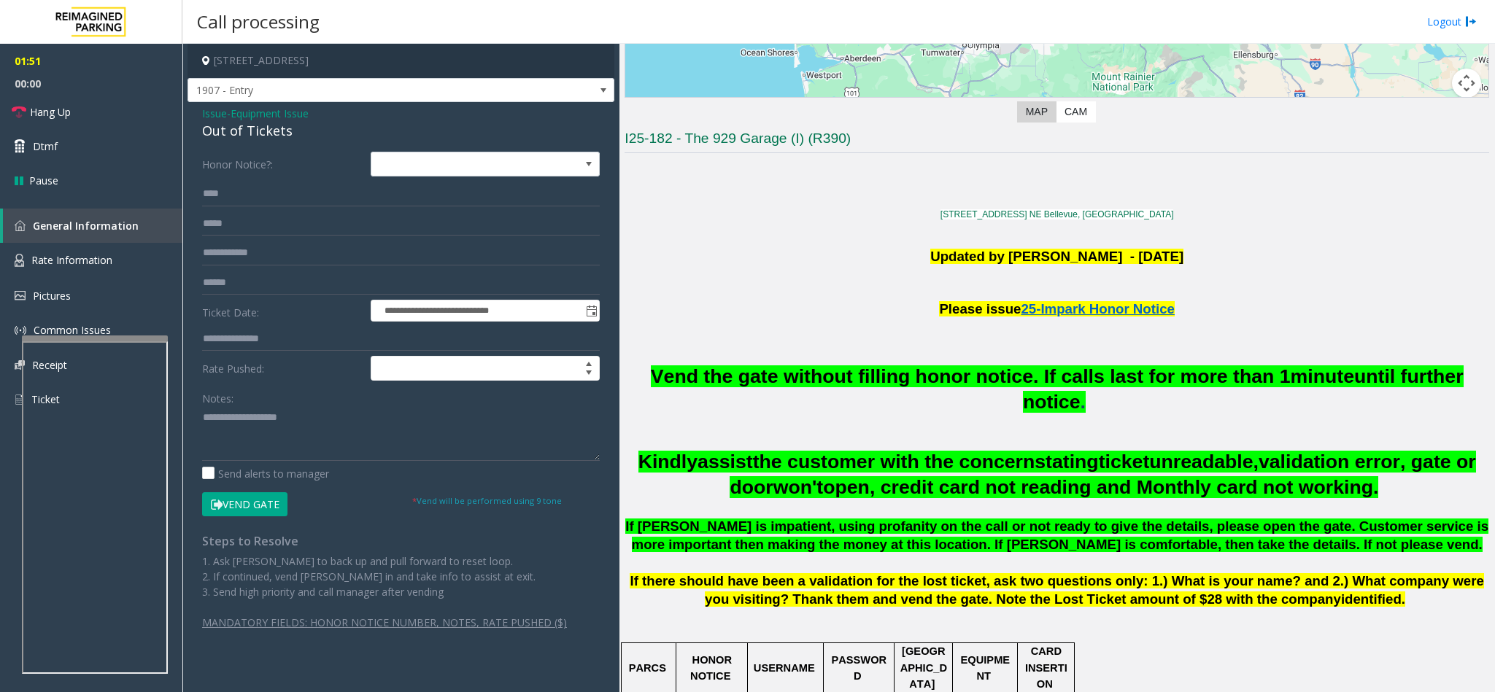
click at [274, 506] on button "Vend Gate" at bounding box center [244, 504] width 85 height 25
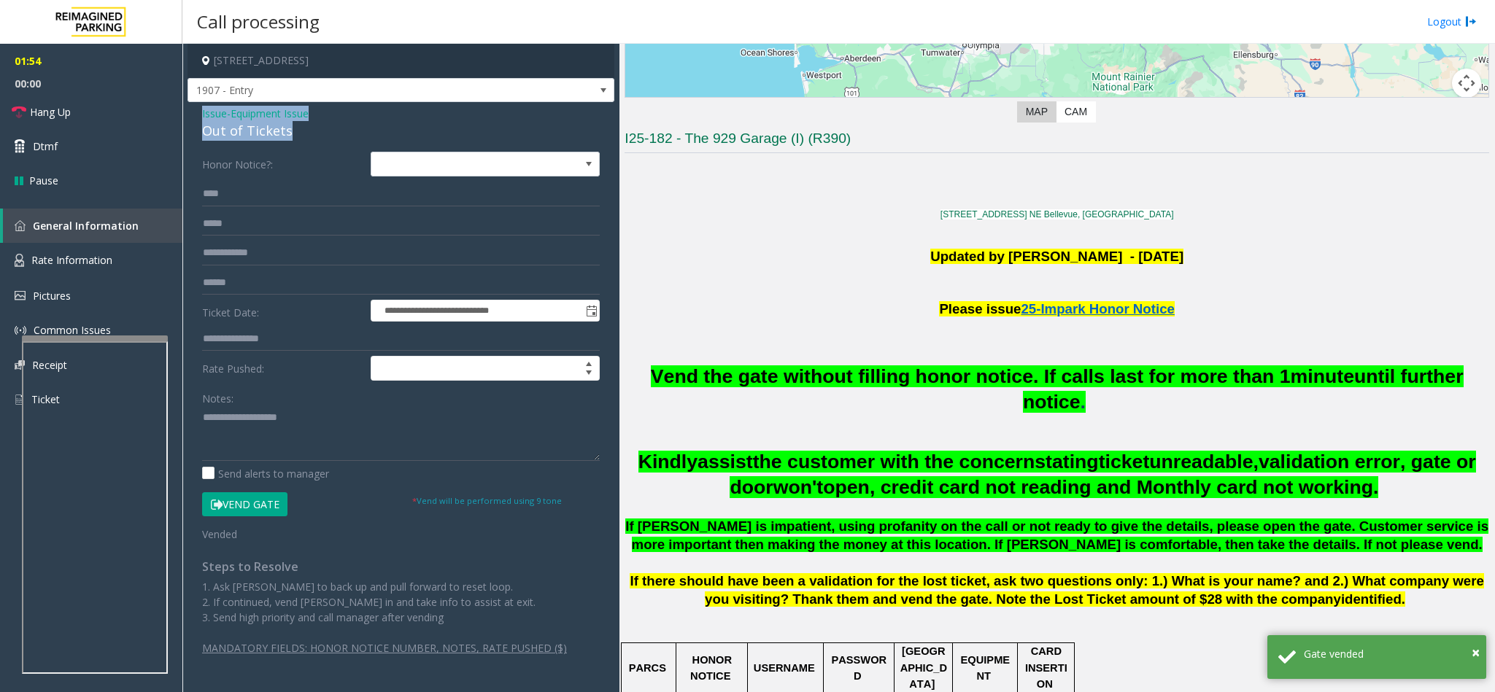
drag, startPoint x: 291, startPoint y: 134, endPoint x: 198, endPoint y: 116, distance: 95.1
click at [198, 116] on div "**********" at bounding box center [400, 394] width 427 height 584
copy div "Issue - Equipment Issue Out of Tickets"
click at [313, 422] on textarea at bounding box center [401, 433] width 398 height 55
paste textarea "**********"
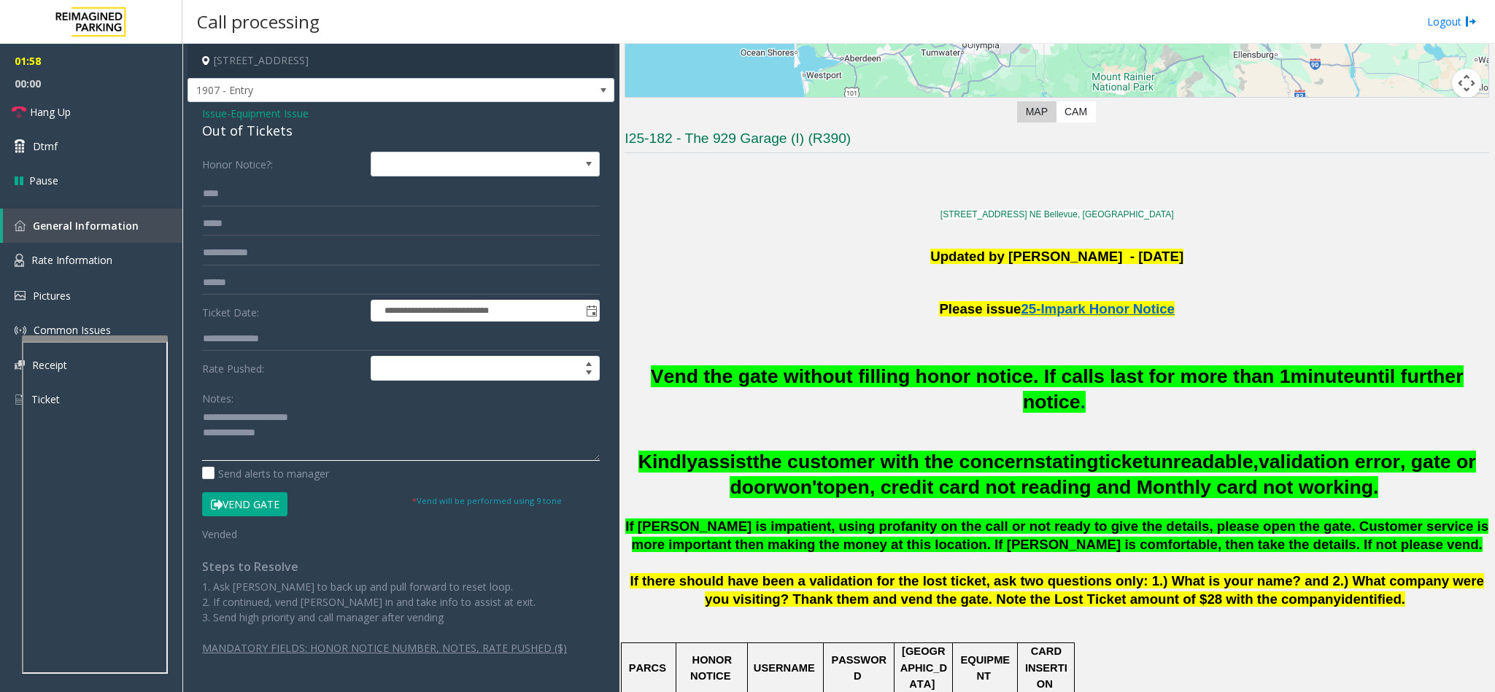
drag, startPoint x: 322, startPoint y: 420, endPoint x: 237, endPoint y: 419, distance: 84.6
click at [237, 419] on textarea at bounding box center [401, 433] width 398 height 55
drag, startPoint x: 305, startPoint y: 442, endPoint x: 290, endPoint y: 430, distance: 19.7
click at [304, 441] on textarea at bounding box center [401, 433] width 398 height 55
click at [352, 446] on textarea at bounding box center [401, 433] width 398 height 55
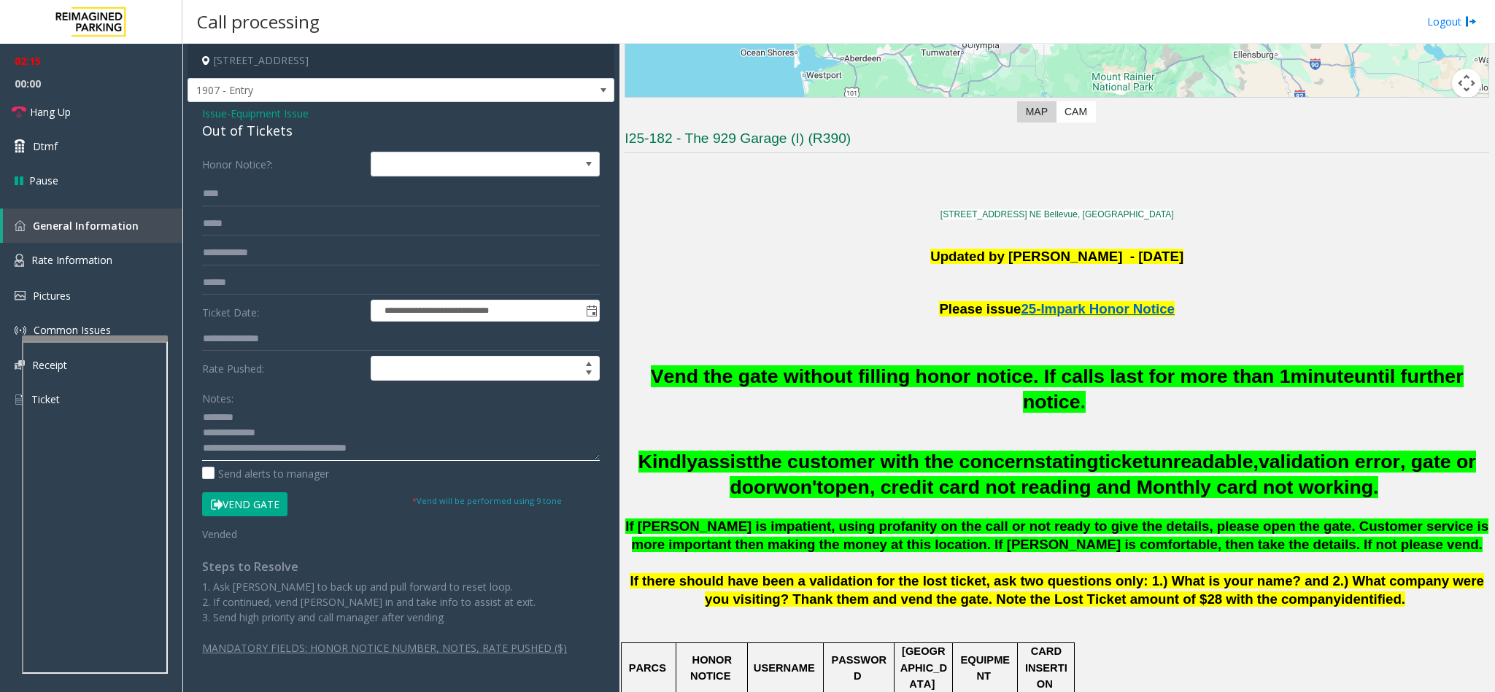
click at [382, 451] on textarea at bounding box center [401, 433] width 398 height 55
click at [433, 457] on textarea at bounding box center [401, 433] width 398 height 55
click at [432, 453] on textarea at bounding box center [401, 433] width 398 height 55
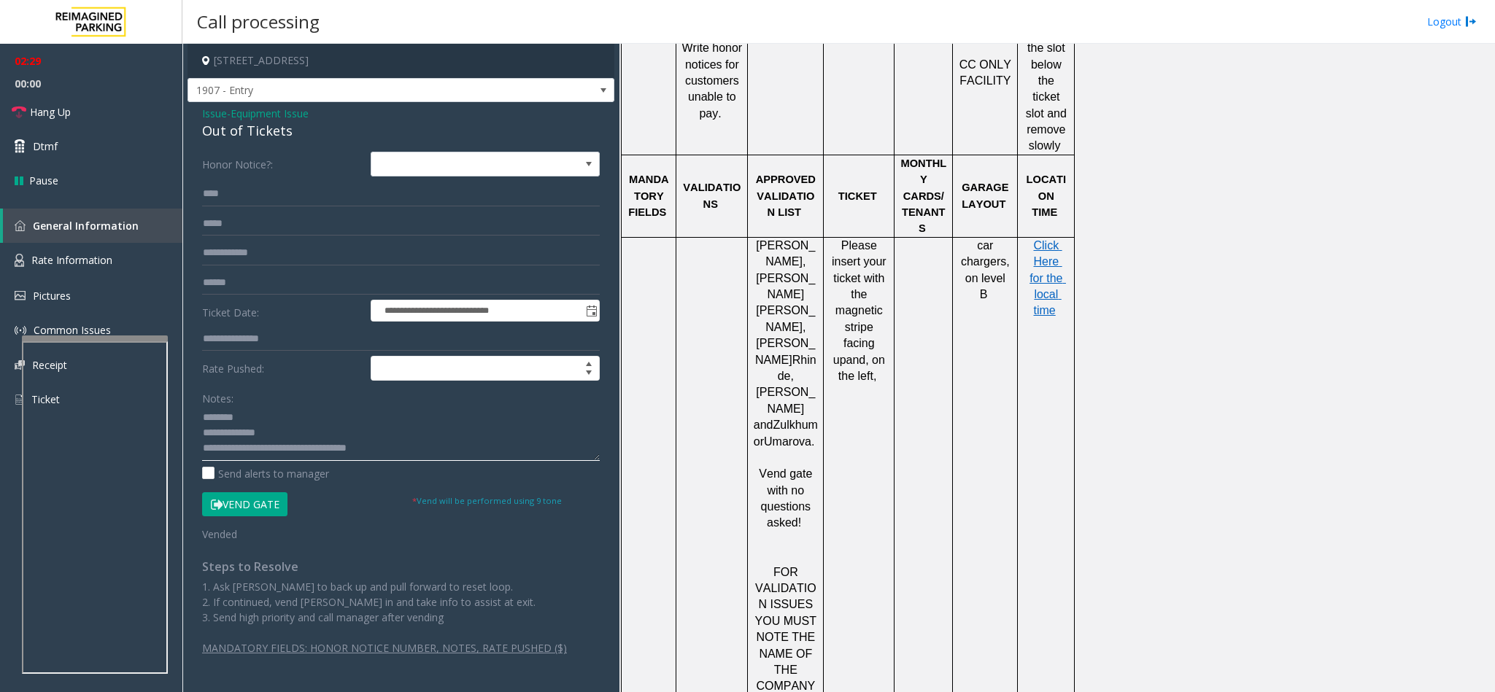
scroll to position [985, 0]
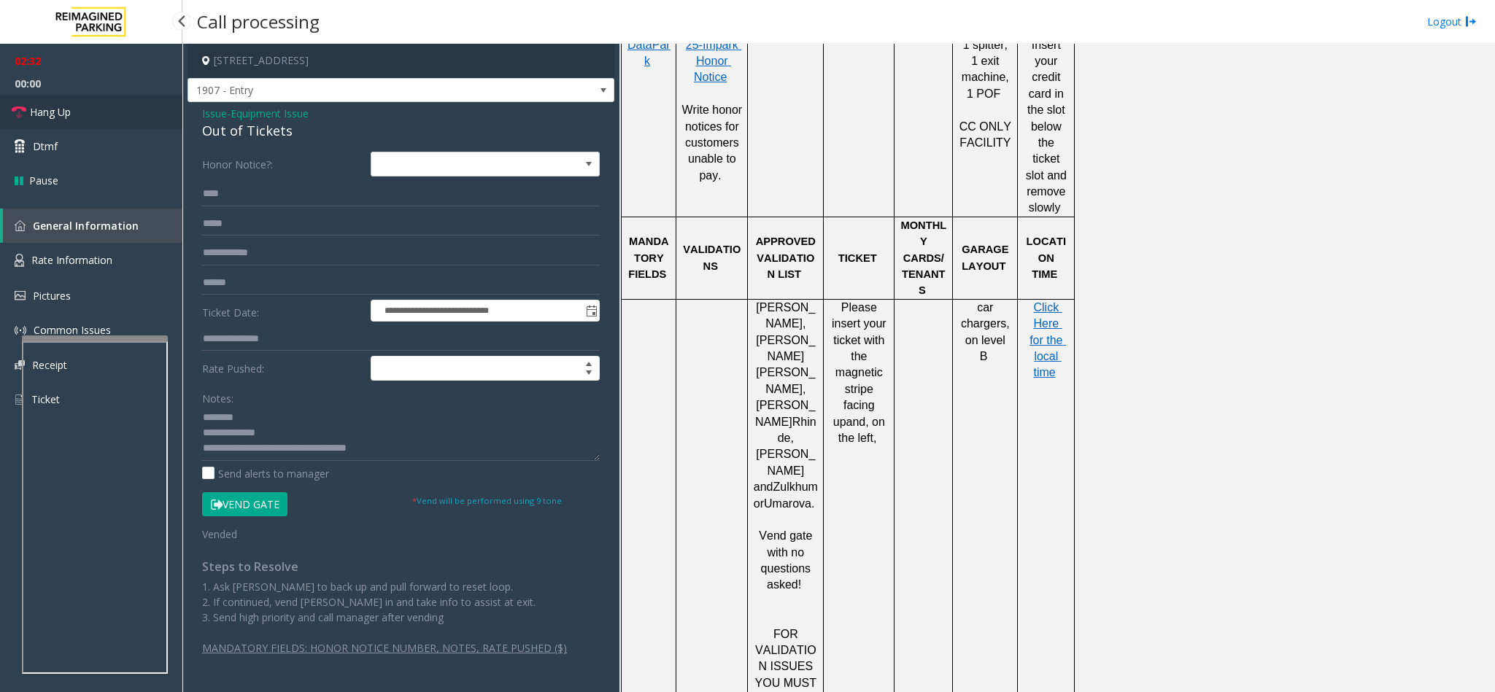
click at [95, 119] on link "Hang Up" at bounding box center [91, 112] width 182 height 34
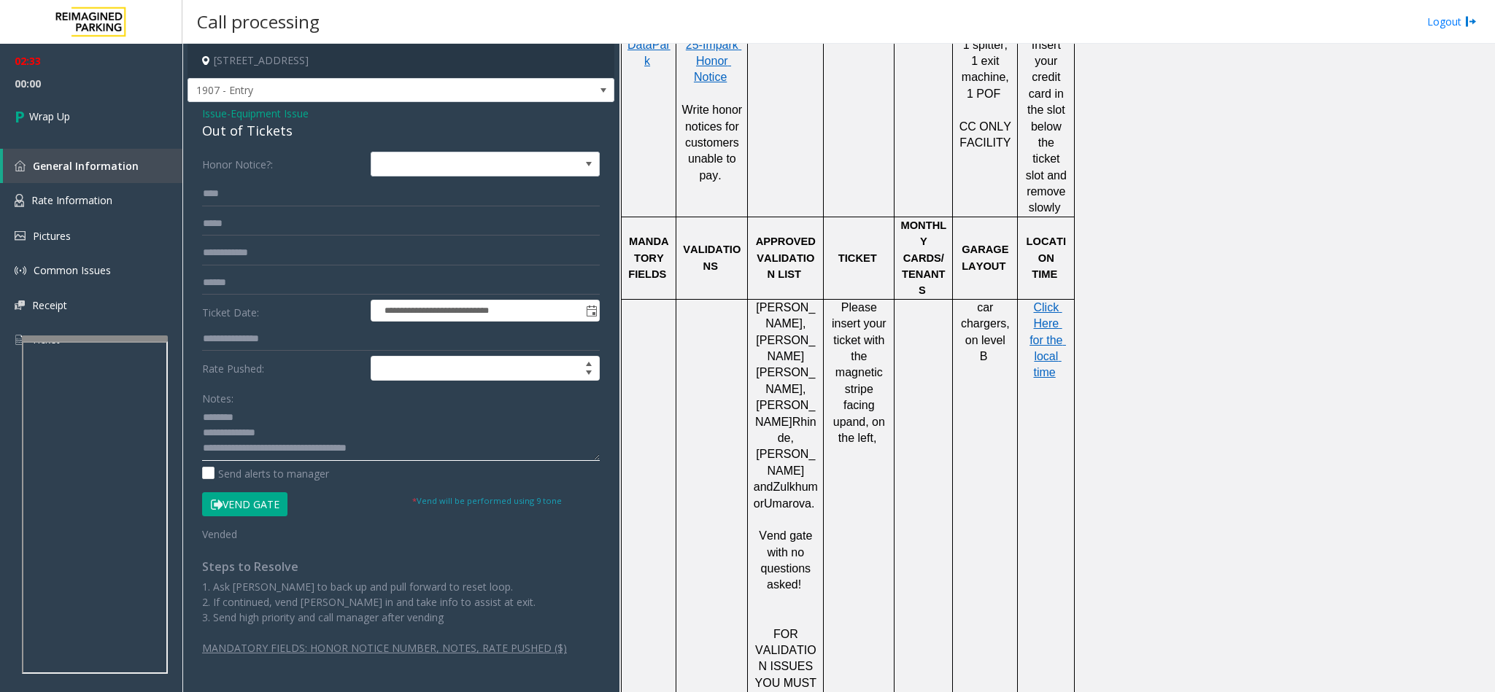
click at [434, 456] on textarea at bounding box center [401, 433] width 398 height 55
click at [460, 446] on textarea at bounding box center [401, 433] width 398 height 55
type textarea "**********"
click at [84, 112] on link "Wrap Up" at bounding box center [91, 116] width 182 height 43
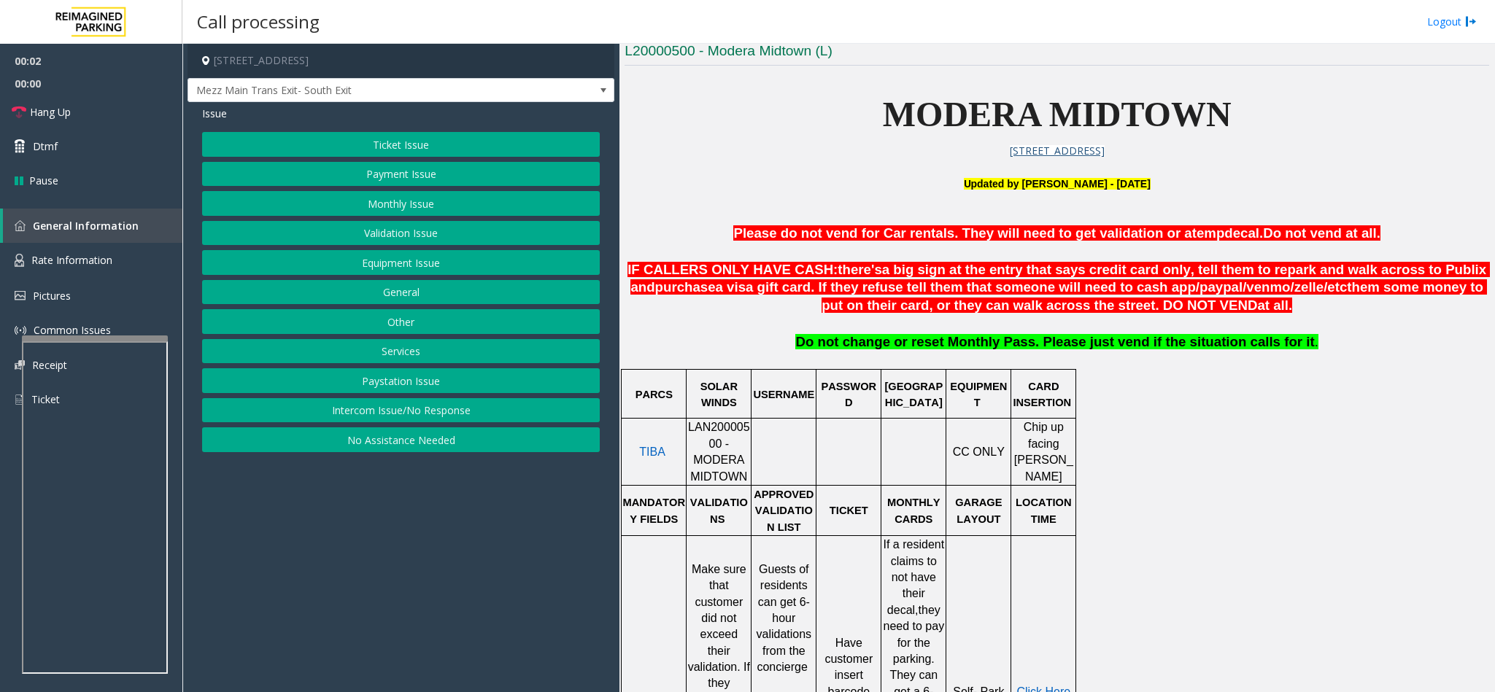
scroll to position [438, 0]
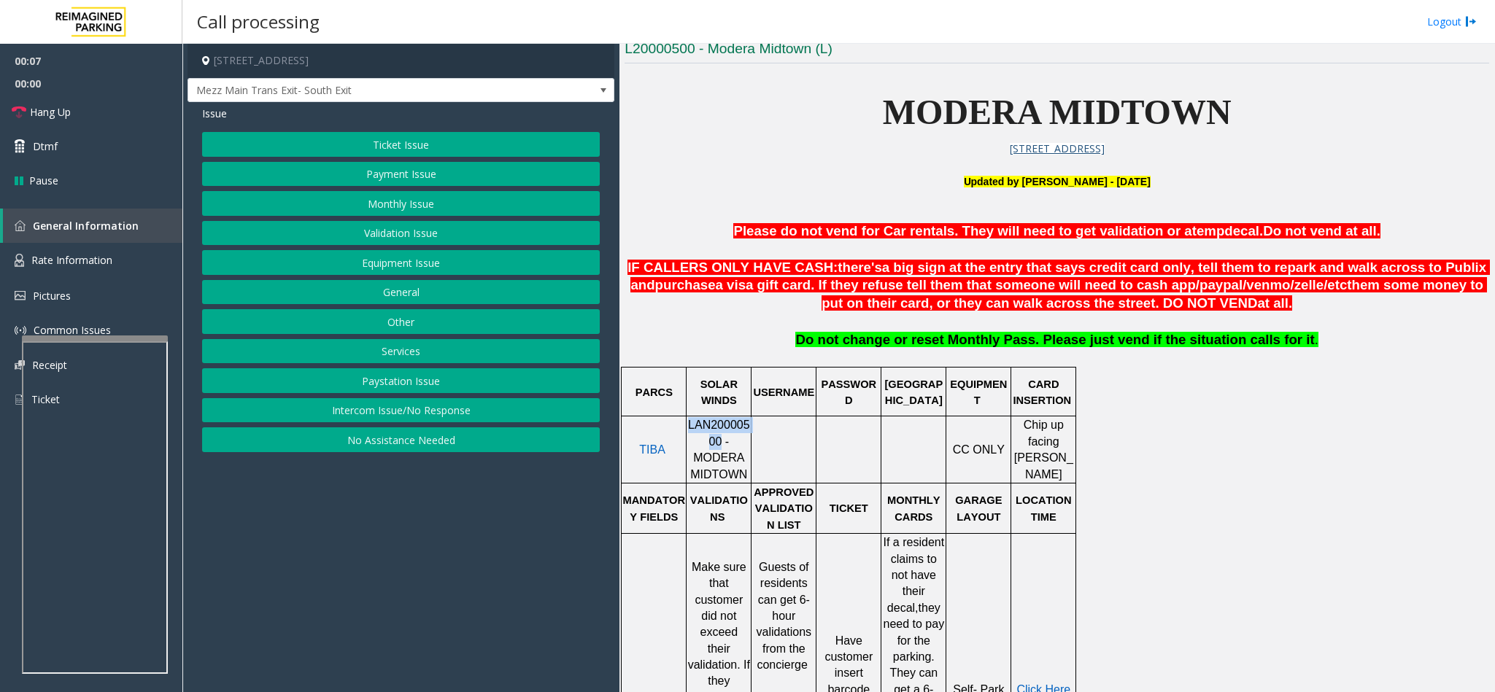
drag, startPoint x: 697, startPoint y: 446, endPoint x: 690, endPoint y: 435, distance: 12.8
click at [690, 435] on span "LAN20000500 - MODERA MIDTOWN" at bounding box center [719, 449] width 62 height 61
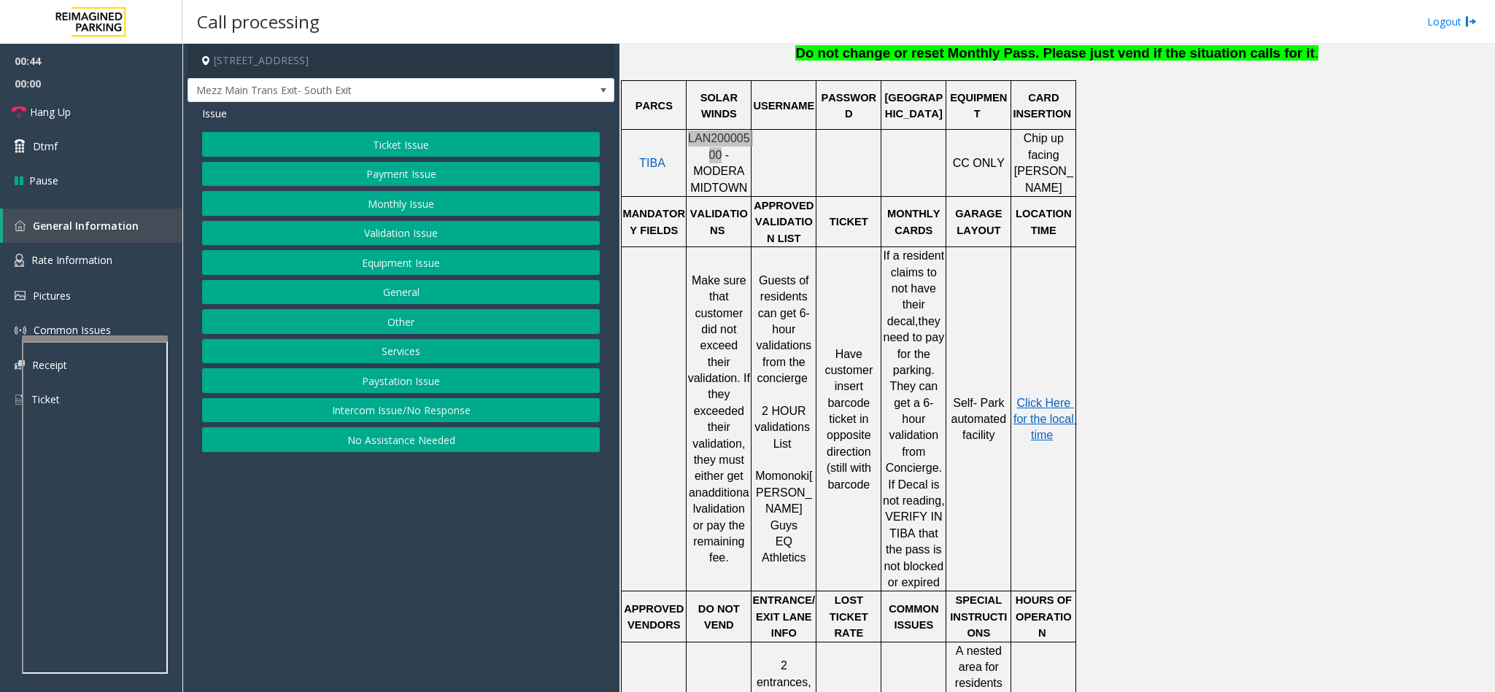
scroll to position [699, 0]
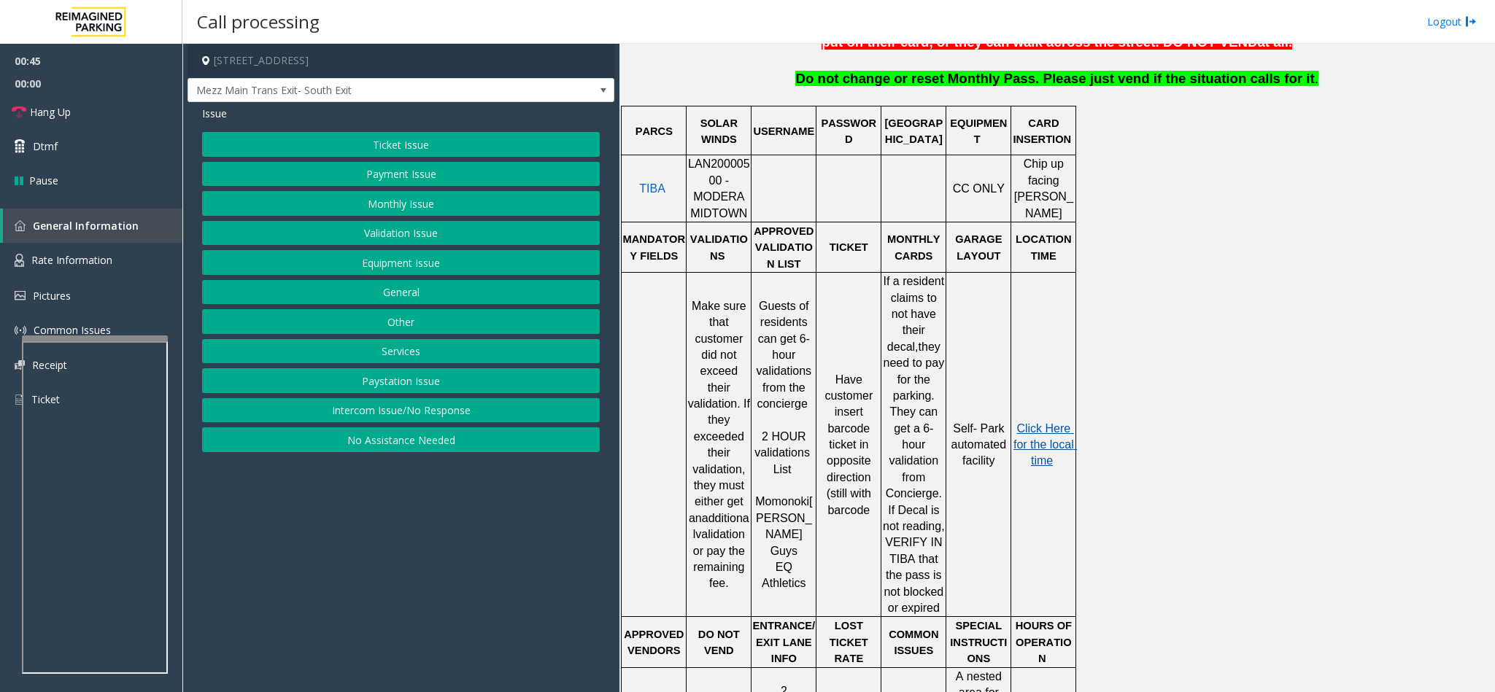
click at [1050, 422] on span "Click Here for the local time" at bounding box center [1044, 444] width 63 height 45
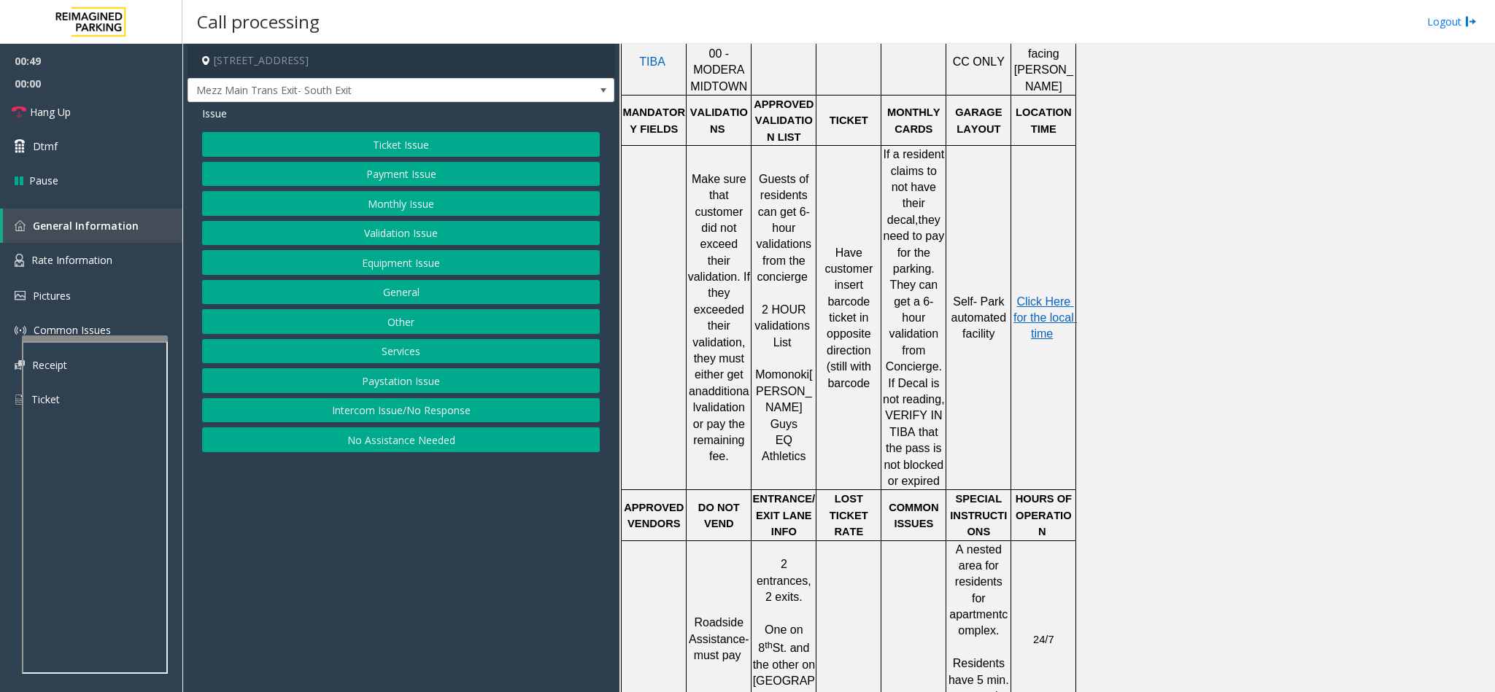
scroll to position [808, 0]
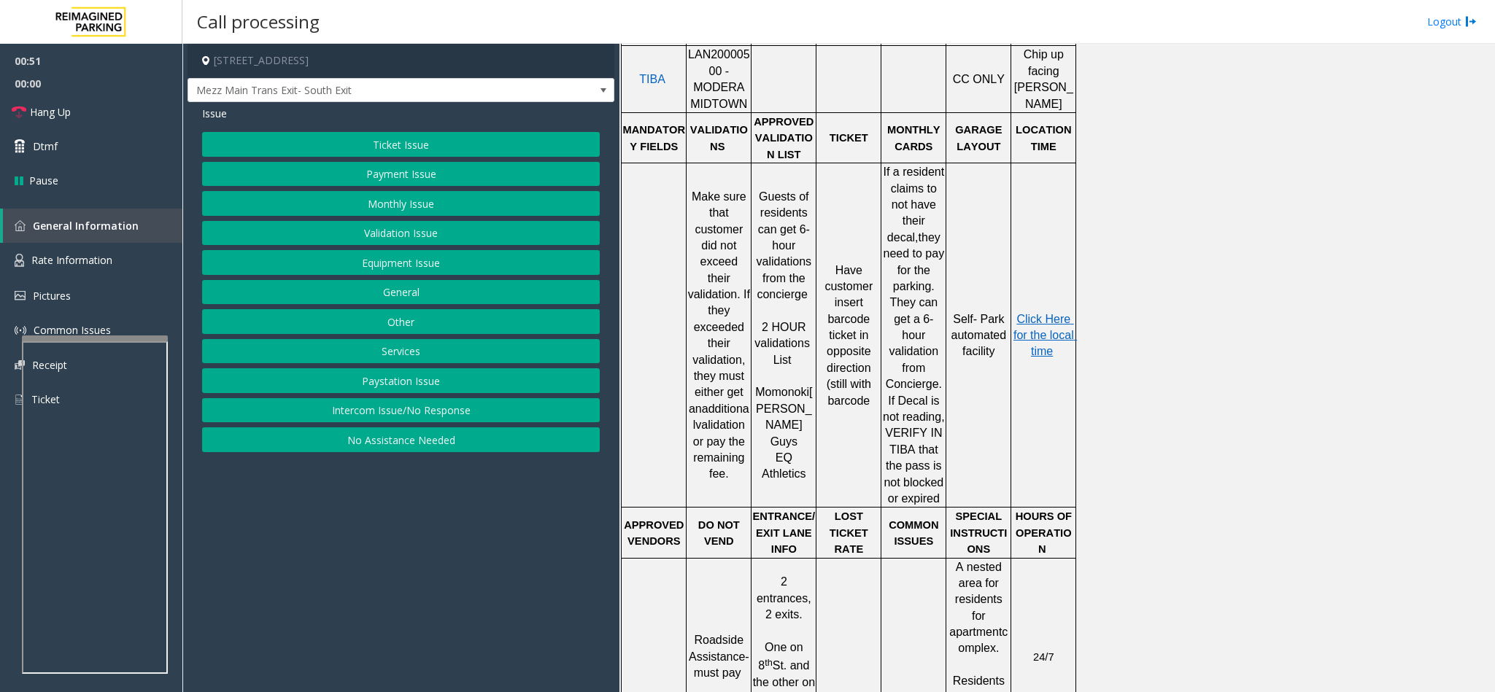
click at [430, 167] on button "Payment Issue" at bounding box center [401, 174] width 398 height 25
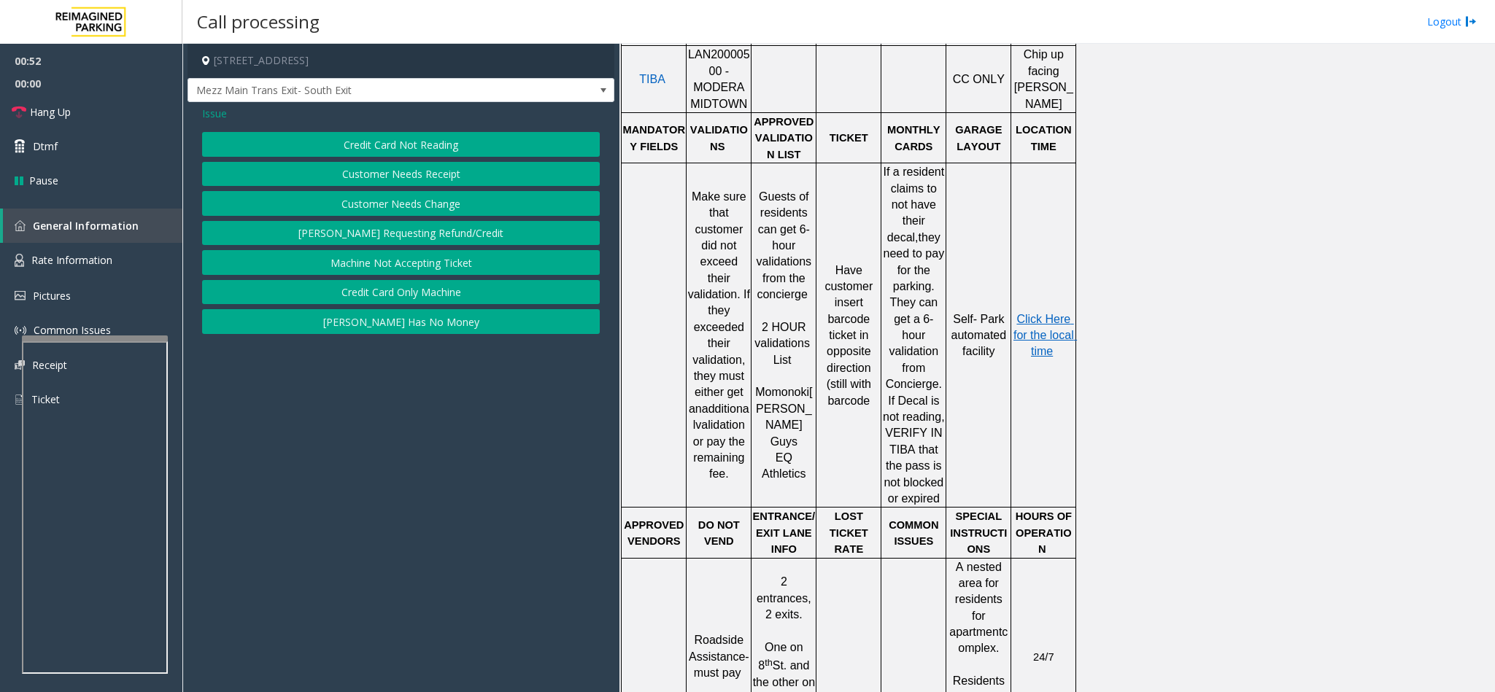
click at [449, 147] on button "Credit Card Not Reading" at bounding box center [401, 144] width 398 height 25
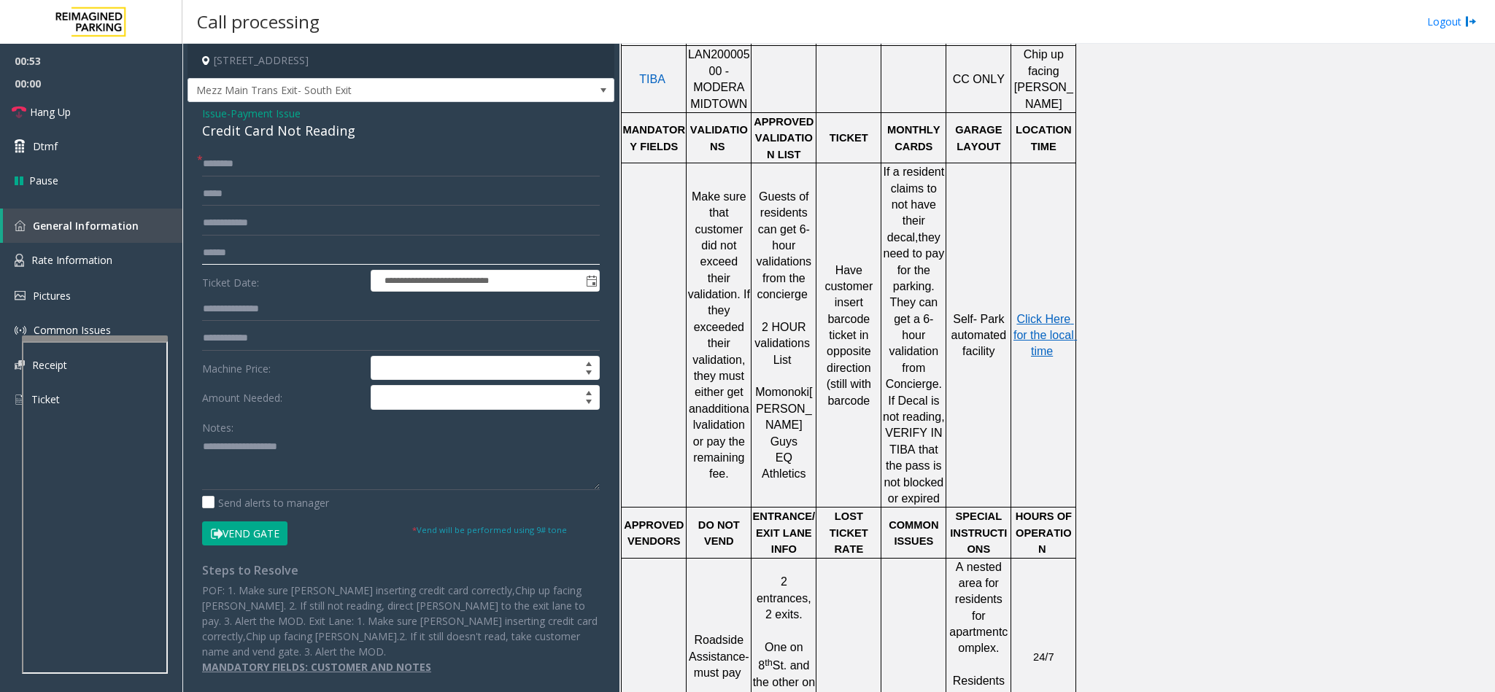
click at [260, 260] on input "text" at bounding box center [401, 253] width 398 height 25
drag, startPoint x: 355, startPoint y: 128, endPoint x: 195, endPoint y: 108, distance: 161.7
click at [195, 108] on div "**********" at bounding box center [400, 395] width 427 height 587
paste textarea "**********"
click at [291, 473] on textarea at bounding box center [401, 462] width 398 height 55
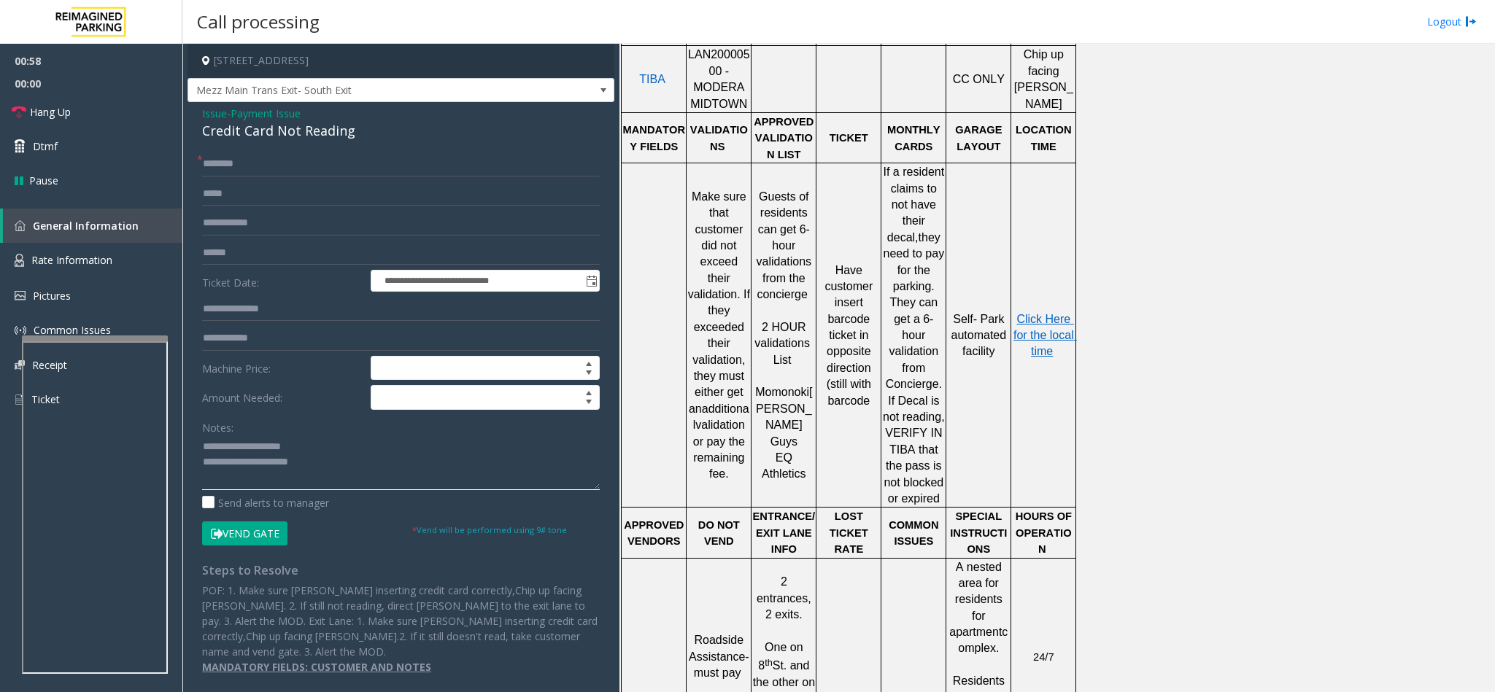
drag, startPoint x: 306, startPoint y: 449, endPoint x: 234, endPoint y: 449, distance: 72.2
click at [234, 449] on textarea at bounding box center [401, 462] width 398 height 55
click at [328, 462] on textarea at bounding box center [401, 462] width 398 height 55
type textarea "**********"
click at [244, 255] on input "text" at bounding box center [401, 253] width 398 height 25
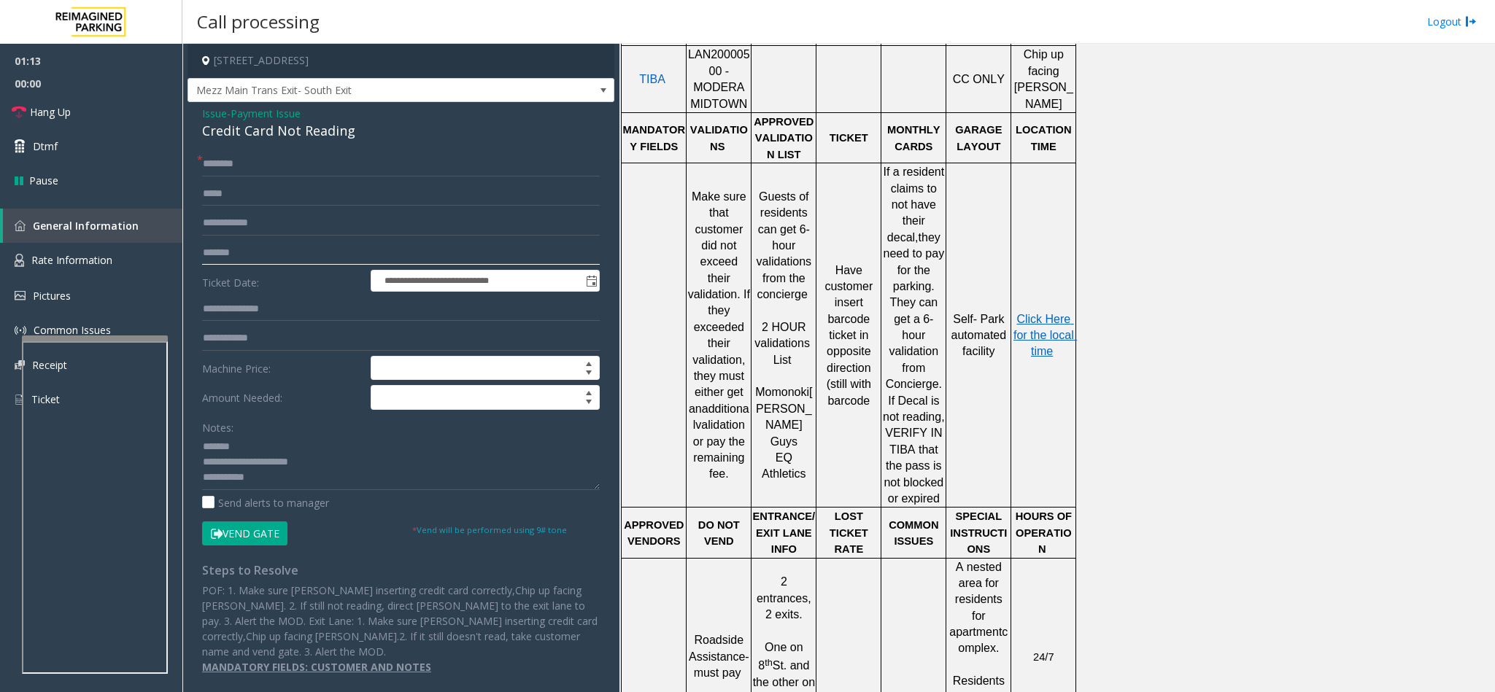
type input "*******"
click at [331, 165] on input "text" at bounding box center [401, 164] width 398 height 25
type input "******"
click at [298, 478] on textarea at bounding box center [401, 462] width 398 height 55
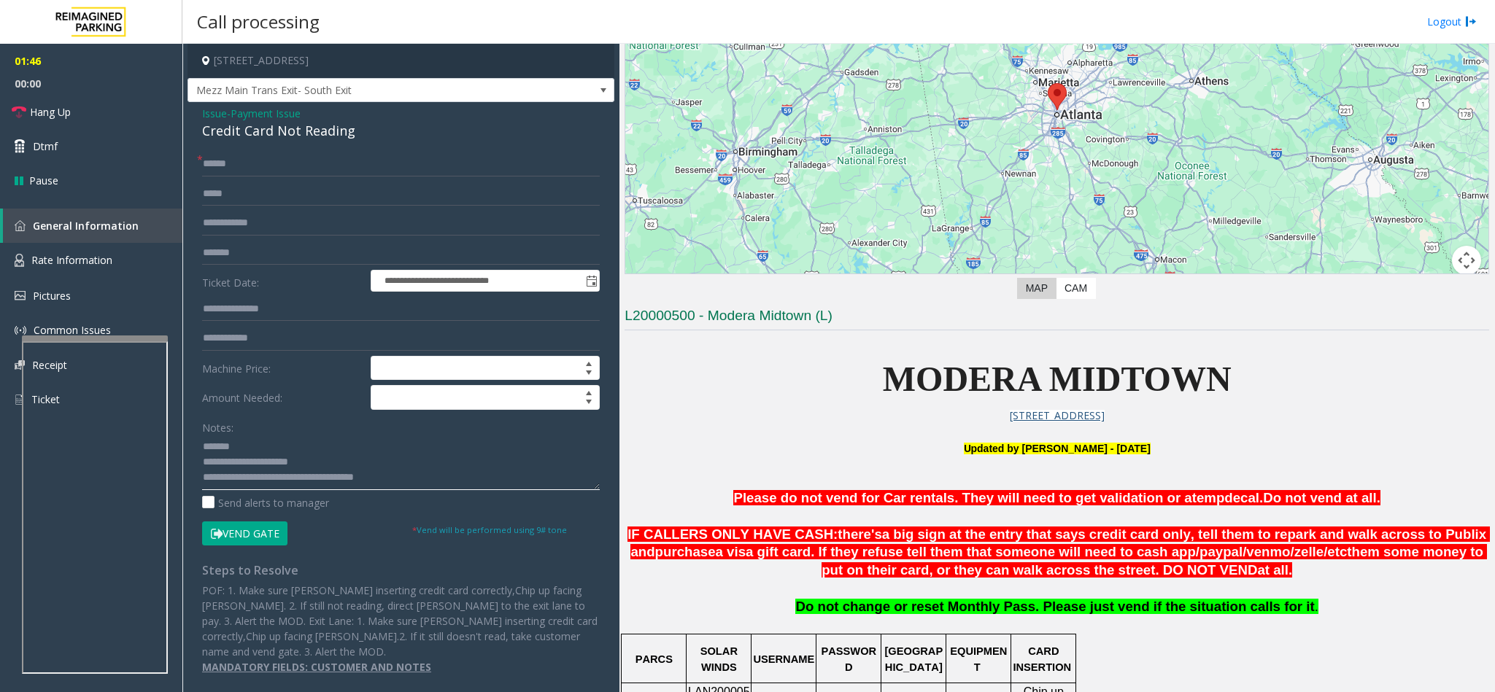
scroll to position [152, 0]
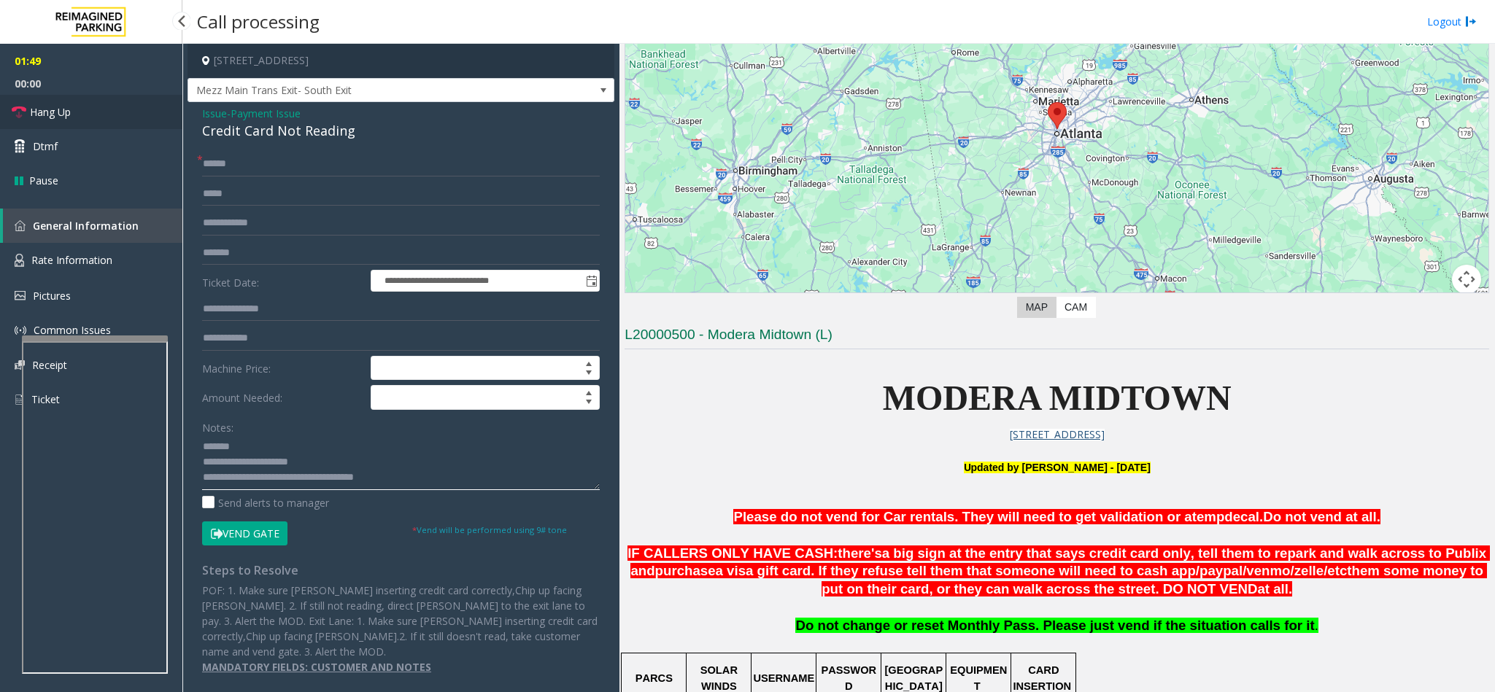
type textarea "**********"
drag, startPoint x: 527, startPoint y: 92, endPoint x: 523, endPoint y: 133, distance: 41.8
click at [523, 133] on div "**********" at bounding box center [400, 367] width 427 height 646
click at [523, 133] on div "Credit Card Not Reading" at bounding box center [401, 131] width 398 height 20
click at [244, 523] on form "**********" at bounding box center [401, 349] width 398 height 394
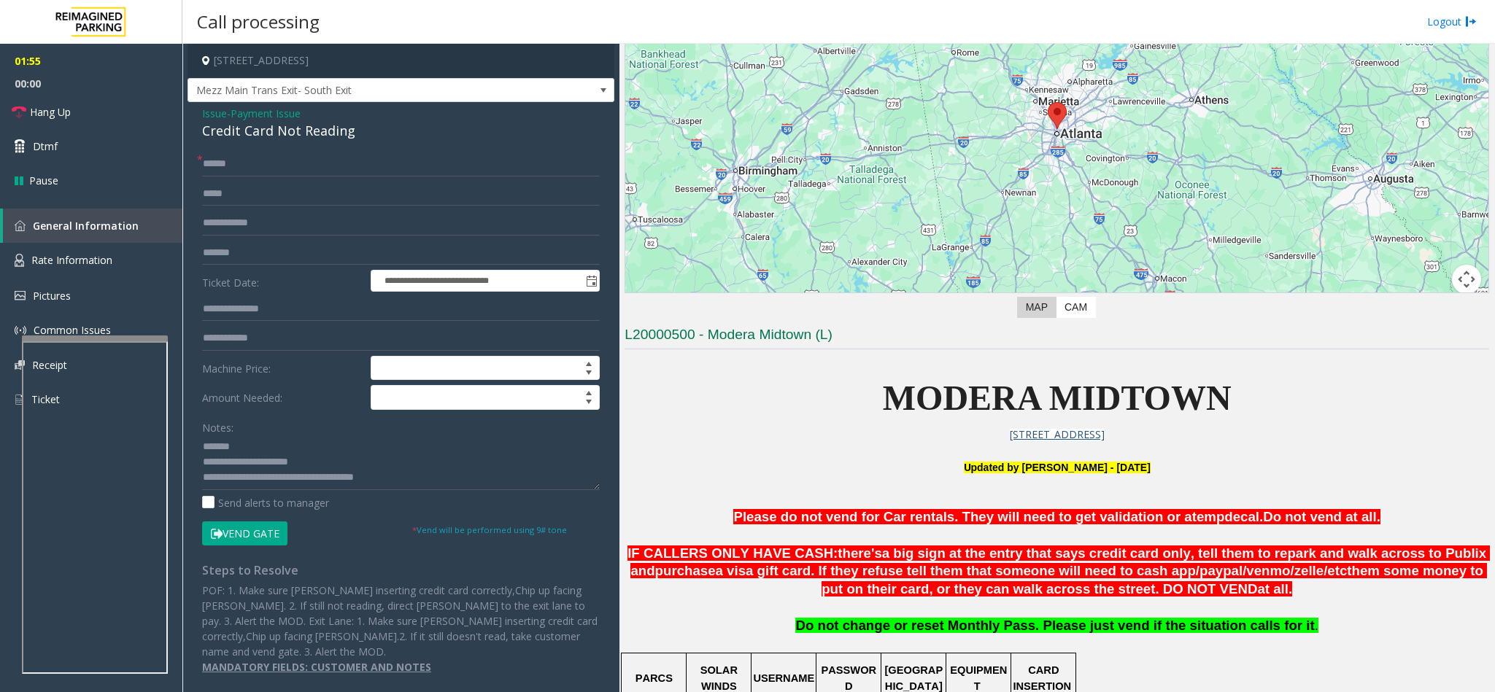
click at [244, 532] on button "Vend Gate" at bounding box center [244, 534] width 85 height 25
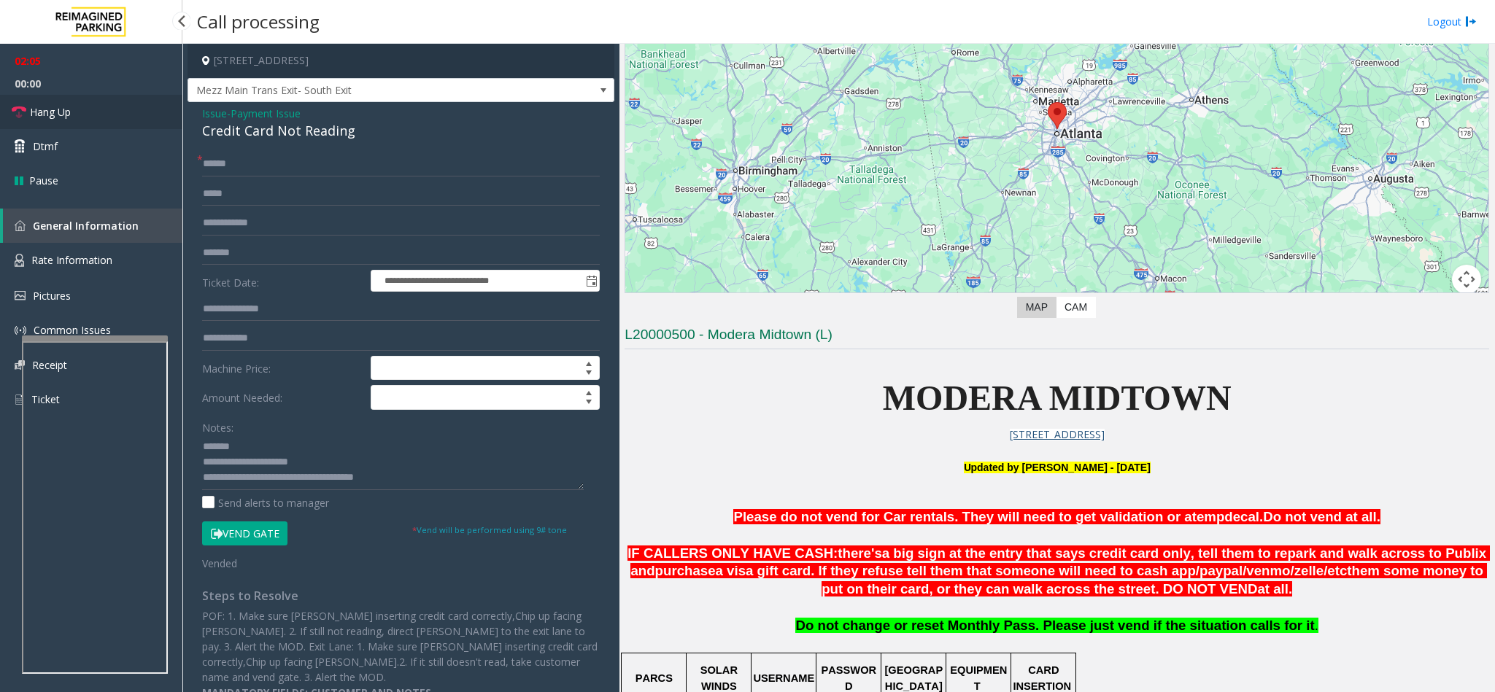
click at [80, 107] on link "Hang Up" at bounding box center [91, 112] width 182 height 34
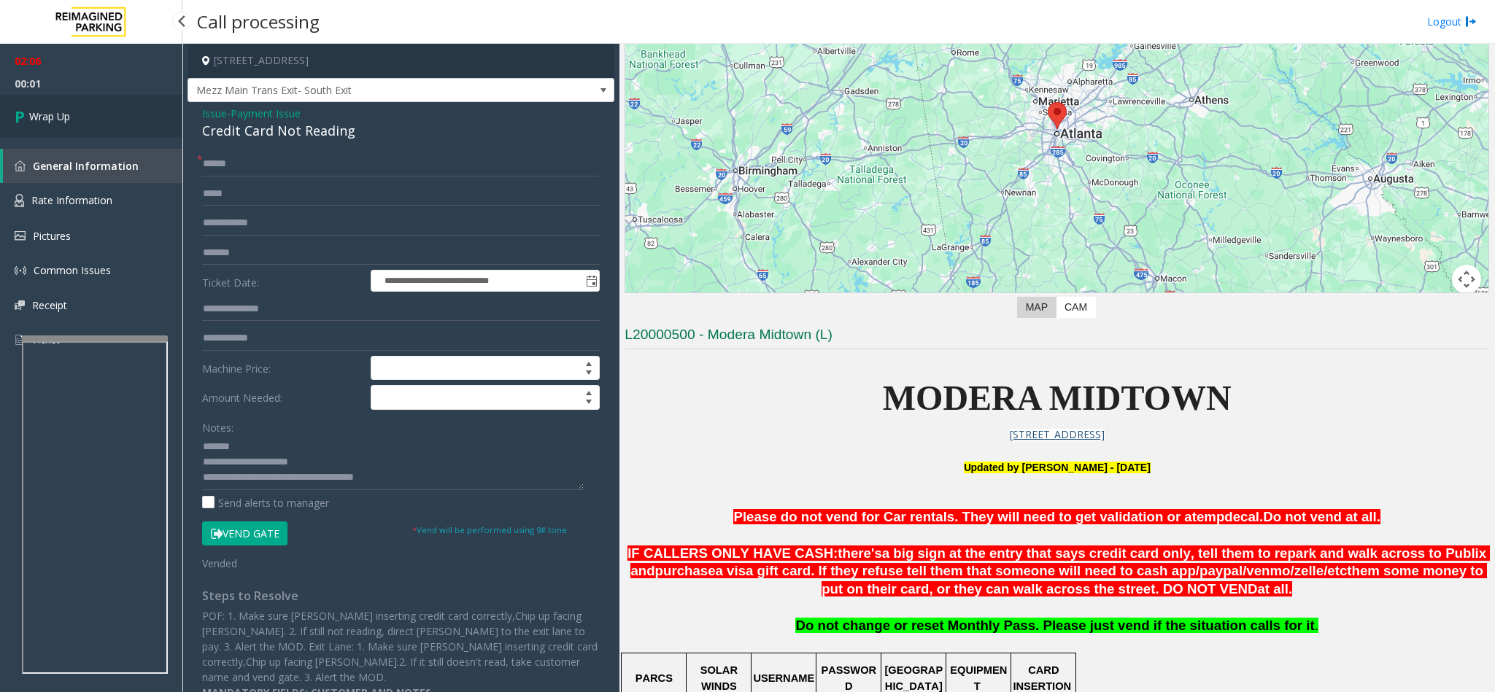
click at [80, 107] on link "Wrap Up" at bounding box center [91, 116] width 182 height 43
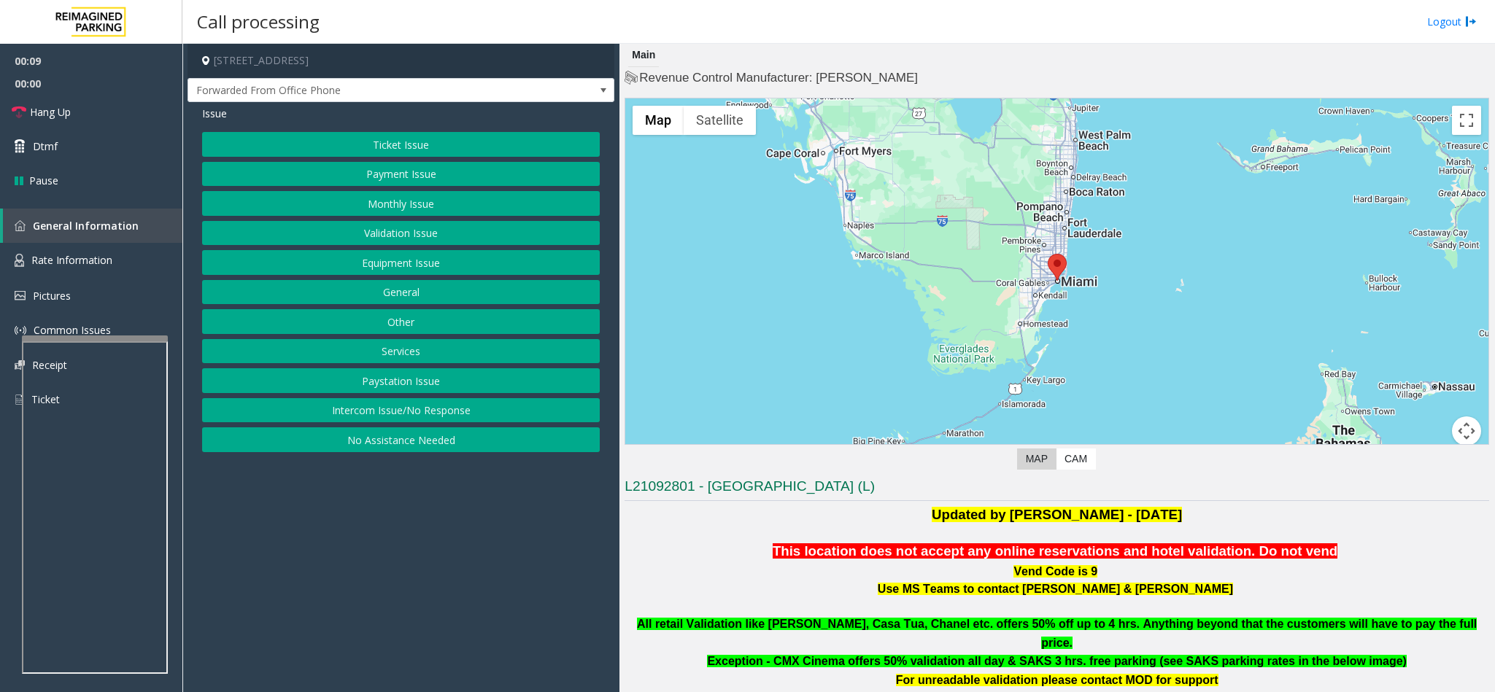
click at [910, 491] on h3 "L21092801 - Brickell City Centre (L)" at bounding box center [1056, 489] width 864 height 24
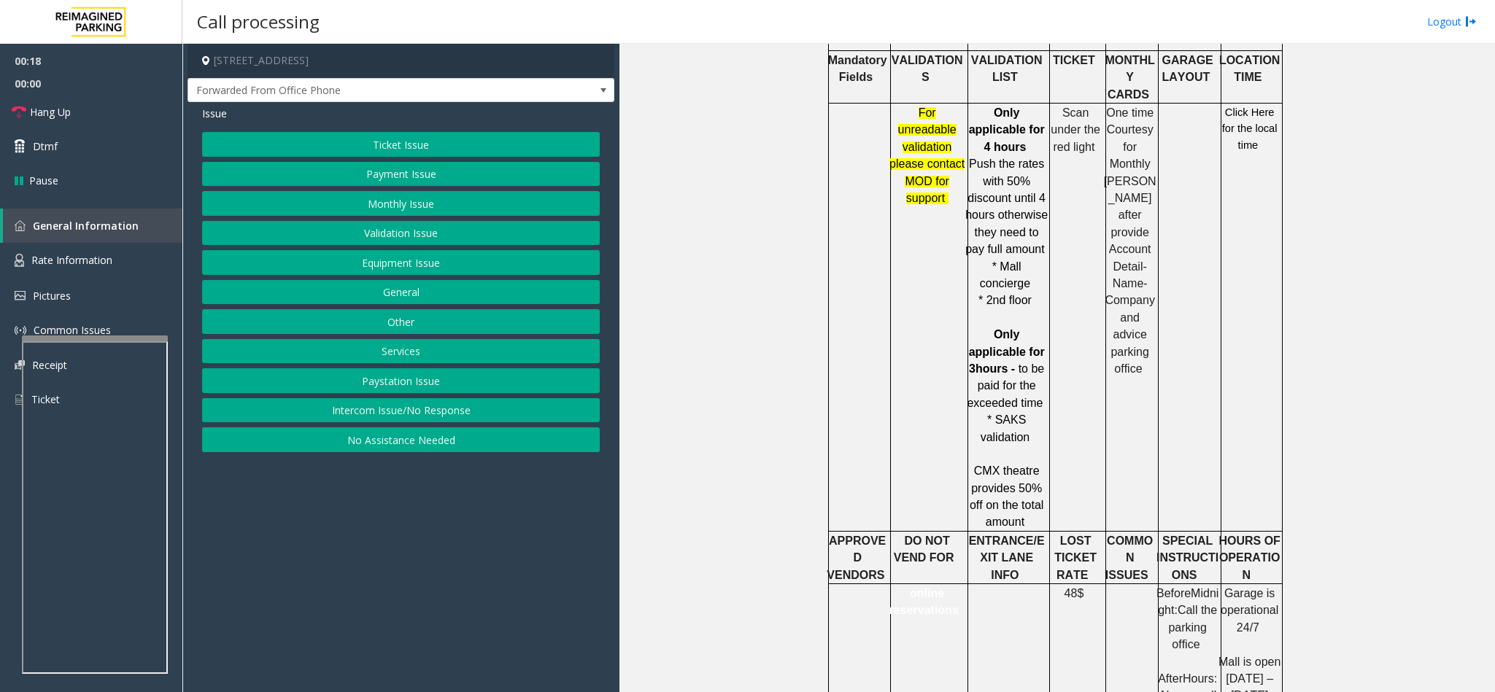
click at [359, 268] on button "Equipment Issue" at bounding box center [401, 262] width 398 height 25
click at [430, 263] on button "Gate / Door Won't Open" at bounding box center [401, 262] width 398 height 25
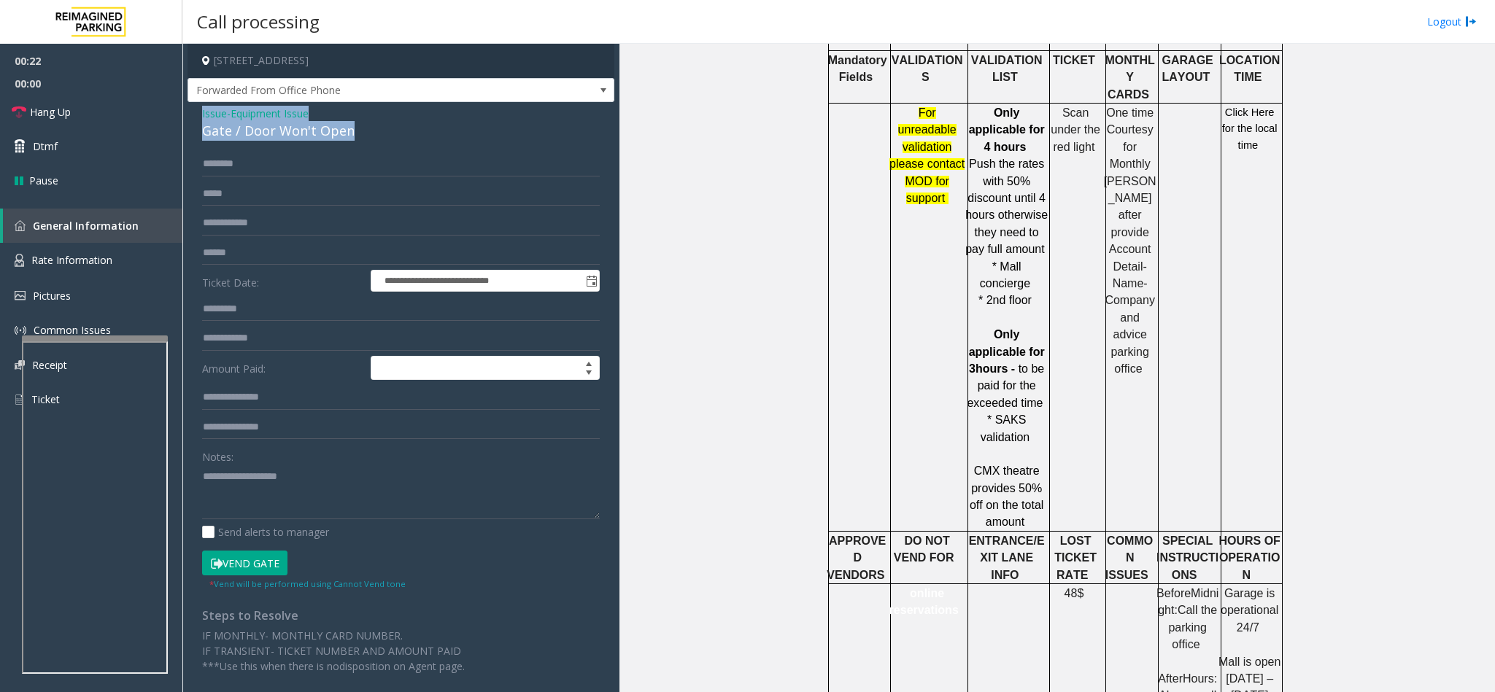
drag, startPoint x: 351, startPoint y: 133, endPoint x: 191, endPoint y: 106, distance: 162.1
click at [191, 106] on div "**********" at bounding box center [400, 395] width 427 height 586
paste textarea "**********"
click at [368, 487] on textarea at bounding box center [401, 492] width 398 height 55
drag, startPoint x: 331, startPoint y: 471, endPoint x: 236, endPoint y: 480, distance: 95.2
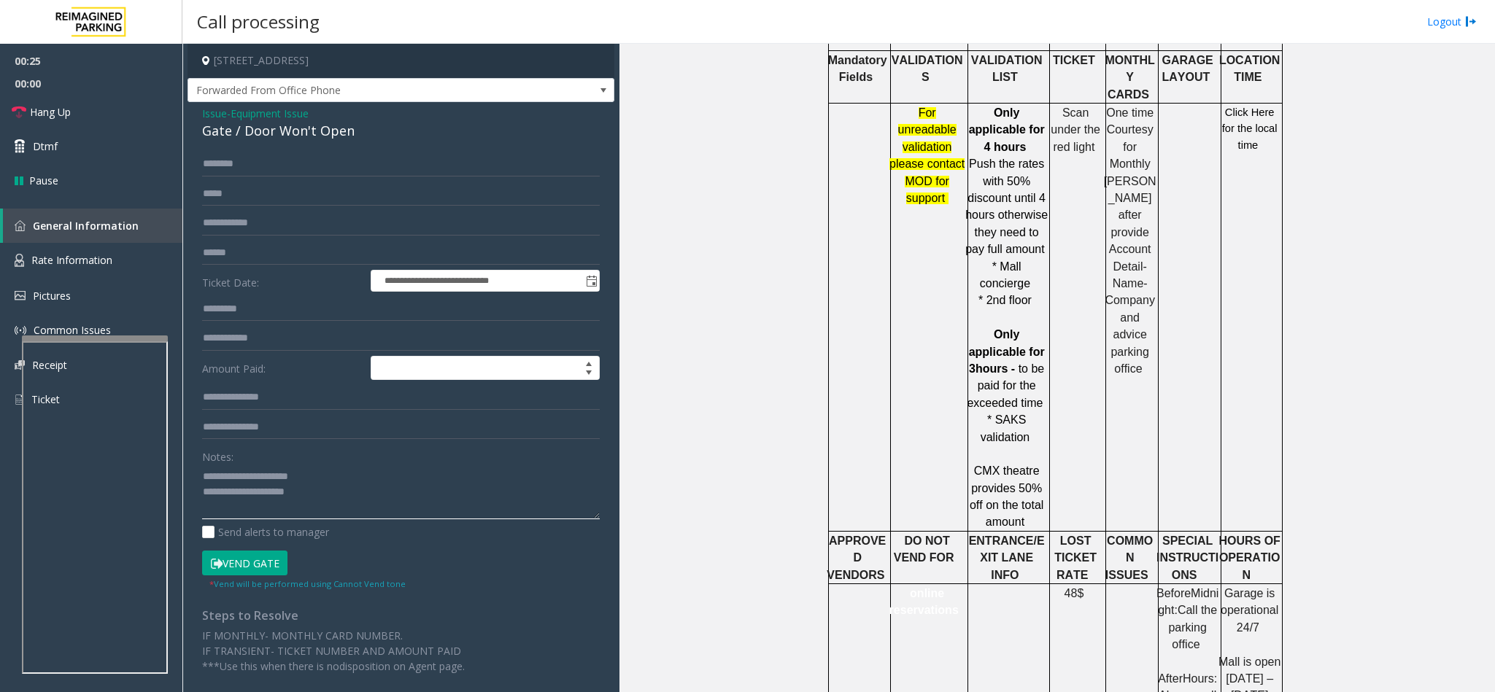
click at [236, 480] on textarea at bounding box center [401, 492] width 398 height 55
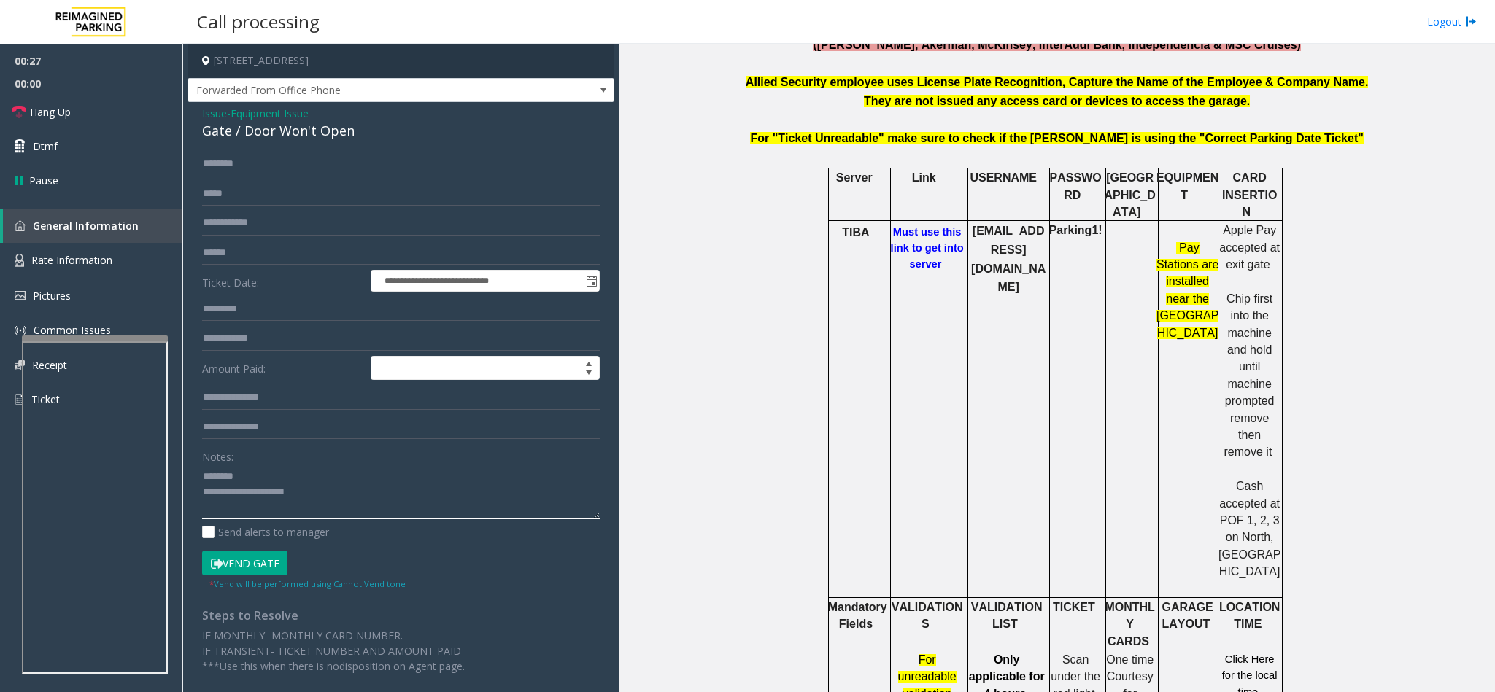
scroll to position [454, 0]
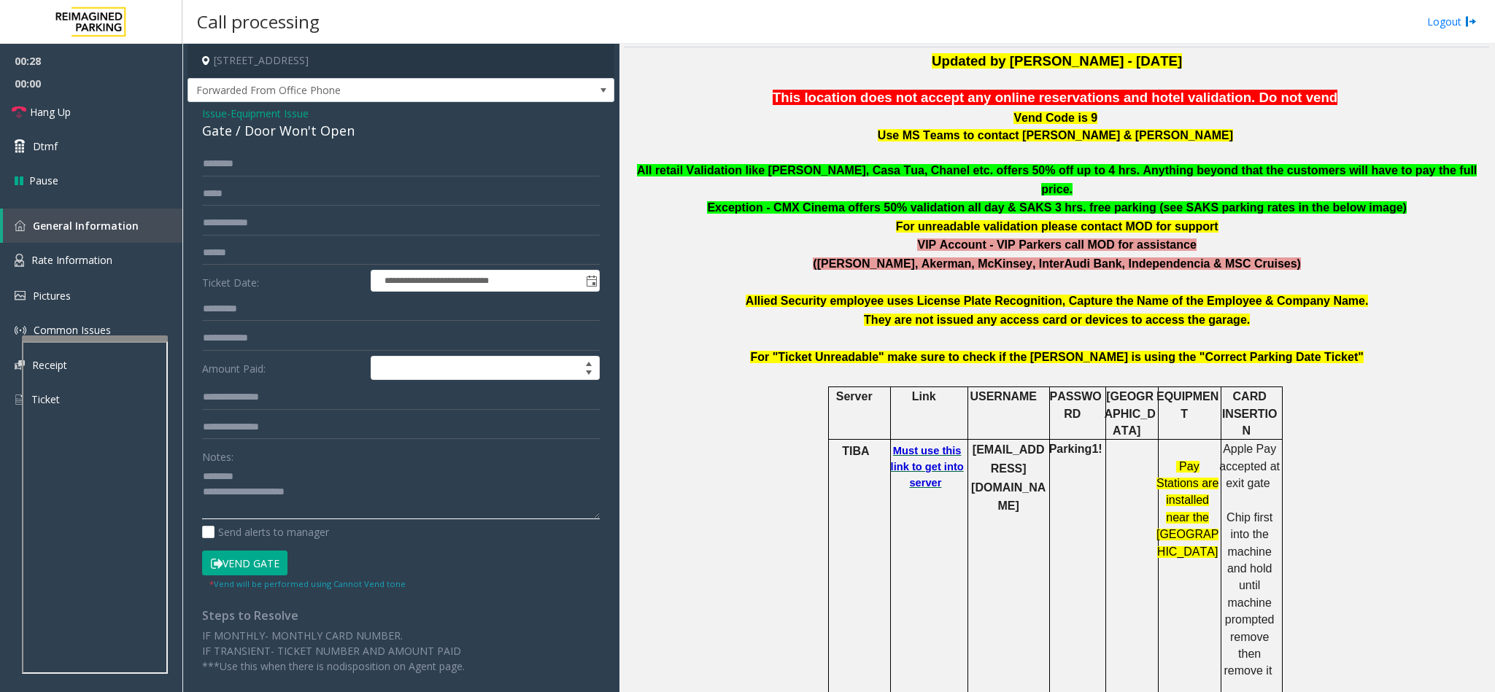
type textarea "**********"
click at [918, 445] on b "Must use this link to get into server" at bounding box center [927, 467] width 73 height 44
drag, startPoint x: 1034, startPoint y: 434, endPoint x: 961, endPoint y: 414, distance: 75.8
click at [969, 441] on p "bccparking@reefparking.com" at bounding box center [1009, 478] width 80 height 74
drag, startPoint x: 1094, startPoint y: 417, endPoint x: 1046, endPoint y: 418, distance: 48.2
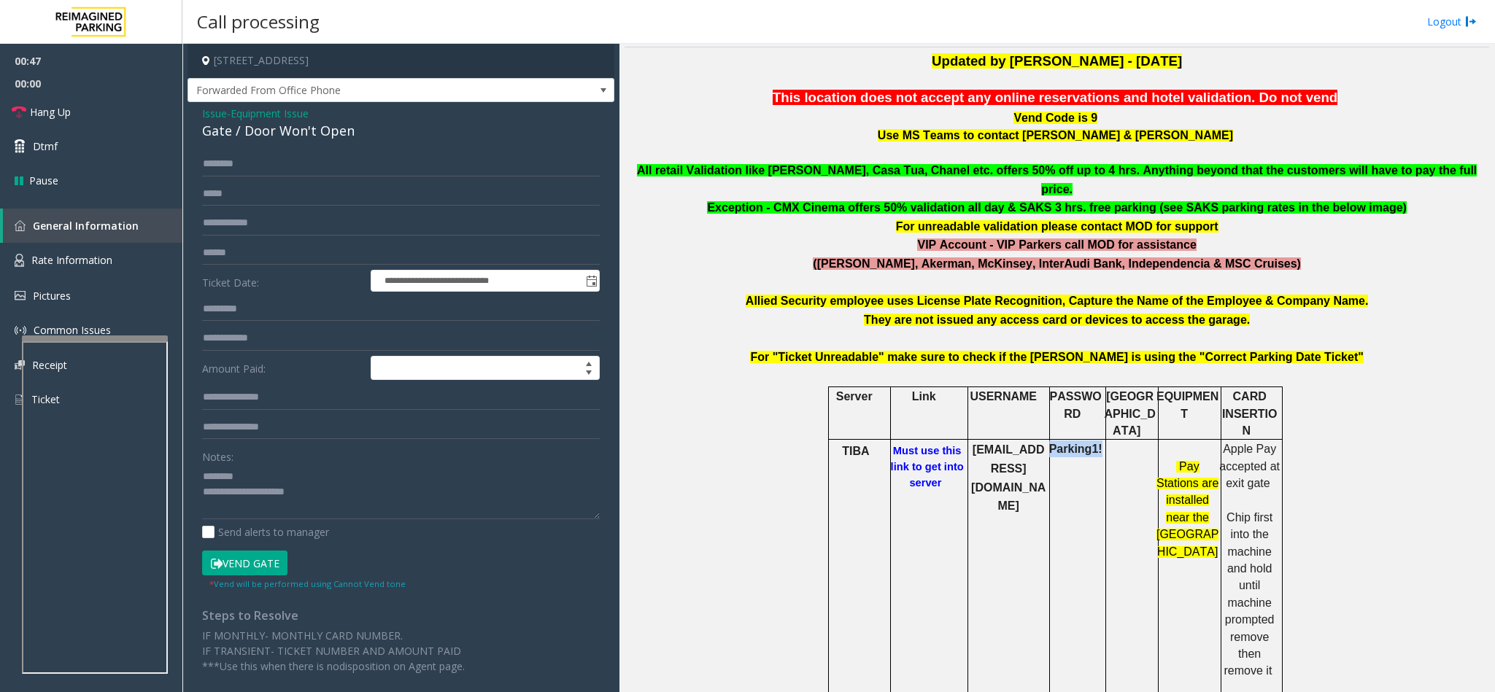
click at [1047, 441] on p "Parking1!" at bounding box center [1076, 449] width 58 height 17
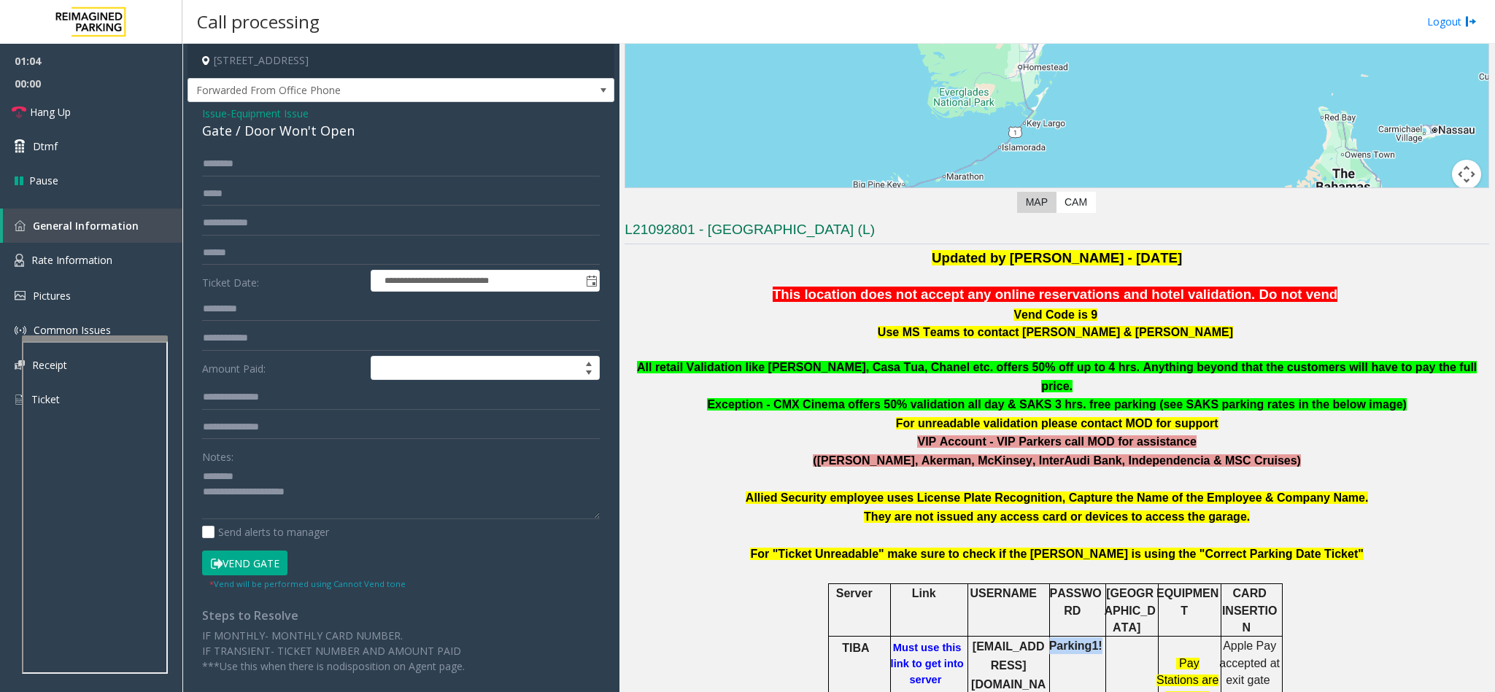
scroll to position [219, 0]
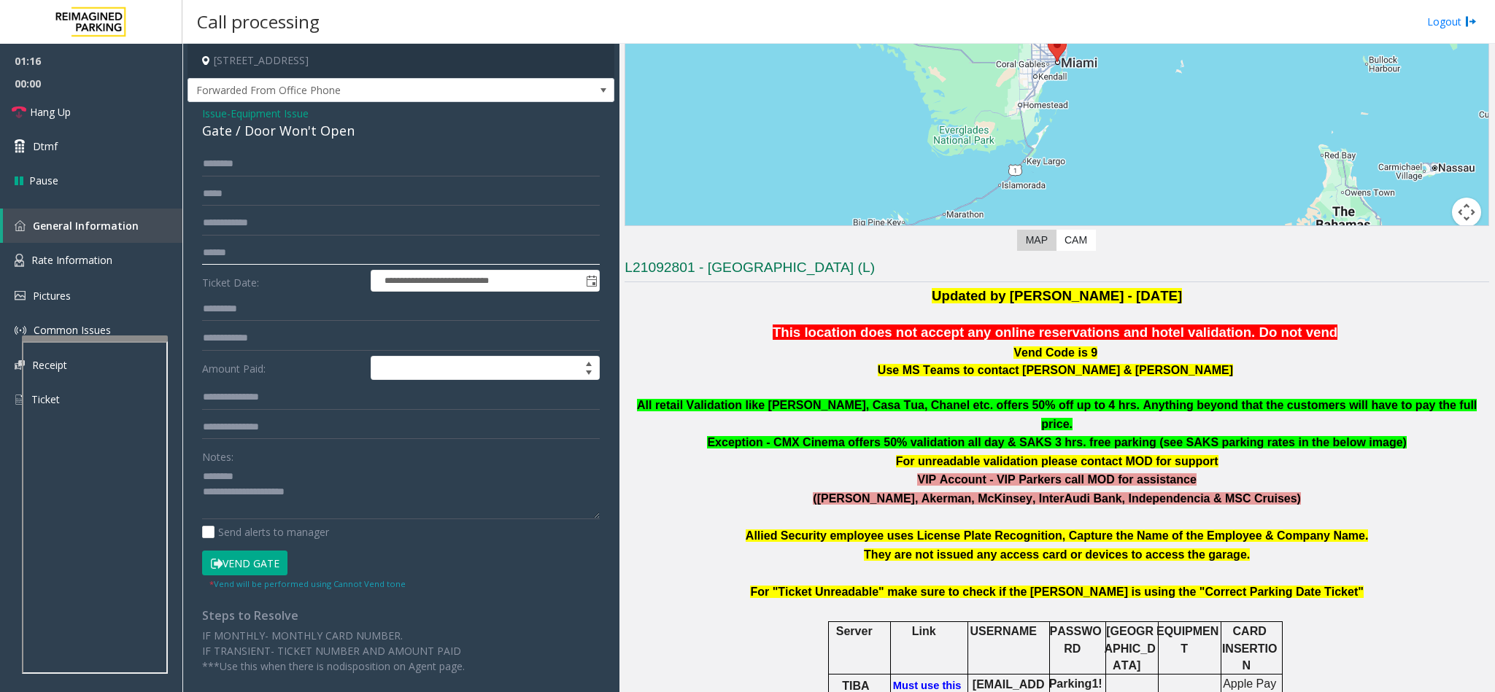
click at [259, 261] on input "text" at bounding box center [401, 253] width 398 height 25
drag, startPoint x: 291, startPoint y: 114, endPoint x: 298, endPoint y: 171, distance: 58.1
click at [298, 171] on div "**********" at bounding box center [400, 395] width 427 height 586
click at [302, 156] on input "text" at bounding box center [401, 164] width 398 height 25
click at [272, 260] on input "text" at bounding box center [401, 253] width 398 height 25
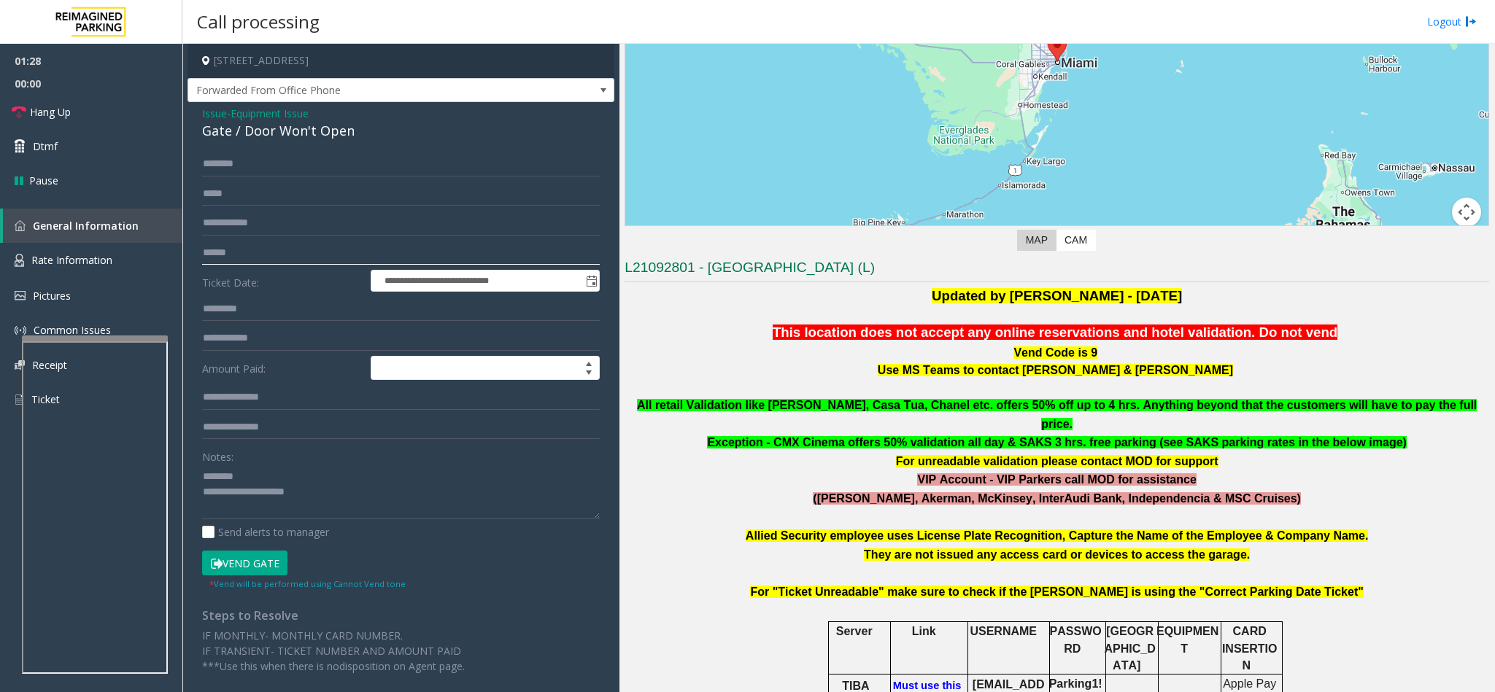
click at [274, 257] on input "text" at bounding box center [401, 253] width 398 height 25
click at [357, 256] on input "text" at bounding box center [401, 253] width 398 height 25
type input "*********"
click at [364, 488] on textarea at bounding box center [401, 492] width 398 height 55
click at [118, 107] on link "Hang Up" at bounding box center [91, 112] width 182 height 34
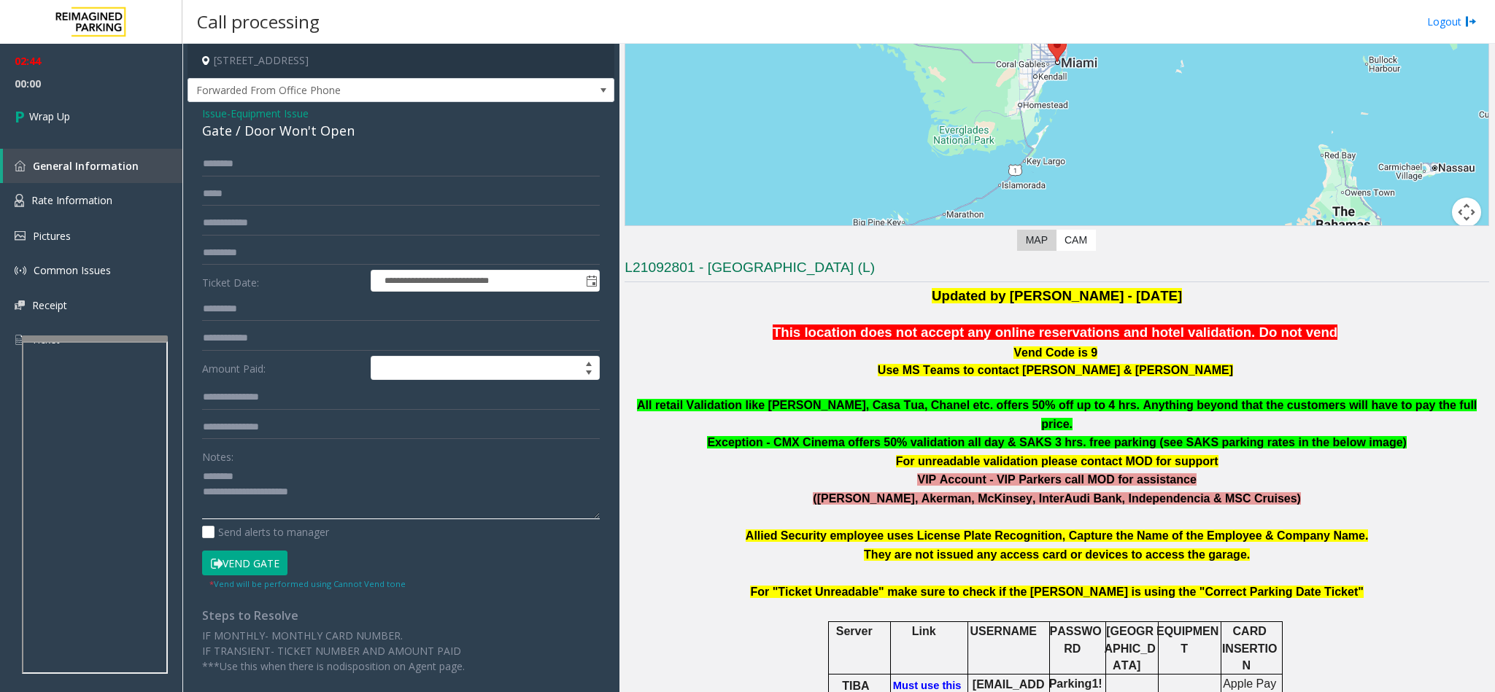
click at [392, 506] on textarea at bounding box center [401, 492] width 398 height 55
click at [445, 503] on textarea at bounding box center [401, 492] width 398 height 55
click at [486, 497] on textarea at bounding box center [401, 492] width 398 height 55
click at [271, 503] on textarea at bounding box center [401, 492] width 398 height 55
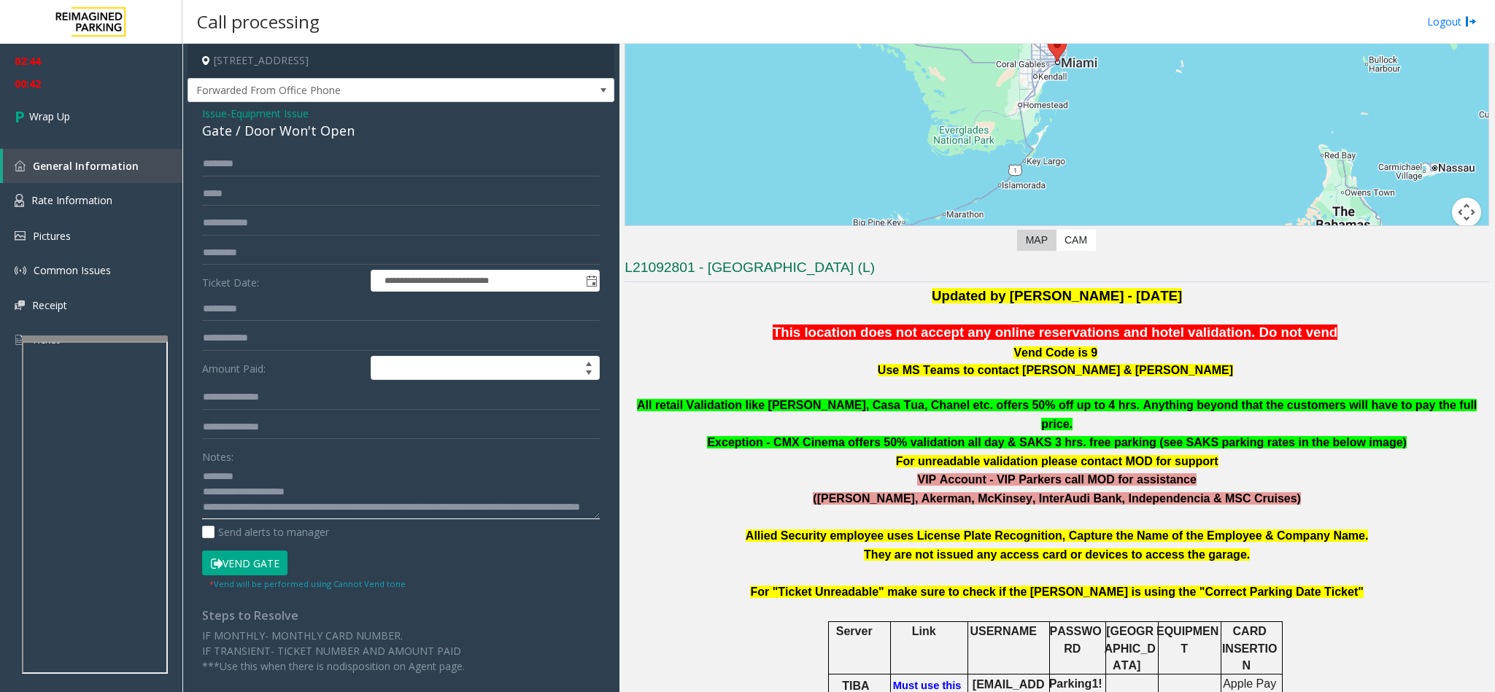
click at [266, 506] on textarea at bounding box center [401, 492] width 398 height 55
type textarea "**********"
click at [96, 120] on link "Wrap Up" at bounding box center [91, 116] width 182 height 43
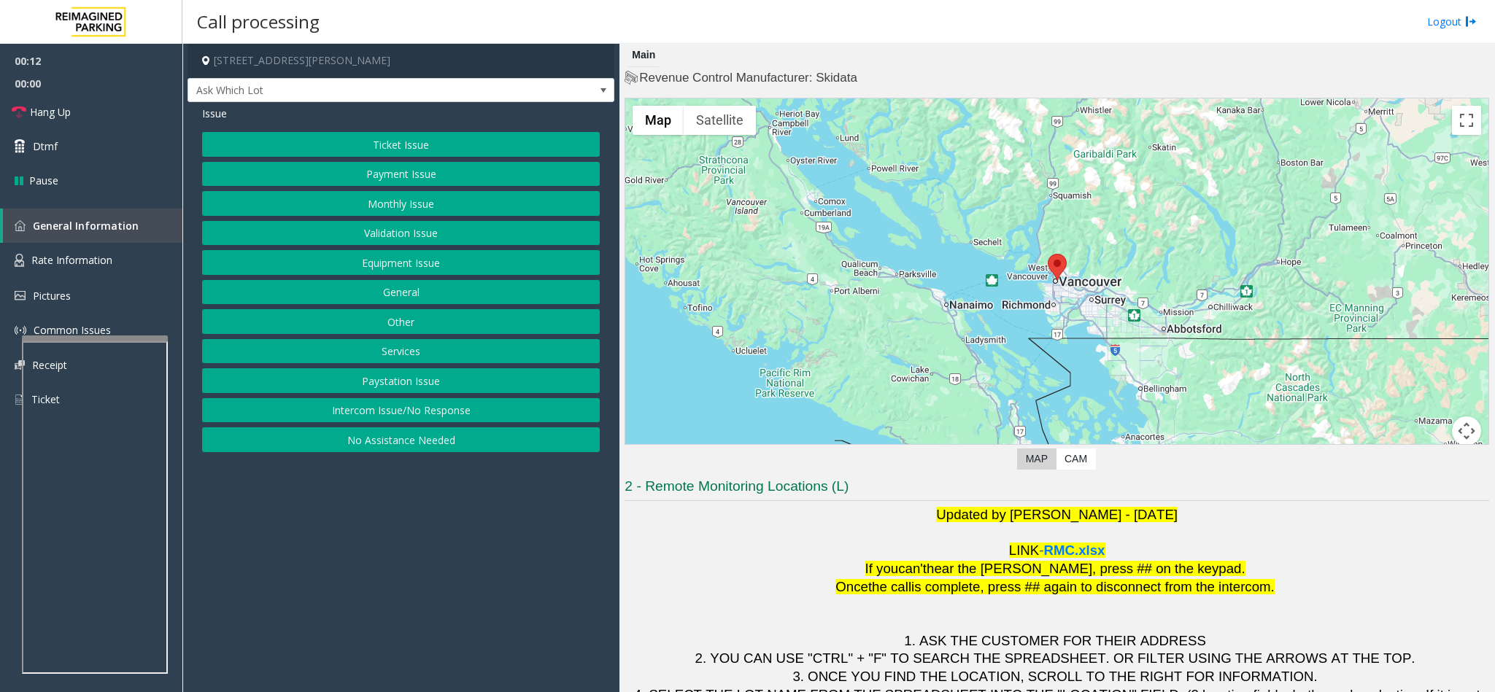
click at [421, 155] on button "Ticket Issue" at bounding box center [401, 144] width 398 height 25
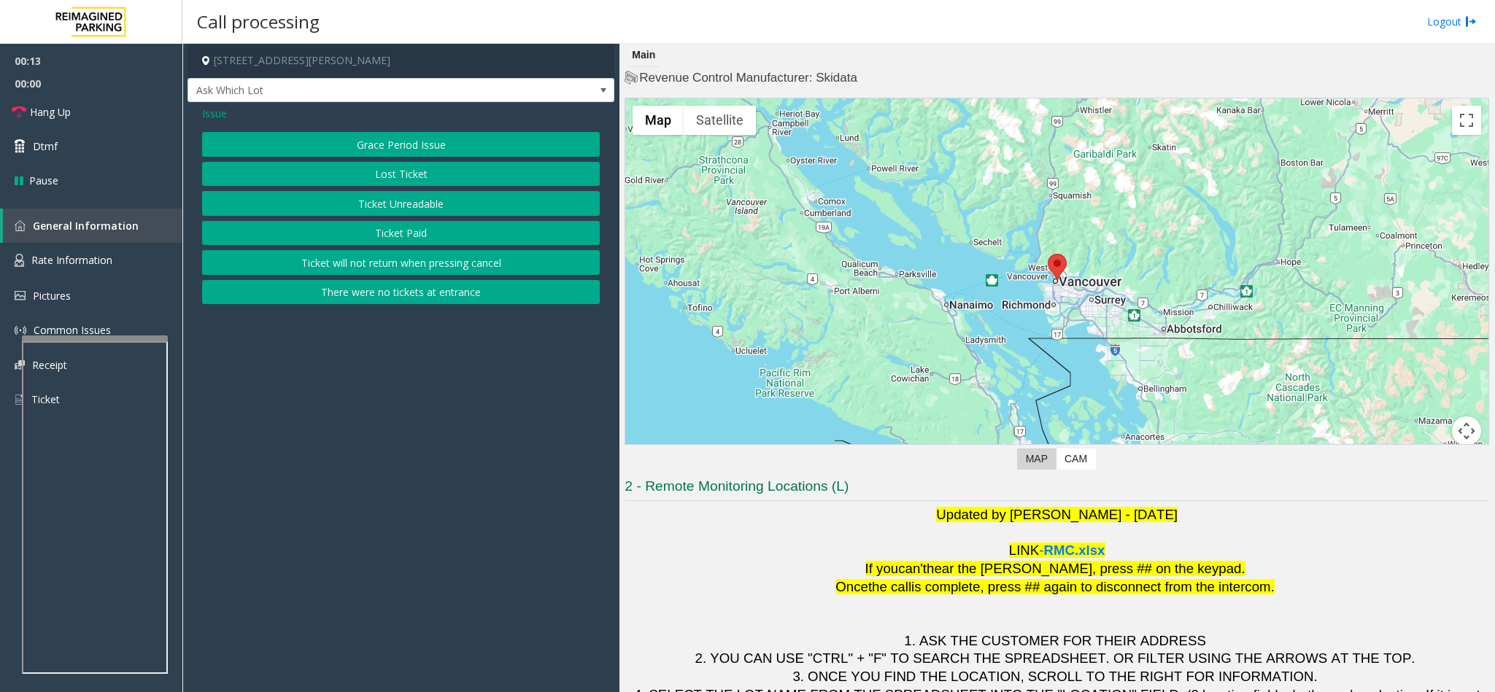
click at [396, 202] on button "Ticket Unreadable" at bounding box center [401, 203] width 398 height 25
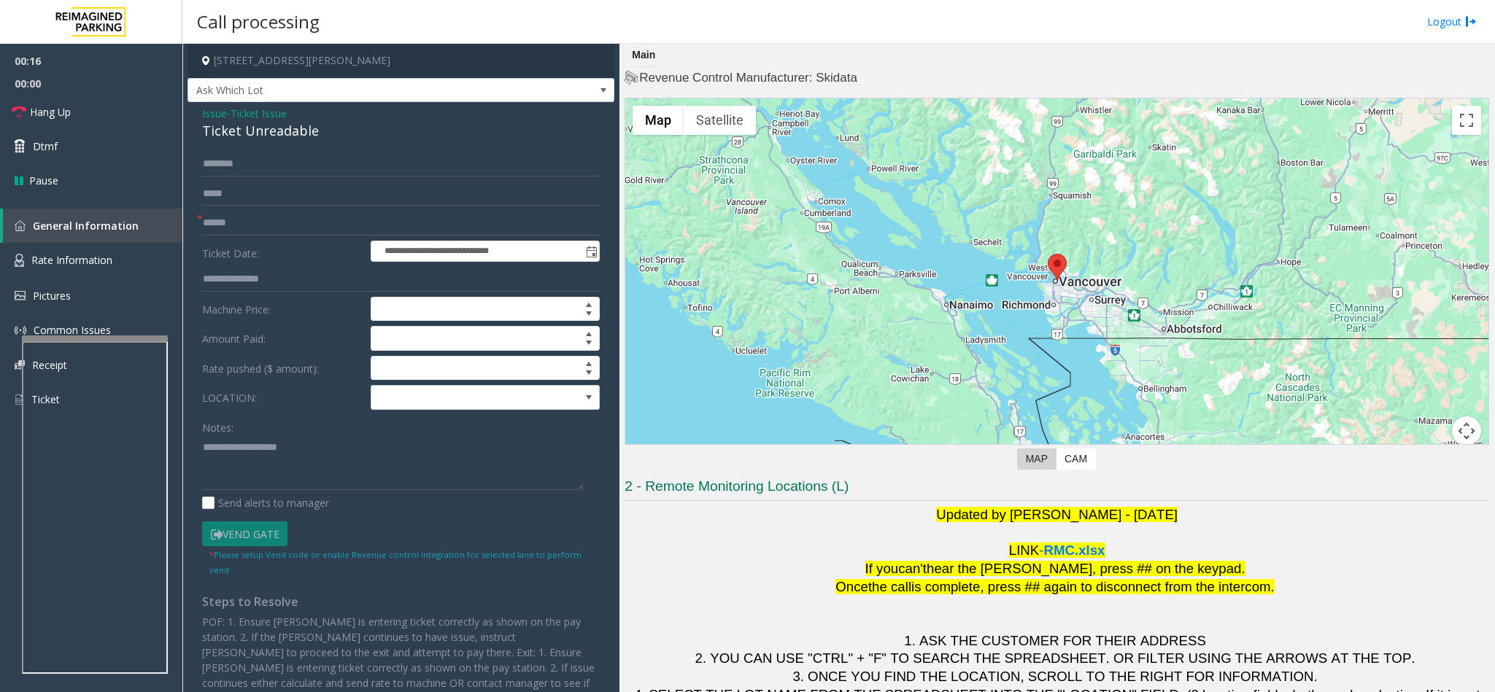
click at [390, 535] on div "Vend Gate" at bounding box center [299, 534] width 203 height 25
click at [304, 456] on textarea at bounding box center [393, 462] width 382 height 55
click at [255, 230] on input "text" at bounding box center [401, 223] width 398 height 25
type input "**"
click at [322, 125] on div "Ticket Unreadable" at bounding box center [401, 131] width 398 height 20
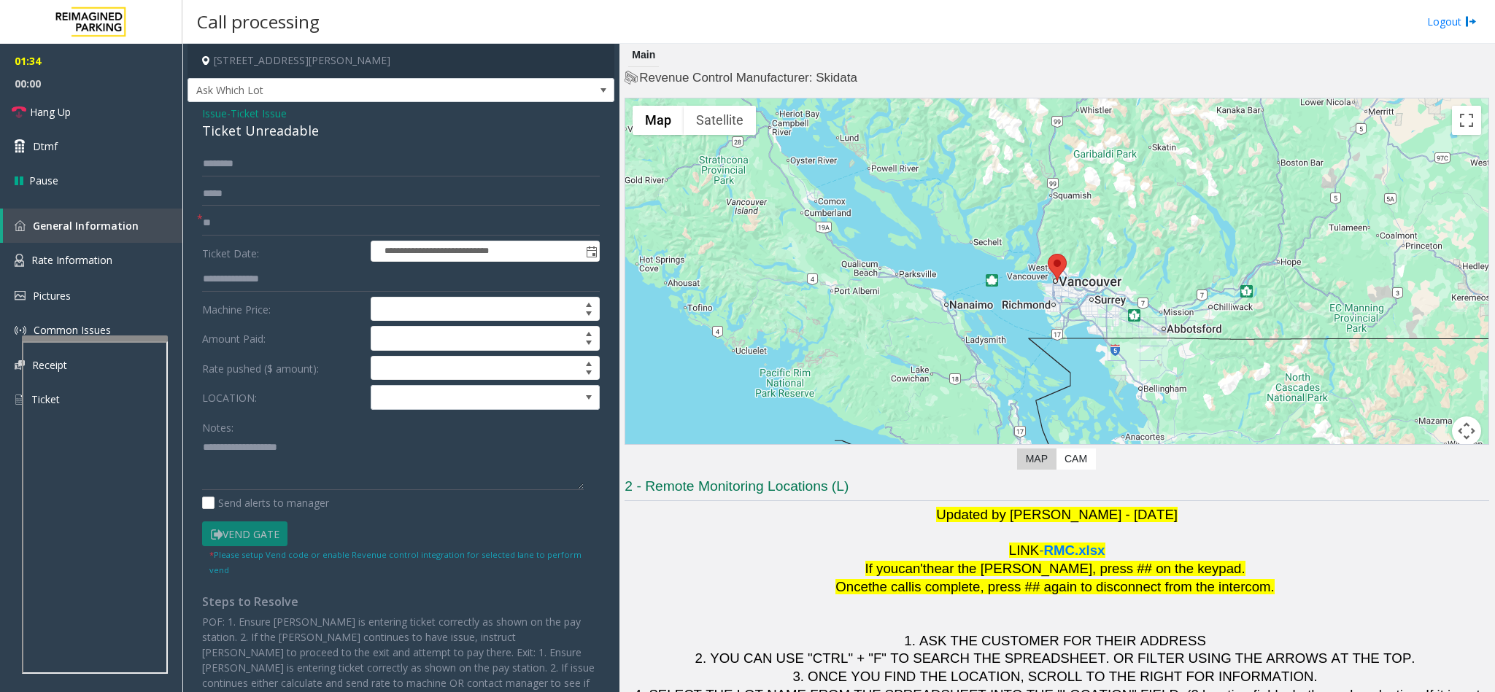
click at [274, 109] on span "Ticket Issue" at bounding box center [259, 113] width 56 height 15
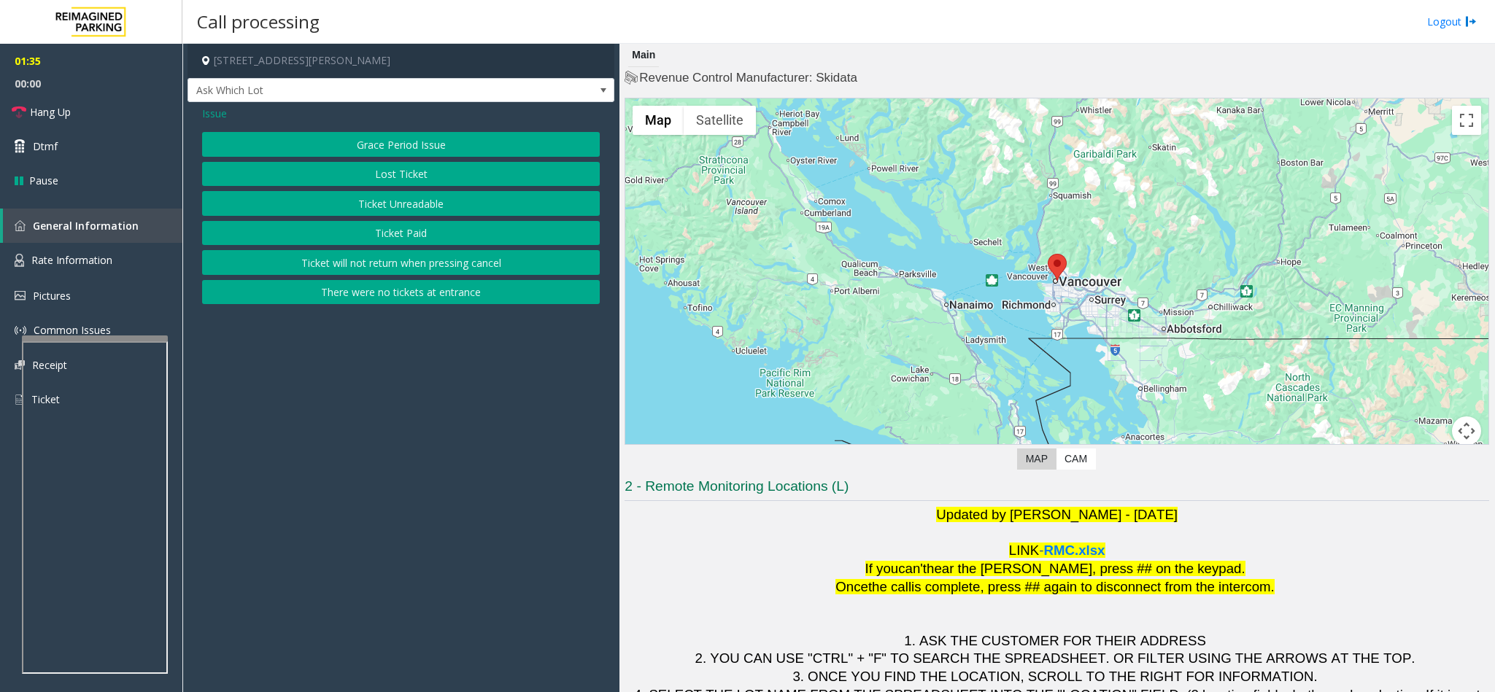
click at [215, 117] on span "Issue" at bounding box center [214, 113] width 25 height 15
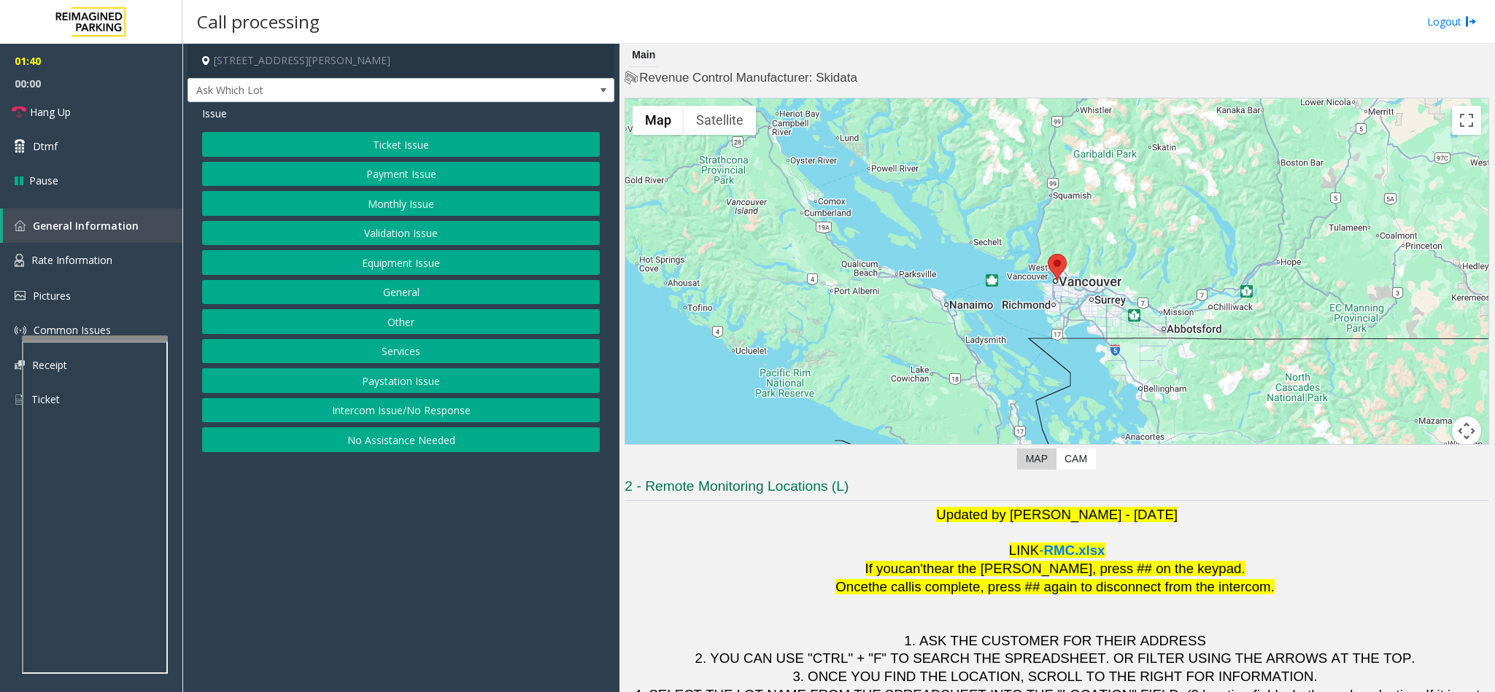
click at [449, 134] on button "Ticket Issue" at bounding box center [401, 144] width 398 height 25
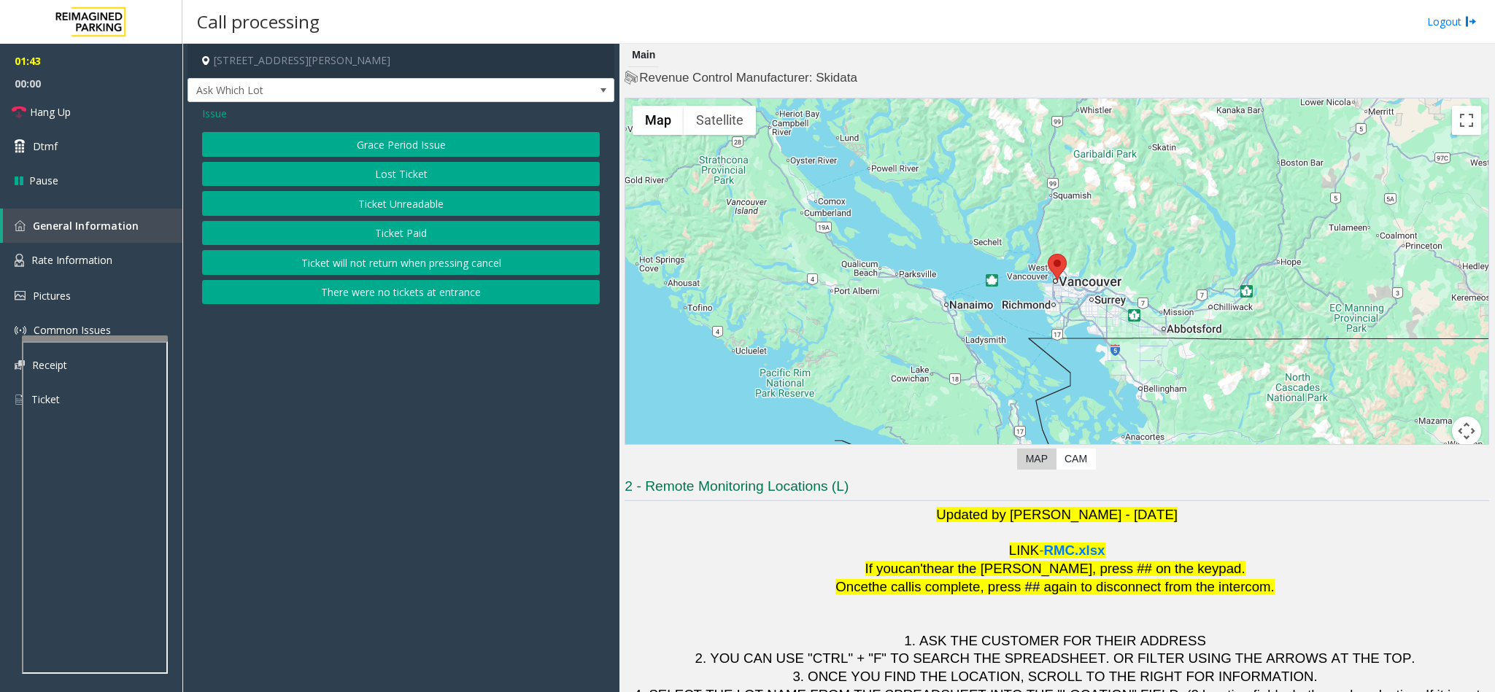
click at [221, 112] on div "Issue" at bounding box center [401, 113] width 398 height 15
click at [217, 110] on span "Issue" at bounding box center [214, 113] width 25 height 15
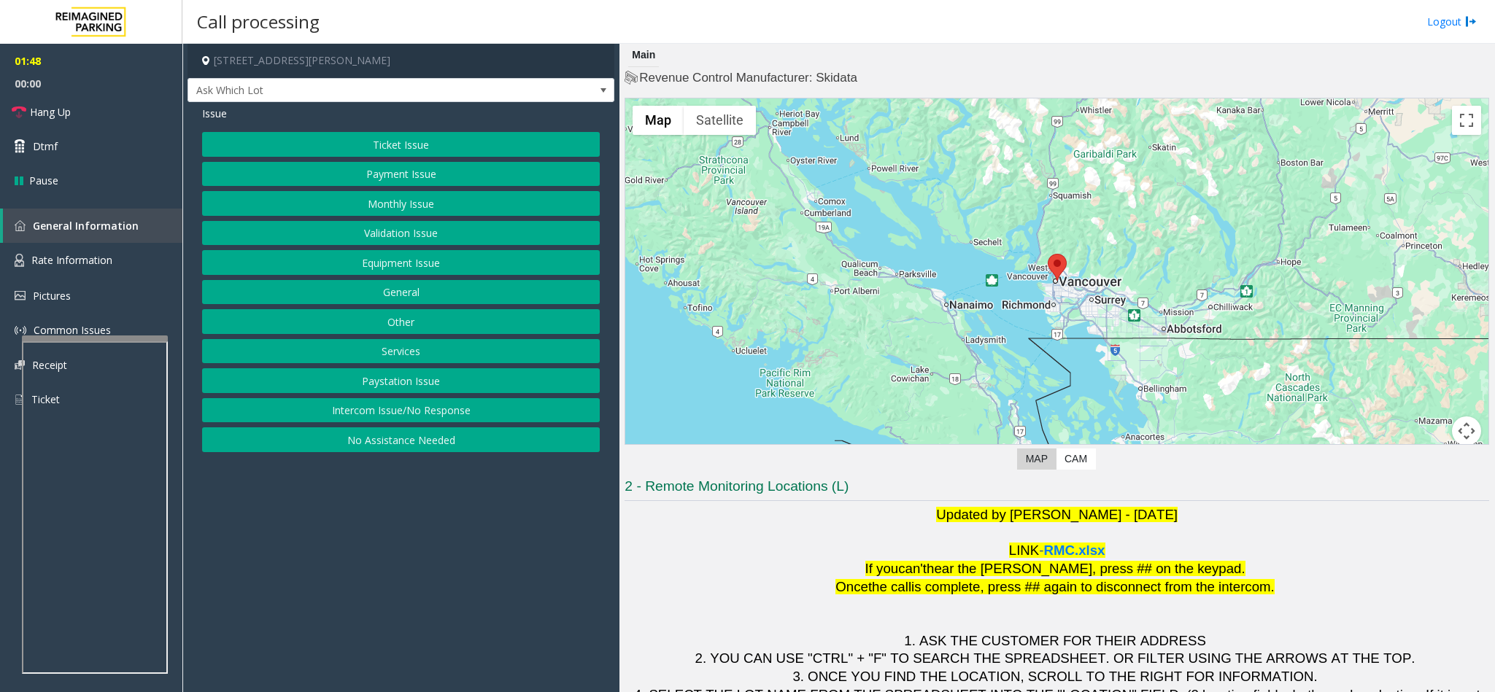
click at [414, 258] on button "Equipment Issue" at bounding box center [401, 262] width 398 height 25
drag, startPoint x: 405, startPoint y: 176, endPoint x: 395, endPoint y: 201, distance: 27.5
click at [395, 201] on div "Pay Station Down/Out of Order Ticket Jam Out of Tickets Broken Gate Gate / Door…" at bounding box center [401, 292] width 398 height 320
click at [395, 201] on button "Out of Tickets" at bounding box center [401, 203] width 398 height 25
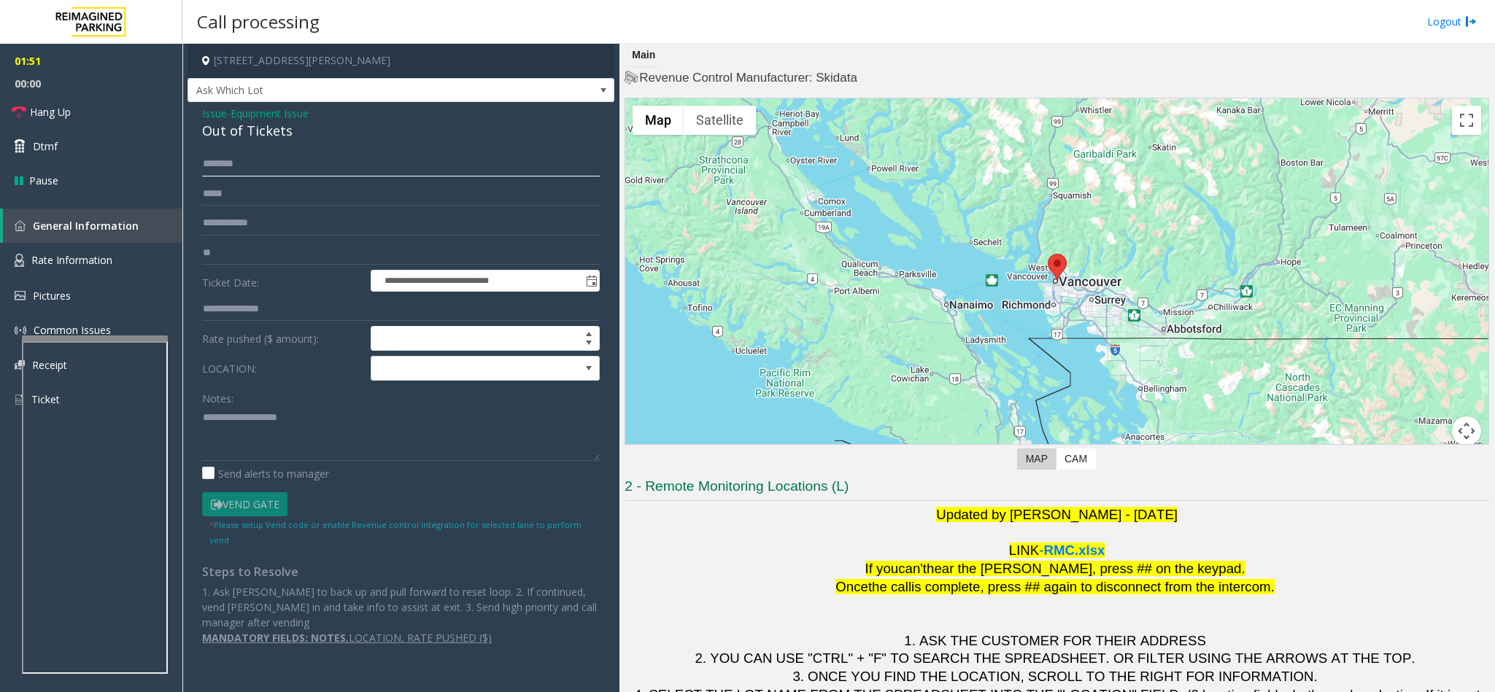
click at [283, 169] on input "text" at bounding box center [401, 164] width 398 height 25
click at [316, 171] on input "text" at bounding box center [401, 164] width 398 height 25
click at [333, 166] on input "****" at bounding box center [401, 164] width 398 height 25
type input "*******"
click at [108, 154] on link "Dtmf" at bounding box center [91, 146] width 182 height 34
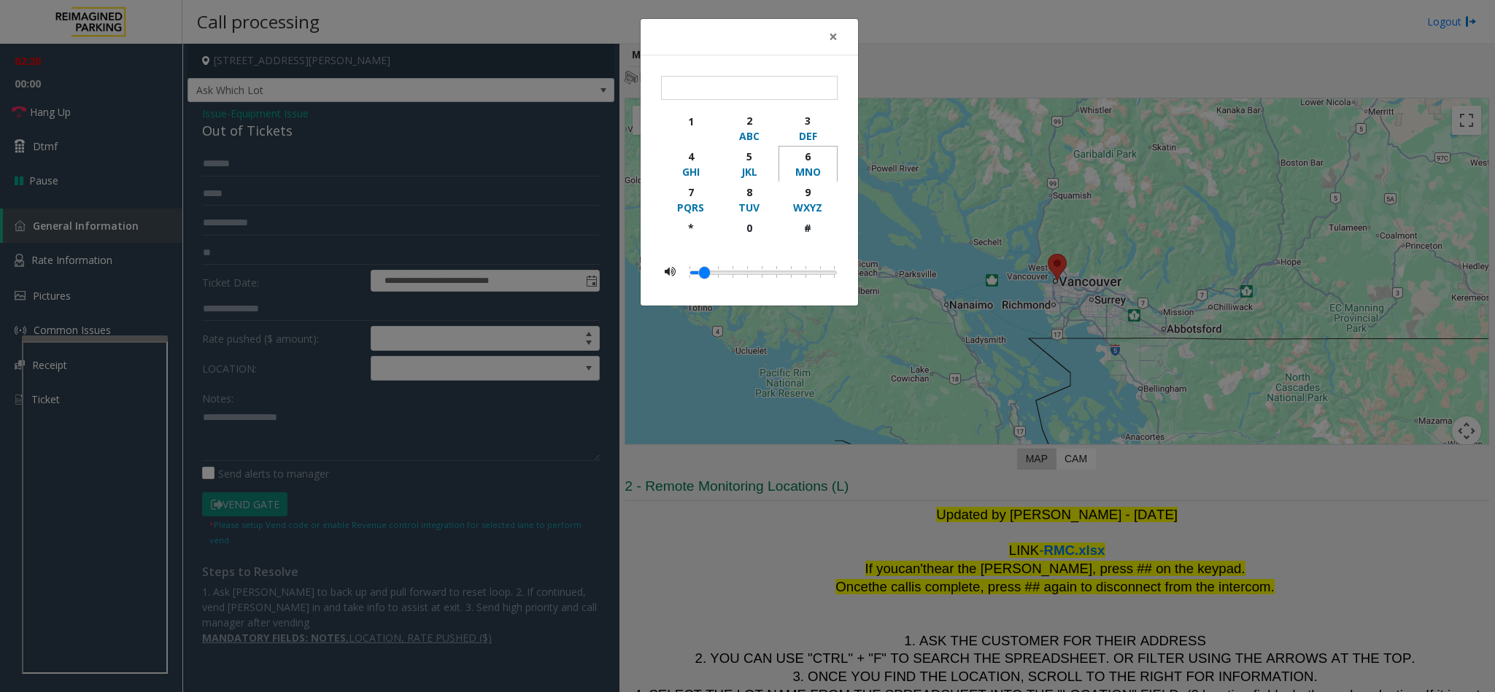
click at [803, 160] on div "6" at bounding box center [808, 156] width 40 height 15
type input "*"
click at [834, 39] on span "×" at bounding box center [833, 36] width 9 height 20
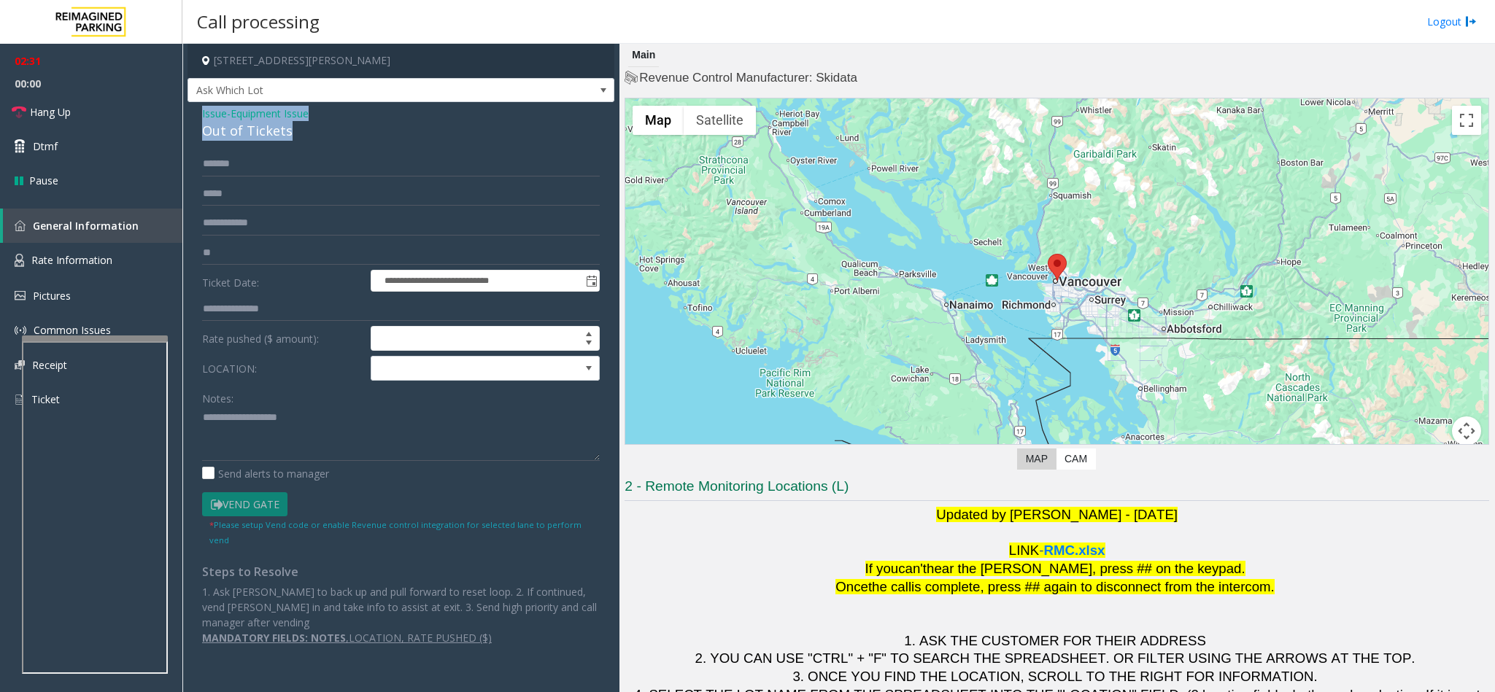
drag, startPoint x: 296, startPoint y: 134, endPoint x: 201, endPoint y: 104, distance: 99.7
click at [201, 104] on div "**********" at bounding box center [400, 381] width 427 height 558
drag, startPoint x: 304, startPoint y: 414, endPoint x: 279, endPoint y: 449, distance: 43.3
click at [302, 416] on textarea at bounding box center [401, 433] width 398 height 55
paste textarea "**********"
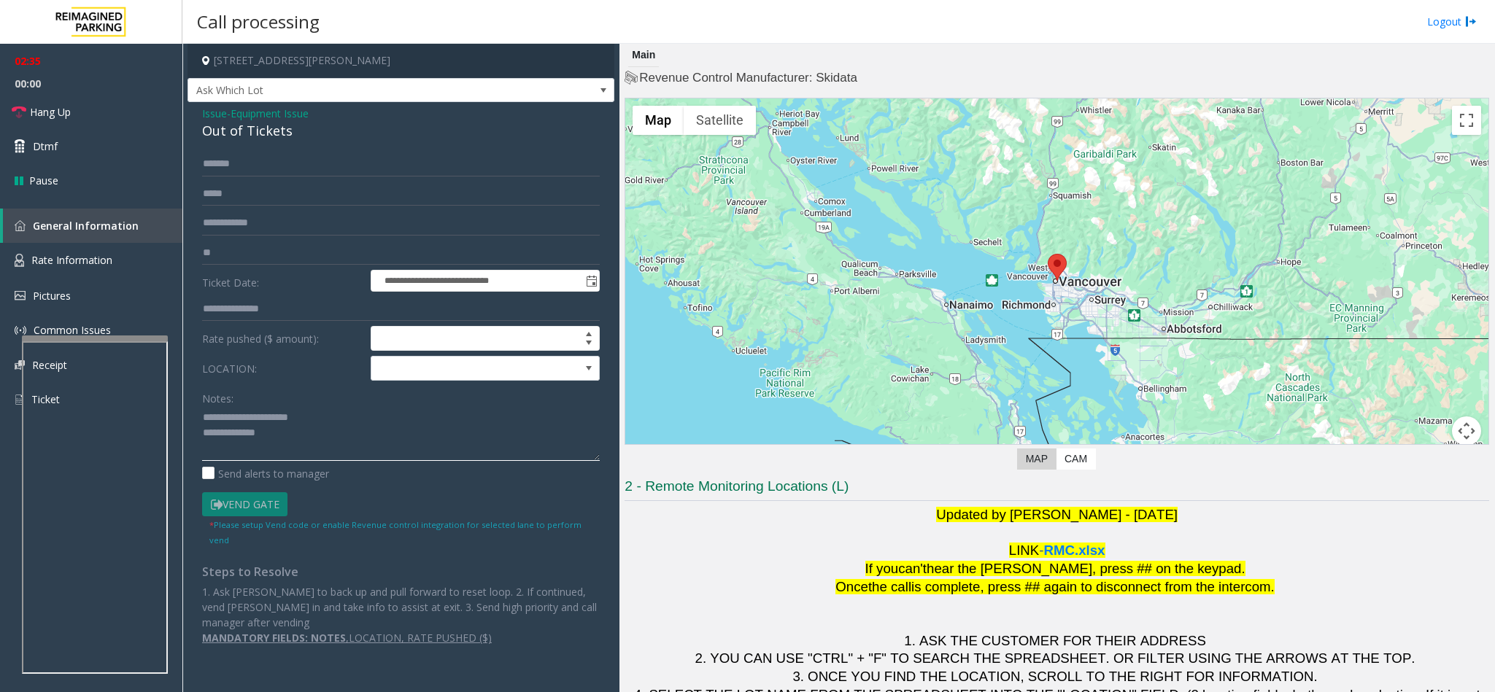
drag, startPoint x: 329, startPoint y: 419, endPoint x: 239, endPoint y: 419, distance: 90.5
click at [239, 419] on textarea at bounding box center [401, 433] width 398 height 55
click at [311, 440] on textarea at bounding box center [401, 433] width 398 height 55
click at [90, 104] on link "Hang Up" at bounding box center [91, 112] width 182 height 34
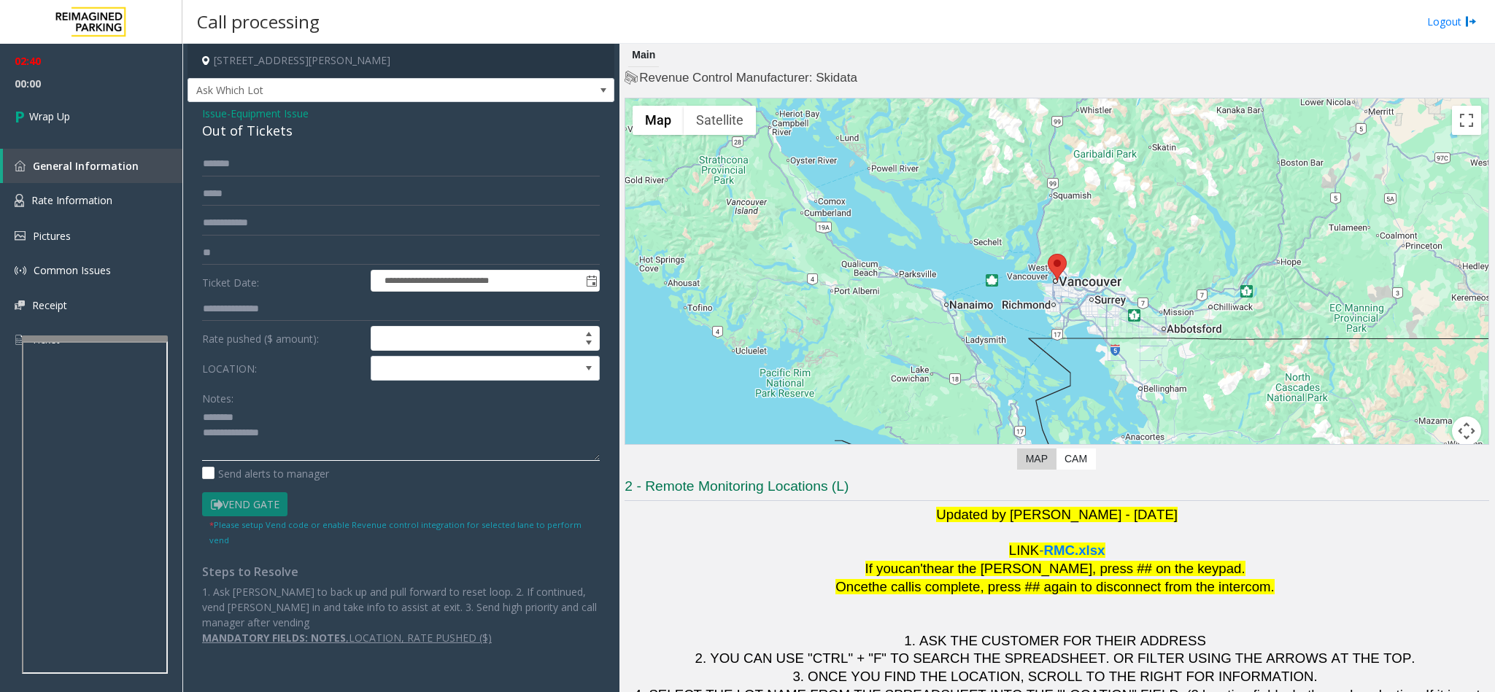
click at [303, 429] on textarea at bounding box center [401, 433] width 398 height 55
click at [353, 453] on textarea at bounding box center [401, 433] width 398 height 55
type textarea "**********"
click at [55, 112] on span "Wrap Up" at bounding box center [49, 116] width 41 height 15
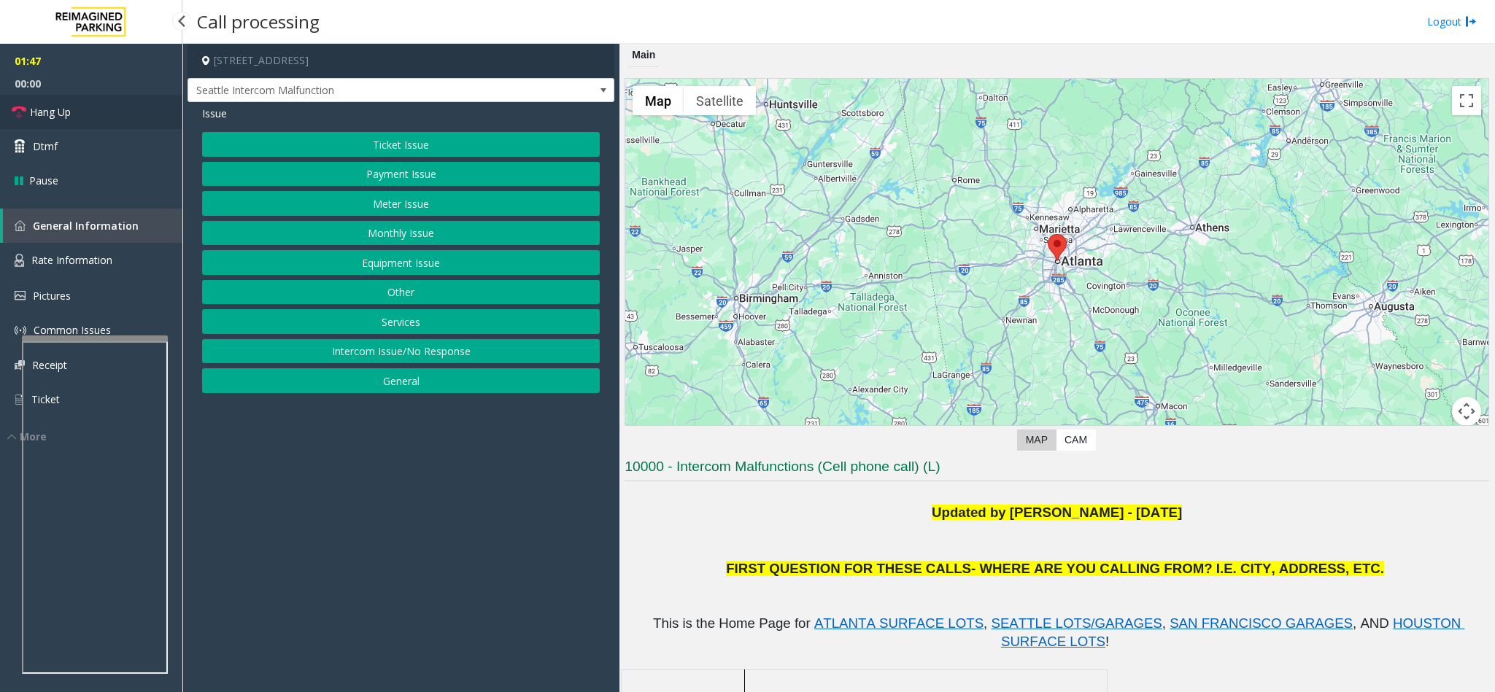
click at [104, 109] on link "Hang Up" at bounding box center [91, 112] width 182 height 34
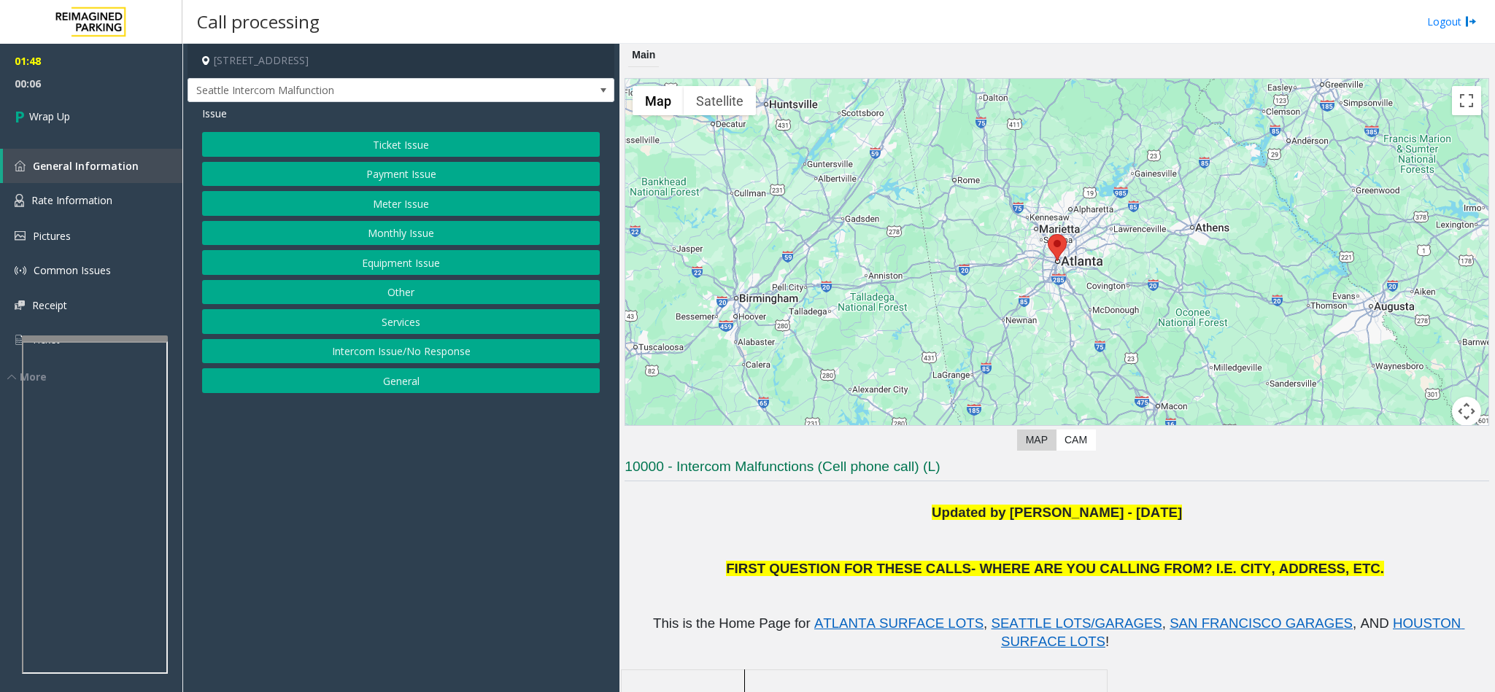
click at [421, 263] on button "Equipment Issue" at bounding box center [401, 262] width 398 height 25
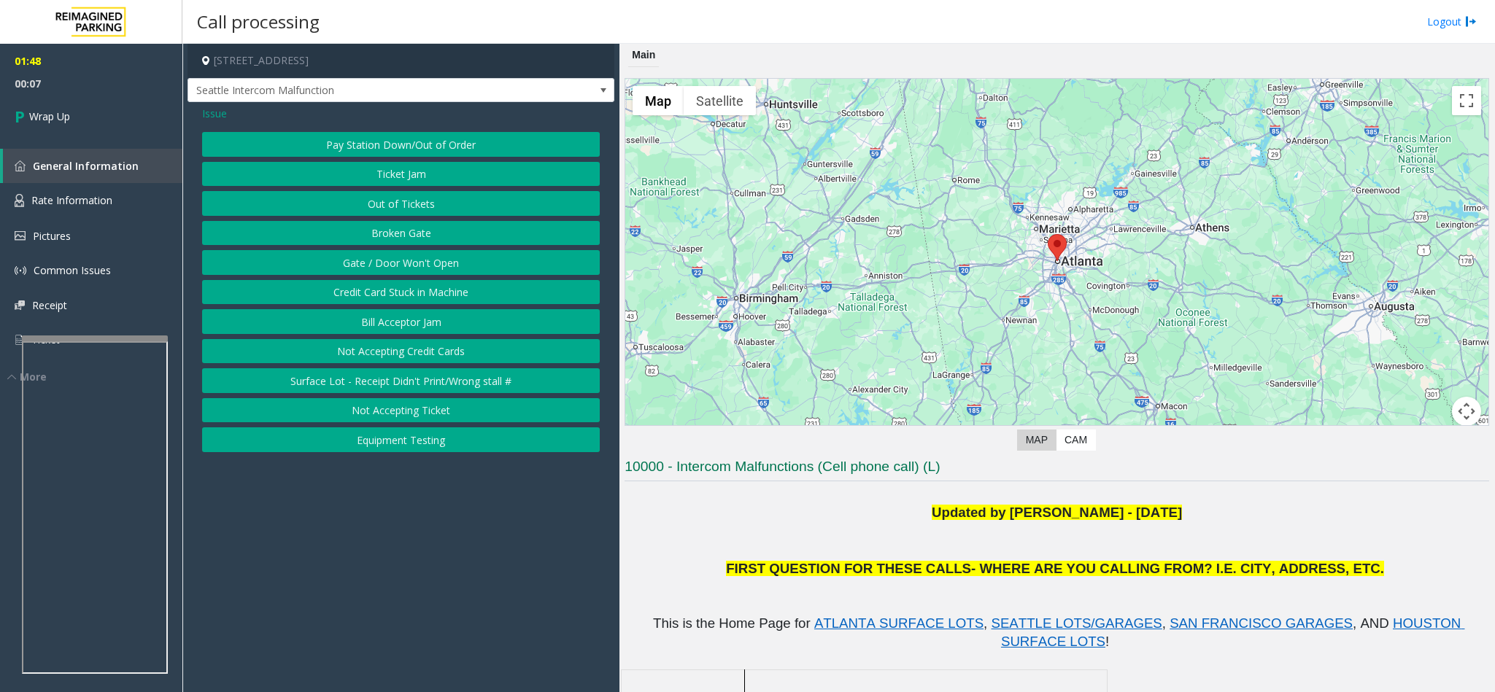
click at [432, 261] on button "Gate / Door Won't Open" at bounding box center [401, 262] width 398 height 25
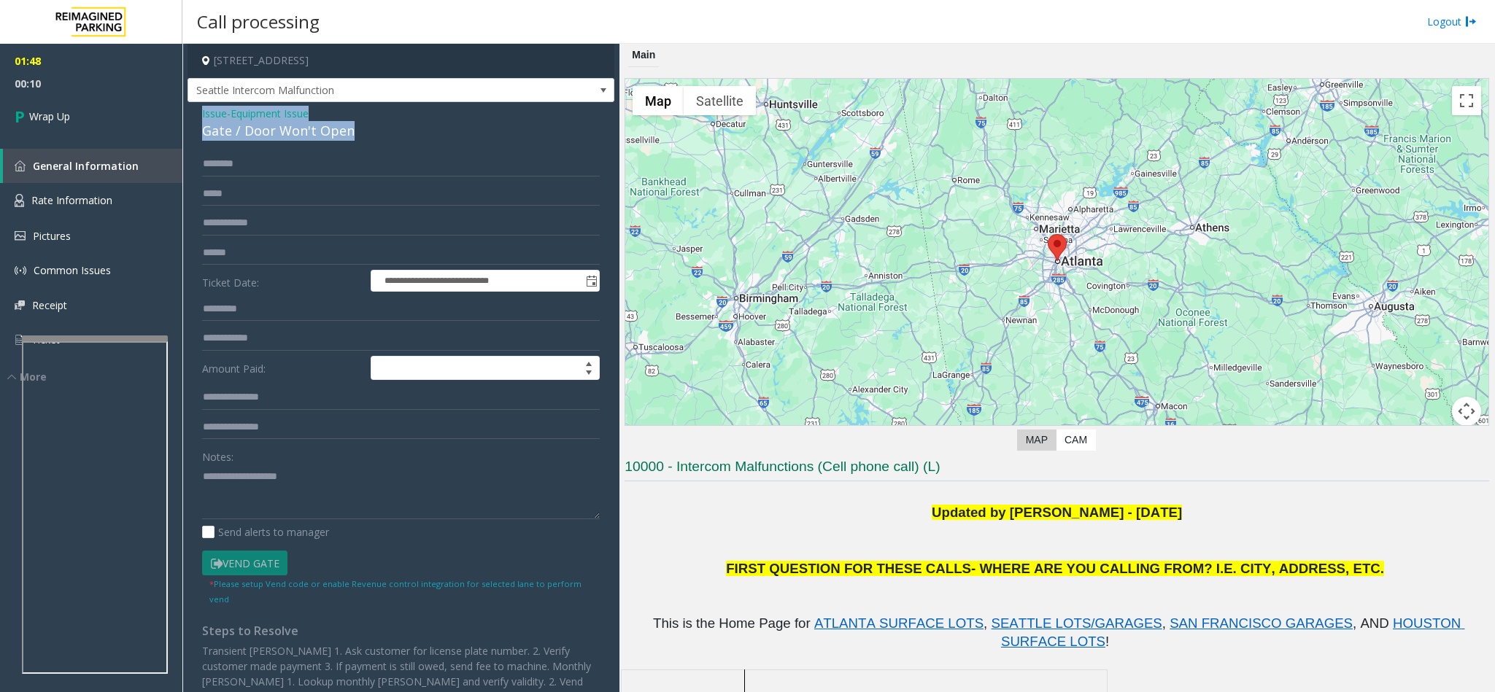
drag, startPoint x: 361, startPoint y: 131, endPoint x: 198, endPoint y: 108, distance: 165.1
click at [198, 108] on div "**********" at bounding box center [400, 410] width 427 height 617
paste textarea "**********"
click at [314, 487] on textarea at bounding box center [401, 492] width 398 height 55
drag, startPoint x: 331, startPoint y: 469, endPoint x: 239, endPoint y: 473, distance: 92.7
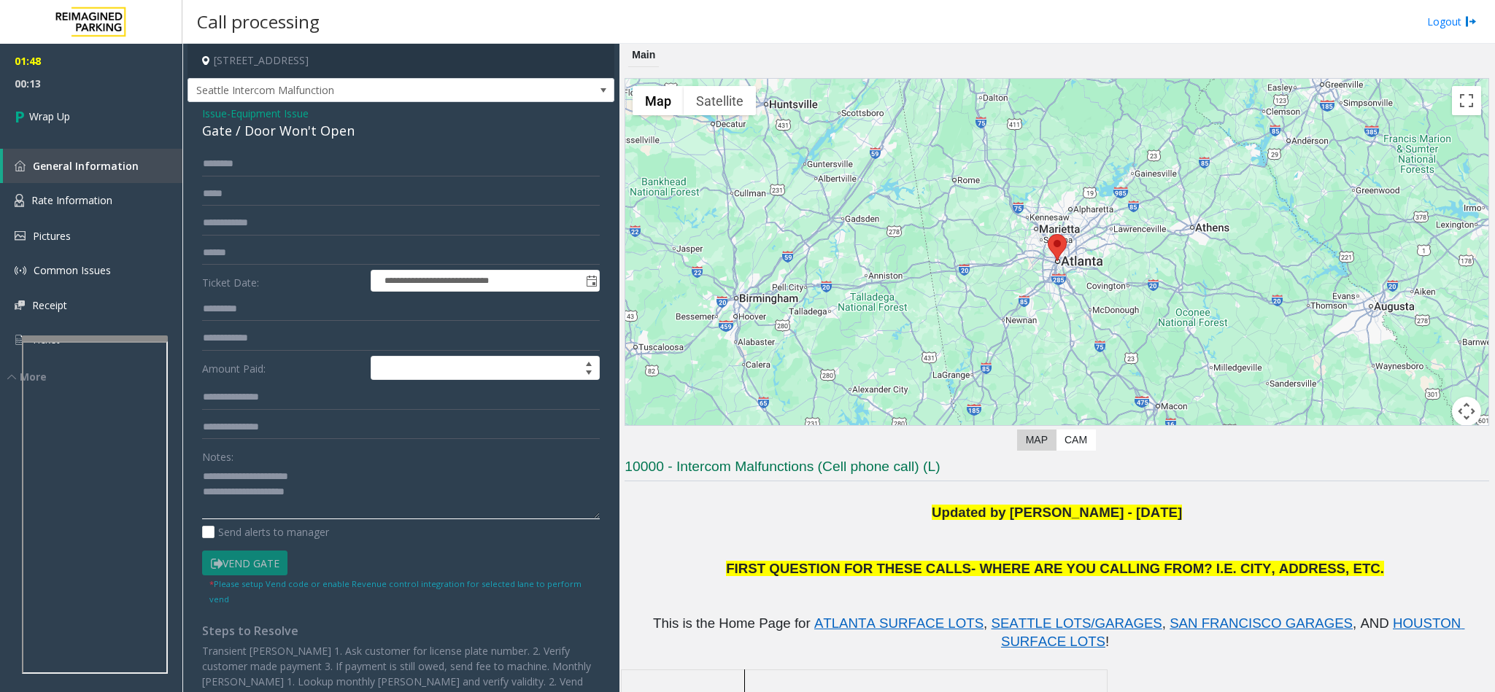
click at [239, 473] on textarea at bounding box center [401, 492] width 398 height 55
click at [341, 493] on textarea at bounding box center [401, 492] width 398 height 55
click at [220, 519] on textarea at bounding box center [401, 492] width 398 height 55
type textarea "**********"
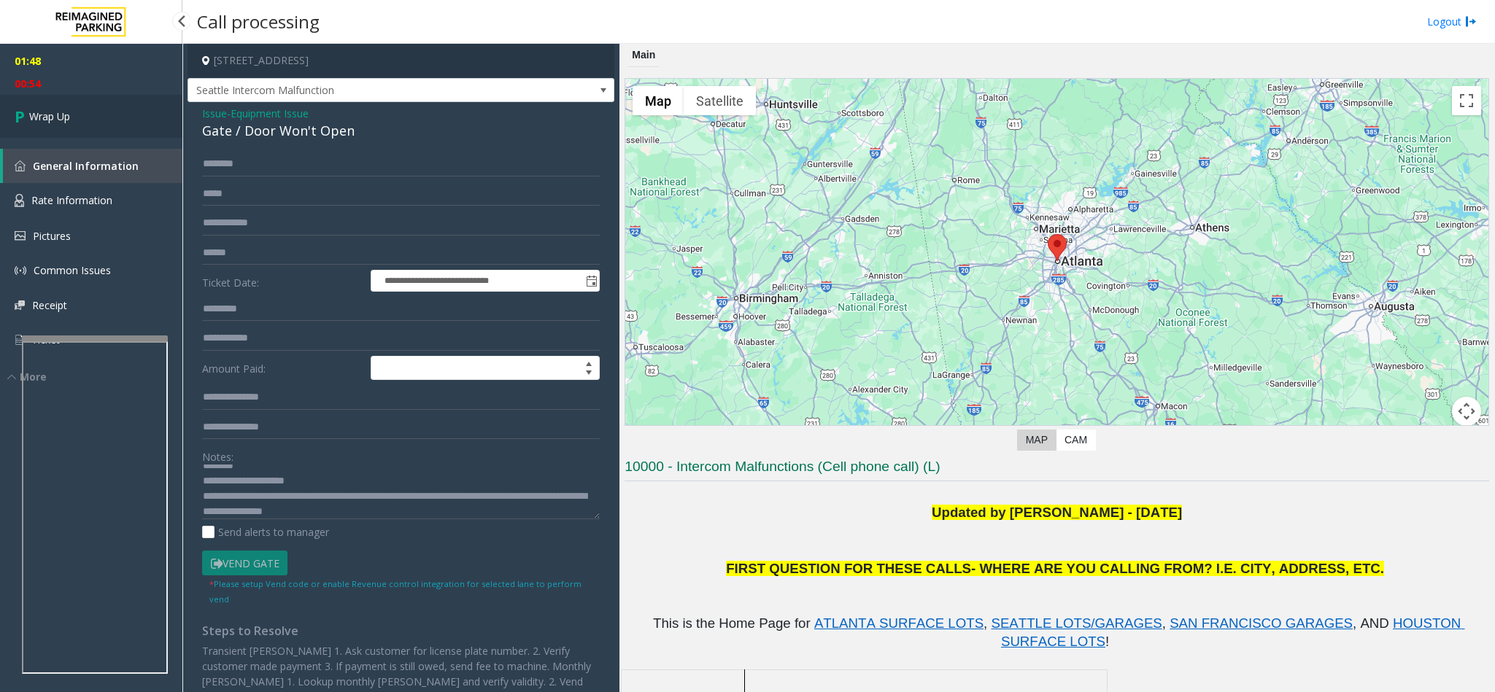
click at [77, 114] on link "Wrap Up" at bounding box center [91, 116] width 182 height 43
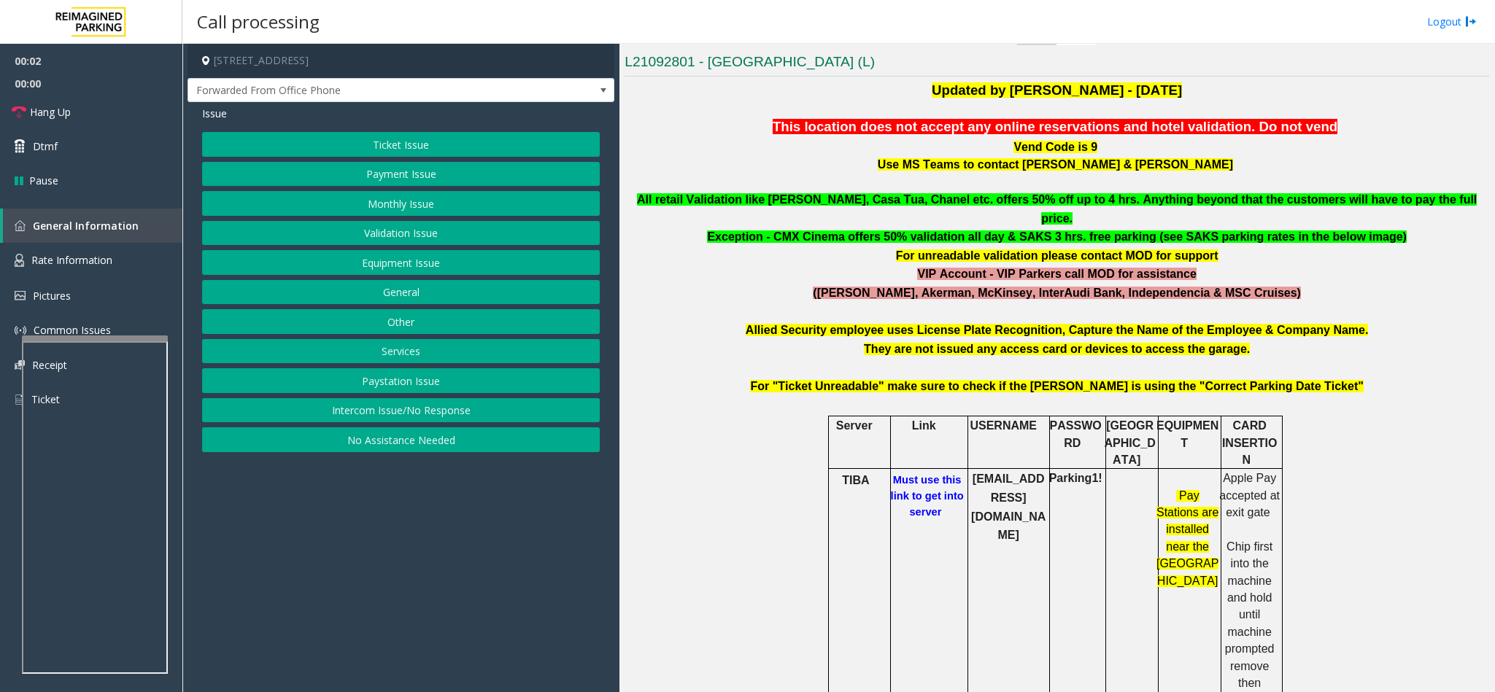
scroll to position [438, 0]
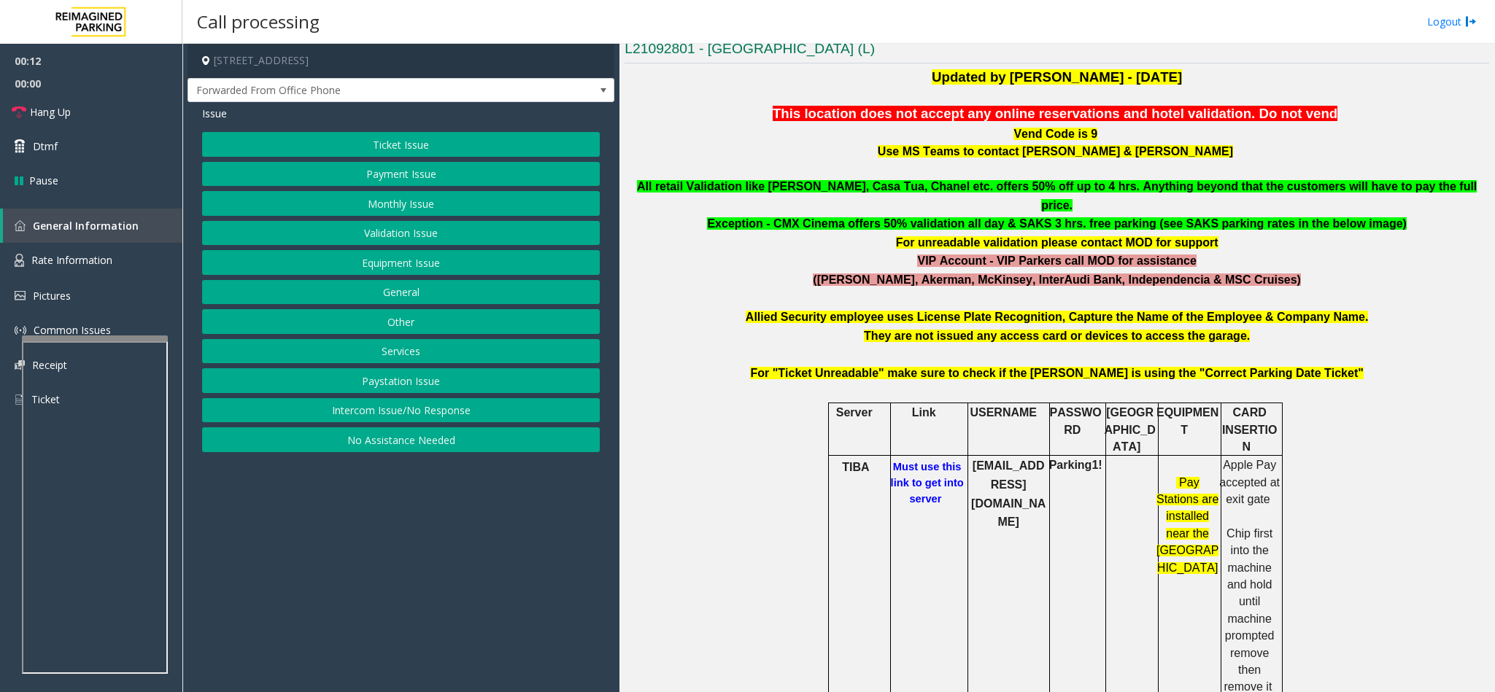
click at [440, 147] on button "Ticket Issue" at bounding box center [401, 144] width 398 height 25
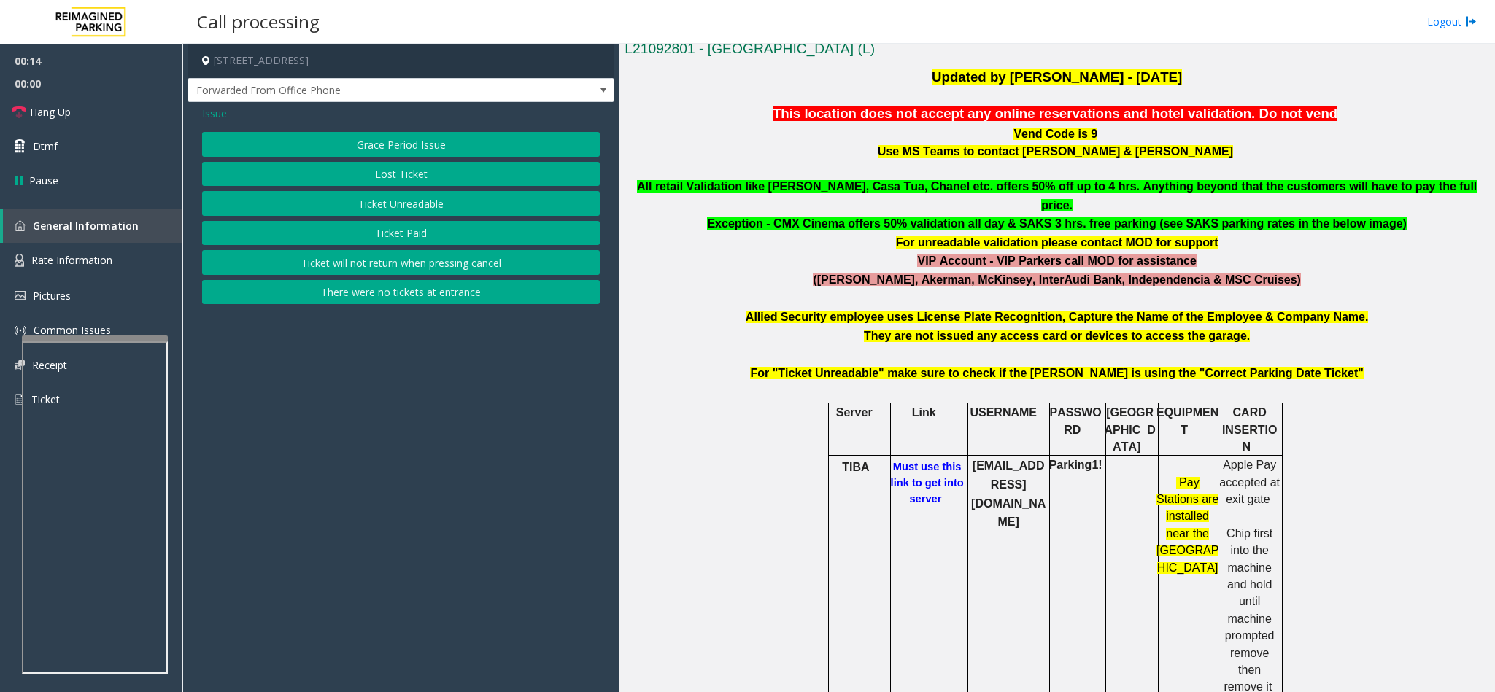
click at [209, 108] on span "Issue" at bounding box center [214, 113] width 25 height 15
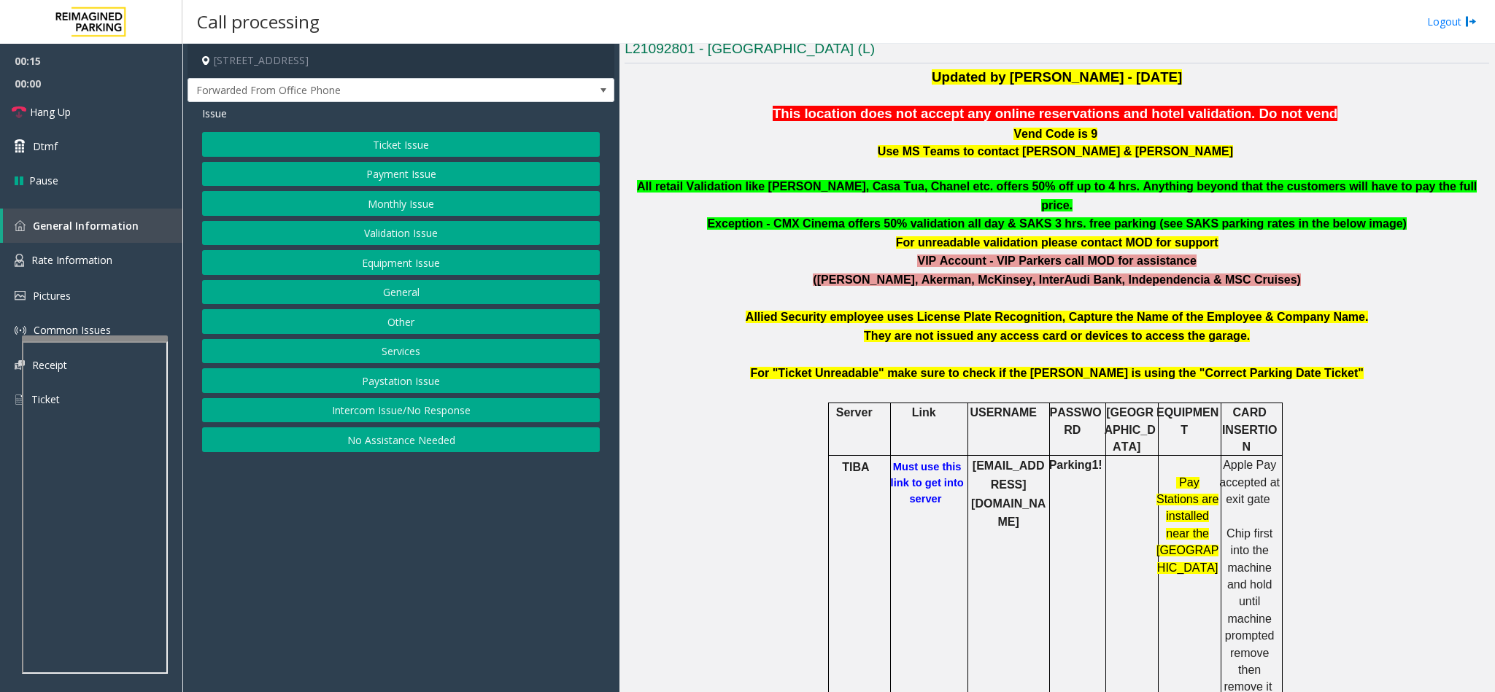
click at [419, 260] on button "Equipment Issue" at bounding box center [401, 262] width 398 height 25
click at [414, 260] on button "Gate / Door Won't Open" at bounding box center [401, 262] width 398 height 25
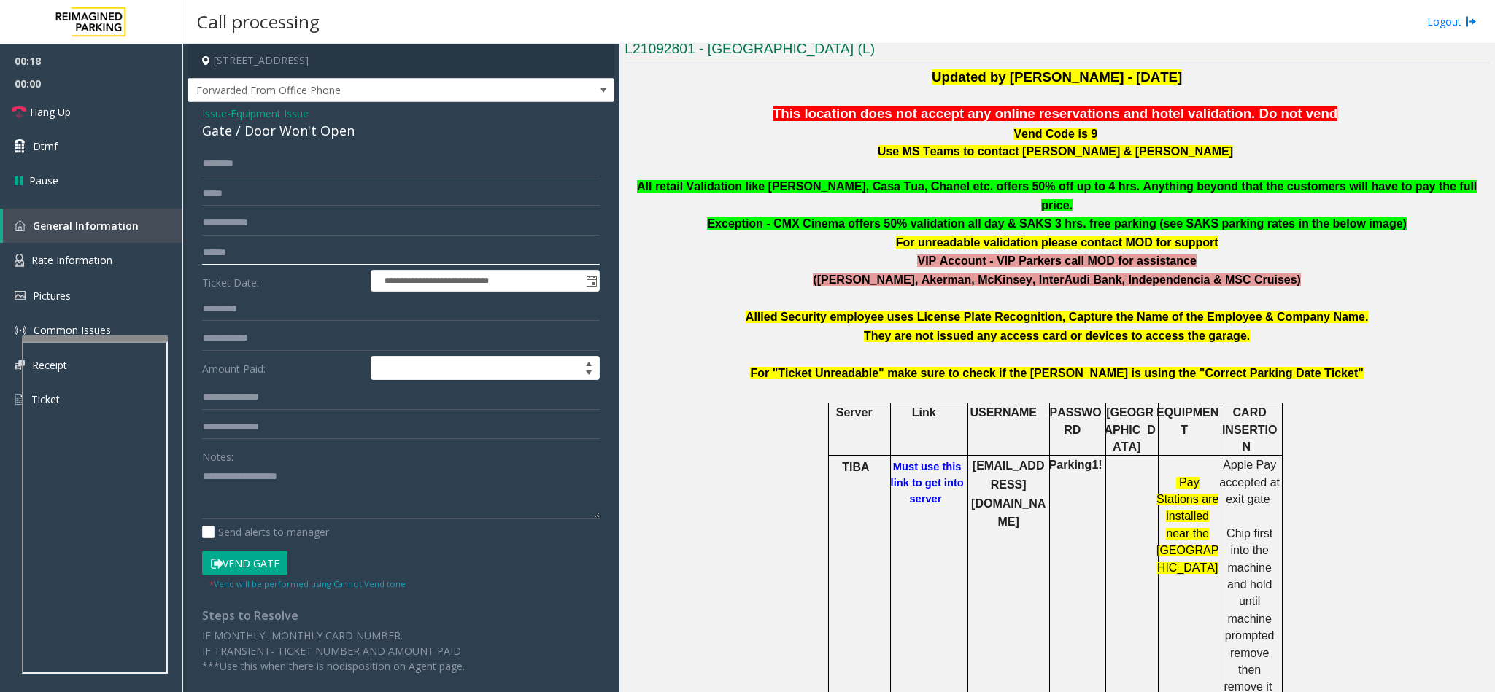
click at [287, 257] on input "text" at bounding box center [401, 253] width 398 height 25
click at [361, 249] on input "text" at bounding box center [401, 253] width 398 height 25
click at [279, 249] on input "text" at bounding box center [401, 253] width 398 height 25
type input "*********"
click at [97, 249] on link "Rate Information" at bounding box center [91, 261] width 182 height 36
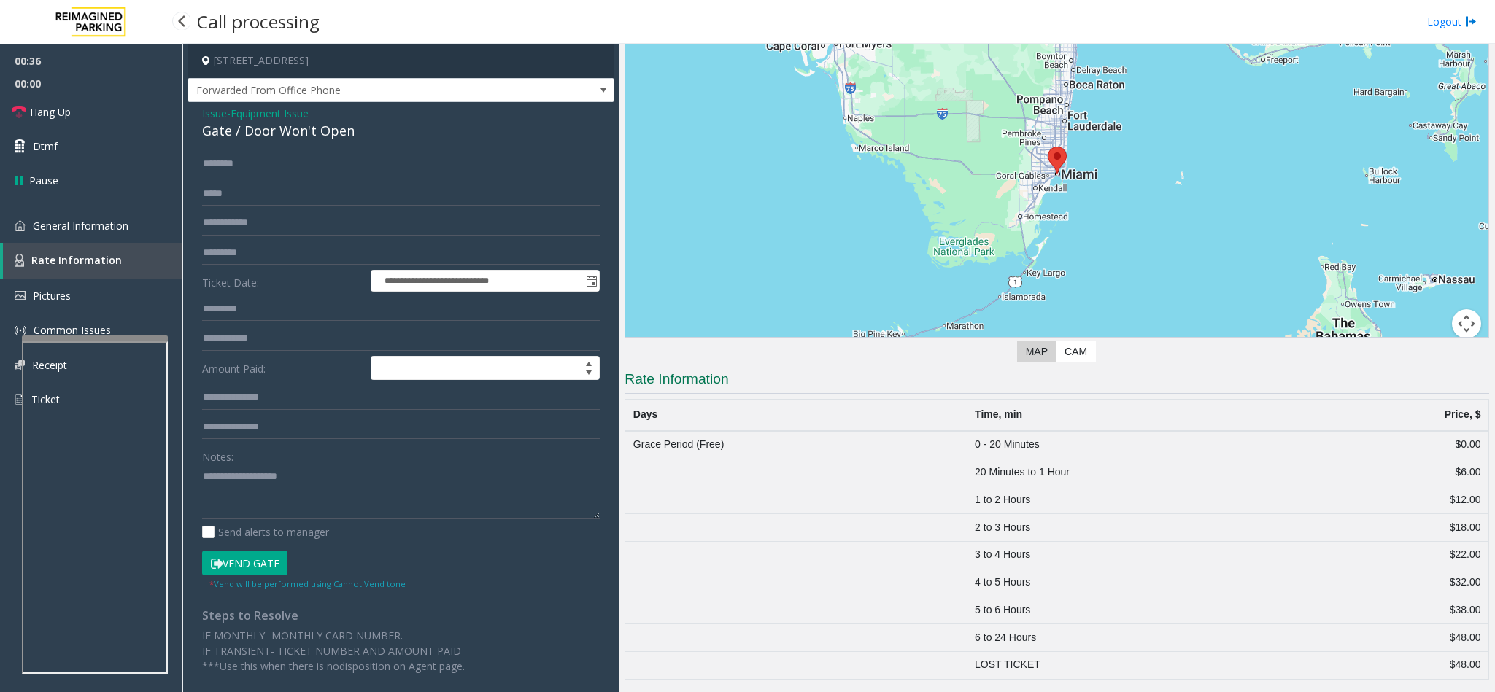
scroll to position [112, 0]
click at [90, 231] on span "General Information" at bounding box center [81, 226] width 96 height 14
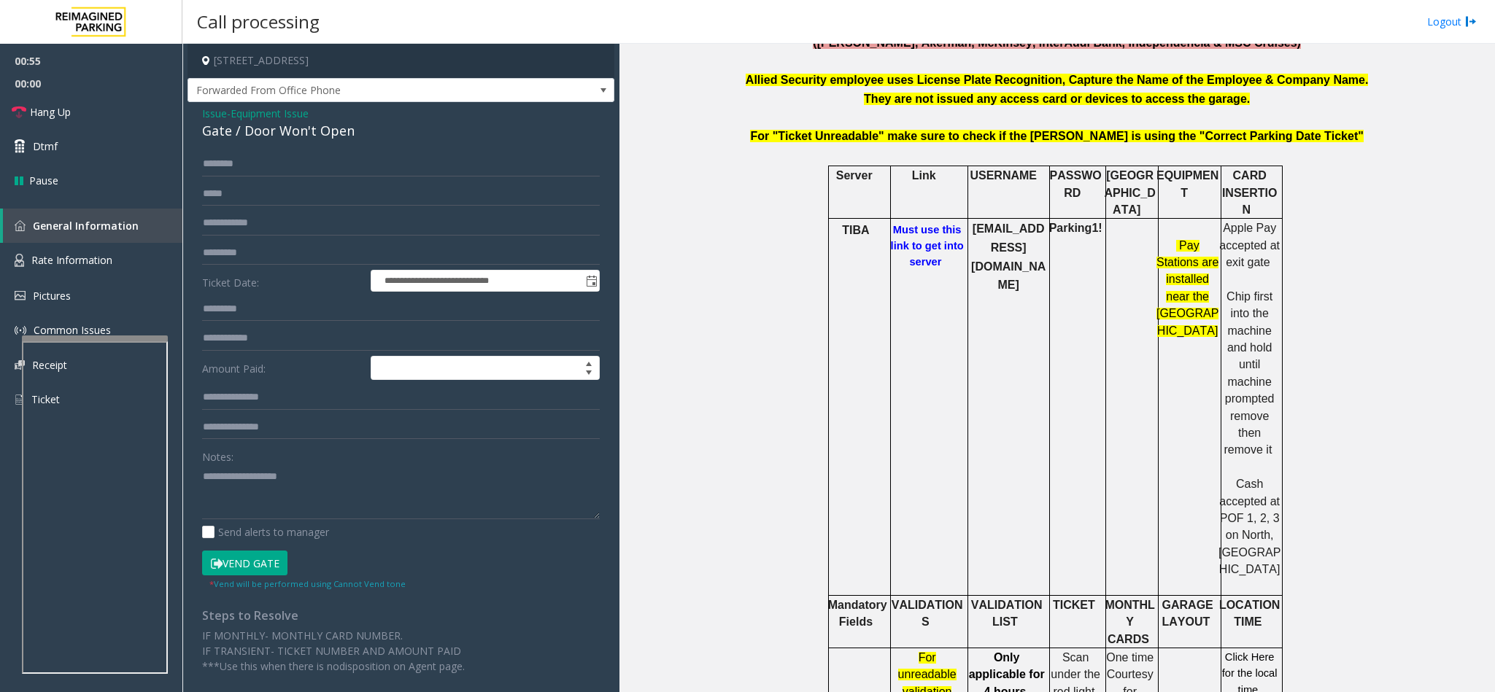
scroll to position [766, 0]
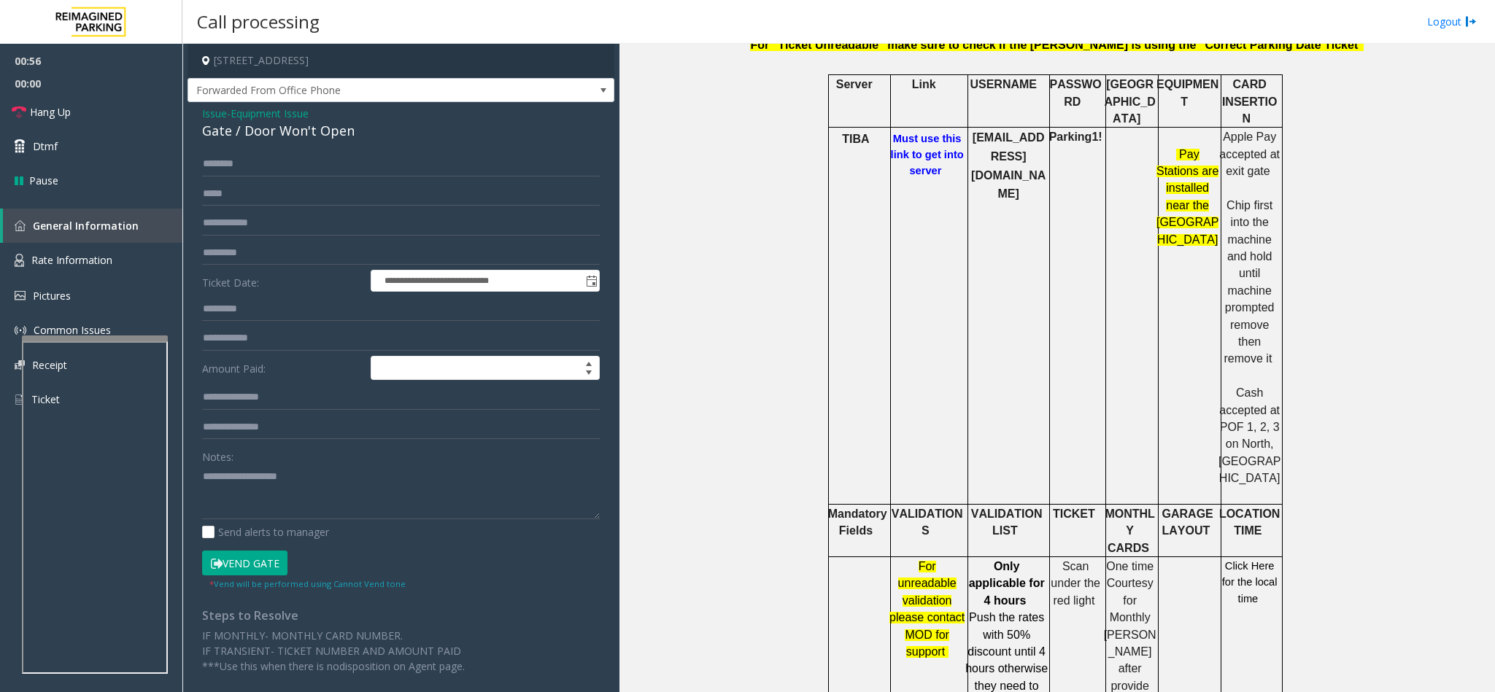
click at [1239, 560] on span "Click Here for the local time" at bounding box center [1249, 582] width 55 height 44
click at [94, 263] on span "Rate Information" at bounding box center [71, 260] width 81 height 14
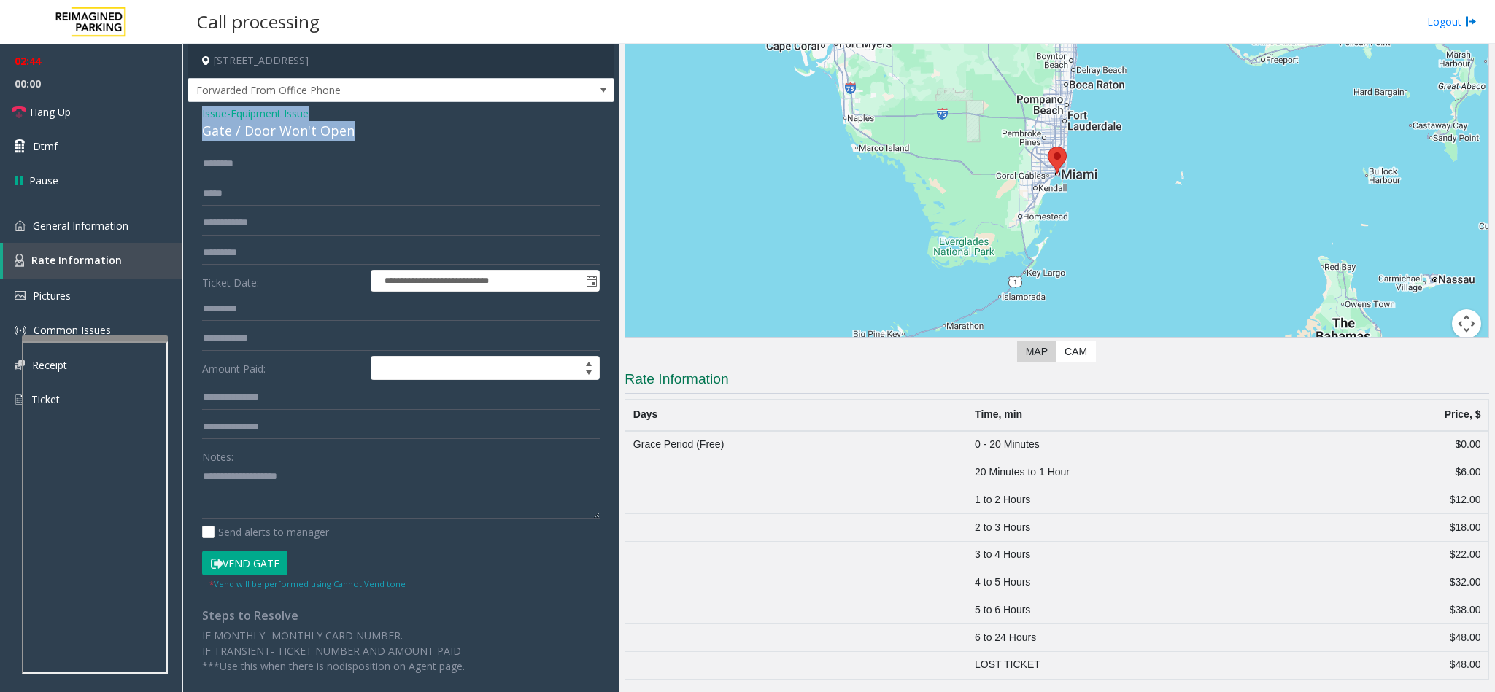
drag, startPoint x: 357, startPoint y: 130, endPoint x: 200, endPoint y: 112, distance: 157.9
click at [200, 112] on div "**********" at bounding box center [400, 395] width 427 height 586
copy div "Issue - Equipment Issue Gate / Door Won't Open"
paste textarea "**********"
click at [291, 499] on textarea at bounding box center [401, 492] width 398 height 55
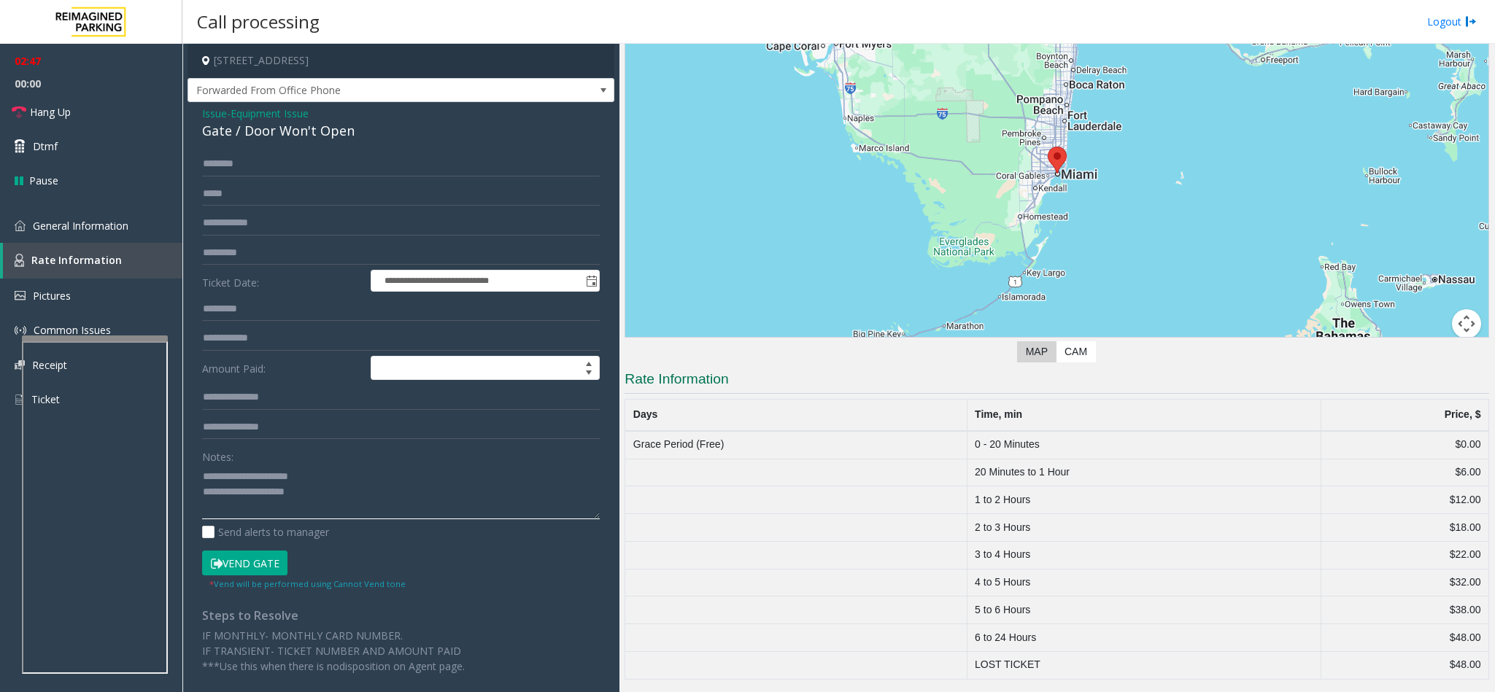
drag, startPoint x: 344, startPoint y: 471, endPoint x: 239, endPoint y: 479, distance: 106.1
click at [234, 480] on textarea at bounding box center [401, 492] width 398 height 55
click at [357, 495] on textarea at bounding box center [401, 492] width 398 height 55
click at [62, 109] on span "Hang Up" at bounding box center [50, 111] width 41 height 15
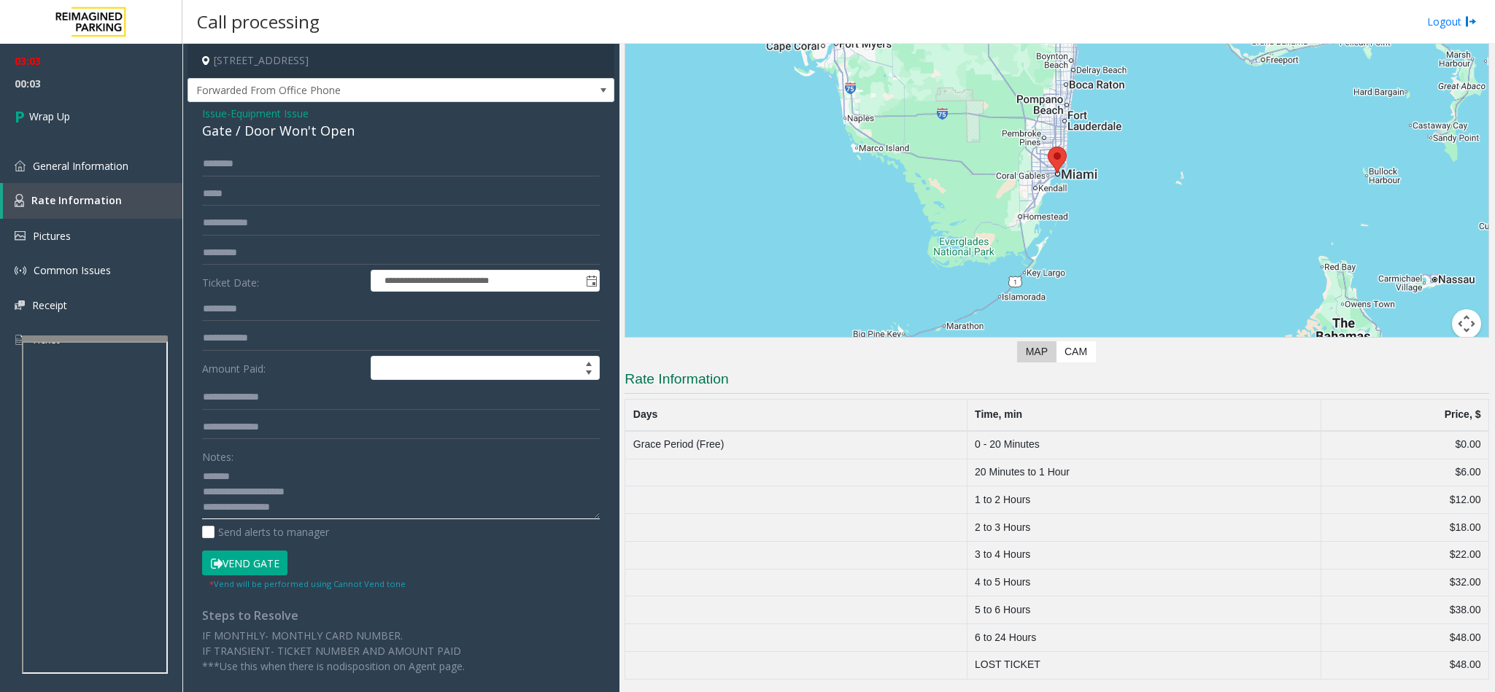
click at [344, 508] on textarea at bounding box center [401, 492] width 398 height 55
type textarea "**********"
click at [72, 115] on link "Wrap Up" at bounding box center [91, 116] width 182 height 43
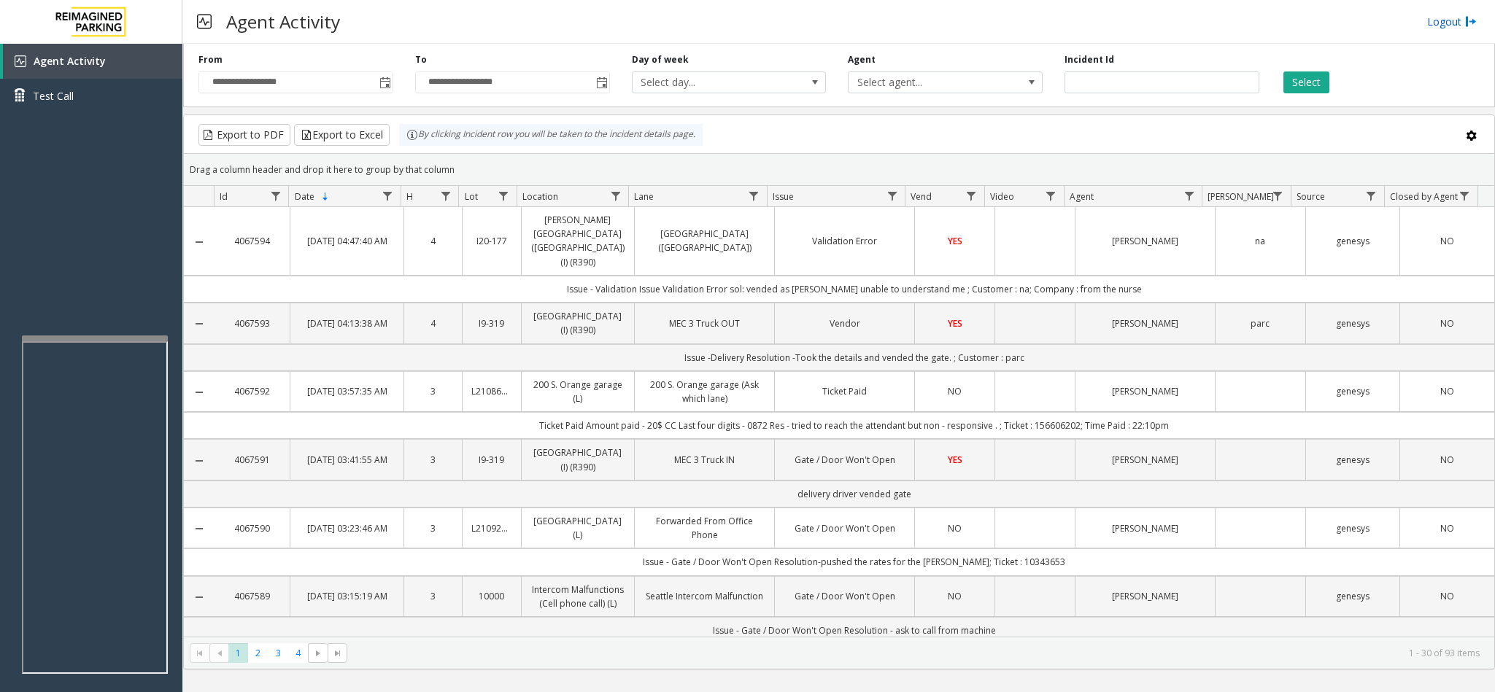
click at [1453, 22] on link "Logout" at bounding box center [1452, 21] width 50 height 15
